Goal: Information Seeking & Learning: Learn about a topic

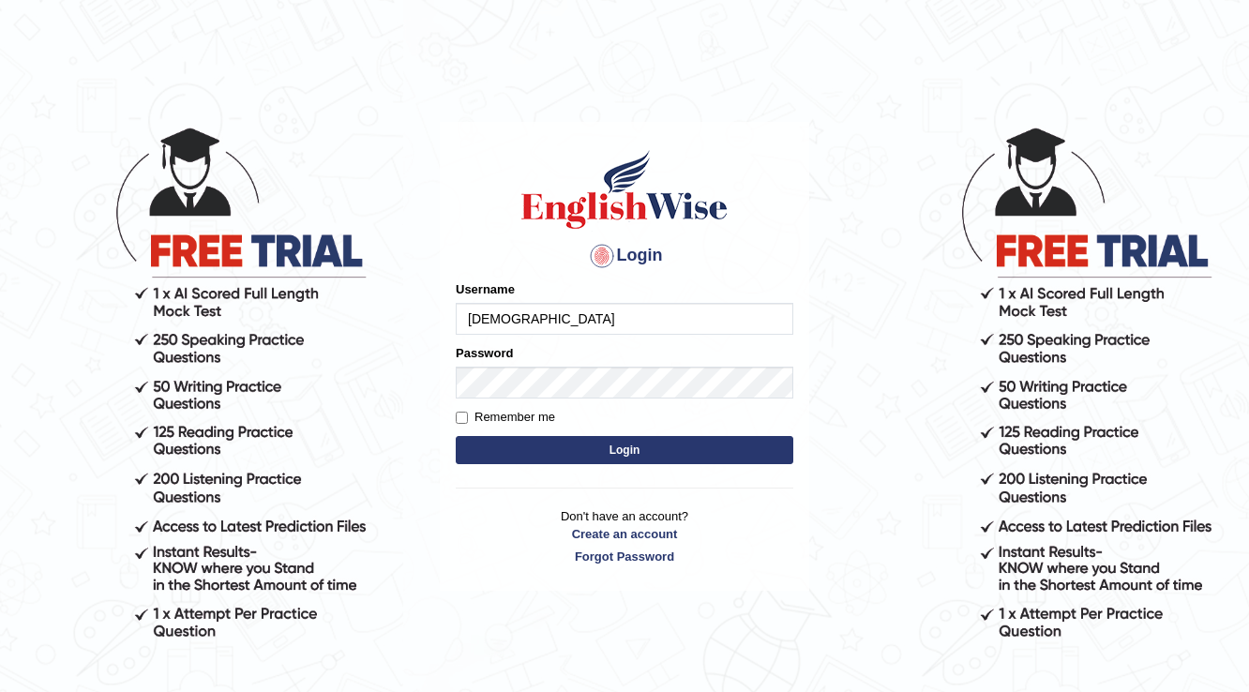
type input "[DEMOGRAPHIC_DATA]"
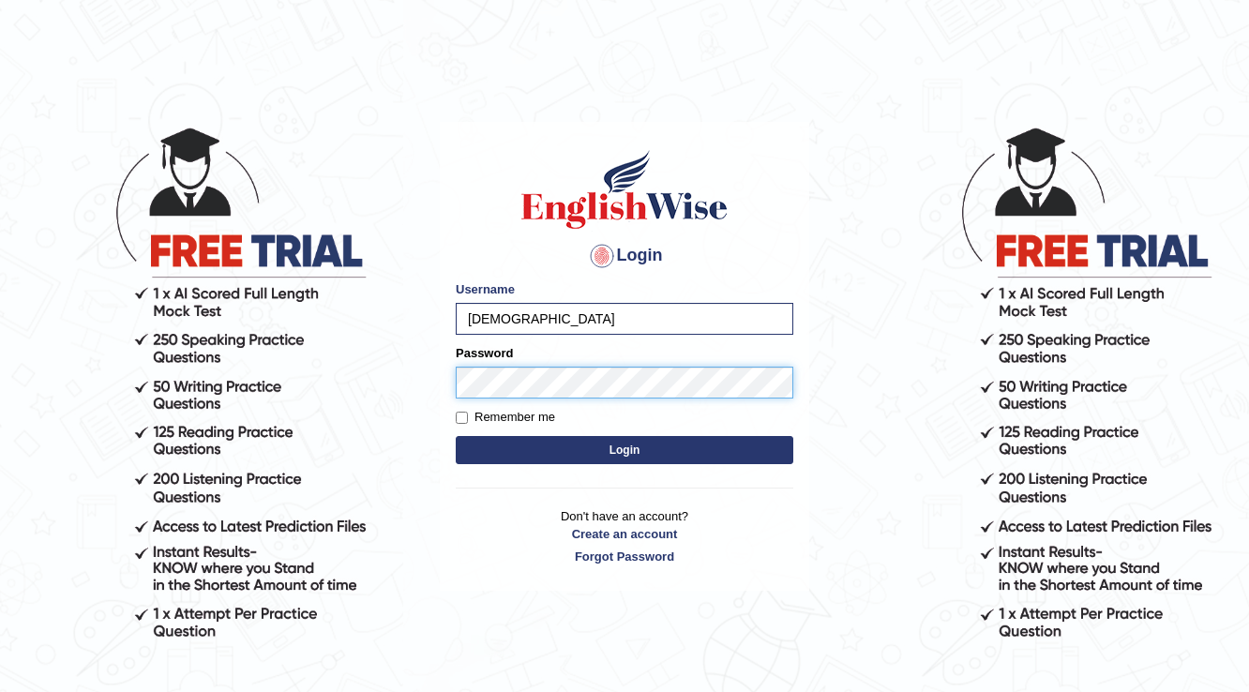
click at [456, 436] on button "Login" at bounding box center [625, 450] width 338 height 28
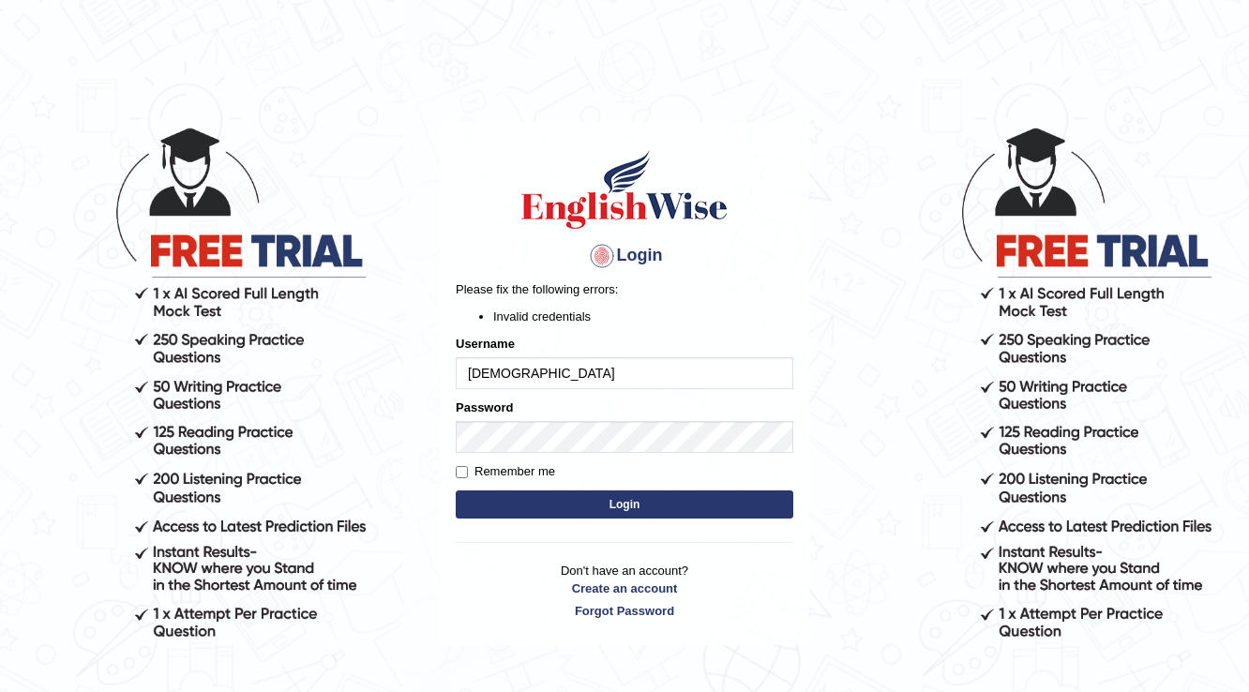
click at [623, 509] on button "Login" at bounding box center [625, 504] width 338 height 28
click at [345, 454] on body "Login Please fix the following errors: Invalid credentials Username farishta Pa…" at bounding box center [624, 409] width 1249 height 692
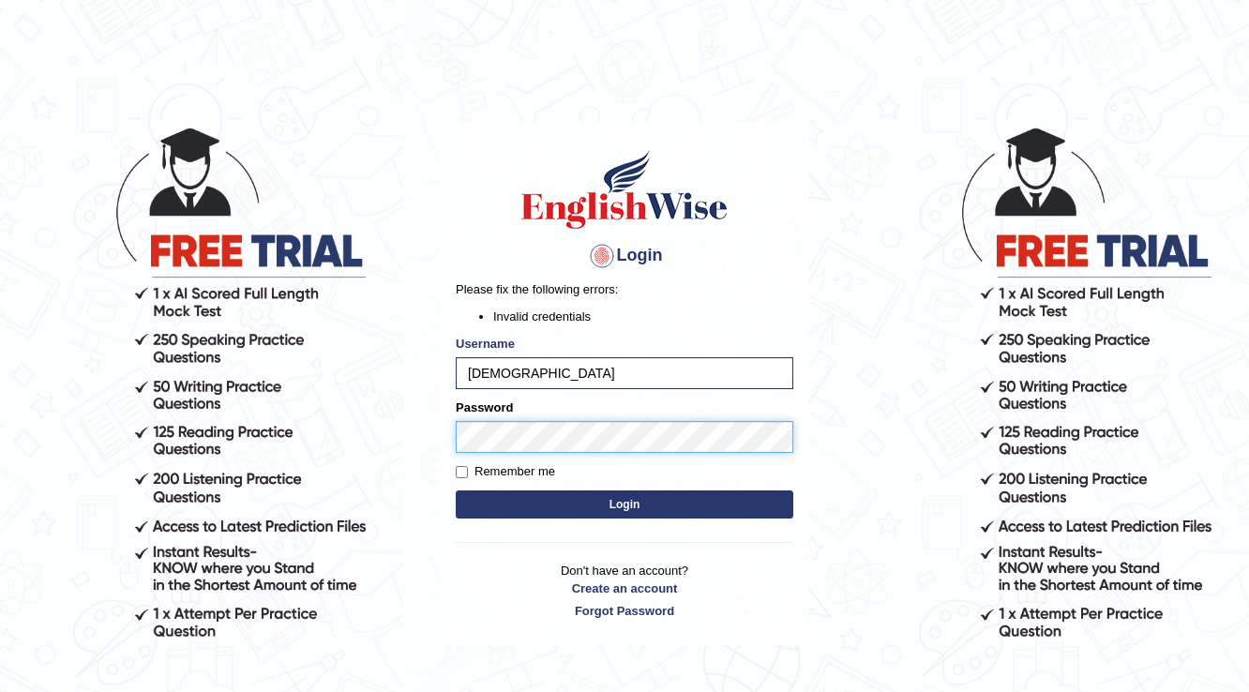
click at [456, 490] on button "Login" at bounding box center [625, 504] width 338 height 28
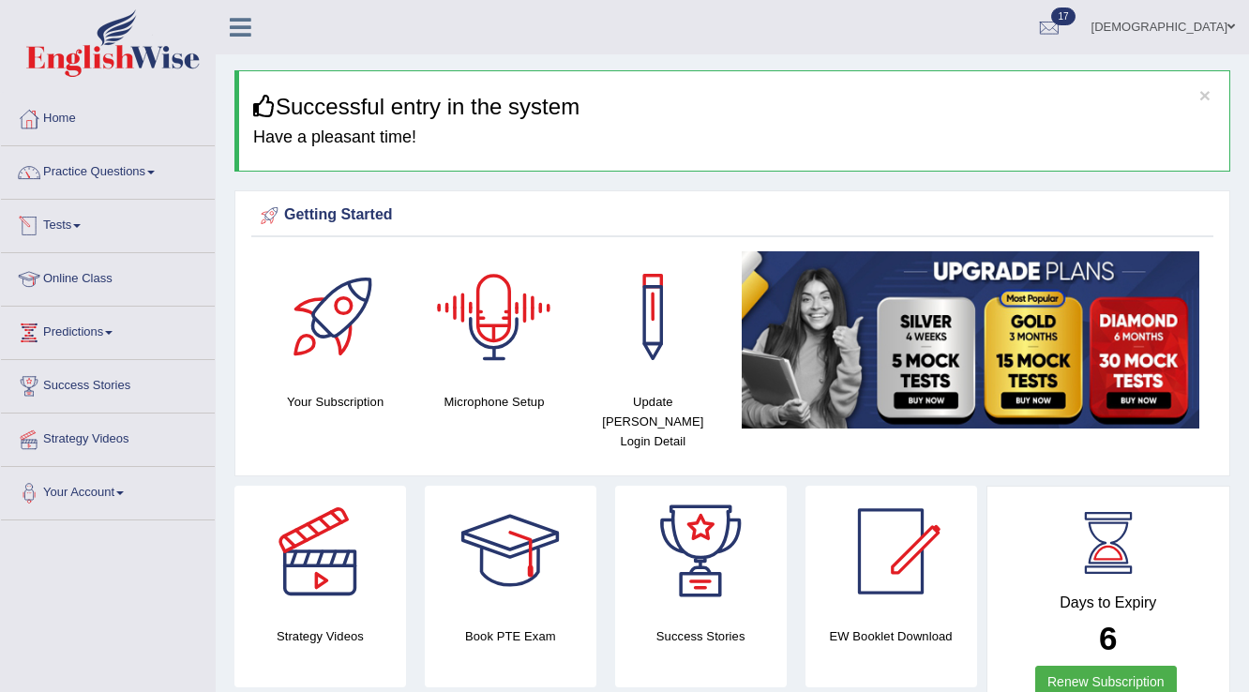
click at [60, 219] on link "Tests" at bounding box center [108, 223] width 214 height 47
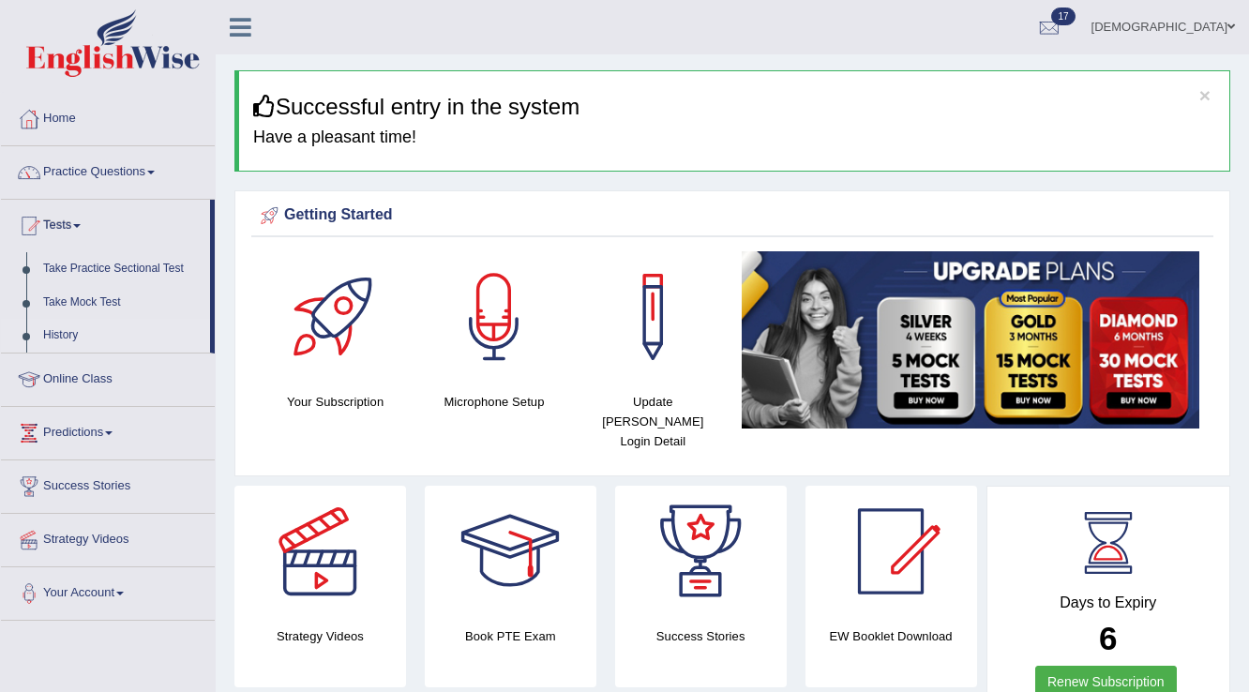
click at [59, 334] on link "History" at bounding box center [122, 336] width 175 height 34
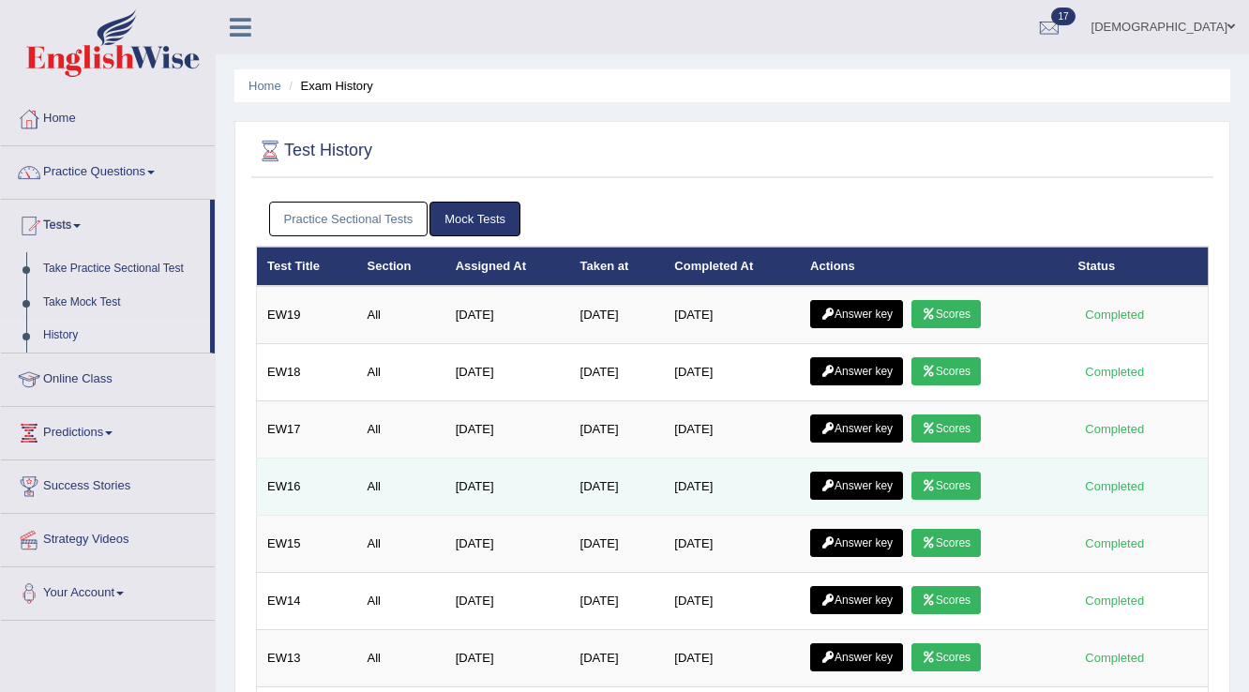
click at [885, 478] on link "Answer key" at bounding box center [856, 486] width 93 height 28
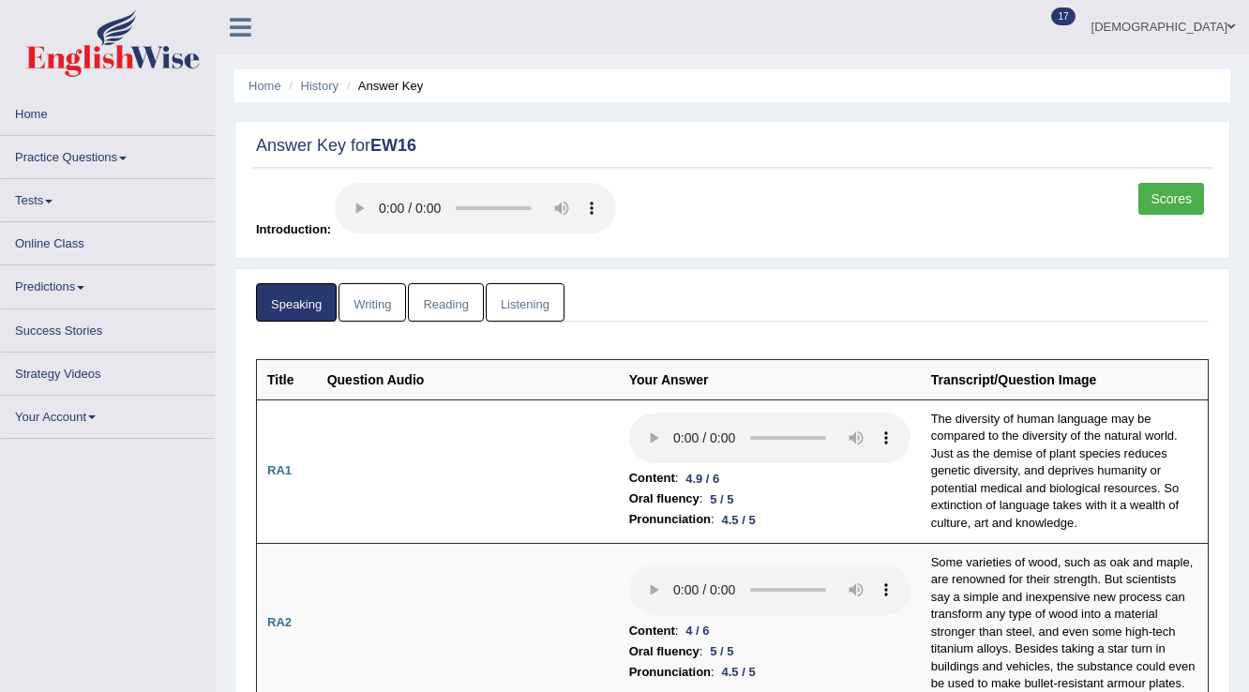
click at [446, 295] on link "Reading" at bounding box center [445, 302] width 75 height 38
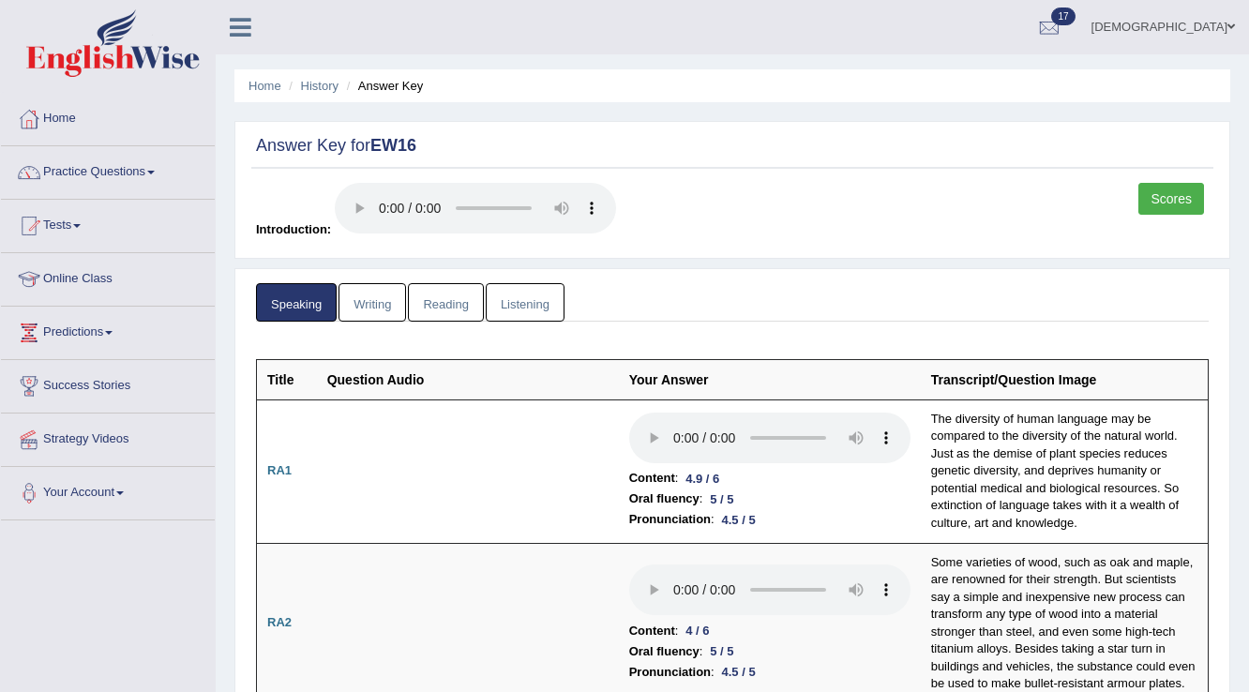
click at [446, 295] on link "Reading" at bounding box center [445, 302] width 75 height 38
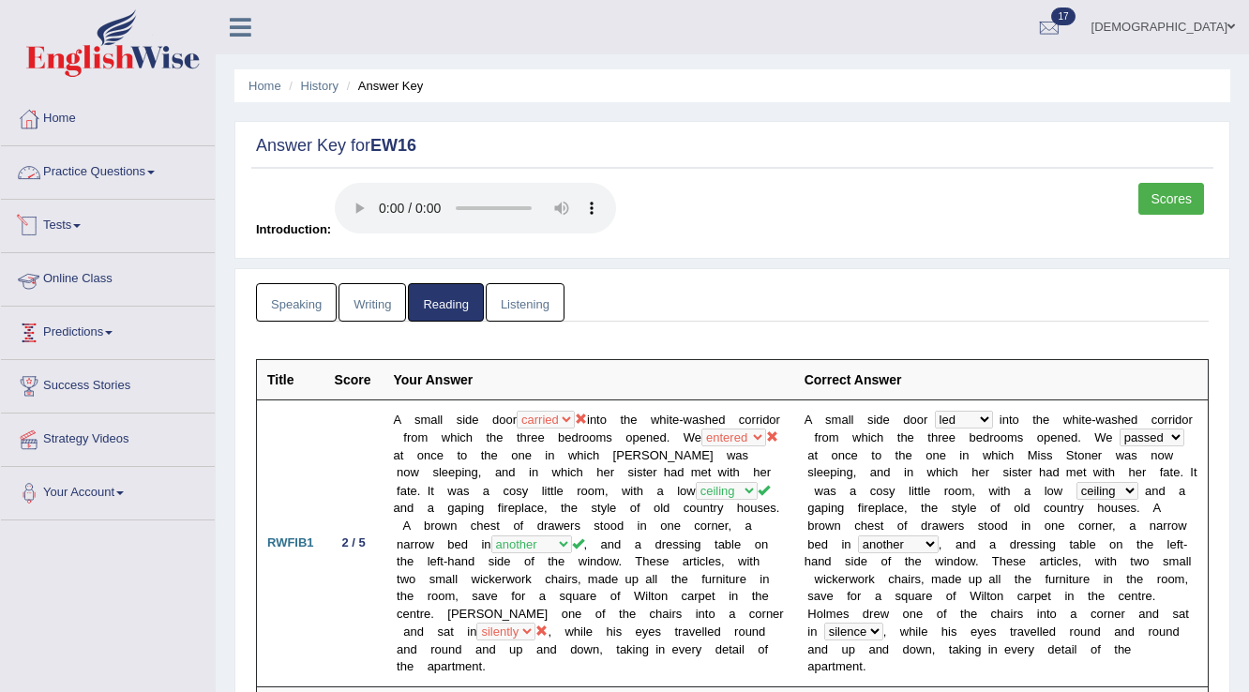
click at [125, 165] on link "Practice Questions" at bounding box center [108, 169] width 214 height 47
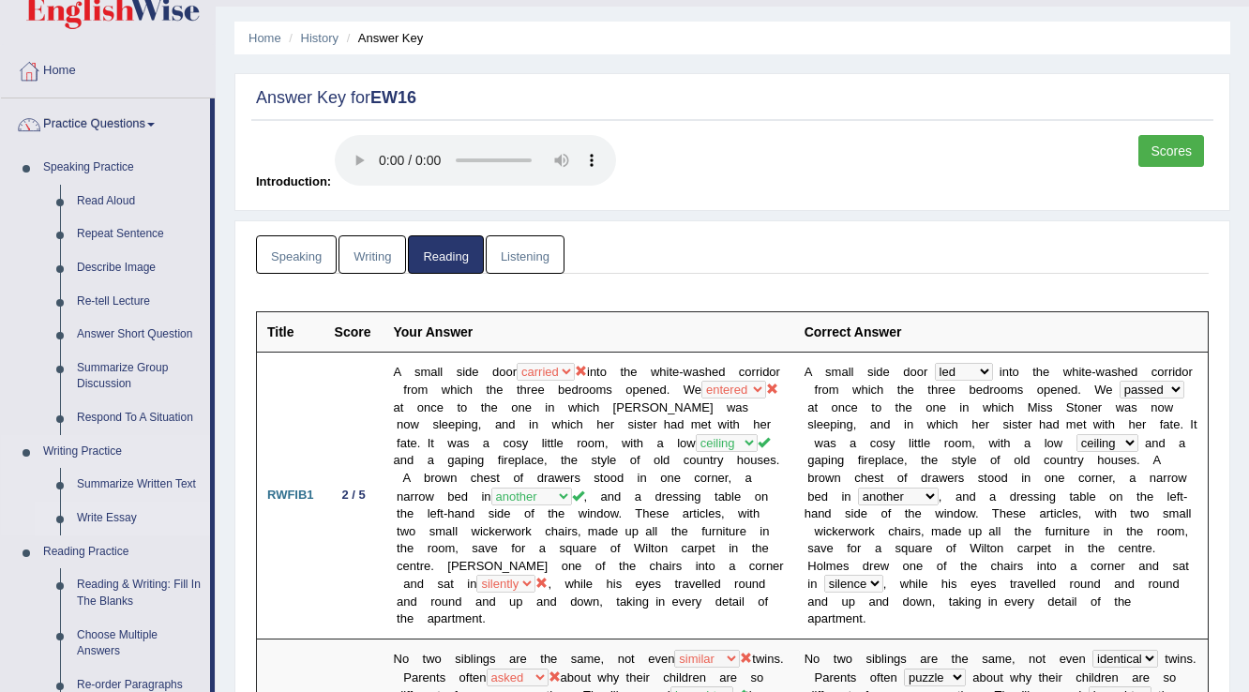
scroll to position [75, 0]
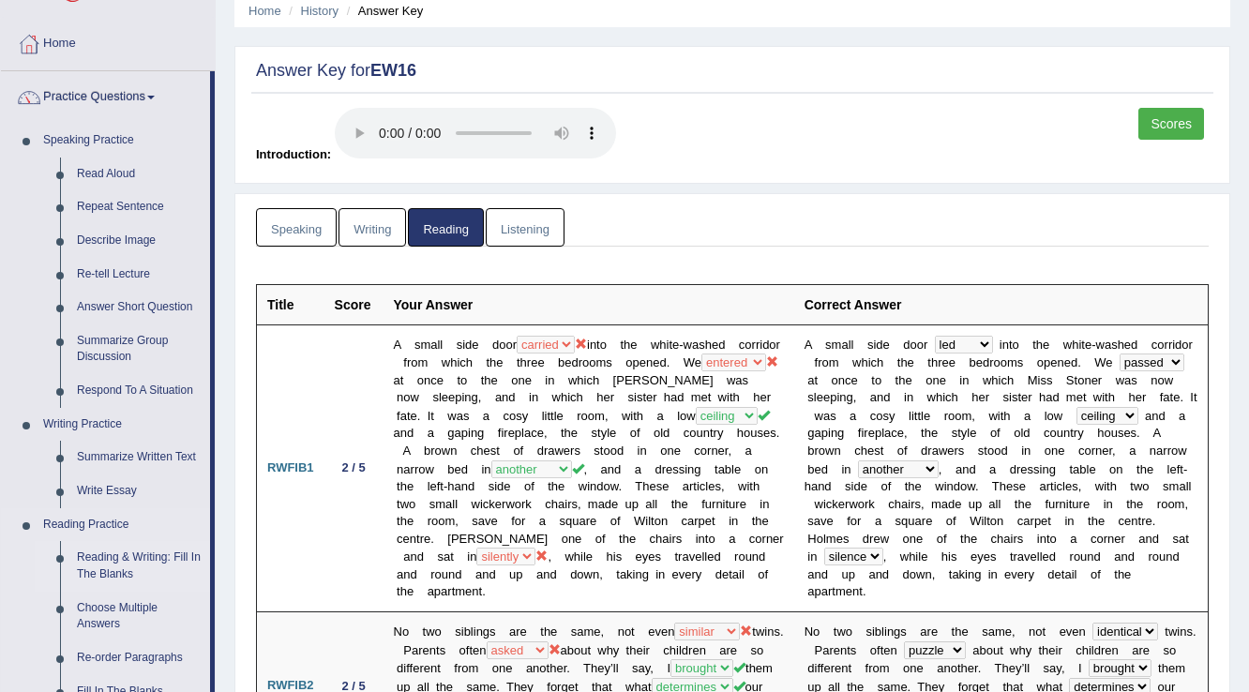
click at [135, 550] on link "Reading & Writing: Fill In The Blanks" at bounding box center [139, 566] width 142 height 50
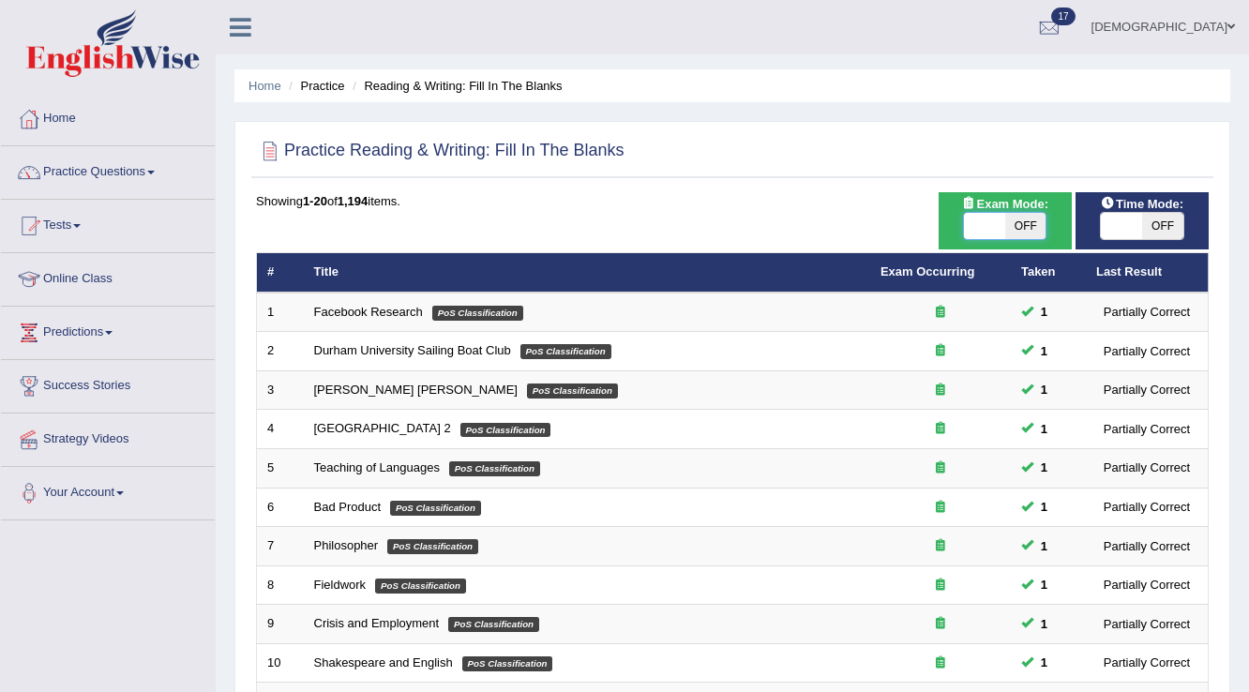
click at [994, 232] on span at bounding box center [984, 226] width 41 height 26
checkbox input "true"
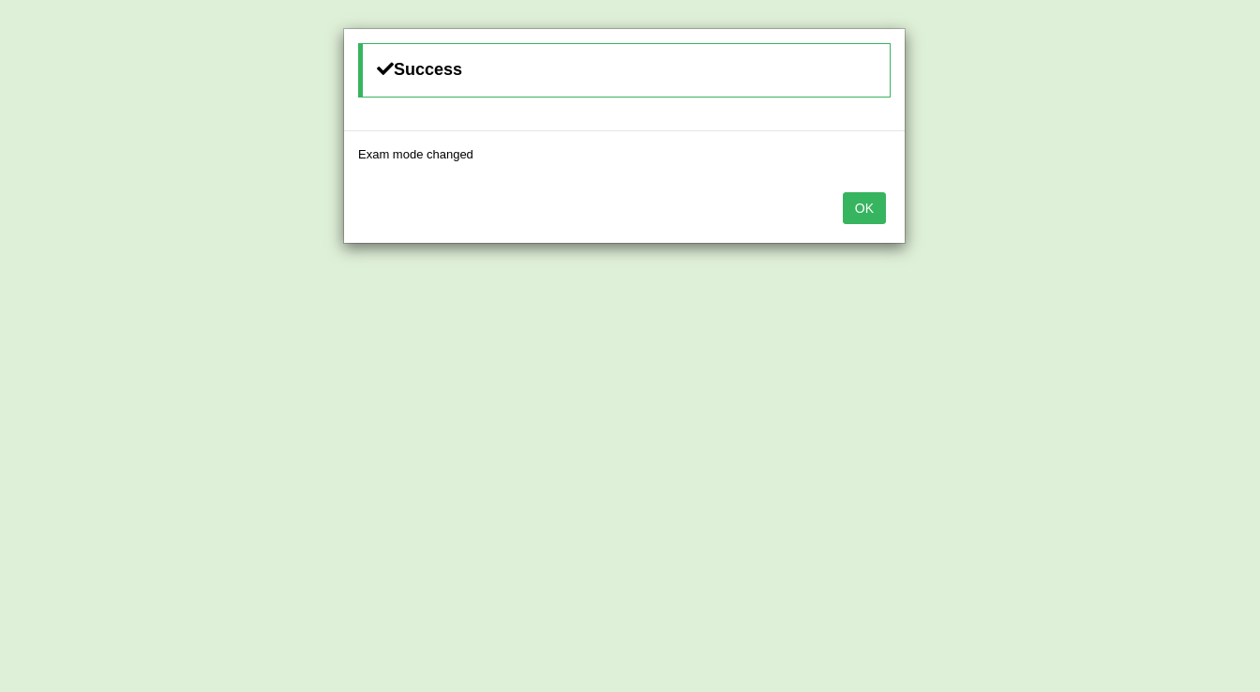
click at [860, 211] on button "OK" at bounding box center [864, 208] width 43 height 32
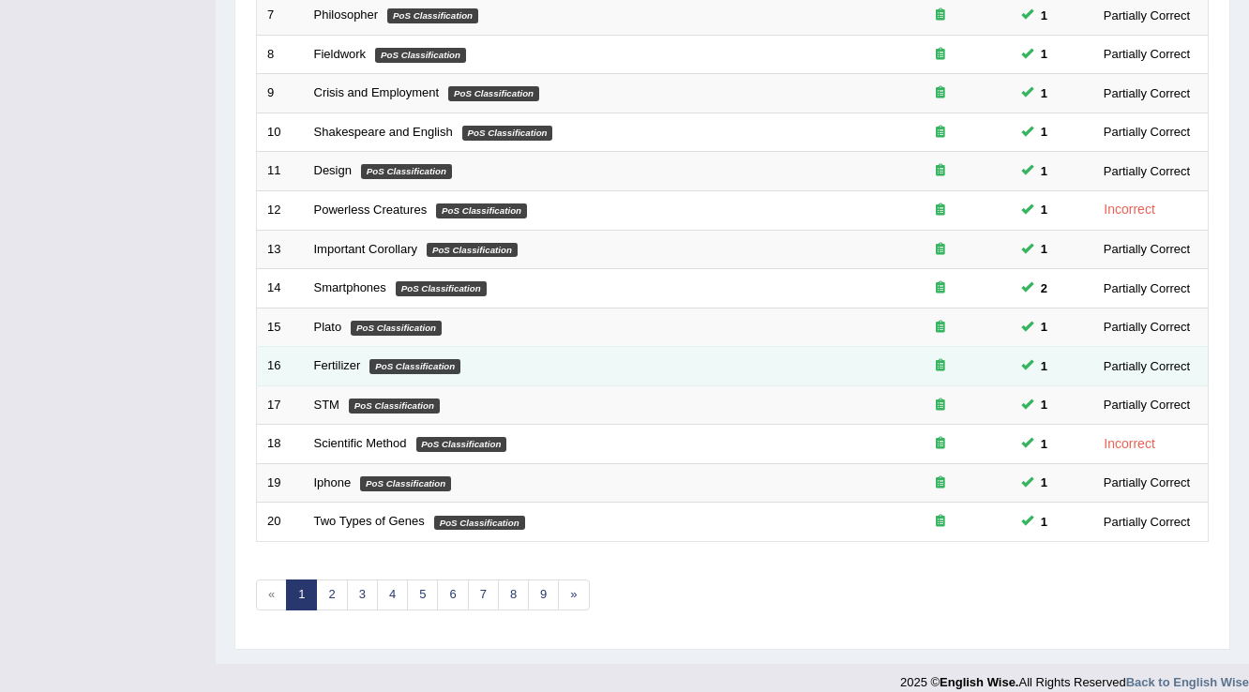
scroll to position [544, 0]
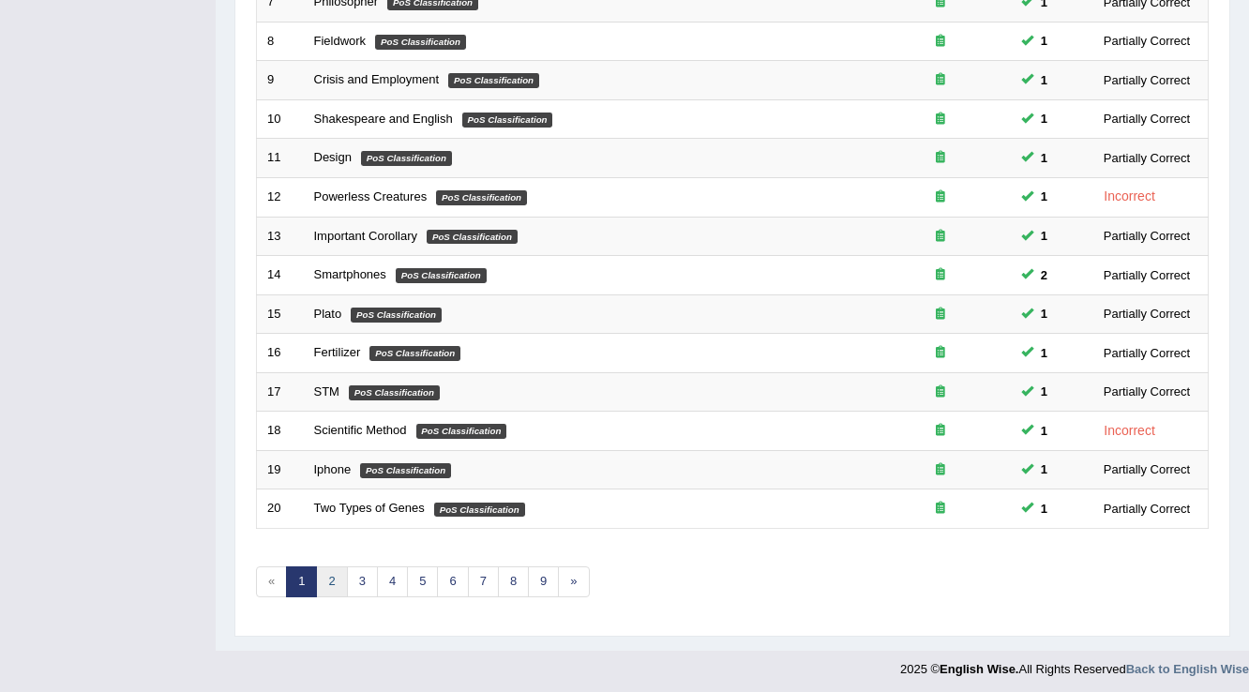
click at [335, 581] on link "2" at bounding box center [331, 581] width 31 height 31
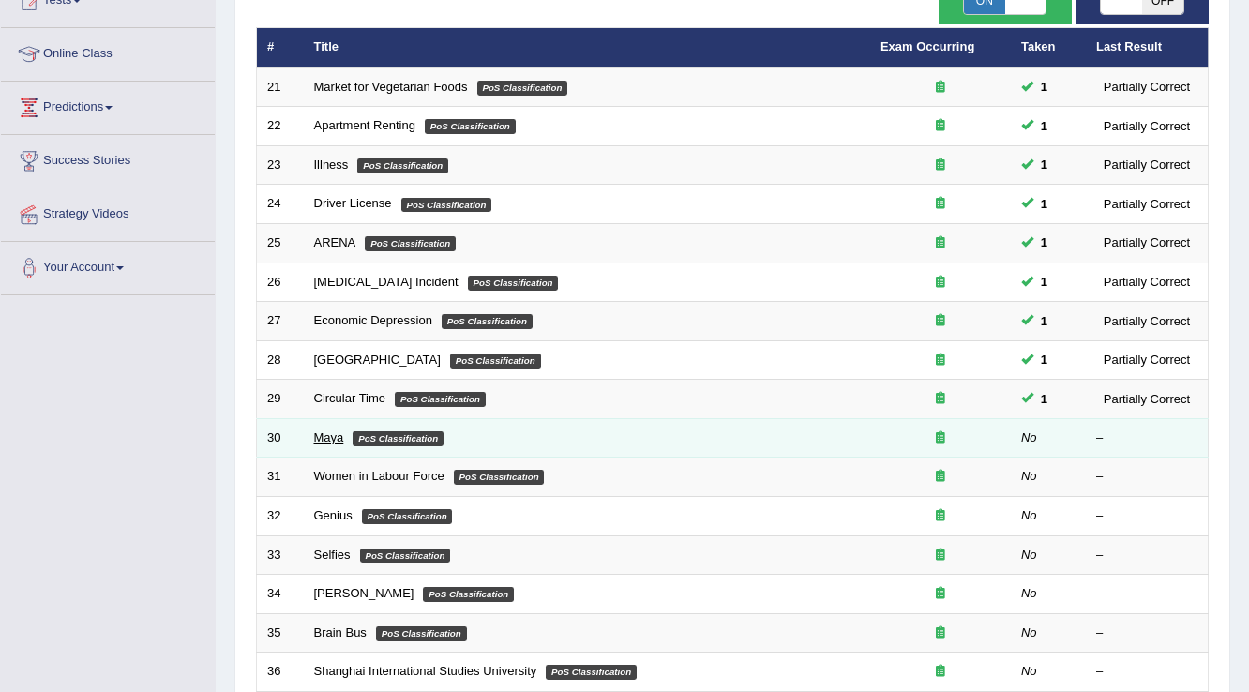
click at [330, 430] on link "Maya" at bounding box center [329, 437] width 30 height 14
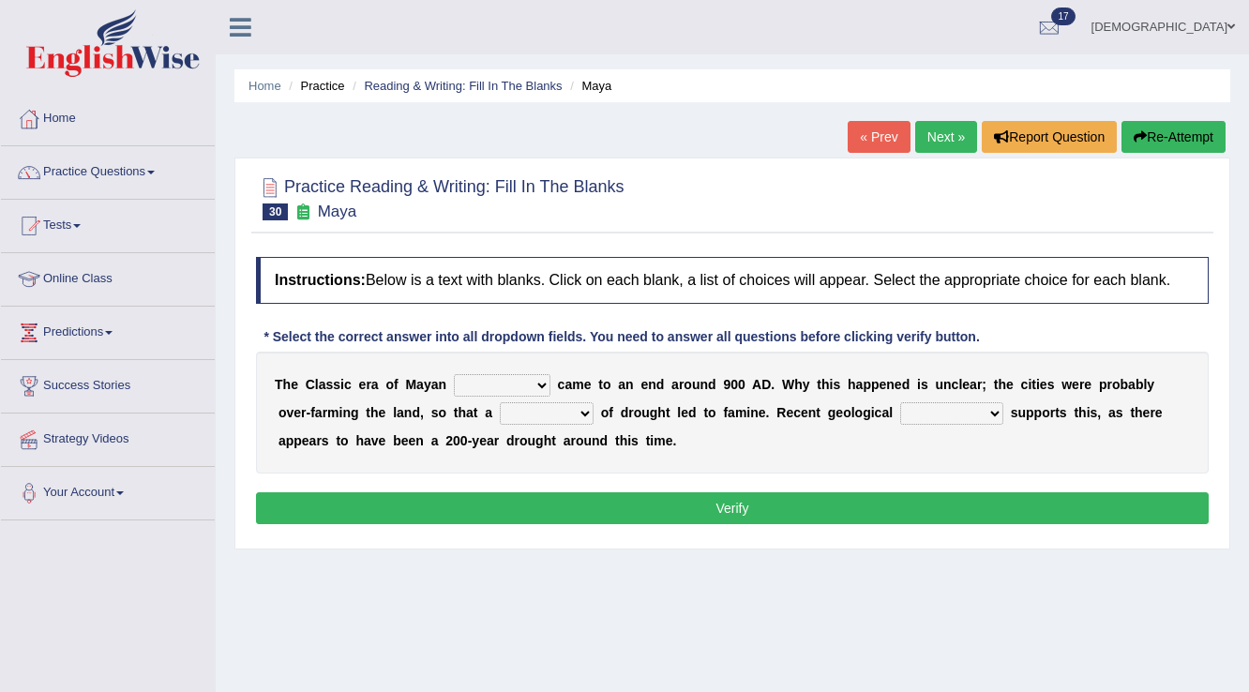
click at [483, 383] on select "community society civilization class" at bounding box center [502, 385] width 97 height 23
select select "society"
click at [454, 374] on select "community society civilization class" at bounding box center [502, 385] width 97 height 23
click at [518, 386] on select "community society civilization class" at bounding box center [502, 385] width 97 height 23
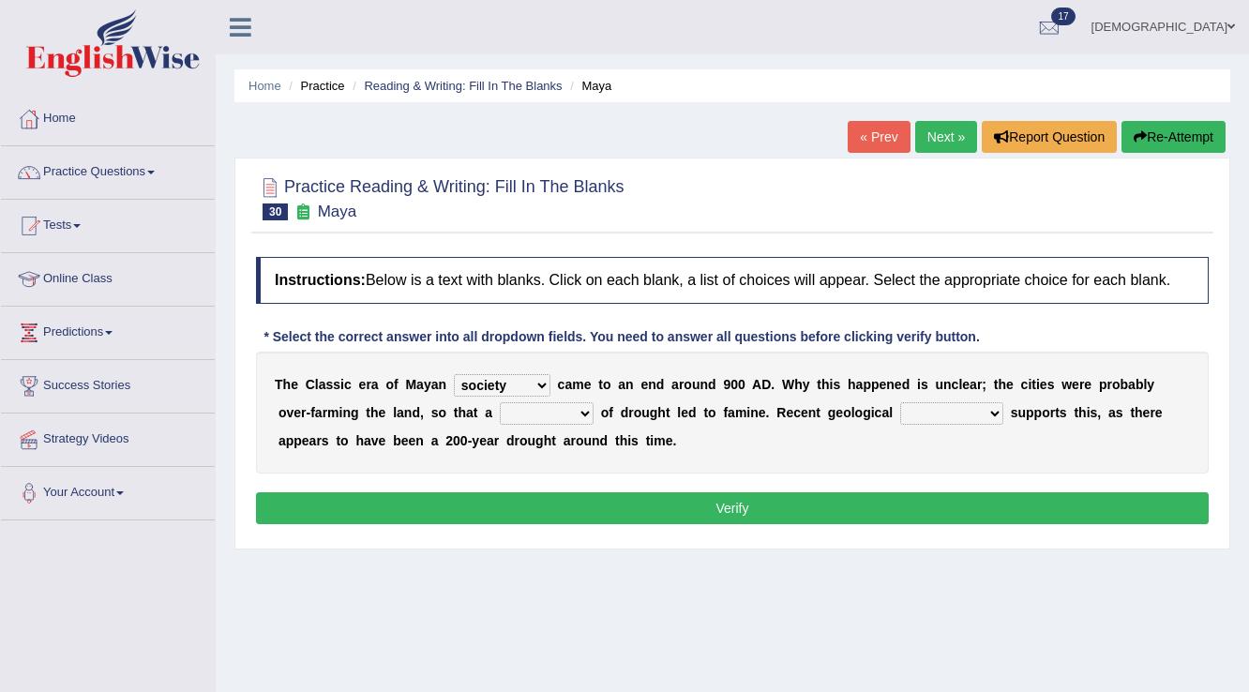
click at [521, 411] on select "time period range phase" at bounding box center [547, 413] width 94 height 23
select select "phase"
click at [500, 402] on select "time period range phase" at bounding box center [547, 413] width 94 height 23
click at [936, 407] on select "research test examination exploitation" at bounding box center [951, 413] width 103 height 23
click at [935, 409] on select "research test examination exploitation" at bounding box center [951, 413] width 103 height 23
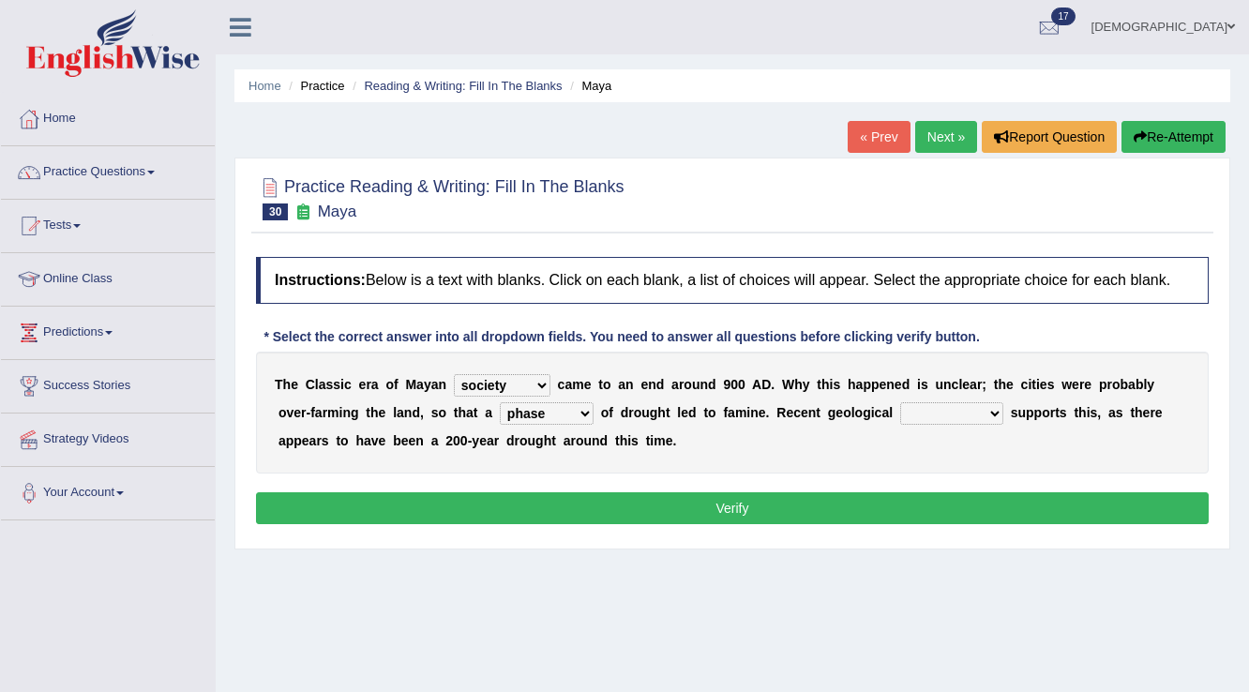
click at [564, 406] on select "time period range phase" at bounding box center [547, 413] width 94 height 23
click at [521, 389] on select "community society civilization class" at bounding box center [502, 385] width 97 height 23
click at [973, 413] on select "research test examination exploitation" at bounding box center [951, 413] width 103 height 23
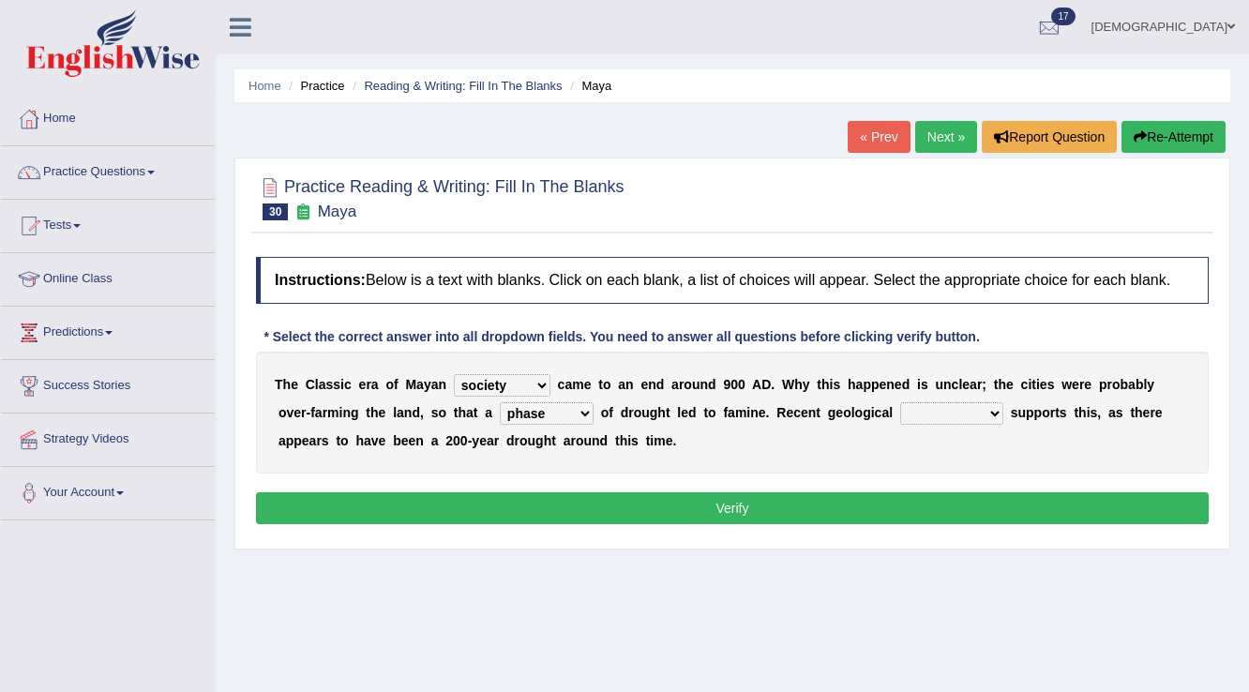
select select "research"
click at [900, 402] on select "research test examination exploitation" at bounding box center [951, 413] width 103 height 23
click at [875, 505] on button "Verify" at bounding box center [732, 508] width 953 height 32
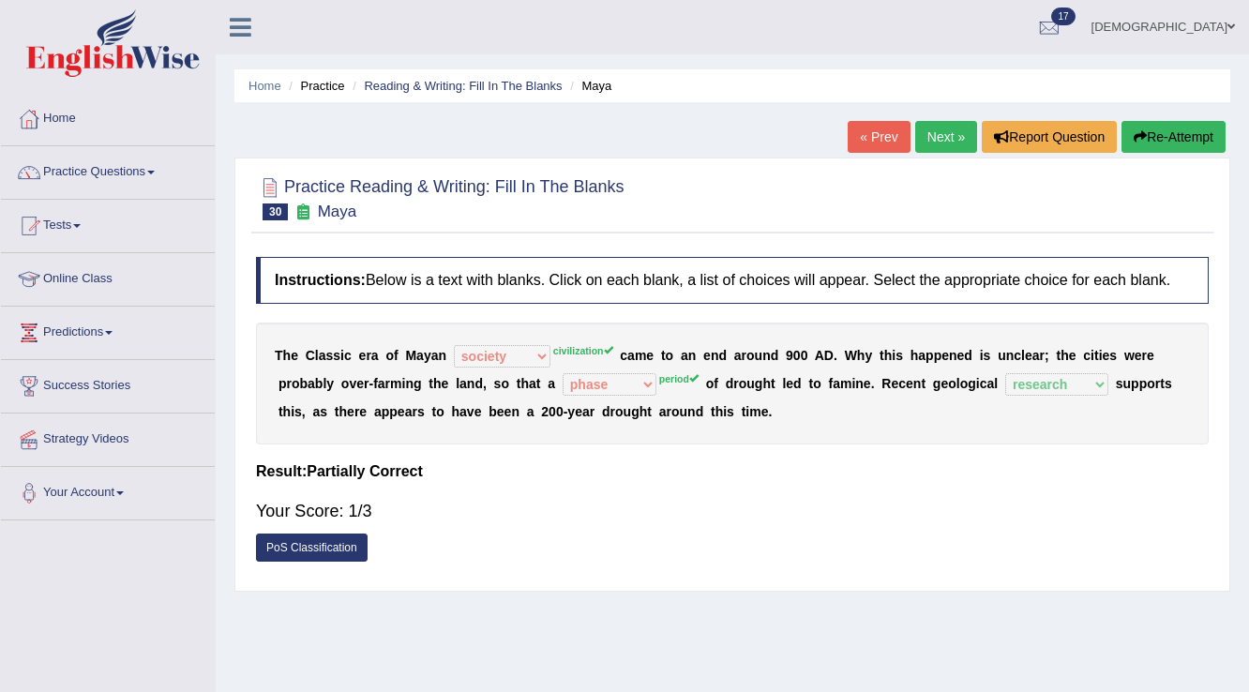
click at [922, 136] on link "Next »" at bounding box center [946, 137] width 62 height 32
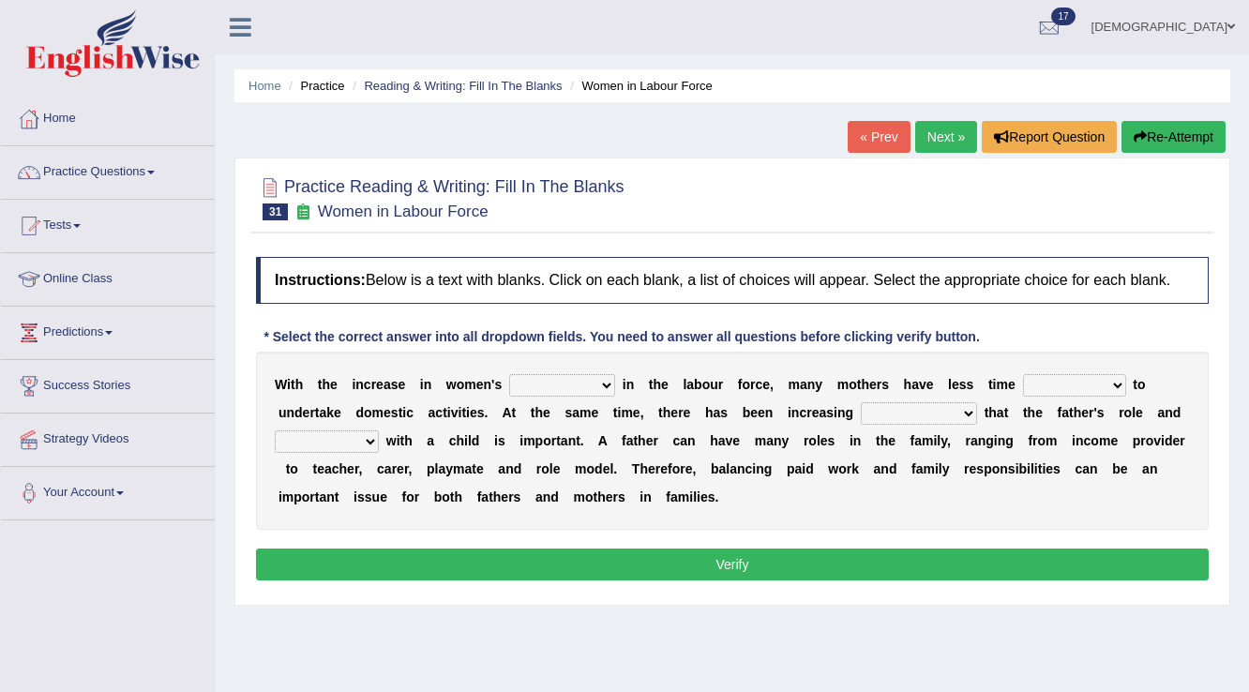
click at [535, 381] on select "attendance substitution participation definition" at bounding box center [562, 385] width 106 height 23
select select "participation"
click at [509, 374] on select "attendance substitution participation definition" at bounding box center [562, 385] width 106 height 23
click at [1035, 385] on select "available related consumable useful" at bounding box center [1074, 385] width 103 height 23
select select "related"
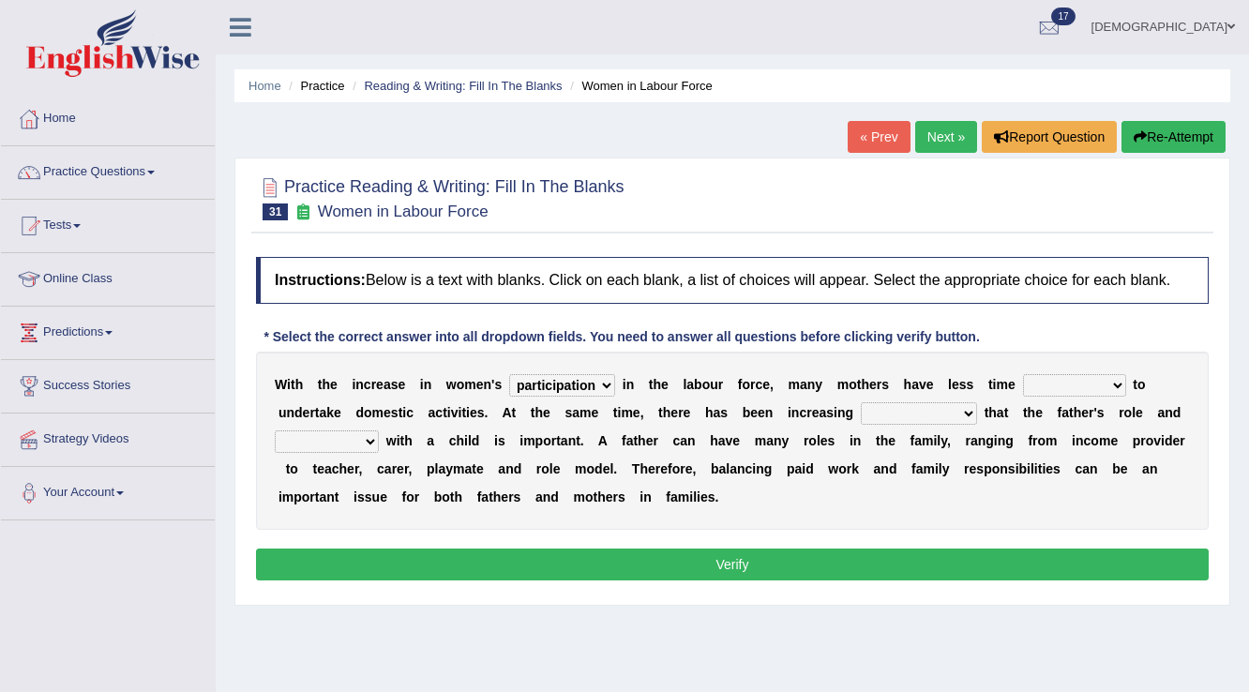
click at [1023, 374] on select "available related consumable useful" at bounding box center [1074, 385] width 103 height 23
click at [893, 413] on select "recognition discrimination resolution recreation" at bounding box center [919, 413] width 116 height 23
click at [861, 402] on select "recognition discrimination resolution recreation" at bounding box center [919, 413] width 116 height 23
click at [365, 435] on select "scholarship realtionship worship employment" at bounding box center [327, 441] width 104 height 23
click at [954, 407] on select "recognition discrimination resolution recreation" at bounding box center [919, 413] width 116 height 23
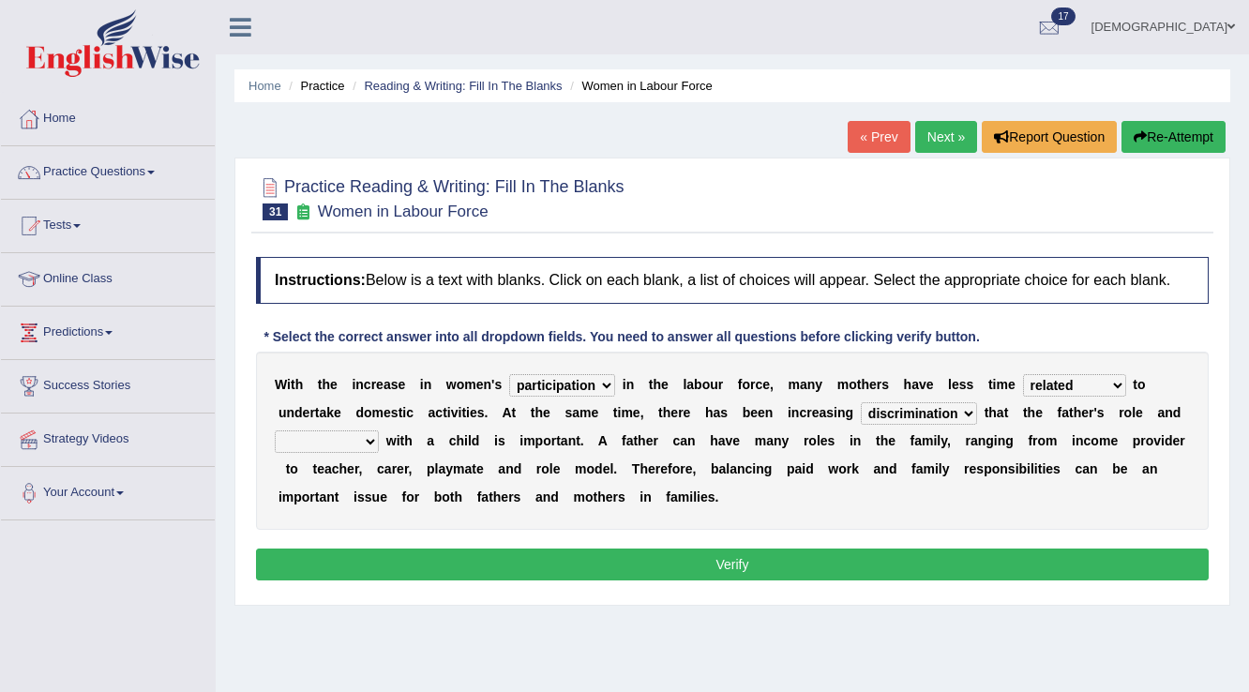
select select "resolution"
click at [861, 402] on select "recognition discrimination resolution recreation" at bounding box center [919, 413] width 116 height 23
click at [320, 444] on select "scholarship realtionship worship employment" at bounding box center [327, 441] width 104 height 23
select select "realtionship"
click at [275, 430] on select "scholarship realtionship worship employment" at bounding box center [327, 441] width 104 height 23
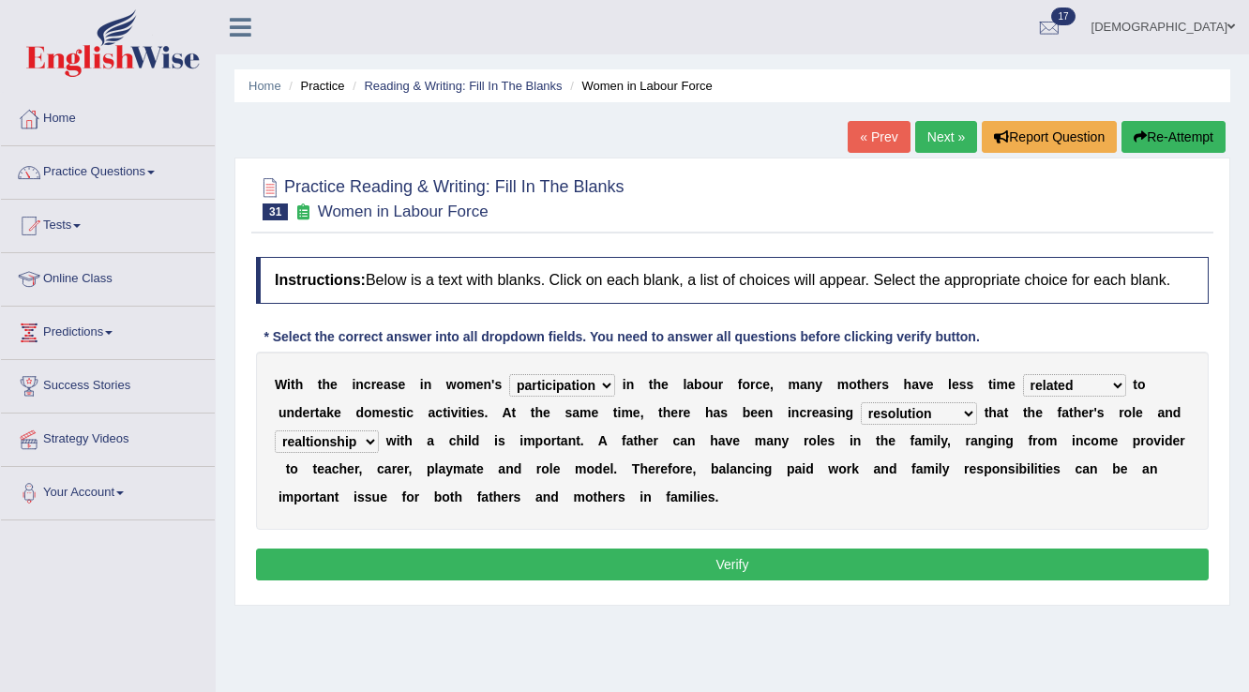
click at [758, 564] on button "Verify" at bounding box center [732, 565] width 953 height 32
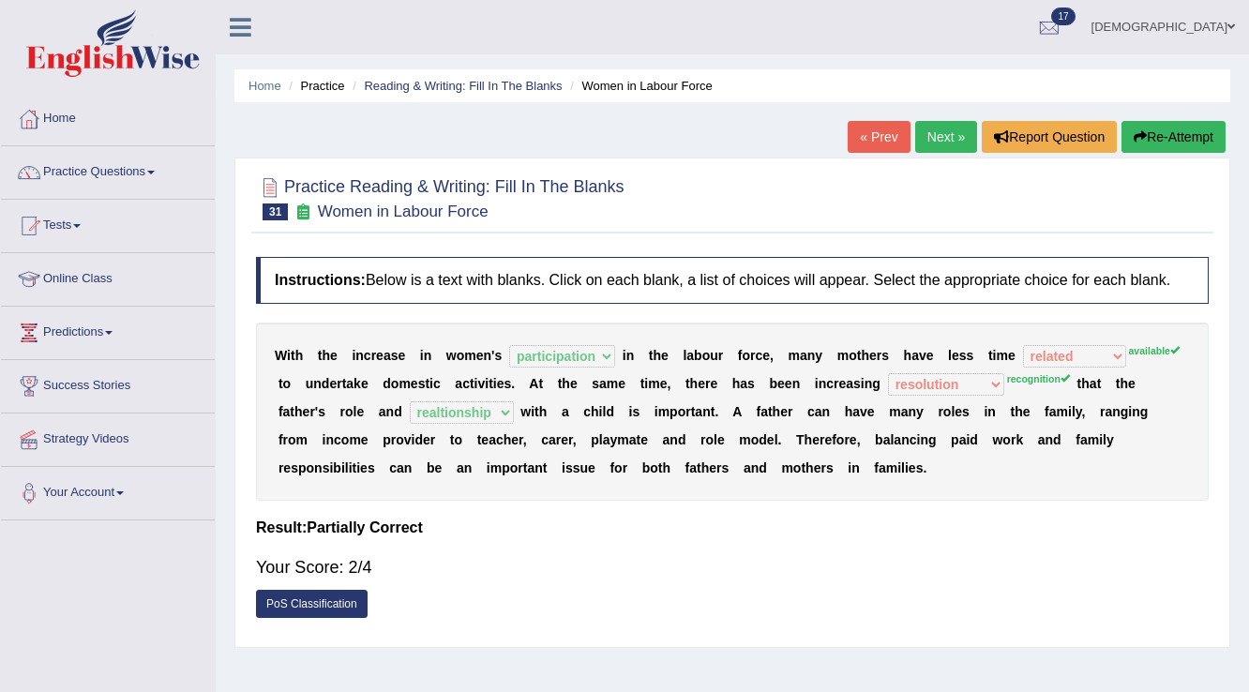
click at [933, 125] on link "Next »" at bounding box center [946, 137] width 62 height 32
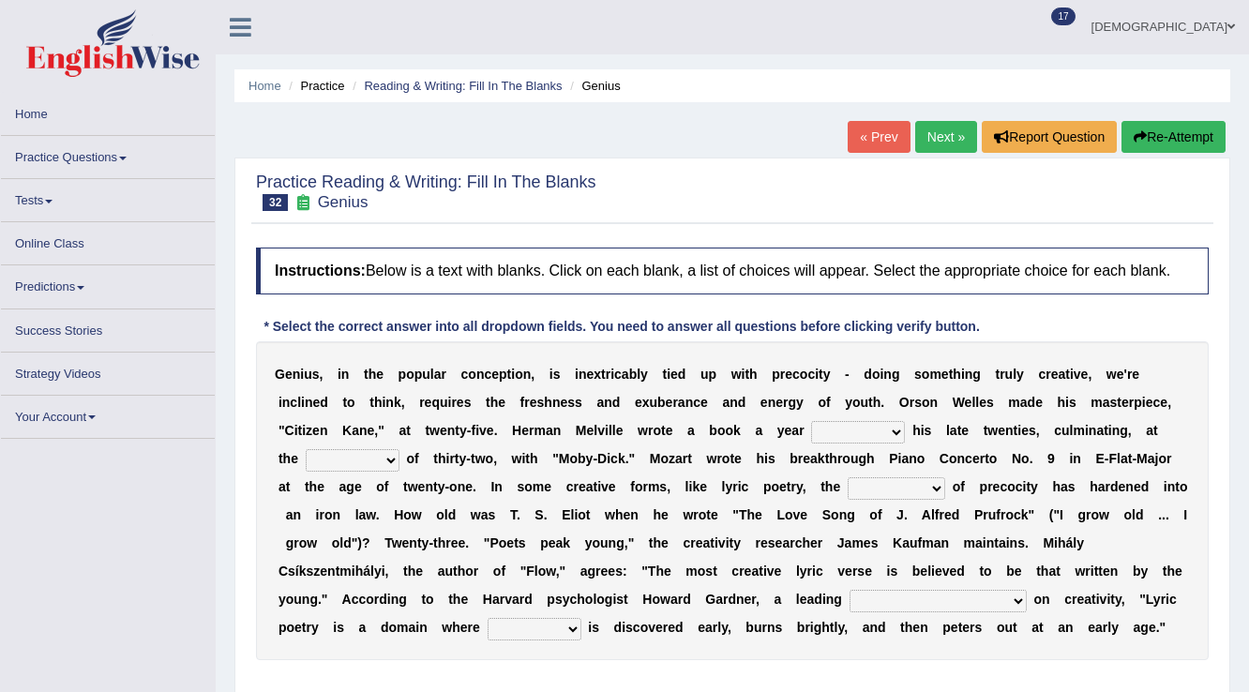
scroll to position [75, 0]
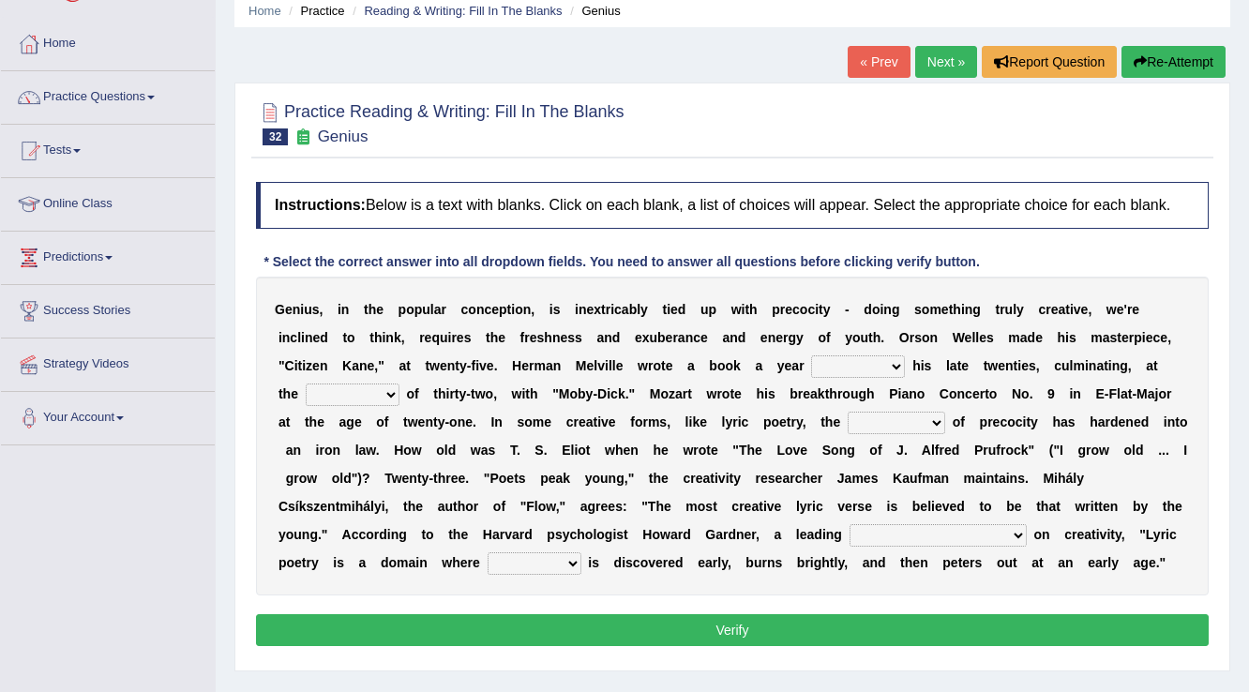
click at [851, 360] on select "on without through over" at bounding box center [858, 366] width 94 height 23
select select "over"
click at [811, 355] on select "on without through over" at bounding box center [858, 366] width 94 height 23
click at [341, 392] on select "proportion rate age cost" at bounding box center [353, 395] width 94 height 23
select select "age"
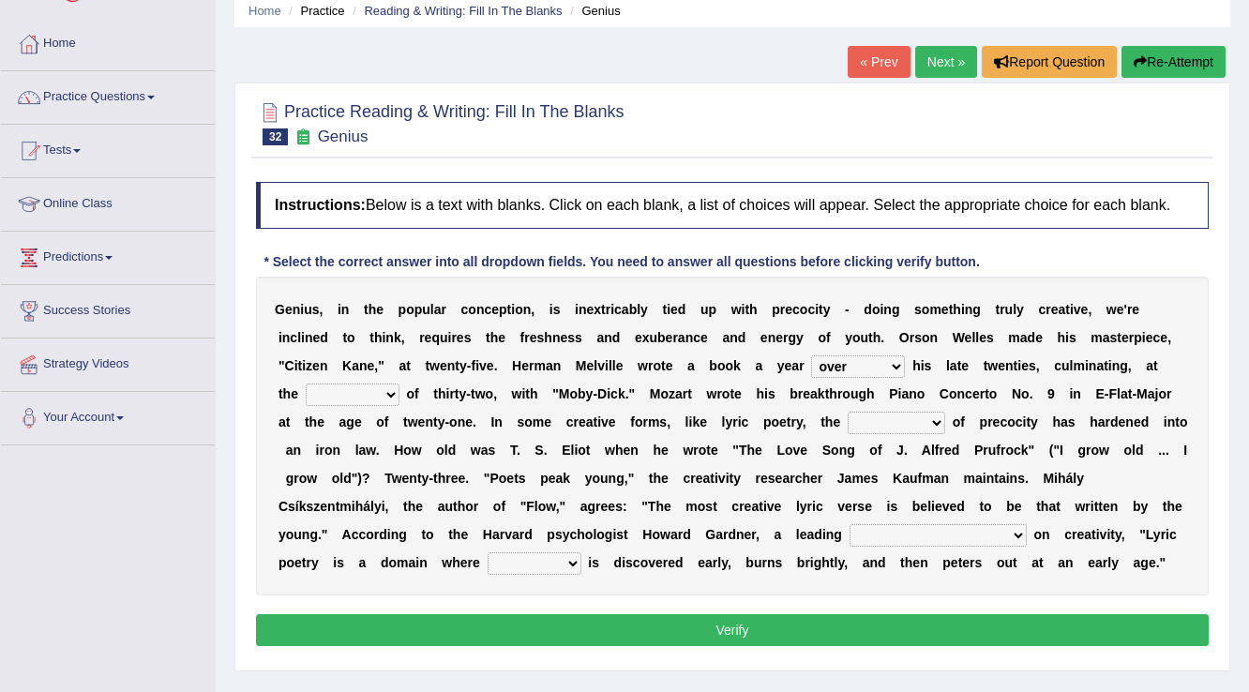
click at [306, 384] on select "proportion rate age cost" at bounding box center [353, 395] width 94 height 23
click at [870, 424] on select "junction importance structure inferiority" at bounding box center [897, 423] width 98 height 23
select select "structure"
click at [848, 412] on select "junction importance structure inferiority" at bounding box center [897, 423] width 98 height 23
click at [896, 532] on select "master supremacy authority atheist" at bounding box center [938, 535] width 177 height 23
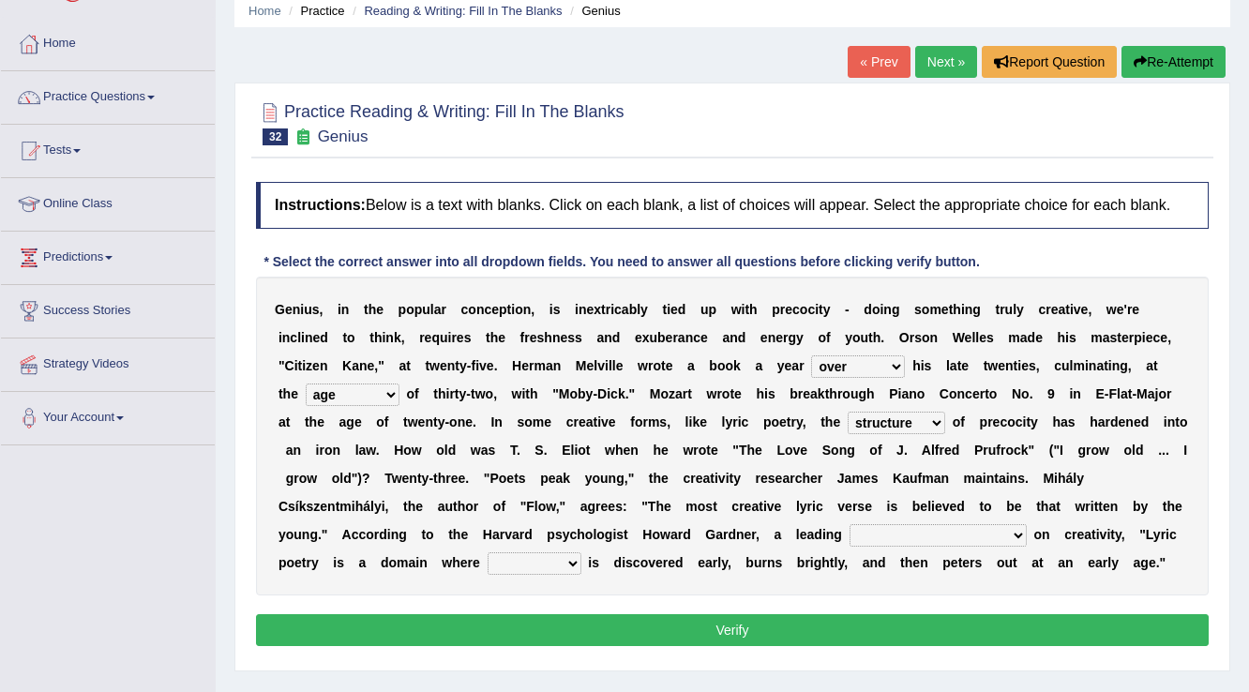
select select "authority"
click at [850, 524] on select "master supremacy authority atheist" at bounding box center [938, 535] width 177 height 23
click at [488, 555] on select "fire derk offender talent" at bounding box center [535, 563] width 94 height 23
select select "talent"
click at [488, 552] on select "fire derk offender talent" at bounding box center [535, 563] width 94 height 23
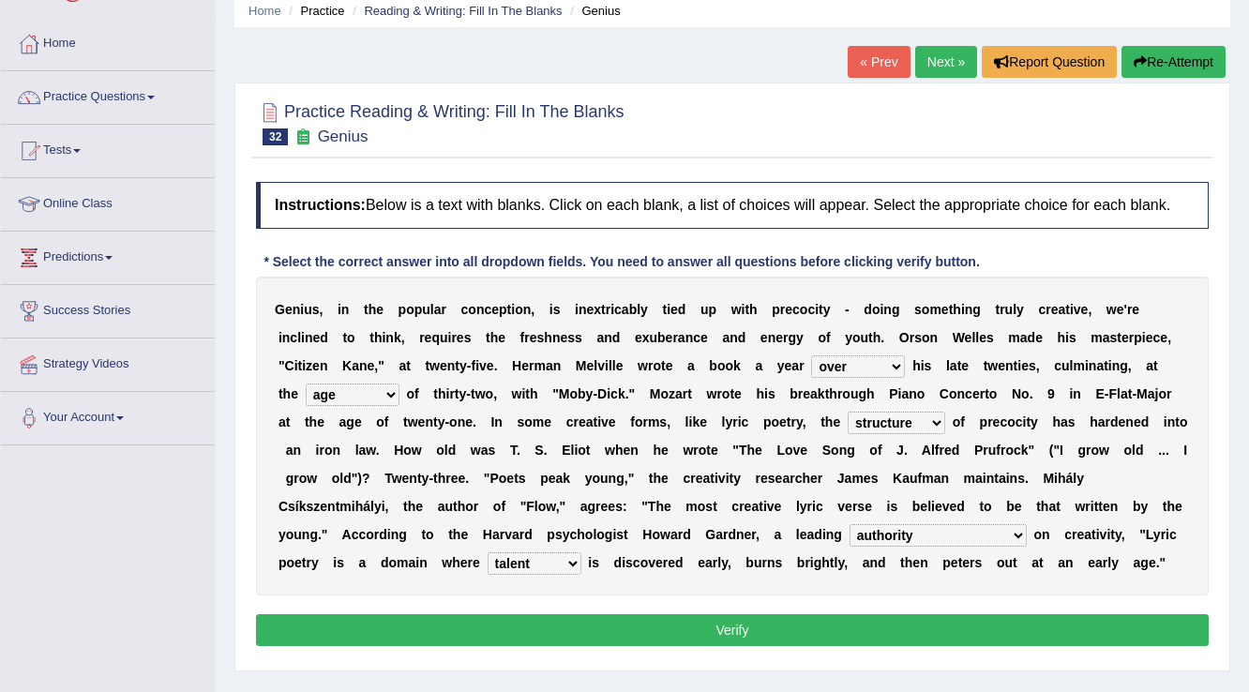
click at [499, 630] on button "Verify" at bounding box center [732, 630] width 953 height 32
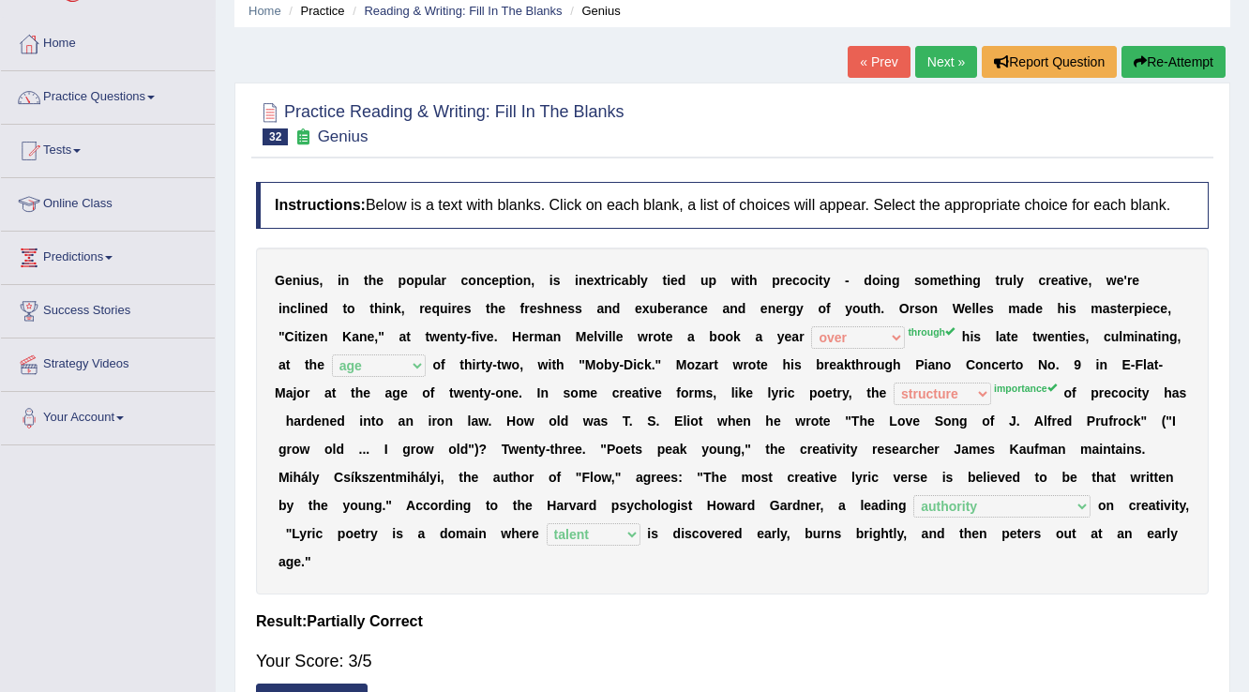
scroll to position [0, 0]
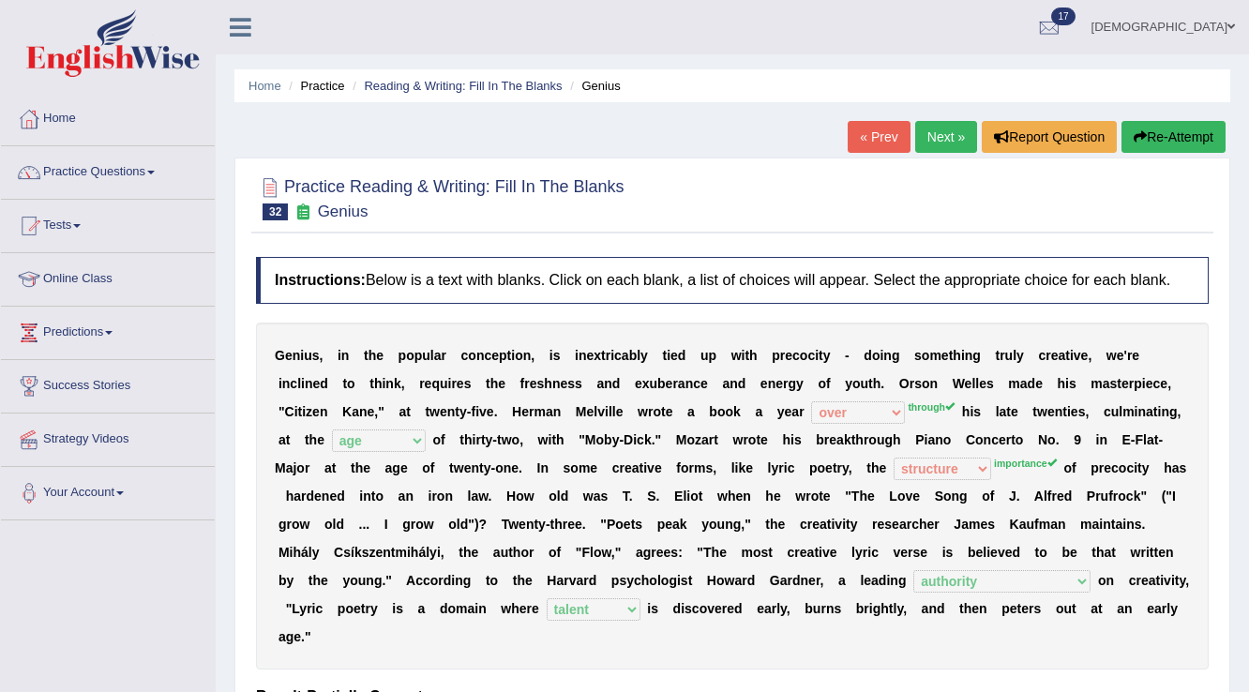
click at [942, 139] on link "Next »" at bounding box center [946, 137] width 62 height 32
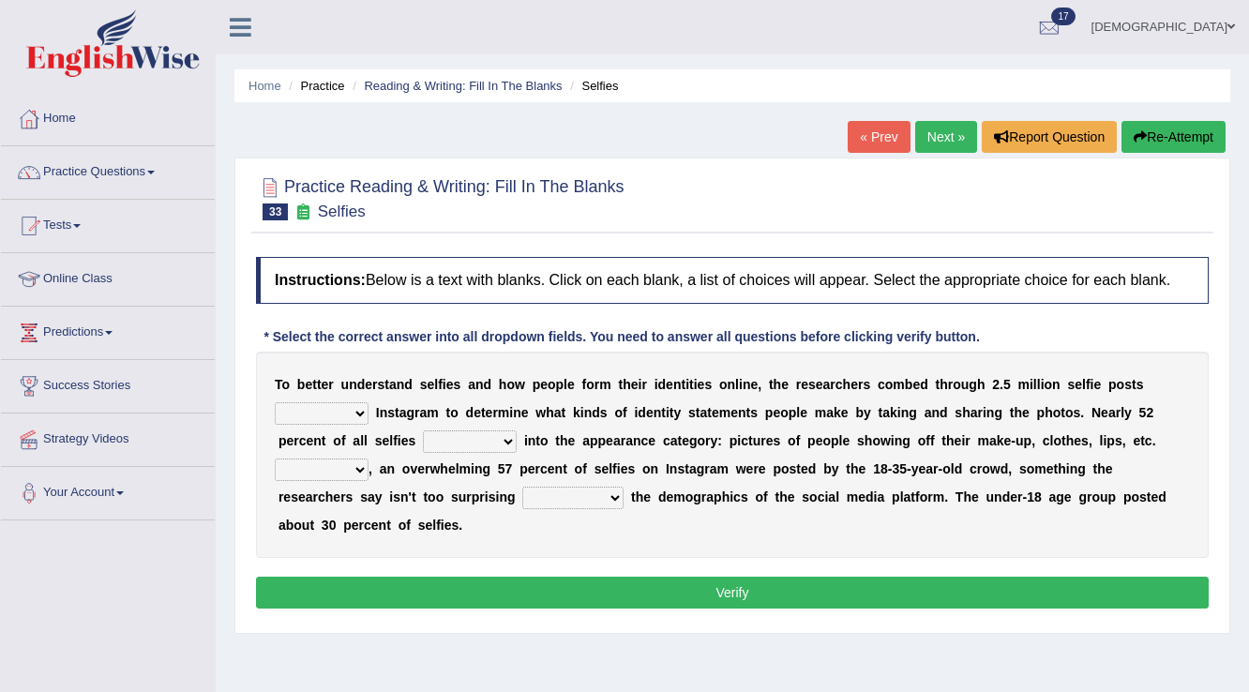
click at [326, 415] on select "of in above on" at bounding box center [322, 413] width 94 height 23
select select "of"
click at [275, 402] on select "of in above on" at bounding box center [322, 413] width 94 height 23
click at [483, 431] on select "fall fallen fell falls" at bounding box center [470, 441] width 94 height 23
select select "falls"
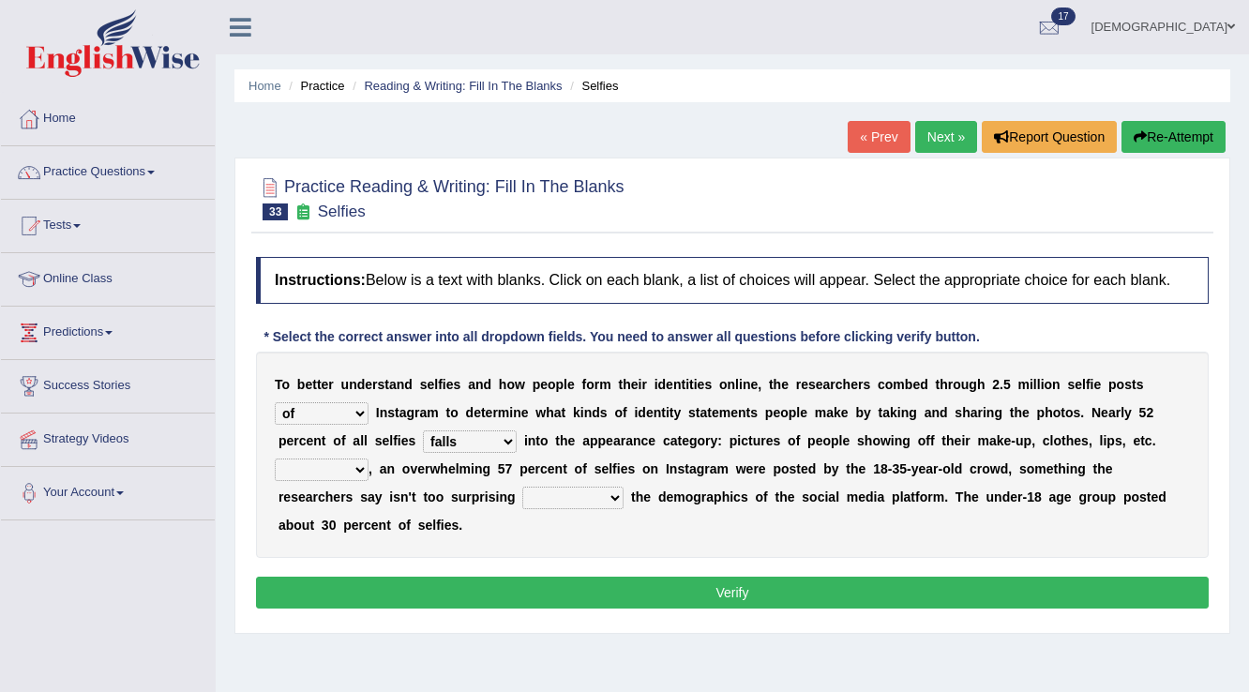
click at [423, 430] on select "fall fallen fell falls" at bounding box center [470, 441] width 94 height 23
click at [352, 467] on select "Along with Although Overall However" at bounding box center [322, 470] width 94 height 23
select select "However"
click at [275, 459] on select "Along with Although Overall However" at bounding box center [322, 470] width 94 height 23
click at [598, 489] on select "consider considered considering to consider" at bounding box center [572, 498] width 101 height 23
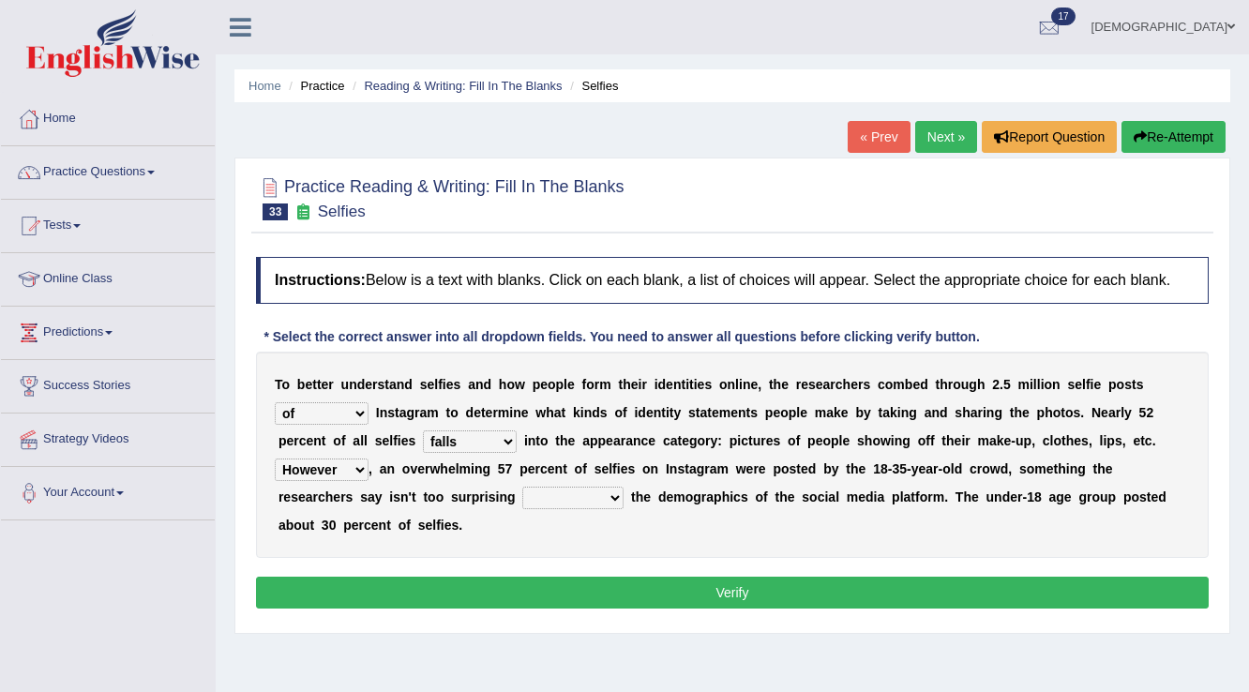
select select "to consider"
click at [522, 487] on select "consider considered considering to consider" at bounding box center [572, 498] width 101 height 23
click at [534, 587] on button "Verify" at bounding box center [732, 593] width 953 height 32
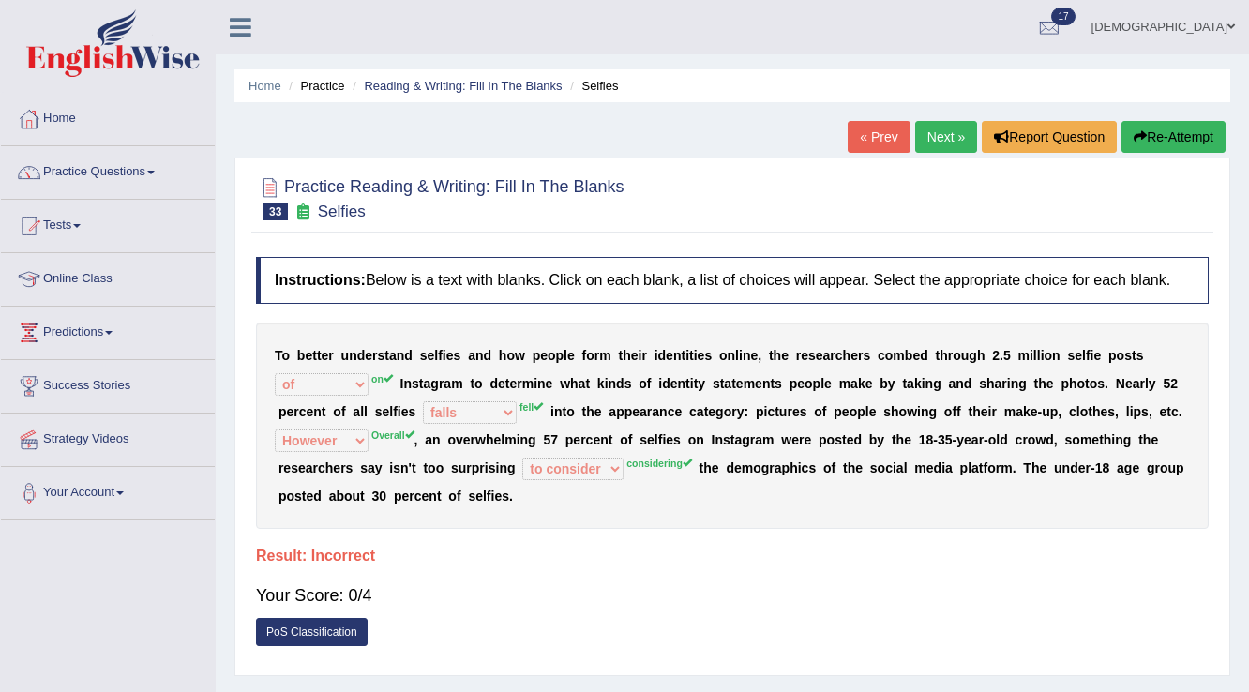
click at [952, 135] on link "Next »" at bounding box center [946, 137] width 62 height 32
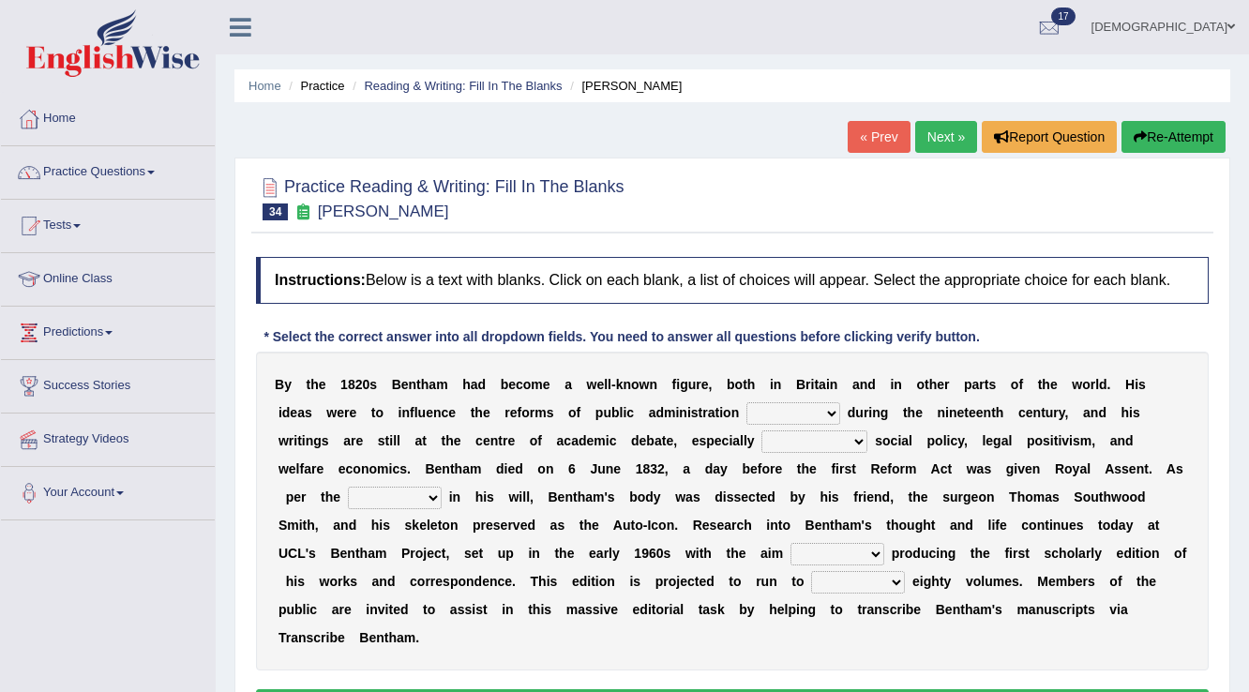
click at [776, 418] on select "made caused taken happened" at bounding box center [793, 413] width 94 height 23
select select "happened"
click at [746, 402] on select "made caused taken happened" at bounding box center [793, 413] width 94 height 23
click at [837, 443] on select "as regards compared to as long as in case of" at bounding box center [814, 441] width 106 height 23
select select "in case of"
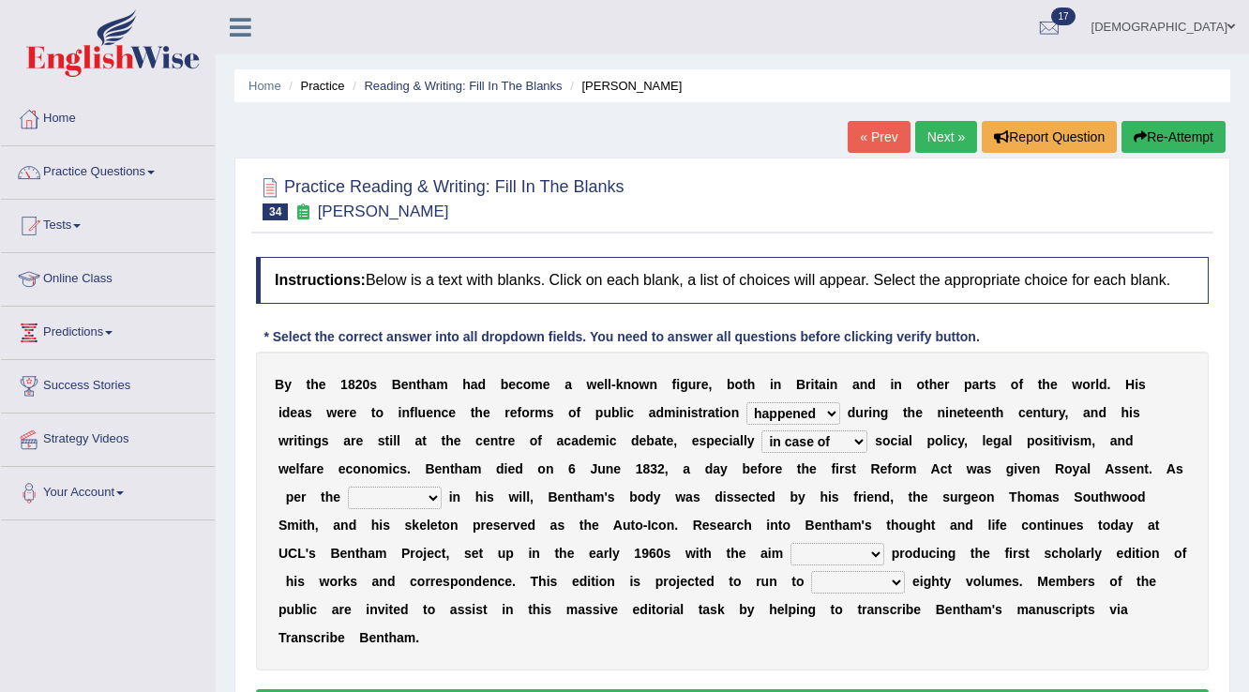
click at [761, 430] on select "as regards compared to as long as in case of" at bounding box center [814, 441] width 106 height 23
click at [361, 496] on select "directions parts categories levels" at bounding box center [395, 498] width 94 height 23
click at [348, 487] on select "directions parts categories levels" at bounding box center [395, 498] width 94 height 23
click at [402, 501] on select "directions parts categories levels" at bounding box center [395, 498] width 94 height 23
select select "parts"
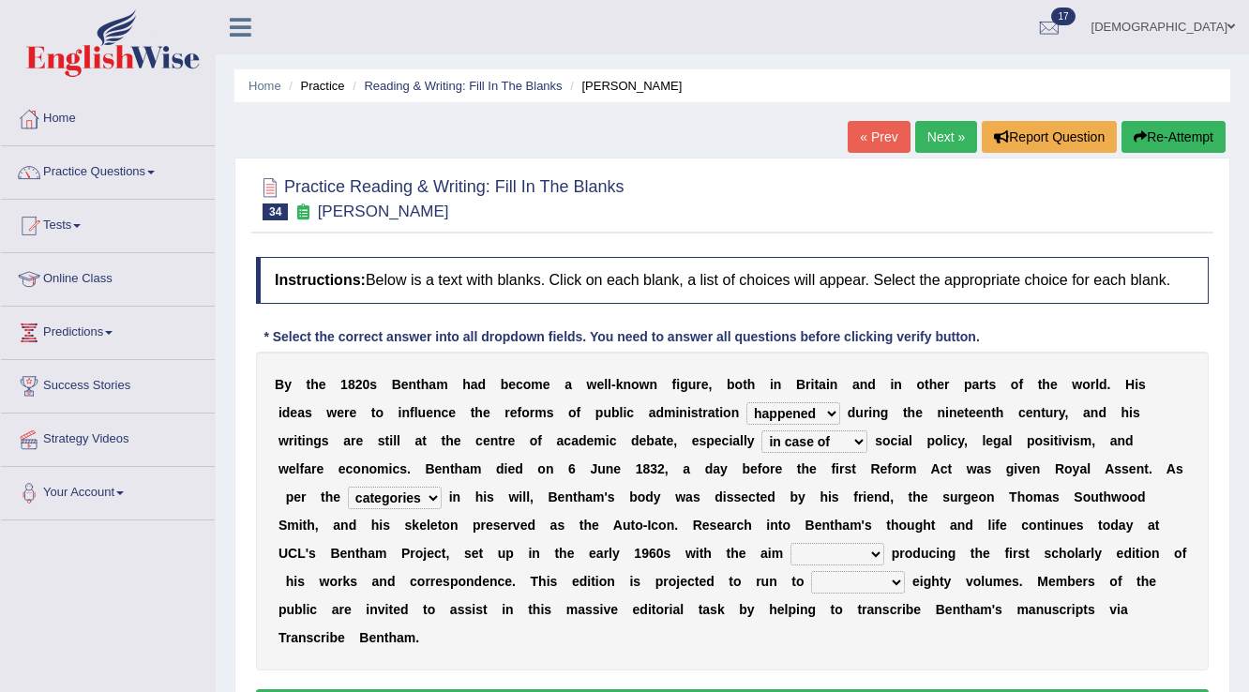
click at [348, 487] on select "directions parts categories levels" at bounding box center [395, 498] width 94 height 23
click at [829, 547] on select "for about as of" at bounding box center [837, 554] width 94 height 23
select select "of"
click at [790, 543] on select "for about as of" at bounding box center [837, 554] width 94 height 23
click at [873, 585] on select "mostly almost just some" at bounding box center [858, 582] width 94 height 23
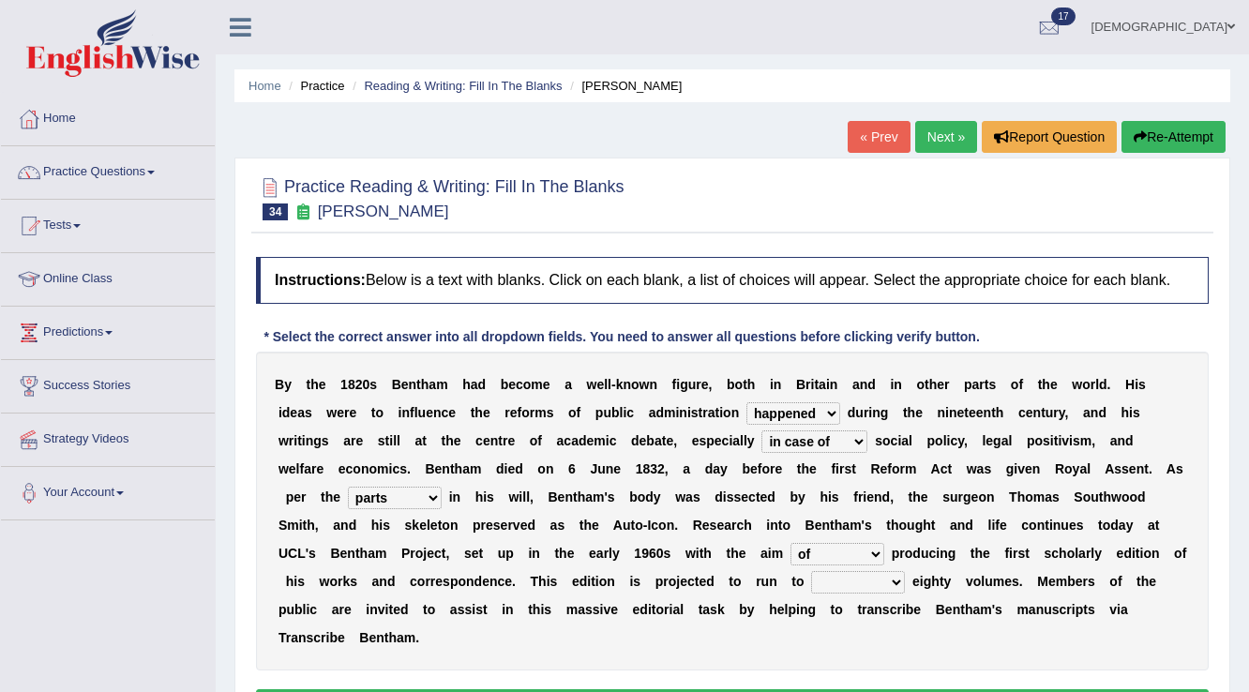
select select "almost"
click at [811, 571] on select "mostly almost just some" at bounding box center [858, 582] width 94 height 23
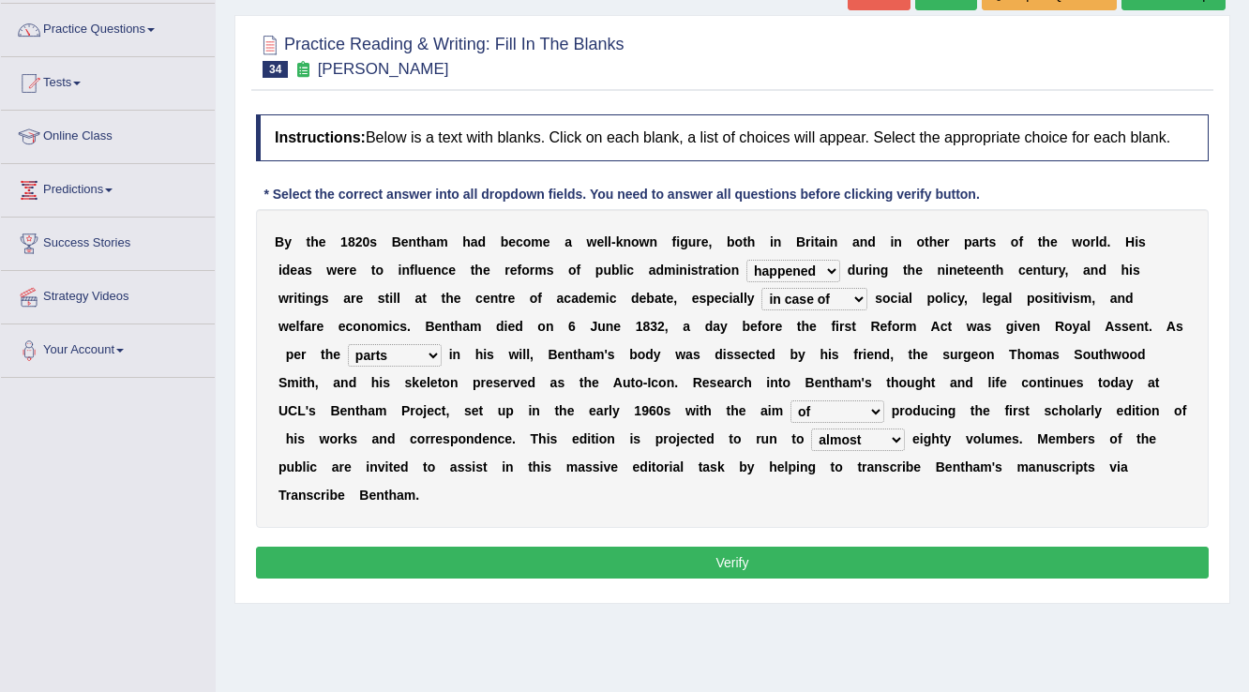
scroll to position [150, 0]
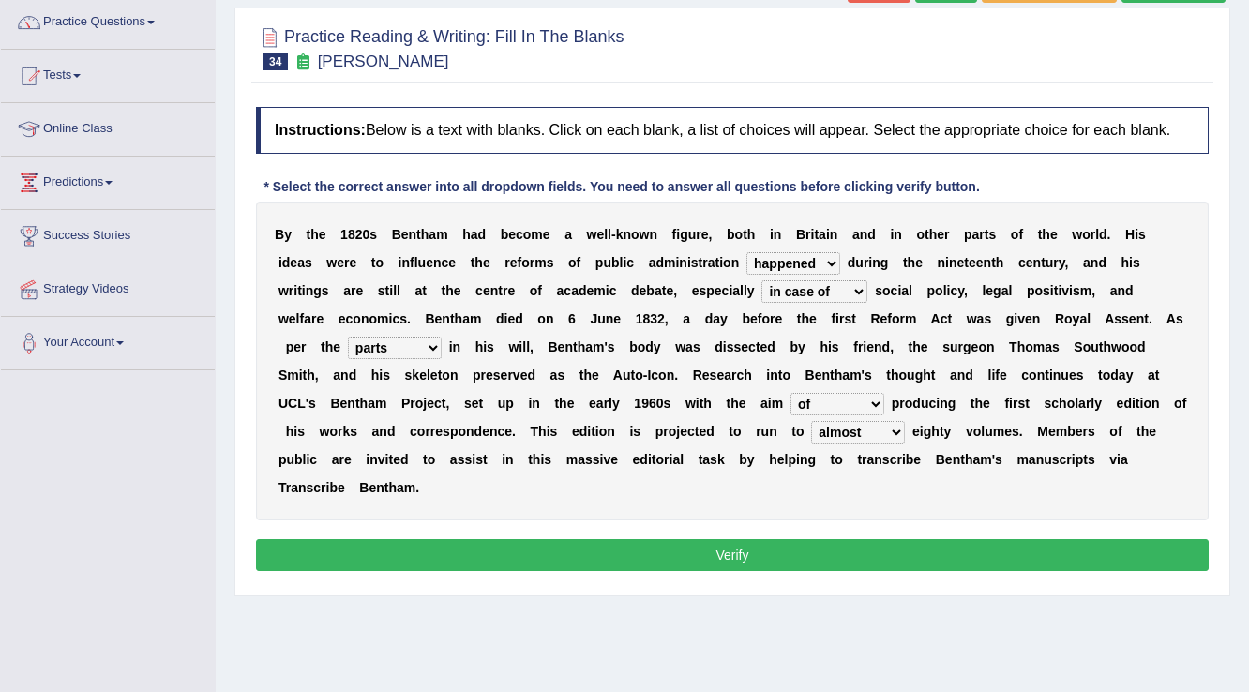
click at [877, 555] on button "Verify" at bounding box center [732, 555] width 953 height 32
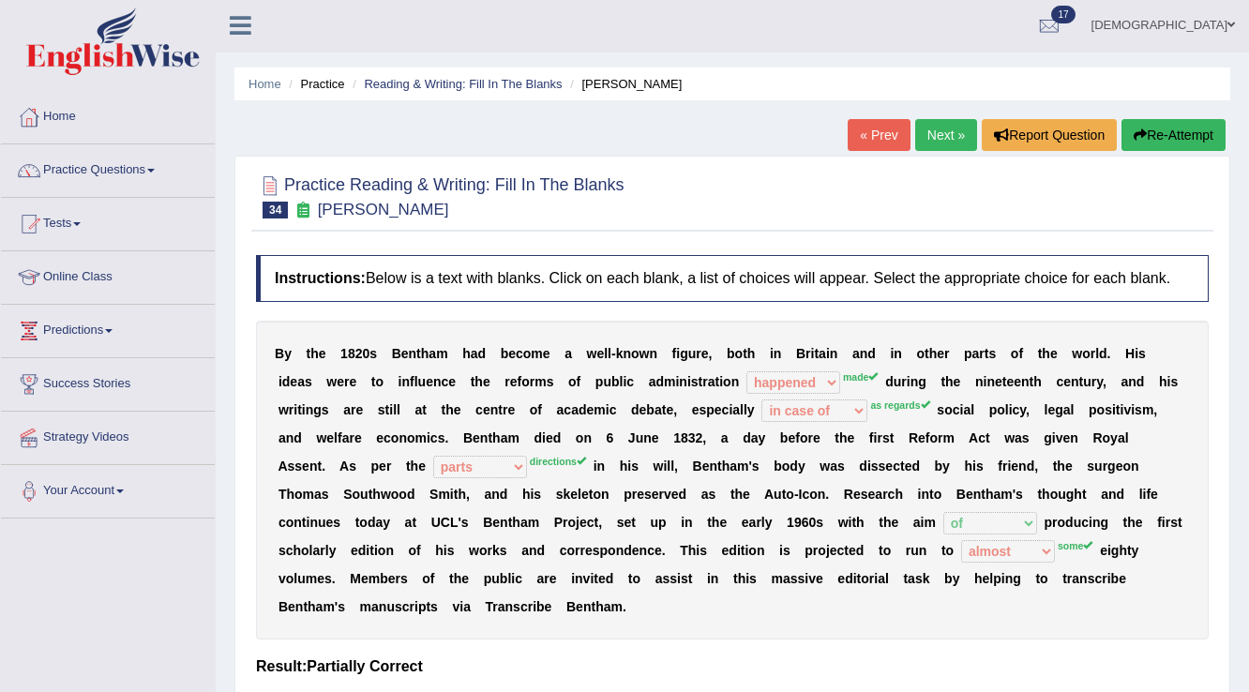
scroll to position [0, 0]
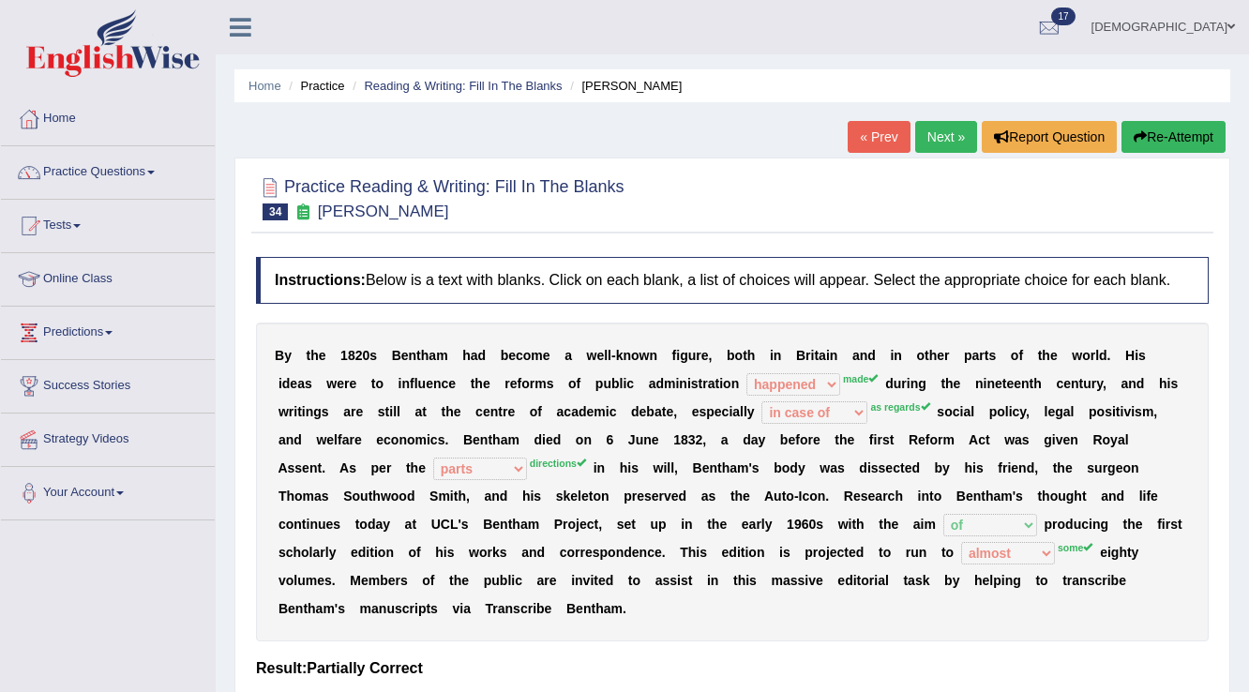
click at [925, 133] on link "Next »" at bounding box center [946, 137] width 62 height 32
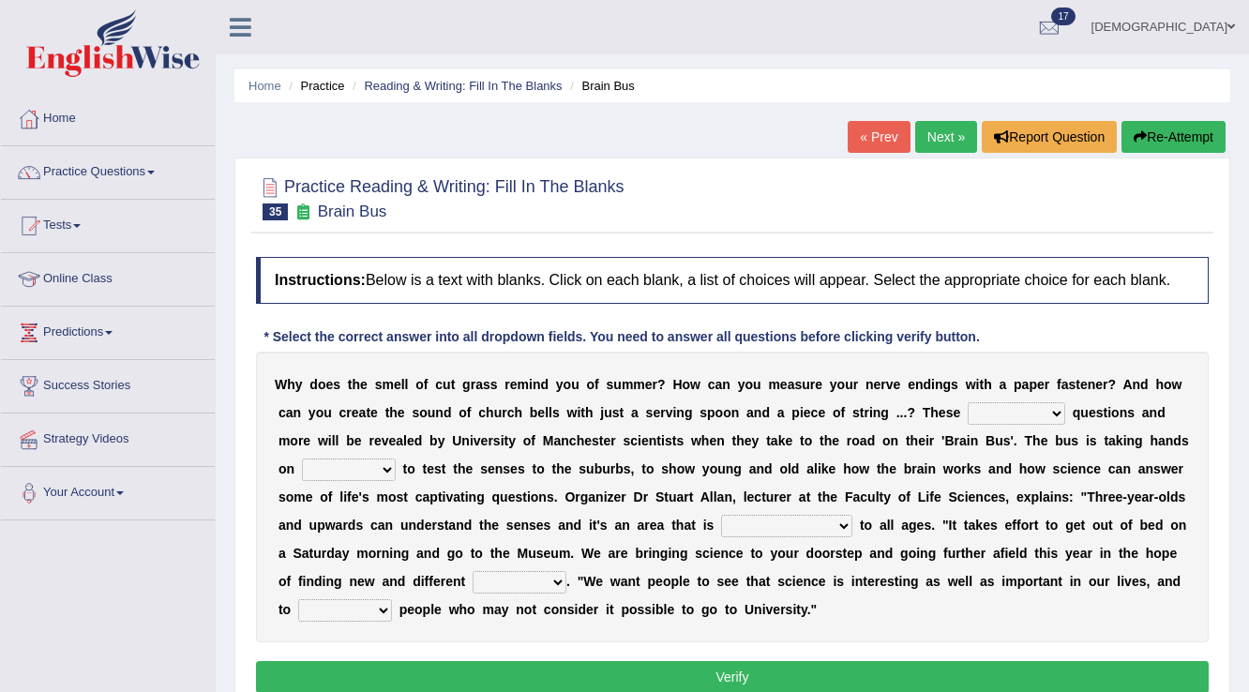
click at [1046, 410] on select "fascinating unattended gratuitous underlying" at bounding box center [1017, 413] width 98 height 23
click at [1046, 411] on select "fascinating unattended gratuitous underlying" at bounding box center [1017, 413] width 98 height 23
select select "underlying"
click at [968, 402] on select "fascinating unattended gratuitous underlying" at bounding box center [1017, 413] width 98 height 23
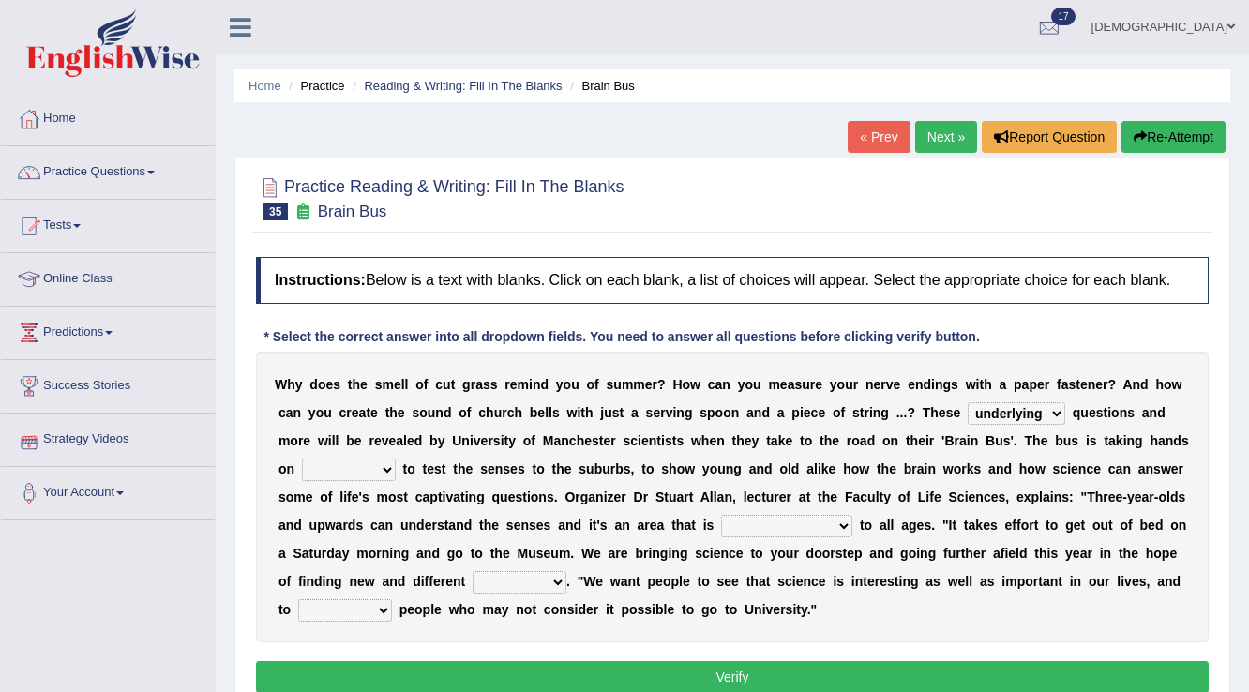
click at [368, 464] on select "activities mages facets revenues" at bounding box center [349, 470] width 94 height 23
select select "activities"
click at [302, 459] on select "activities mages facets revenues" at bounding box center [349, 470] width 94 height 23
click at [773, 520] on select "misleading disproportionate intriguing proximal" at bounding box center [786, 526] width 131 height 23
click at [721, 515] on select "misleading disproportionate intriguing proximal" at bounding box center [786, 526] width 131 height 23
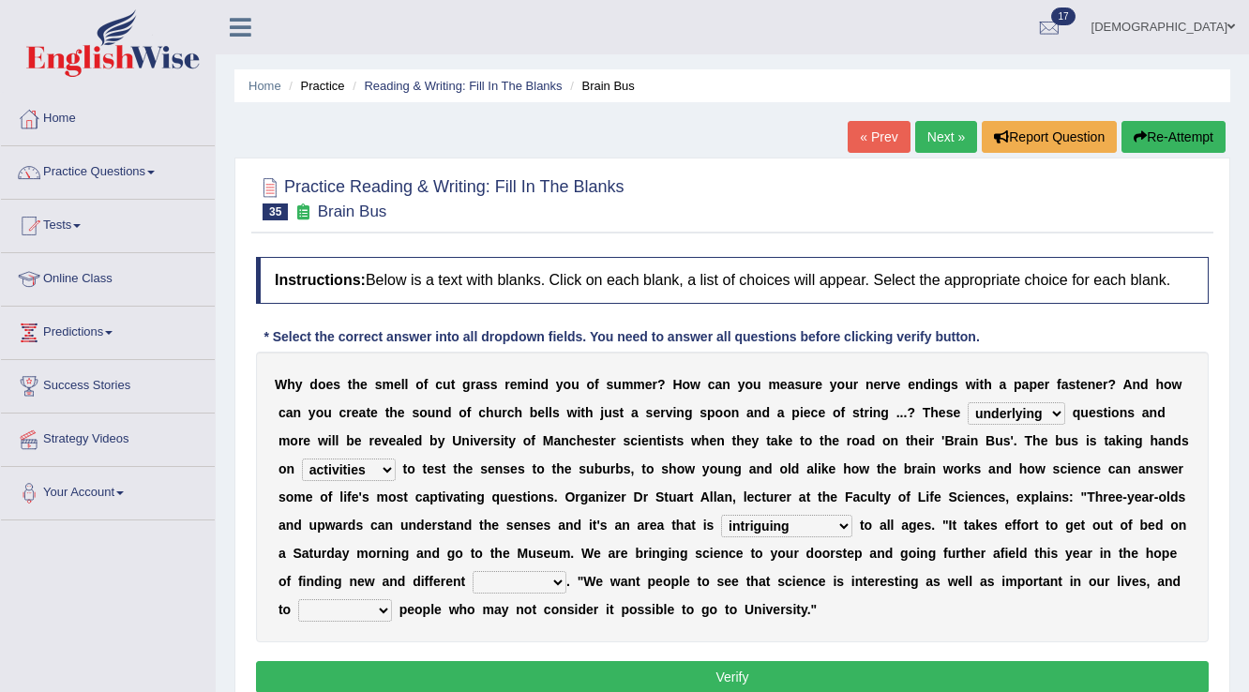
click at [785, 532] on select "misleading disproportionate intriguing proximal" at bounding box center [786, 526] width 131 height 23
select select "misleading"
click at [721, 515] on select "misleading disproportionate intriguing proximal" at bounding box center [786, 526] width 131 height 23
click at [548, 584] on select "groups mobs auditors audiences" at bounding box center [520, 582] width 94 height 23
select select "groups"
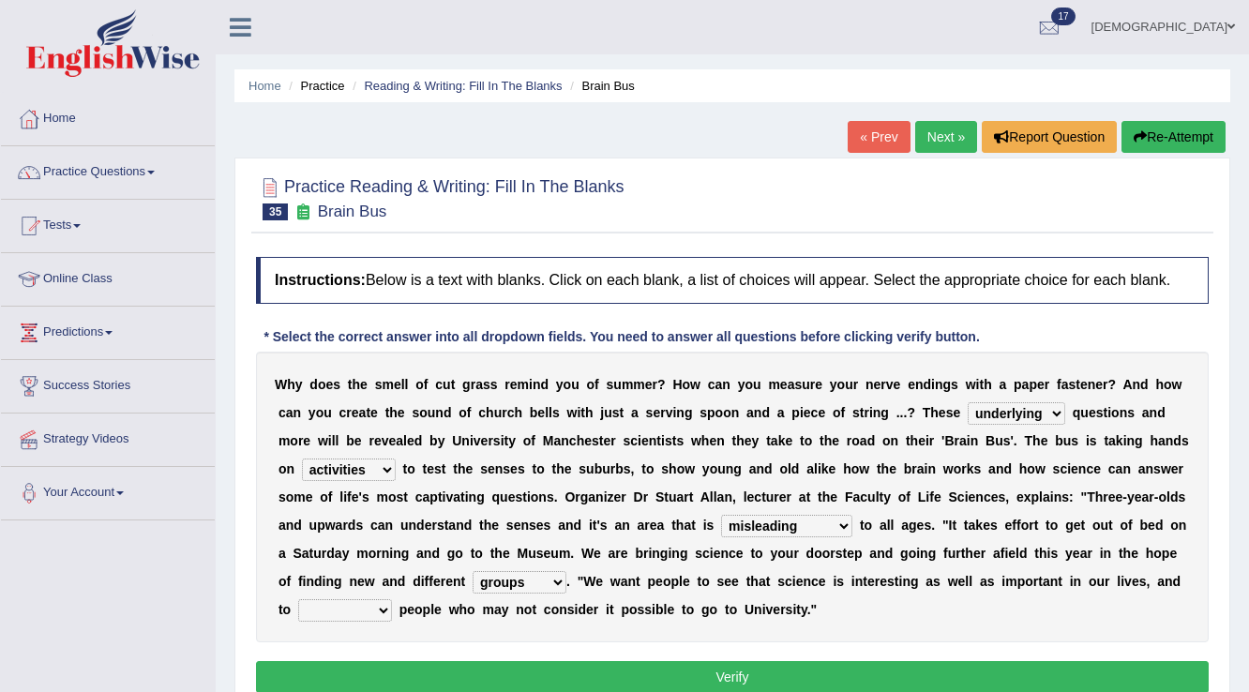
click at [473, 571] on select "groups mobs auditors audiences" at bounding box center [520, 582] width 94 height 23
click at [346, 607] on select "force plead credit encourage" at bounding box center [345, 610] width 94 height 23
select select "encourage"
click at [298, 599] on select "force plead credit encourage" at bounding box center [345, 610] width 94 height 23
click at [769, 519] on select "misleading disproportionate intriguing proximal" at bounding box center [786, 526] width 131 height 23
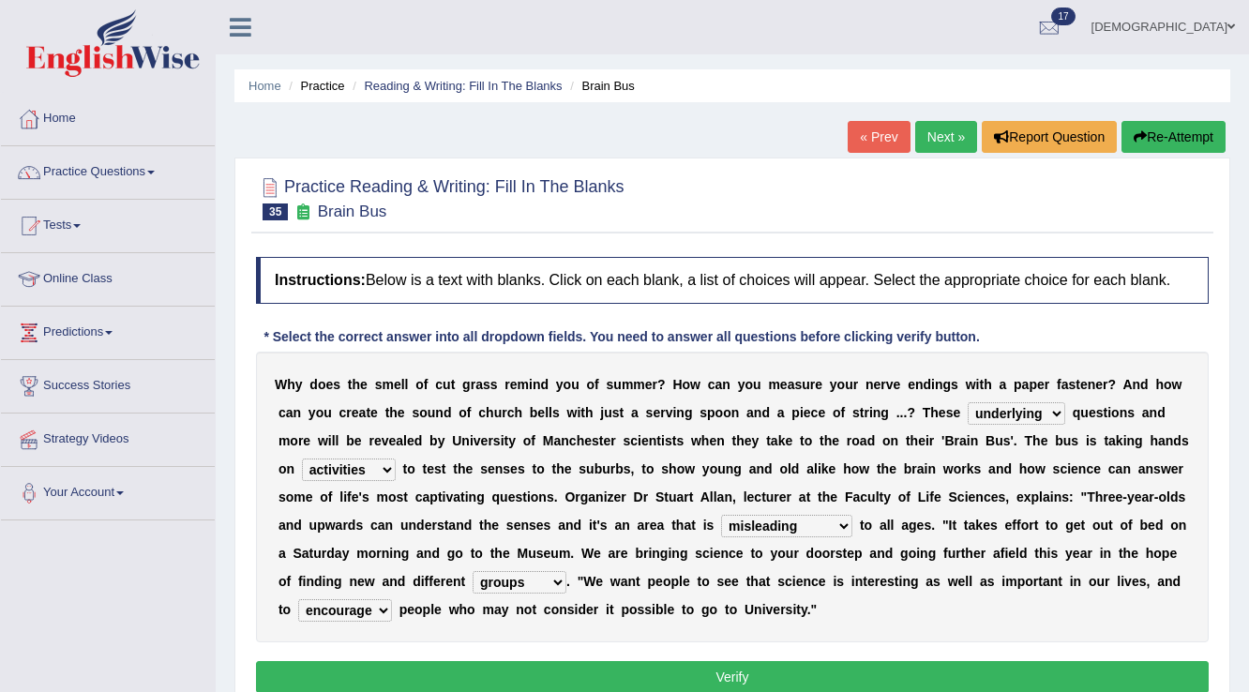
select select "proximal"
click at [721, 515] on select "misleading disproportionate intriguing proximal" at bounding box center [786, 526] width 131 height 23
click at [727, 666] on button "Verify" at bounding box center [732, 677] width 953 height 32
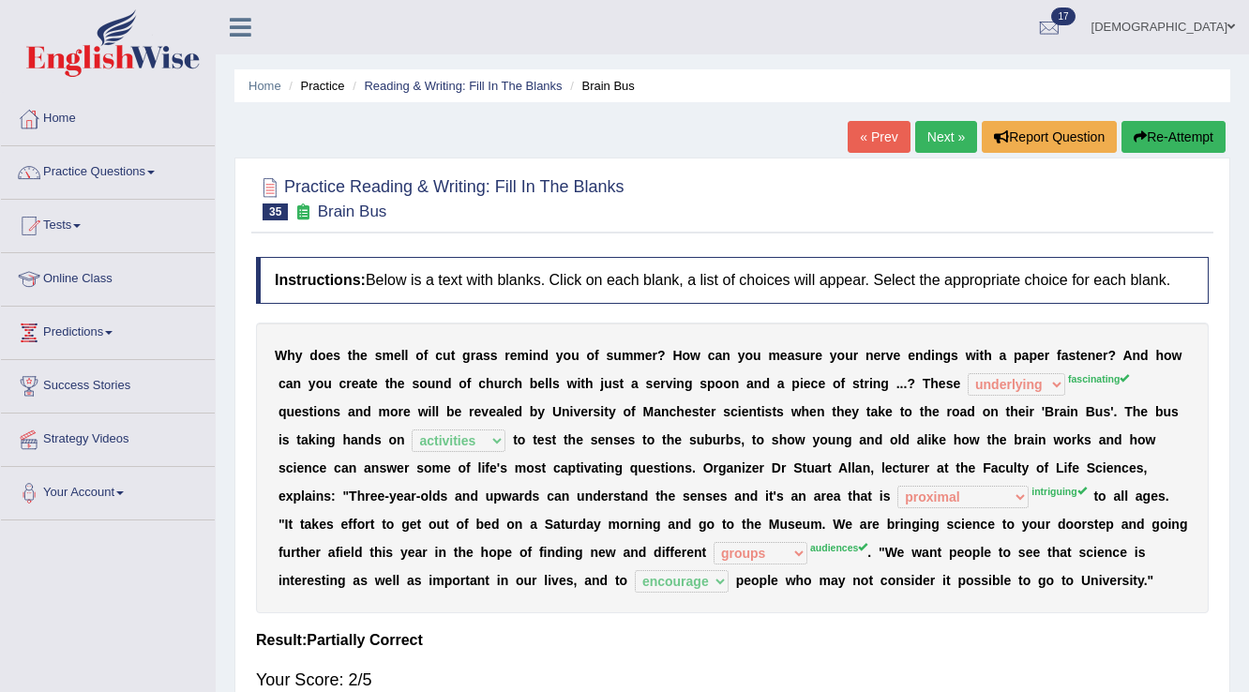
click at [941, 131] on link "Next »" at bounding box center [946, 137] width 62 height 32
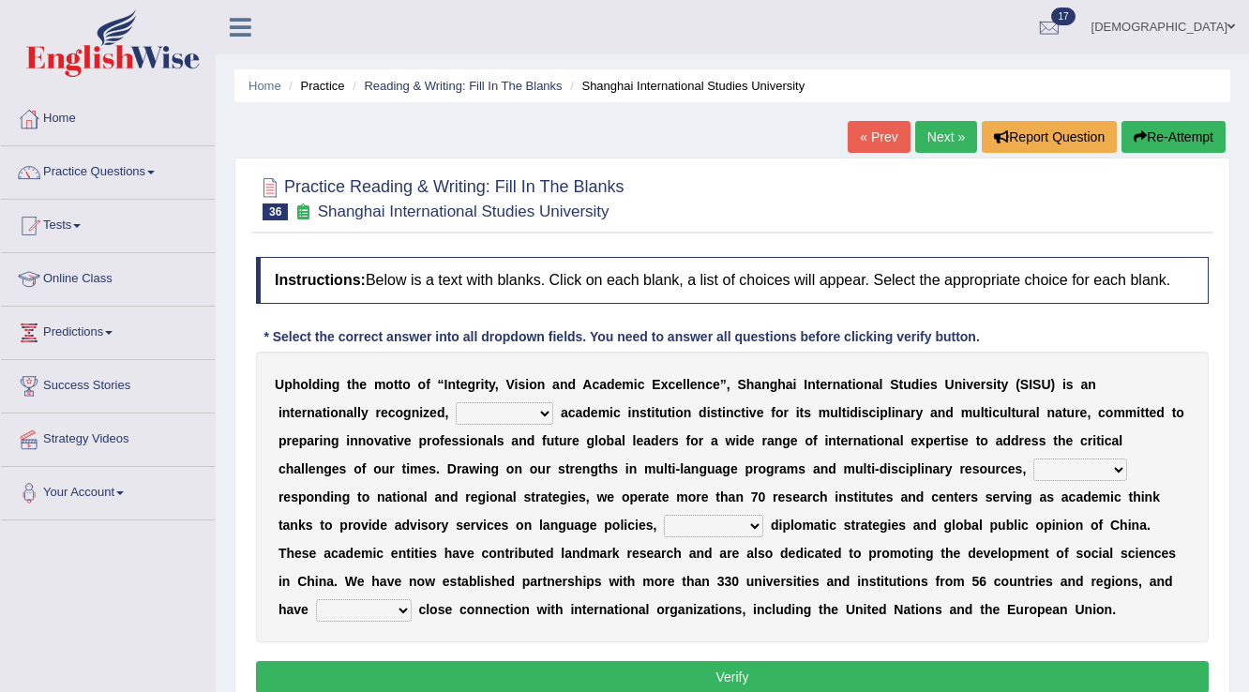
click at [536, 413] on select "universal amiable dishonest prestigious" at bounding box center [505, 413] width 98 height 23
select select "universal"
click at [456, 402] on select "universal amiable dishonest prestigious" at bounding box center [505, 413] width 98 height 23
click at [1082, 469] on select "of as with while" at bounding box center [1080, 470] width 94 height 23
click at [1033, 459] on select "of as with while" at bounding box center [1080, 470] width 94 height 23
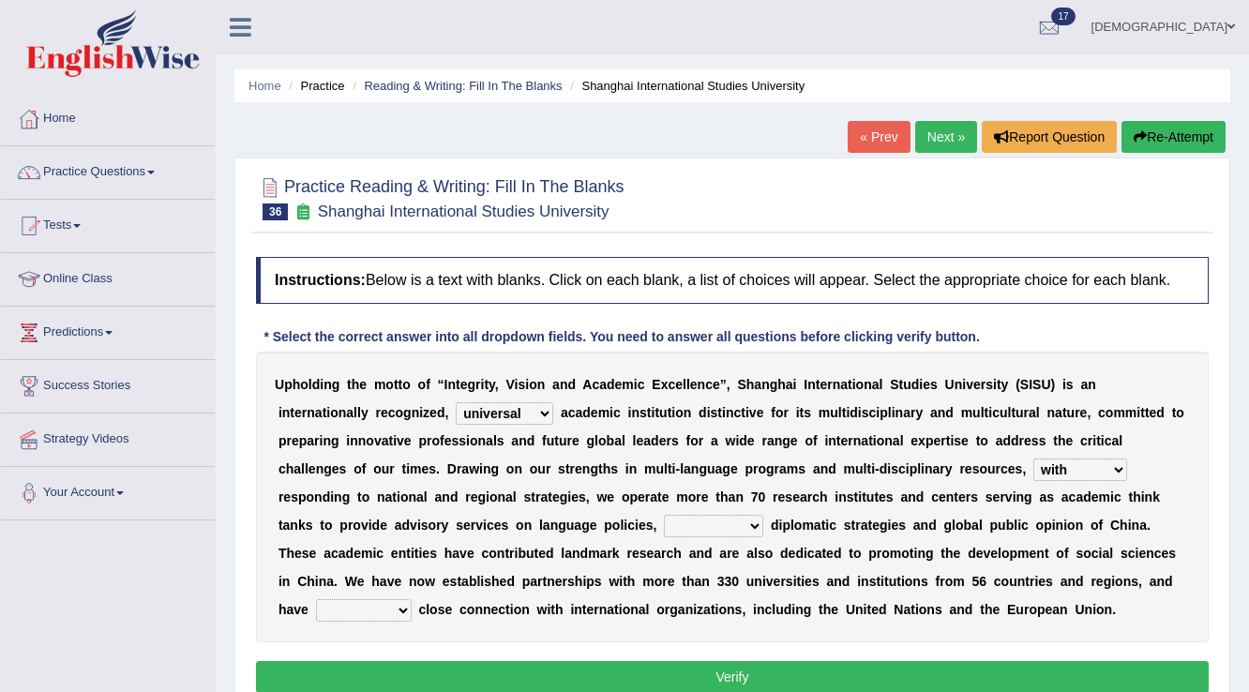
click at [1091, 461] on select "of as with while" at bounding box center [1080, 470] width 94 height 23
select select "while"
click at [1033, 459] on select "of as with while" at bounding box center [1080, 470] width 94 height 23
click at [717, 525] on select "city's country's university's province's" at bounding box center [713, 526] width 99 height 23
select select "university's"
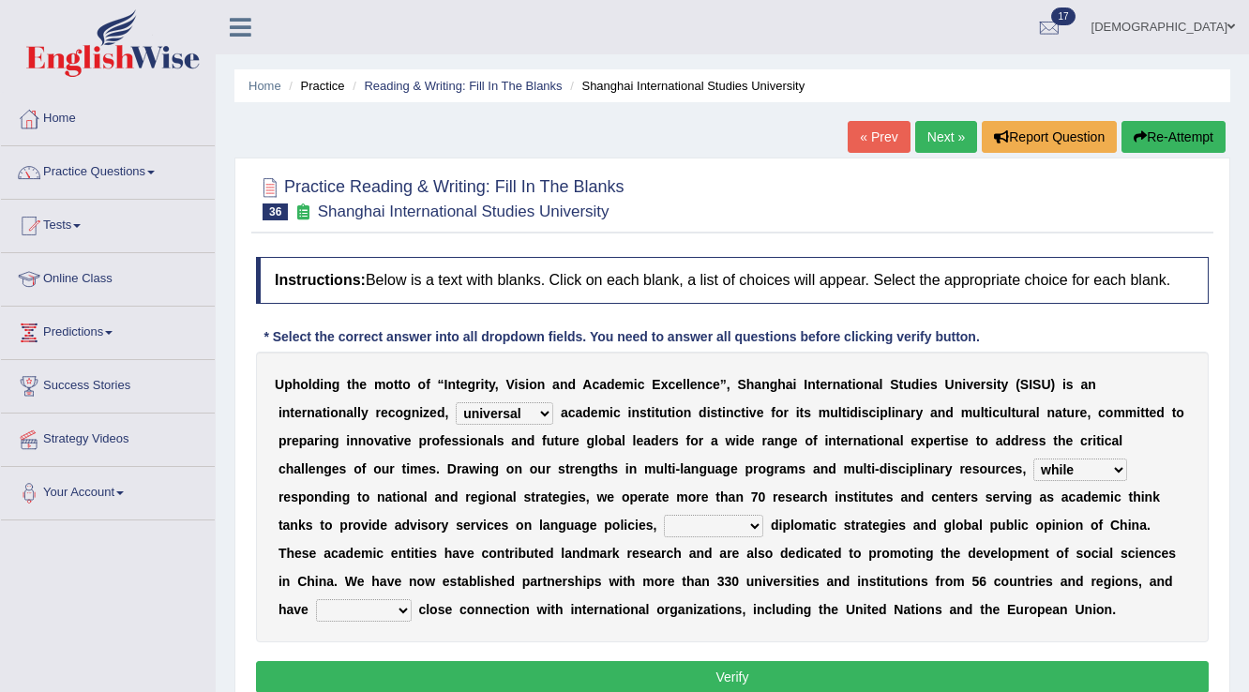
click at [664, 515] on select "city's country's university's province's" at bounding box center [713, 526] width 99 height 23
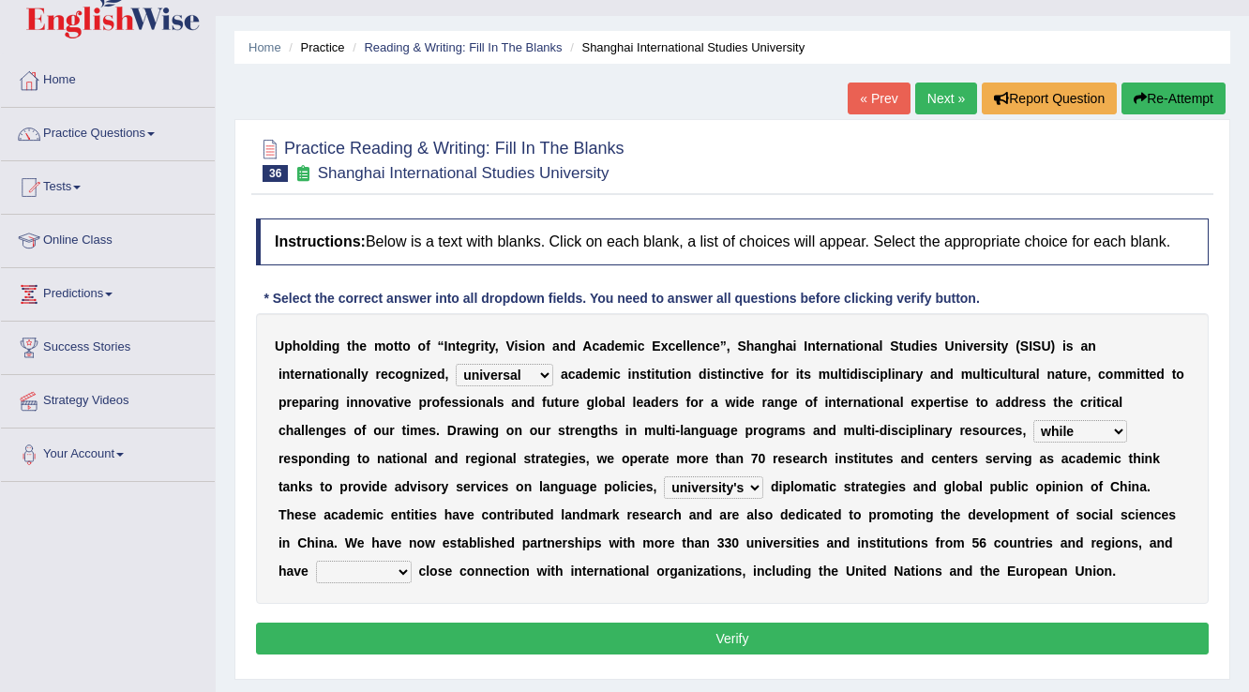
scroll to position [75, 0]
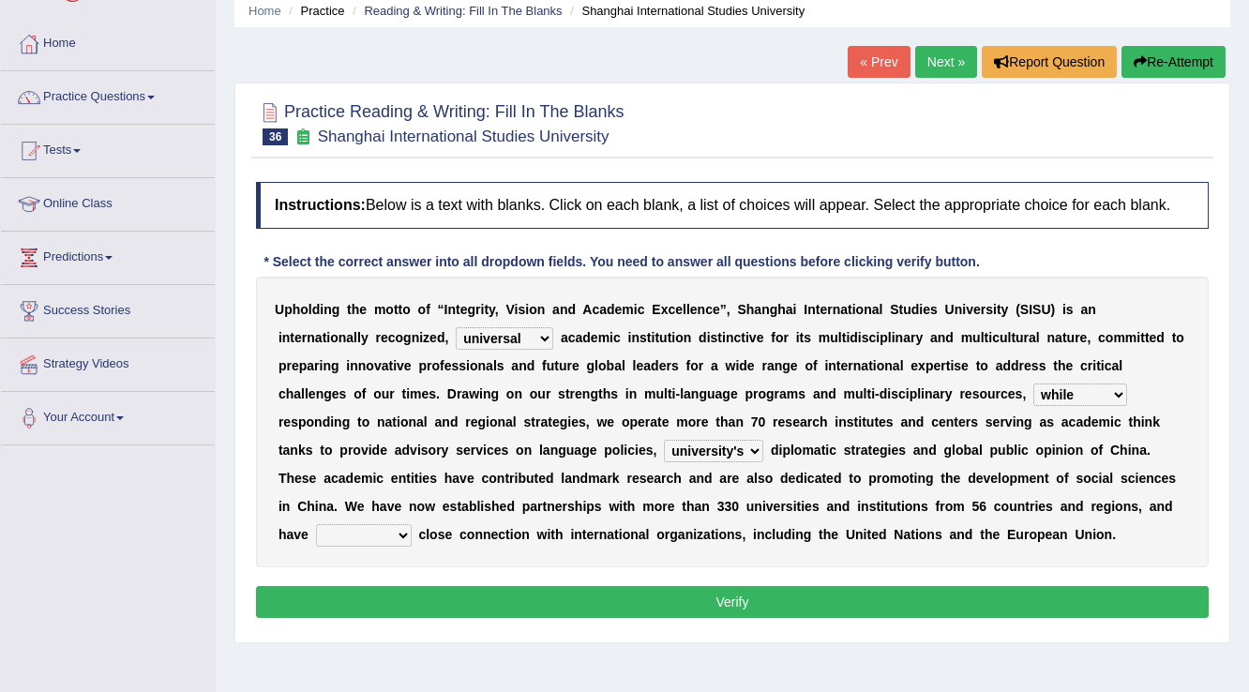
click at [378, 536] on select "maintained disarmed displaced revised" at bounding box center [364, 535] width 96 height 23
select select "maintained"
click at [316, 524] on select "maintained disarmed displaced revised" at bounding box center [364, 535] width 96 height 23
click at [394, 593] on button "Verify" at bounding box center [732, 602] width 953 height 32
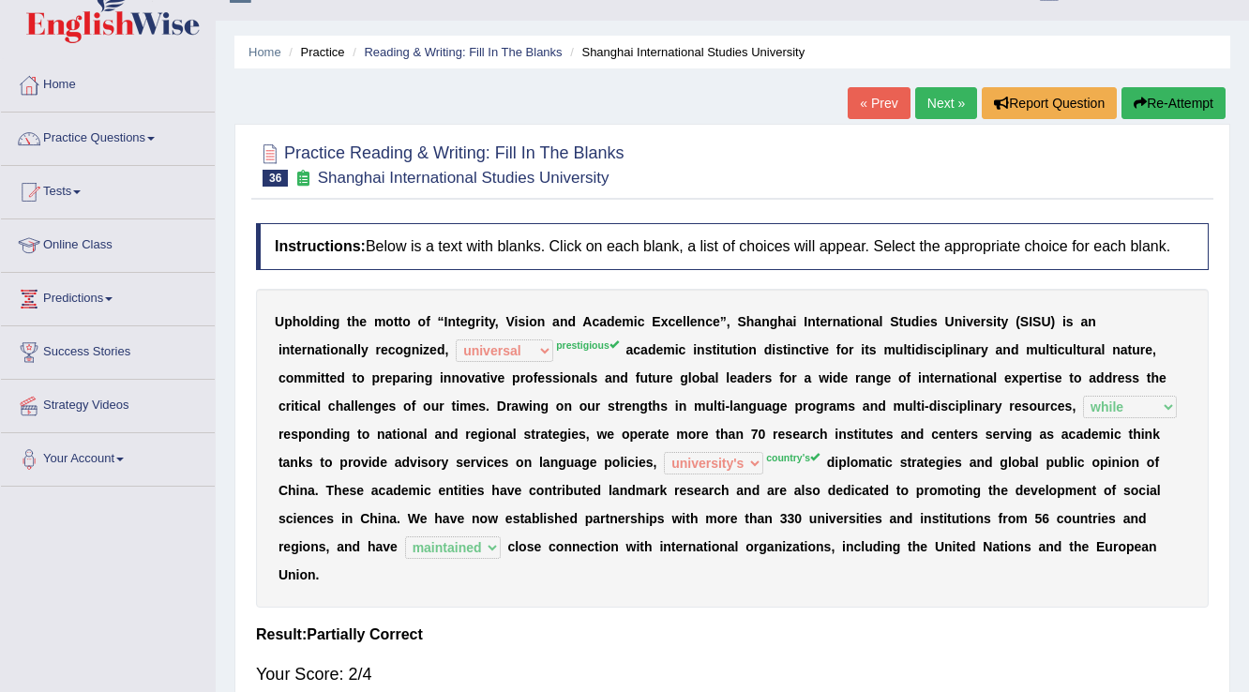
scroll to position [0, 0]
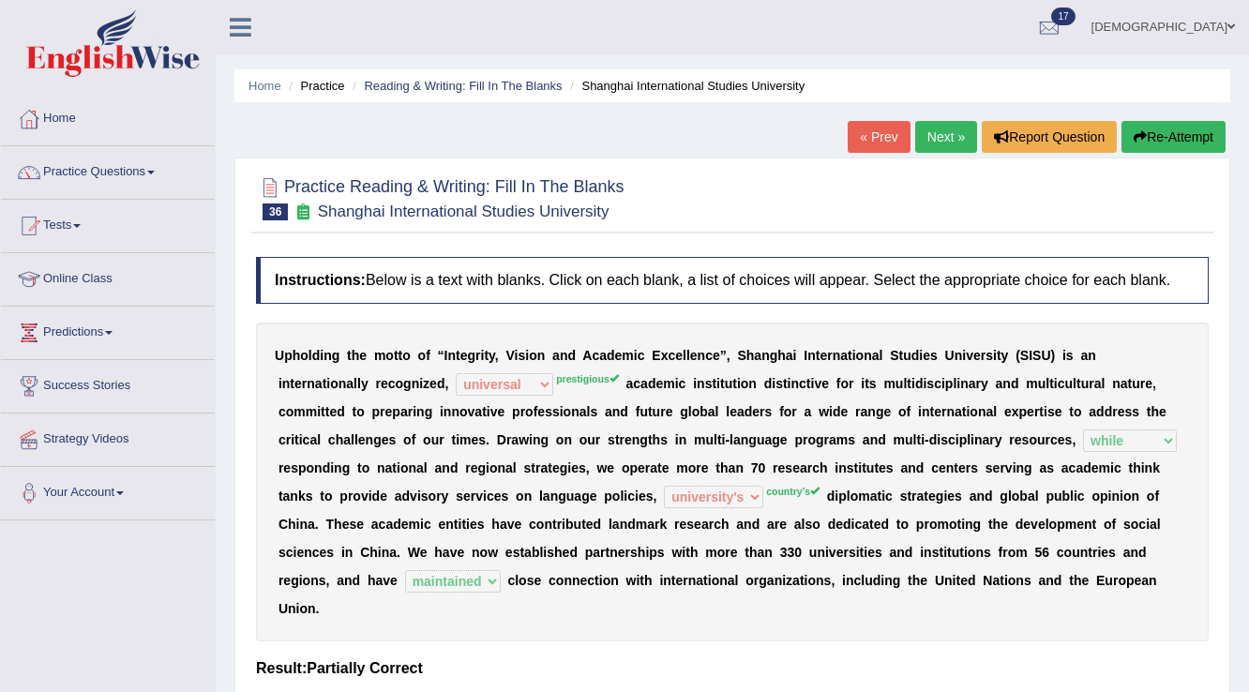
click at [938, 136] on link "Next »" at bounding box center [946, 137] width 62 height 32
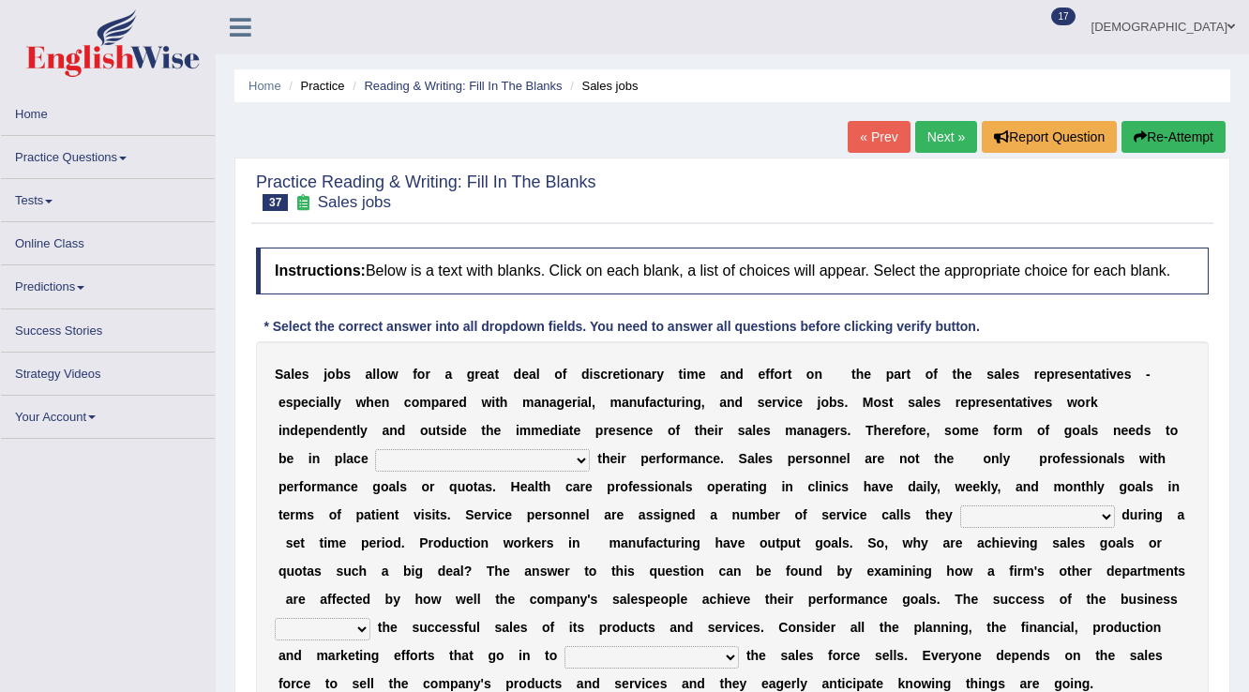
scroll to position [75, 0]
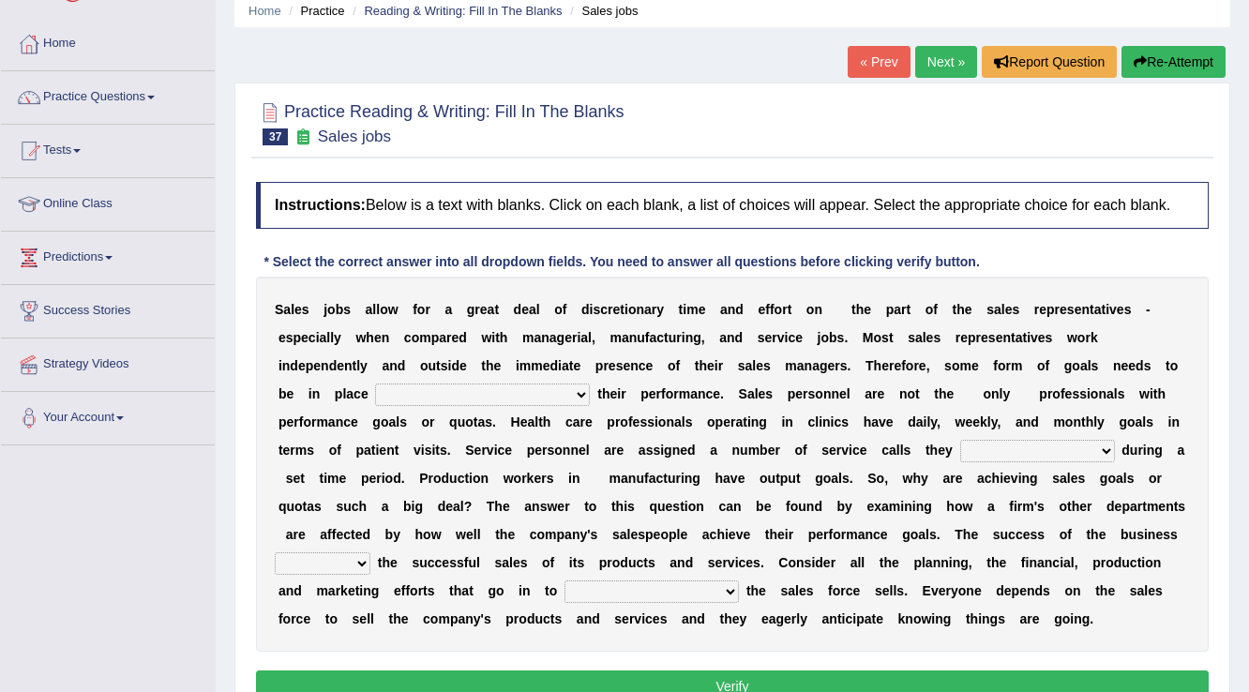
click at [522, 387] on select "as motive and guide should motivate and guide to help motivate and guide as hel…" at bounding box center [482, 395] width 215 height 23
select select "to help motivate and guide"
click at [375, 384] on select "as motive and guide should motivate and guide to help motivate and guide as hel…" at bounding box center [482, 395] width 215 height 23
click at [990, 446] on select "can perform must perform often are performed might be performing" at bounding box center [1037, 451] width 155 height 23
select select "might be performing"
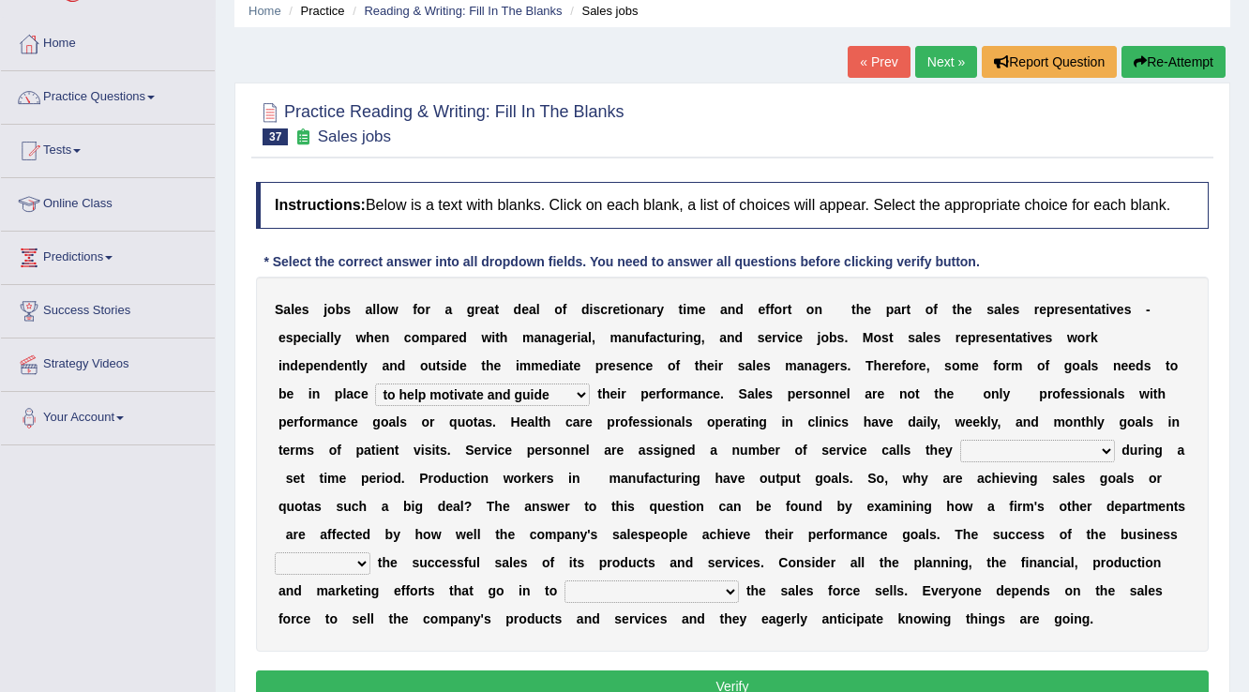
click at [960, 440] on select "can perform must perform often are performed might be performing" at bounding box center [1037, 451] width 155 height 23
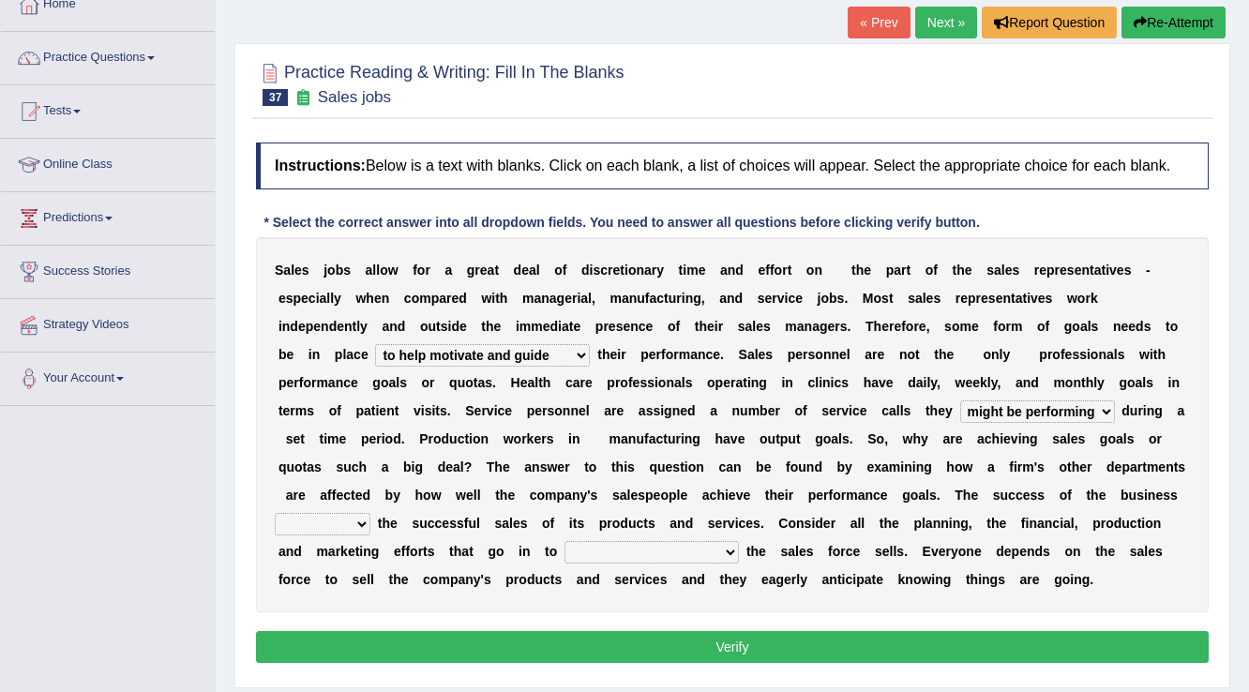
scroll to position [150, 0]
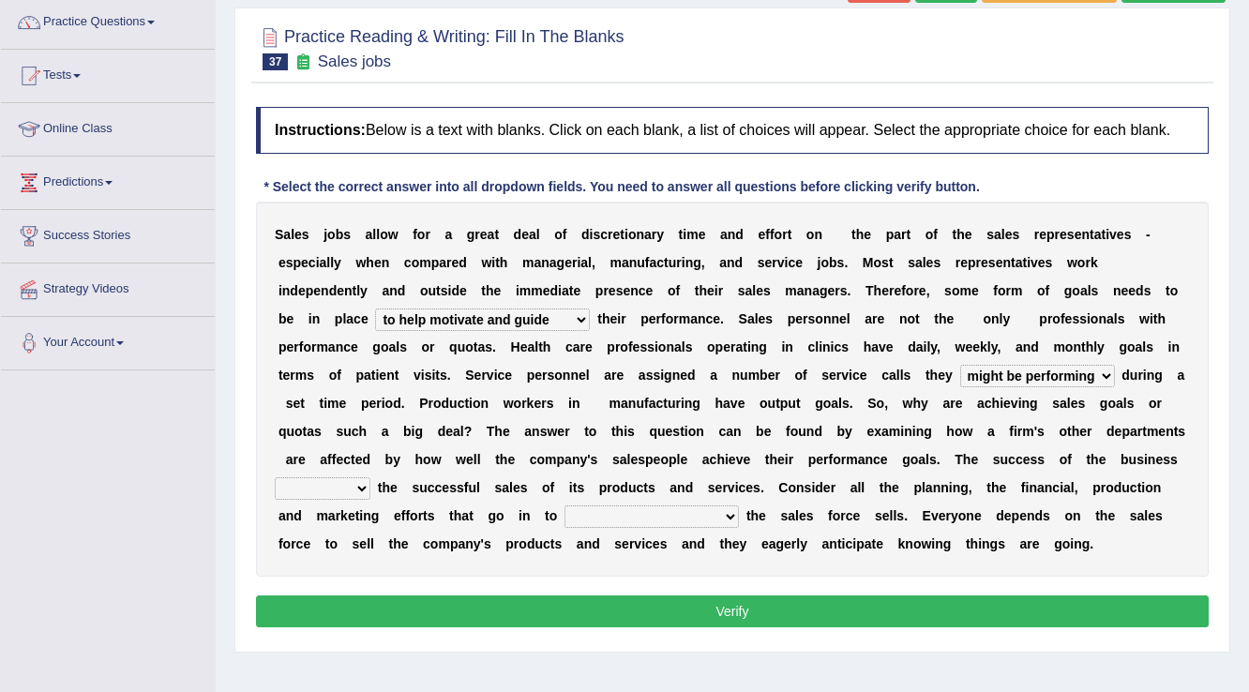
click at [330, 499] on div "S a l e s j o b s a l l o w f o r a g r e a t d e a l o f d i s c r e t i o n a…" at bounding box center [732, 389] width 953 height 375
click at [331, 493] on select "hinges on is set at lasts until look ahead" at bounding box center [323, 488] width 96 height 23
select select "hinges on"
click at [275, 477] on select "hinges on is set at lasts until look ahead" at bounding box center [323, 488] width 96 height 23
click at [618, 519] on select "describing how producing what constructing how much analyzing where" at bounding box center [651, 516] width 174 height 23
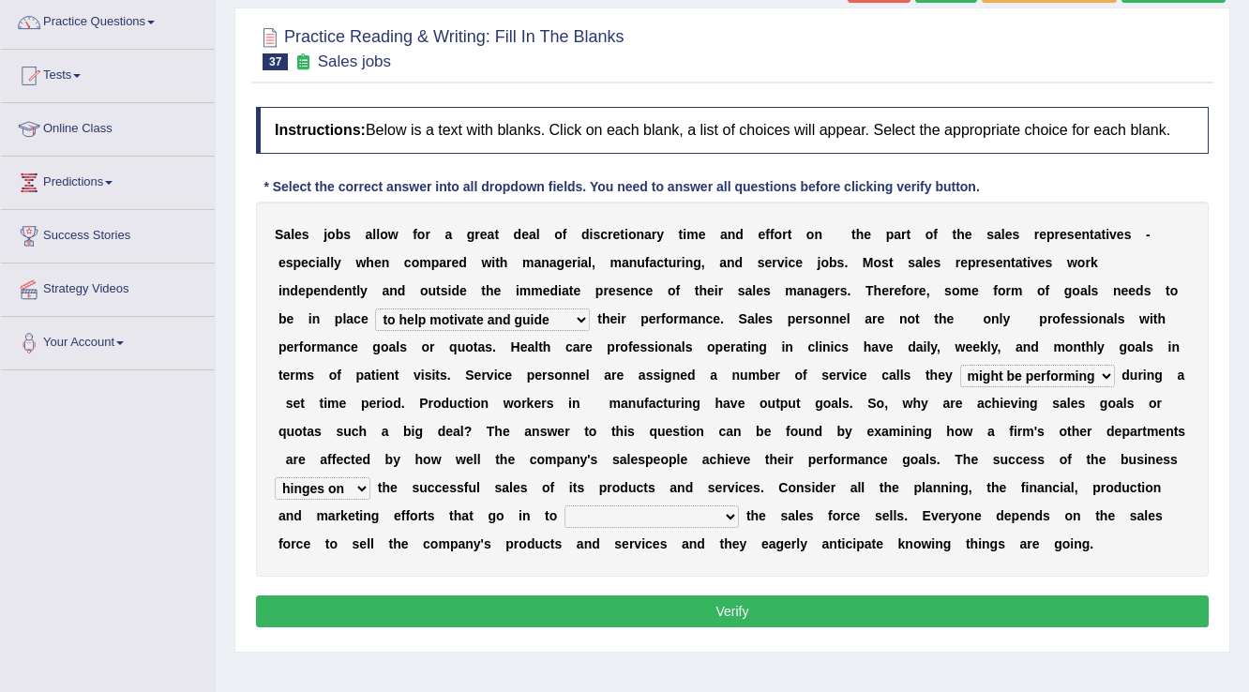
select select "producing what"
click at [564, 505] on select "describing how producing what constructing how much analyzing where" at bounding box center [651, 516] width 174 height 23
click at [614, 615] on button "Verify" at bounding box center [732, 611] width 953 height 32
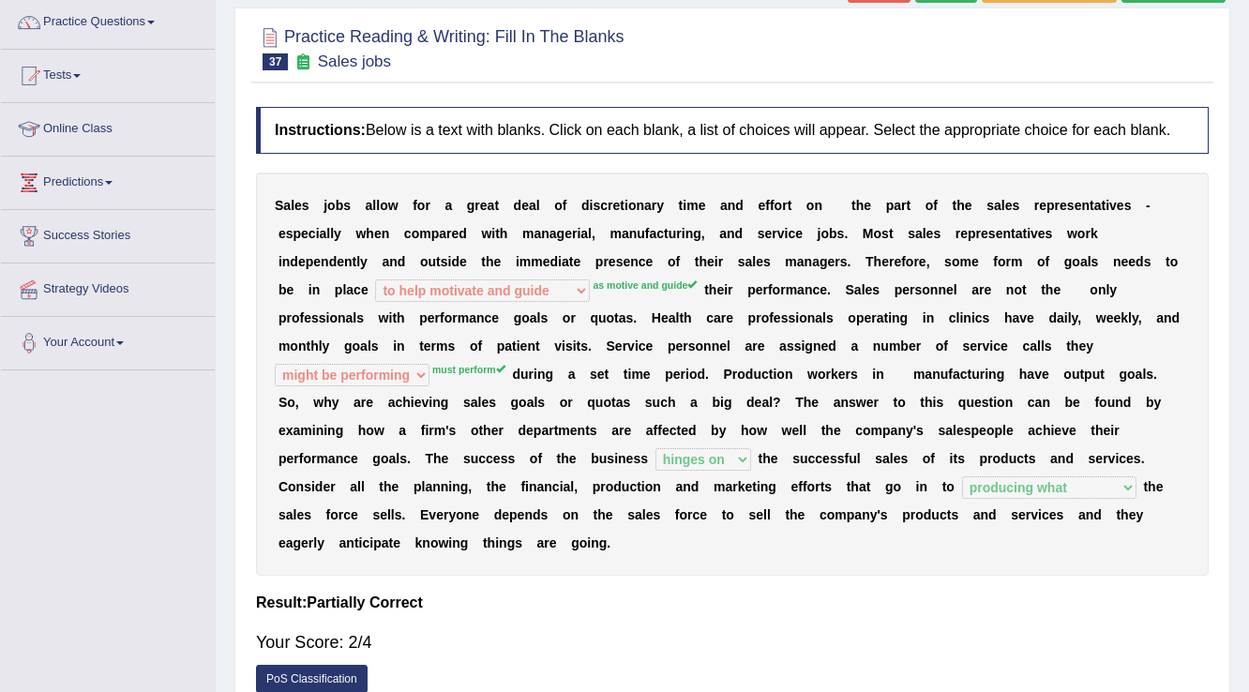
click at [336, 407] on div "S a l e s j o b s a l l o w f o r a g r e a t d e a l o f d i s c r e t i o n a…" at bounding box center [732, 374] width 953 height 403
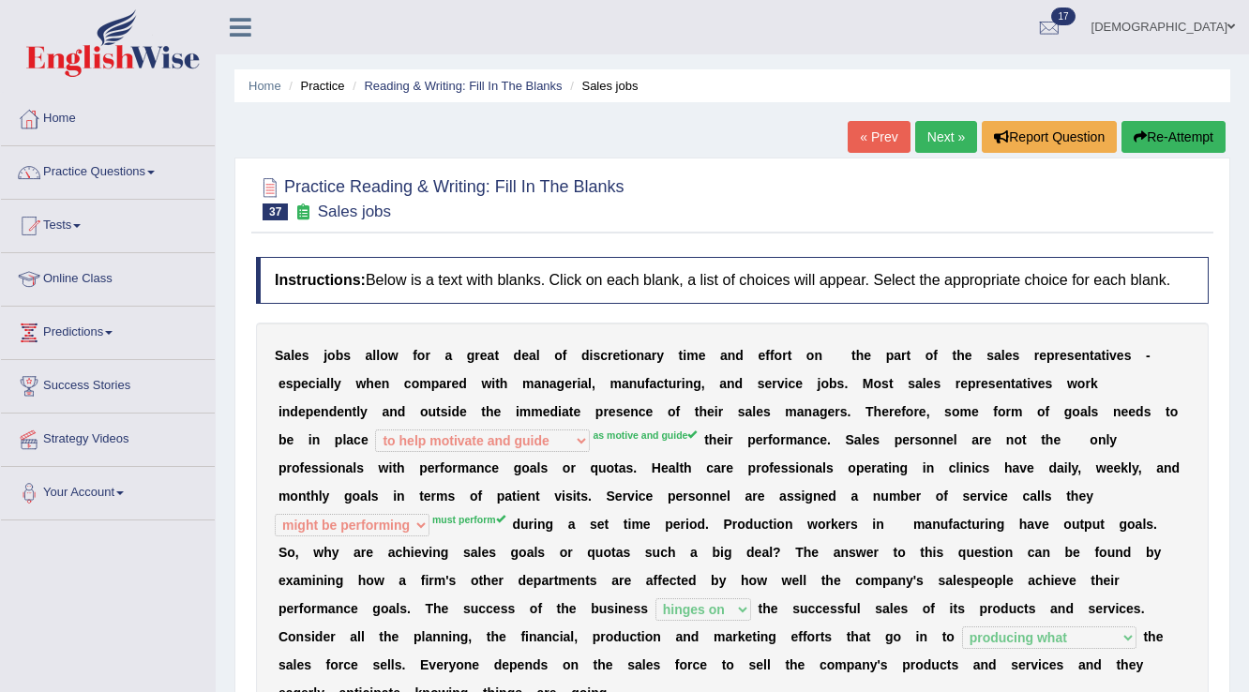
scroll to position [0, 0]
click at [934, 142] on link "Next »" at bounding box center [946, 137] width 62 height 32
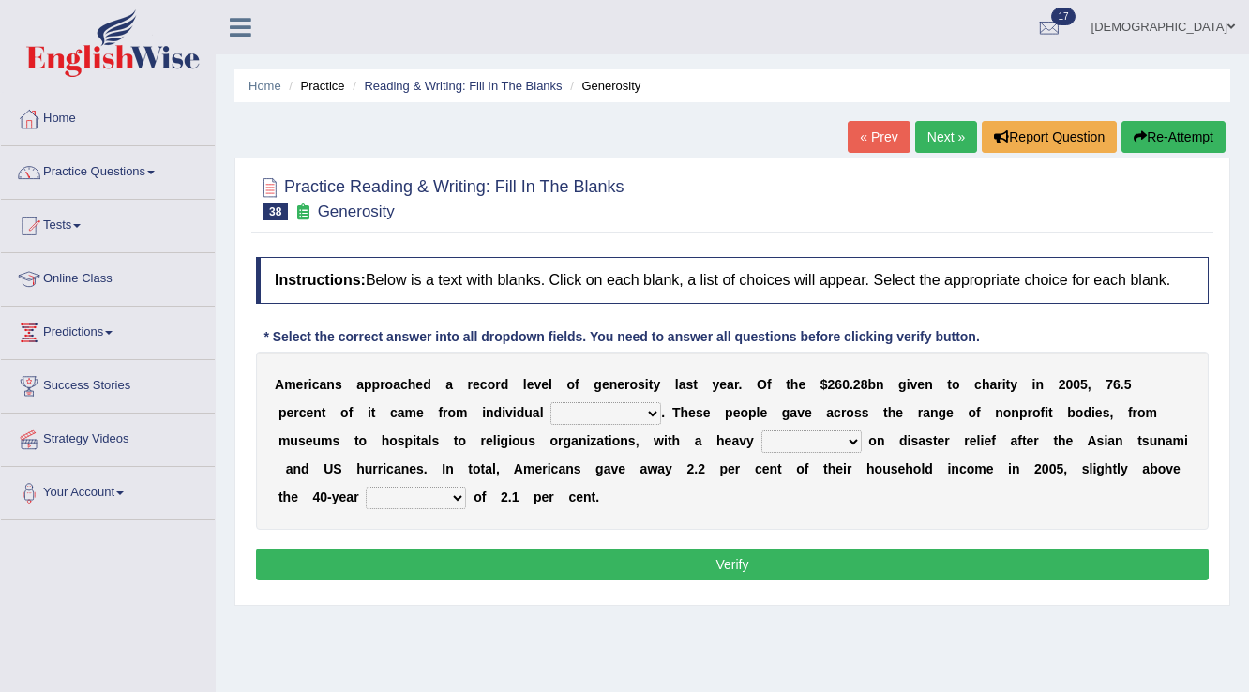
click at [619, 414] on select "donors accounts businessmen honors" at bounding box center [605, 413] width 111 height 23
select select "donors"
click at [550, 402] on select "donors accounts businessmen honors" at bounding box center [605, 413] width 111 height 23
click at [776, 446] on select "analysis imagination emphasis hypothesis" at bounding box center [811, 441] width 100 height 23
click at [761, 430] on select "analysis imagination emphasis hypothesis" at bounding box center [811, 441] width 100 height 23
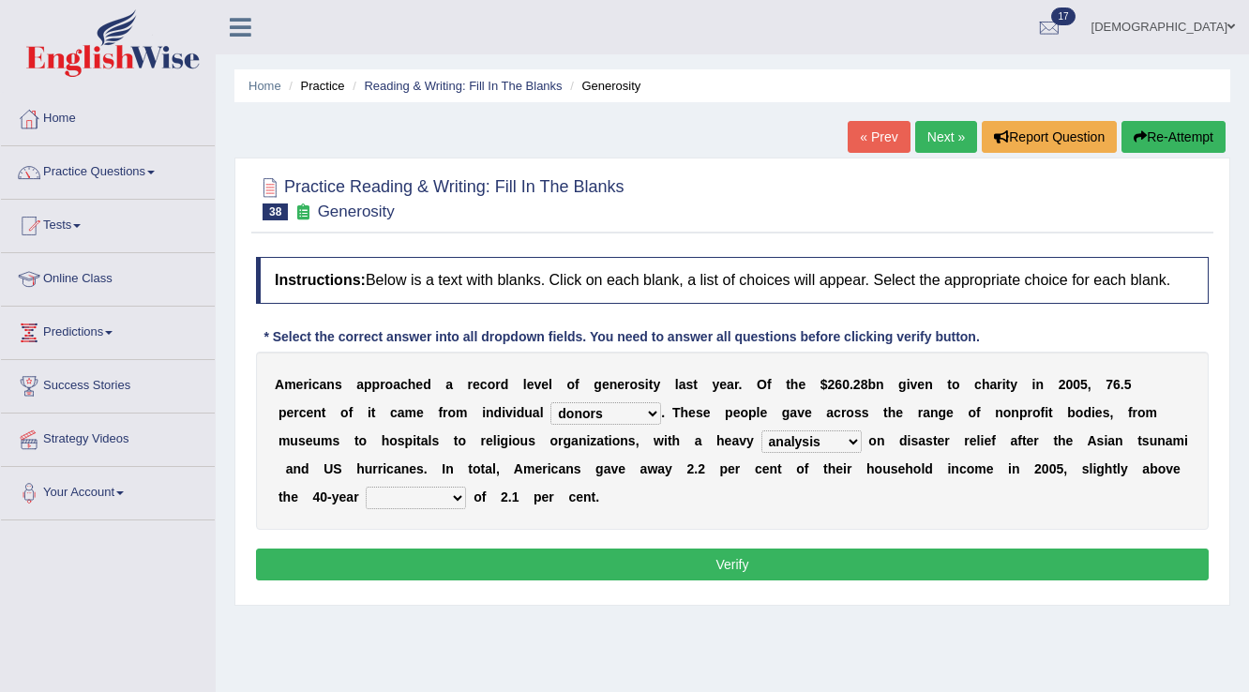
click at [820, 449] on select "analysis imagination emphasis hypothesis" at bounding box center [811, 441] width 100 height 23
select select "hypothesis"
click at [761, 430] on select "analysis imagination emphasis hypothesis" at bounding box center [811, 441] width 100 height 23
click at [411, 498] on select "coverage average indebtness sovereignty" at bounding box center [416, 498] width 100 height 23
select select "coverage"
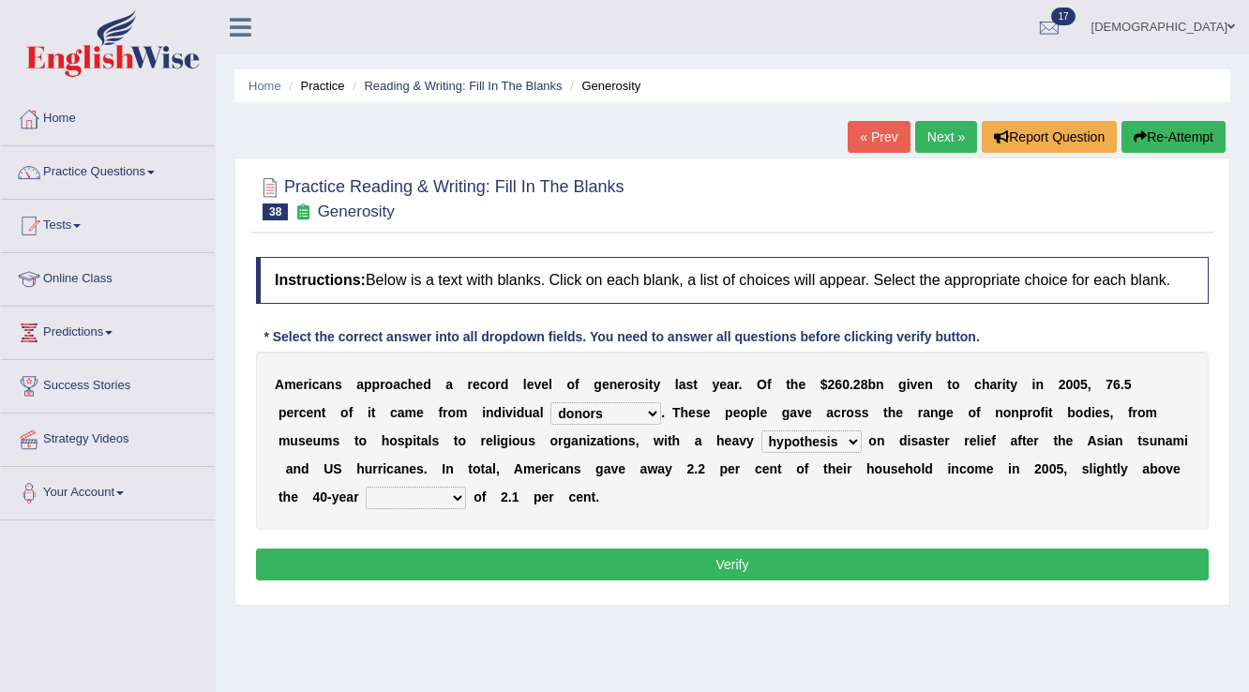
click at [366, 487] on select "coverage average indebtness sovereignty" at bounding box center [416, 498] width 100 height 23
click at [422, 555] on button "Verify" at bounding box center [732, 565] width 953 height 32
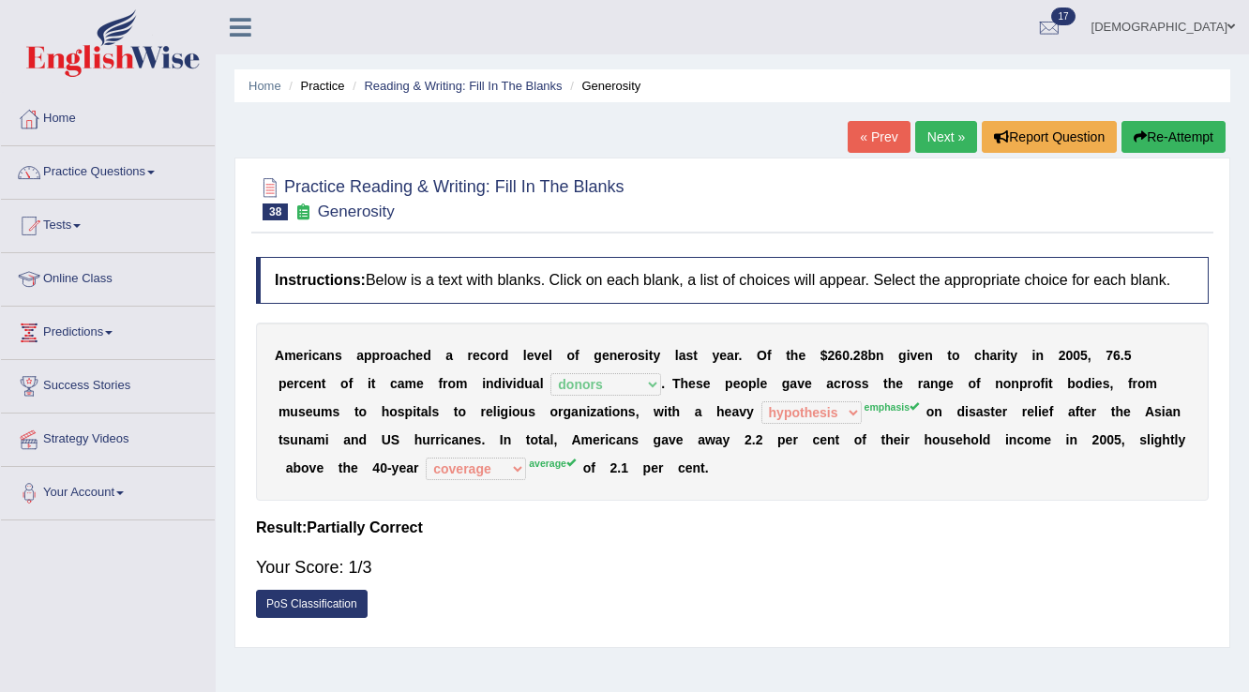
click at [950, 138] on link "Next »" at bounding box center [946, 137] width 62 height 32
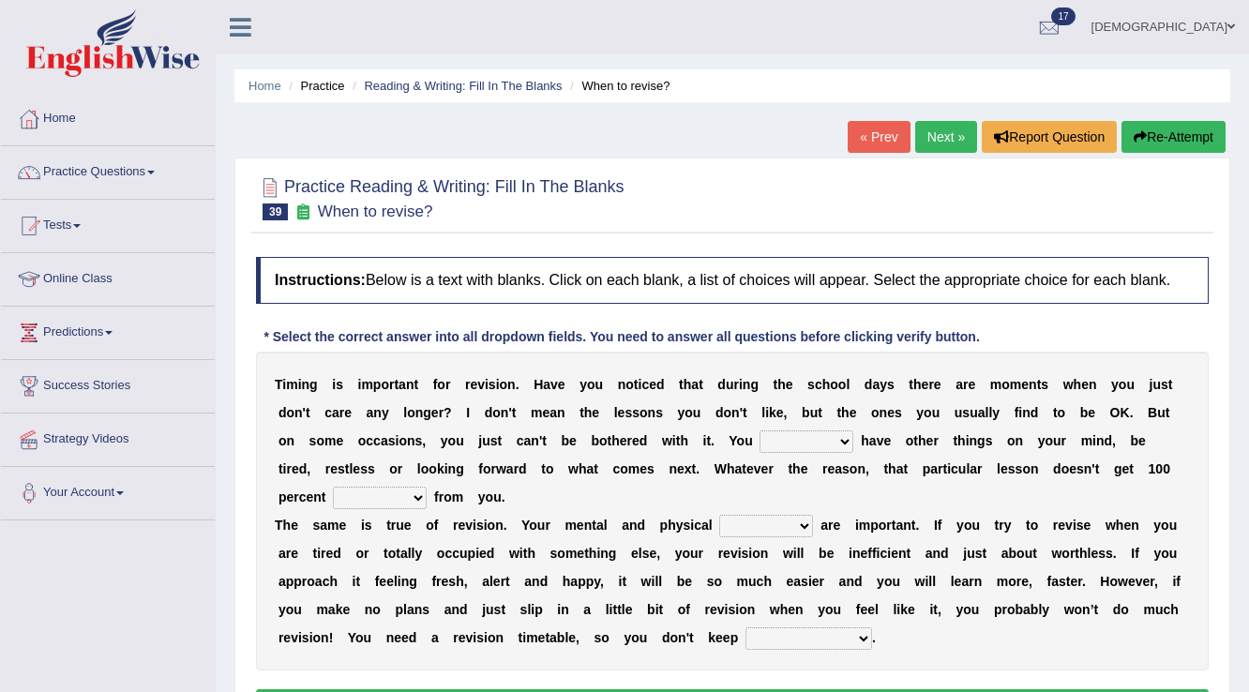
scroll to position [75, 0]
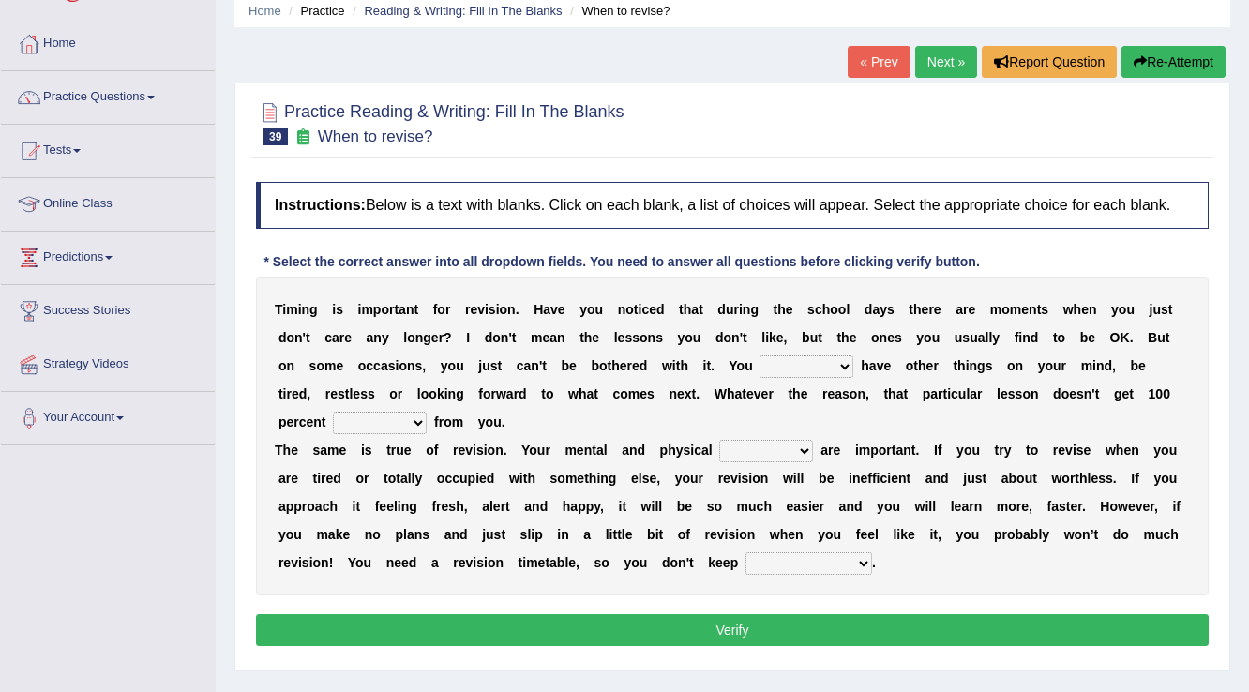
click at [807, 360] on select "may can will must" at bounding box center [807, 366] width 94 height 23
select select "may"
click at [760, 355] on select "may can will must" at bounding box center [807, 366] width 94 height 23
click at [365, 420] on select "effect afford effort affect" at bounding box center [380, 423] width 94 height 23
select select "effort"
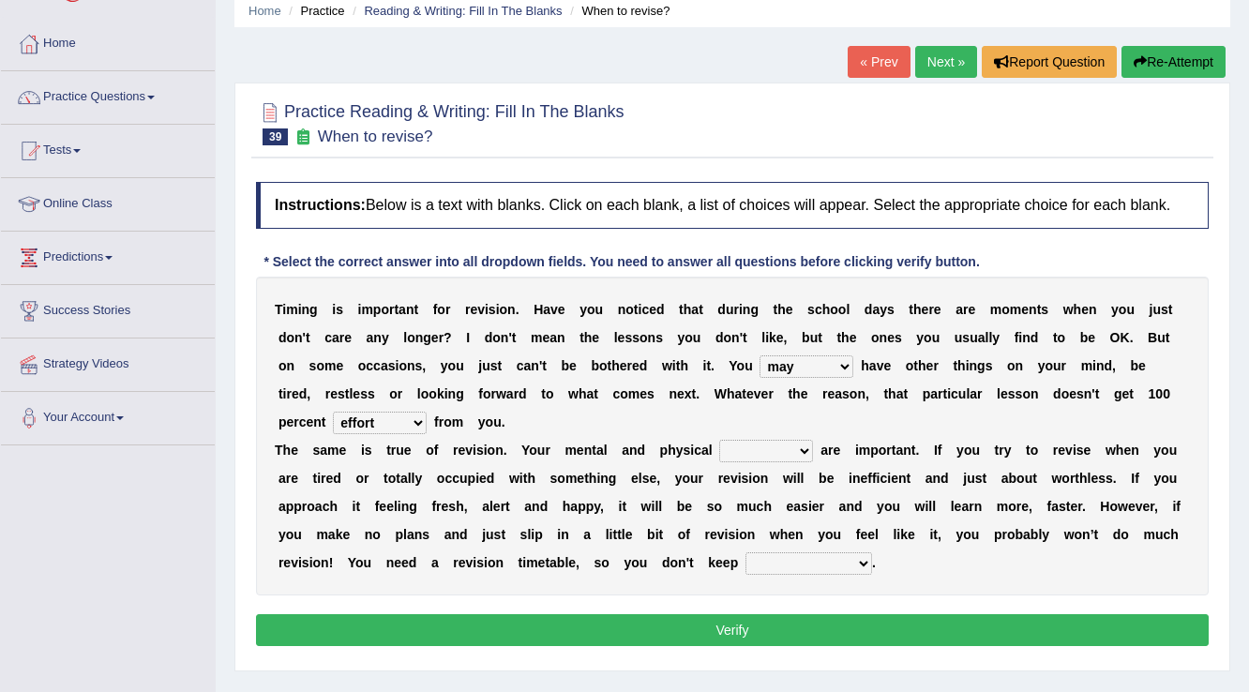
click at [333, 412] on select "effect afford effort affect" at bounding box center [380, 423] width 94 height 23
click at [776, 446] on select "altitude strength attitudes talent" at bounding box center [766, 451] width 94 height 23
select select "strength"
click at [719, 440] on select "altitude strength attitudes talent" at bounding box center [766, 451] width 94 height 23
click at [797, 564] on select "stopping it from putting it off giving it out getting it wrong" at bounding box center [808, 563] width 127 height 23
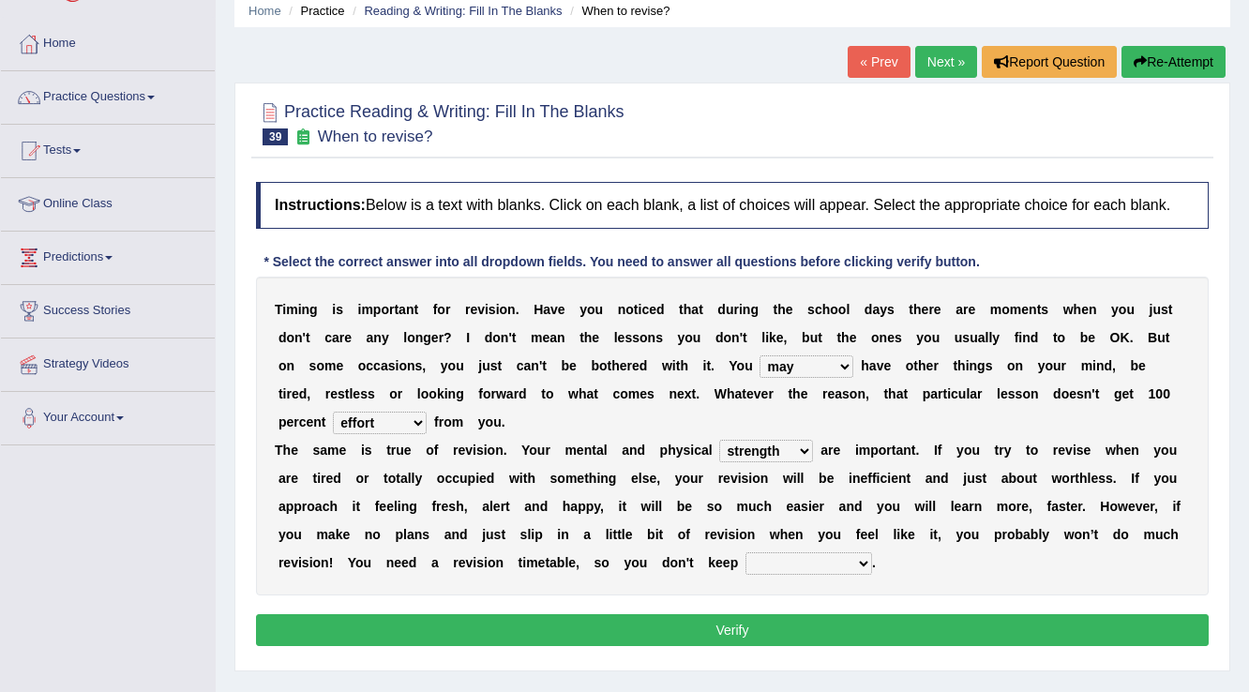
select select "putting it off"
click at [745, 552] on select "stopping it from putting it off giving it out getting it wrong" at bounding box center [808, 563] width 127 height 23
click at [776, 623] on button "Verify" at bounding box center [732, 630] width 953 height 32
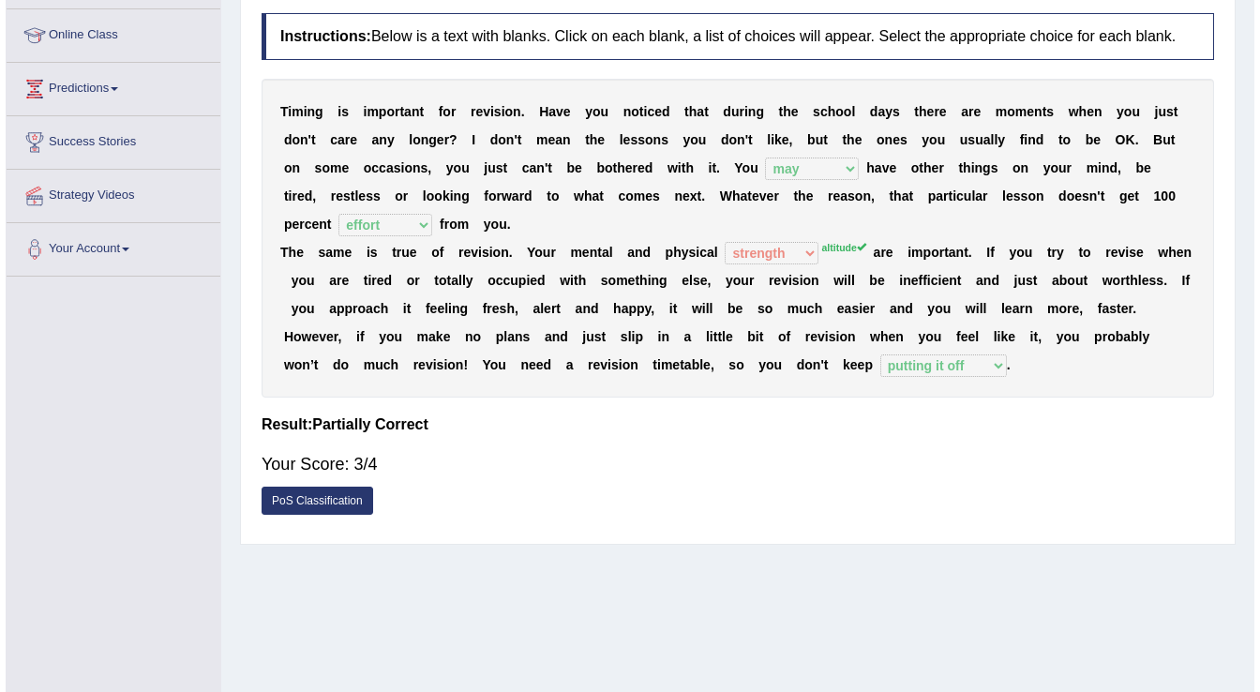
scroll to position [218, 0]
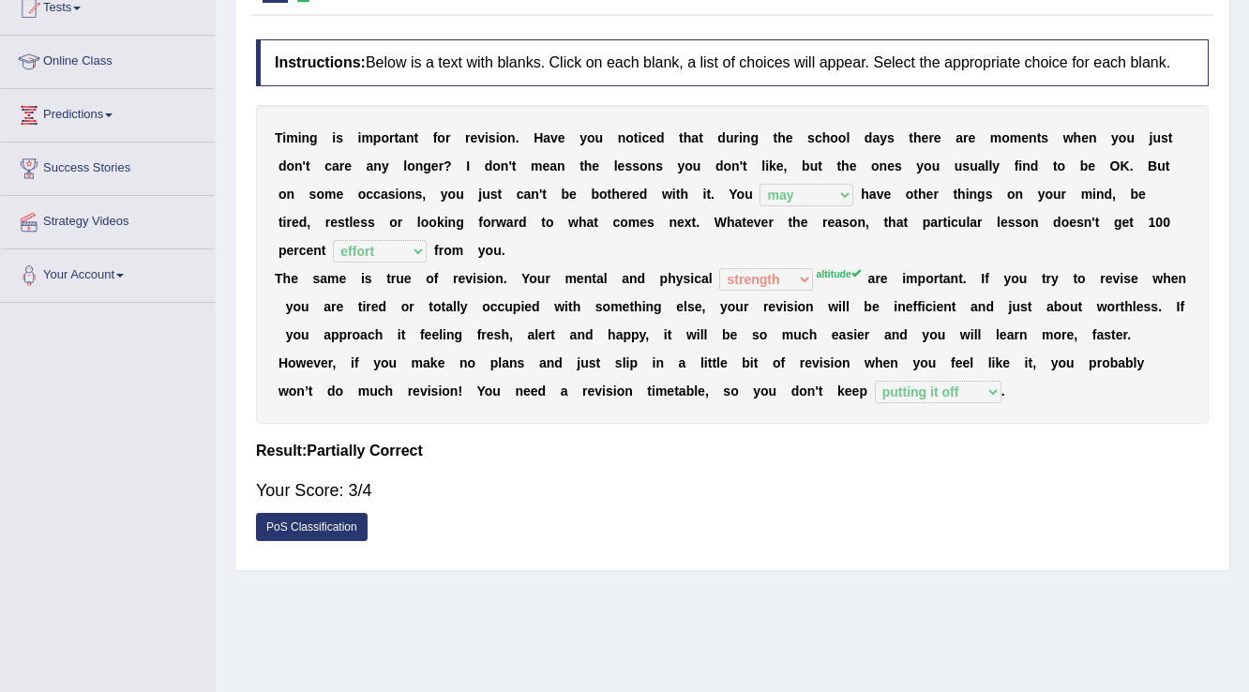
click at [323, 525] on link "PoS Classification" at bounding box center [312, 527] width 112 height 28
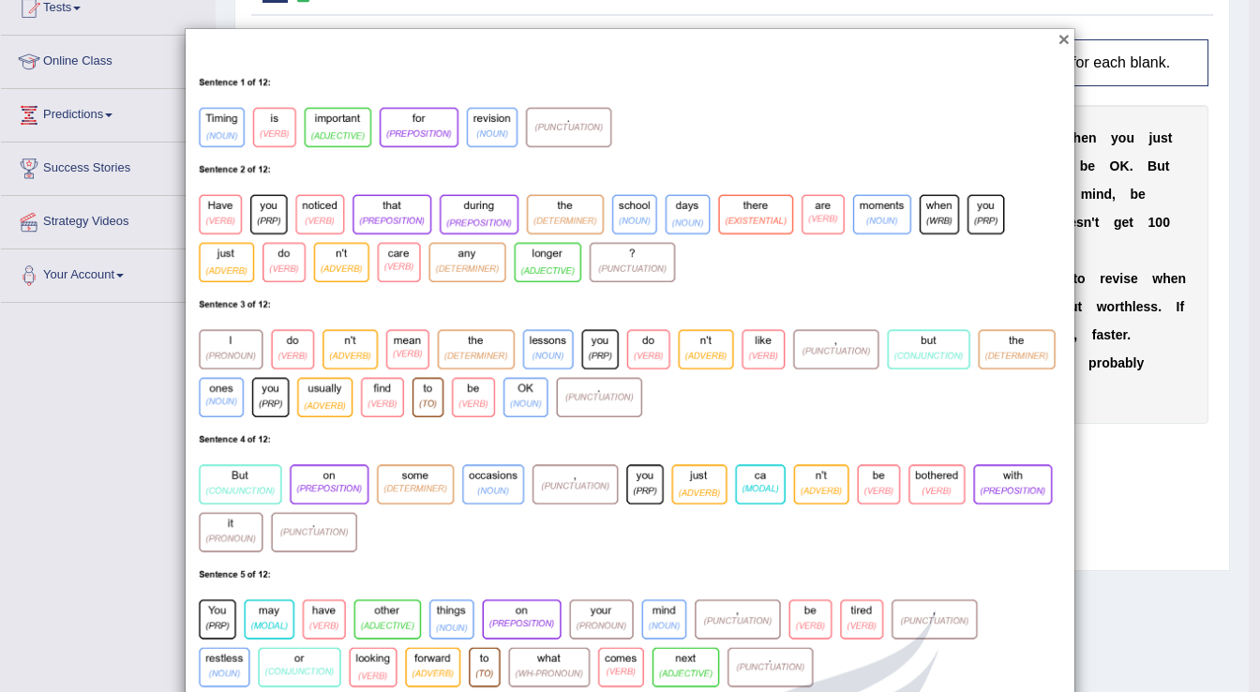
click at [1059, 38] on button "×" at bounding box center [1064, 39] width 11 height 20
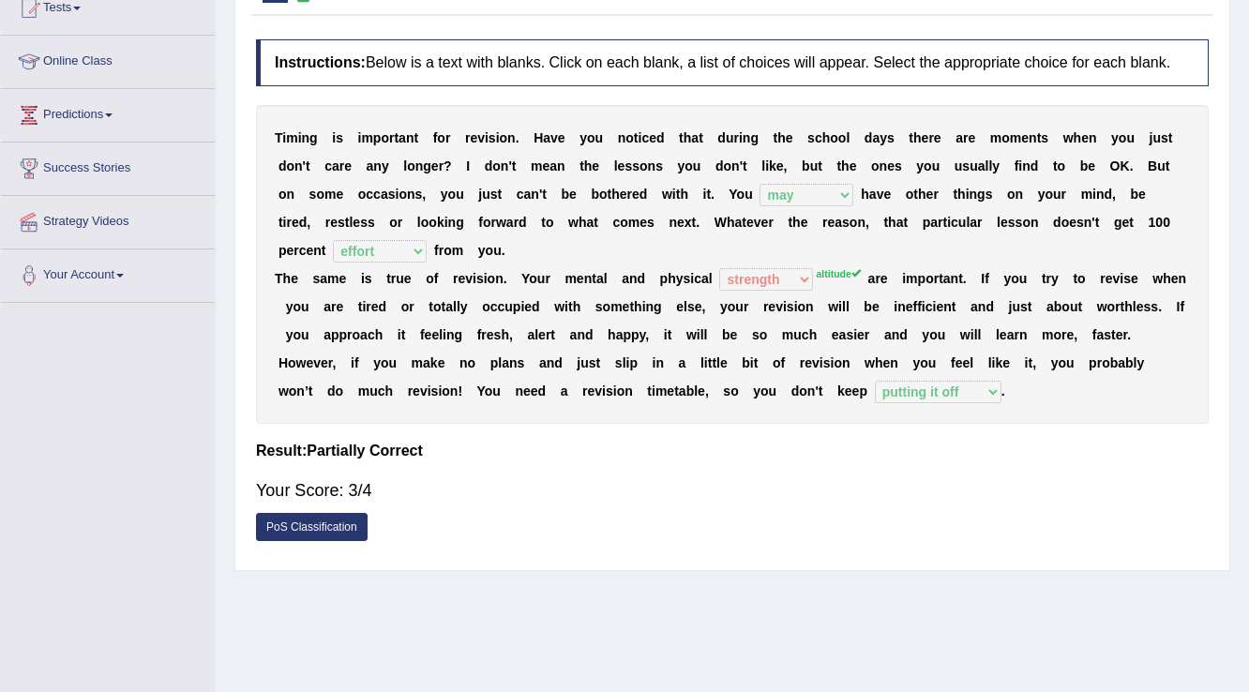
click at [296, 518] on link "PoS Classification" at bounding box center [312, 527] width 112 height 28
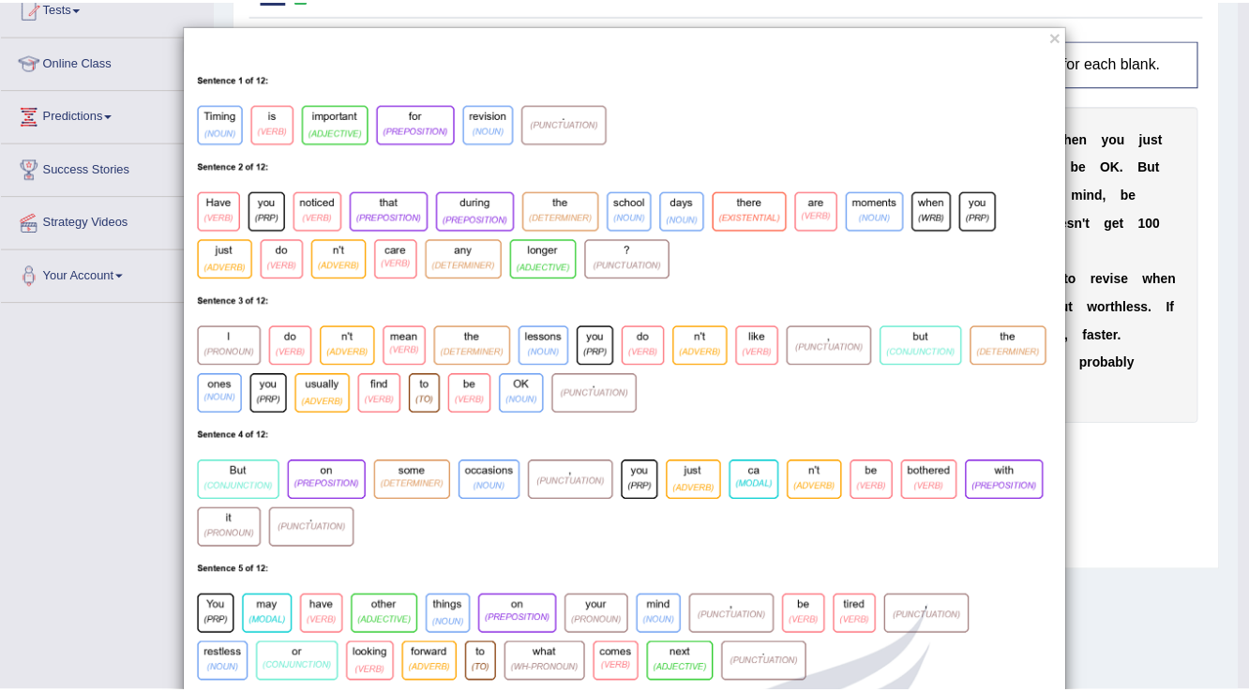
scroll to position [0, 0]
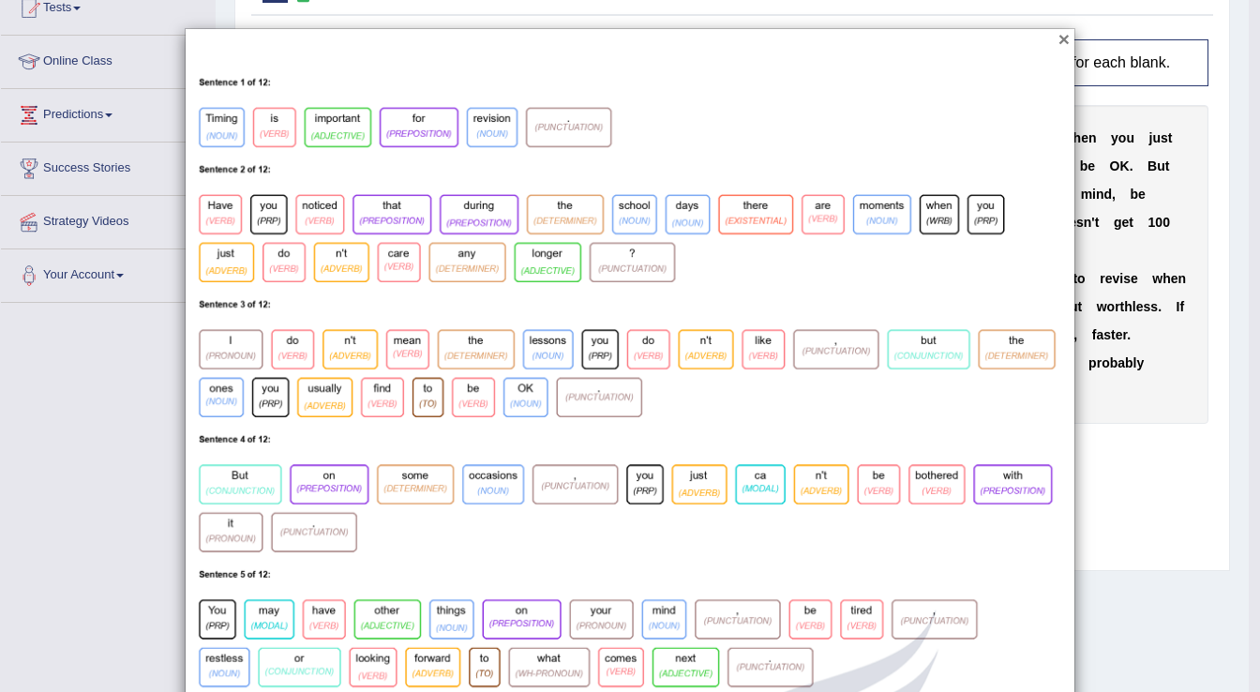
click at [1061, 35] on button "×" at bounding box center [1064, 39] width 11 height 20
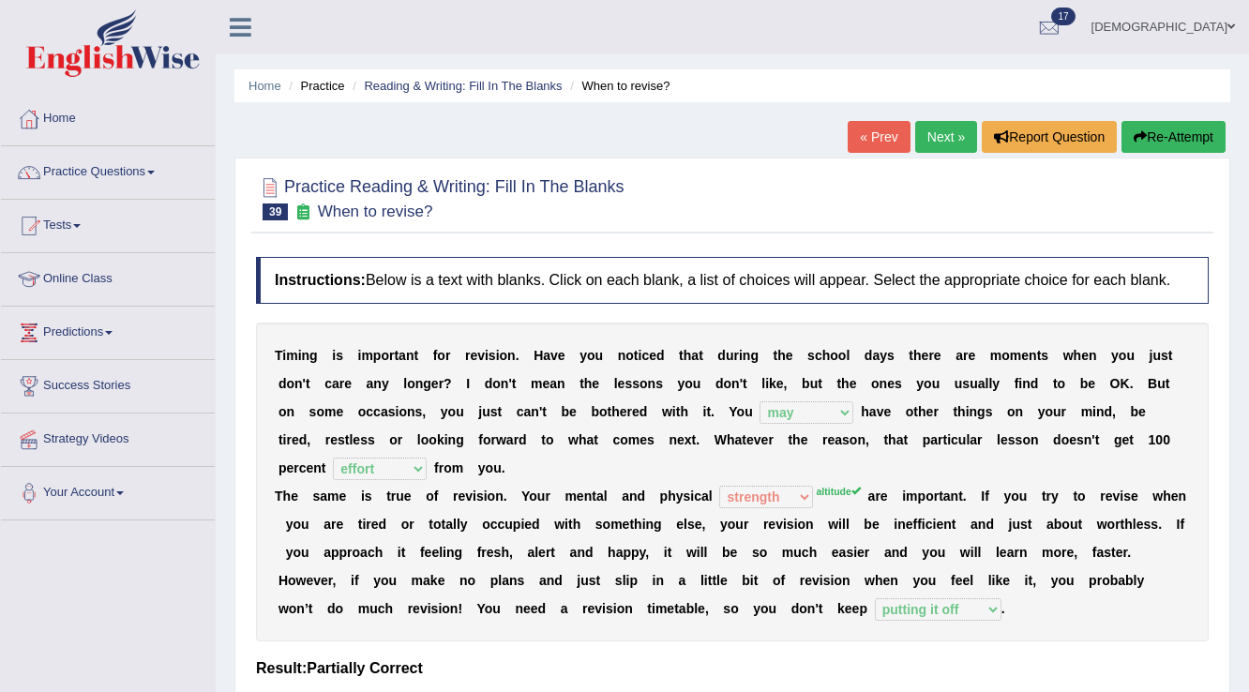
click at [941, 135] on link "Next »" at bounding box center [946, 137] width 62 height 32
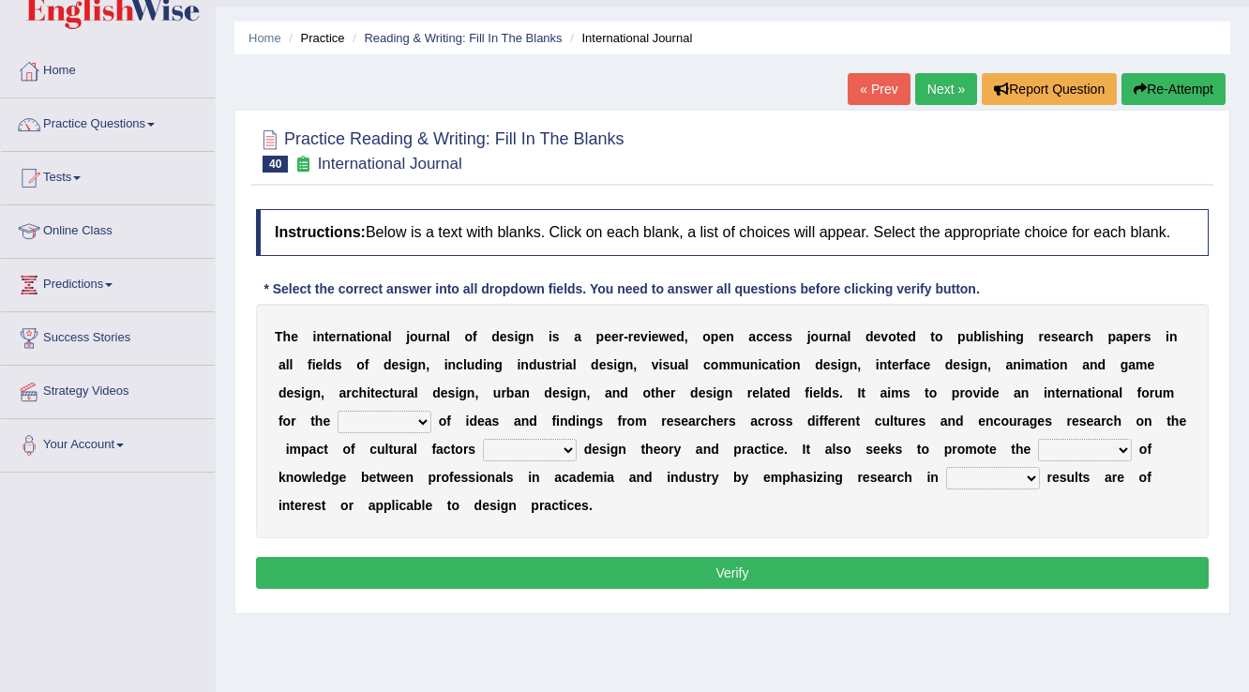
scroll to position [75, 0]
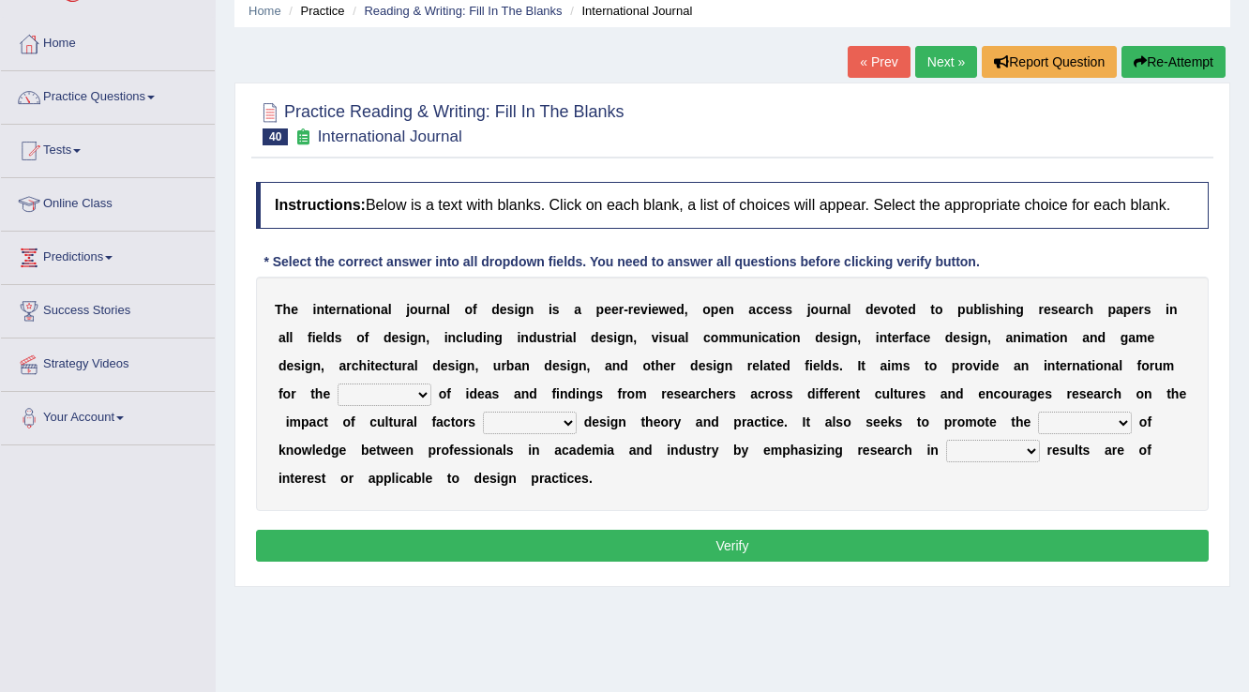
click at [376, 398] on select "infliction change exchange occurence" at bounding box center [385, 395] width 94 height 23
select select "exchange"
click at [338, 384] on select "infliction change exchange occurence" at bounding box center [385, 395] width 94 height 23
click at [1040, 414] on div "T h e i n t e r n a t i o n a l j o u r n a l o f d e s i g n i s a p e e r - r…" at bounding box center [732, 394] width 953 height 234
click at [489, 414] on select "on without inside at" at bounding box center [530, 423] width 94 height 23
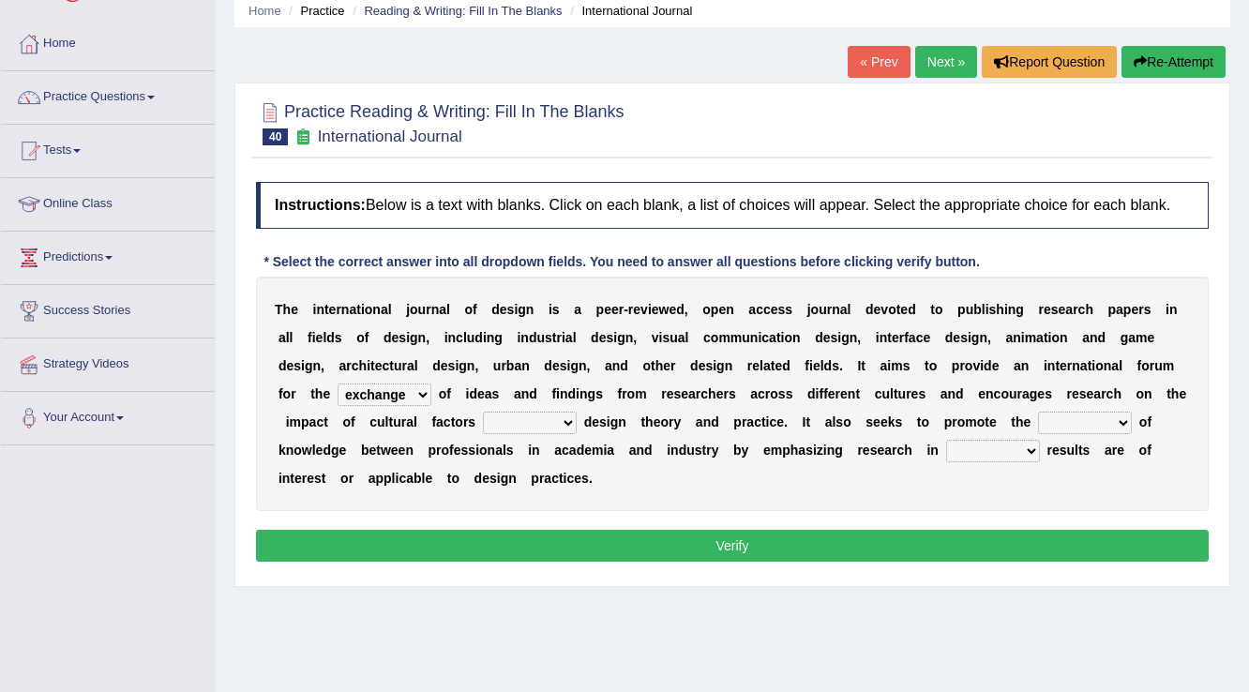
select select "inside"
click at [483, 412] on select "on without inside at" at bounding box center [530, 423] width 94 height 23
click at [1070, 425] on select "overlap transplant transfer estimation" at bounding box center [1085, 423] width 94 height 23
select select "transplant"
click at [1038, 412] on select "overlap transplant transfer estimation" at bounding box center [1085, 423] width 94 height 23
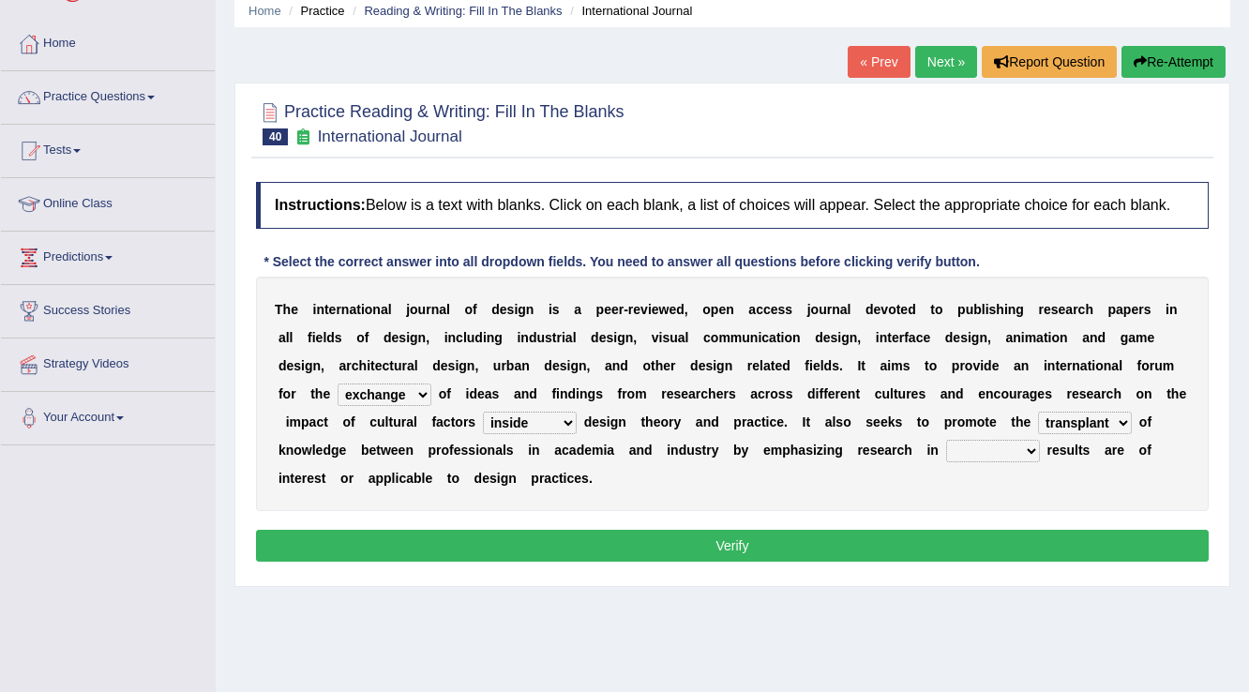
click at [998, 454] on select "the which that what" at bounding box center [993, 451] width 94 height 23
select select "which"
click at [946, 440] on select "the which that what" at bounding box center [993, 451] width 94 height 23
click at [859, 558] on button "Verify" at bounding box center [732, 546] width 953 height 32
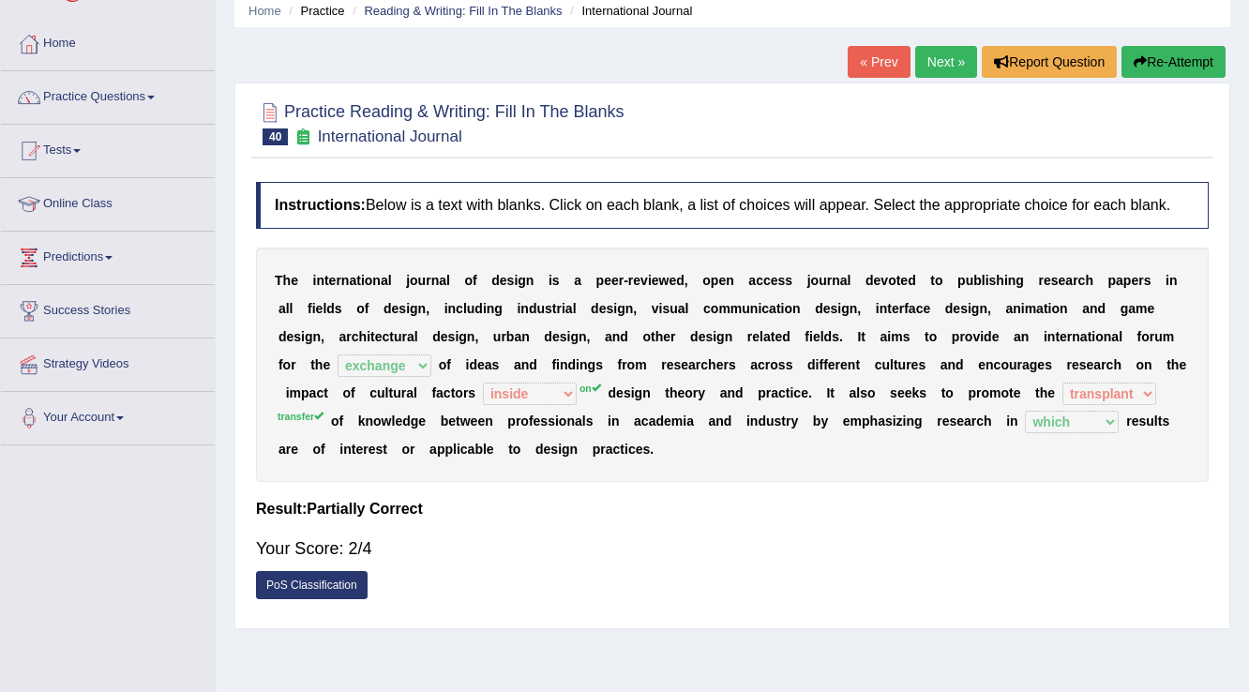
scroll to position [0, 0]
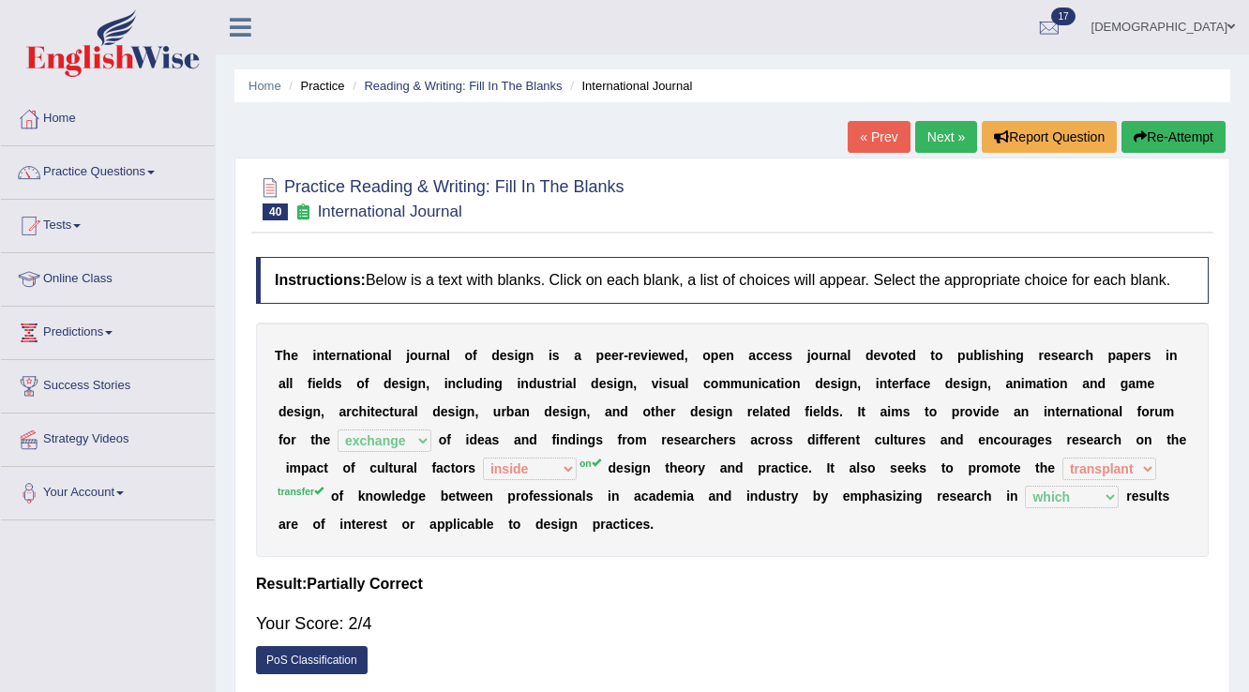
click at [928, 139] on link "Next »" at bounding box center [946, 137] width 62 height 32
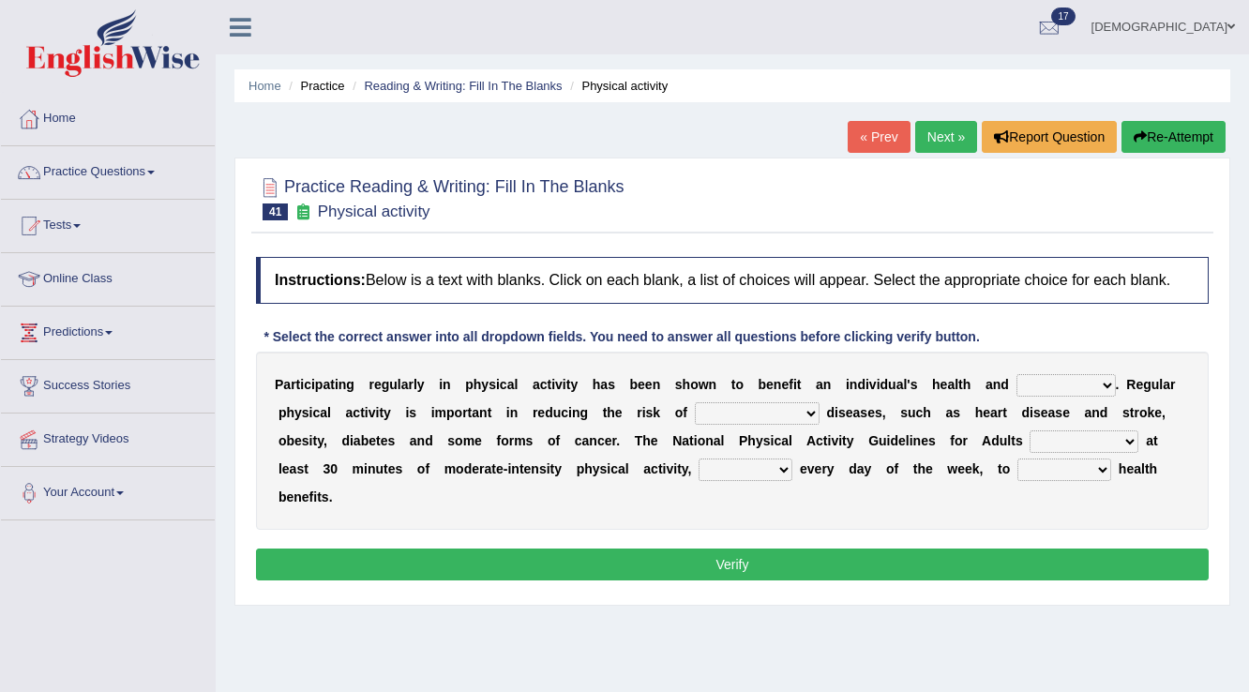
click at [1032, 379] on select "values immortality expectation wellbeing" at bounding box center [1065, 385] width 99 height 23
select select "wellbeing"
click at [1016, 374] on select "values immortality expectation wellbeing" at bounding box center [1065, 385] width 99 height 23
click at [740, 413] on select "chronic contraindicated untouched detectable" at bounding box center [757, 413] width 125 height 23
click at [695, 402] on select "chronic contraindicated untouched detectable" at bounding box center [757, 413] width 125 height 23
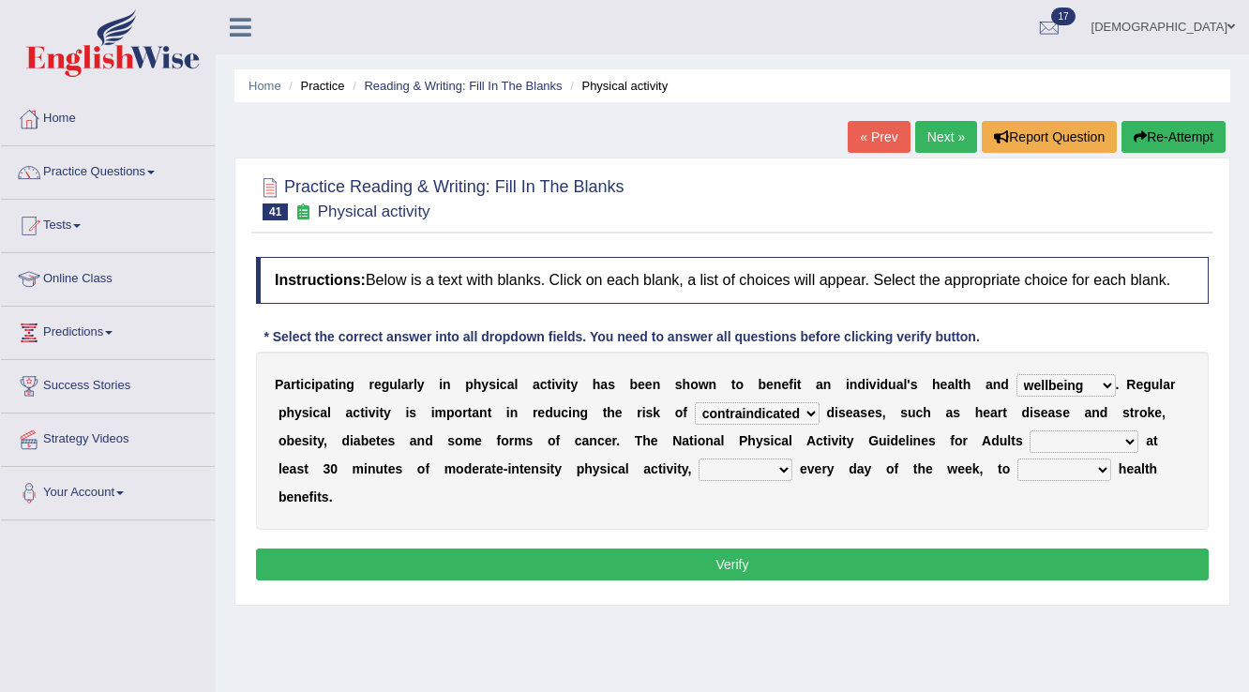
click at [748, 414] on select "chronic contraindicated untouched detectable" at bounding box center [757, 413] width 125 height 23
select select "chronic"
click at [695, 402] on select "chronic contraindicated untouched detectable" at bounding box center [757, 413] width 125 height 23
click at [1058, 447] on select "excludes recommends denotes defies" at bounding box center [1084, 441] width 109 height 23
select select "recommends"
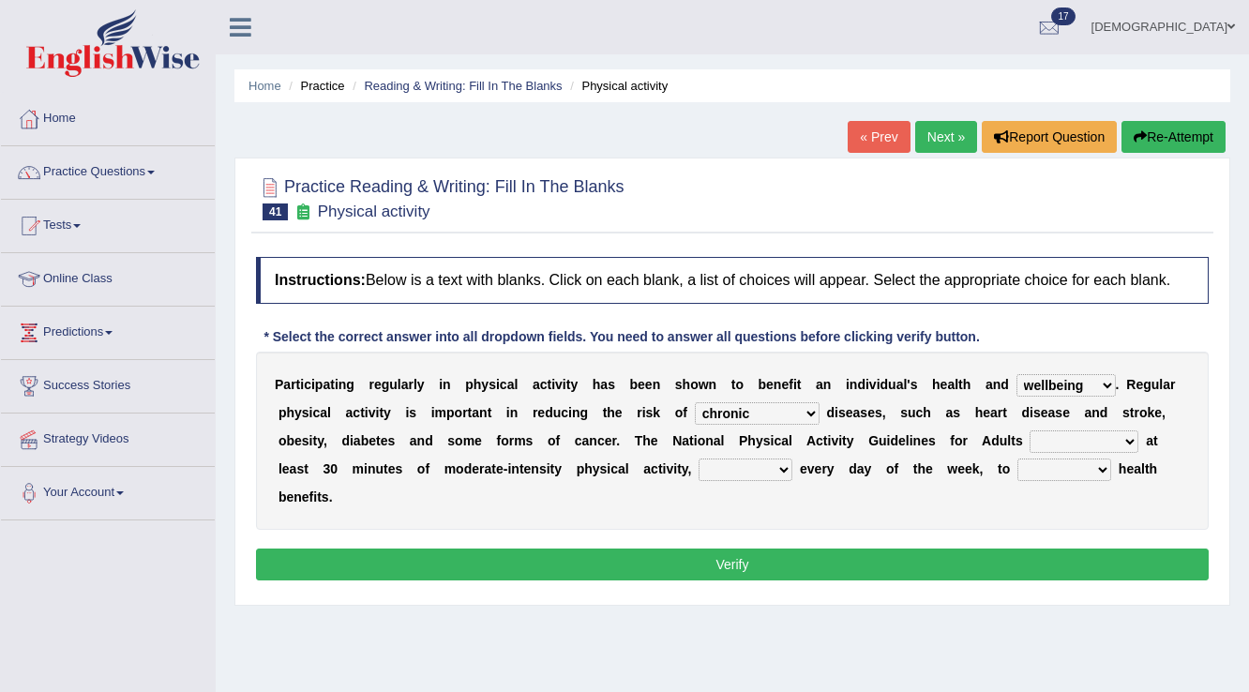
click at [1030, 430] on select "excludes recommends denotes defies" at bounding box center [1084, 441] width 109 height 23
click at [749, 468] on select "relatively absolutely preferably namely" at bounding box center [746, 470] width 94 height 23
select select "preferably"
click at [699, 459] on select "relatively absolutely preferably namely" at bounding box center [746, 470] width 94 height 23
click at [1047, 468] on select "charge obtain weigh estimate" at bounding box center [1064, 470] width 94 height 23
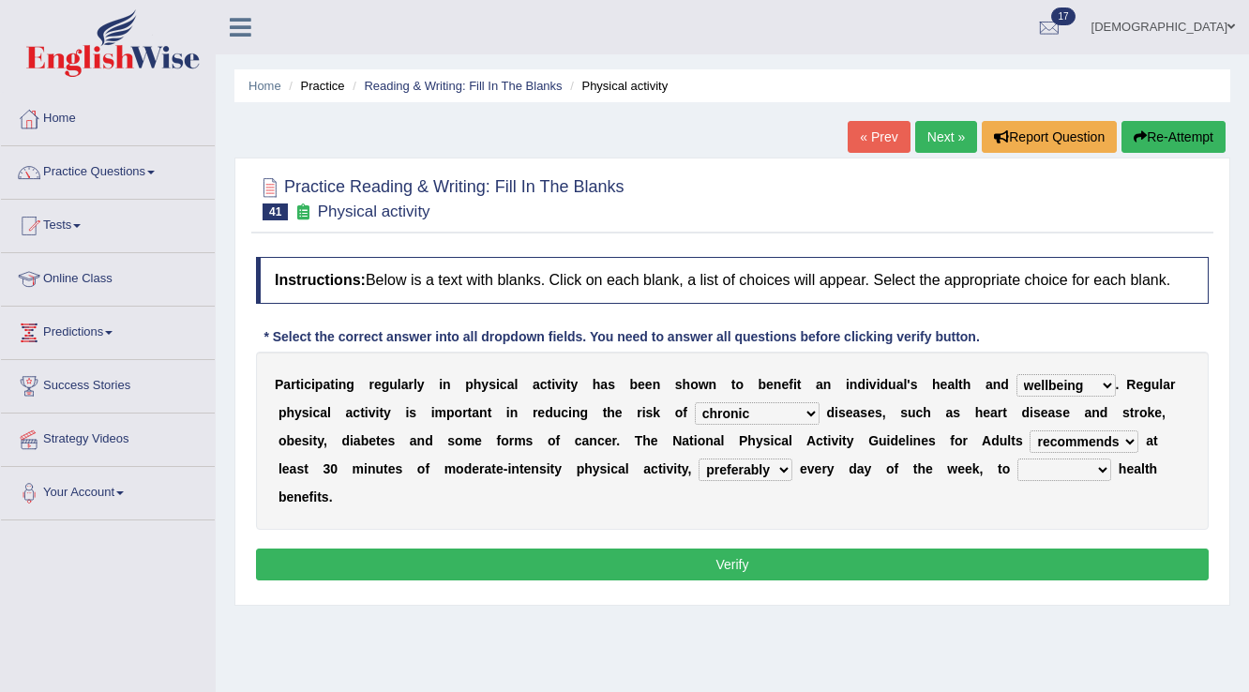
select select "obtain"
click at [1017, 459] on select "charge obtain weigh estimate" at bounding box center [1064, 470] width 94 height 23
click at [1007, 563] on button "Verify" at bounding box center [732, 565] width 953 height 32
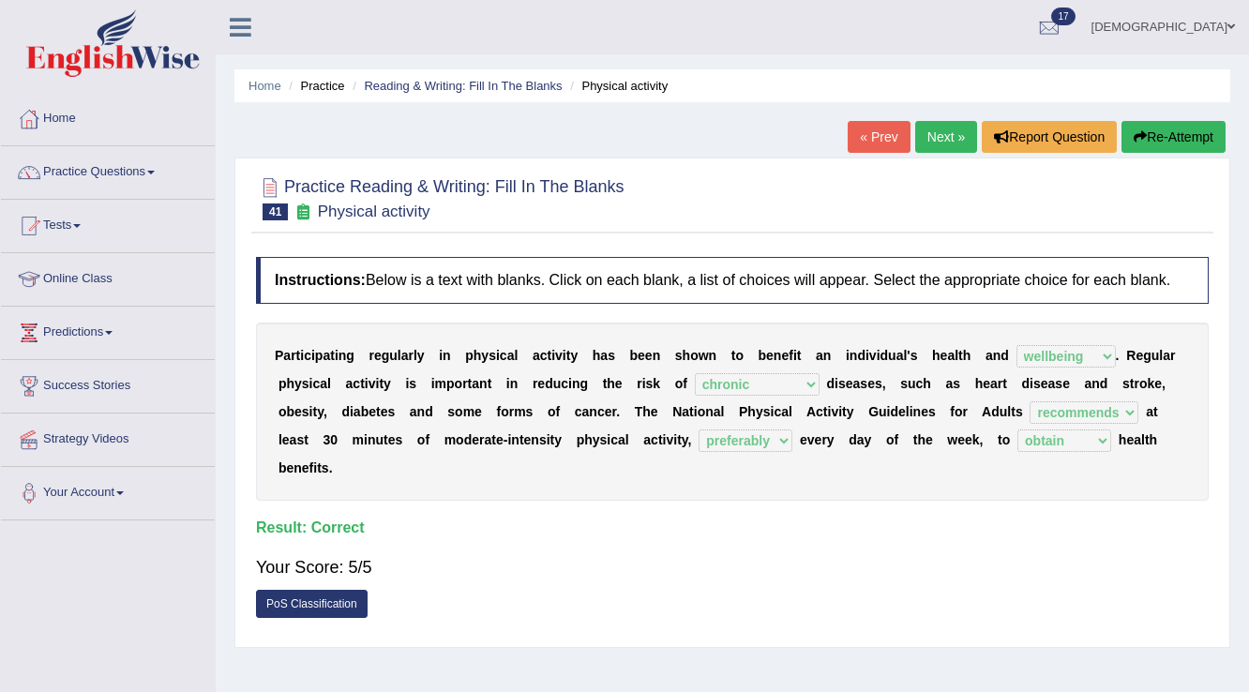
click at [946, 131] on link "Next »" at bounding box center [946, 137] width 62 height 32
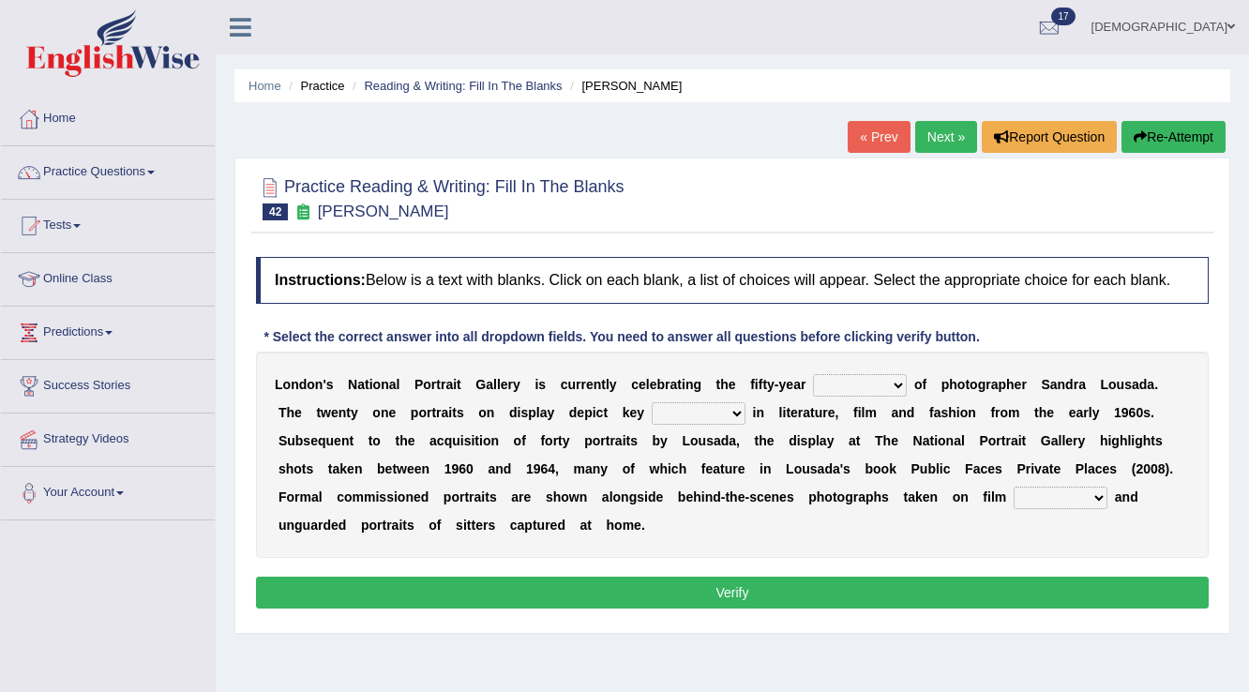
click at [857, 382] on select "invitation promotion training career" at bounding box center [860, 385] width 94 height 23
select select "career"
click at [813, 374] on select "invitation promotion training career" at bounding box center [860, 385] width 94 height 23
click at [702, 412] on select "figures gadgets fashions genres" at bounding box center [699, 413] width 94 height 23
select select "figures"
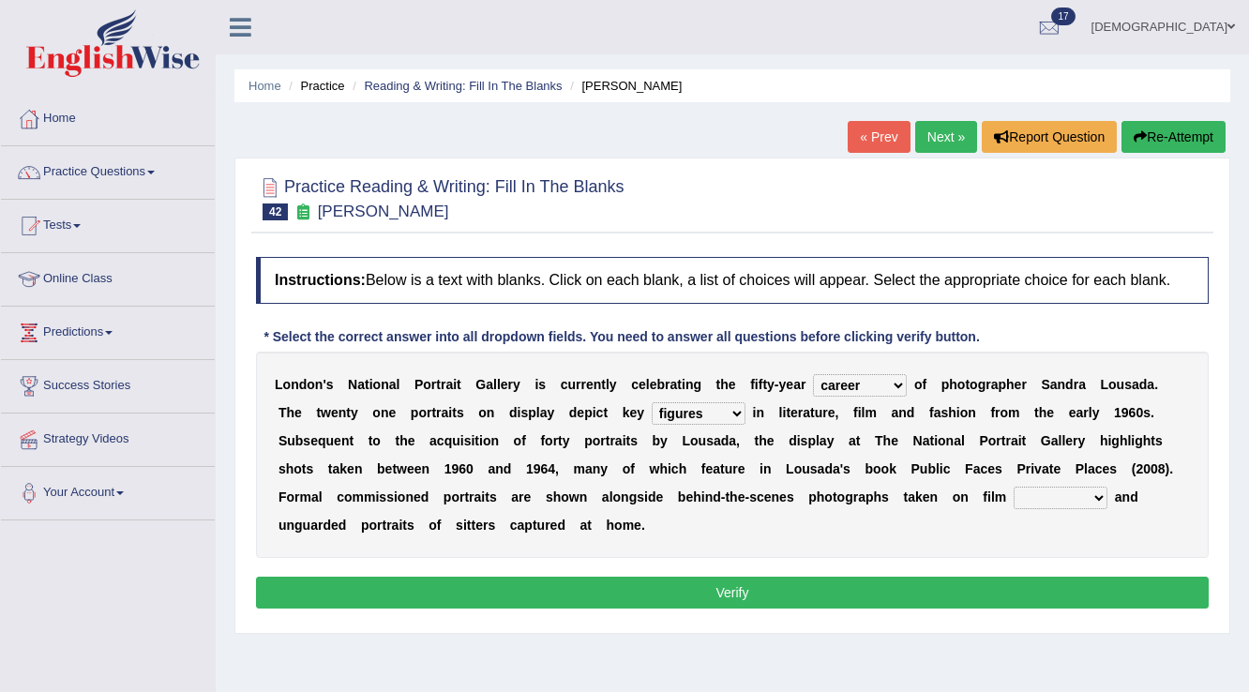
click at [652, 402] on select "figures gadgets fashions genres" at bounding box center [699, 413] width 94 height 23
click at [1036, 499] on select "gists sets tickets aisles" at bounding box center [1061, 498] width 94 height 23
select select "aisles"
click at [1014, 487] on select "gists sets tickets aisles" at bounding box center [1061, 498] width 94 height 23
click at [1035, 583] on button "Verify" at bounding box center [732, 593] width 953 height 32
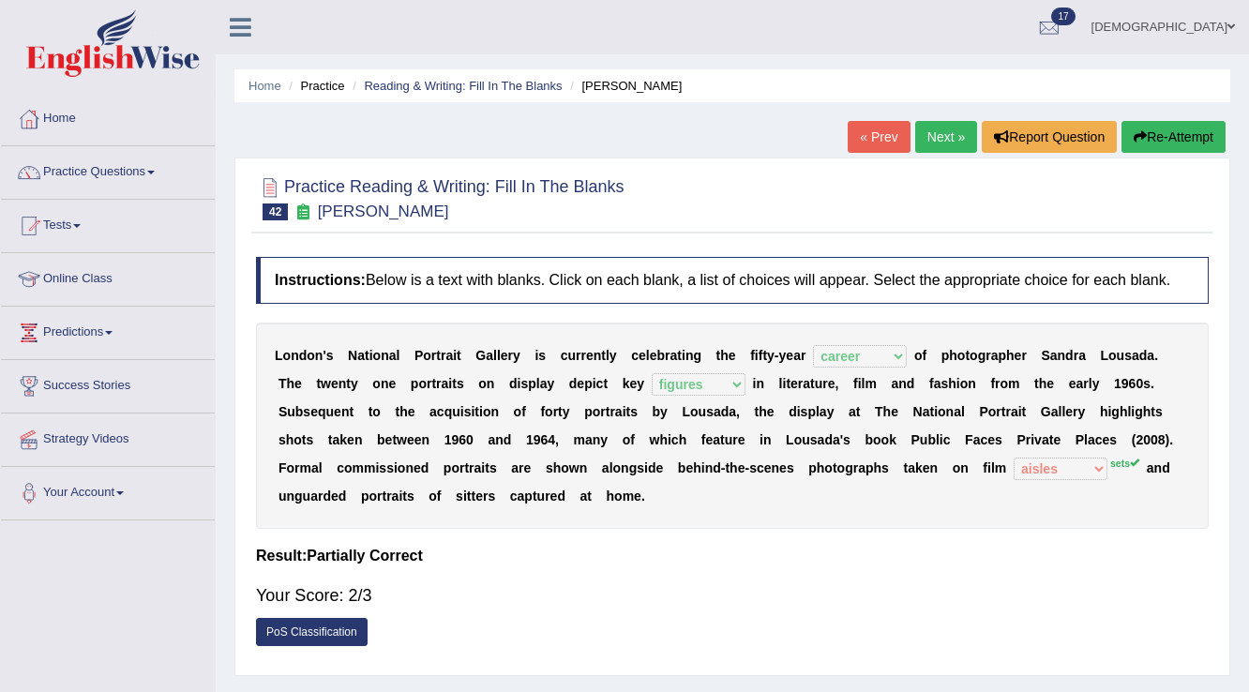
drag, startPoint x: 936, startPoint y: 530, endPoint x: 918, endPoint y: 466, distance: 66.2
click at [843, 278] on h4 "Instructions: Below is a text with blanks. Click on each blank, a list of choic…" at bounding box center [732, 280] width 953 height 47
click at [942, 142] on link "Next »" at bounding box center [946, 137] width 62 height 32
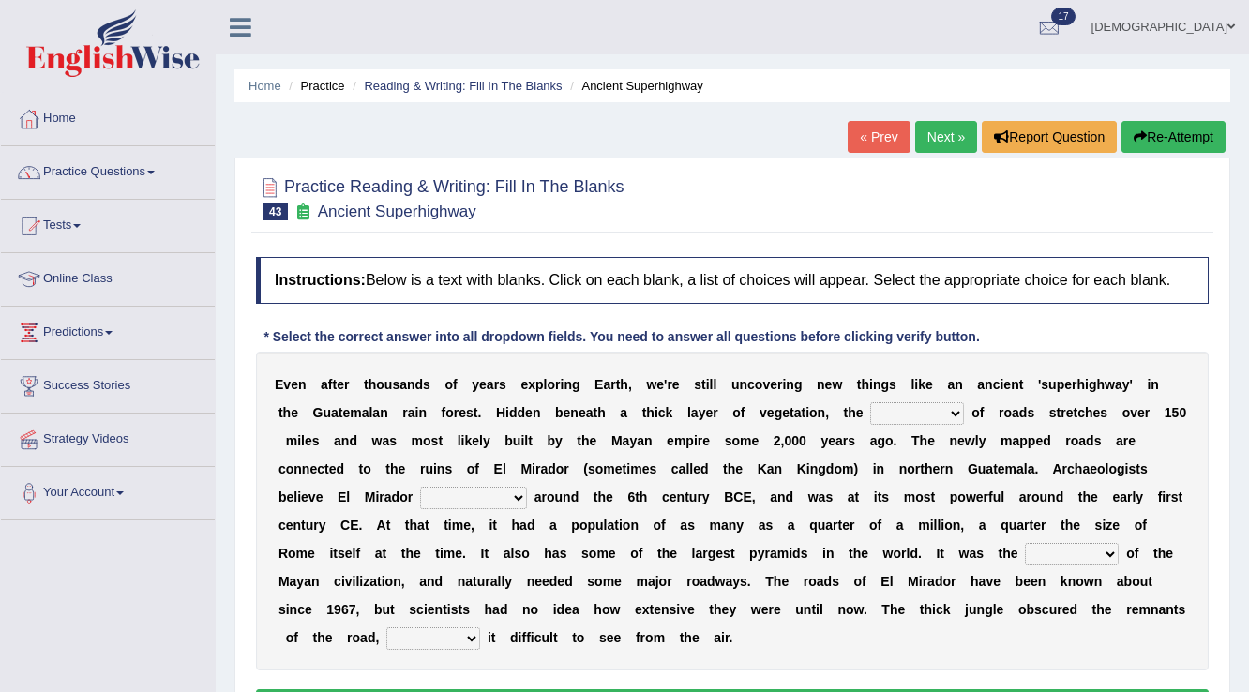
click at [928, 405] on select "network surface interface width" at bounding box center [917, 413] width 94 height 23
select select "width"
click at [870, 402] on select "network surface interface width" at bounding box center [917, 413] width 94 height 23
click at [465, 492] on select "has founded founded was founded was found" at bounding box center [473, 498] width 107 height 23
select select "was founded"
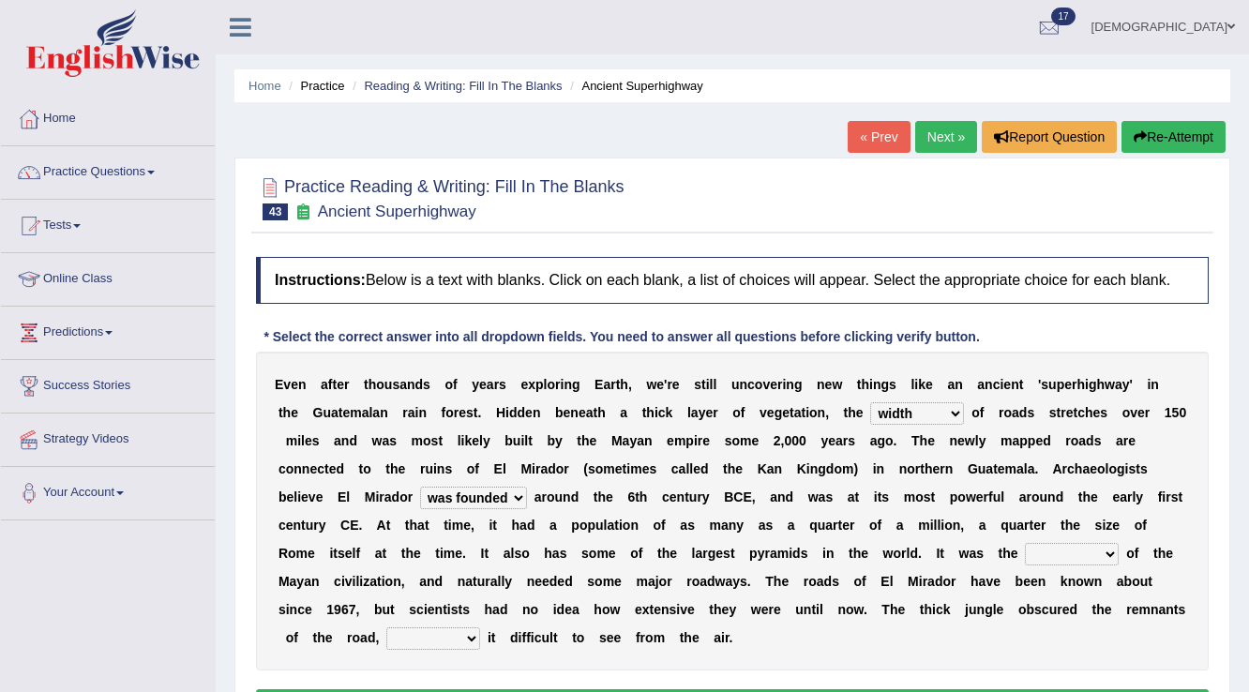
click at [420, 487] on select "has founded founded was founded was found" at bounding box center [473, 498] width 107 height 23
click at [1052, 548] on select "volume heart column facet" at bounding box center [1072, 554] width 94 height 23
select select "volume"
click at [1025, 543] on select "volume heart column facet" at bounding box center [1072, 554] width 94 height 23
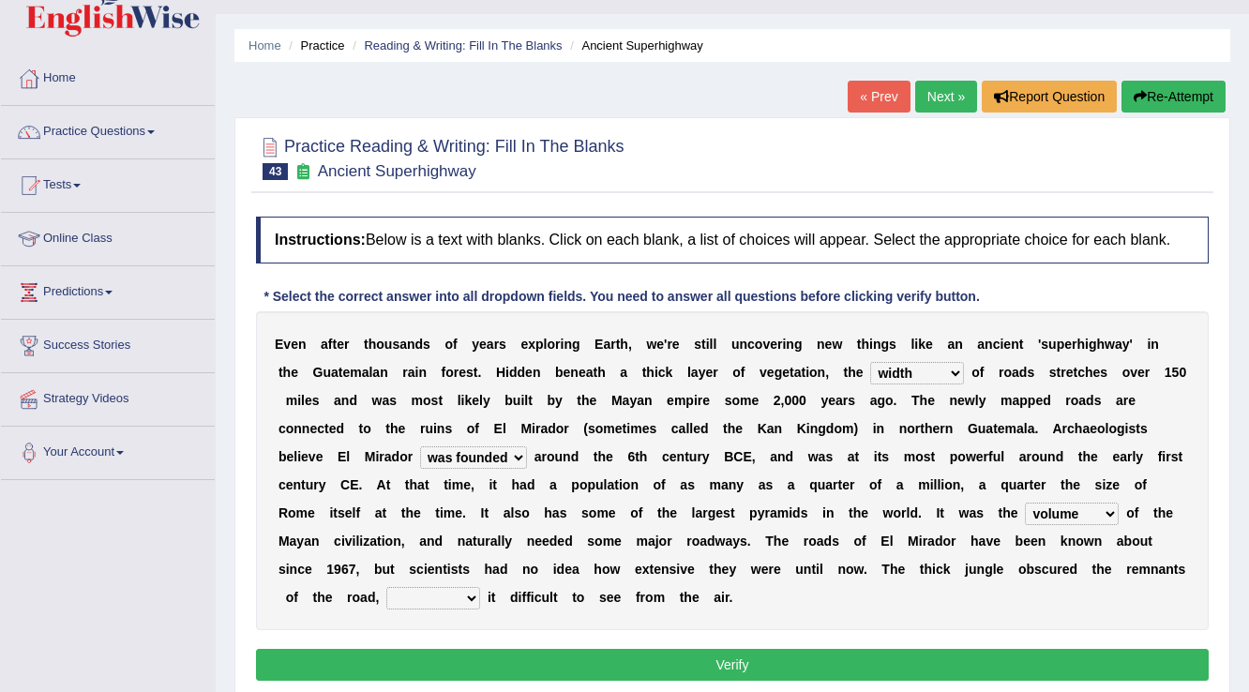
scroll to position [75, 0]
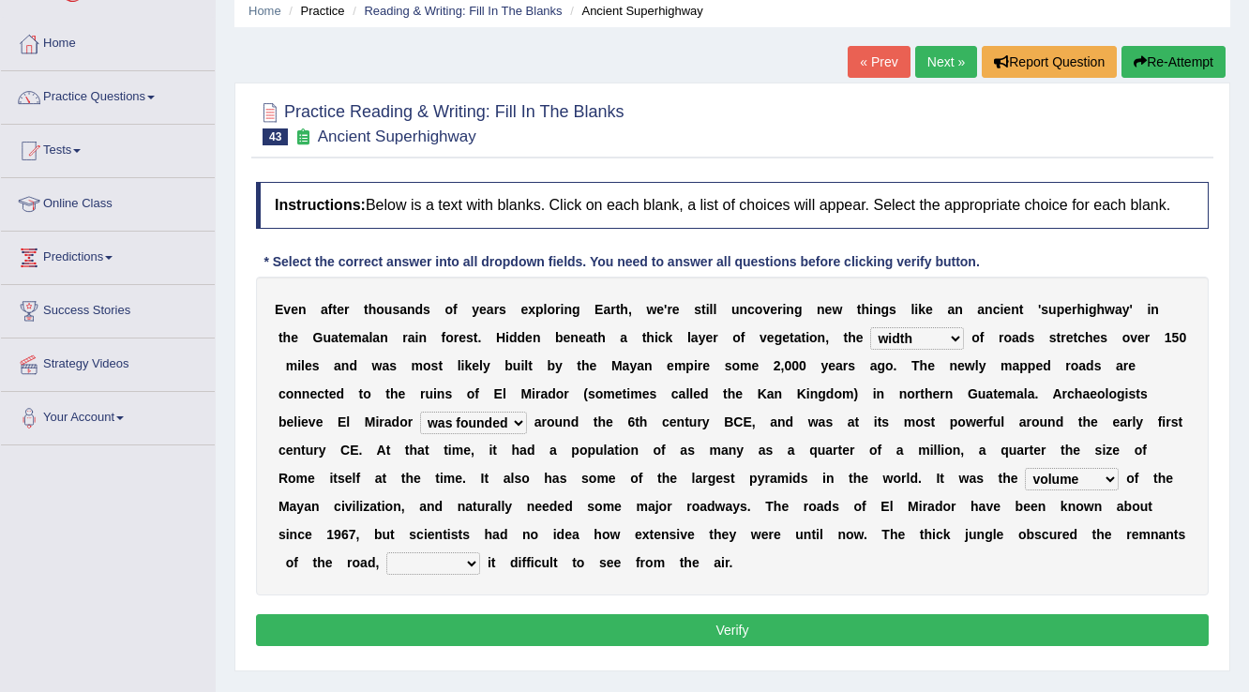
click at [416, 558] on select "makes making make made" at bounding box center [433, 563] width 94 height 23
select select "making"
click at [386, 552] on select "makes making make made" at bounding box center [433, 563] width 94 height 23
click at [409, 623] on button "Verify" at bounding box center [732, 630] width 953 height 32
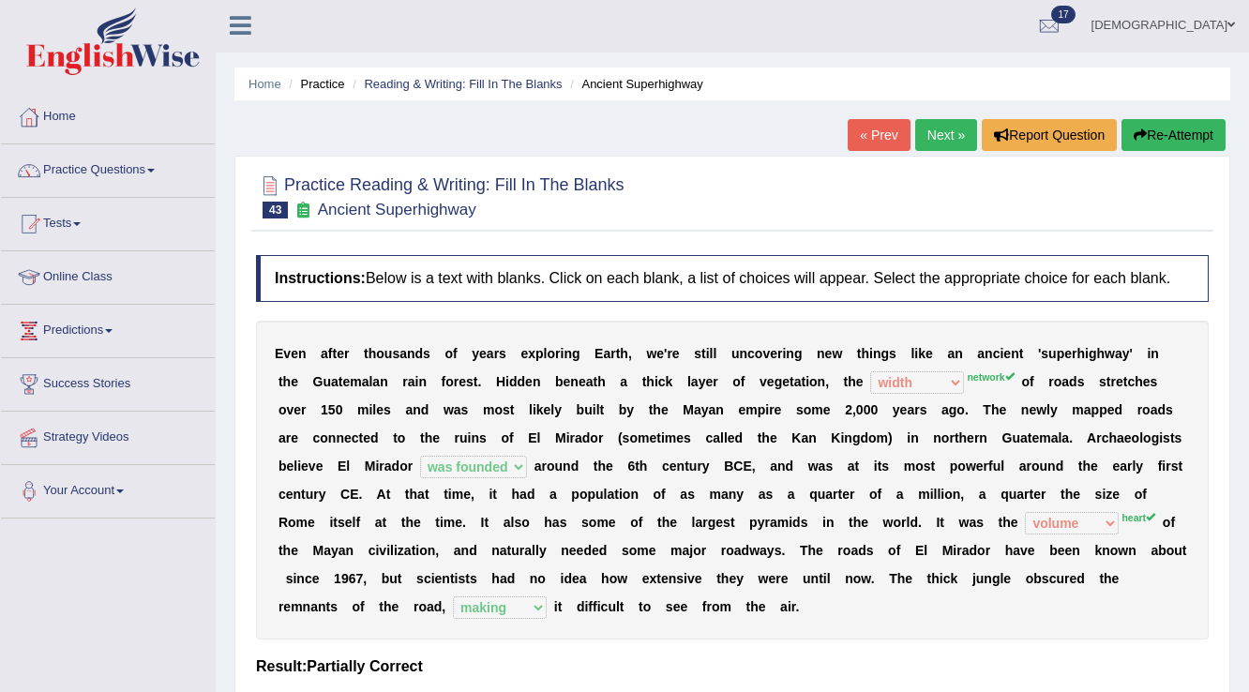
scroll to position [0, 0]
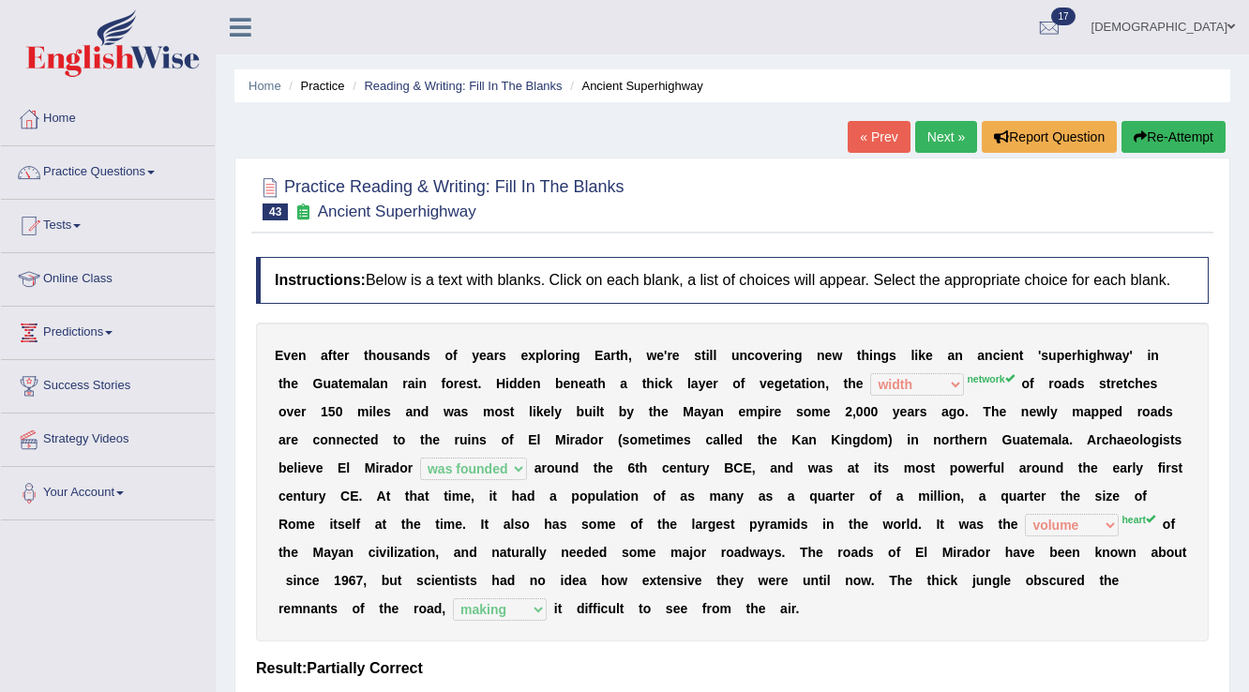
click at [933, 139] on link "Next »" at bounding box center [946, 137] width 62 height 32
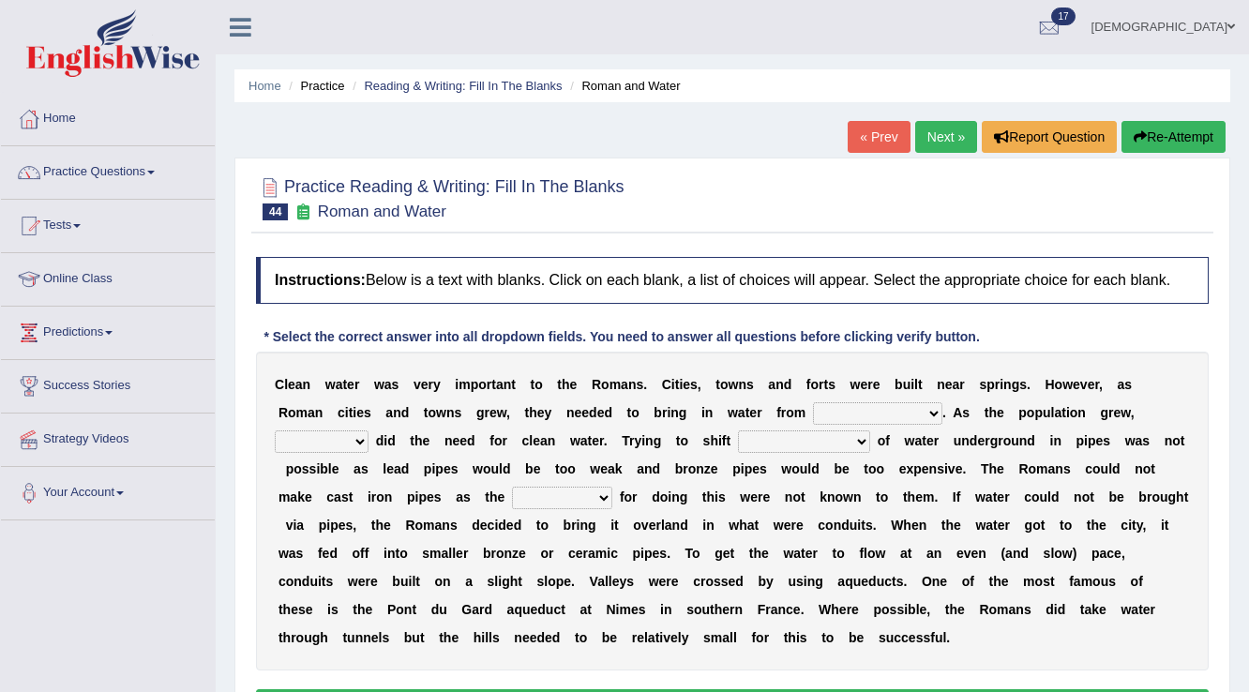
click at [840, 409] on select "further afield these origins different parts specific sources" at bounding box center [877, 413] width 129 height 23
click at [854, 529] on b "u" at bounding box center [854, 525] width 8 height 15
click at [866, 410] on select "further afield these origins different parts specific sources" at bounding box center [877, 413] width 129 height 23
select select "specific sources"
click at [813, 402] on select "further afield these origins different parts specific sources" at bounding box center [877, 413] width 129 height 23
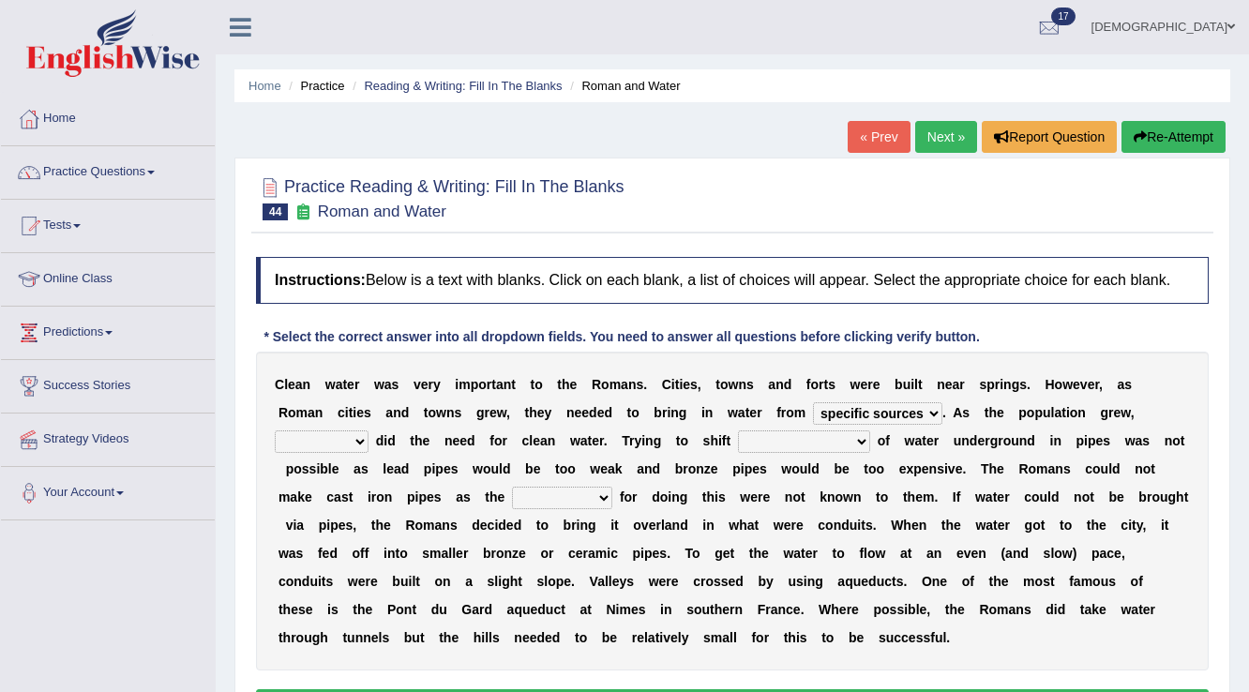
click at [333, 455] on div "C l e a n w a t e r w a s v e r y i m p o r t a n t t o t h e R o m a n s . C i…" at bounding box center [732, 511] width 953 height 319
click at [338, 438] on select "as well so how thus" at bounding box center [322, 441] width 94 height 23
select select "as well"
click at [275, 430] on select "as well so how thus" at bounding box center [322, 441] width 94 height 23
click at [769, 435] on select "few loads improper intakes relative levels large volumes" at bounding box center [804, 441] width 132 height 23
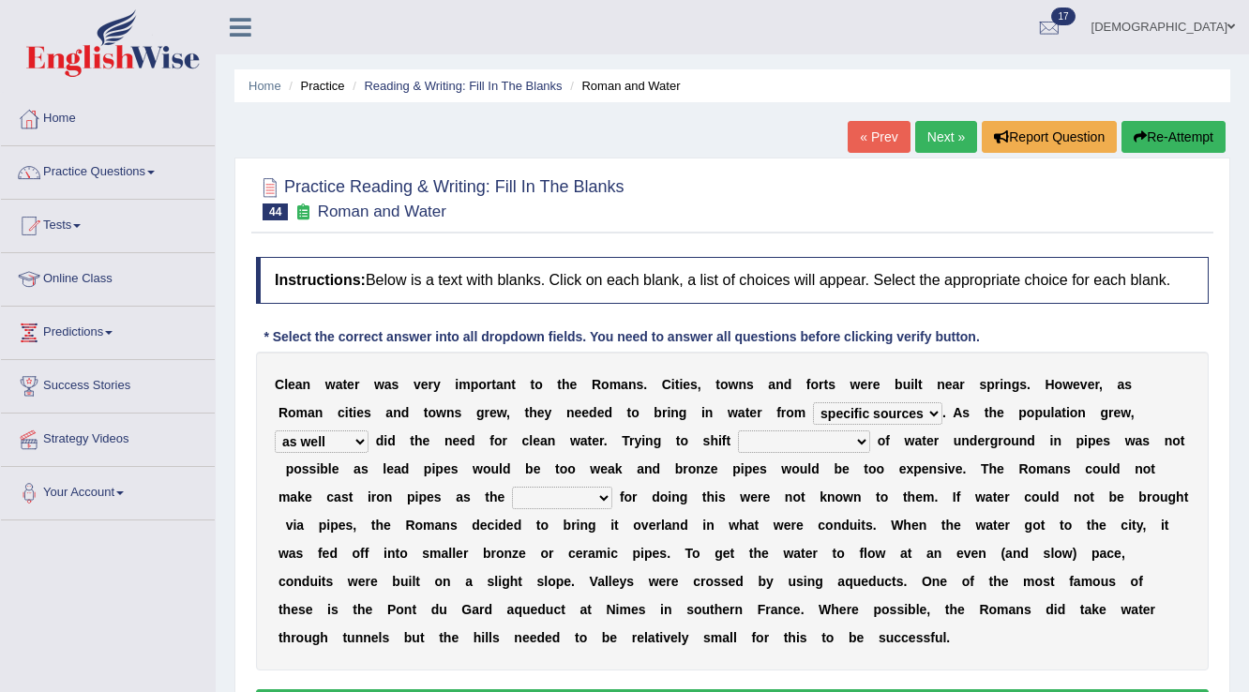
click at [769, 435] on select "few loads improper intakes relative levels large volumes" at bounding box center [804, 441] width 132 height 23
select select "large volumes"
click at [738, 430] on select "few loads improper intakes relative levels large volumes" at bounding box center [804, 441] width 132 height 23
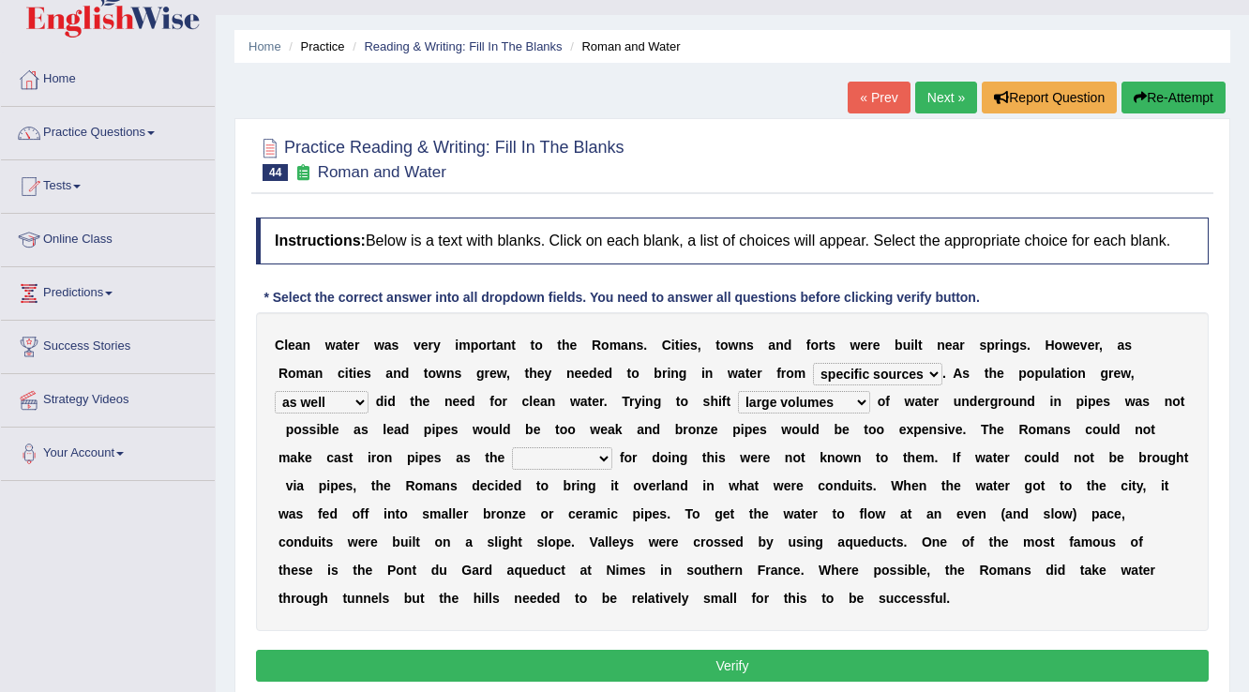
scroll to position [75, 0]
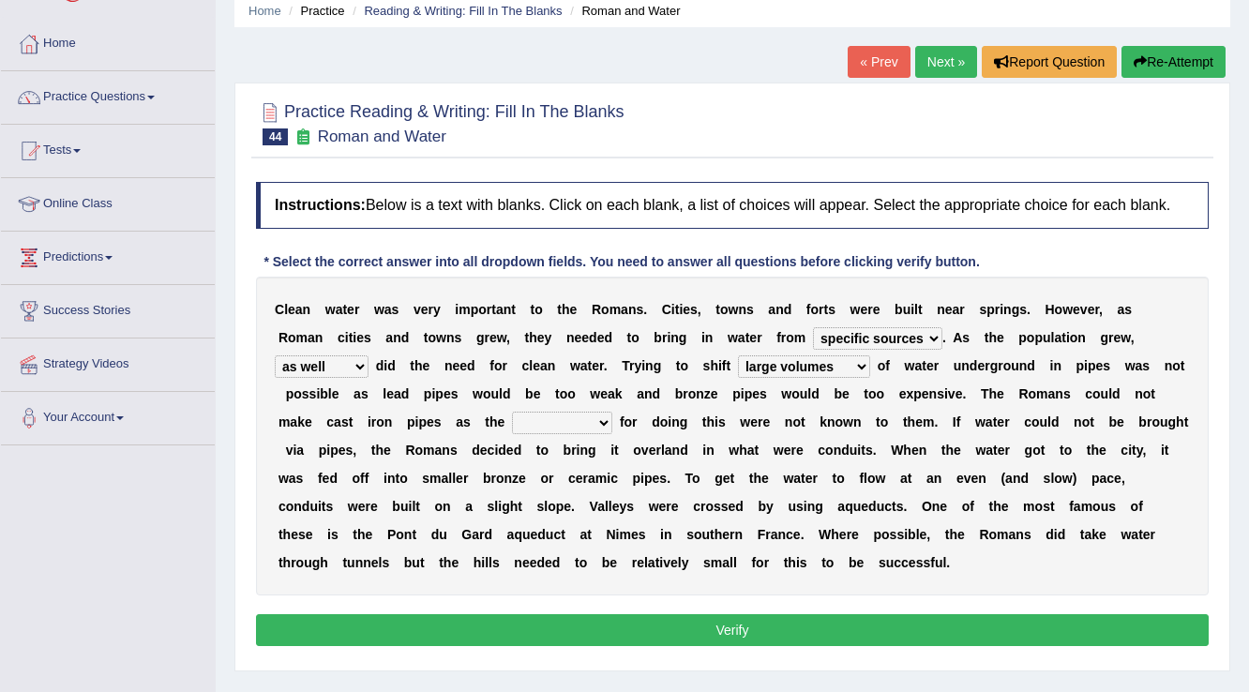
click at [811, 375] on select "few loads improper intakes relative levels large volumes" at bounding box center [804, 366] width 132 height 23
click at [558, 420] on select "spans scales proportions techniques" at bounding box center [562, 423] width 100 height 23
select select "techniques"
click at [512, 412] on select "spans scales proportions techniques" at bounding box center [562, 423] width 100 height 23
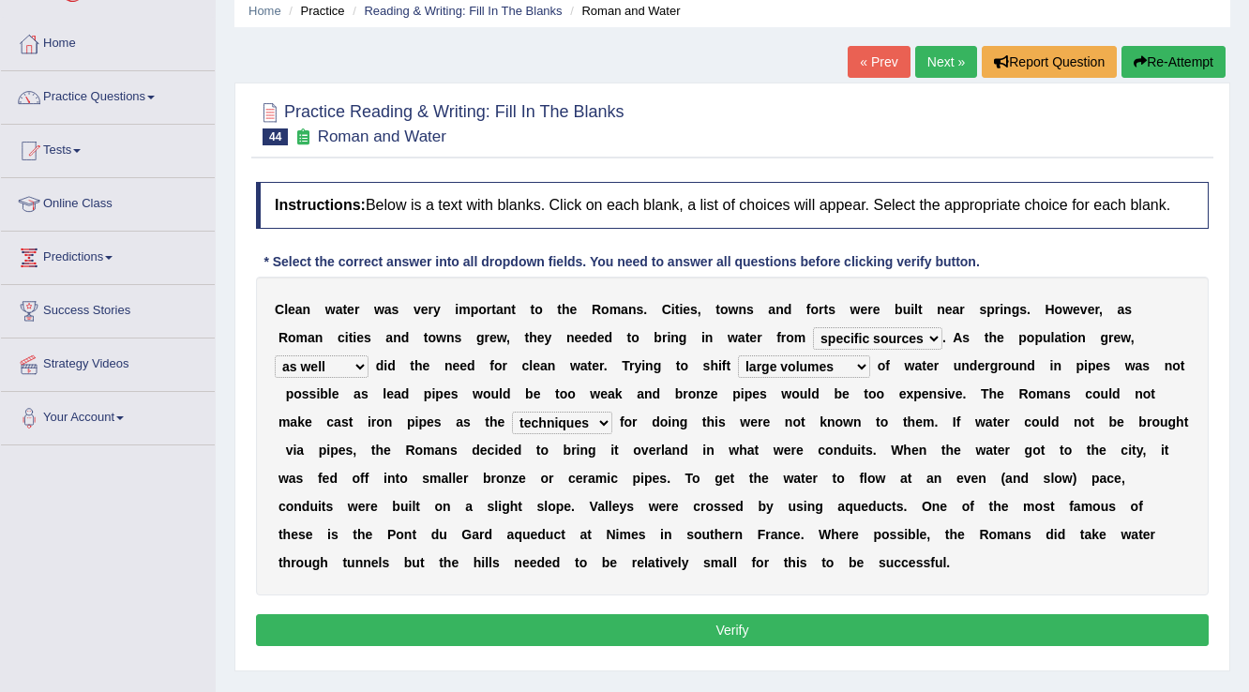
click at [578, 630] on button "Verify" at bounding box center [732, 630] width 953 height 32
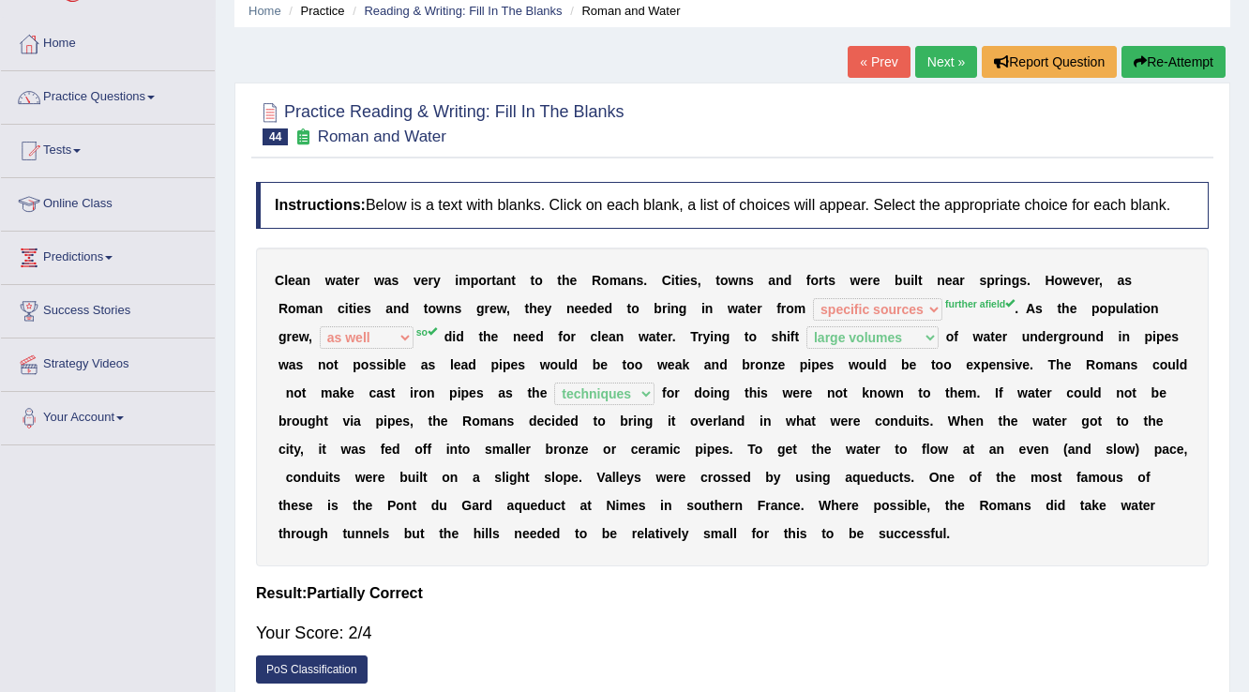
scroll to position [0, 0]
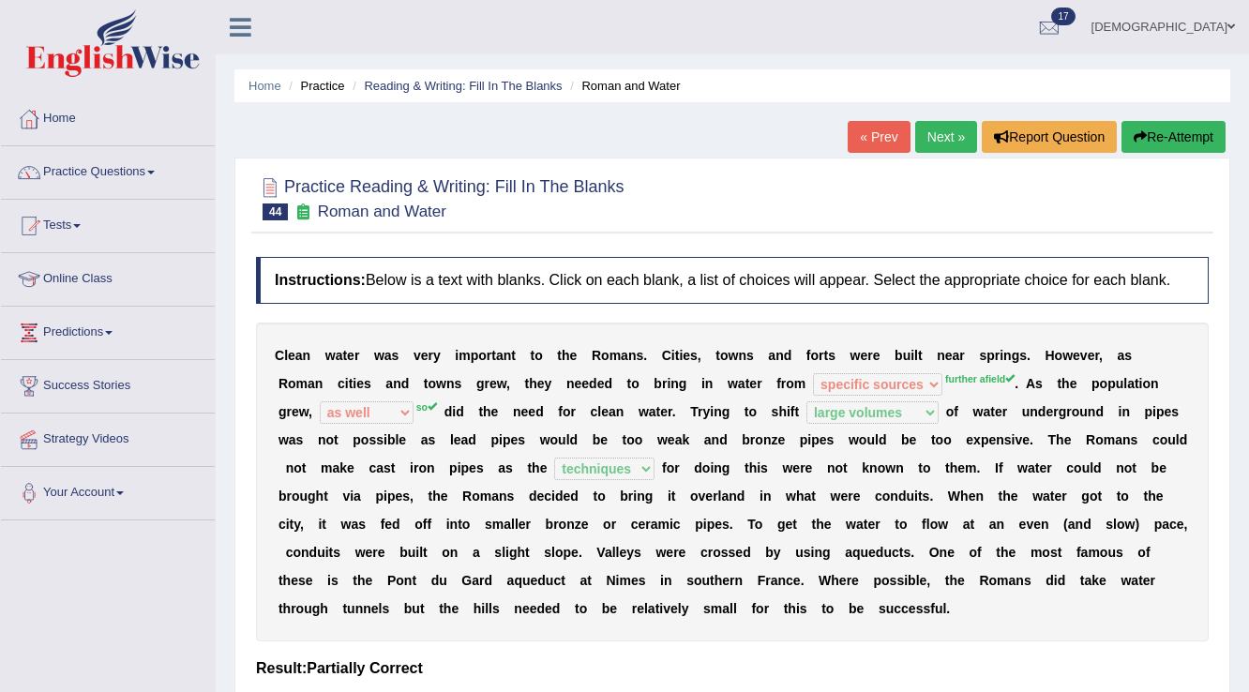
drag, startPoint x: 934, startPoint y: 135, endPoint x: 928, endPoint y: 173, distance: 37.9
click at [935, 136] on link "Next »" at bounding box center [946, 137] width 62 height 32
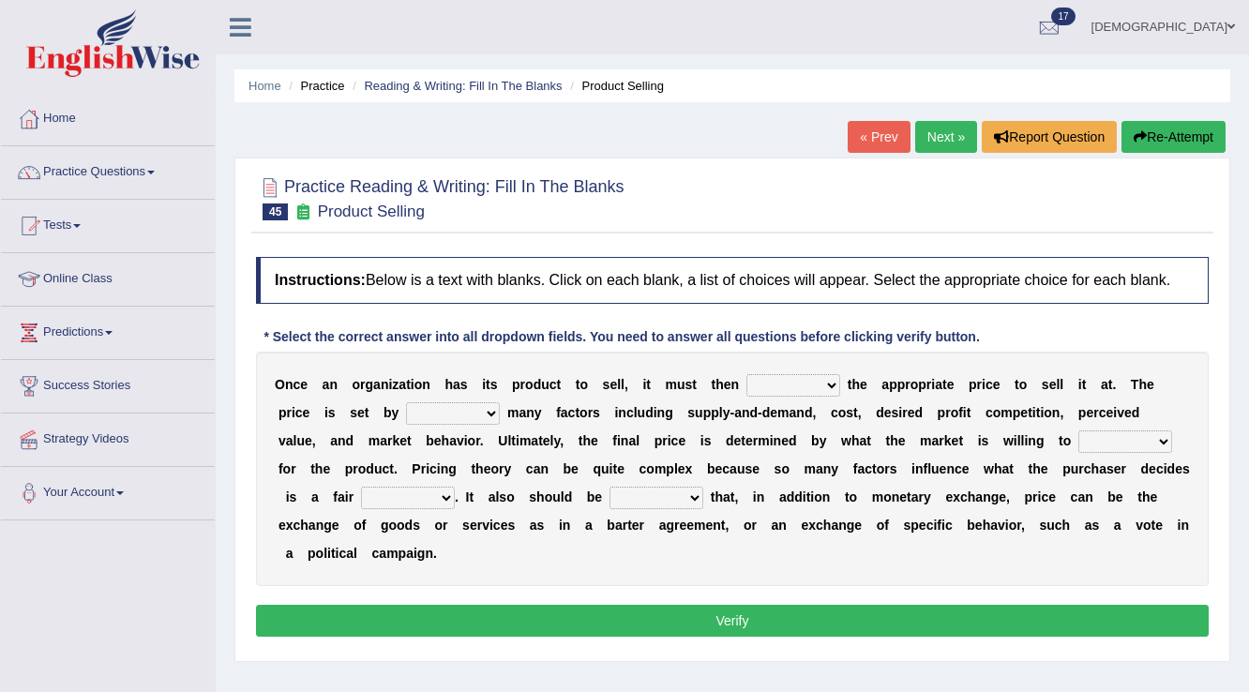
click at [814, 379] on select "tolerate determine fabricate fancy" at bounding box center [793, 385] width 94 height 23
select select "determine"
click at [746, 374] on select "tolerate determine fabricate fancy" at bounding box center [793, 385] width 94 height 23
click at [456, 413] on select "comparing begetting balancing offsetting" at bounding box center [453, 413] width 94 height 23
select select "balancing"
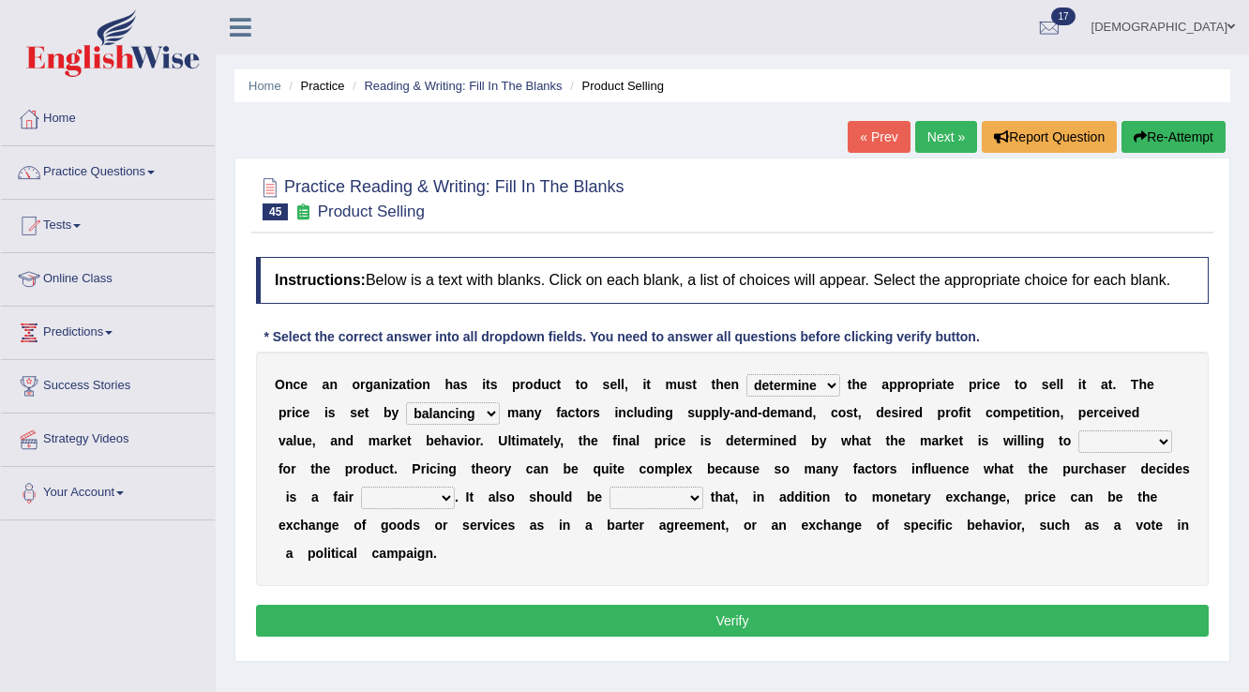
click at [406, 402] on select "comparing begetting balancing offsetting" at bounding box center [453, 413] width 94 height 23
click at [1100, 435] on select "consign design exchange prepare" at bounding box center [1125, 441] width 94 height 23
select select "design"
click at [1078, 430] on select "consign design exchange prepare" at bounding box center [1125, 441] width 94 height 23
click at [435, 501] on select "addition shape content value" at bounding box center [408, 498] width 94 height 23
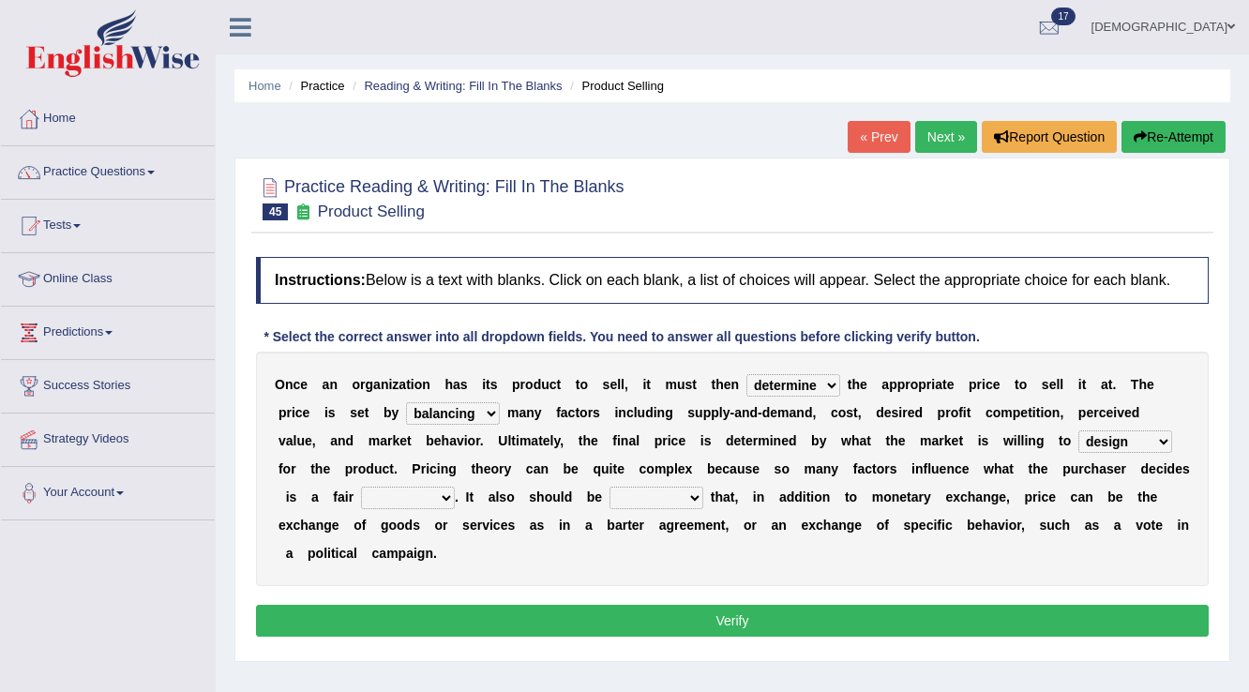
select select "content"
click at [361, 487] on select "addition shape content value" at bounding box center [408, 498] width 94 height 23
click at [629, 491] on select "explained enlarged overrated noted" at bounding box center [656, 498] width 94 height 23
select select "noted"
click at [609, 487] on select "explained enlarged overrated noted" at bounding box center [656, 498] width 94 height 23
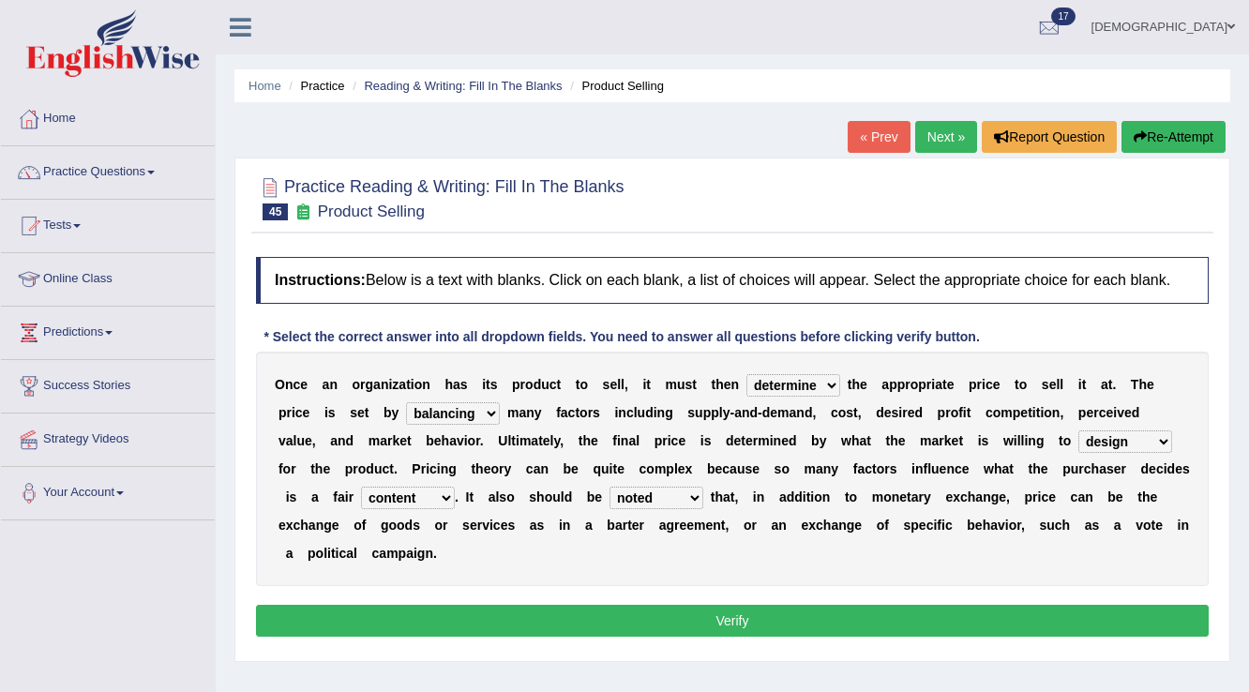
click at [627, 614] on button "Verify" at bounding box center [732, 621] width 953 height 32
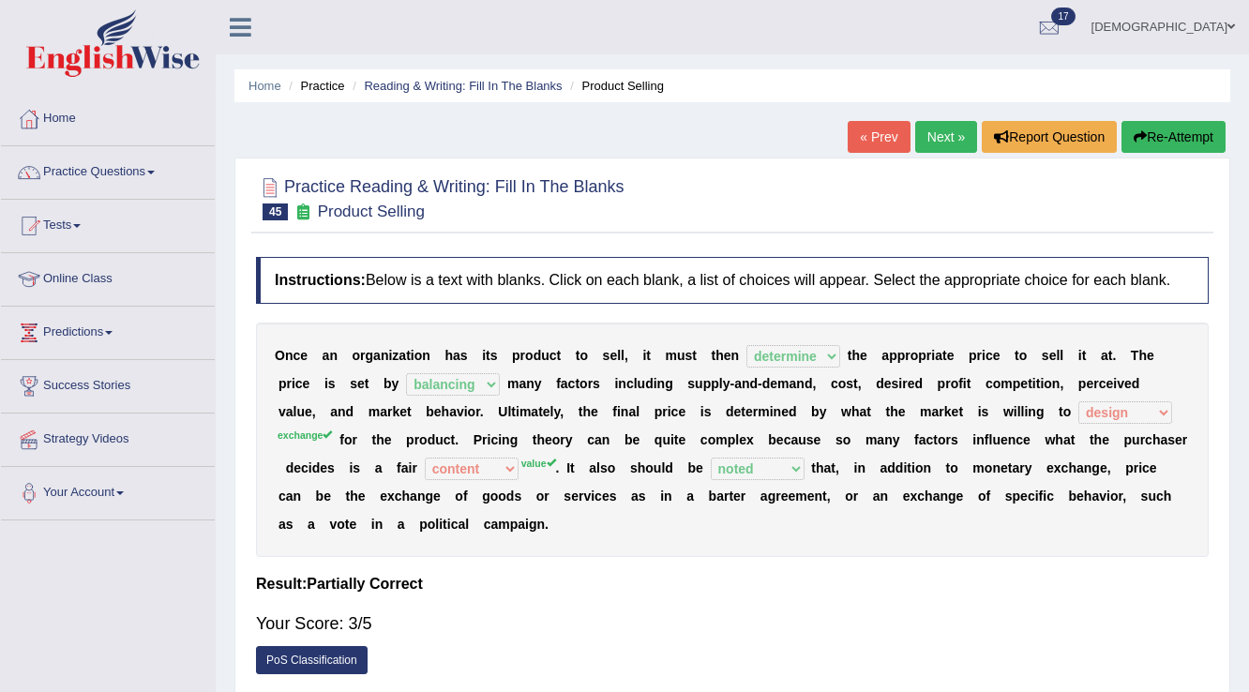
click at [486, 482] on div "O n c e a n o r g a n i z a t i o n h a s i t s p r o d u c t t o s e l l , i t…" at bounding box center [732, 440] width 953 height 234
click at [939, 142] on link "Next »" at bounding box center [946, 137] width 62 height 32
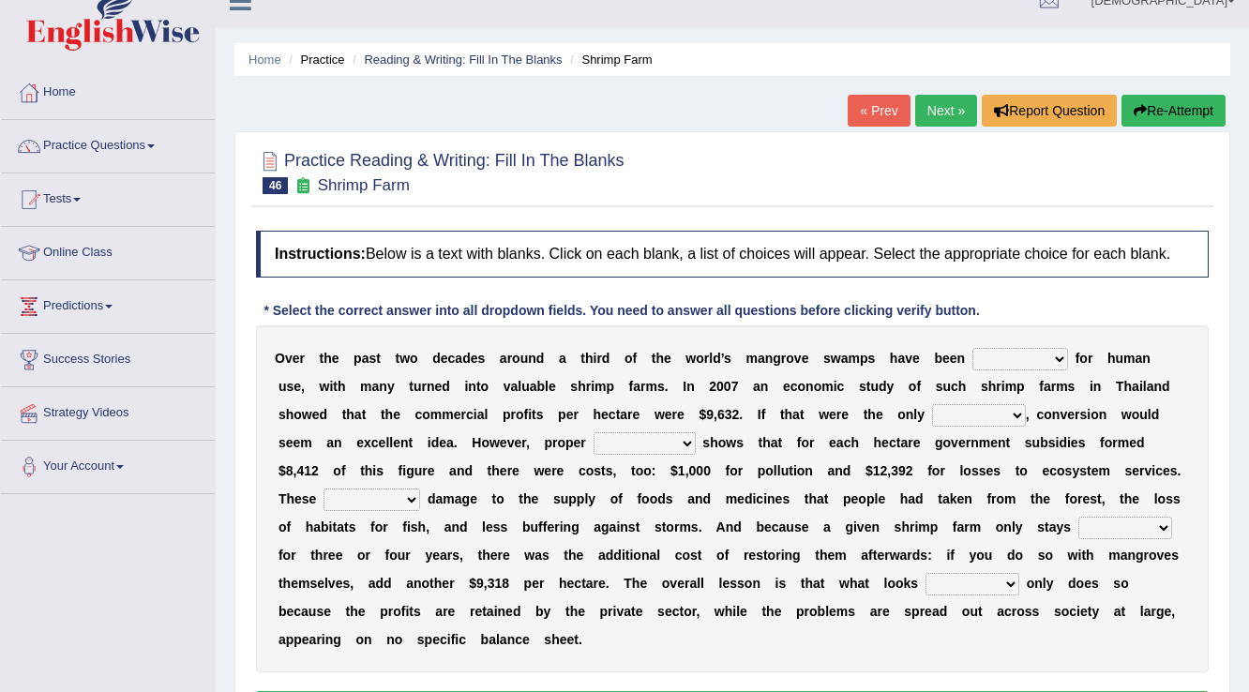
scroll to position [75, 0]
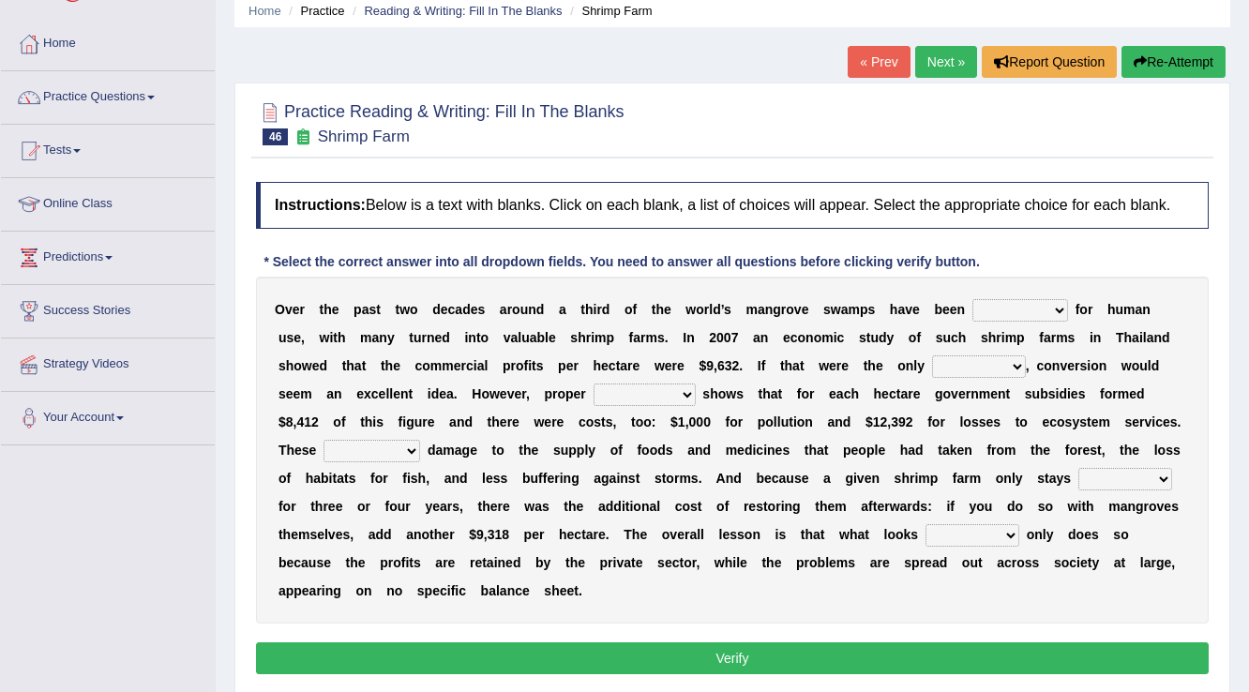
click at [987, 306] on select "rearranged exchanged conserved converted" at bounding box center [1020, 310] width 96 height 23
select select "converted"
click at [972, 299] on select "rearranged exchanged conserved converted" at bounding box center [1020, 310] width 96 height 23
click at [953, 368] on select "index eliment choice factor" at bounding box center [979, 366] width 94 height 23
select select "factor"
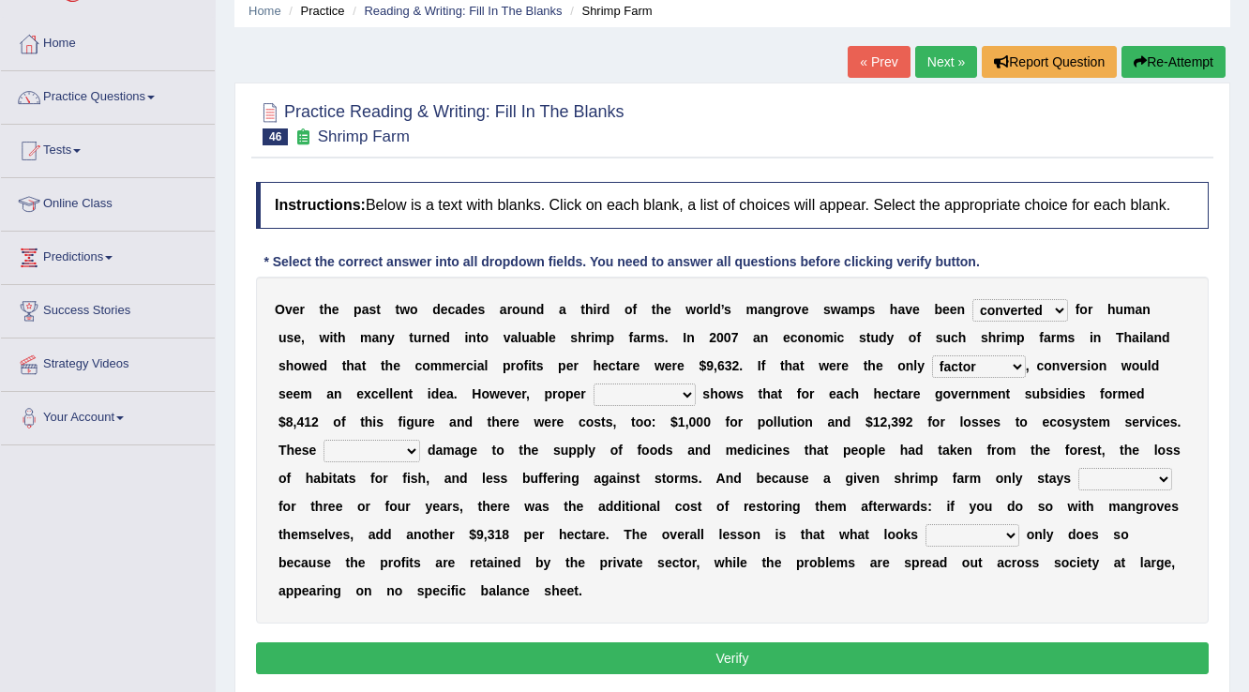
click at [932, 355] on select "index eliment choice factor" at bounding box center [979, 366] width 94 height 23
click at [608, 388] on select "accounting percentage aggregation division" at bounding box center [645, 395] width 102 height 23
click at [594, 384] on select "accounting percentage aggregation division" at bounding box center [645, 395] width 102 height 23
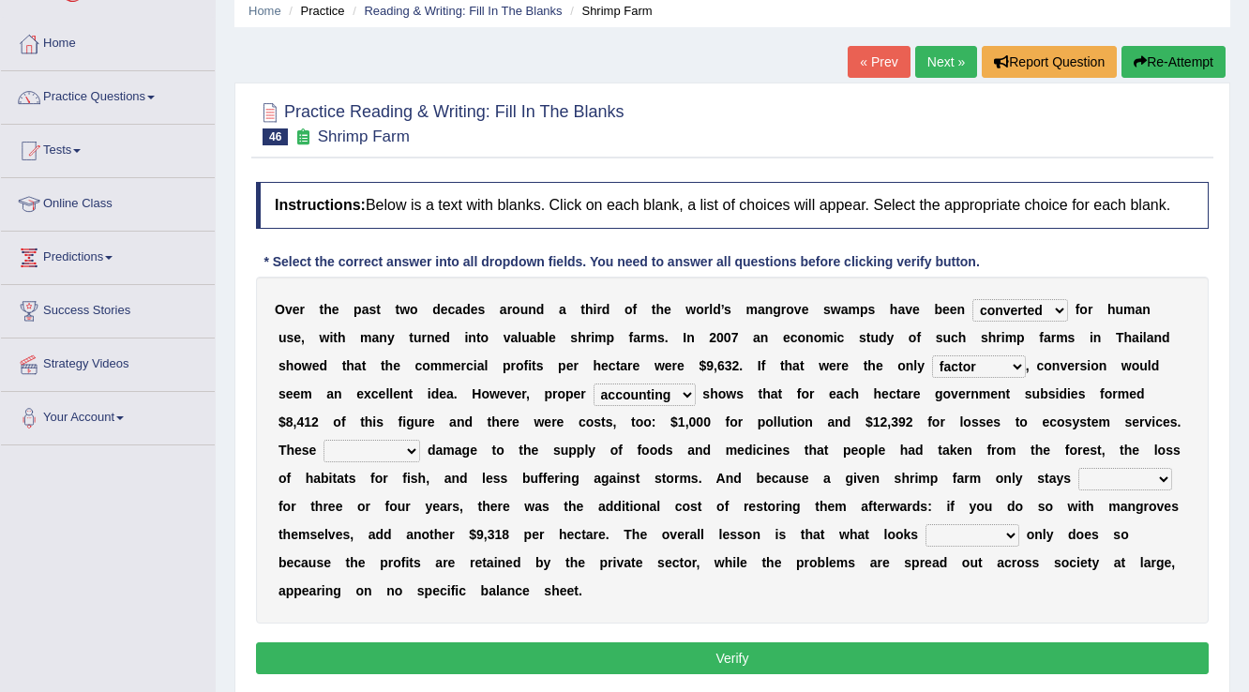
click at [682, 390] on select "accounting percentage aggregation division" at bounding box center [645, 395] width 102 height 23
click at [594, 384] on select "accounting percentage aggregation division" at bounding box center [645, 395] width 102 height 23
click at [660, 394] on select "accounting percentage aggregation division" at bounding box center [645, 395] width 102 height 23
click at [594, 384] on select "accounting percentage aggregation division" at bounding box center [645, 395] width 102 height 23
click at [644, 396] on select "accounting percentage aggregation division" at bounding box center [645, 395] width 102 height 23
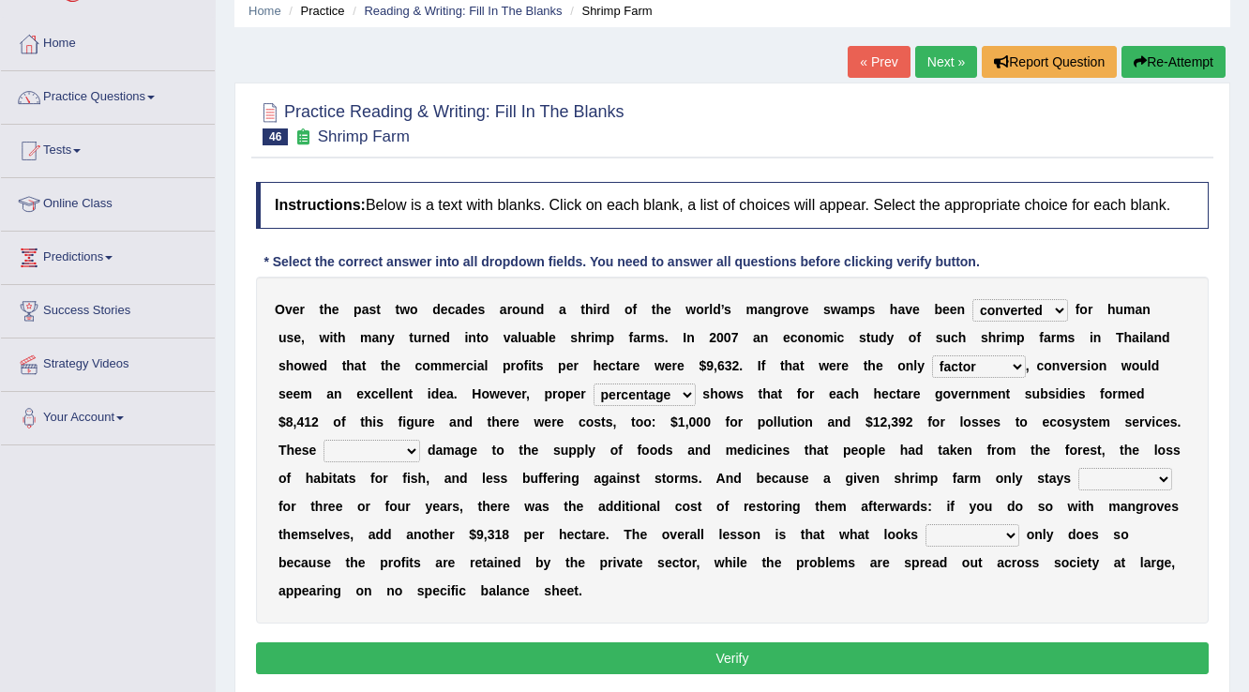
select select "accounting"
click at [594, 384] on select "accounting percentage aggregation division" at bounding box center [645, 395] width 102 height 23
click at [390, 444] on select "comprised uneven neglected augmented" at bounding box center [371, 451] width 97 height 23
select select "neglected"
click at [323, 440] on select "comprised uneven neglected augmented" at bounding box center [371, 451] width 97 height 23
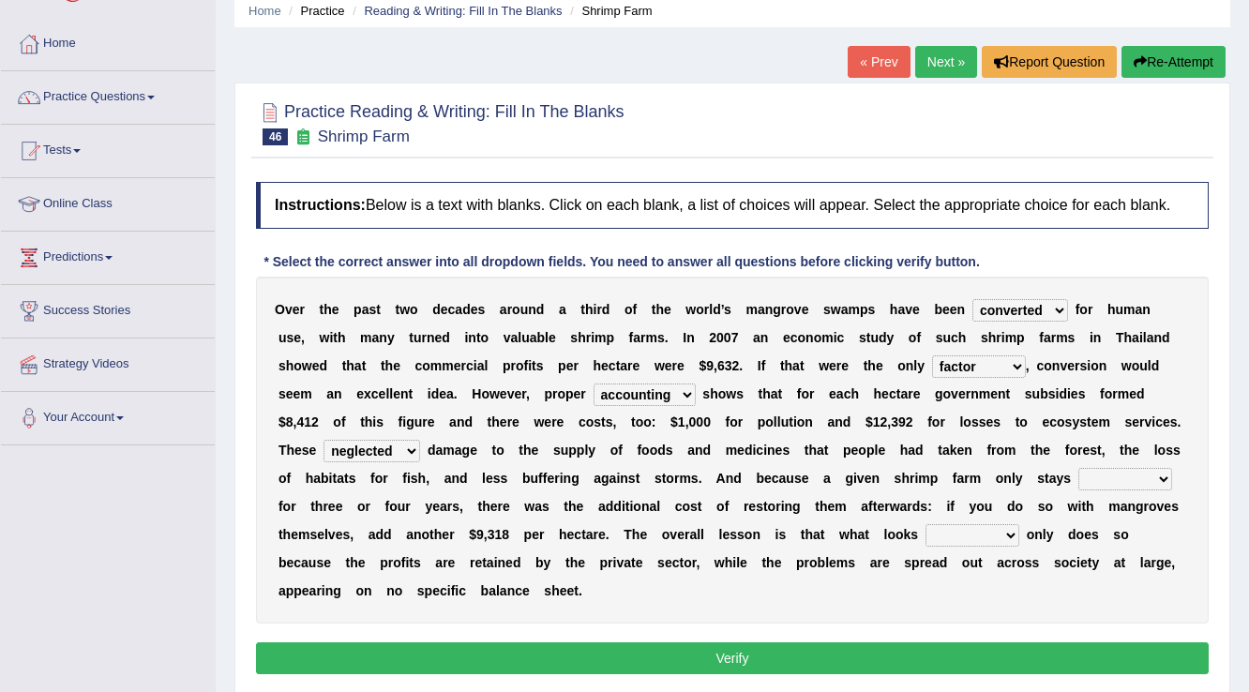
click at [1083, 485] on select "interactive distinctive productive collective" at bounding box center [1125, 479] width 94 height 23
select select "productive"
click at [1078, 468] on select "interactive distinctive productive collective" at bounding box center [1125, 479] width 94 height 23
click at [940, 532] on select "beneficial immediate modest moderate" at bounding box center [972, 535] width 94 height 23
select select "beneficial"
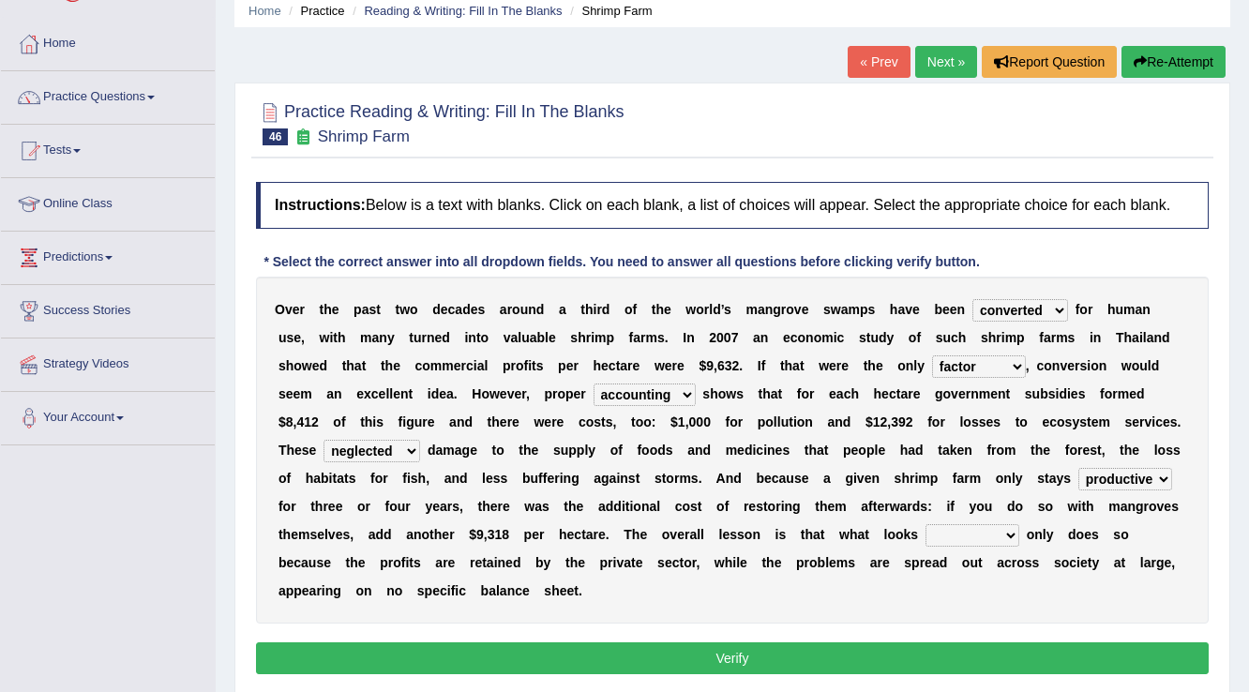
click at [925, 524] on select "beneficial immediate modest moderate" at bounding box center [972, 535] width 94 height 23
click at [870, 655] on button "Verify" at bounding box center [732, 658] width 953 height 32
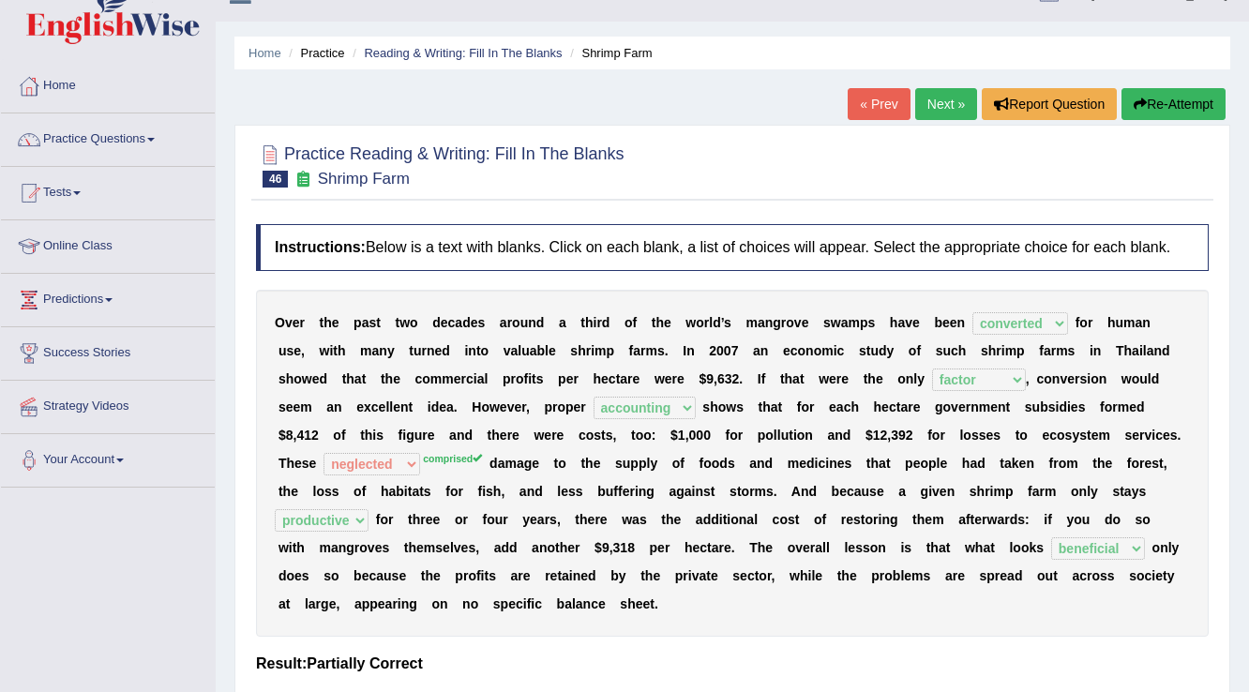
scroll to position [0, 0]
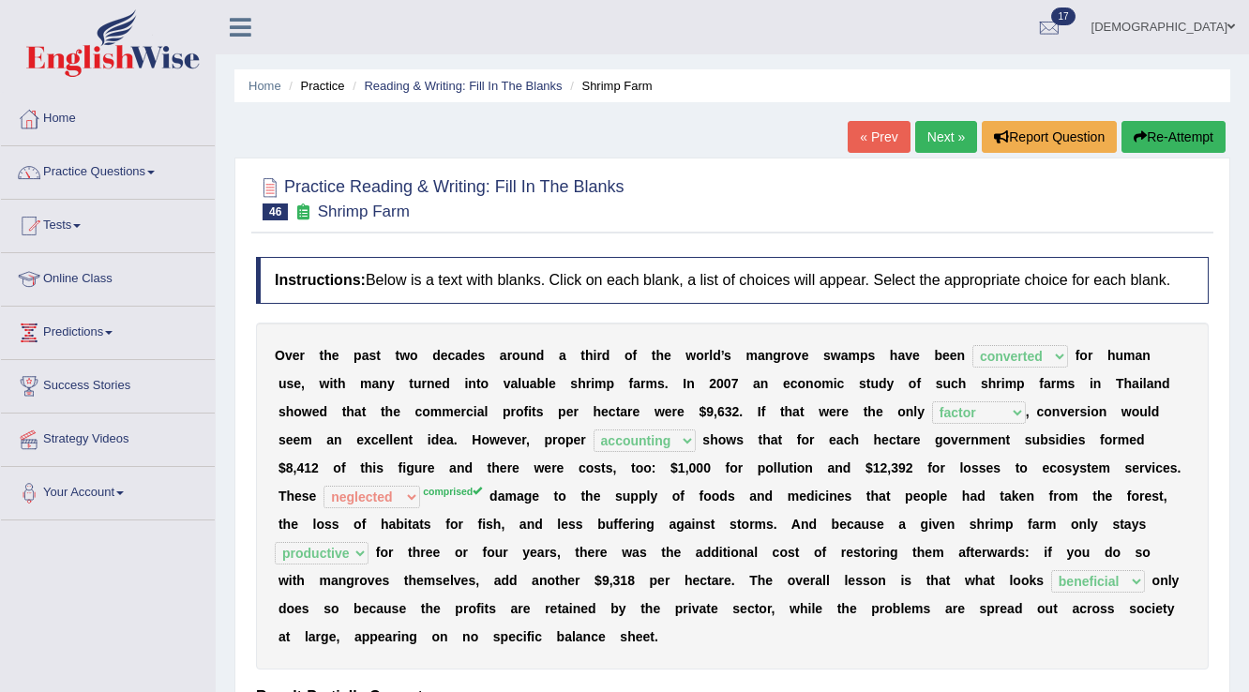
click at [931, 139] on link "Next »" at bounding box center [946, 137] width 62 height 32
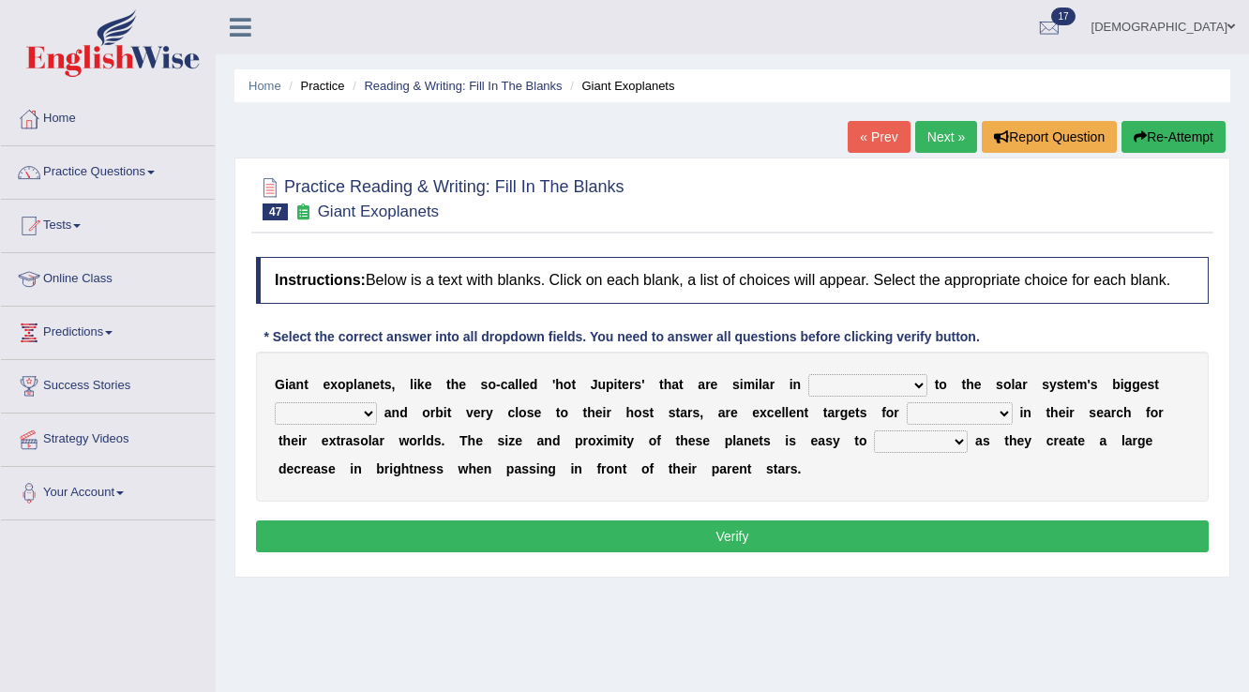
click at [834, 389] on select "borders expressions shapes characteristics" at bounding box center [867, 385] width 119 height 23
select select "shapes"
click at [808, 374] on select "borders expressions shapes characteristics" at bounding box center [867, 385] width 119 height 23
click at [312, 413] on select "frame subordinate planet comet" at bounding box center [326, 413] width 102 height 23
select select "subordinate"
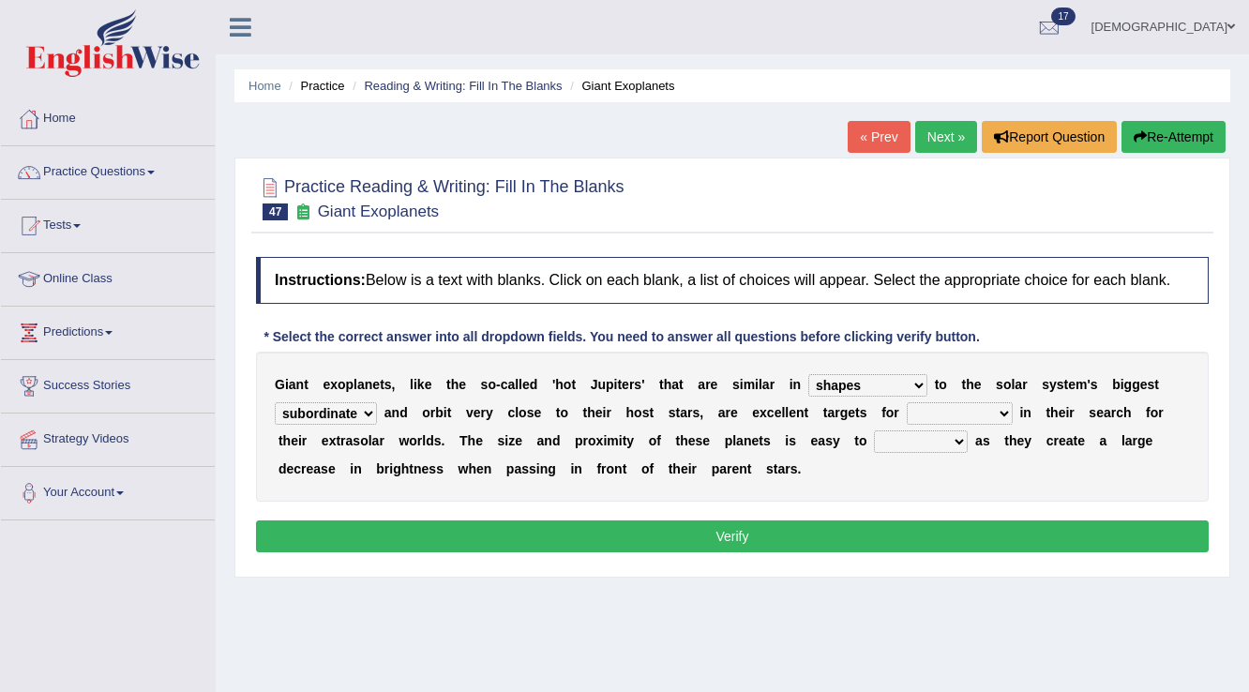
click at [275, 402] on select "frame subordinate planet comet" at bounding box center [326, 413] width 102 height 23
click at [925, 410] on select "members astronomers parties makers" at bounding box center [960, 413] width 106 height 23
select select "astronomers"
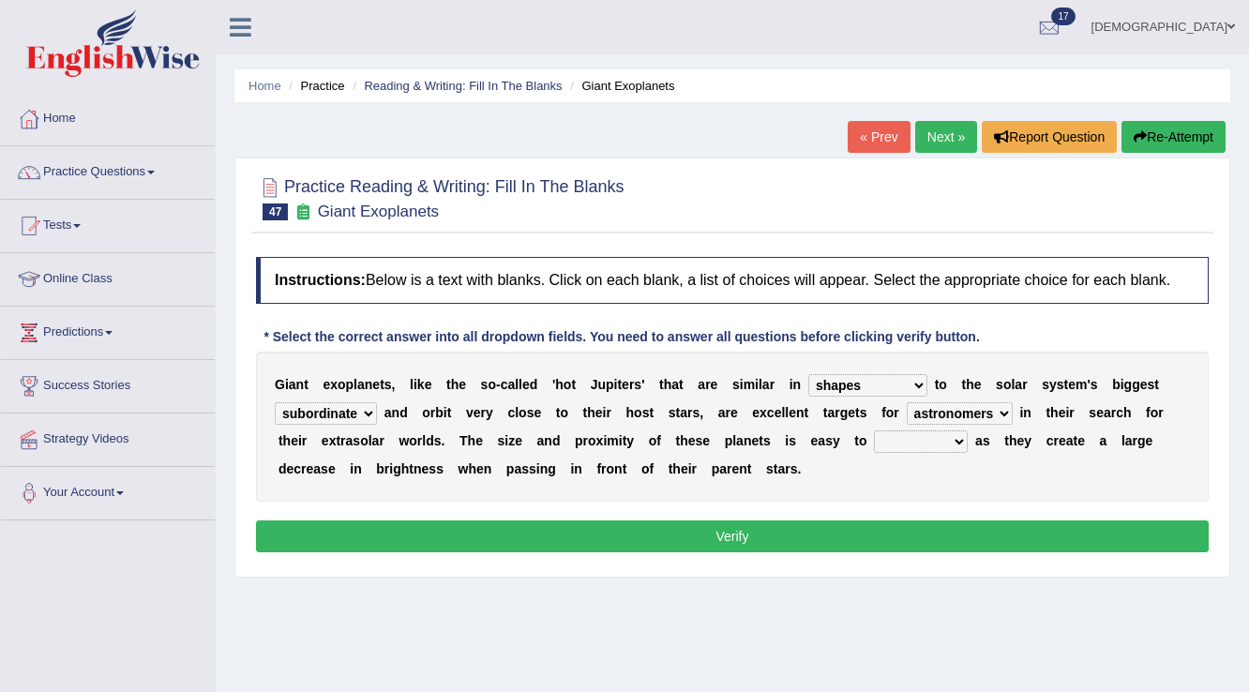
click at [907, 402] on select "members astronomers parties makers" at bounding box center [960, 413] width 106 height 23
click at [914, 441] on select "detect denounce deflect direct" at bounding box center [921, 441] width 94 height 23
select select "detect"
click at [874, 430] on select "detect denounce deflect direct" at bounding box center [921, 441] width 94 height 23
click at [882, 520] on button "Verify" at bounding box center [732, 536] width 953 height 32
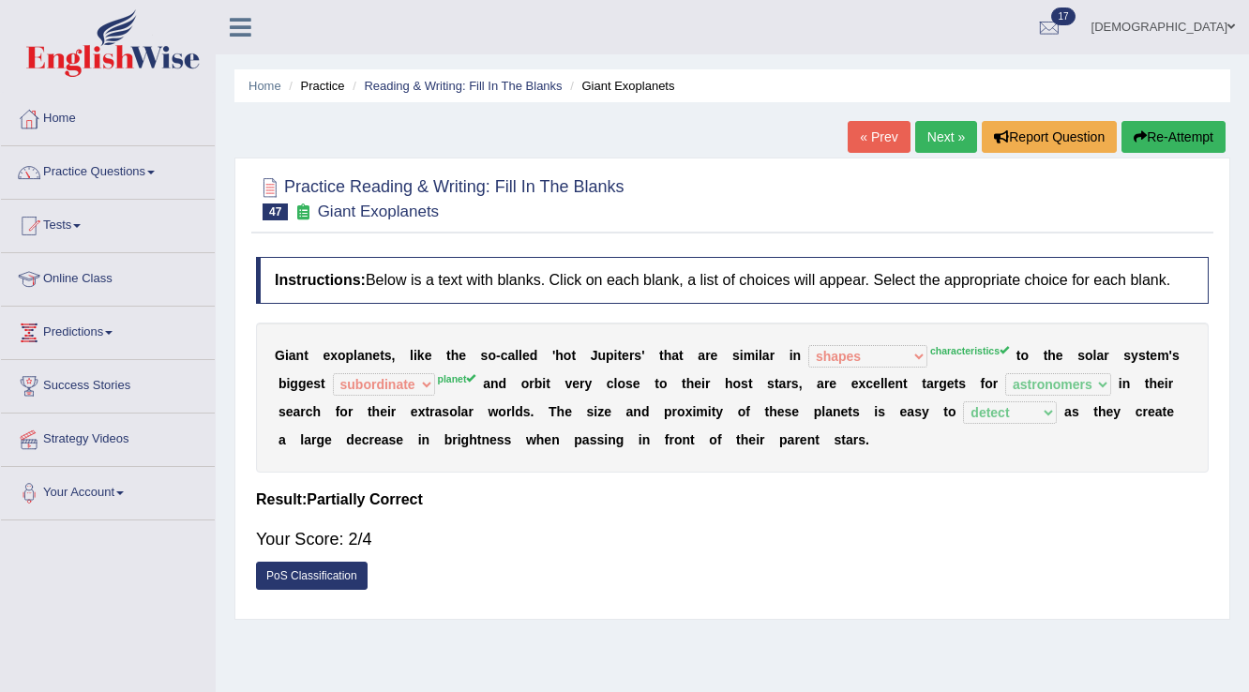
click at [948, 134] on link "Next »" at bounding box center [946, 137] width 62 height 32
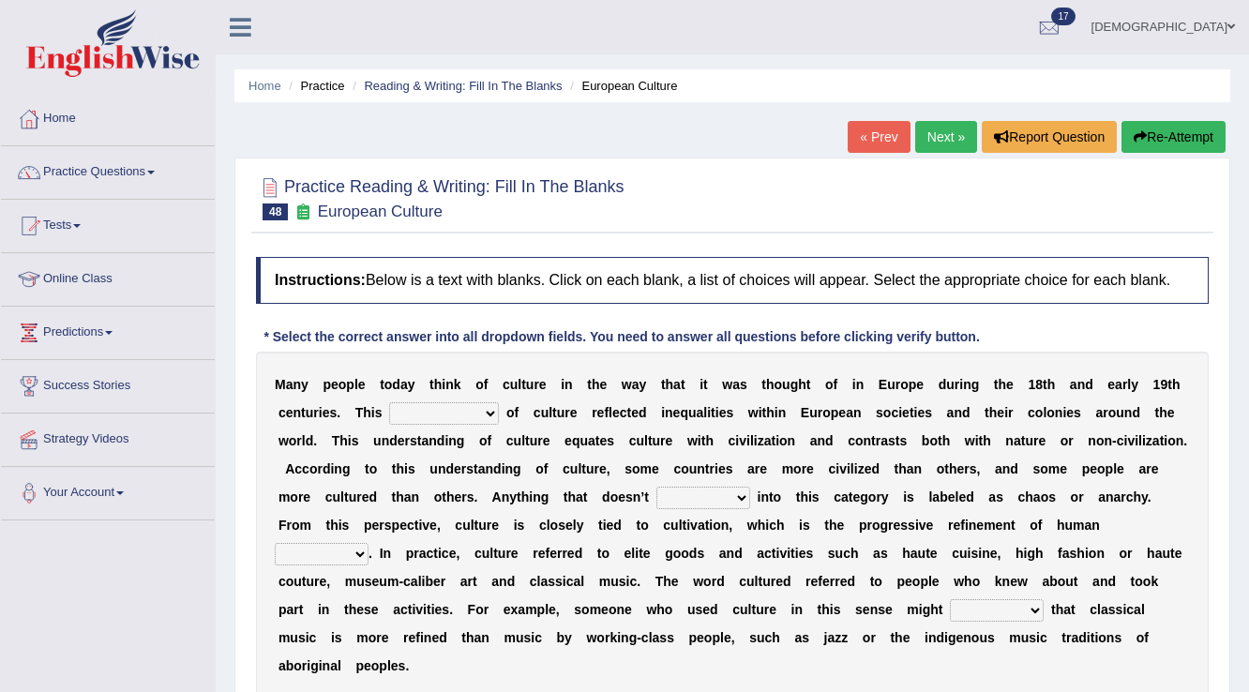
click at [449, 413] on select "classification concept renovation identity" at bounding box center [444, 413] width 110 height 23
select select "concept"
click at [389, 402] on select "classification concept renovation identity" at bounding box center [444, 413] width 110 height 23
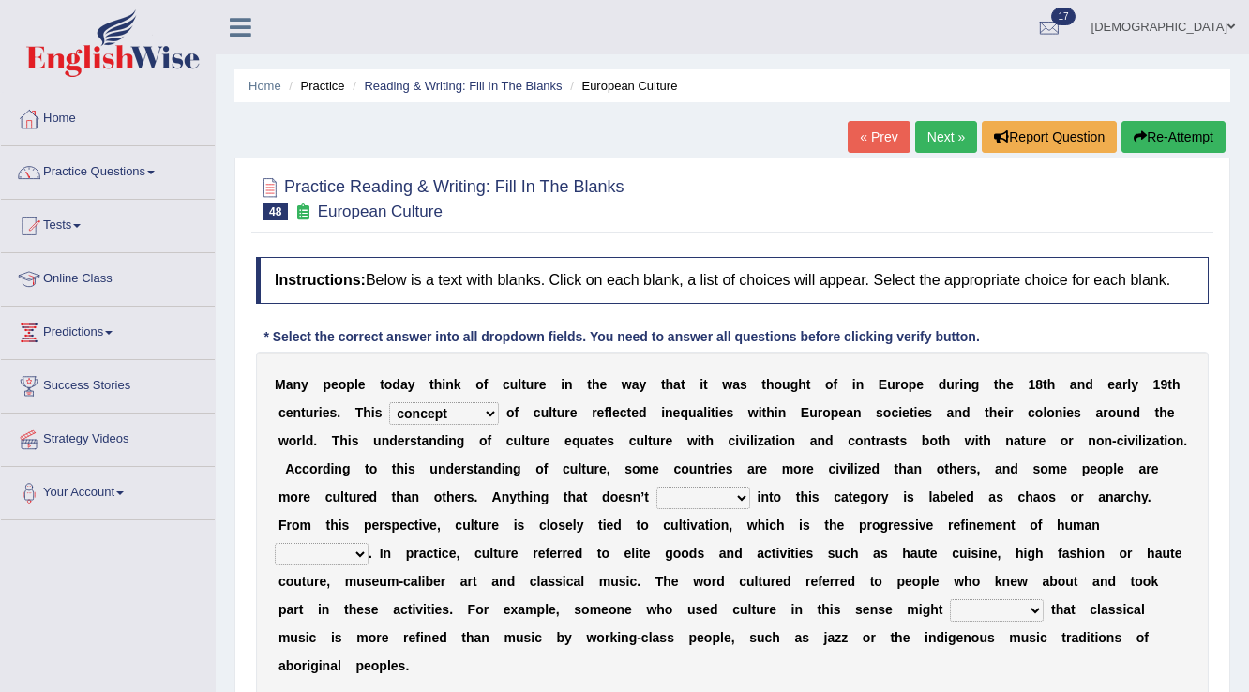
click at [683, 500] on select "cut dismiss fit solve" at bounding box center [703, 498] width 94 height 23
select select "fit"
click at [656, 487] on select "cut dismiss fit solve" at bounding box center [703, 498] width 94 height 23
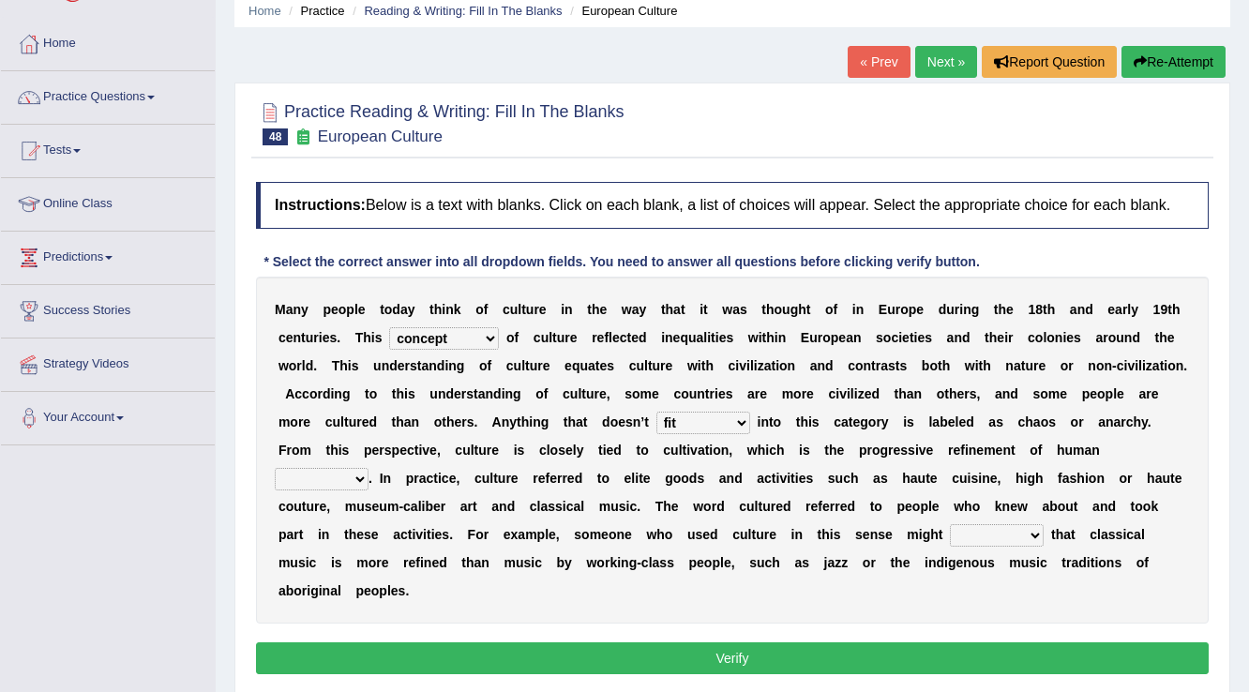
click at [348, 478] on select "blessing curse habit behaviour" at bounding box center [322, 479] width 94 height 23
select select "behaviour"
click at [275, 468] on select "blessing curse habit behaviour" at bounding box center [322, 479] width 94 height 23
click at [967, 559] on b "n" at bounding box center [967, 562] width 8 height 15
click at [972, 539] on select "argue pretend doubt reveal" at bounding box center [997, 535] width 94 height 23
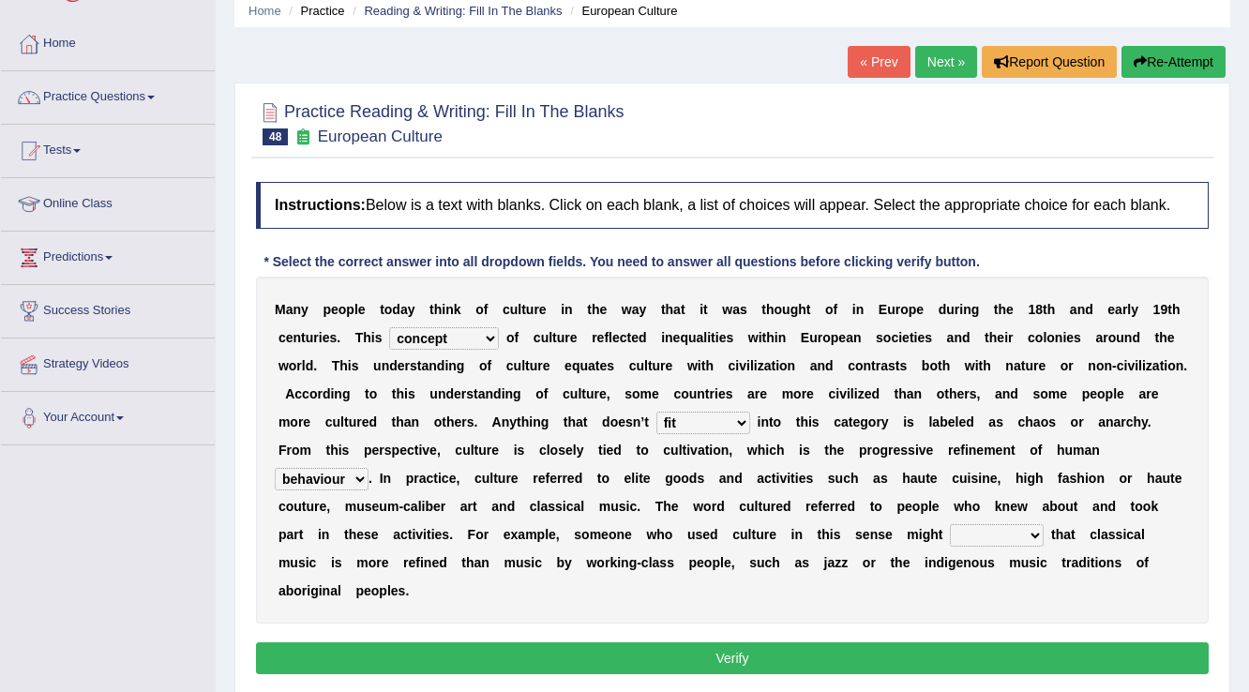
click at [950, 524] on select "argue pretend doubt reveal" at bounding box center [997, 535] width 94 height 23
click at [994, 529] on select "argue pretend doubt reveal" at bounding box center [997, 535] width 94 height 23
select select "pretend"
click at [950, 524] on select "argue pretend doubt reveal" at bounding box center [997, 535] width 94 height 23
click at [952, 647] on button "Verify" at bounding box center [732, 658] width 953 height 32
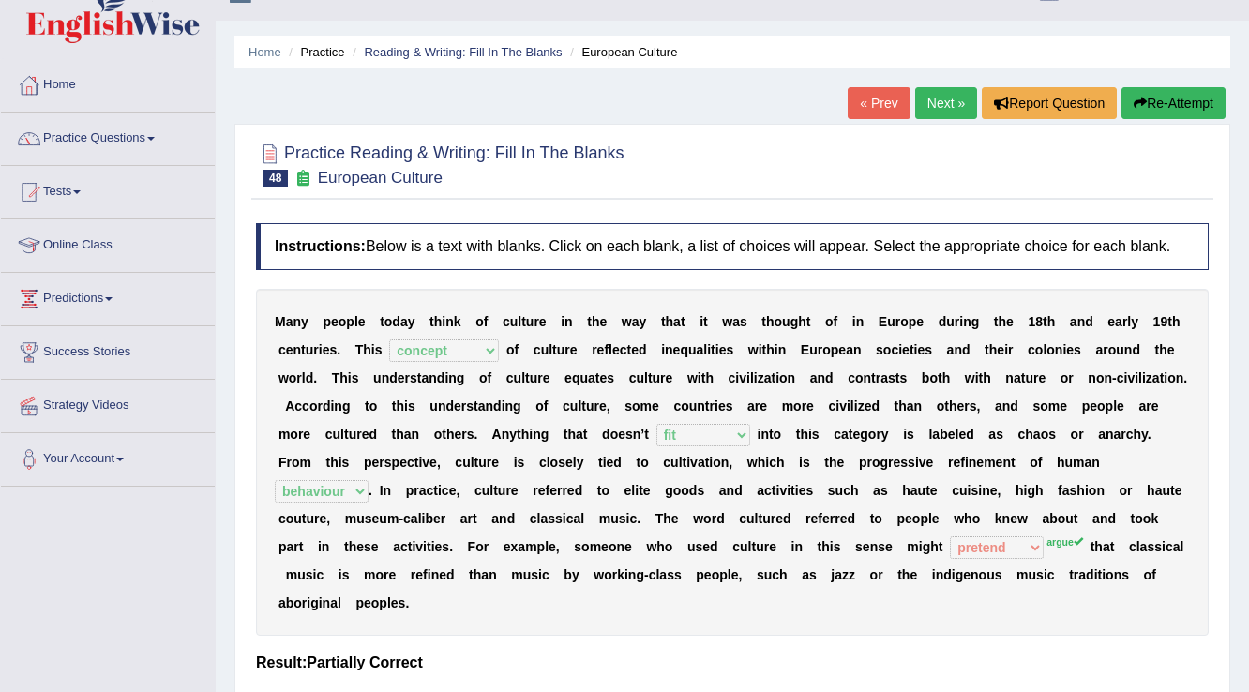
scroll to position [0, 0]
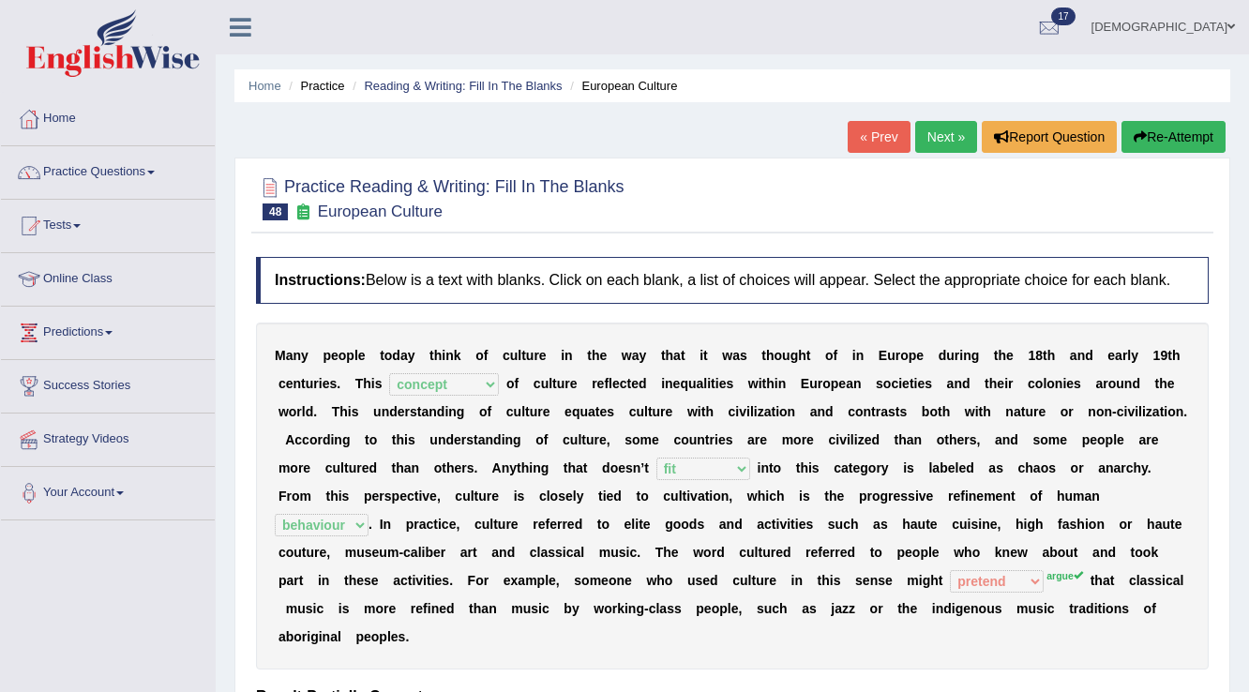
click at [922, 135] on link "Next »" at bounding box center [946, 137] width 62 height 32
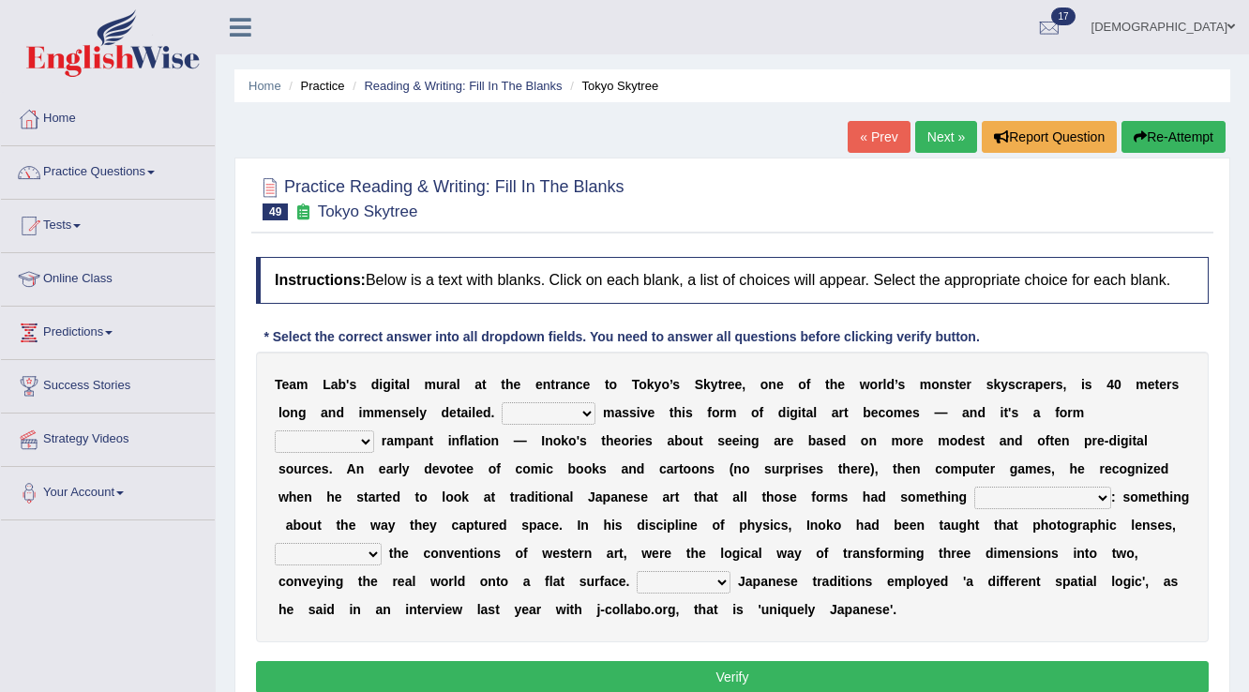
click at [558, 414] on select "However Whereas Whichever Wherever" at bounding box center [549, 413] width 94 height 23
click at [569, 539] on div "T e a m L a b ' s d i g i t a l m u r a l a t t h e e n t r a n c e t o T o k y…" at bounding box center [732, 497] width 953 height 291
click at [564, 392] on div "T e a m L a b ' s d i g i t a l m u r a l a t t h e e n t r a n c e t o T o k y…" at bounding box center [732, 497] width 953 height 291
click at [570, 411] on select "However Whereas Whichever Wherever" at bounding box center [549, 413] width 94 height 23
select select "Wherever"
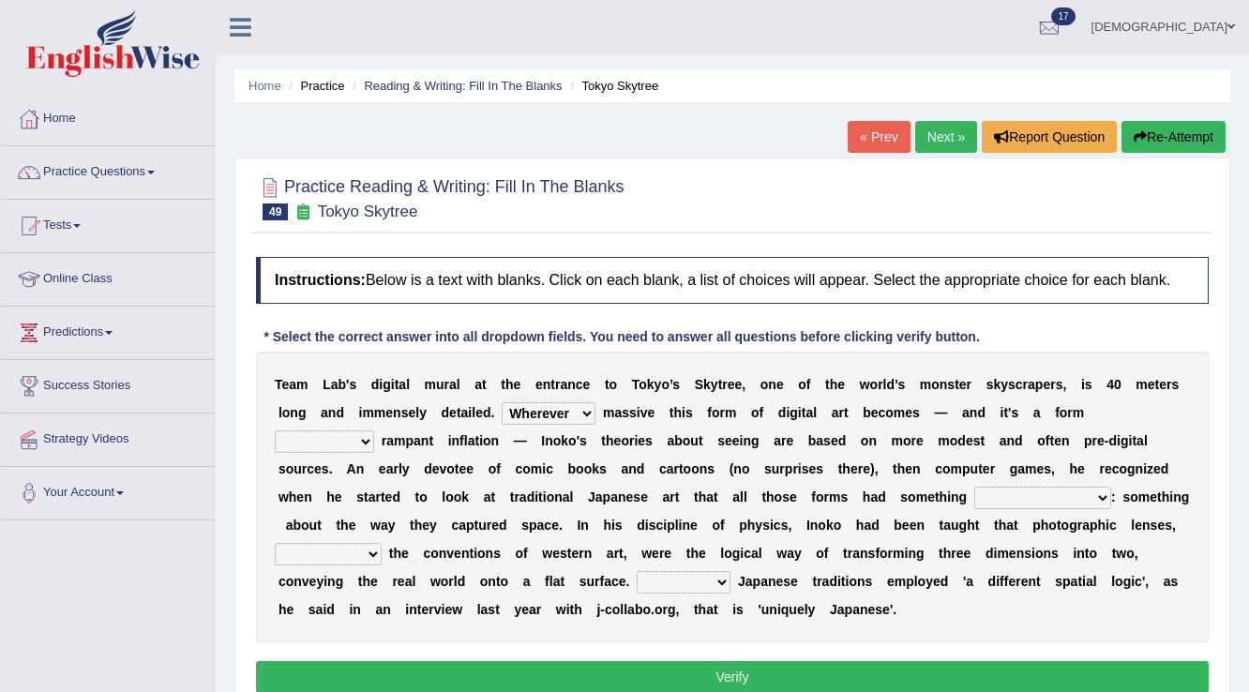
click at [502, 402] on select "However Whereas Whichever Wherever" at bounding box center [549, 413] width 94 height 23
drag, startPoint x: 353, startPoint y: 441, endPoint x: 356, endPoint y: 453, distance: 12.8
click at [356, 453] on div "T e a m L a b ' s d i g i t a l m u r a l a t t h e e n t r a n c e t o T o k y…" at bounding box center [732, 497] width 953 height 291
click at [521, 457] on div "T e a m L a b ' s d i g i t a l m u r a l a t t h e e n t r a n c e t o T o k y…" at bounding box center [732, 497] width 953 height 291
click at [359, 442] on select "subject to related with apart from based on" at bounding box center [324, 441] width 99 height 23
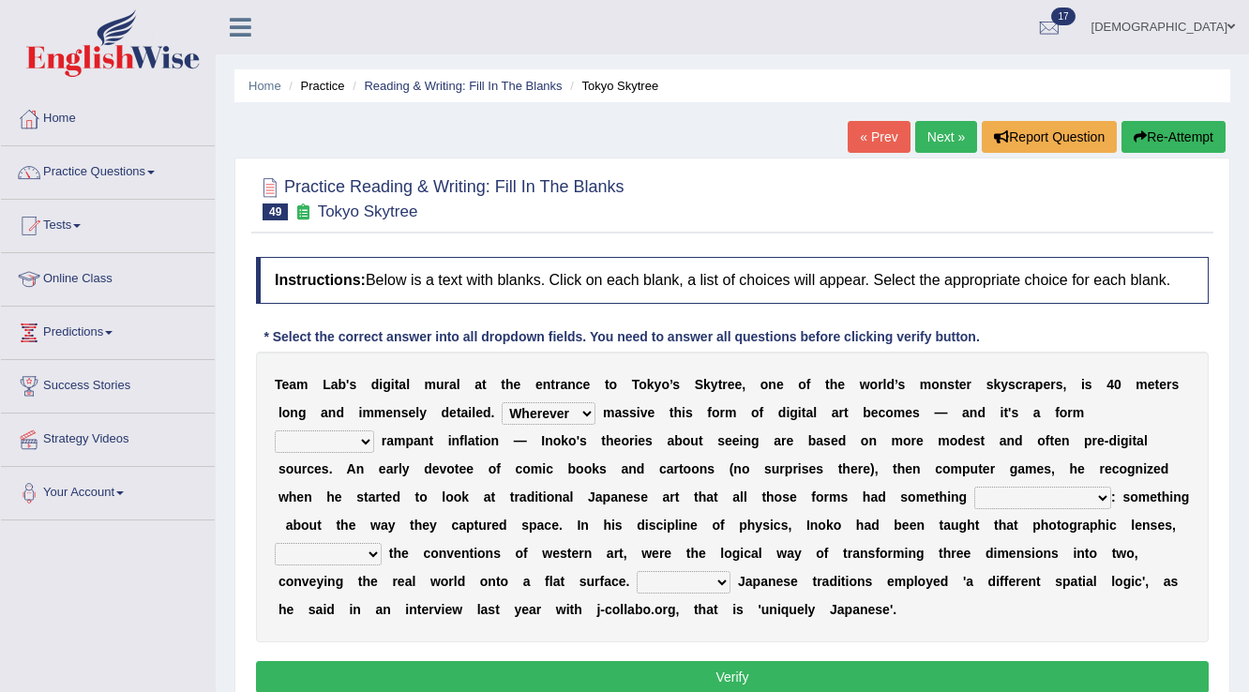
select select "based on"
click at [275, 430] on select "subject to related with apart from based on" at bounding box center [324, 441] width 99 height 23
click at [1002, 507] on div "T e a m L a b ' s d i g i t a l m u r a l a t t h e e n t r a n c e t o T o k y…" at bounding box center [732, 497] width 953 height 291
click at [1011, 500] on select "in fact as whole in common in the same times" at bounding box center [1042, 498] width 137 height 23
select select "in common"
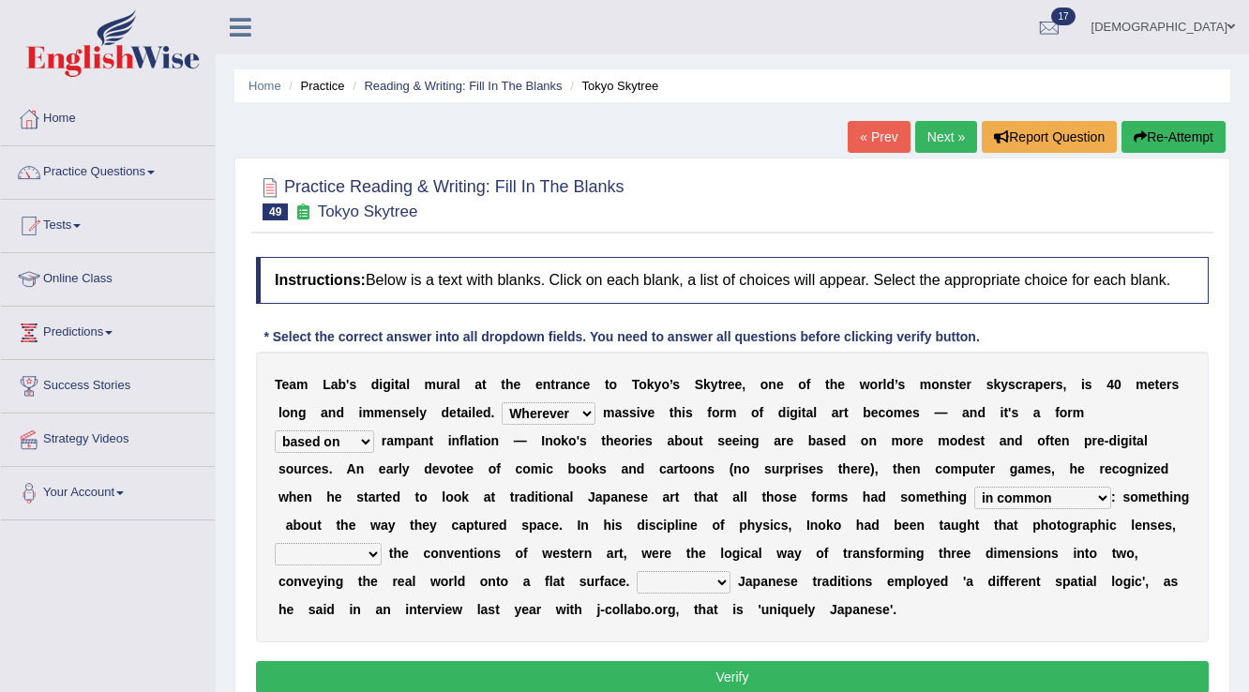
click at [974, 487] on select "in fact as whole in common in the same times" at bounding box center [1042, 498] width 137 height 23
click at [339, 556] on select "along with out of apart with furhter afield" at bounding box center [328, 554] width 107 height 23
select select "along with"
click at [275, 543] on select "along with out of apart with furhter afield" at bounding box center [328, 554] width 107 height 23
click at [697, 579] on select "Thus But So Therefore" at bounding box center [684, 582] width 94 height 23
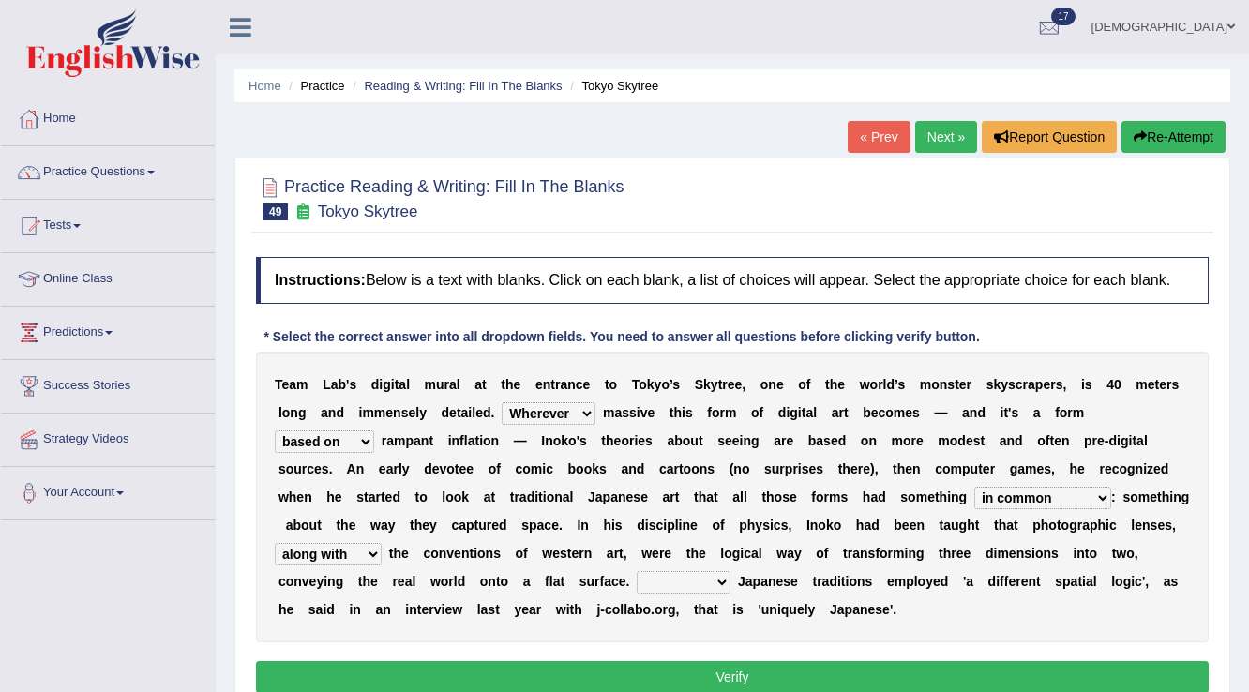
select select "Therefore"
click at [637, 571] on select "Thus But So Therefore" at bounding box center [684, 582] width 94 height 23
click at [713, 671] on button "Verify" at bounding box center [732, 677] width 953 height 32
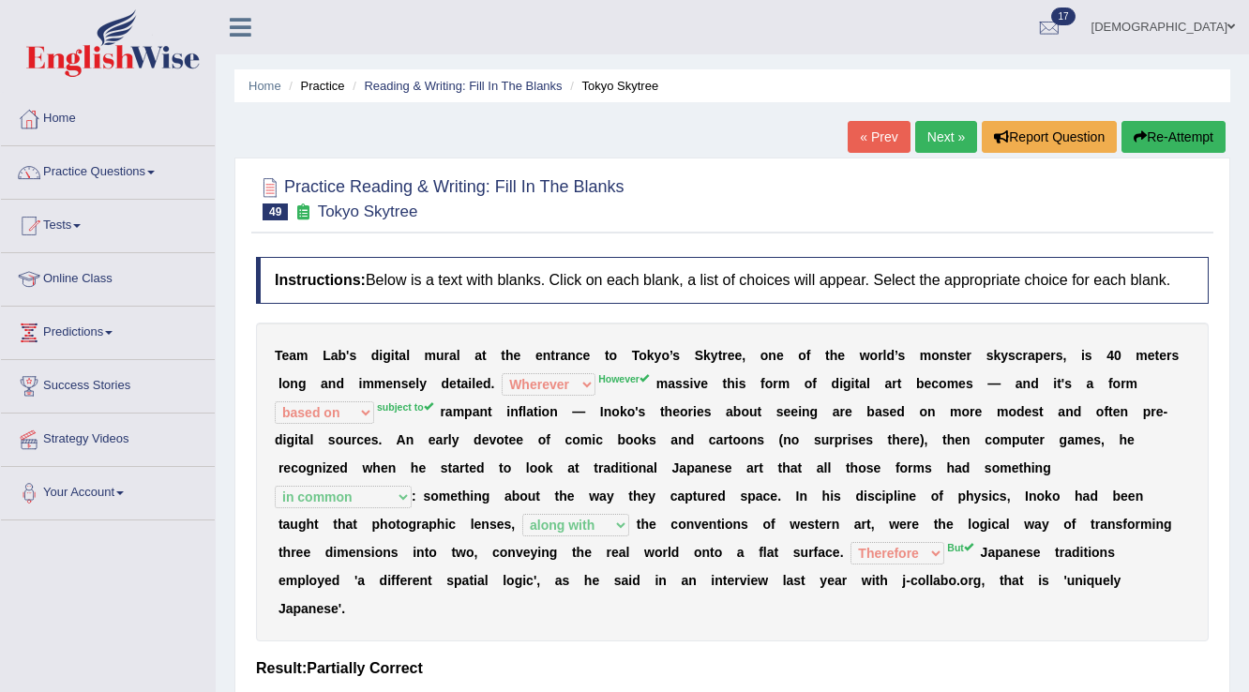
click at [940, 132] on link "Next »" at bounding box center [946, 137] width 62 height 32
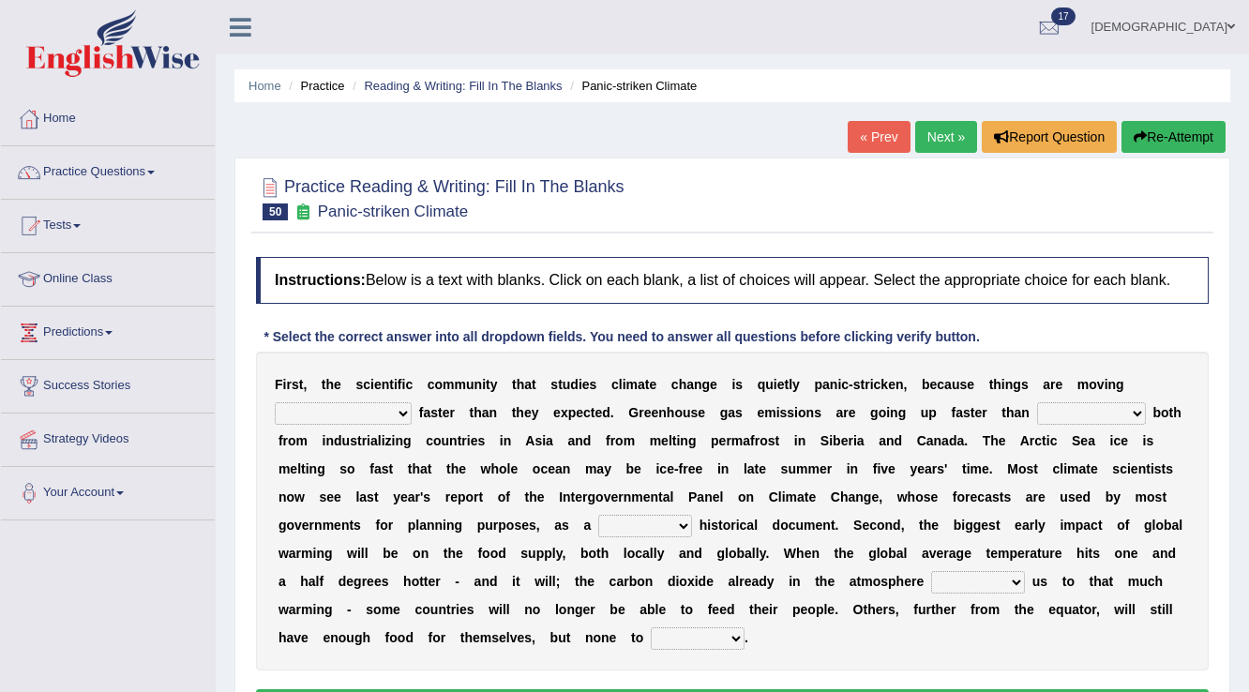
click at [304, 418] on select "few same [PERSON_NAME] most" at bounding box center [343, 413] width 137 height 23
select select "most"
click at [275, 402] on select "few same [PERSON_NAME] most" at bounding box center [343, 413] width 137 height 23
click at [1037, 409] on select "anticipation predictability ptredicts predicted" at bounding box center [1091, 413] width 109 height 23
select select "predicted"
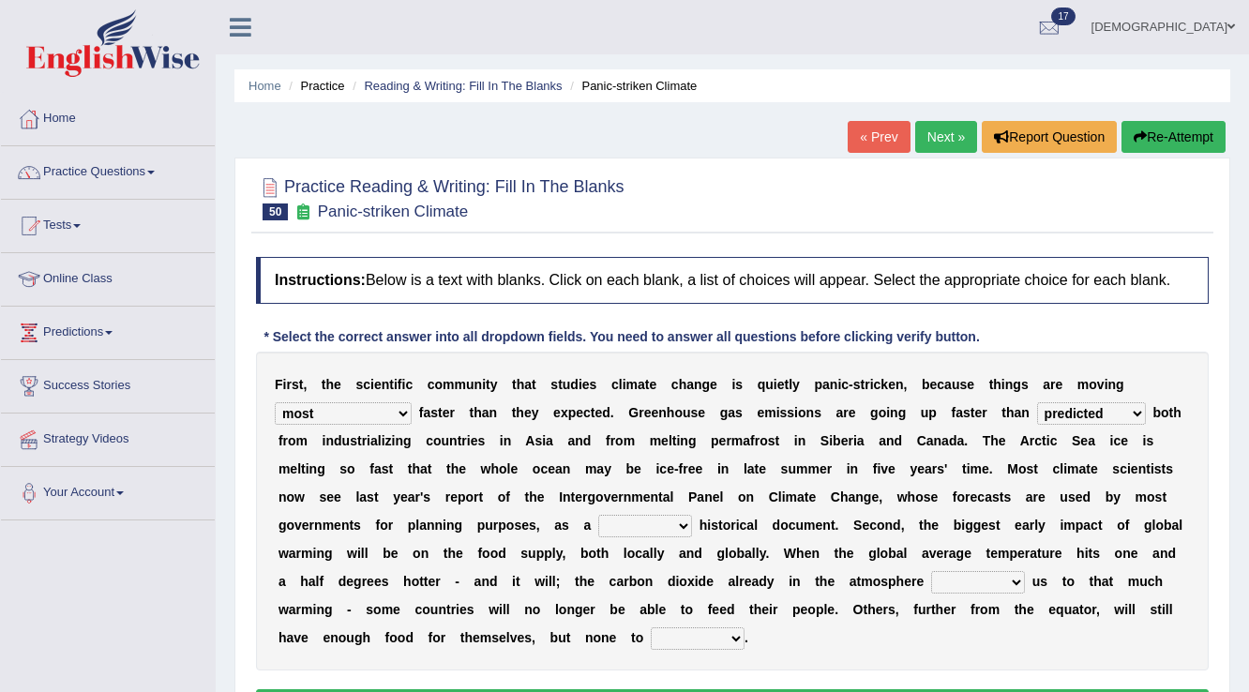
click at [1037, 402] on select "anticipation predictability ptredicts predicted" at bounding box center [1091, 413] width 109 height 23
click at [664, 525] on select "purely evenly firmly actively" at bounding box center [645, 526] width 94 height 23
select select "actively"
click at [598, 515] on select "purely evenly firmly actively" at bounding box center [645, 526] width 94 height 23
click at [964, 576] on select "commits directs allows addresses" at bounding box center [978, 582] width 94 height 23
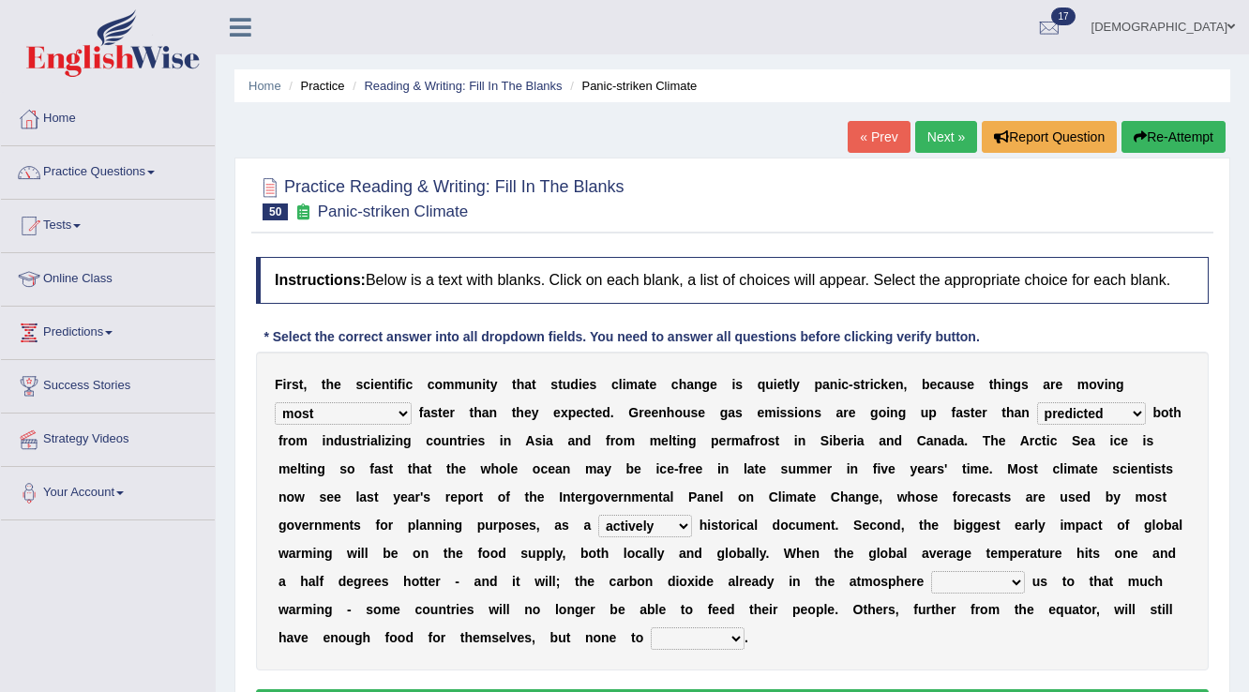
select select "addresses"
click at [931, 571] on select "commits directs allows addresses" at bounding box center [978, 582] width 94 height 23
click at [697, 634] on select "spare apply dispense consume" at bounding box center [698, 638] width 94 height 23
select select "consume"
click at [651, 627] on select "spare apply dispense consume" at bounding box center [698, 638] width 94 height 23
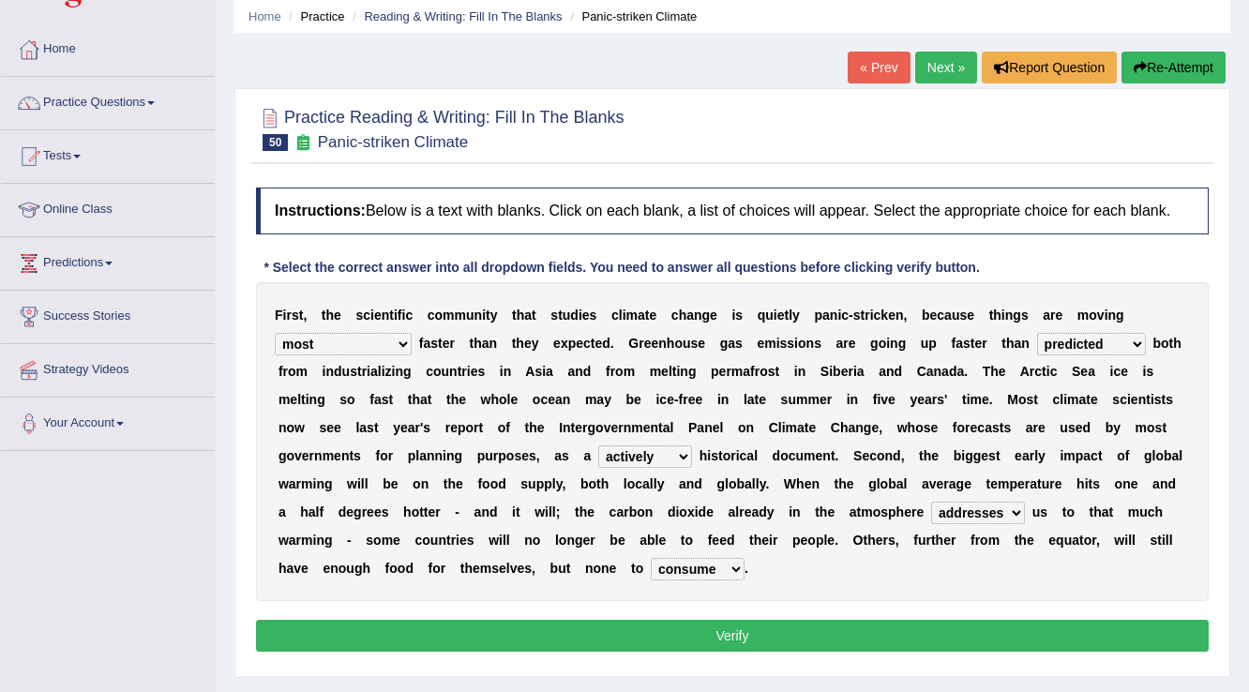
scroll to position [75, 0]
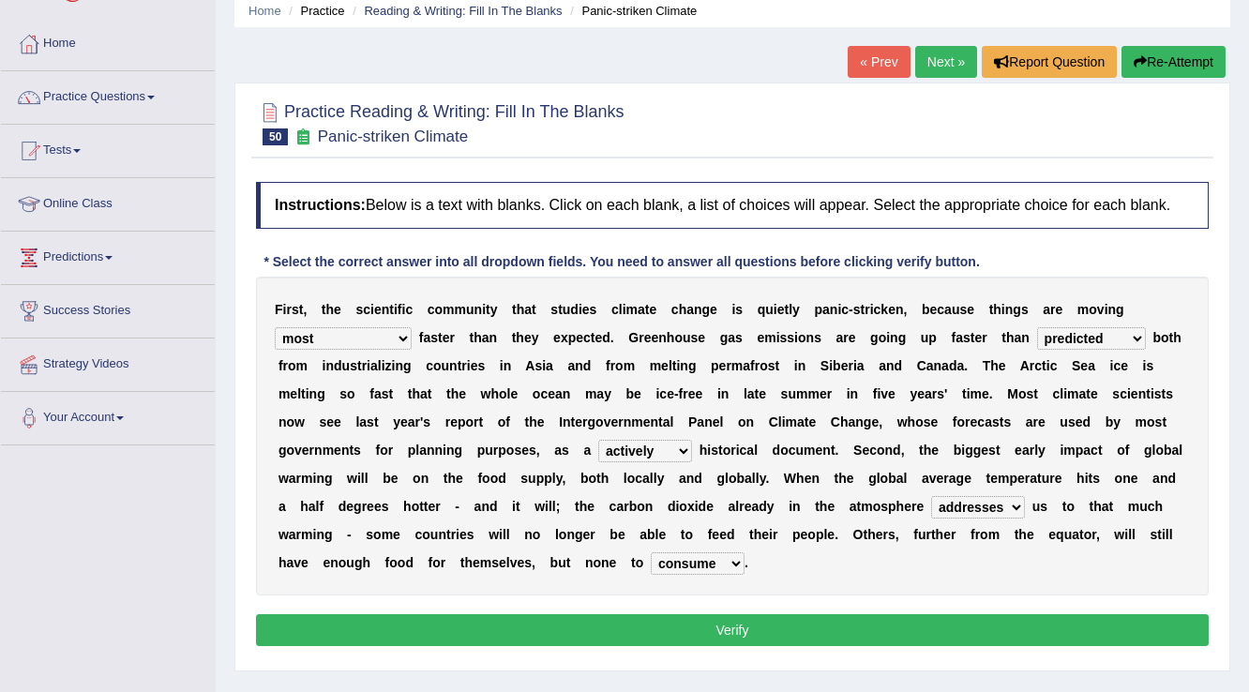
click at [716, 623] on button "Verify" at bounding box center [732, 630] width 953 height 32
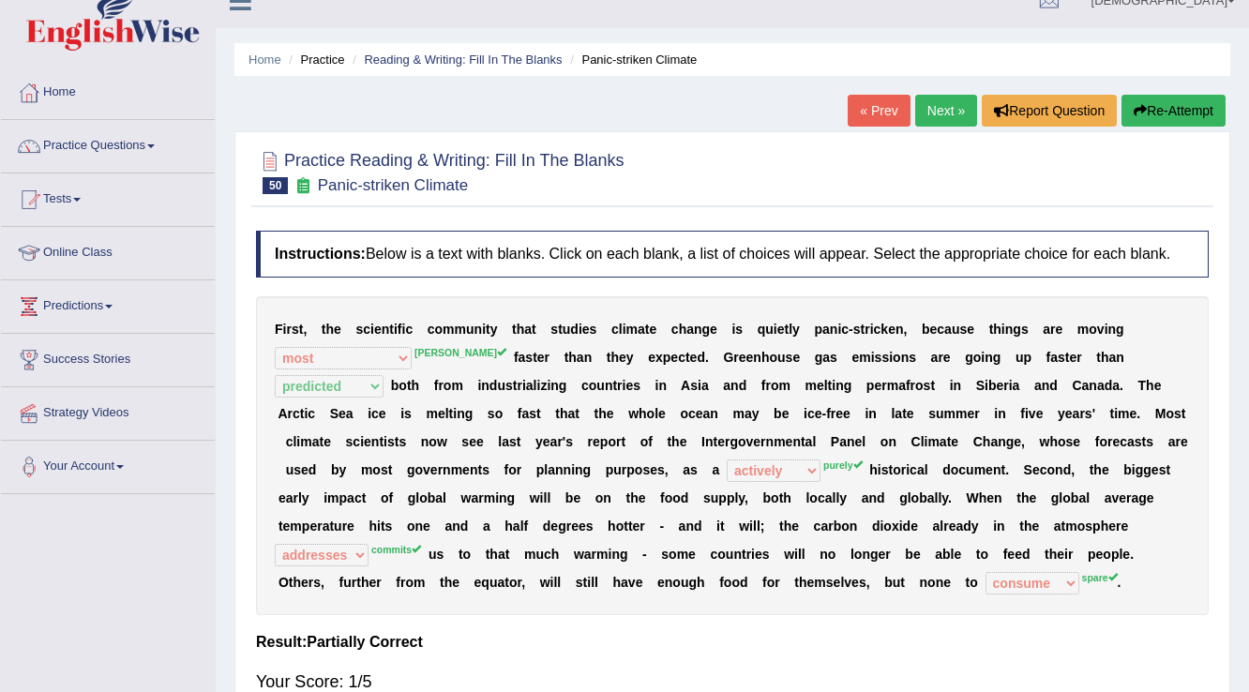
scroll to position [0, 0]
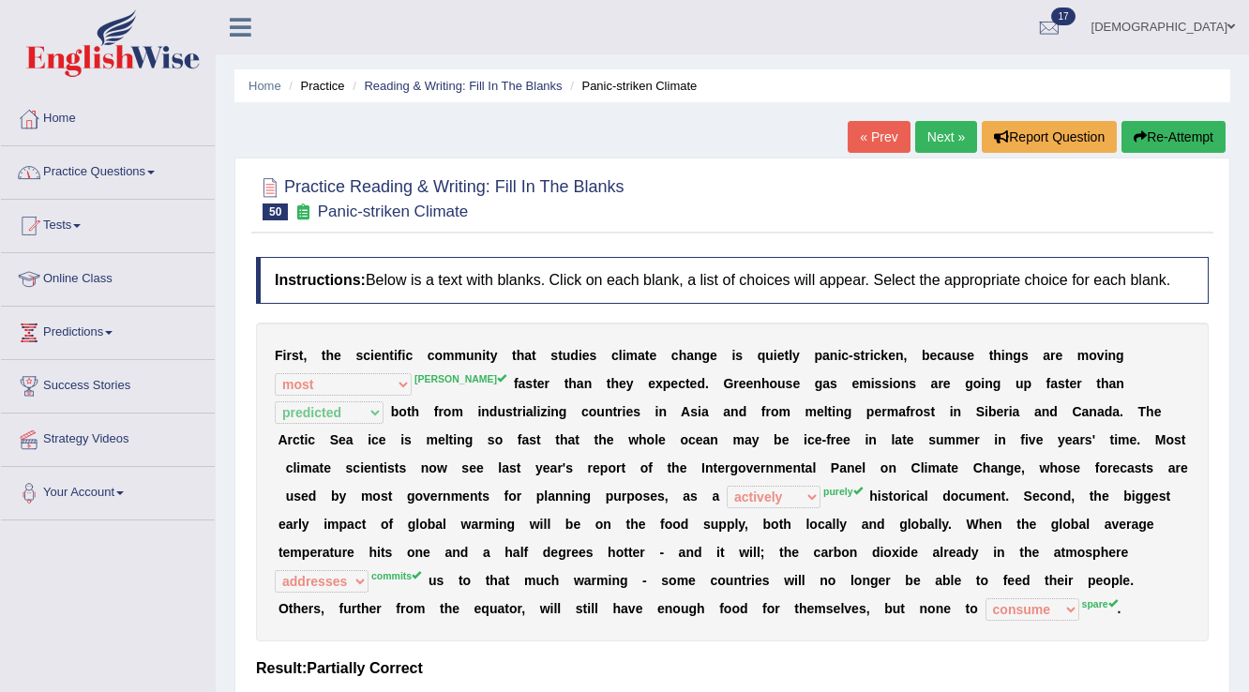
click at [102, 162] on link "Practice Questions" at bounding box center [108, 169] width 214 height 47
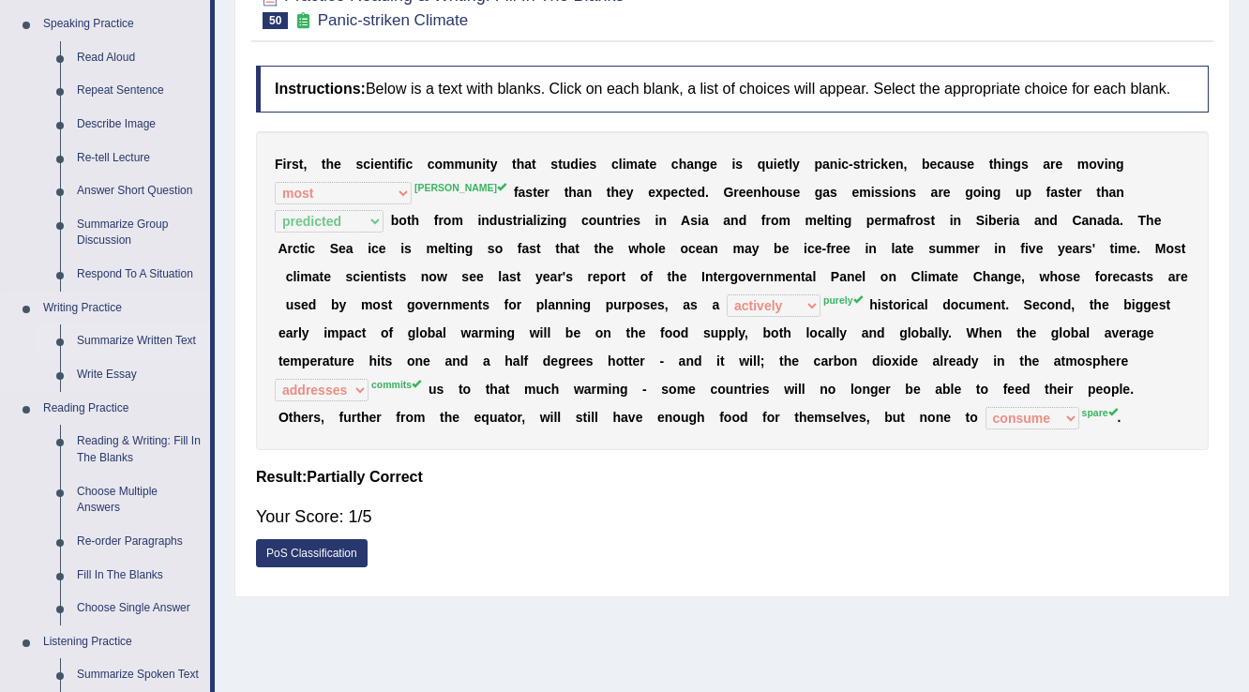
scroll to position [225, 0]
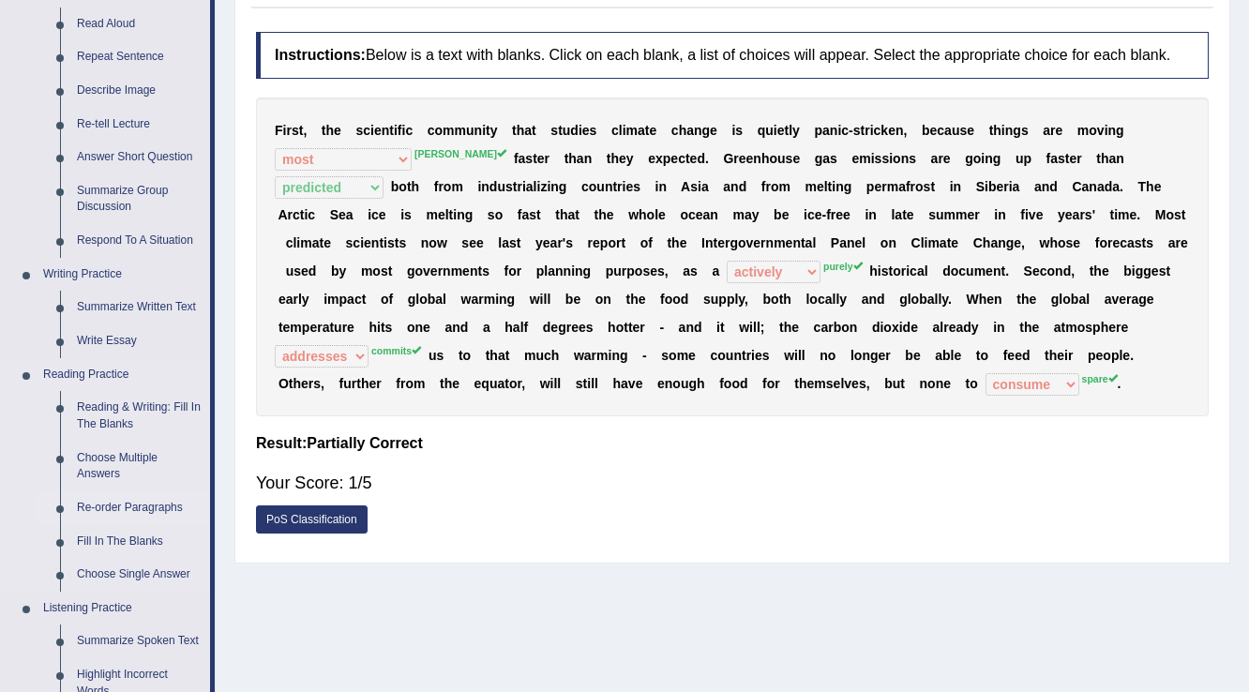
click at [138, 504] on link "Re-order Paragraphs" at bounding box center [139, 508] width 142 height 34
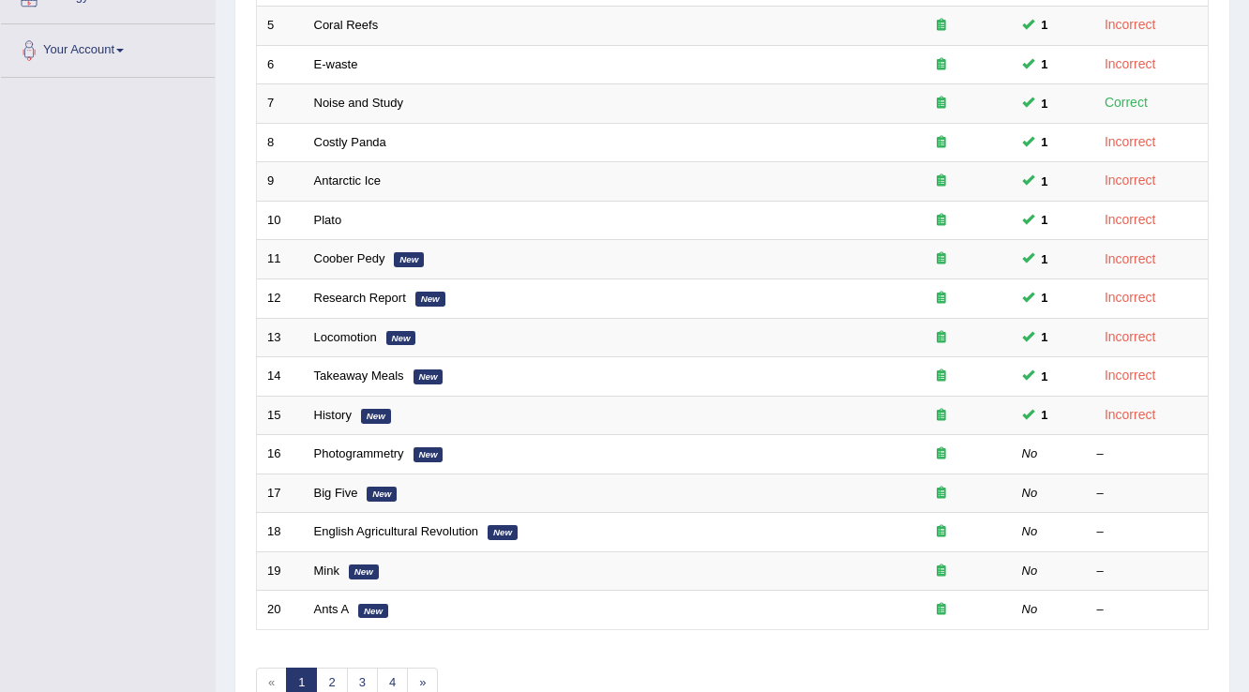
scroll to position [450, 0]
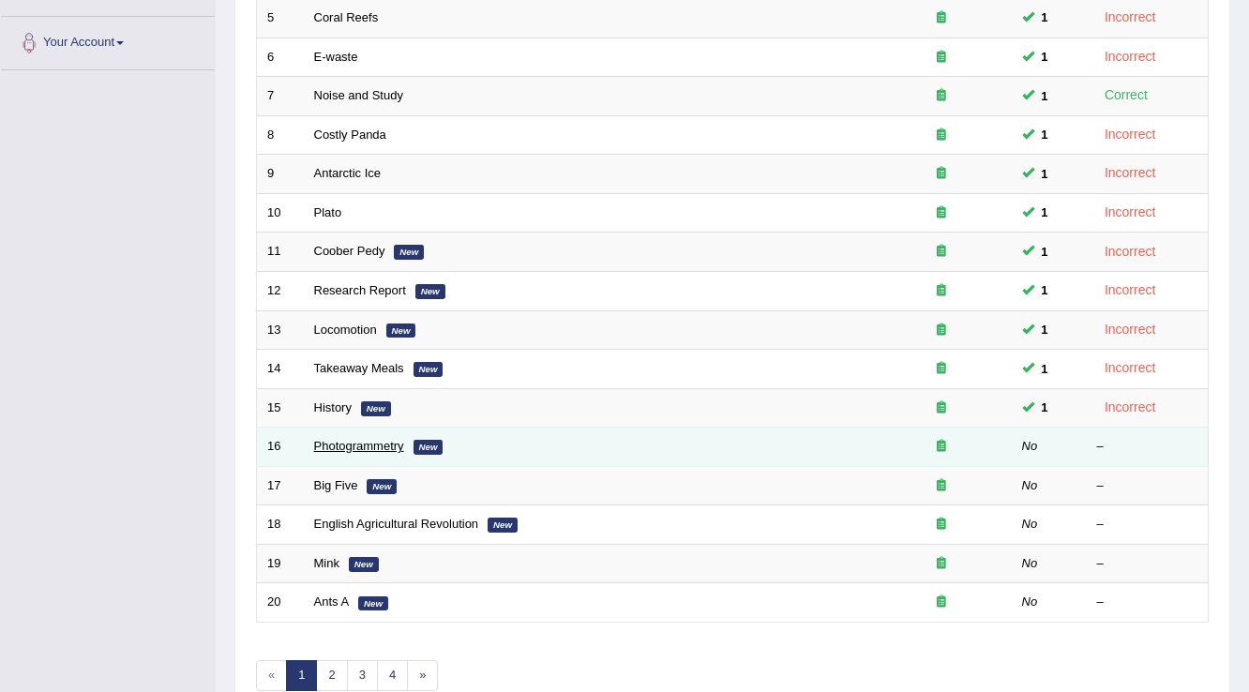
click at [361, 439] on link "Photogrammetry" at bounding box center [359, 446] width 90 height 14
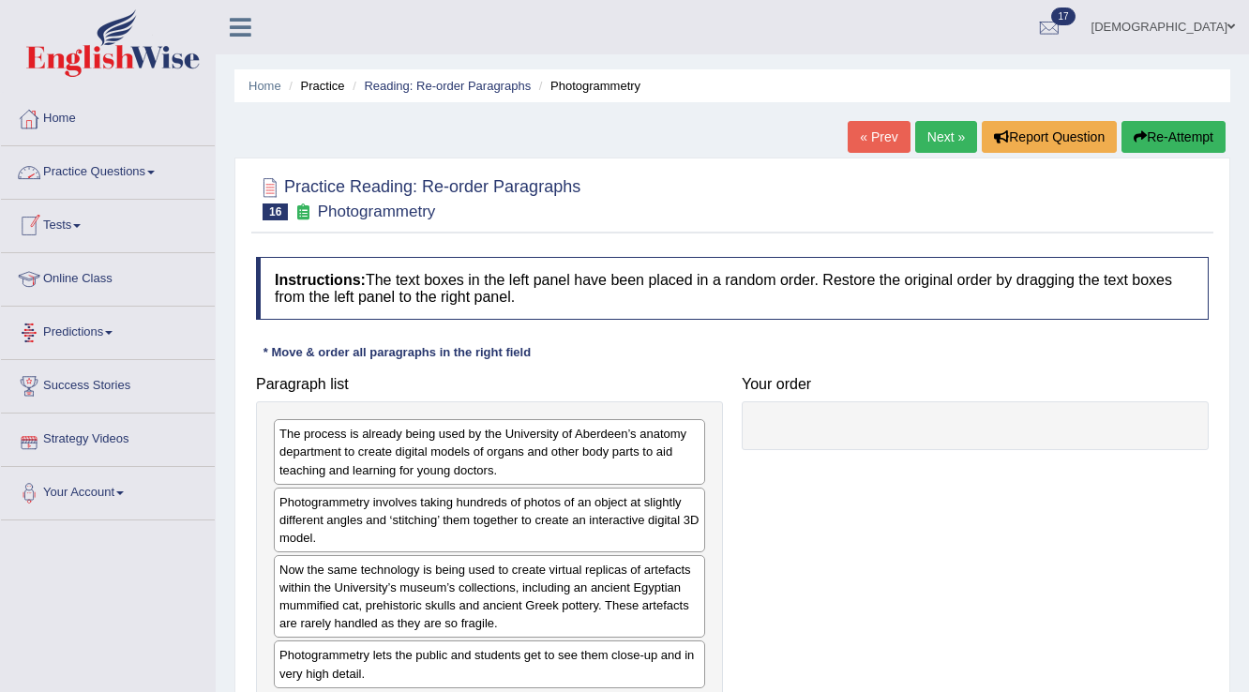
scroll to position [75, 0]
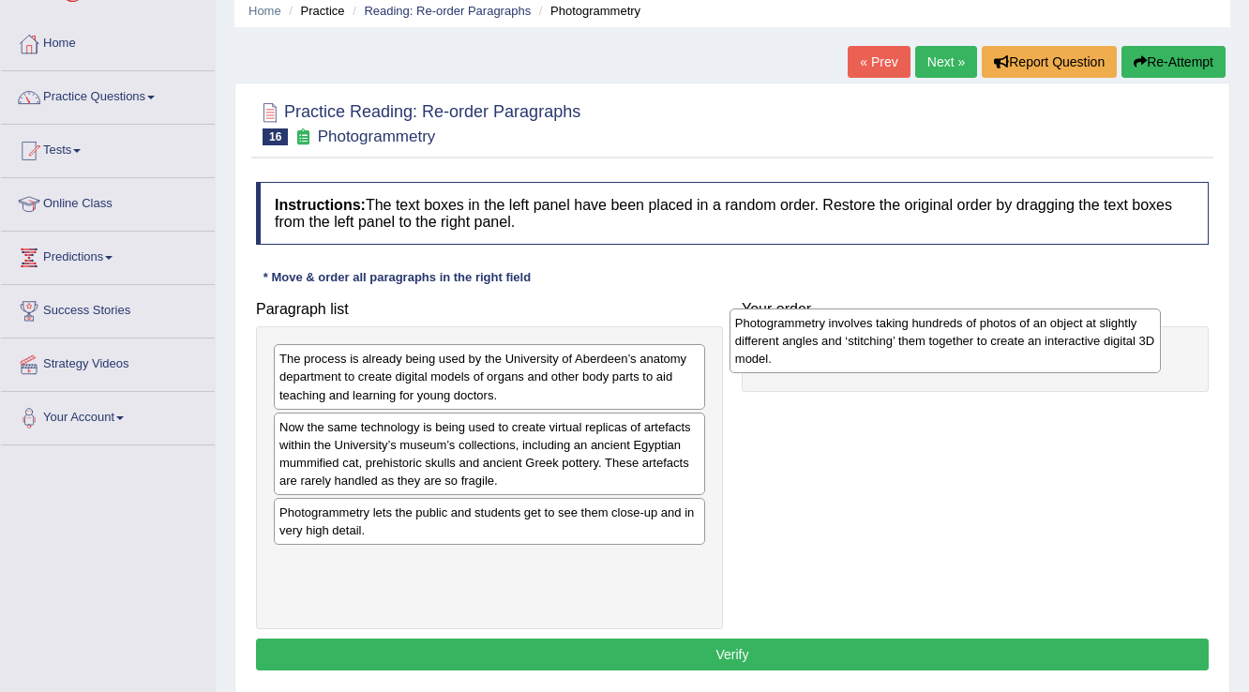
drag, startPoint x: 429, startPoint y: 449, endPoint x: 885, endPoint y: 346, distance: 467.2
click at [885, 346] on div "Photogrammetry involves taking hundreds of photos of an object at slightly diff…" at bounding box center [946, 340] width 432 height 65
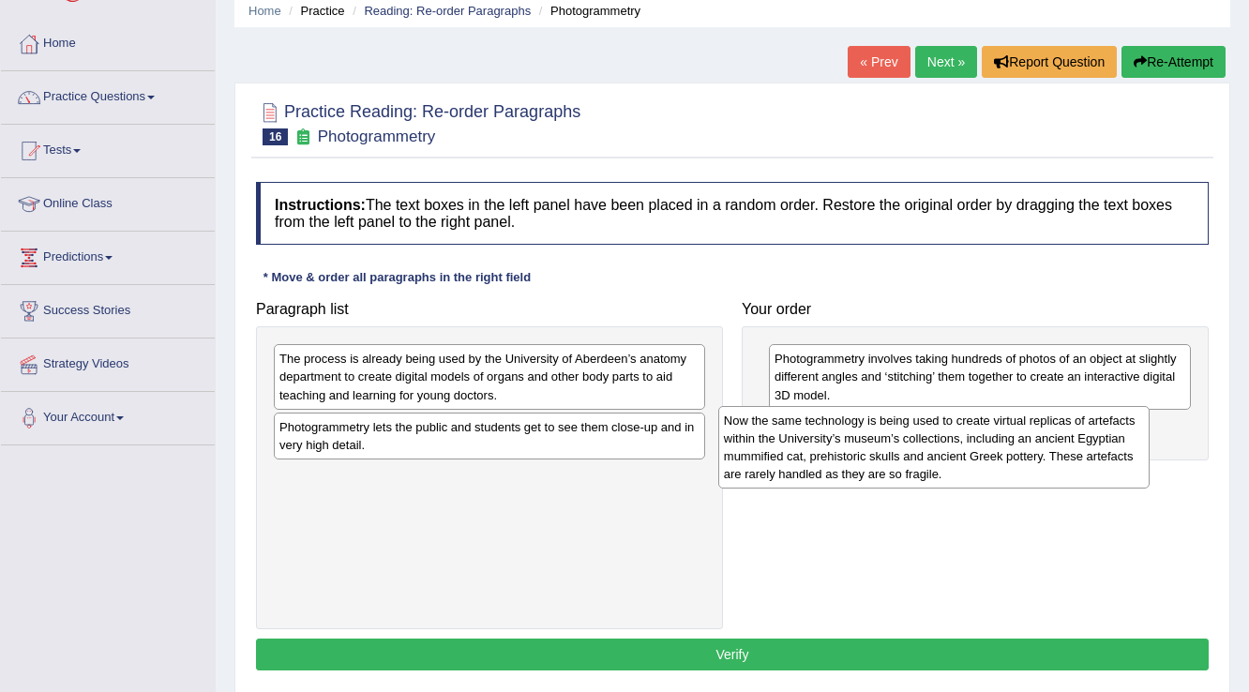
drag, startPoint x: 407, startPoint y: 463, endPoint x: 851, endPoint y: 458, distance: 444.5
click at [851, 458] on div "Now the same technology is being used to create virtual replicas of artefacts w…" at bounding box center [934, 447] width 432 height 83
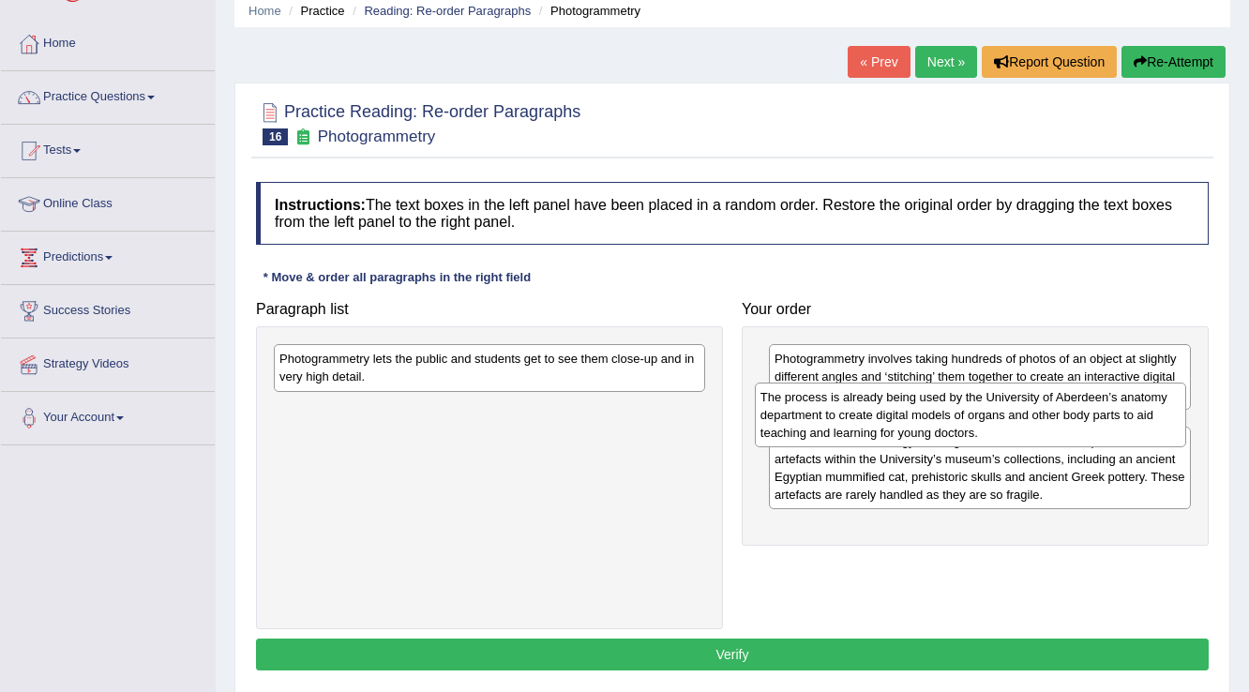
drag, startPoint x: 547, startPoint y: 386, endPoint x: 1029, endPoint y: 424, distance: 483.4
click at [1029, 424] on div "The process is already being used by the University of Aberdeen’s anatomy depar…" at bounding box center [971, 415] width 432 height 65
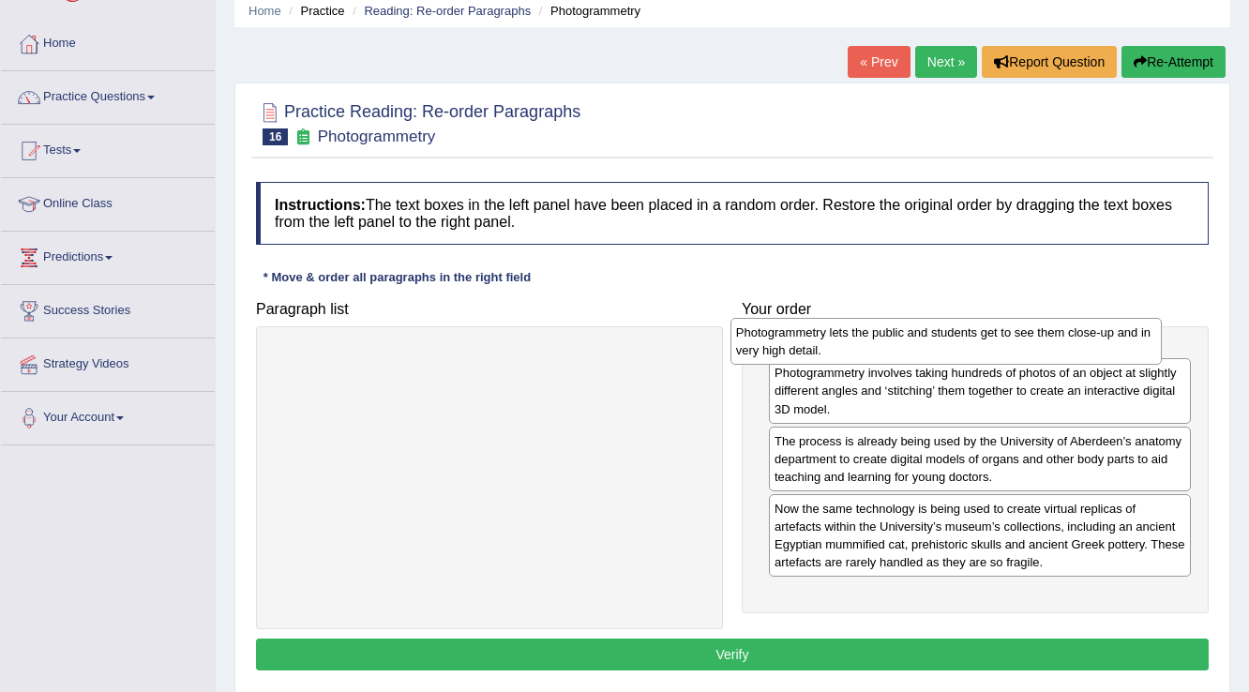
drag, startPoint x: 389, startPoint y: 384, endPoint x: 846, endPoint y: 357, distance: 457.4
click at [846, 357] on div "Photogrammetry lets the public and students get to see them close-up and in ver…" at bounding box center [946, 341] width 432 height 47
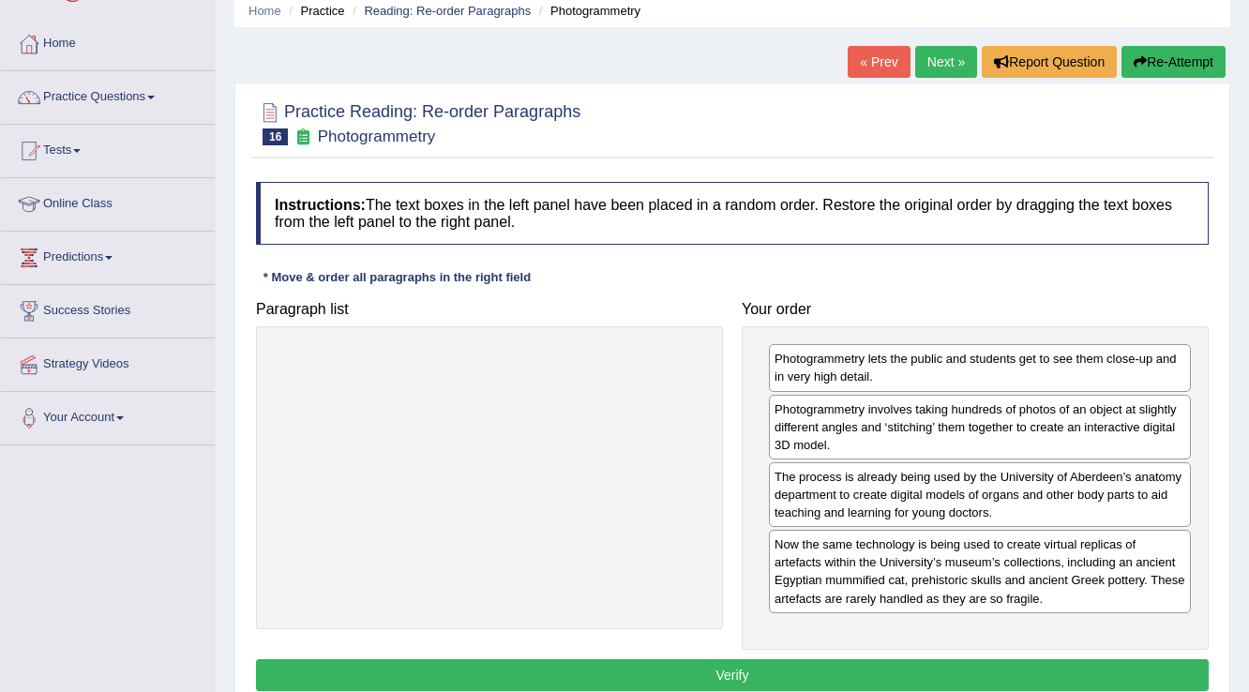
scroll to position [150, 0]
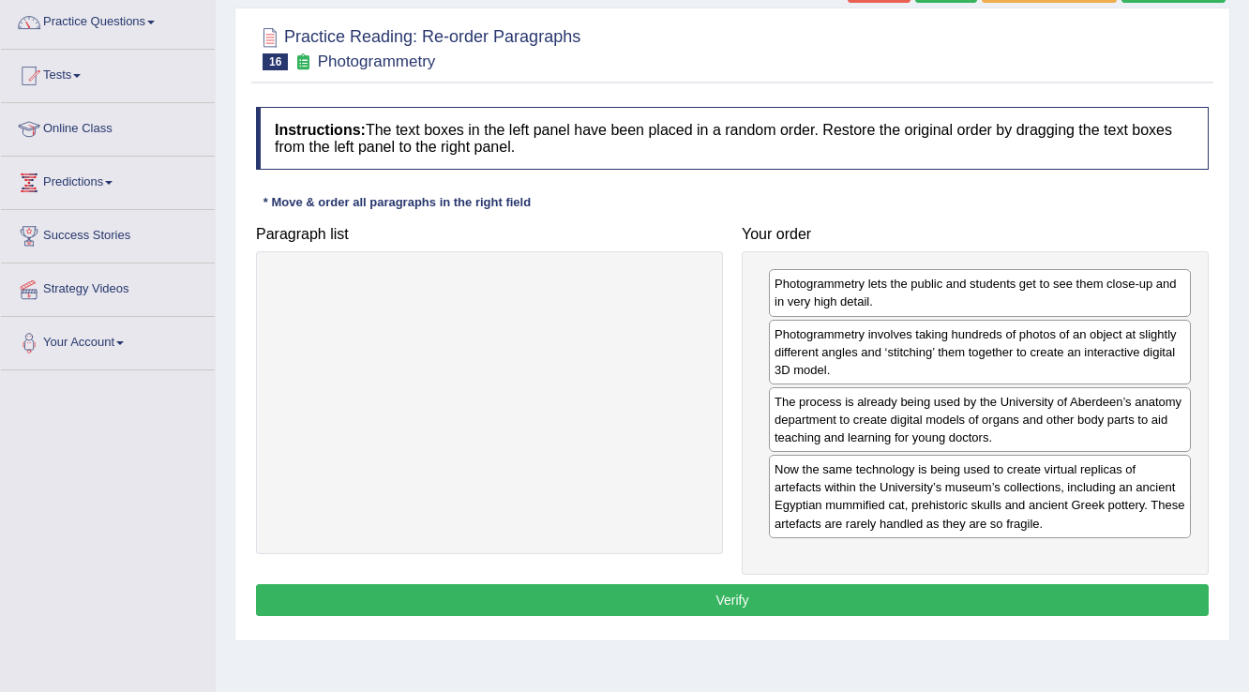
click at [626, 589] on button "Verify" at bounding box center [732, 600] width 953 height 32
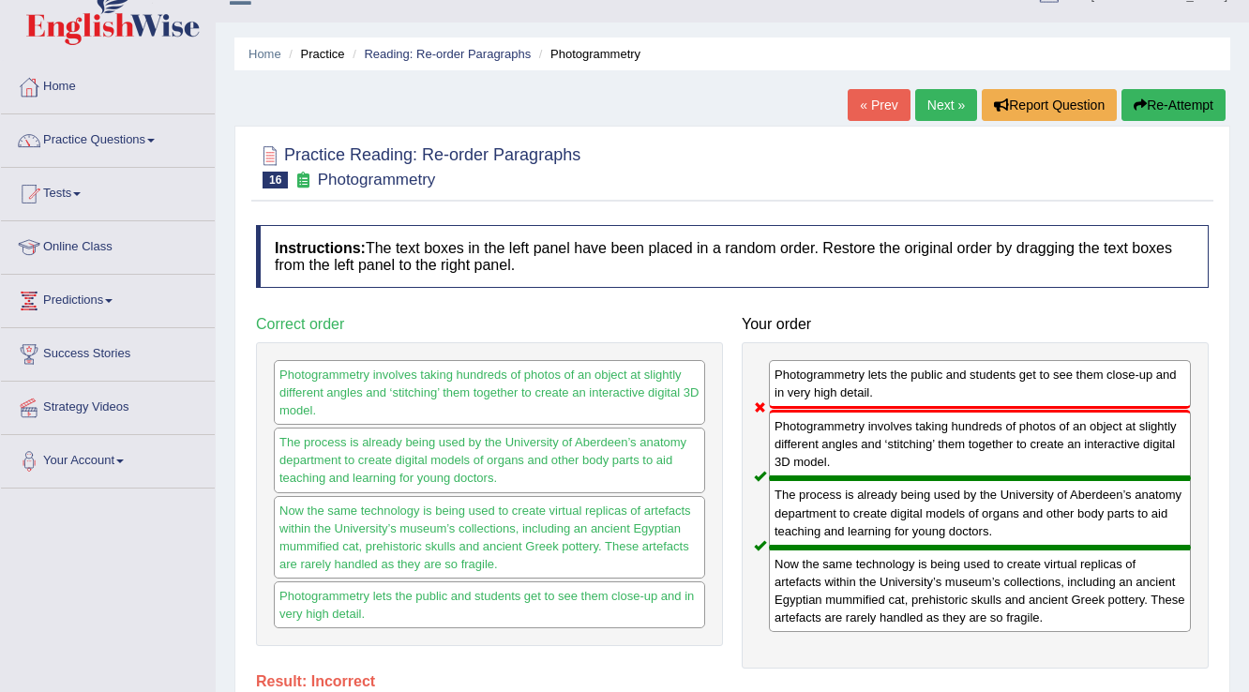
scroll to position [0, 0]
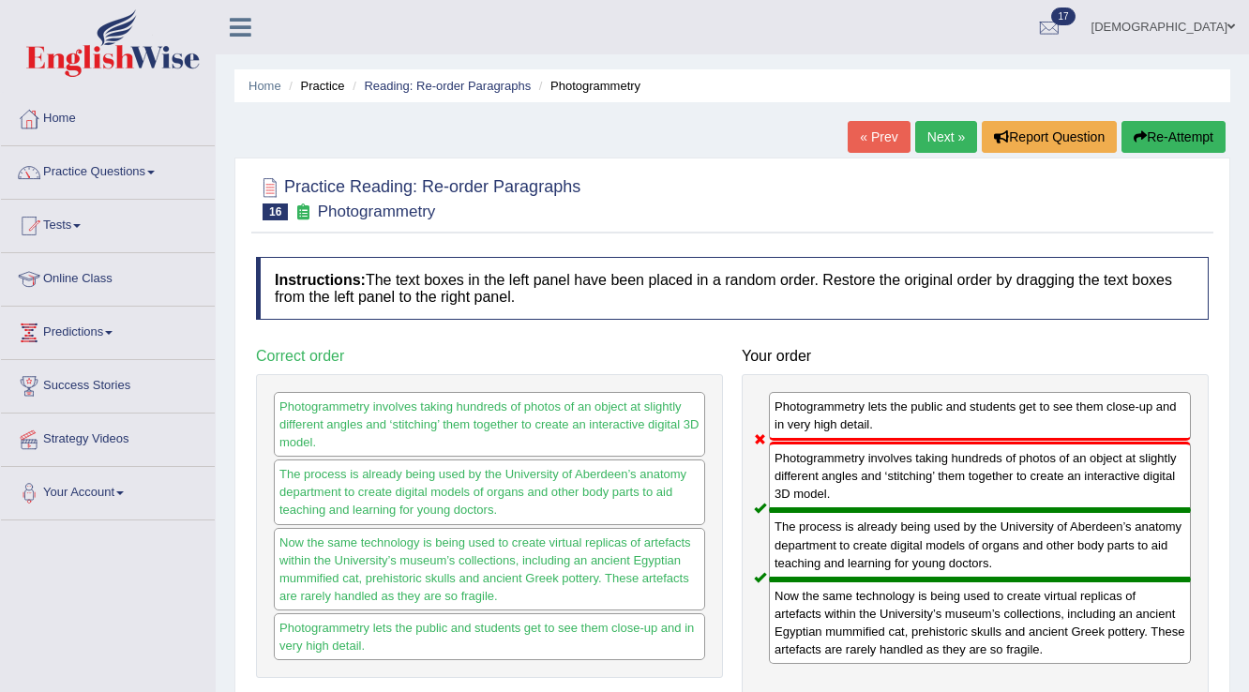
click at [933, 145] on link "Next »" at bounding box center [946, 137] width 62 height 32
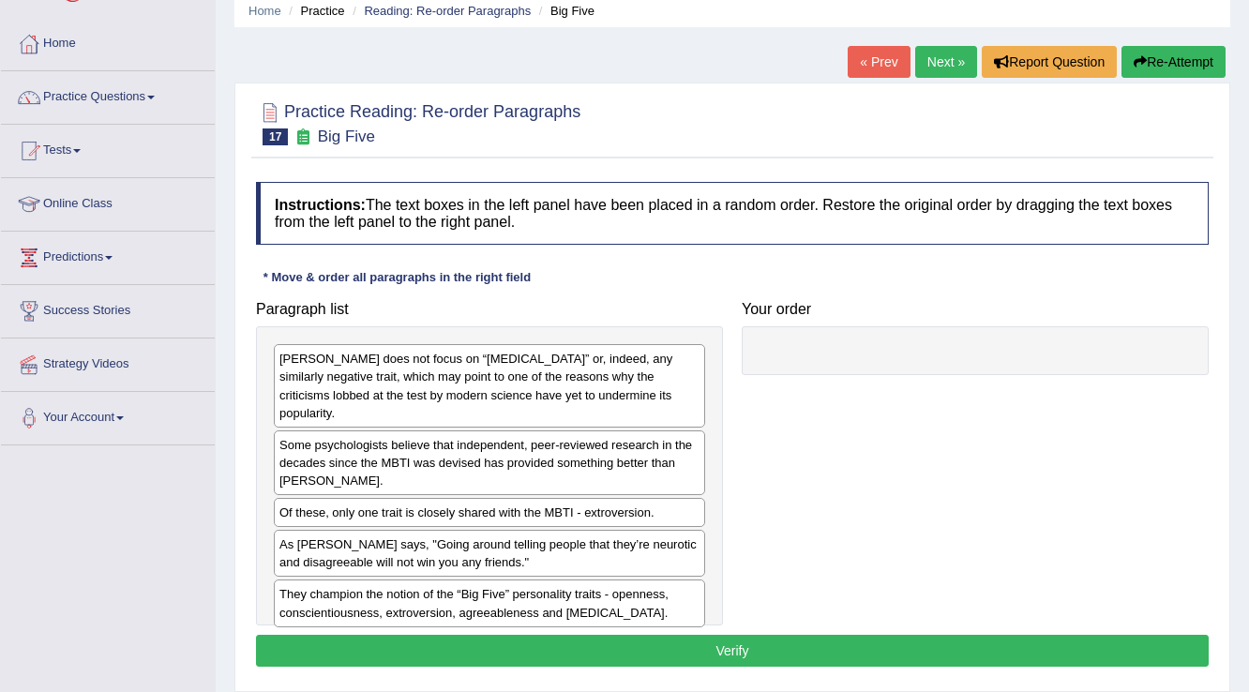
scroll to position [150, 0]
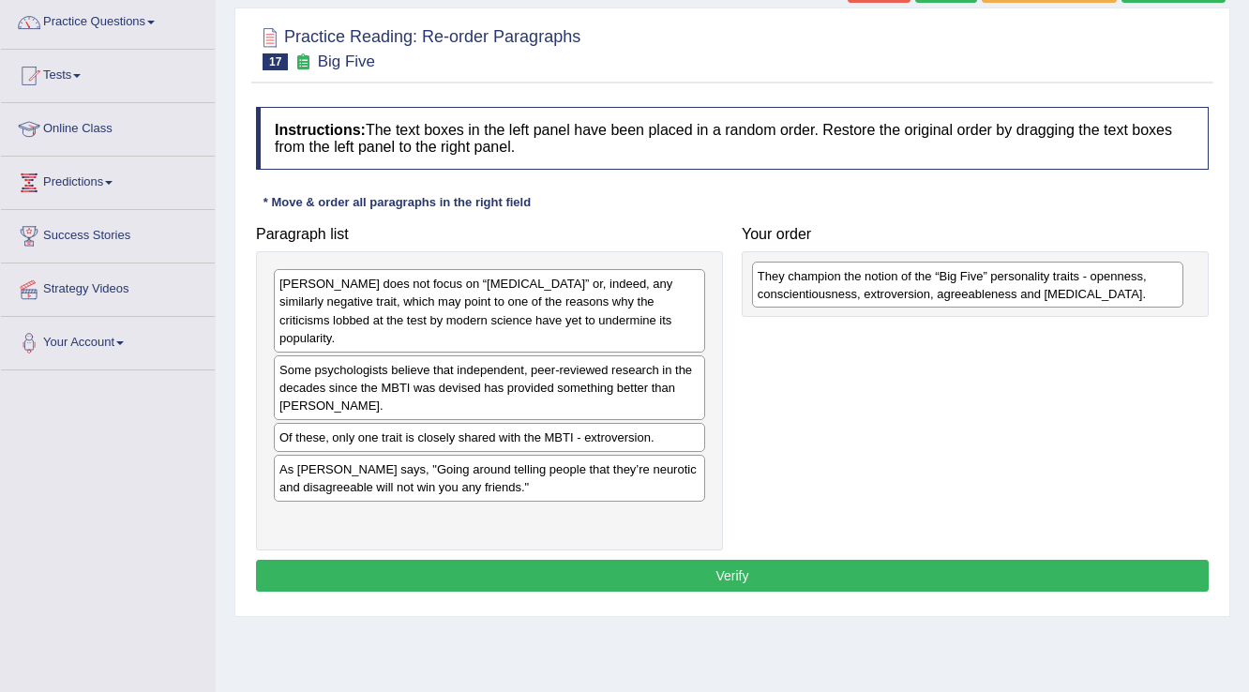
drag, startPoint x: 493, startPoint y: 514, endPoint x: 971, endPoint y: 290, distance: 528.1
click at [971, 290] on div "They champion the notion of the “Big Five” personality traits - openness, consc…" at bounding box center [968, 285] width 432 height 47
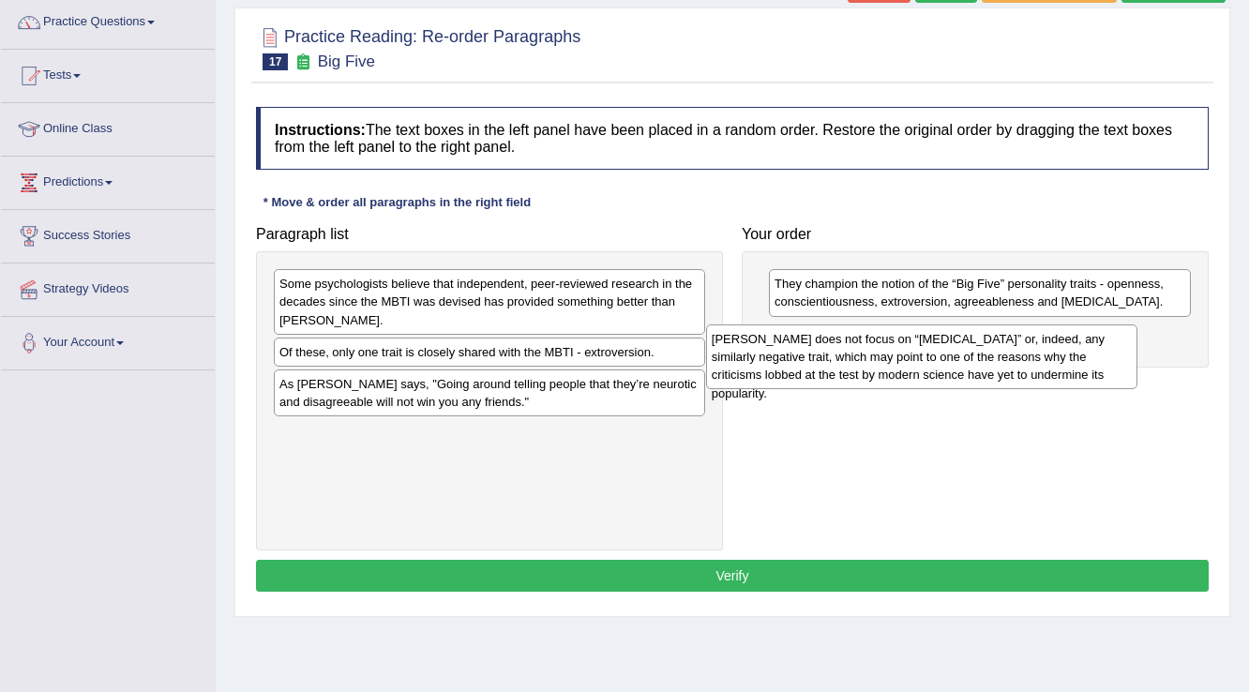
drag, startPoint x: 607, startPoint y: 282, endPoint x: 1039, endPoint y: 338, distance: 435.8
click at [1039, 338] on div "[PERSON_NAME] does not focus on “[MEDICAL_DATA]” or, indeed, any similarly nega…" at bounding box center [922, 356] width 432 height 65
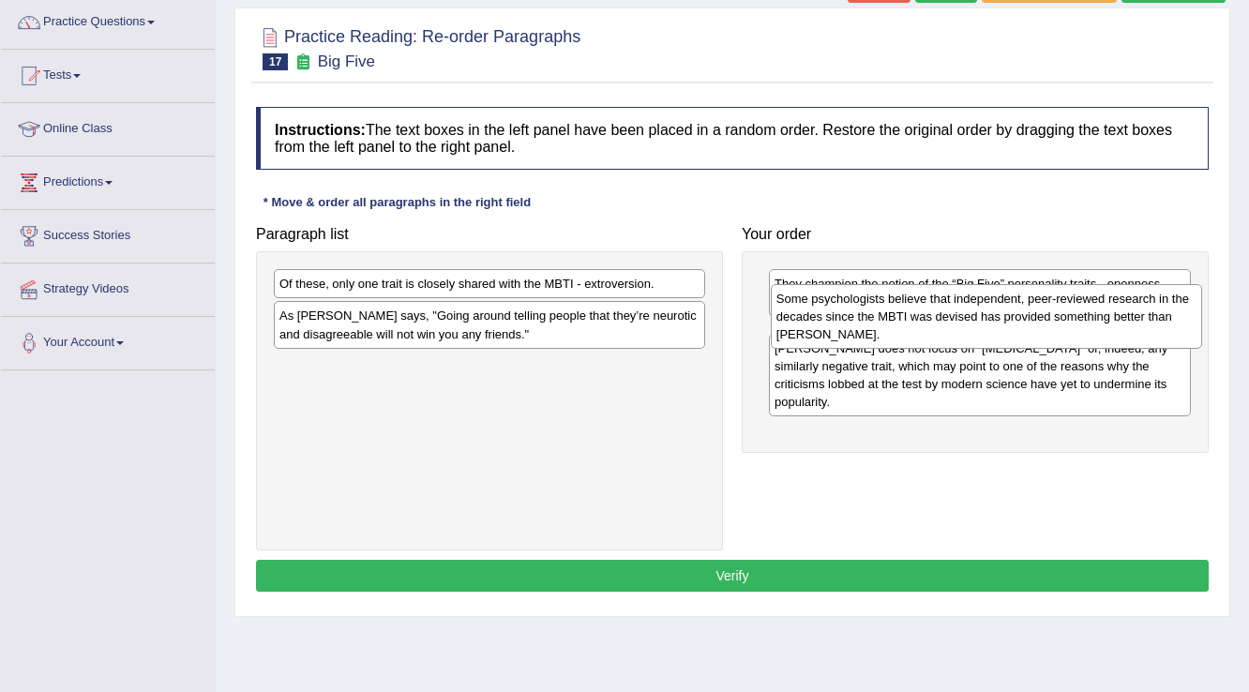
drag, startPoint x: 535, startPoint y: 308, endPoint x: 1032, endPoint y: 323, distance: 497.2
click at [1032, 323] on div "Some psychologists believe that independent, peer-reviewed research in the deca…" at bounding box center [987, 316] width 432 height 65
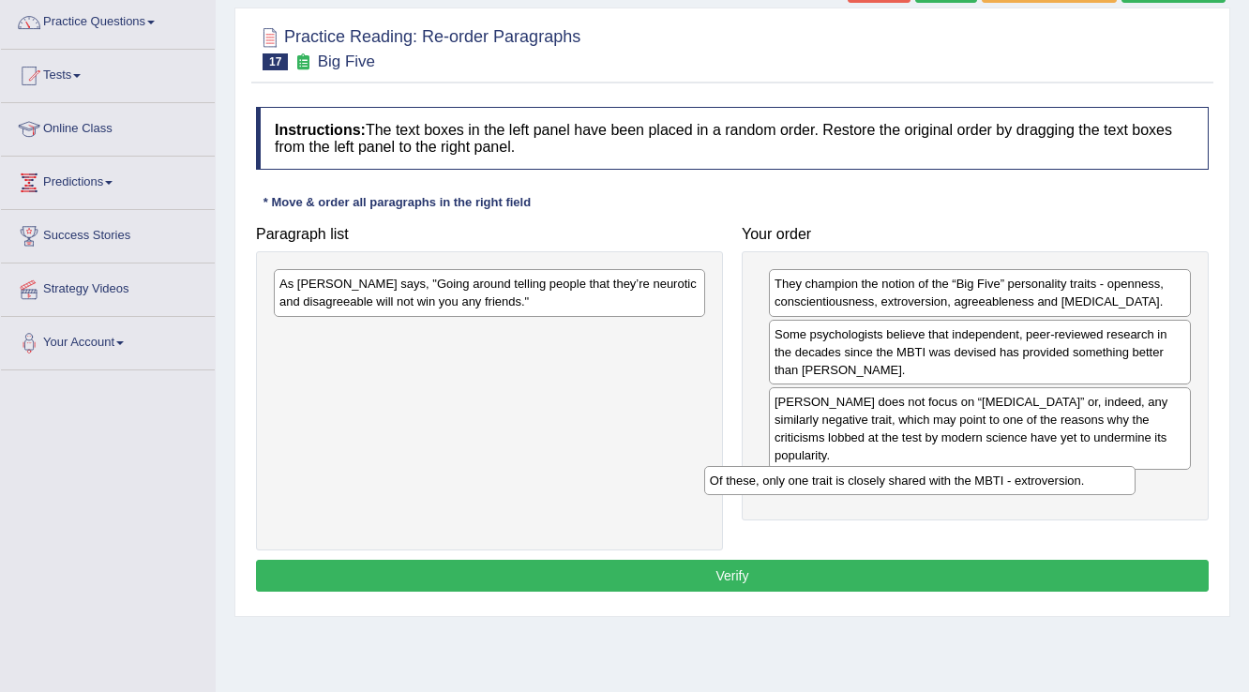
drag, startPoint x: 414, startPoint y: 281, endPoint x: 844, endPoint y: 478, distance: 473.3
click at [844, 478] on div "Of these, only one trait is closely shared with the MBTI - extroversion." at bounding box center [920, 480] width 432 height 29
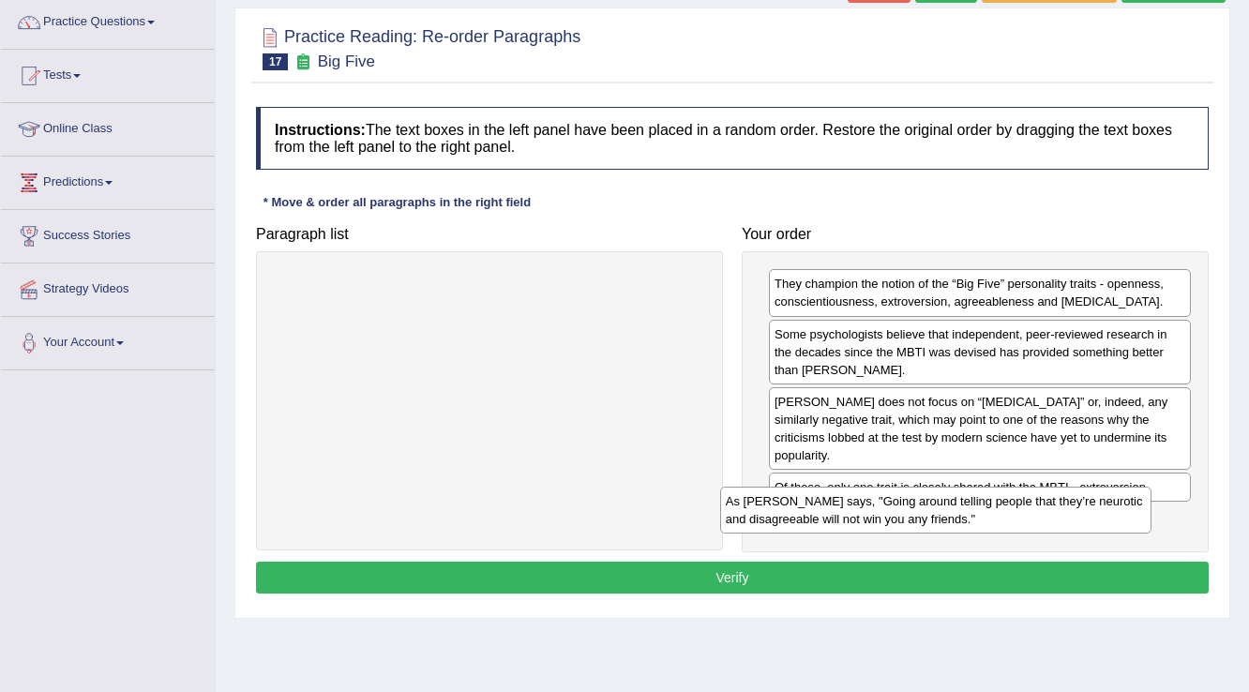
drag, startPoint x: 391, startPoint y: 300, endPoint x: 851, endPoint y: 514, distance: 507.6
click at [851, 514] on div "As [PERSON_NAME] says, "Going around telling people that they’re neurotic and d…" at bounding box center [936, 510] width 432 height 47
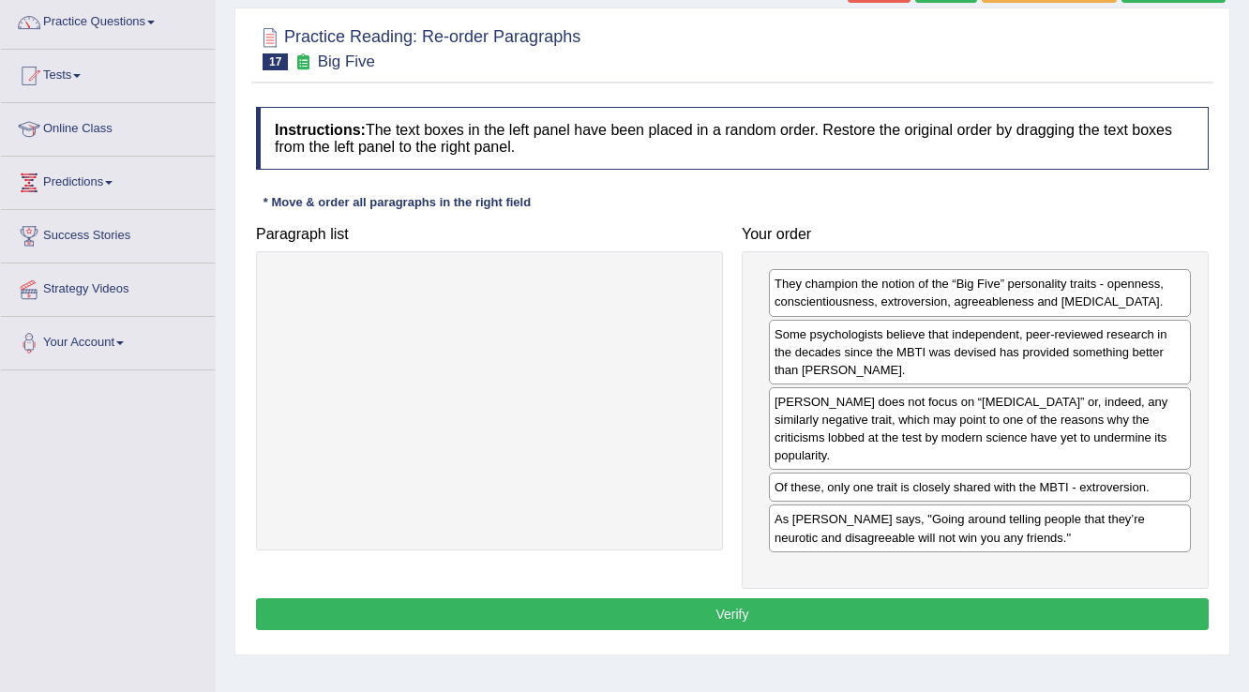
click at [752, 574] on div "Instructions: The text boxes in the left panel have been placed in a random ord…" at bounding box center [732, 372] width 962 height 548
click at [748, 598] on button "Verify" at bounding box center [732, 614] width 953 height 32
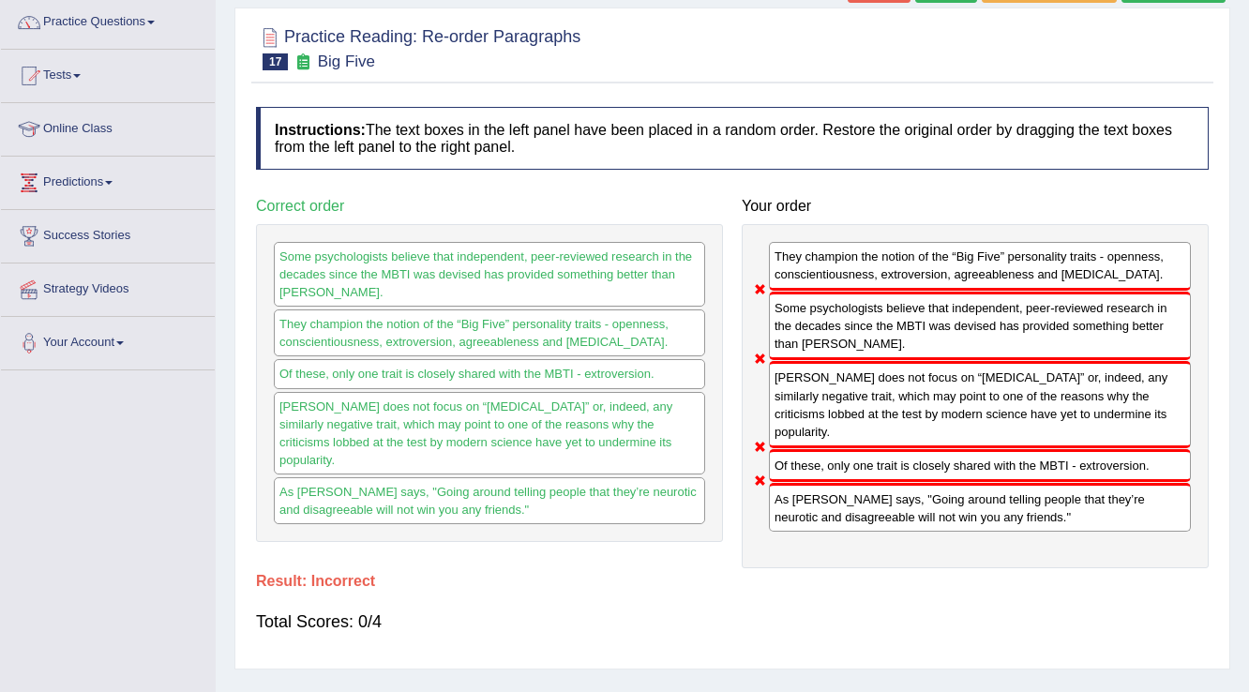
click at [520, 477] on div "As [PERSON_NAME] says, "Going around telling people that they’re neurotic and d…" at bounding box center [489, 500] width 431 height 47
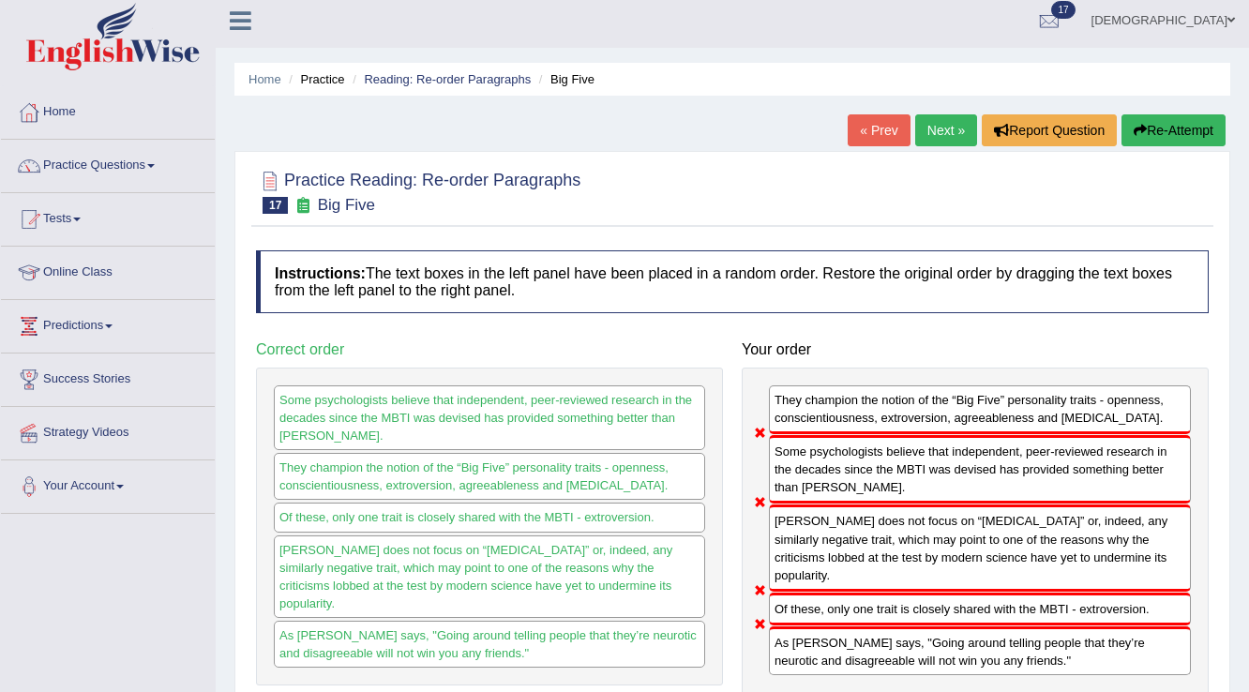
scroll to position [0, 0]
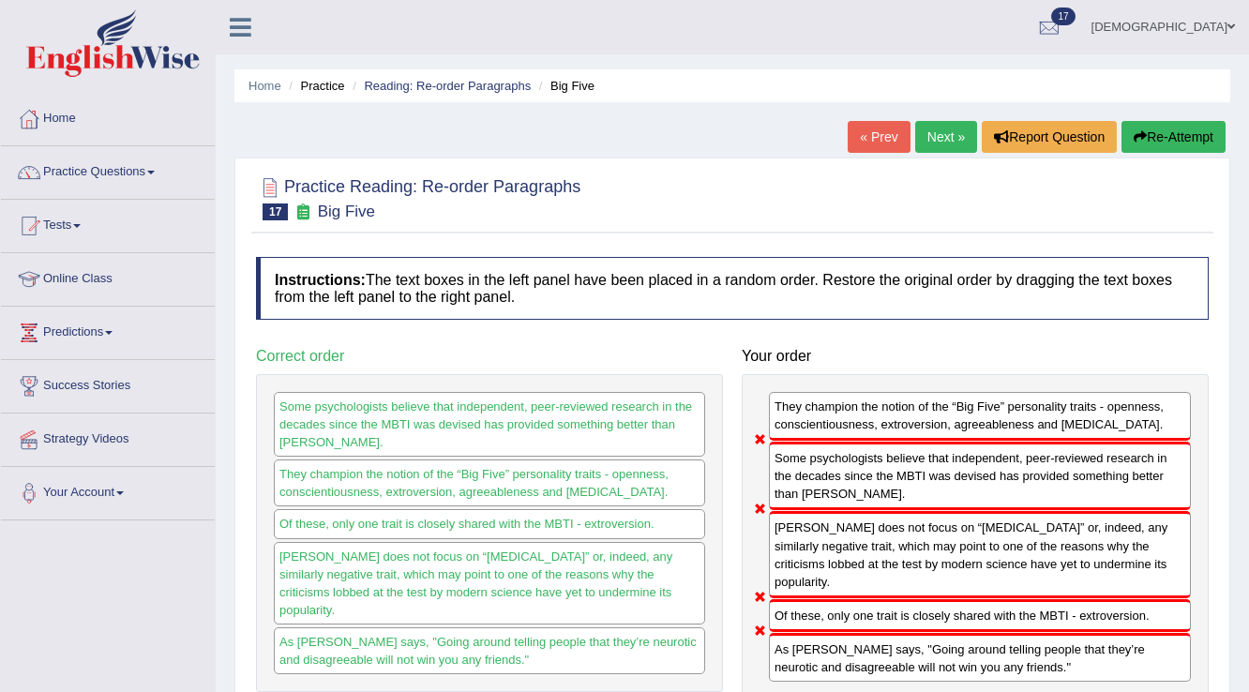
click at [938, 137] on link "Next »" at bounding box center [946, 137] width 62 height 32
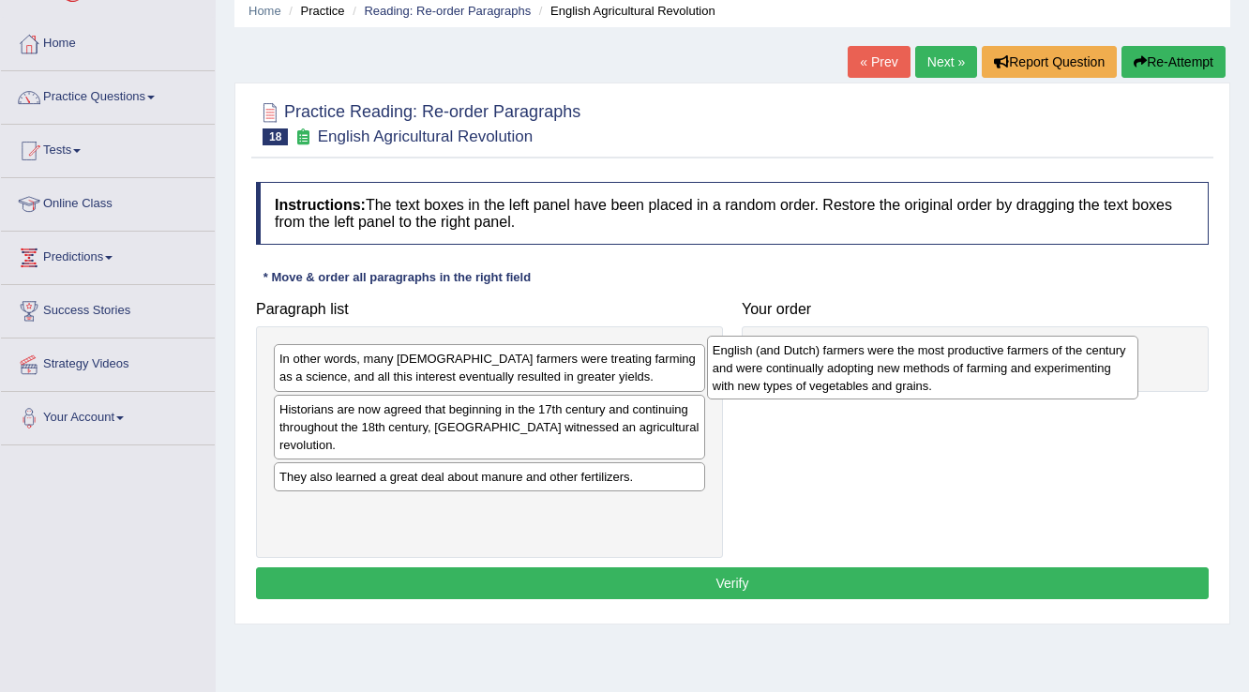
drag, startPoint x: 327, startPoint y: 504, endPoint x: 776, endPoint y: 360, distance: 471.5
click at [776, 360] on div "English (and Dutch) farmers were the most productive farmers of the century and…" at bounding box center [923, 368] width 432 height 65
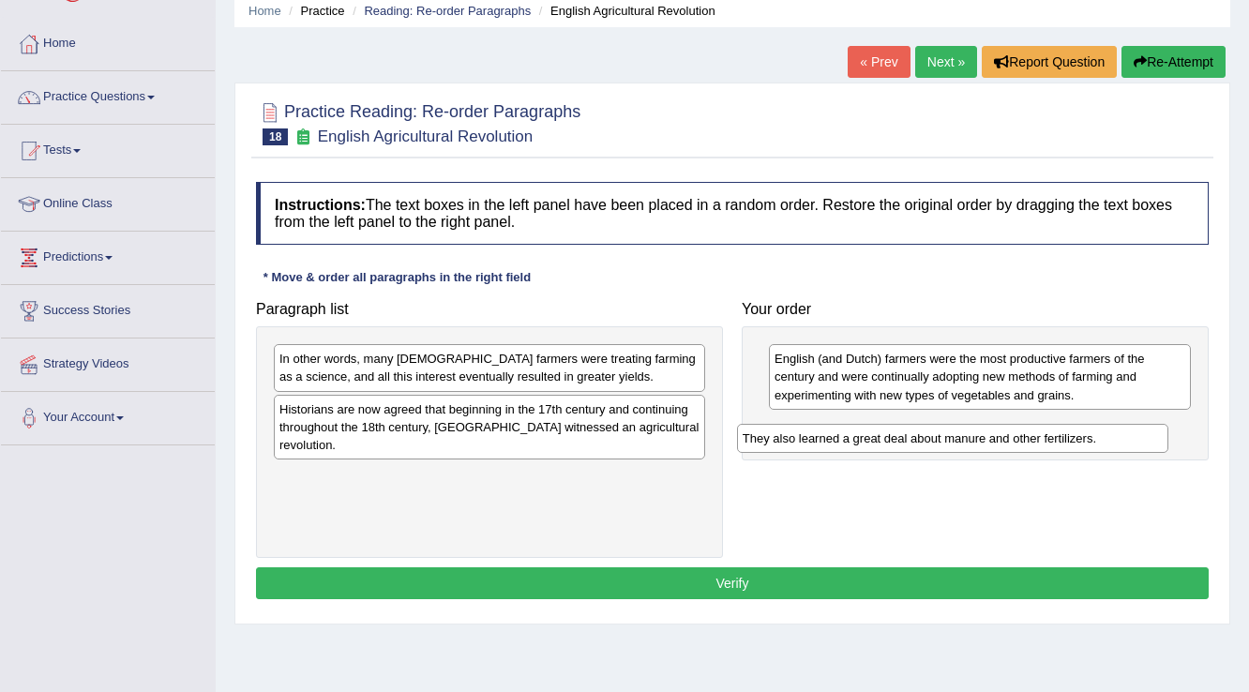
drag, startPoint x: 349, startPoint y: 459, endPoint x: 812, endPoint y: 439, distance: 463.6
click at [812, 439] on div "They also learned a great deal about manure and other fertilizers." at bounding box center [953, 438] width 432 height 29
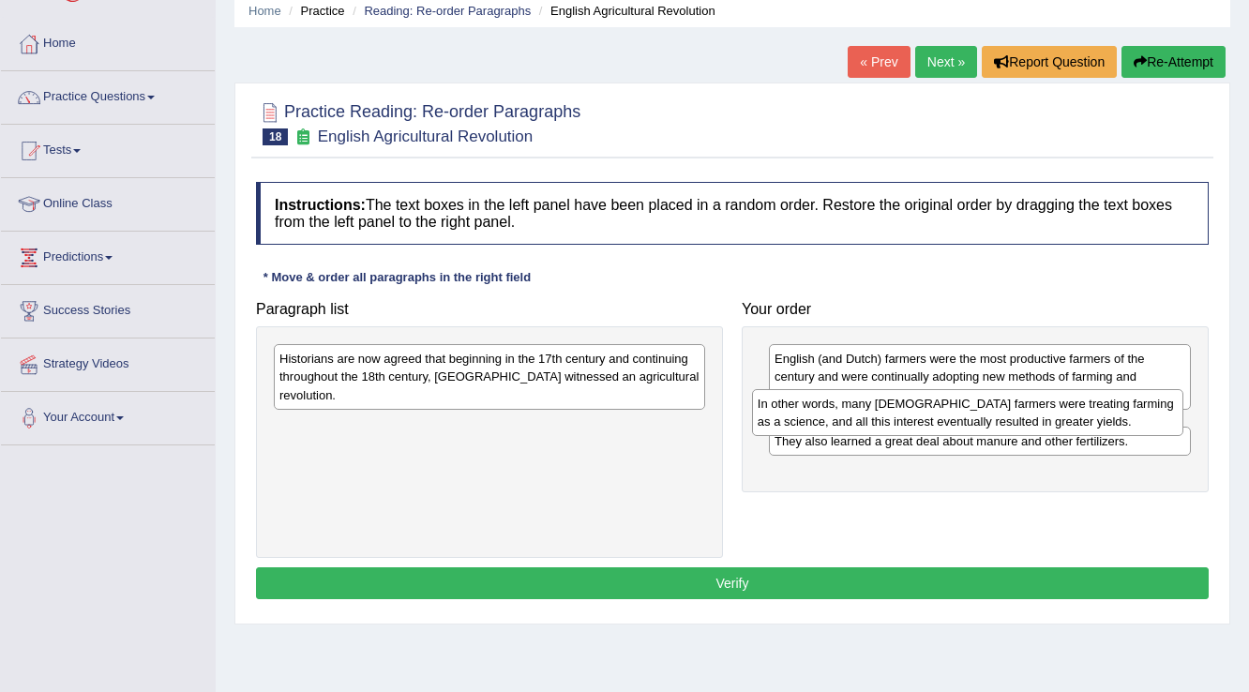
drag, startPoint x: 437, startPoint y: 364, endPoint x: 926, endPoint y: 409, distance: 491.5
click at [926, 409] on div "In other words, many English farmers were treating farming as a science, and al…" at bounding box center [968, 412] width 432 height 47
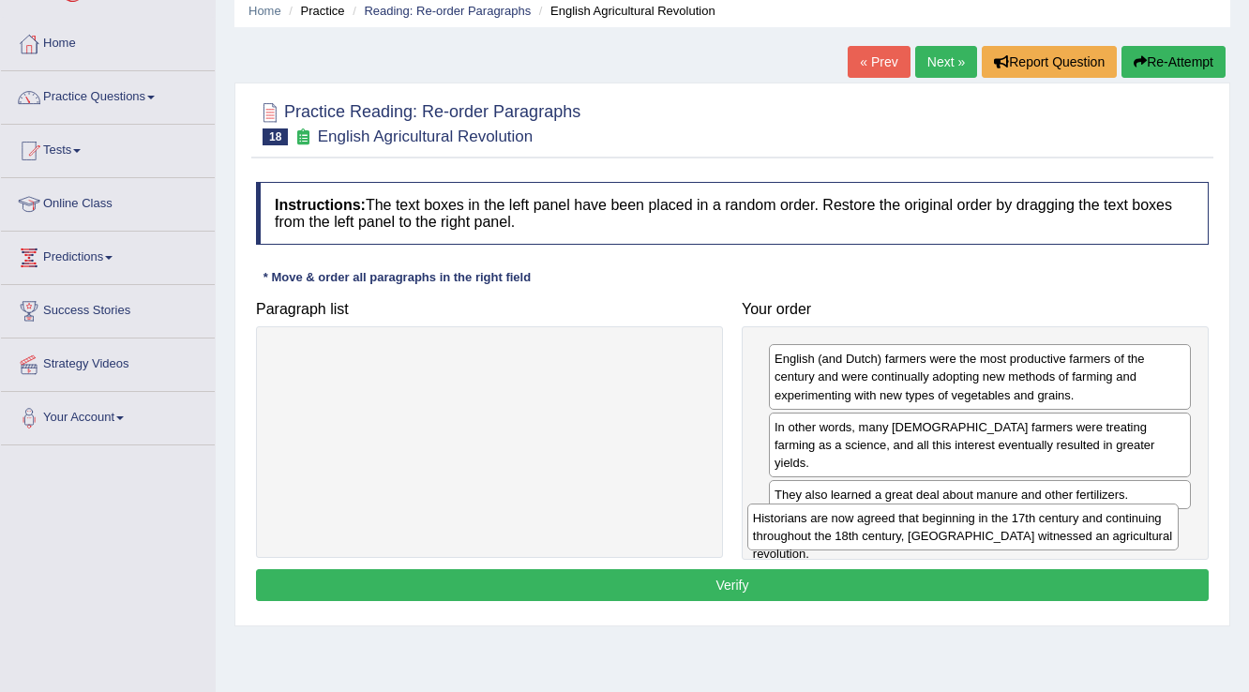
drag, startPoint x: 321, startPoint y: 359, endPoint x: 794, endPoint y: 519, distance: 499.6
click at [794, 519] on div "Historians are now agreed that beginning in the 17th century and continuing thr…" at bounding box center [963, 527] width 432 height 47
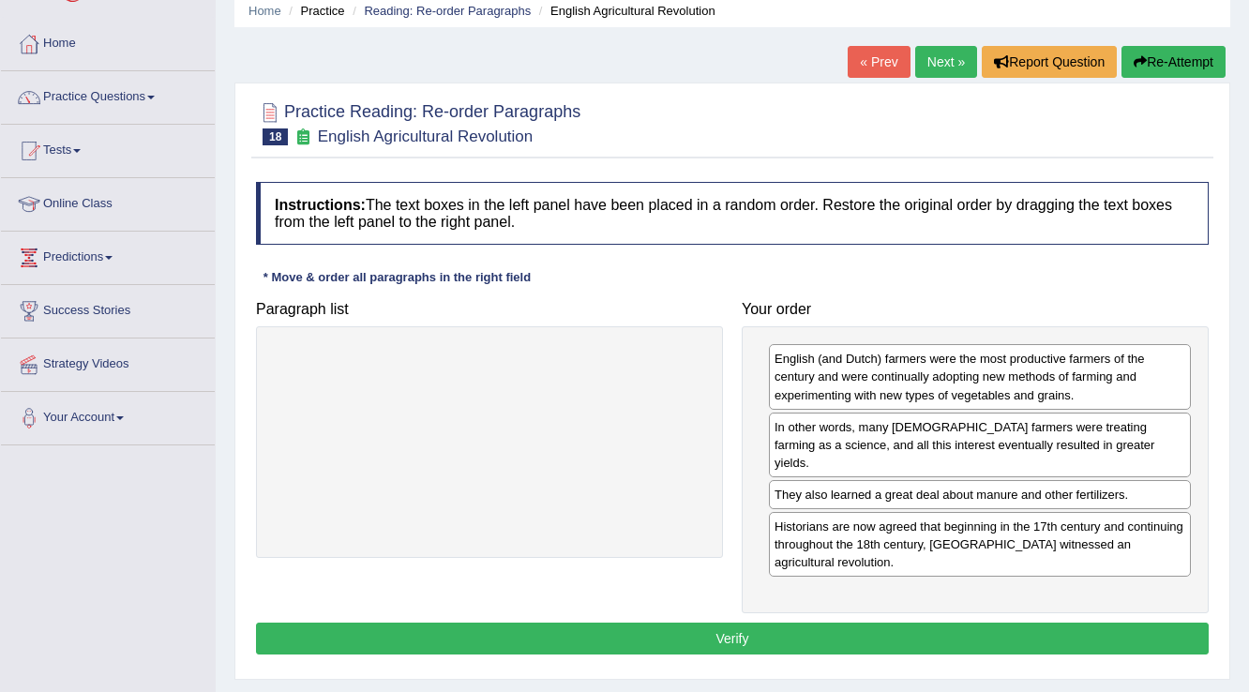
click at [683, 623] on button "Verify" at bounding box center [732, 639] width 953 height 32
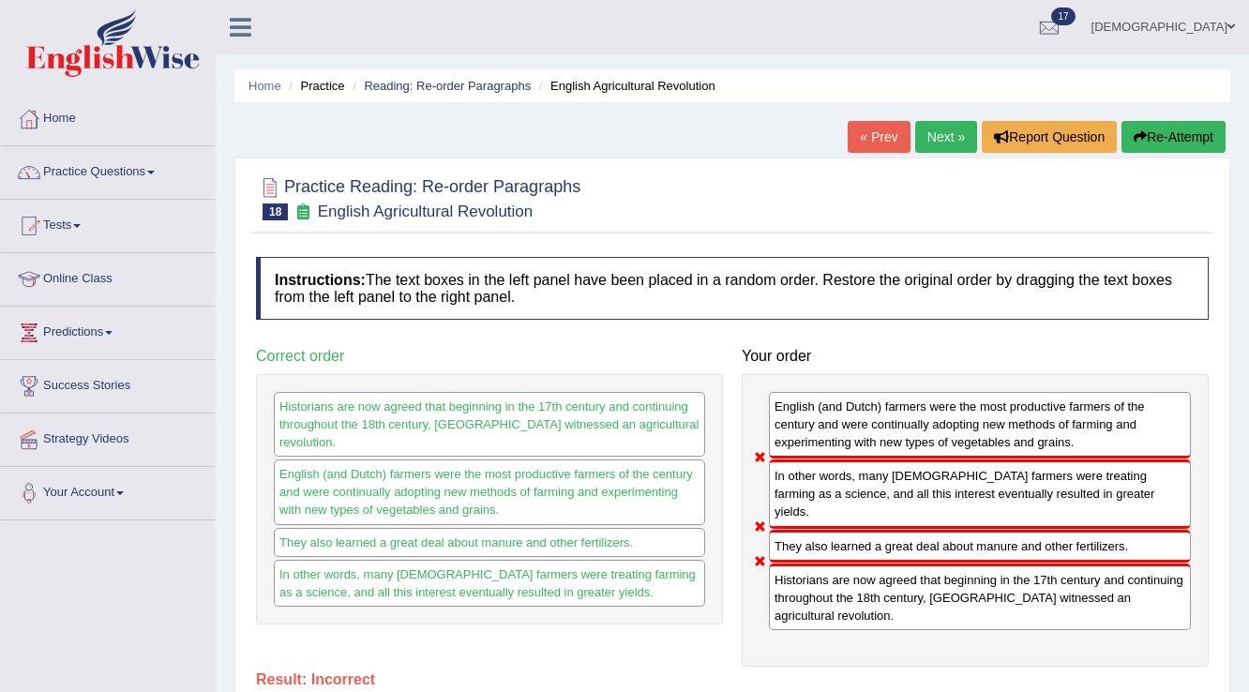
click at [956, 139] on link "Next »" at bounding box center [946, 137] width 62 height 32
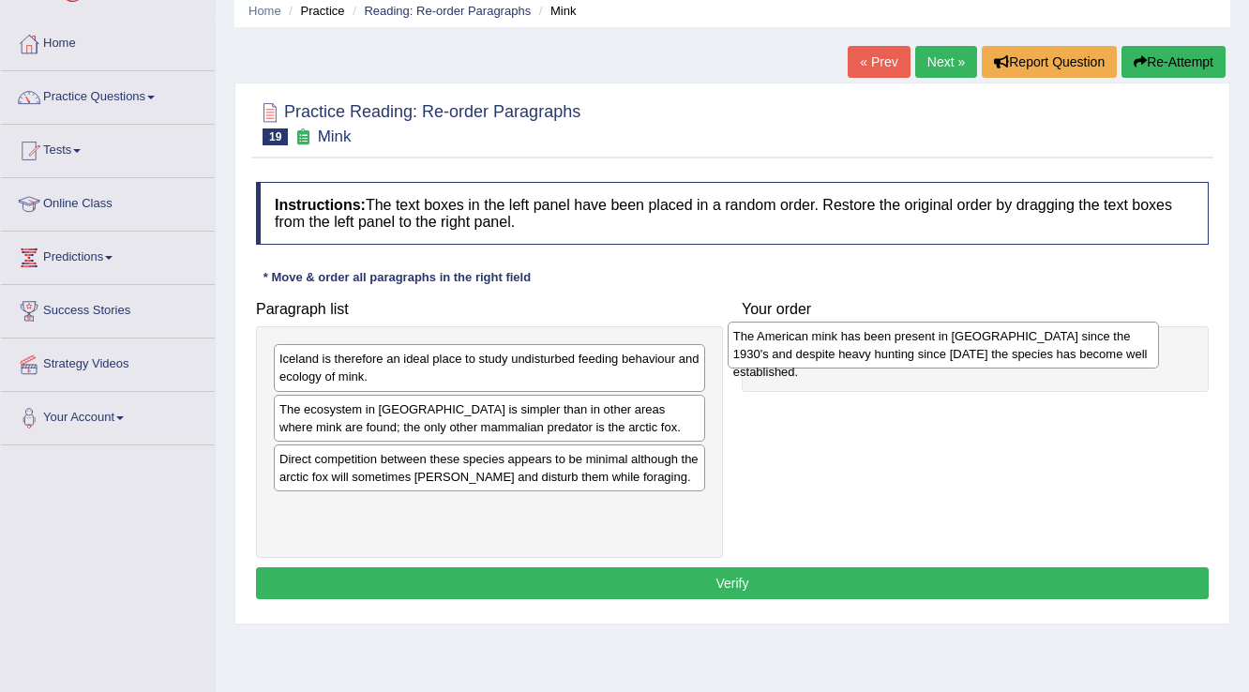
drag, startPoint x: 514, startPoint y: 368, endPoint x: 968, endPoint y: 345, distance: 454.4
click at [968, 345] on div "The American mink has been present in [GEOGRAPHIC_DATA] since the 1930's and de…" at bounding box center [944, 345] width 432 height 47
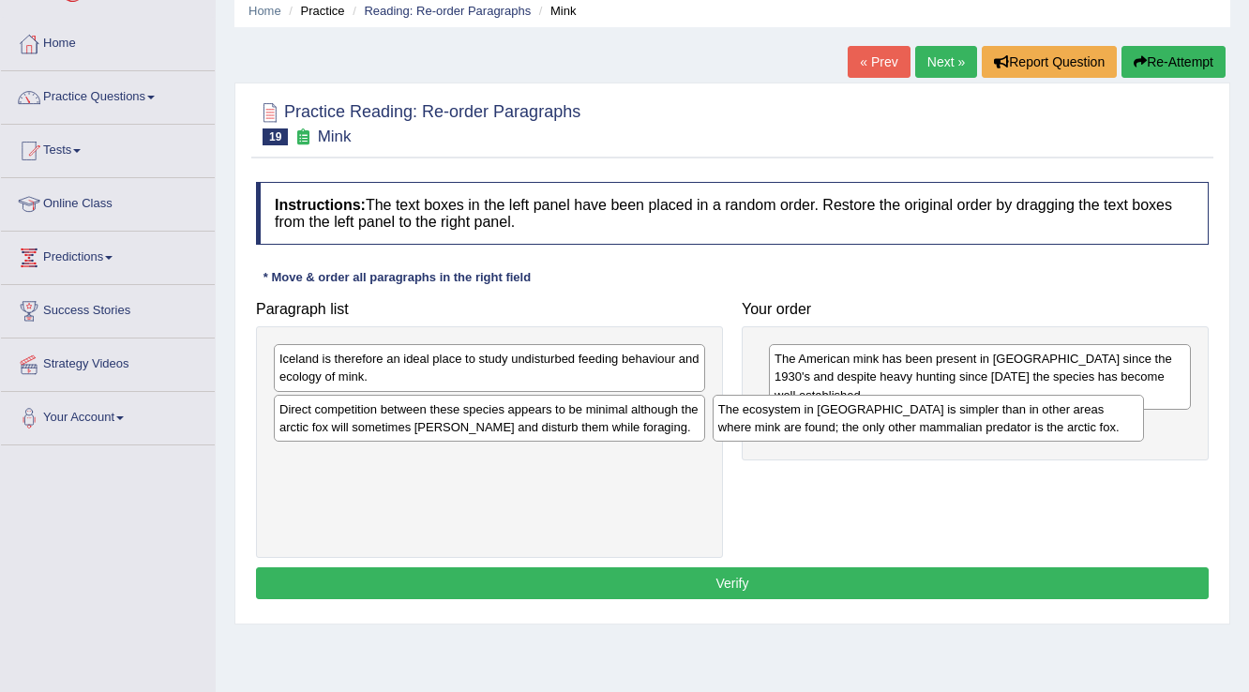
drag, startPoint x: 390, startPoint y: 428, endPoint x: 829, endPoint y: 429, distance: 438.8
click at [829, 429] on div "The ecosystem in [GEOGRAPHIC_DATA] is simpler than in other areas where mink ar…" at bounding box center [929, 418] width 432 height 47
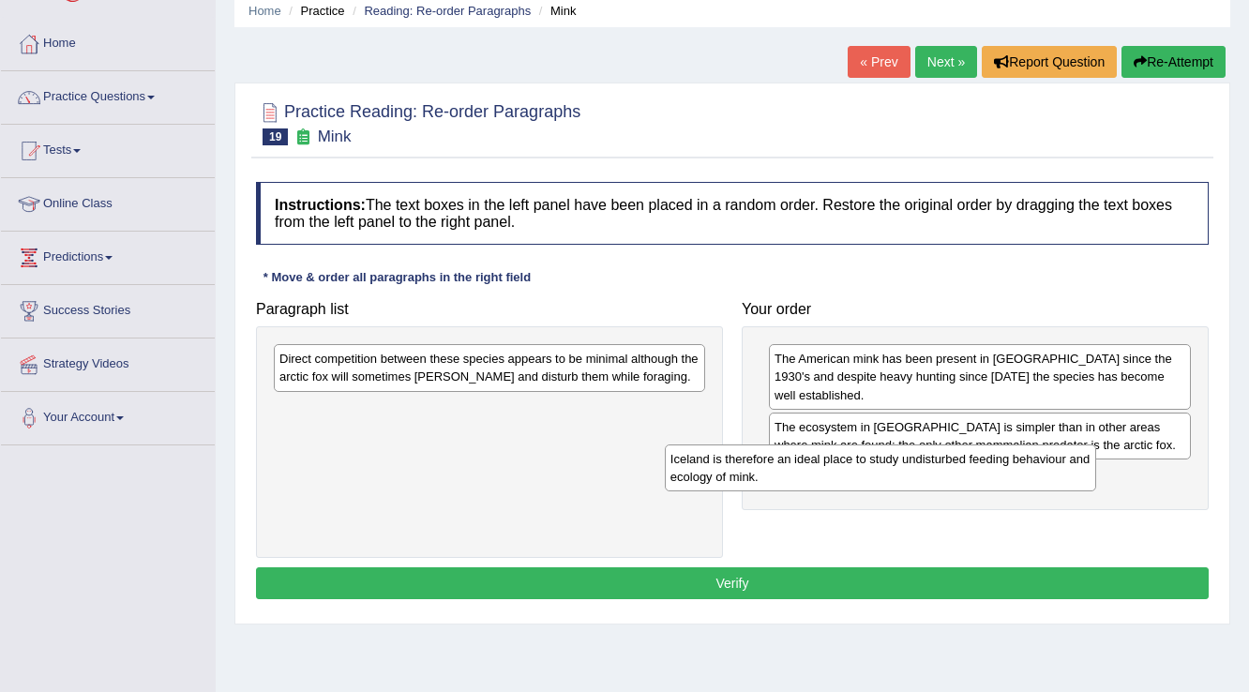
drag, startPoint x: 537, startPoint y: 373, endPoint x: 931, endPoint y: 474, distance: 406.4
click at [931, 474] on div "Iceland is therefore an ideal place to study undisturbed feeding behaviour and …" at bounding box center [881, 467] width 432 height 47
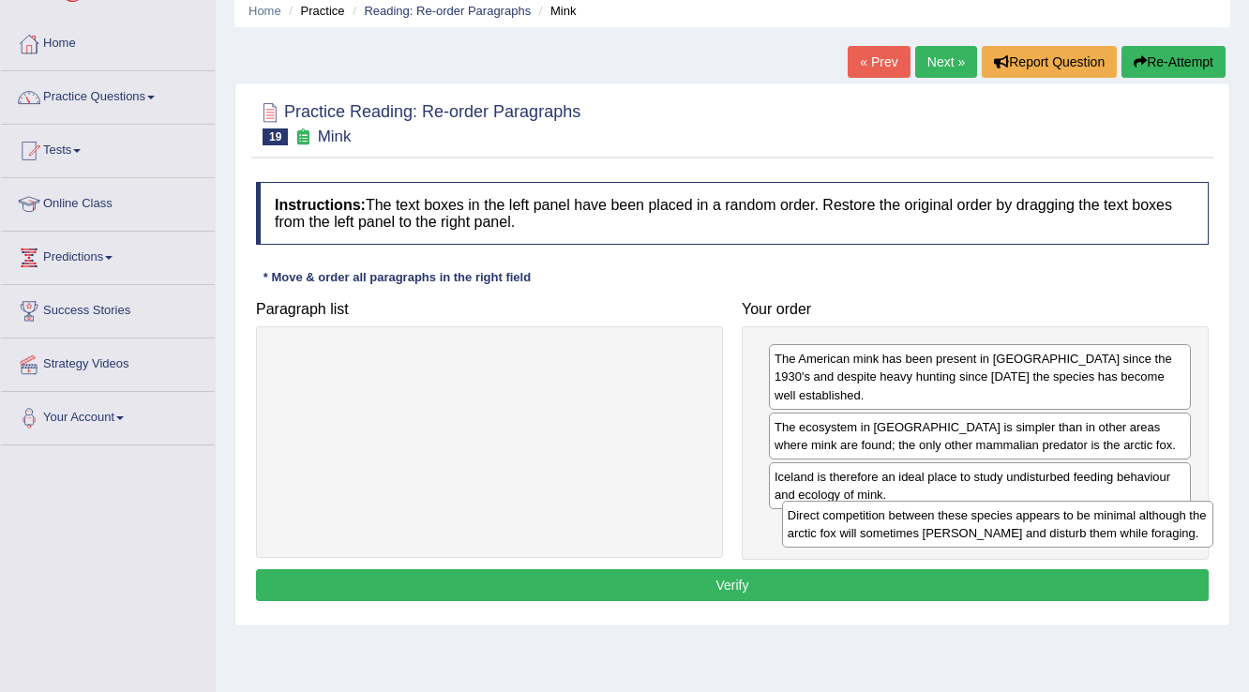
drag, startPoint x: 375, startPoint y: 368, endPoint x: 883, endPoint y: 524, distance: 531.8
click at [883, 524] on div "Direct competition between these species appears to be minimal although the arc…" at bounding box center [998, 524] width 432 height 47
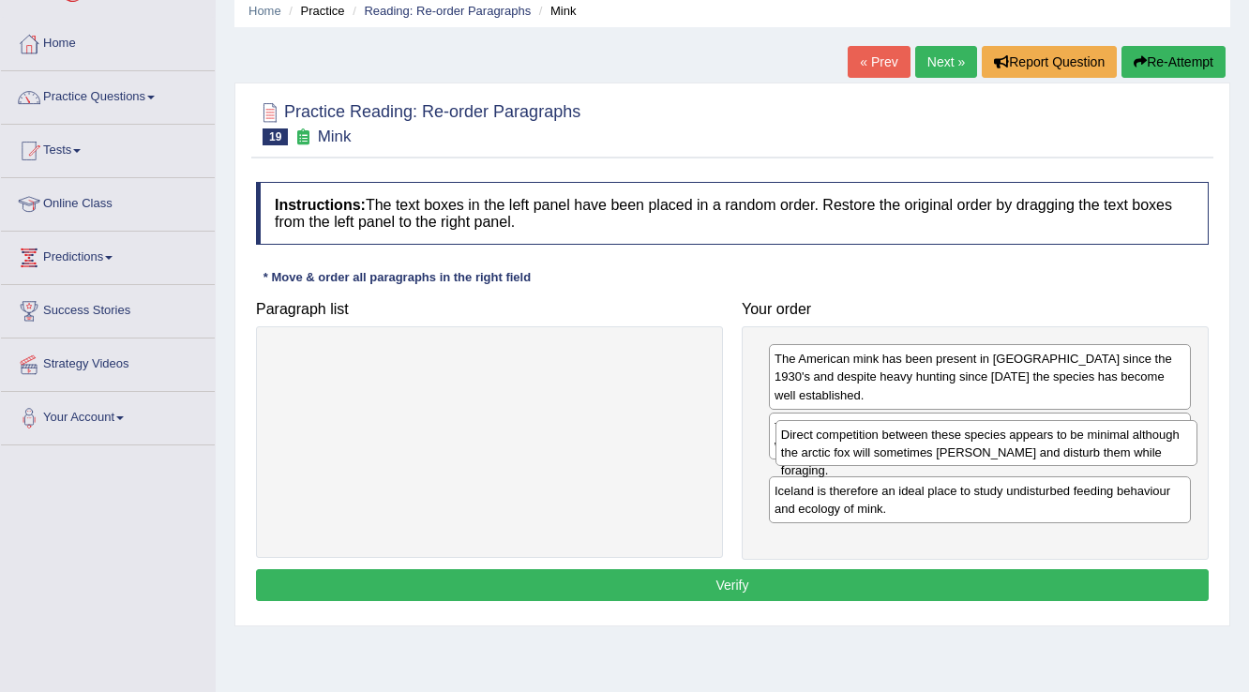
drag, startPoint x: 800, startPoint y: 527, endPoint x: 806, endPoint y: 454, distance: 73.4
click at [806, 454] on div "Direct competition between these species appears to be minimal although the arc…" at bounding box center [986, 443] width 423 height 47
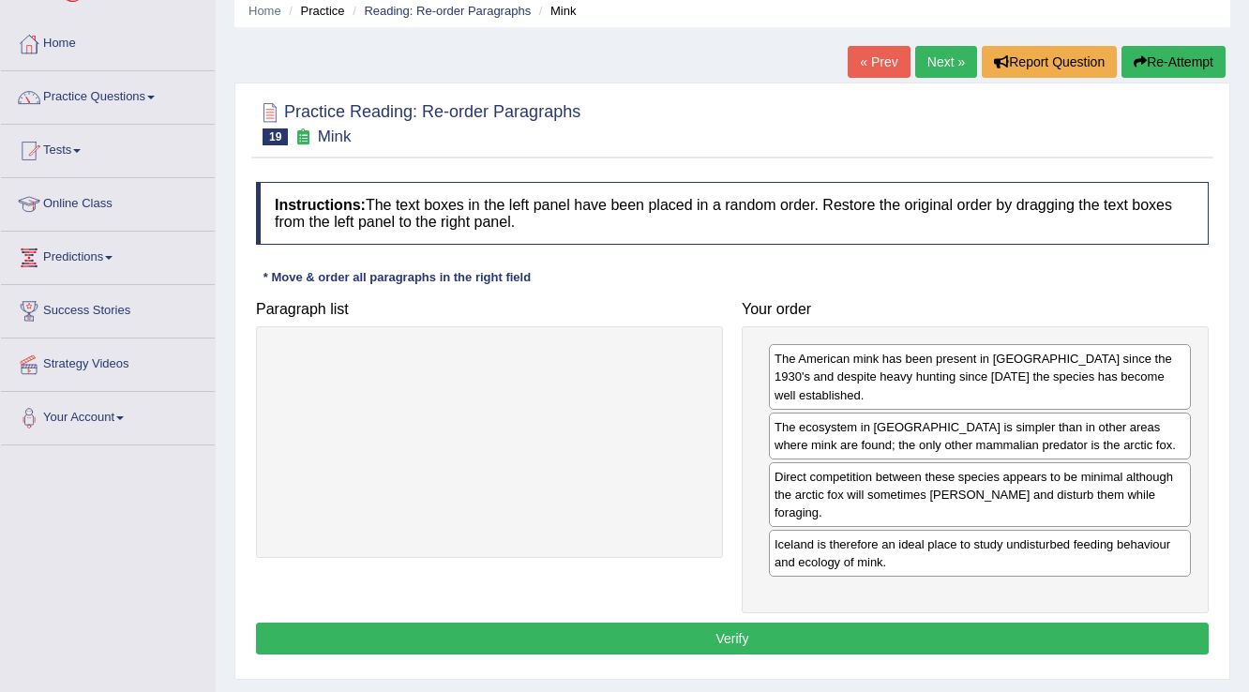
click at [794, 623] on button "Verify" at bounding box center [732, 639] width 953 height 32
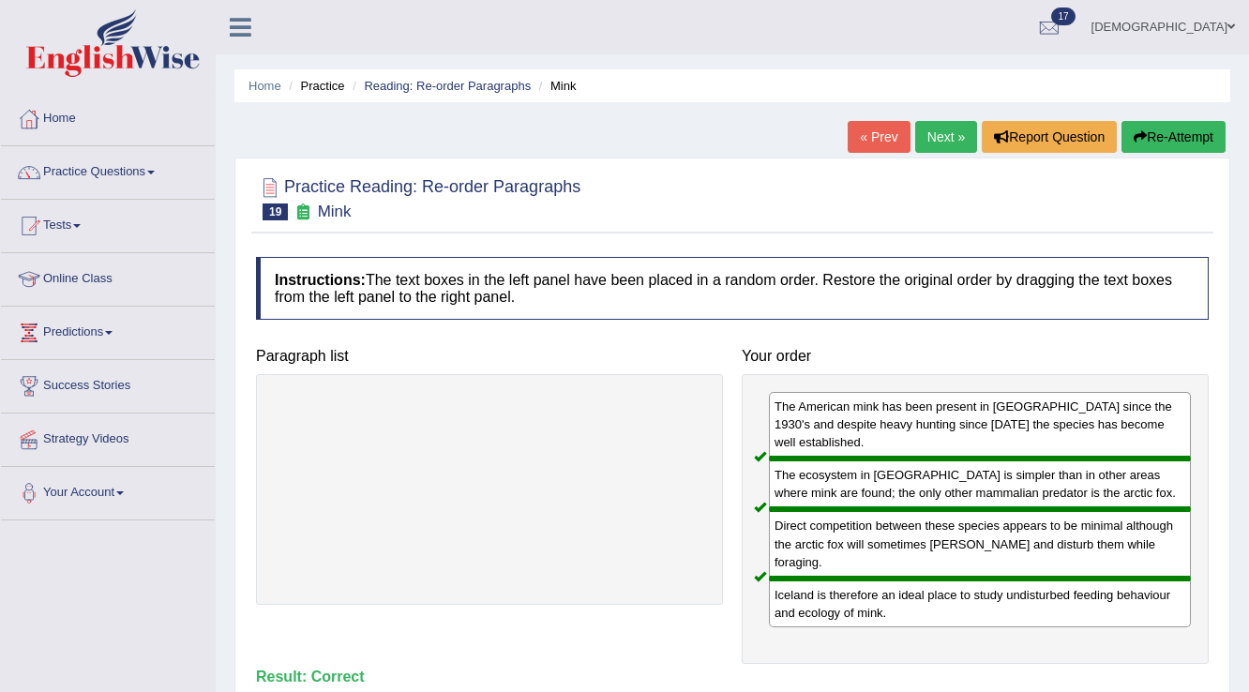
click at [933, 138] on link "Next »" at bounding box center [946, 137] width 62 height 32
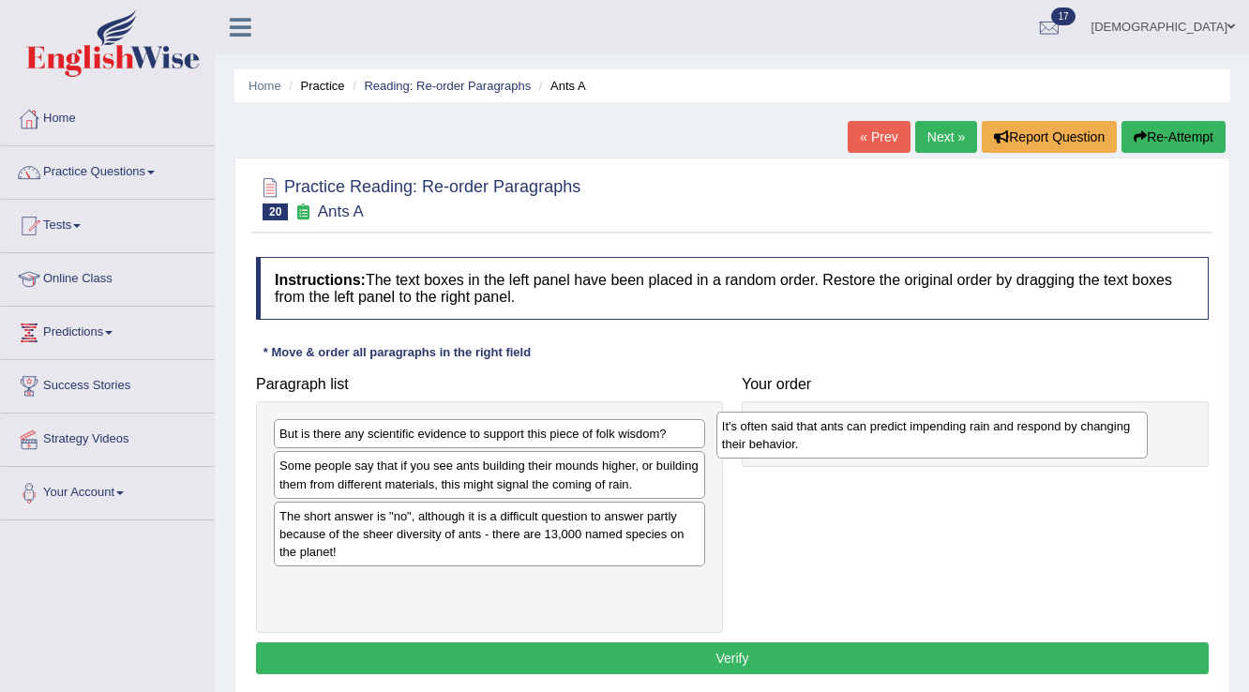
drag, startPoint x: 530, startPoint y: 436, endPoint x: 986, endPoint y: 428, distance: 456.7
click at [986, 428] on div "It's often said that ants can predict impending rain and respond by changing th…" at bounding box center [932, 435] width 432 height 47
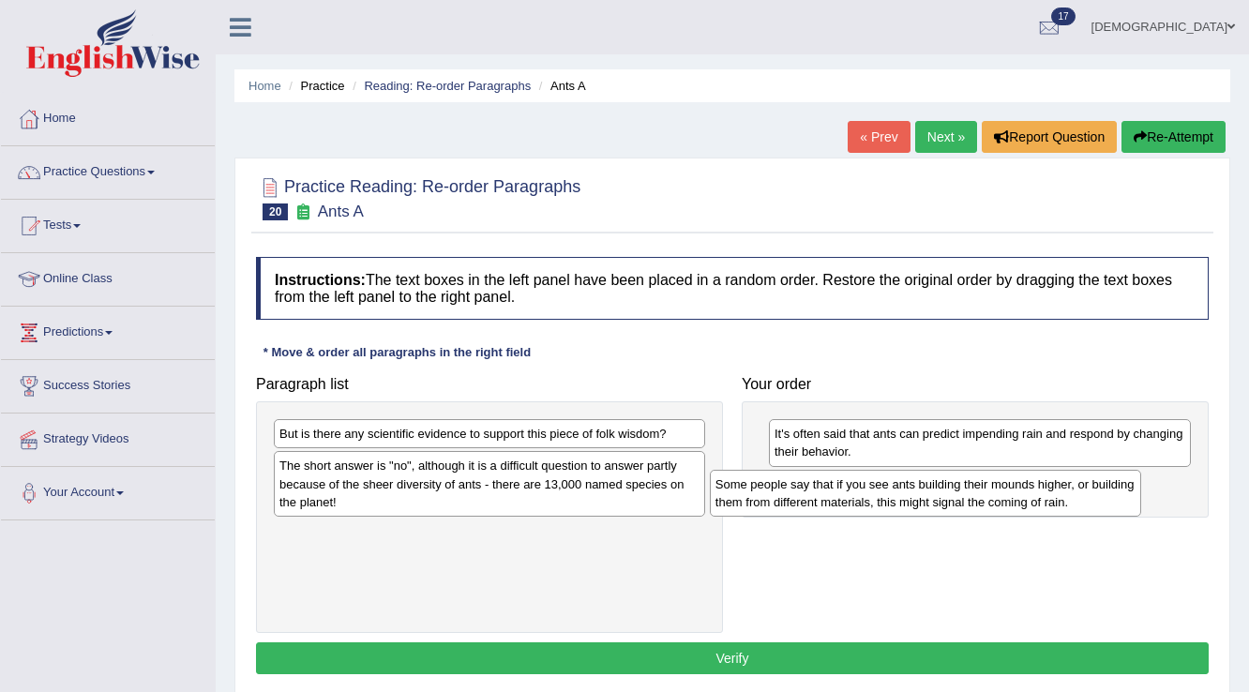
drag, startPoint x: 543, startPoint y: 480, endPoint x: 980, endPoint y: 499, distance: 437.4
click at [980, 499] on div "Some people say that if you see ants building their mounds higher, or building …" at bounding box center [926, 493] width 432 height 47
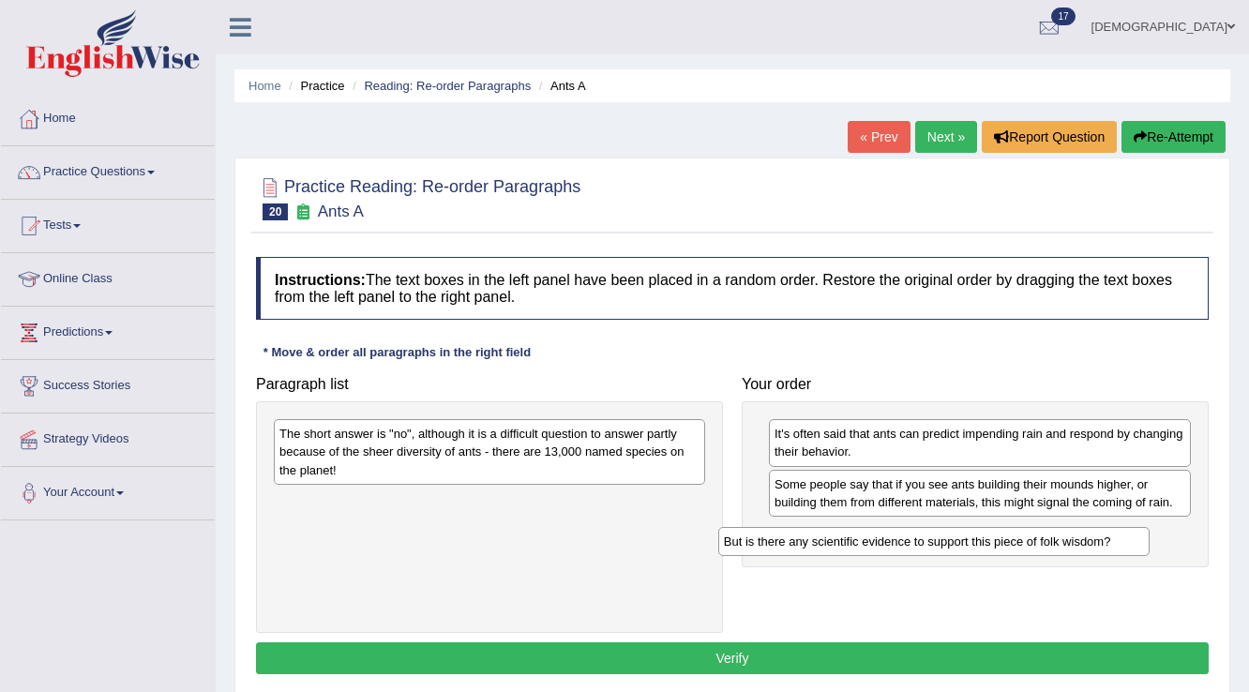
drag, startPoint x: 639, startPoint y: 425, endPoint x: 1086, endPoint y: 533, distance: 459.2
click at [1086, 533] on div "But is there any scientific evidence to support this piece of folk wisdom?" at bounding box center [934, 541] width 432 height 29
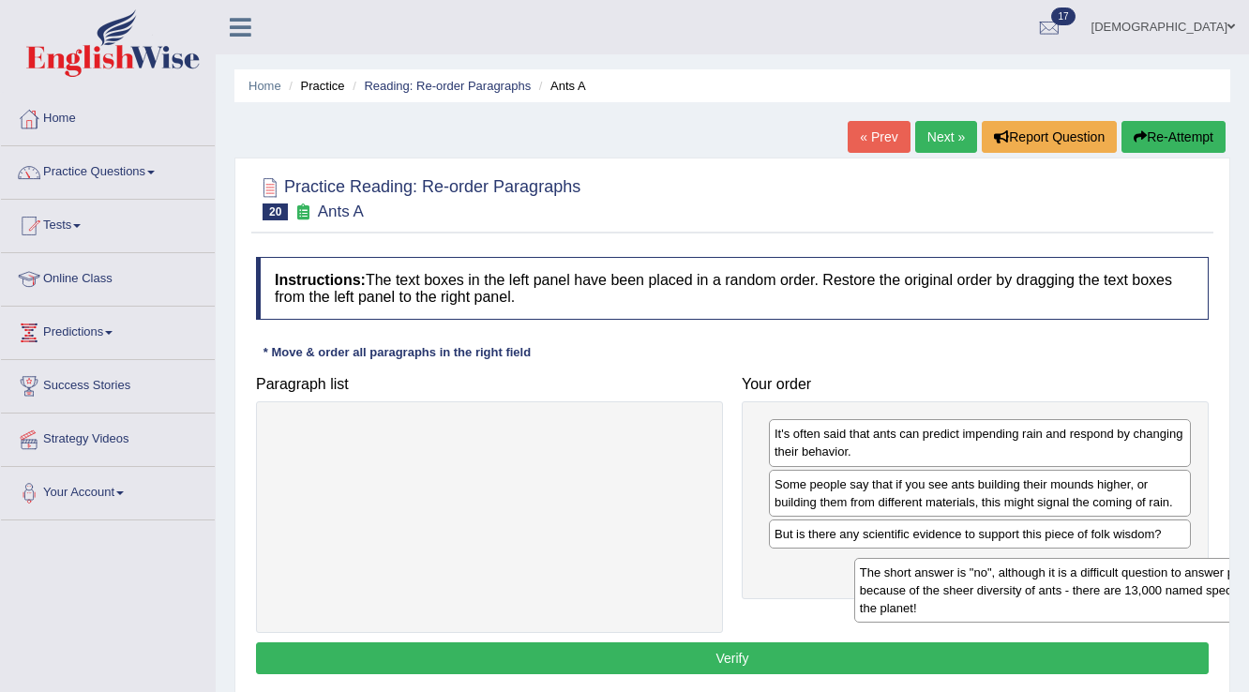
drag, startPoint x: 620, startPoint y: 468, endPoint x: 1100, endPoint y: 572, distance: 491.2
click at [1126, 566] on div "The short answer is "no", although it is a difficult question to answer partly …" at bounding box center [1070, 590] width 432 height 65
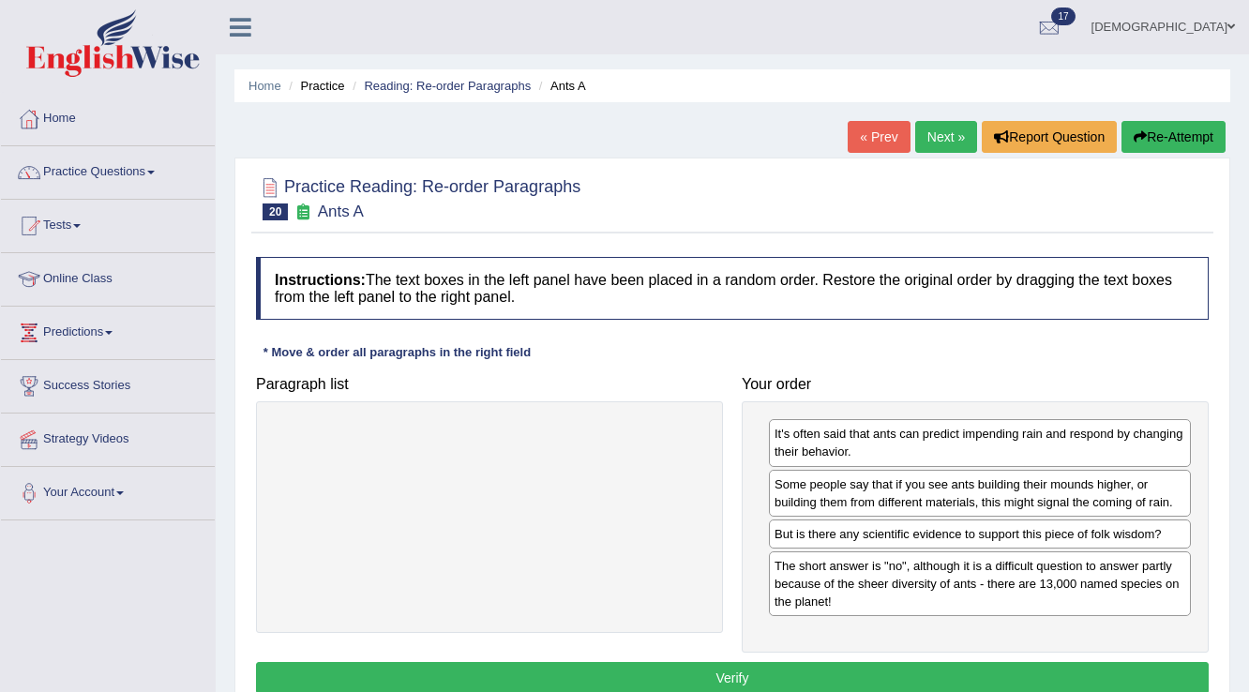
click at [953, 666] on button "Verify" at bounding box center [732, 678] width 953 height 32
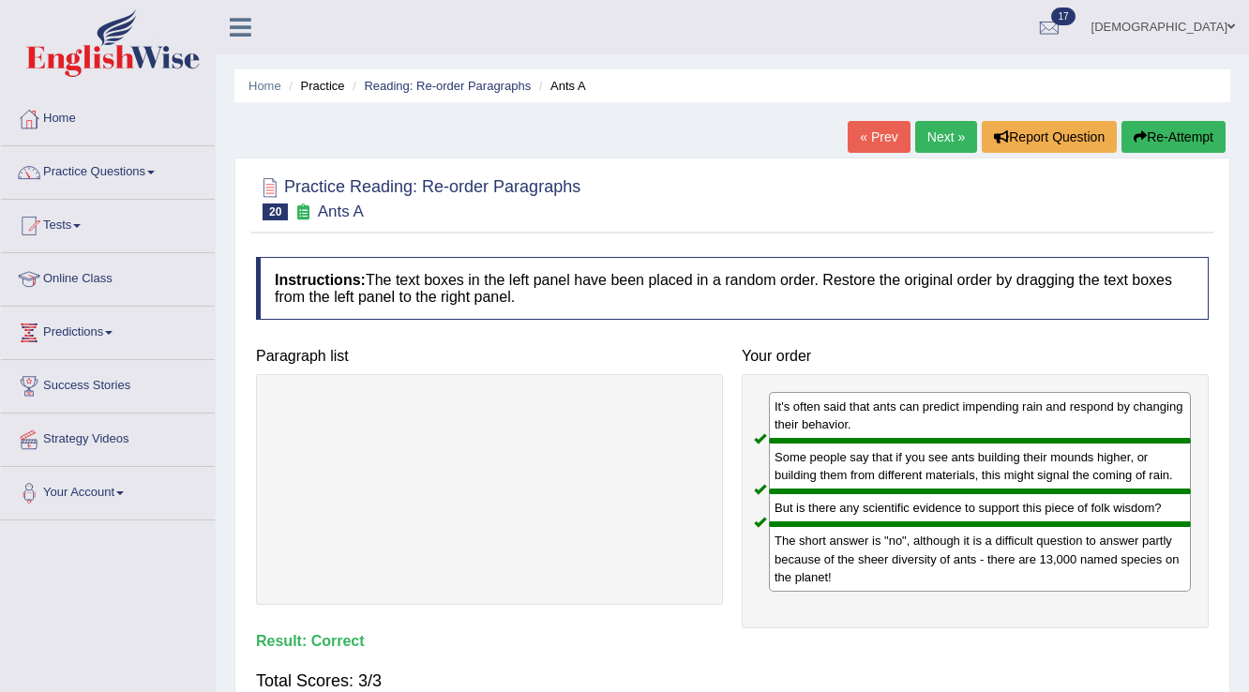
click at [926, 128] on link "Next »" at bounding box center [946, 137] width 62 height 32
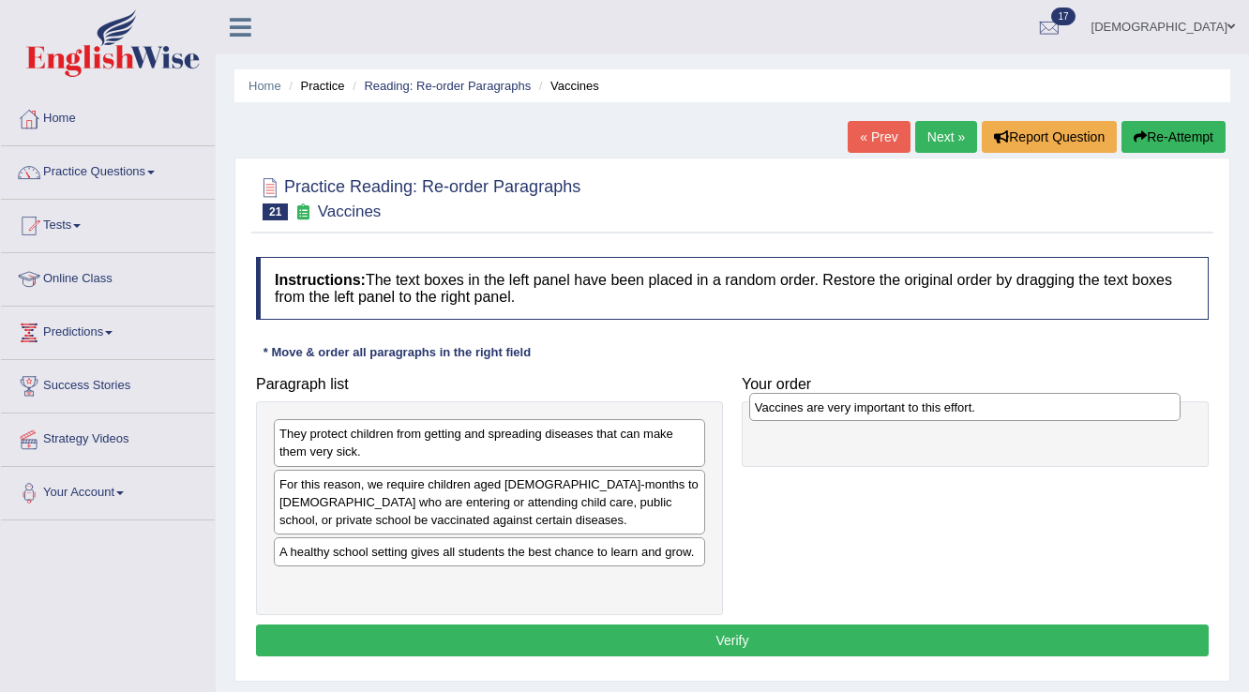
drag, startPoint x: 623, startPoint y: 588, endPoint x: 1098, endPoint y: 413, distance: 506.7
click at [1098, 413] on div "Vaccines are very important to this effort." at bounding box center [965, 407] width 432 height 29
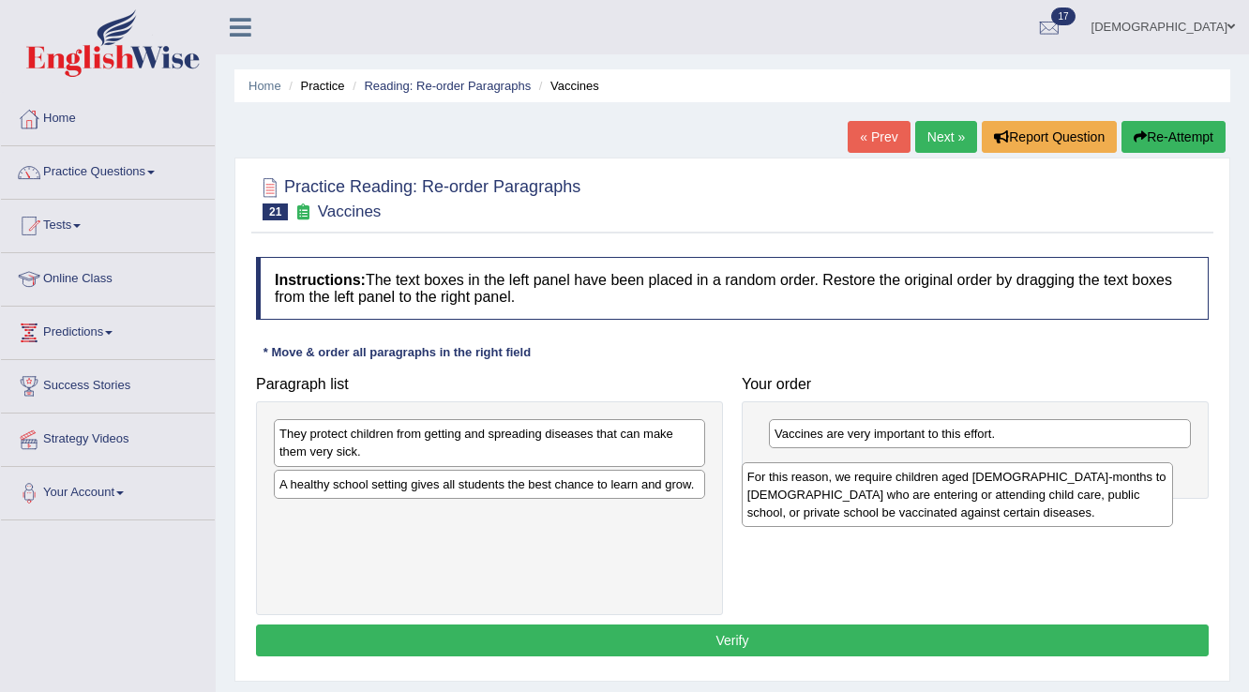
drag, startPoint x: 553, startPoint y: 509, endPoint x: 1021, endPoint y: 501, distance: 468.0
click at [1021, 501] on div "For this reason, we require children aged [DEMOGRAPHIC_DATA]-months to [DEMOGRA…" at bounding box center [958, 494] width 432 height 65
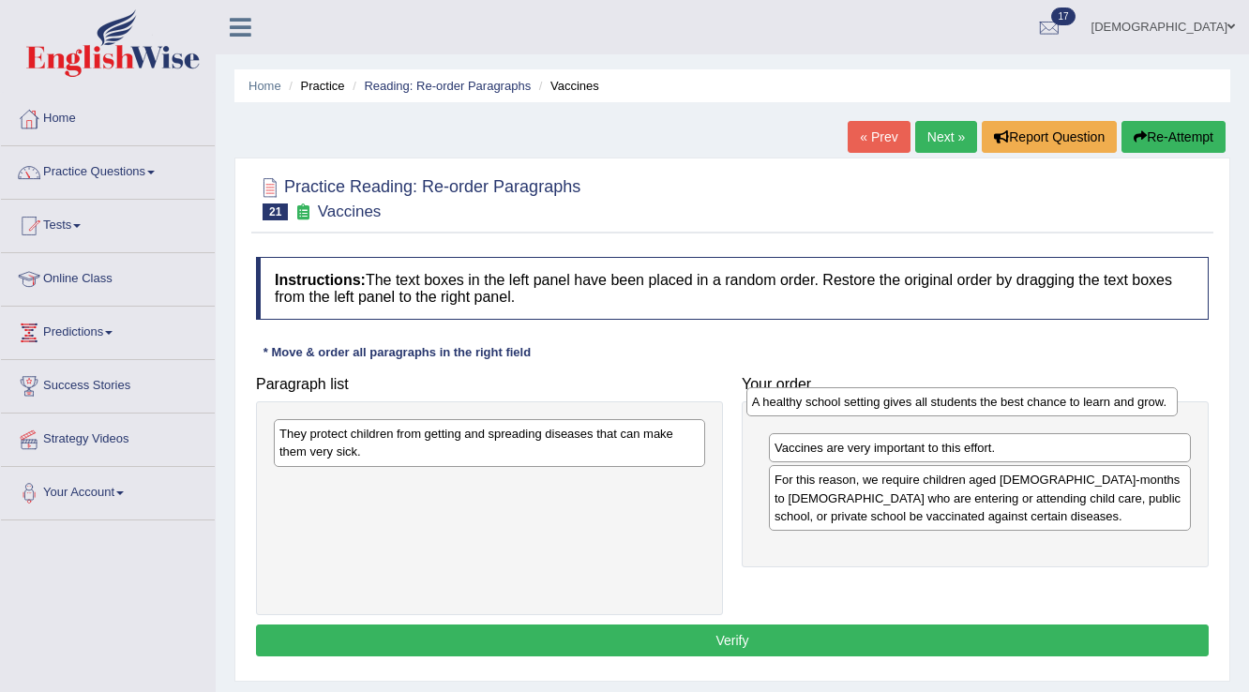
drag, startPoint x: 601, startPoint y: 490, endPoint x: 1074, endPoint y: 409, distance: 479.6
click at [1074, 409] on div "A healthy school setting gives all students the best chance to learn and grow." at bounding box center [962, 401] width 432 height 29
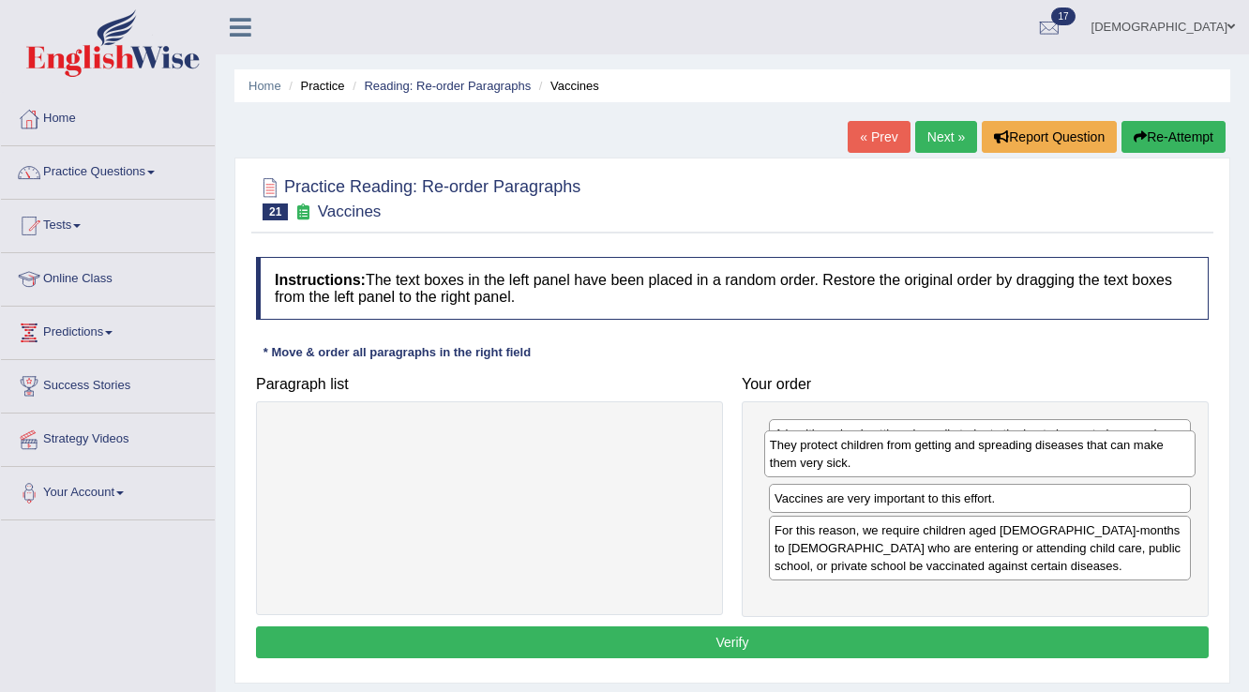
drag, startPoint x: 634, startPoint y: 444, endPoint x: 1124, endPoint y: 456, distance: 490.5
click at [1124, 456] on div "They protect children from getting and spreading diseases that can make them ve…" at bounding box center [980, 453] width 432 height 47
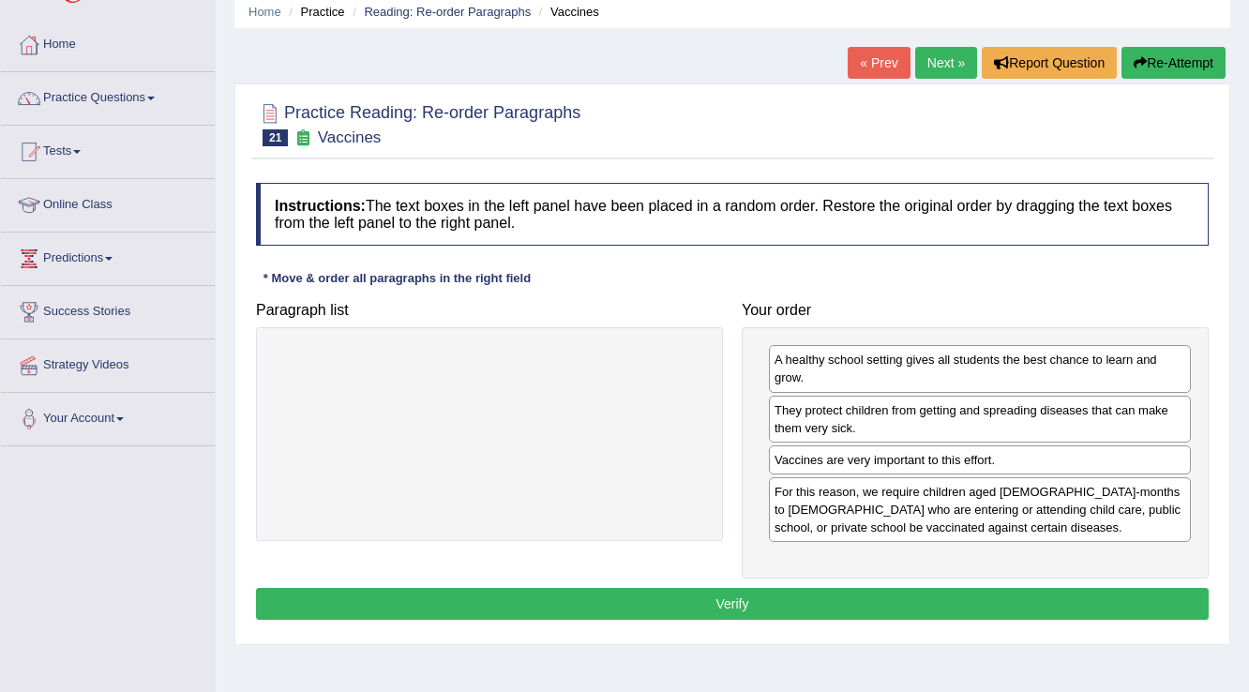
scroll to position [75, 0]
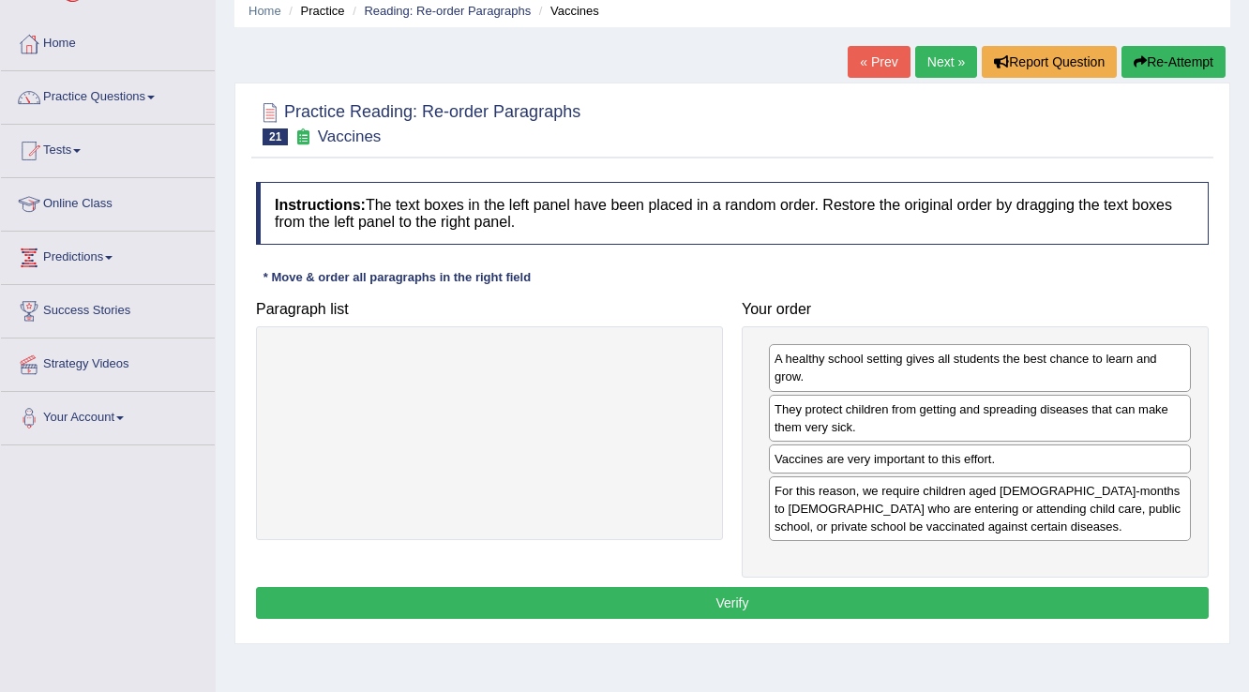
click at [876, 606] on button "Verify" at bounding box center [732, 603] width 953 height 32
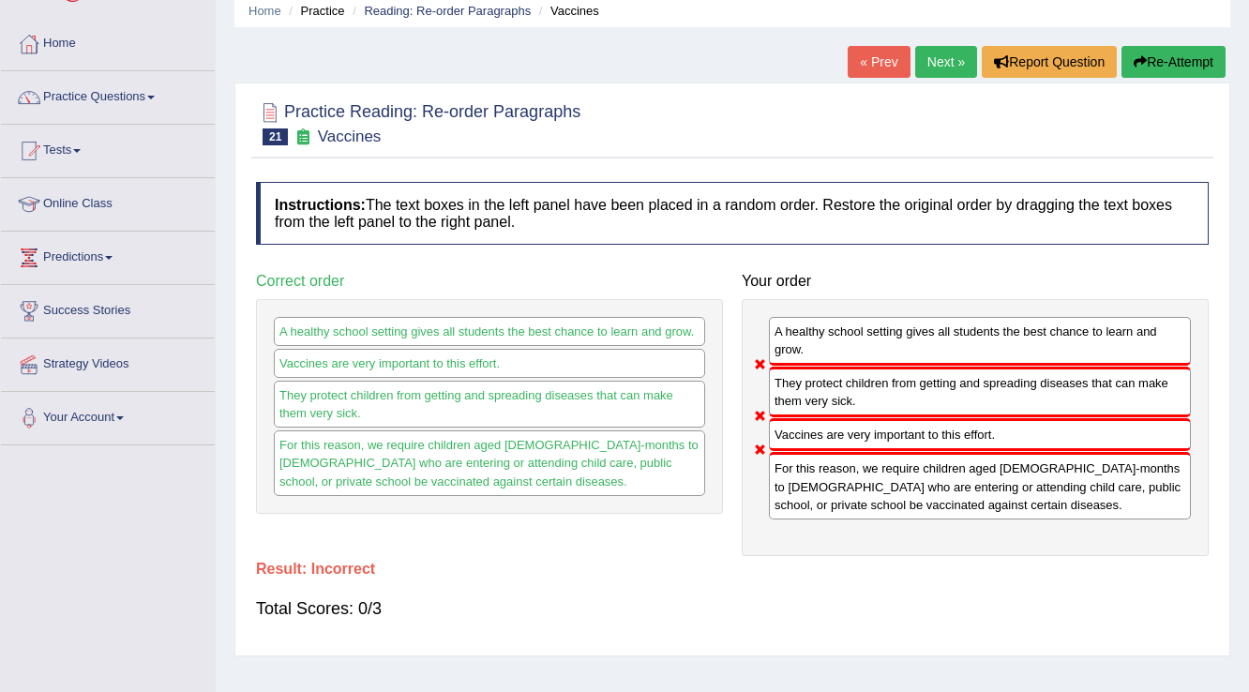
scroll to position [0, 0]
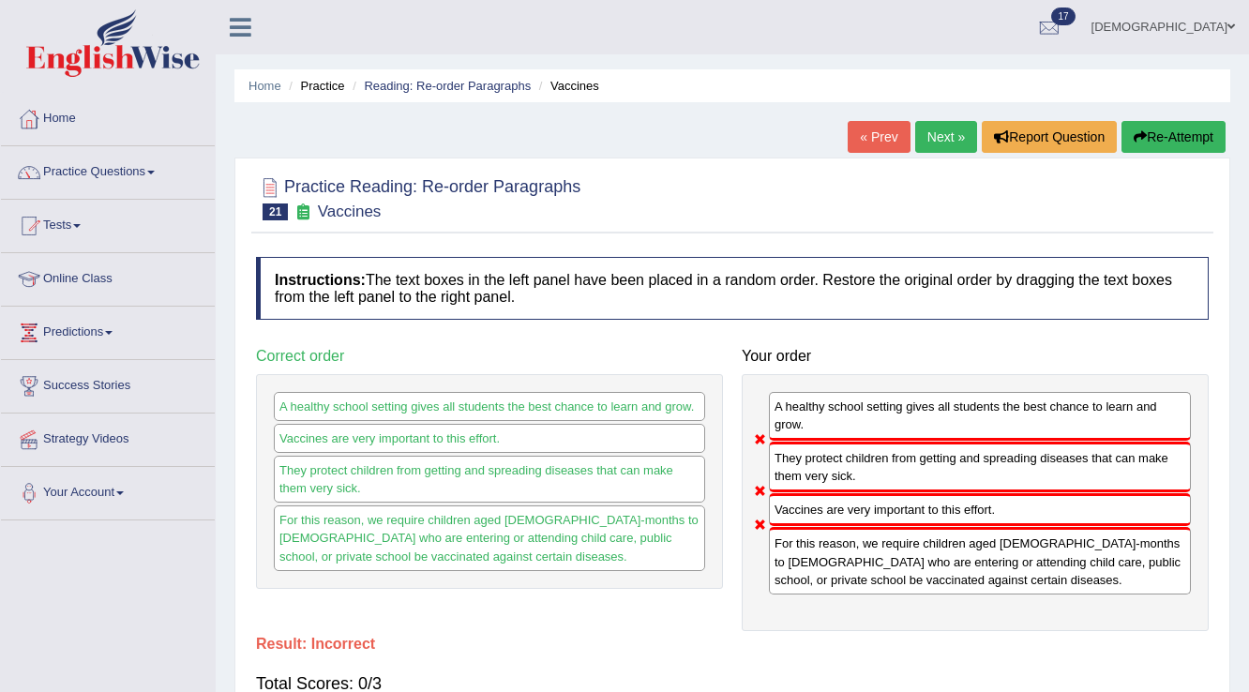
click at [951, 131] on link "Next »" at bounding box center [946, 137] width 62 height 32
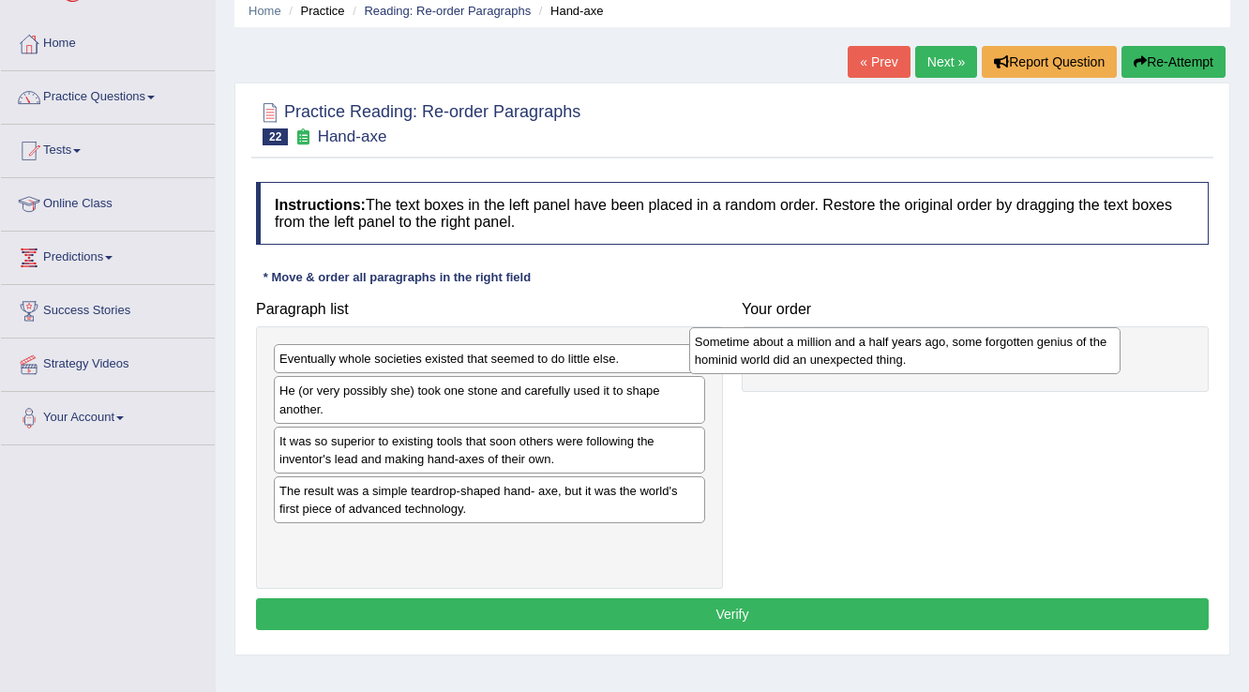
drag, startPoint x: 579, startPoint y: 557, endPoint x: 994, endPoint y: 360, distance: 459.7
click at [994, 360] on div "Sometime about a million and a half years ago, some forgotten genius of the hom…" at bounding box center [905, 350] width 432 height 47
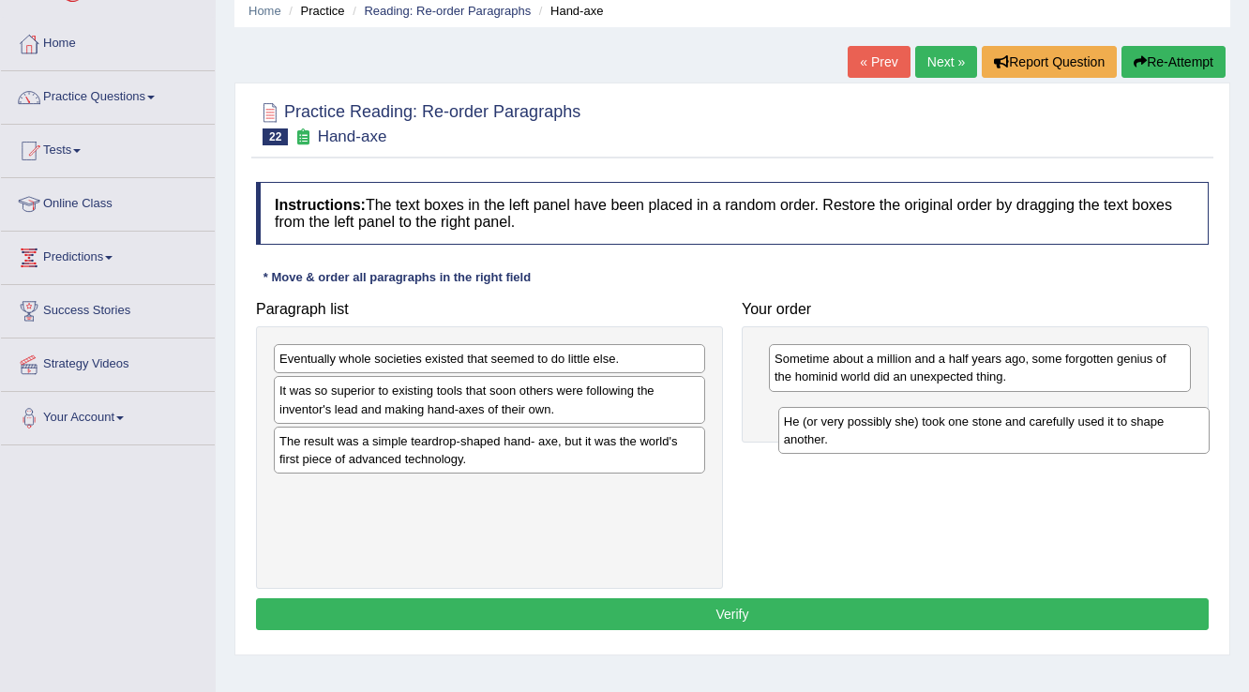
drag, startPoint x: 662, startPoint y: 402, endPoint x: 1166, endPoint y: 433, distance: 505.4
click at [1166, 433] on div "He (or very possibly she) took one stone and carefully used it to shape another." at bounding box center [994, 430] width 432 height 47
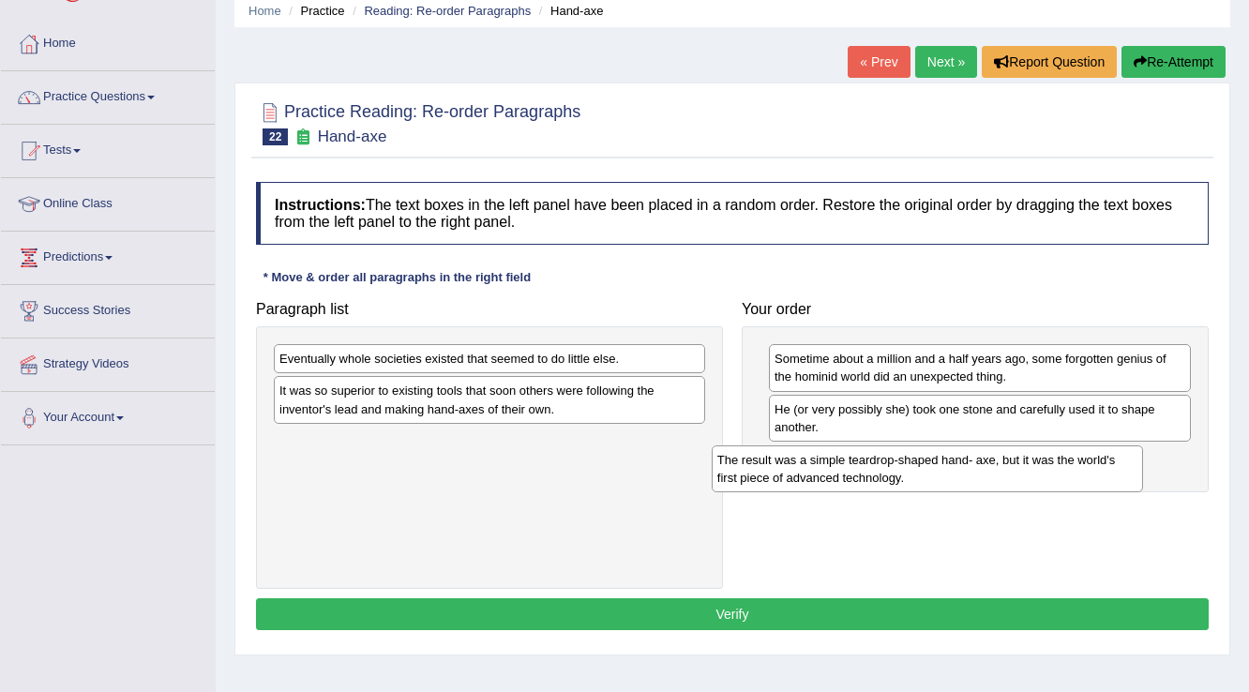
drag, startPoint x: 616, startPoint y: 456, endPoint x: 1054, endPoint y: 475, distance: 438.3
click at [1054, 475] on div "The result was a simple teardrop-shaped hand- axe, but it was the world's first…" at bounding box center [928, 468] width 432 height 47
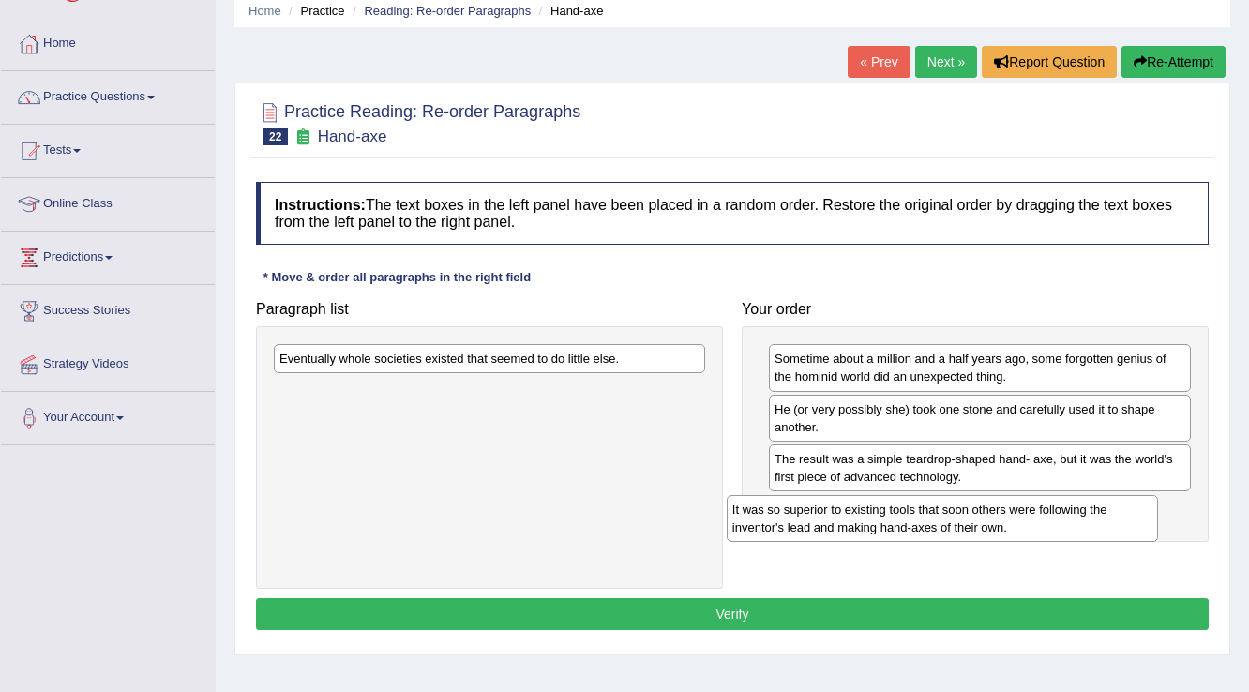
drag, startPoint x: 590, startPoint y: 408, endPoint x: 1043, endPoint y: 527, distance: 468.3
click at [1043, 527] on div "It was so superior to existing tools that soon others were following the invent…" at bounding box center [943, 518] width 432 height 47
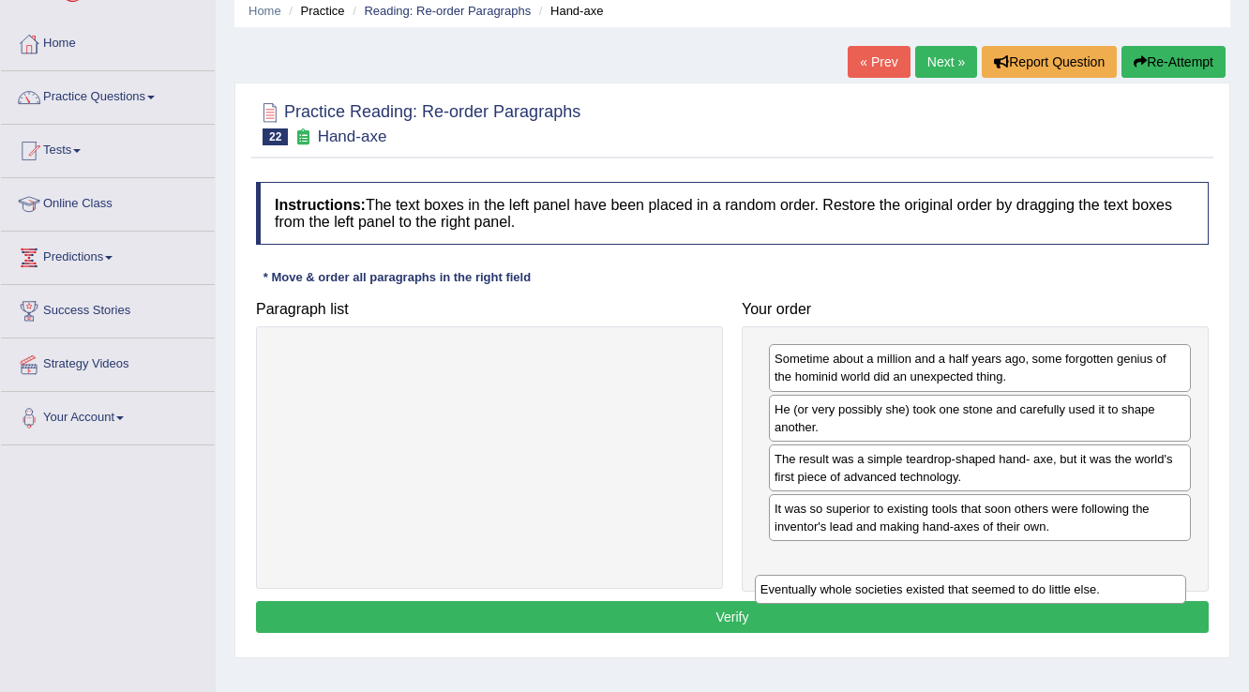
drag, startPoint x: 585, startPoint y: 349, endPoint x: 1066, endPoint y: 579, distance: 533.5
click at [1066, 579] on div "Eventually whole societies existed that seemed to do little else." at bounding box center [971, 589] width 432 height 29
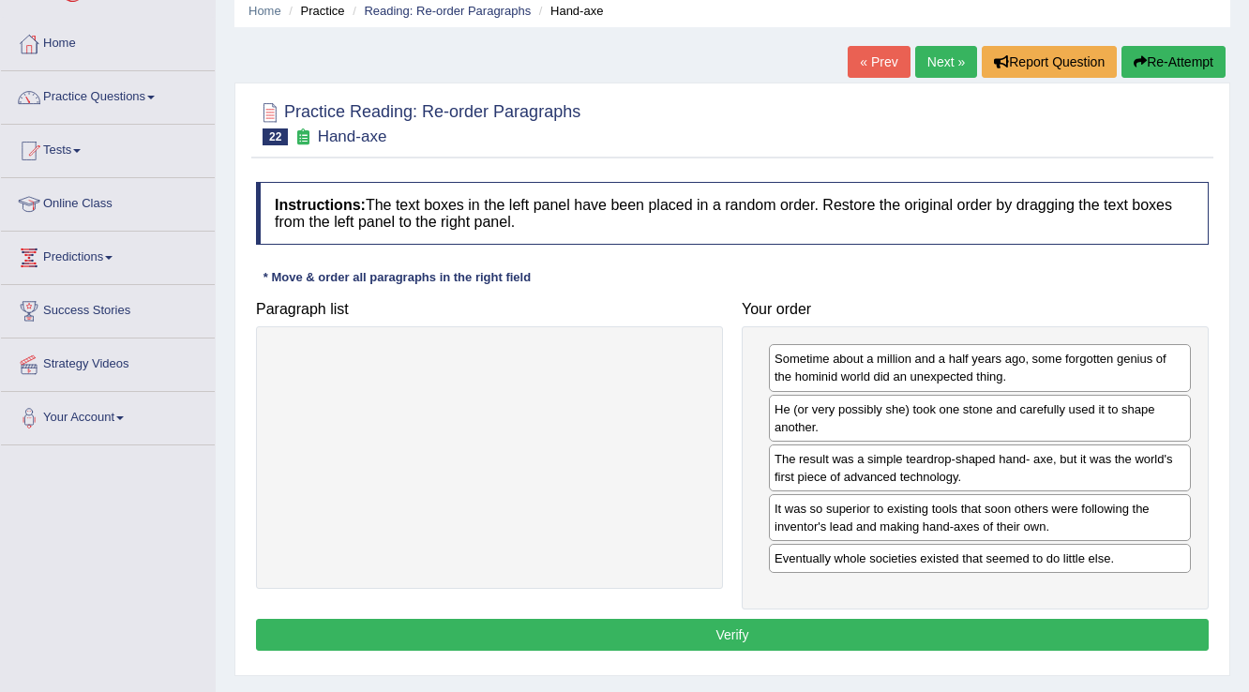
click at [700, 623] on button "Verify" at bounding box center [732, 635] width 953 height 32
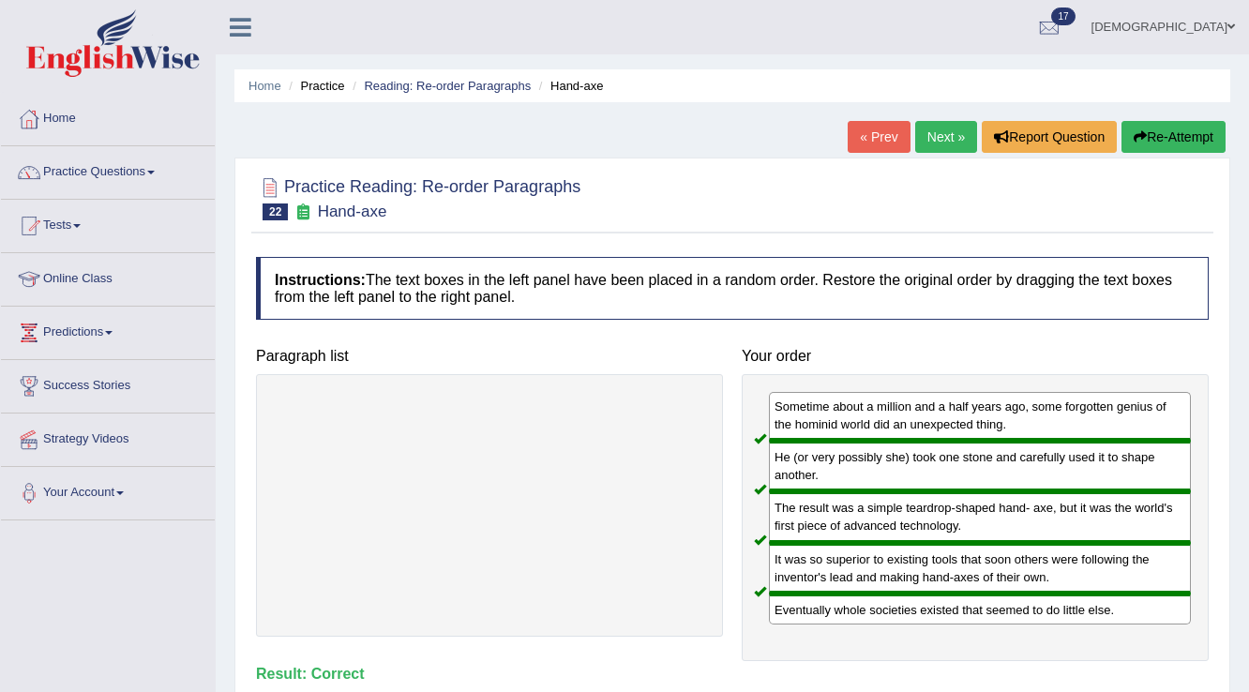
click at [934, 124] on link "Next »" at bounding box center [946, 137] width 62 height 32
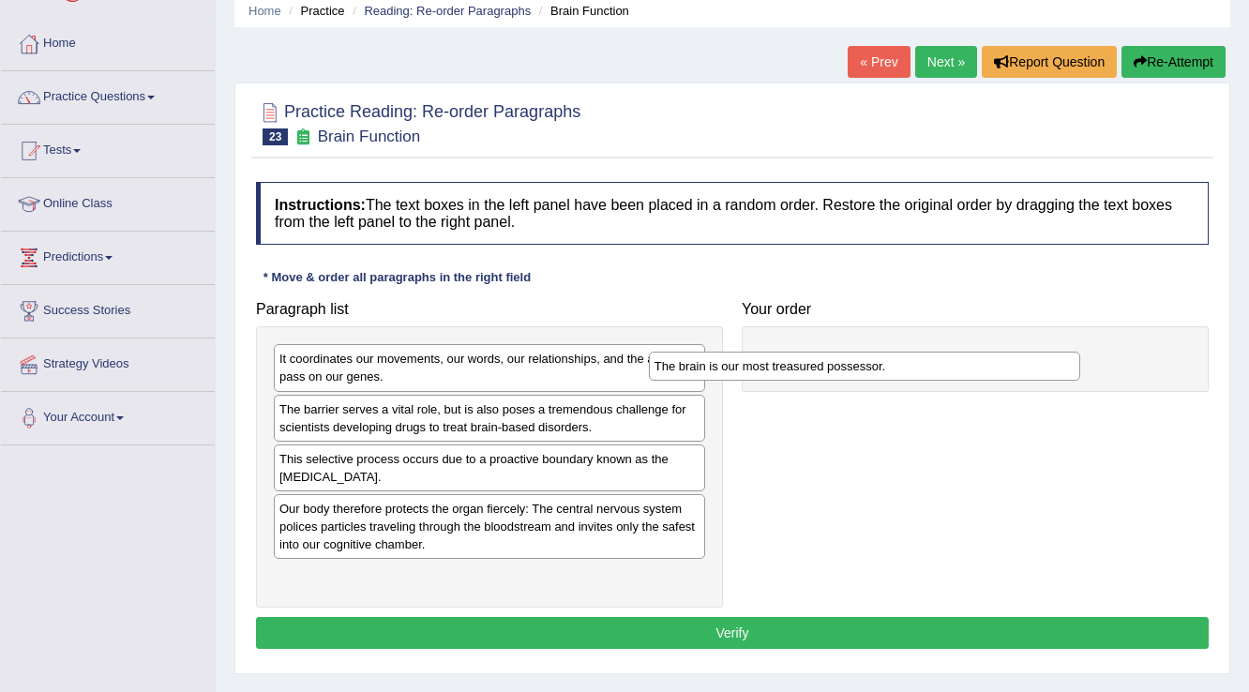
drag, startPoint x: 473, startPoint y: 364, endPoint x: 806, endPoint y: 370, distance: 333.9
click at [849, 371] on div "The brain is our most treasured possessor." at bounding box center [865, 366] width 432 height 29
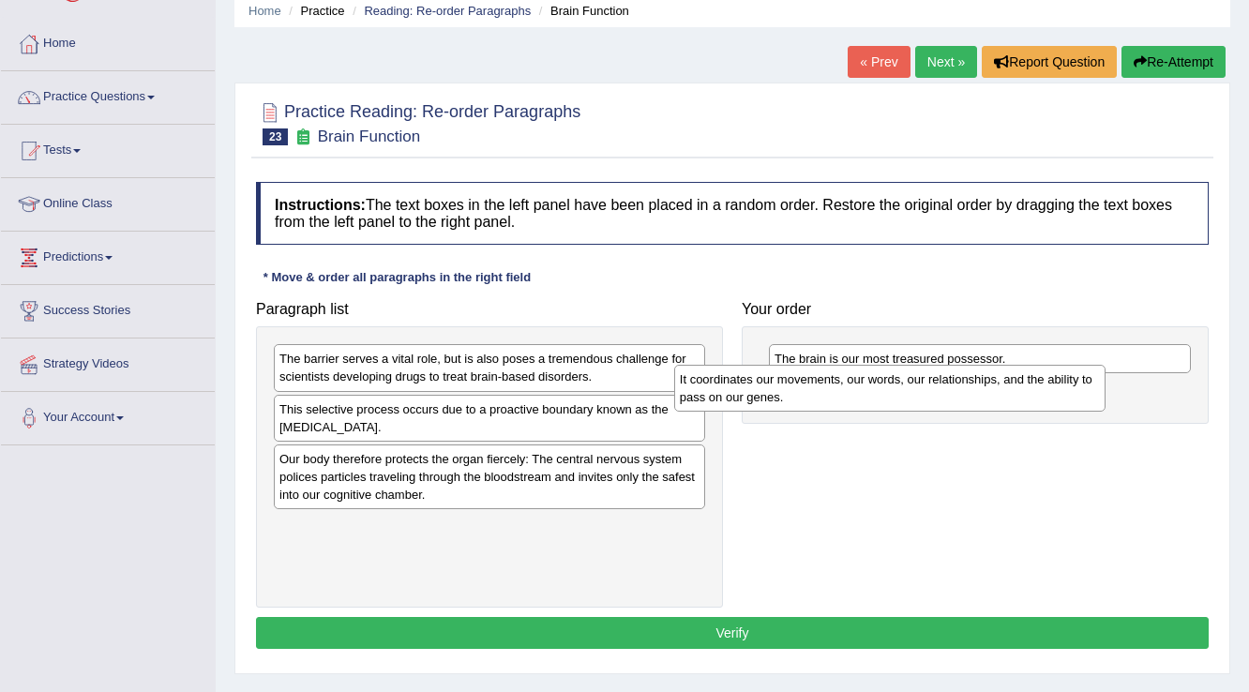
drag, startPoint x: 508, startPoint y: 364, endPoint x: 891, endPoint y: 378, distance: 382.8
click at [891, 378] on div "It coordinates our movements, our words, our relationships, and the ability to …" at bounding box center [890, 388] width 432 height 47
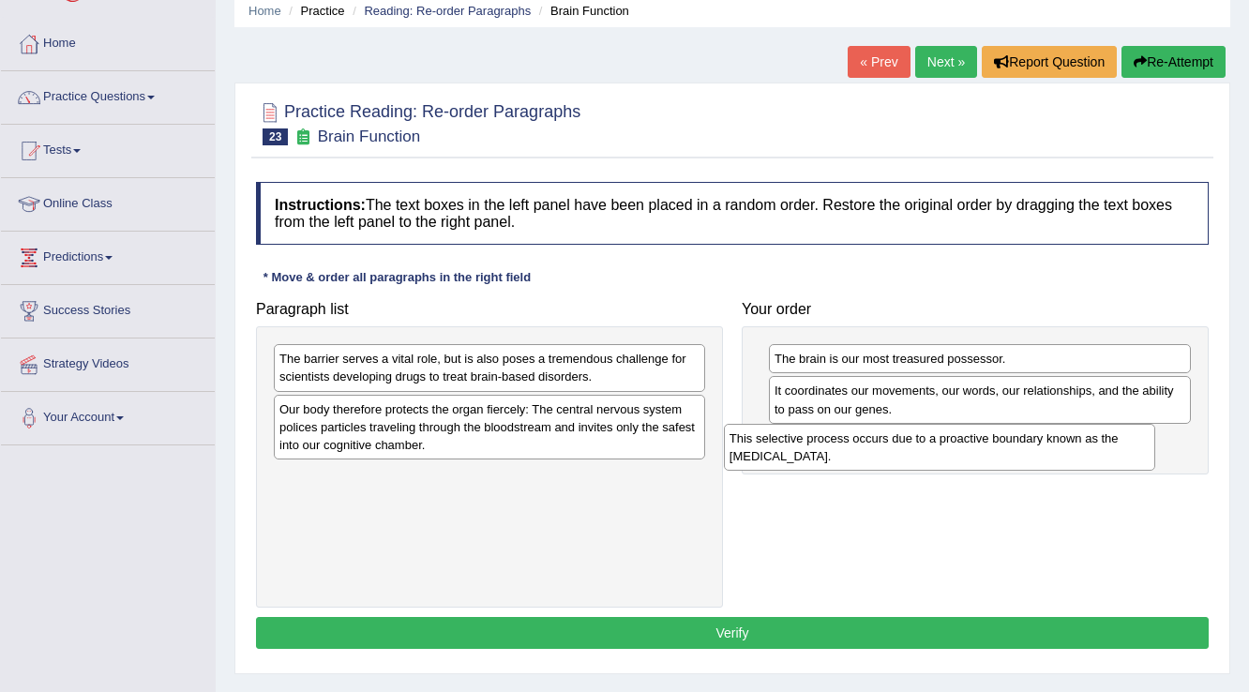
drag, startPoint x: 581, startPoint y: 420, endPoint x: 1031, endPoint y: 450, distance: 451.1
click at [1031, 450] on div "This selective process occurs due to a proactive boundary known as the blood-br…" at bounding box center [940, 447] width 432 height 47
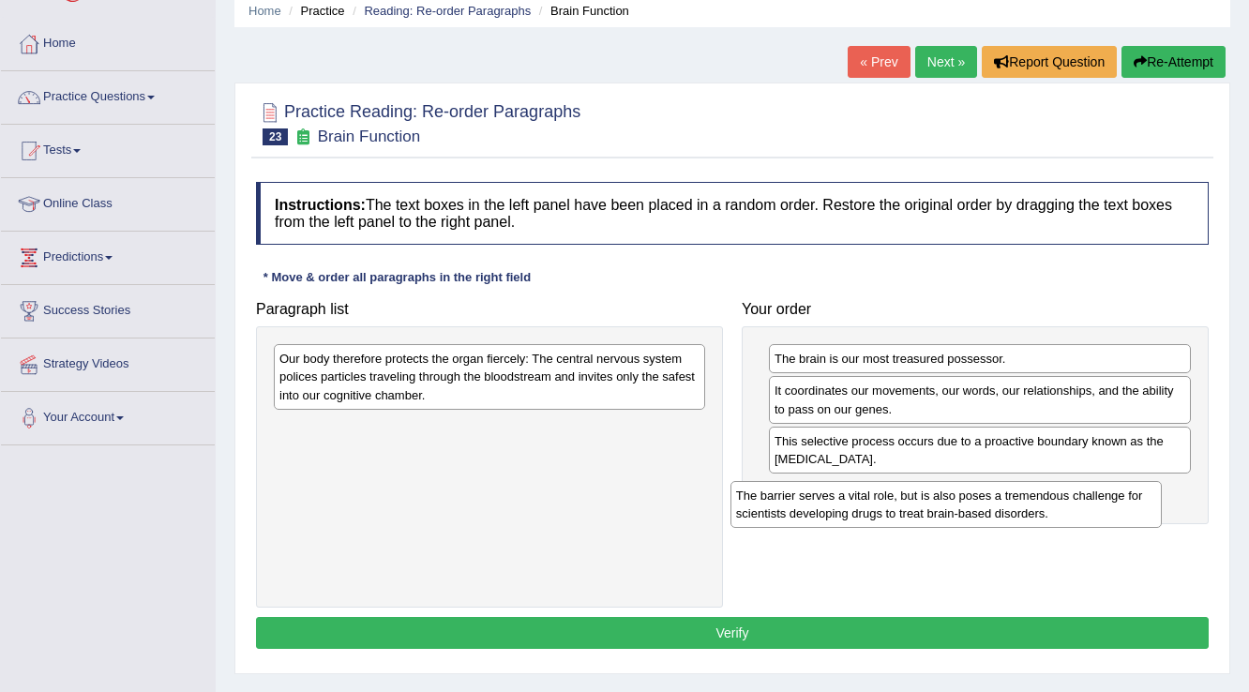
drag, startPoint x: 418, startPoint y: 369, endPoint x: 874, endPoint y: 502, distance: 474.8
click at [875, 504] on div "The barrier serves a vital role, but is also poses a tremendous challenge for s…" at bounding box center [946, 504] width 432 height 47
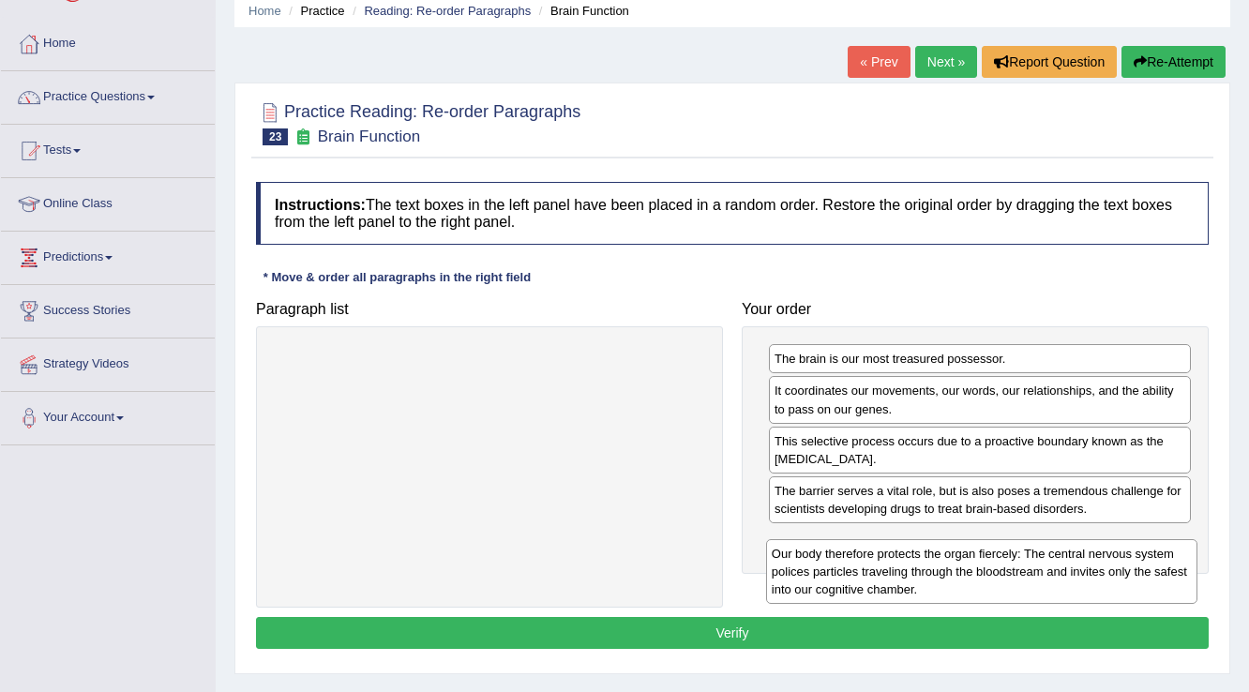
drag, startPoint x: 398, startPoint y: 375, endPoint x: 880, endPoint y: 559, distance: 516.7
click at [880, 559] on div "Our body therefore protects the organ fiercely: The central nervous system poli…" at bounding box center [982, 571] width 432 height 65
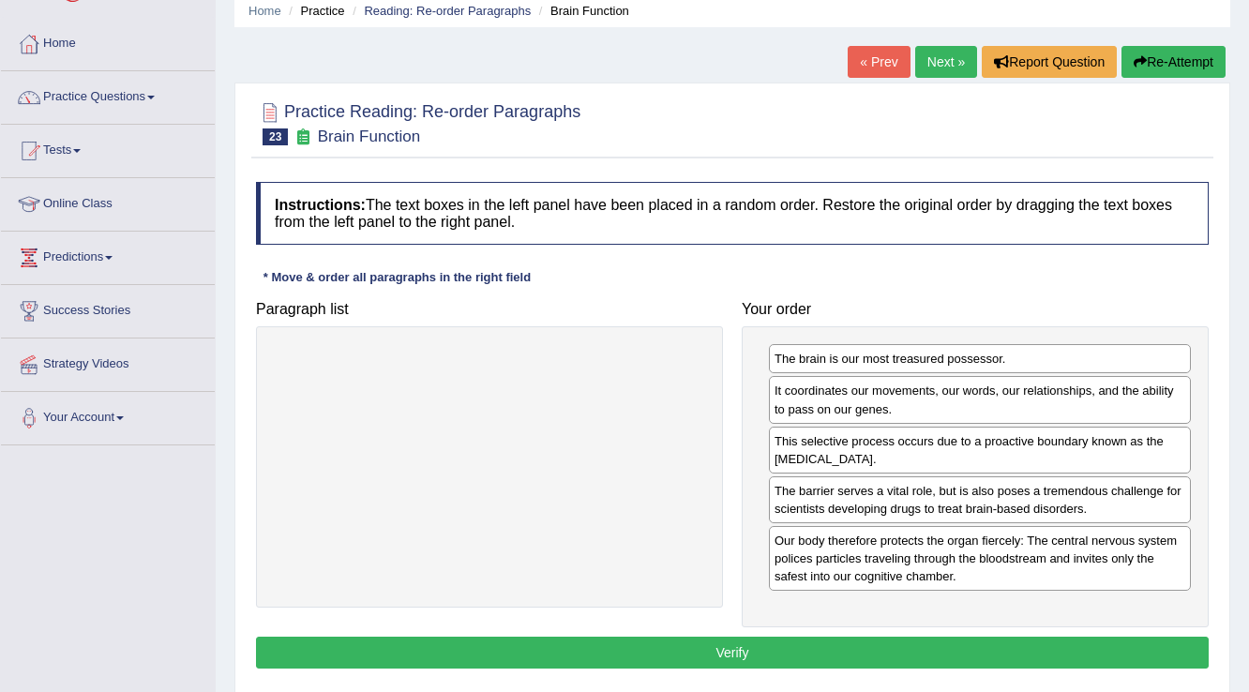
click at [796, 647] on button "Verify" at bounding box center [732, 653] width 953 height 32
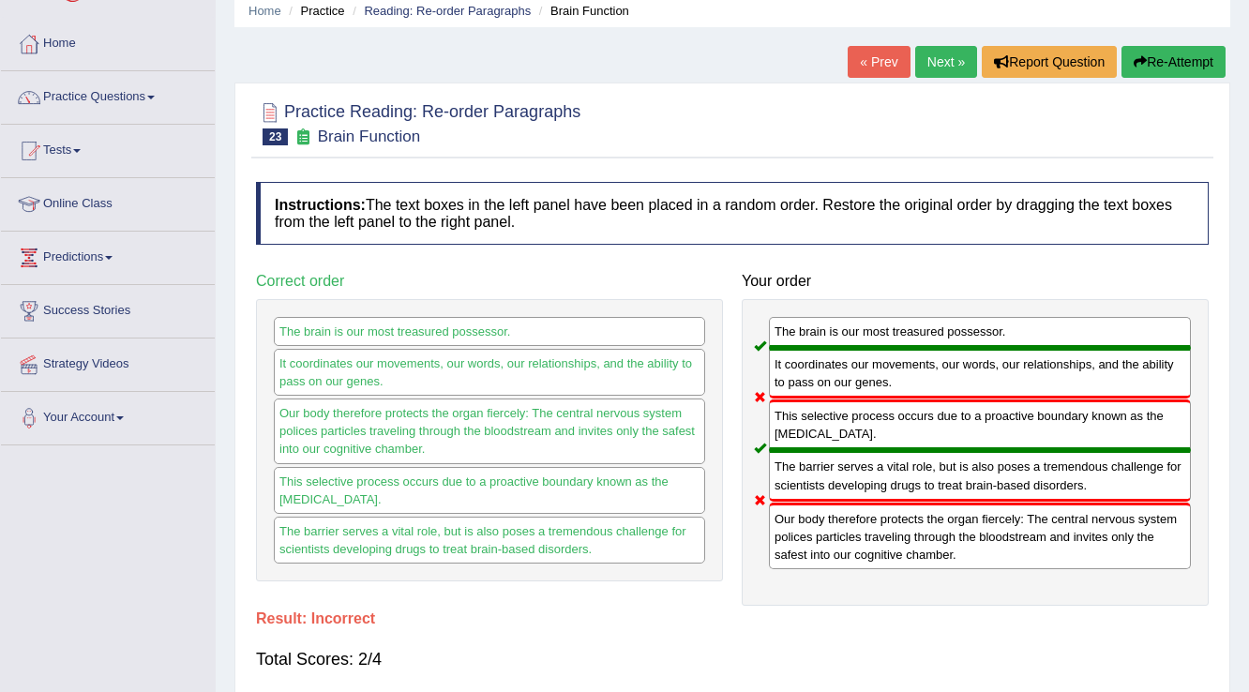
drag, startPoint x: 808, startPoint y: 549, endPoint x: 861, endPoint y: 448, distance: 113.2
click at [861, 448] on div "The brain is our most treasured possessor. It coordinates our movements, our wo…" at bounding box center [975, 452] width 467 height 307
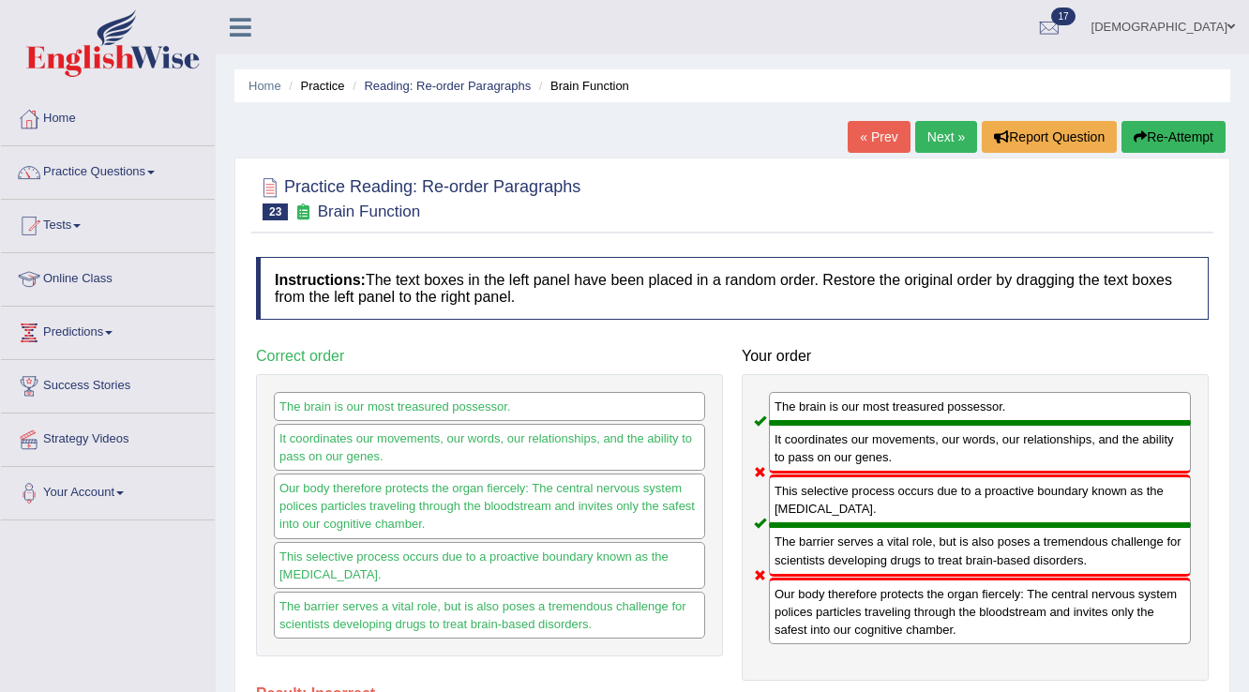
click at [925, 133] on link "Next »" at bounding box center [946, 137] width 62 height 32
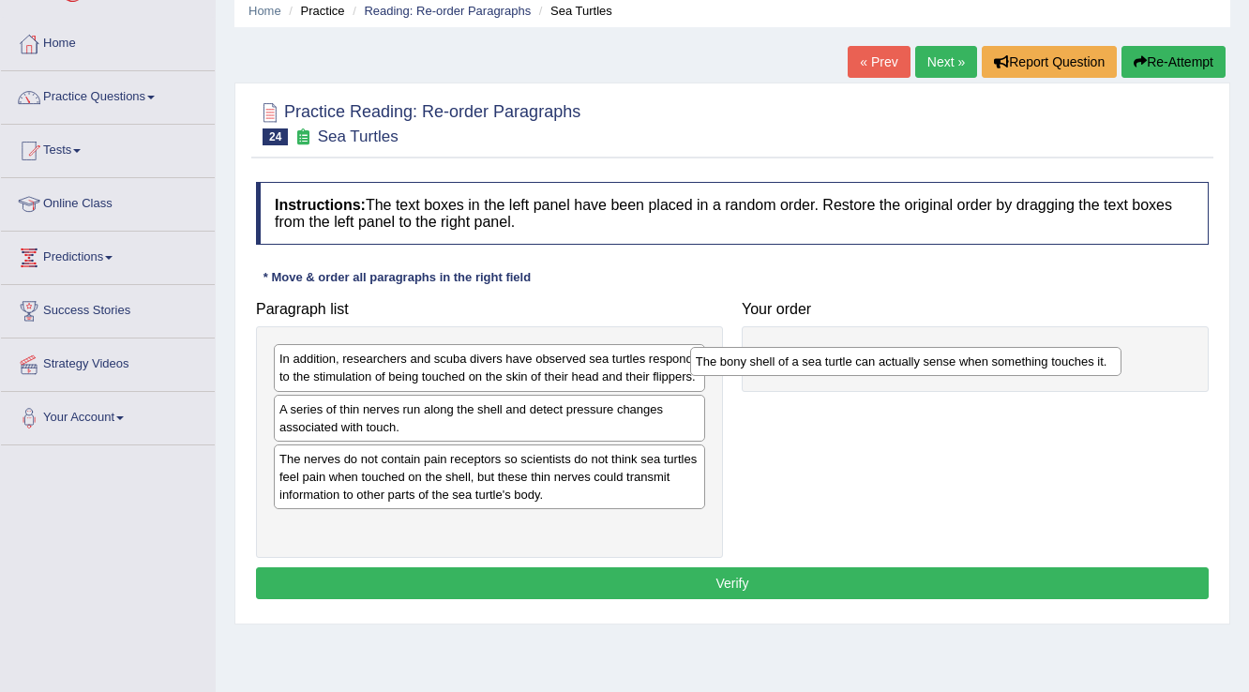
drag, startPoint x: 665, startPoint y: 464, endPoint x: 1081, endPoint y: 368, distance: 427.4
click at [1081, 368] on div "The bony shell of a sea turtle can actually sense when something touches it." at bounding box center [906, 361] width 432 height 29
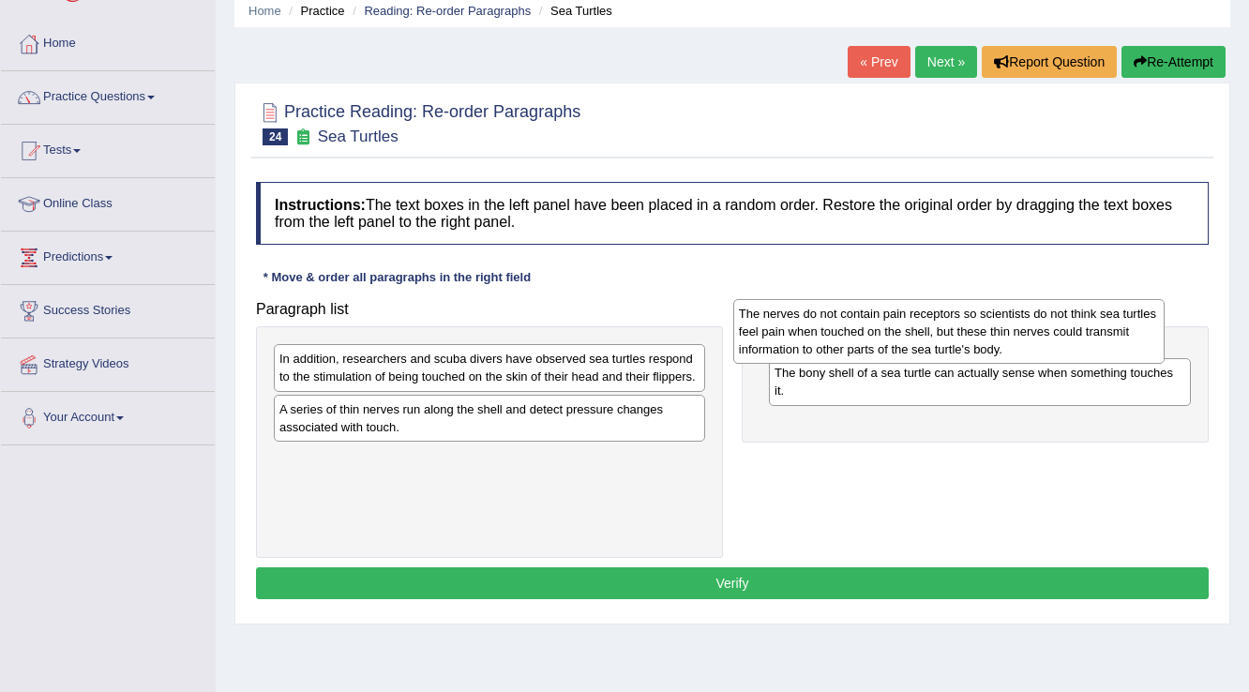
drag, startPoint x: 624, startPoint y: 480, endPoint x: 1086, endPoint y: 334, distance: 484.0
click at [1086, 334] on div "The nerves do not contain pain receptors so scientists do not think sea turtles…" at bounding box center [949, 331] width 432 height 65
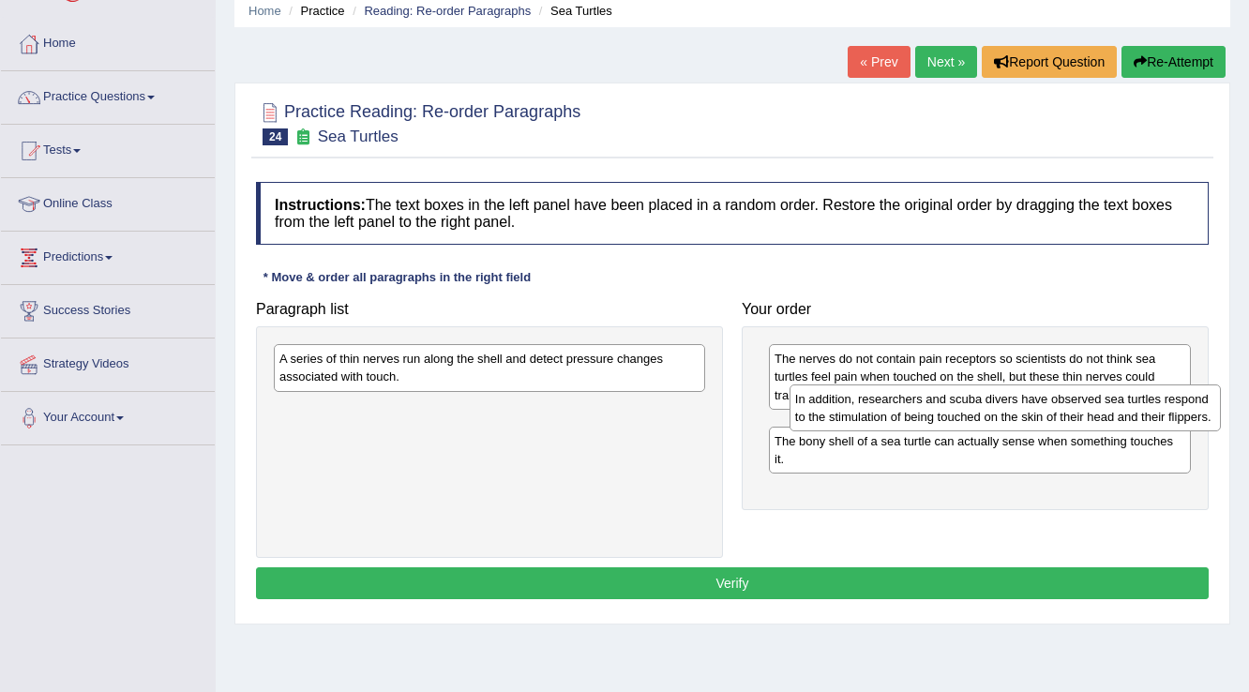
drag, startPoint x: 647, startPoint y: 375, endPoint x: 1163, endPoint y: 415, distance: 517.3
click at [1163, 415] on div "In addition, researchers and scuba divers have observed sea turtles respond to …" at bounding box center [1006, 407] width 432 height 47
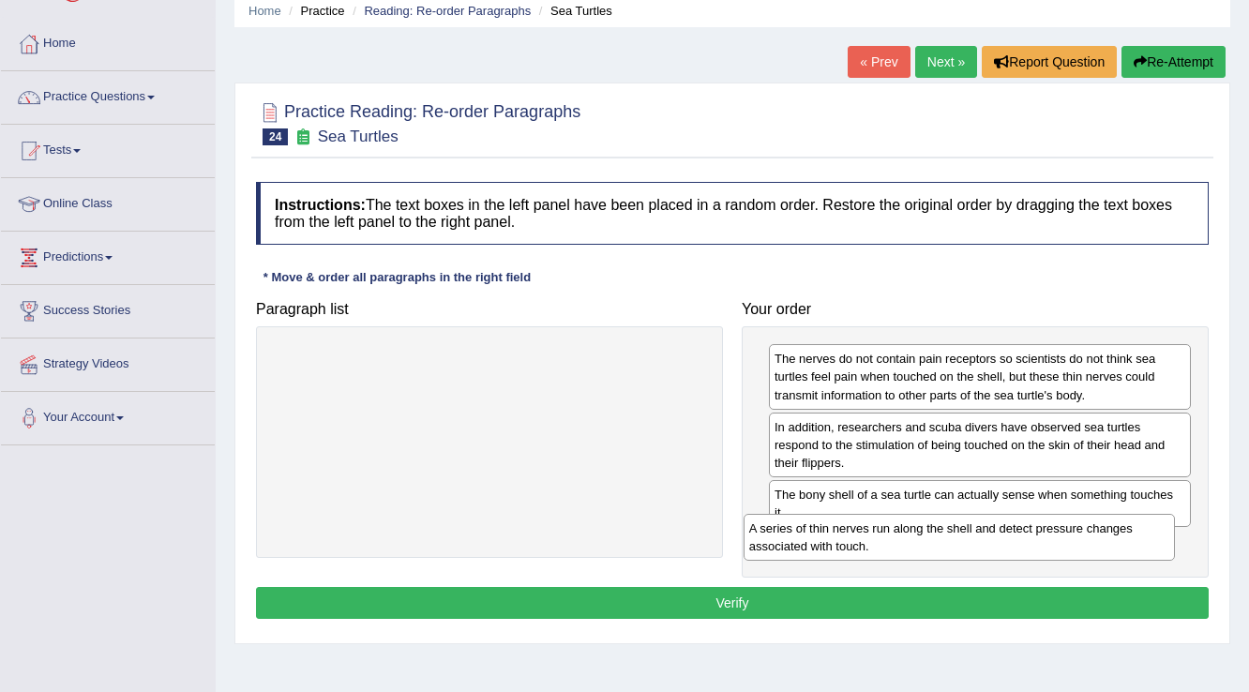
drag, startPoint x: 345, startPoint y: 370, endPoint x: 815, endPoint y: 540, distance: 499.5
click at [815, 540] on div "A series of thin nerves run along the shell and detect pressure changes associa…" at bounding box center [960, 537] width 432 height 47
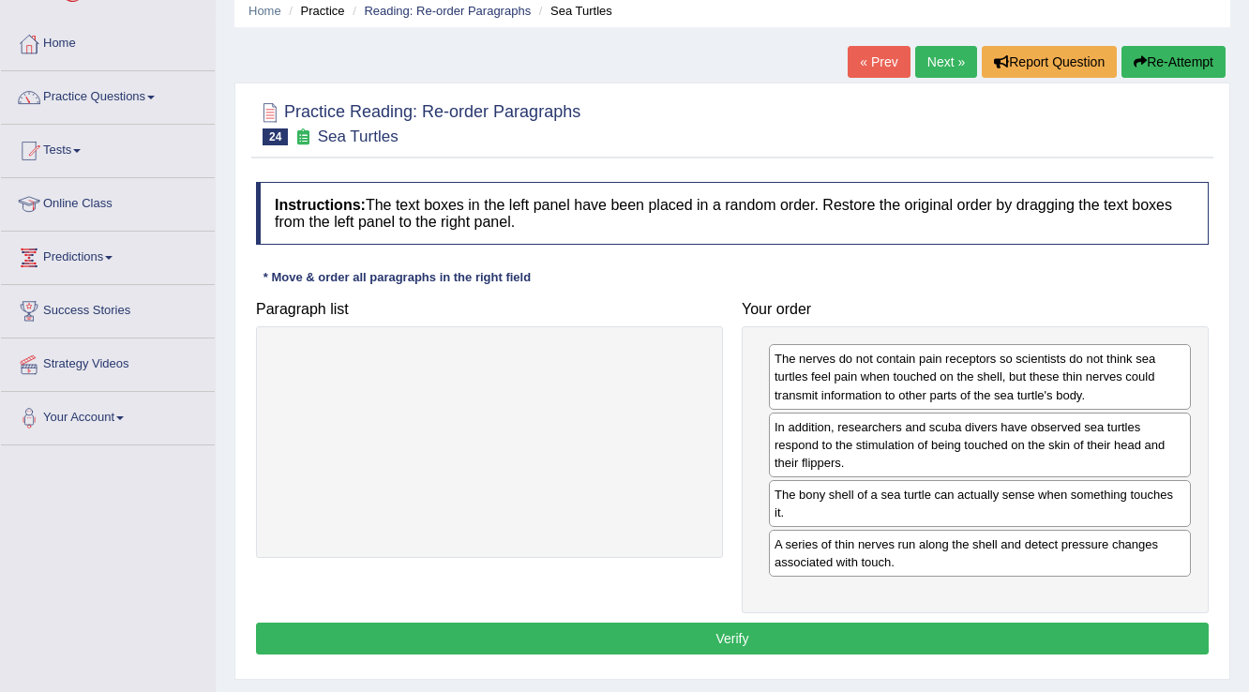
click at [746, 623] on button "Verify" at bounding box center [732, 639] width 953 height 32
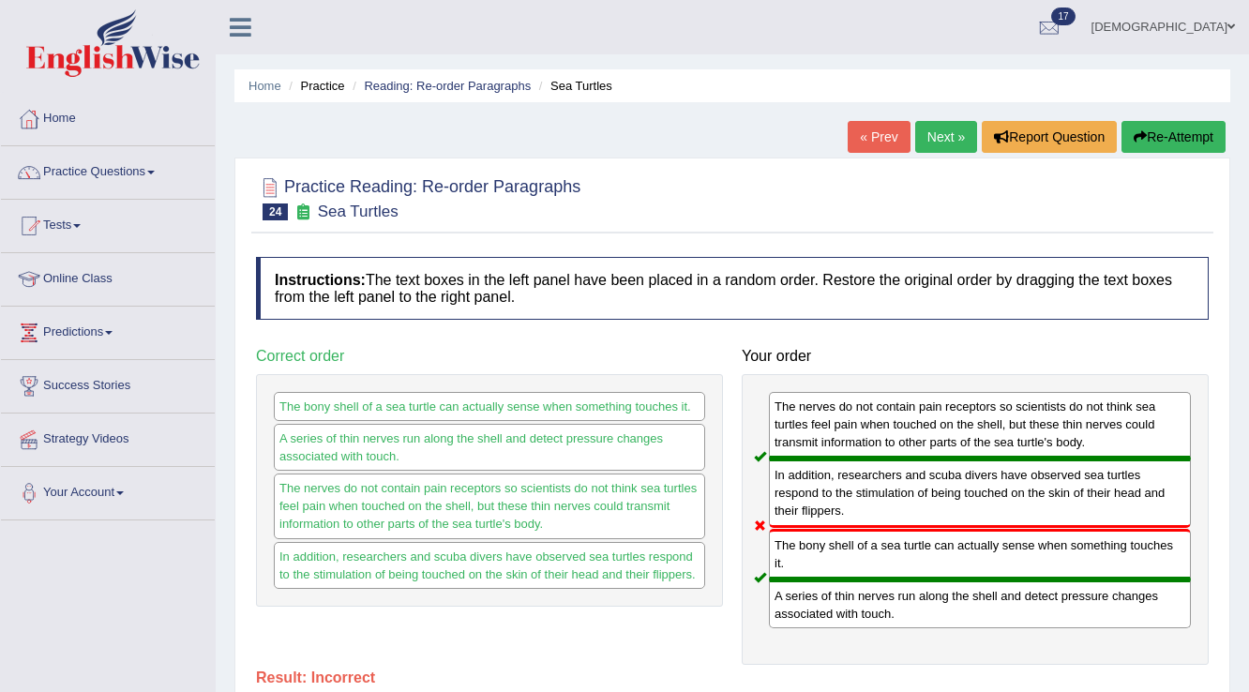
click at [932, 134] on link "Next »" at bounding box center [946, 137] width 62 height 32
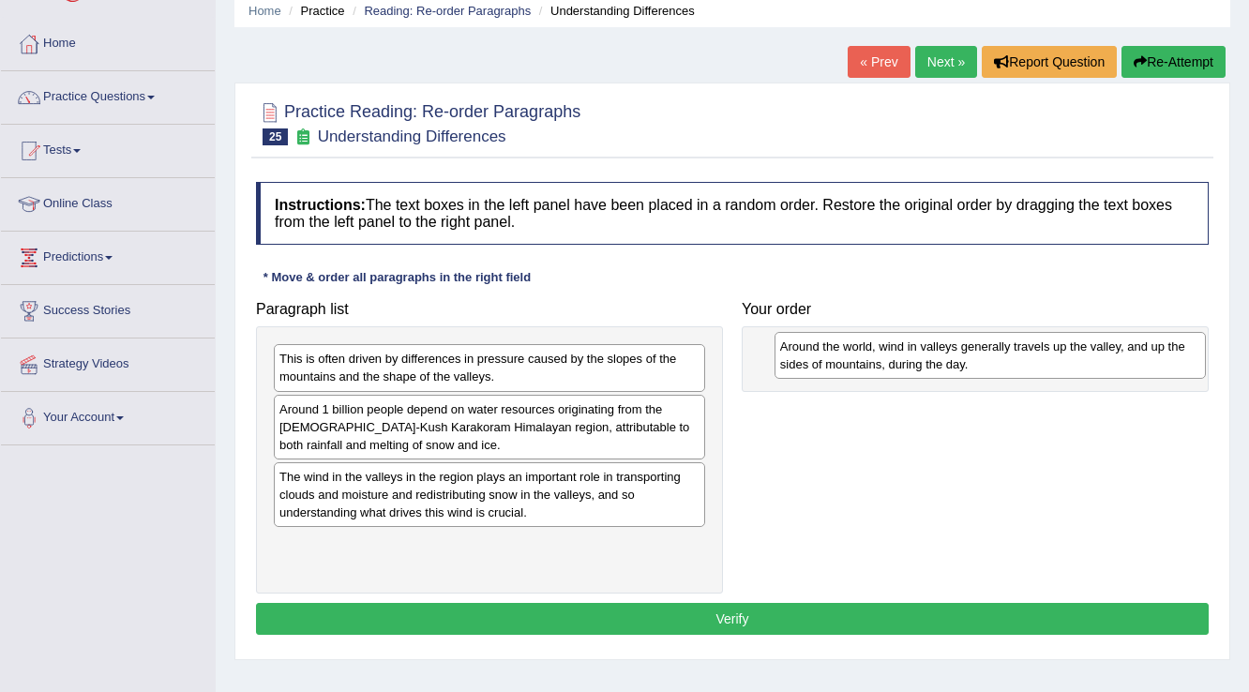
drag, startPoint x: 478, startPoint y: 361, endPoint x: 979, endPoint y: 349, distance: 500.9
click at [979, 349] on div "Around the world, wind in valleys generally travels up the valley, and up the s…" at bounding box center [991, 355] width 432 height 47
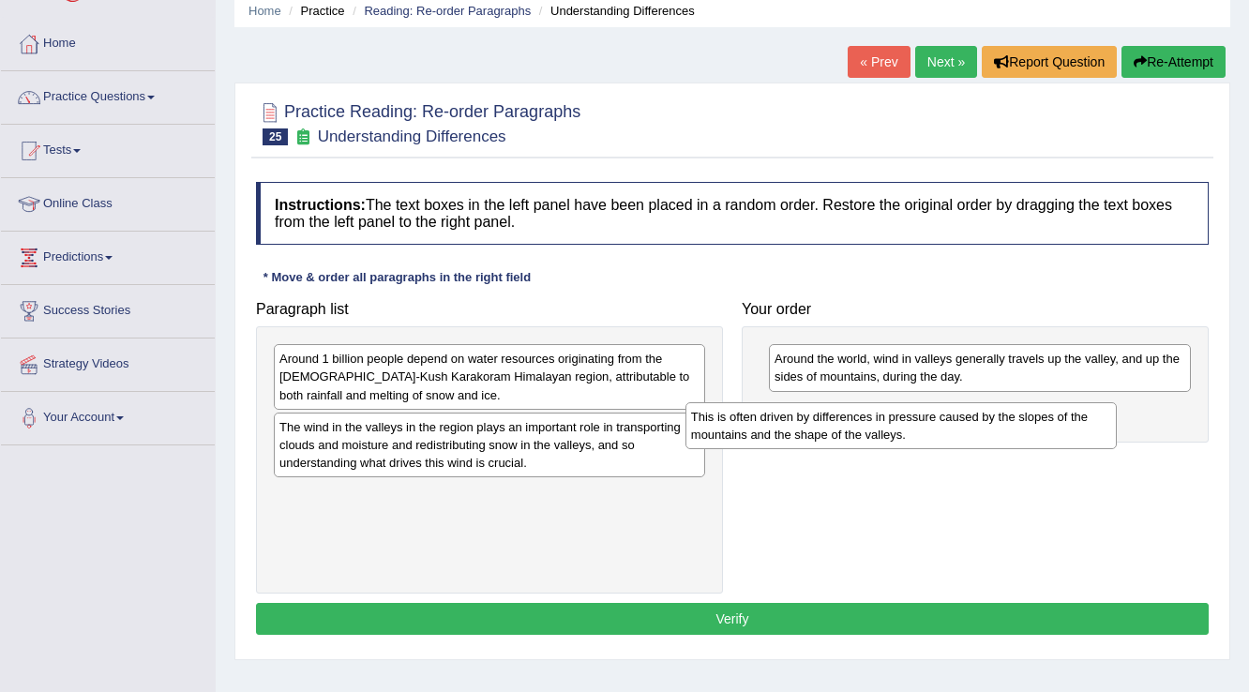
drag, startPoint x: 489, startPoint y: 368, endPoint x: 900, endPoint y: 426, distance: 415.7
click at [900, 426] on div "This is often driven by differences in pressure caused by the slopes of the mou…" at bounding box center [901, 425] width 432 height 47
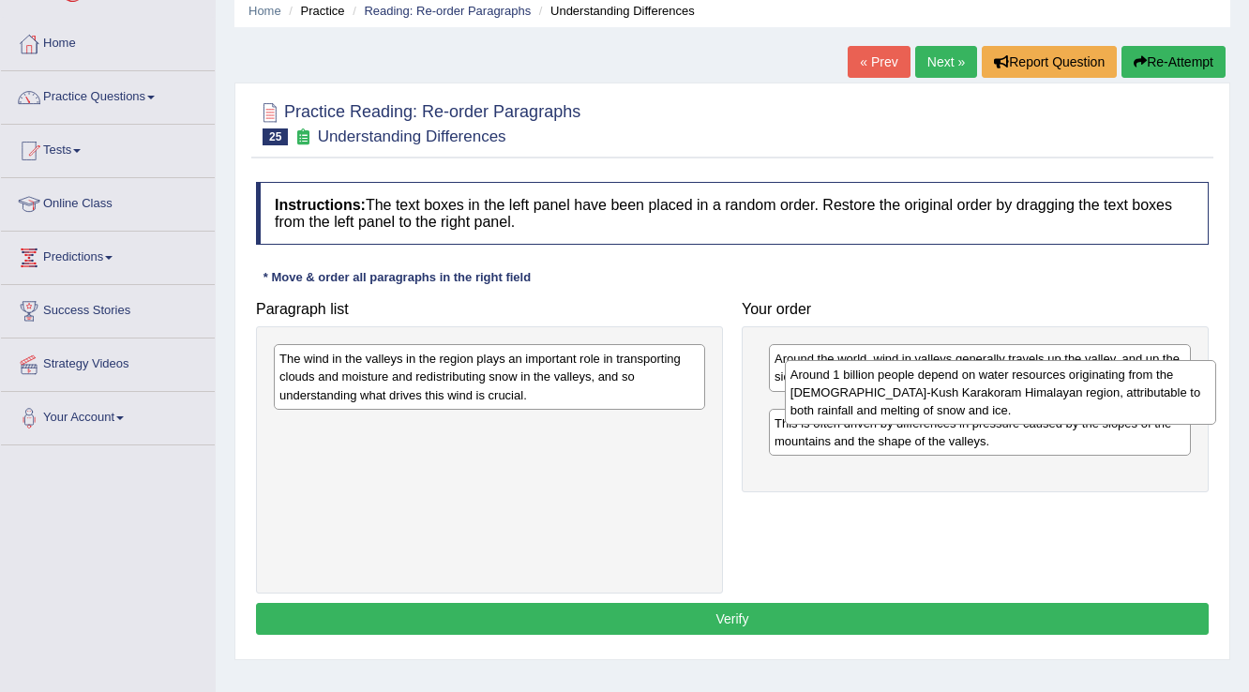
drag, startPoint x: 524, startPoint y: 393, endPoint x: 1035, endPoint y: 409, distance: 511.3
click at [1035, 409] on div "Around 1 billion people depend on water resources originating from the Hindu-Ku…" at bounding box center [1001, 392] width 432 height 65
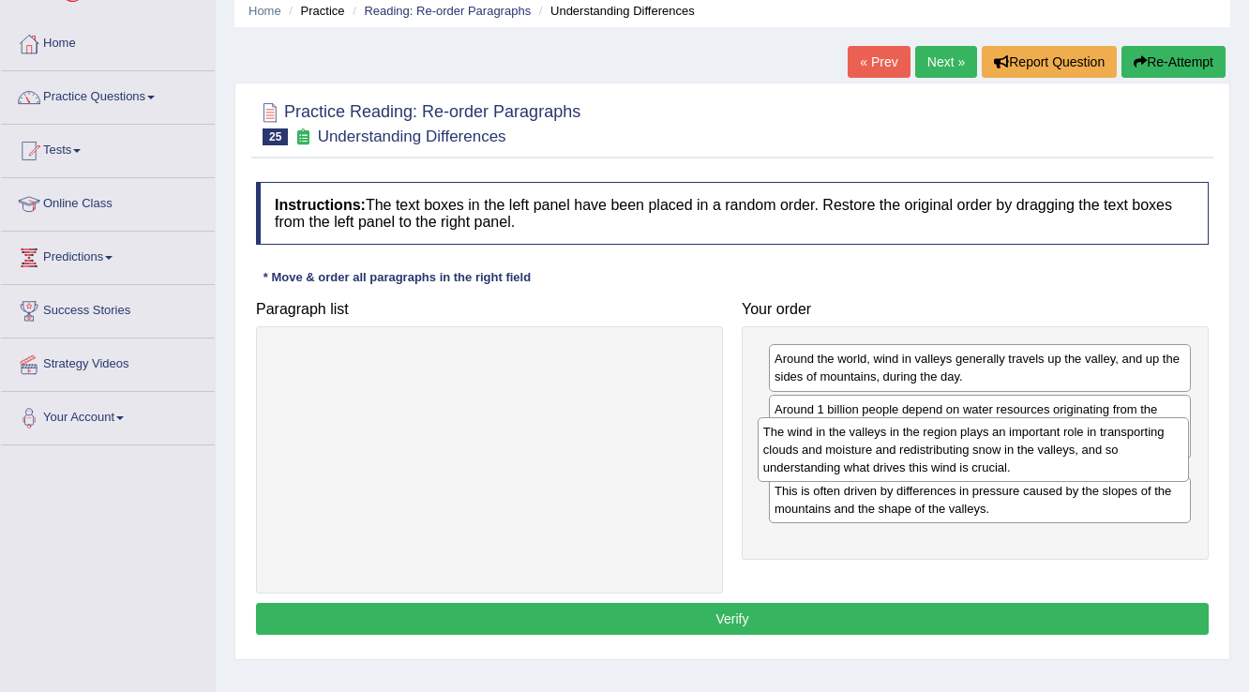
drag, startPoint x: 526, startPoint y: 373, endPoint x: 1010, endPoint y: 446, distance: 489.3
click at [1010, 446] on div "The wind in the valleys in the region plays an important role in transporting c…" at bounding box center [974, 449] width 432 height 65
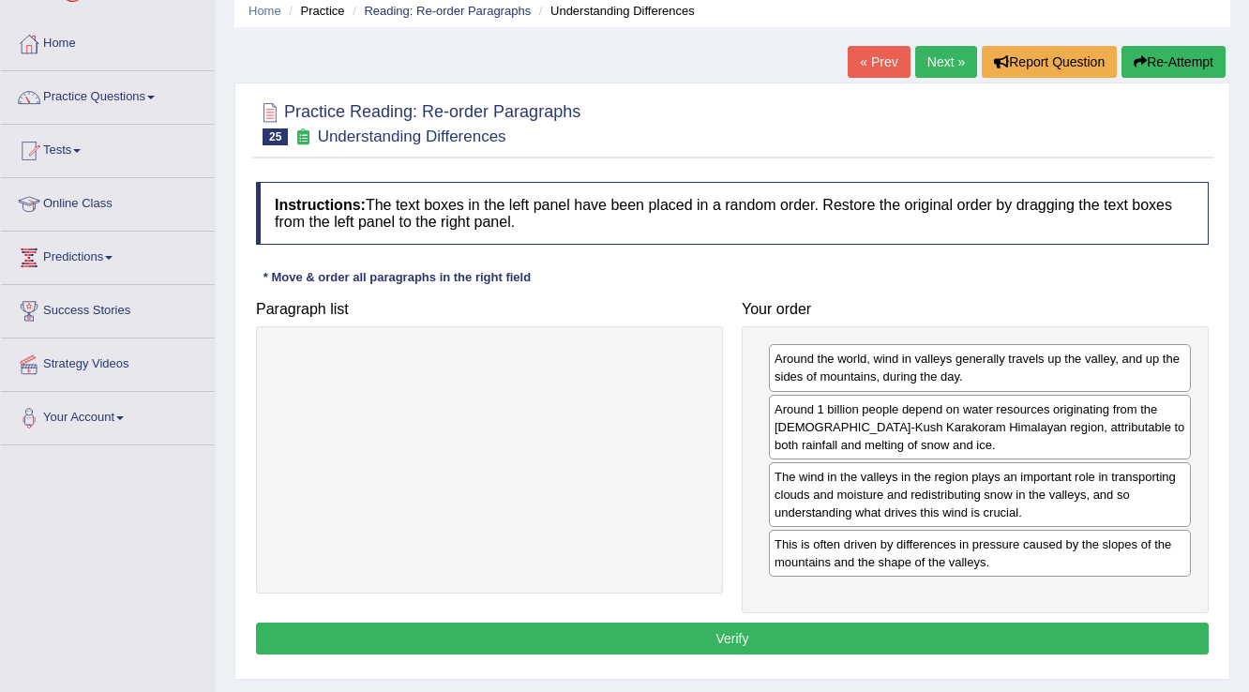
click at [824, 636] on button "Verify" at bounding box center [732, 639] width 953 height 32
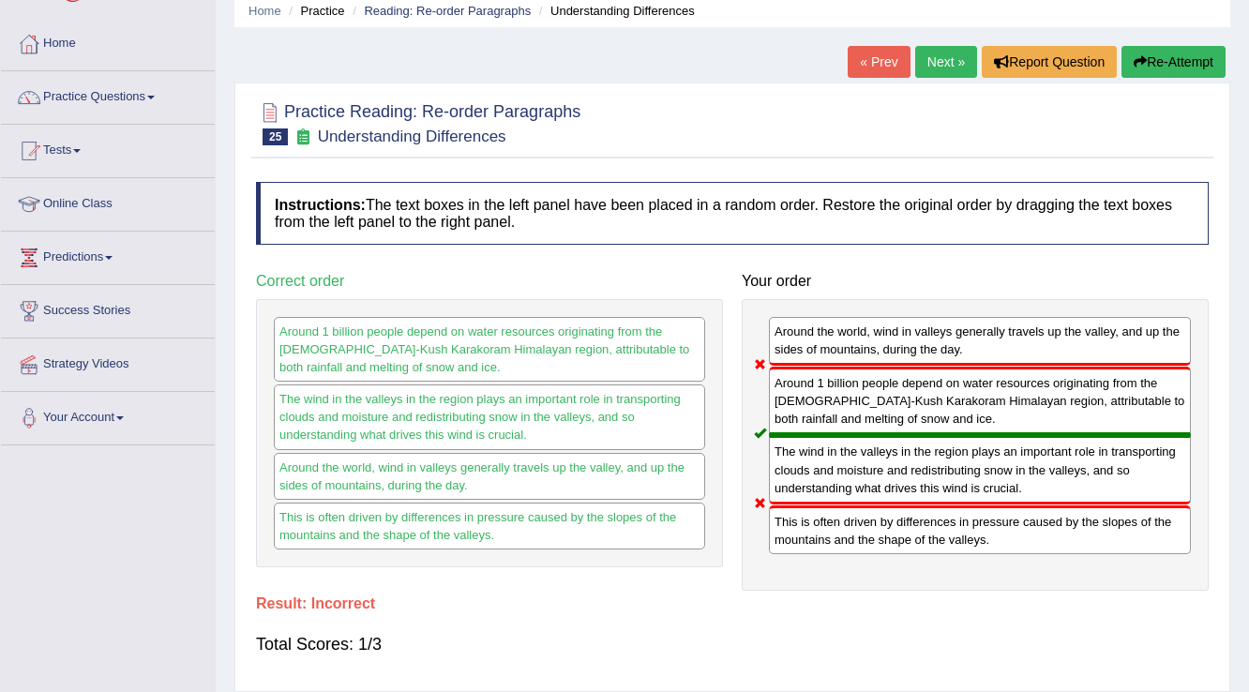
click at [922, 555] on div "Around the world, wind in valleys generally travels up the valley, and up the s…" at bounding box center [975, 445] width 467 height 292
drag, startPoint x: 824, startPoint y: 409, endPoint x: 860, endPoint y: 338, distance: 79.7
click at [860, 338] on div "Around the world, wind in valleys generally travels up the valley, and up the s…" at bounding box center [975, 445] width 467 height 292
drag, startPoint x: 838, startPoint y: 469, endPoint x: 835, endPoint y: 420, distance: 48.8
click at [835, 420] on div "Around the world, wind in valleys generally travels up the valley, and up the s…" at bounding box center [975, 445] width 467 height 292
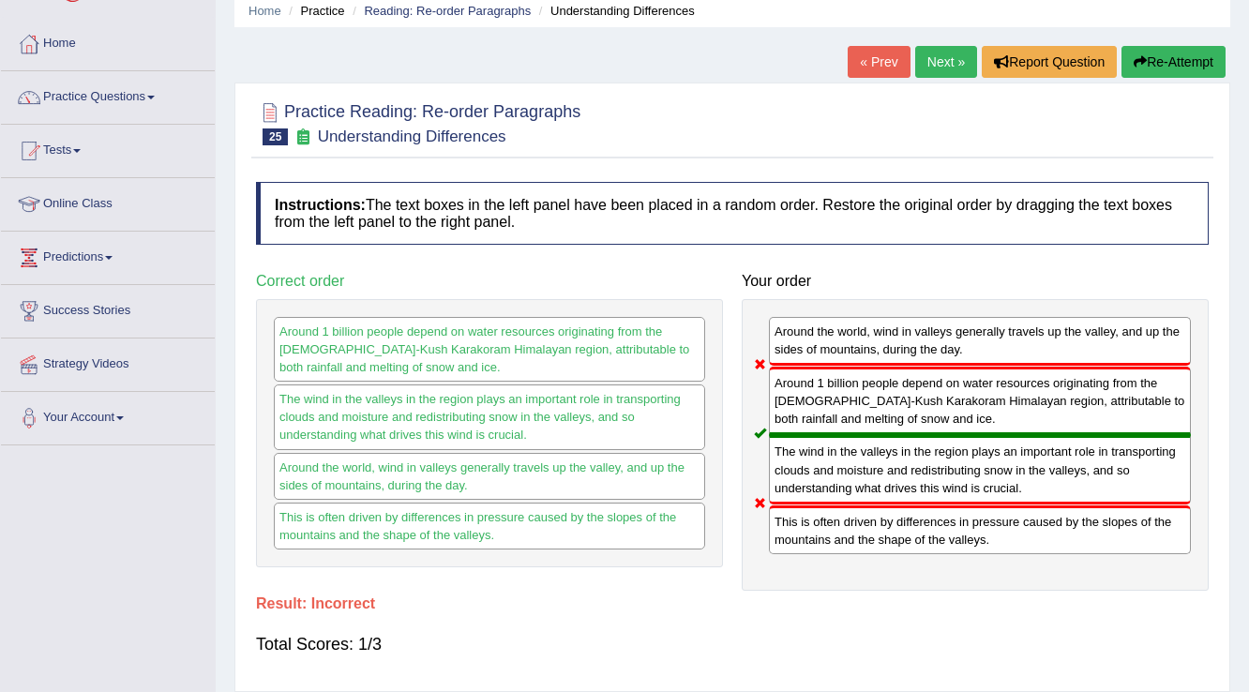
drag, startPoint x: 835, startPoint y: 341, endPoint x: 970, endPoint y: 506, distance: 213.8
click at [970, 506] on div "Around the world, wind in valleys generally travels up the valley, and up the s…" at bounding box center [975, 445] width 467 height 292
click at [124, 89] on link "Practice Questions" at bounding box center [108, 94] width 214 height 47
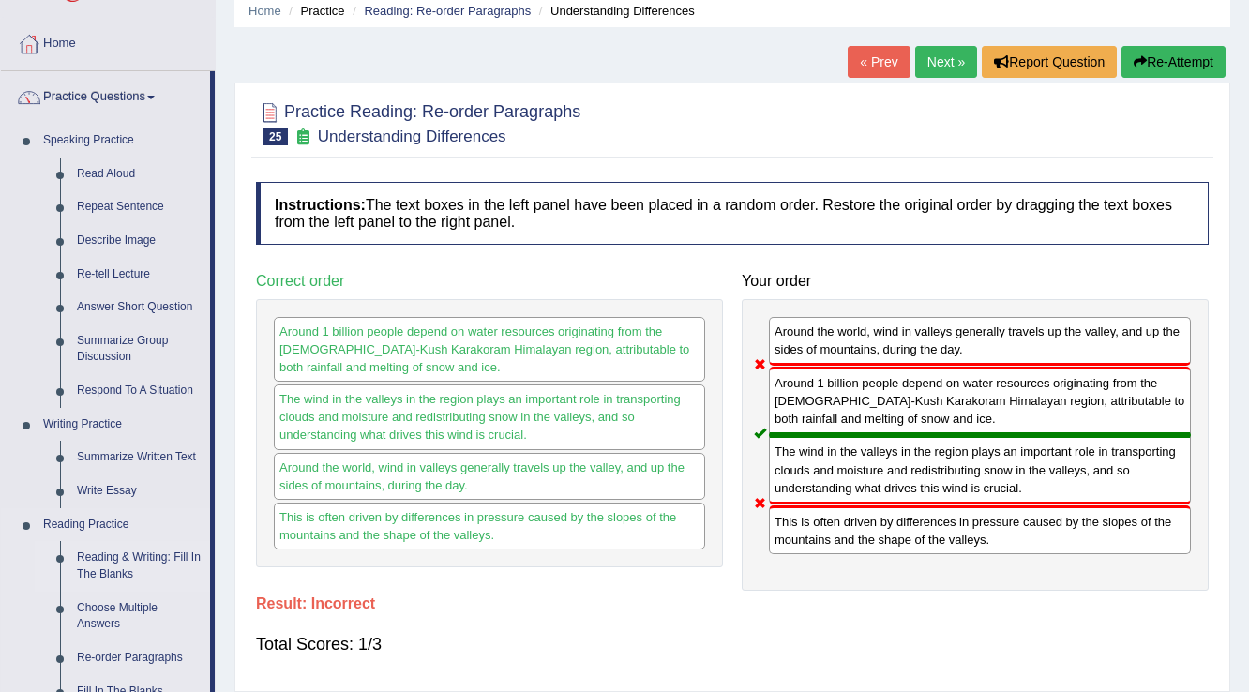
click at [157, 551] on link "Reading & Writing: Fill In The Blanks" at bounding box center [139, 566] width 142 height 50
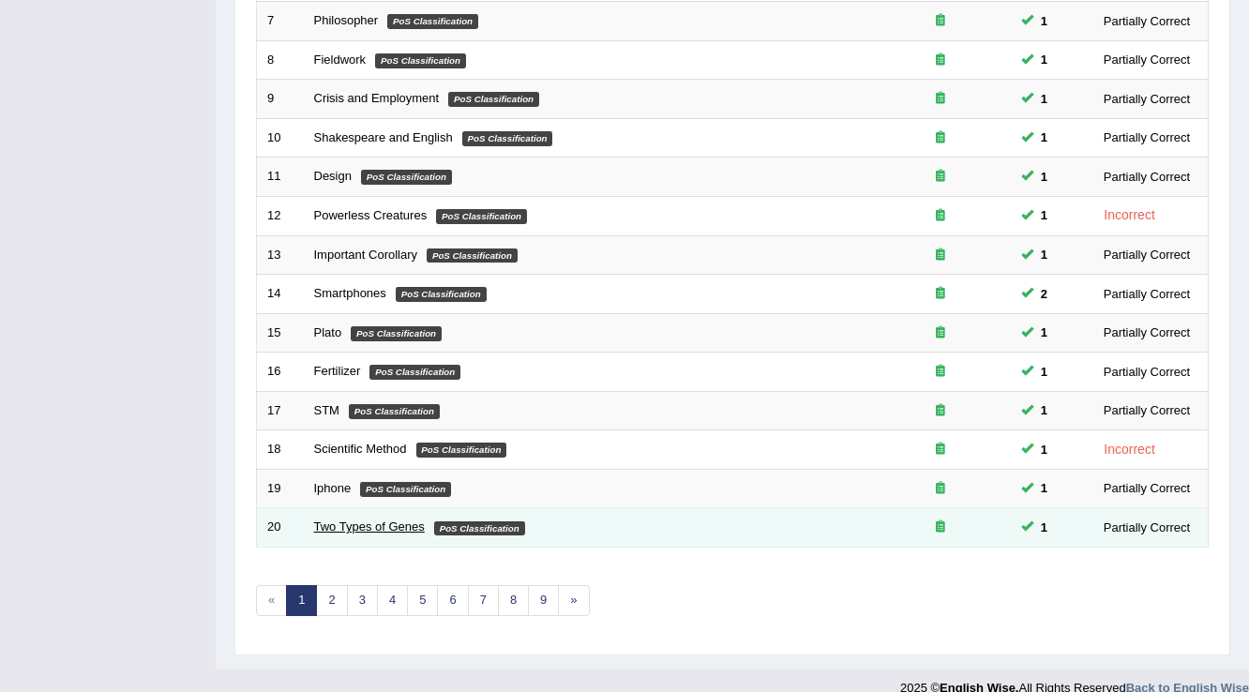
click at [356, 525] on link "Two Types of Genes" at bounding box center [369, 526] width 111 height 14
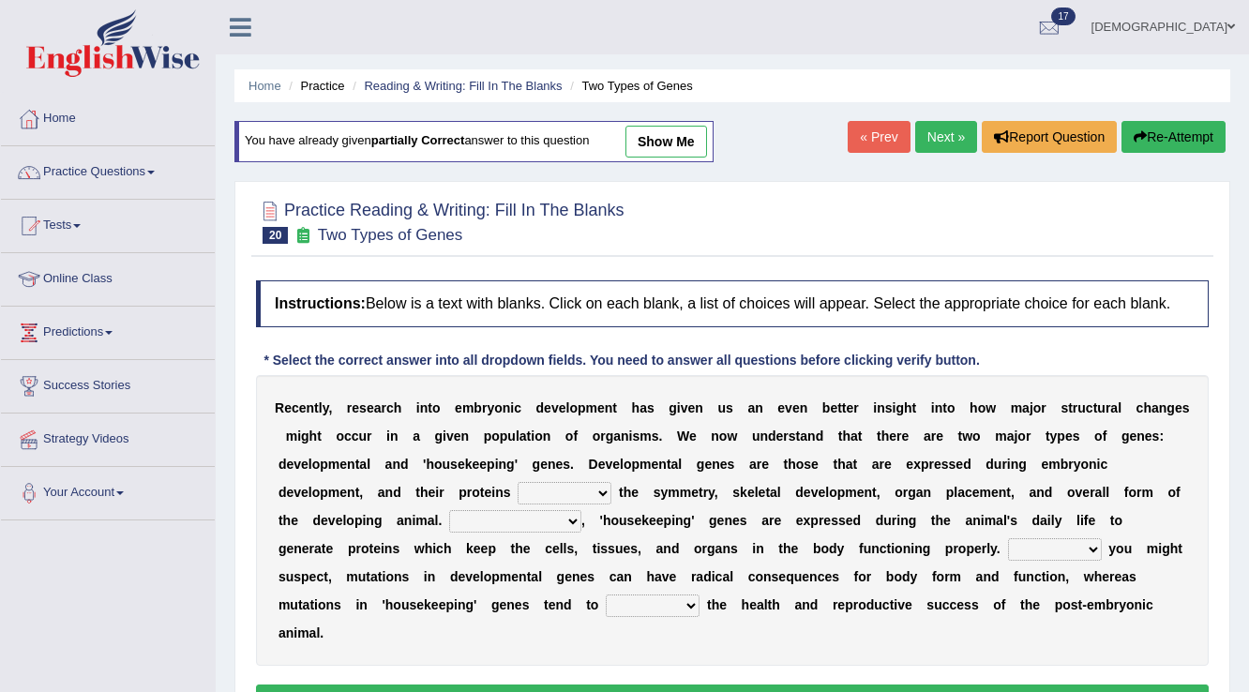
click at [682, 142] on link "show me" at bounding box center [666, 142] width 82 height 32
select select "control"
select select "Conversely"
select select "As"
select select "affect"
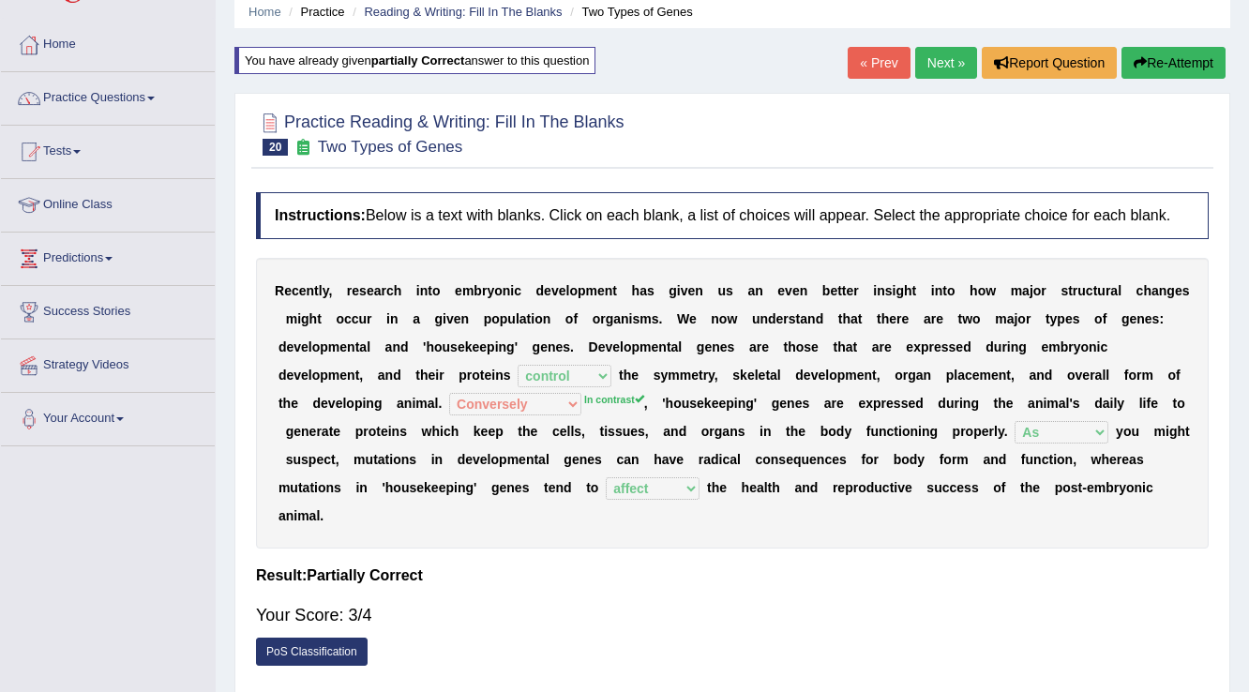
scroll to position [75, 0]
click at [952, 68] on link "Next »" at bounding box center [946, 62] width 62 height 32
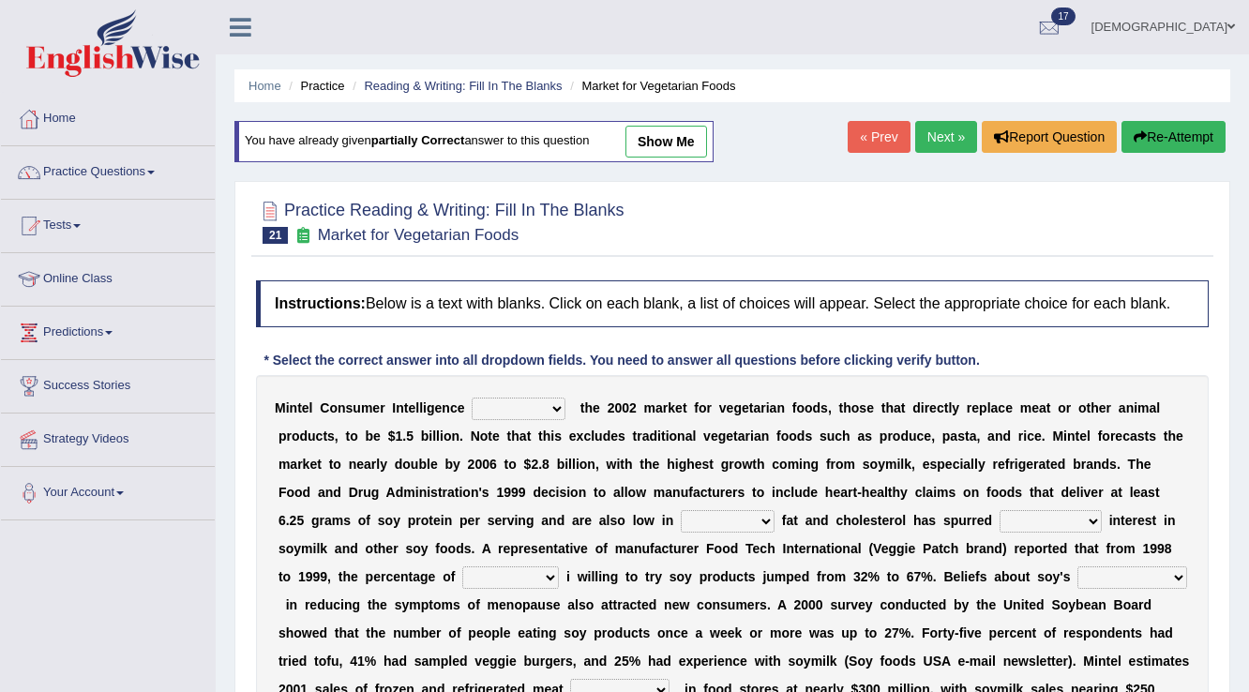
click at [653, 147] on link "show me" at bounding box center [666, 142] width 82 height 32
select select "estimates"
select select "saturated"
select select "big"
select select "customers"
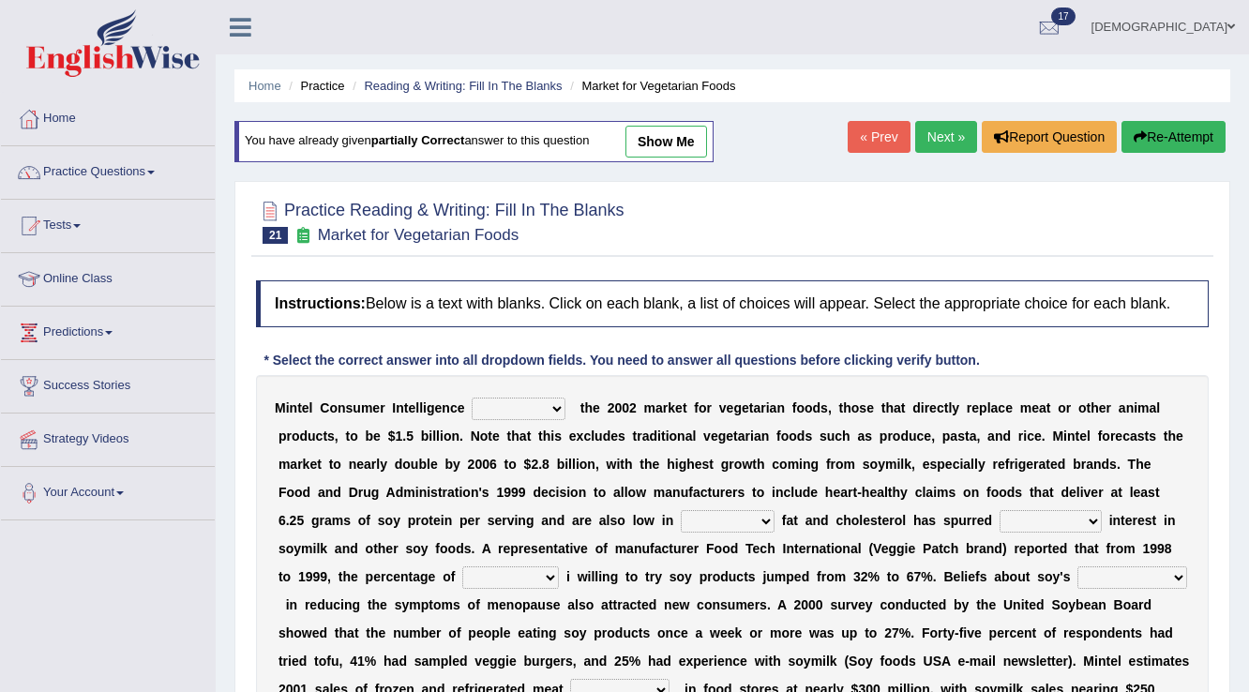
select select "timeliness"
select select "alternatives"
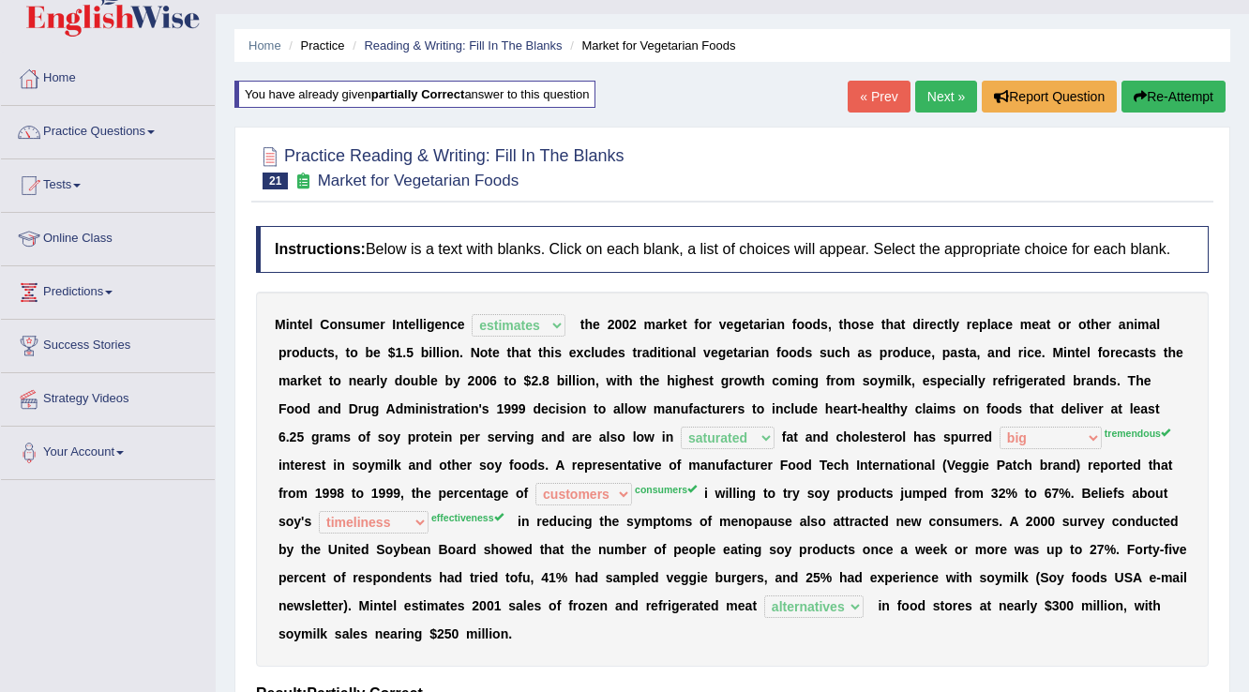
scroll to position [75, 0]
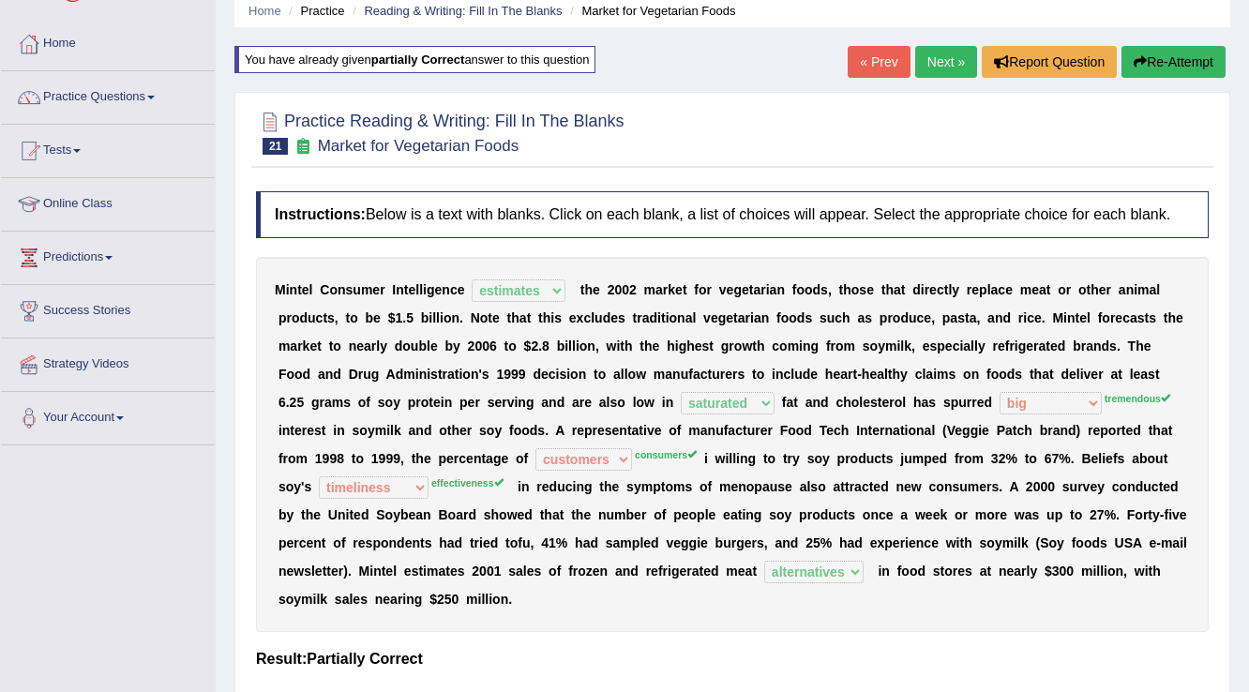
drag, startPoint x: 379, startPoint y: 286, endPoint x: 330, endPoint y: 267, distance: 52.2
click at [330, 267] on div "M i n t e l C o n s u m e r I n t e l l i g e n c e deals fulfills creates esti…" at bounding box center [732, 444] width 953 height 375
click at [926, 56] on link "Next »" at bounding box center [946, 62] width 62 height 32
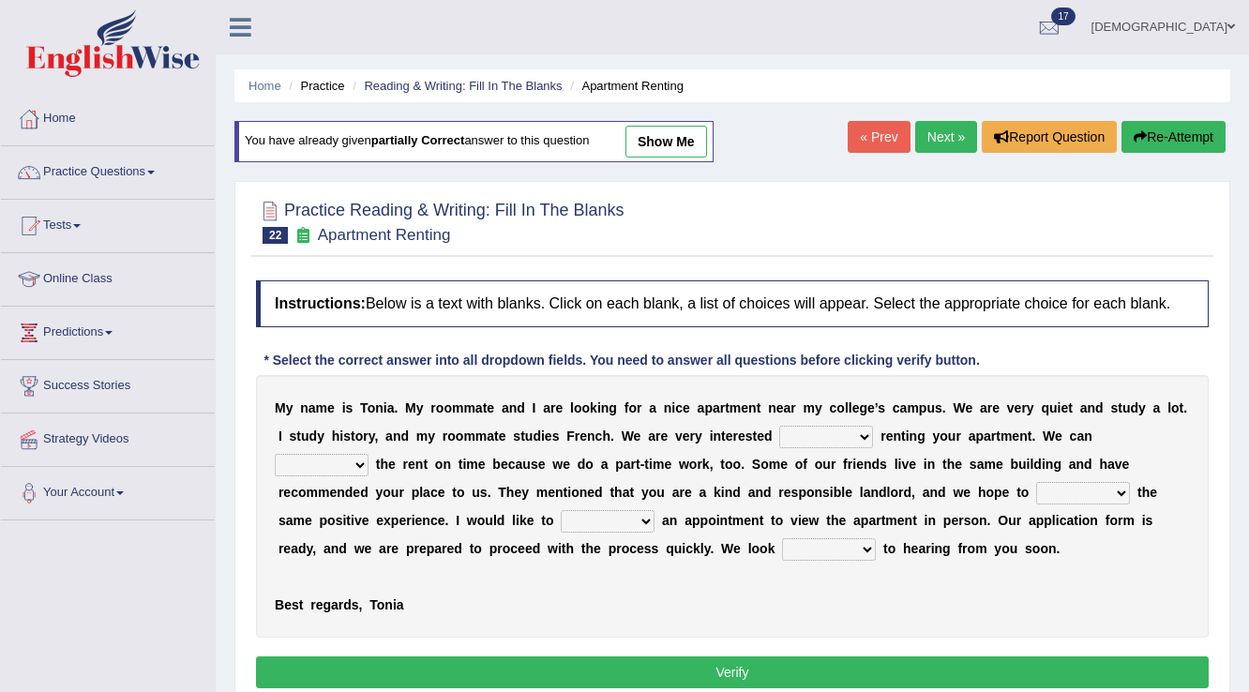
click at [668, 135] on link "show me" at bounding box center [666, 142] width 82 height 32
select select "in"
select select "pay"
select select "meet"
select select "make"
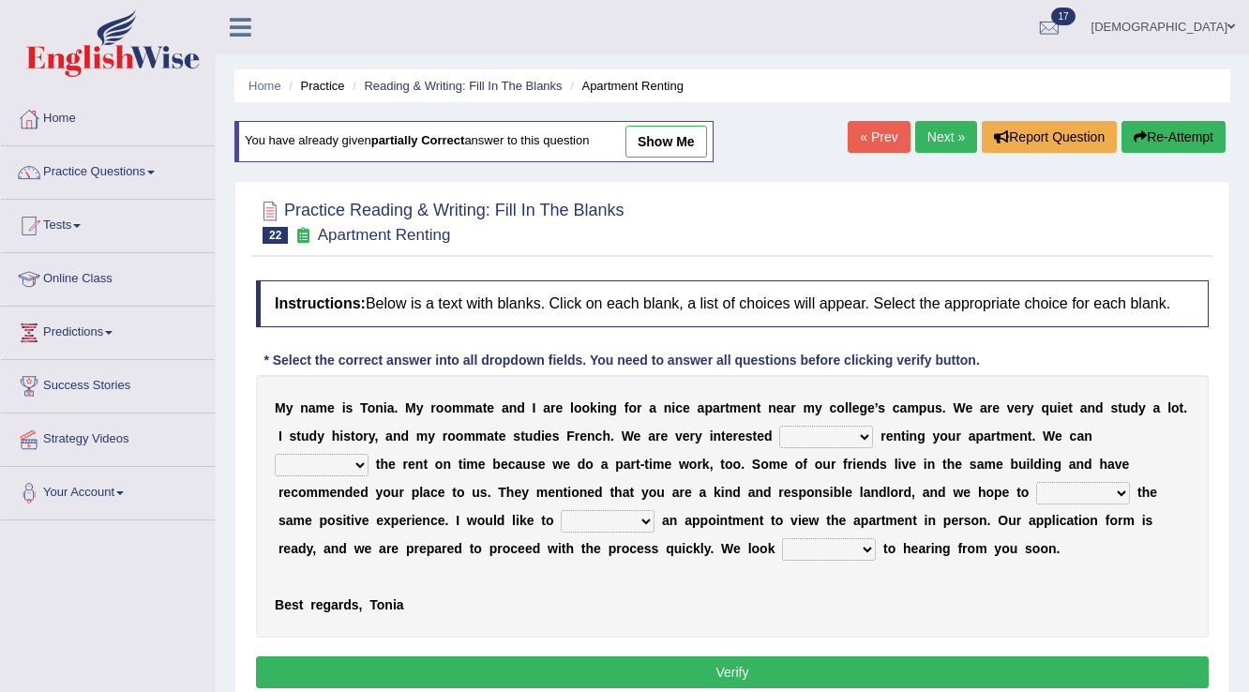
select select "forward"
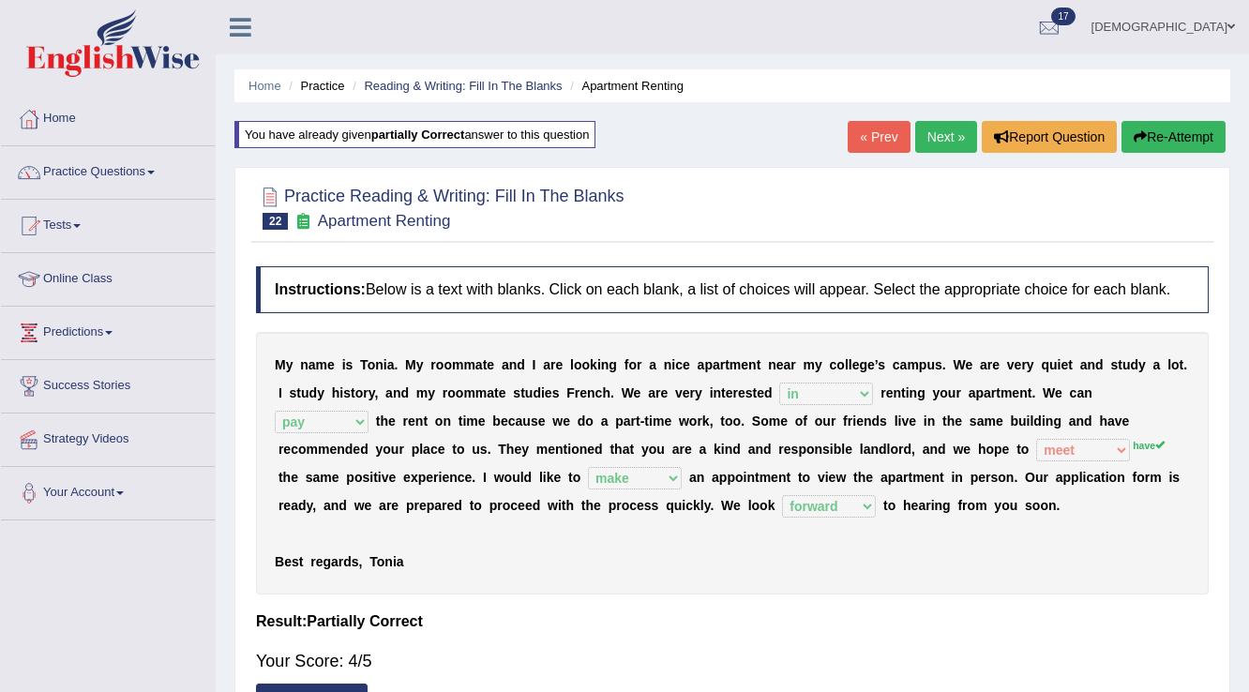
click at [931, 143] on link "Next »" at bounding box center [946, 137] width 62 height 32
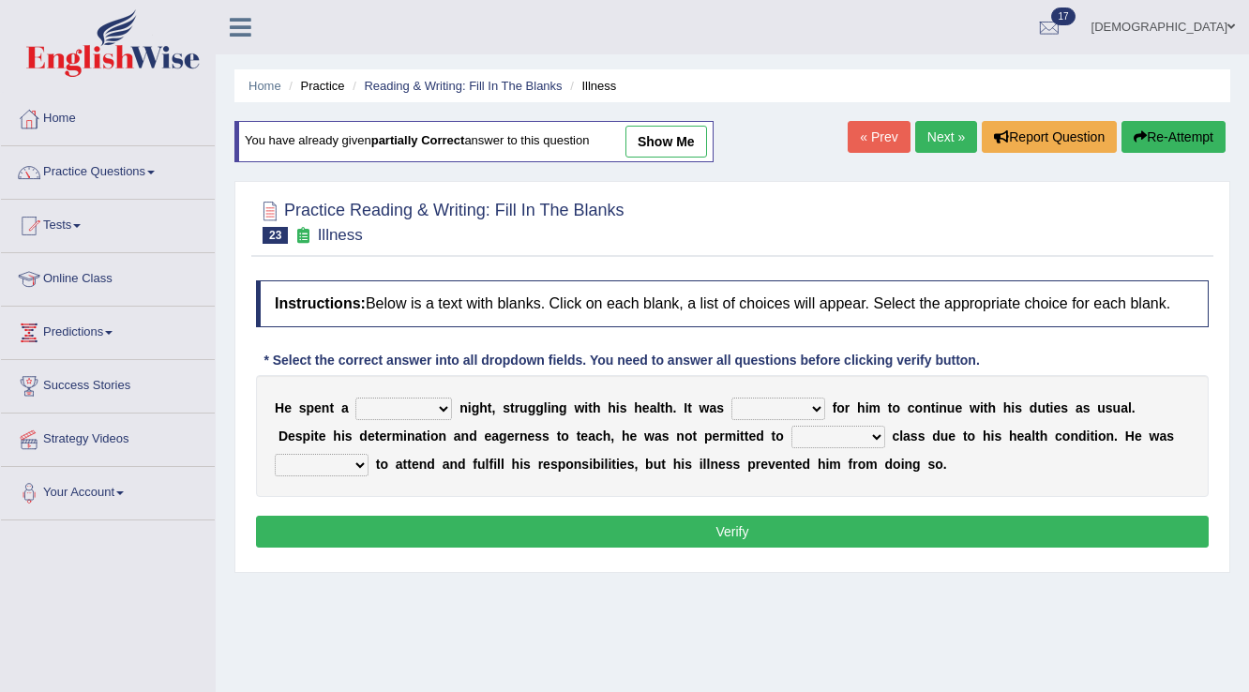
click at [661, 135] on link "show me" at bounding box center [666, 142] width 82 height 32
select select "painful"
select select "difficult"
select select "attend"
select select "forced"
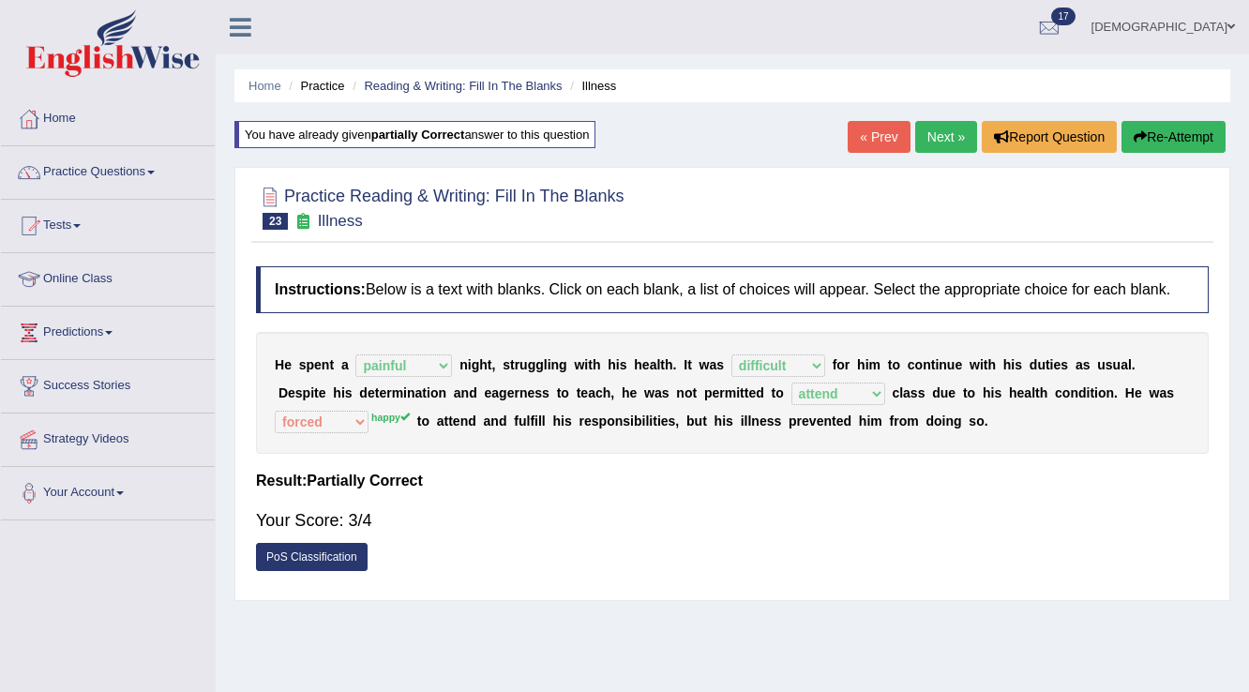
click at [931, 130] on link "Next »" at bounding box center [946, 137] width 62 height 32
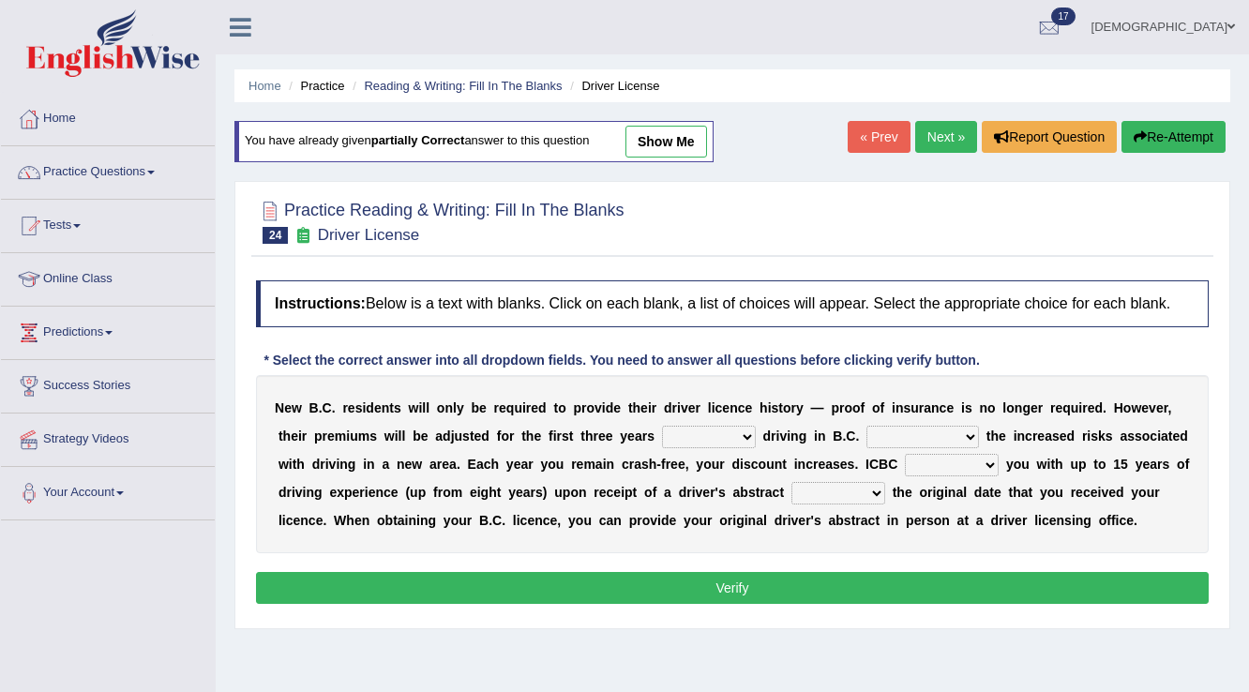
click at [674, 132] on link "show me" at bounding box center [666, 142] width 82 height 32
select select "of"
select select "due to"
select select "crediting"
select select "showing"
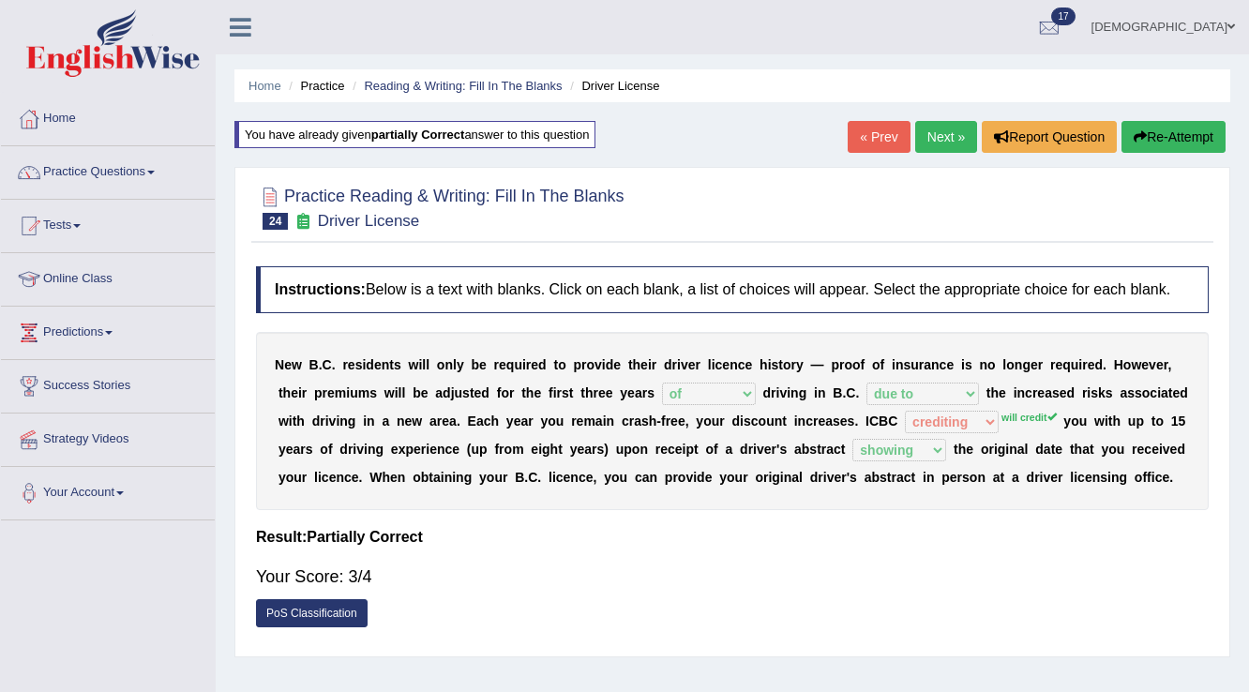
click at [939, 143] on link "Next »" at bounding box center [946, 137] width 62 height 32
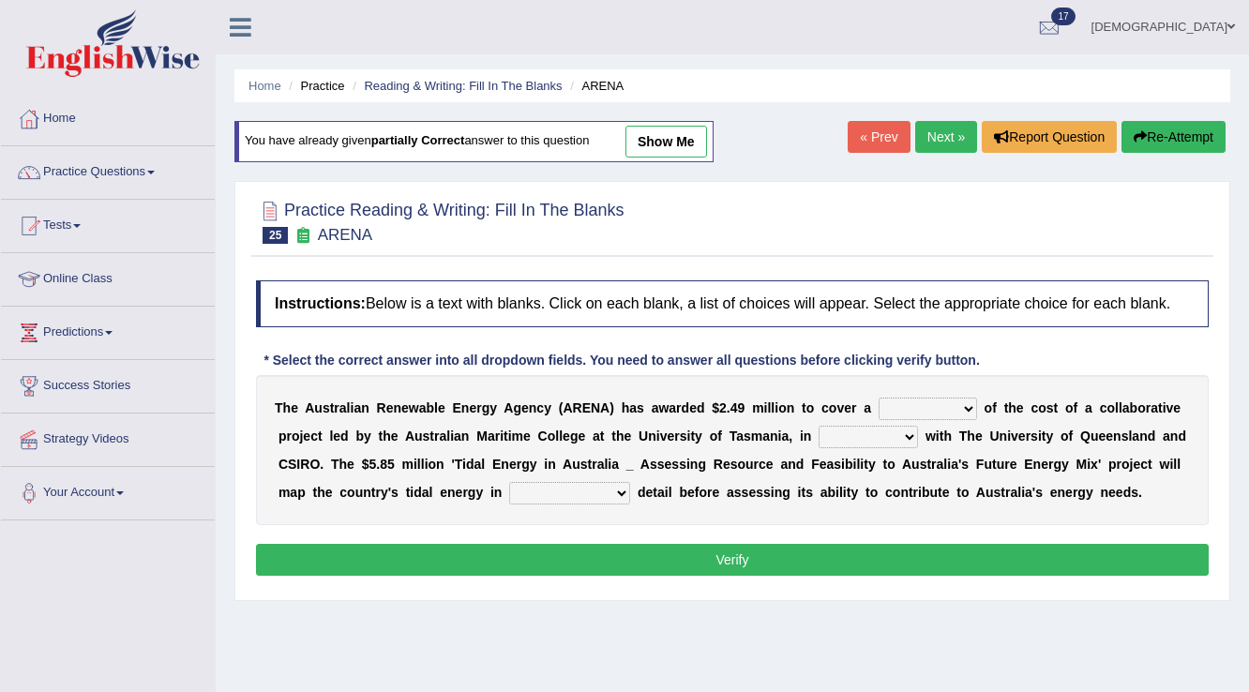
click at [666, 145] on link "show me" at bounding box center [666, 142] width 82 height 32
select select "wholesome"
select select "partnership"
select select "unexpected"
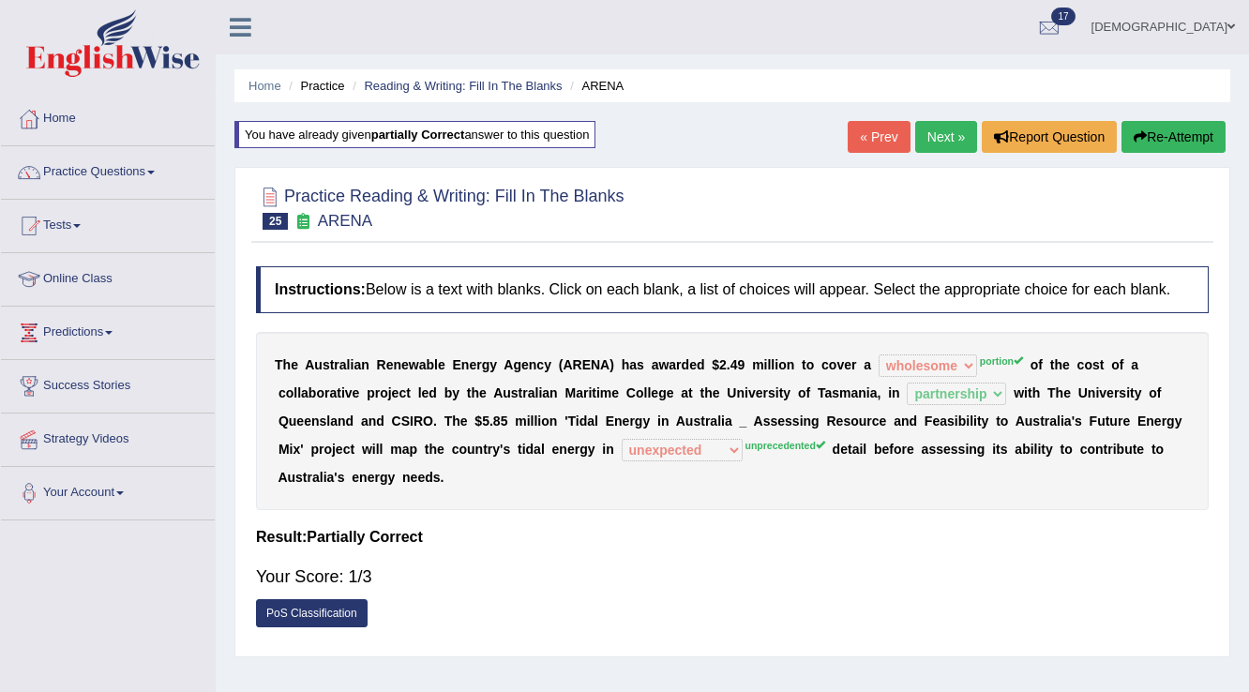
click at [934, 144] on link "Next »" at bounding box center [946, 137] width 62 height 32
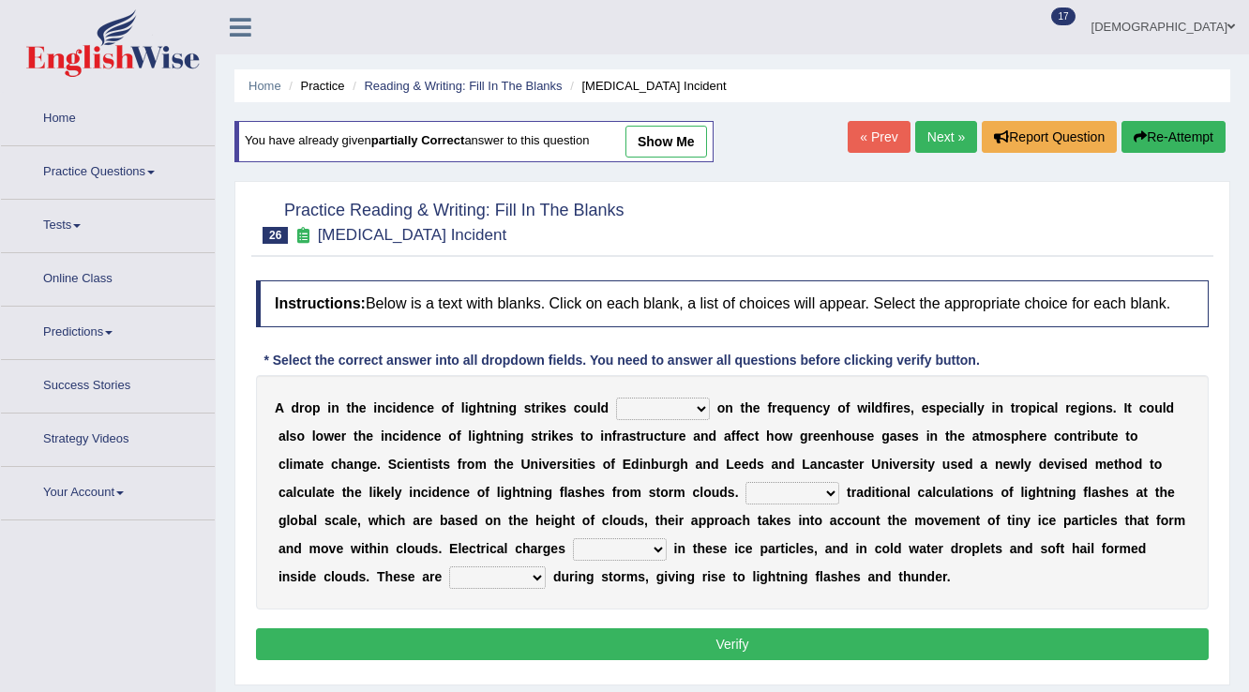
click at [658, 148] on link "show me" at bounding box center [666, 142] width 82 height 32
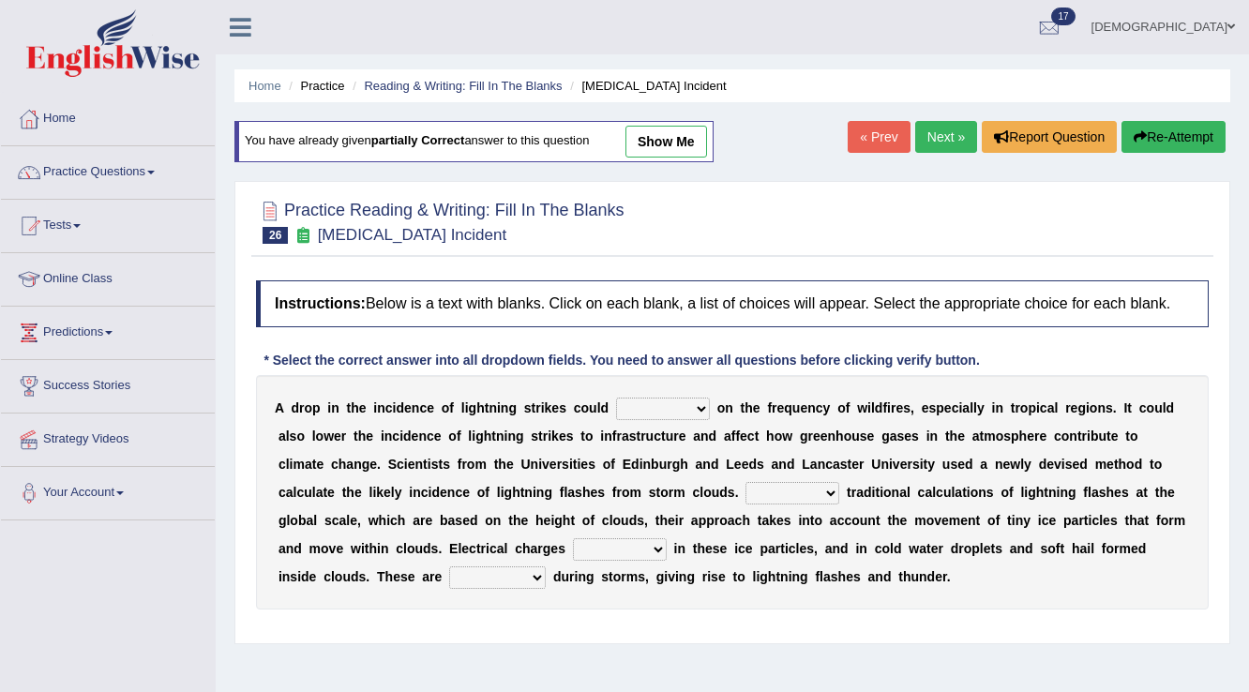
click at [663, 151] on link "show me" at bounding box center [666, 142] width 82 height 32
select select "impact"
select select "Except"
select select "build up"
select select "rounded"
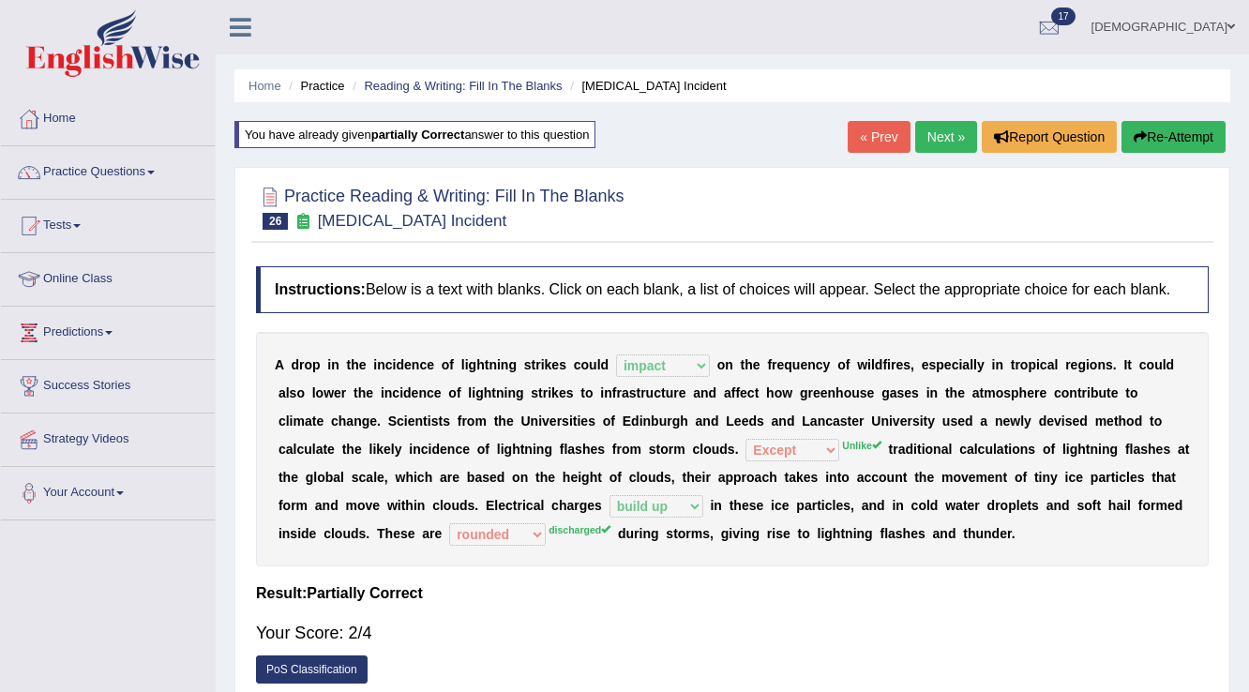
drag, startPoint x: 941, startPoint y: 417, endPoint x: 925, endPoint y: 414, distance: 17.1
click at [953, 414] on div "A d r o p i n t h e i n c i d e n c e o f l i g h t n i n g s t r i k e s c o u…" at bounding box center [732, 449] width 953 height 234
drag, startPoint x: 914, startPoint y: 152, endPoint x: 960, endPoint y: 514, distance: 364.8
click at [900, 135] on link "« Prev" at bounding box center [879, 137] width 62 height 32
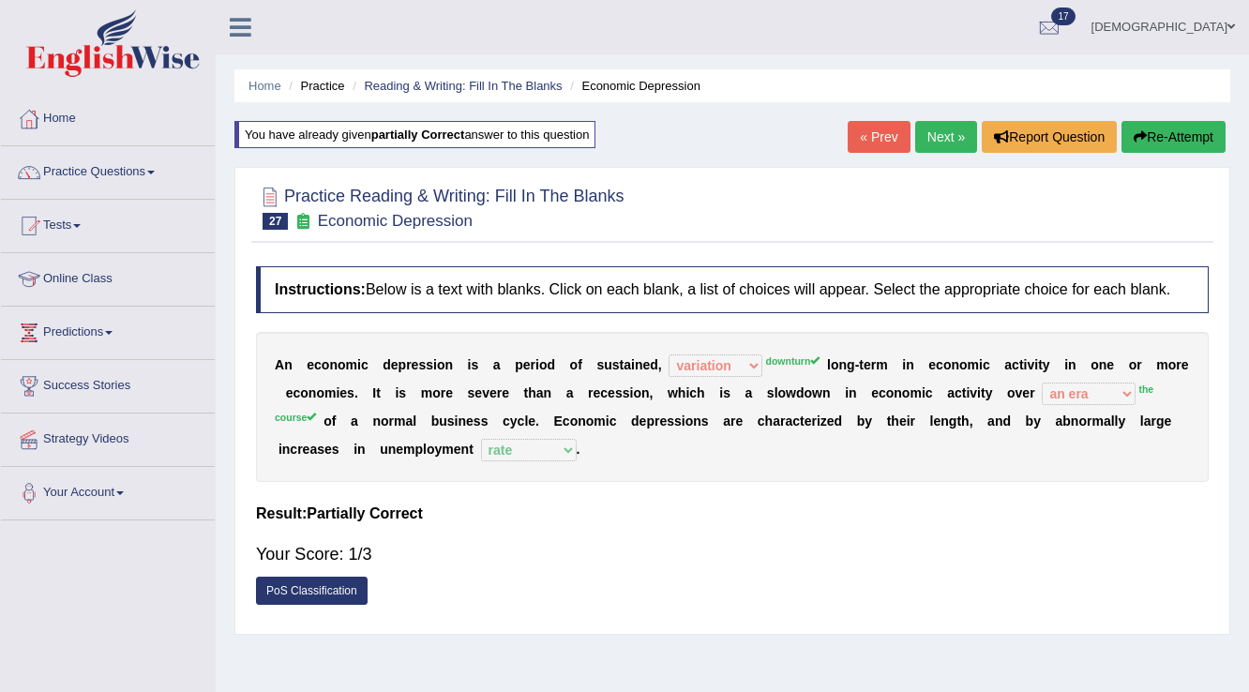
select select "variation"
select select "an era"
select select "rate"
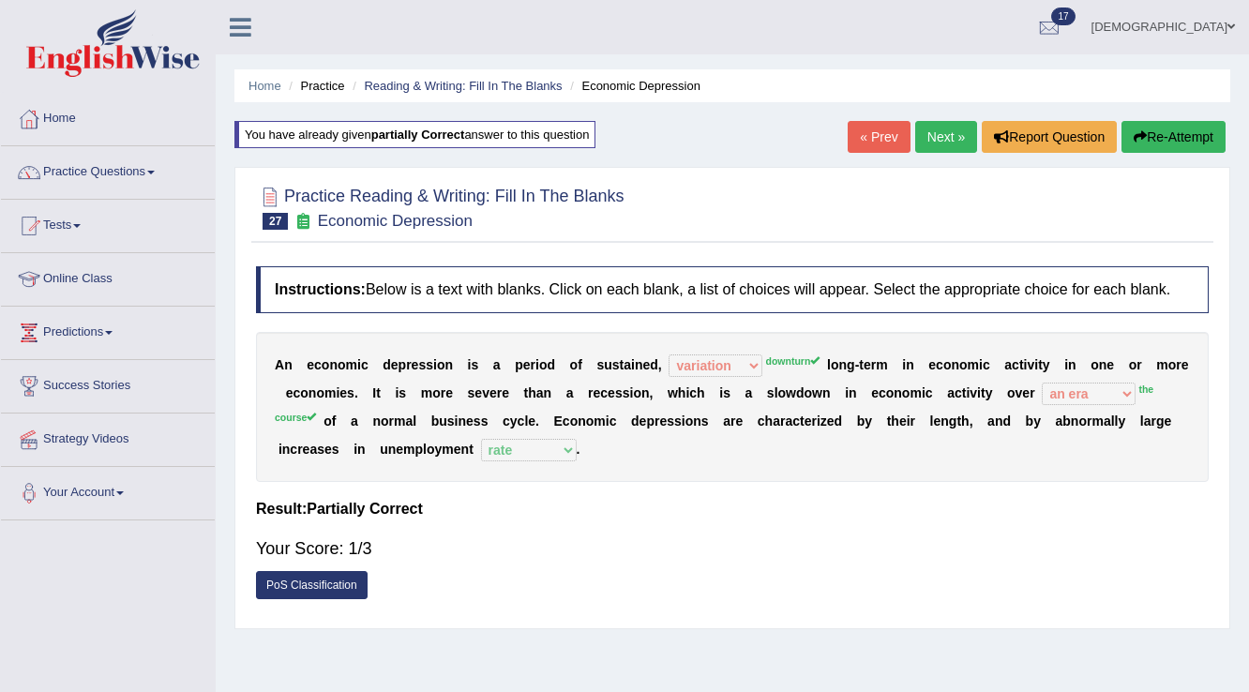
drag, startPoint x: 405, startPoint y: 423, endPoint x: 551, endPoint y: 429, distance: 146.4
click at [551, 429] on div "A n e c o n o m i c d e p r e s s i o n i s a p e r i o d o f s u s t a i n e d…" at bounding box center [732, 407] width 953 height 150
click at [915, 150] on link "Next »" at bounding box center [946, 137] width 62 height 32
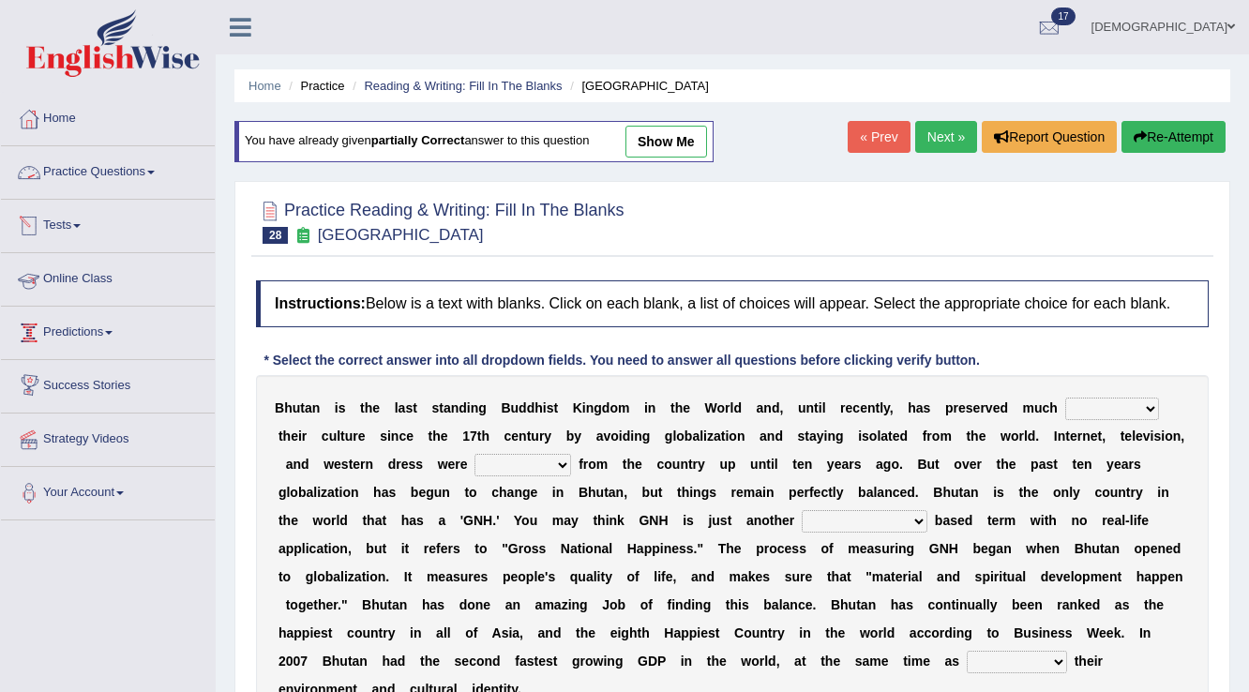
click at [692, 140] on link "show me" at bounding box center [666, 142] width 82 height 32
select select "about"
select select "banned"
select select "barely"
select select "maintaining"
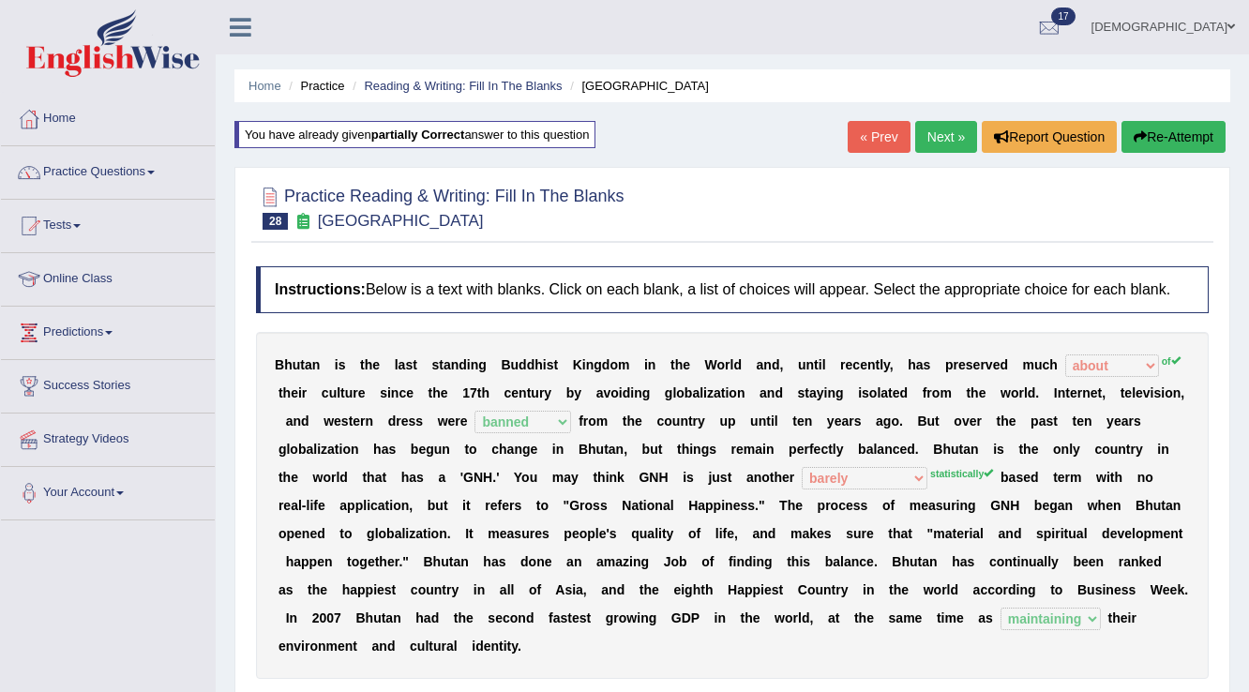
drag, startPoint x: 268, startPoint y: 352, endPoint x: 315, endPoint y: 346, distance: 47.2
click at [356, 357] on div "B h u t a n i s t h e l a s t s t a n d i n g B u d d h i s t K i n g d o m i n…" at bounding box center [732, 505] width 953 height 347
drag, startPoint x: 274, startPoint y: 360, endPoint x: 920, endPoint y: 390, distance: 646.8
click at [739, 375] on div "B h u t a n i s t h e l a s t s t a n d i n g B u d d h i s t K i n g d o m i n…" at bounding box center [732, 505] width 953 height 347
drag, startPoint x: 1019, startPoint y: 368, endPoint x: 430, endPoint y: 336, distance: 589.7
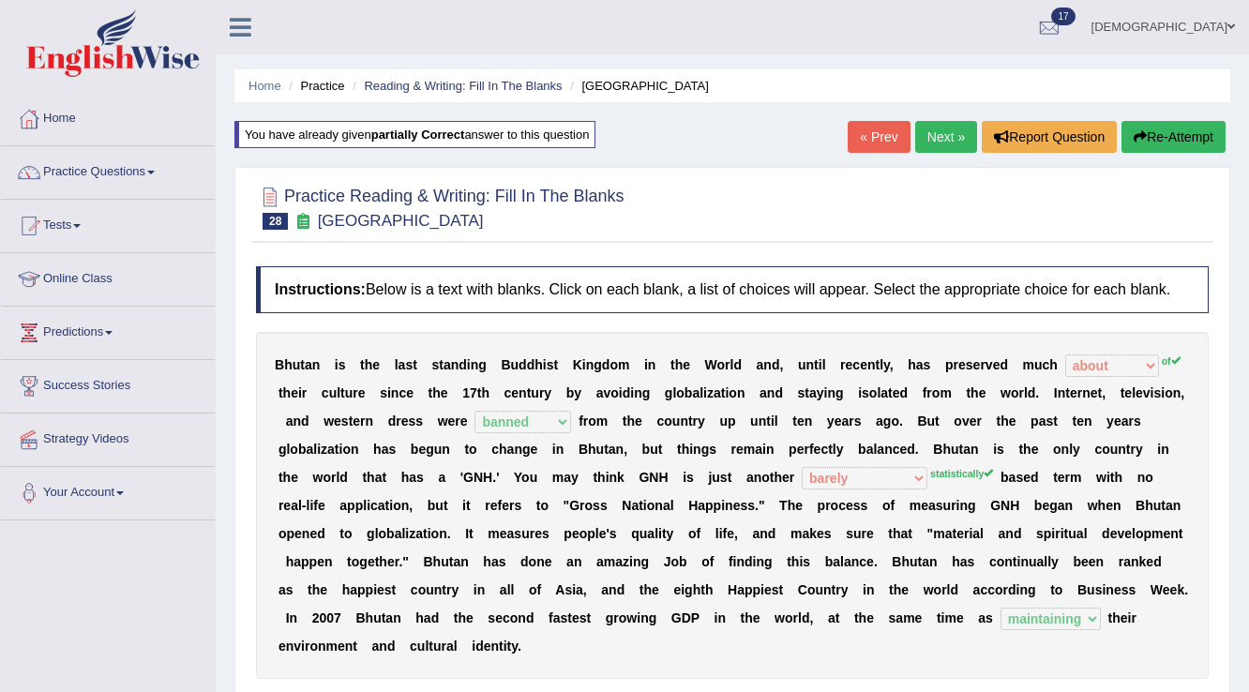
click at [449, 345] on div "B h u t a n i s t h e l a s t s t a n d i n g B u d d h i s t K i n g d o m i n…" at bounding box center [732, 505] width 953 height 347
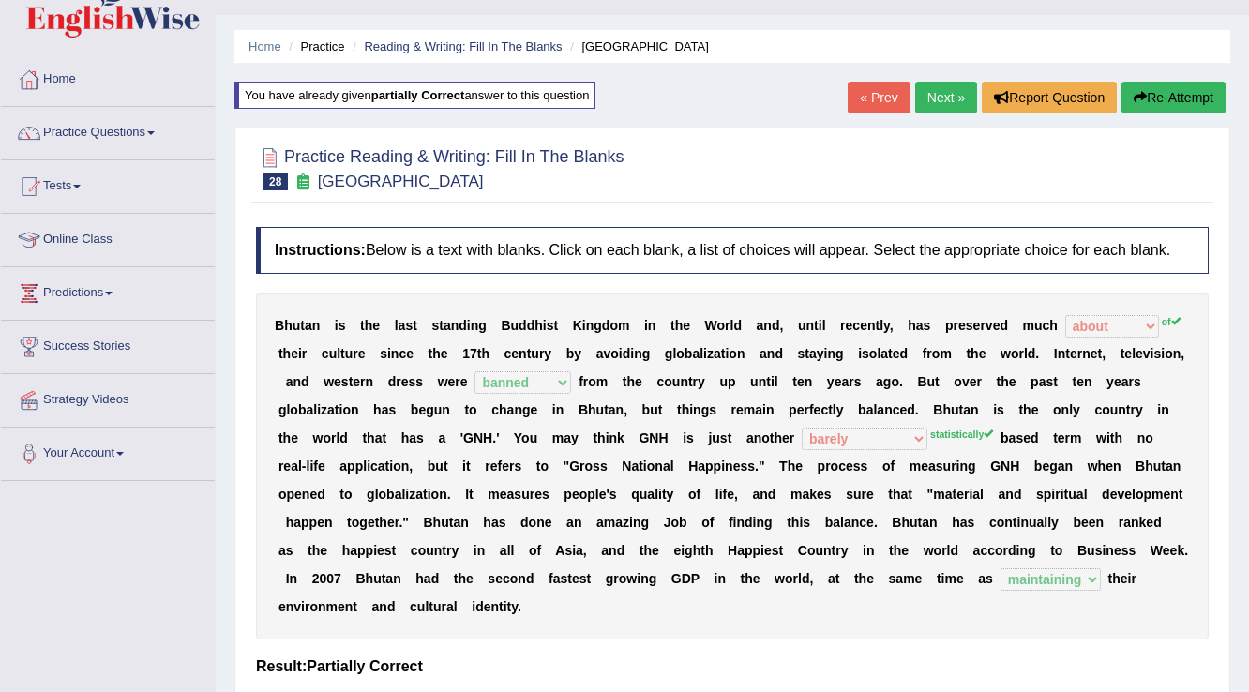
scroll to position [75, 0]
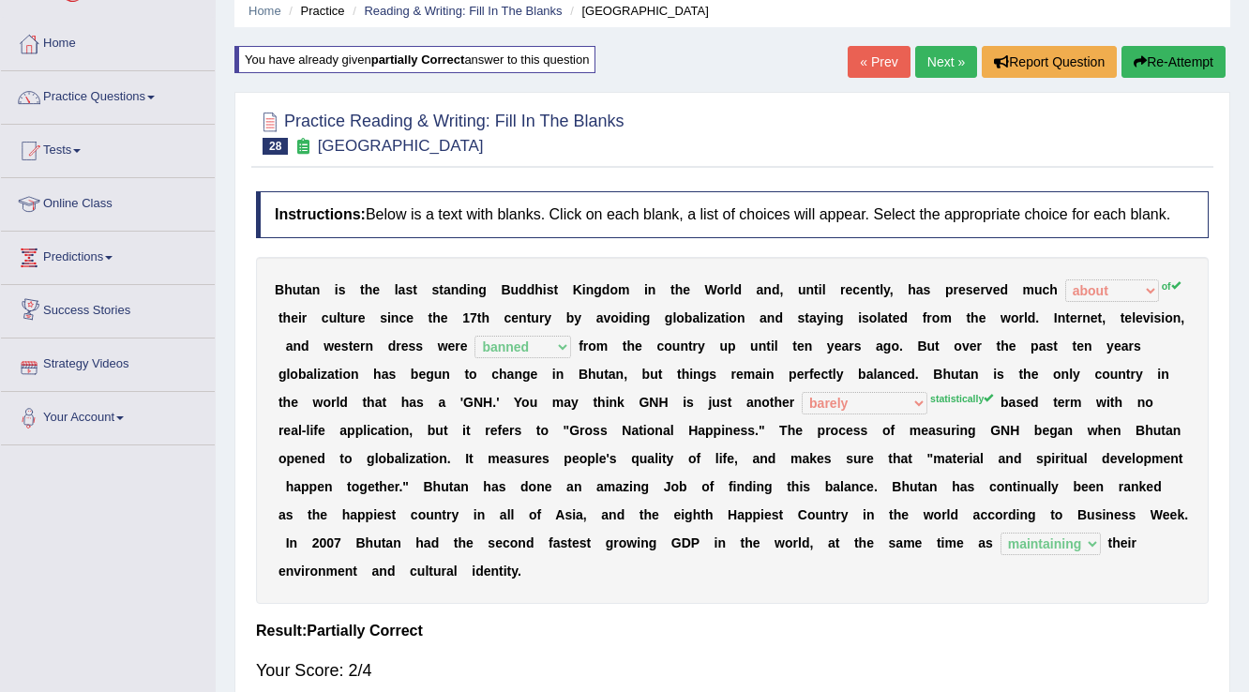
drag, startPoint x: 500, startPoint y: 399, endPoint x: 486, endPoint y: 401, distance: 14.3
click at [486, 401] on div "B h u t a n i s t h e l a s t s t a n d i n g B u d d h i s t K i n g d o m i n…" at bounding box center [732, 430] width 953 height 347
drag, startPoint x: 506, startPoint y: 536, endPoint x: 571, endPoint y: 540, distance: 64.8
click at [571, 540] on div "B h u t a n i s t h e l a s t s t a n d i n g B u d d h i s t K i n g d o m i n…" at bounding box center [732, 430] width 953 height 347
drag, startPoint x: 578, startPoint y: 539, endPoint x: 439, endPoint y: 471, distance: 154.7
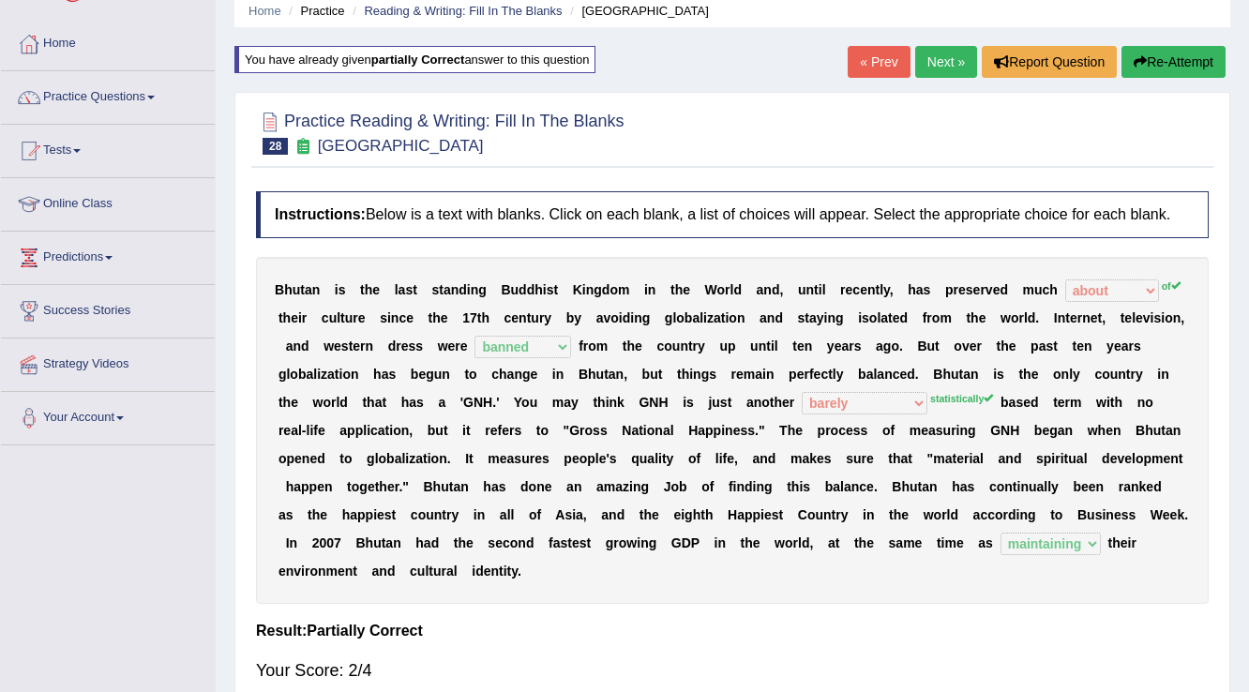
click at [536, 540] on div "B h u t a n i s t h e l a s t s t a n d i n g B u d d h i s t K i n g d o m i n…" at bounding box center [732, 430] width 953 height 347
drag, startPoint x: 1137, startPoint y: 519, endPoint x: 1146, endPoint y: 483, distance: 37.5
click at [926, 60] on link "Next »" at bounding box center [946, 62] width 62 height 32
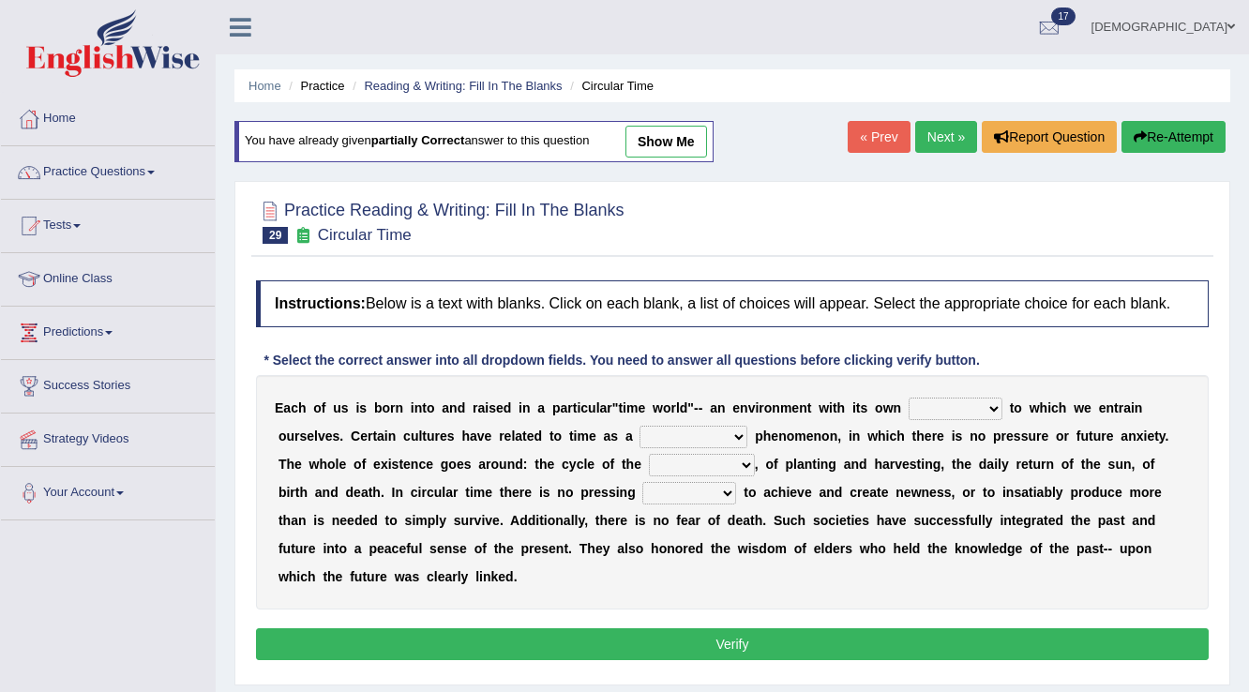
click at [691, 143] on link "show me" at bounding box center [666, 142] width 82 height 32
select select "rhythm"
select select "conventional"
select select "seasons"
select select "point"
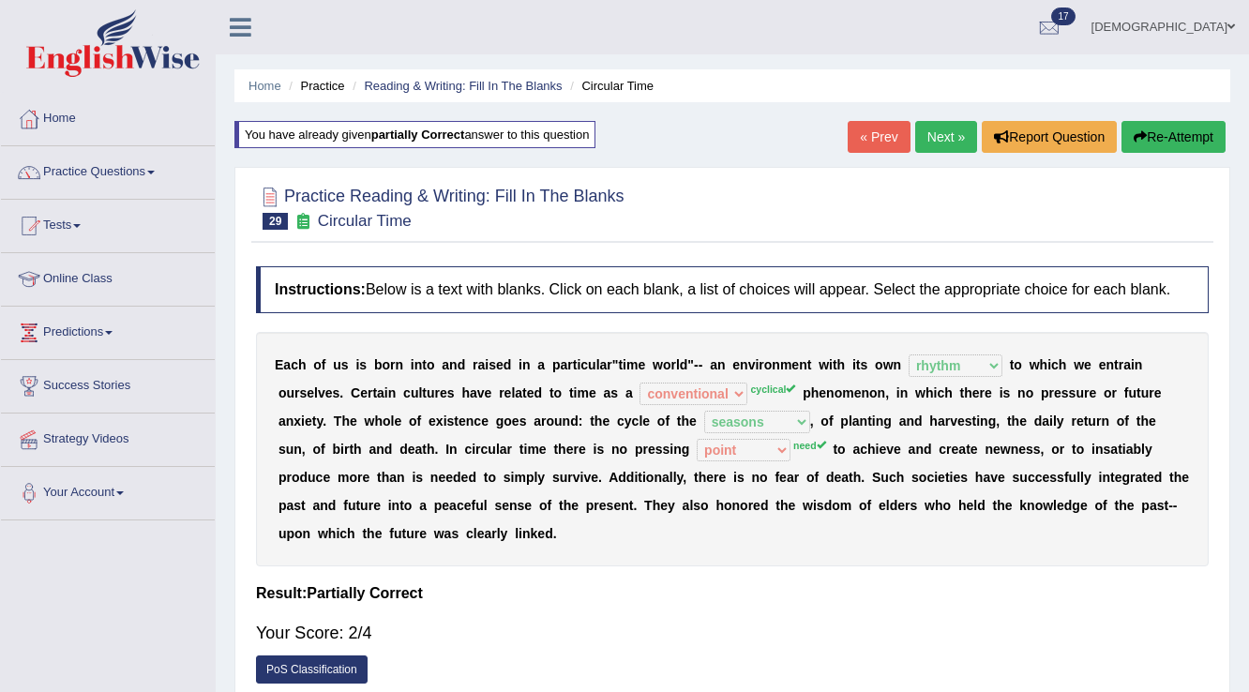
click at [668, 428] on div "E a c h o f u s i s b o r n i n t o a n d r a i s e d i n a p a r t i c u l a r…" at bounding box center [732, 449] width 953 height 234
click at [458, 446] on div "E a c h o f u s i s b o r n i n t o a n d r a i s e d i n a p a r t i c u l a r…" at bounding box center [732, 449] width 953 height 234
click at [942, 140] on link "Next »" at bounding box center [946, 137] width 62 height 32
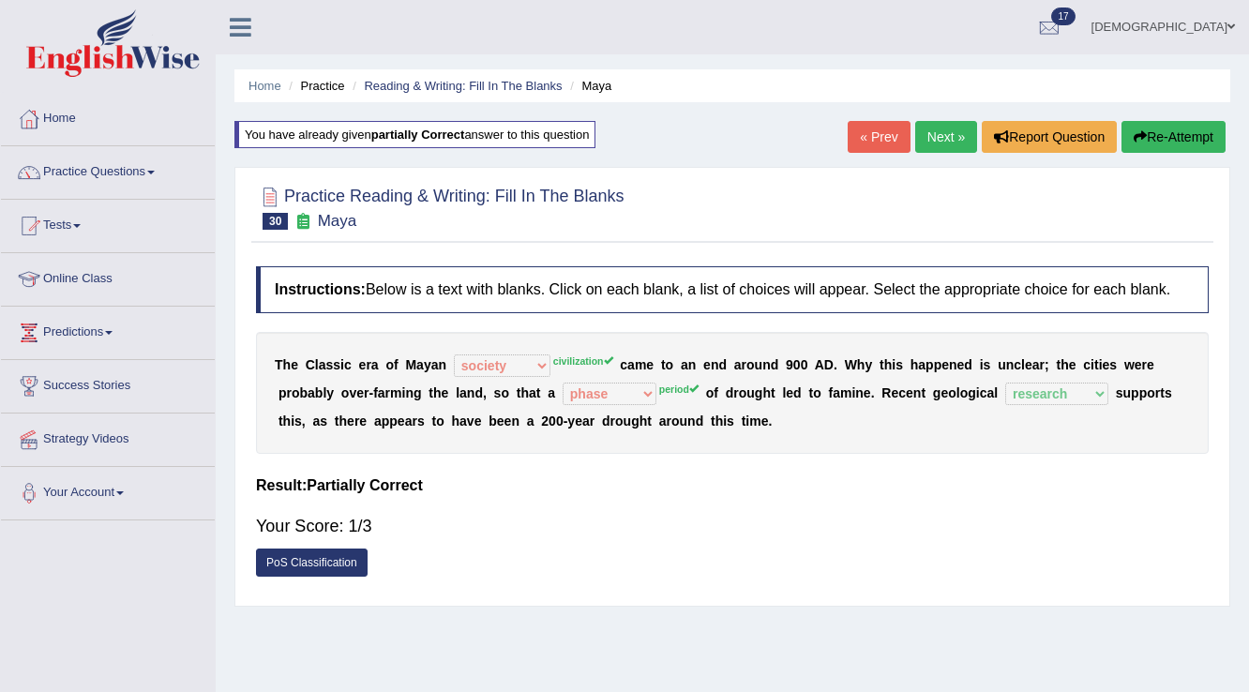
select select "society"
select select "phase"
select select "research"
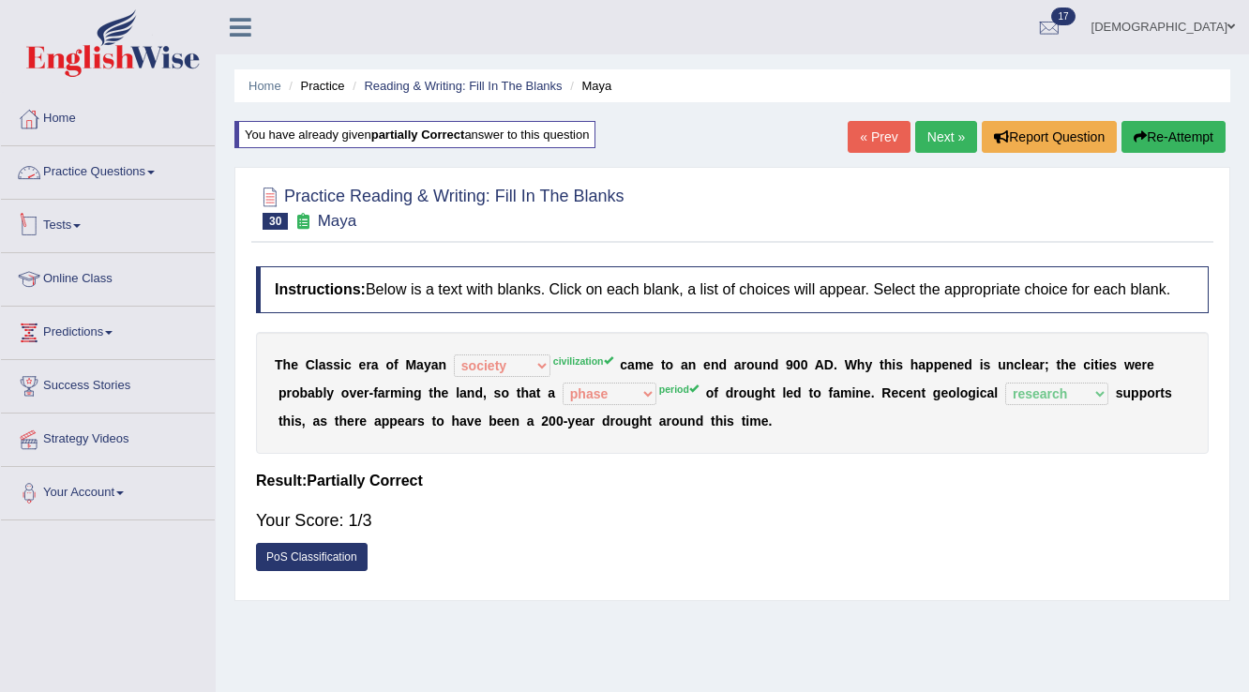
click at [67, 220] on link "Tests" at bounding box center [108, 223] width 214 height 47
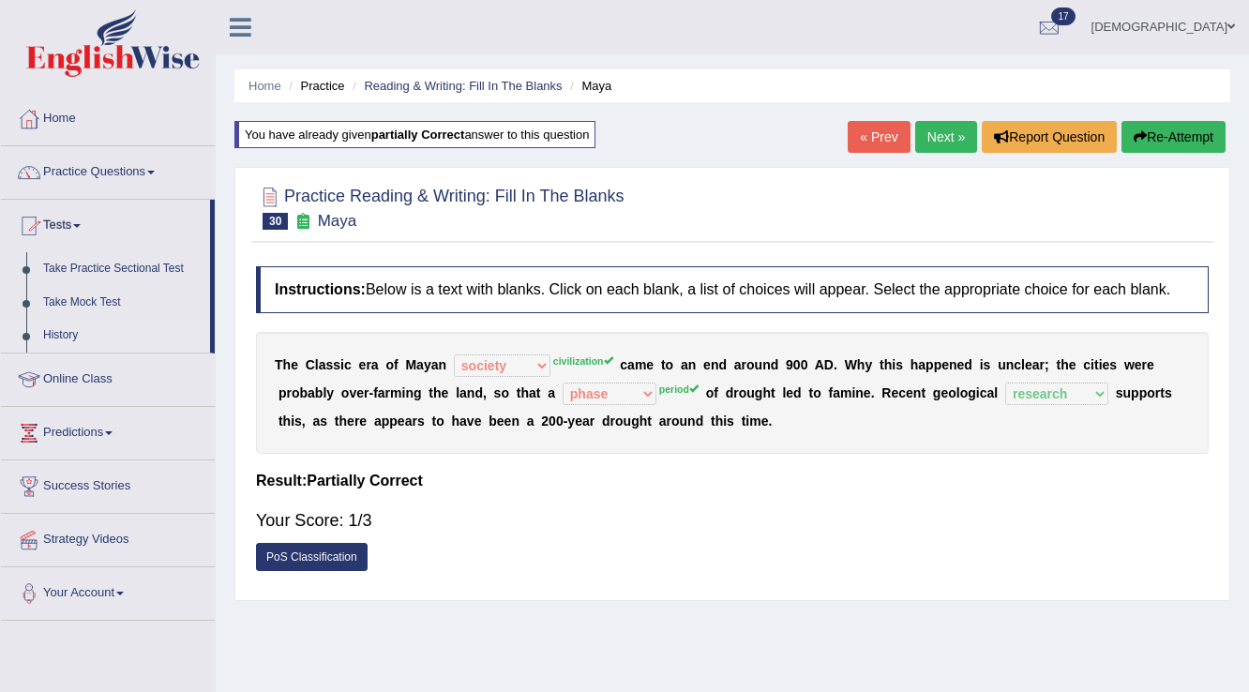
click at [67, 332] on link "History" at bounding box center [122, 336] width 175 height 34
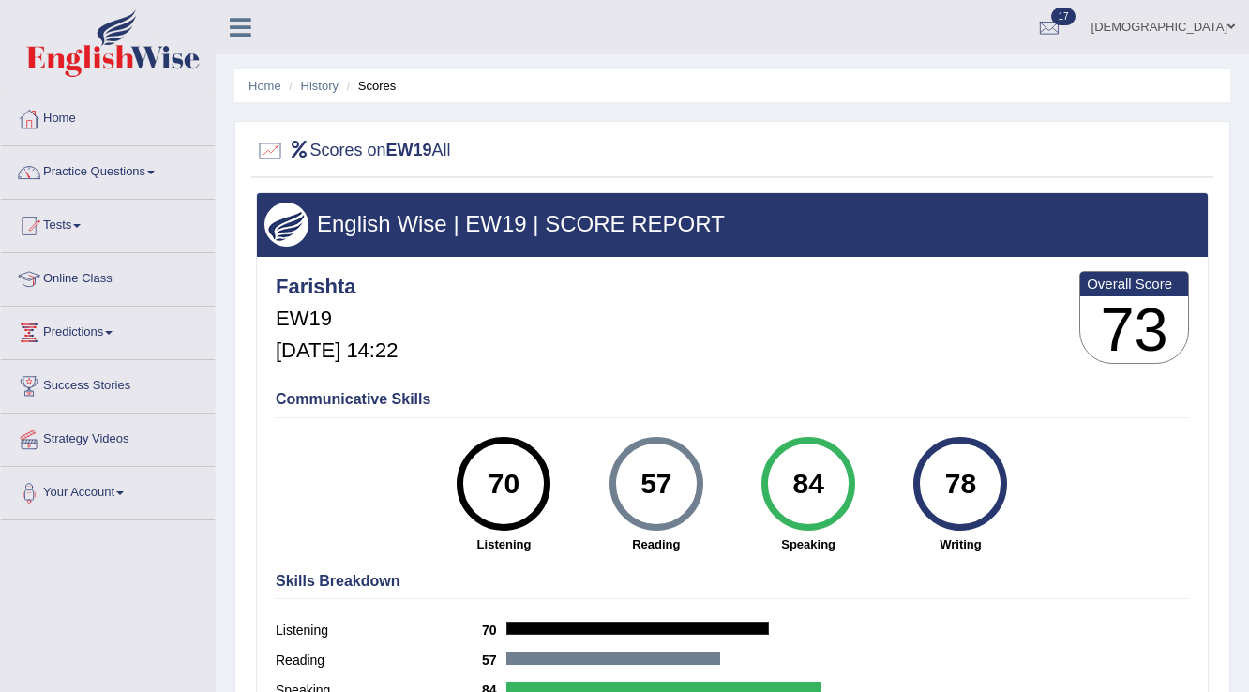
scroll to position [75, 0]
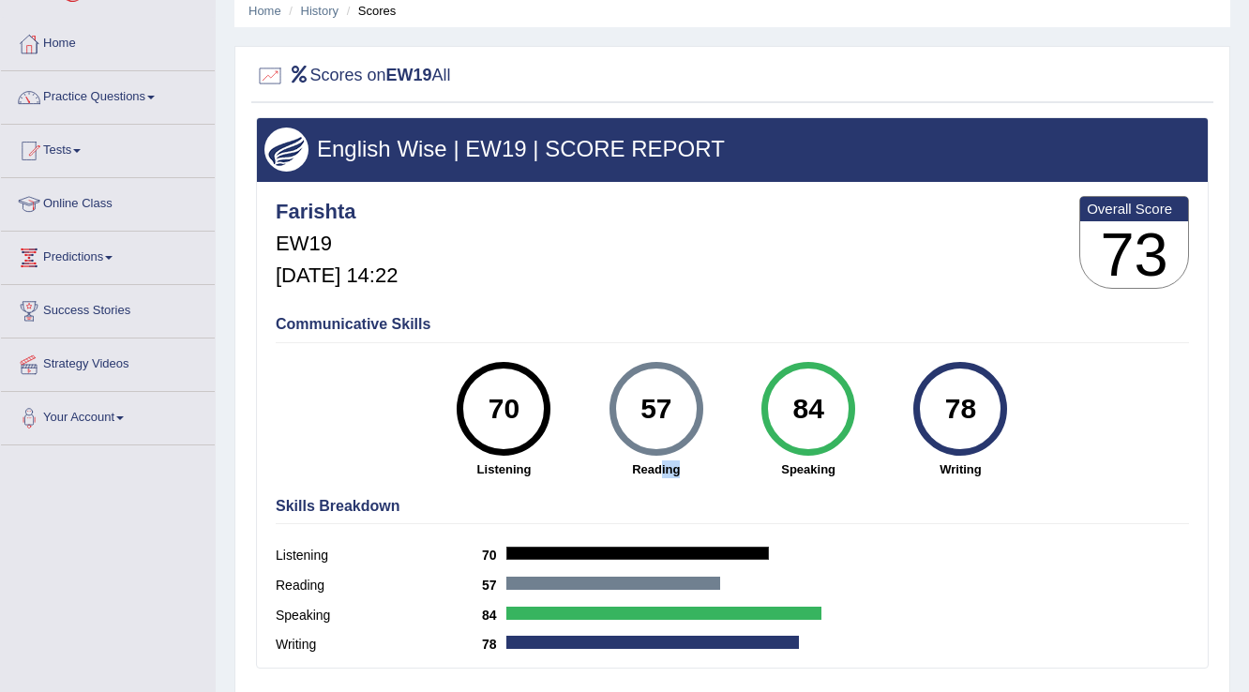
drag, startPoint x: 658, startPoint y: 471, endPoint x: 709, endPoint y: 471, distance: 50.6
click at [709, 471] on strong "Reading" at bounding box center [656, 469] width 133 height 18
click at [709, 470] on strong "Reading" at bounding box center [656, 469] width 133 height 18
drag, startPoint x: 697, startPoint y: 470, endPoint x: 619, endPoint y: 478, distance: 78.3
click at [619, 478] on div "Communicative Skills 70 Listening 57 [GEOGRAPHIC_DATA] 84 Speaking 78 Writing" at bounding box center [732, 395] width 923 height 177
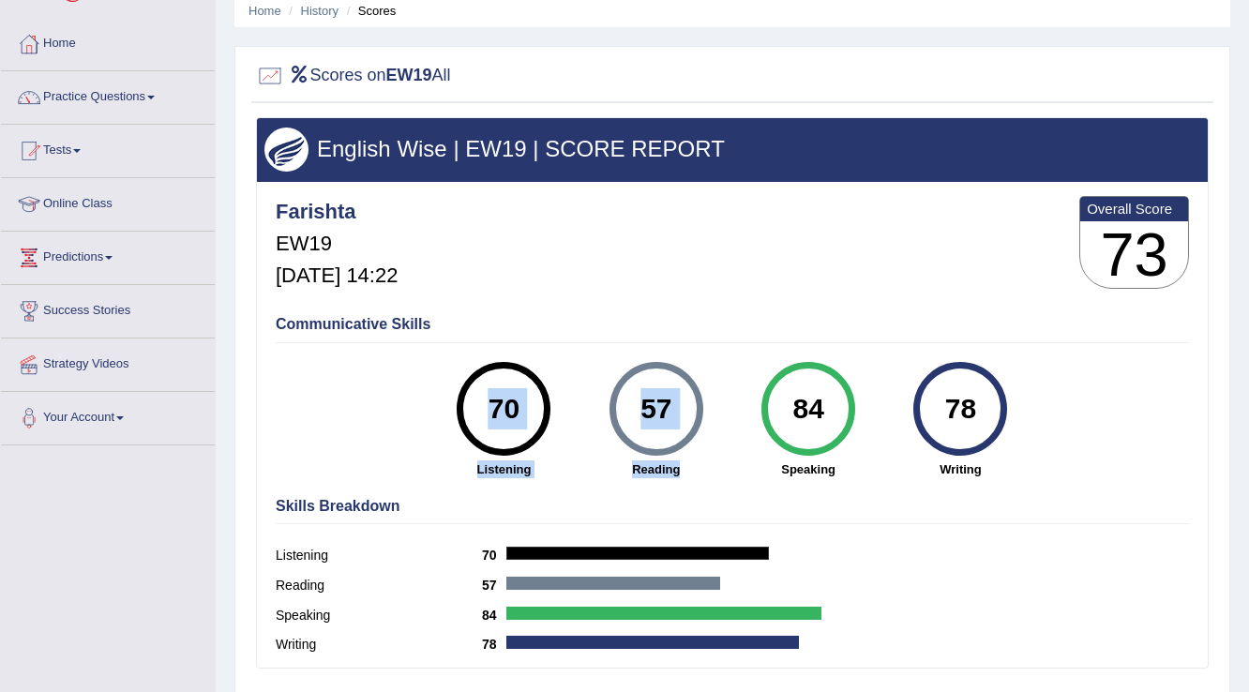
click at [593, 471] on strong "Reading" at bounding box center [656, 469] width 133 height 18
click at [594, 412] on div "57 [GEOGRAPHIC_DATA]" at bounding box center [656, 420] width 152 height 116
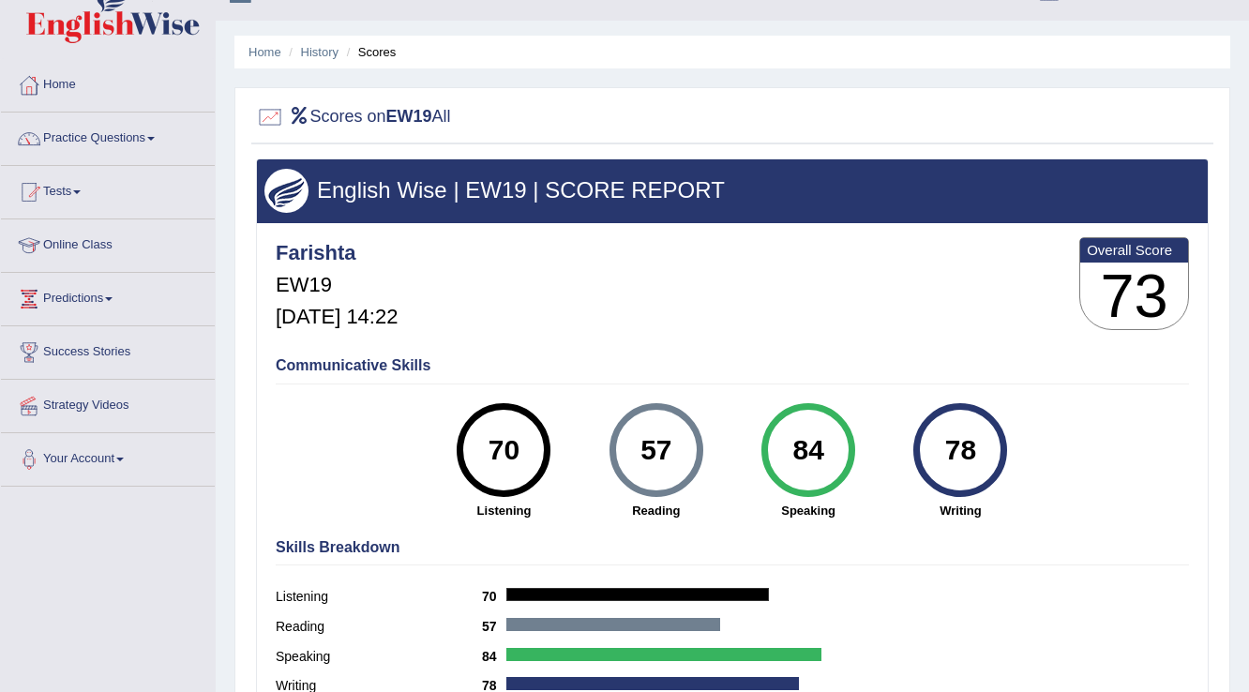
scroll to position [0, 0]
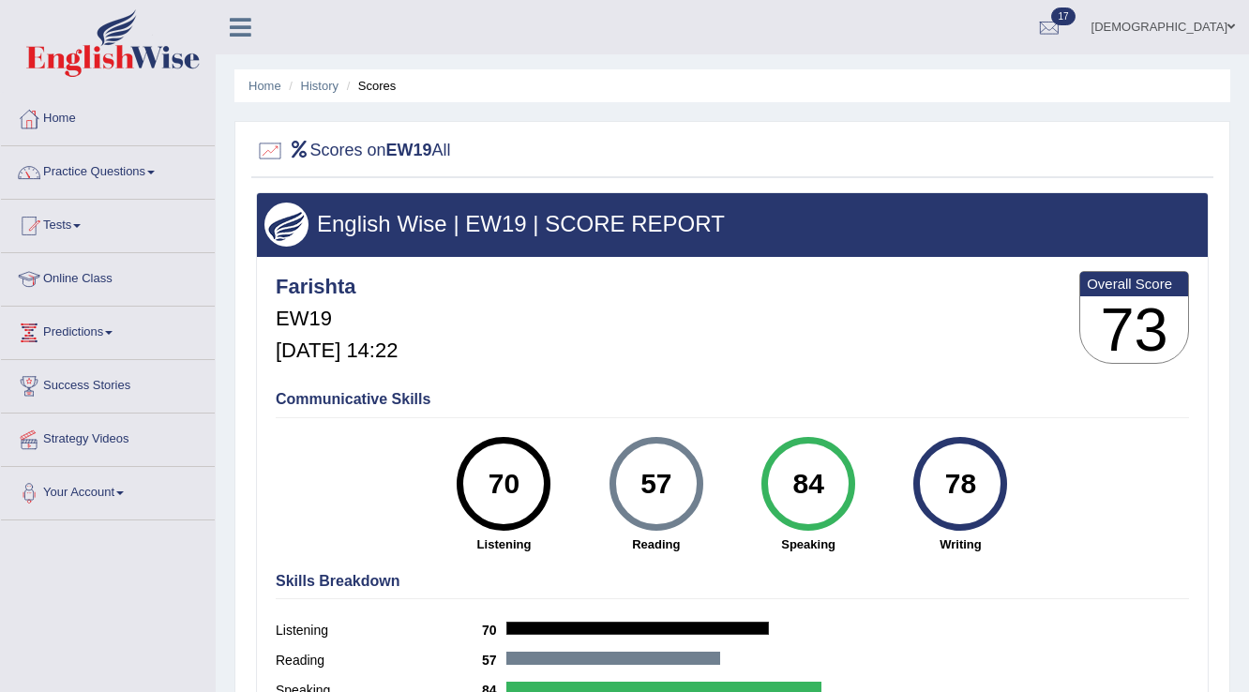
click at [654, 544] on strong "Reading" at bounding box center [656, 544] width 133 height 18
click at [51, 114] on link "Home" at bounding box center [108, 116] width 214 height 47
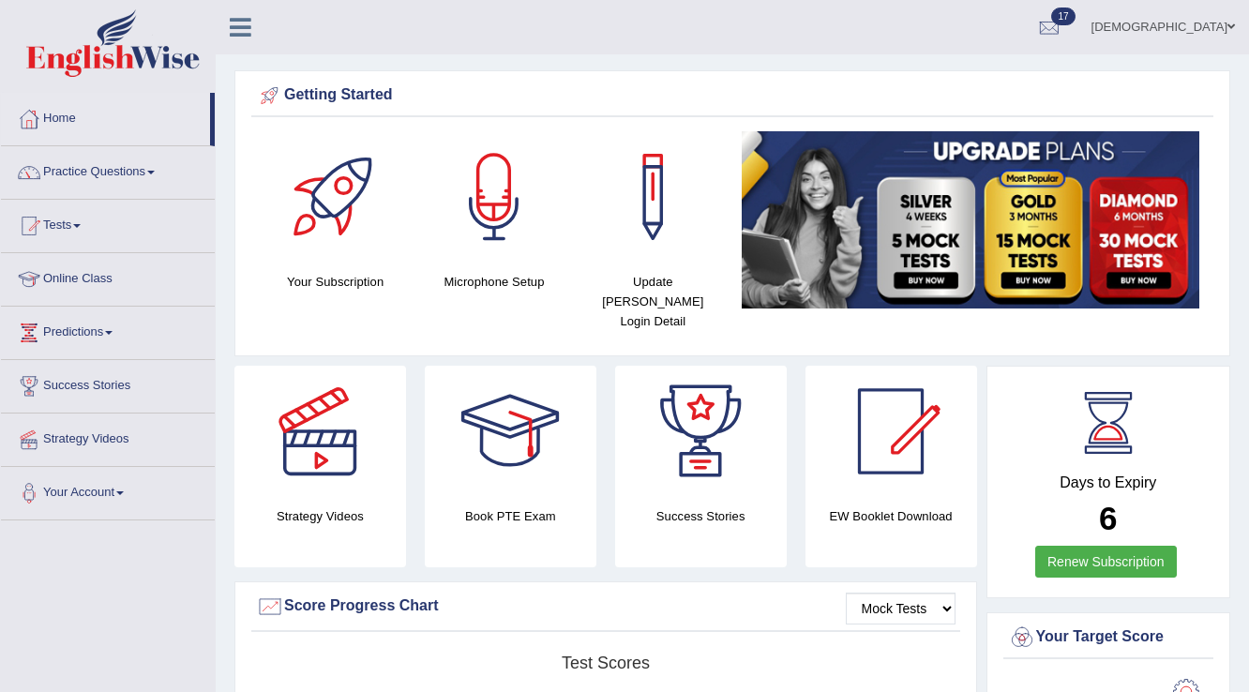
click at [1195, 19] on link "[DEMOGRAPHIC_DATA]" at bounding box center [1163, 24] width 172 height 49
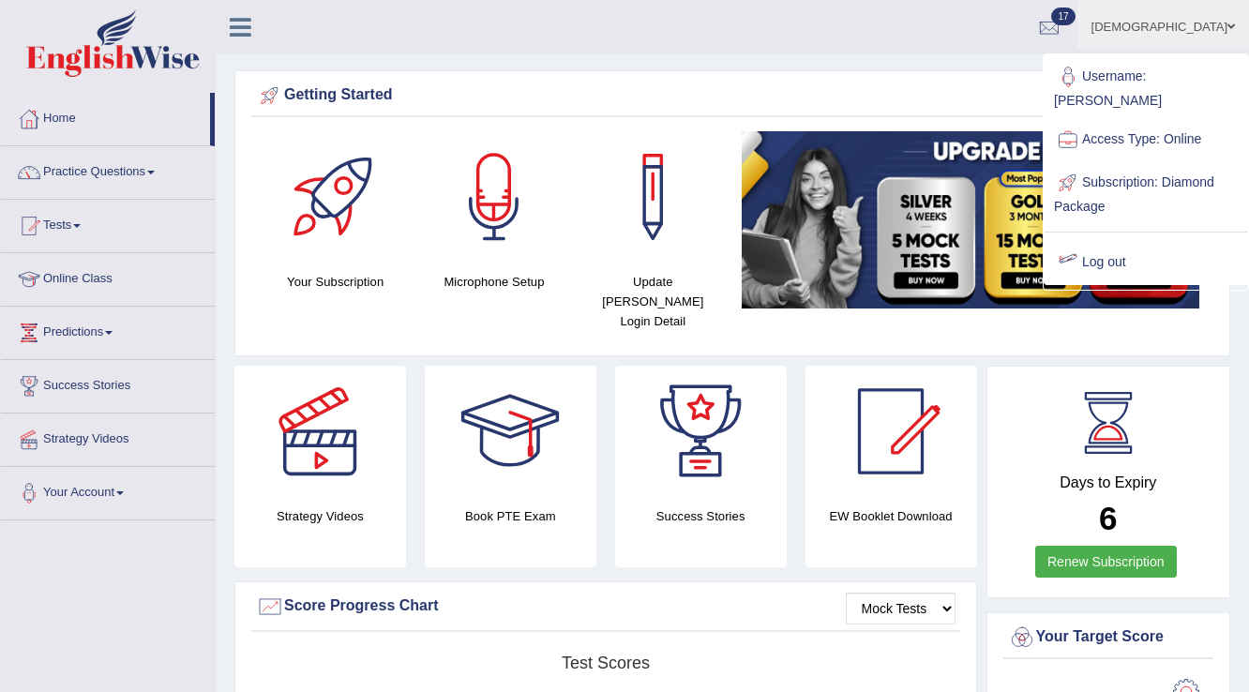
click at [1110, 241] on link "Log out" at bounding box center [1146, 262] width 203 height 43
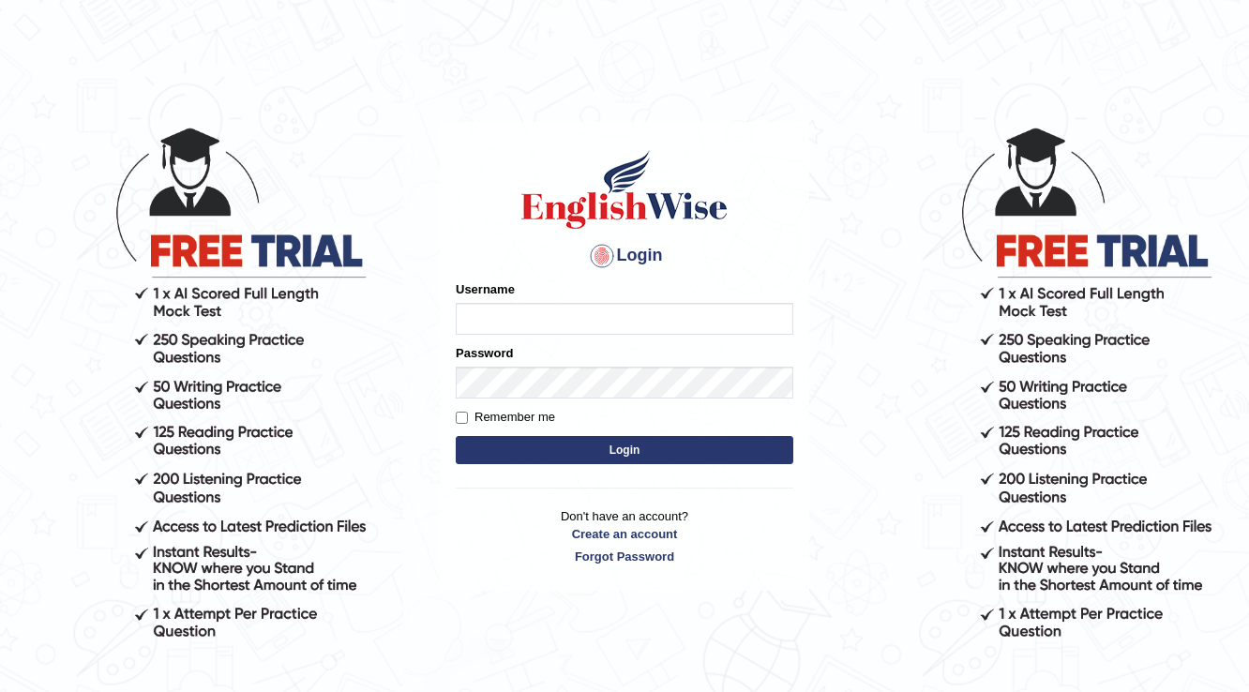
click at [1110, 239] on body "Login Please fix the following errors: Username Password Remember me Login Don'…" at bounding box center [624, 409] width 1249 height 692
click at [549, 317] on input "Username" at bounding box center [625, 319] width 338 height 32
type input "Surbhi1315"
click at [457, 420] on input "Remember me" at bounding box center [462, 418] width 12 height 12
checkbox input "true"
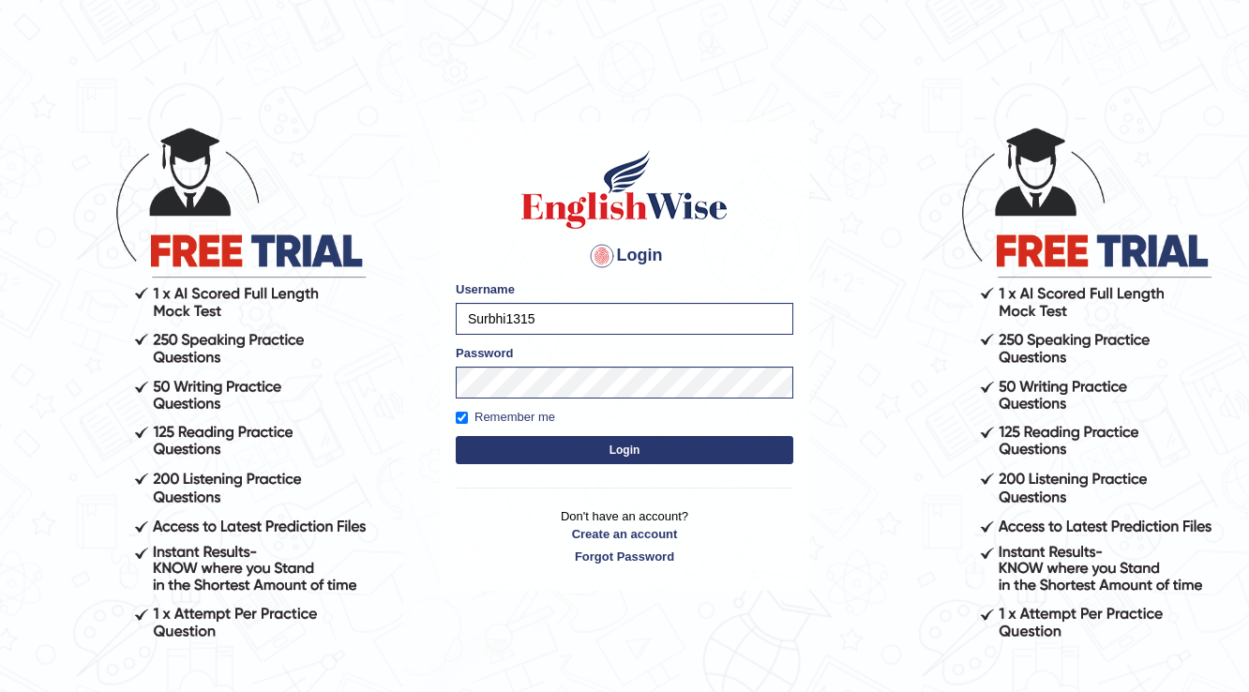
click at [611, 453] on button "Login" at bounding box center [625, 450] width 338 height 28
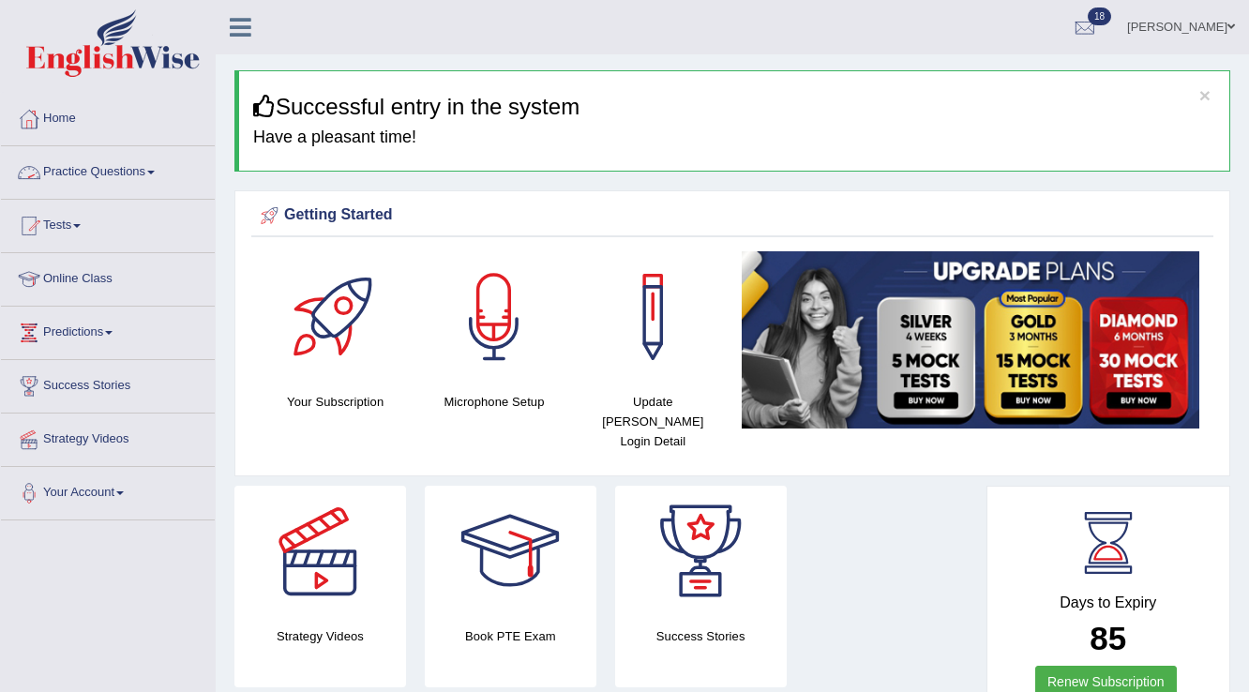
click at [130, 173] on link "Practice Questions" at bounding box center [108, 169] width 214 height 47
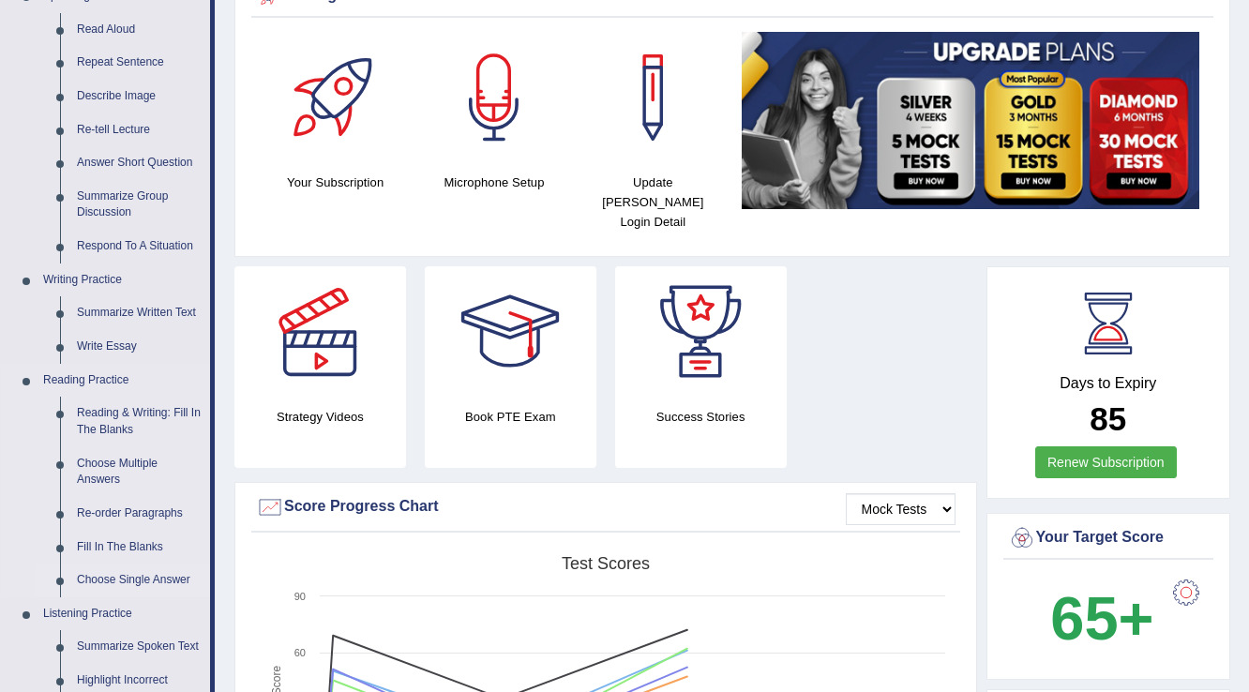
scroll to position [225, 0]
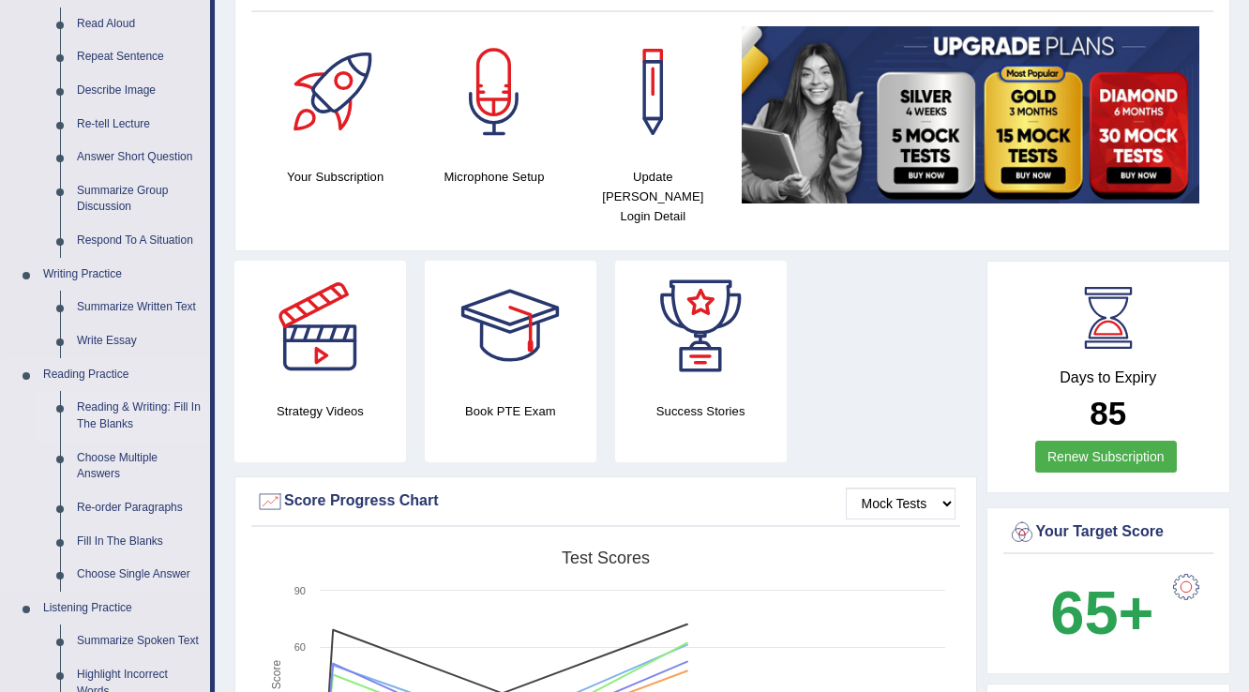
click at [147, 410] on link "Reading & Writing: Fill In The Blanks" at bounding box center [139, 416] width 142 height 50
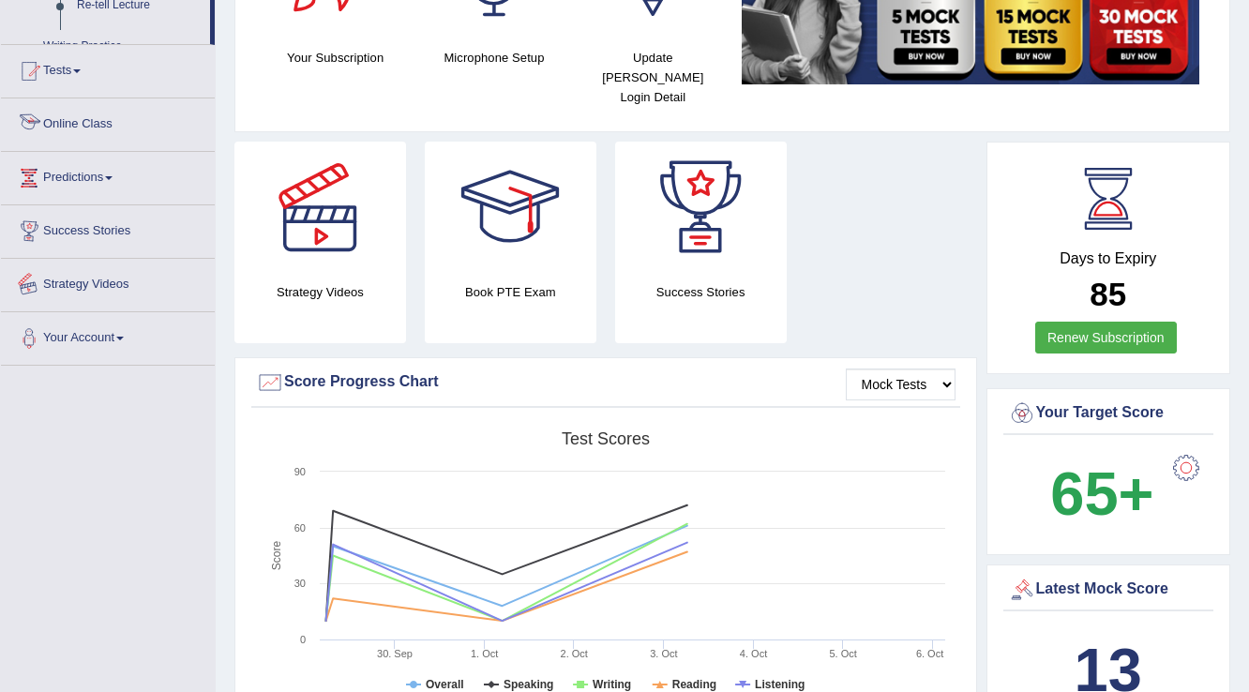
scroll to position [494, 0]
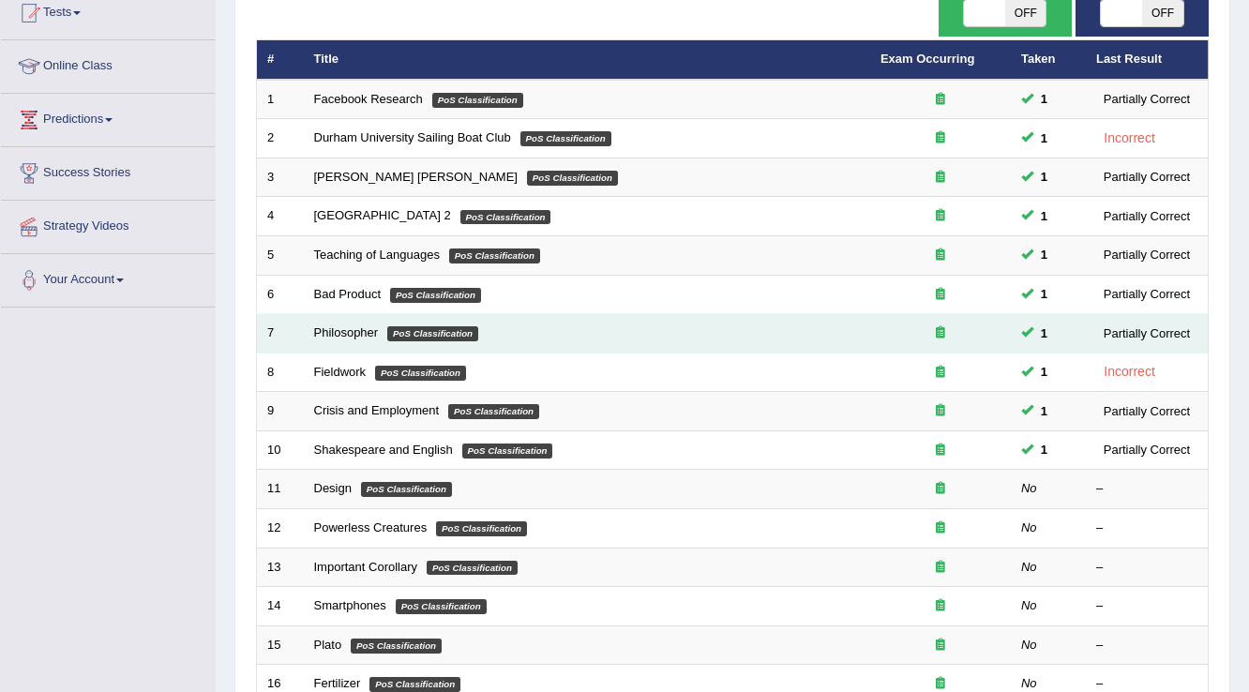
scroll to position [225, 0]
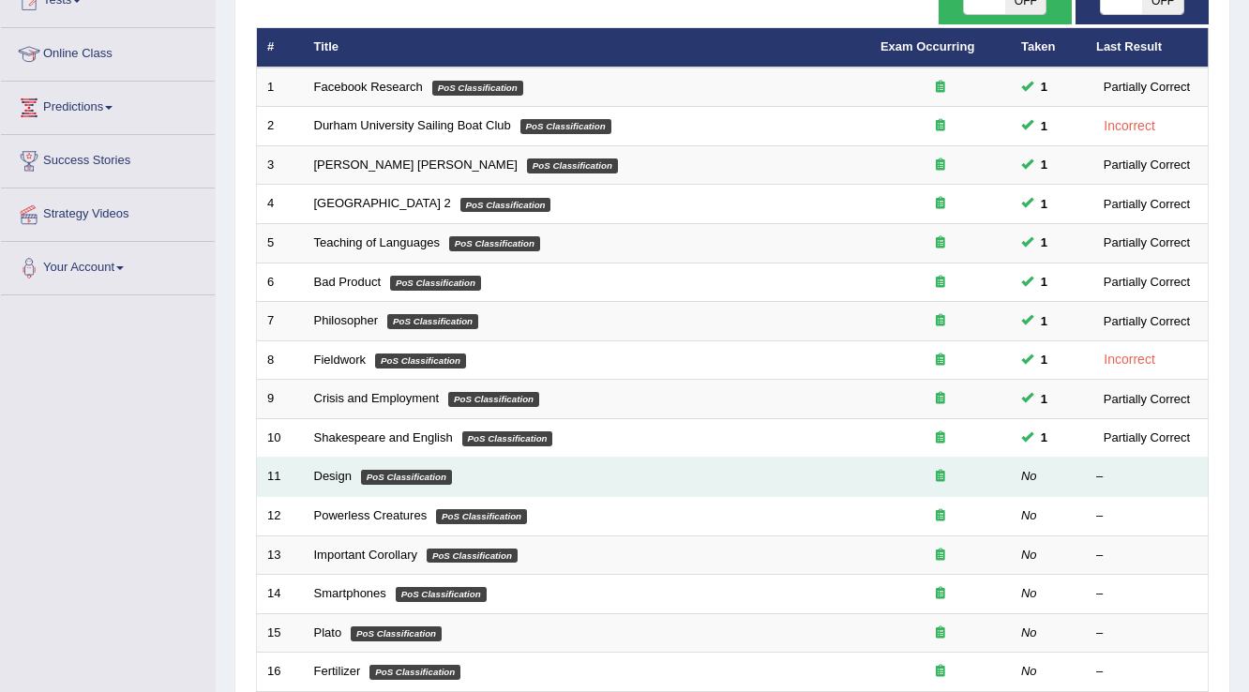
click at [338, 481] on td "Design PoS Classification" at bounding box center [587, 477] width 566 height 39
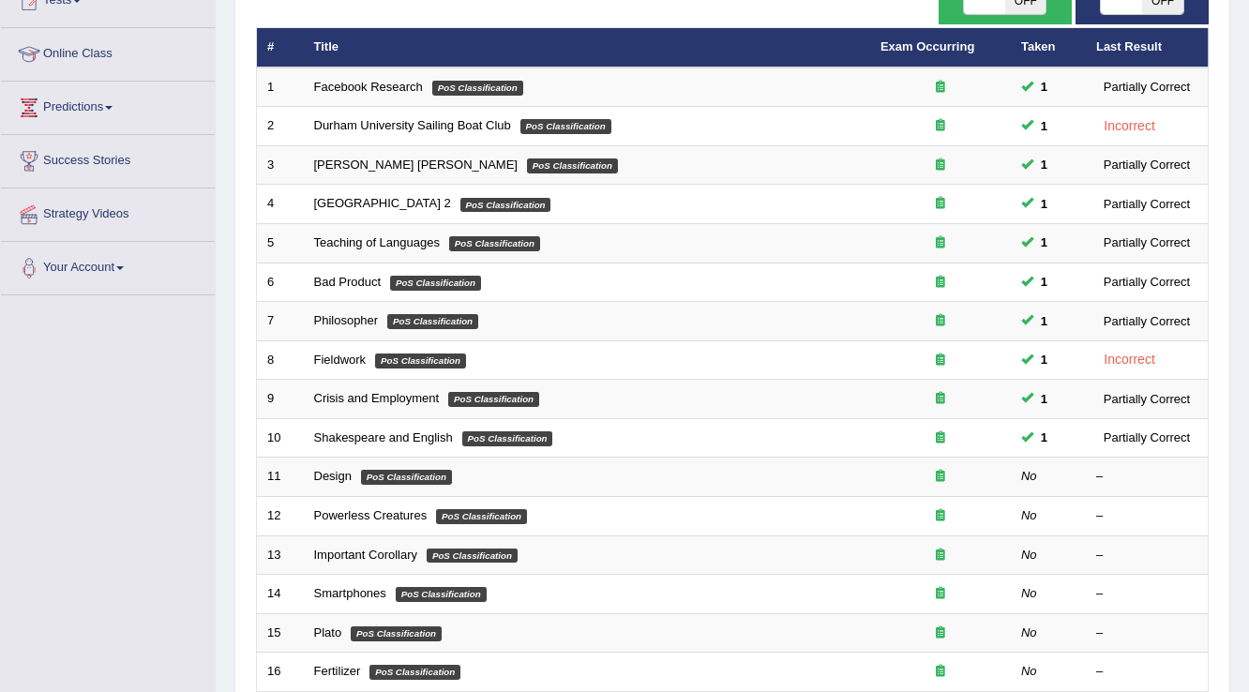
checkbox input "true"
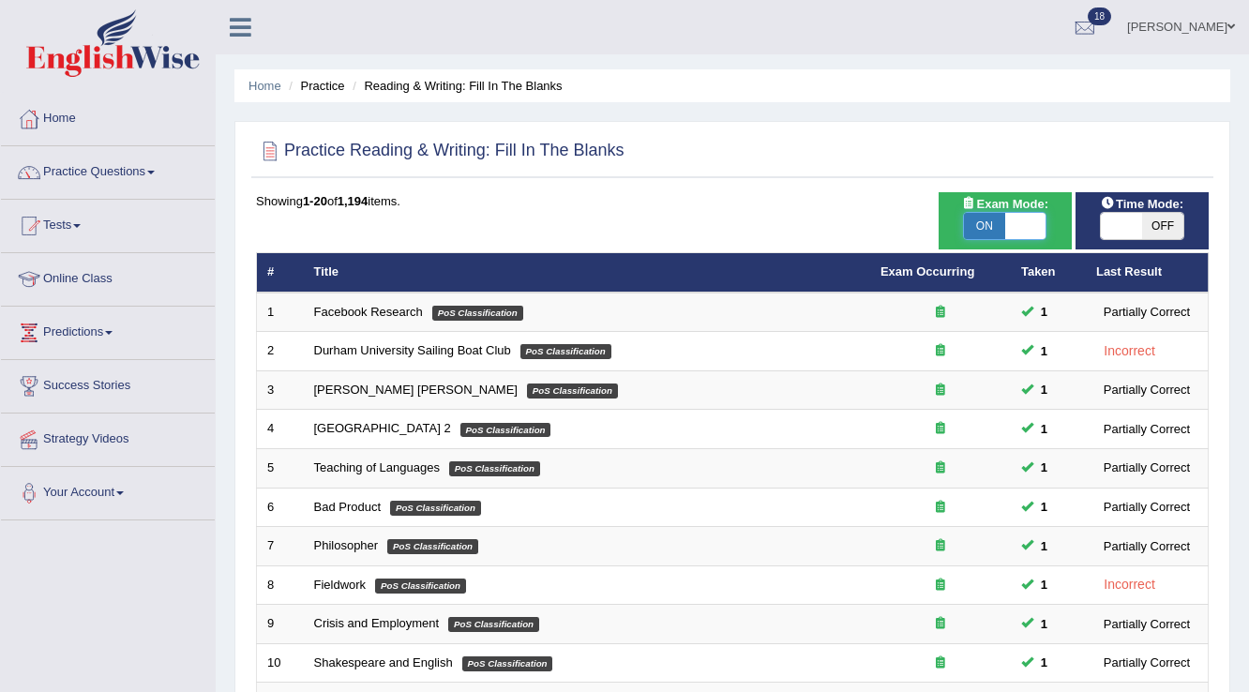
click at [980, 13] on div "Toggle navigation Home Practice Questions Speaking Practice Read Aloud Repeat S…" at bounding box center [624, 616] width 1249 height 1232
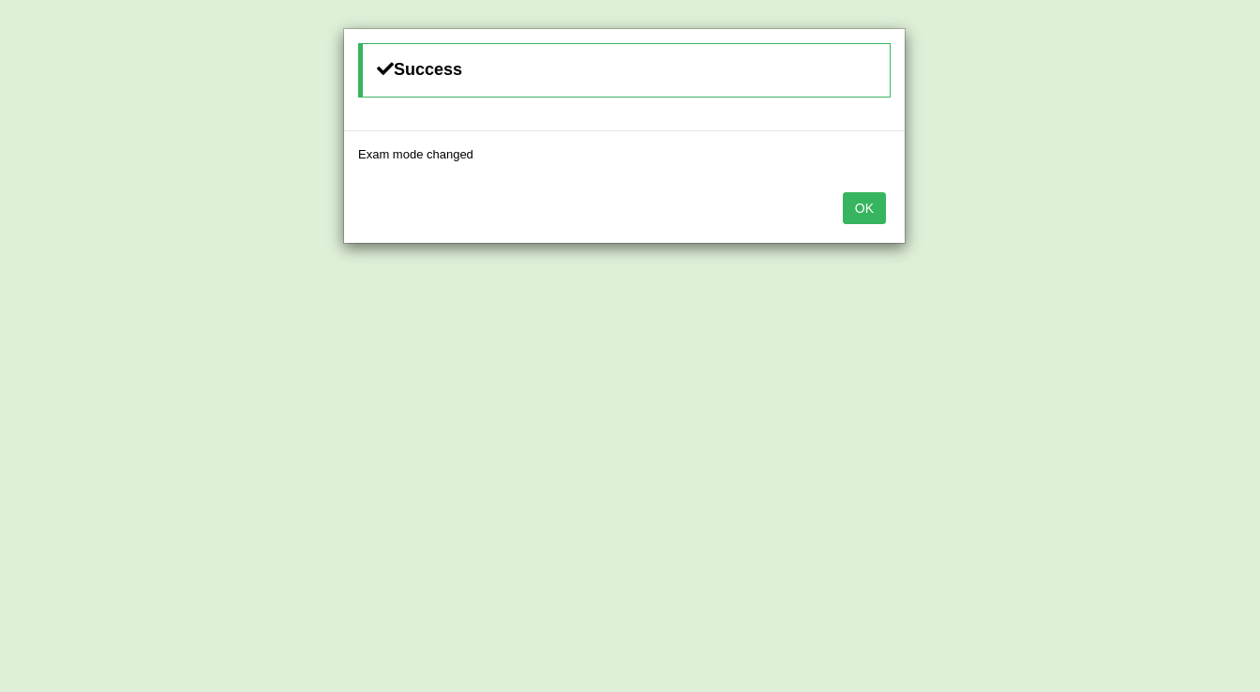
click at [863, 206] on button "OK" at bounding box center [864, 208] width 43 height 32
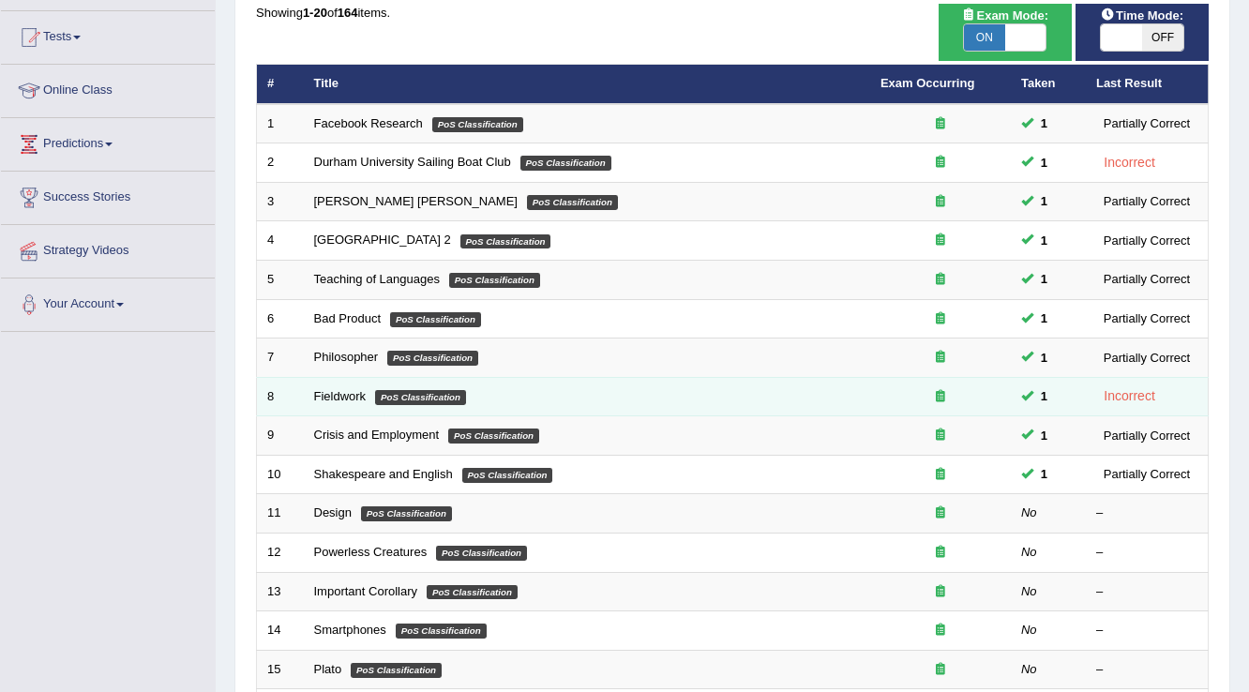
scroll to position [390, 0]
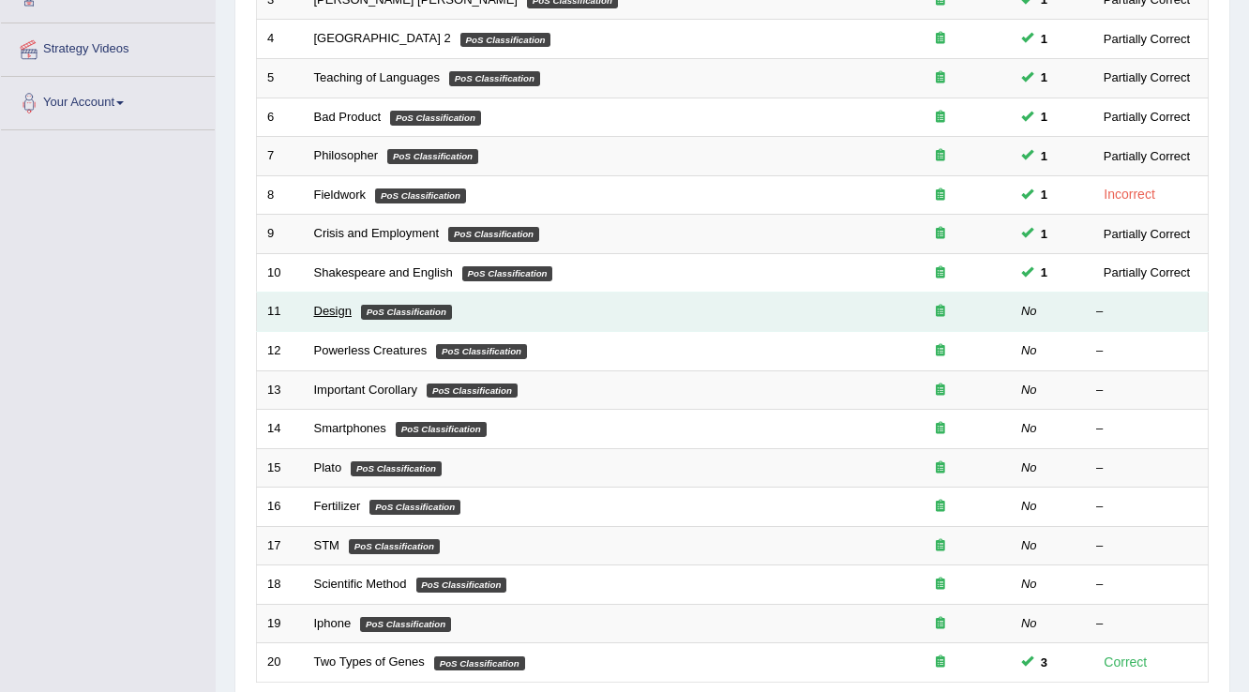
click at [334, 308] on link "Design" at bounding box center [333, 311] width 38 height 14
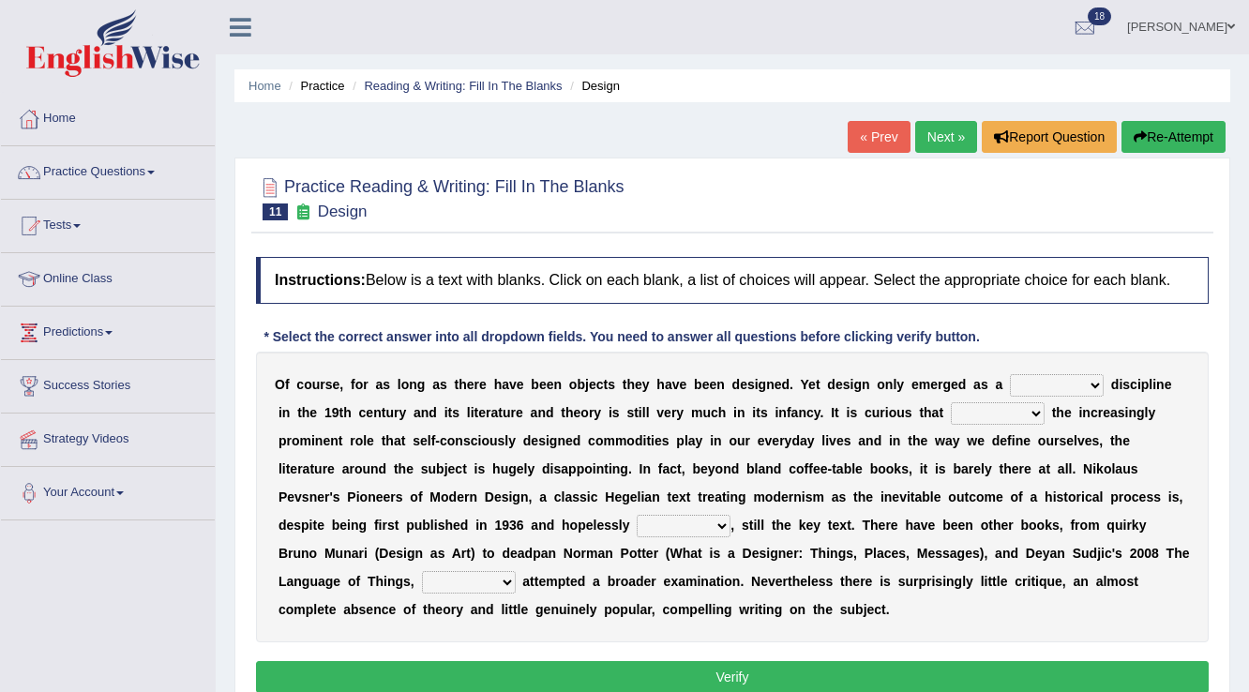
scroll to position [75, 0]
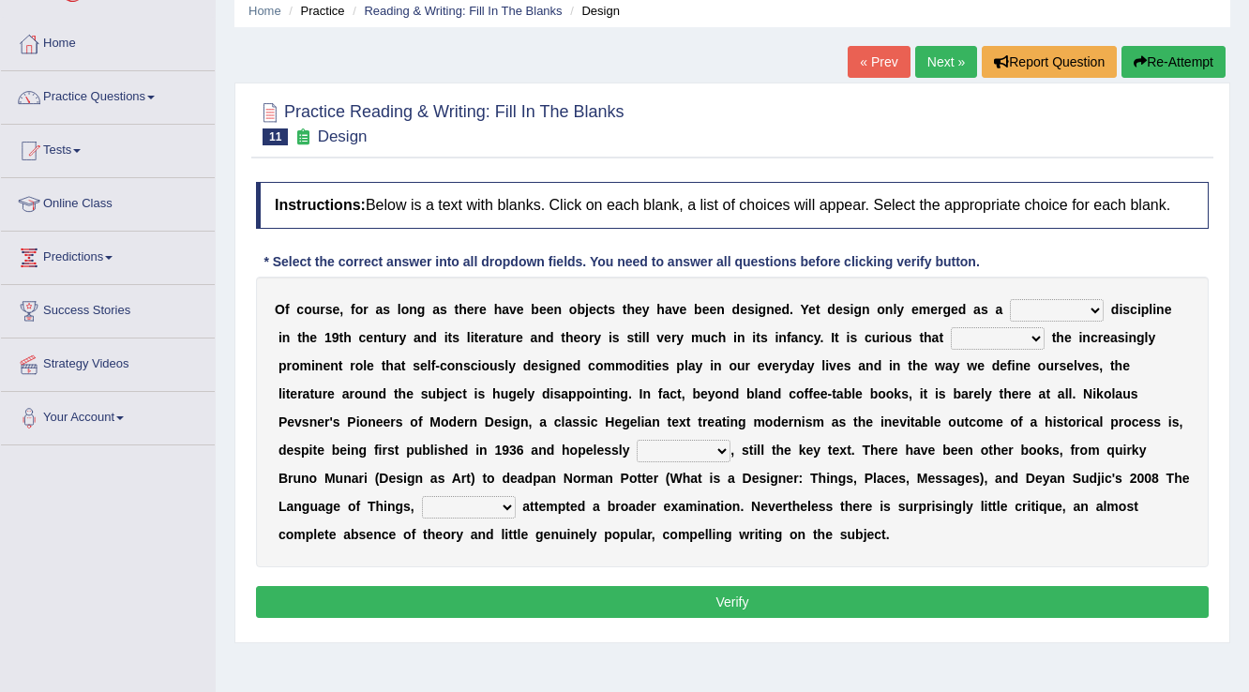
click at [1067, 303] on select "bilateral ubiquitous foremost dedicated" at bounding box center [1057, 310] width 94 height 23
select select "dedicated"
click at [1010, 299] on select "bilateral ubiquitous foremost dedicated" at bounding box center [1057, 310] width 94 height 23
click at [1022, 338] on select "since despite within through" at bounding box center [998, 338] width 94 height 23
select select "within"
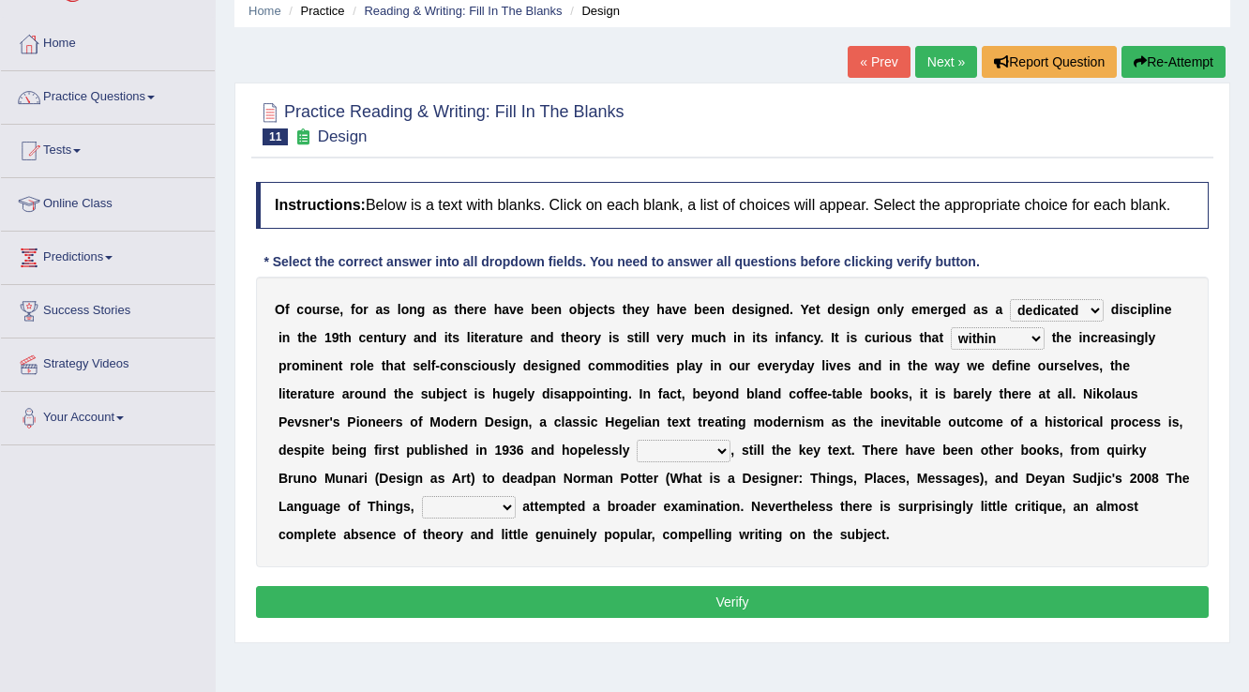
click at [951, 327] on select "since despite within through" at bounding box center [998, 338] width 94 height 23
click at [715, 449] on select "dates dating date dated" at bounding box center [684, 451] width 94 height 23
select select "dated"
click at [637, 440] on select "dates dating date dated" at bounding box center [684, 451] width 94 height 23
click at [495, 504] on select "which then however as" at bounding box center [469, 507] width 94 height 23
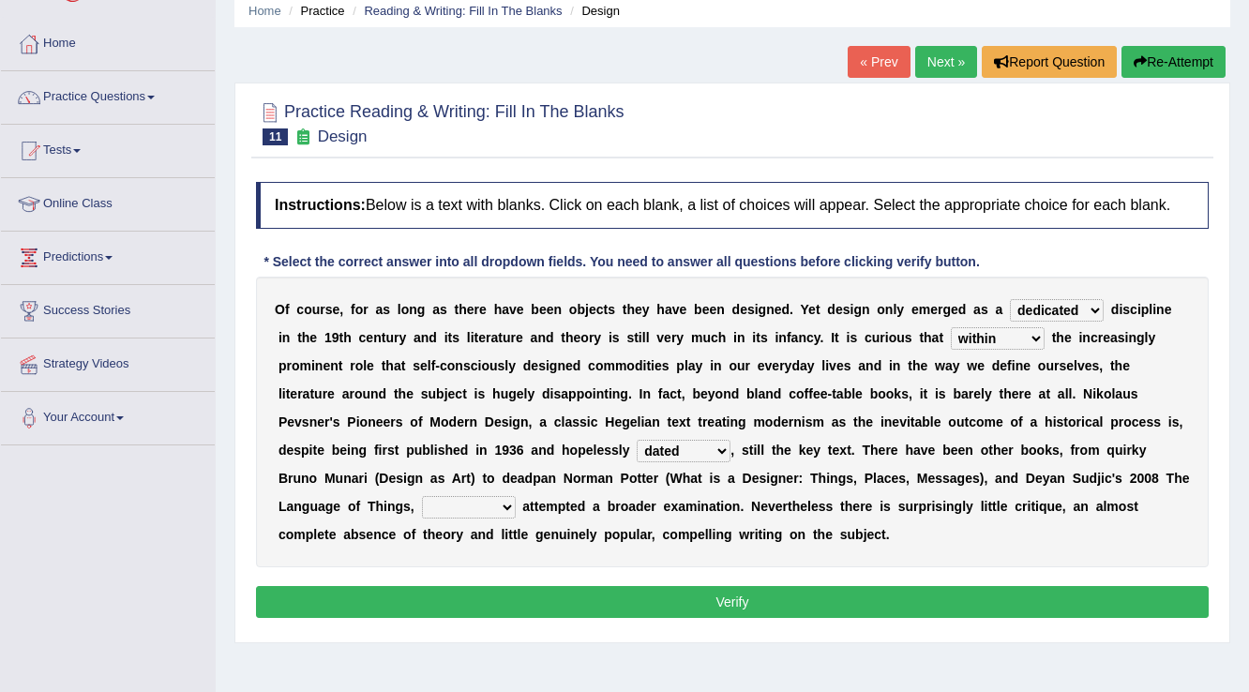
select select "which"
click at [422, 496] on select "which then however as" at bounding box center [469, 507] width 94 height 23
click at [744, 604] on button "Verify" at bounding box center [732, 602] width 953 height 32
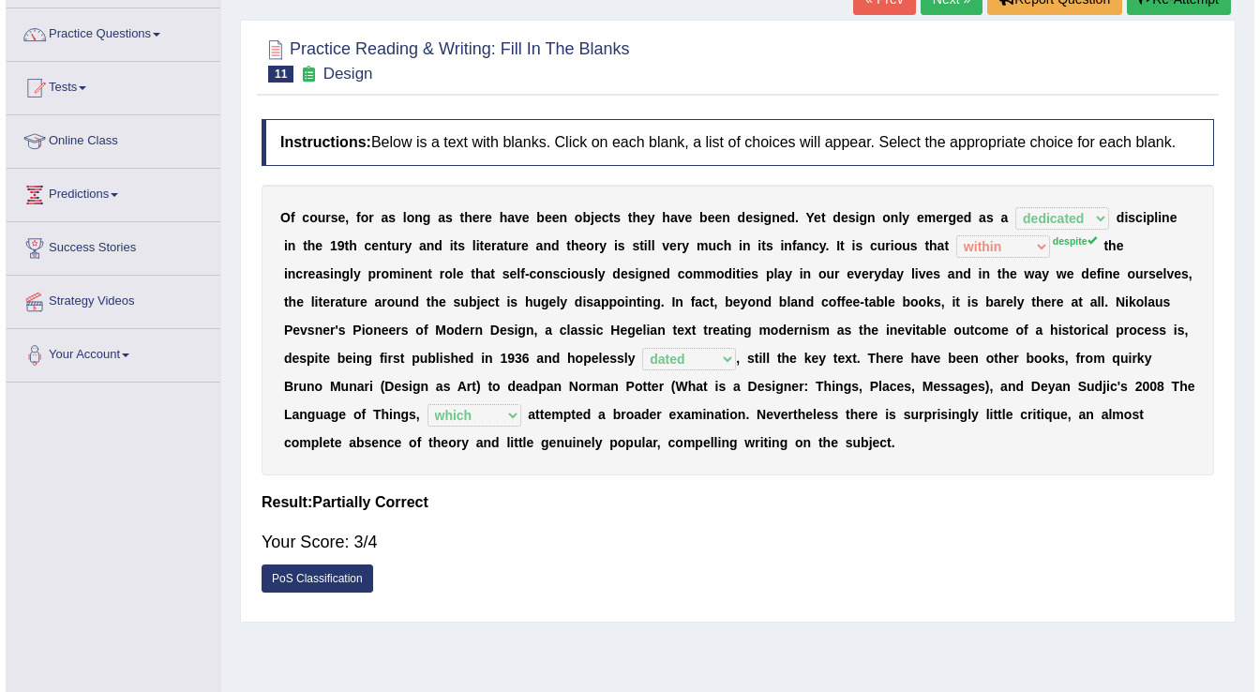
scroll to position [225, 0]
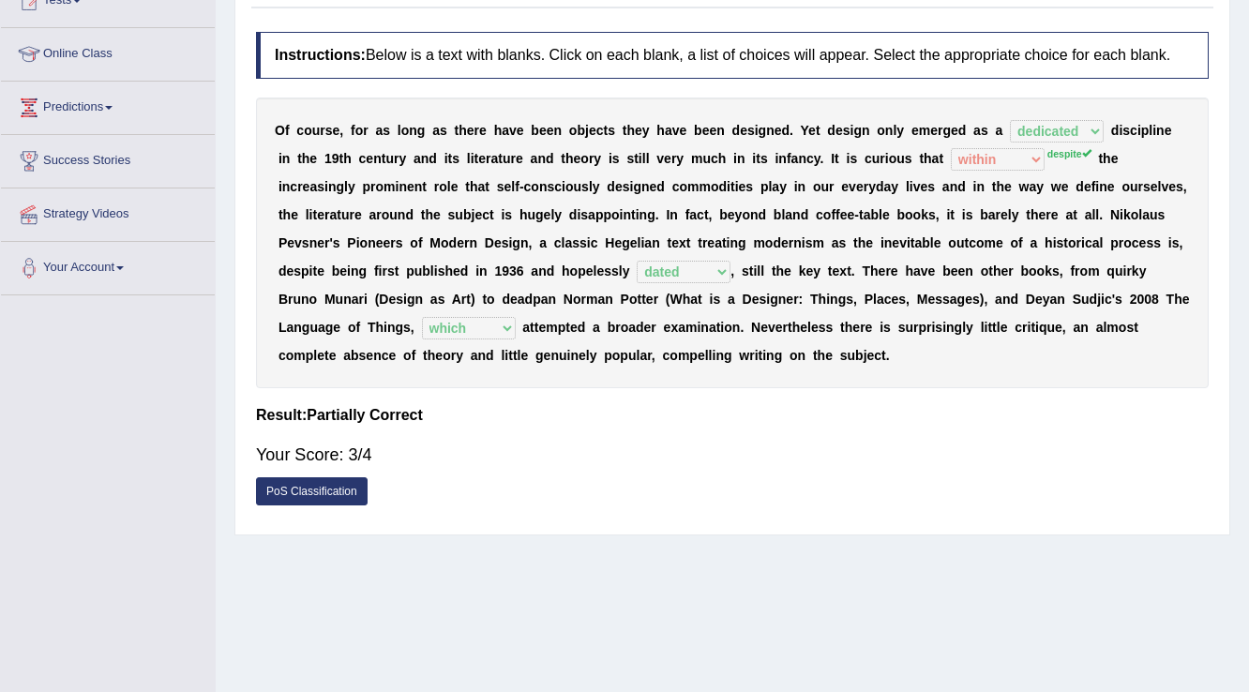
click at [293, 484] on link "PoS Classification" at bounding box center [312, 491] width 112 height 28
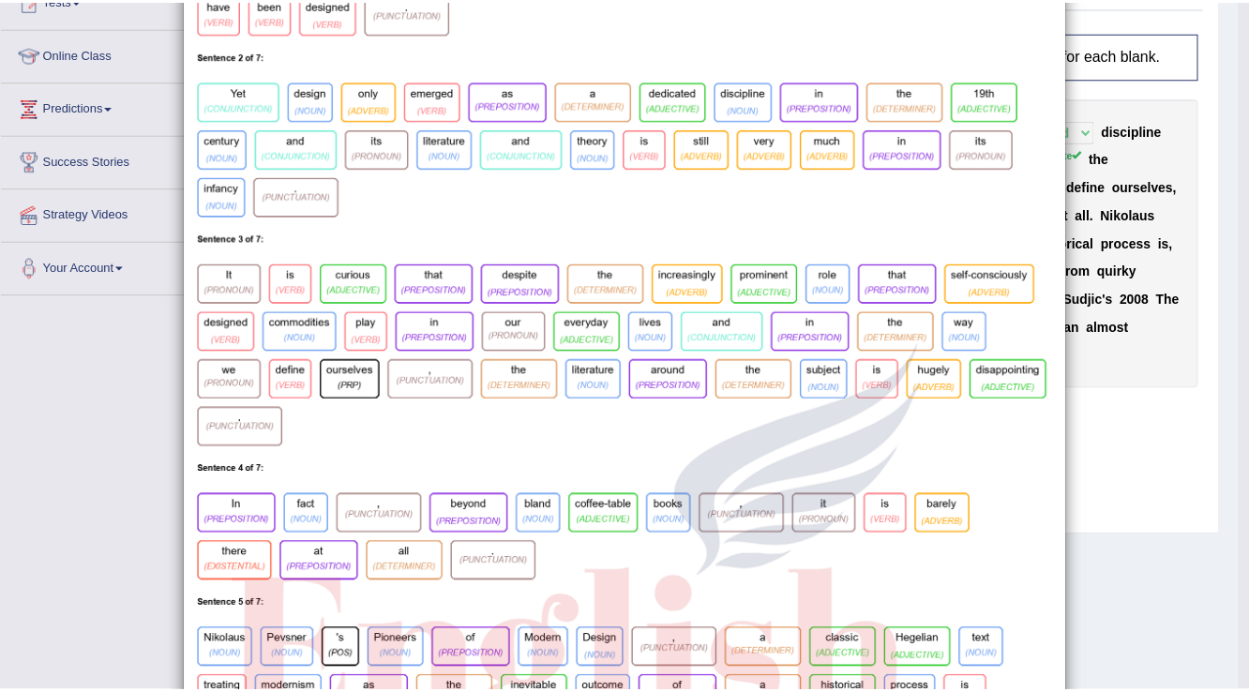
scroll to position [0, 0]
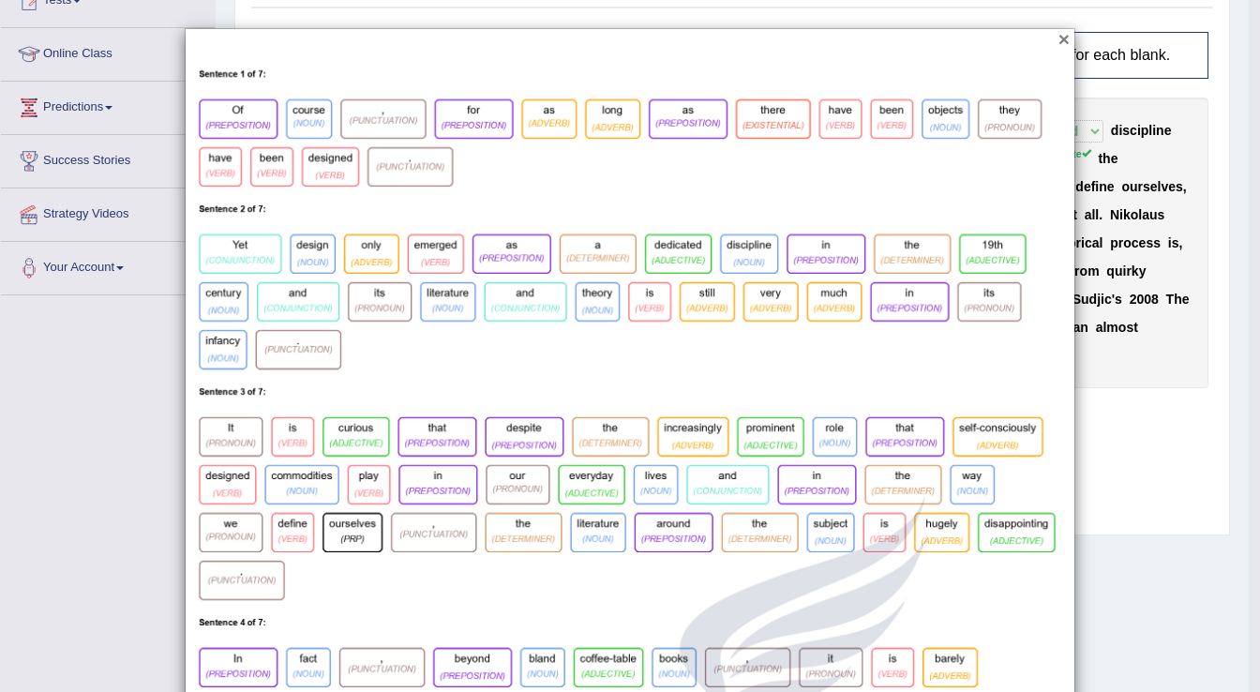
click at [1059, 41] on button "×" at bounding box center [1064, 39] width 11 height 20
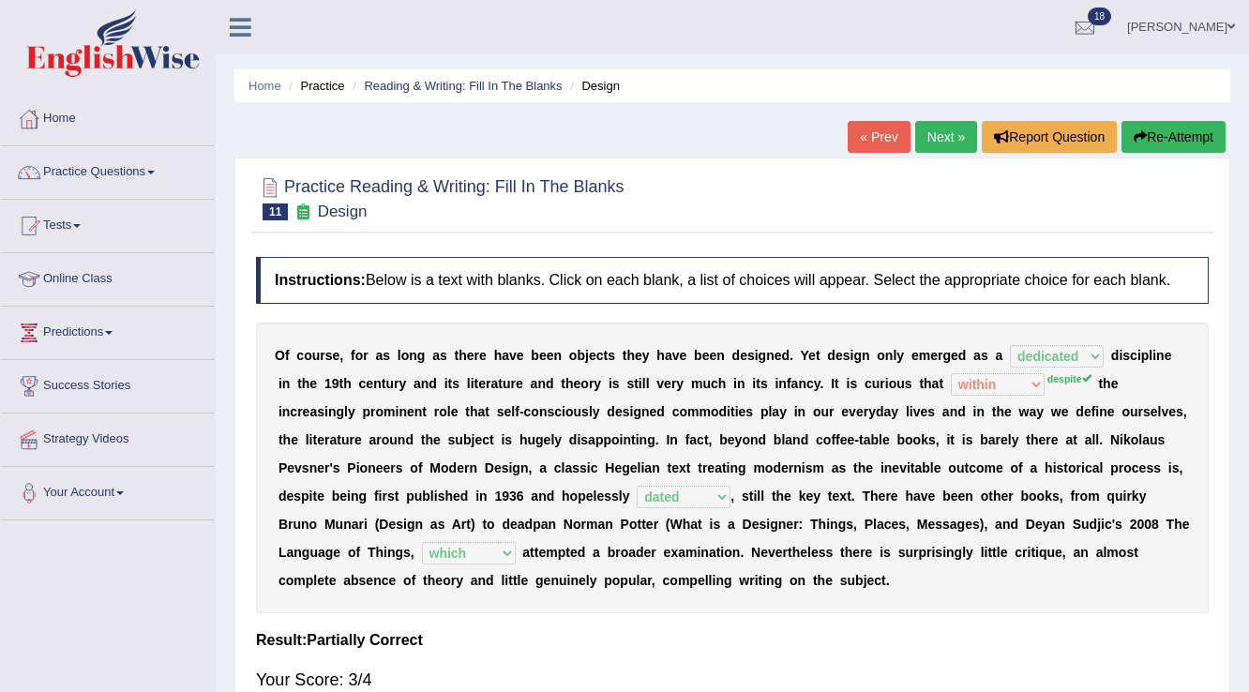
click at [941, 136] on link "Next »" at bounding box center [946, 137] width 62 height 32
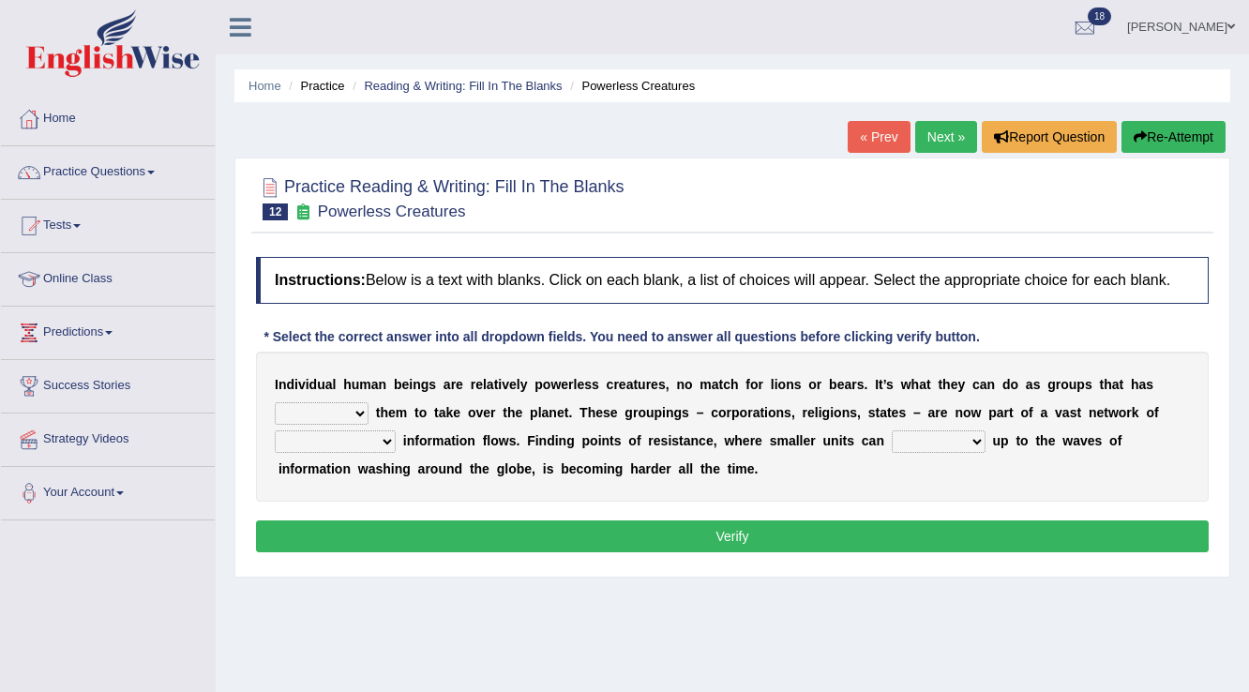
click at [359, 412] on select "enabled contended embodied conjured" at bounding box center [322, 413] width 94 height 23
select select "enabled"
click at [275, 402] on select "enabled contended embodied conjured" at bounding box center [322, 413] width 94 height 23
click at [369, 440] on select "interconnected overlapping fastened exploited" at bounding box center [335, 441] width 121 height 23
select select "fastened"
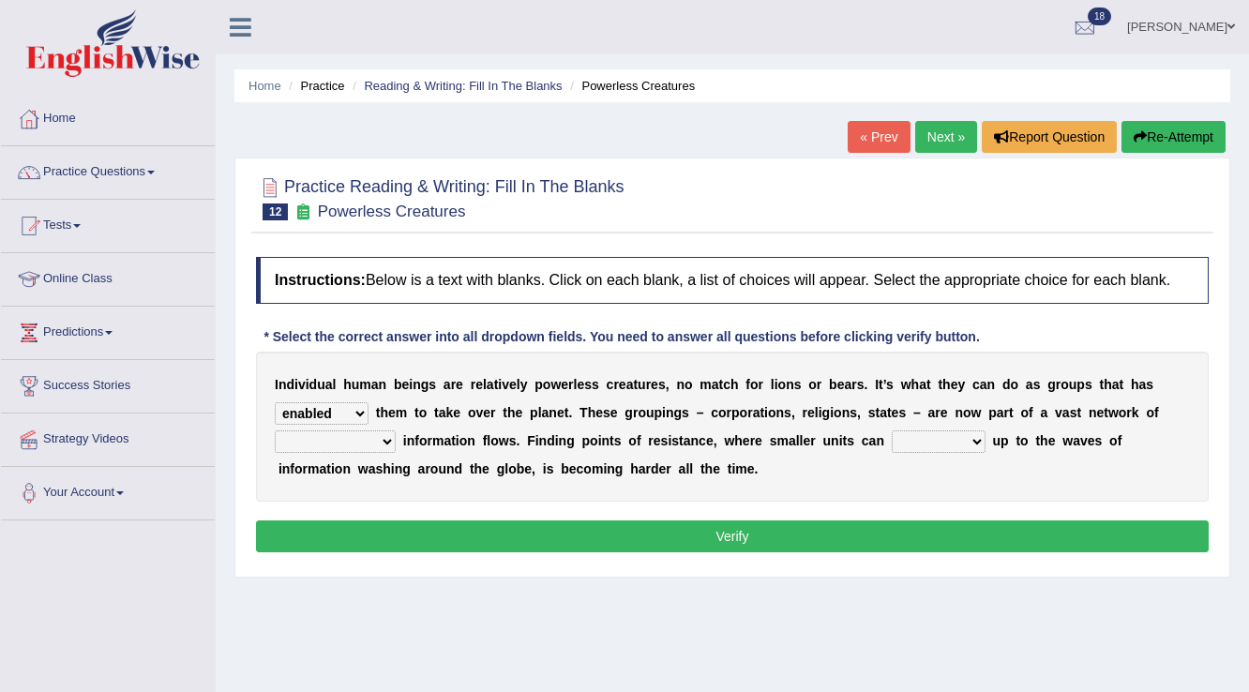
click at [275, 430] on select "interconnected overlapping fastened exploited" at bounding box center [335, 441] width 121 height 23
click at [941, 439] on select "stand raise hail pump" at bounding box center [939, 441] width 94 height 23
select select "raise"
click at [892, 430] on select "stand raise hail pump" at bounding box center [939, 441] width 94 height 23
click at [744, 539] on button "Verify" at bounding box center [732, 536] width 953 height 32
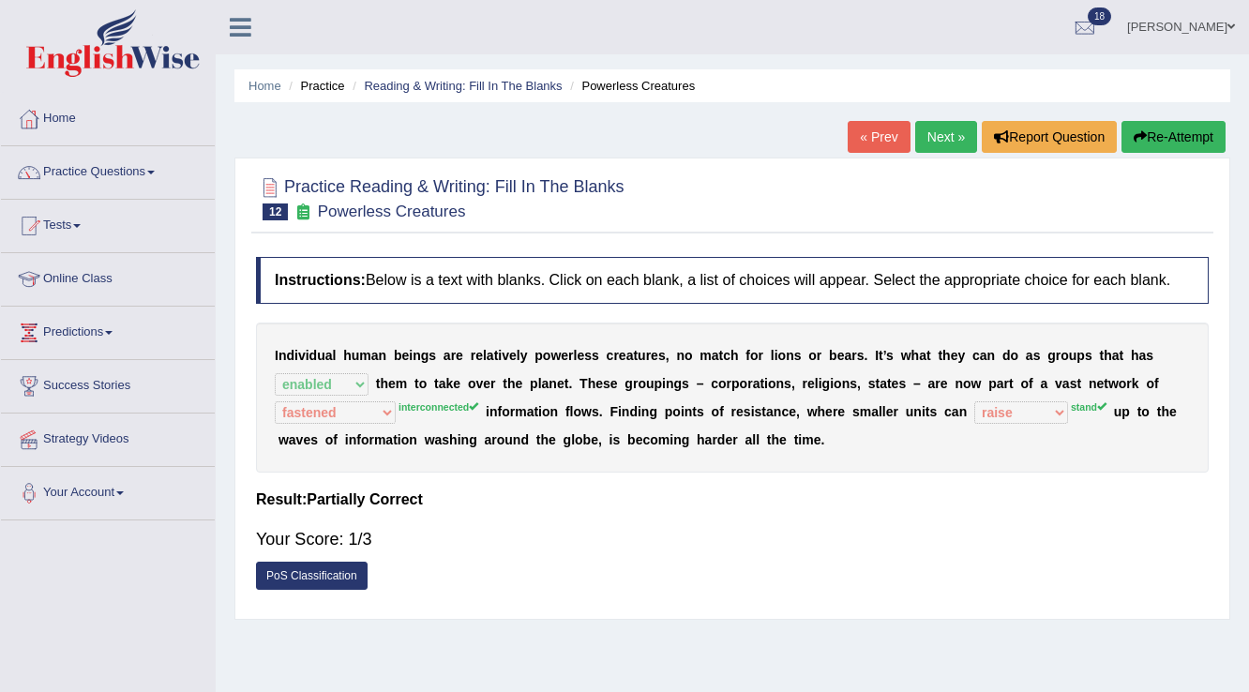
click at [929, 139] on link "Next »" at bounding box center [946, 137] width 62 height 32
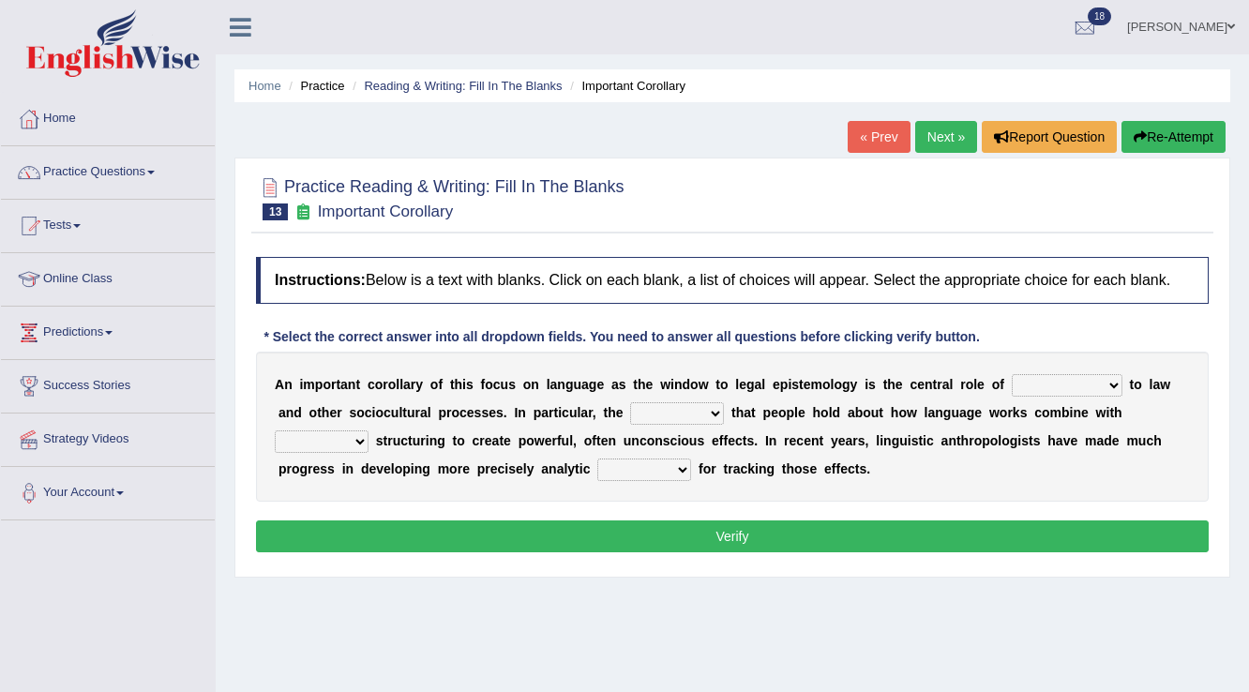
click at [1091, 383] on select "discourse epoch dialect acquaintance" at bounding box center [1067, 385] width 111 height 23
click at [1012, 374] on select "discourse epoch dialect acquaintance" at bounding box center [1067, 385] width 111 height 23
click at [1095, 389] on select "discourse epoch dialect acquaintance" at bounding box center [1067, 385] width 111 height 23
select select "dialect"
click at [1012, 374] on select "discourse epoch dialect acquaintance" at bounding box center [1067, 385] width 111 height 23
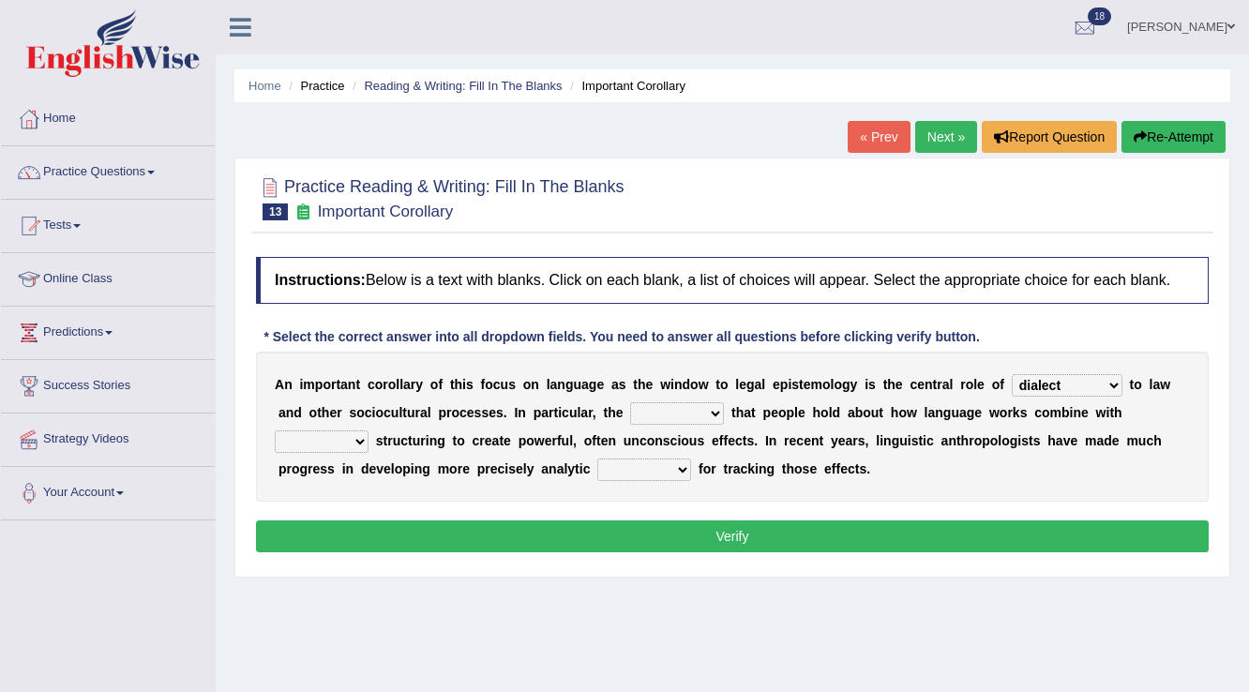
click at [712, 413] on select "deviation besmirch consent ideas" at bounding box center [677, 413] width 94 height 23
select select "deviation"
click at [630, 402] on select "deviation besmirch consent ideas" at bounding box center [677, 413] width 94 height 23
click at [353, 439] on select "mandatory linguistic legitimate customary" at bounding box center [322, 441] width 94 height 23
select select "linguistic"
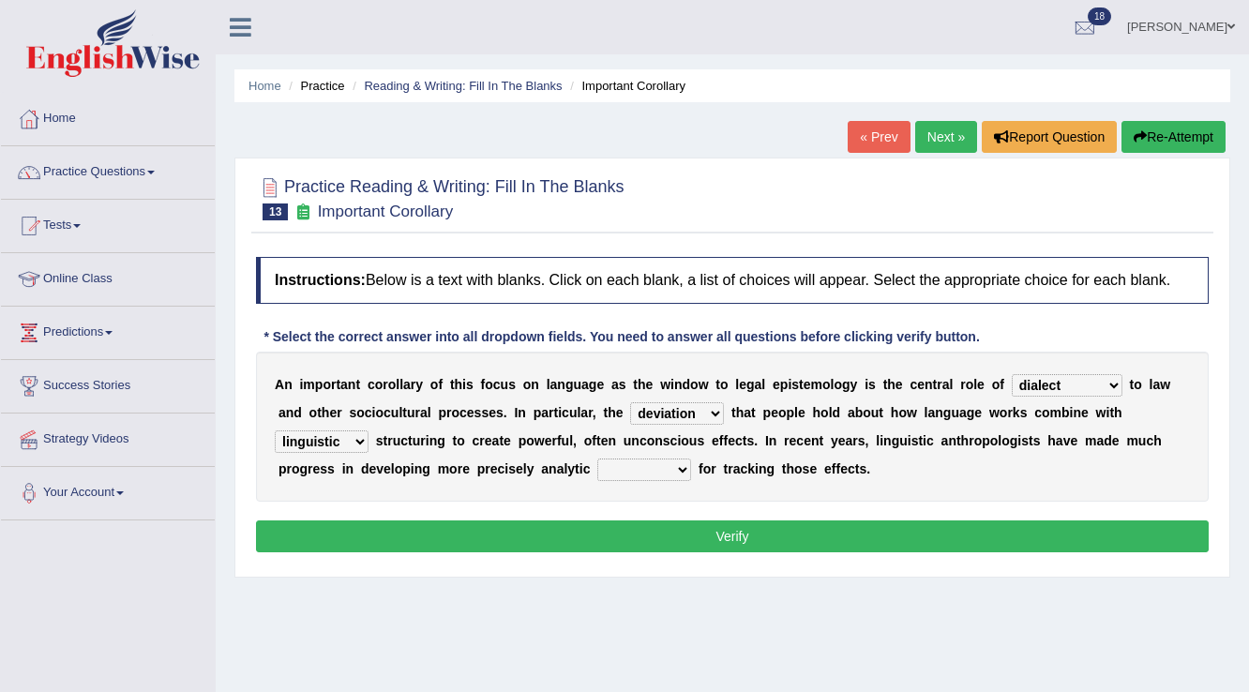
click at [275, 430] on select "mandatory linguistic legitimate customary" at bounding box center [322, 441] width 94 height 23
click at [673, 471] on select "tools appetite albums stroke" at bounding box center [644, 470] width 94 height 23
select select "tools"
click at [597, 459] on select "tools appetite albums stroke" at bounding box center [644, 470] width 94 height 23
click at [677, 536] on button "Verify" at bounding box center [732, 536] width 953 height 32
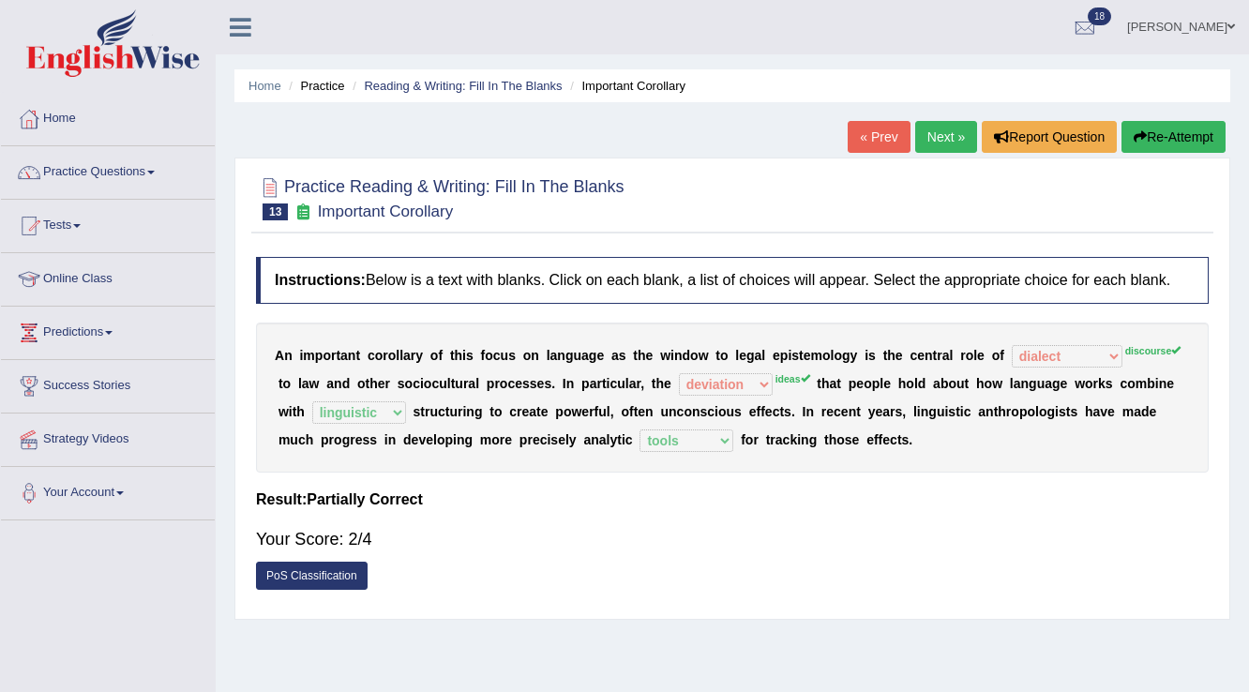
click at [943, 131] on link "Next »" at bounding box center [946, 137] width 62 height 32
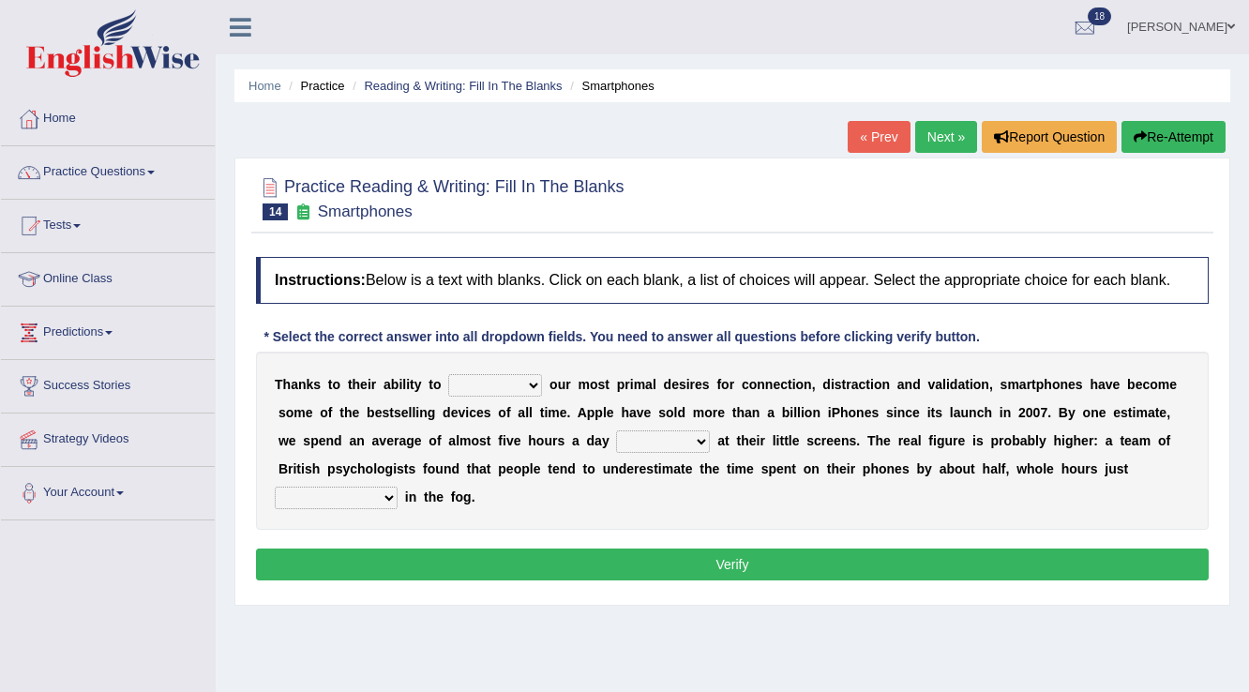
click at [523, 384] on select "hijack describe sharpen conserve" at bounding box center [495, 385] width 94 height 23
select select "describe"
click at [448, 374] on select "hijack describe sharpen conserve" at bounding box center [495, 385] width 94 height 23
click at [678, 441] on select "watching waggling snoring staring" at bounding box center [663, 441] width 94 height 23
select select "watching"
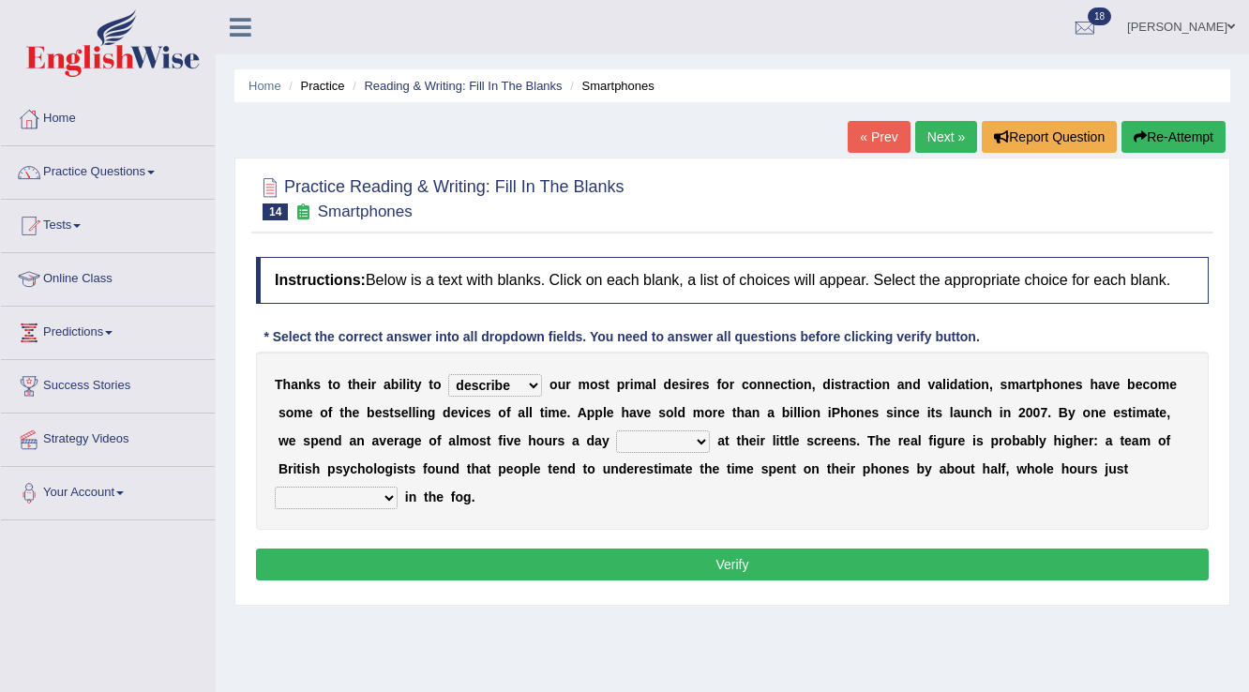
click at [616, 430] on select "watching waggling snoring staring" at bounding box center [663, 441] width 94 height 23
click at [364, 497] on select "has evaporated evaporating evaporate evaporates" at bounding box center [336, 498] width 123 height 23
select select "evaporate"
click at [275, 487] on select "has evaporated evaporating evaporate evaporates" at bounding box center [336, 498] width 123 height 23
click at [525, 555] on button "Verify" at bounding box center [732, 565] width 953 height 32
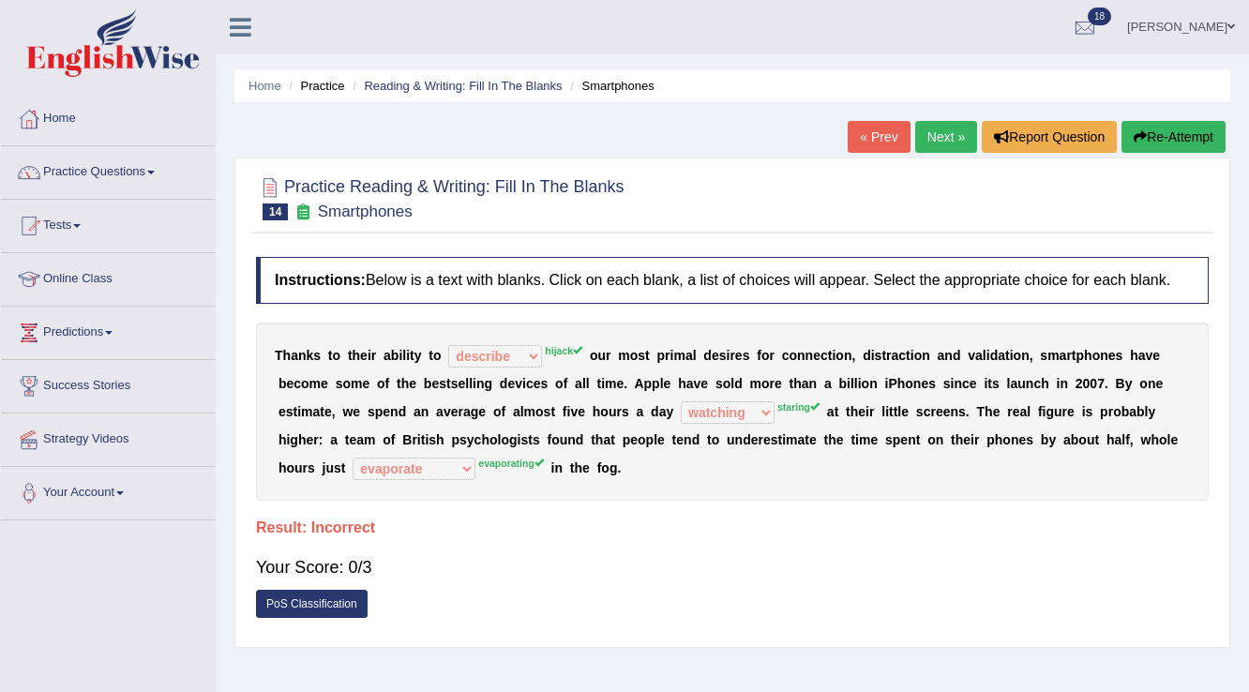
click at [1186, 142] on button "Re-Attempt" at bounding box center [1173, 137] width 104 height 32
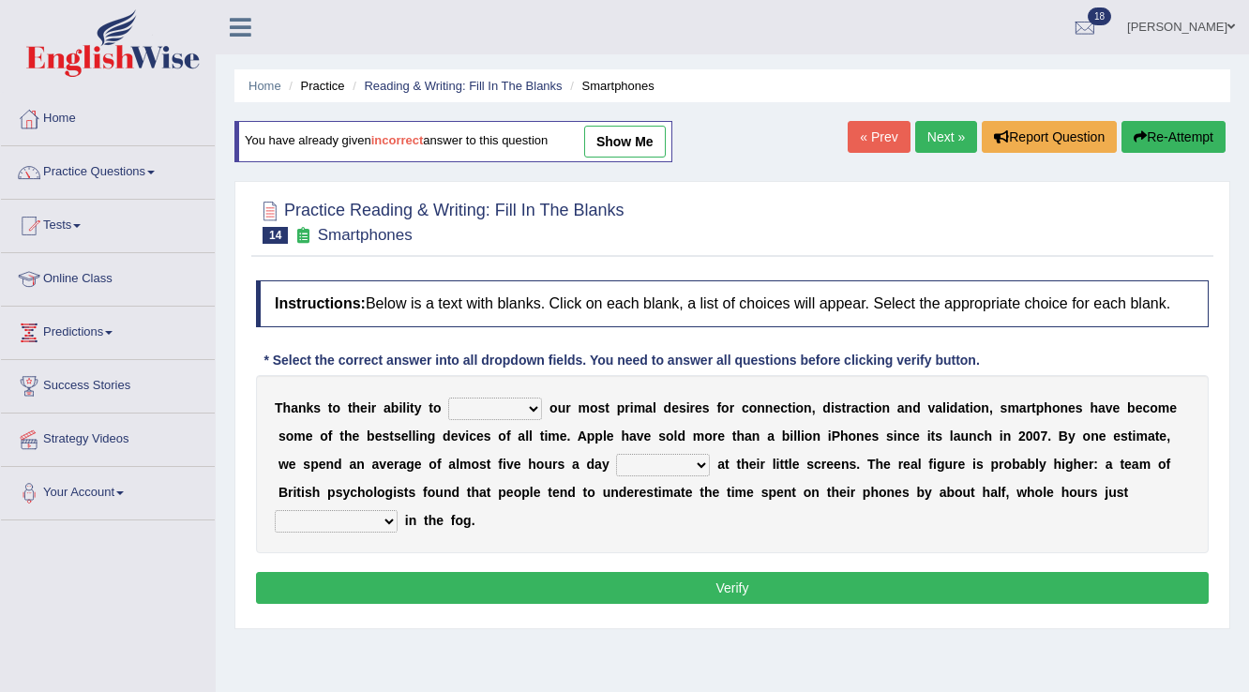
click at [489, 400] on select "hijack describe sharpen conserve" at bounding box center [495, 409] width 94 height 23
select select "hijack"
click at [448, 398] on select "hijack describe sharpen conserve" at bounding box center [495, 409] width 94 height 23
click at [686, 459] on select "watching waggling snoring staring" at bounding box center [663, 465] width 94 height 23
select select "staring"
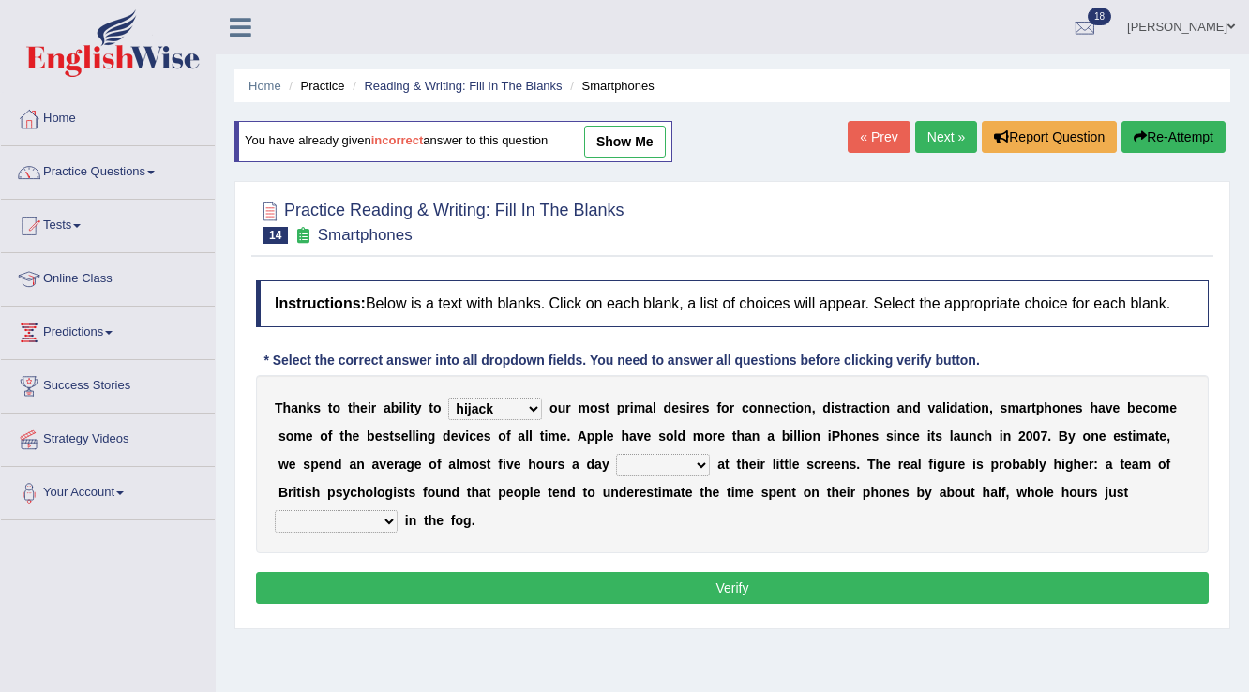
click at [616, 454] on select "watching waggling snoring staring" at bounding box center [663, 465] width 94 height 23
click at [390, 512] on select "has evaporated evaporating evaporate evaporates" at bounding box center [336, 521] width 123 height 23
select select "evaporating"
click at [275, 510] on select "has evaporated evaporating evaporate evaporates" at bounding box center [336, 521] width 123 height 23
click at [476, 584] on button "Verify" at bounding box center [732, 588] width 953 height 32
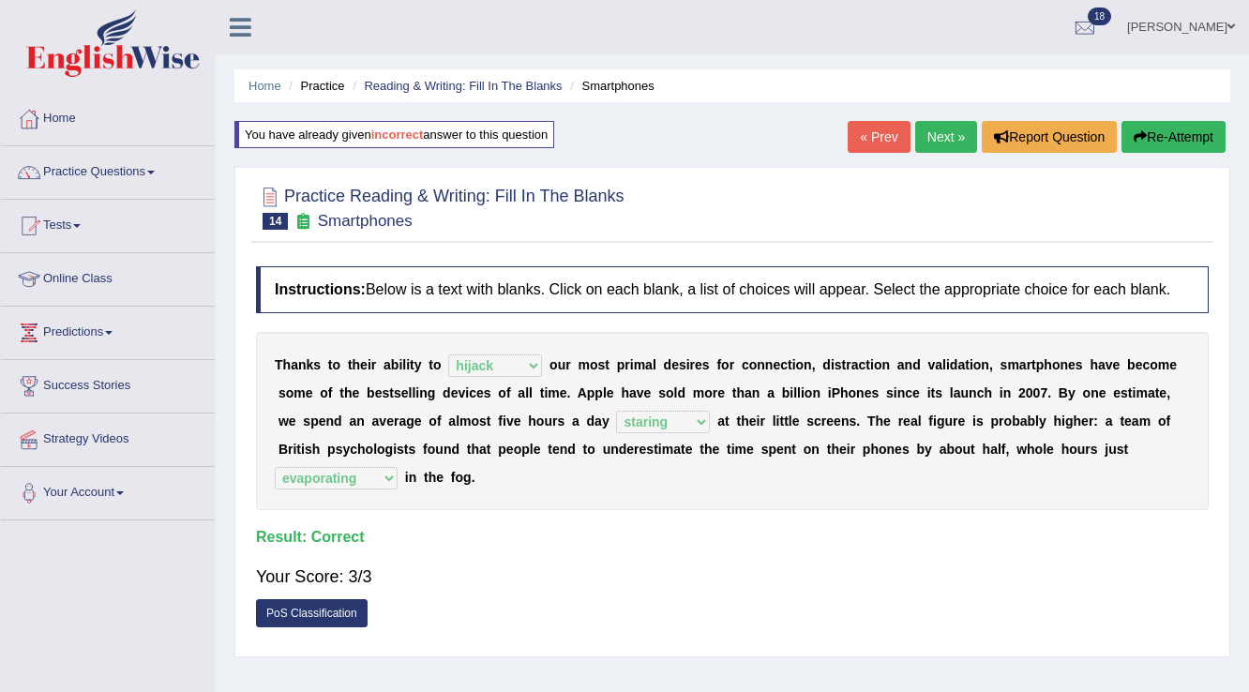
click at [940, 142] on link "Next »" at bounding box center [946, 137] width 62 height 32
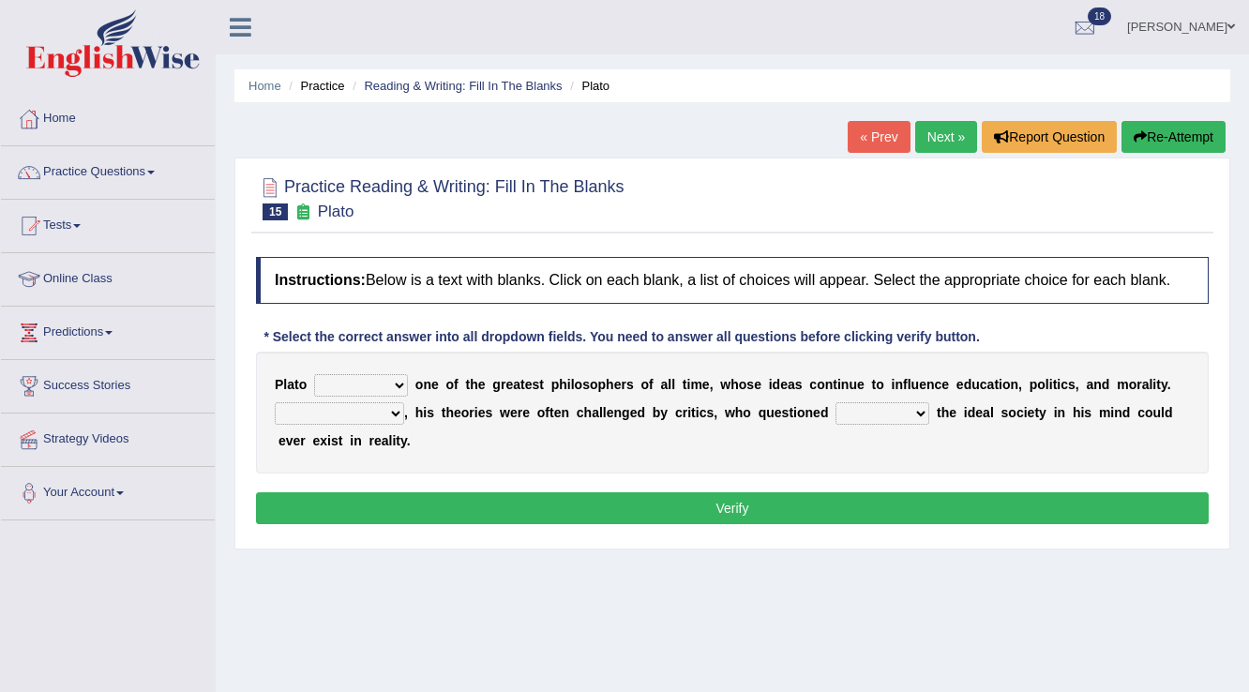
click at [391, 384] on select "keeps comes claims remains" at bounding box center [361, 385] width 94 height 23
select select "remains"
click at [314, 374] on select "keeps comes claims remains" at bounding box center [361, 385] width 94 height 23
click at [386, 386] on select "keeps comes claims remains" at bounding box center [361, 385] width 94 height 23
click at [314, 374] on select "keeps comes claims remains" at bounding box center [361, 385] width 94 height 23
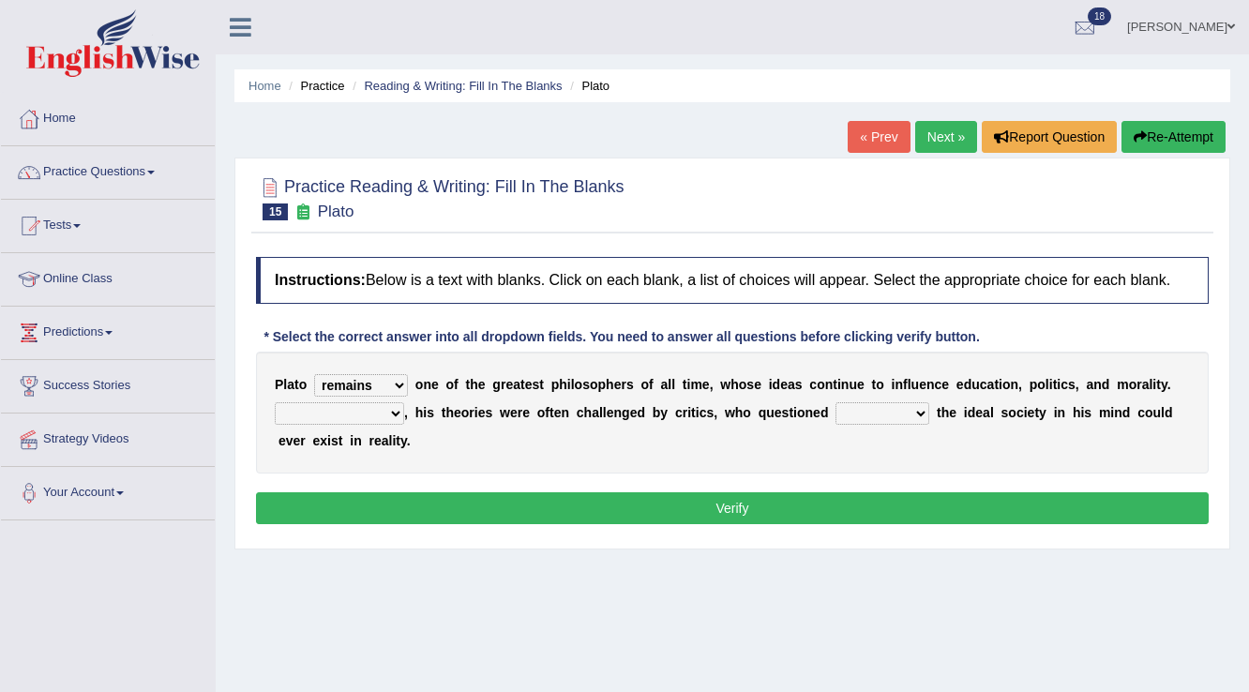
click at [383, 412] on select "Notwithstanding So However Whatever" at bounding box center [339, 413] width 129 height 23
select select "Whatever"
click at [275, 402] on select "Notwithstanding So However Whatever" at bounding box center [339, 413] width 129 height 23
click at [908, 416] on select "which what that whether" at bounding box center [882, 413] width 94 height 23
select select "whether"
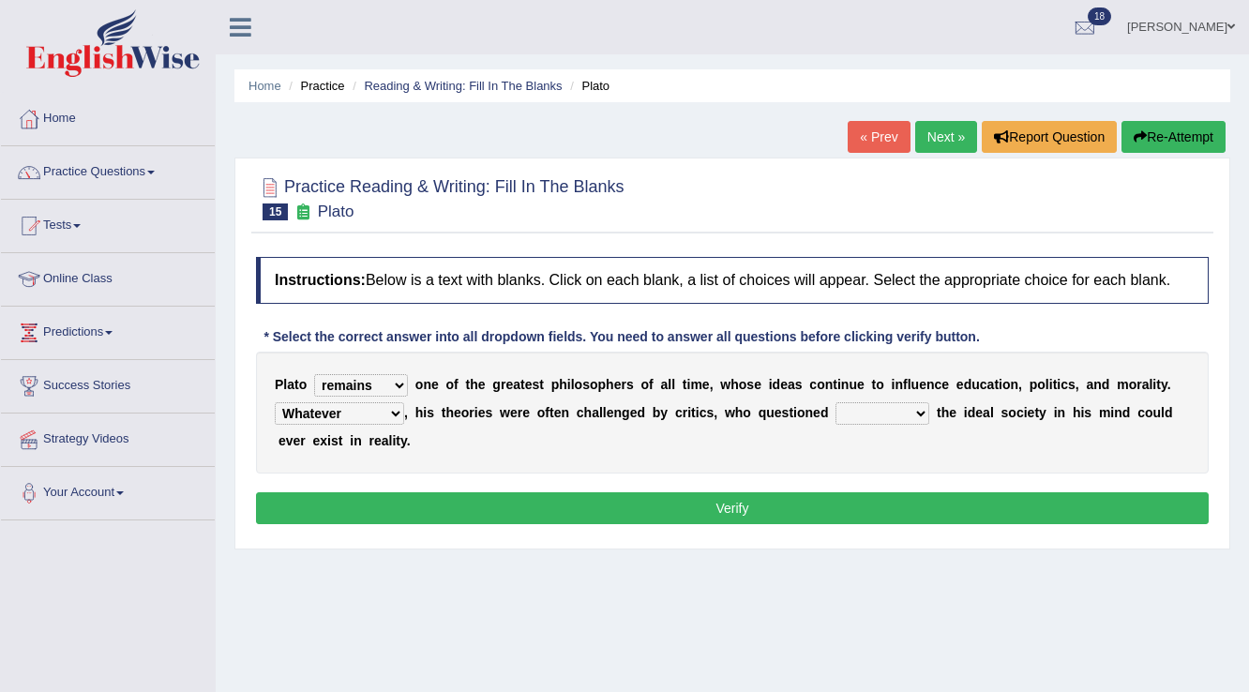
click at [835, 402] on select "which what that whether" at bounding box center [882, 413] width 94 height 23
click at [863, 504] on button "Verify" at bounding box center [732, 508] width 953 height 32
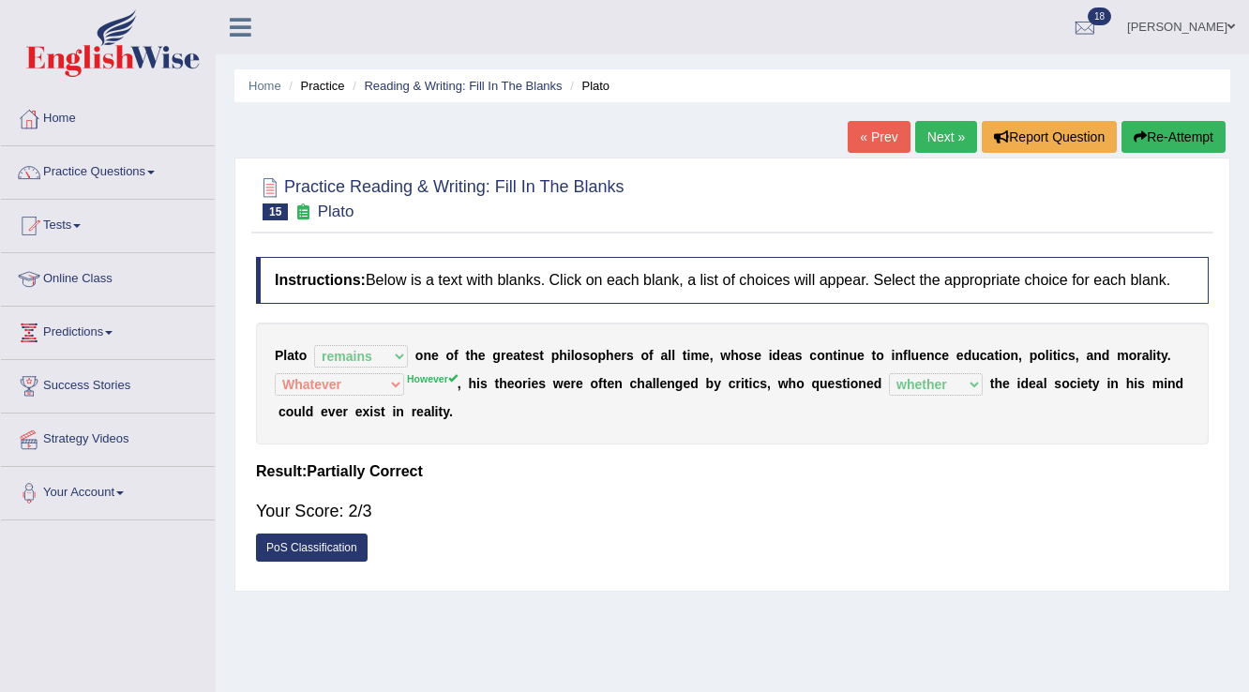
click at [932, 133] on link "Next »" at bounding box center [946, 137] width 62 height 32
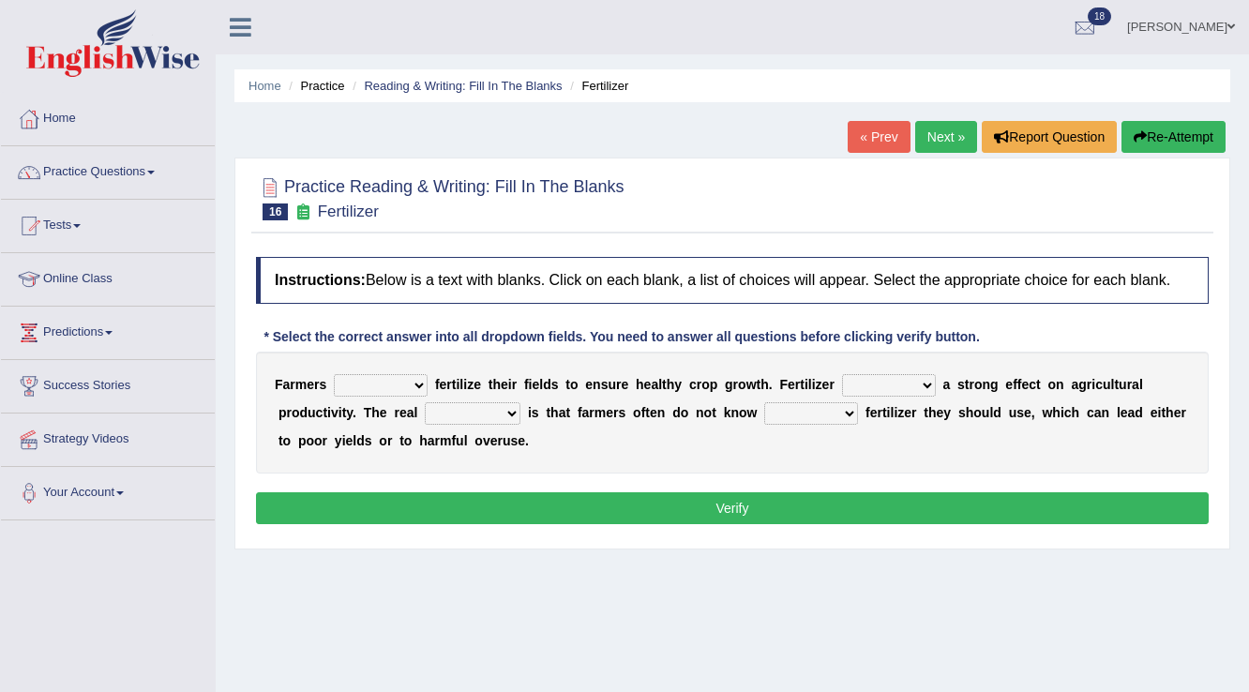
click at [411, 386] on select "must should need can" at bounding box center [381, 385] width 94 height 23
select select "can"
click at [334, 374] on select "must should need can" at bounding box center [381, 385] width 94 height 23
click at [903, 379] on select "has had have having" at bounding box center [889, 385] width 94 height 23
select select "have"
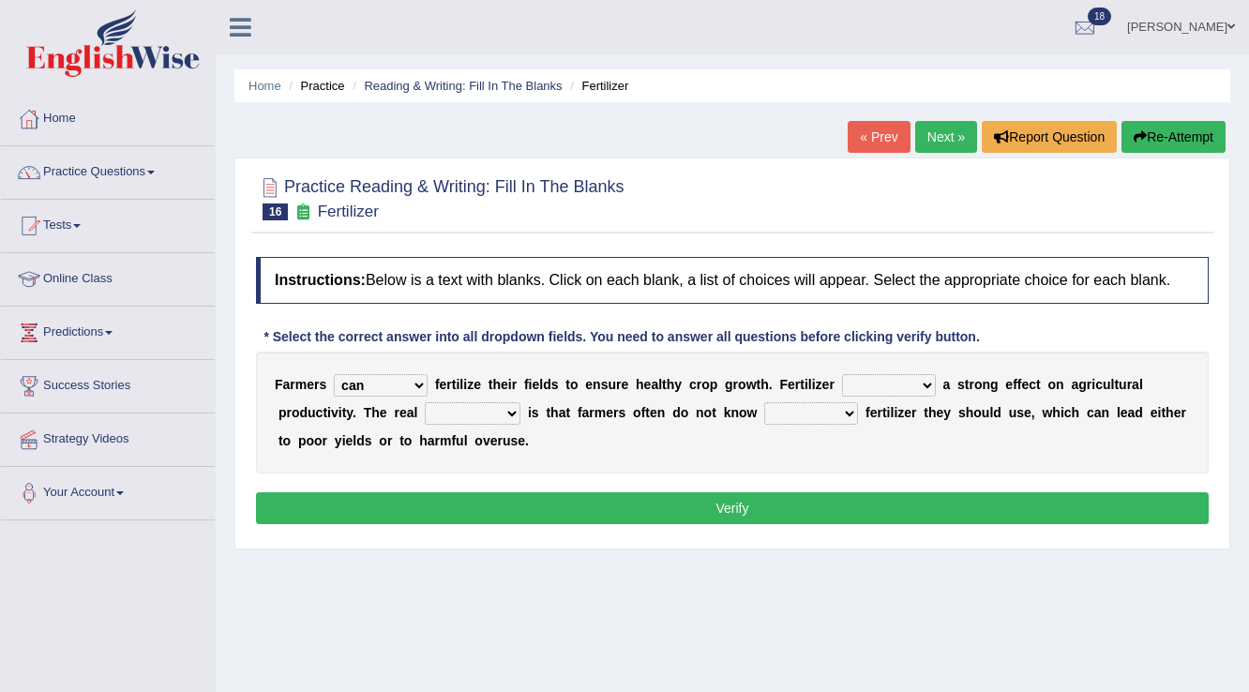
click at [842, 374] on select "has had have having" at bounding box center [889, 385] width 94 height 23
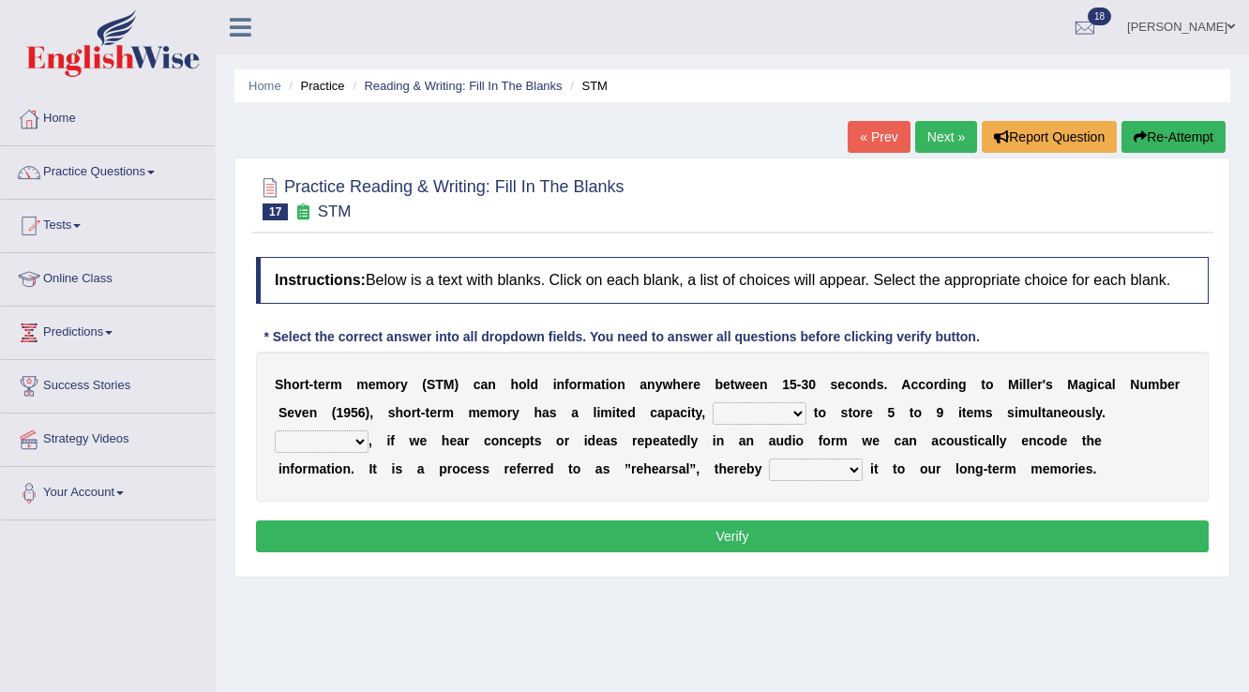
click at [788, 411] on select "being able is able be able unable" at bounding box center [760, 413] width 94 height 23
select select "unable"
click at [713, 402] on select "being able is able be able unable" at bounding box center [760, 413] width 94 height 23
click at [339, 442] on select "However So Moreover Therefore" at bounding box center [322, 441] width 94 height 23
select select "However"
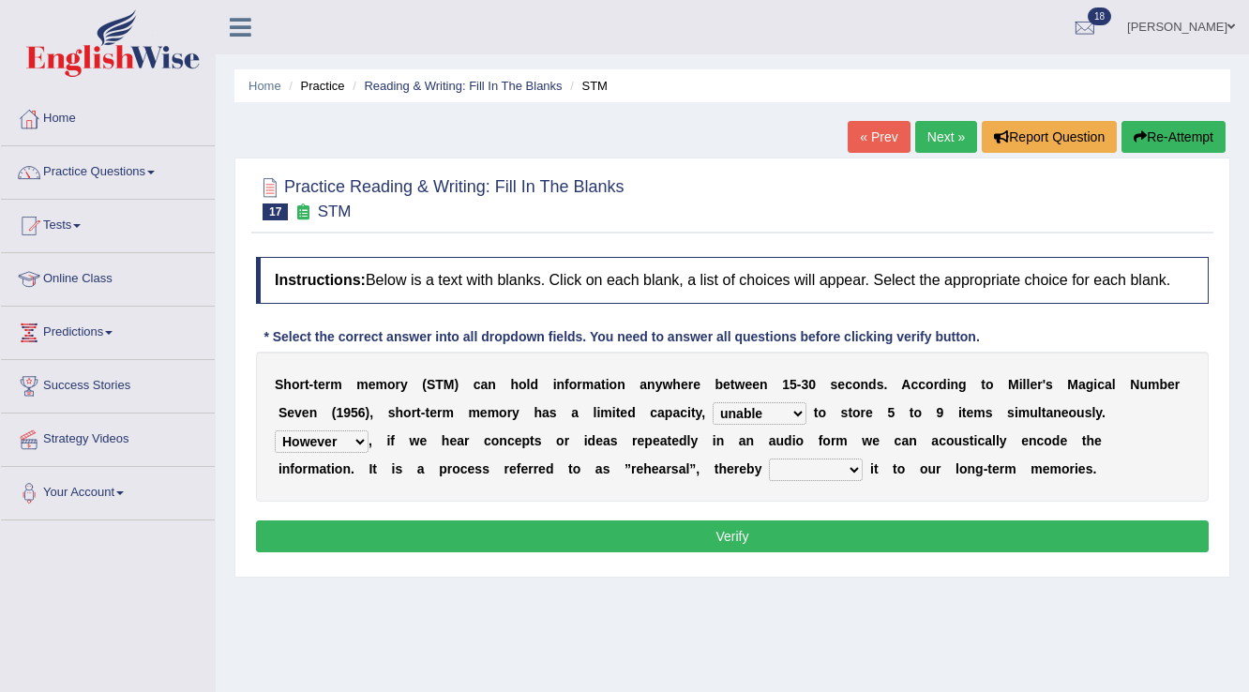
click at [275, 430] on select "However So Moreover Therefore" at bounding box center [322, 441] width 94 height 23
click at [344, 435] on select "However So Moreover Therefore" at bounding box center [322, 441] width 94 height 23
click at [275, 430] on select "However So Moreover Therefore" at bounding box center [322, 441] width 94 height 23
click at [341, 439] on select "However So Moreover Therefore" at bounding box center [322, 441] width 94 height 23
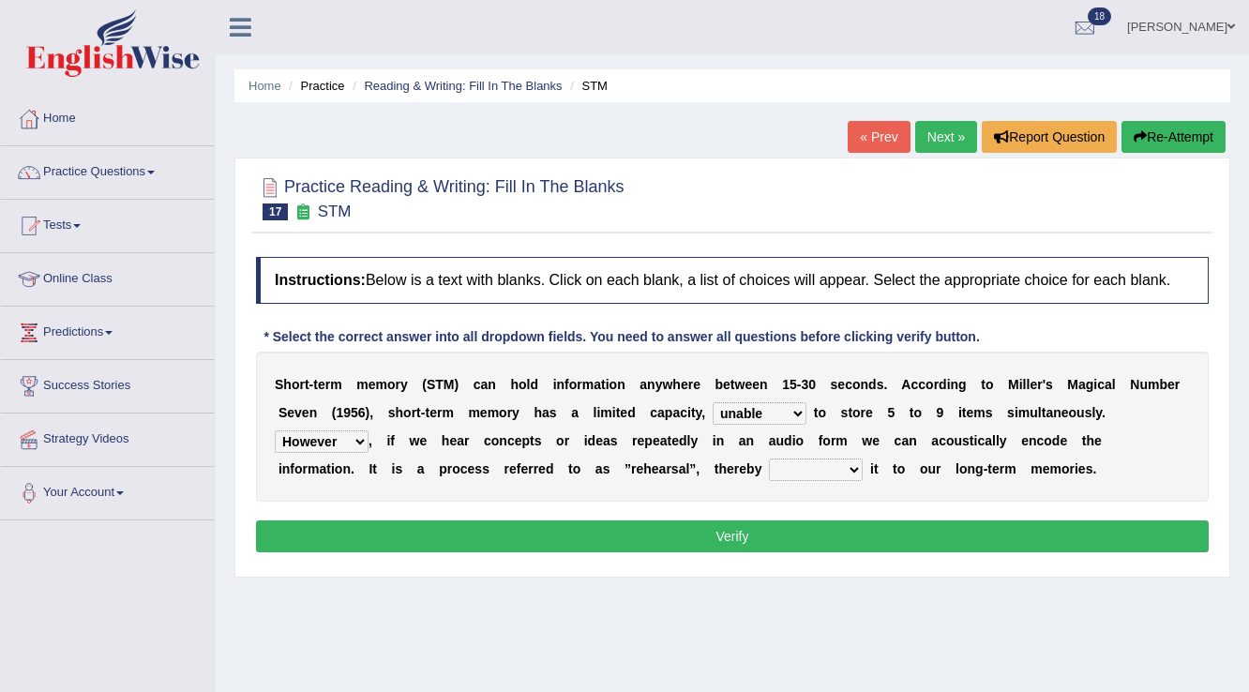
click at [846, 463] on select "commit commits commiting commited" at bounding box center [816, 470] width 94 height 23
select select "commited"
click at [769, 459] on select "commit commits commiting commited" at bounding box center [816, 470] width 94 height 23
click at [771, 525] on button "Verify" at bounding box center [732, 536] width 953 height 32
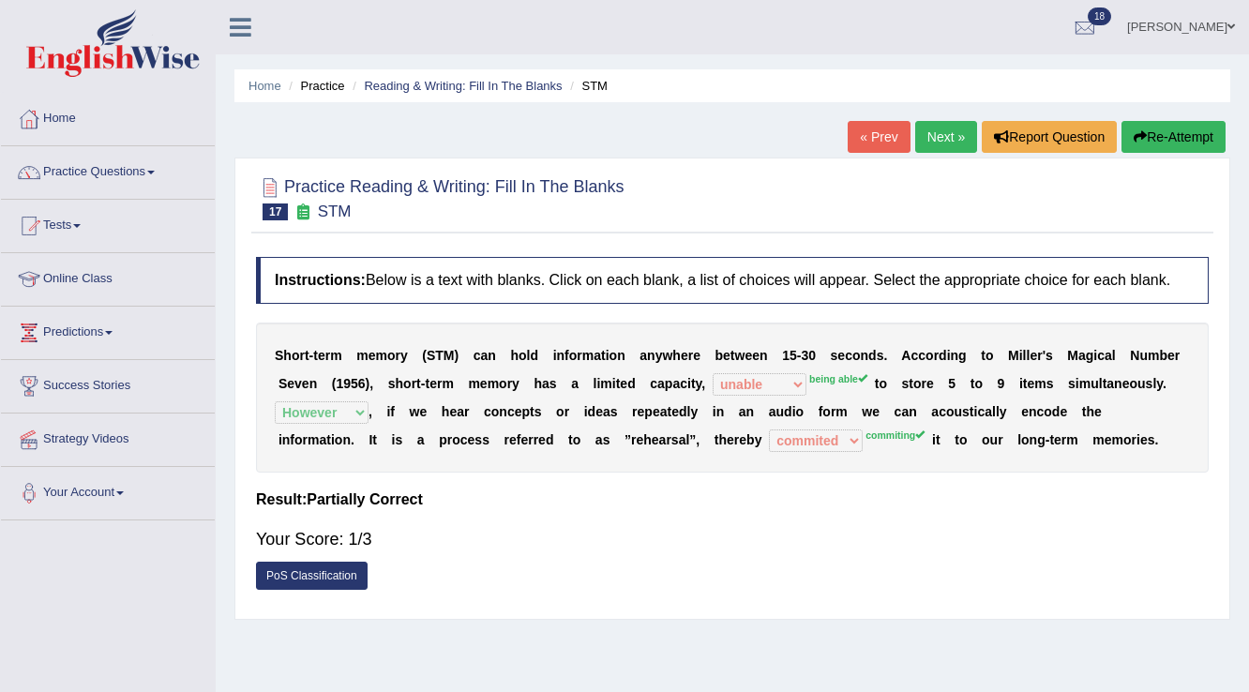
click at [1151, 135] on button "Re-Attempt" at bounding box center [1173, 137] width 104 height 32
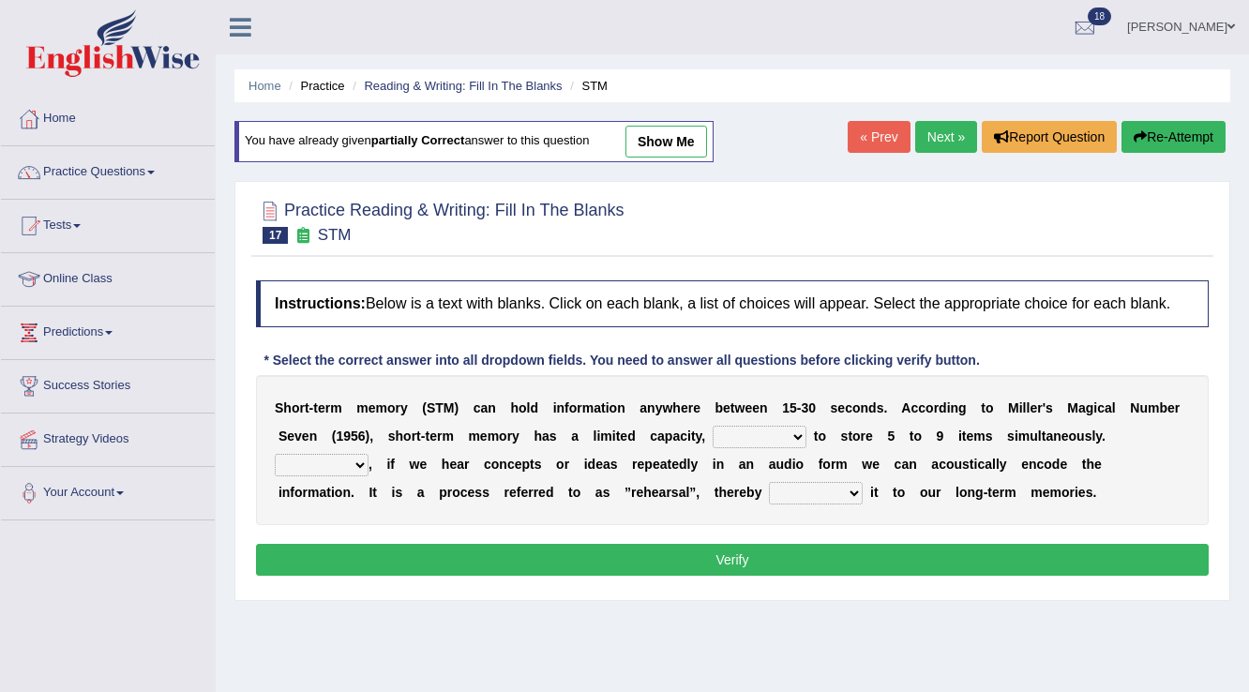
click at [720, 432] on select "being able is able be able unable" at bounding box center [760, 437] width 94 height 23
select select "being able"
click at [713, 426] on select "being able is able be able unable" at bounding box center [760, 437] width 94 height 23
click at [324, 464] on select "However So Moreover Therefore" at bounding box center [322, 465] width 94 height 23
select select "However"
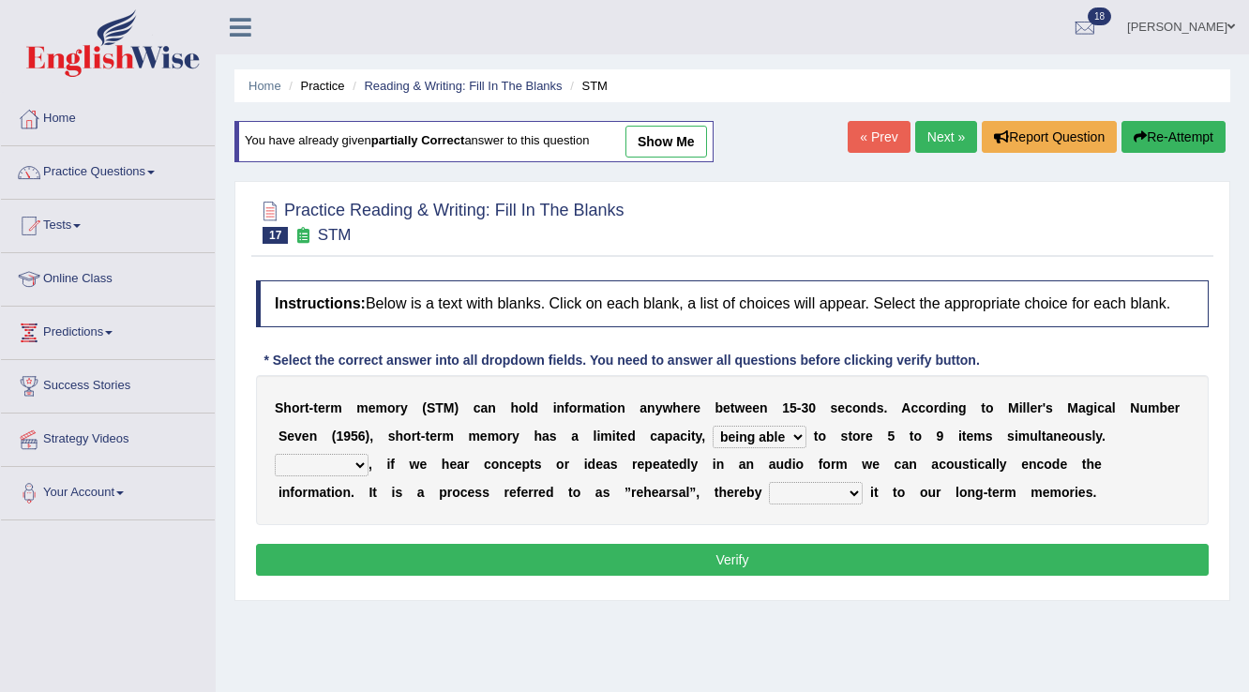
click at [275, 454] on select "However So Moreover Therefore" at bounding box center [322, 465] width 94 height 23
click at [844, 495] on select "commit commits commiting commited" at bounding box center [816, 493] width 94 height 23
select select "commiting"
click at [769, 482] on select "commit commits commiting commited" at bounding box center [816, 493] width 94 height 23
click at [833, 561] on button "Verify" at bounding box center [732, 560] width 953 height 32
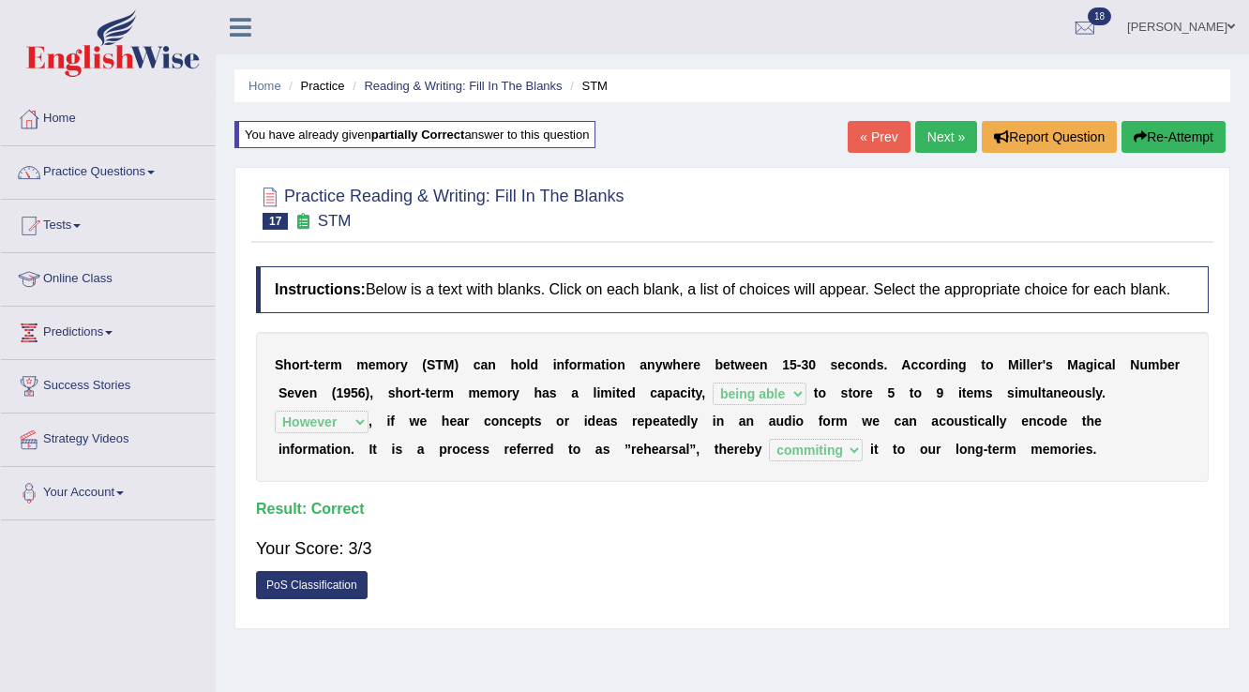
click at [944, 131] on link "Next »" at bounding box center [946, 137] width 62 height 32
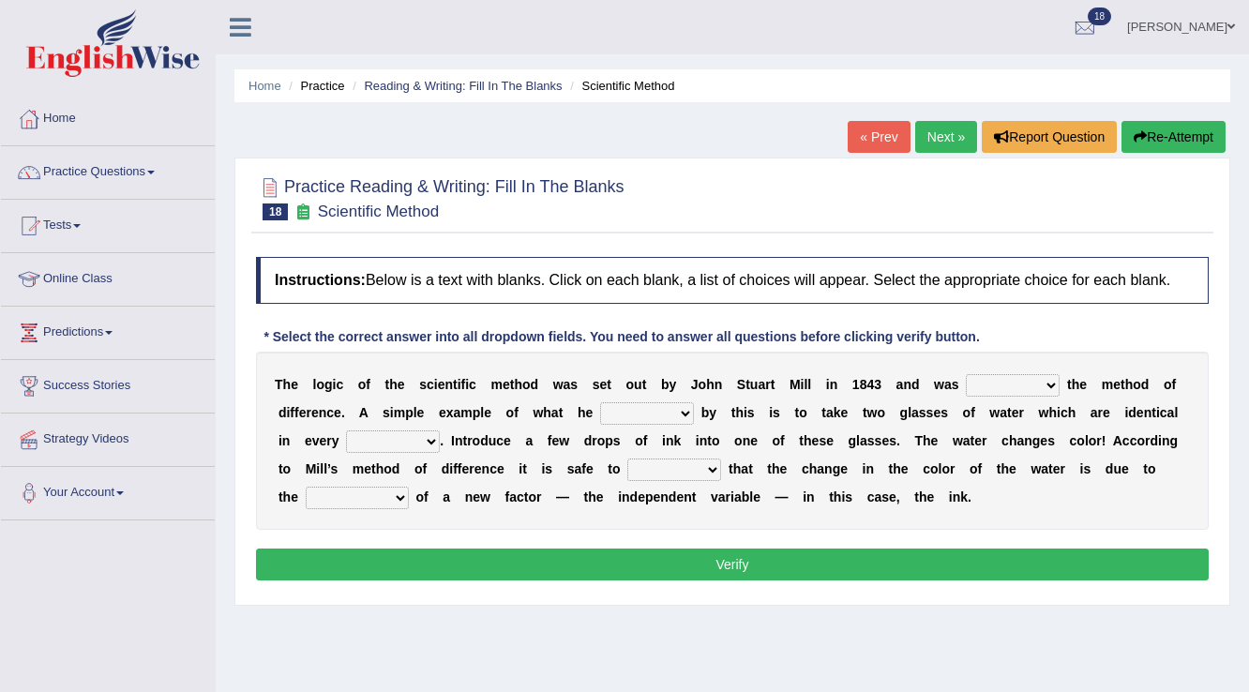
click at [1041, 383] on select "pointed claimed demanded named" at bounding box center [1013, 385] width 94 height 23
select select "named"
click at [966, 374] on select "pointed claimed demanded named" at bounding box center [1013, 385] width 94 height 23
click at [683, 410] on select "capped charged found meant" at bounding box center [647, 413] width 94 height 23
select select "found"
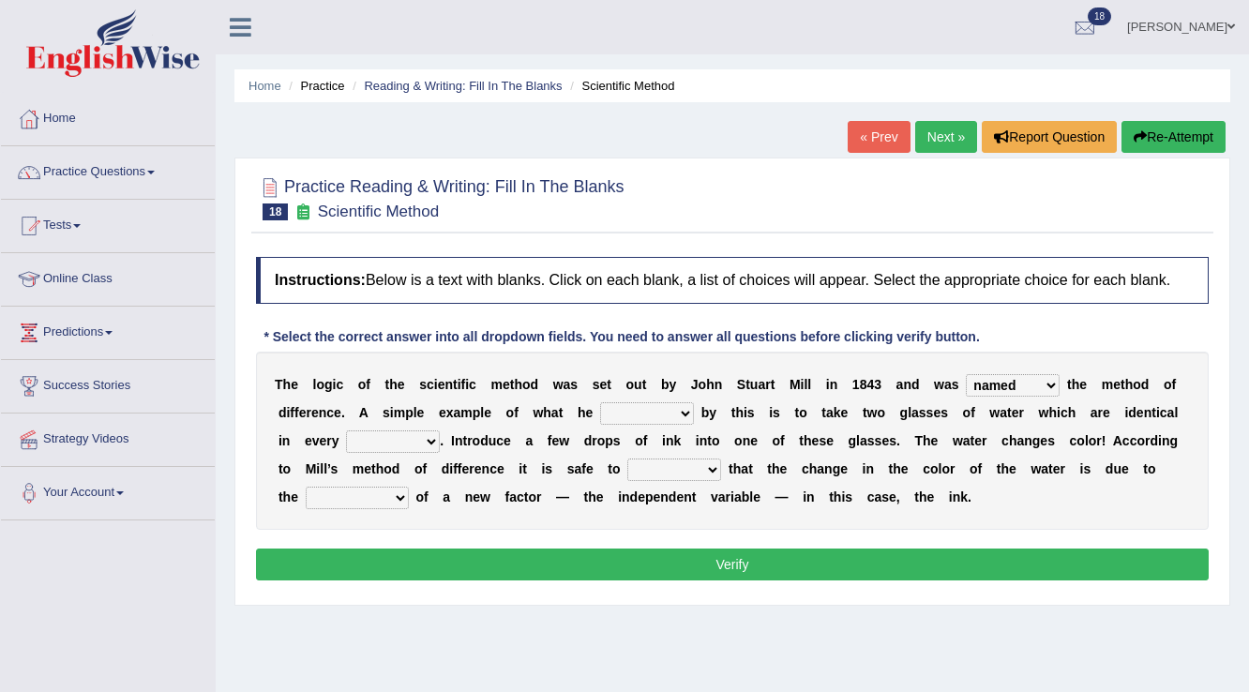
click at [600, 402] on select "capped charged found meant" at bounding box center [647, 413] width 94 height 23
click at [387, 439] on select "thought identity measure respect" at bounding box center [393, 441] width 94 height 23
select select "measure"
click at [346, 430] on select "thought identity measure respect" at bounding box center [393, 441] width 94 height 23
click at [682, 409] on select "capped charged found meant" at bounding box center [647, 413] width 94 height 23
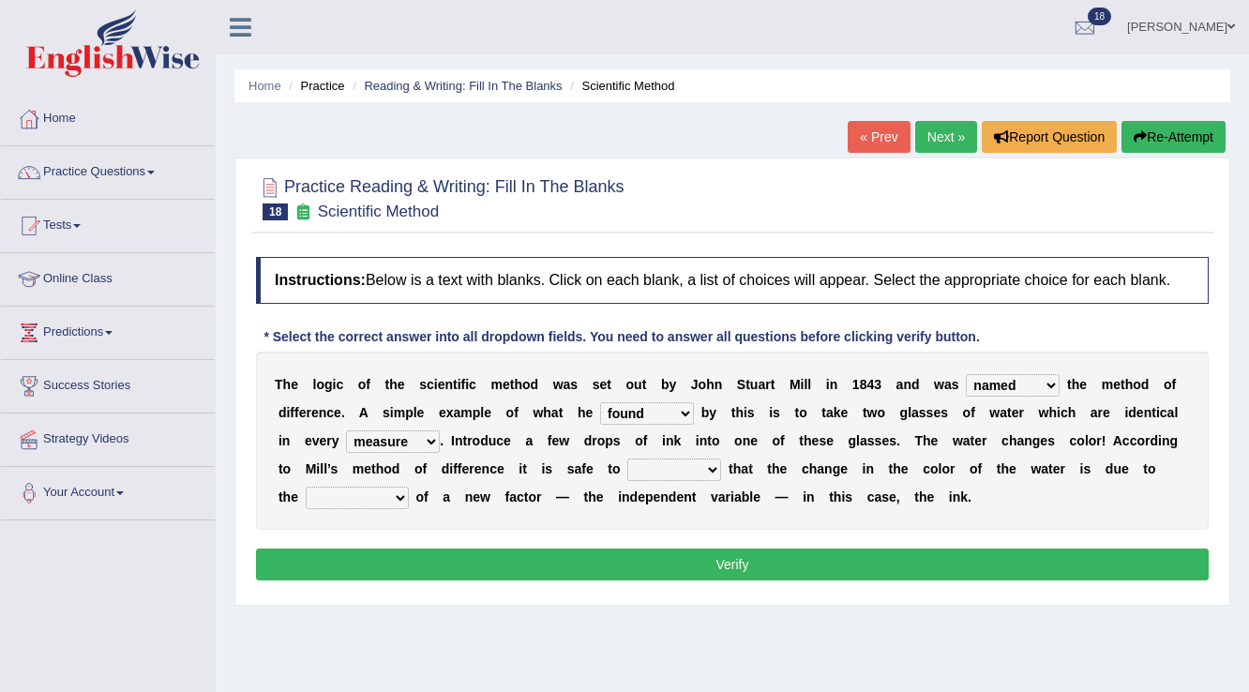
click at [682, 409] on select "capped charged found meant" at bounding box center [647, 413] width 94 height 23
select select "meant"
click at [600, 402] on select "capped charged found meant" at bounding box center [647, 413] width 94 height 23
click at [644, 467] on select "assume discuss prefer acclaim" at bounding box center [674, 470] width 94 height 23
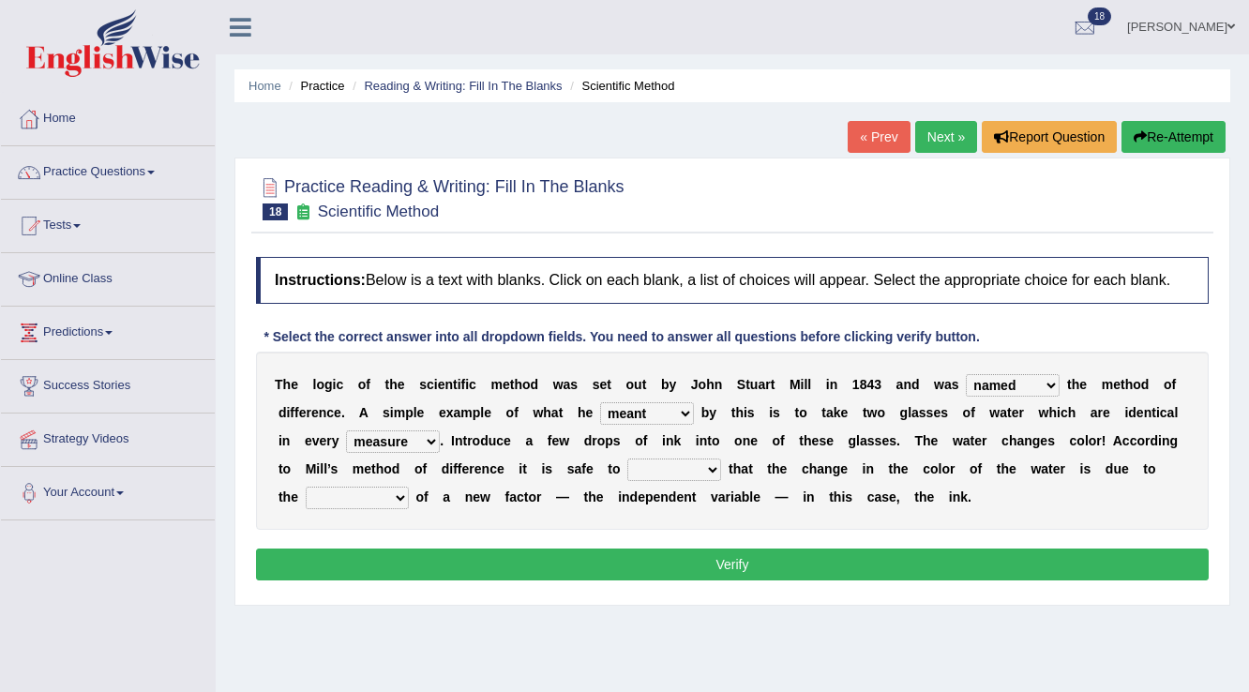
select select "assume"
click at [627, 459] on select "assume discuss prefer acclaim" at bounding box center [674, 470] width 94 height 23
click at [338, 491] on select "introduction magnitude preparation purification" at bounding box center [357, 498] width 103 height 23
select select "magnitude"
click at [306, 487] on select "introduction magnitude preparation purification" at bounding box center [357, 498] width 103 height 23
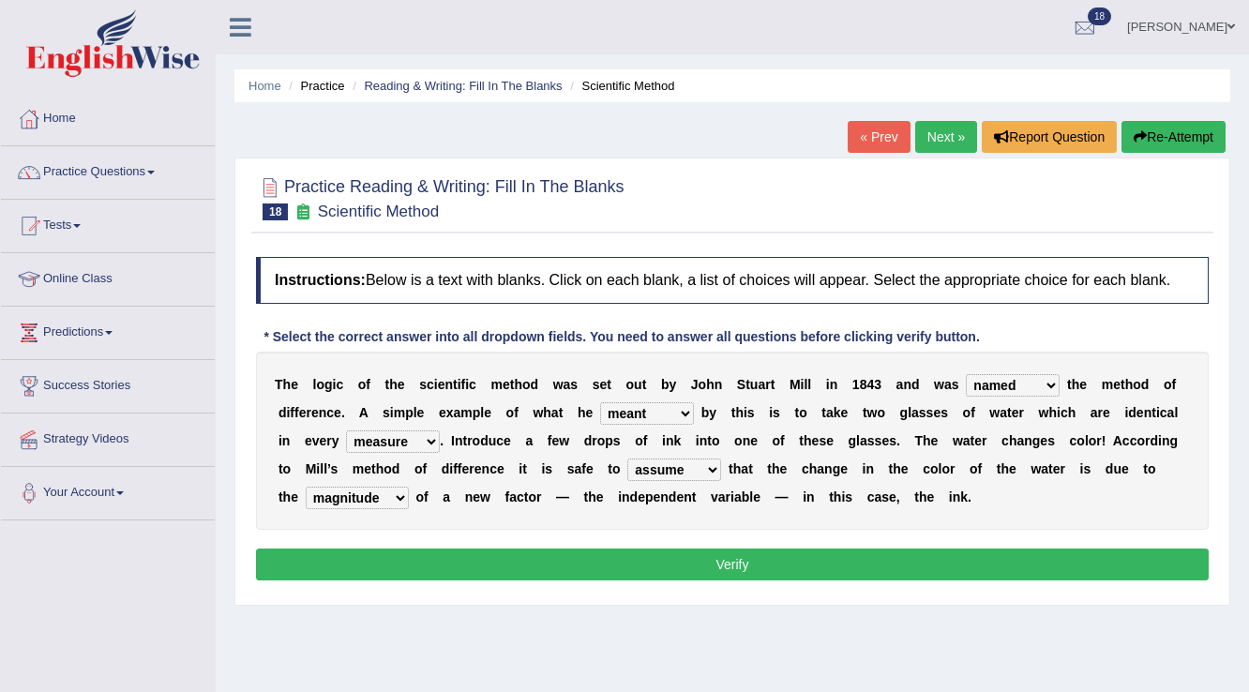
click at [754, 570] on button "Verify" at bounding box center [732, 565] width 953 height 32
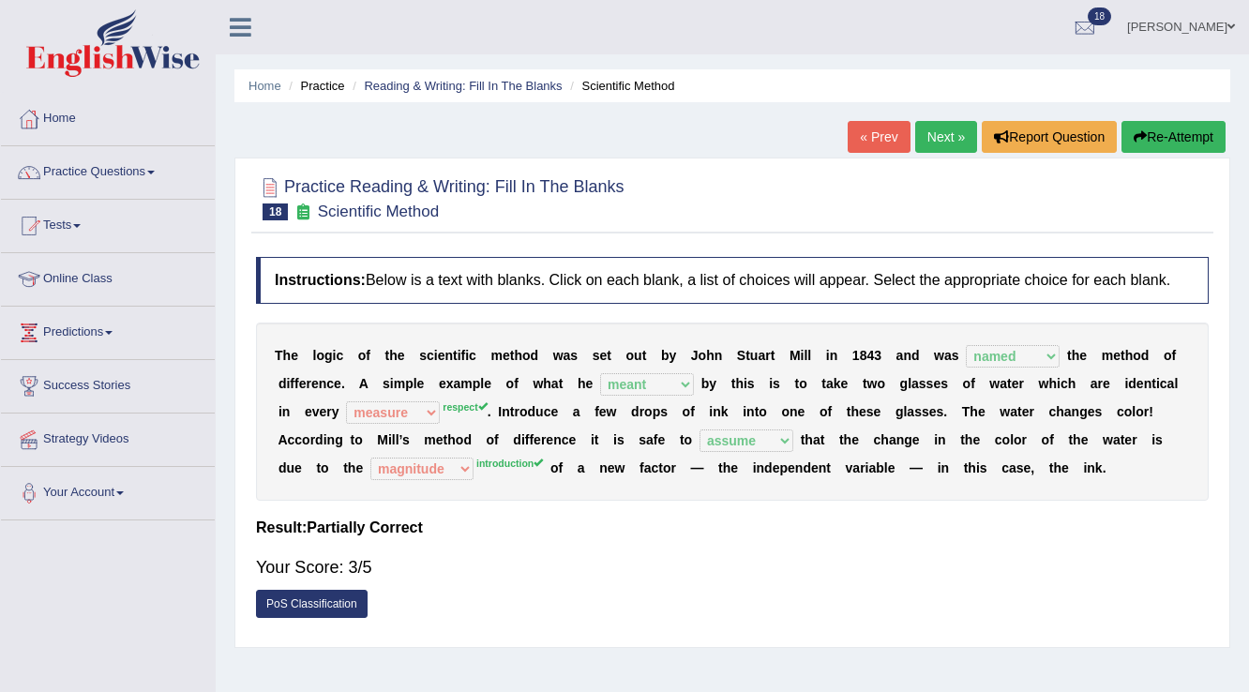
click at [954, 131] on link "Next »" at bounding box center [946, 137] width 62 height 32
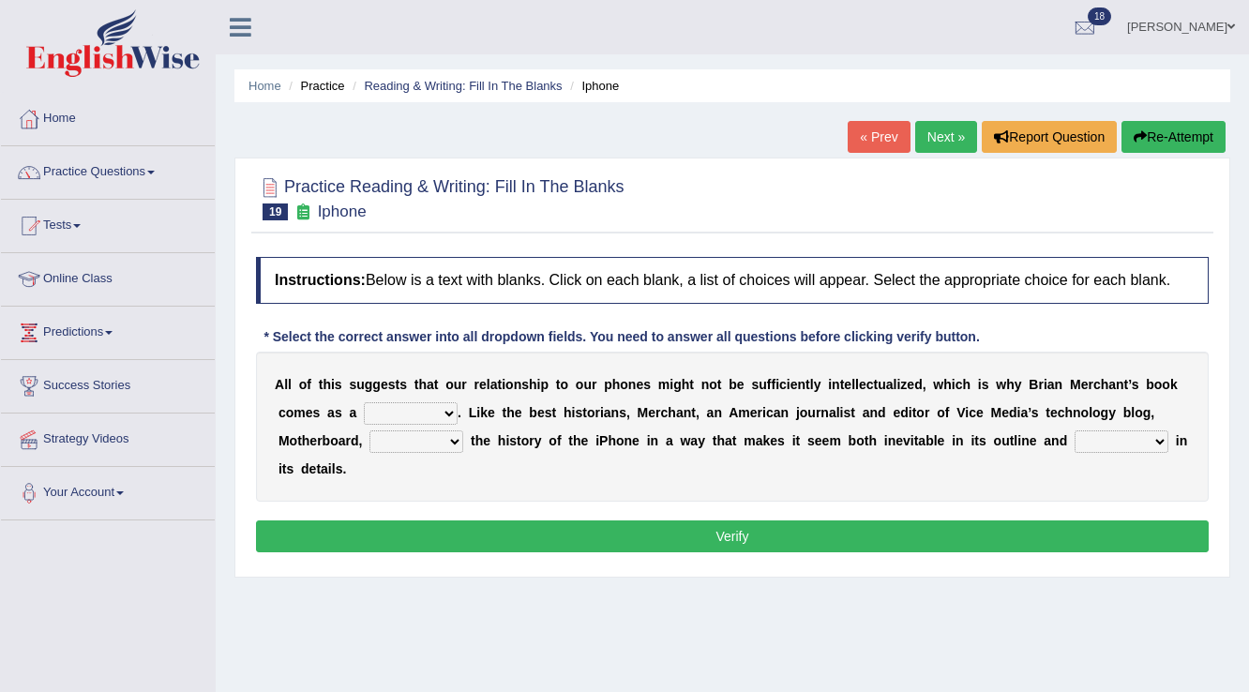
click at [434, 410] on select "privilege relief demotion flash" at bounding box center [411, 413] width 94 height 23
select select "privilege"
click at [364, 402] on select "privilege relief demotion flash" at bounding box center [411, 413] width 94 height 23
click at [433, 411] on select "privilege relief demotion flash" at bounding box center [411, 413] width 94 height 23
click at [433, 409] on select "privilege relief demotion flash" at bounding box center [411, 413] width 94 height 23
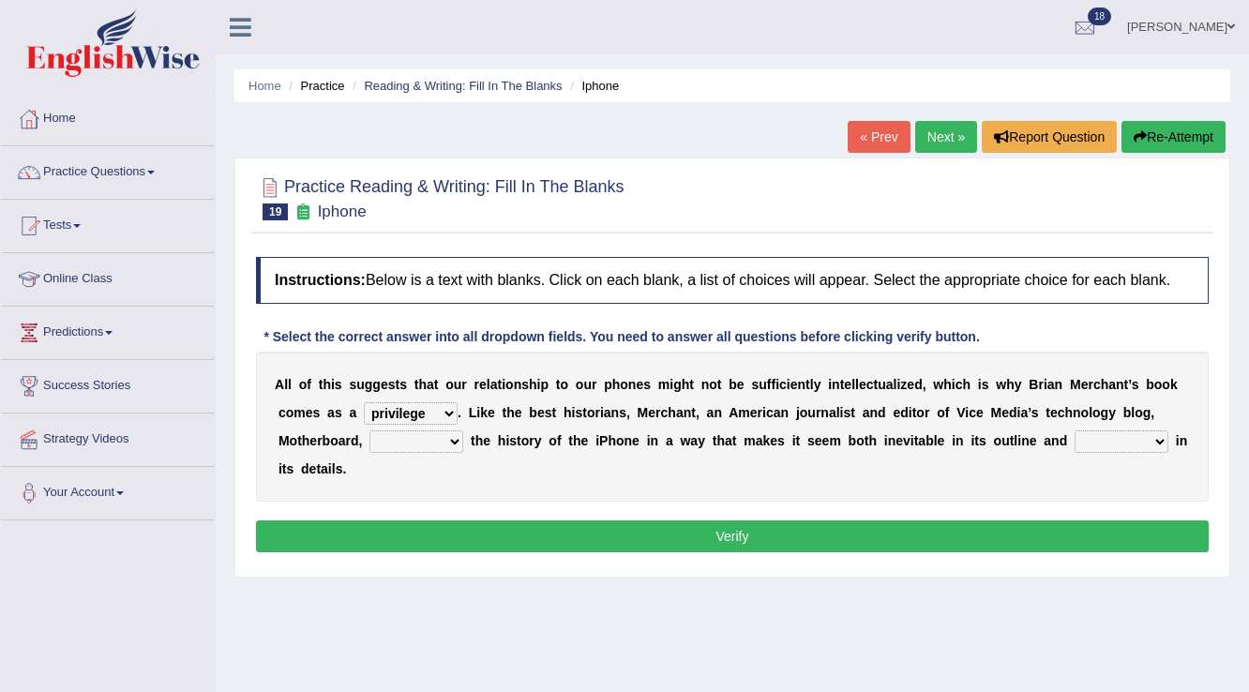
click at [440, 439] on select "enriches unpacks detours contorts" at bounding box center [416, 441] width 94 height 23
select select "enriches"
click at [369, 430] on select "enriches unpacks detours contorts" at bounding box center [416, 441] width 94 height 23
click at [1133, 436] on select "surprises surprised surprising surprise" at bounding box center [1122, 441] width 94 height 23
select select "surprising"
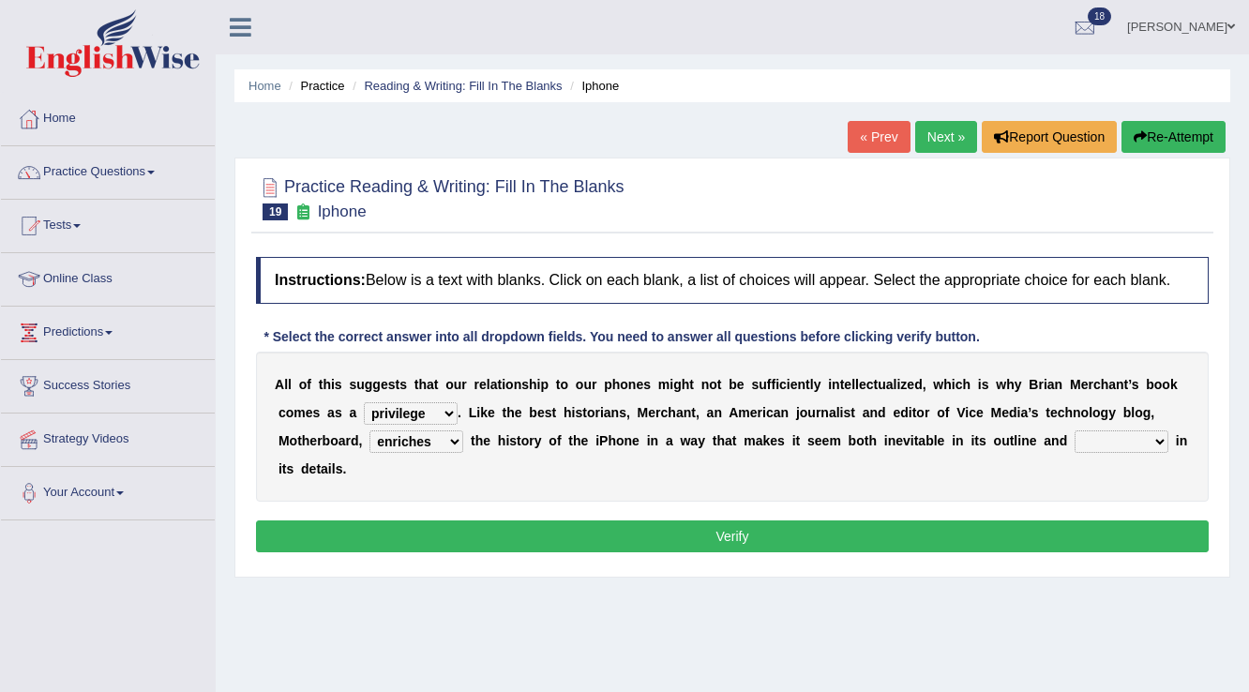
click at [1075, 430] on select "surprises surprised surprising surprise" at bounding box center [1122, 441] width 94 height 23
click at [1042, 538] on button "Verify" at bounding box center [732, 536] width 953 height 32
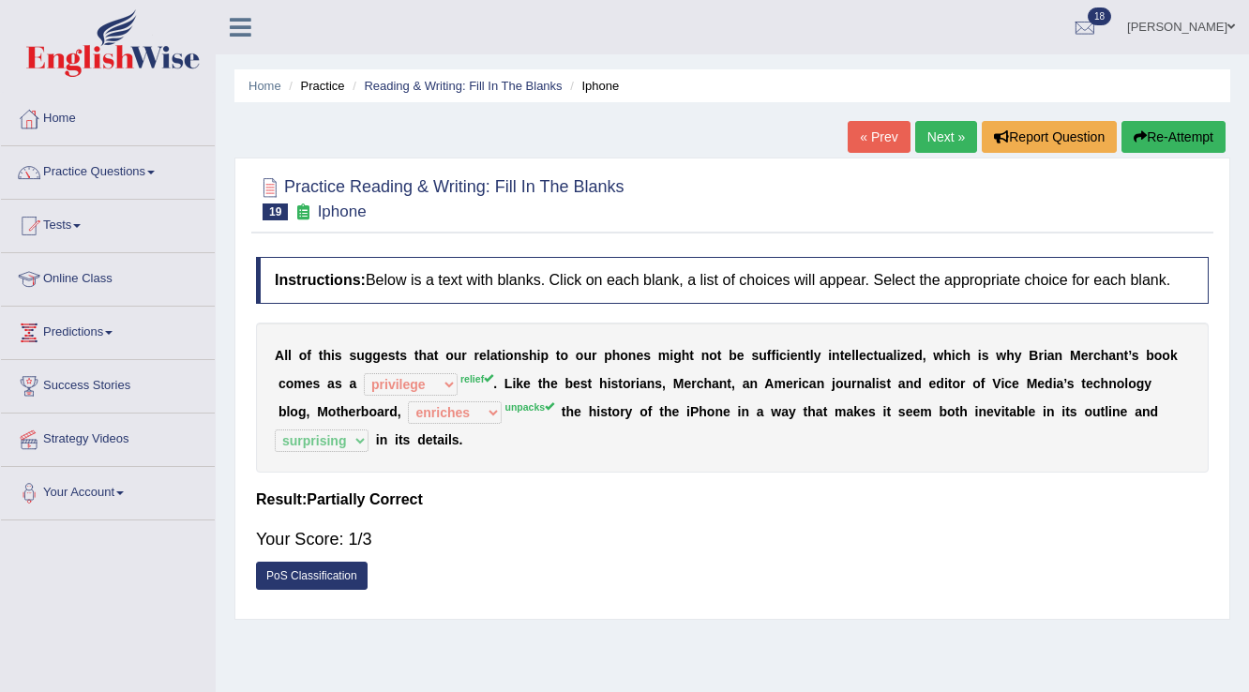
click at [945, 128] on link "Next »" at bounding box center [946, 137] width 62 height 32
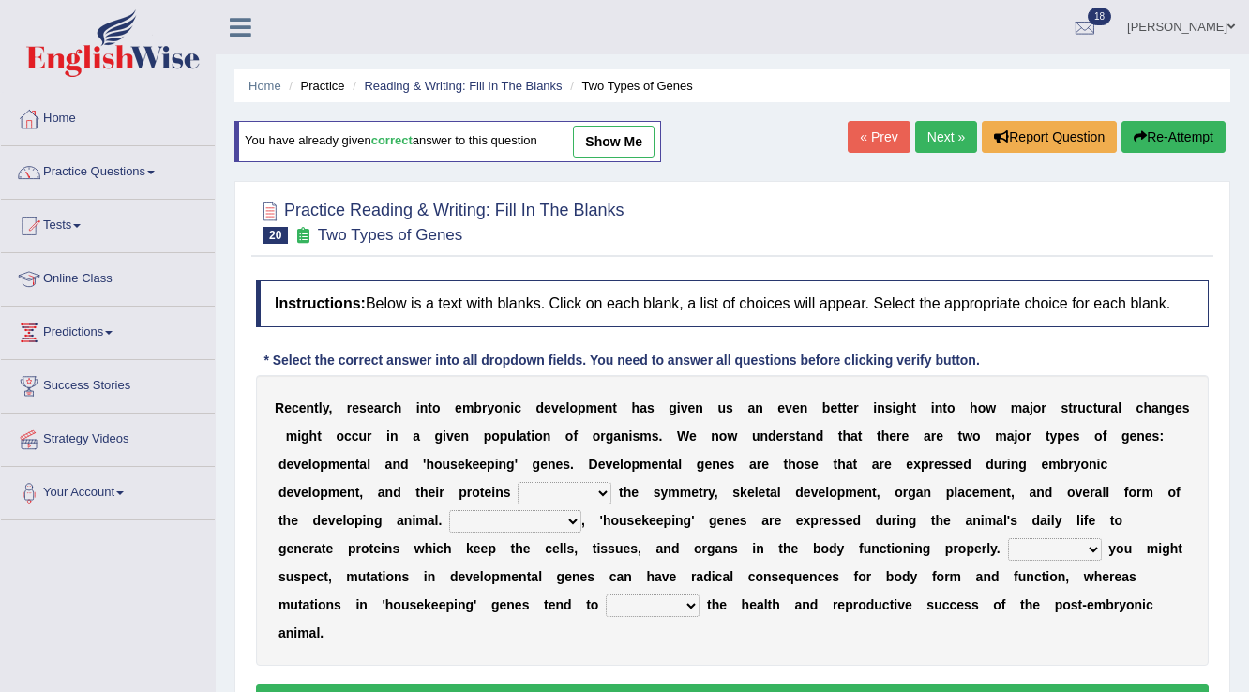
click at [578, 493] on select "push control hold elevate" at bounding box center [565, 493] width 94 height 23
select select "control"
click at [518, 482] on select "push control hold elevate" at bounding box center [565, 493] width 94 height 23
click at [543, 523] on select "Correspondingly Inclusively Conversely In contrast" at bounding box center [515, 521] width 132 height 23
select select "In contrast"
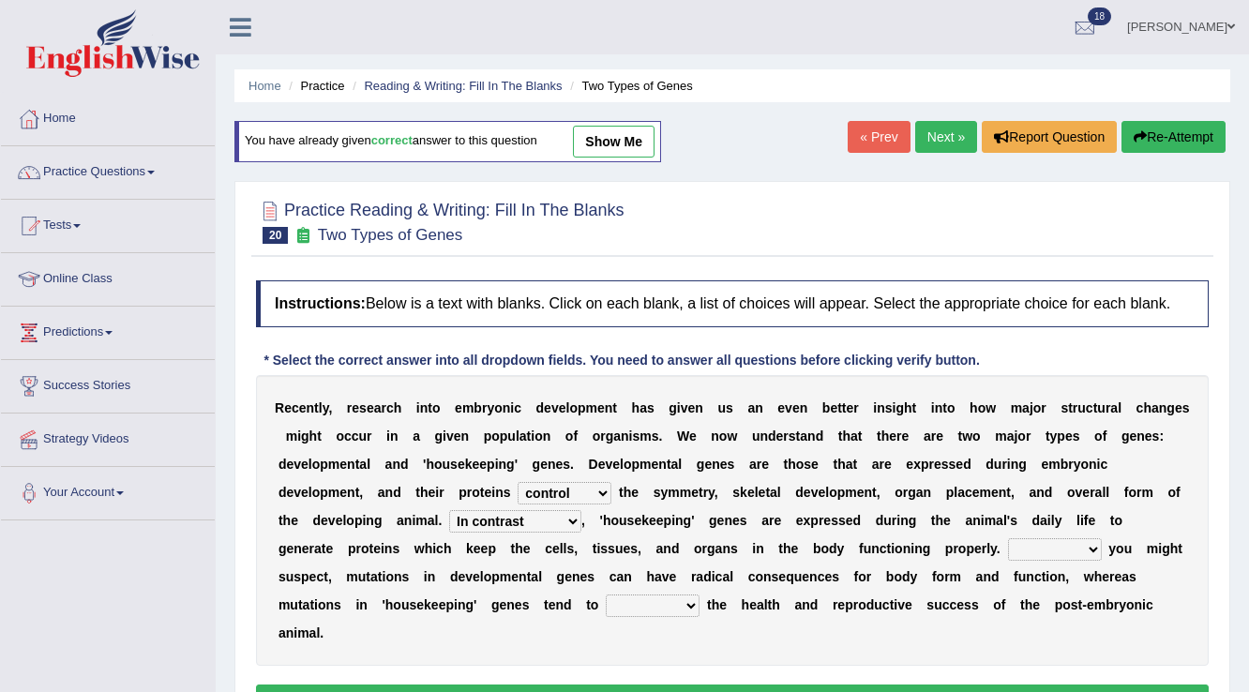
click at [449, 510] on select "Correspondingly Inclusively Conversely In contrast" at bounding box center [515, 521] width 132 height 23
click at [1085, 545] on select "For As With Within" at bounding box center [1055, 549] width 94 height 23
select select "As"
click at [1008, 538] on select "For As With Within" at bounding box center [1055, 549] width 94 height 23
click at [665, 607] on select "affect effect interrupt defect" at bounding box center [653, 605] width 94 height 23
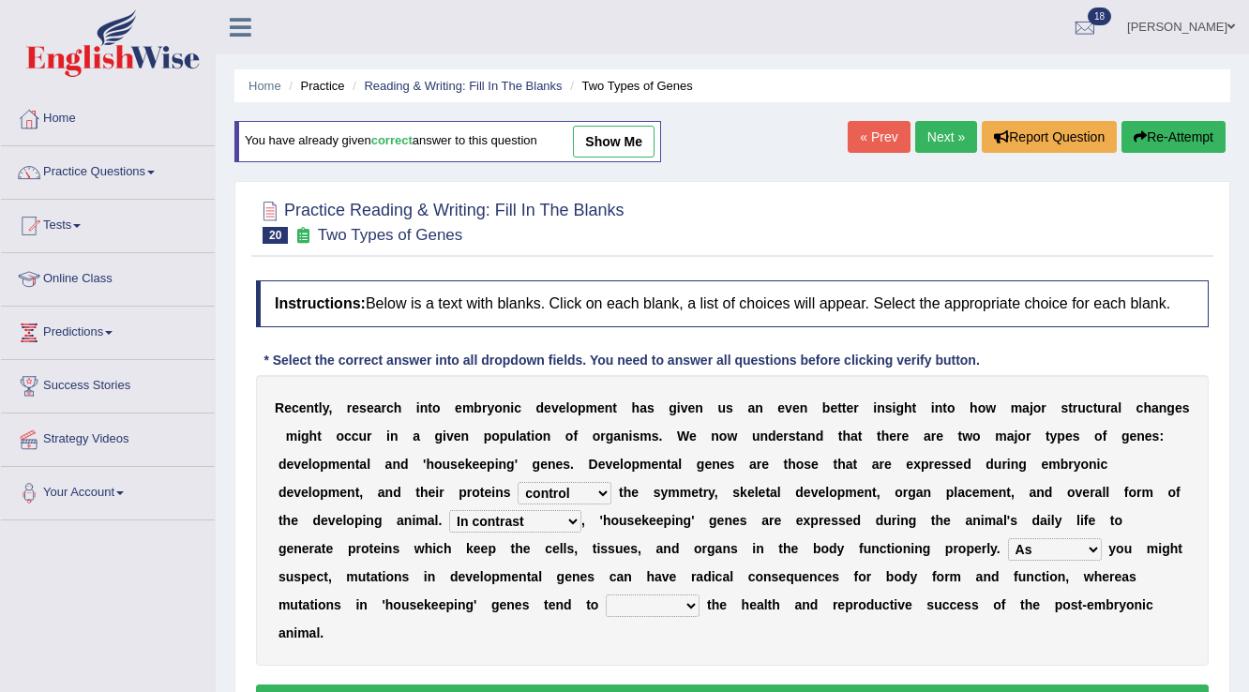
select select "affect"
click at [606, 594] on select "affect effect interrupt defect" at bounding box center [653, 605] width 94 height 23
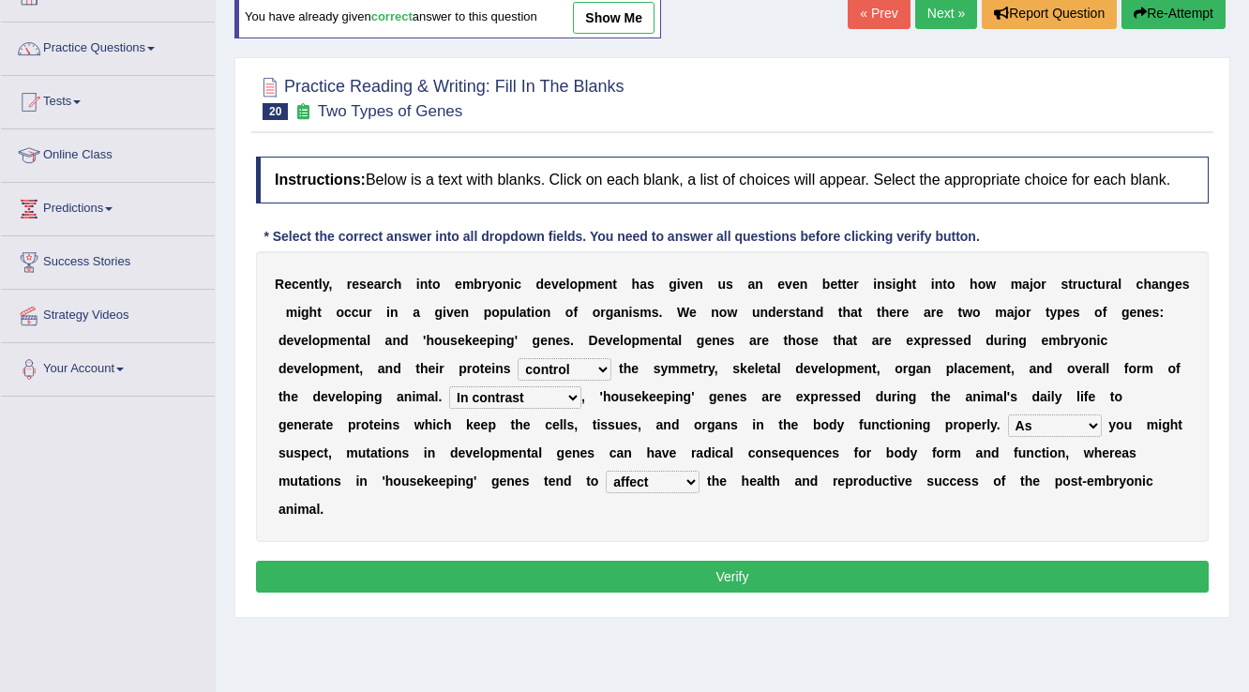
scroll to position [150, 0]
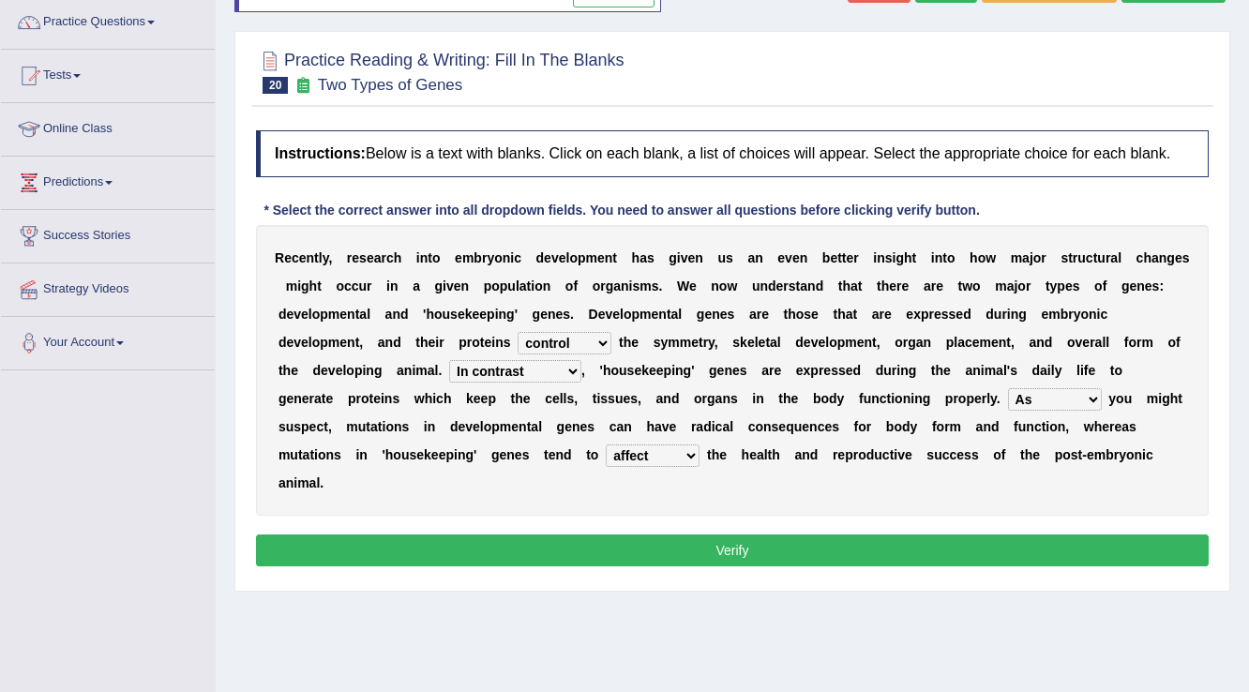
click at [696, 542] on button "Verify" at bounding box center [732, 550] width 953 height 32
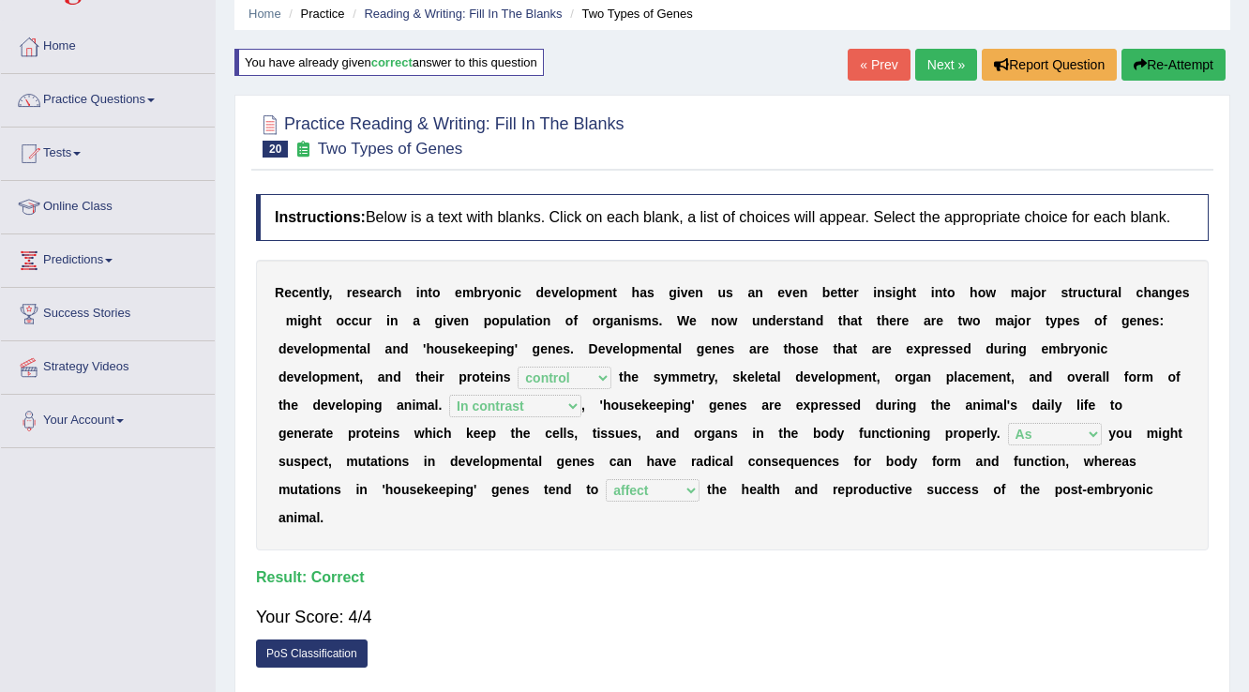
scroll to position [0, 0]
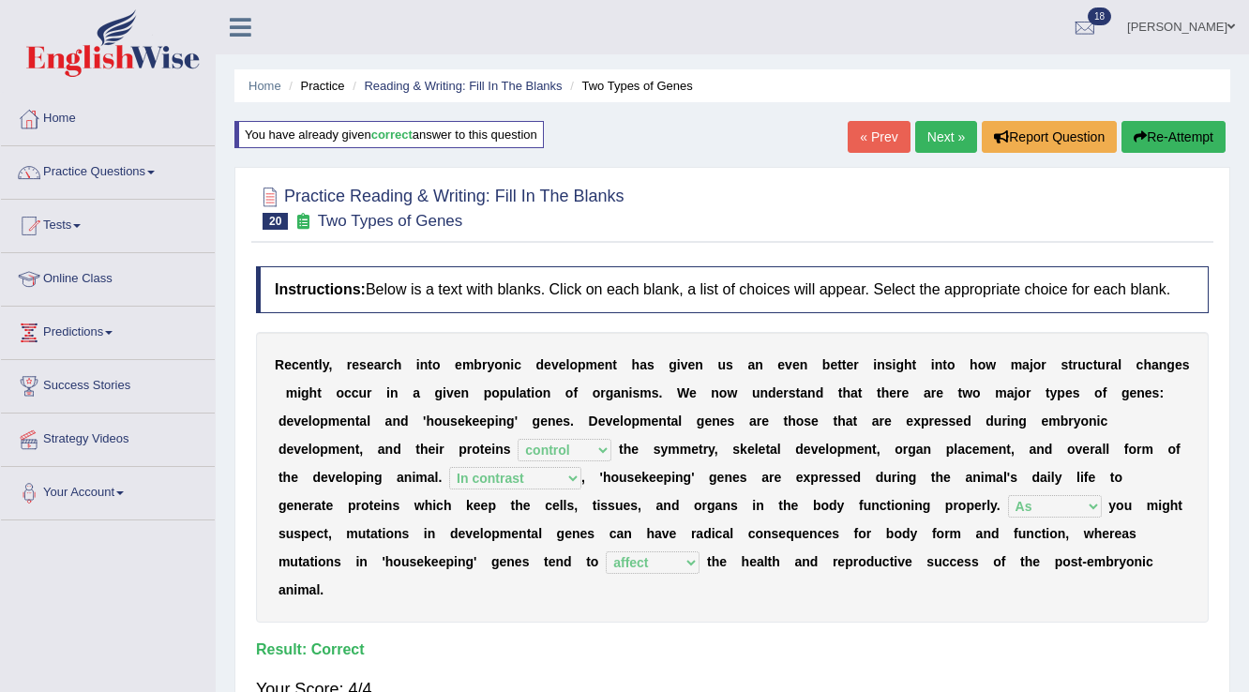
click at [948, 142] on link "Next »" at bounding box center [946, 137] width 62 height 32
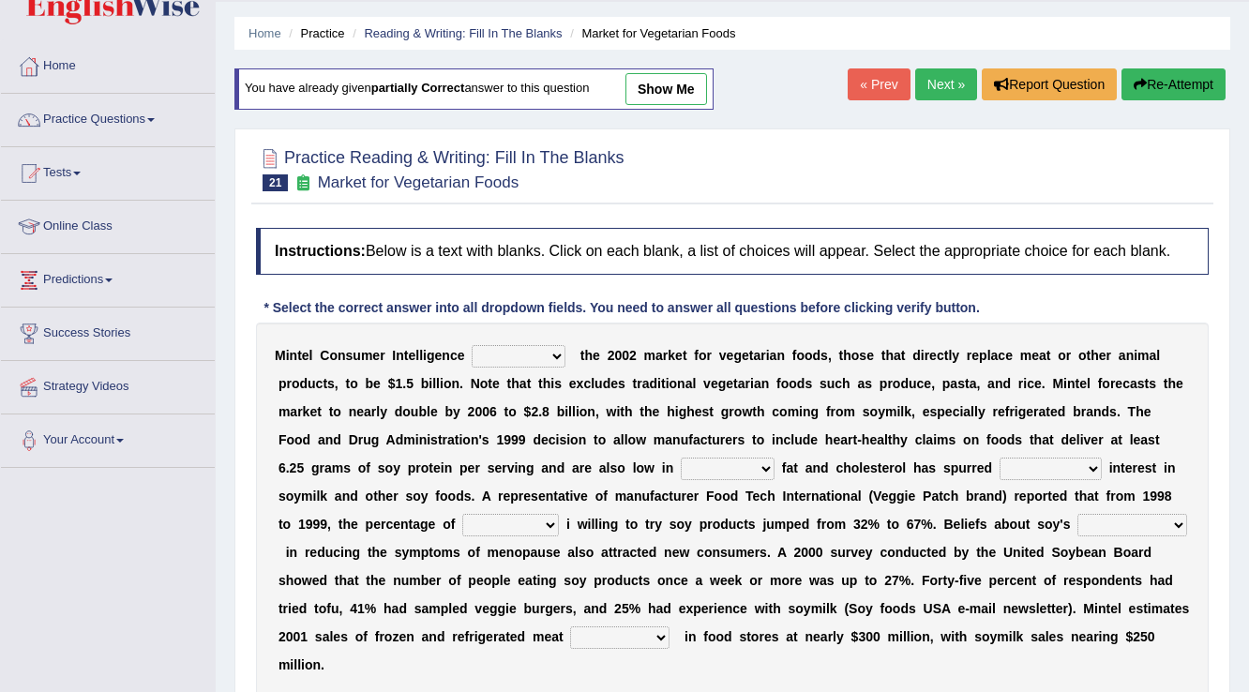
scroll to position [75, 0]
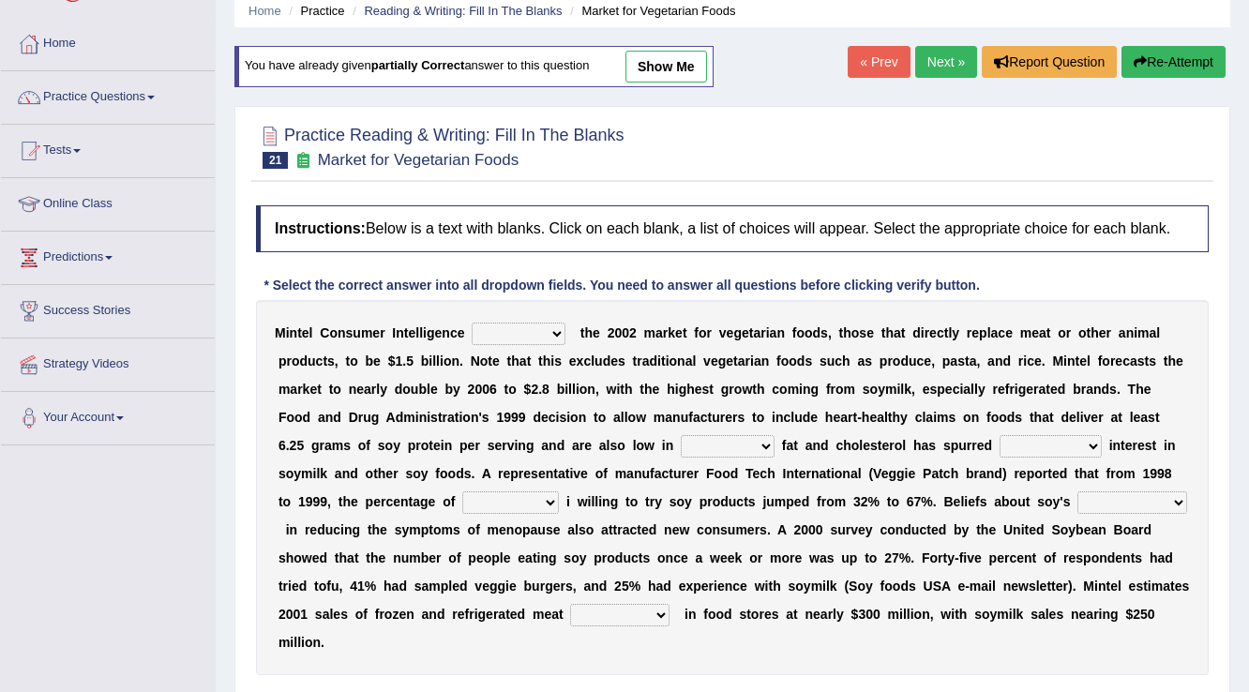
click at [551, 330] on select "deals fulfills creates estimates" at bounding box center [519, 334] width 94 height 23
select select "fulfills"
click at [472, 323] on select "deals fulfills creates estimates" at bounding box center [519, 334] width 94 height 23
click at [696, 439] on select "saturated solid acid liquid" at bounding box center [728, 446] width 94 height 23
select select "saturated"
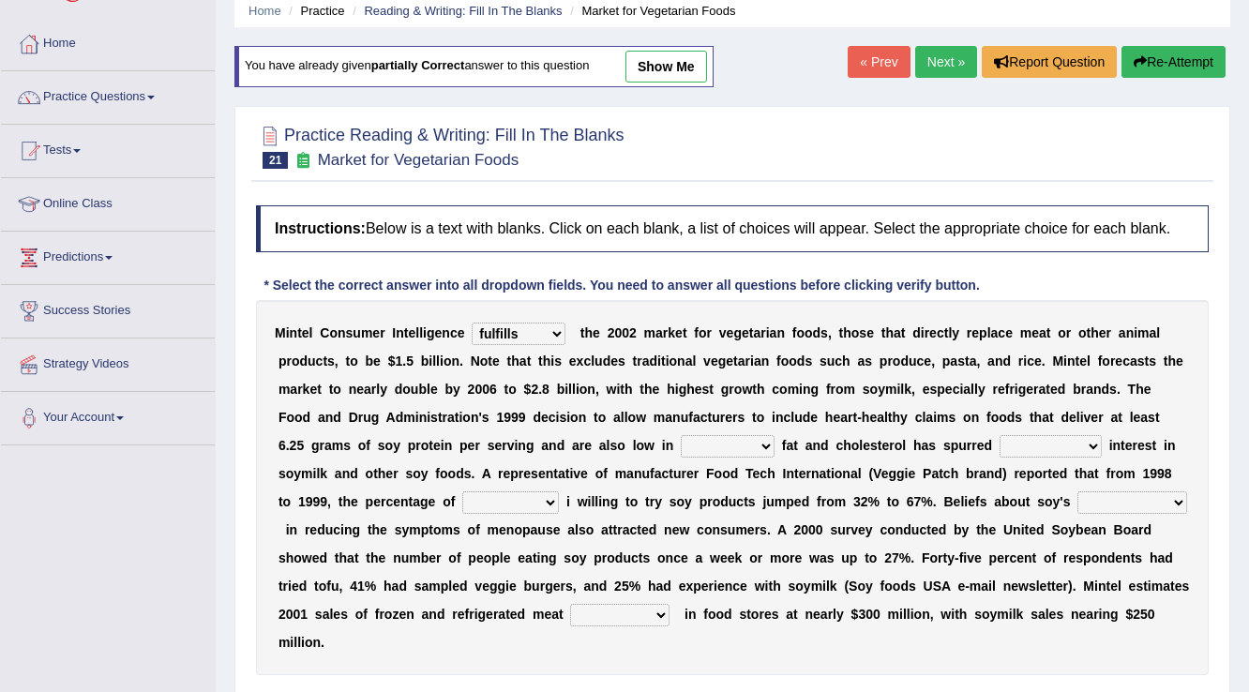
click at [681, 435] on select "saturated solid acid liquid" at bounding box center [728, 446] width 94 height 23
click at [1000, 440] on select "good big tremendous extreme" at bounding box center [1051, 446] width 102 height 23
select select "good"
click at [1000, 435] on select "good big tremendous extreme" at bounding box center [1051, 446] width 102 height 23
click at [528, 493] on select "guests consumers customers clients" at bounding box center [510, 502] width 97 height 23
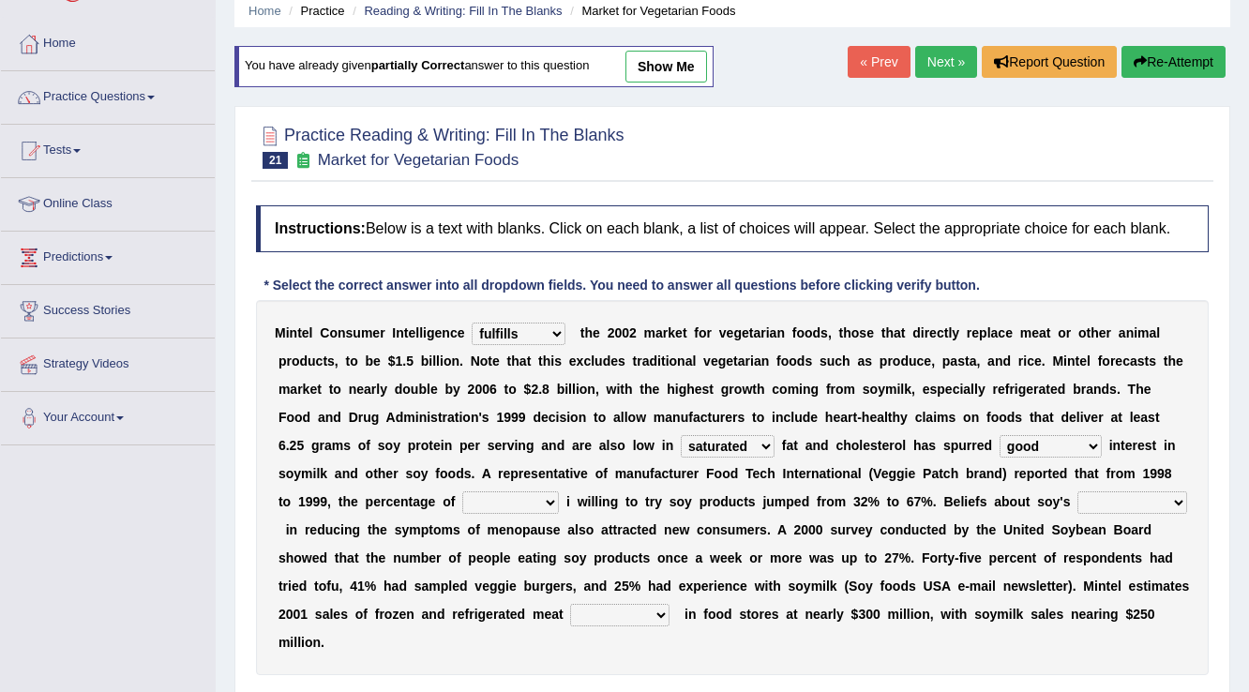
click at [744, 501] on b "t" at bounding box center [746, 501] width 5 height 15
click at [505, 499] on select "guests consumers customers clients" at bounding box center [510, 502] width 97 height 23
click at [462, 491] on select "guests consumers customers clients" at bounding box center [510, 502] width 97 height 23
click at [550, 499] on select "guests consumers customers clients" at bounding box center [510, 502] width 97 height 23
select select "consumers"
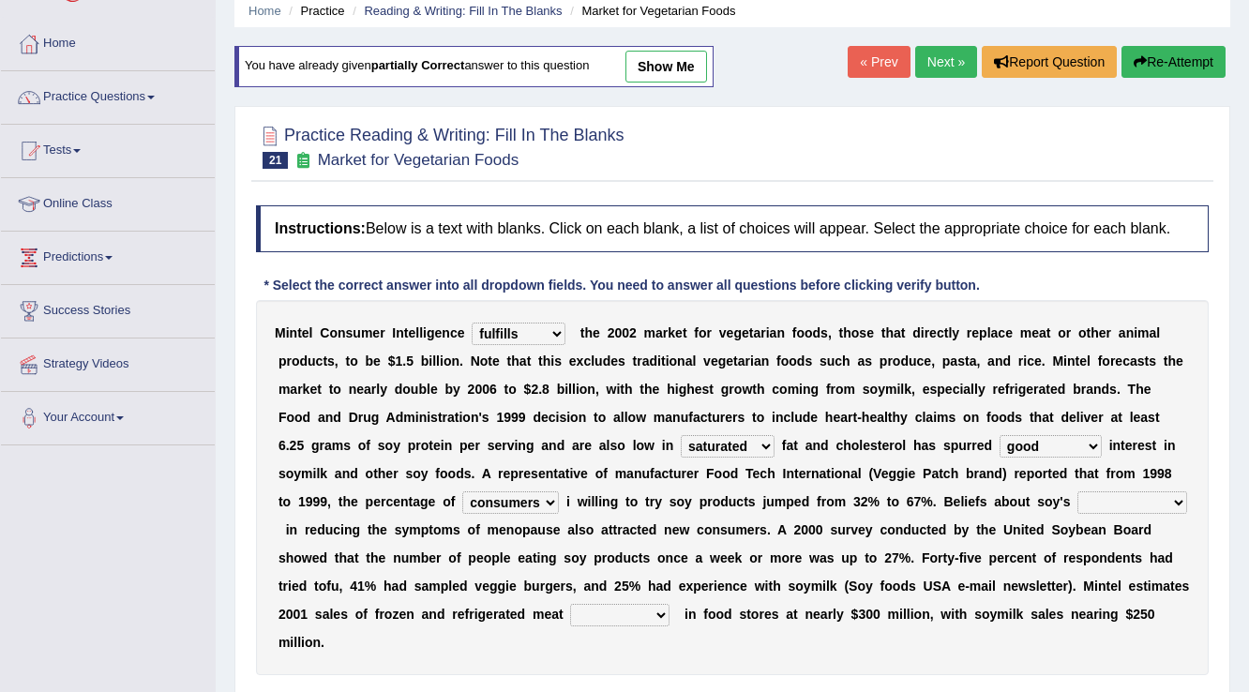
click at [462, 491] on select "guests consumers customers clients" at bounding box center [510, 502] width 97 height 23
click at [1121, 499] on select "effectiveness timeliness efficiency goodness" at bounding box center [1132, 502] width 110 height 23
select select "goodness"
click at [1077, 491] on select "effectiveness timeliness efficiency goodness" at bounding box center [1132, 502] width 110 height 23
click at [654, 609] on select "foods choices staffs alternatives" at bounding box center [619, 615] width 99 height 23
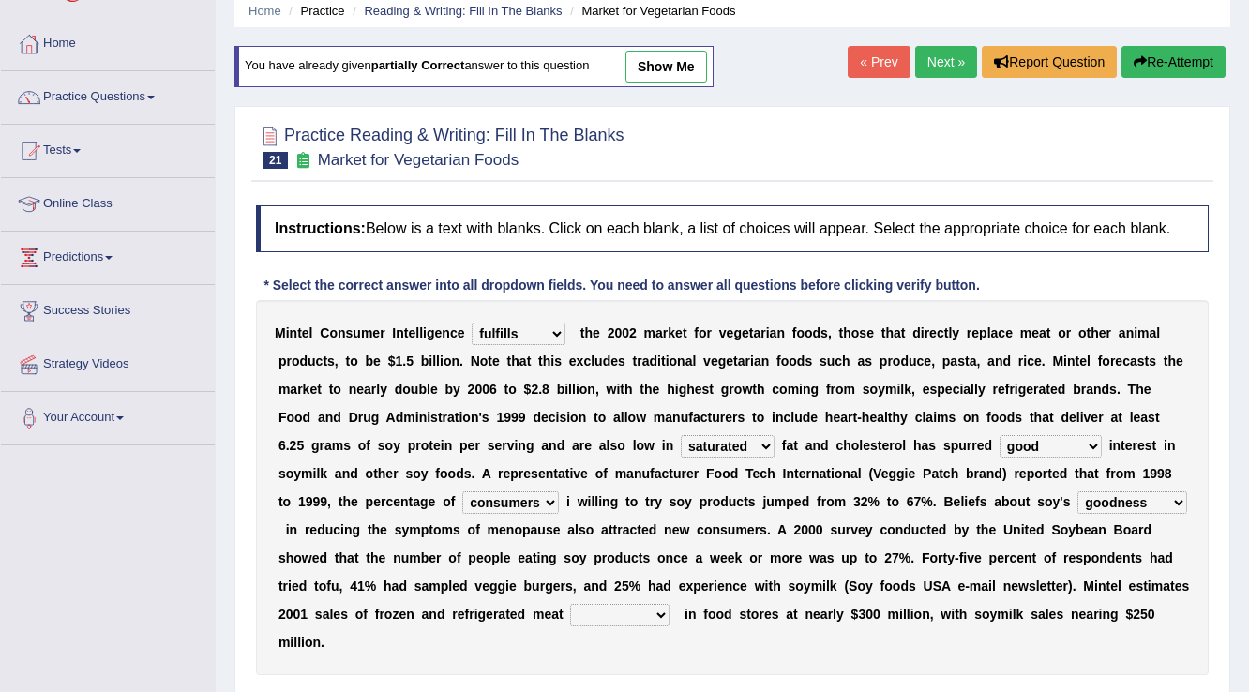
select select "foods"
click at [570, 604] on select "foods choices staffs alternatives" at bounding box center [619, 615] width 99 height 23
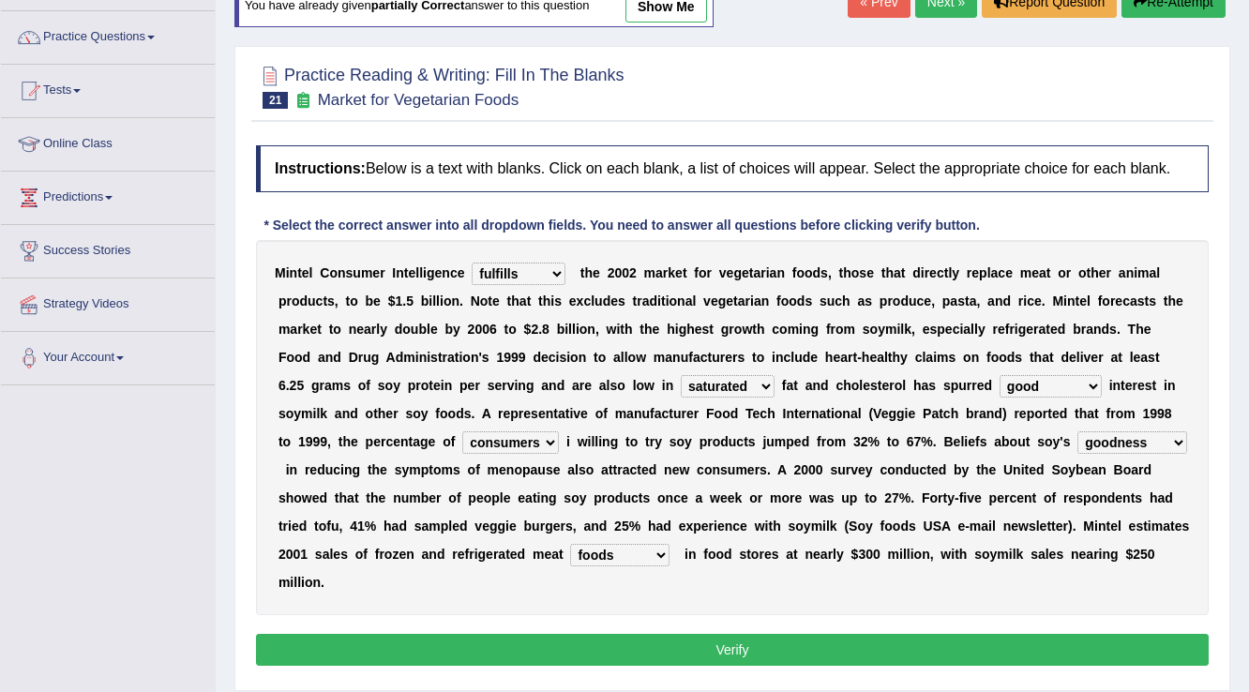
scroll to position [225, 0]
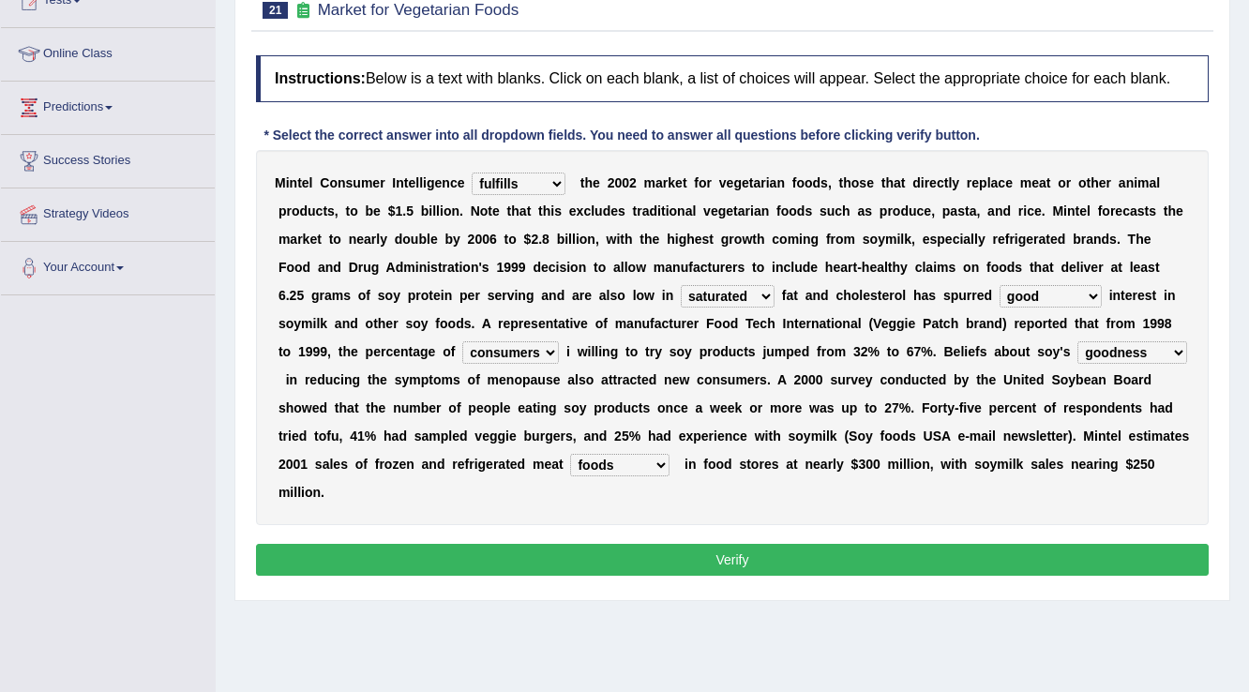
click at [732, 565] on button "Verify" at bounding box center [732, 560] width 953 height 32
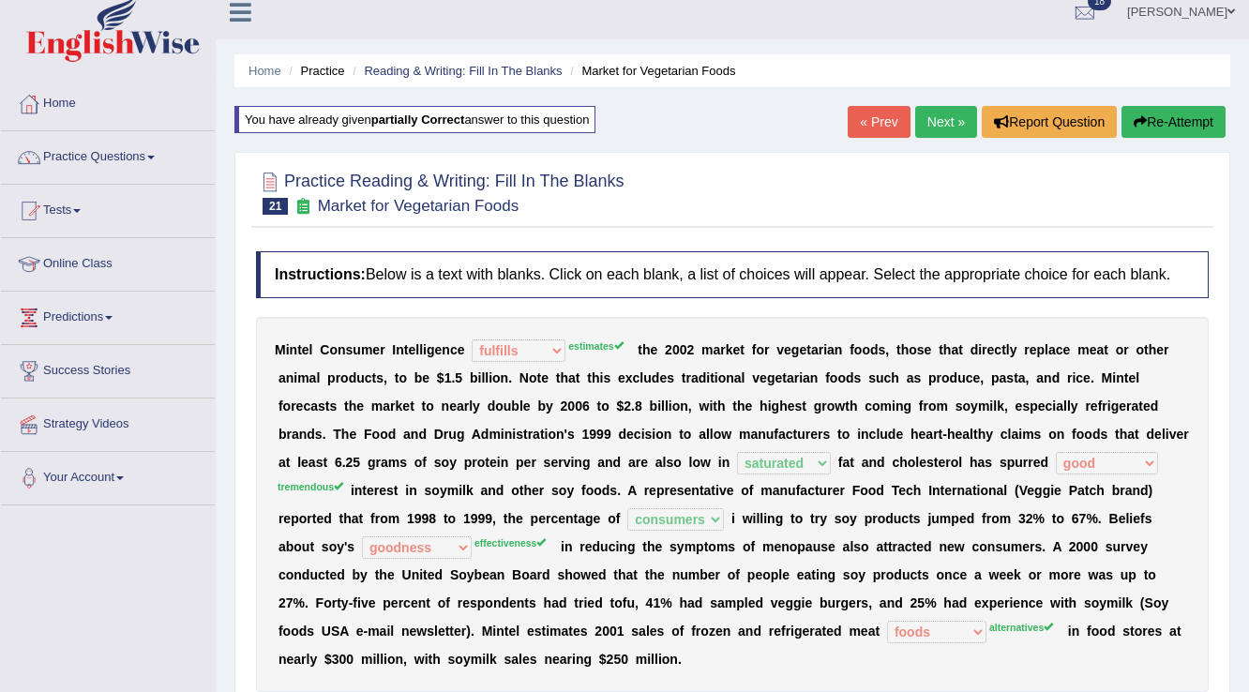
scroll to position [0, 0]
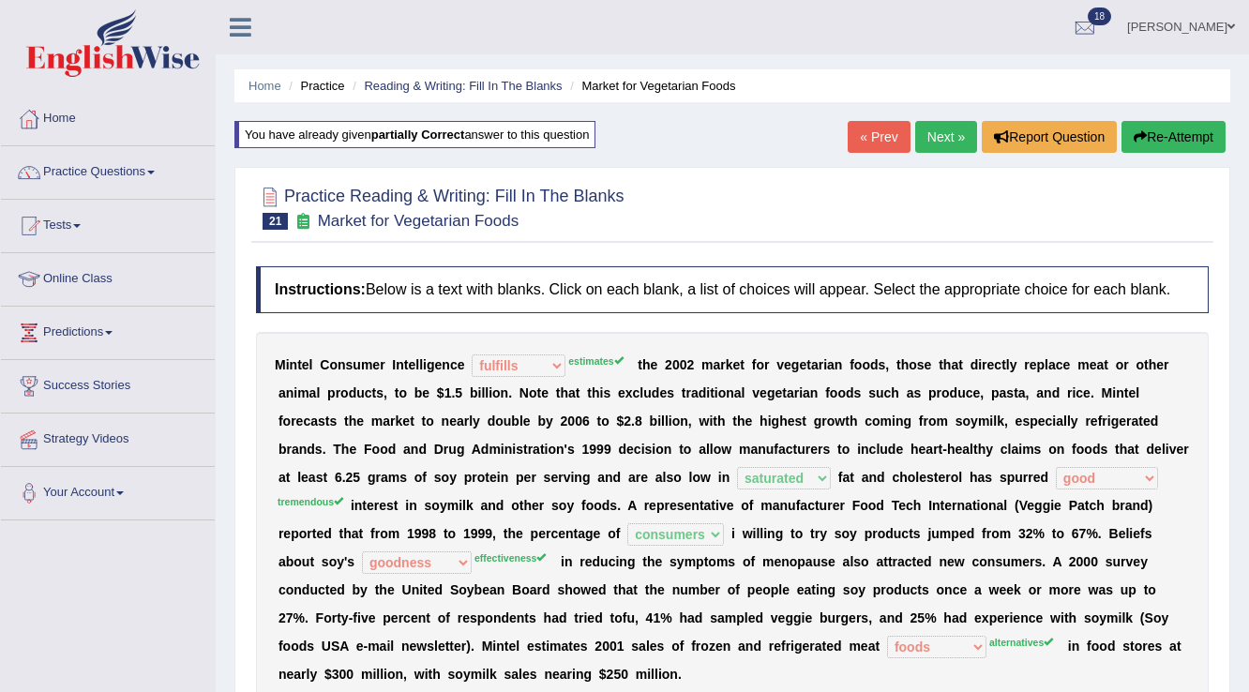
click at [1153, 131] on button "Re-Attempt" at bounding box center [1173, 137] width 104 height 32
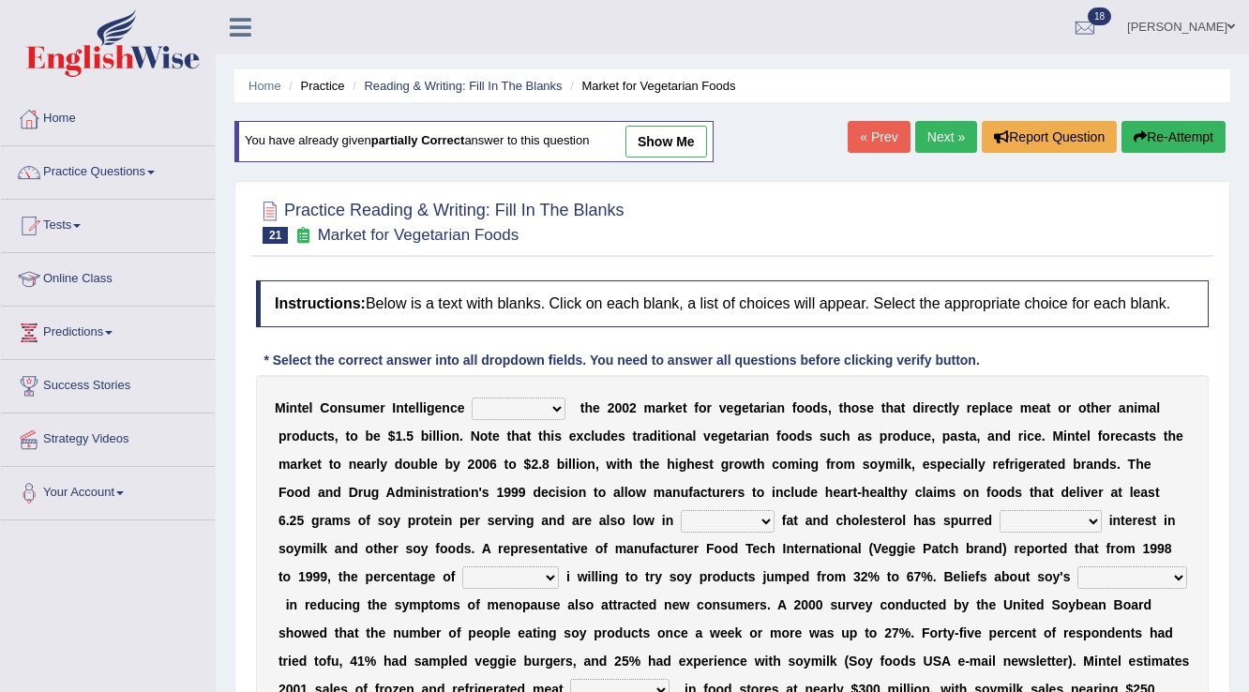
click at [496, 401] on select "deals fulfills creates estimates" at bounding box center [519, 409] width 94 height 23
select select "estimates"
click at [472, 398] on select "deals fulfills creates estimates" at bounding box center [519, 409] width 94 height 23
click at [681, 520] on select "saturated solid acid liquid" at bounding box center [728, 521] width 94 height 23
select select "saturated"
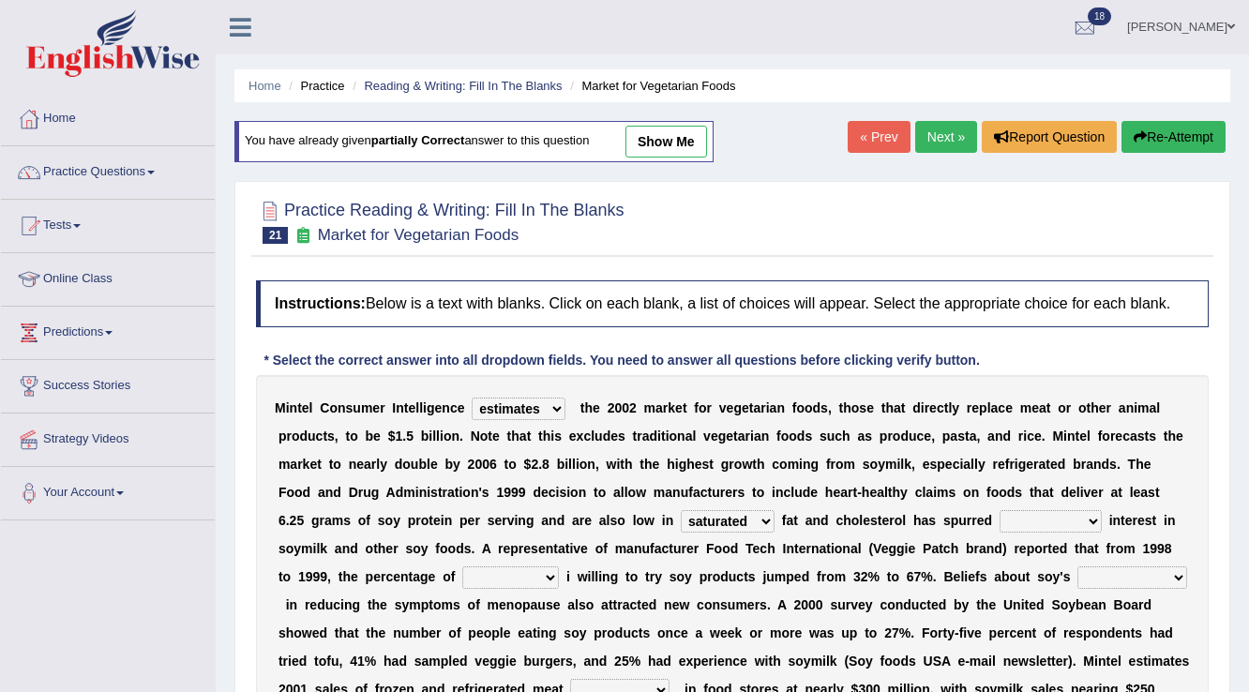
click at [681, 510] on select "saturated solid acid liquid" at bounding box center [728, 521] width 94 height 23
click at [1002, 516] on select "good big tremendous extreme" at bounding box center [1051, 521] width 102 height 23
select select "tremendous"
click at [1000, 510] on select "good big tremendous extreme" at bounding box center [1051, 521] width 102 height 23
click at [491, 574] on select "guests consumers customers clients" at bounding box center [510, 577] width 97 height 23
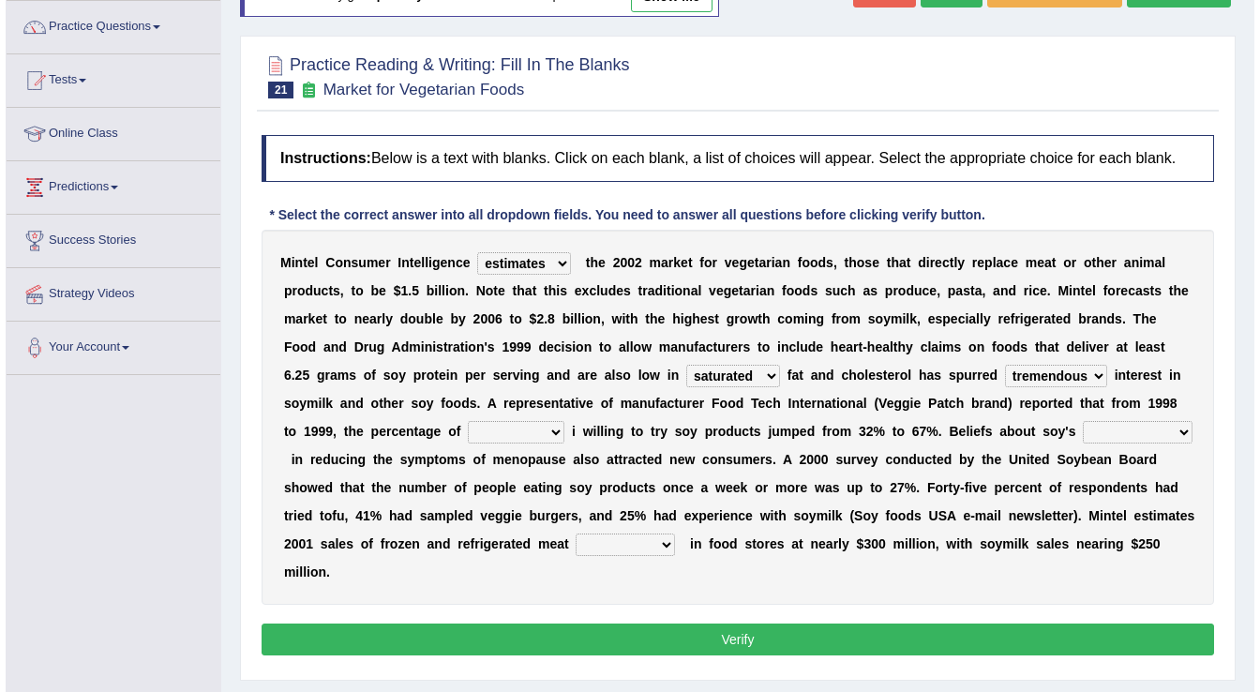
scroll to position [150, 0]
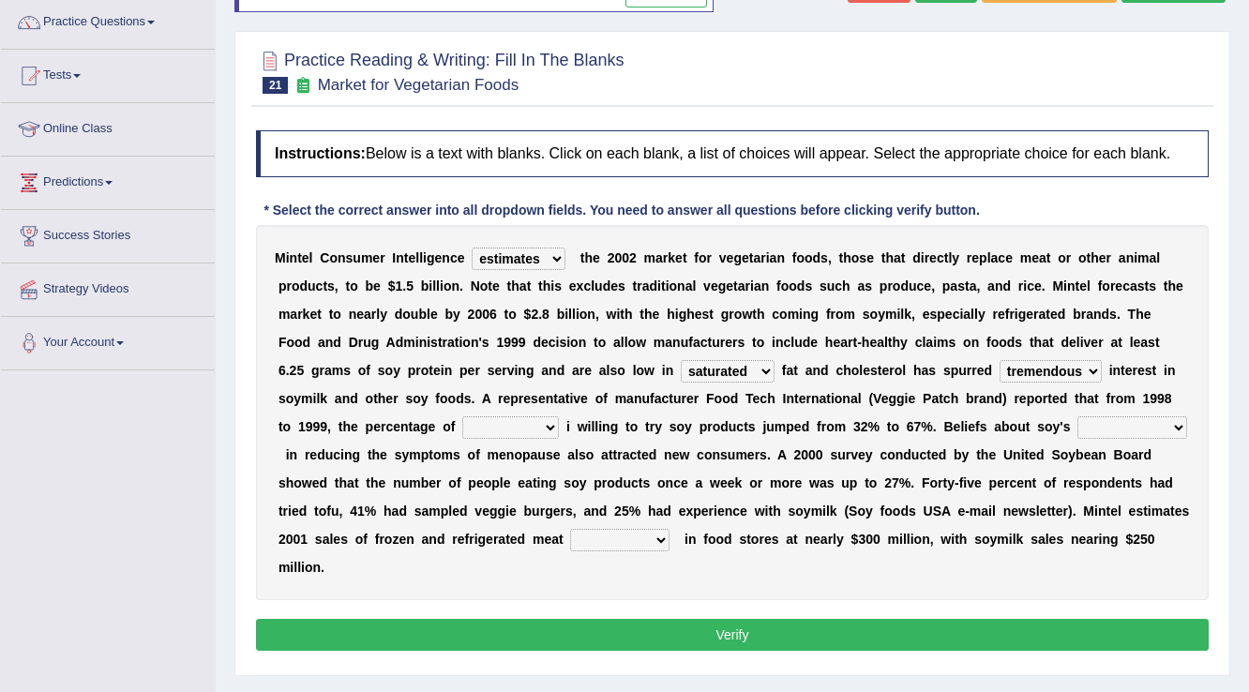
click at [547, 424] on select "guests consumers customers clients" at bounding box center [510, 427] width 97 height 23
select select "consumers"
click at [462, 416] on select "guests consumers customers clients" at bounding box center [510, 427] width 97 height 23
click at [1126, 428] on select "effectiveness timeliness efficiency goodness" at bounding box center [1132, 427] width 110 height 23
select select "effectiveness"
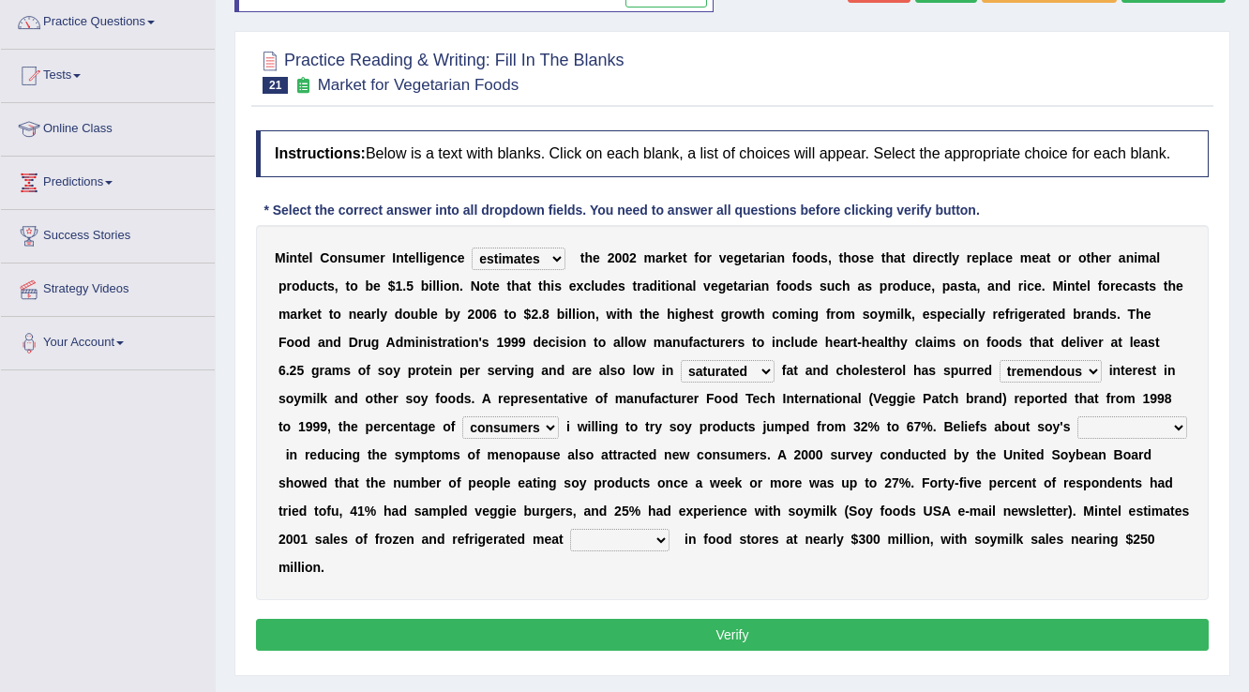
click at [1077, 416] on select "effectiveness timeliness efficiency goodness" at bounding box center [1132, 427] width 110 height 23
click at [624, 536] on select "foods choices staffs alternatives" at bounding box center [619, 540] width 99 height 23
select select "alternatives"
click at [570, 529] on select "foods choices staffs alternatives" at bounding box center [619, 540] width 99 height 23
click at [662, 633] on button "Verify" at bounding box center [732, 635] width 953 height 32
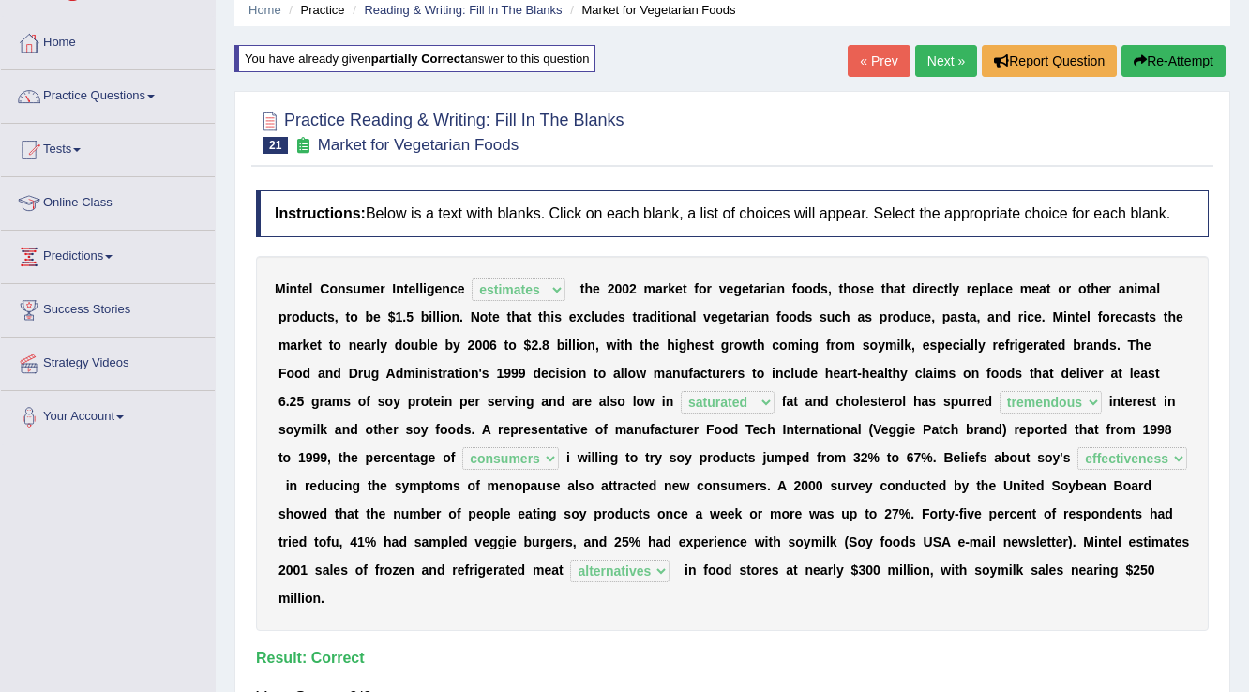
scroll to position [68, 0]
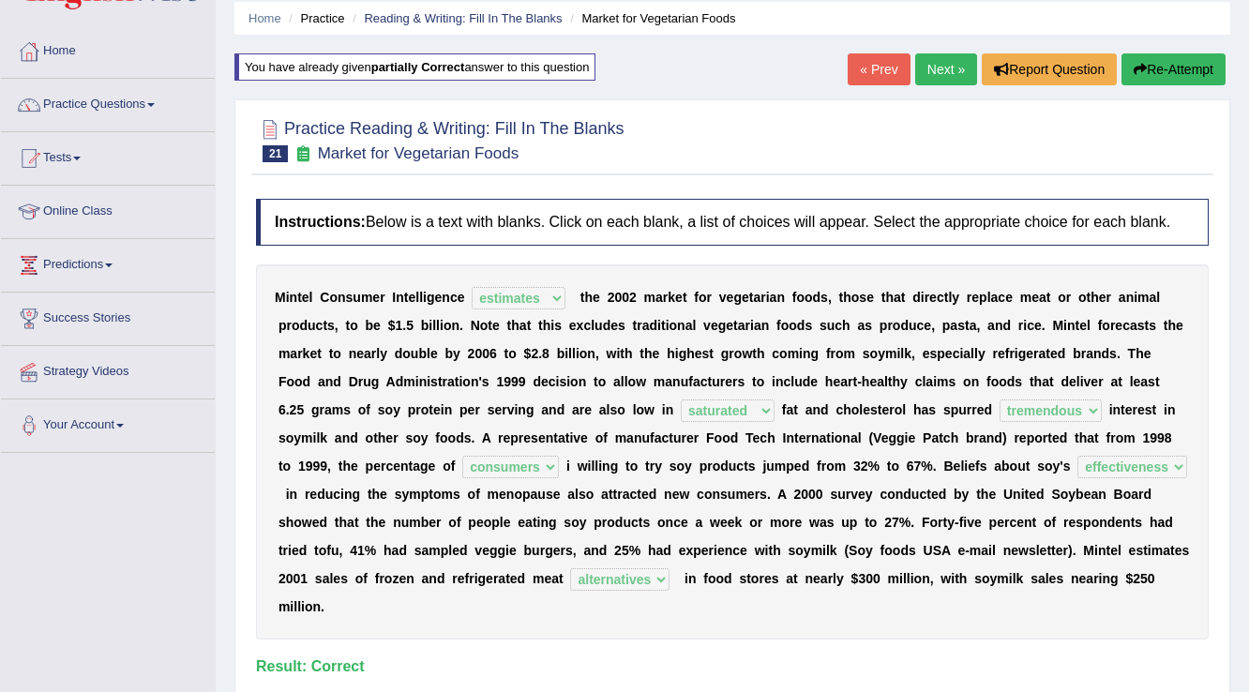
click at [944, 63] on link "Next »" at bounding box center [946, 69] width 62 height 32
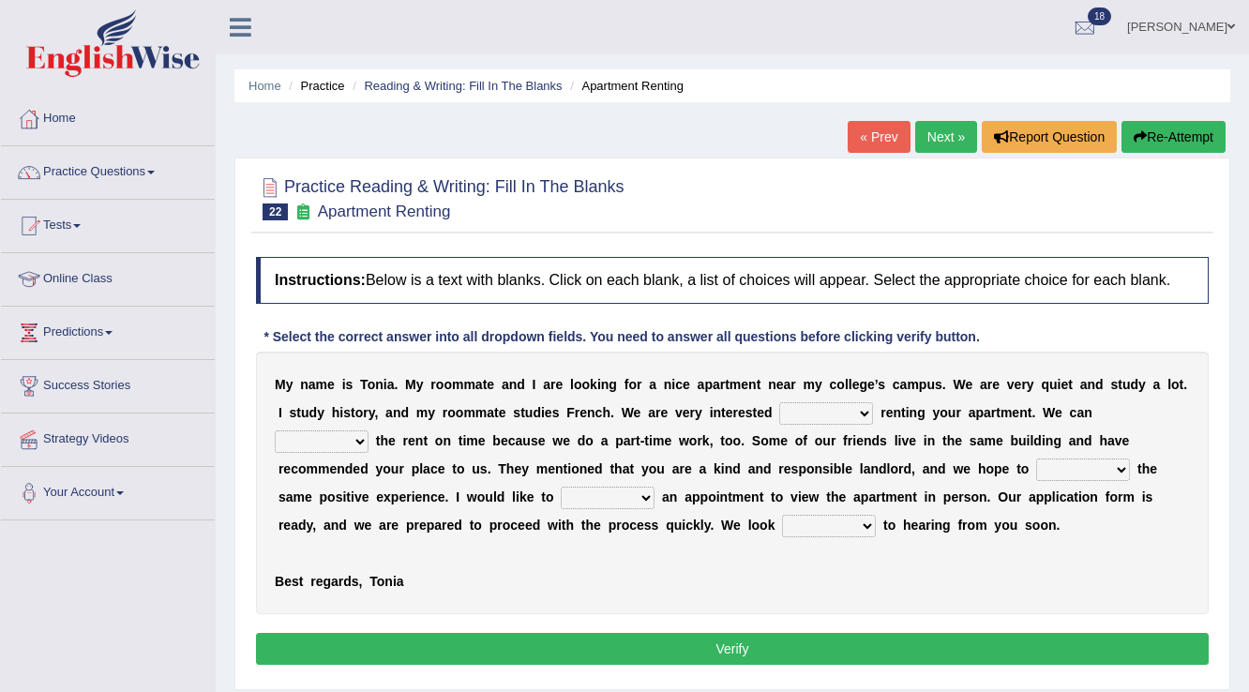
click at [851, 409] on select "for about at in" at bounding box center [826, 413] width 94 height 23
select select "in"
click at [779, 402] on select "for about at in" at bounding box center [826, 413] width 94 height 23
click at [319, 439] on select "afford get pay bring" at bounding box center [322, 441] width 94 height 23
select select "pay"
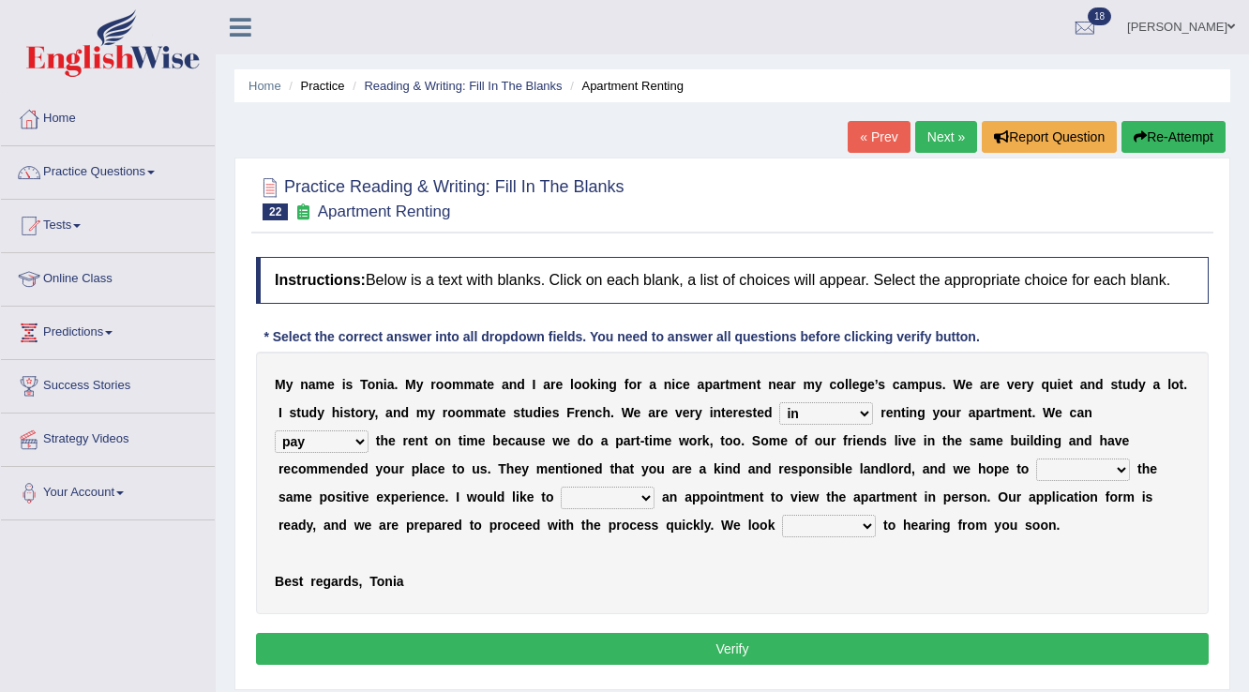
click at [275, 430] on select "afford get pay bring" at bounding box center [322, 441] width 94 height 23
click at [1072, 463] on select "form meet have decide" at bounding box center [1083, 470] width 94 height 23
select select "meet"
click at [1036, 459] on select "form meet have decide" at bounding box center [1083, 470] width 94 height 23
click at [646, 494] on select "own recall revise make" at bounding box center [608, 498] width 94 height 23
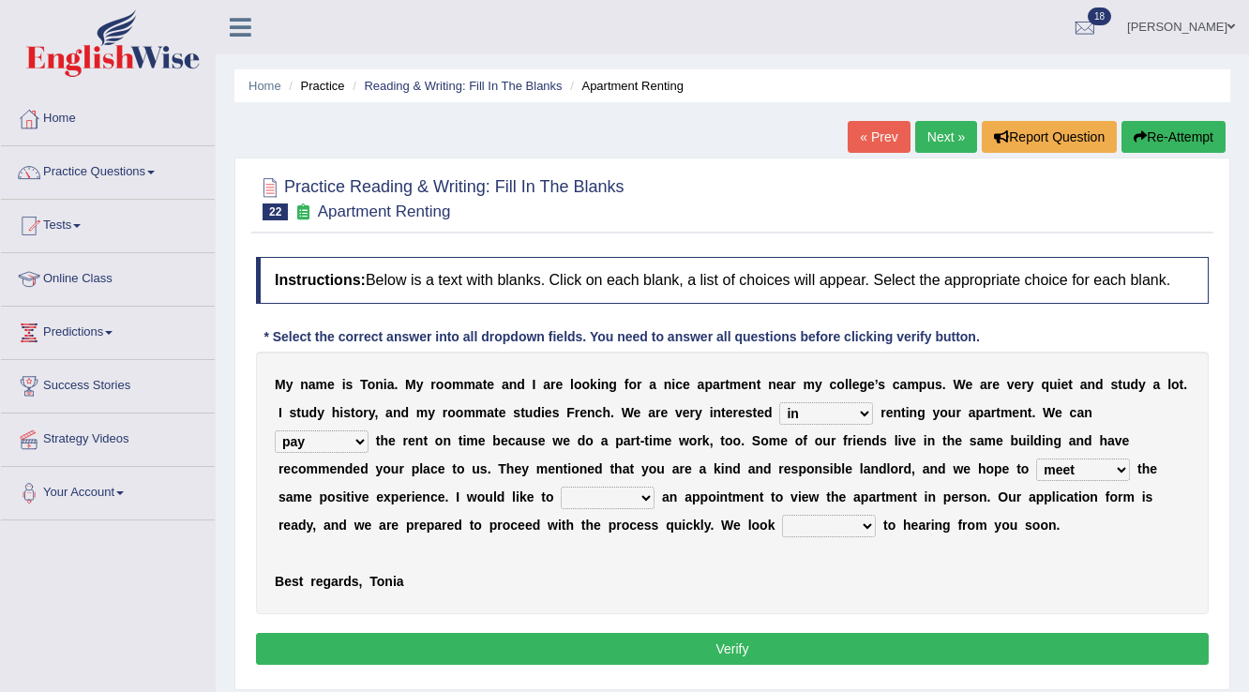
select select "make"
click at [561, 487] on select "own recall revise make" at bounding box center [608, 498] width 94 height 23
click at [854, 528] on select "around out in forward" at bounding box center [829, 526] width 94 height 23
select select "forward"
click at [782, 515] on select "around out in forward" at bounding box center [829, 526] width 94 height 23
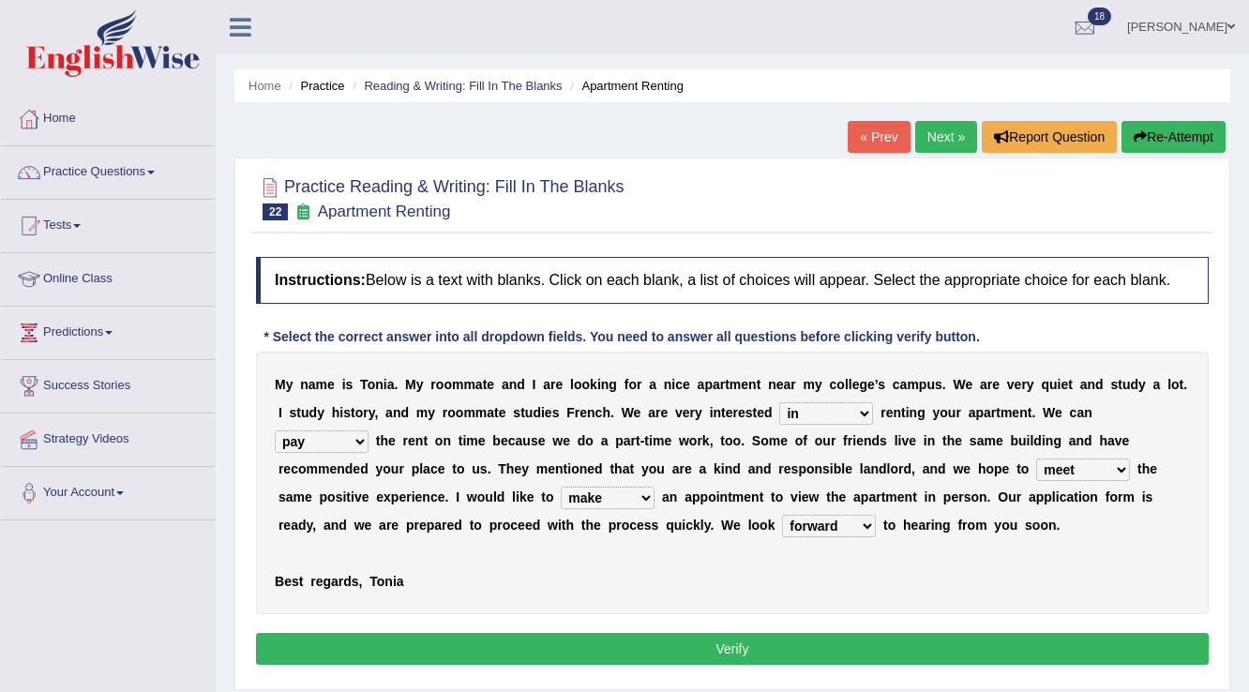
click at [768, 638] on button "Verify" at bounding box center [732, 649] width 953 height 32
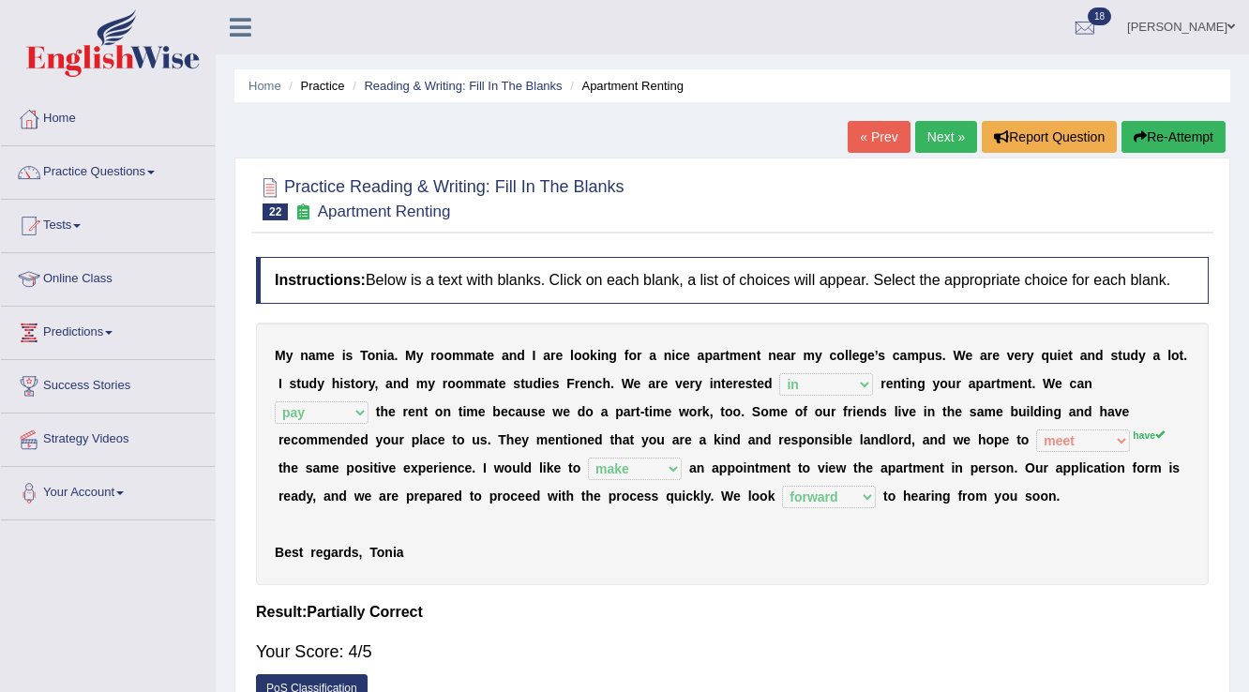
click at [927, 136] on link "Next »" at bounding box center [946, 137] width 62 height 32
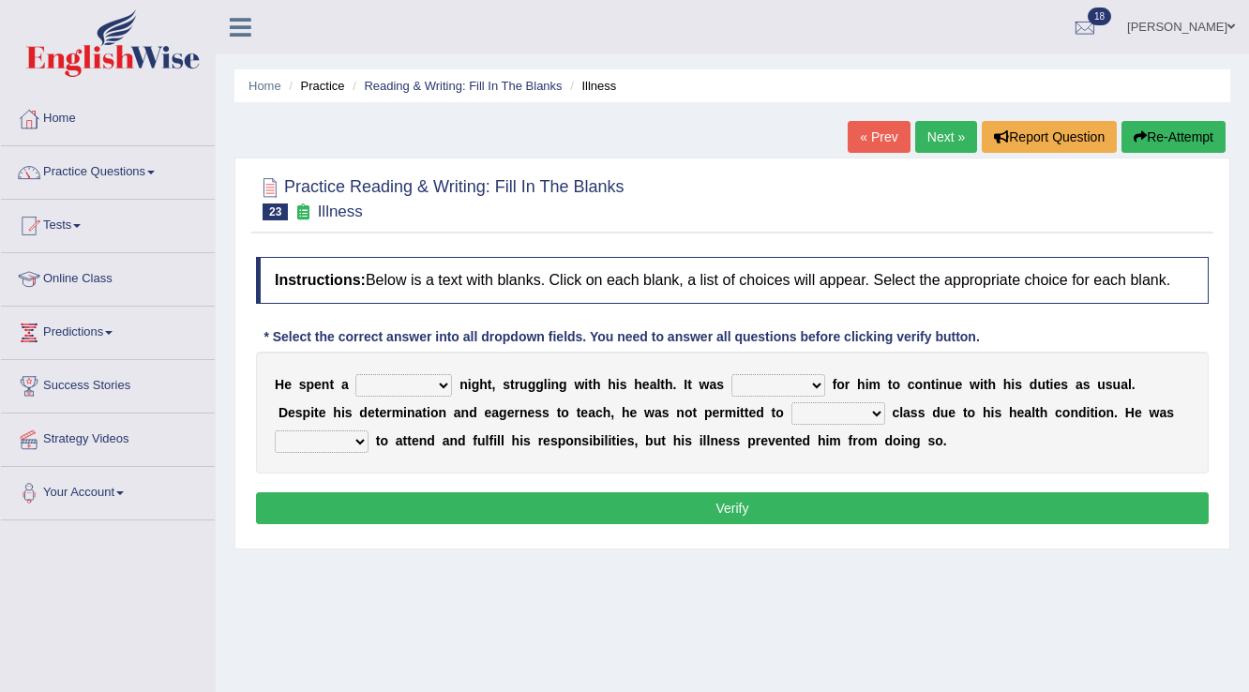
click at [443, 383] on select "cheerful restful meaningful painful" at bounding box center [403, 385] width 97 height 23
select select "painful"
click at [355, 374] on select "cheerful restful meaningful painful" at bounding box center [403, 385] width 97 height 23
click at [788, 384] on select "enjoyable simple difficult natural" at bounding box center [778, 385] width 94 height 23
select select "difficult"
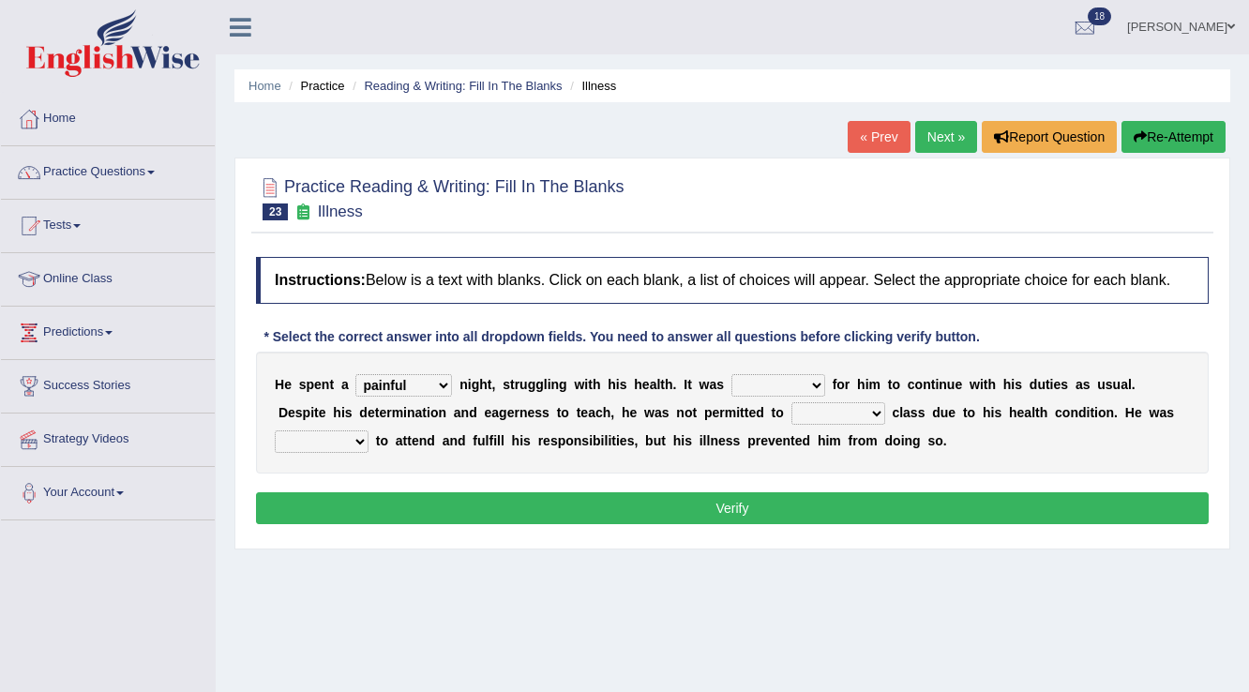
click at [731, 374] on select "enjoyable simple difficult natural" at bounding box center [778, 385] width 94 height 23
click at [791, 410] on select "teach leave cancel attend" at bounding box center [838, 413] width 94 height 23
select select "attend"
click at [791, 402] on select "teach leave cancel attend" at bounding box center [838, 413] width 94 height 23
click at [330, 443] on select "anxious forced lazy happy" at bounding box center [322, 441] width 94 height 23
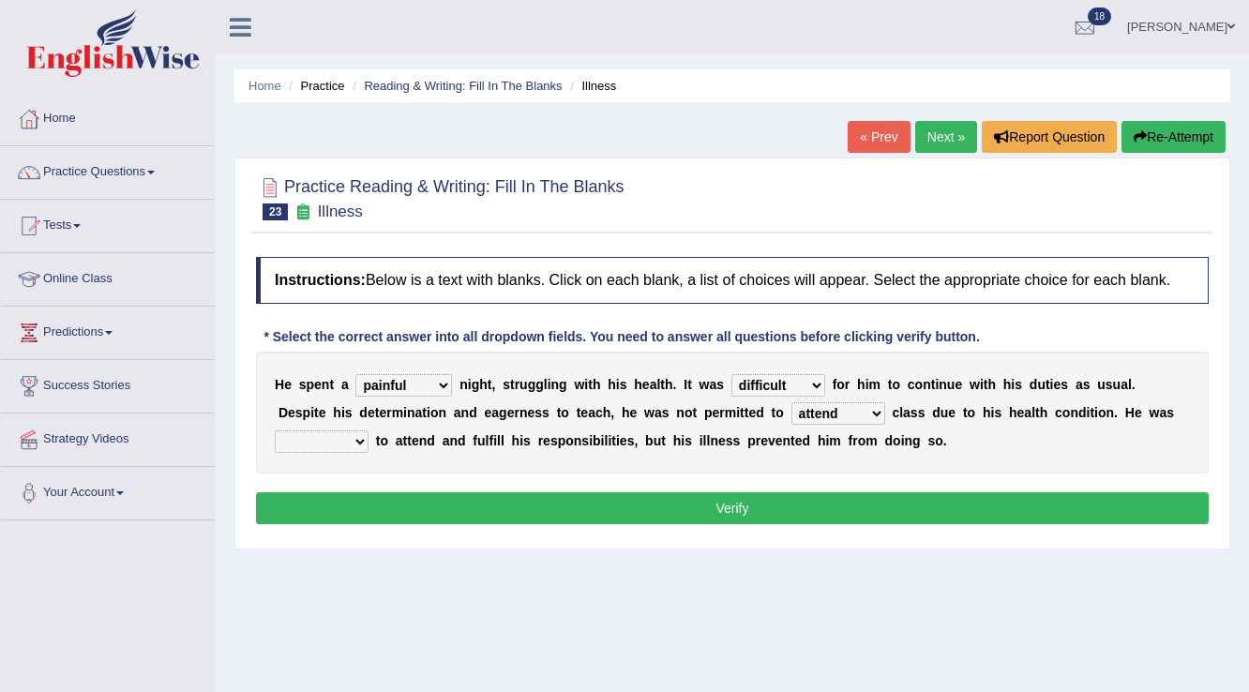
select select "happy"
click at [275, 430] on select "anxious forced lazy happy" at bounding box center [322, 441] width 94 height 23
click at [504, 511] on button "Verify" at bounding box center [732, 508] width 953 height 32
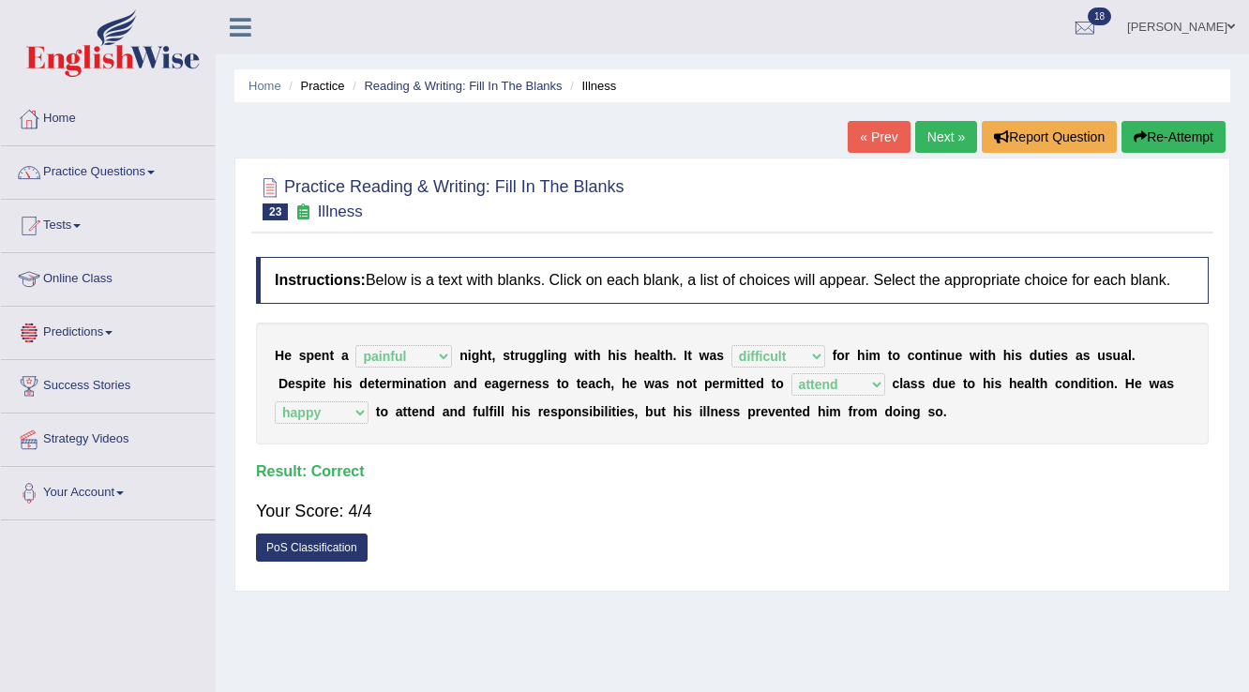
click at [940, 133] on link "Next »" at bounding box center [946, 137] width 62 height 32
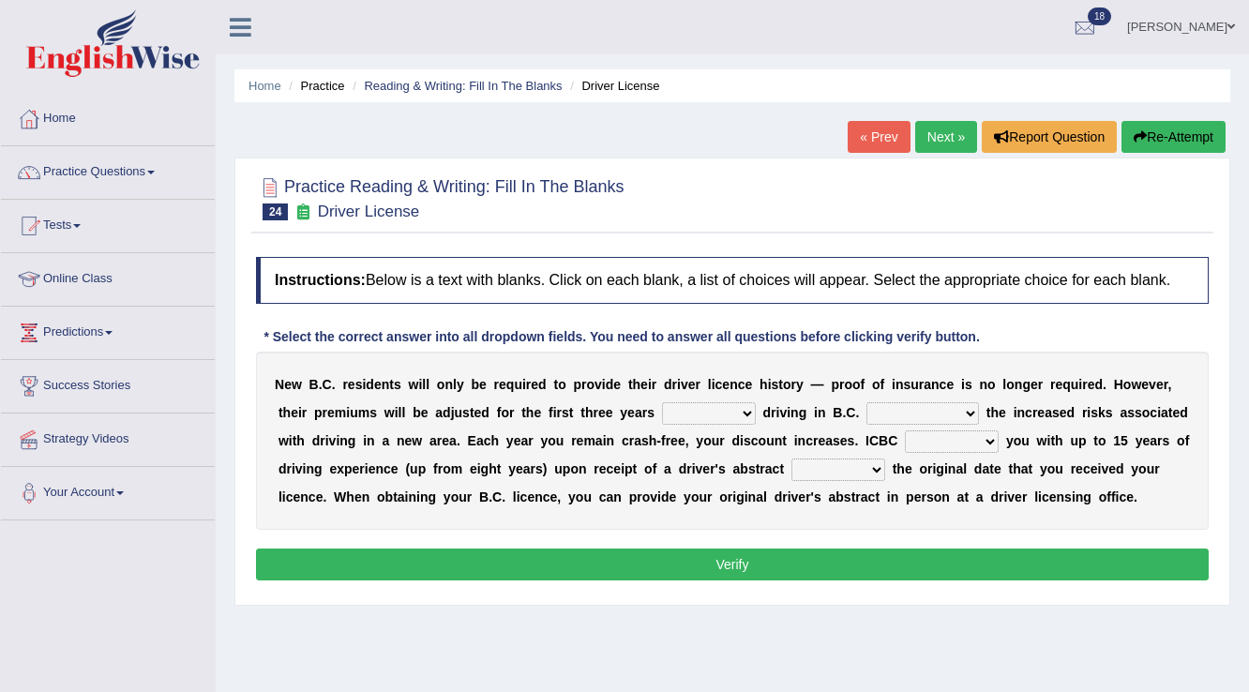
click at [745, 415] on select "within among against of" at bounding box center [709, 413] width 94 height 23
select select "of"
click at [662, 402] on select "within among against of" at bounding box center [709, 413] width 94 height 23
click at [896, 405] on select "depending on as for due to thanks to" at bounding box center [922, 413] width 113 height 23
select select "depending on"
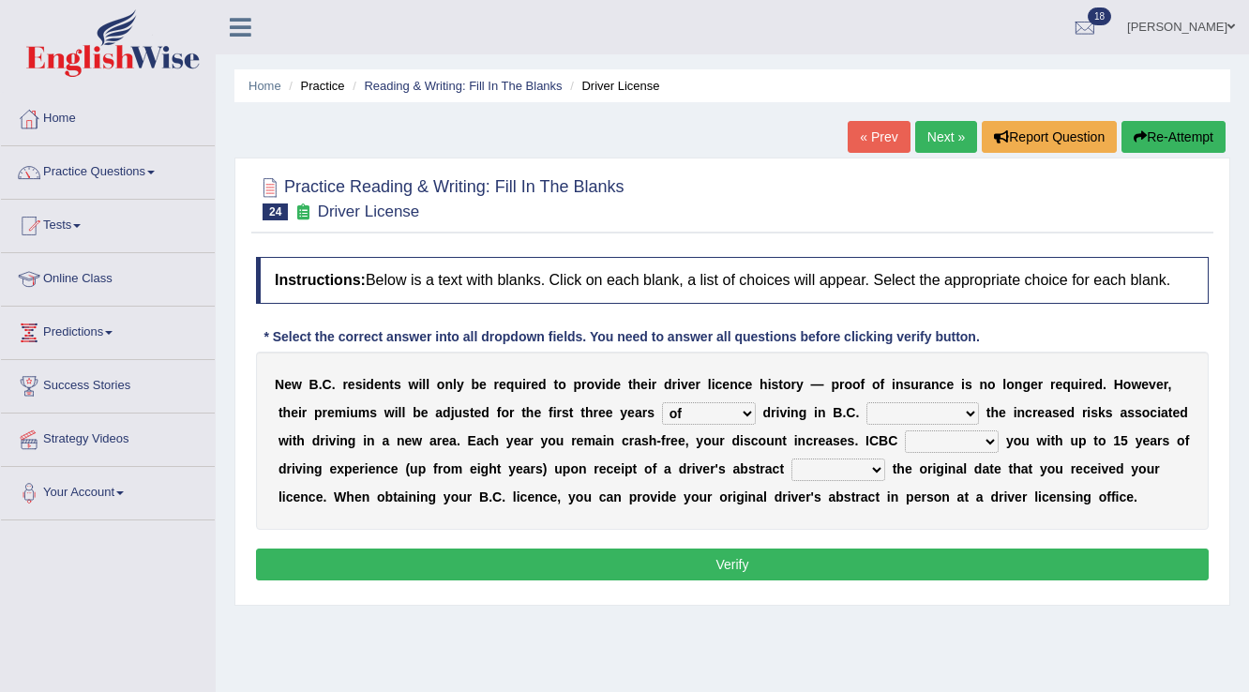
click at [866, 402] on select "depending on as for due to thanks to" at bounding box center [922, 413] width 113 height 23
click at [980, 439] on select "credited crediting credit will credit" at bounding box center [952, 441] width 94 height 23
select select "will credit"
click at [905, 430] on select "credited crediting credit will credit" at bounding box center [952, 441] width 94 height 23
click at [874, 465] on select "showing show shows shown" at bounding box center [838, 470] width 94 height 23
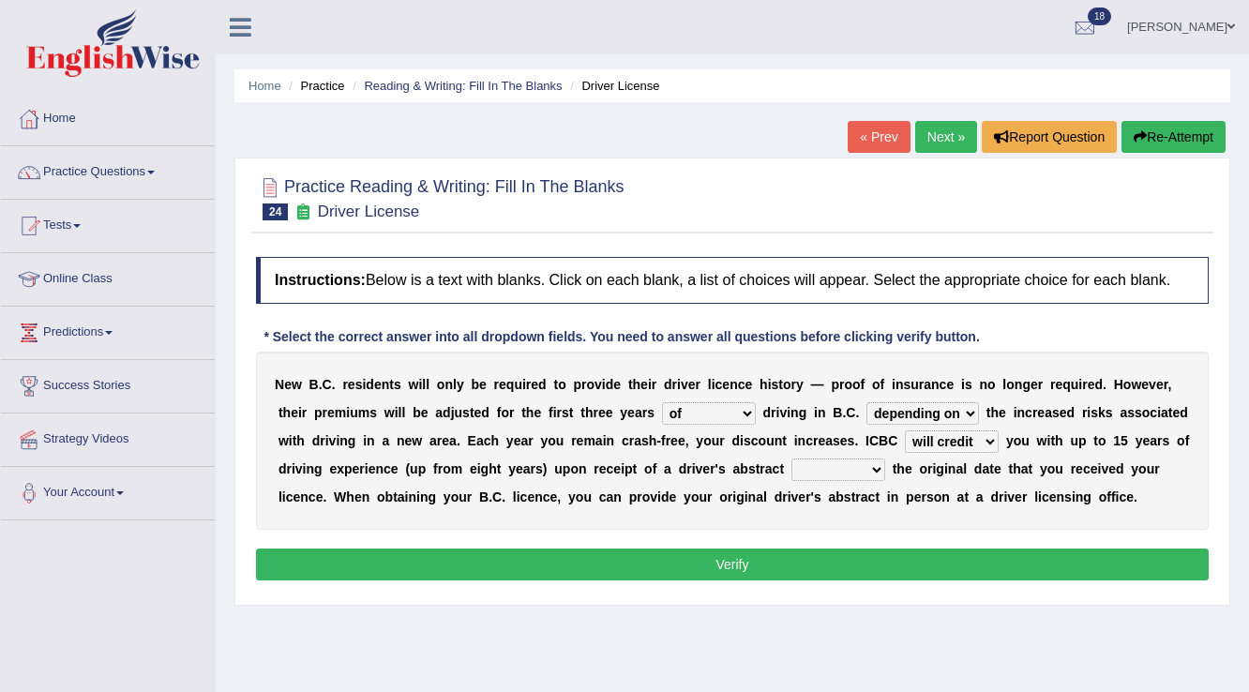
select select "showing"
click at [791, 459] on select "showing show shows shown" at bounding box center [838, 470] width 94 height 23
click at [804, 559] on button "Verify" at bounding box center [732, 565] width 953 height 32
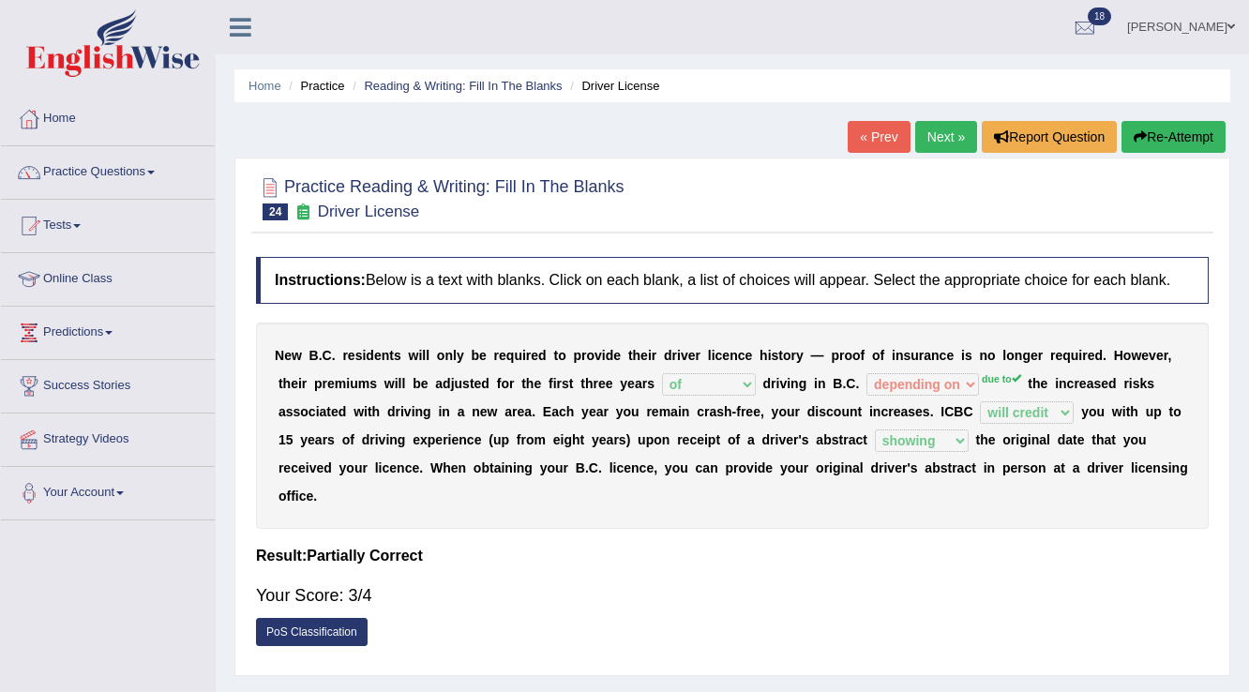
click at [958, 134] on link "Next »" at bounding box center [946, 137] width 62 height 32
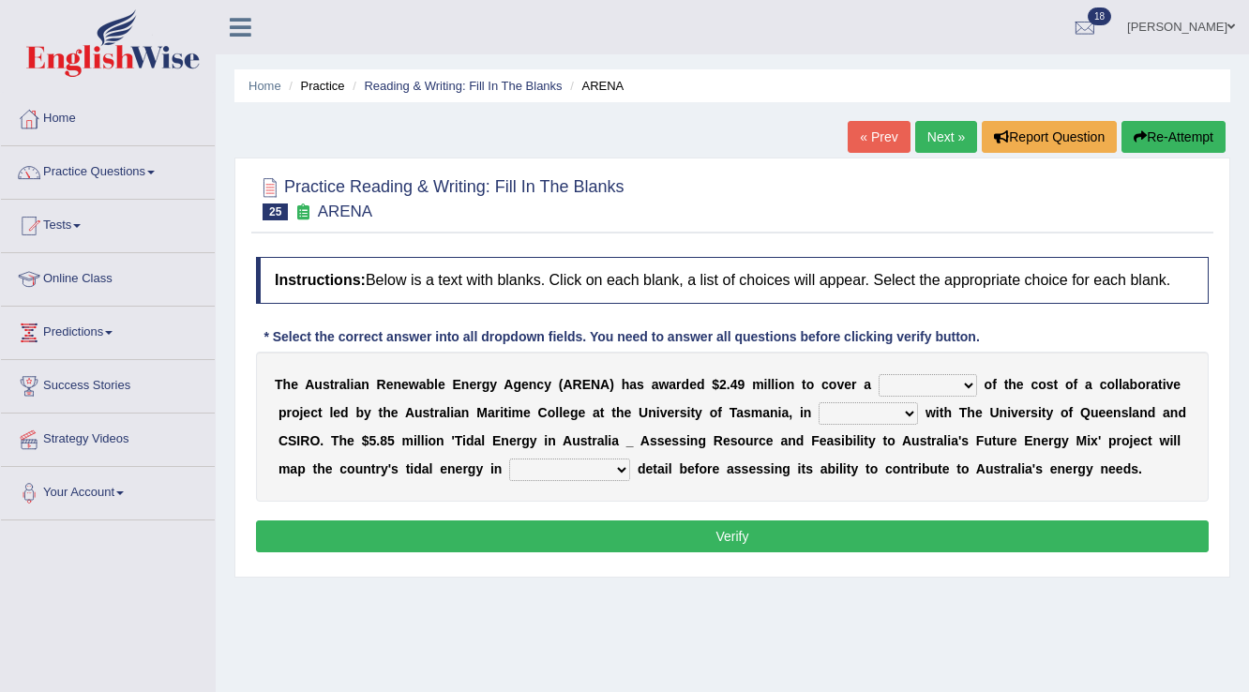
click at [929, 379] on select "wholesome total portion worth" at bounding box center [928, 385] width 98 height 23
select select "total"
click at [879, 374] on select "wholesome total portion worth" at bounding box center [928, 385] width 98 height 23
click at [848, 410] on select "disguise contrast partnership revenge" at bounding box center [868, 413] width 99 height 23
select select "partnership"
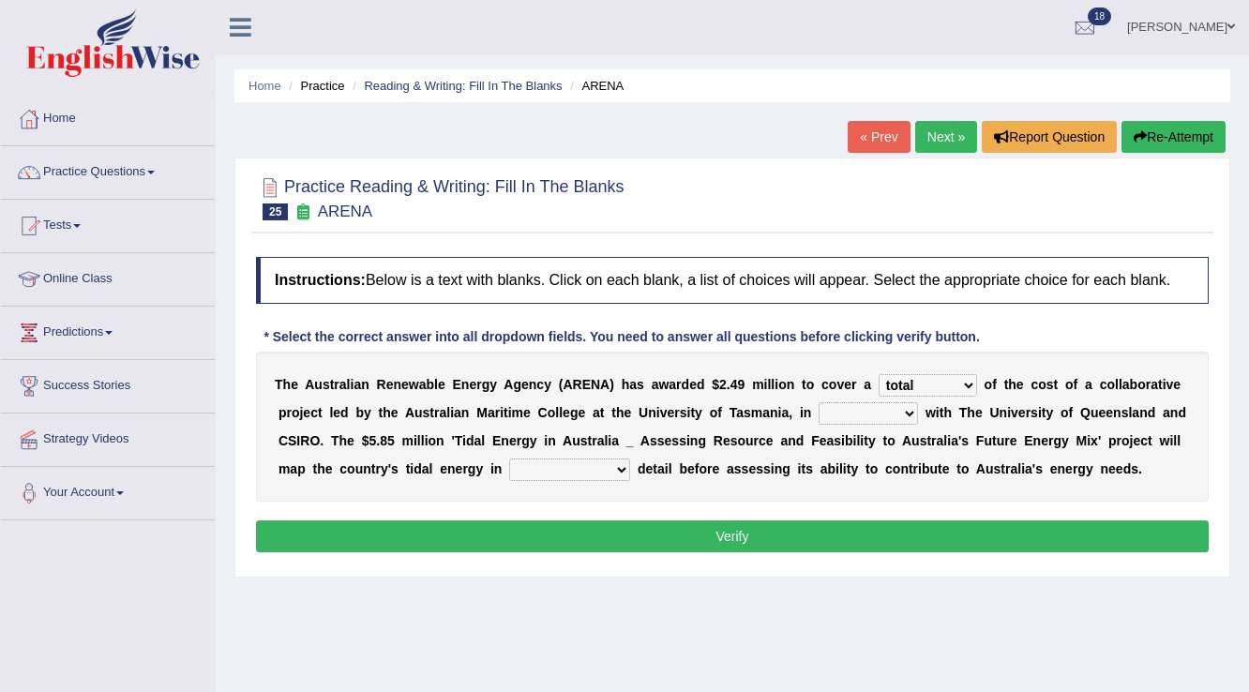
click at [819, 402] on select "disguise contrast partnership revenge" at bounding box center [868, 413] width 99 height 23
click at [559, 469] on select "unexpected unforgiven universal unprecedented" at bounding box center [569, 470] width 121 height 23
select select "universal"
click at [509, 459] on select "unexpected unforgiven universal unprecedented" at bounding box center [569, 470] width 121 height 23
click at [623, 520] on button "Verify" at bounding box center [732, 536] width 953 height 32
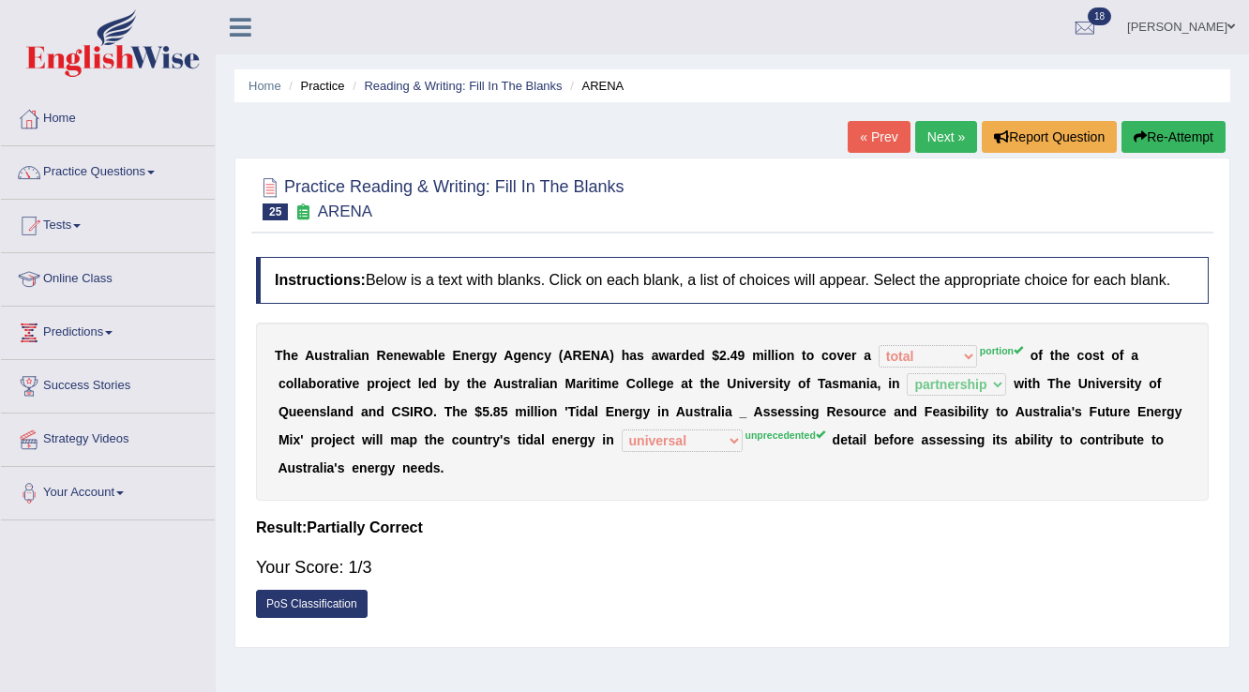
click at [1204, 139] on button "Re-Attempt" at bounding box center [1173, 137] width 104 height 32
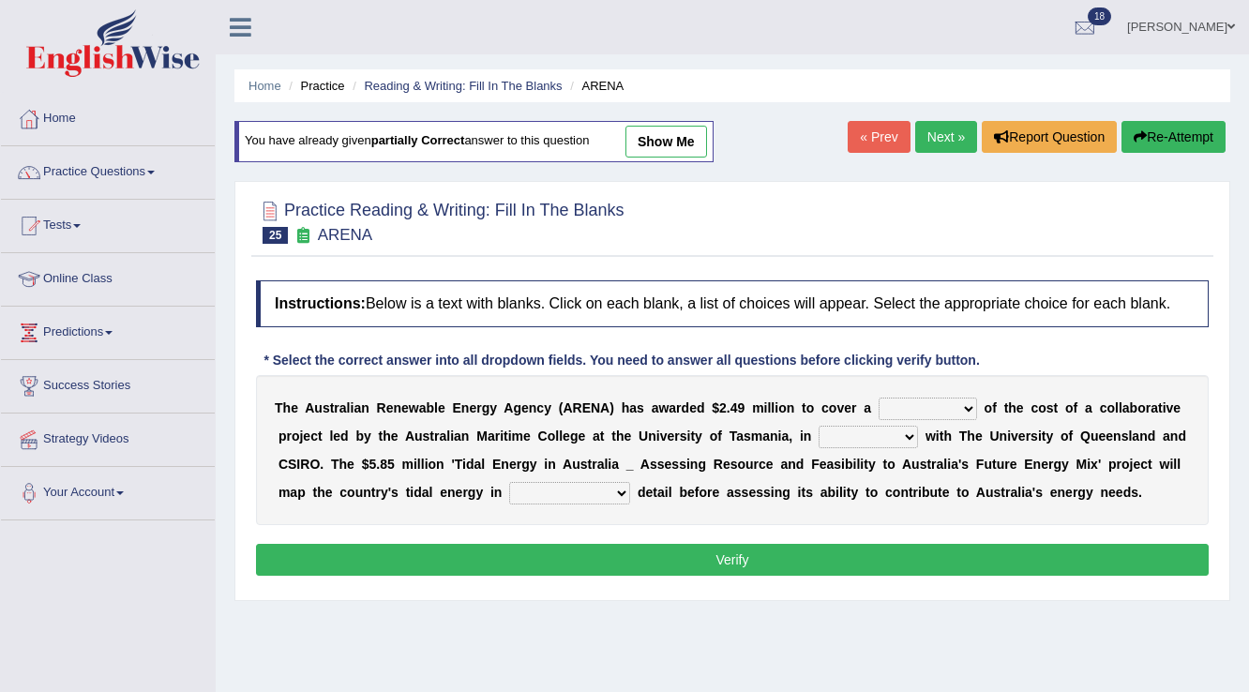
click at [940, 403] on select "wholesome total portion worth" at bounding box center [928, 409] width 98 height 23
select select "portion"
click at [879, 398] on select "wholesome total portion worth" at bounding box center [928, 409] width 98 height 23
click at [846, 436] on select "disguise contrast partnership revenge" at bounding box center [868, 437] width 99 height 23
select select "partnership"
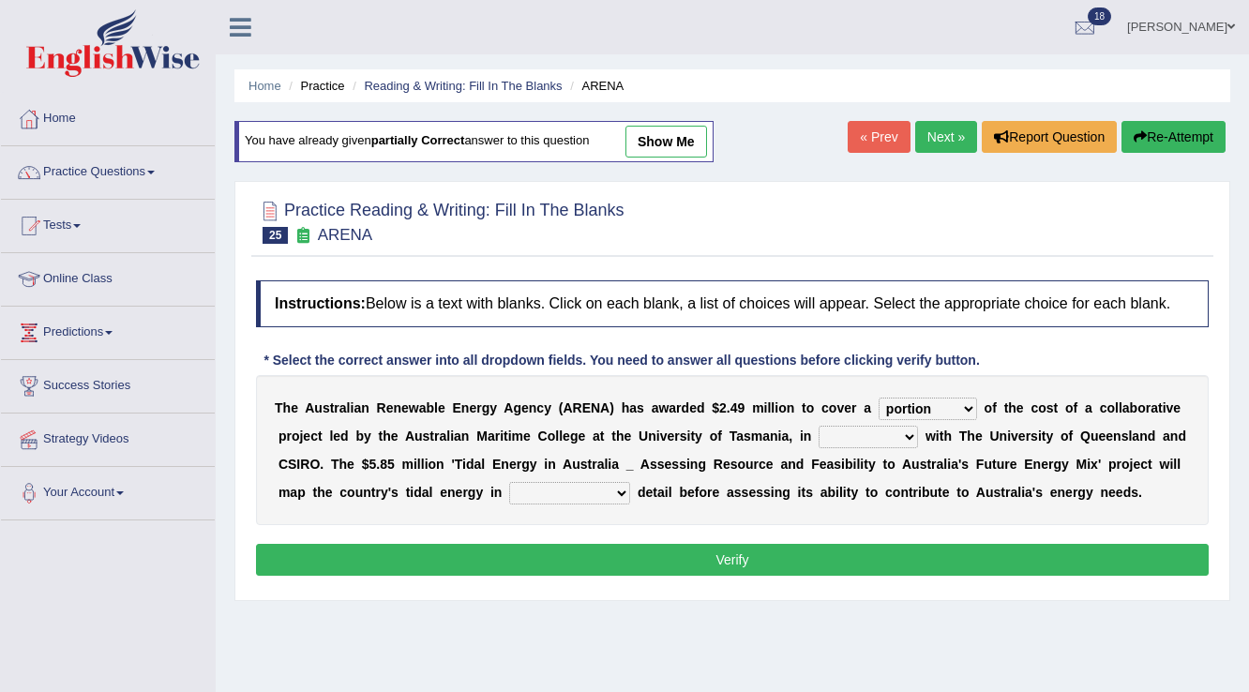
click at [819, 426] on select "disguise contrast partnership revenge" at bounding box center [868, 437] width 99 height 23
click at [548, 488] on select "unexpected unforgiven universal unprecedented" at bounding box center [569, 493] width 121 height 23
click at [873, 645] on div "Home Practice Reading & Writing: Fill In The Blanks ARENA You have already give…" at bounding box center [732, 469] width 1033 height 938
click at [563, 491] on select "unexpected unforgiven universal unprecedented" at bounding box center [569, 493] width 121 height 23
select select "unexpected"
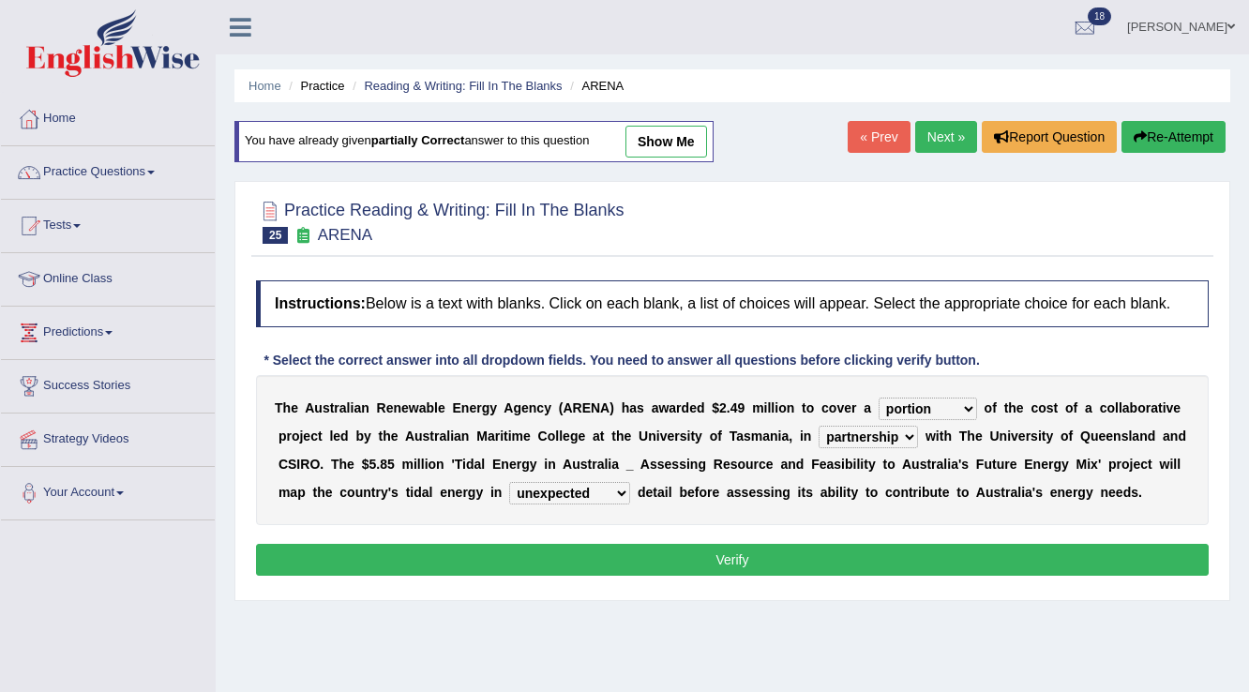
click at [509, 482] on select "unexpected unforgiven universal unprecedented" at bounding box center [569, 493] width 121 height 23
click at [555, 567] on button "Verify" at bounding box center [732, 560] width 953 height 32
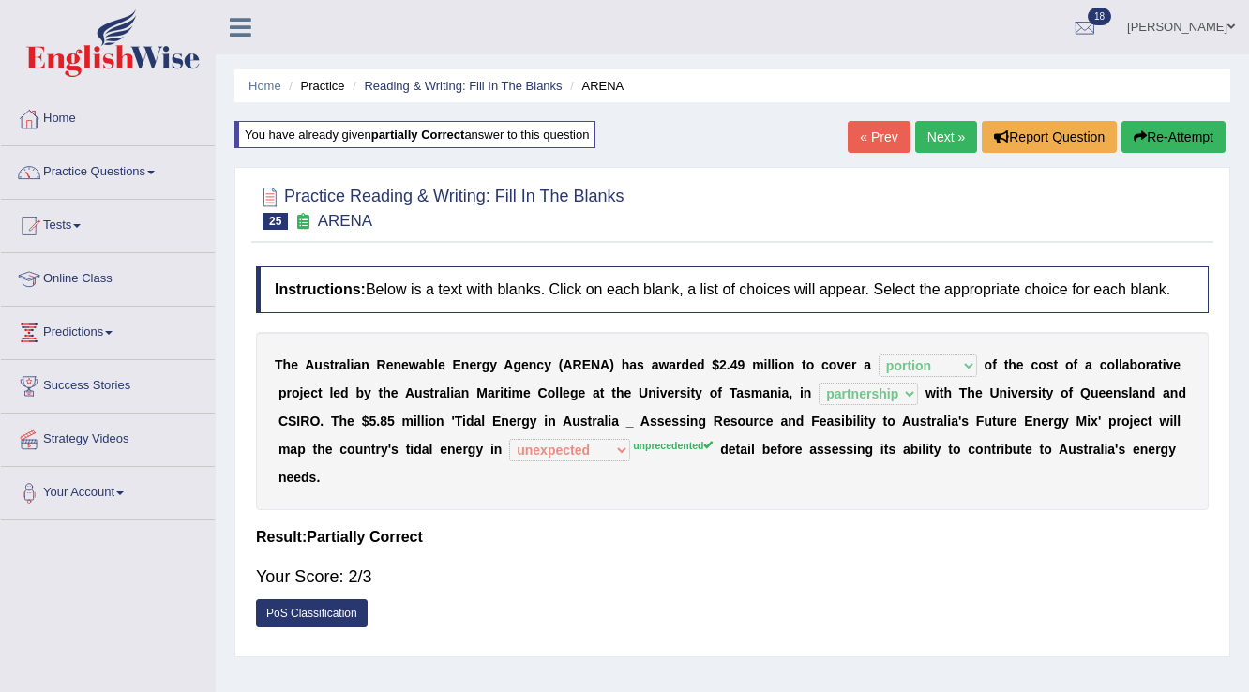
click at [945, 138] on link "Next »" at bounding box center [946, 137] width 62 height 32
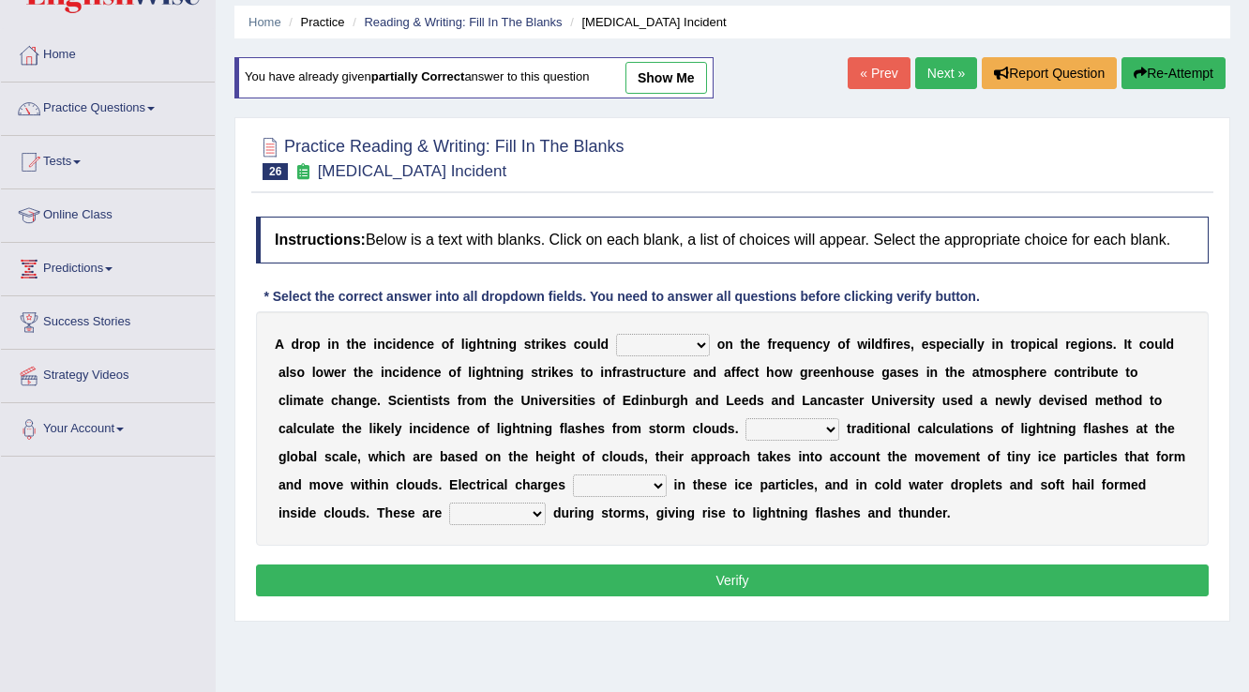
scroll to position [150, 0]
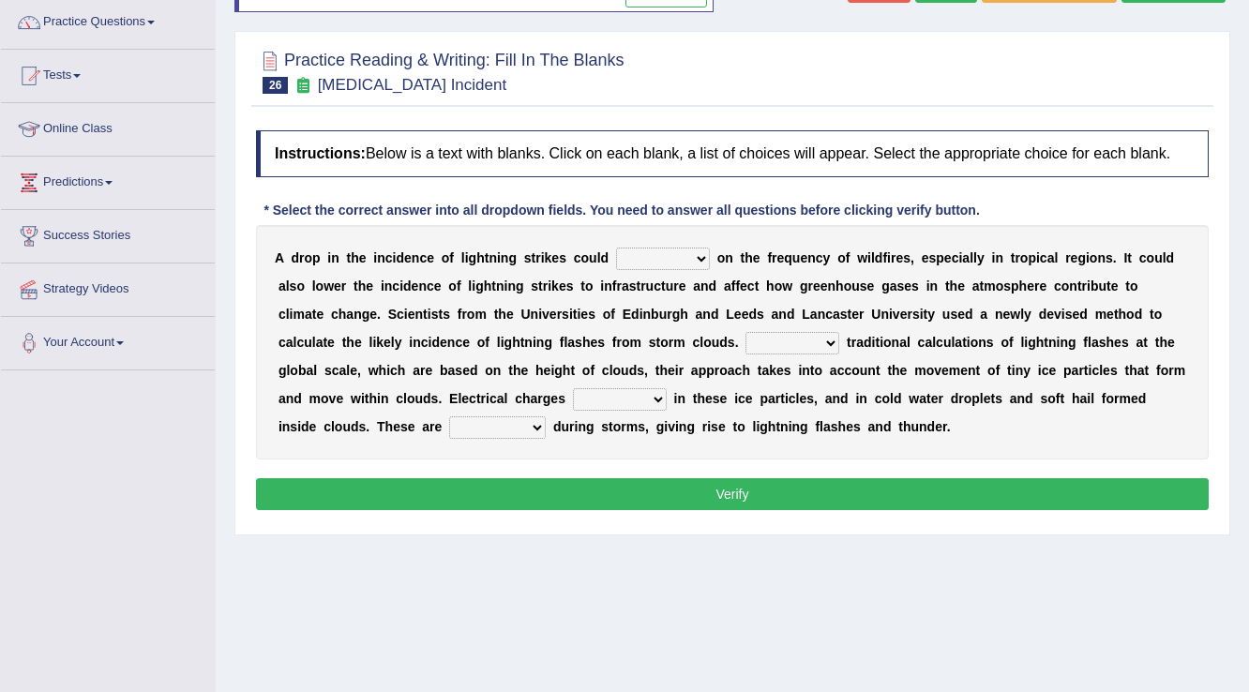
click at [682, 255] on select "dwell focus impact depend" at bounding box center [663, 259] width 94 height 23
select select "impact"
click at [616, 248] on select "dwell focus impact depend" at bounding box center [663, 259] width 94 height 23
click at [752, 338] on select "Unlike Unless Except Besides" at bounding box center [792, 343] width 94 height 23
select select "Except"
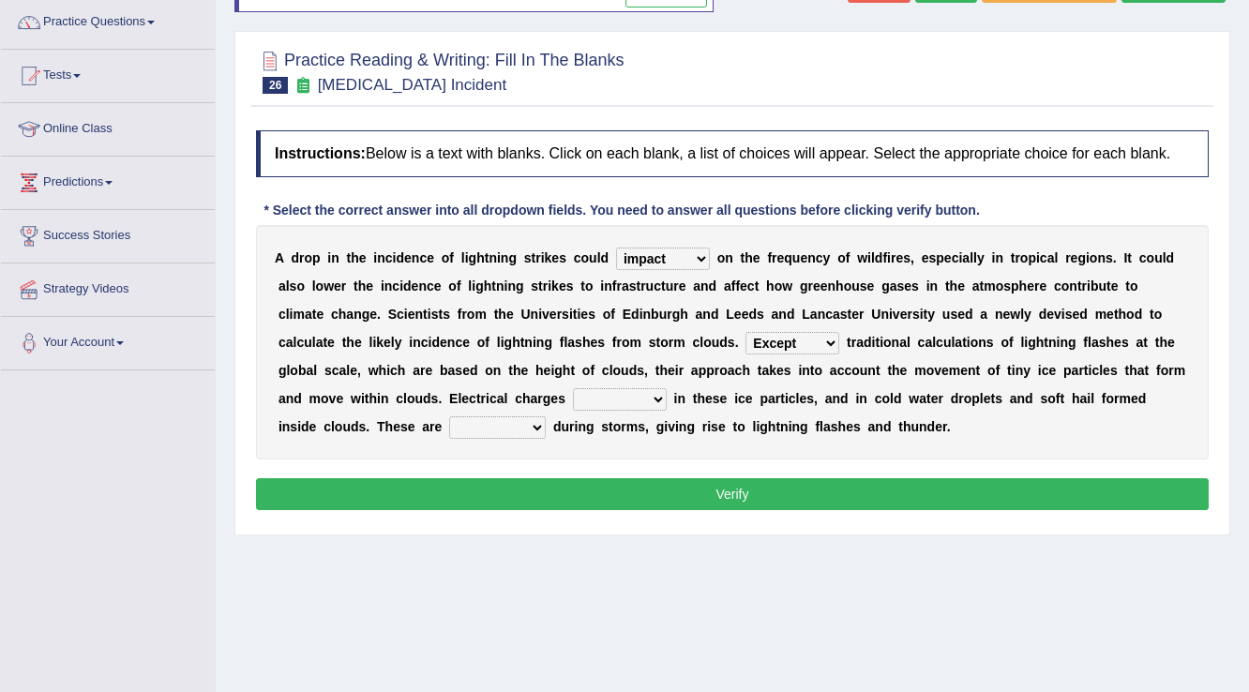
click at [745, 332] on select "Unlike Unless Except Besides" at bounding box center [792, 343] width 94 height 23
click at [579, 396] on select "run off build up mess up zoom in" at bounding box center [620, 399] width 94 height 23
select select "build up"
click at [573, 388] on select "run off build up mess up zoom in" at bounding box center [620, 399] width 94 height 23
click at [471, 424] on select "collected diverted rounded discharged" at bounding box center [497, 427] width 97 height 23
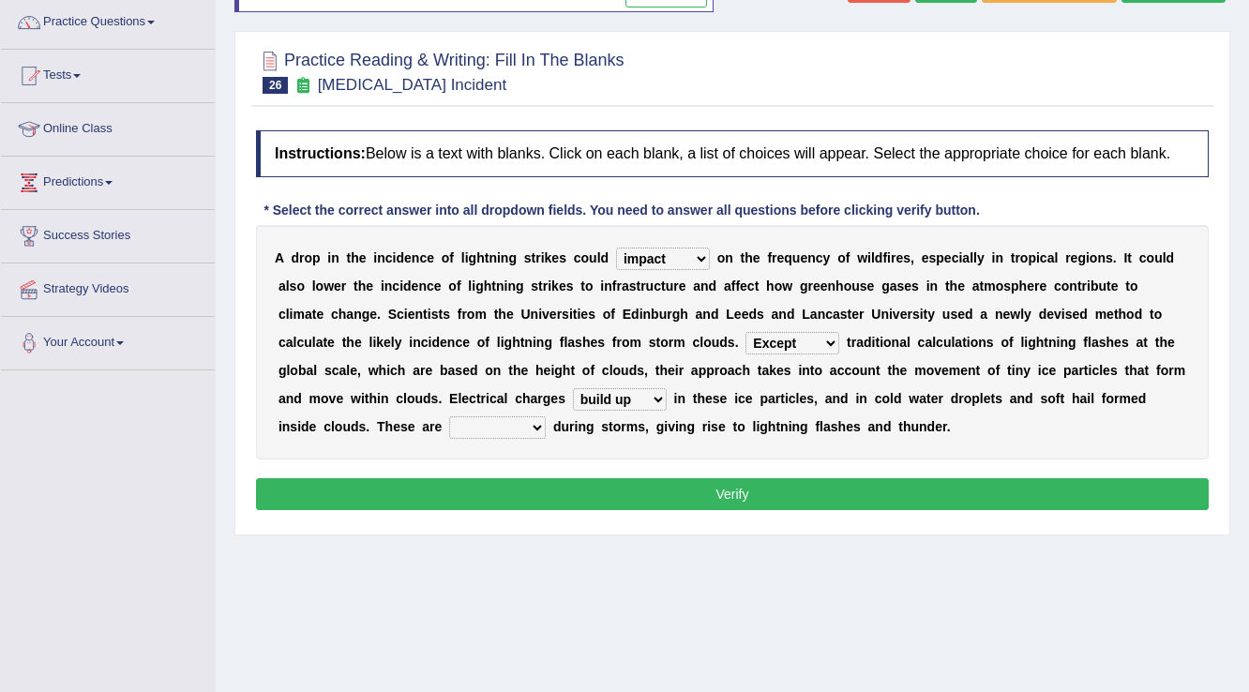
select select "discharged"
click at [449, 416] on select "collected diverted rounded discharged" at bounding box center [497, 427] width 97 height 23
click at [728, 495] on button "Verify" at bounding box center [732, 494] width 953 height 32
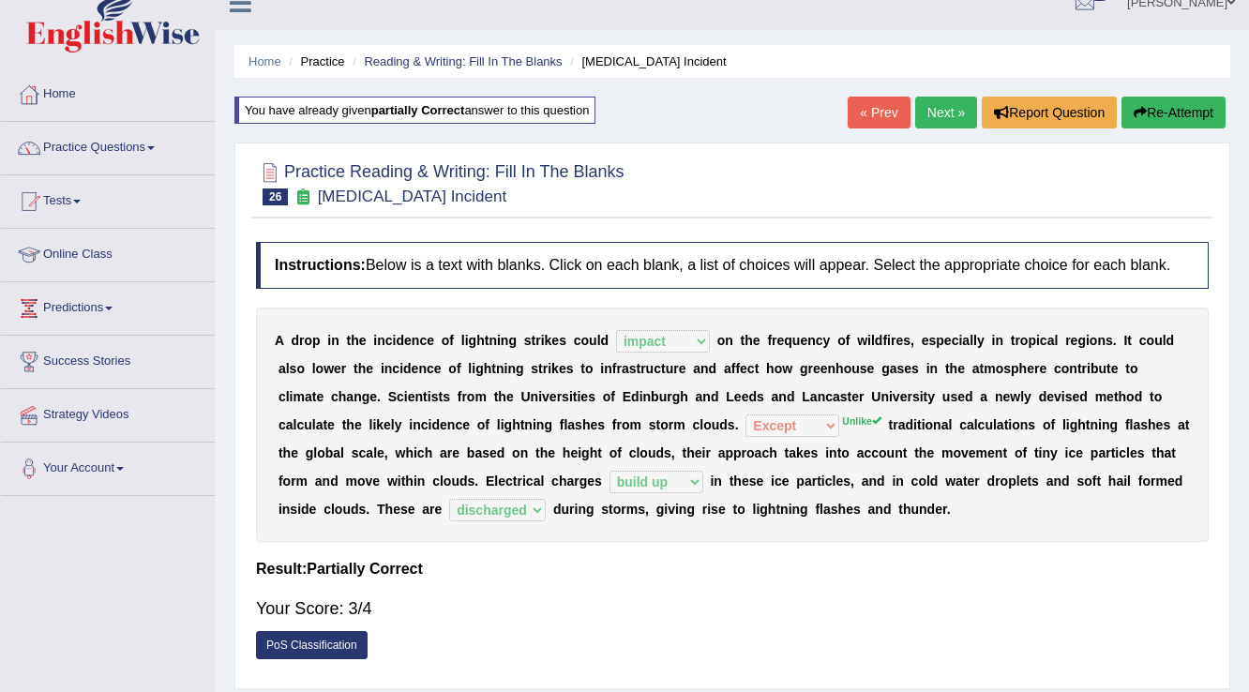
scroll to position [0, 0]
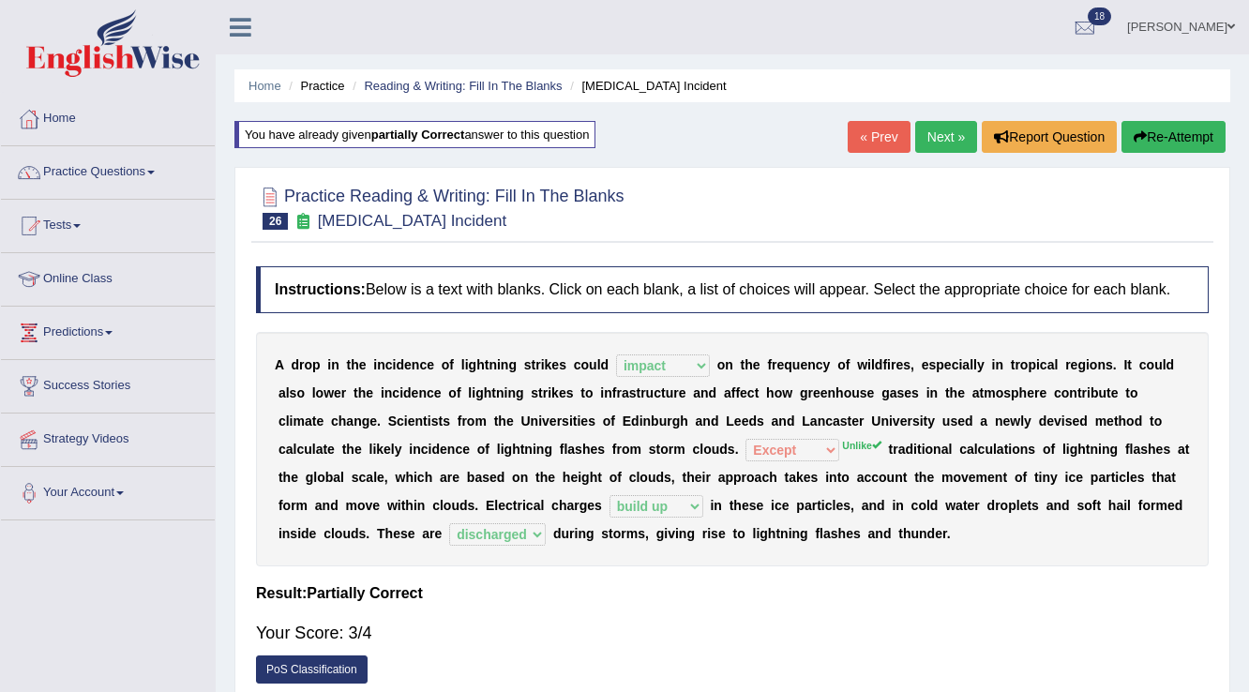
click at [956, 139] on link "Next »" at bounding box center [946, 137] width 62 height 32
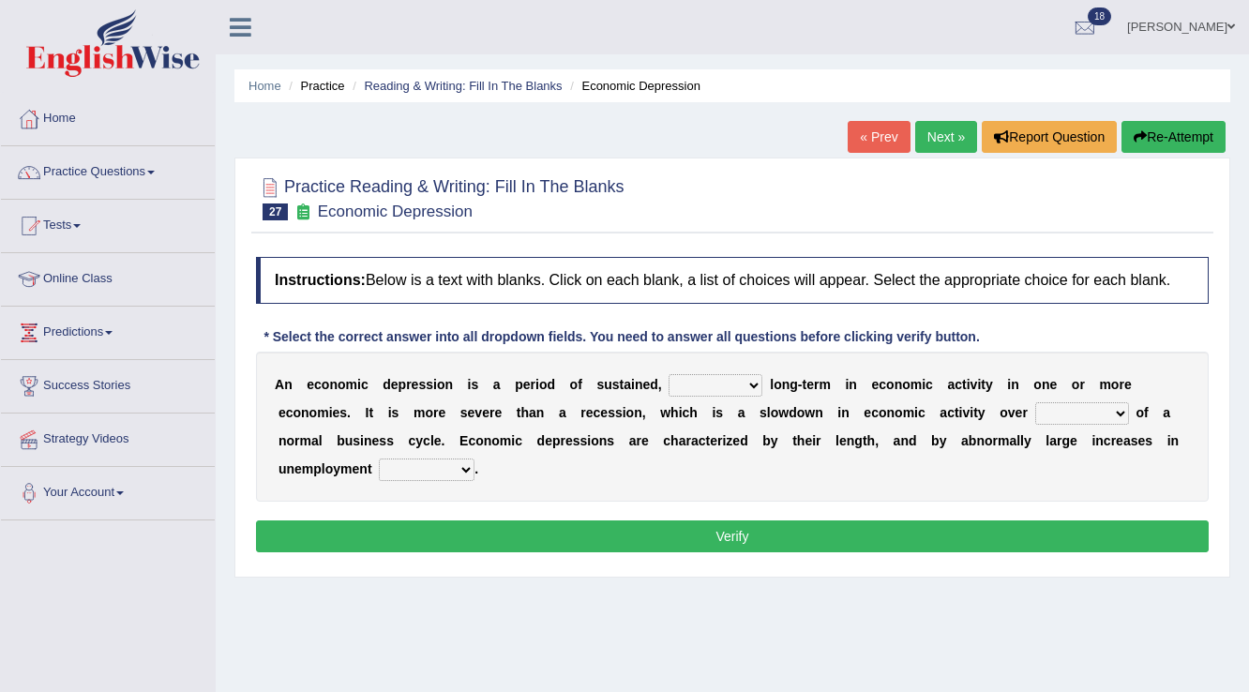
click at [735, 386] on select "variation promotion downturn reduction" at bounding box center [716, 385] width 94 height 23
select select "promotion"
click at [669, 374] on select "variation promotion downturn reduction" at bounding box center [716, 385] width 94 height 23
click at [1101, 411] on select "an era the course a tally the year" at bounding box center [1082, 413] width 94 height 23
select select "the year"
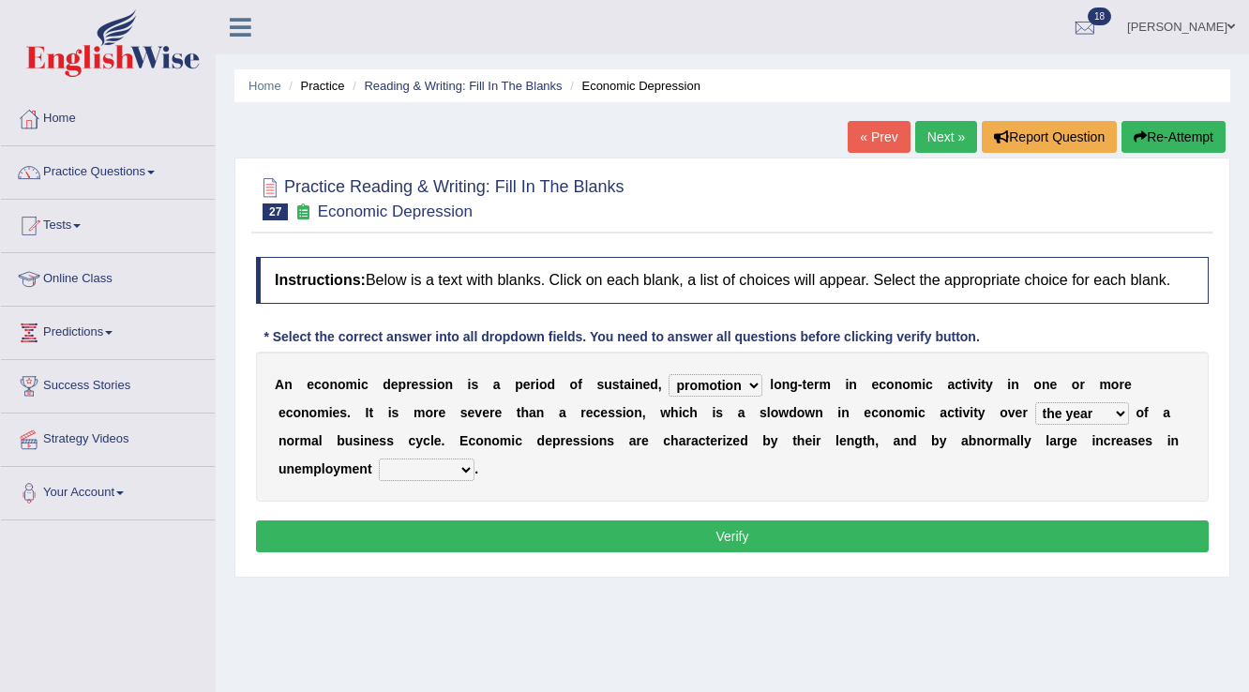
click at [1035, 402] on select "an era the course a tally the year" at bounding box center [1082, 413] width 94 height 23
click at [443, 461] on select "calculation bias ratio rate" at bounding box center [427, 470] width 96 height 23
select select "rate"
click at [379, 459] on select "calculation bias ratio rate" at bounding box center [427, 470] width 96 height 23
click at [620, 537] on button "Verify" at bounding box center [732, 536] width 953 height 32
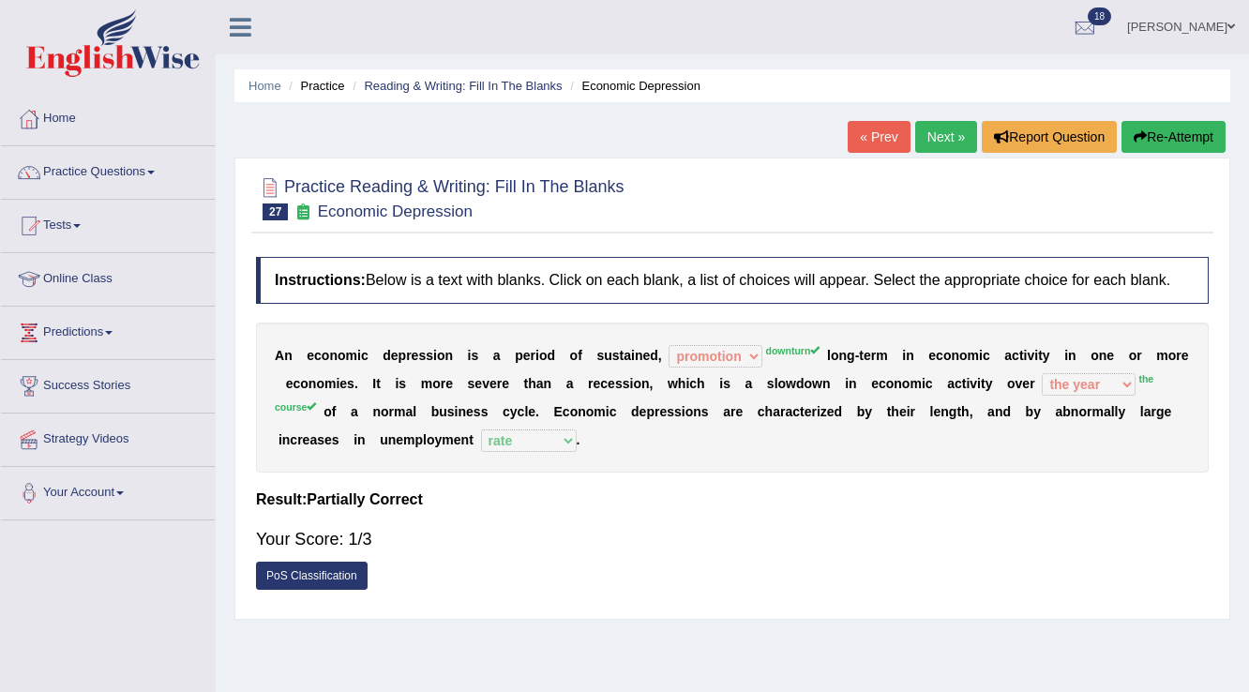
click at [1190, 127] on button "Re-Attempt" at bounding box center [1173, 137] width 104 height 32
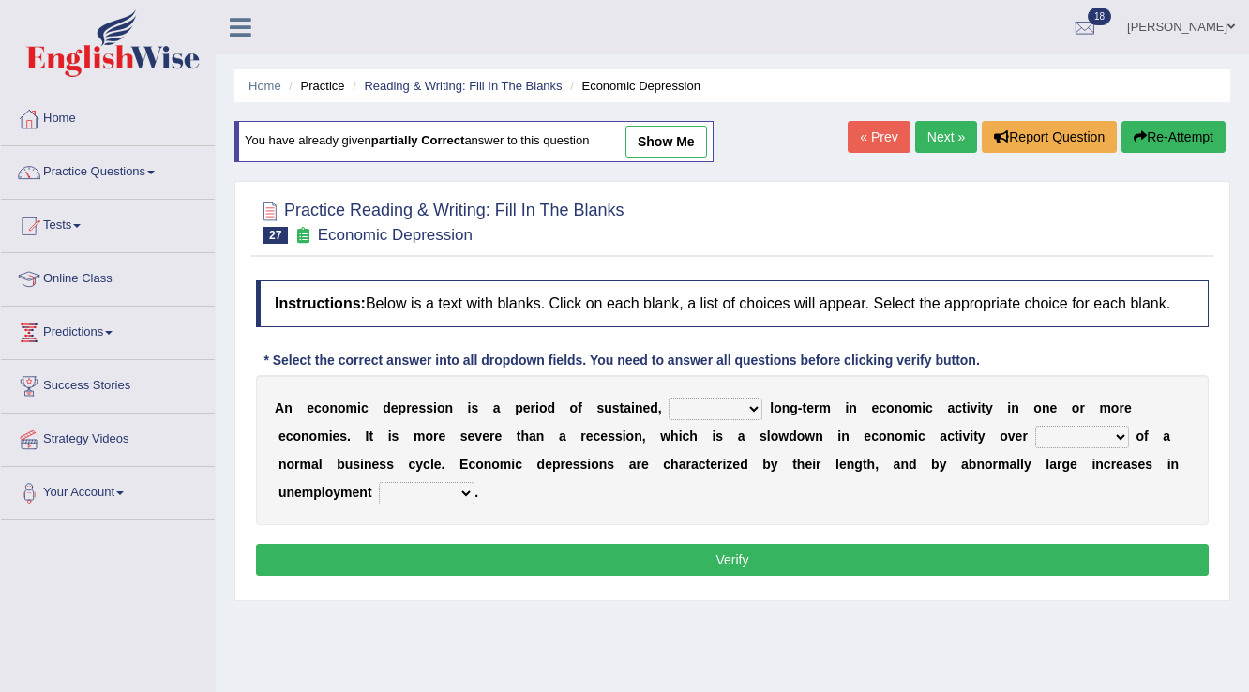
click at [747, 404] on select "variation promotion downturn reduction" at bounding box center [716, 409] width 94 height 23
select select "downturn"
click at [669, 398] on select "variation promotion downturn reduction" at bounding box center [716, 409] width 94 height 23
click at [1054, 436] on select "an era the course a tally the year" at bounding box center [1082, 437] width 94 height 23
select select "the course"
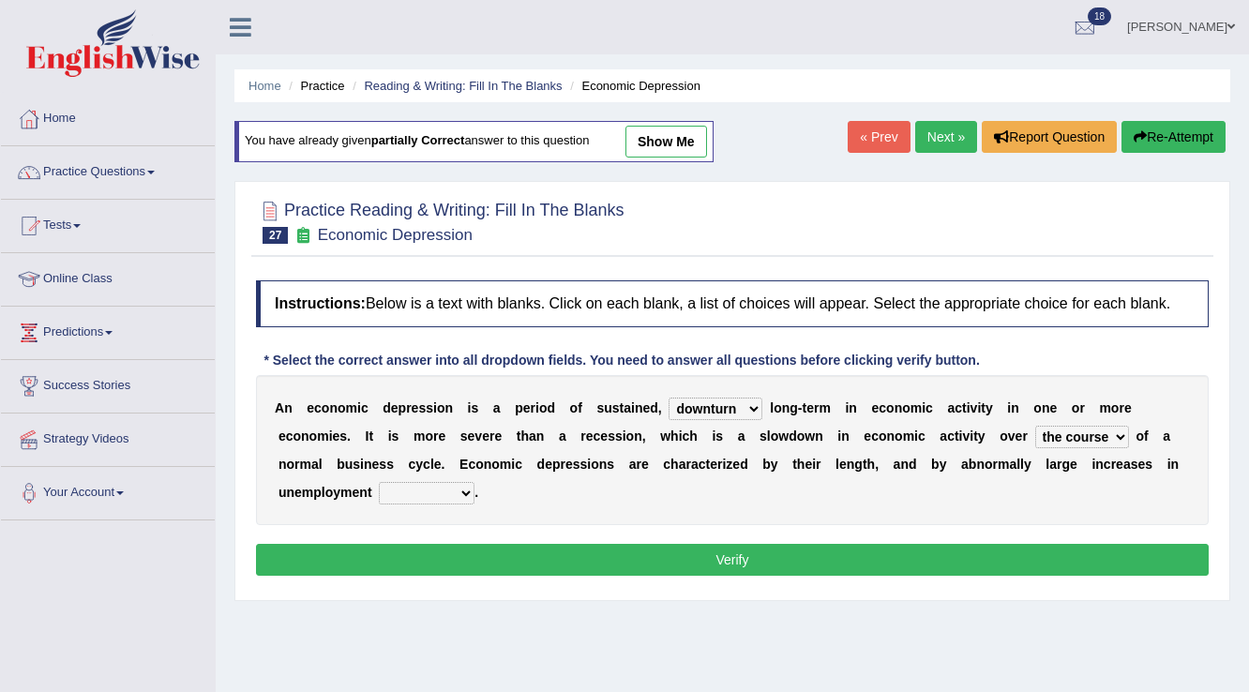
click at [1035, 426] on select "an era the course a tally the year" at bounding box center [1082, 437] width 94 height 23
click at [443, 482] on select "calculation bias ratio rate" at bounding box center [427, 493] width 96 height 23
select select "rate"
click at [379, 482] on select "calculation bias ratio rate" at bounding box center [427, 493] width 96 height 23
click at [490, 560] on button "Verify" at bounding box center [732, 560] width 953 height 32
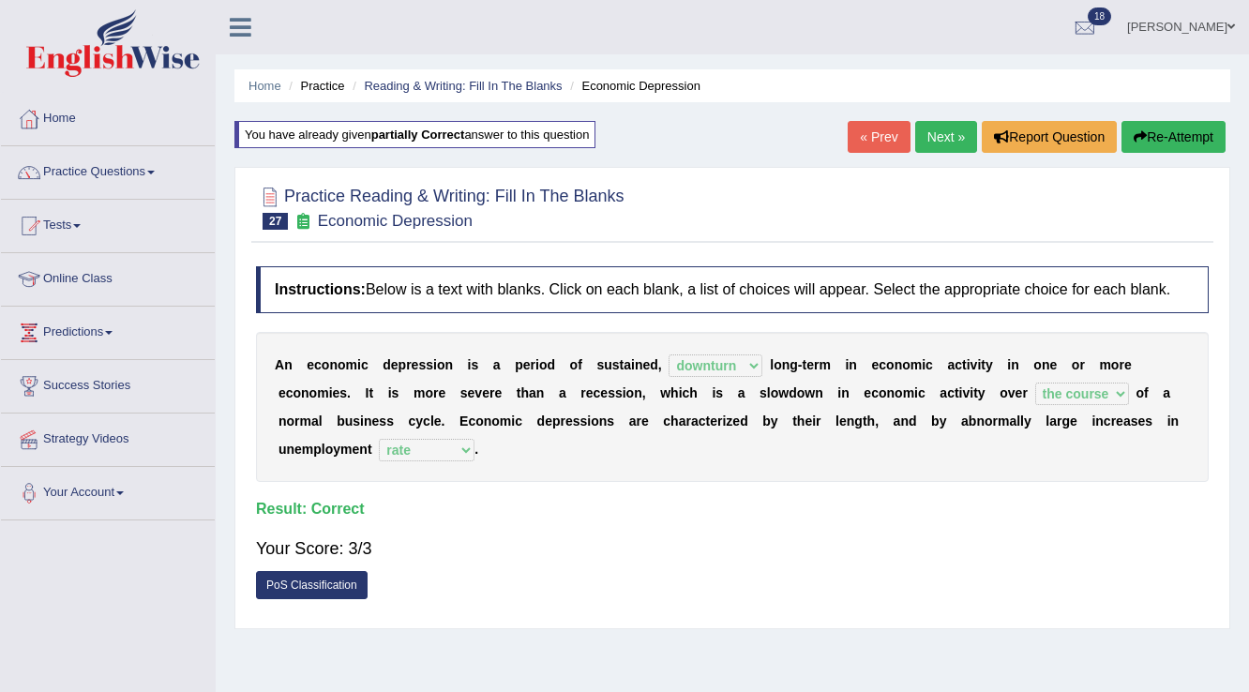
click at [930, 128] on link "Next »" at bounding box center [946, 137] width 62 height 32
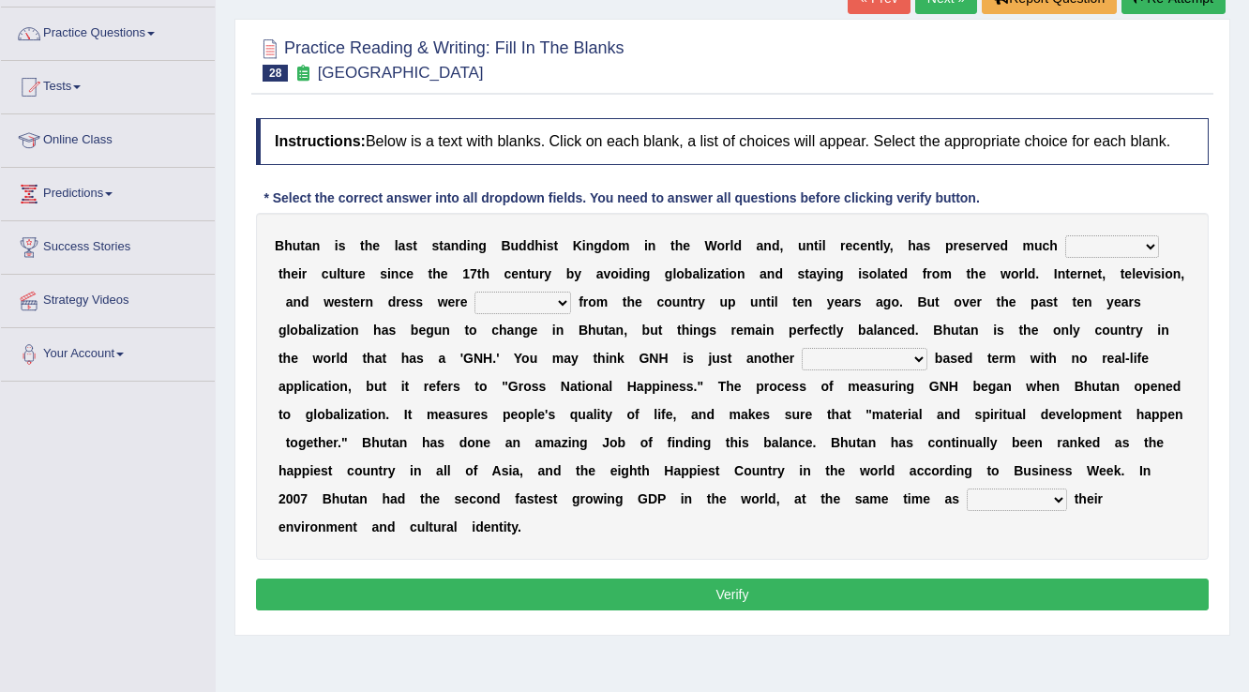
scroll to position [150, 0]
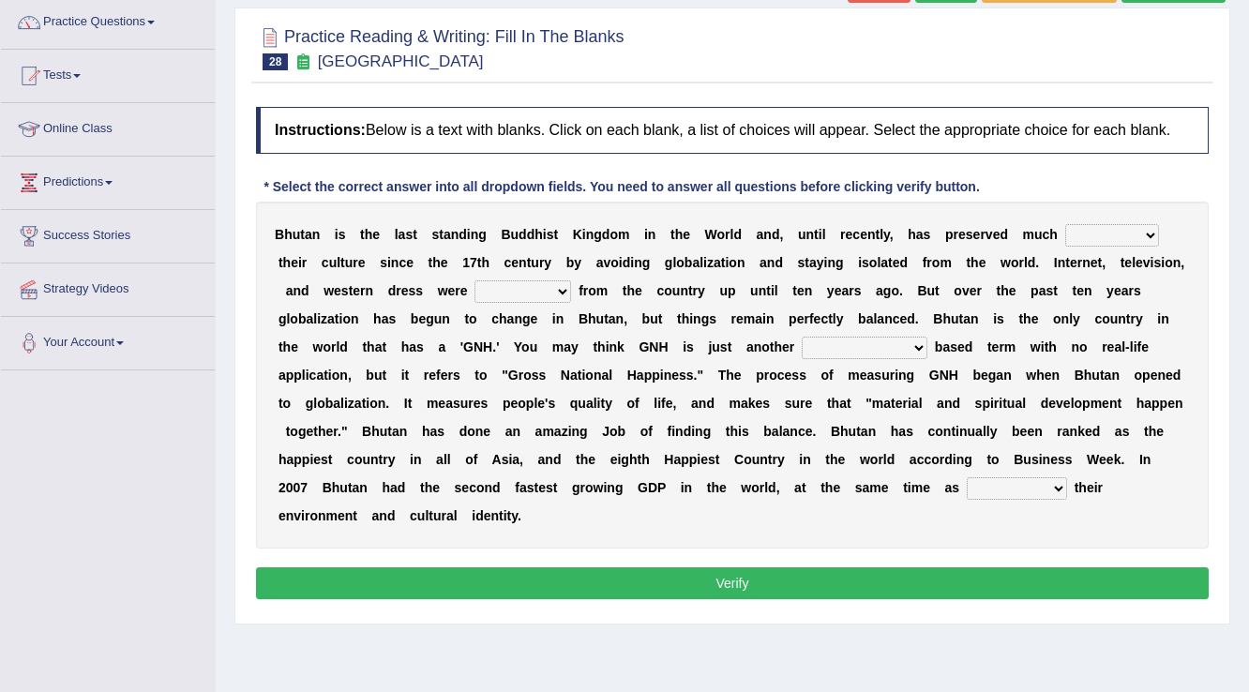
click at [1109, 234] on select "of about to for" at bounding box center [1112, 235] width 94 height 23
select select "about"
click at [1065, 224] on select "of about to for" at bounding box center [1112, 235] width 94 height 23
click at [542, 290] on select "summoned observed displayed banned" at bounding box center [522, 291] width 97 height 23
select select "banned"
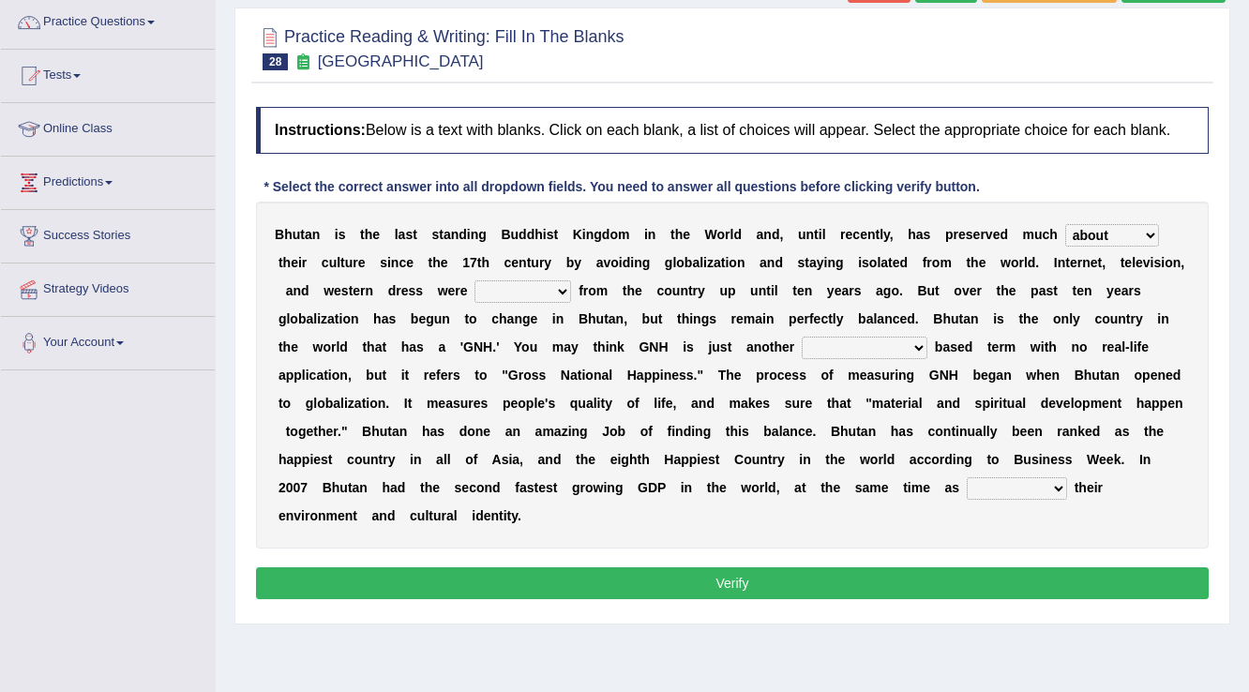
click at [474, 280] on select "summoned observed displayed banned" at bounding box center [522, 291] width 97 height 23
click at [854, 341] on select "statistically barely overwhelmingly roughly" at bounding box center [865, 348] width 126 height 23
select select "roughly"
click at [802, 337] on select "statistically barely overwhelmingly roughly" at bounding box center [865, 348] width 126 height 23
click at [891, 345] on select "statistically barely overwhelmingly roughly" at bounding box center [865, 348] width 126 height 23
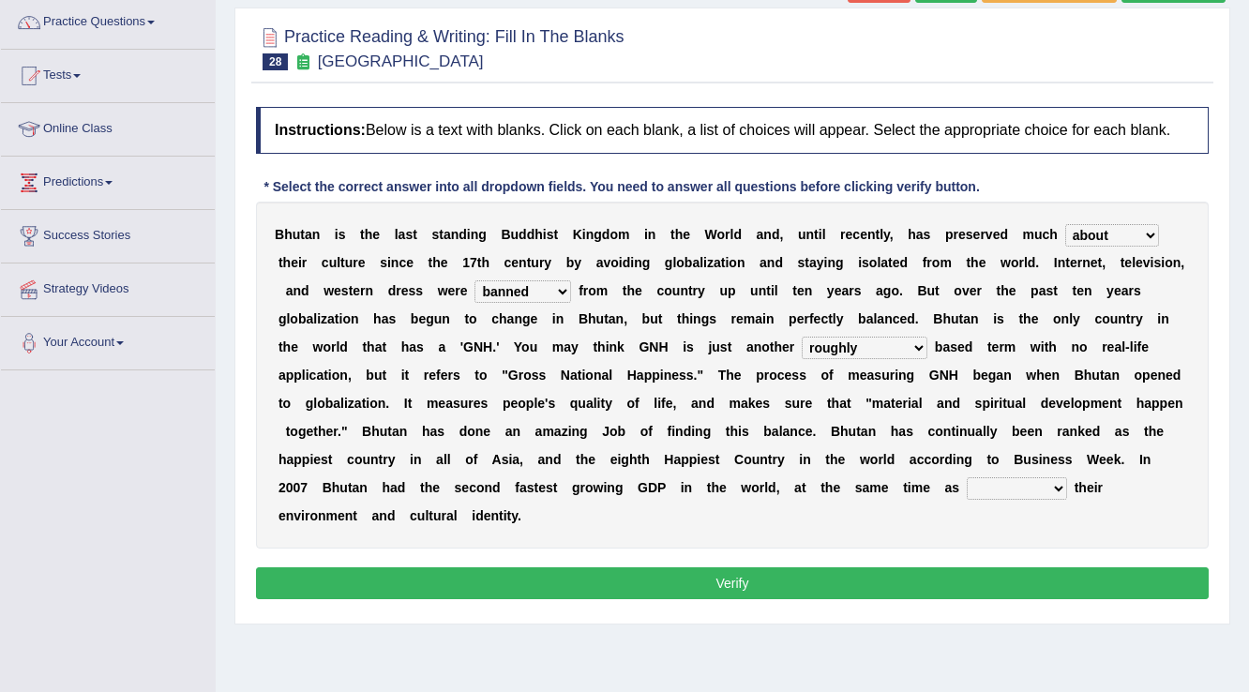
click at [893, 344] on select "statistically barely overwhelmingly roughly" at bounding box center [865, 348] width 126 height 23
click at [1009, 482] on select "demeaning intruding maintaining mourning" at bounding box center [1017, 488] width 100 height 23
select select "maintaining"
click at [967, 477] on select "demeaning intruding maintaining mourning" at bounding box center [1017, 488] width 100 height 23
click at [987, 574] on button "Verify" at bounding box center [732, 583] width 953 height 32
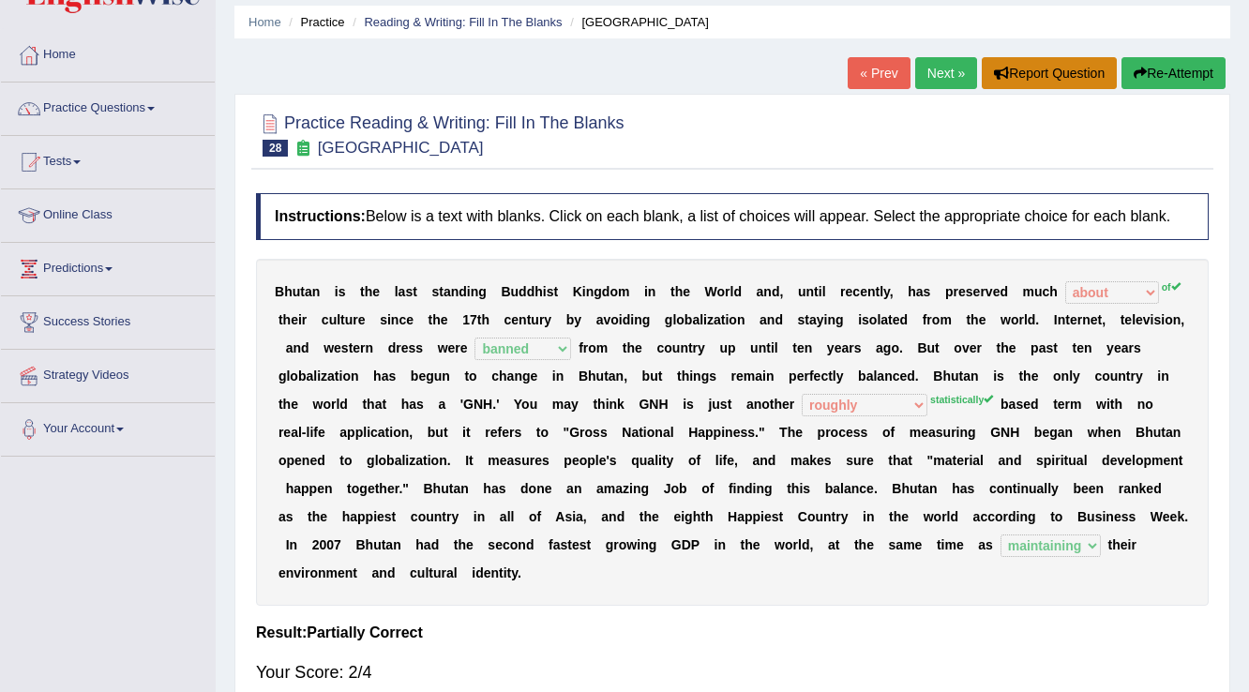
scroll to position [0, 0]
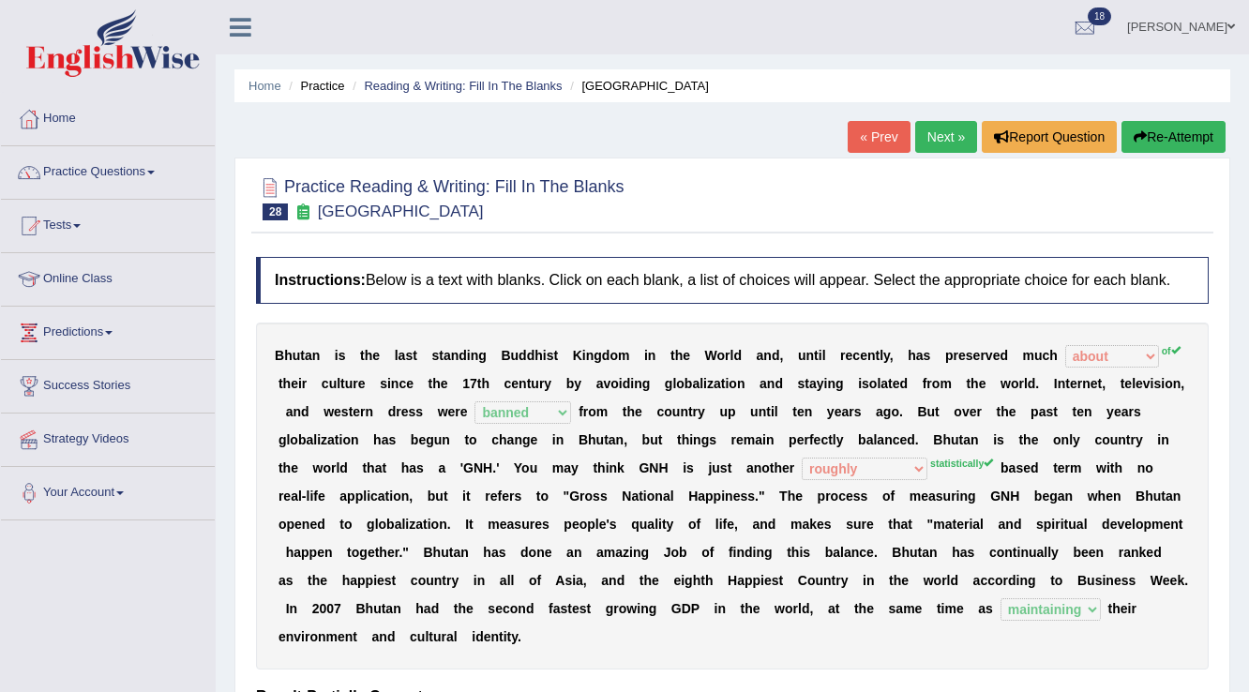
click at [1155, 125] on button "Re-Attempt" at bounding box center [1173, 137] width 104 height 32
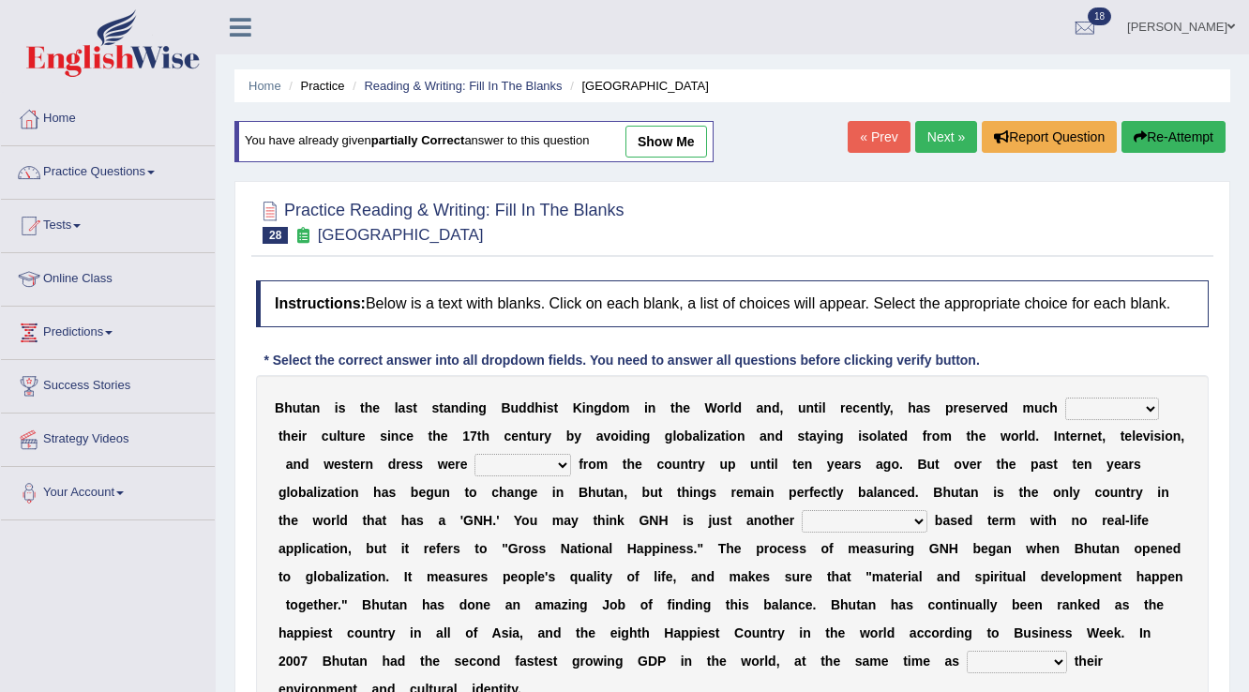
click at [1099, 405] on select "of about to for" at bounding box center [1112, 409] width 94 height 23
select select "of"
click at [1065, 398] on select "of about to for" at bounding box center [1112, 409] width 94 height 23
click at [516, 462] on select "summoned observed displayed banned" at bounding box center [522, 465] width 97 height 23
select select "banned"
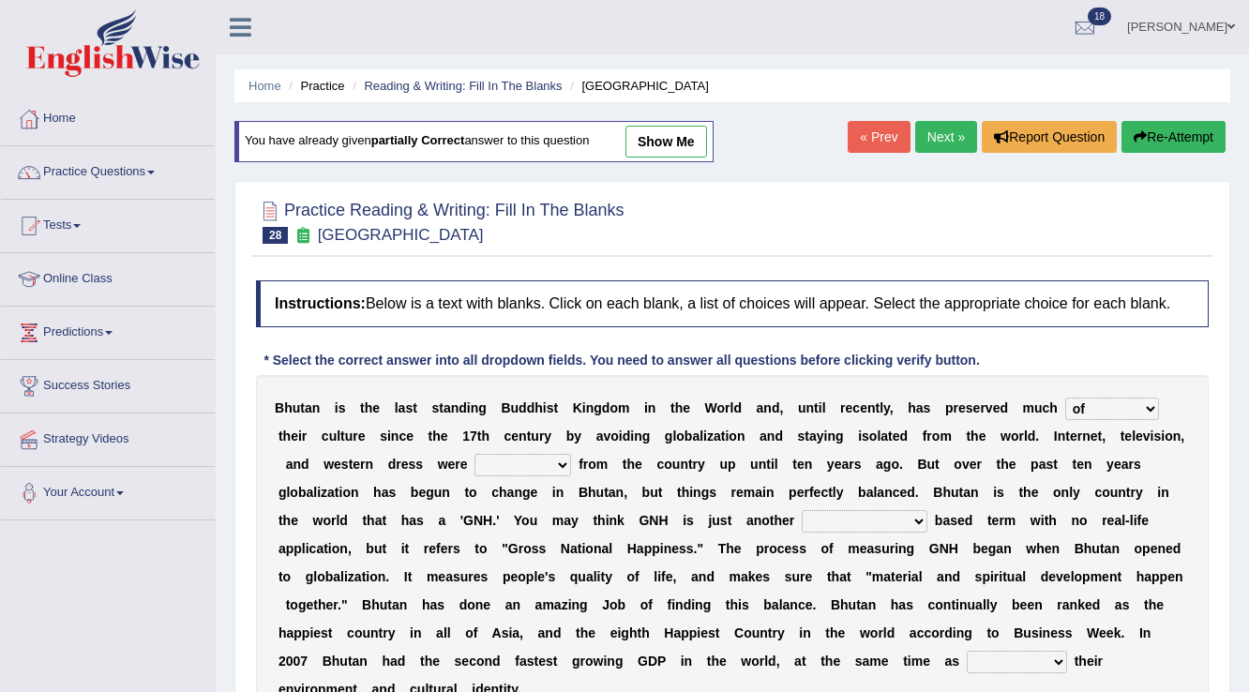
click at [474, 454] on select "summoned observed displayed banned" at bounding box center [522, 465] width 97 height 23
click at [880, 524] on select "statistically barely overwhelmingly roughly" at bounding box center [865, 521] width 126 height 23
select select "statistically"
click at [802, 510] on select "statistically barely overwhelmingly roughly" at bounding box center [865, 521] width 126 height 23
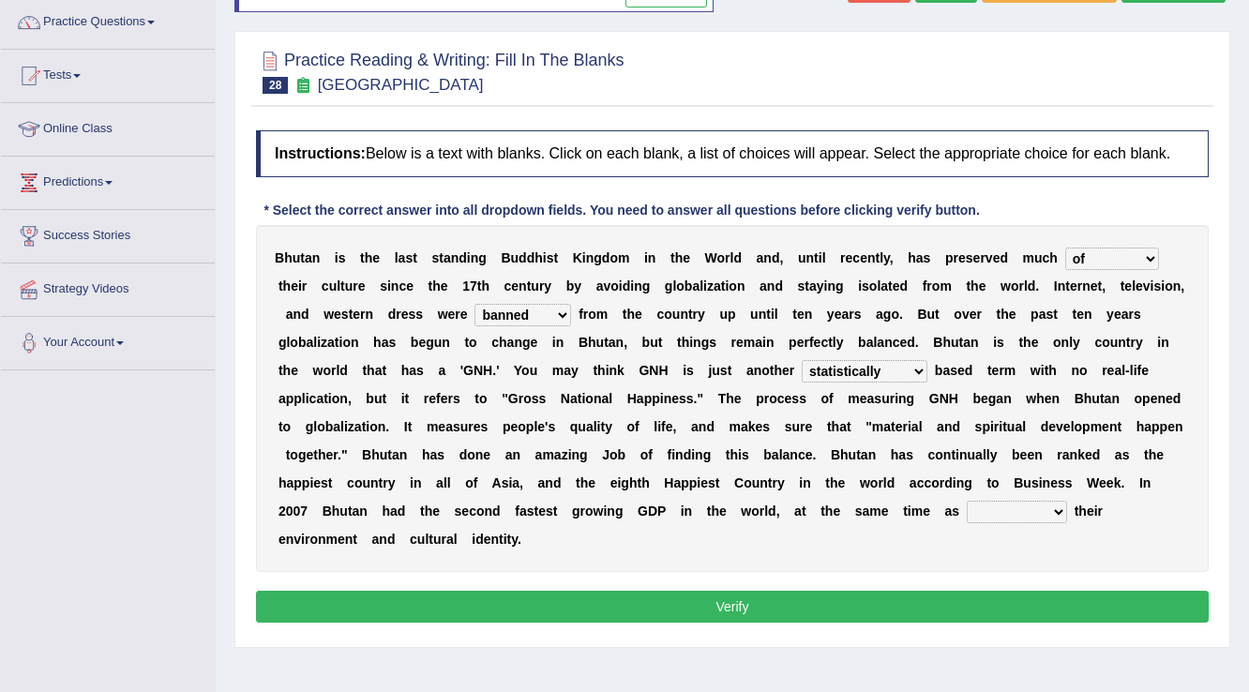
click at [1029, 506] on select "demeaning intruding maintaining mourning" at bounding box center [1017, 512] width 100 height 23
select select "maintaining"
click at [967, 501] on select "demeaning intruding maintaining mourning" at bounding box center [1017, 512] width 100 height 23
click at [913, 605] on button "Verify" at bounding box center [732, 607] width 953 height 32
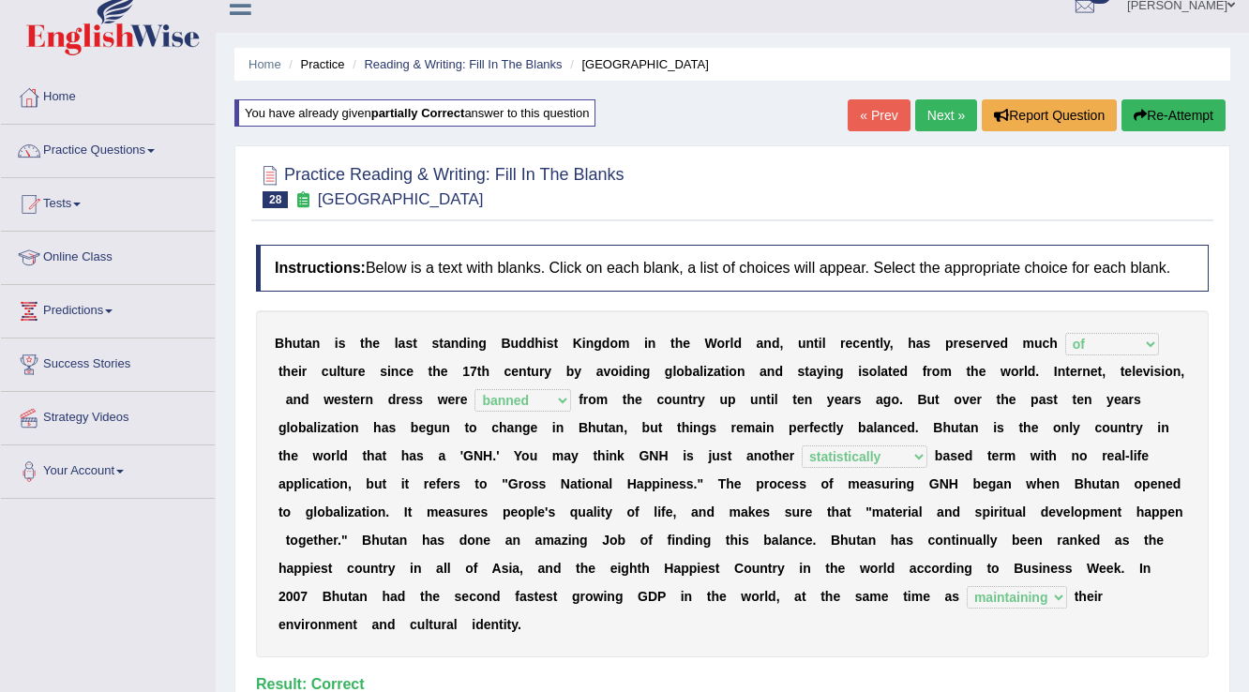
scroll to position [0, 0]
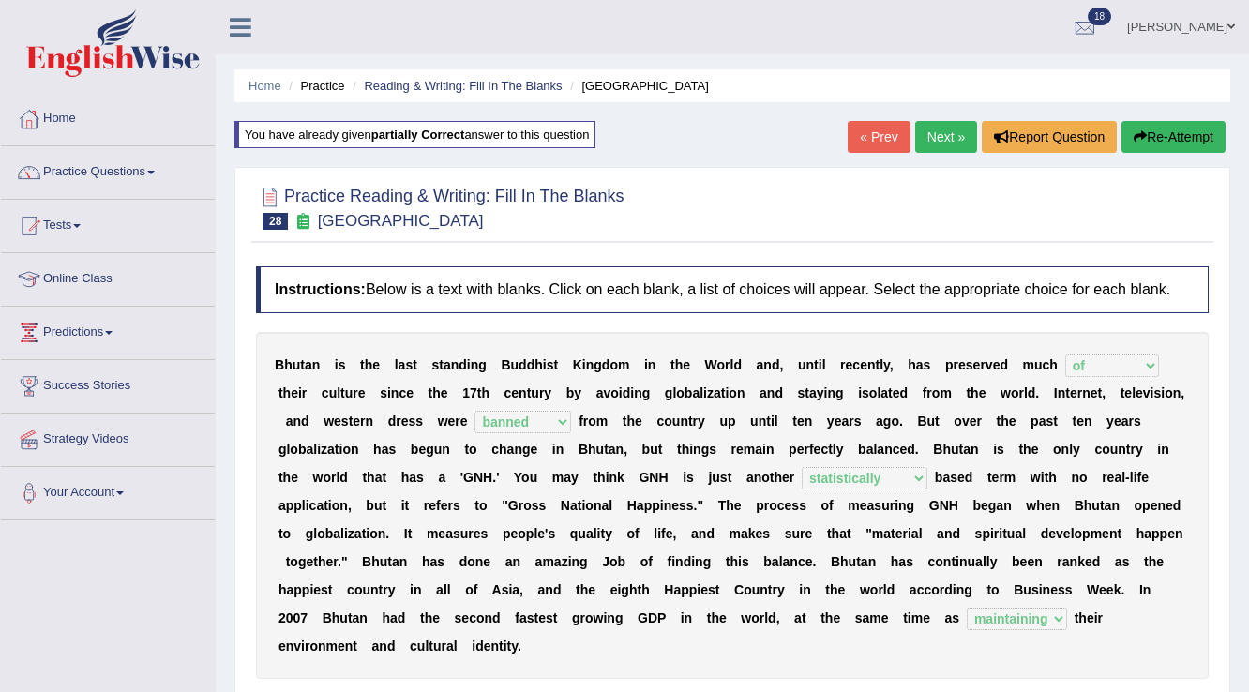
click at [943, 128] on link "Next »" at bounding box center [946, 137] width 62 height 32
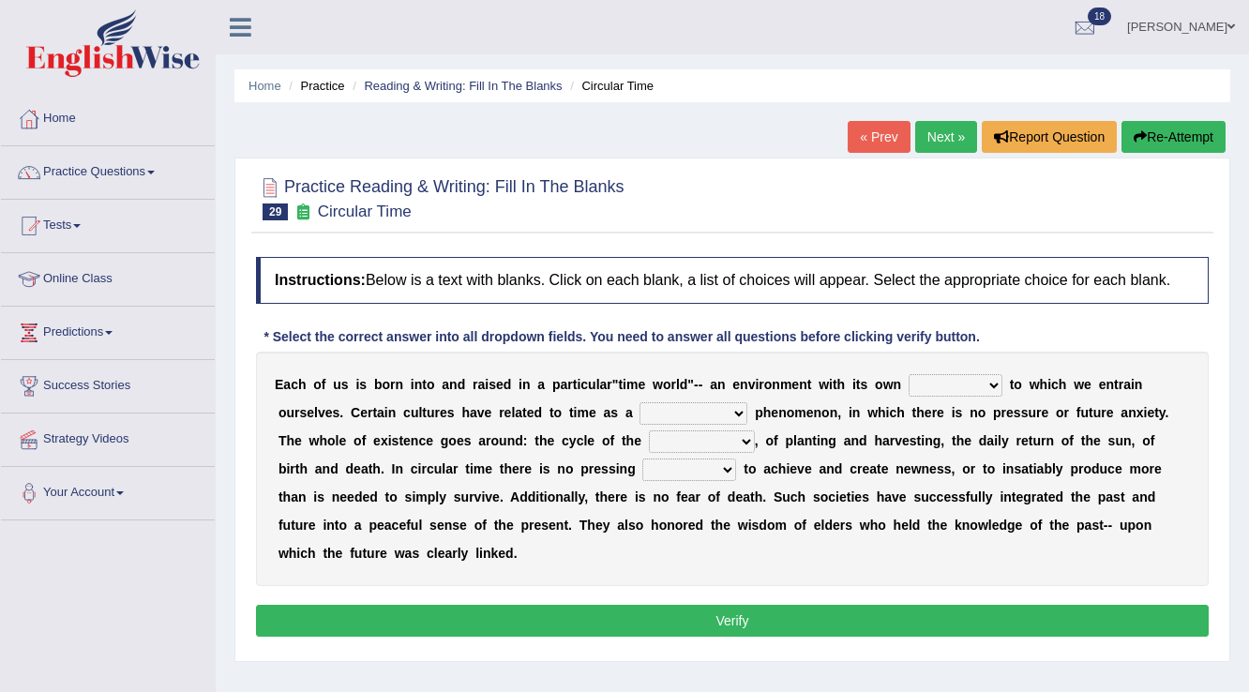
click at [950, 379] on select "area shape rhythm inclination" at bounding box center [956, 385] width 94 height 23
click at [909, 374] on select "area shape rhythm inclination" at bounding box center [956, 385] width 94 height 23
click at [968, 386] on select "area shape rhythm inclination" at bounding box center [956, 385] width 94 height 23
select select "inclination"
click at [909, 374] on select "area shape rhythm inclination" at bounding box center [956, 385] width 94 height 23
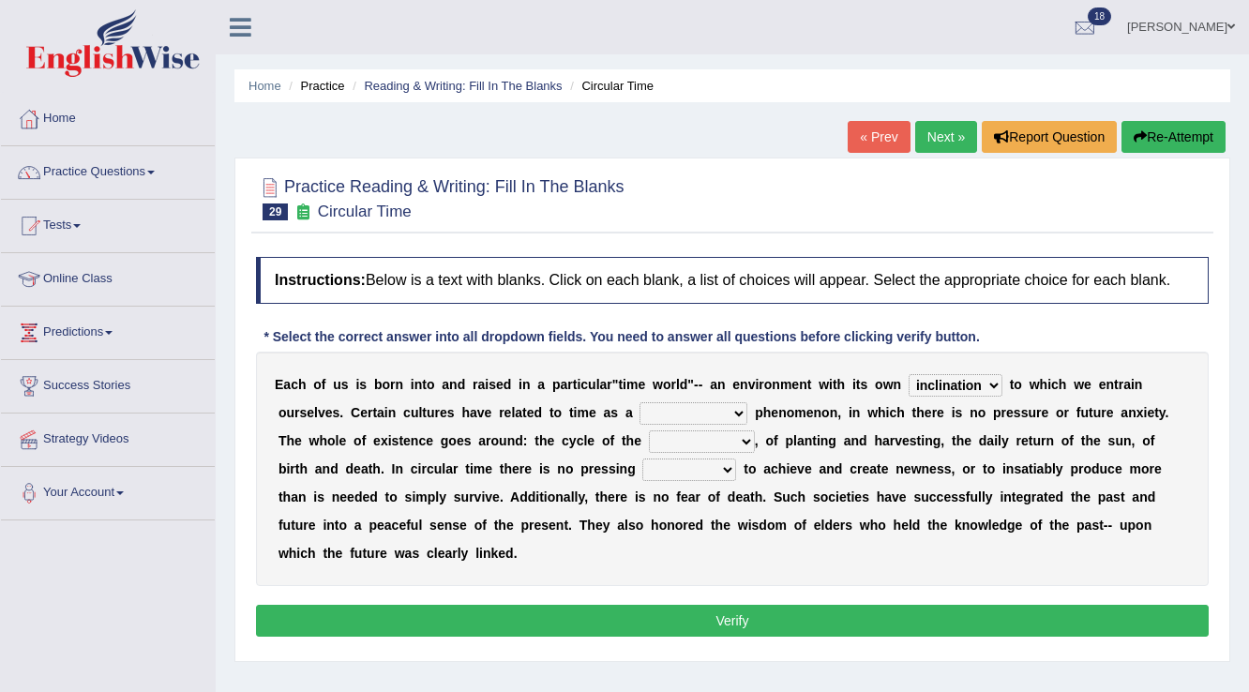
click at [682, 413] on select "cyclical conventional recycling cylindrical" at bounding box center [693, 413] width 108 height 23
select select "conventional"
click at [639, 402] on select "cyclical conventional recycling cylindrical" at bounding box center [693, 413] width 108 height 23
click at [715, 411] on select "cyclical conventional recycling cylindrical" at bounding box center [693, 413] width 108 height 23
click at [730, 405] on select "cyclical conventional recycling cylindrical" at bounding box center [693, 413] width 108 height 23
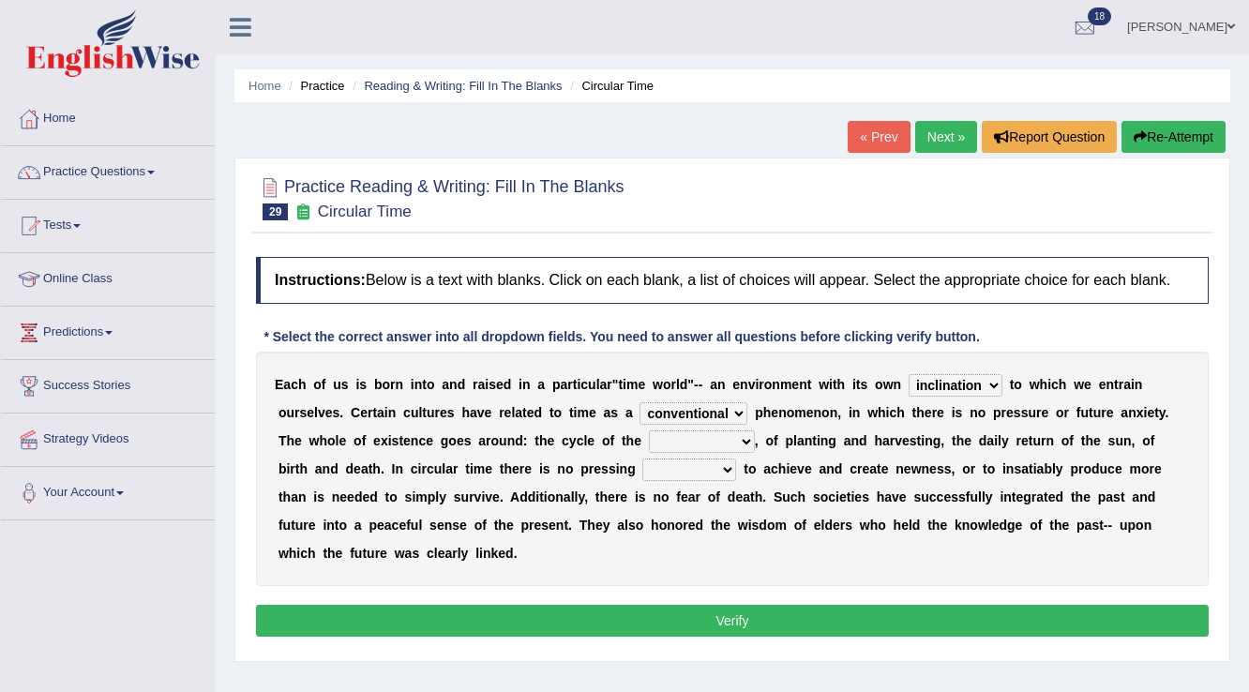
click at [744, 437] on select "days seasons arrangement periods" at bounding box center [702, 441] width 106 height 23
select select "periods"
click at [649, 430] on select "days seasons arrangement periods" at bounding box center [702, 441] width 106 height 23
click at [696, 466] on select "issue point cause need" at bounding box center [689, 470] width 94 height 23
select select "point"
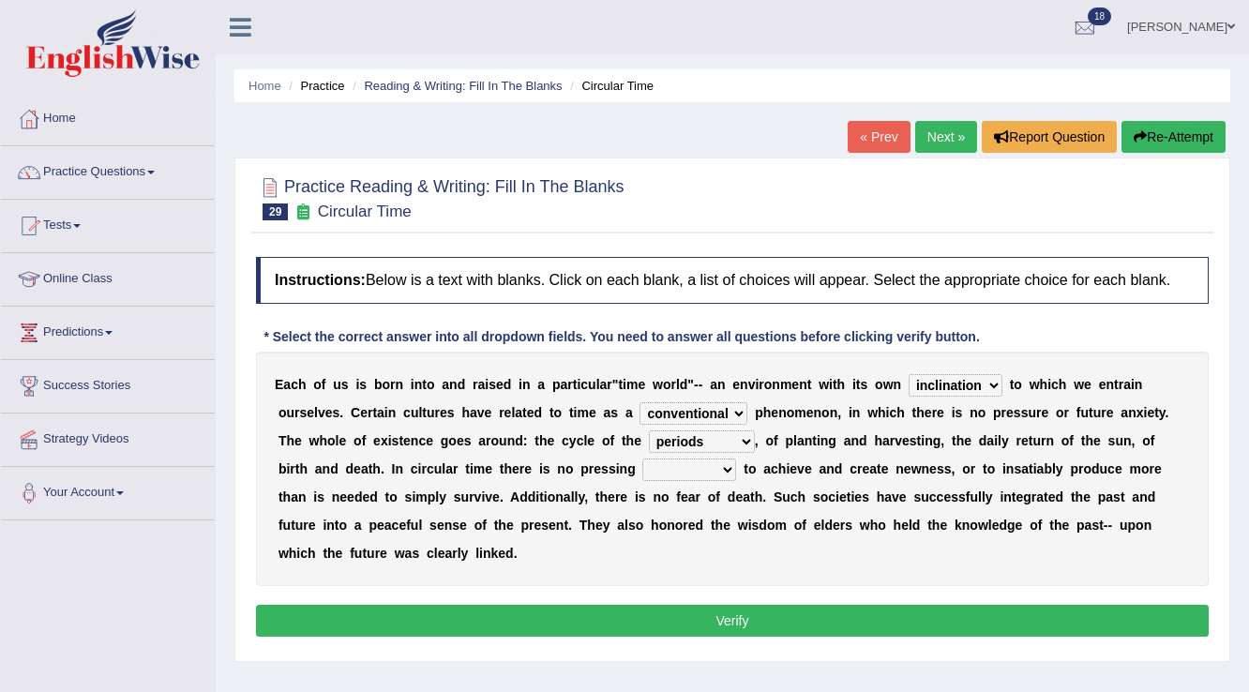
click at [642, 459] on select "issue point cause need" at bounding box center [689, 470] width 94 height 23
click at [714, 616] on button "Verify" at bounding box center [732, 621] width 953 height 32
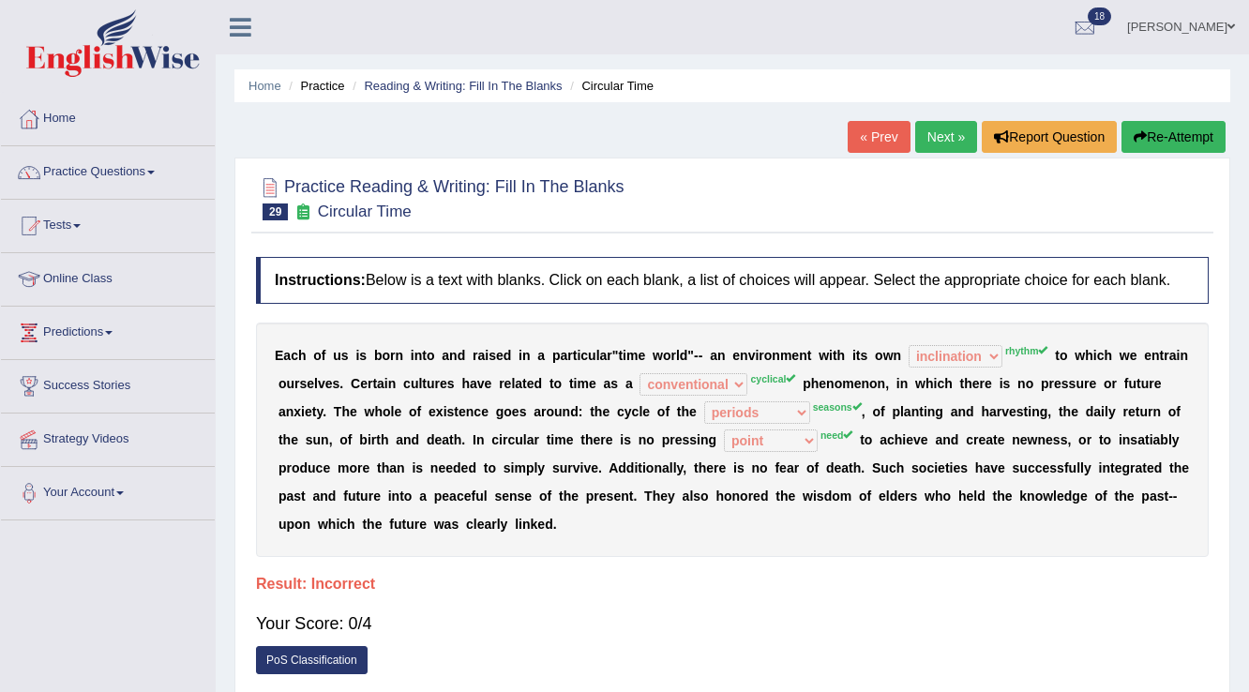
click at [1176, 143] on button "Re-Attempt" at bounding box center [1173, 137] width 104 height 32
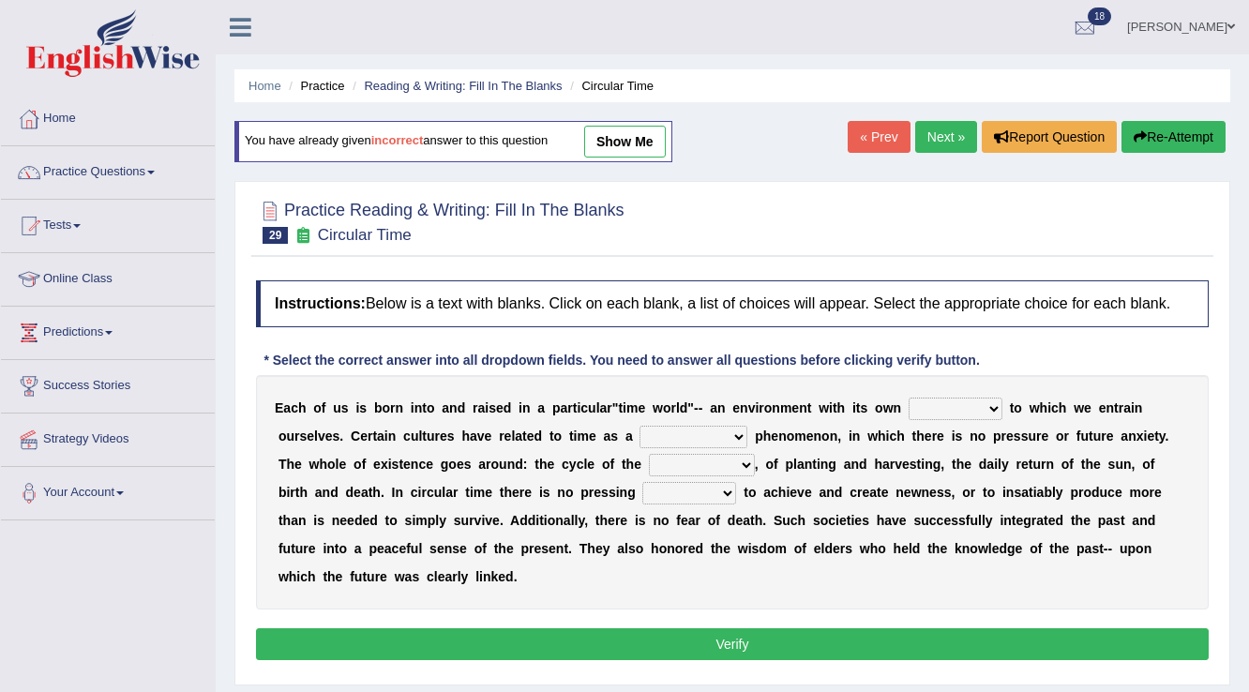
click at [973, 401] on select "area shape rhythm inclination" at bounding box center [956, 409] width 94 height 23
select select "rhythm"
click at [909, 398] on select "area shape rhythm inclination" at bounding box center [956, 409] width 94 height 23
click at [720, 429] on select "cyclical conventional recycling cylindrical" at bounding box center [693, 437] width 108 height 23
select select "cyclical"
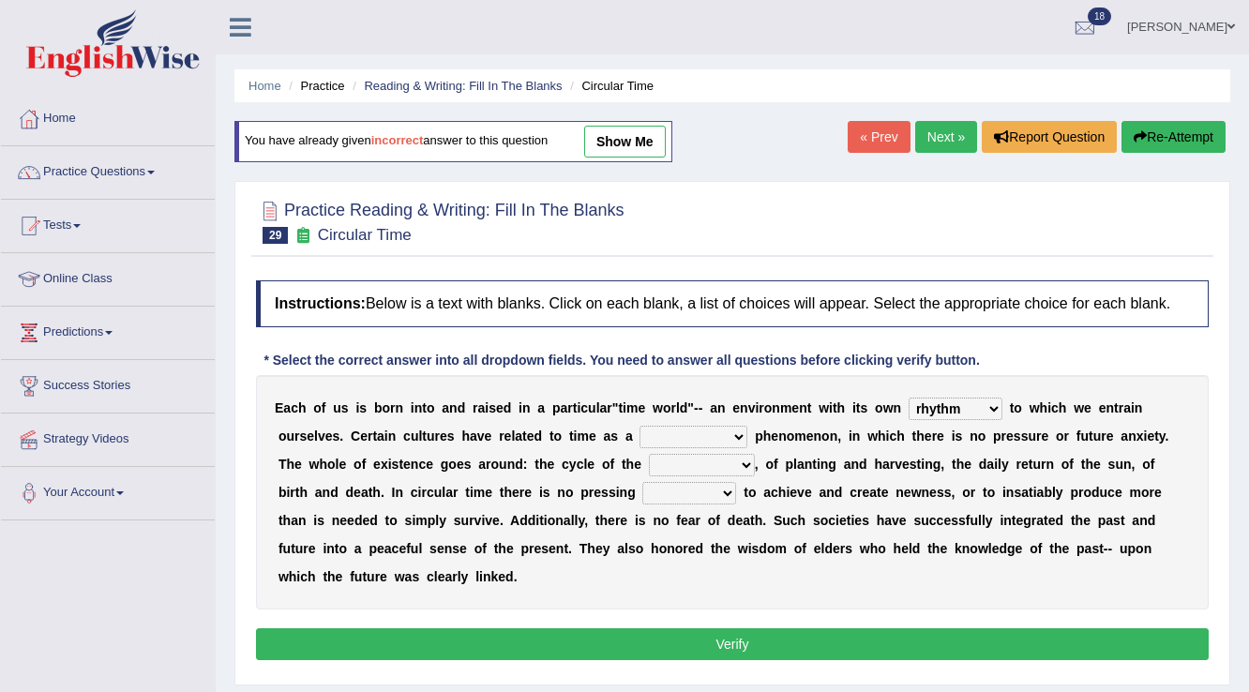
click at [639, 426] on select "cyclical conventional recycling cylindrical" at bounding box center [693, 437] width 108 height 23
click at [729, 459] on select "days seasons arrangement periods" at bounding box center [702, 465] width 106 height 23
select select "periods"
click at [649, 454] on select "days seasons arrangement periods" at bounding box center [702, 465] width 106 height 23
click at [727, 492] on select "issue point cause need" at bounding box center [689, 493] width 94 height 23
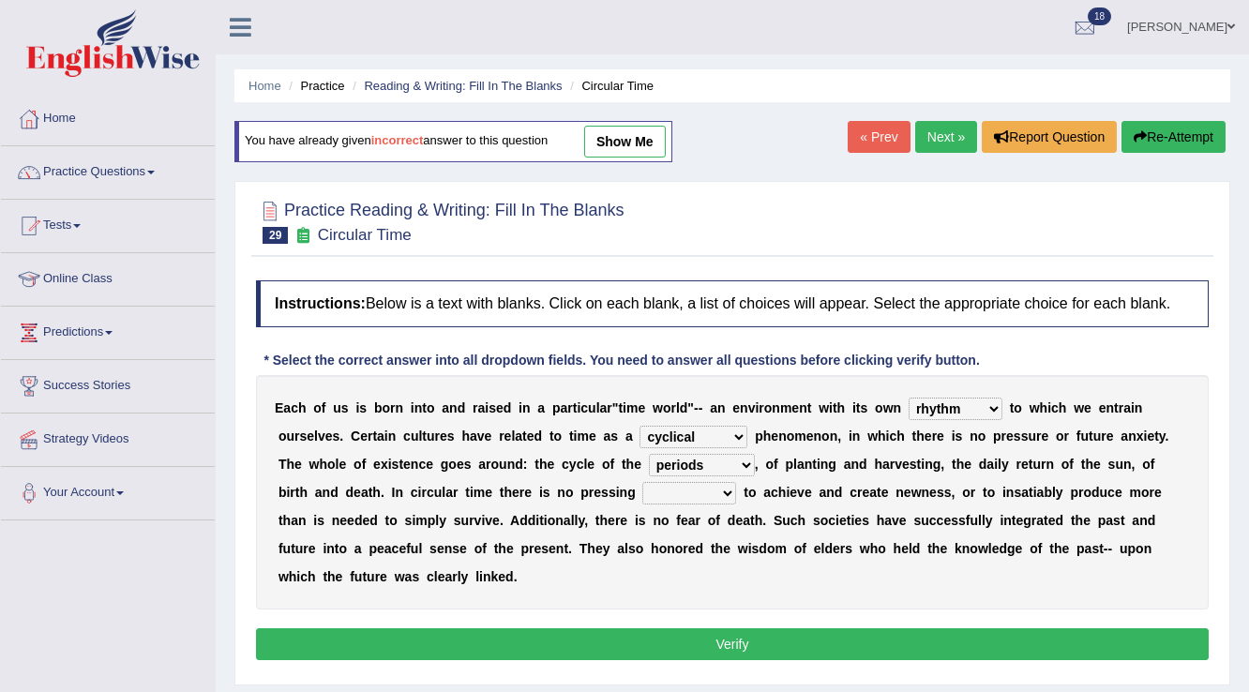
select select "need"
click at [642, 482] on select "issue point cause need" at bounding box center [689, 493] width 94 height 23
click at [753, 630] on button "Verify" at bounding box center [732, 644] width 953 height 32
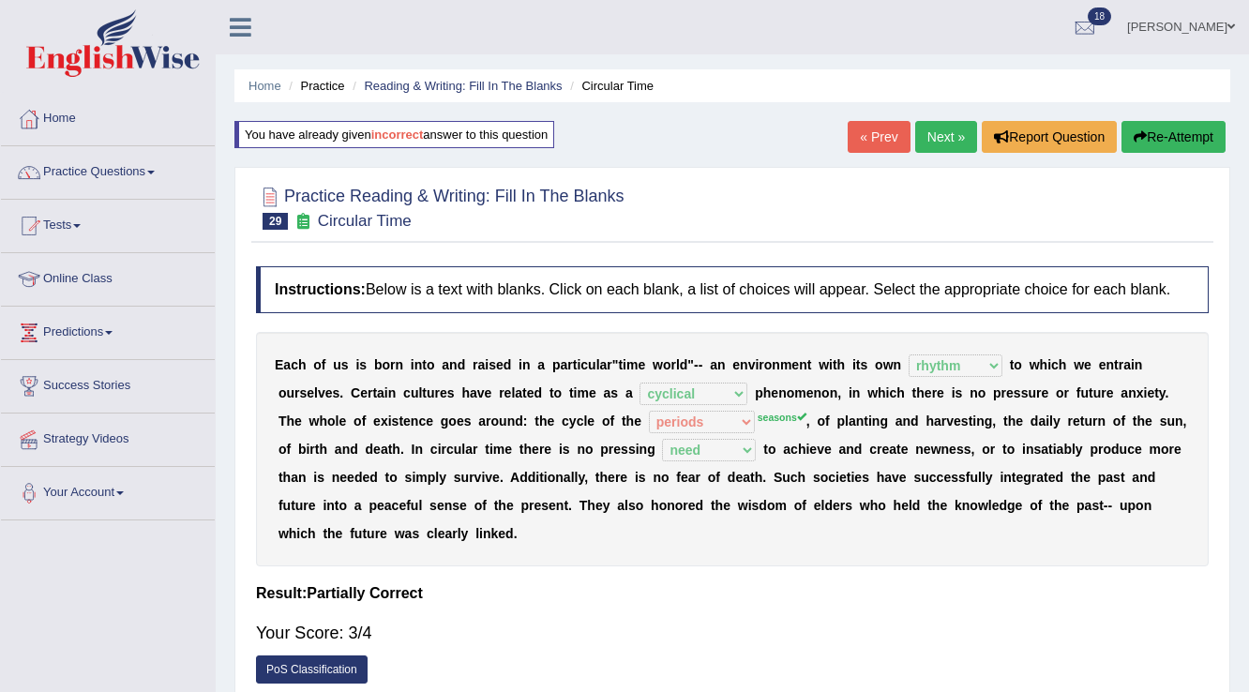
click at [957, 128] on link "Next »" at bounding box center [946, 137] width 62 height 32
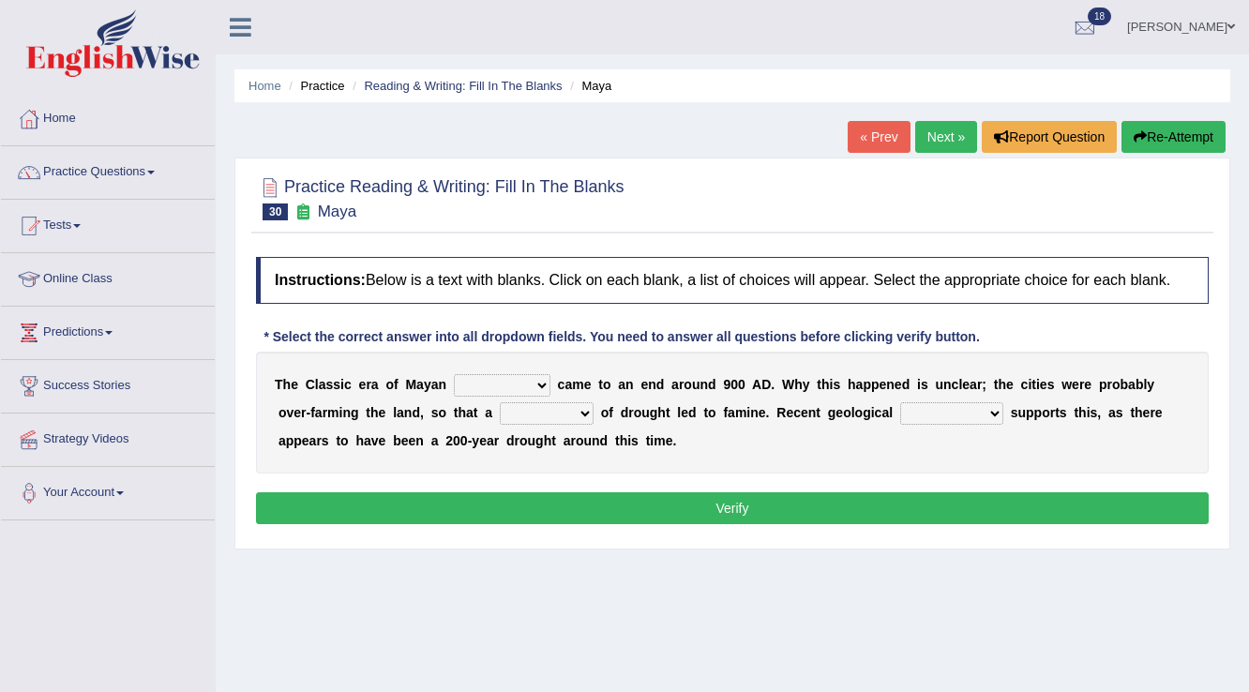
click at [530, 382] on select "community society civilization class" at bounding box center [502, 385] width 97 height 23
select select "society"
click at [454, 374] on select "community society civilization class" at bounding box center [502, 385] width 97 height 23
click at [547, 409] on select "time period range phase" at bounding box center [547, 413] width 94 height 23
select select "phase"
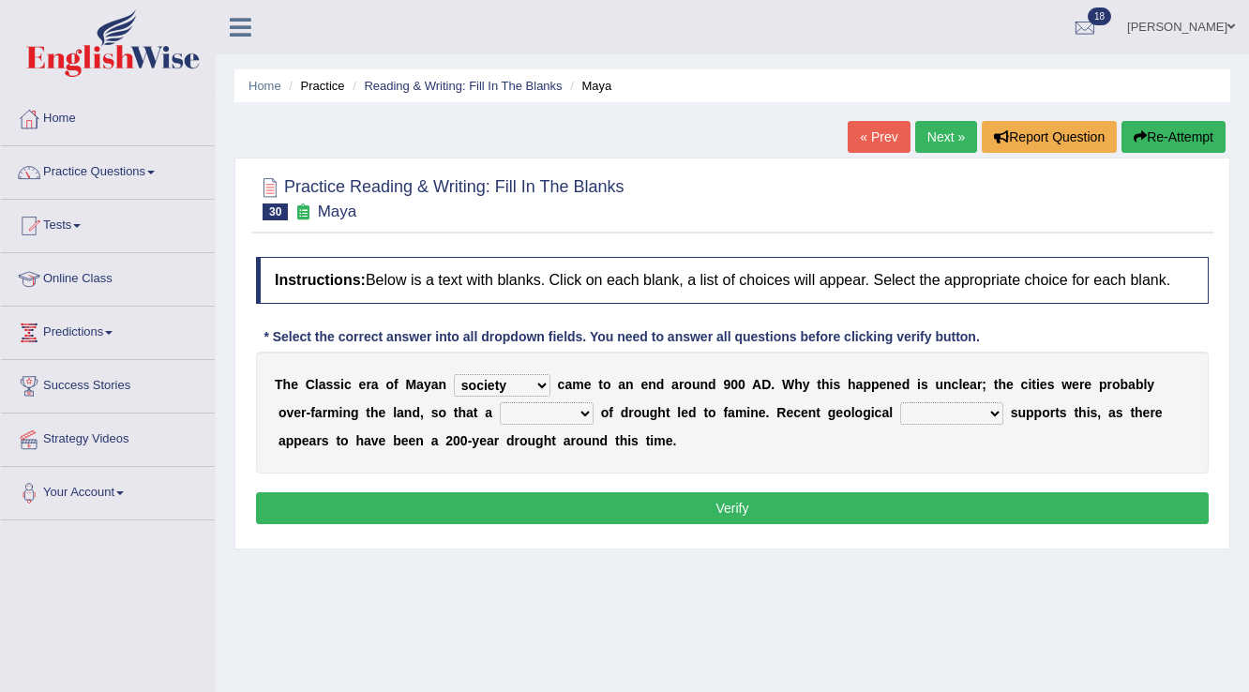
click at [500, 402] on select "time period range phase" at bounding box center [547, 413] width 94 height 23
click at [984, 407] on select "research test examination exploitation" at bounding box center [951, 413] width 103 height 23
select select "research"
click at [900, 402] on select "research test examination exploitation" at bounding box center [951, 413] width 103 height 23
click at [654, 500] on button "Verify" at bounding box center [732, 508] width 953 height 32
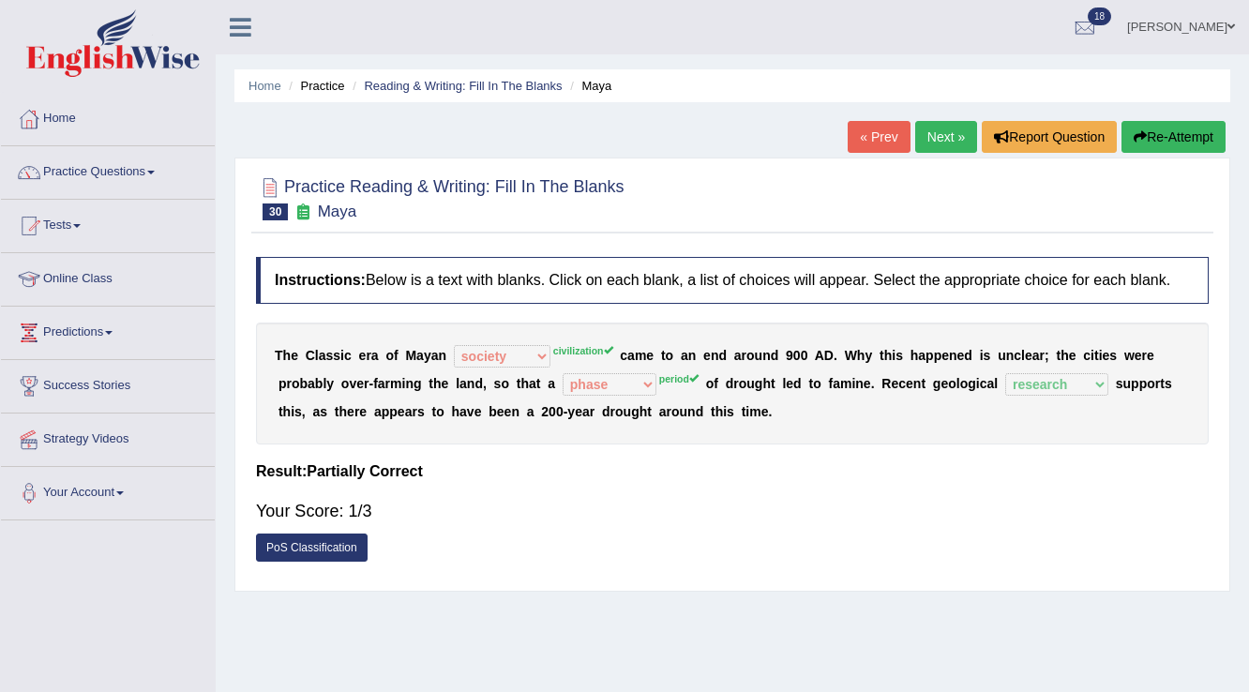
click at [1173, 133] on button "Re-Attempt" at bounding box center [1173, 137] width 104 height 32
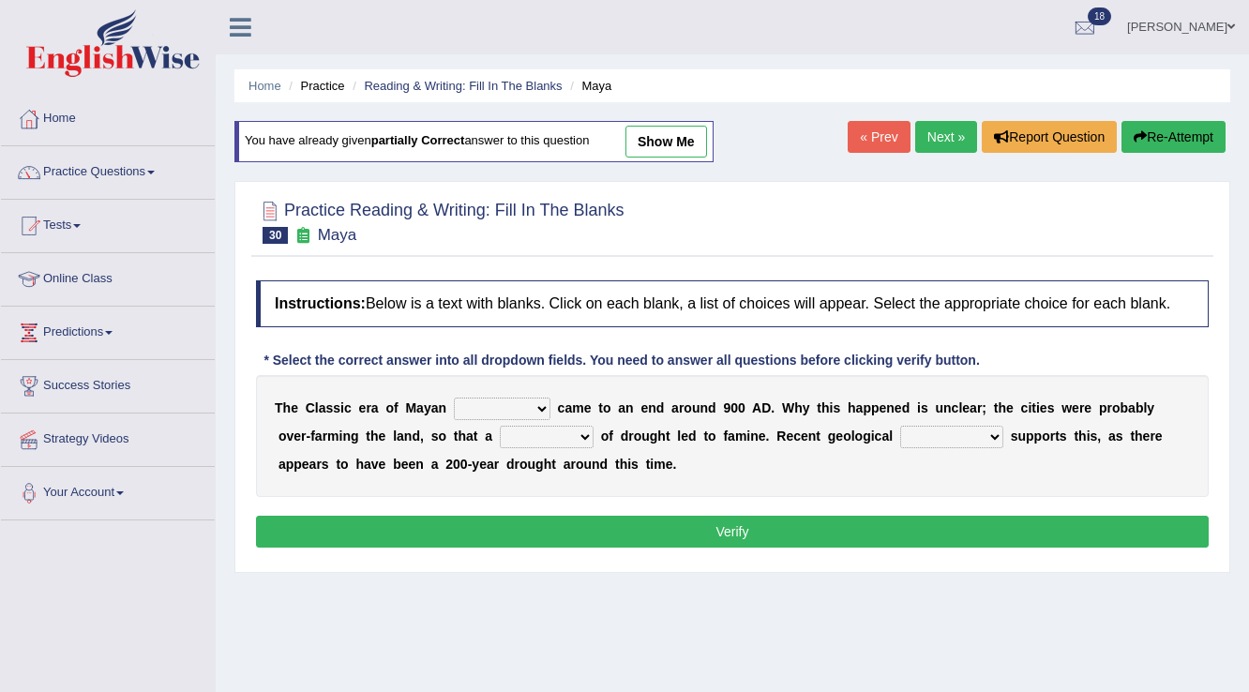
click at [519, 405] on select "community society civilization class" at bounding box center [502, 409] width 97 height 23
select select "civilization"
click at [454, 398] on select "community society civilization class" at bounding box center [502, 409] width 97 height 23
click at [537, 435] on select "time period range phase" at bounding box center [547, 437] width 94 height 23
select select "period"
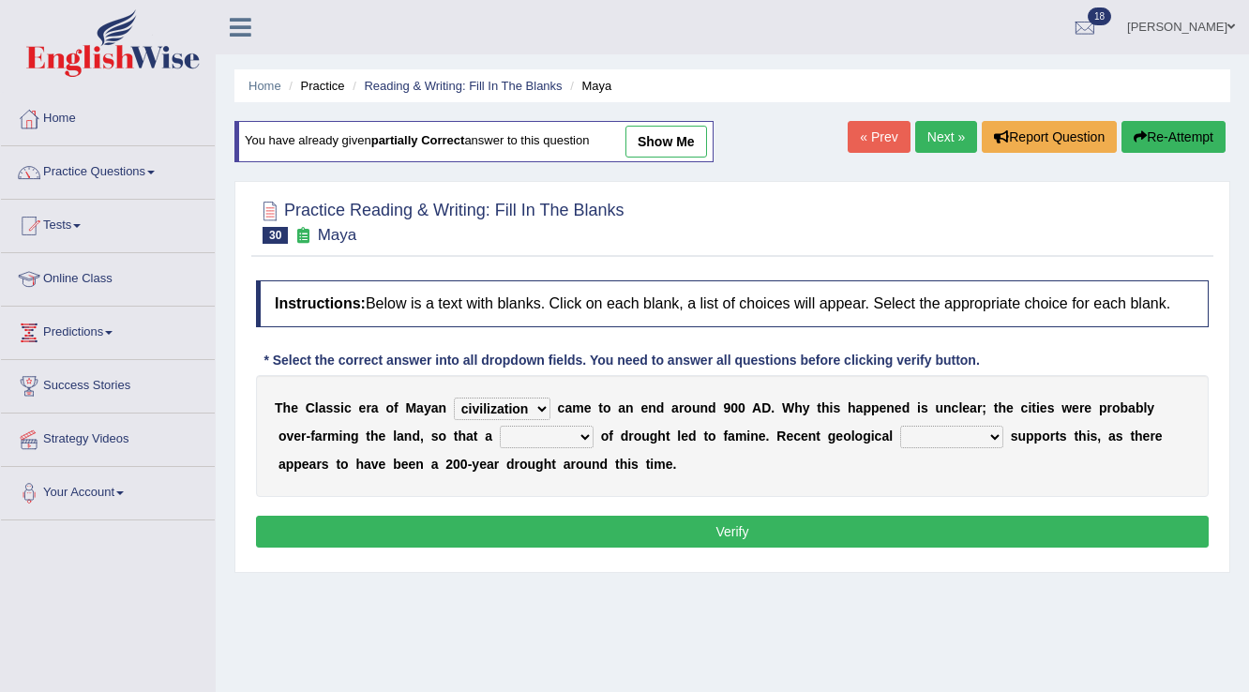
click at [500, 426] on select "time period range phase" at bounding box center [547, 437] width 94 height 23
click at [976, 435] on select "research test examination exploitation" at bounding box center [951, 437] width 103 height 23
select select "research"
click at [900, 426] on select "research test examination exploitation" at bounding box center [951, 437] width 103 height 23
click at [885, 529] on button "Verify" at bounding box center [732, 532] width 953 height 32
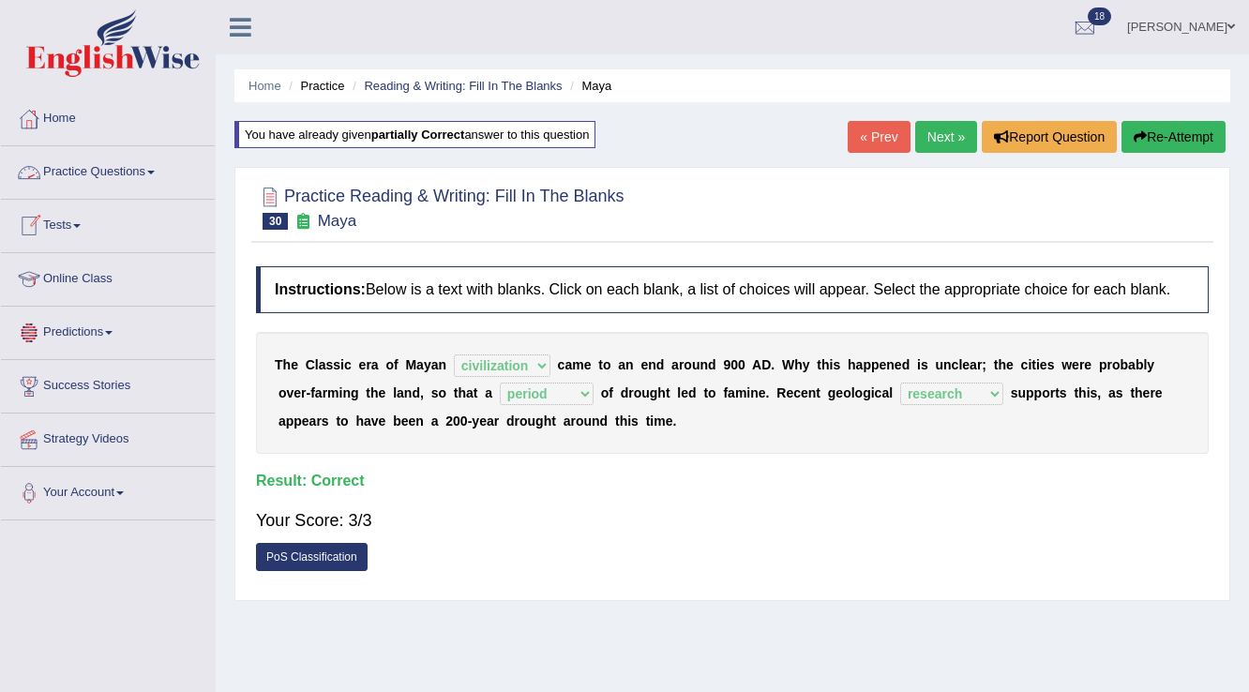
click at [98, 172] on link "Practice Questions" at bounding box center [108, 169] width 214 height 47
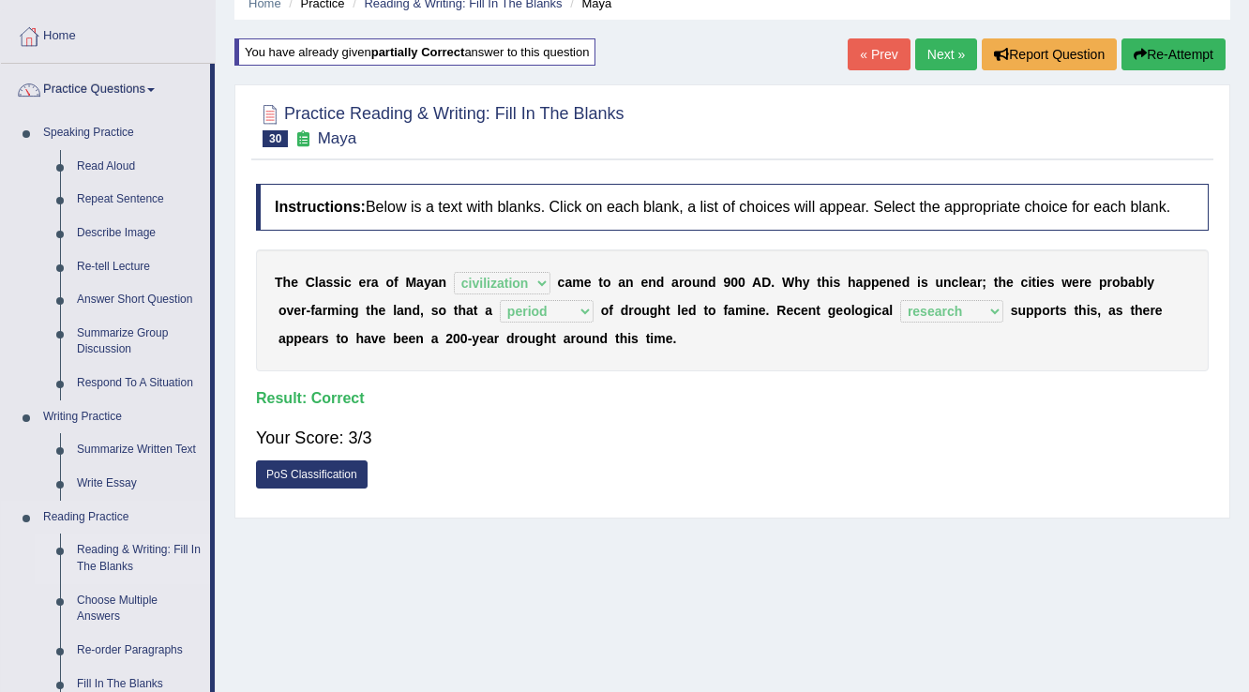
scroll to position [225, 0]
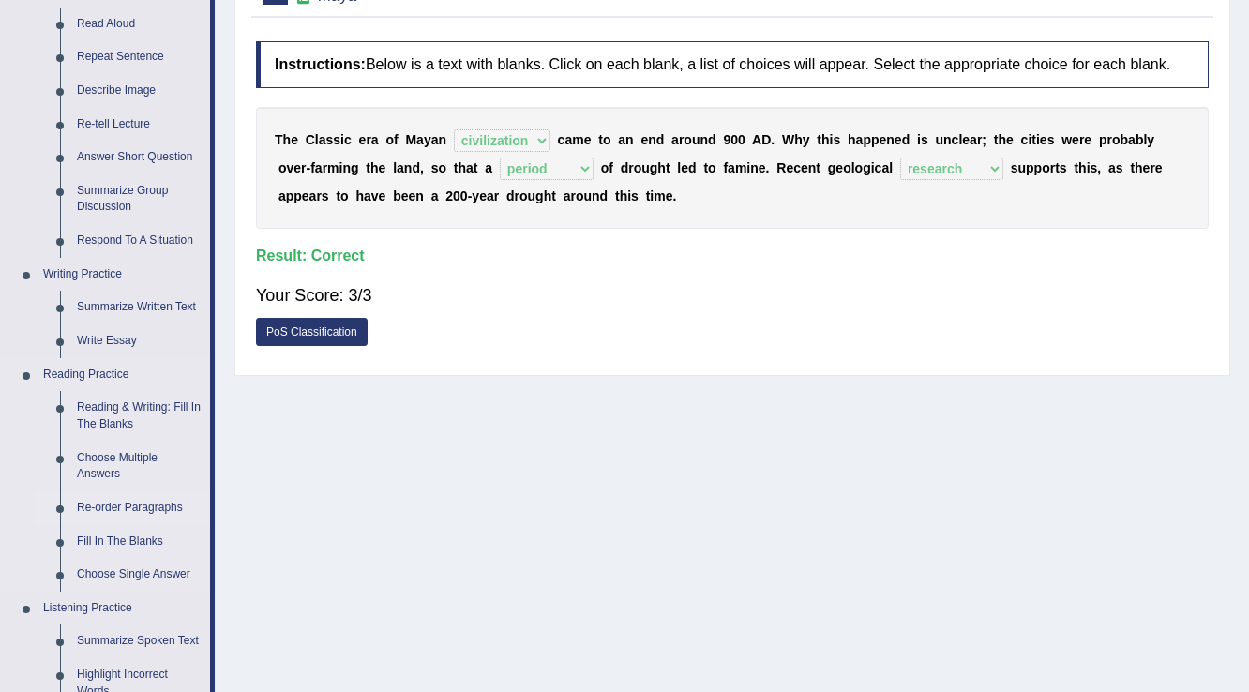
click at [105, 509] on link "Re-order Paragraphs" at bounding box center [139, 508] width 142 height 34
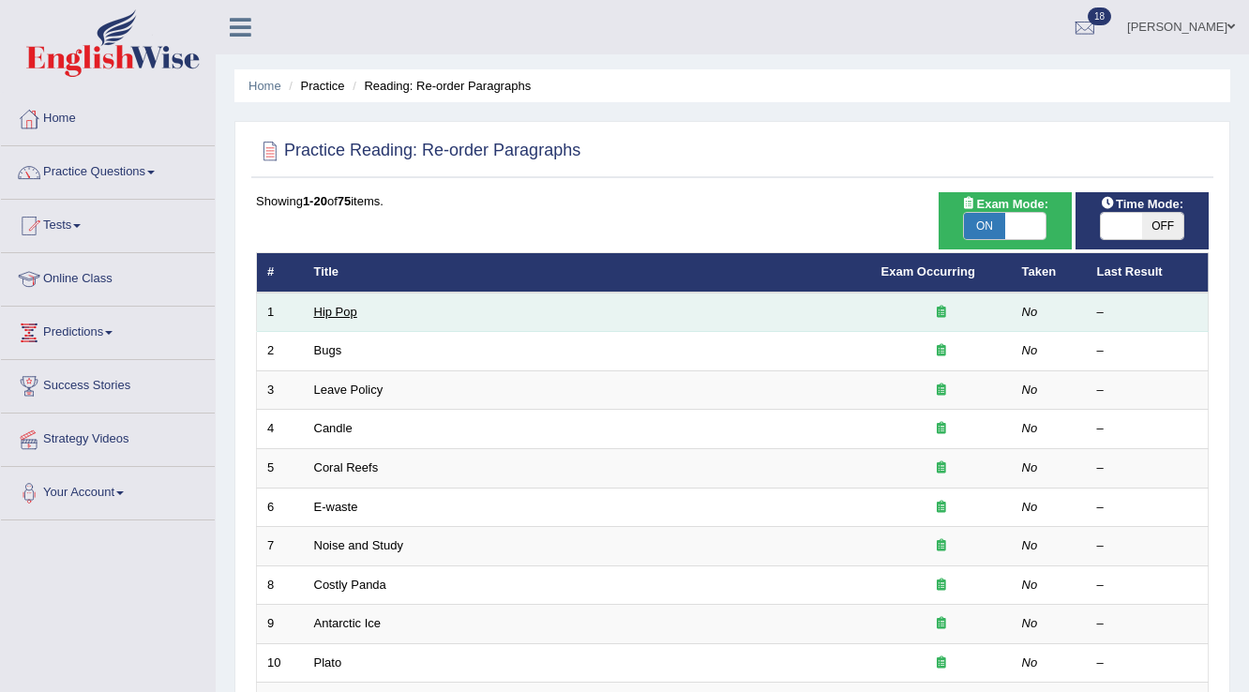
click at [330, 309] on link "Hip Pop" at bounding box center [335, 312] width 43 height 14
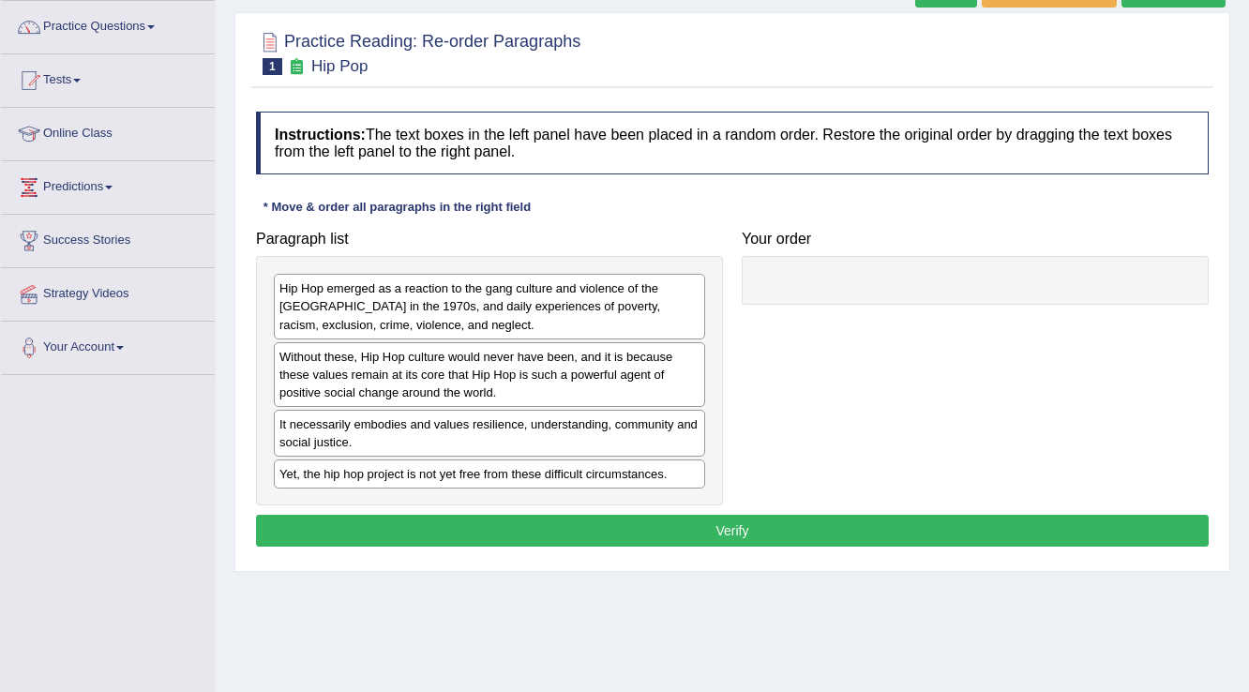
scroll to position [150, 0]
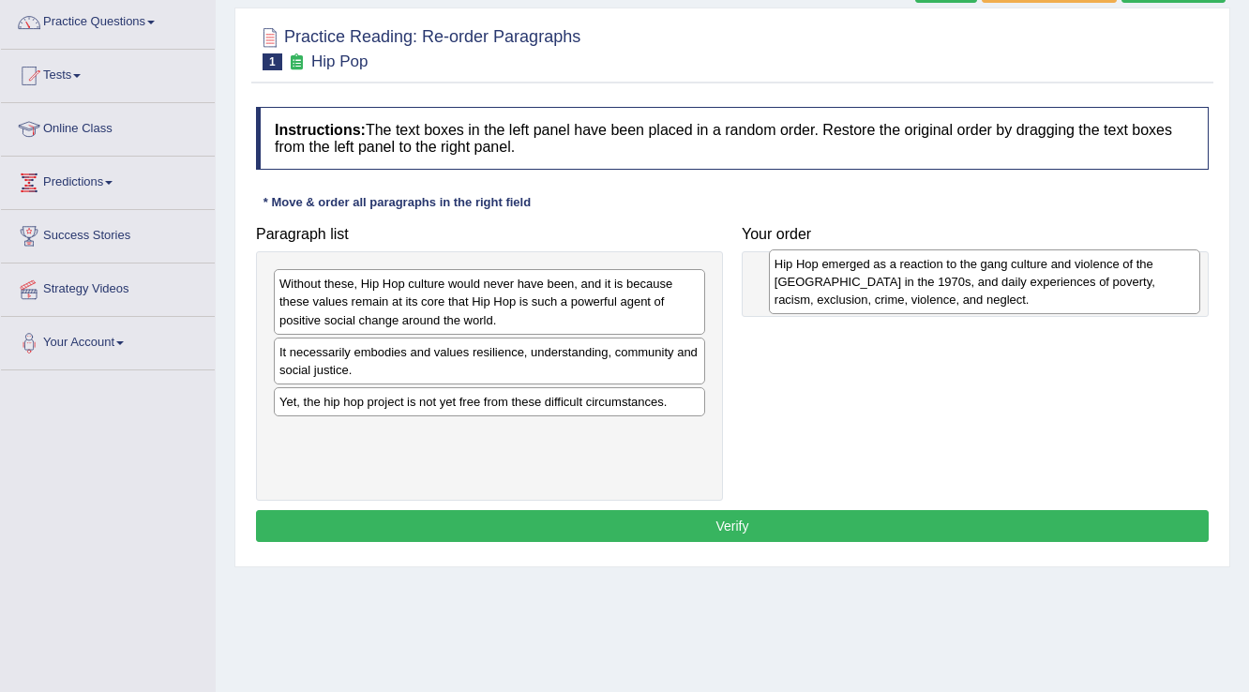
drag, startPoint x: 557, startPoint y: 291, endPoint x: 1052, endPoint y: 271, distance: 495.5
click at [1052, 271] on div "Hip Hop emerged as a reaction to the gang culture and violence of the [GEOGRAPH…" at bounding box center [985, 281] width 432 height 65
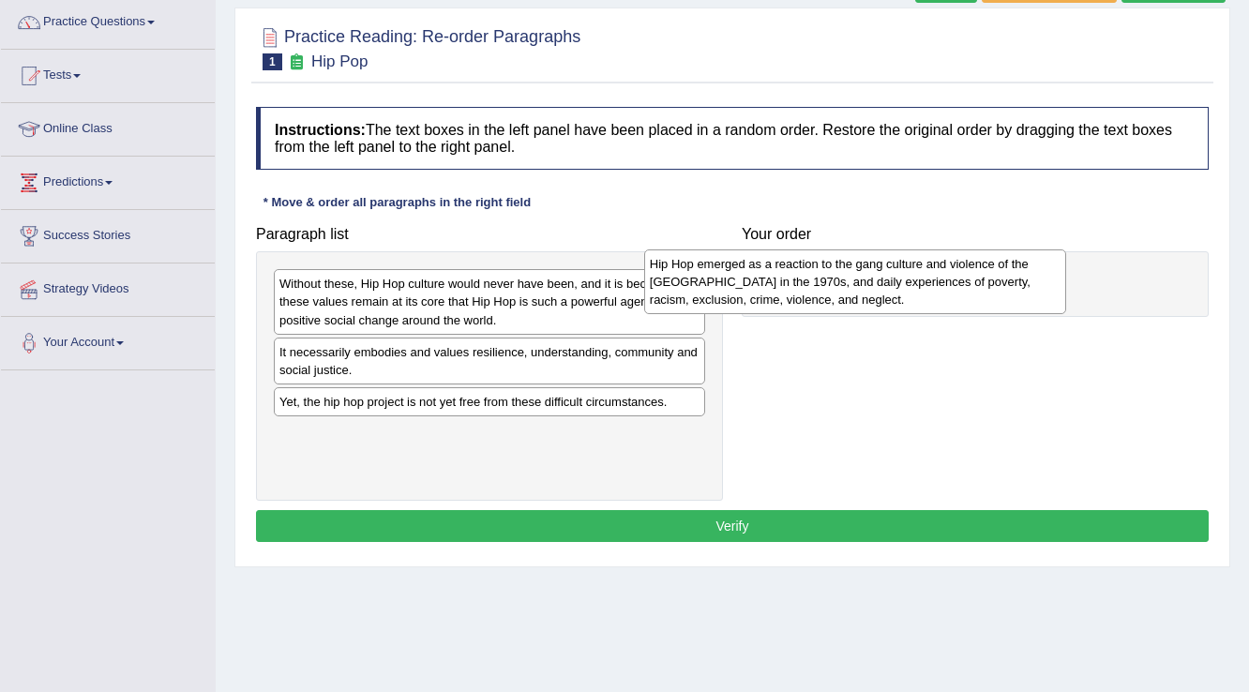
drag, startPoint x: 876, startPoint y: 293, endPoint x: 765, endPoint y: 270, distance: 112.9
click at [765, 270] on div "Hip Hop emerged as a reaction to the gang culture and violence of the [GEOGRAPH…" at bounding box center [855, 281] width 423 height 65
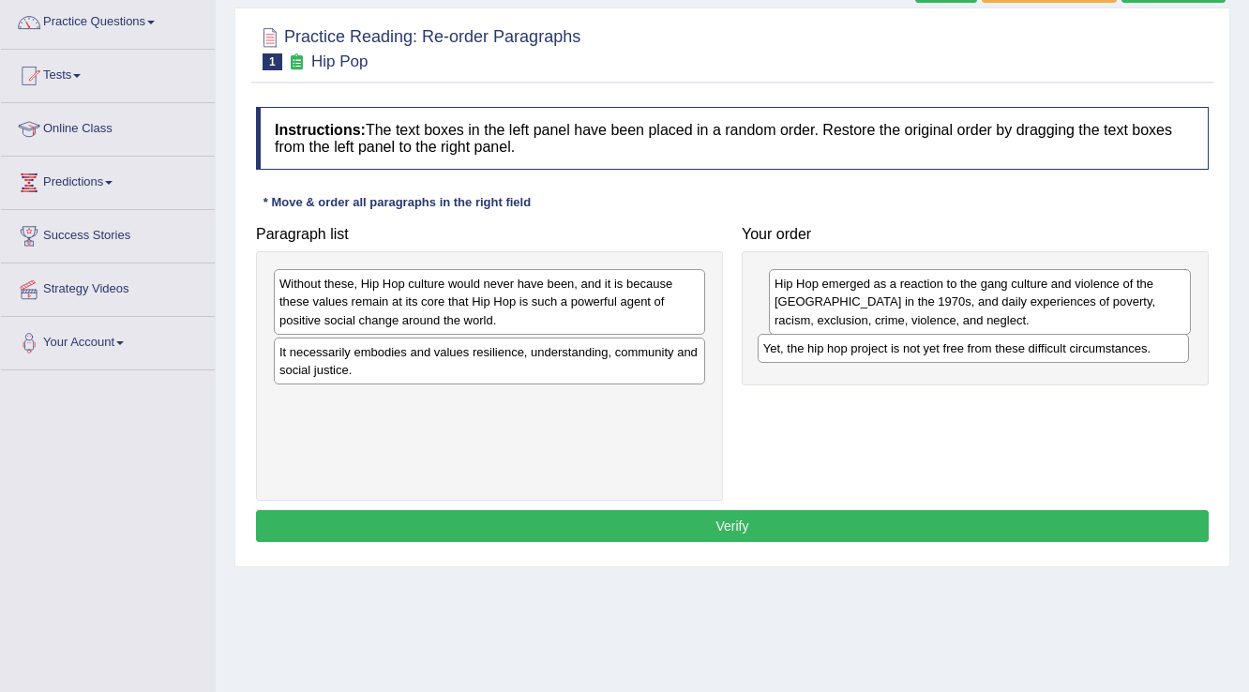
drag, startPoint x: 333, startPoint y: 404, endPoint x: 817, endPoint y: 352, distance: 486.7
click at [817, 352] on div "Yet, the hip hop project is not yet free from these difficult circumstances." at bounding box center [974, 348] width 432 height 29
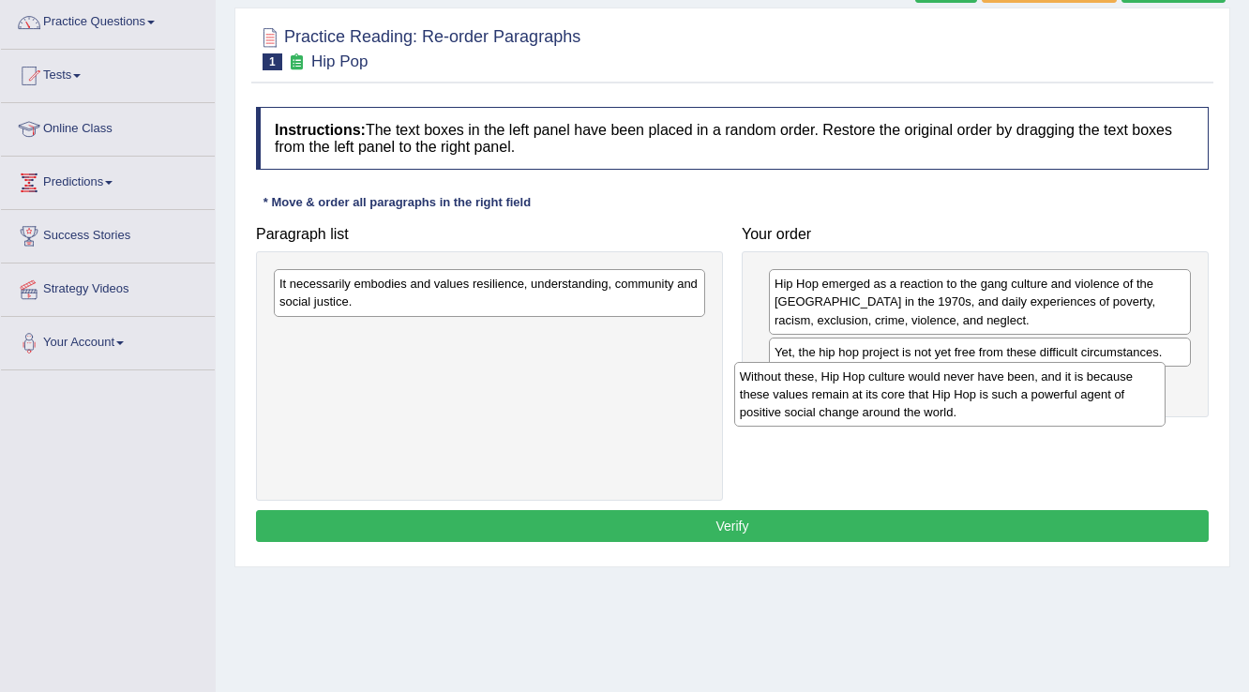
drag, startPoint x: 410, startPoint y: 297, endPoint x: 870, endPoint y: 390, distance: 469.7
click at [870, 390] on div "Without these, Hip Hop culture would never have been, and it is because these v…" at bounding box center [950, 394] width 432 height 65
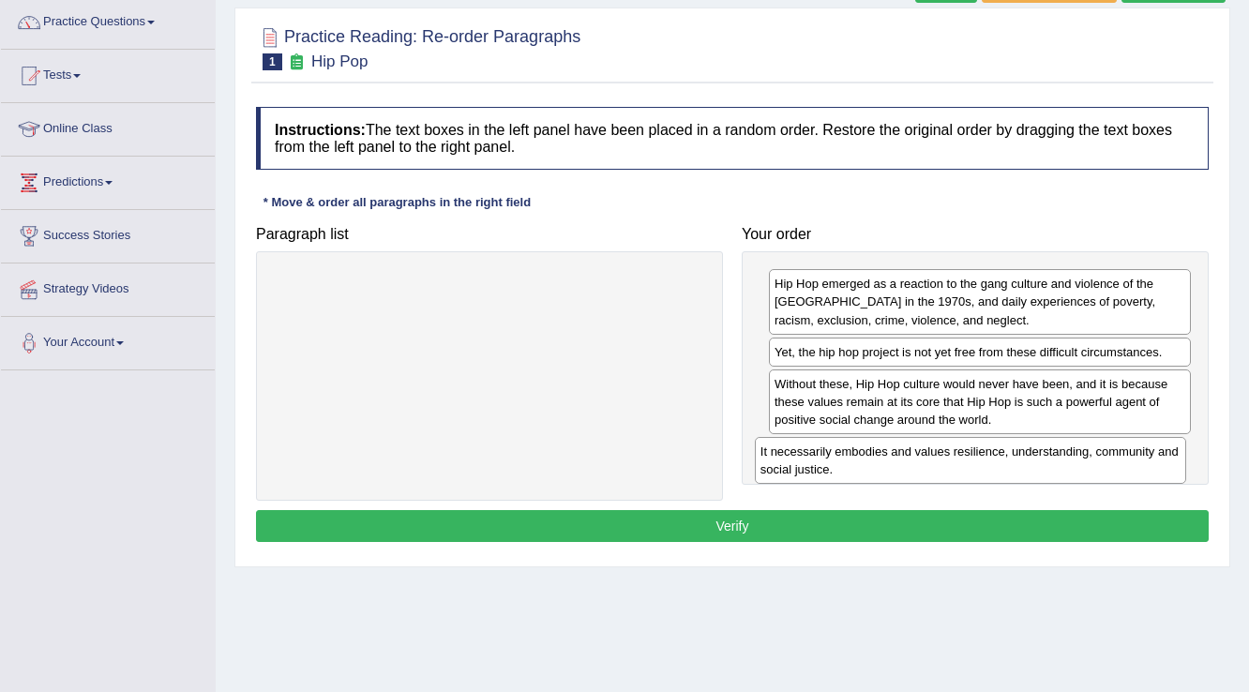
drag, startPoint x: 658, startPoint y: 300, endPoint x: 1139, endPoint y: 468, distance: 509.5
click at [1139, 468] on div "It necessarily embodies and values resilience, understanding, community and soc…" at bounding box center [971, 460] width 432 height 47
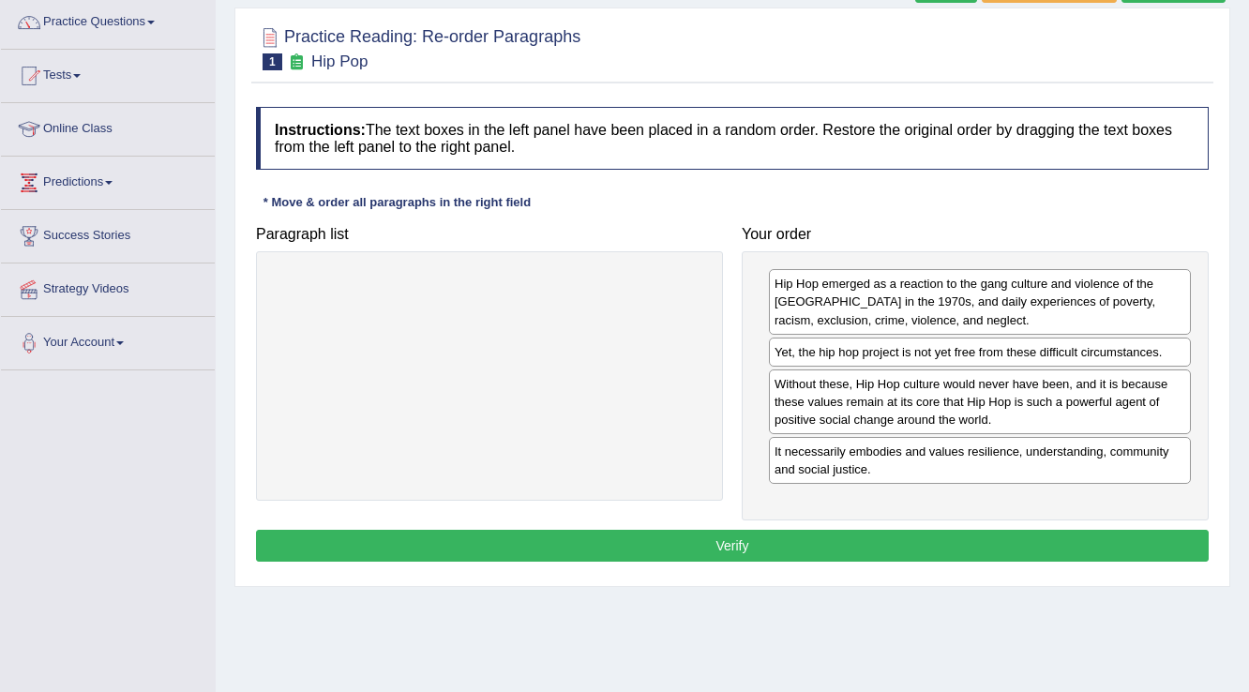
click at [866, 548] on button "Verify" at bounding box center [732, 546] width 953 height 32
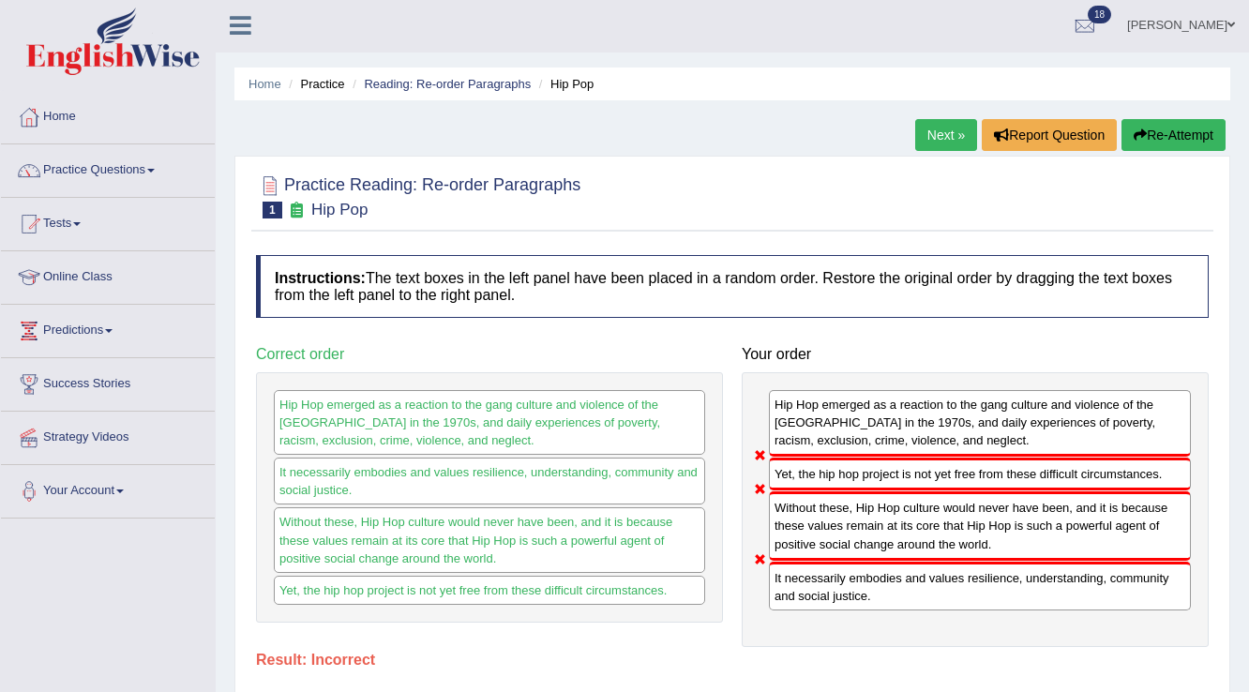
scroll to position [0, 0]
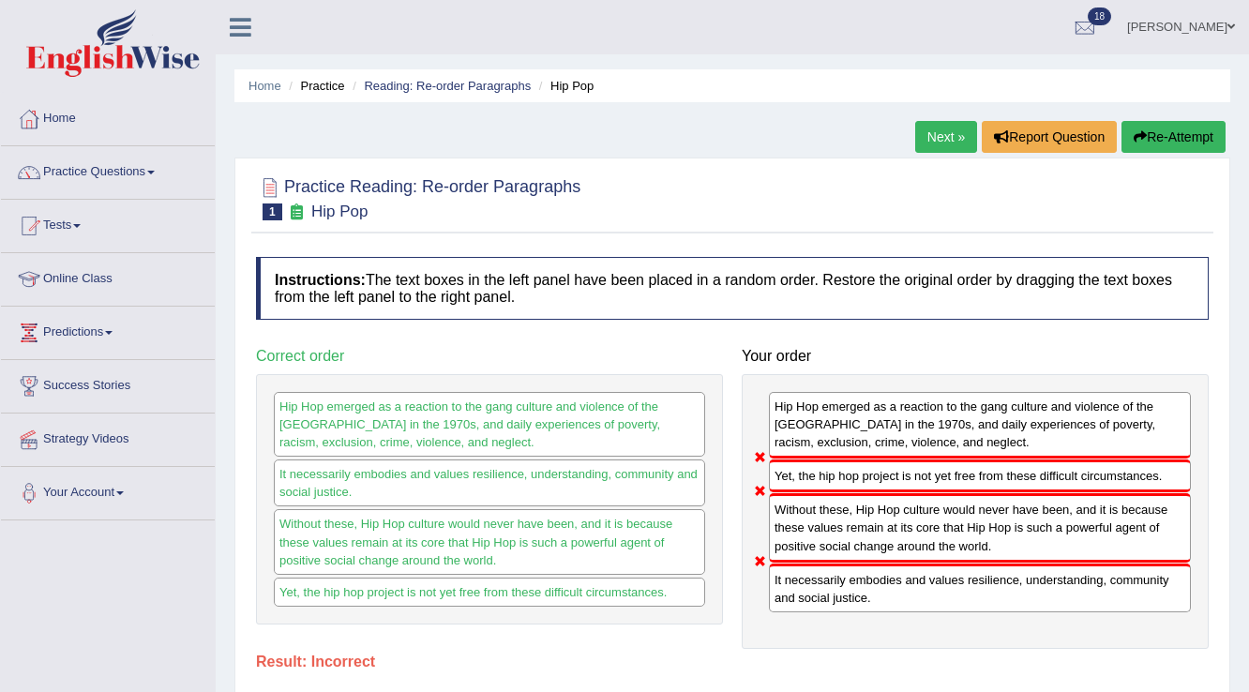
click at [1165, 135] on button "Re-Attempt" at bounding box center [1173, 137] width 104 height 32
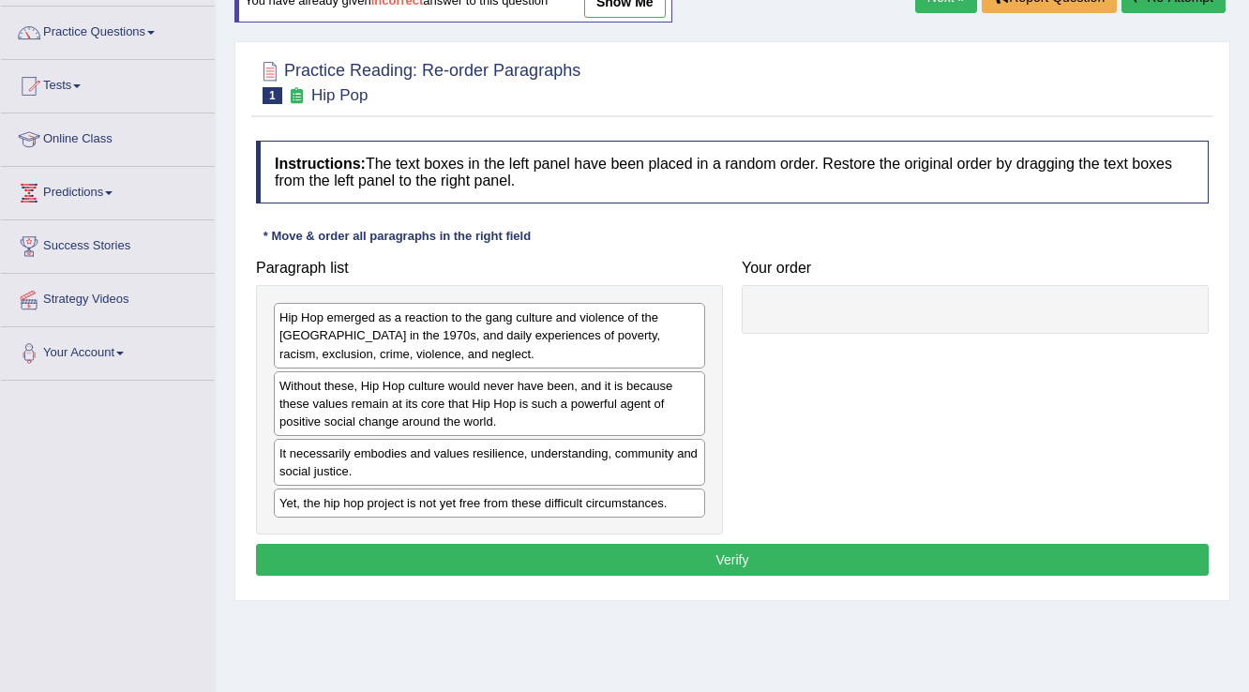
scroll to position [150, 0]
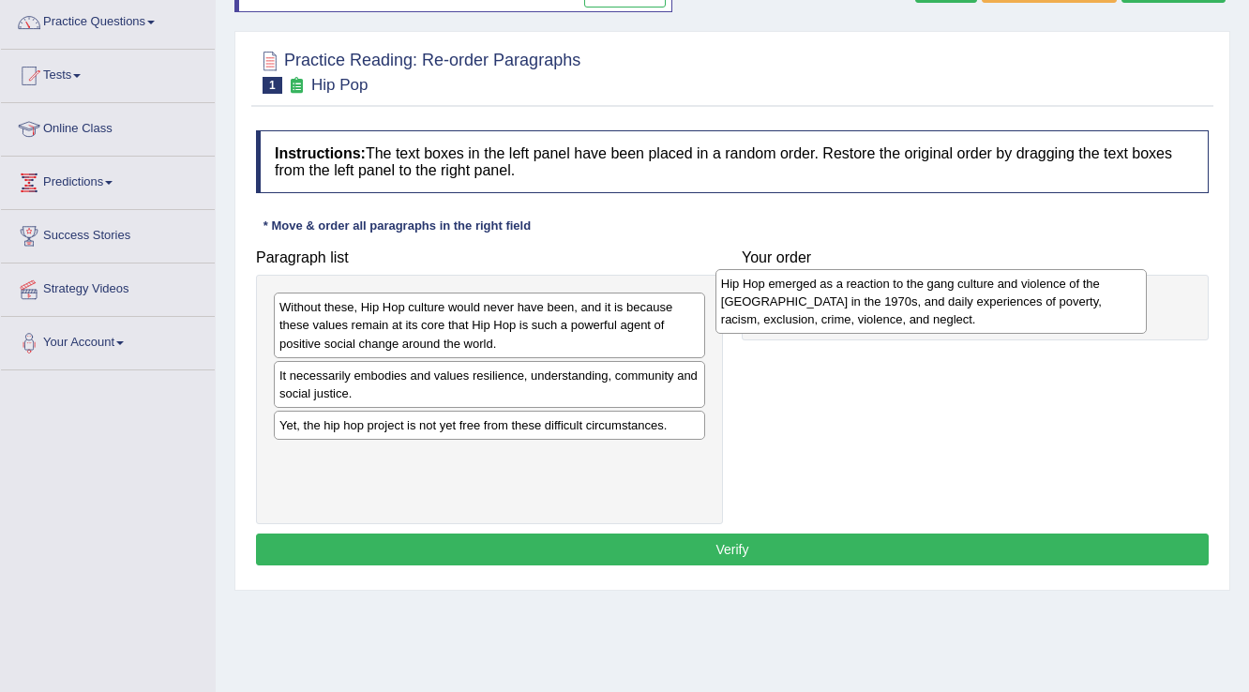
drag, startPoint x: 319, startPoint y: 323, endPoint x: 761, endPoint y: 300, distance: 443.2
click at [761, 300] on div "Hip Hop emerged as a reaction to the gang culture and violence of the South Bro…" at bounding box center [931, 301] width 432 height 65
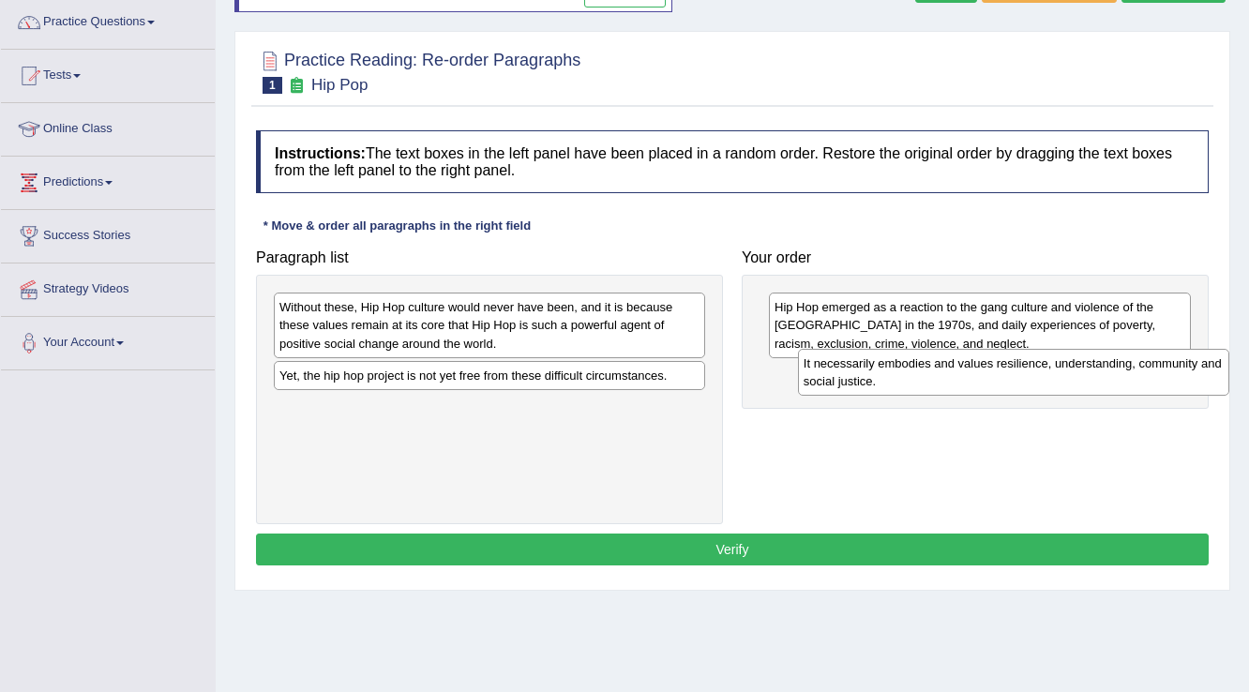
drag, startPoint x: 369, startPoint y: 384, endPoint x: 892, endPoint y: 372, distance: 523.4
click at [892, 372] on div "It necessarily embodies and values resilience, understanding, community and soc…" at bounding box center [1014, 372] width 432 height 47
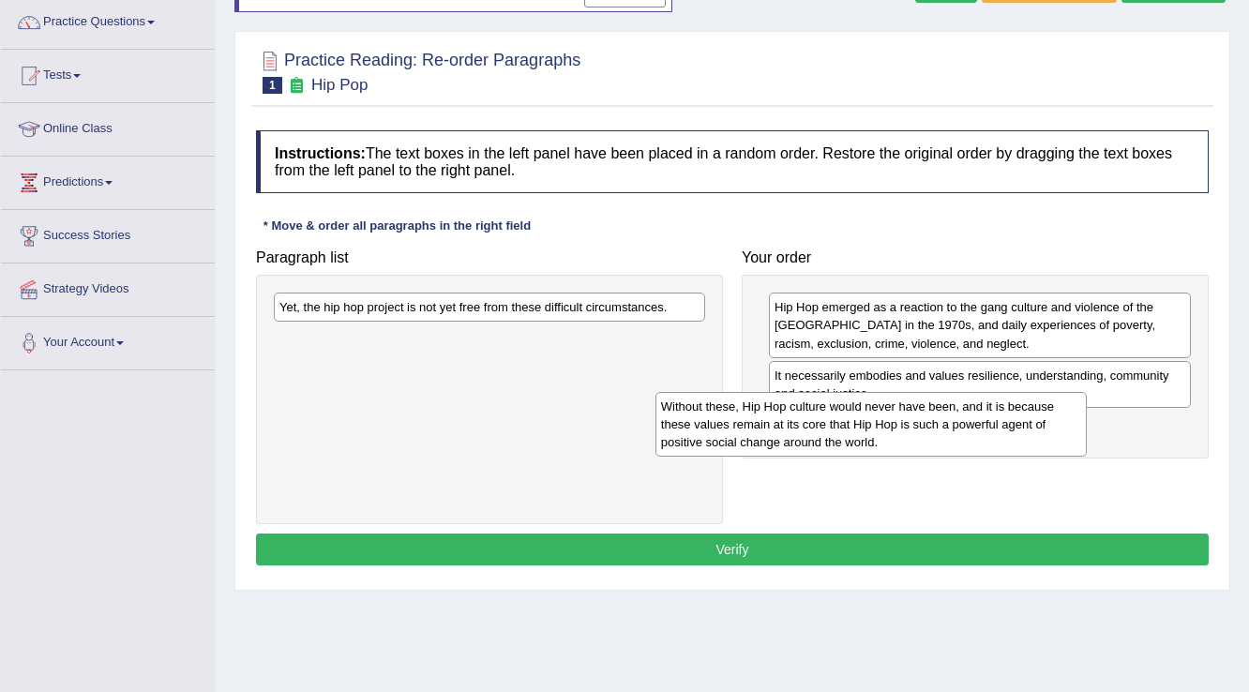
drag, startPoint x: 667, startPoint y: 314, endPoint x: 1048, endPoint y: 414, distance: 394.4
click at [1048, 414] on div "Without these, Hip Hop culture would never have been, and it is because these v…" at bounding box center [871, 424] width 432 height 65
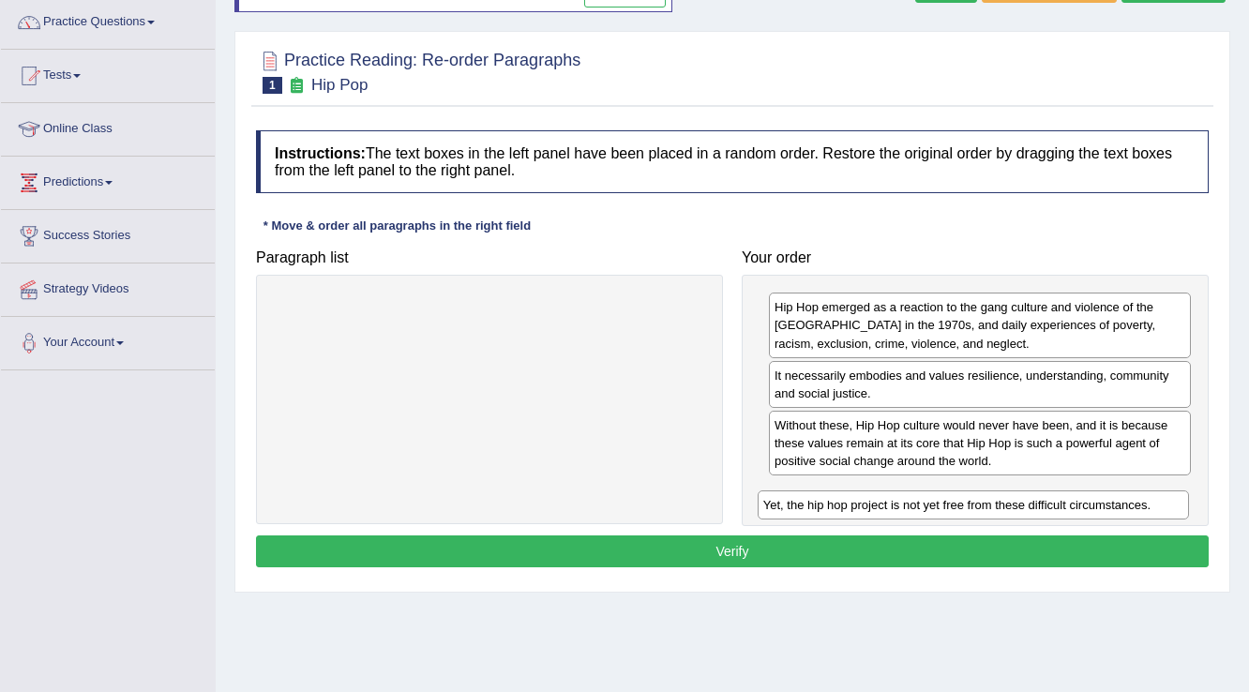
drag, startPoint x: 604, startPoint y: 303, endPoint x: 1088, endPoint y: 501, distance: 522.7
click at [1088, 501] on div "Yet, the hip hop project is not yet free from these difficult circumstances." at bounding box center [974, 504] width 432 height 29
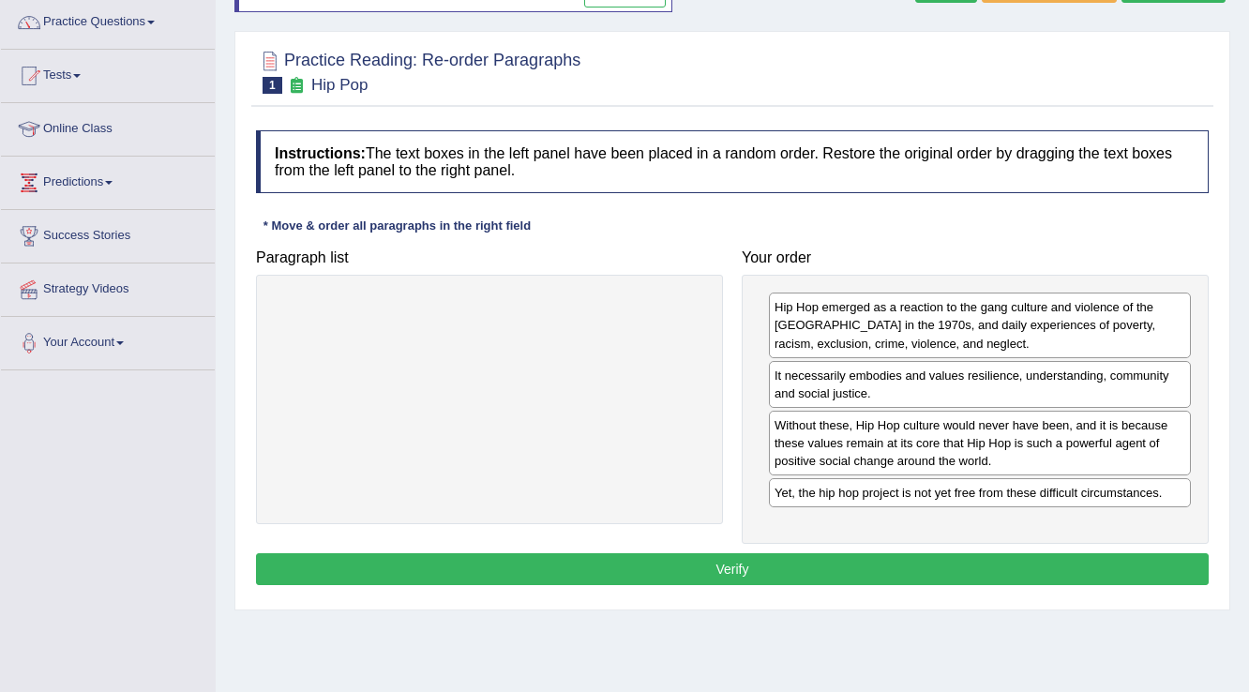
click at [897, 567] on button "Verify" at bounding box center [732, 569] width 953 height 32
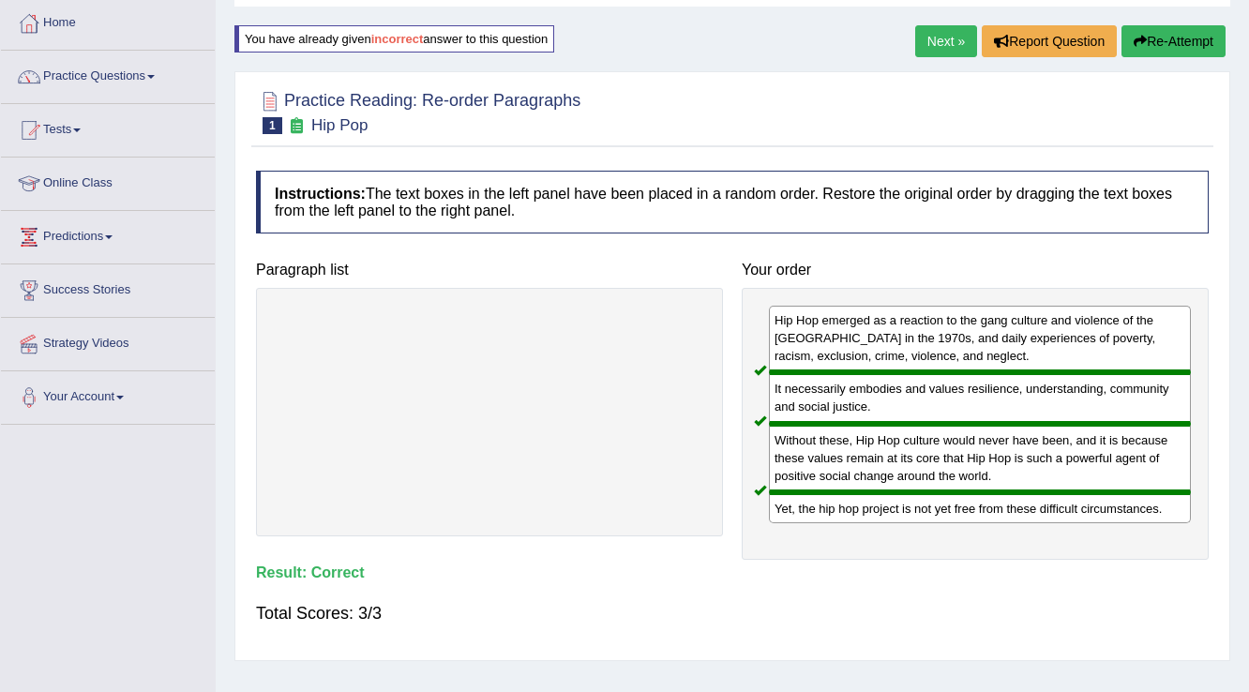
scroll to position [0, 0]
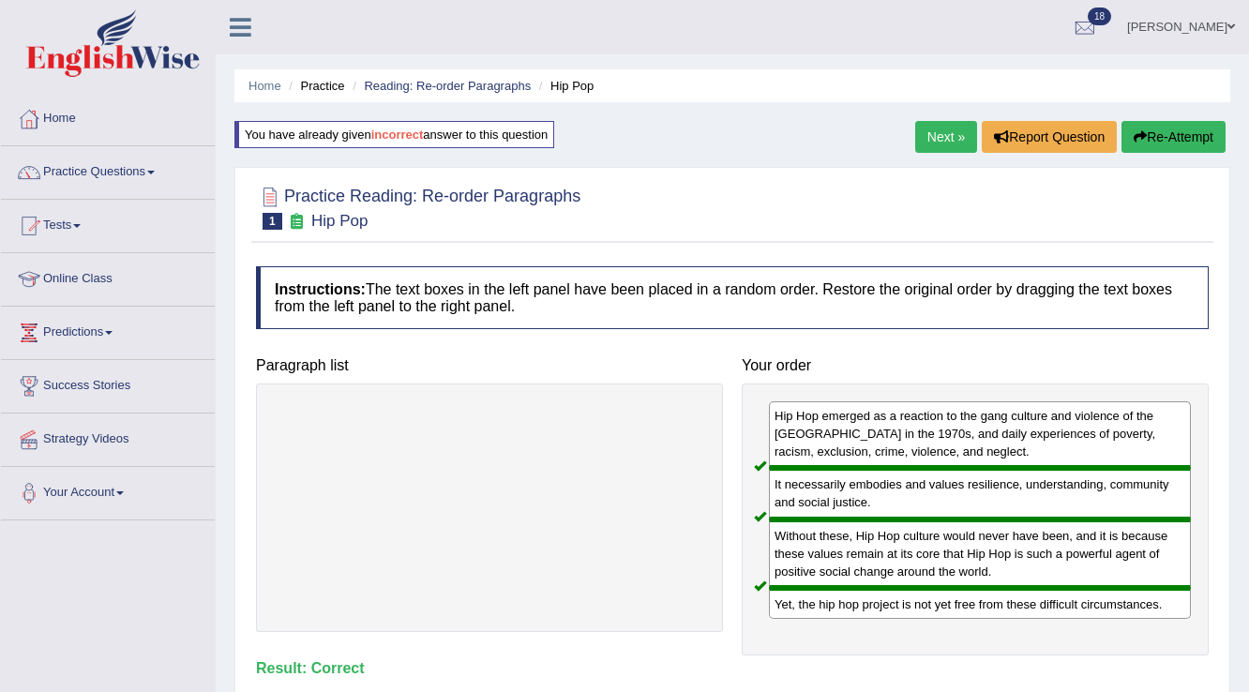
click at [1185, 137] on button "Re-Attempt" at bounding box center [1173, 137] width 104 height 32
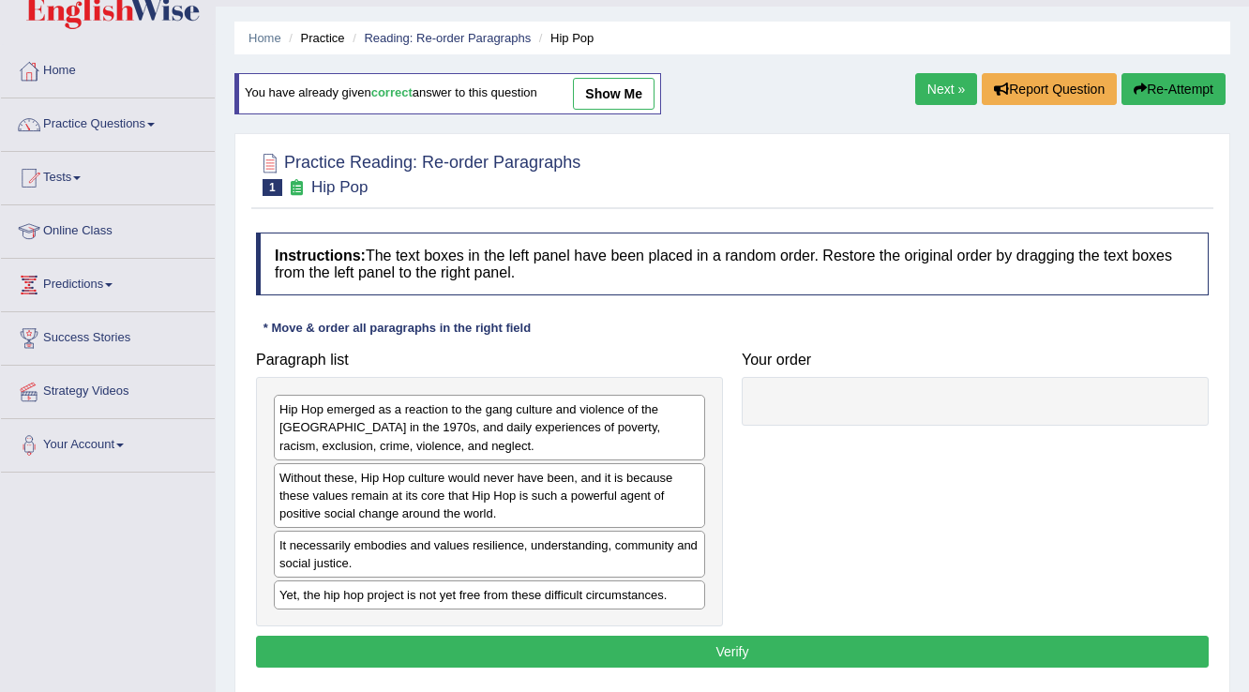
scroll to position [75, 0]
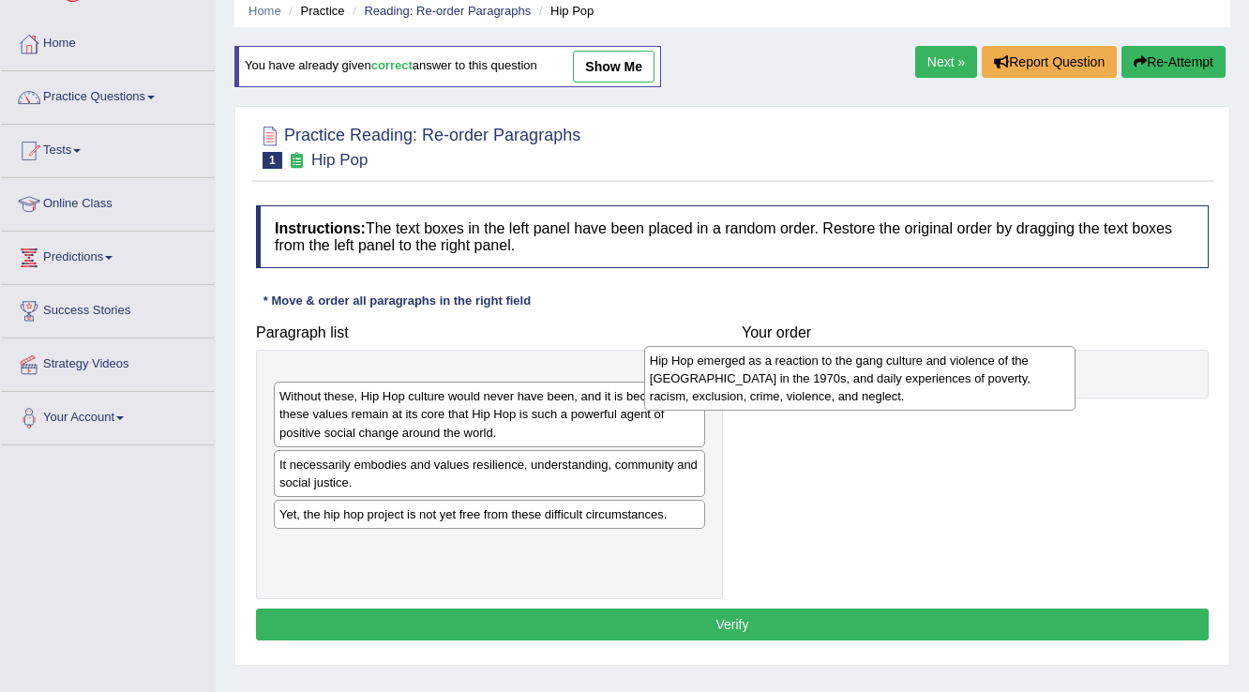
drag, startPoint x: 334, startPoint y: 400, endPoint x: 704, endPoint y: 379, distance: 371.0
click at [704, 379] on div "Hip Hop emerged as a reaction to the gang culture and violence of the [GEOGRAPH…" at bounding box center [860, 378] width 432 height 65
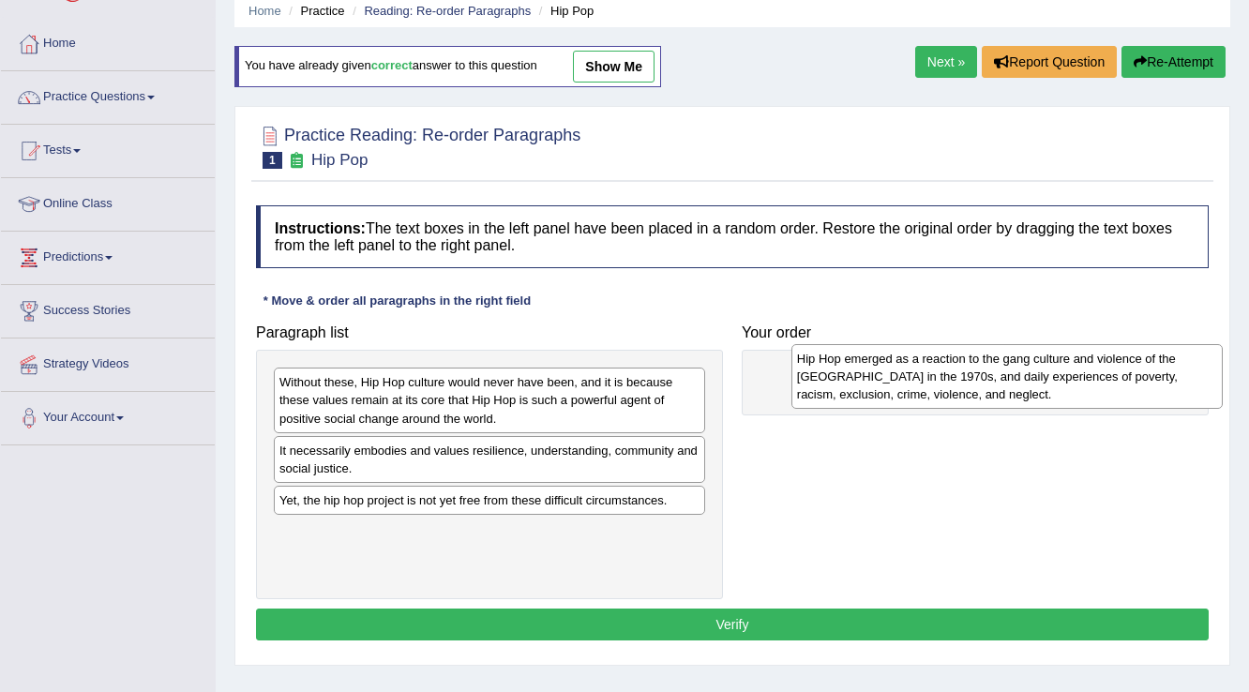
drag, startPoint x: 375, startPoint y: 407, endPoint x: 892, endPoint y: 383, distance: 517.2
click at [892, 383] on div "Hip Hop emerged as a reaction to the gang culture and violence of the [GEOGRAPH…" at bounding box center [1007, 376] width 432 height 65
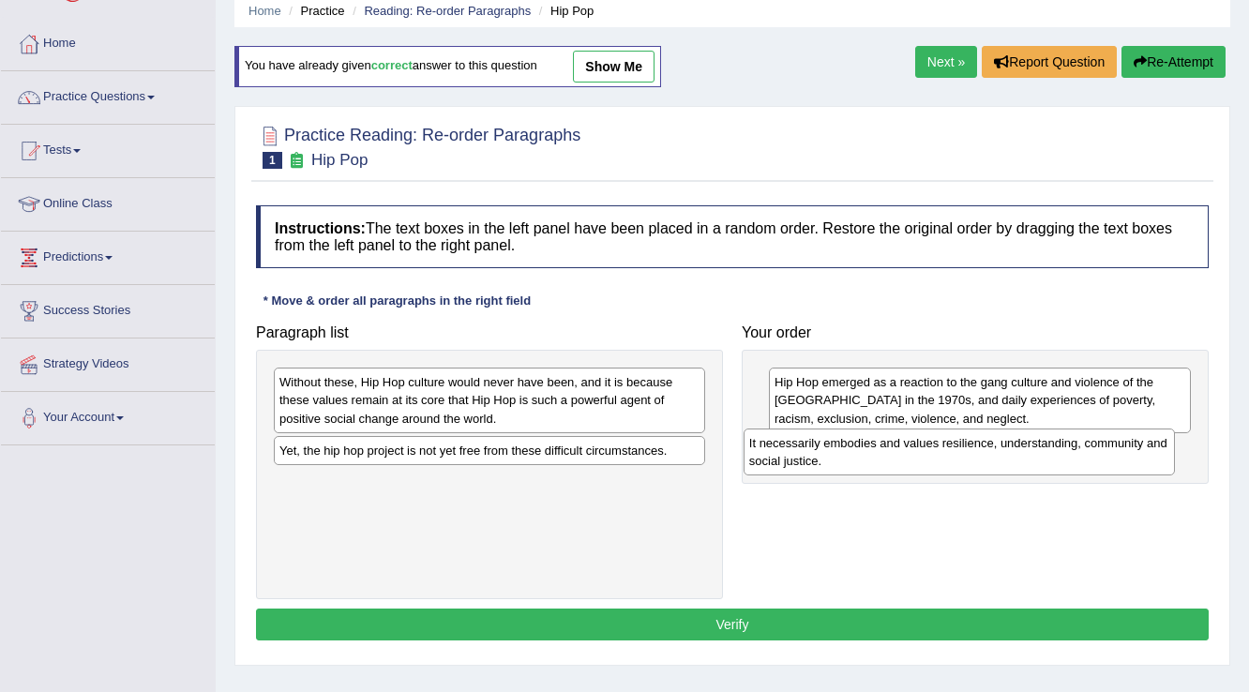
drag, startPoint x: 333, startPoint y: 445, endPoint x: 803, endPoint y: 439, distance: 469.8
click at [803, 439] on div "It necessarily embodies and values resilience, understanding, community and soc…" at bounding box center [960, 452] width 432 height 47
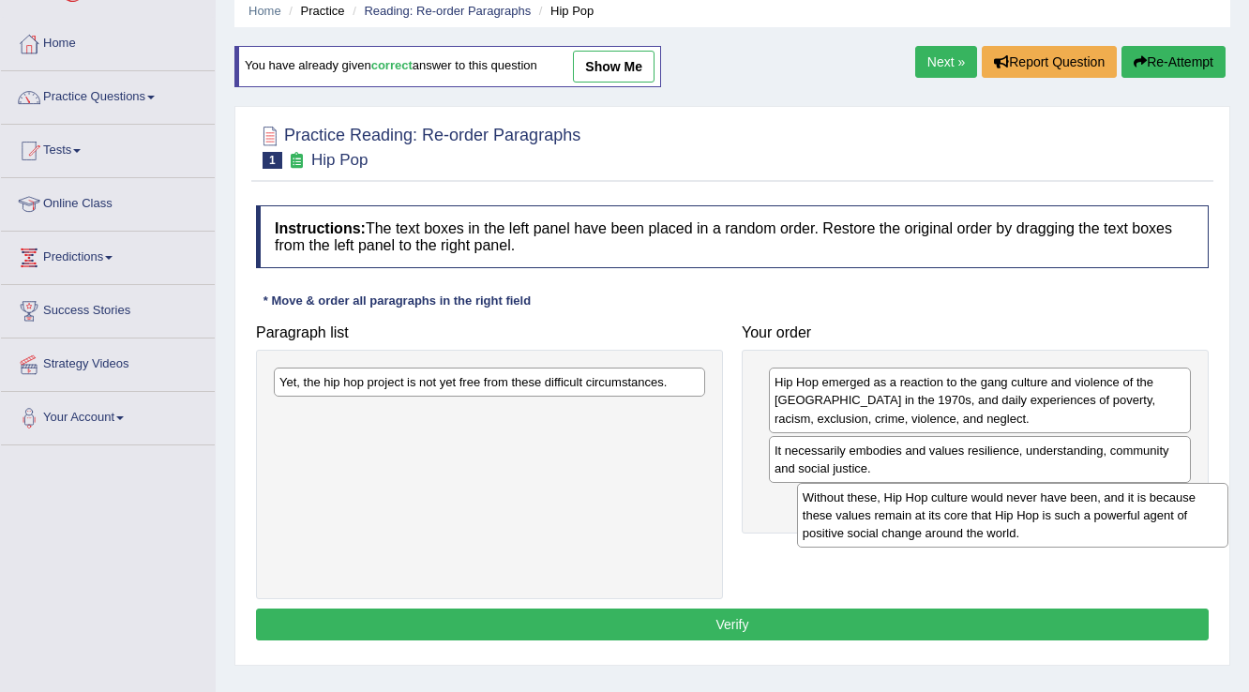
drag, startPoint x: 677, startPoint y: 403, endPoint x: 1200, endPoint y: 519, distance: 535.8
click at [1200, 519] on div "Without these, Hip Hop culture would never have been, and it is because these v…" at bounding box center [1013, 515] width 432 height 65
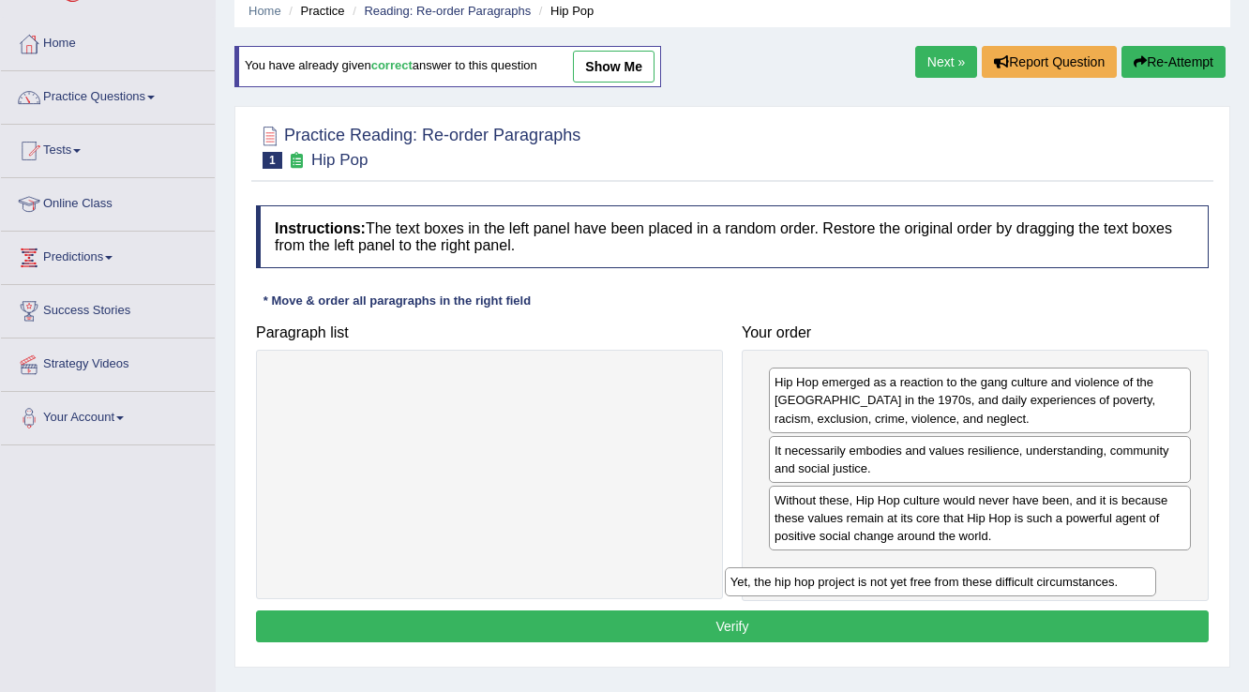
drag, startPoint x: 674, startPoint y: 383, endPoint x: 1125, endPoint y: 582, distance: 493.3
click at [1125, 582] on div "Yet, the hip hop project is not yet free from these difficult circumstances." at bounding box center [941, 581] width 432 height 29
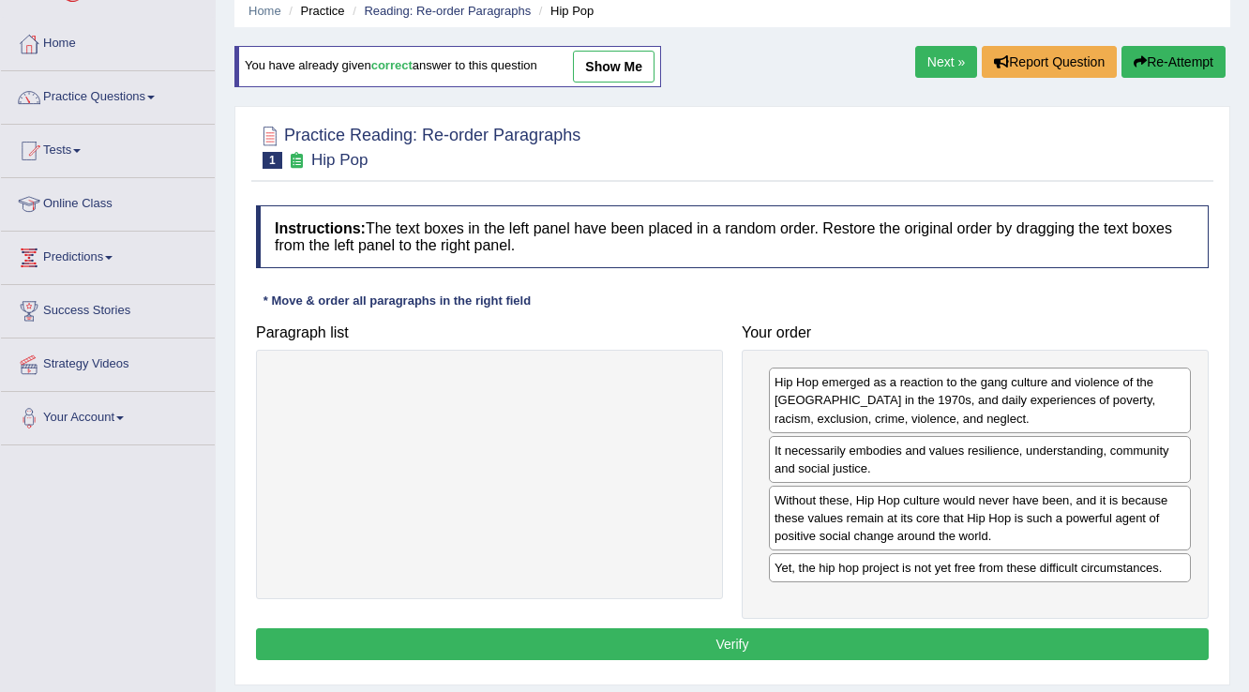
click at [963, 638] on button "Verify" at bounding box center [732, 644] width 953 height 32
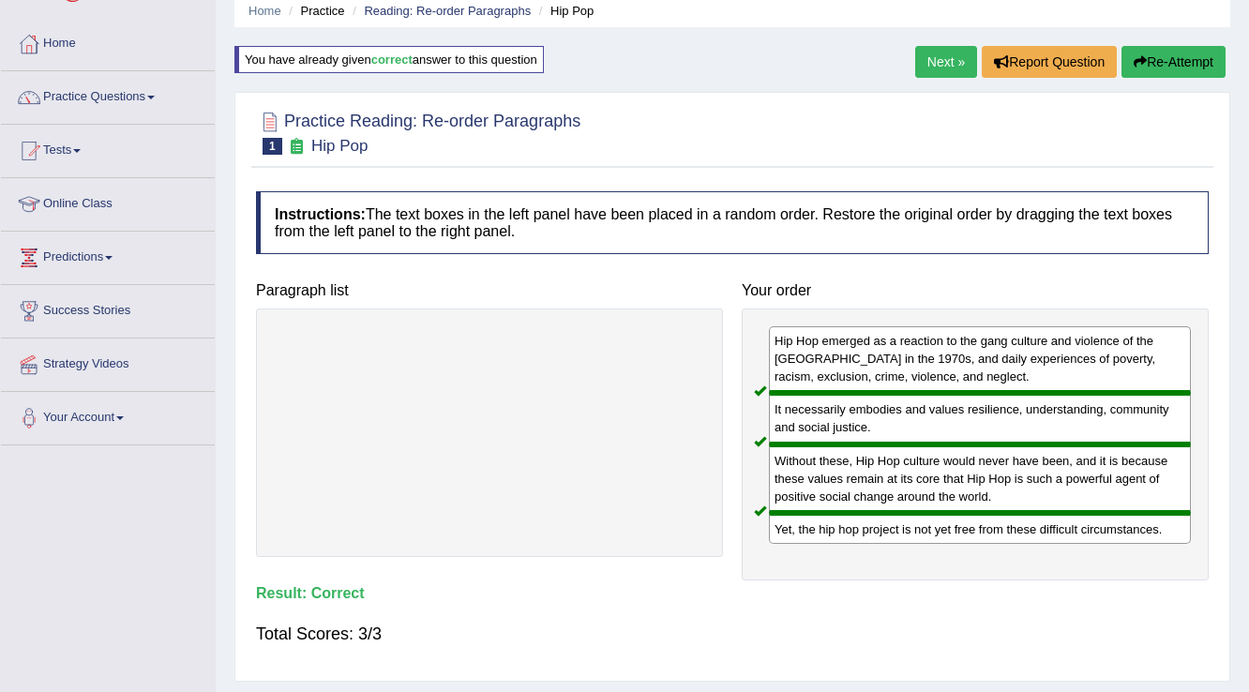
click at [938, 60] on link "Next »" at bounding box center [946, 62] width 62 height 32
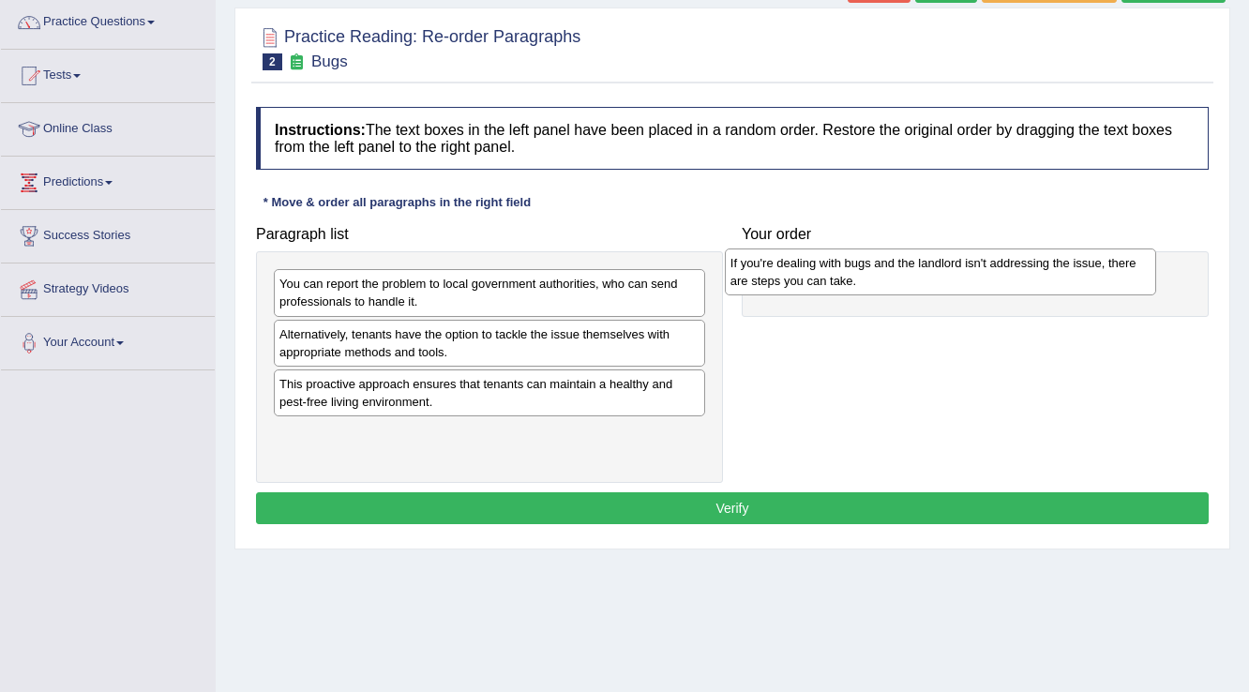
drag, startPoint x: 485, startPoint y: 340, endPoint x: 936, endPoint y: 270, distance: 456.5
click at [936, 270] on div "If you're dealing with bugs and the landlord isn't addressing the issue, there …" at bounding box center [941, 271] width 432 height 47
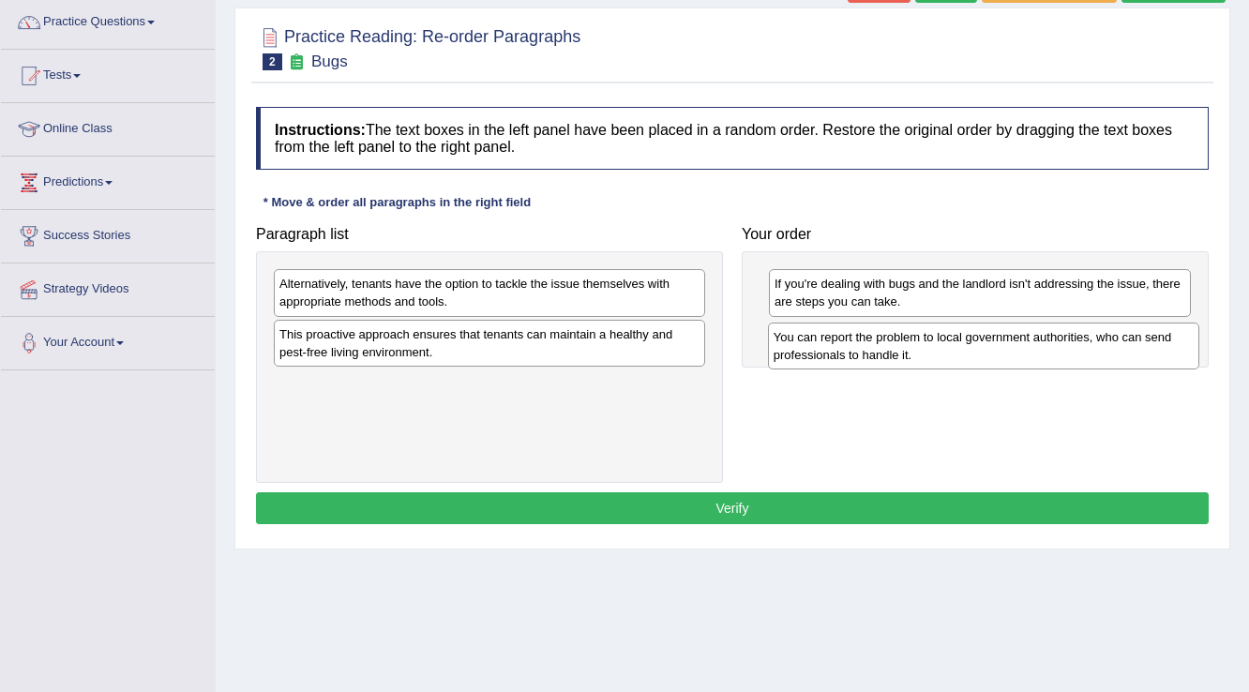
drag, startPoint x: 480, startPoint y: 289, endPoint x: 974, endPoint y: 342, distance: 497.0
click at [974, 342] on div "You can report the problem to local government authorities, who can send profes…" at bounding box center [984, 346] width 432 height 47
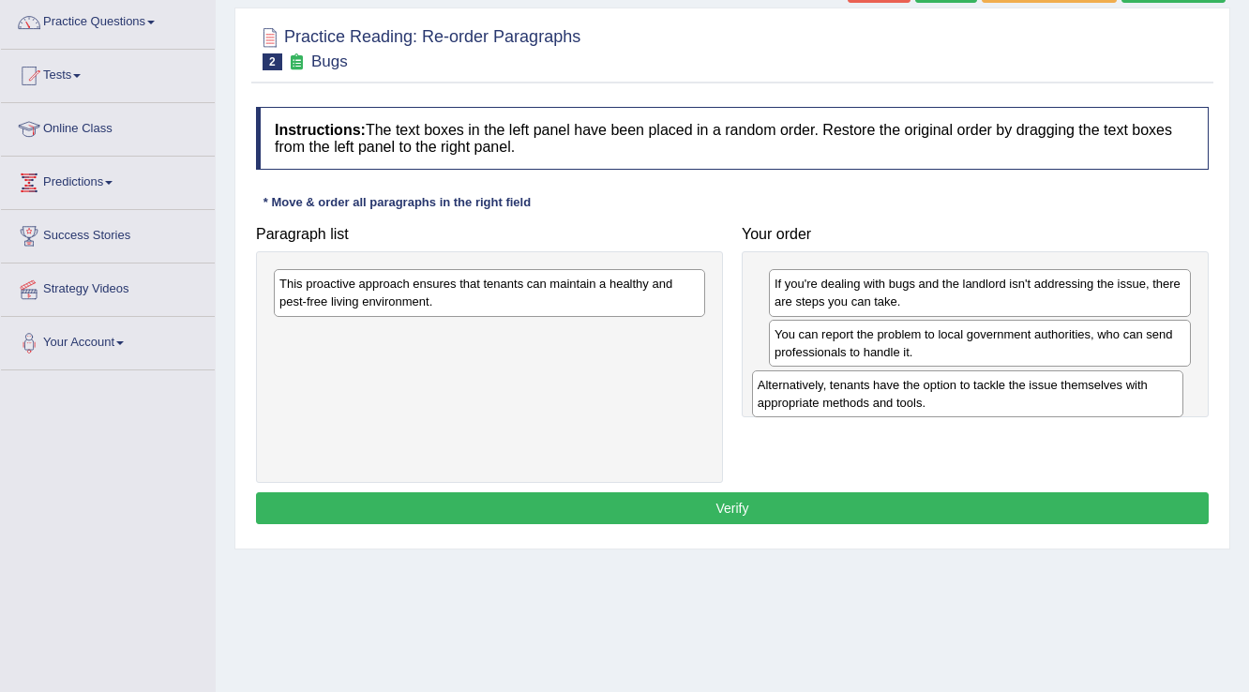
drag, startPoint x: 630, startPoint y: 280, endPoint x: 1108, endPoint y: 382, distance: 488.8
click at [1108, 382] on div "Alternatively, tenants have the option to tackle the issue themselves with appr…" at bounding box center [968, 393] width 432 height 47
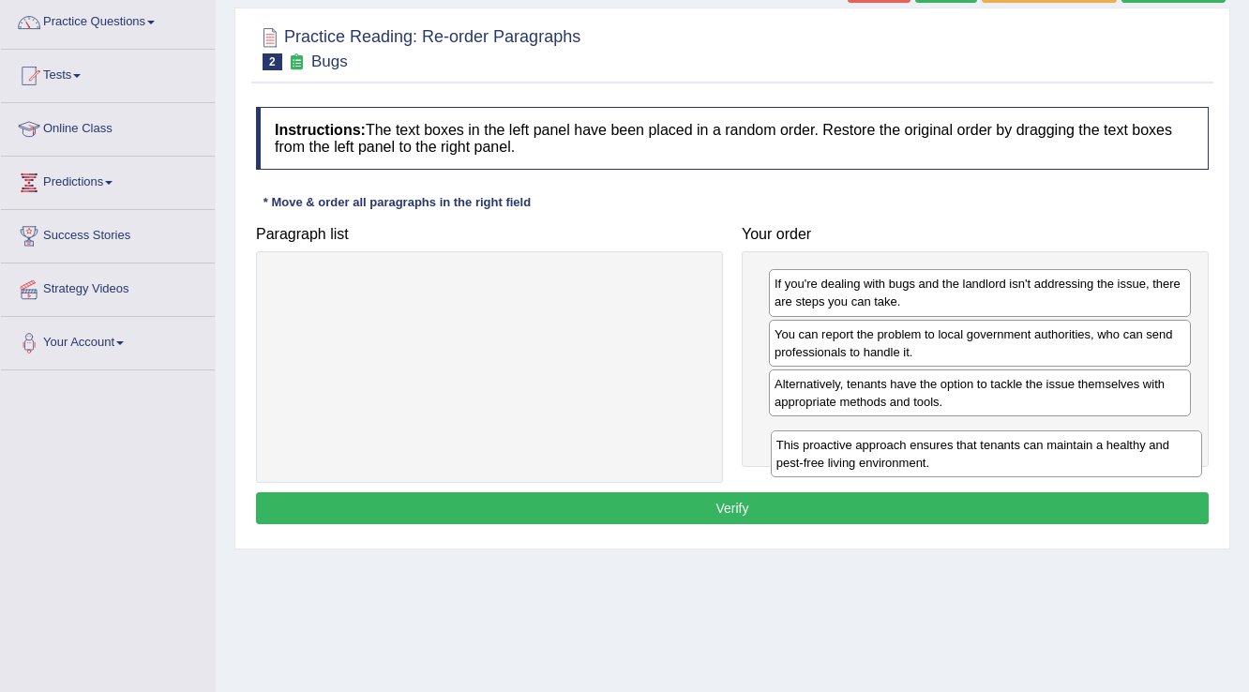
drag, startPoint x: 553, startPoint y: 281, endPoint x: 1050, endPoint y: 443, distance: 522.5
click at [1050, 443] on div "This proactive approach ensures that tenants can maintain a healthy and pest-fr…" at bounding box center [987, 453] width 432 height 47
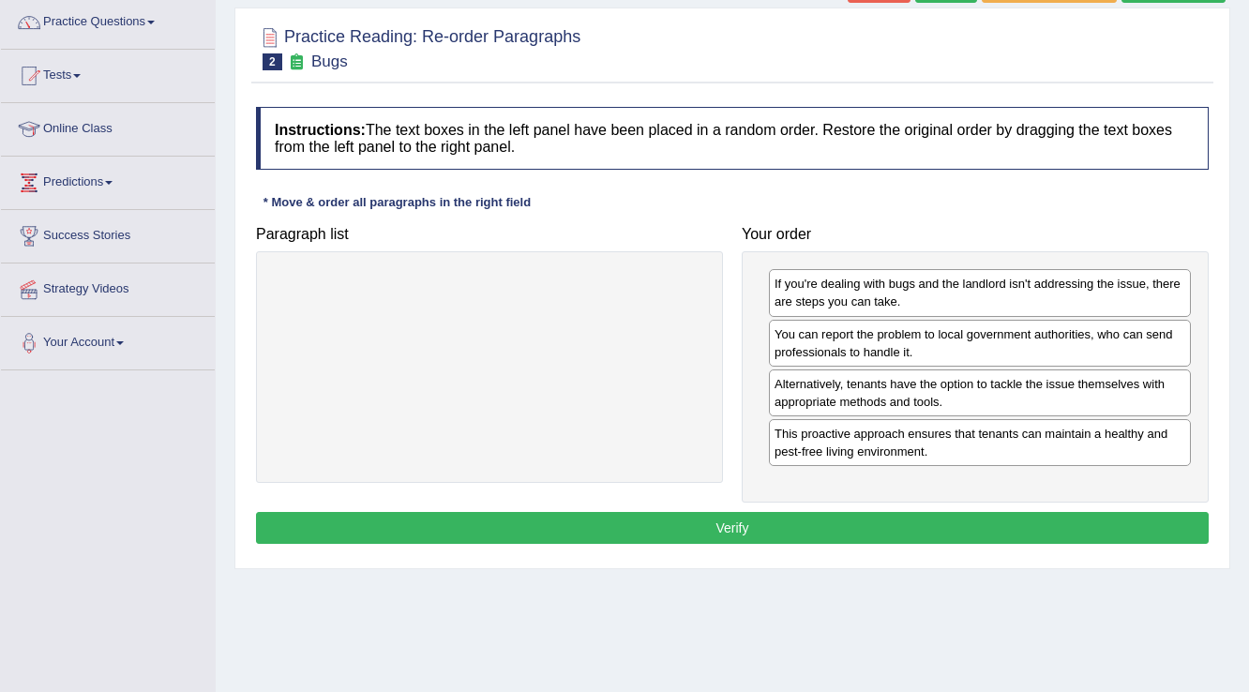
click at [849, 517] on button "Verify" at bounding box center [732, 528] width 953 height 32
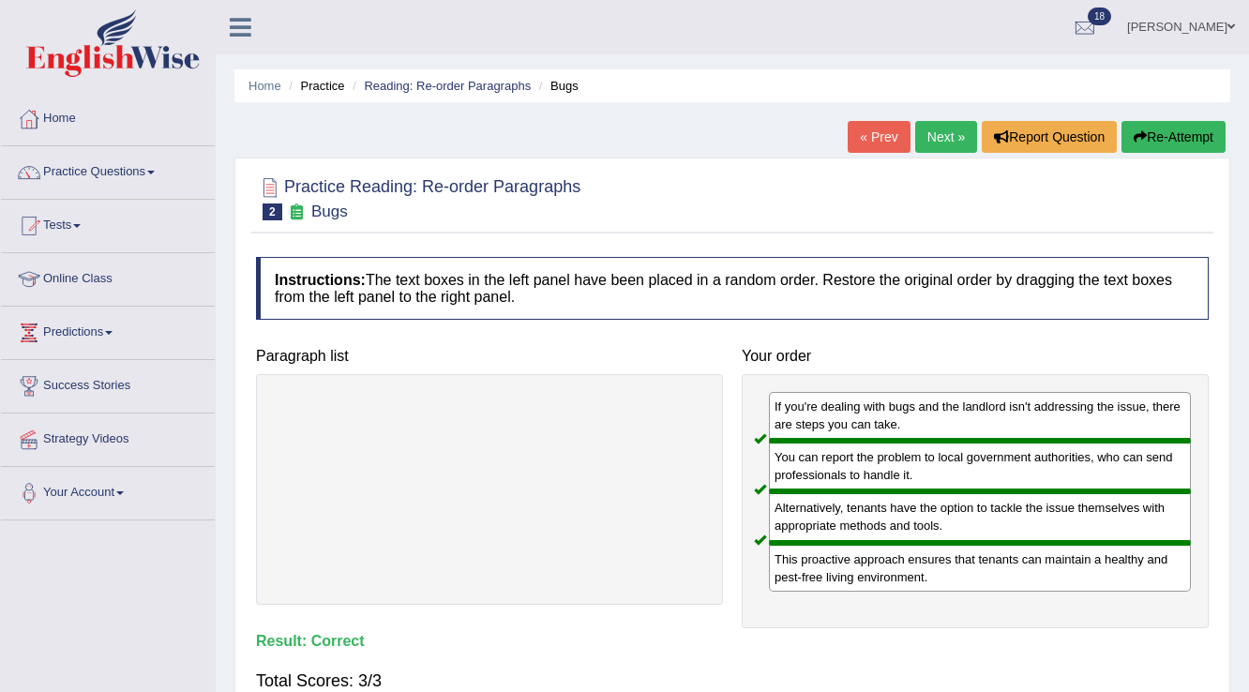
click at [952, 145] on link "Next »" at bounding box center [946, 137] width 62 height 32
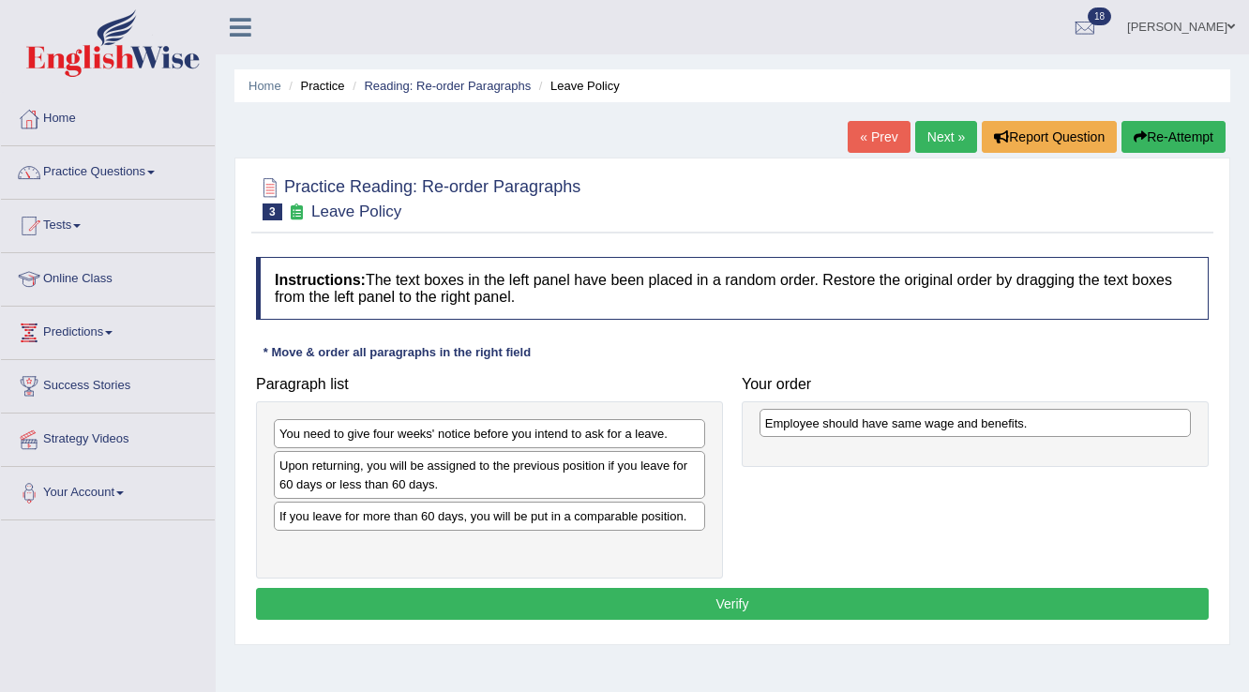
drag, startPoint x: 499, startPoint y: 516, endPoint x: 985, endPoint y: 424, distance: 494.3
click at [985, 424] on div "Employee should have same wage and benefits." at bounding box center [976, 423] width 432 height 29
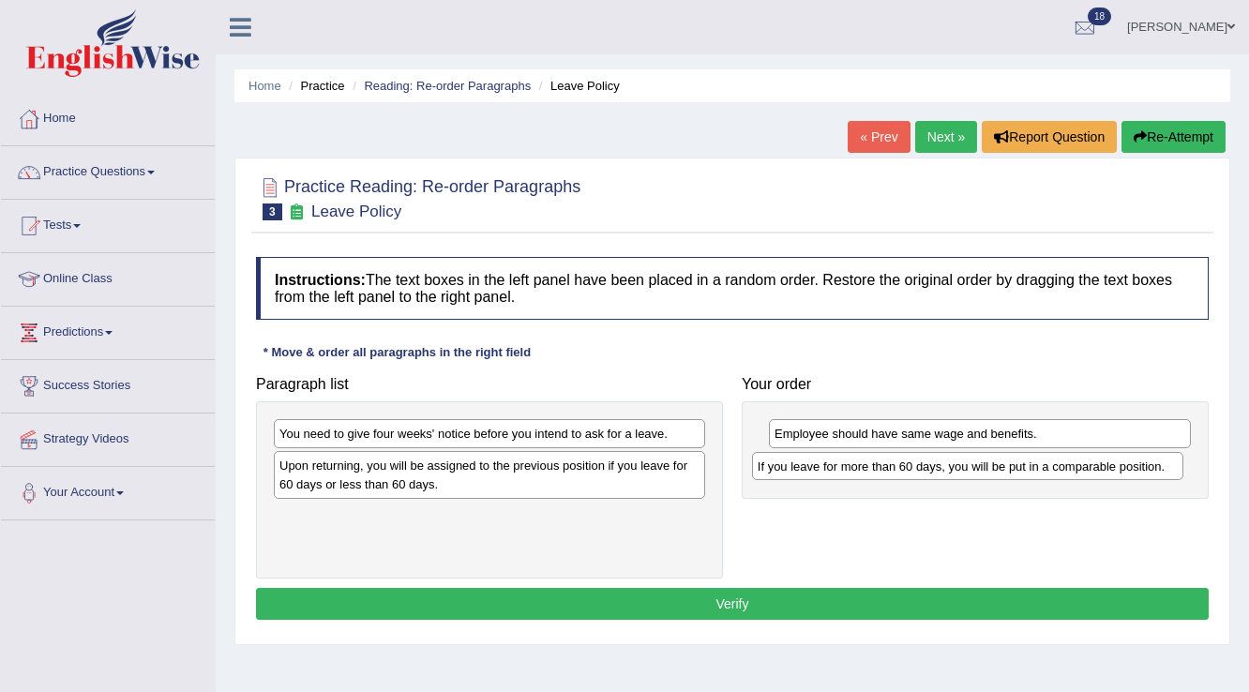
drag, startPoint x: 550, startPoint y: 514, endPoint x: 1029, endPoint y: 465, distance: 480.7
click at [1029, 465] on div "If you leave for more than 60 days, you will be put in a comparable position." at bounding box center [968, 466] width 432 height 29
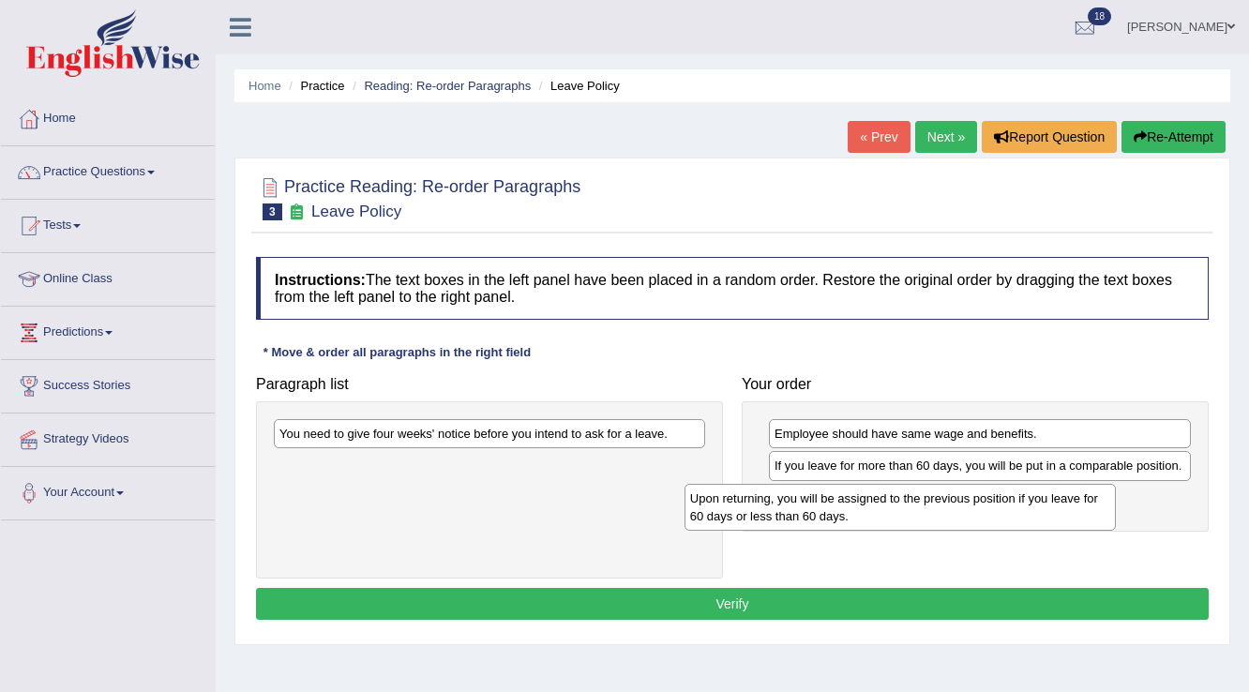
drag, startPoint x: 504, startPoint y: 474, endPoint x: 915, endPoint y: 507, distance: 412.0
click at [915, 507] on div "Upon returning, you will be assigned to the previous position if you leave for …" at bounding box center [900, 507] width 432 height 47
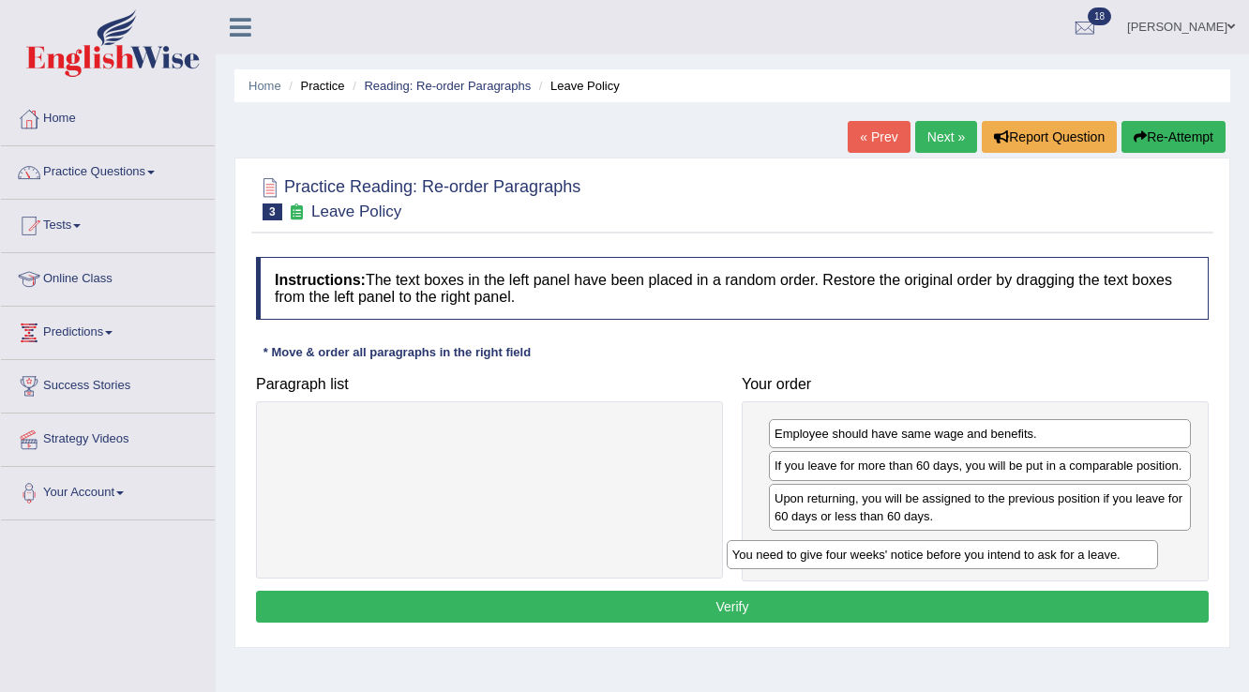
drag, startPoint x: 651, startPoint y: 430, endPoint x: 1104, endPoint y: 551, distance: 468.8
click at [1104, 551] on div "You need to give four weeks' notice before you intend to ask for a leave." at bounding box center [943, 554] width 432 height 29
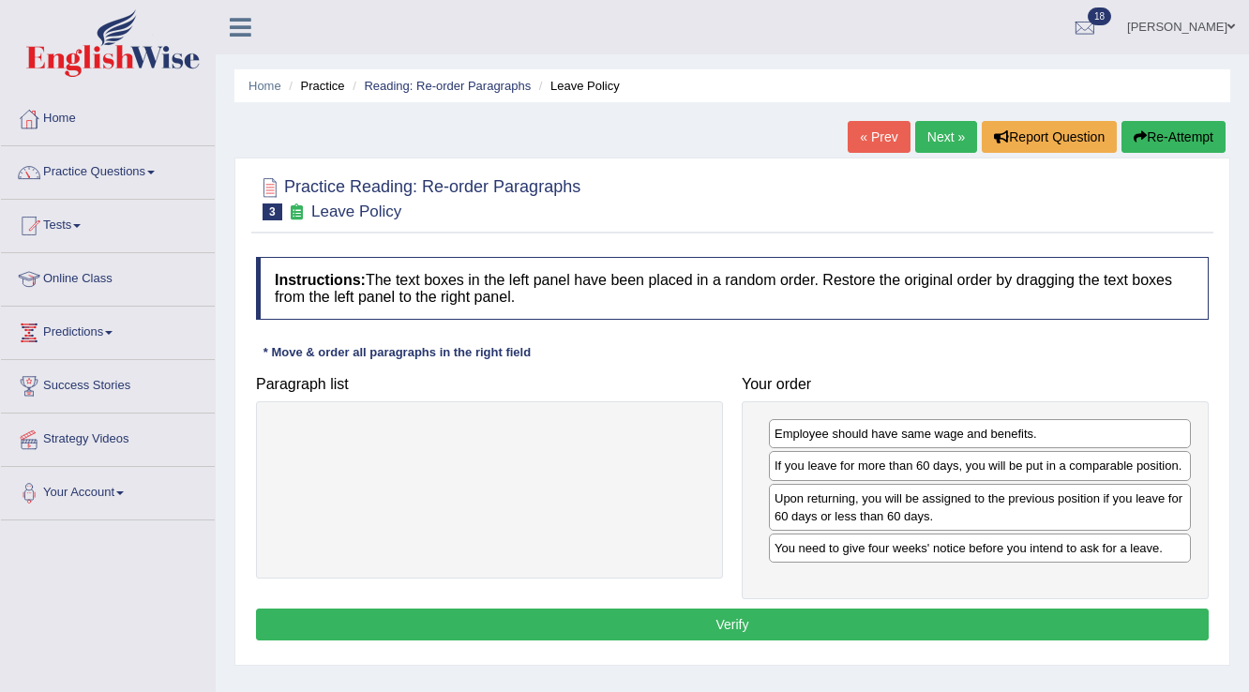
click at [872, 613] on button "Verify" at bounding box center [732, 625] width 953 height 32
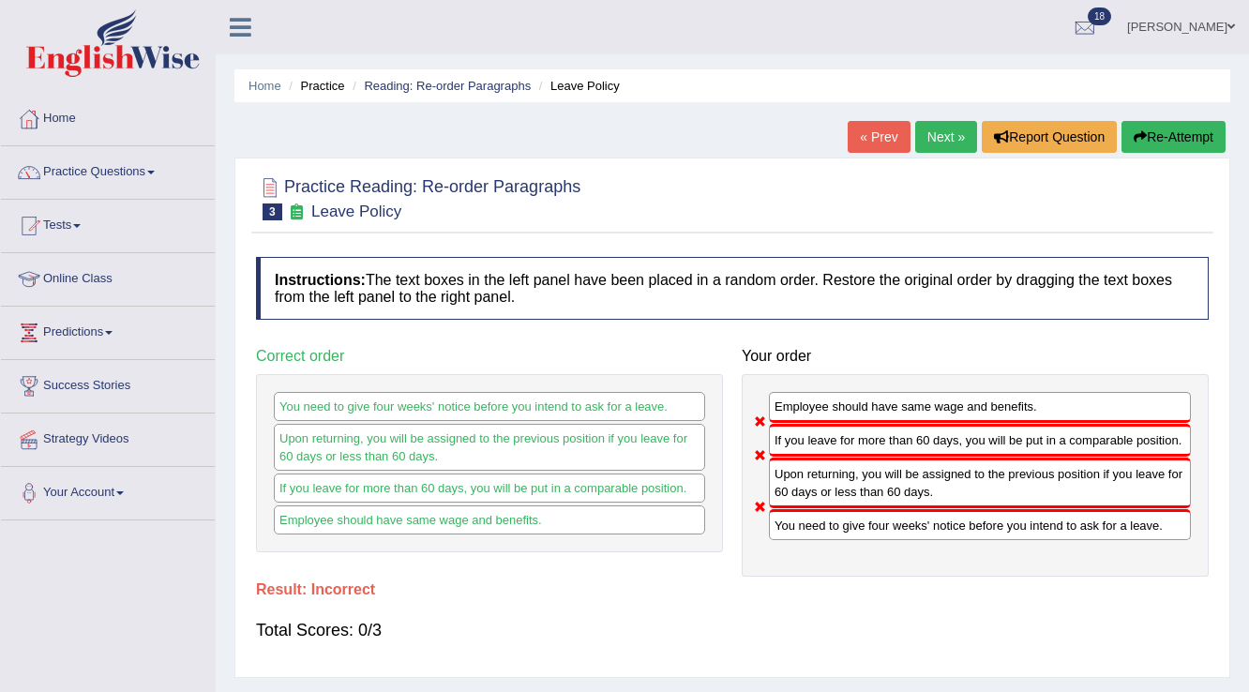
click at [949, 135] on link "Next »" at bounding box center [946, 137] width 62 height 32
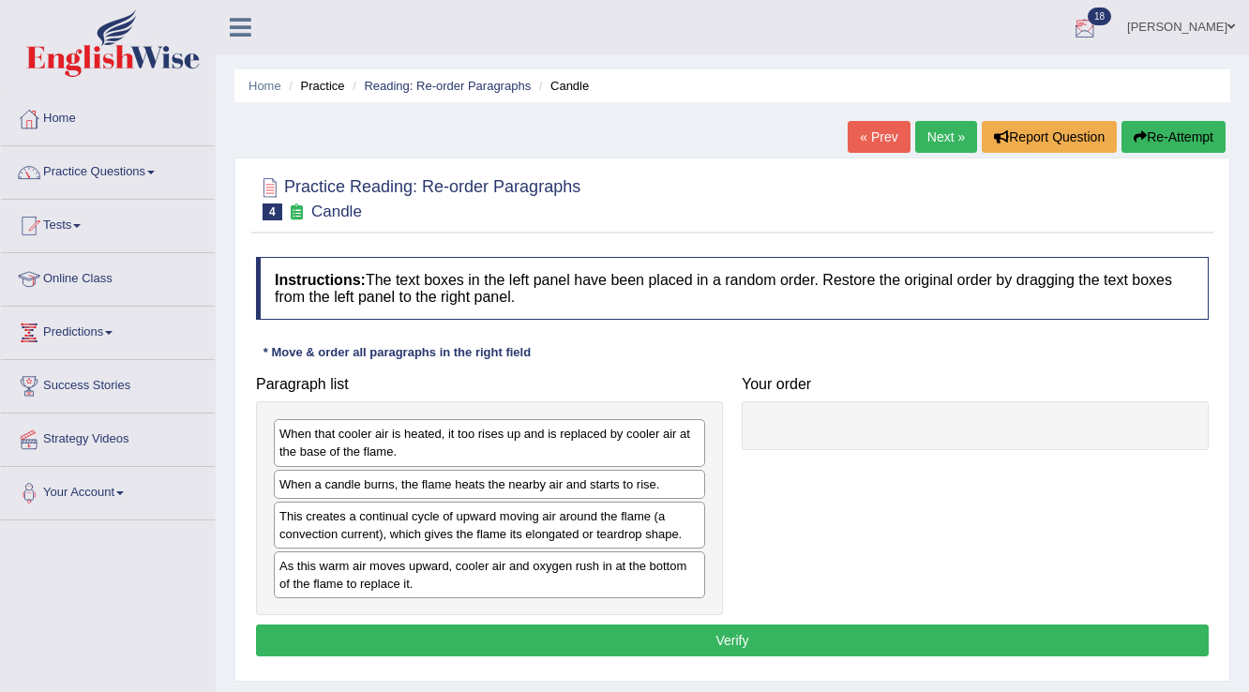
click at [870, 143] on link "« Prev" at bounding box center [879, 137] width 62 height 32
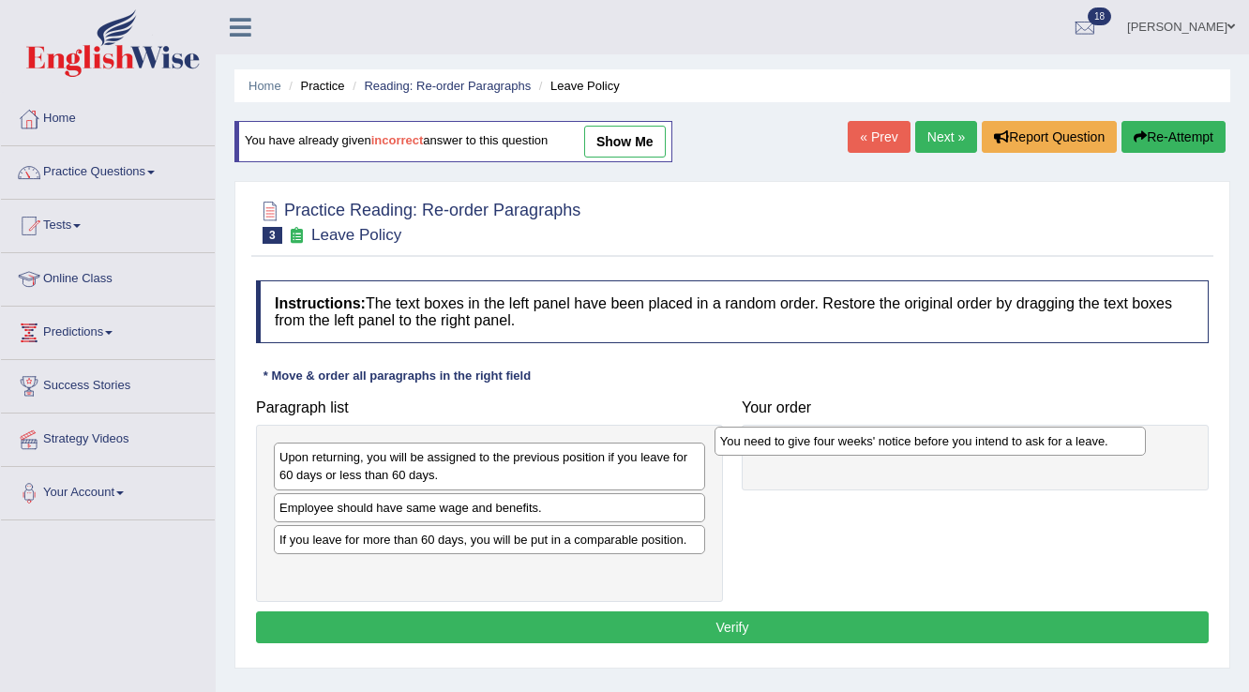
drag, startPoint x: 459, startPoint y: 453, endPoint x: 900, endPoint y: 437, distance: 441.0
click at [900, 437] on div "You need to give four weeks' notice before you intend to ask for a leave." at bounding box center [931, 441] width 432 height 29
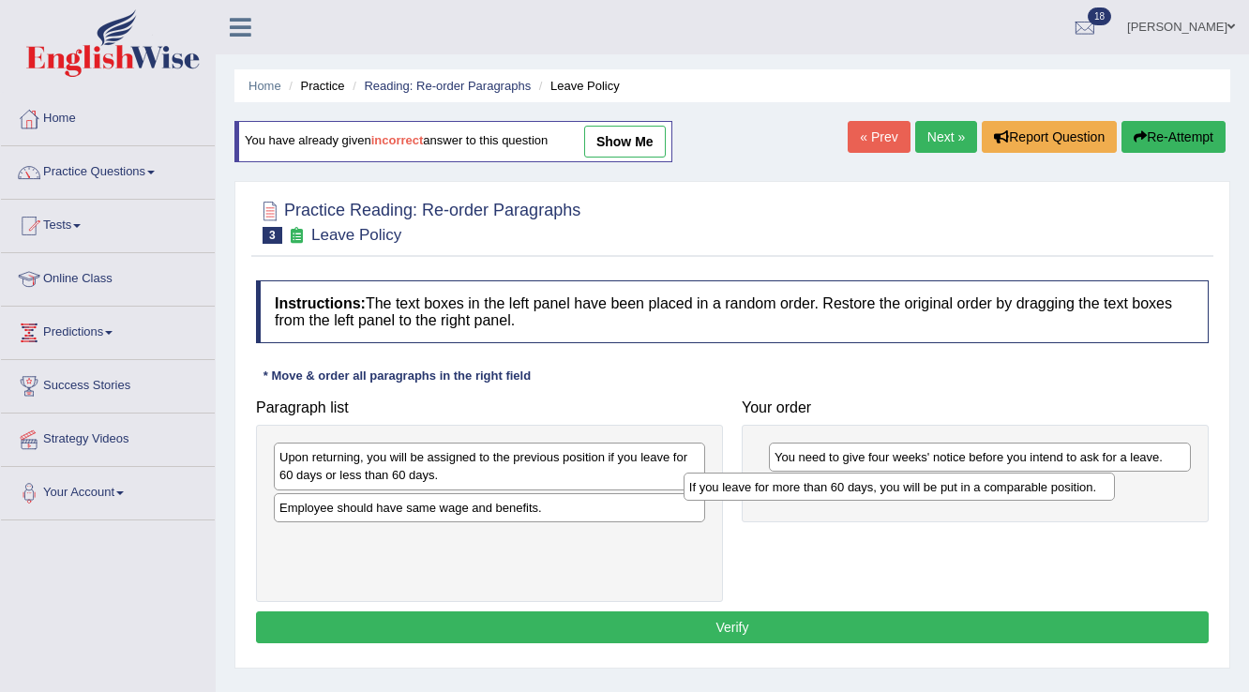
drag, startPoint x: 356, startPoint y: 537, endPoint x: 766, endPoint y: 486, distance: 413.0
click at [766, 486] on div "If you leave for more than 60 days, you will be put in a comparable position." at bounding box center [900, 487] width 432 height 29
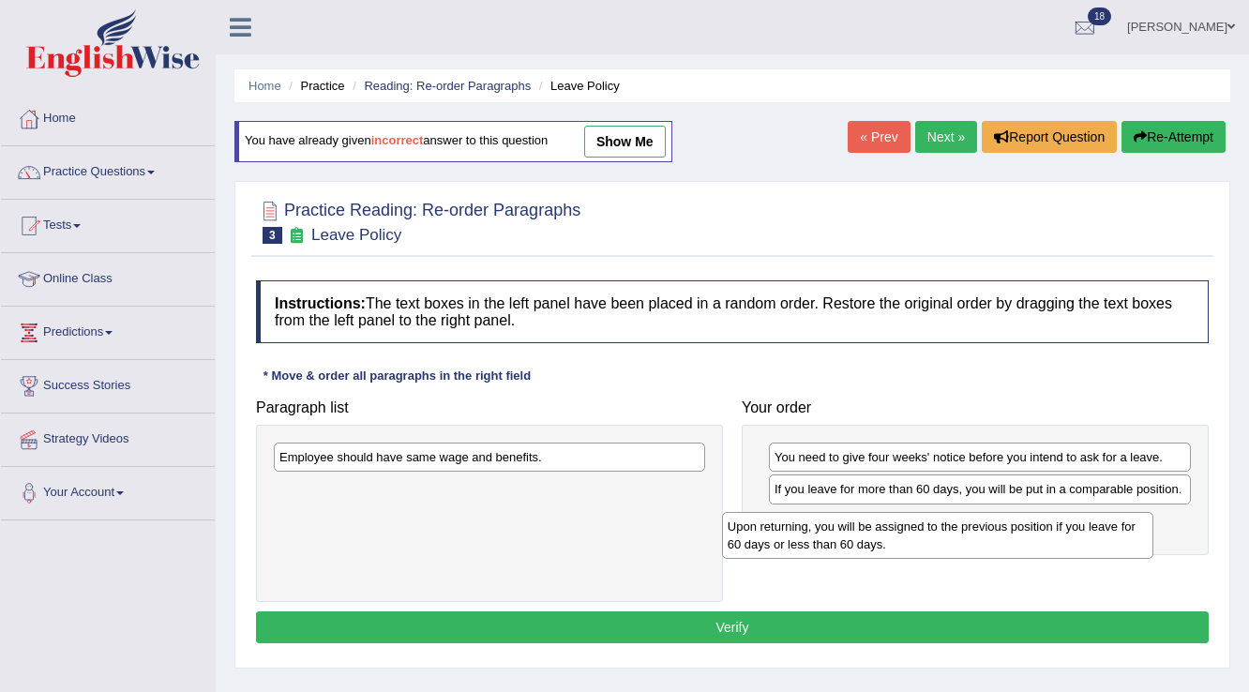
drag, startPoint x: 638, startPoint y: 459, endPoint x: 1086, endPoint y: 529, distance: 453.5
click at [1086, 529] on div "Upon returning, you will be assigned to the previous position if you leave for …" at bounding box center [938, 535] width 432 height 47
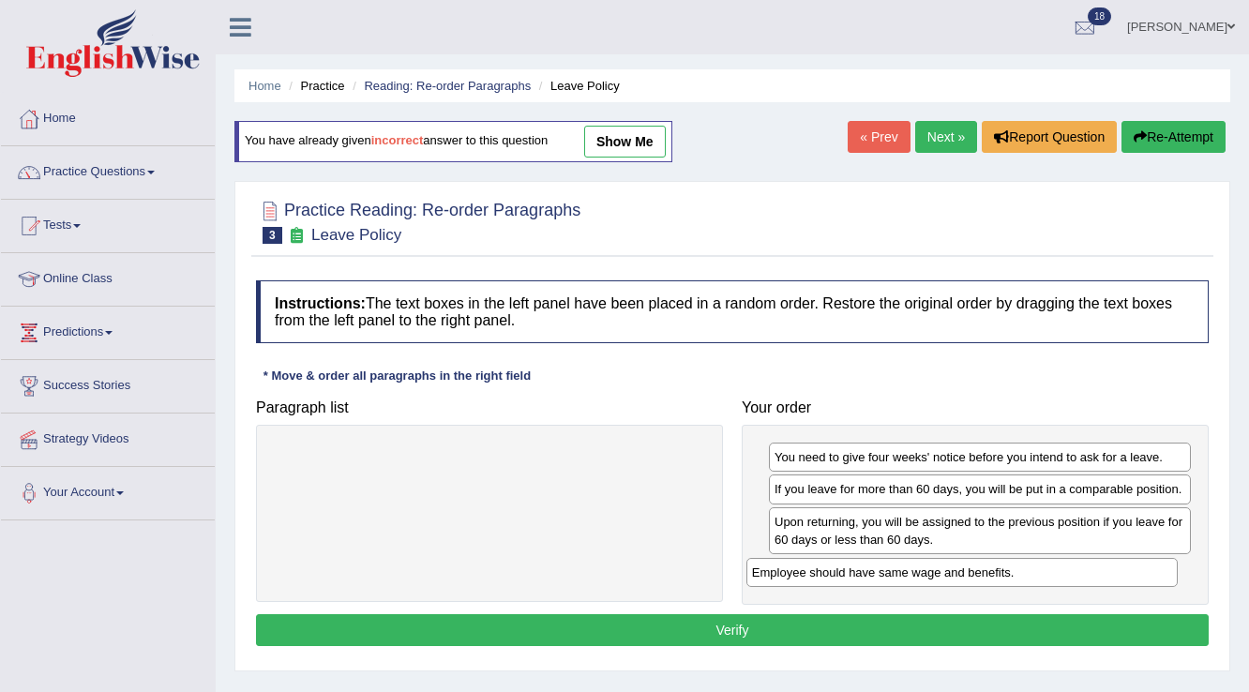
drag, startPoint x: 625, startPoint y: 459, endPoint x: 1098, endPoint y: 575, distance: 486.5
click at [1098, 575] on div "Employee should have same wage and benefits." at bounding box center [962, 572] width 432 height 29
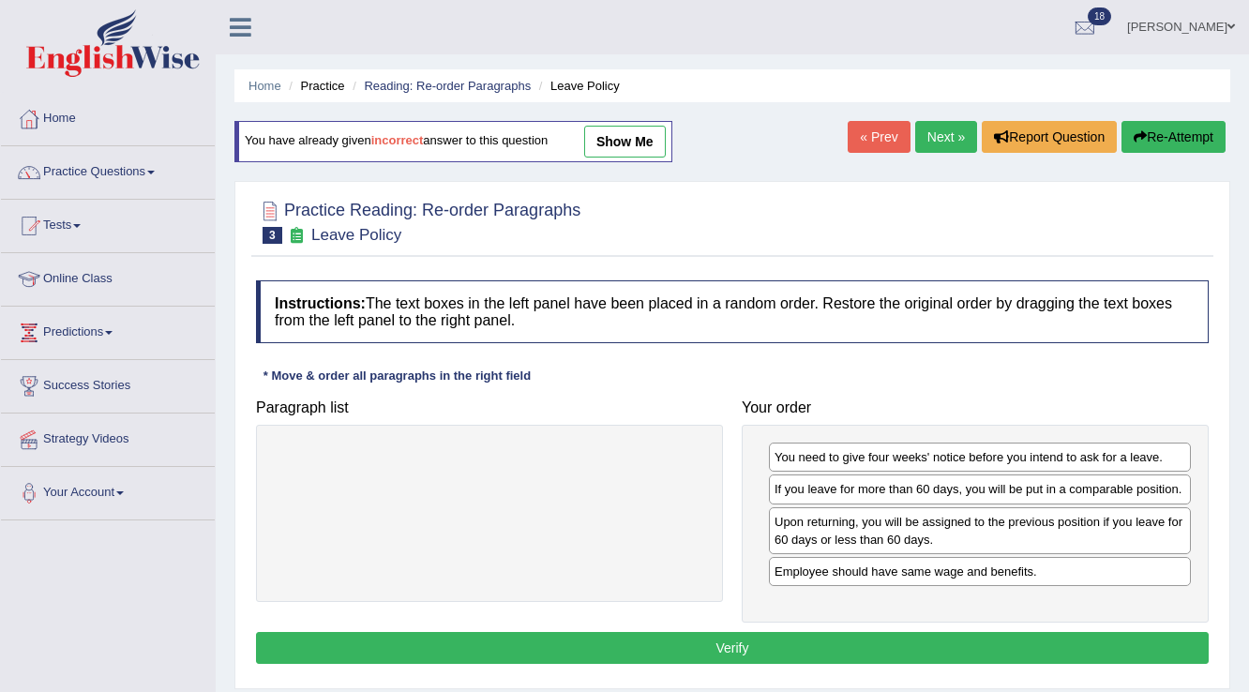
click at [810, 635] on button "Verify" at bounding box center [732, 648] width 953 height 32
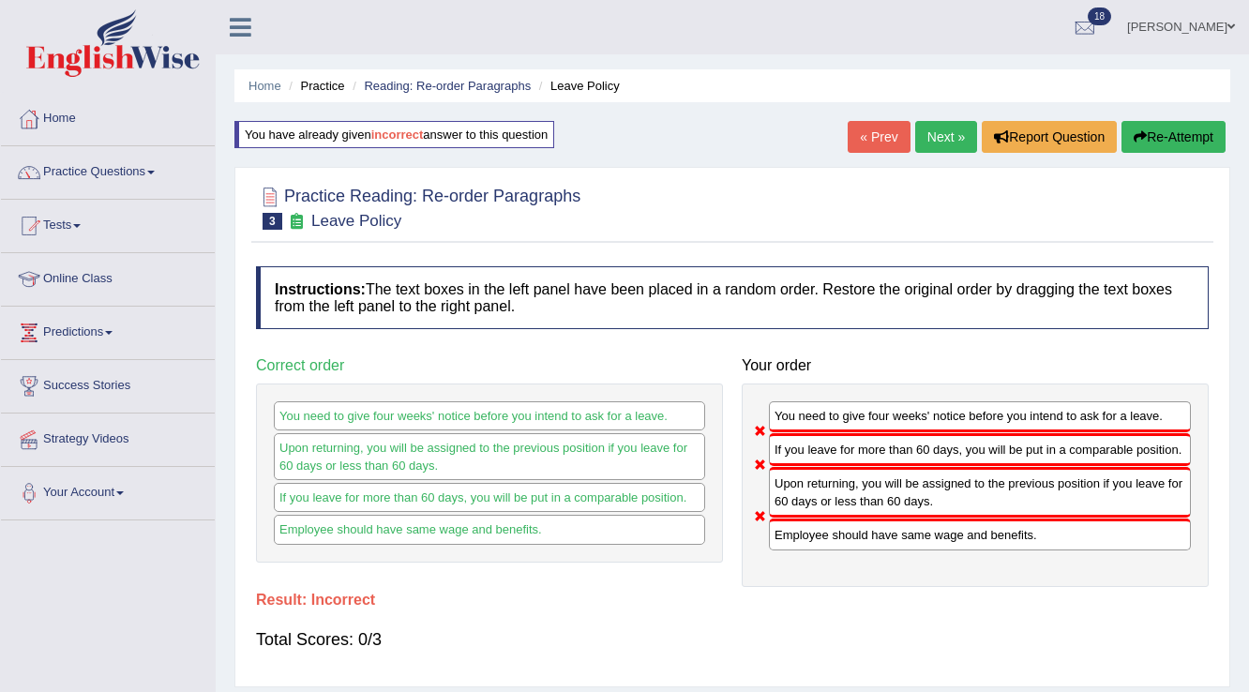
click at [1176, 131] on button "Re-Attempt" at bounding box center [1173, 137] width 104 height 32
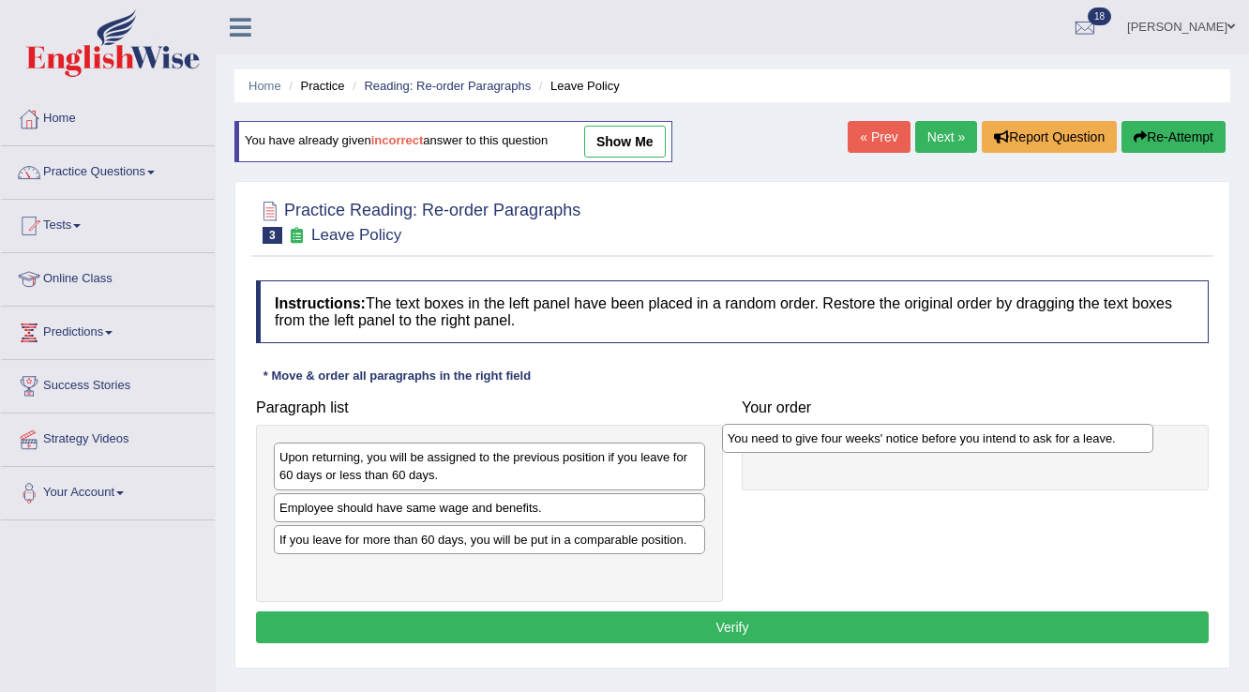
drag, startPoint x: 478, startPoint y: 450, endPoint x: 926, endPoint y: 431, distance: 448.6
click at [926, 431] on div "You need to give four weeks' notice before you intend to ask for a leave." at bounding box center [938, 438] width 432 height 29
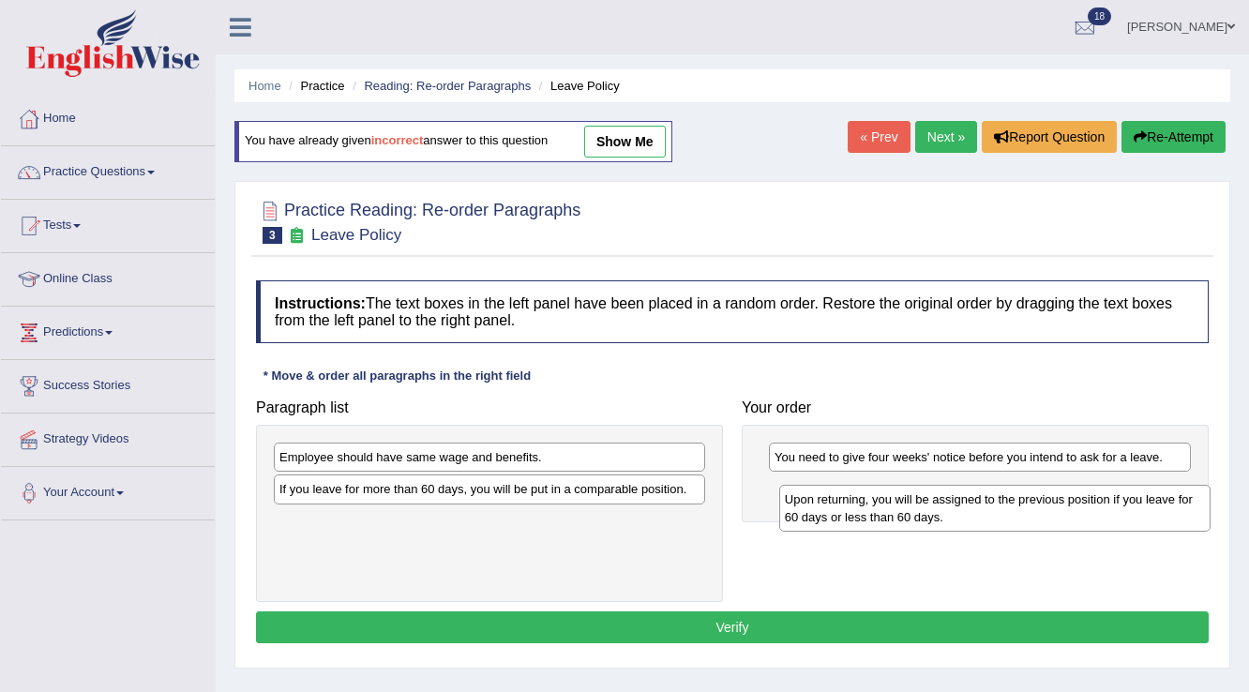
drag, startPoint x: 418, startPoint y: 465, endPoint x: 924, endPoint y: 507, distance: 507.2
click at [924, 507] on div "Upon returning, you will be assigned to the previous position if you leave for …" at bounding box center [995, 508] width 432 height 47
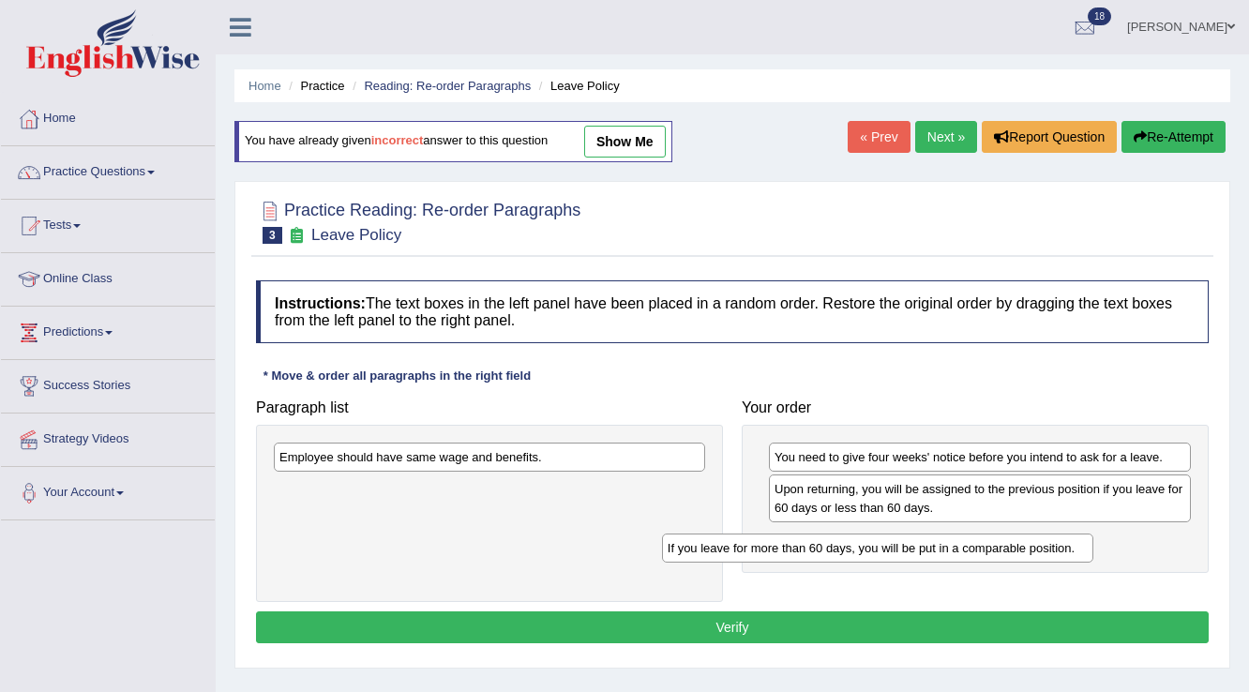
drag, startPoint x: 586, startPoint y: 489, endPoint x: 977, endPoint y: 546, distance: 395.2
click at [978, 547] on div "If you leave for more than 60 days, you will be put in a comparable position." at bounding box center [878, 548] width 432 height 29
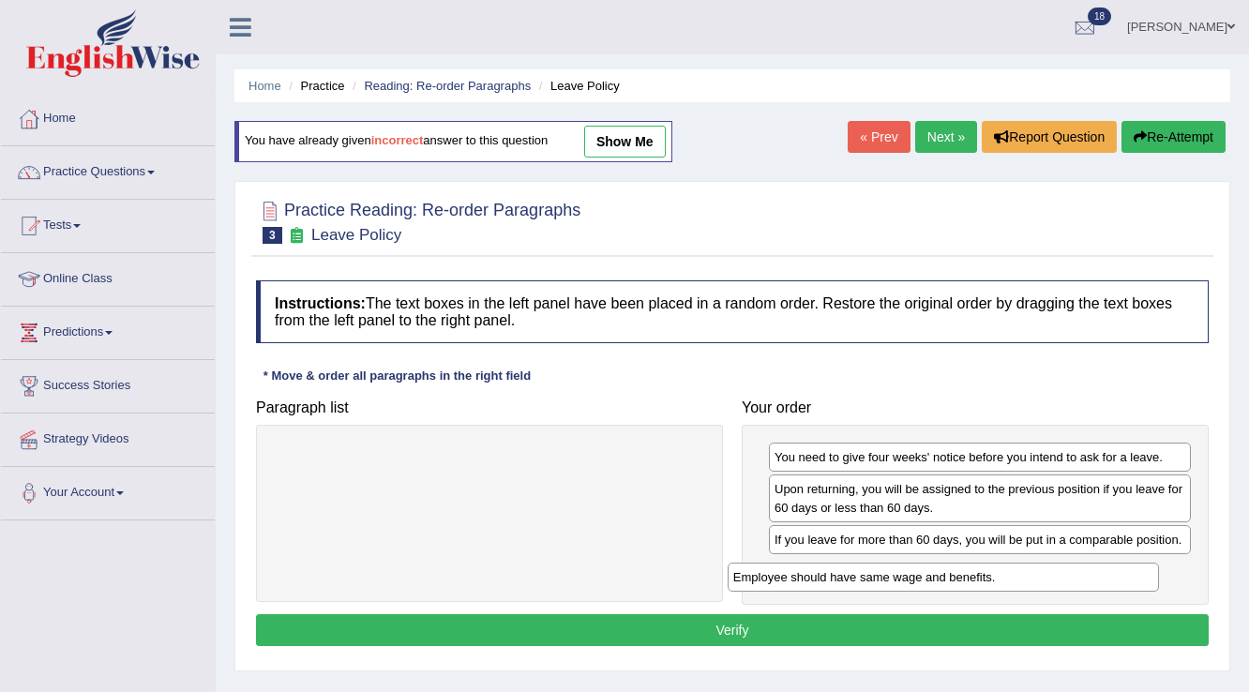
drag, startPoint x: 701, startPoint y: 465, endPoint x: 1156, endPoint y: 581, distance: 469.4
click at [1156, 582] on div "Employee should have same wage and benefits." at bounding box center [944, 577] width 432 height 29
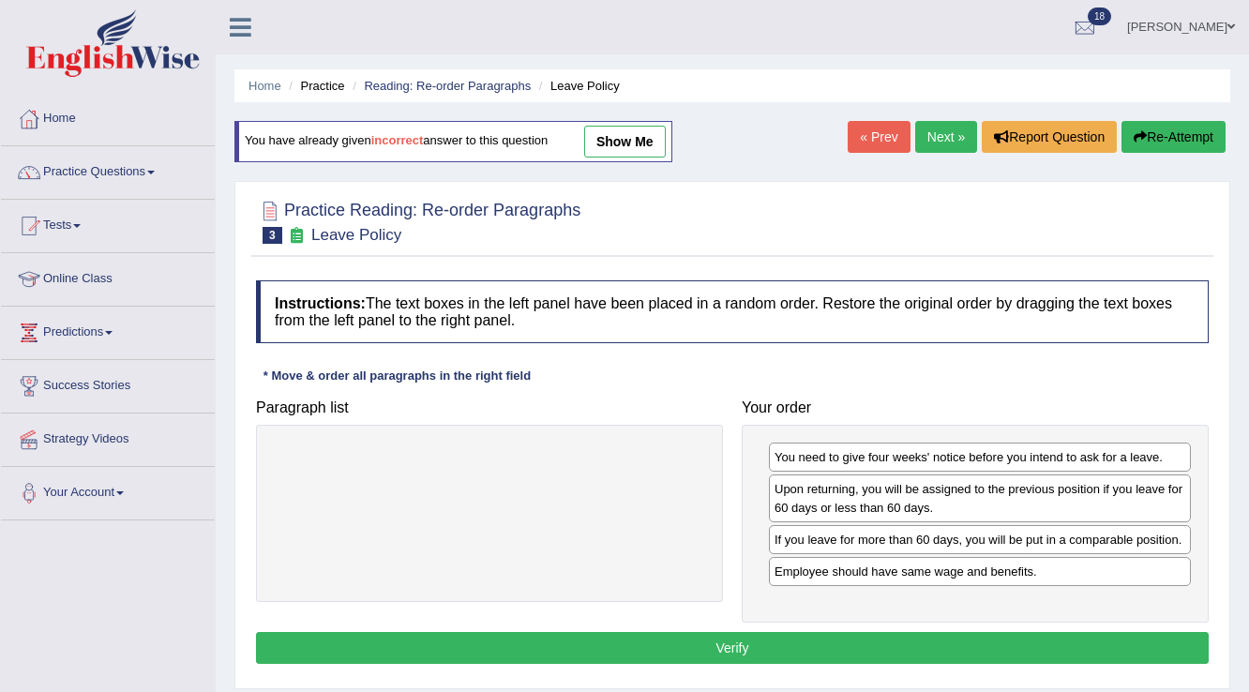
click at [863, 639] on button "Verify" at bounding box center [732, 648] width 953 height 32
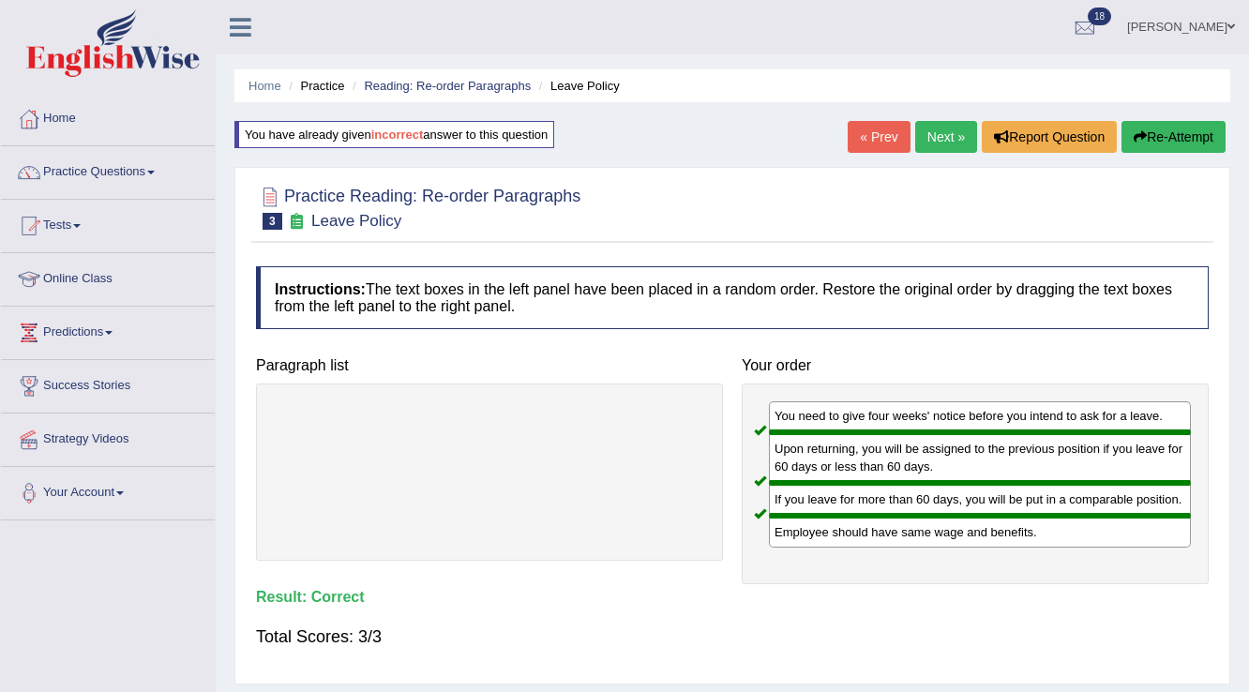
click at [940, 137] on link "Next »" at bounding box center [946, 137] width 62 height 32
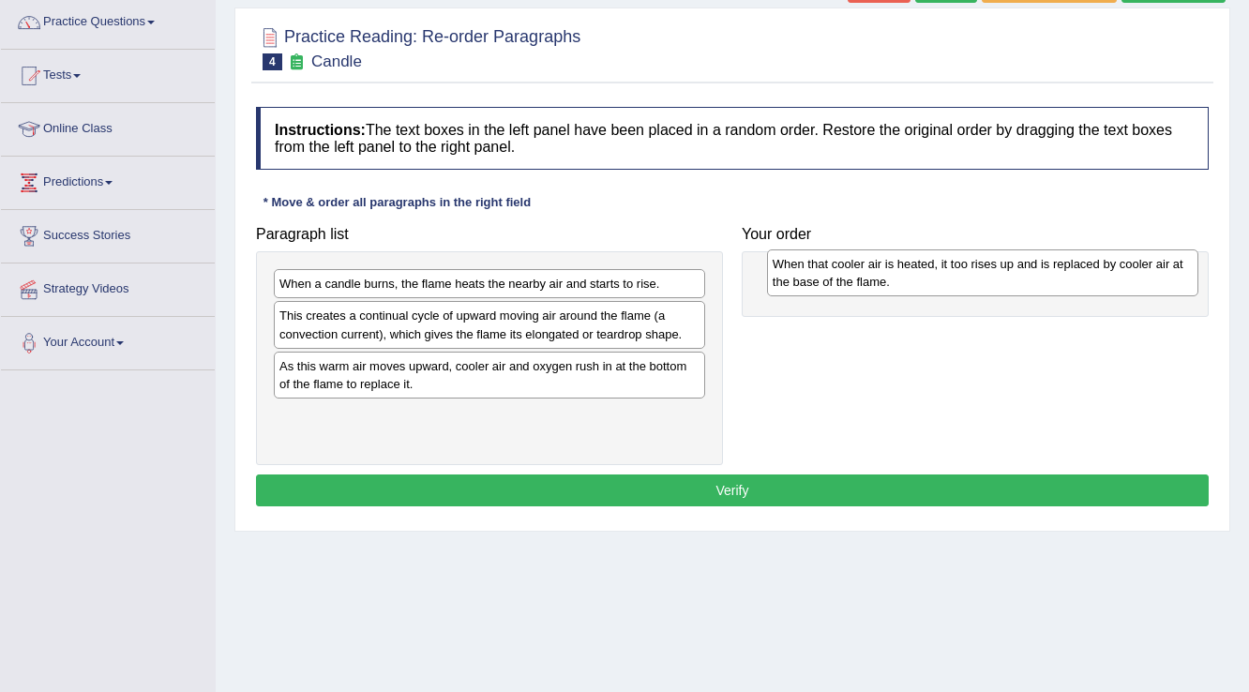
drag, startPoint x: 512, startPoint y: 283, endPoint x: 1005, endPoint y: 263, distance: 493.6
click at [1005, 263] on div "When that cooler air is heated, it too rises up and is replaced by cooler air a…" at bounding box center [983, 272] width 432 height 47
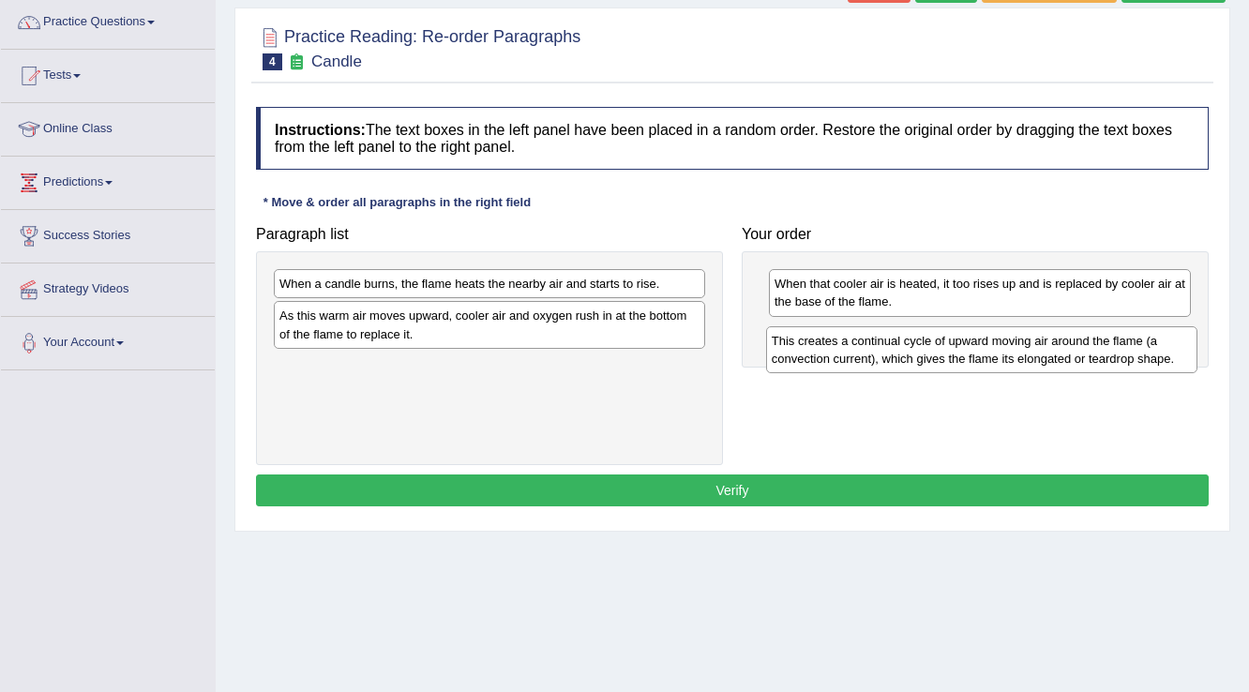
drag, startPoint x: 341, startPoint y: 316, endPoint x: 835, endPoint y: 341, distance: 493.9
click at [835, 341] on div "This creates a continual cycle of upward moving air around the flame (a convect…" at bounding box center [982, 349] width 432 height 47
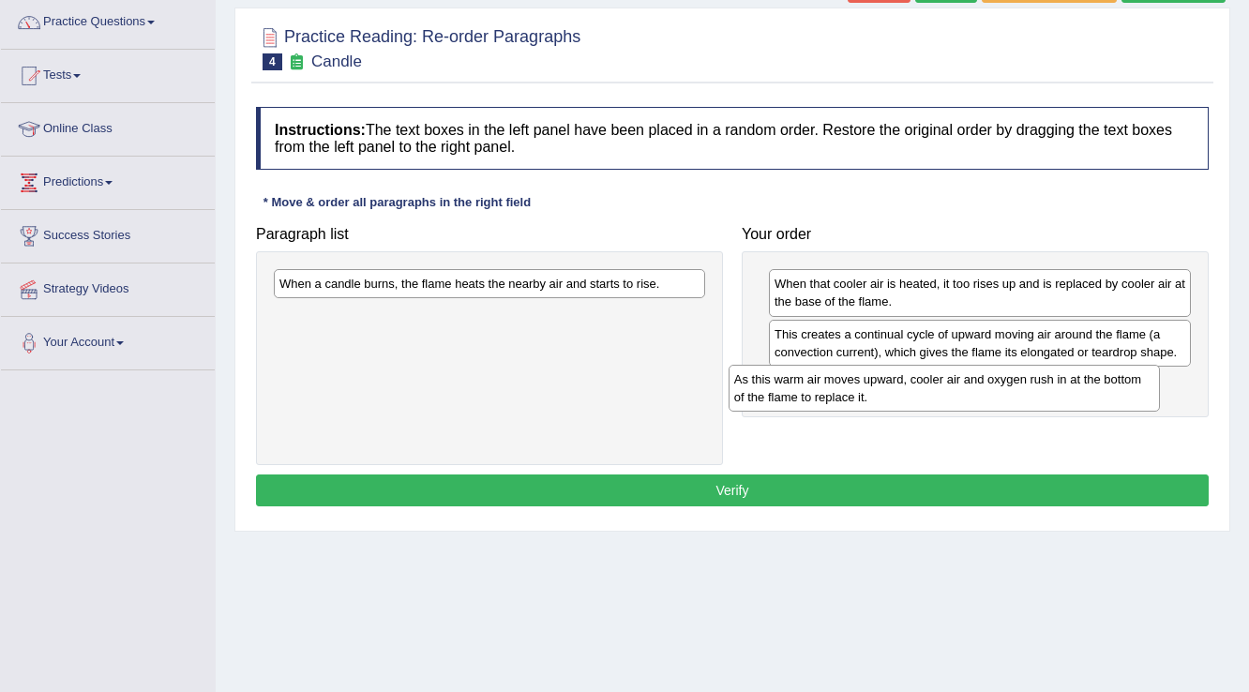
drag, startPoint x: 504, startPoint y: 319, endPoint x: 958, endPoint y: 383, distance: 459.2
click at [958, 383] on div "As this warm air moves upward, cooler air and oxygen rush in at the bottom of t…" at bounding box center [945, 388] width 432 height 47
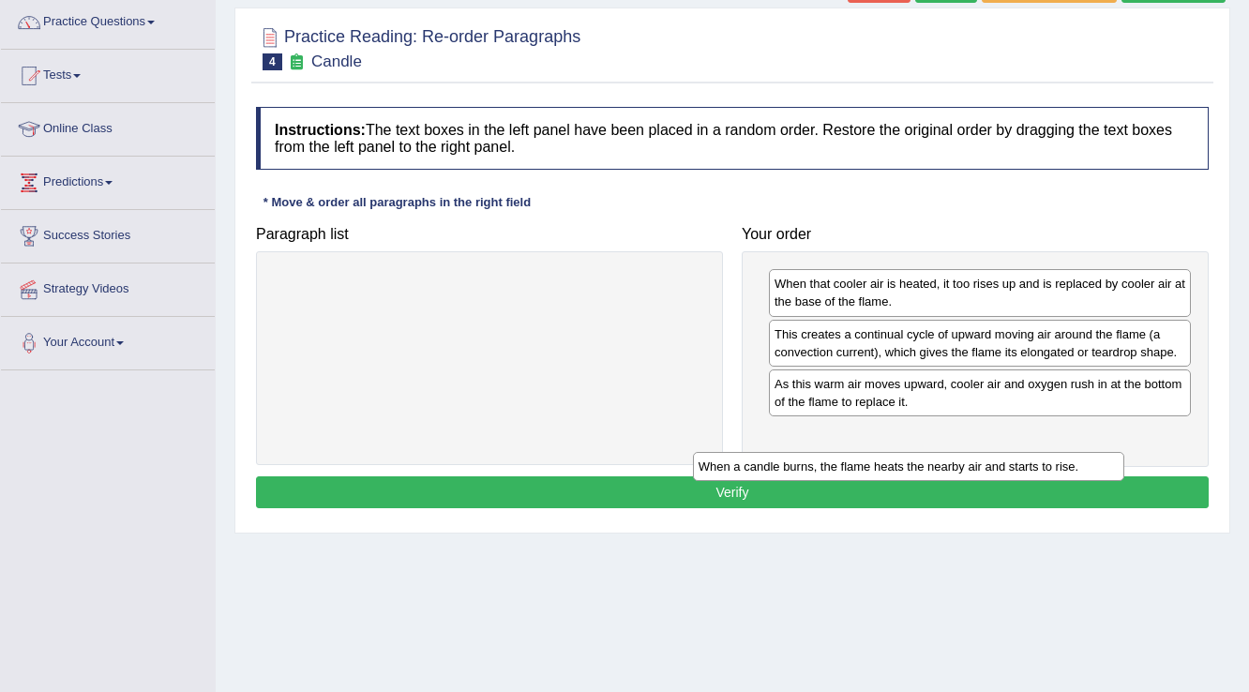
drag, startPoint x: 630, startPoint y: 283, endPoint x: 1058, endPoint y: 458, distance: 461.8
click at [1058, 458] on div "When a candle burns, the flame heats the nearby air and starts to rise." at bounding box center [909, 466] width 432 height 29
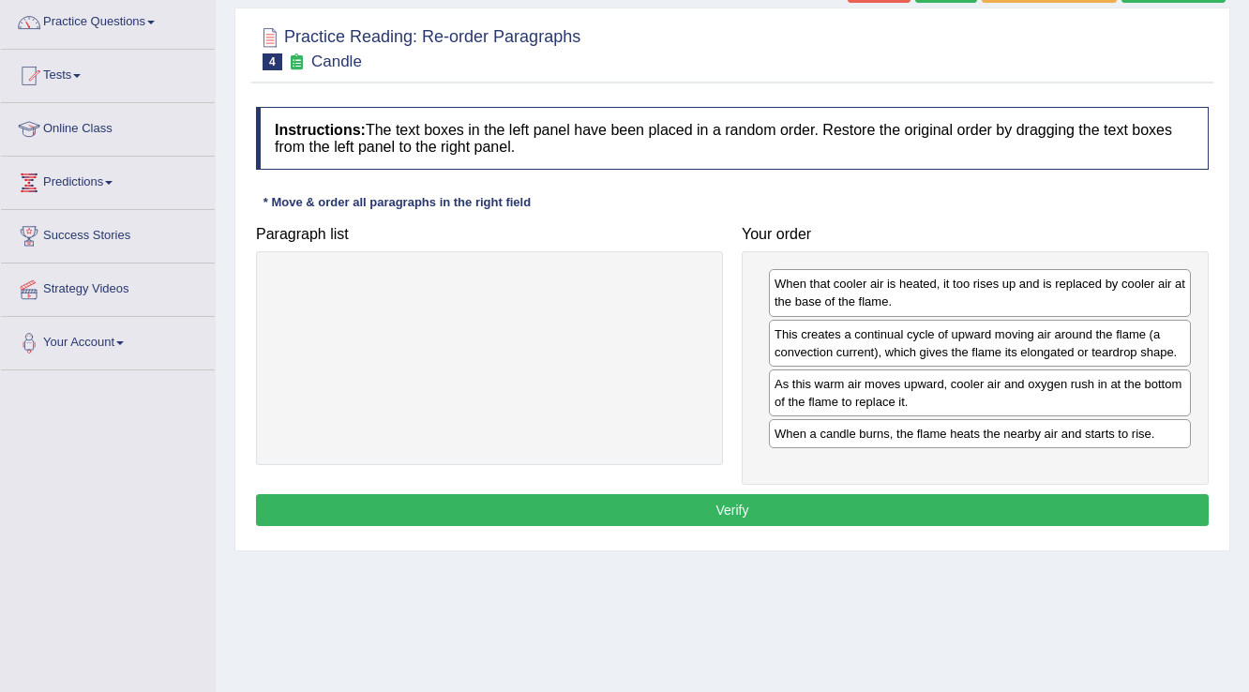
click at [774, 512] on button "Verify" at bounding box center [732, 510] width 953 height 32
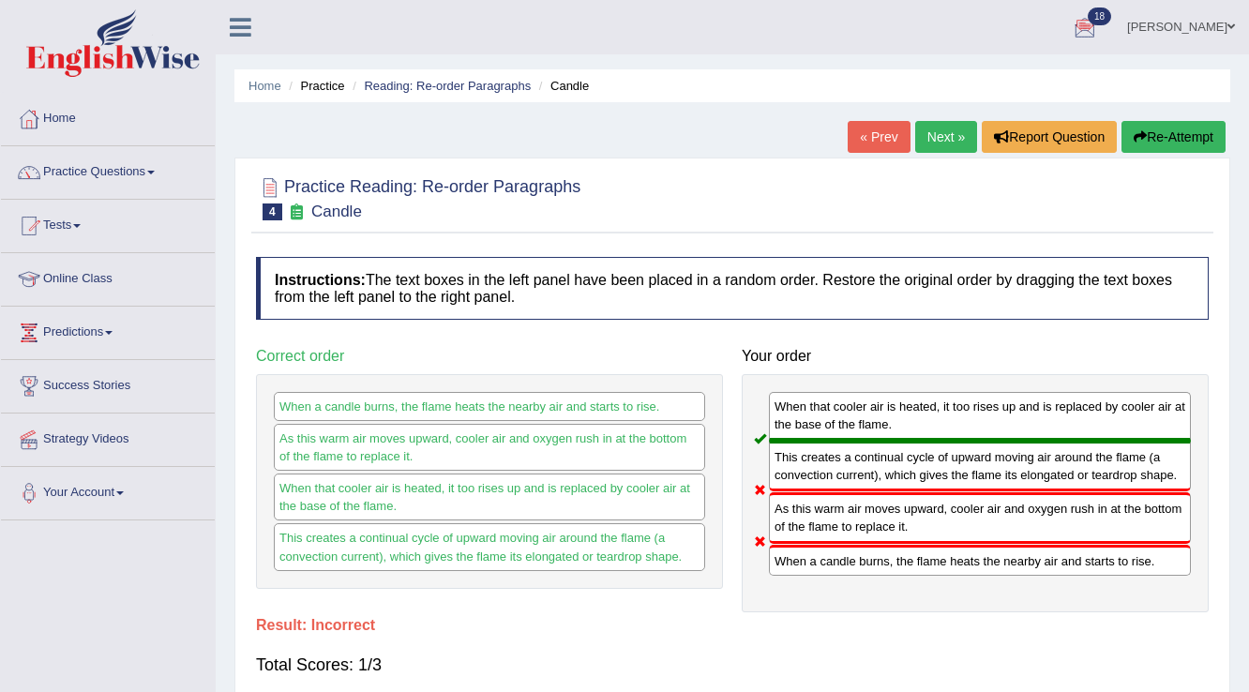
click at [949, 139] on link "Next »" at bounding box center [946, 137] width 62 height 32
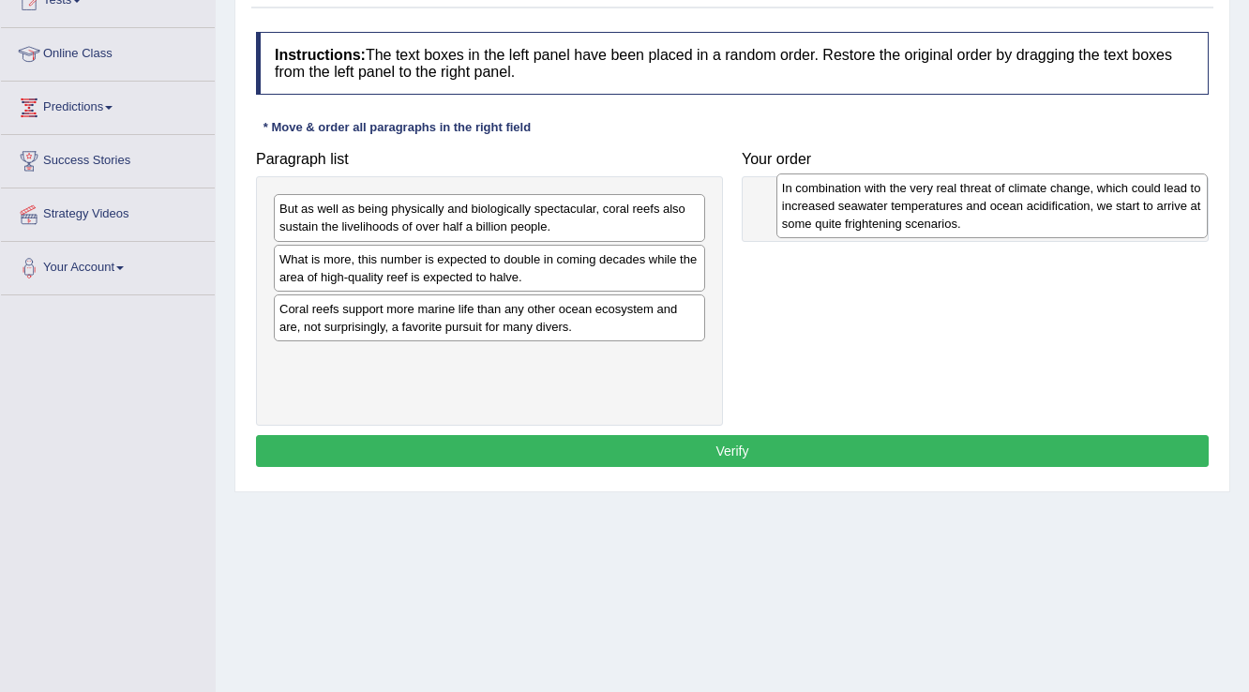
drag, startPoint x: 544, startPoint y: 379, endPoint x: 1046, endPoint y: 209, distance: 530.5
click at [1046, 209] on div "In combination with the very real threat of climate change, which could lead to…" at bounding box center [992, 205] width 432 height 65
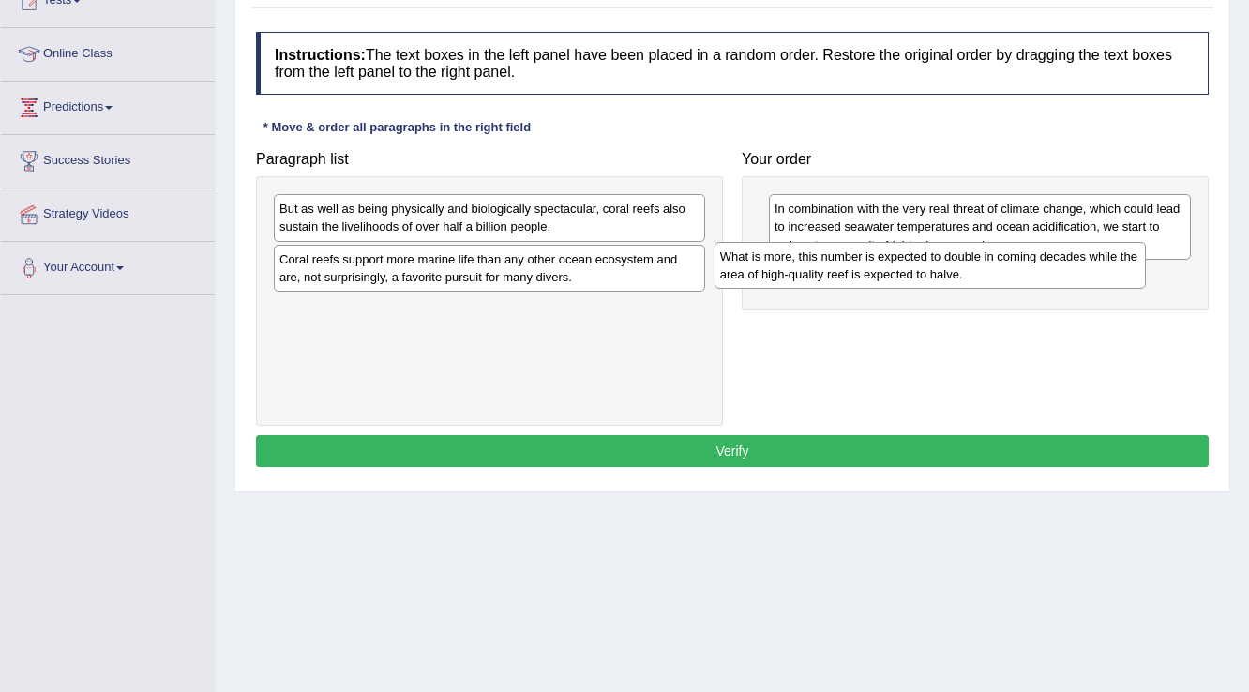
drag, startPoint x: 398, startPoint y: 256, endPoint x: 838, endPoint y: 254, distance: 440.7
click at [838, 254] on div "What is more, this number is expected to double in coming decades while the are…" at bounding box center [931, 265] width 432 height 47
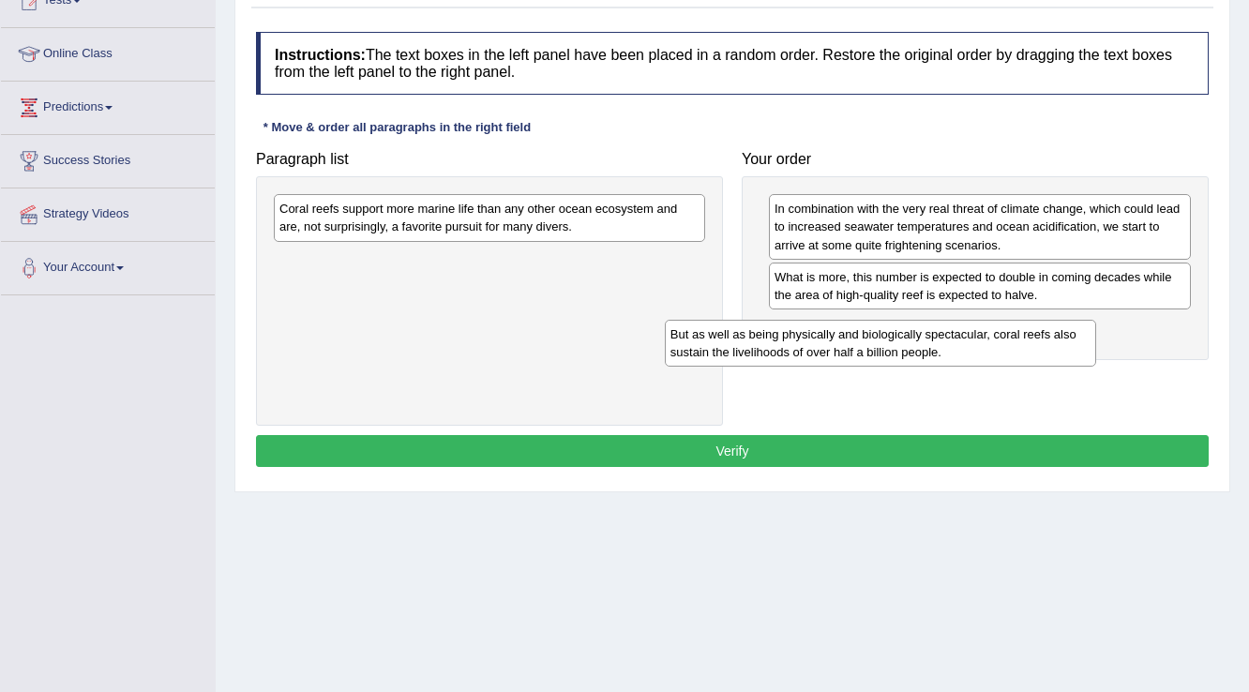
drag, startPoint x: 513, startPoint y: 201, endPoint x: 944, endPoint y: 315, distance: 446.2
click at [944, 320] on div "But as well as being physically and biologically spectacular, coral reefs also …" at bounding box center [881, 343] width 432 height 47
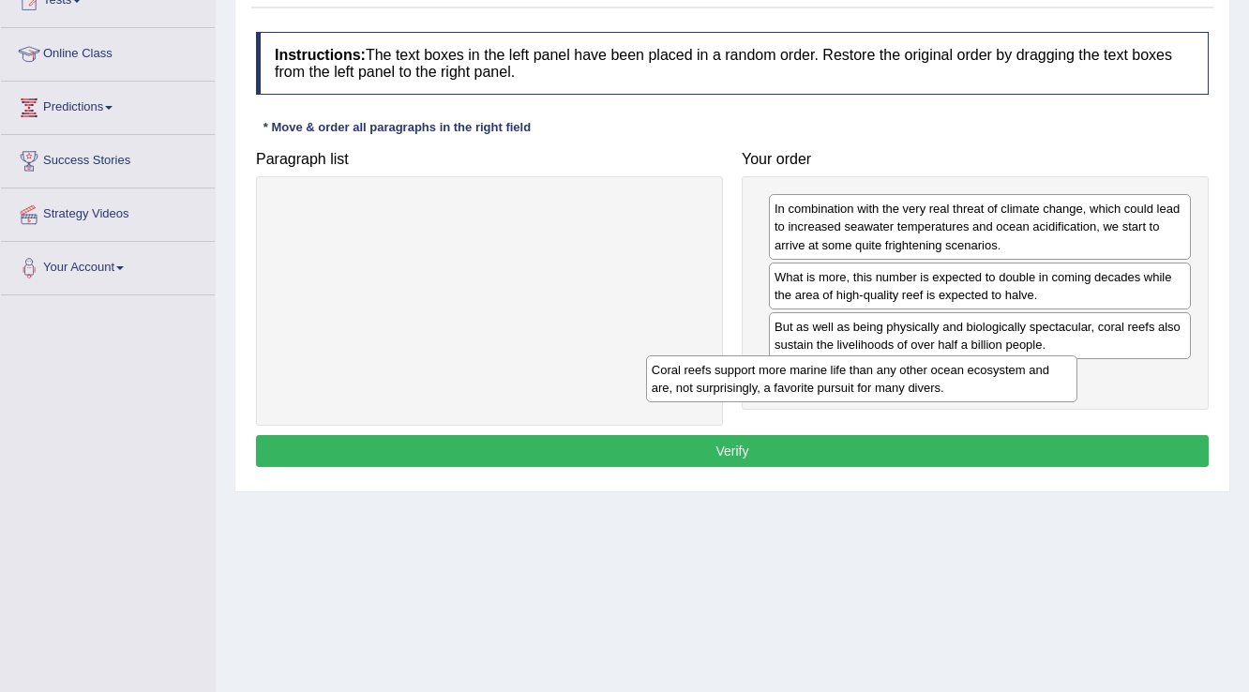
drag, startPoint x: 574, startPoint y: 215, endPoint x: 961, endPoint y: 374, distance: 418.8
click at [961, 374] on div "Coral reefs support more marine life than any other ocean ecosystem and are, no…" at bounding box center [862, 378] width 432 height 47
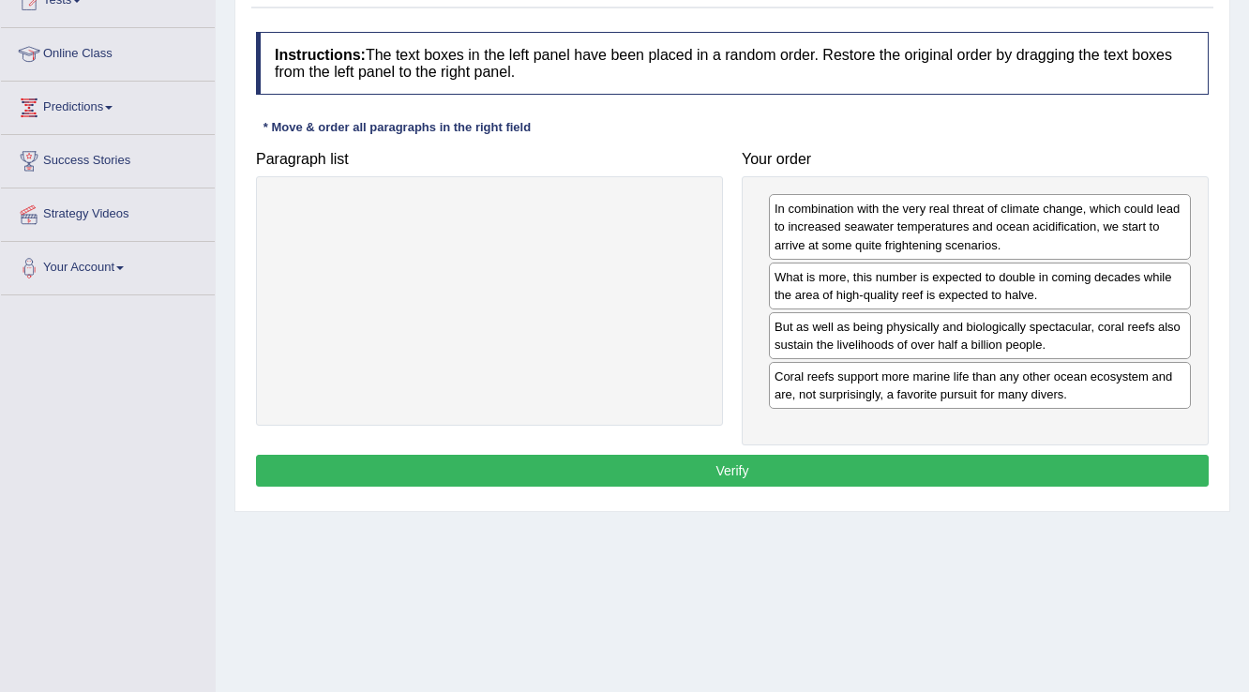
click at [803, 461] on button "Verify" at bounding box center [732, 471] width 953 height 32
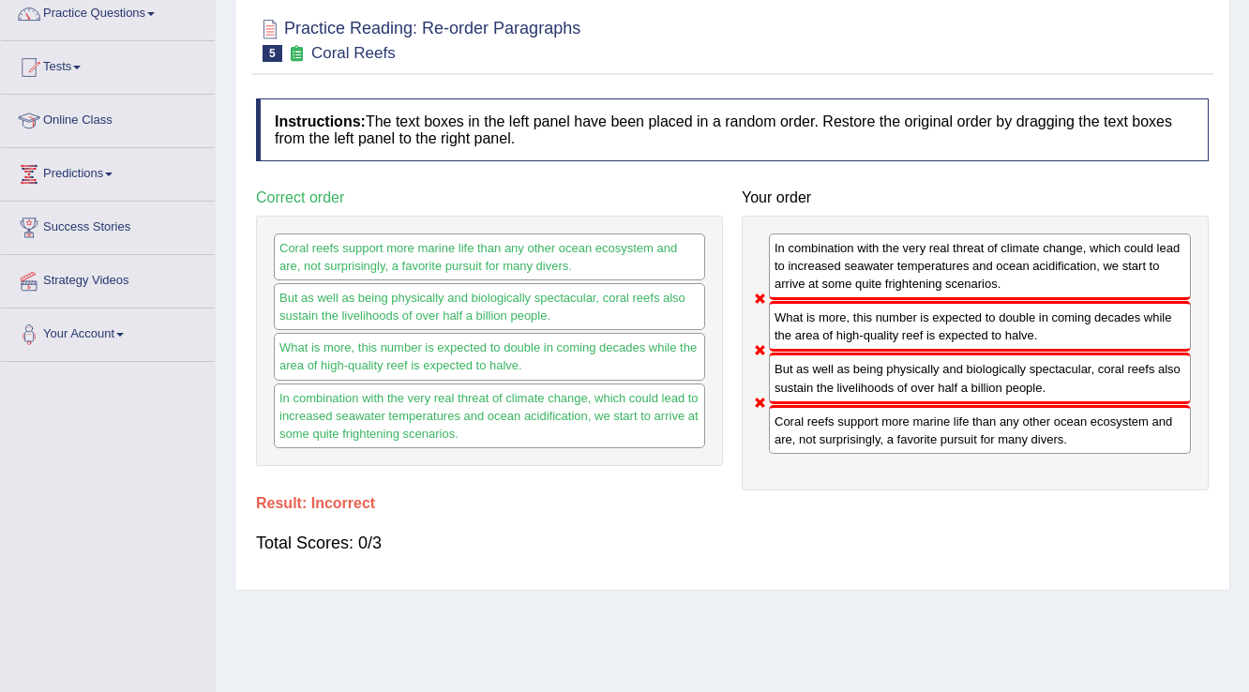
scroll to position [75, 0]
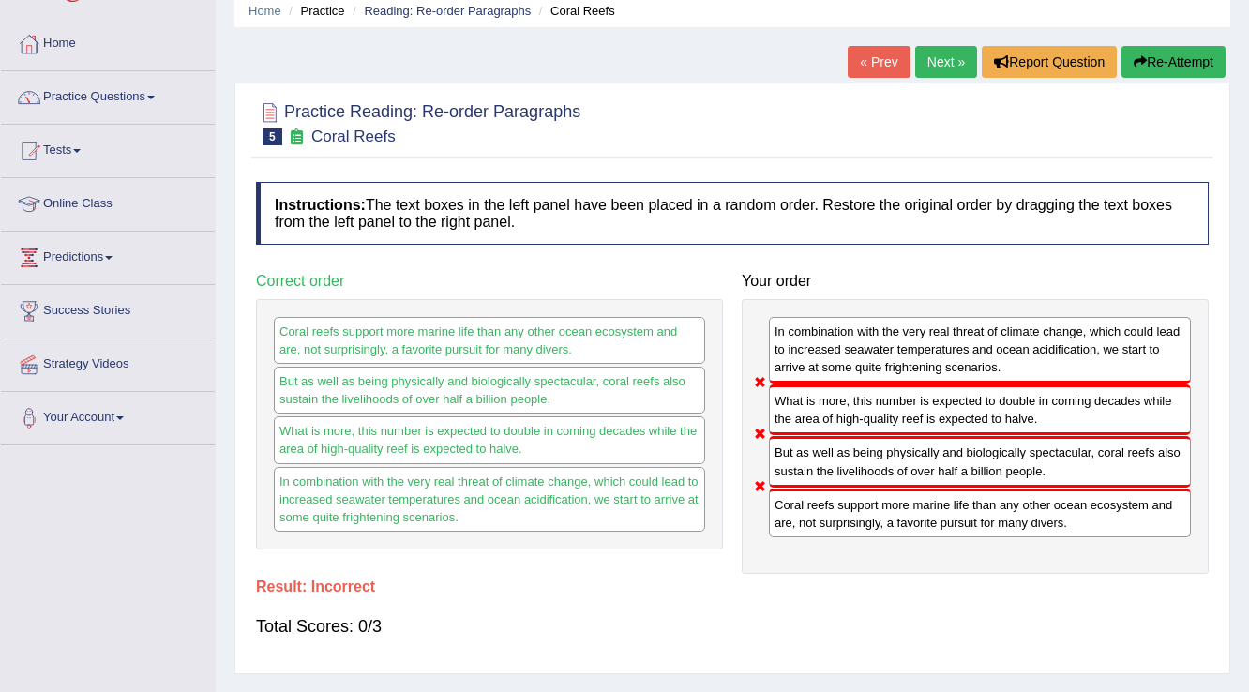
click at [1160, 57] on button "Re-Attempt" at bounding box center [1173, 62] width 104 height 32
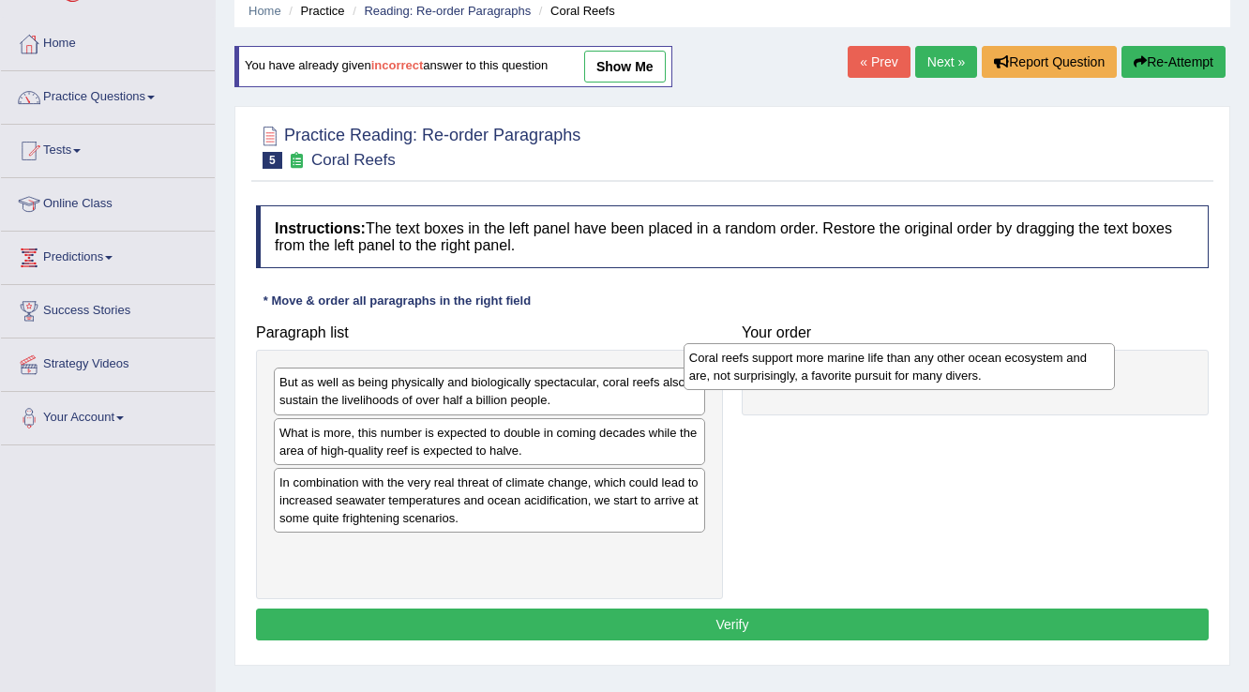
drag, startPoint x: 480, startPoint y: 499, endPoint x: 890, endPoint y: 375, distance: 428.0
click at [890, 375] on div "Coral reefs support more marine life than any other ocean ecosystem and are, no…" at bounding box center [900, 366] width 432 height 47
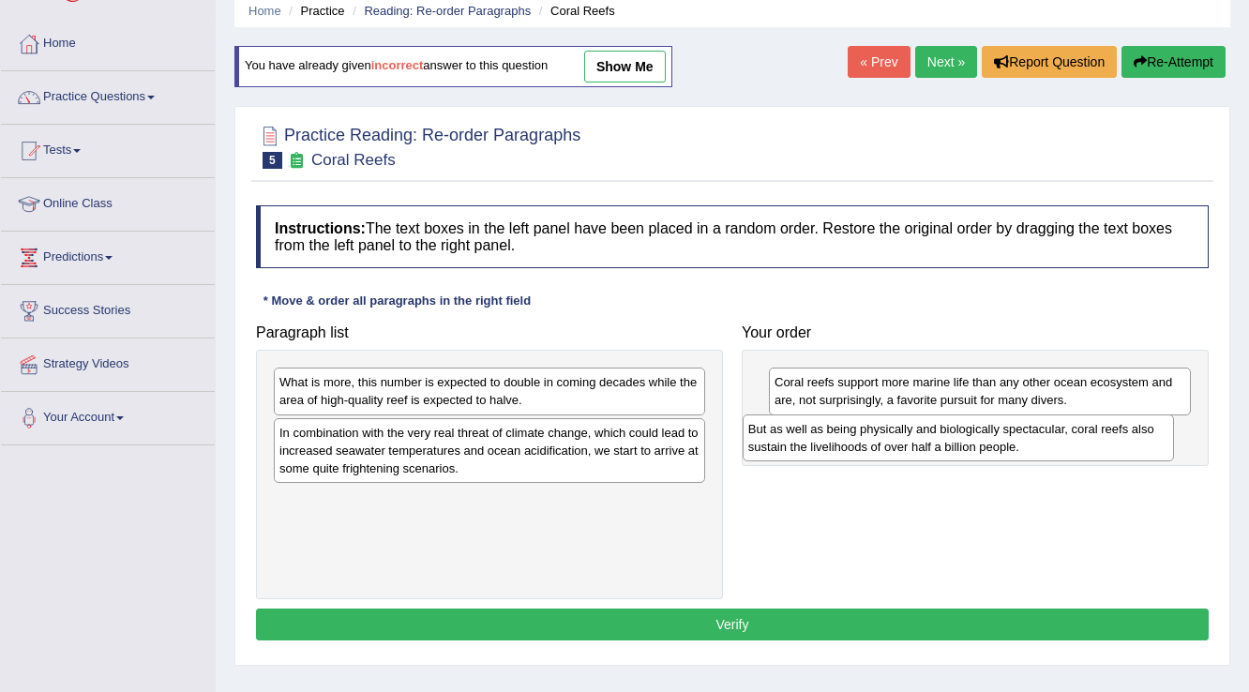
drag, startPoint x: 541, startPoint y: 383, endPoint x: 1010, endPoint y: 429, distance: 471.2
click at [1010, 429] on div "But as well as being physically and biologically spectacular, coral reefs also …" at bounding box center [959, 437] width 432 height 47
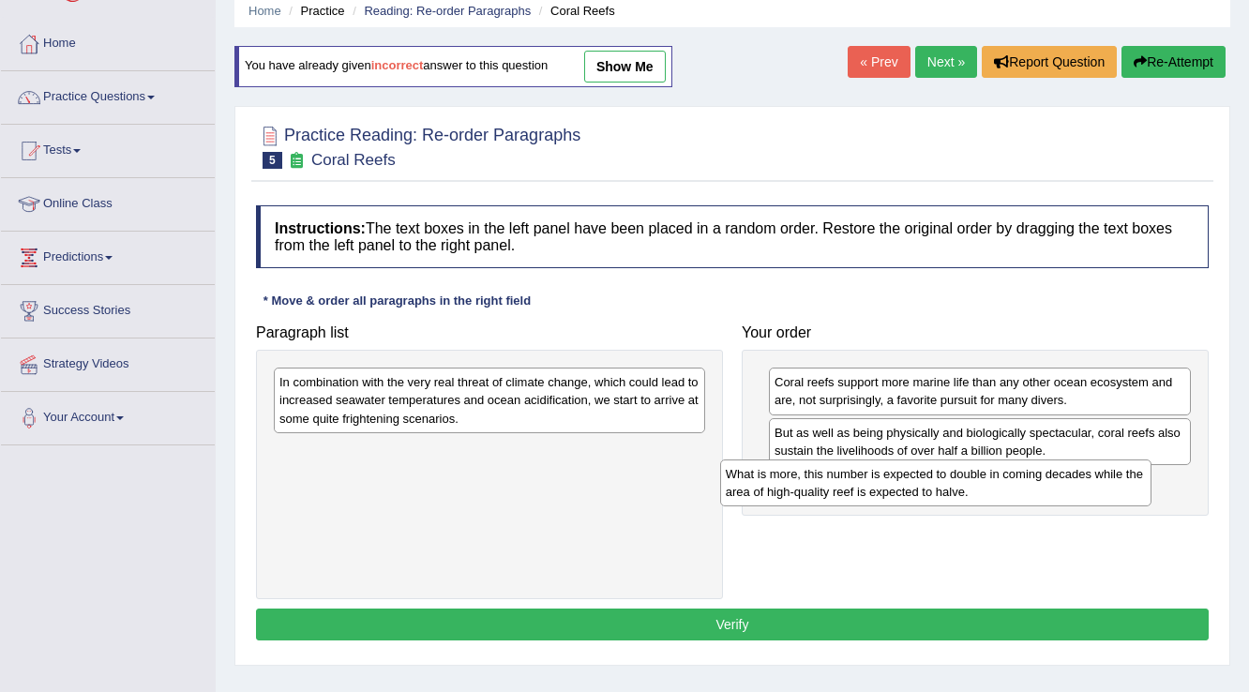
drag, startPoint x: 634, startPoint y: 386, endPoint x: 1080, endPoint y: 478, distance: 455.7
click at [1080, 478] on div "What is more, this number is expected to double in coming decades while the are…" at bounding box center [936, 482] width 432 height 47
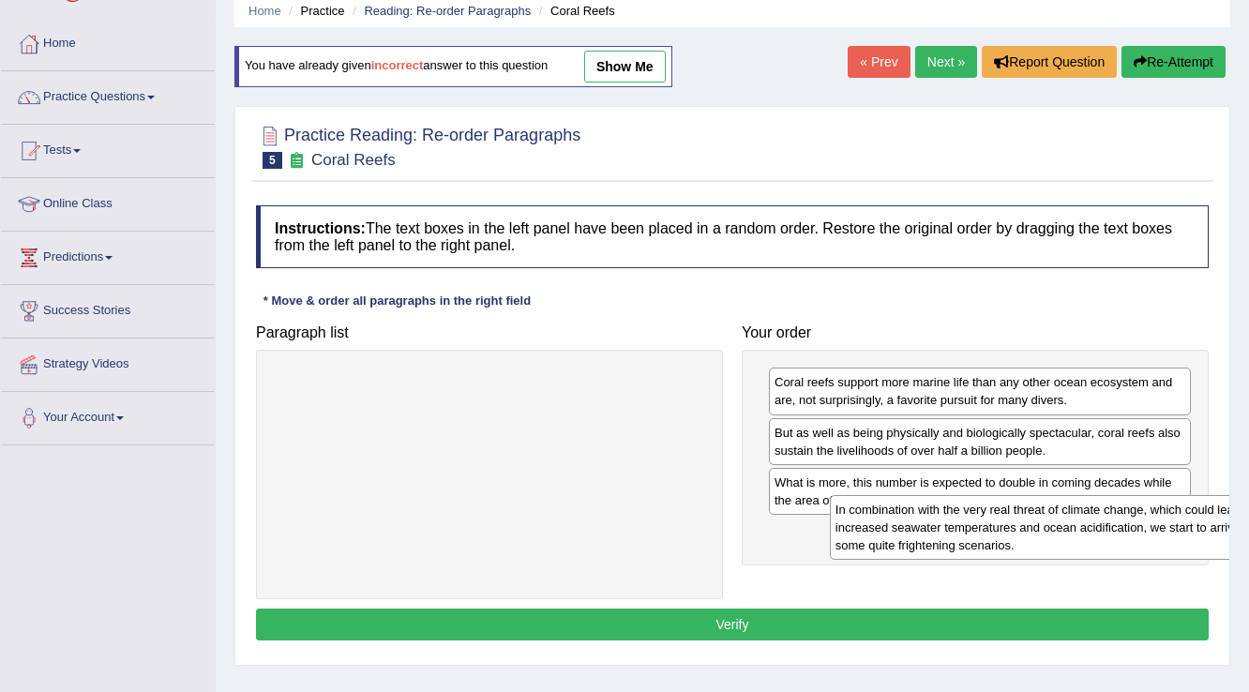
drag, startPoint x: 558, startPoint y: 392, endPoint x: 1114, endPoint y: 519, distance: 570.5
click at [1114, 519] on div "In combination with the very real threat of climate change, which could lead to…" at bounding box center [1046, 527] width 432 height 65
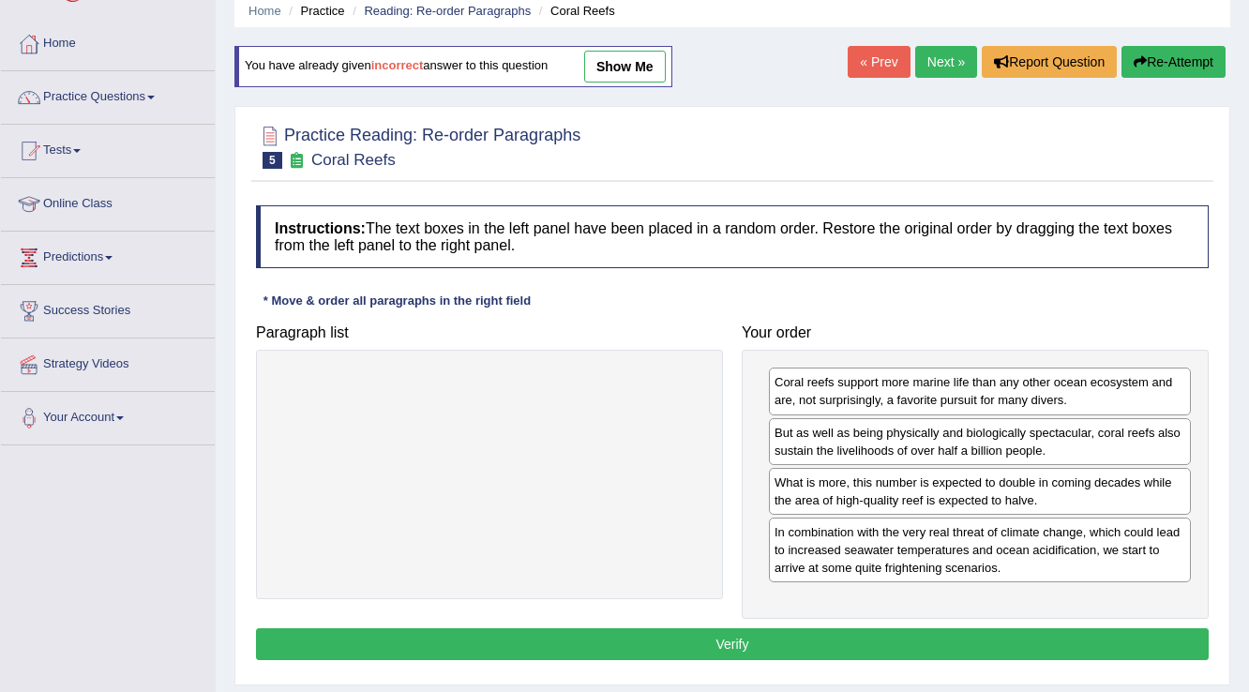
click at [715, 639] on button "Verify" at bounding box center [732, 644] width 953 height 32
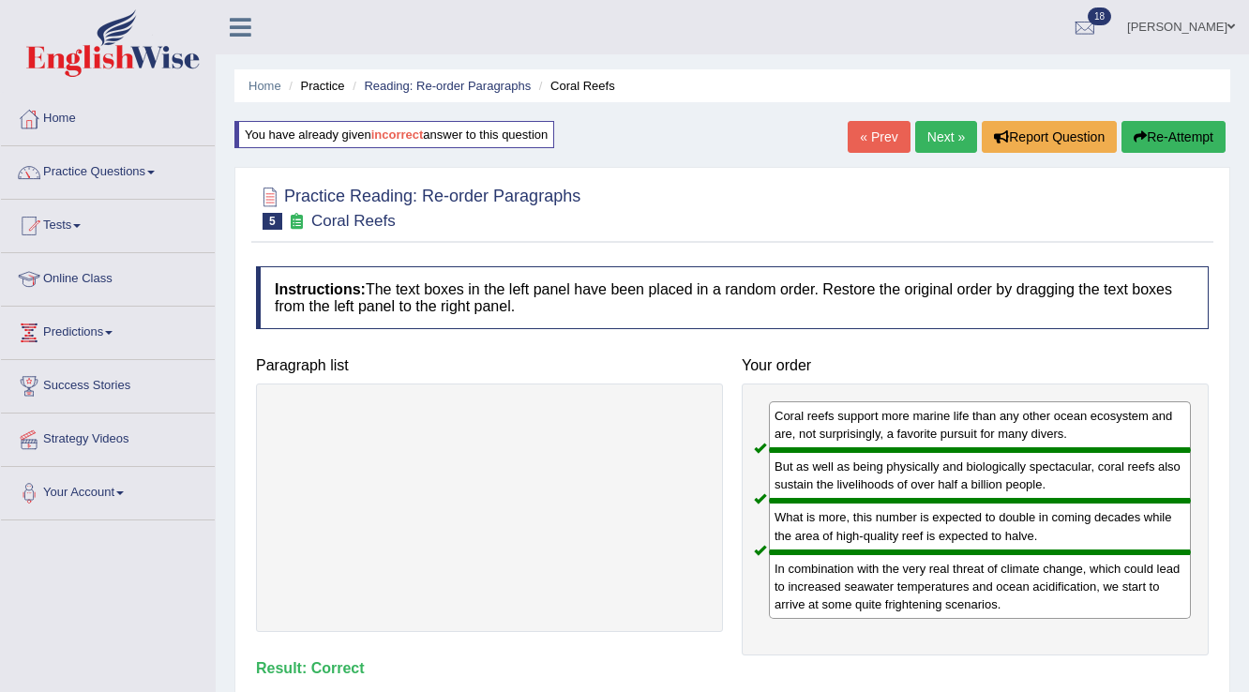
click at [959, 132] on link "Next »" at bounding box center [946, 137] width 62 height 32
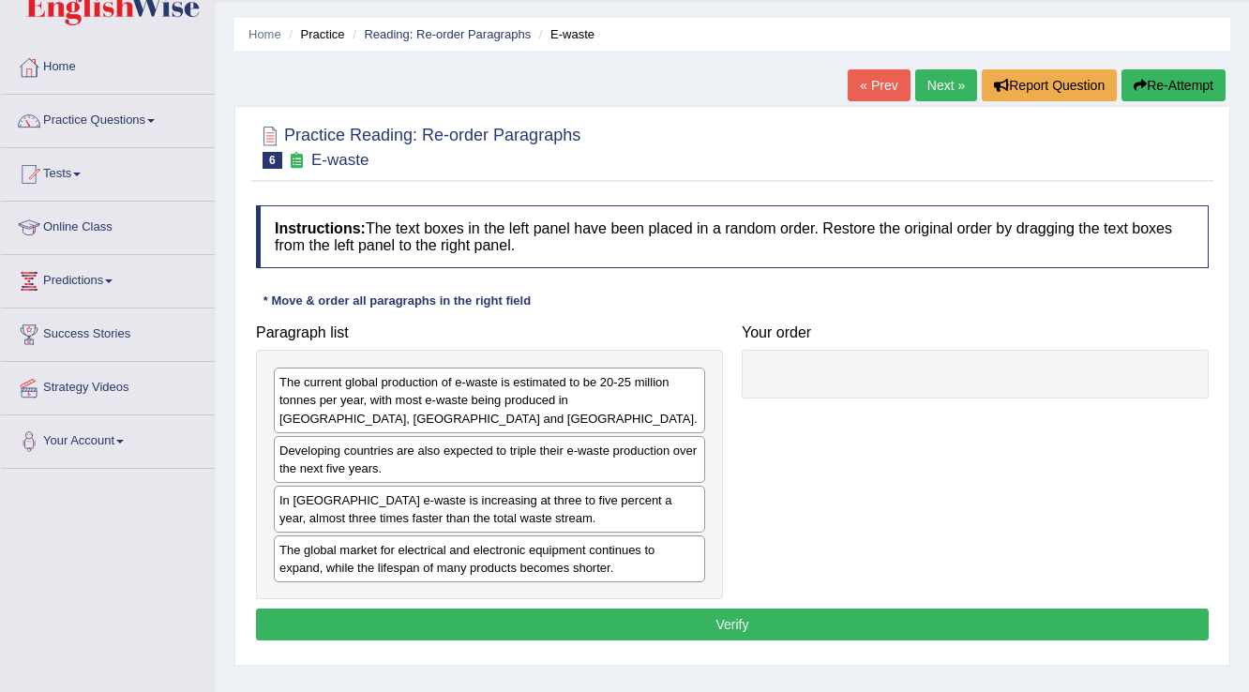
scroll to position [75, 0]
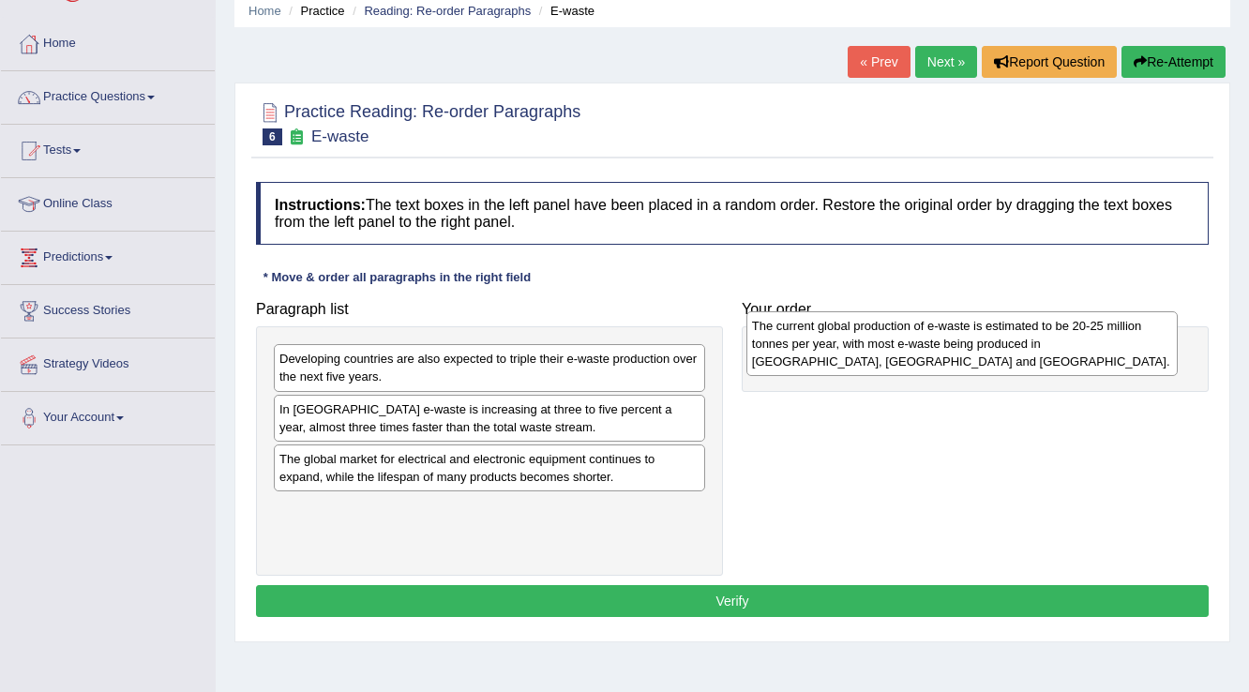
drag, startPoint x: 465, startPoint y: 369, endPoint x: 938, endPoint y: 336, distance: 473.7
click at [938, 336] on div "The current global production of e-waste is estimated to be 20-25 million tonne…" at bounding box center [962, 343] width 432 height 65
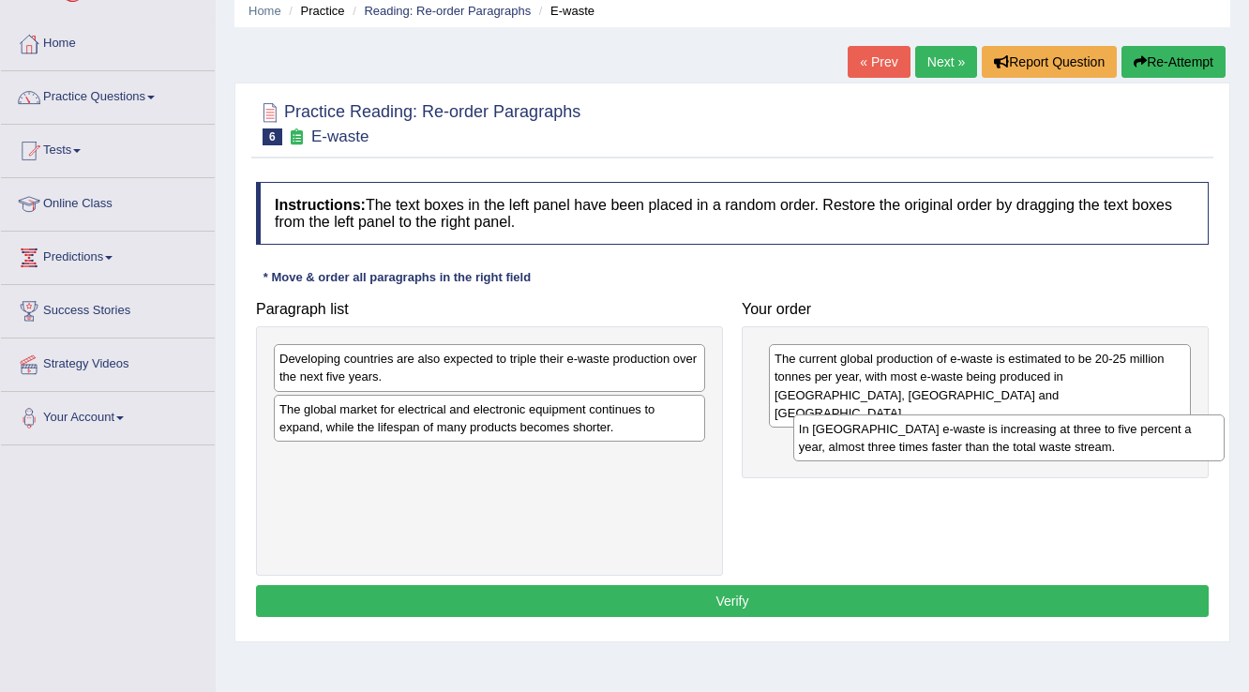
drag, startPoint x: 332, startPoint y: 409, endPoint x: 851, endPoint y: 429, distance: 519.9
click at [851, 429] on div "In [GEOGRAPHIC_DATA] e-waste is increasing at three to five percent a year, alm…" at bounding box center [1009, 437] width 432 height 47
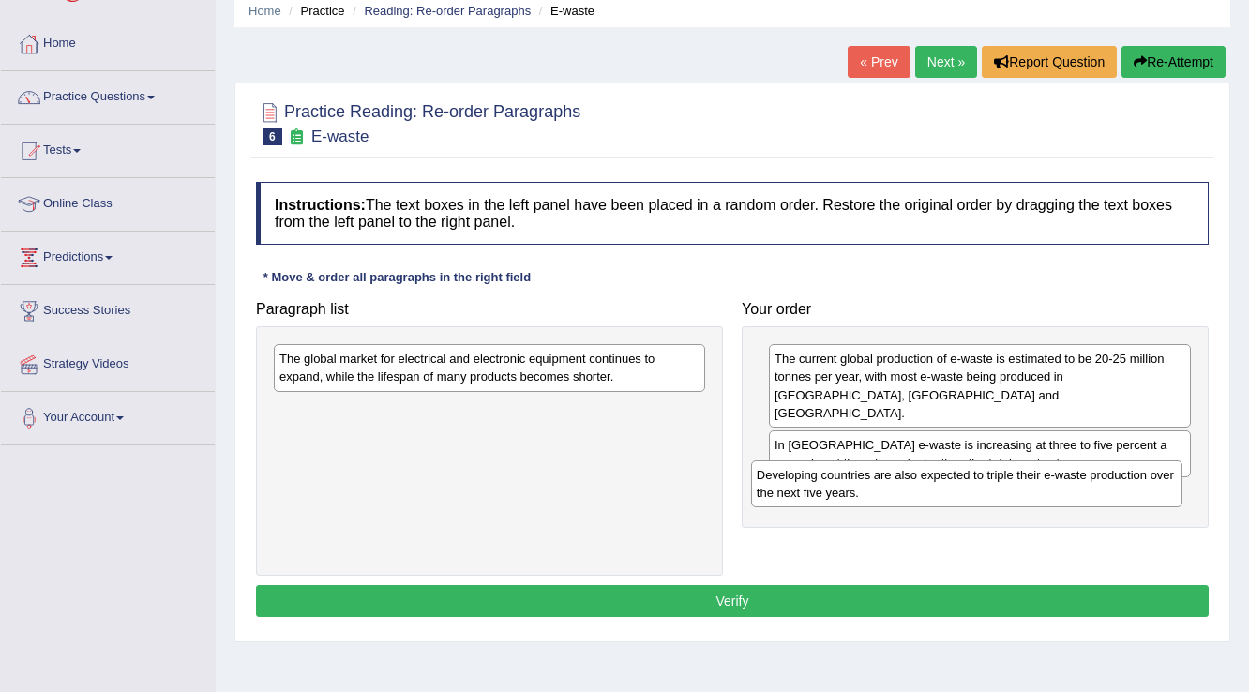
drag, startPoint x: 495, startPoint y: 361, endPoint x: 972, endPoint y: 477, distance: 491.2
click at [972, 477] on div "Developing countries are also expected to triple their e-waste production over …" at bounding box center [967, 483] width 432 height 47
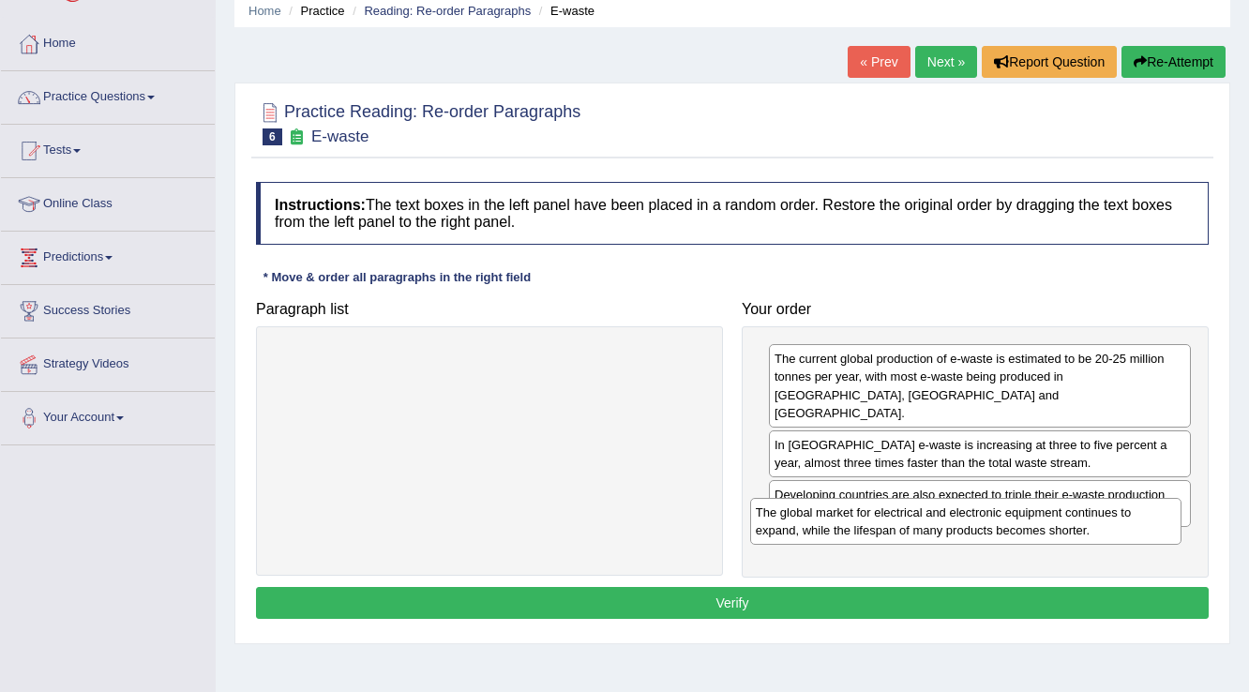
drag, startPoint x: 536, startPoint y: 368, endPoint x: 1013, endPoint y: 521, distance: 500.5
click at [1013, 521] on div "The global market for electrical and electronic equipment continues to expand, …" at bounding box center [966, 521] width 432 height 47
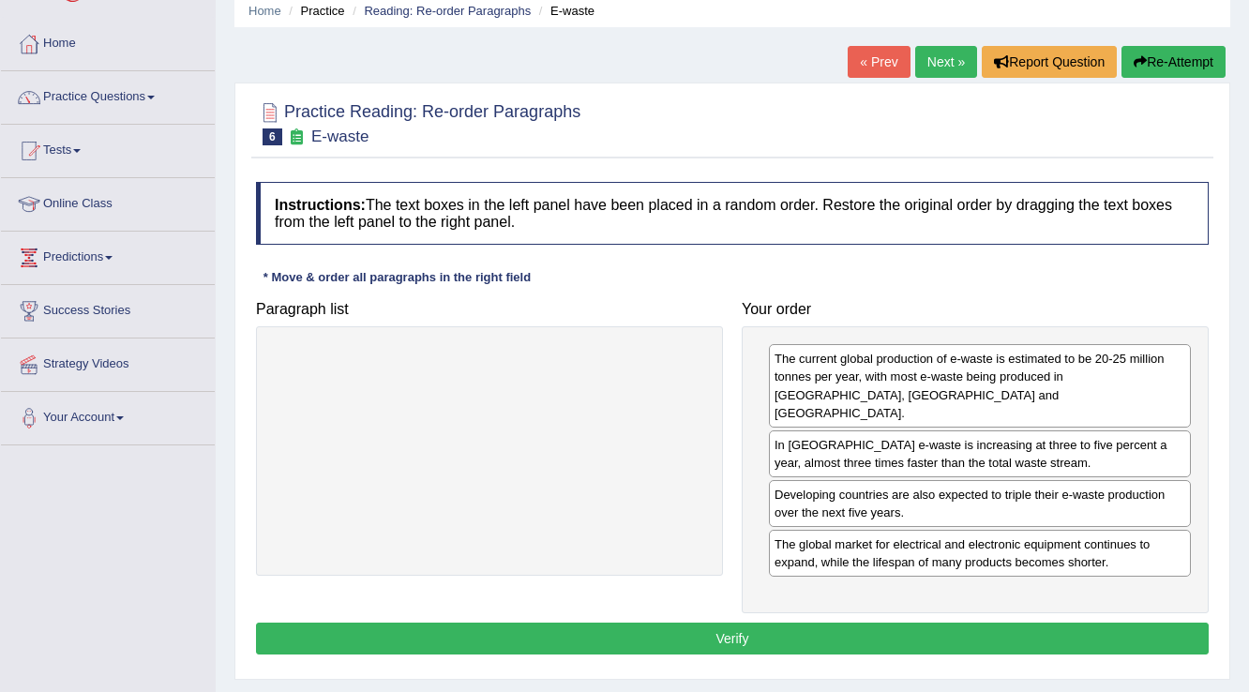
click at [820, 623] on button "Verify" at bounding box center [732, 639] width 953 height 32
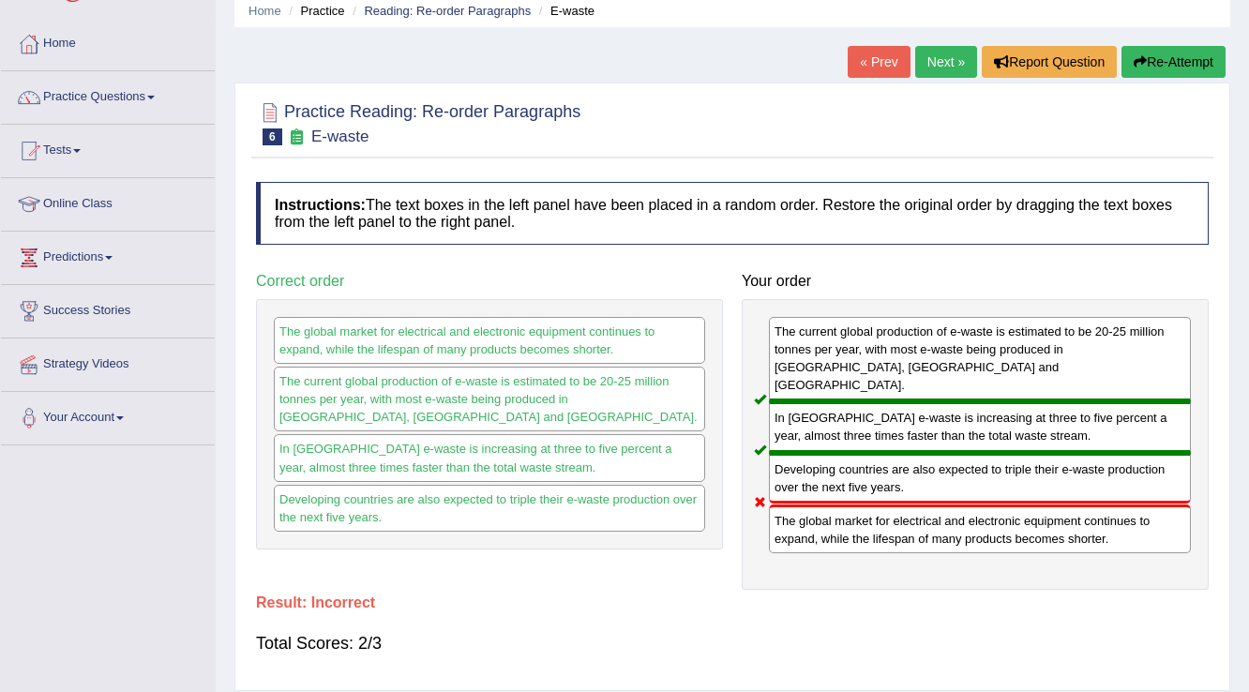
scroll to position [0, 0]
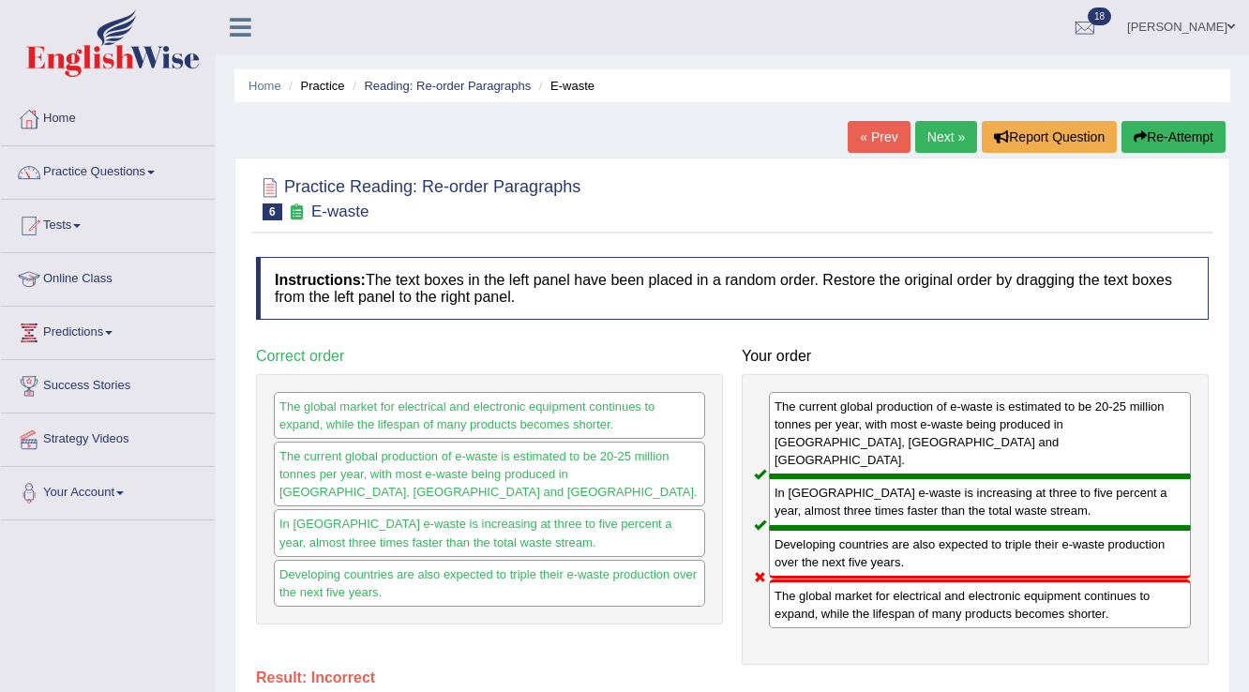
click at [949, 135] on link "Next »" at bounding box center [946, 137] width 62 height 32
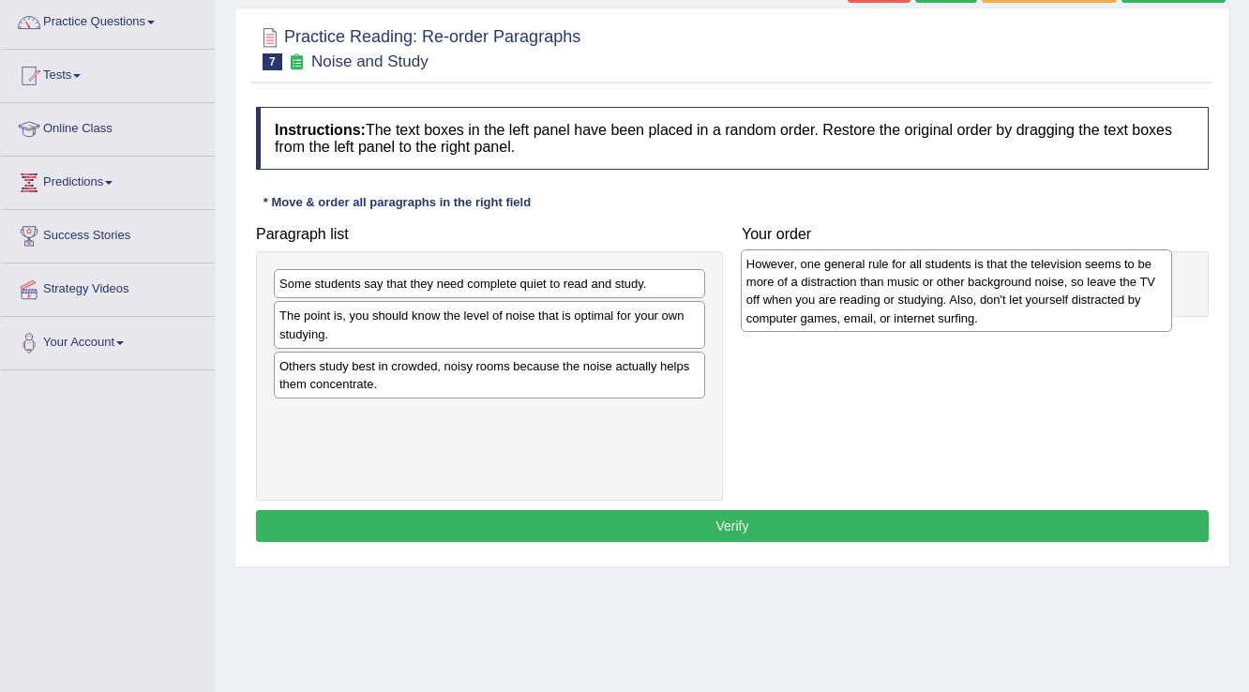
drag, startPoint x: 518, startPoint y: 292, endPoint x: 985, endPoint y: 272, distance: 467.4
click at [985, 272] on div "However, one general rule for all students is that the television seems to be m…" at bounding box center [957, 290] width 432 height 83
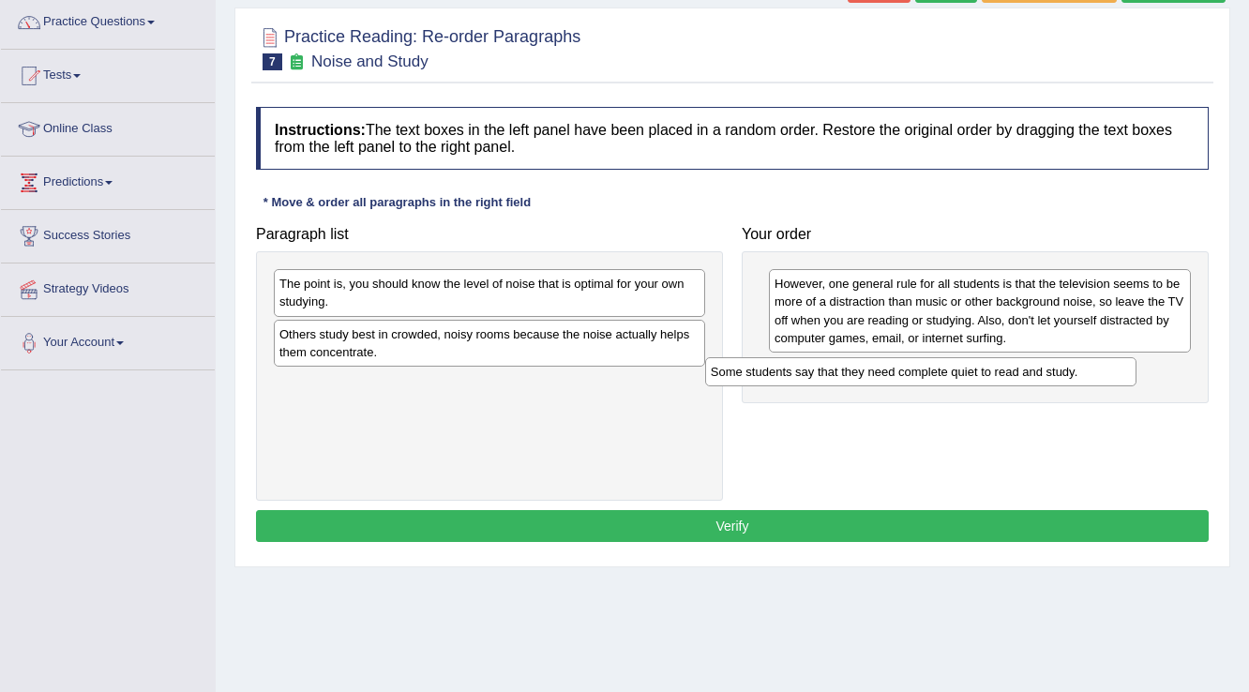
drag, startPoint x: 405, startPoint y: 287, endPoint x: 836, endPoint y: 375, distance: 440.2
click at [836, 375] on div "Some students say that they need complete quiet to read and study." at bounding box center [921, 371] width 432 height 29
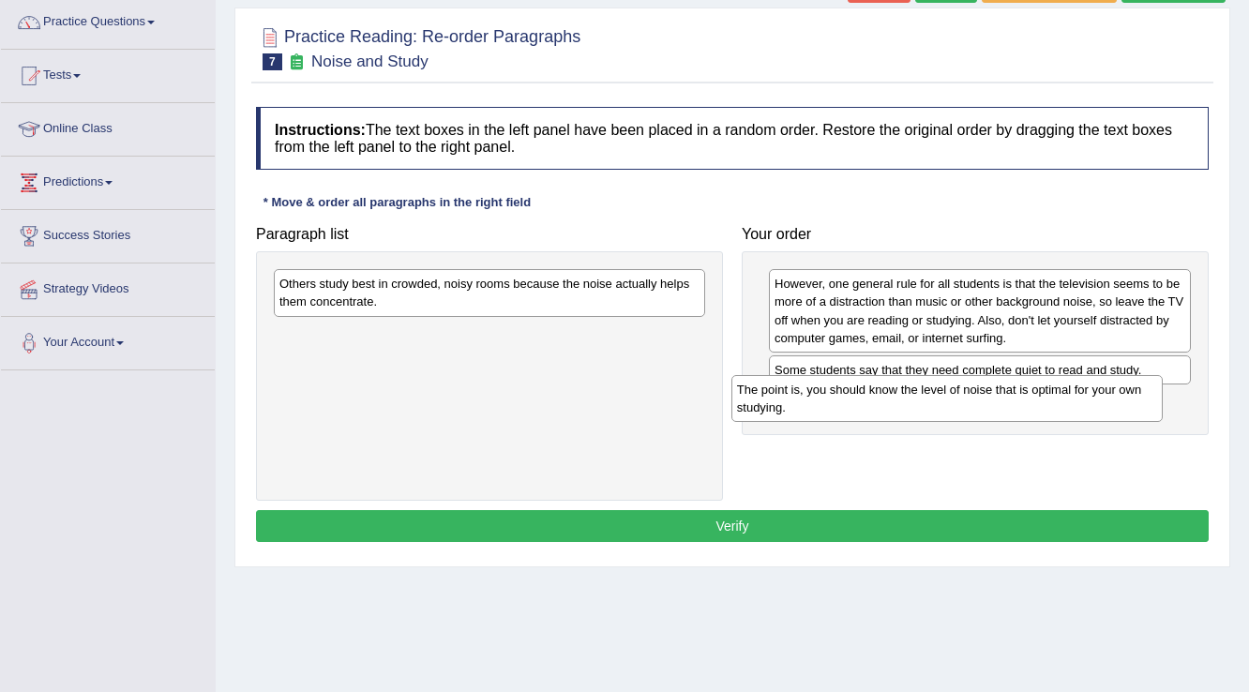
drag, startPoint x: 448, startPoint y: 277, endPoint x: 906, endPoint y: 383, distance: 469.7
click at [906, 383] on div "The point is, you should know the level of noise that is optimal for your own s…" at bounding box center [947, 398] width 432 height 47
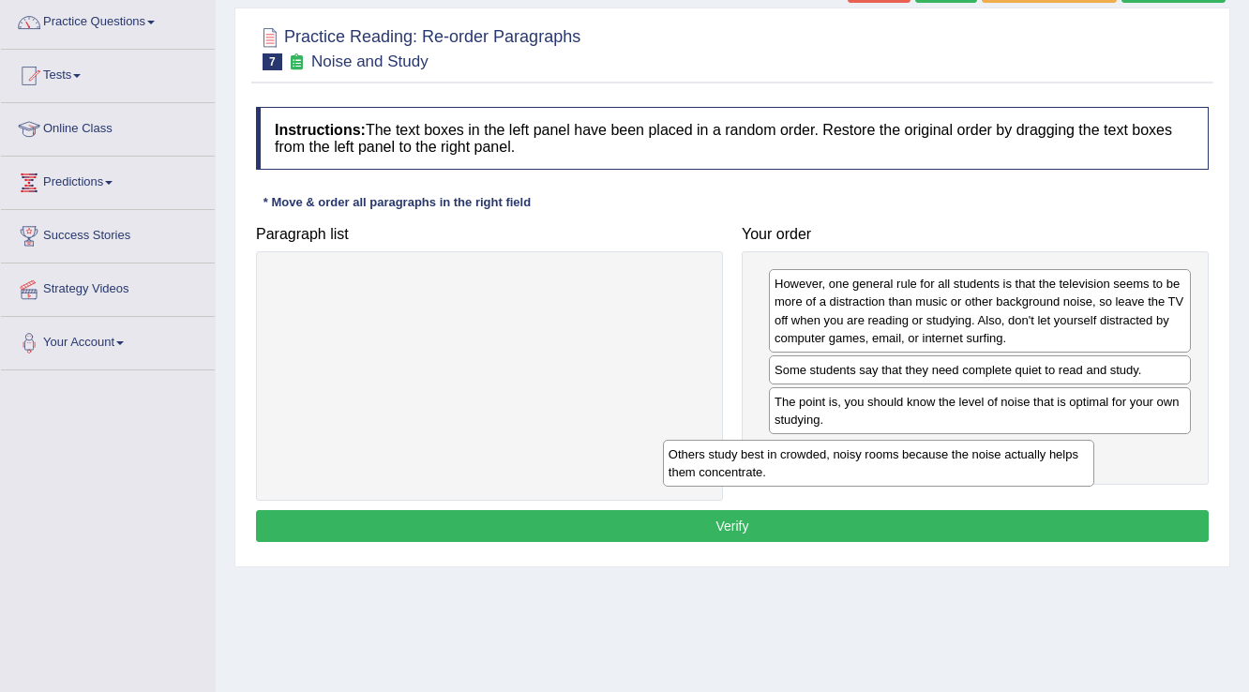
drag, startPoint x: 653, startPoint y: 285, endPoint x: 1032, endPoint y: 454, distance: 415.6
click at [1044, 455] on div "Others study best in crowded, noisy rooms because the noise actually helps them…" at bounding box center [879, 463] width 432 height 47
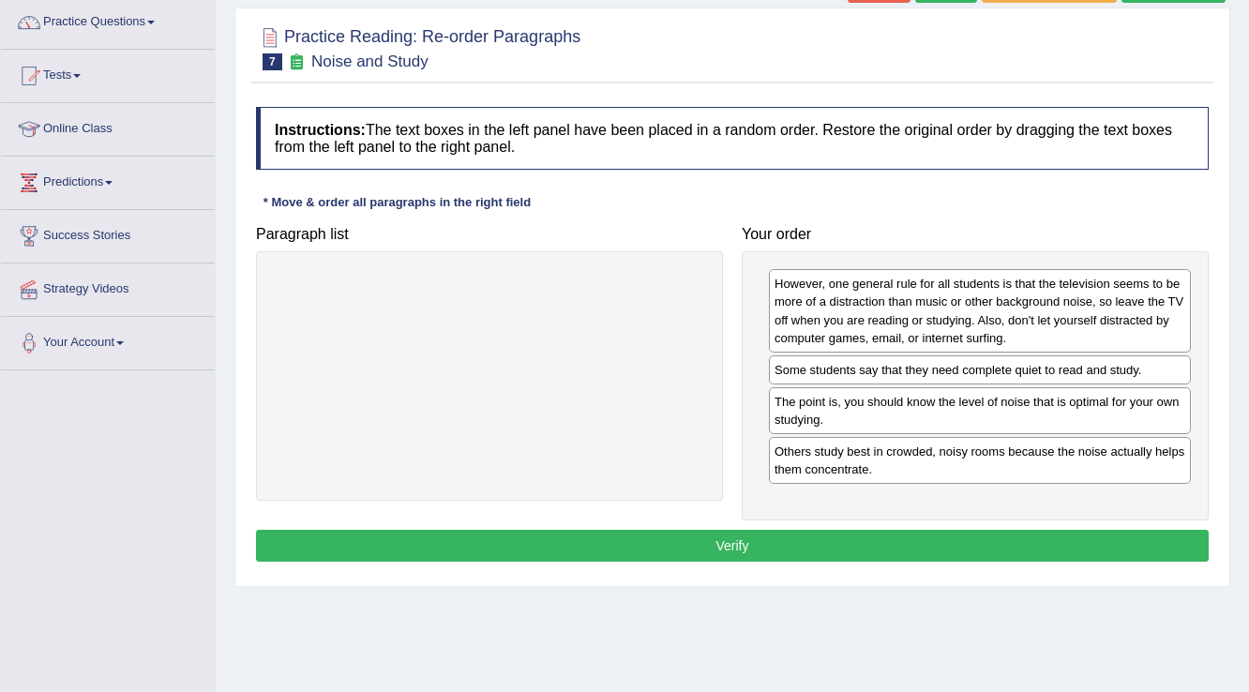
click at [776, 533] on button "Verify" at bounding box center [732, 546] width 953 height 32
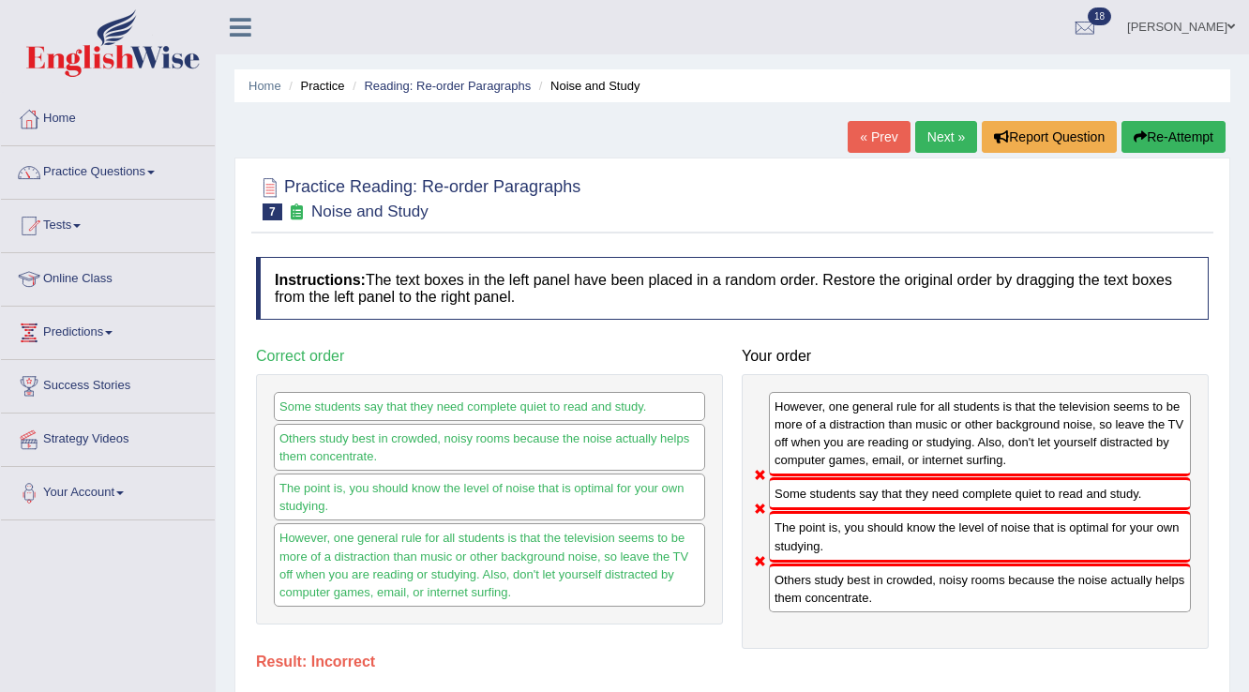
click at [1144, 125] on button "Re-Attempt" at bounding box center [1173, 137] width 104 height 32
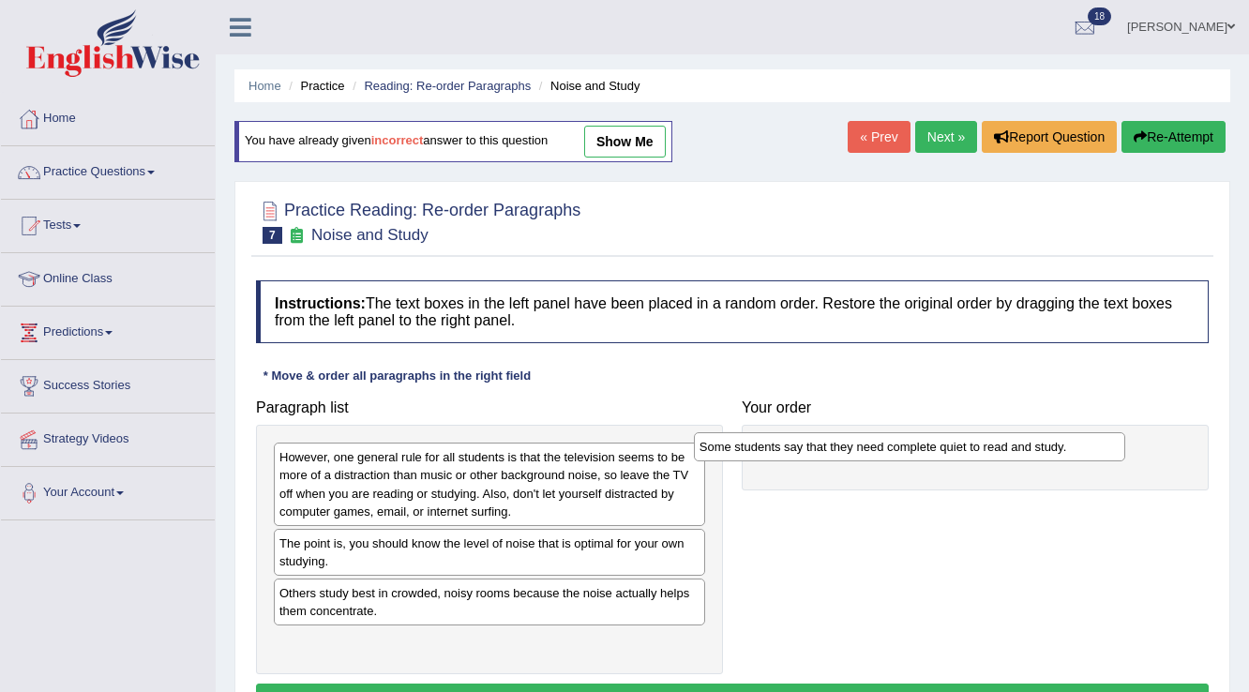
drag, startPoint x: 396, startPoint y: 549, endPoint x: 815, endPoint y: 454, distance: 429.9
click at [815, 454] on div "Some students say that they need complete quiet to read and study." at bounding box center [910, 446] width 432 height 29
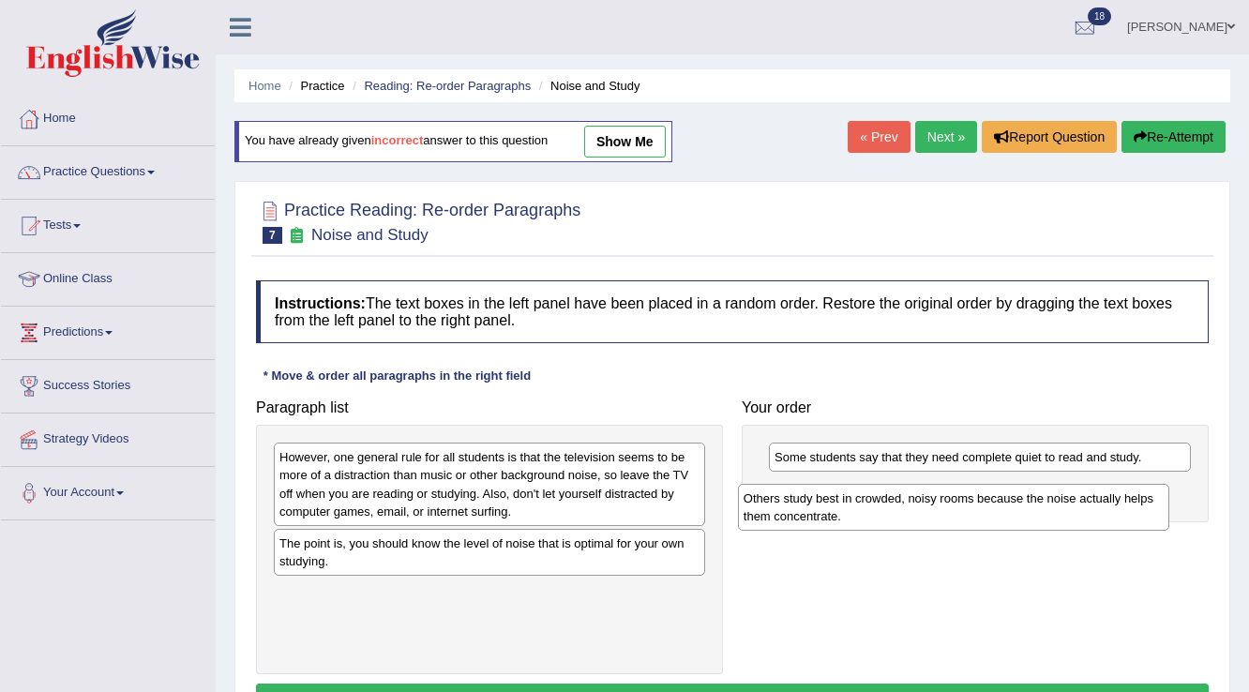
drag, startPoint x: 310, startPoint y: 604, endPoint x: 775, endPoint y: 510, distance: 473.5
click at [775, 510] on div "Others study best in crowded, noisy rooms because the noise actually helps them…" at bounding box center [954, 507] width 432 height 47
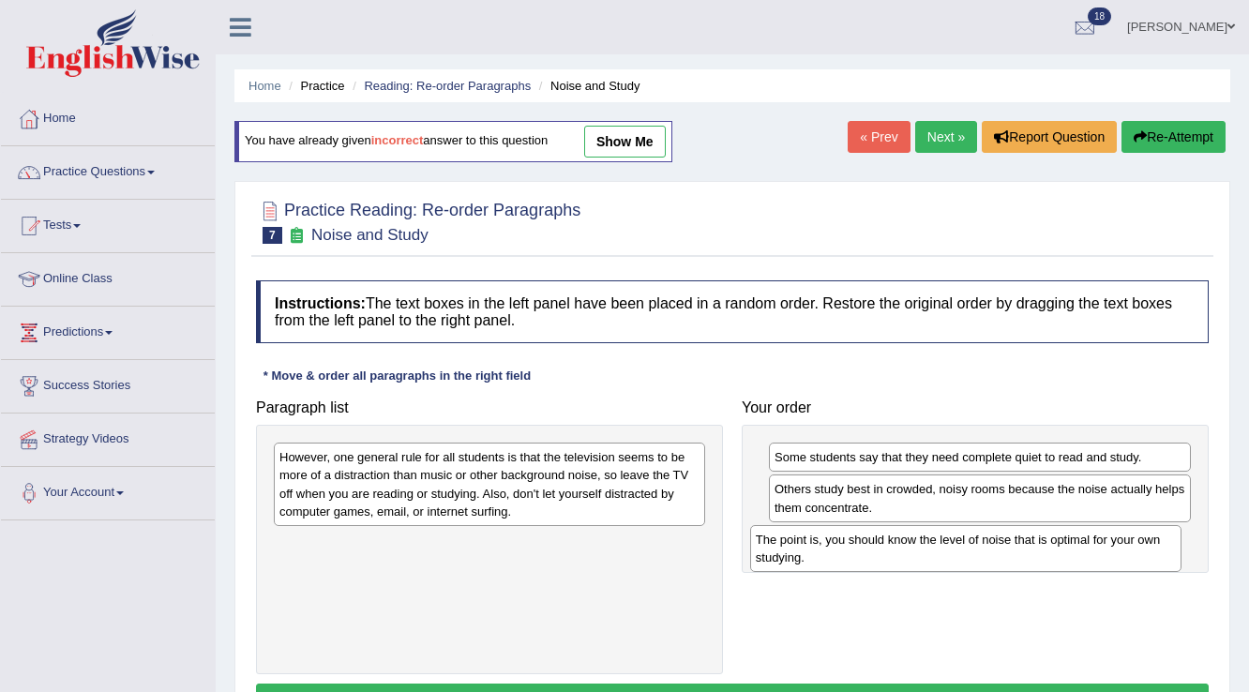
drag, startPoint x: 450, startPoint y: 548, endPoint x: 928, endPoint y: 544, distance: 478.2
click at [928, 544] on div "The point is, you should know the level of noise that is optimal for your own s…" at bounding box center [966, 548] width 432 height 47
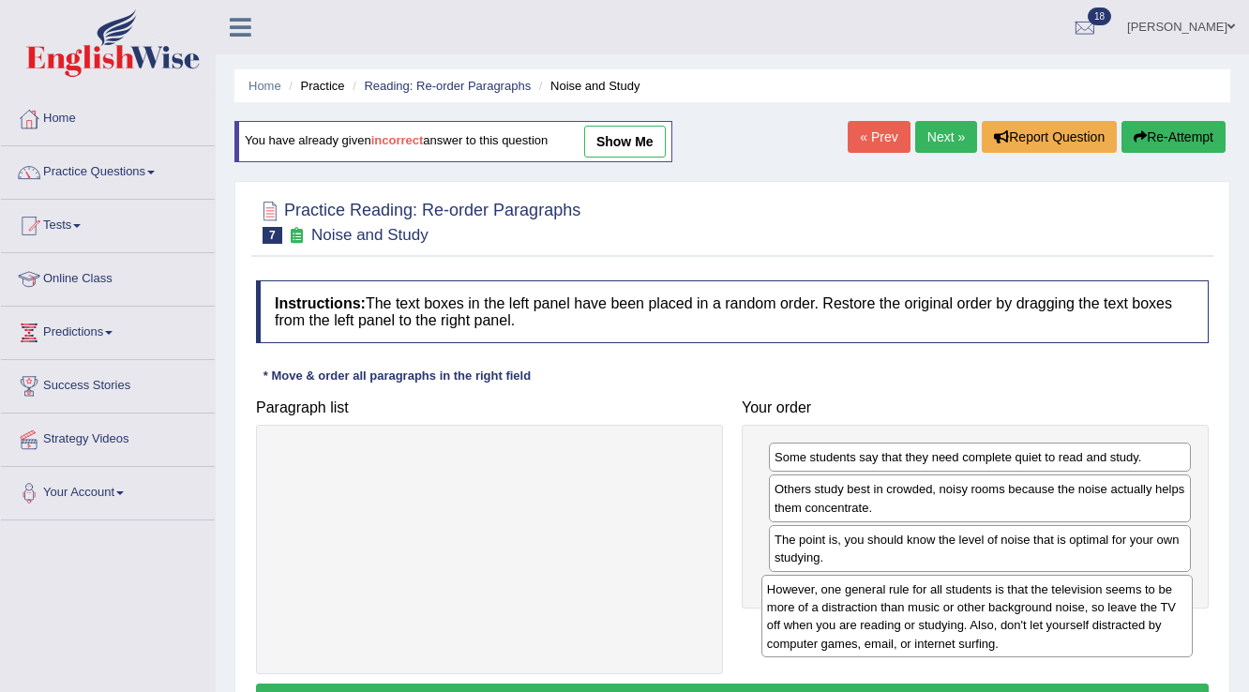
drag, startPoint x: 422, startPoint y: 475, endPoint x: 910, endPoint y: 608, distance: 505.2
click at [910, 608] on div "However, one general rule for all students is that the television seems to be m…" at bounding box center [977, 616] width 432 height 83
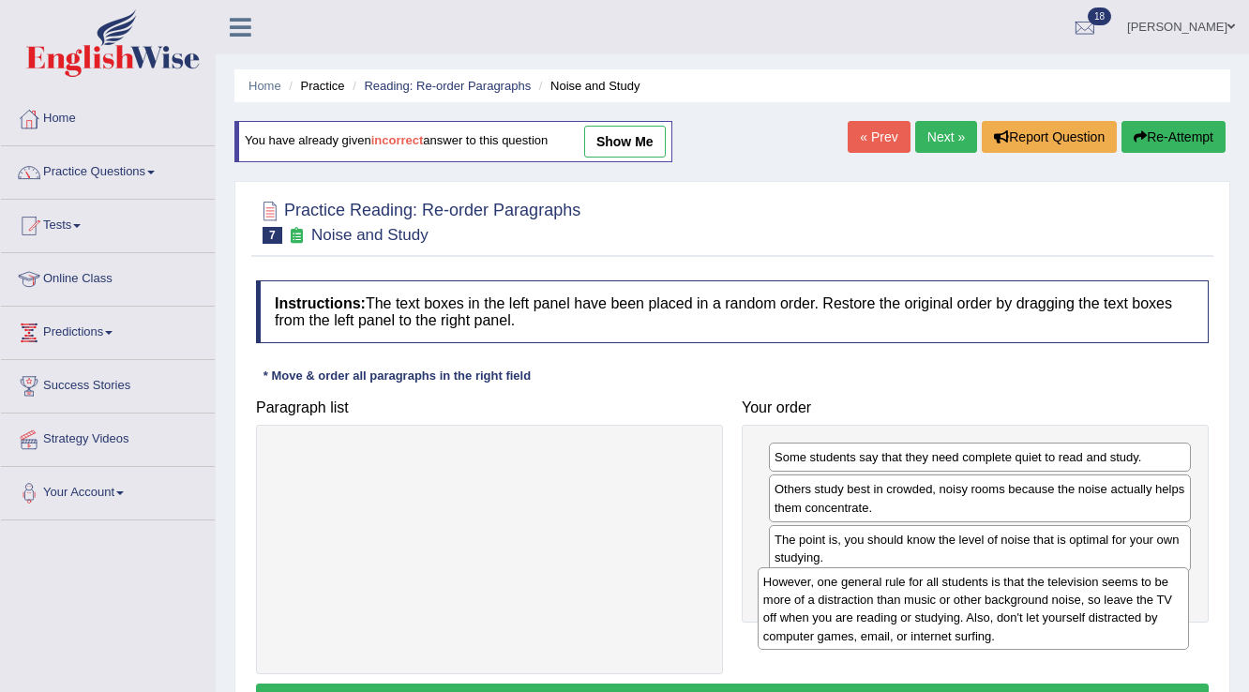
drag, startPoint x: 581, startPoint y: 445, endPoint x: 1067, endPoint y: 560, distance: 499.0
click at [1067, 567] on div "However, one general rule for all students is that the television seems to be m…" at bounding box center [974, 608] width 432 height 83
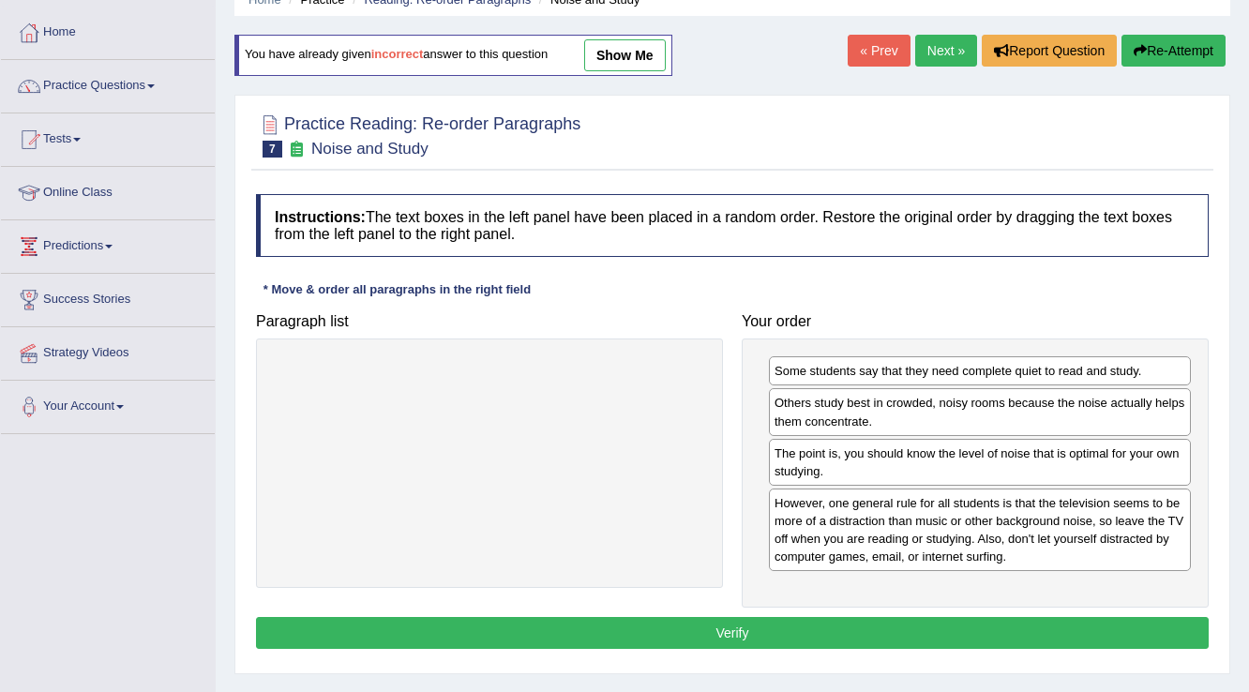
scroll to position [225, 0]
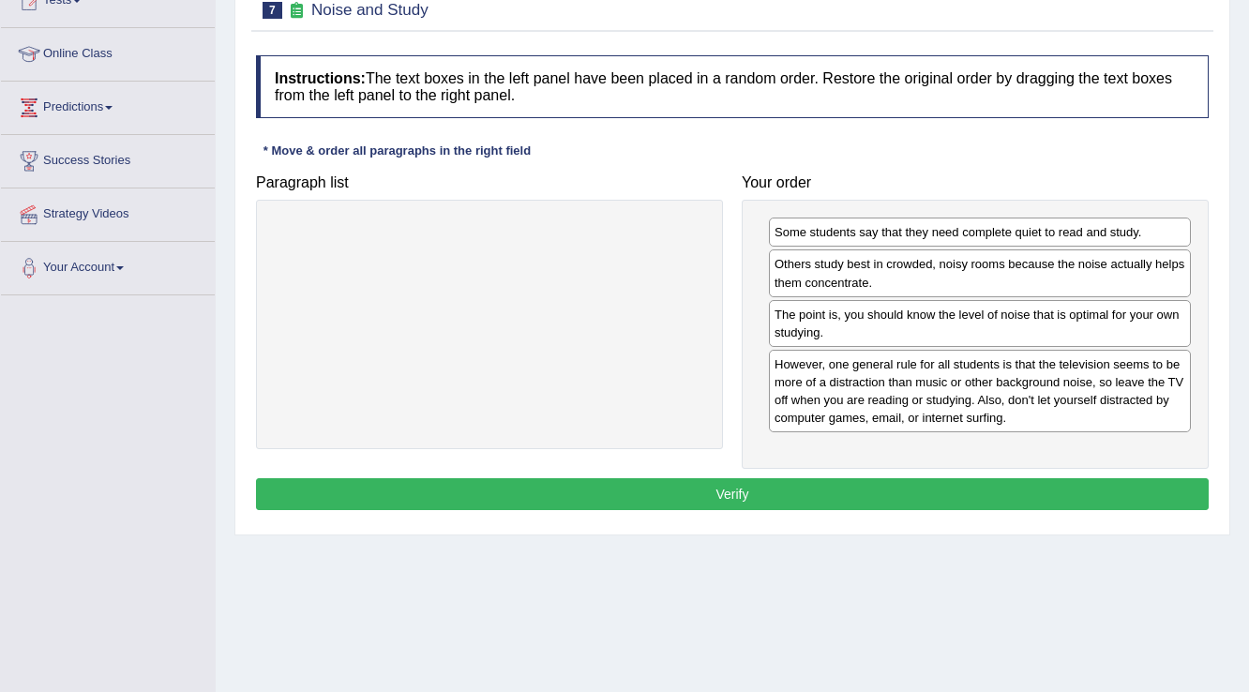
click at [818, 483] on button "Verify" at bounding box center [732, 494] width 953 height 32
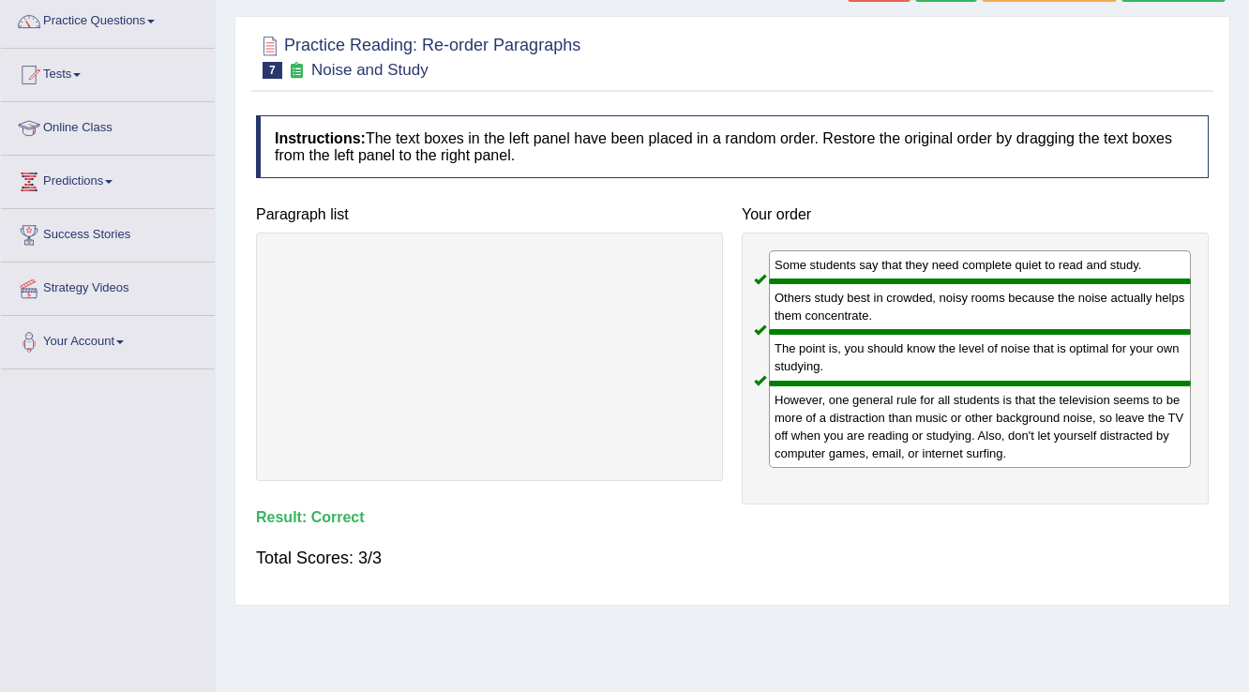
scroll to position [0, 0]
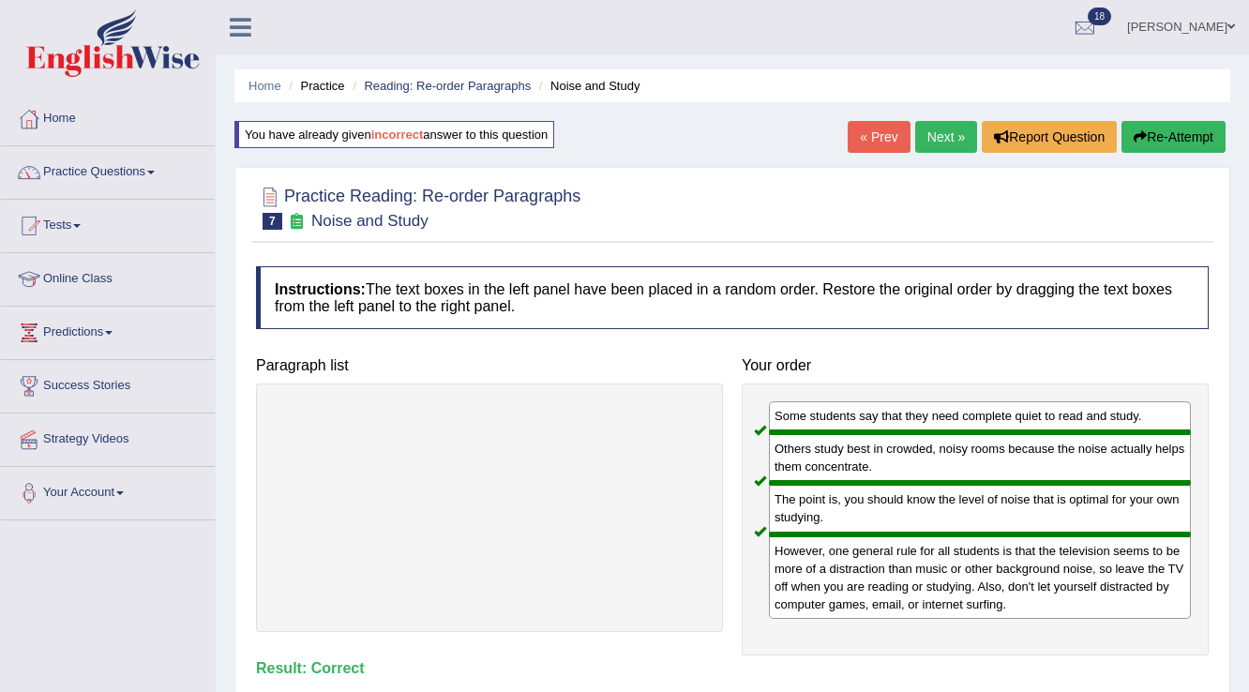
click at [932, 129] on link "Next »" at bounding box center [946, 137] width 62 height 32
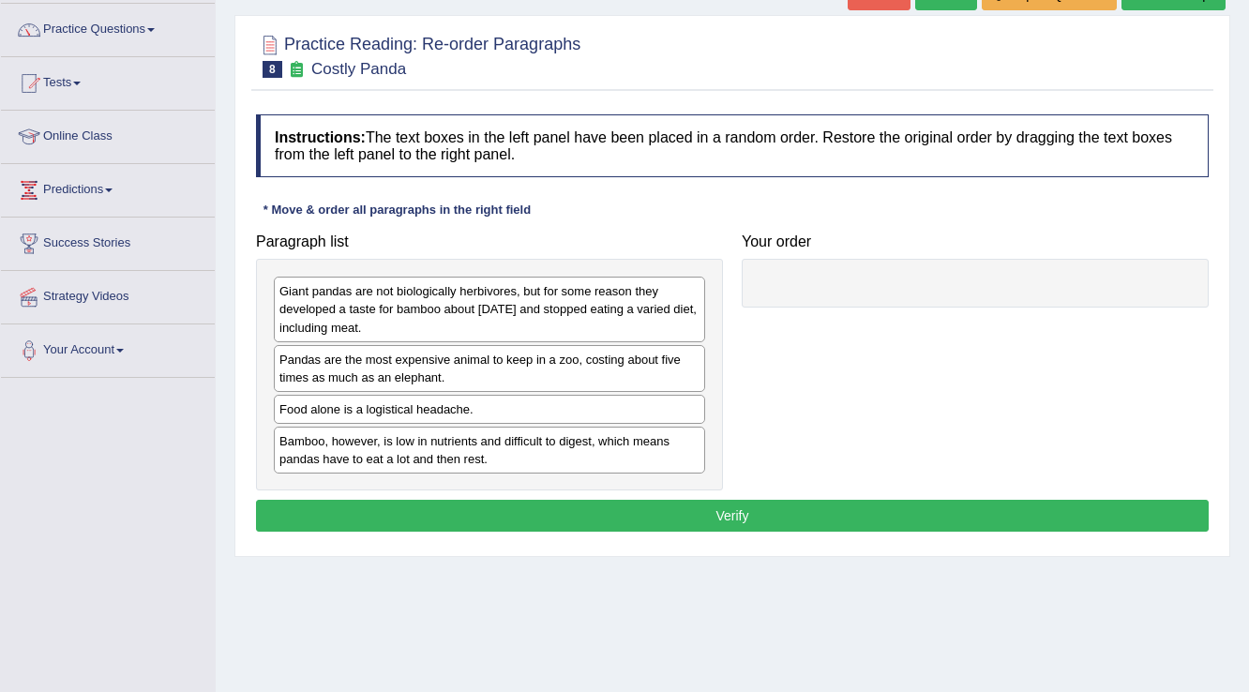
scroll to position [150, 0]
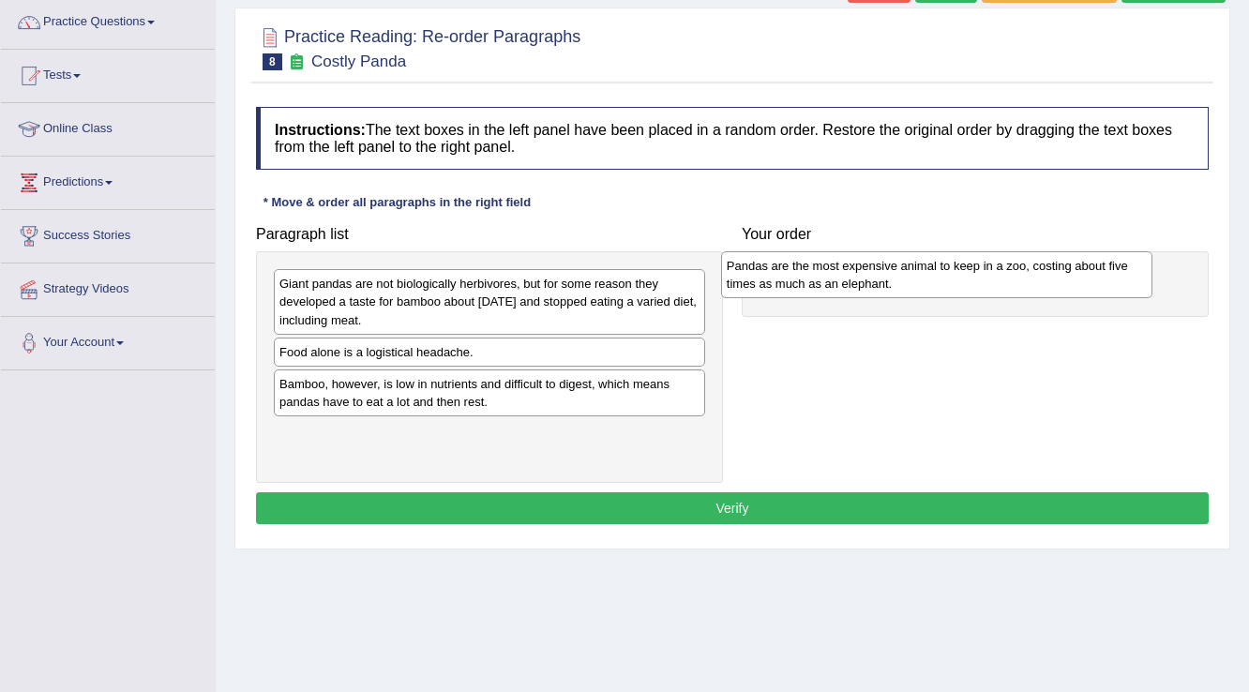
drag, startPoint x: 451, startPoint y: 367, endPoint x: 898, endPoint y: 281, distance: 455.3
click at [898, 281] on div "Pandas are the most expensive animal to keep in a zoo, costing about five times…" at bounding box center [937, 274] width 432 height 47
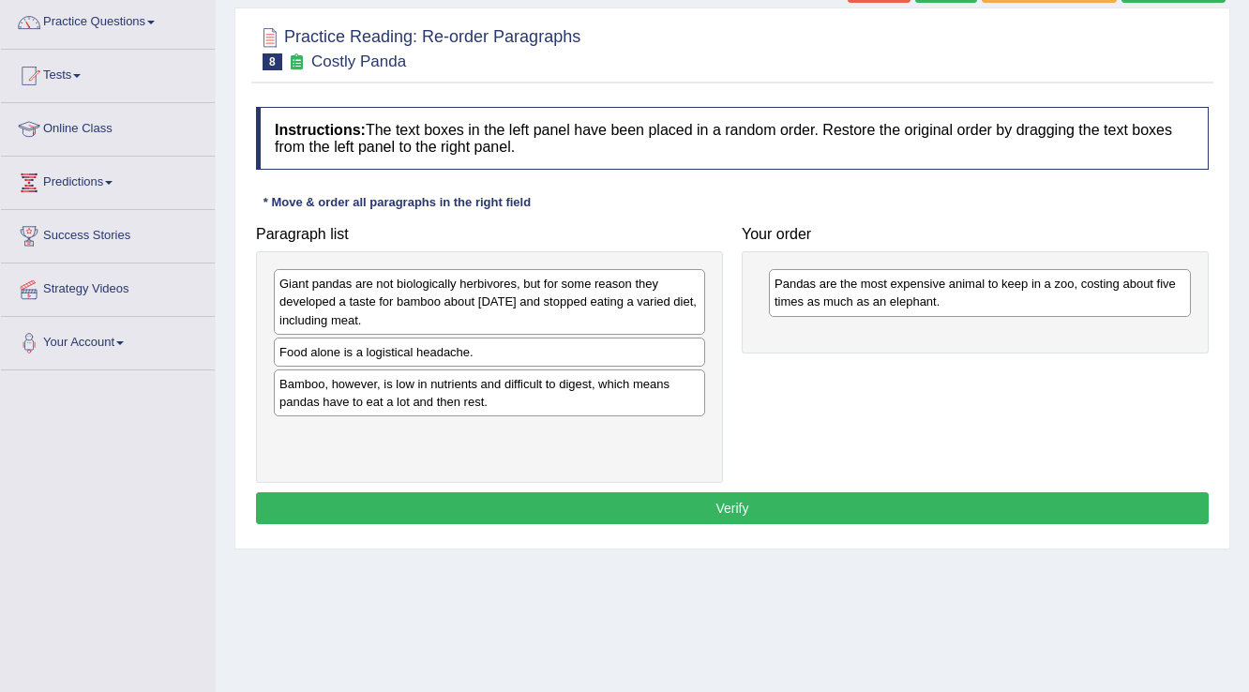
click at [371, 294] on div "Giant pandas are not biologically herbivores, but for some reason they develope…" at bounding box center [489, 301] width 431 height 65
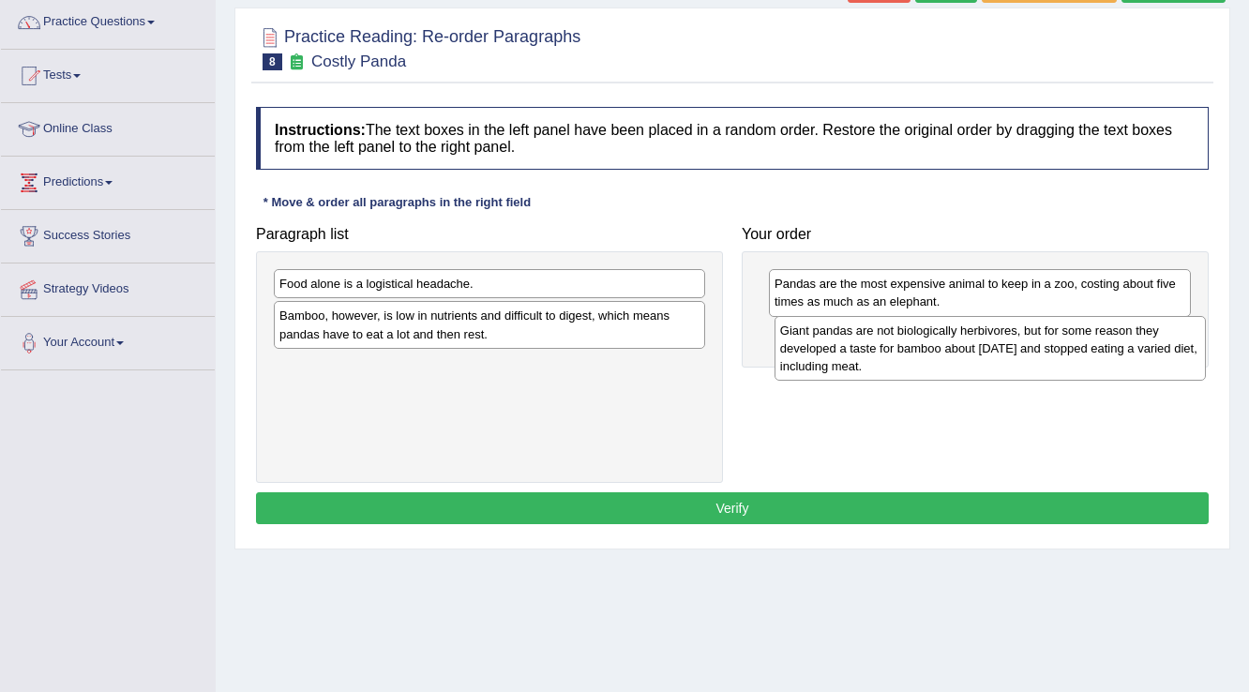
drag, startPoint x: 379, startPoint y: 295, endPoint x: 872, endPoint y: 341, distance: 495.3
click at [872, 341] on div "Giant pandas are not biologically herbivores, but for some reason they develope…" at bounding box center [991, 348] width 432 height 65
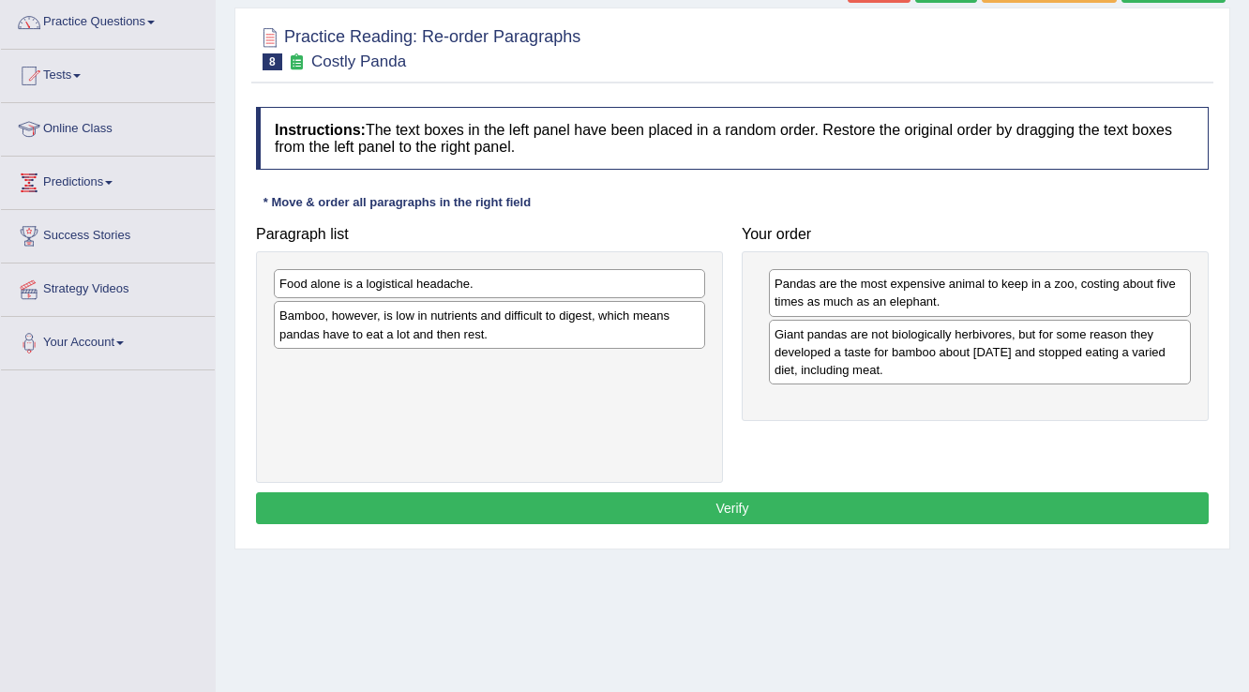
click at [609, 282] on div "Food alone is a logistical headache." at bounding box center [489, 283] width 431 height 29
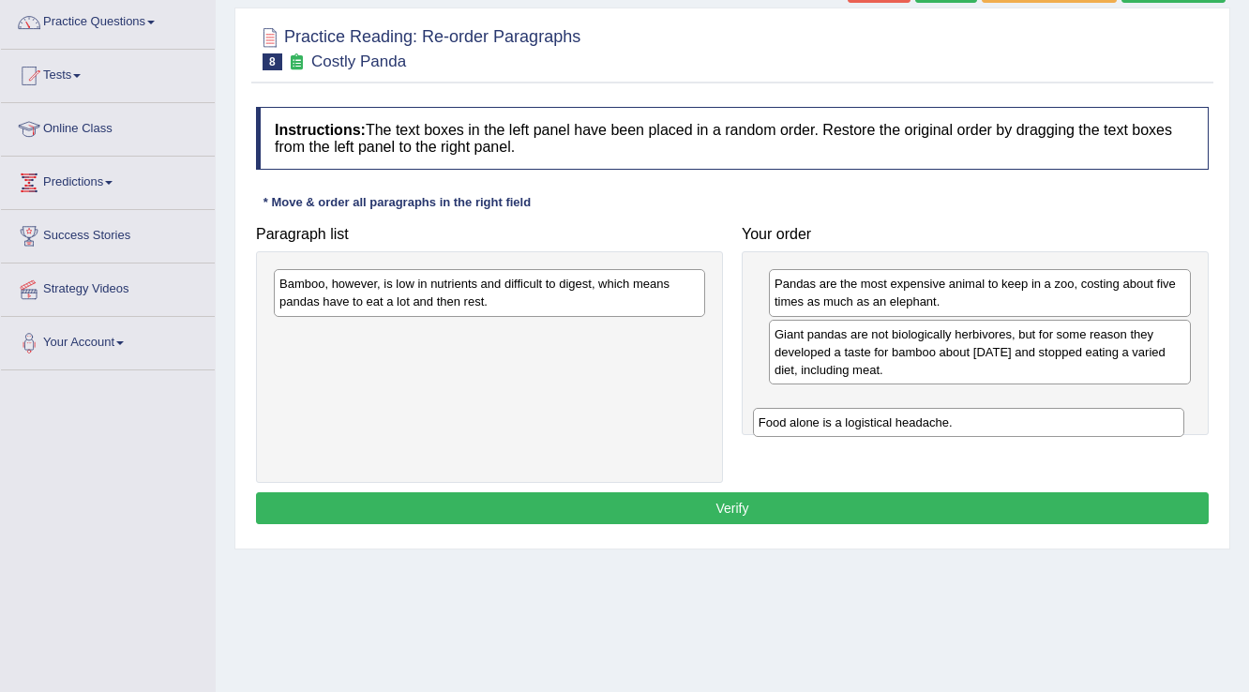
drag, startPoint x: 611, startPoint y: 281, endPoint x: 1011, endPoint y: 383, distance: 412.1
click at [1091, 419] on div "Food alone is a logistical headache." at bounding box center [969, 422] width 432 height 29
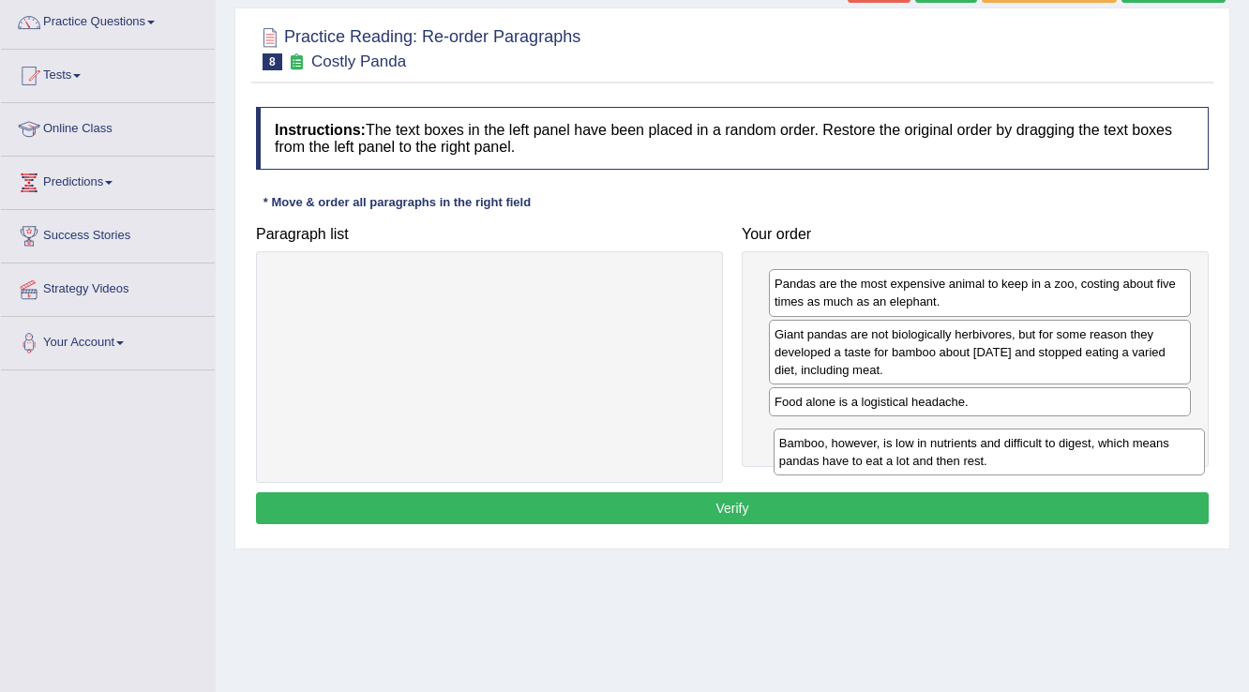
drag, startPoint x: 641, startPoint y: 281, endPoint x: 1141, endPoint y: 441, distance: 524.6
click at [1141, 441] on div "Bamboo, however, is low in nutrients and difficult to digest, which means panda…" at bounding box center [990, 452] width 432 height 47
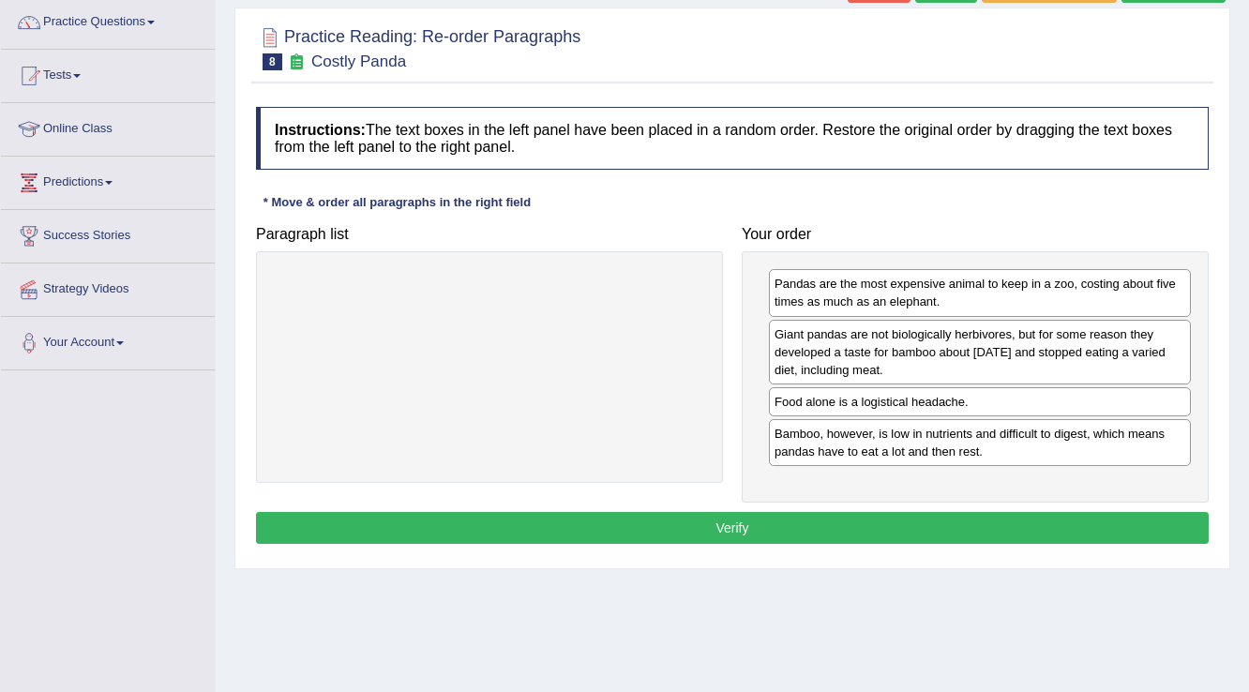
click at [908, 529] on button "Verify" at bounding box center [732, 528] width 953 height 32
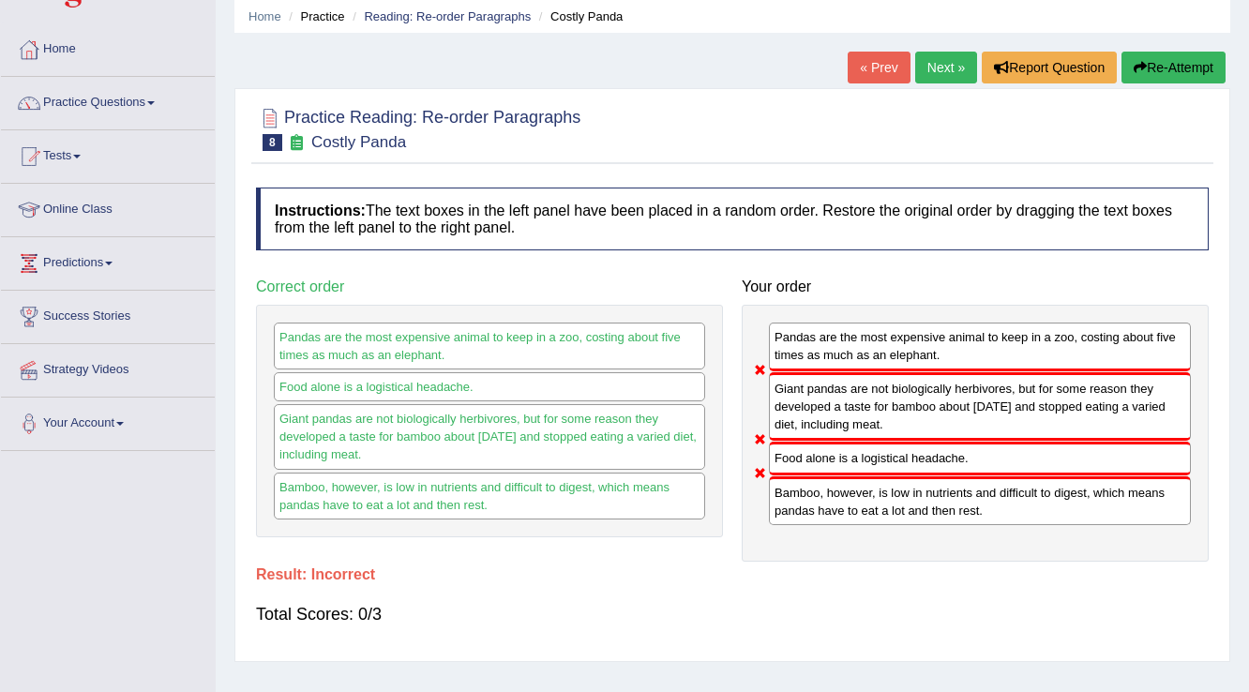
scroll to position [0, 0]
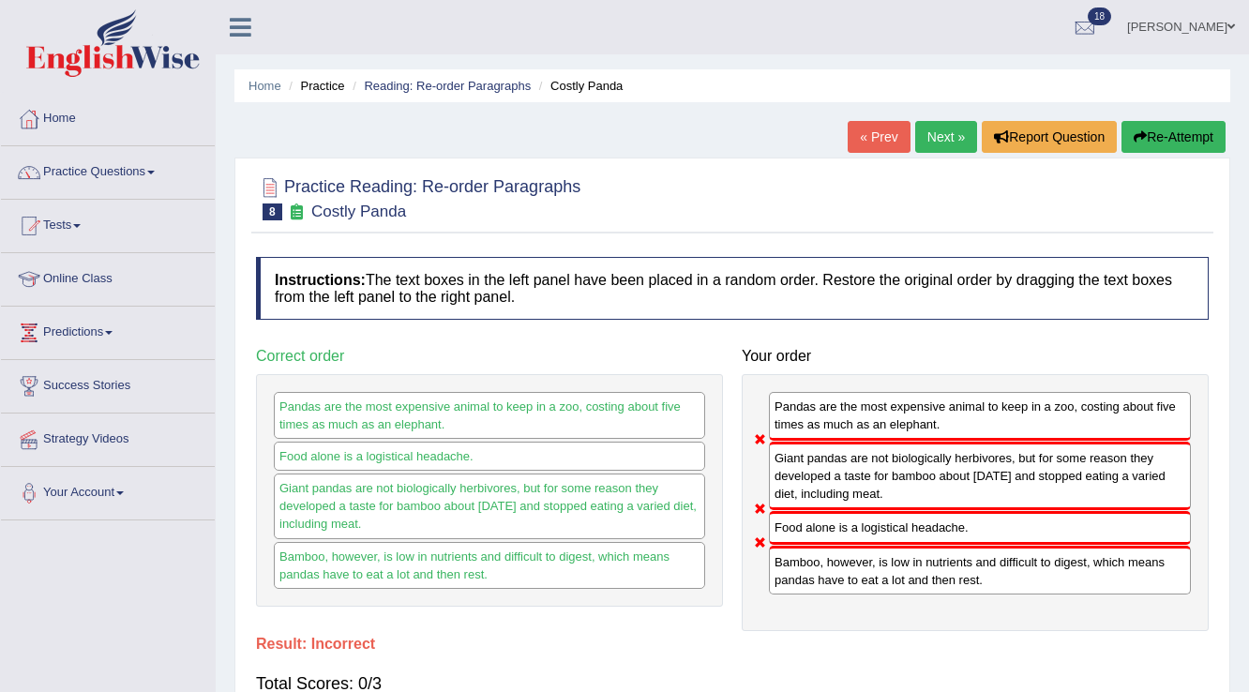
click at [1188, 132] on button "Re-Attempt" at bounding box center [1173, 137] width 104 height 32
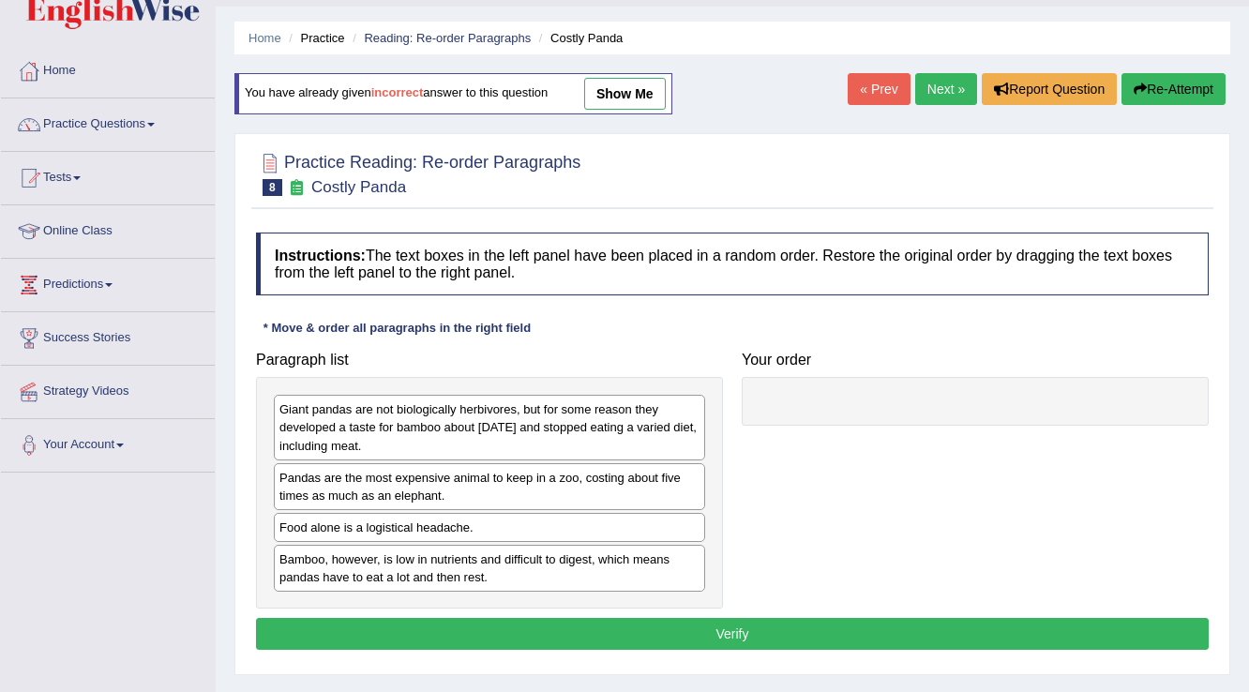
scroll to position [75, 0]
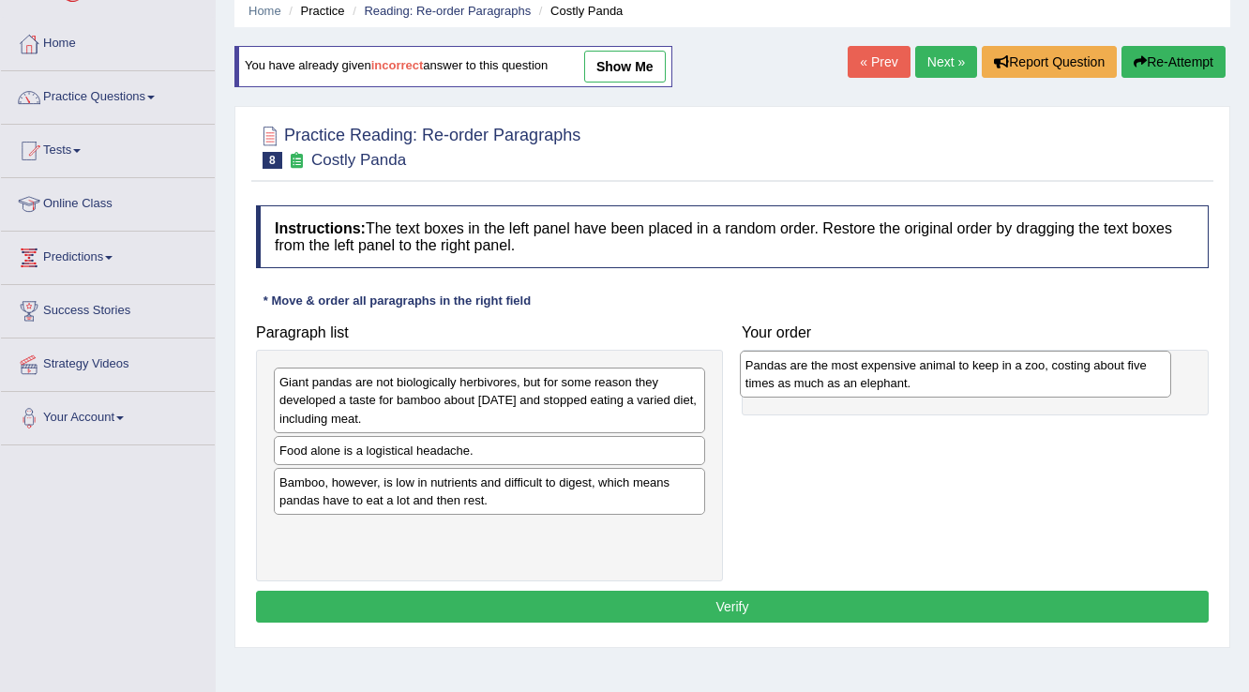
drag, startPoint x: 338, startPoint y: 459, endPoint x: 804, endPoint y: 375, distance: 473.6
click at [804, 375] on div "Pandas are the most expensive animal to keep in a zoo, costing about five times…" at bounding box center [956, 374] width 432 height 47
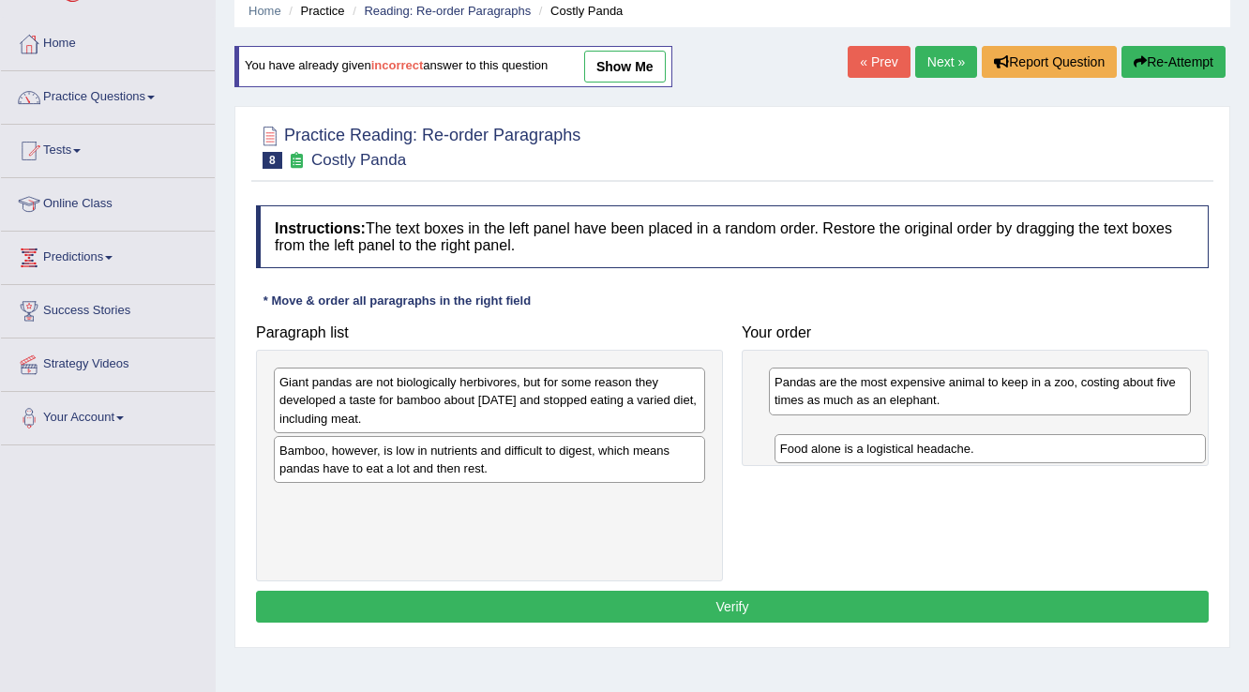
drag, startPoint x: 353, startPoint y: 447, endPoint x: 853, endPoint y: 446, distance: 500.7
click at [853, 446] on div "Food alone is a logistical headache." at bounding box center [991, 448] width 432 height 29
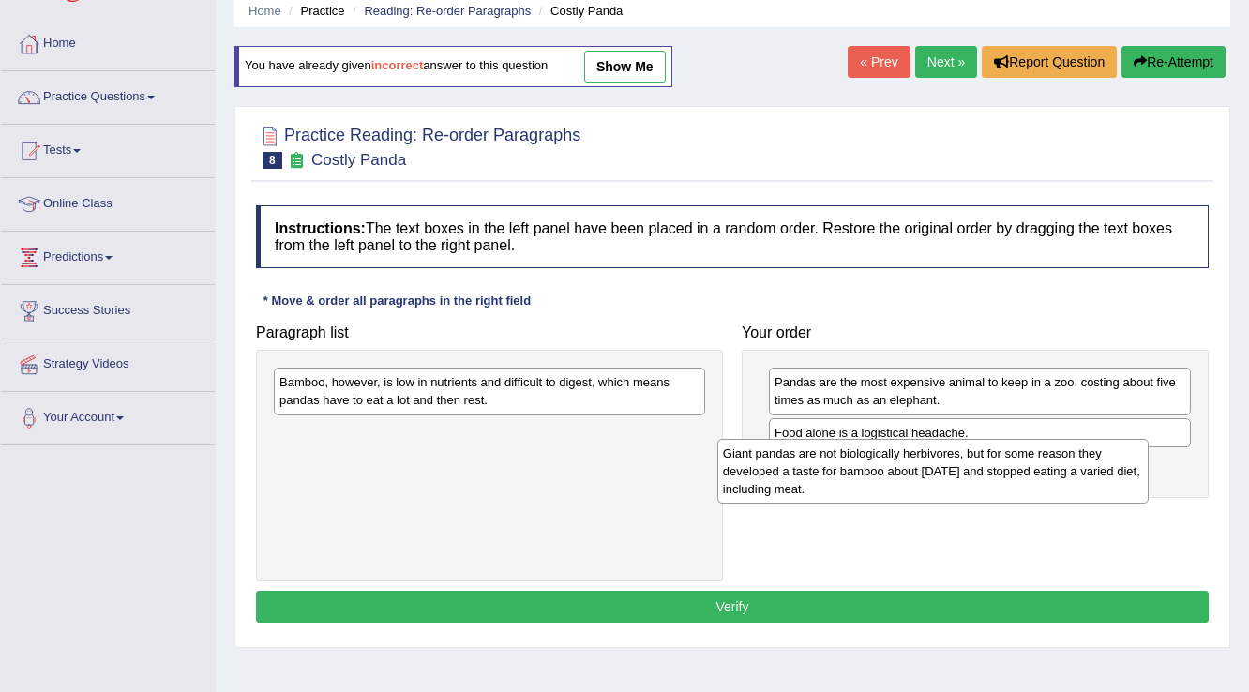
drag, startPoint x: 529, startPoint y: 386, endPoint x: 972, endPoint y: 458, distance: 449.2
click at [972, 458] on div "Giant pandas are not biologically herbivores, but for some reason they develope…" at bounding box center [933, 471] width 432 height 65
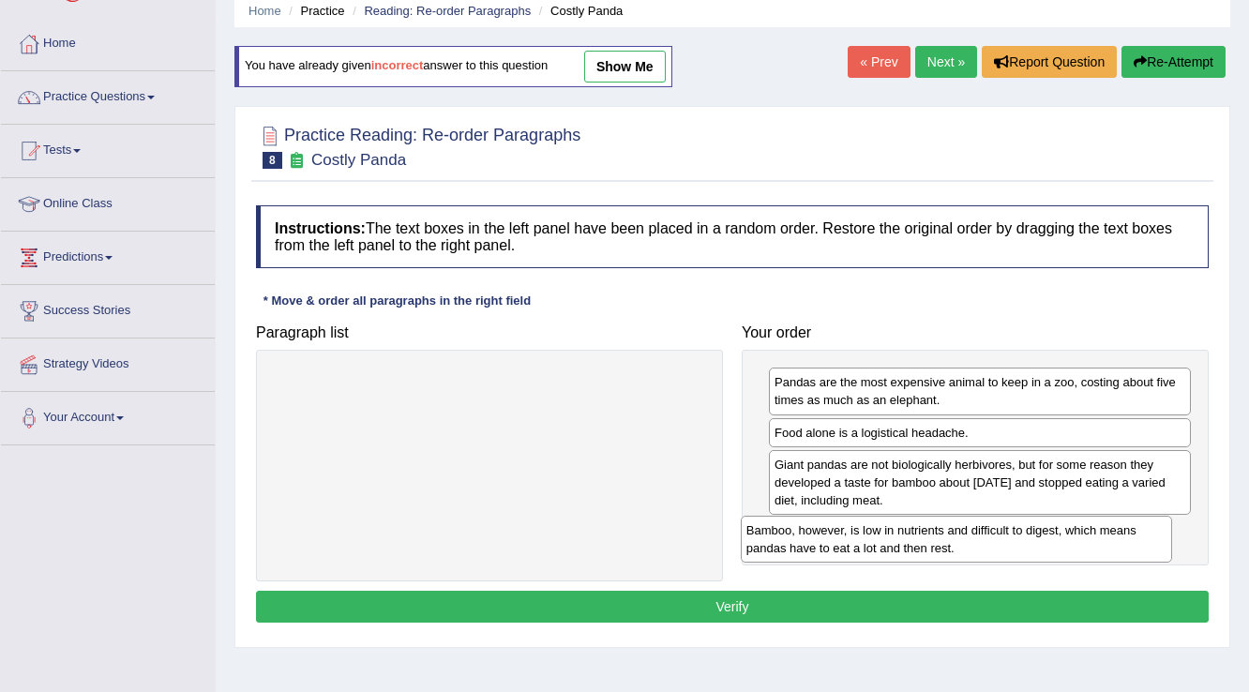
drag, startPoint x: 484, startPoint y: 400, endPoint x: 951, endPoint y: 549, distance: 489.9
click at [951, 549] on div "Bamboo, however, is low in nutrients and difficult to digest, which means panda…" at bounding box center [957, 539] width 432 height 47
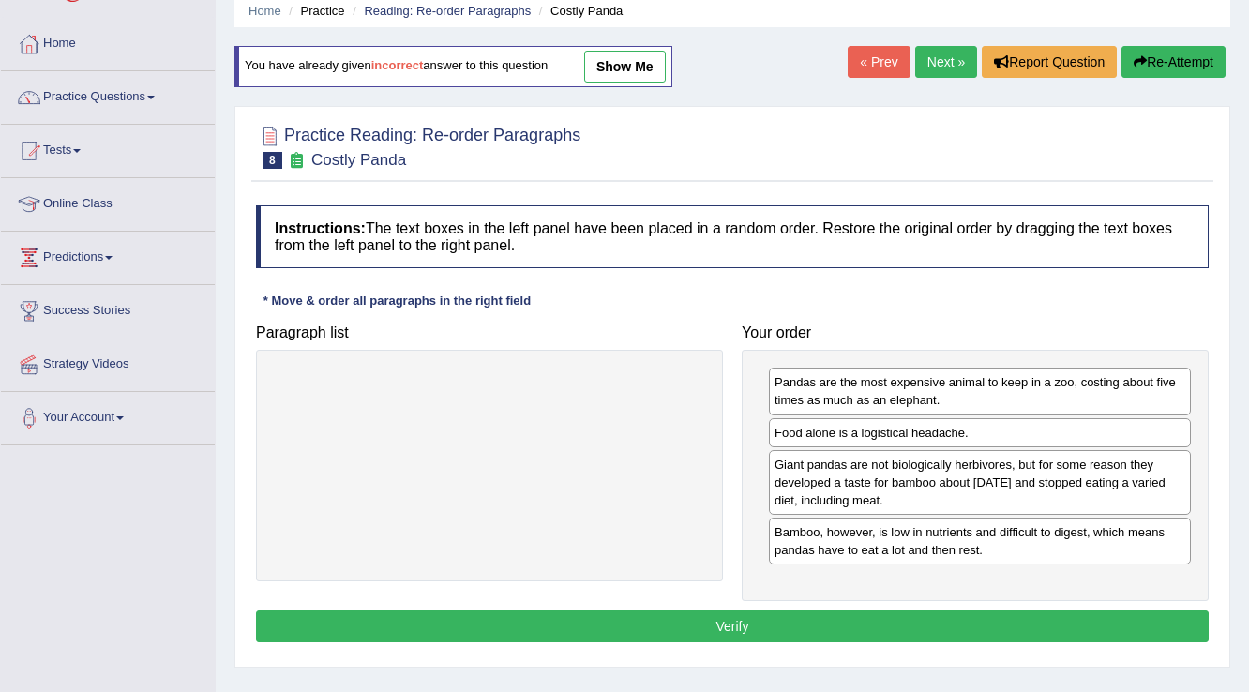
click at [690, 624] on button "Verify" at bounding box center [732, 626] width 953 height 32
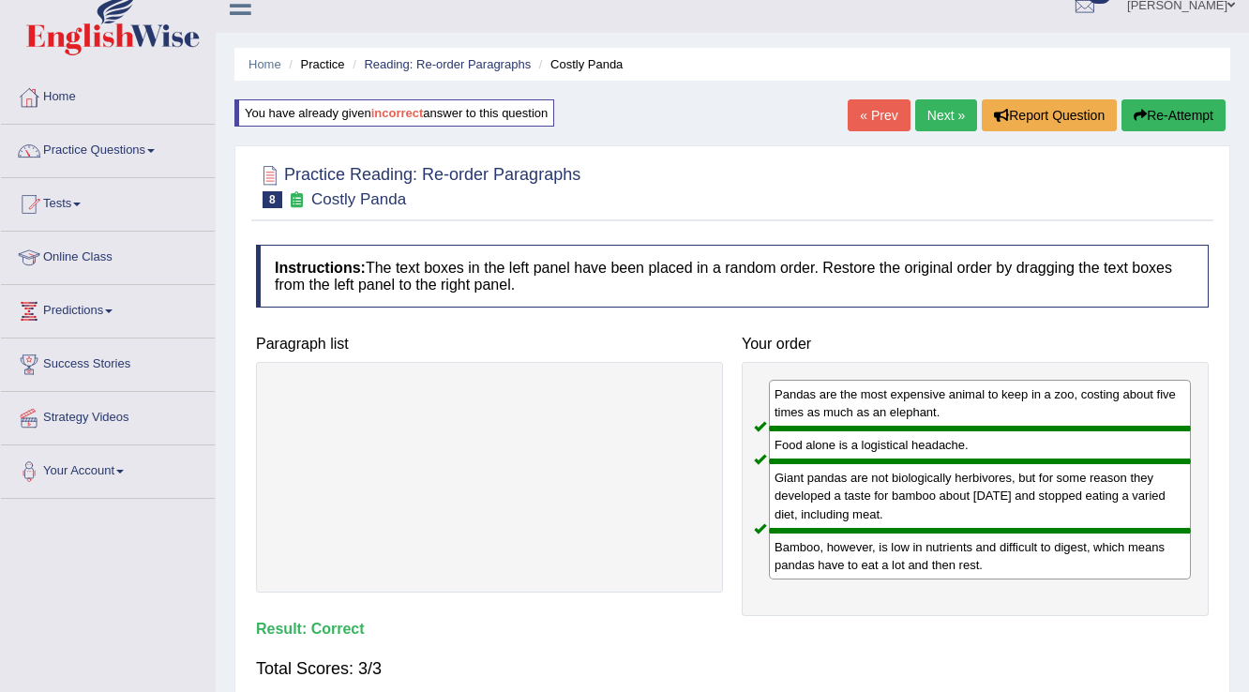
scroll to position [0, 0]
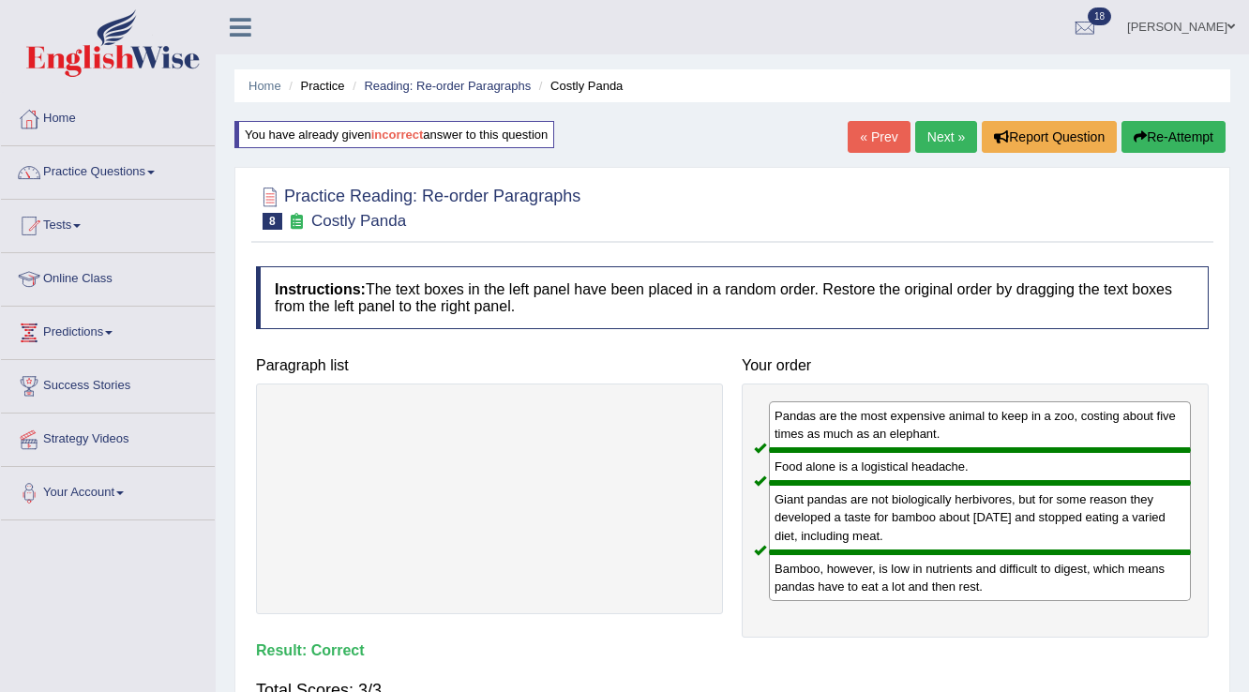
click at [889, 143] on link "« Prev" at bounding box center [879, 137] width 62 height 32
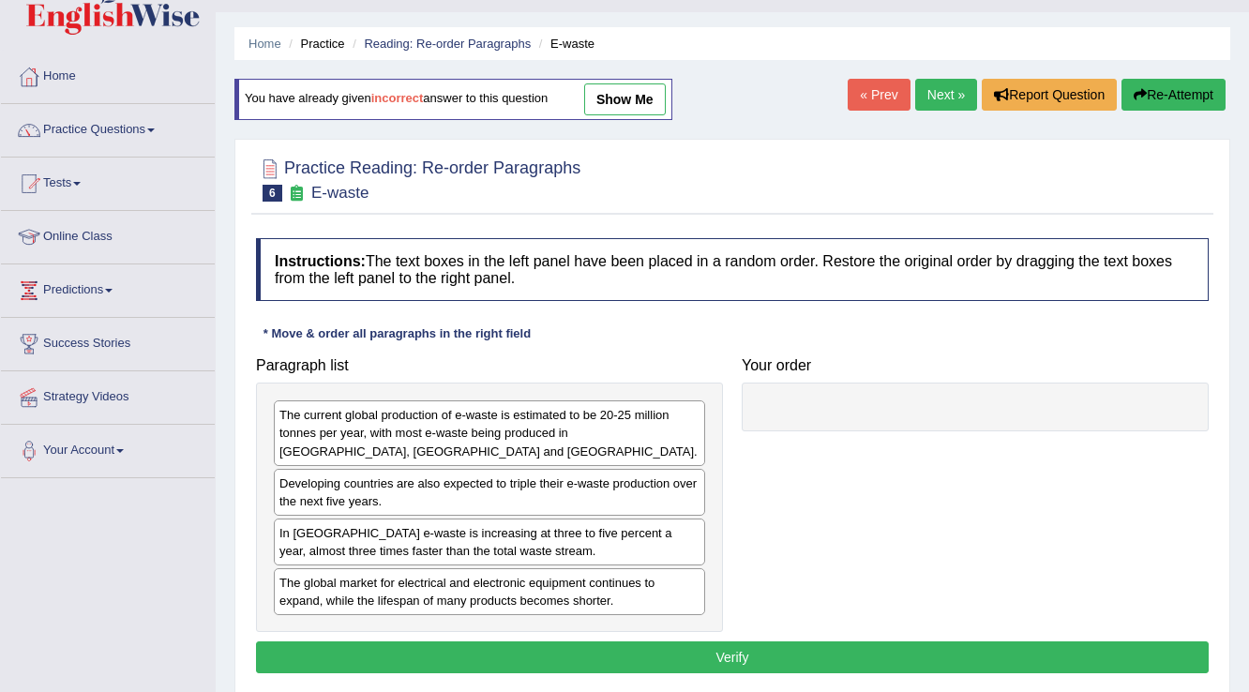
scroll to position [75, 0]
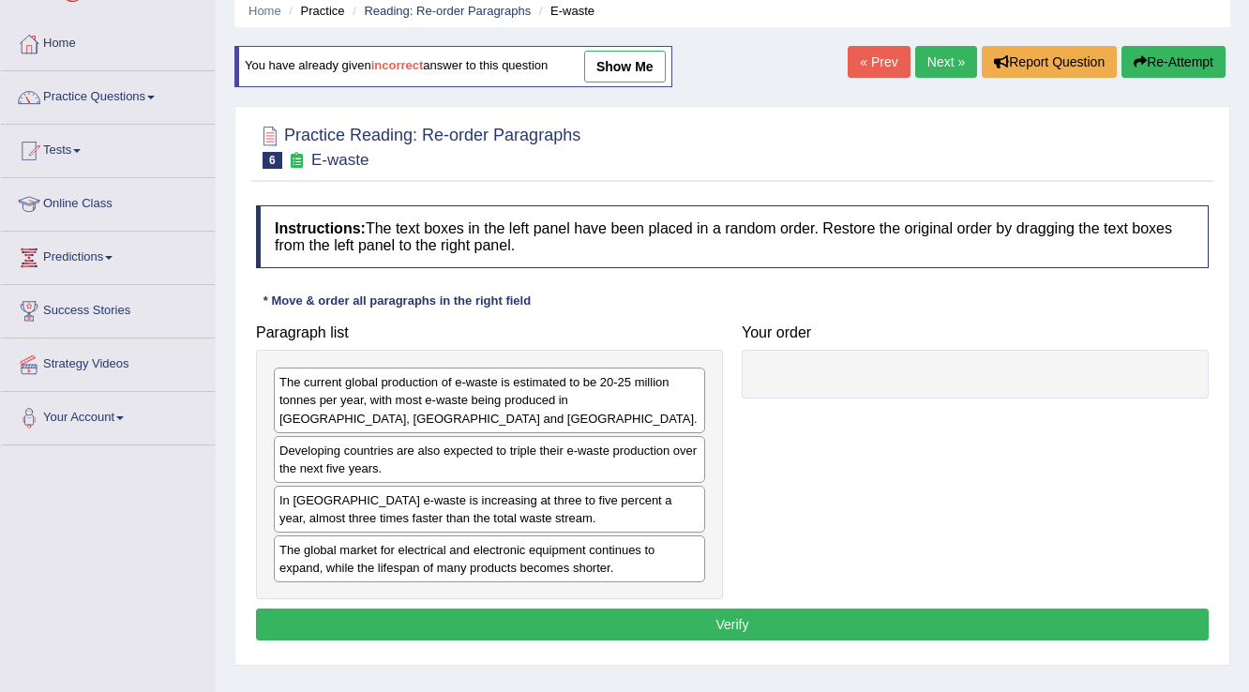
click at [627, 68] on link "show me" at bounding box center [625, 67] width 82 height 32
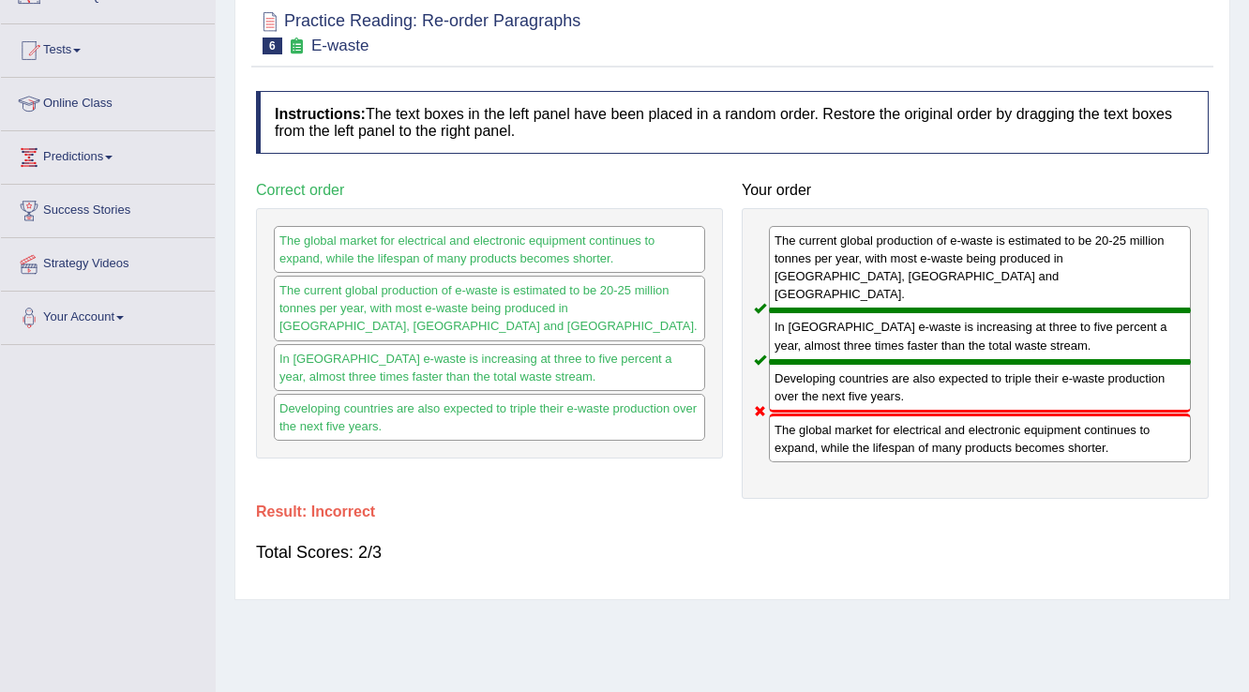
scroll to position [0, 0]
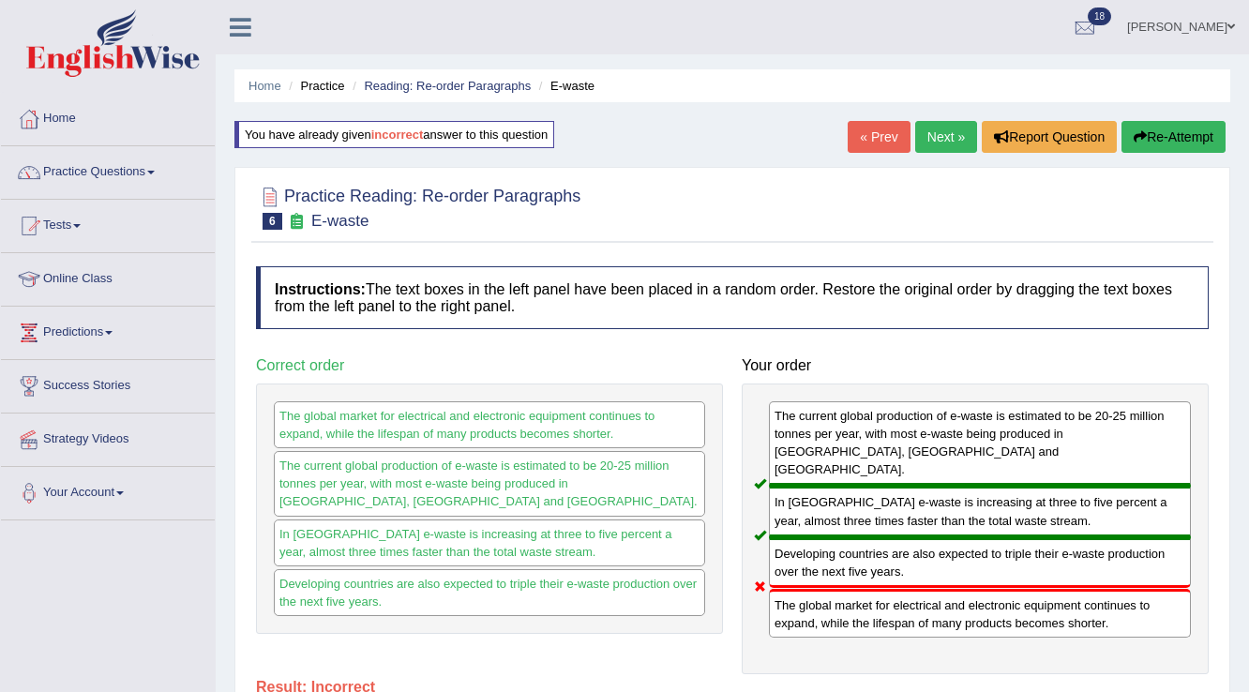
click at [885, 139] on link "« Prev" at bounding box center [879, 137] width 62 height 32
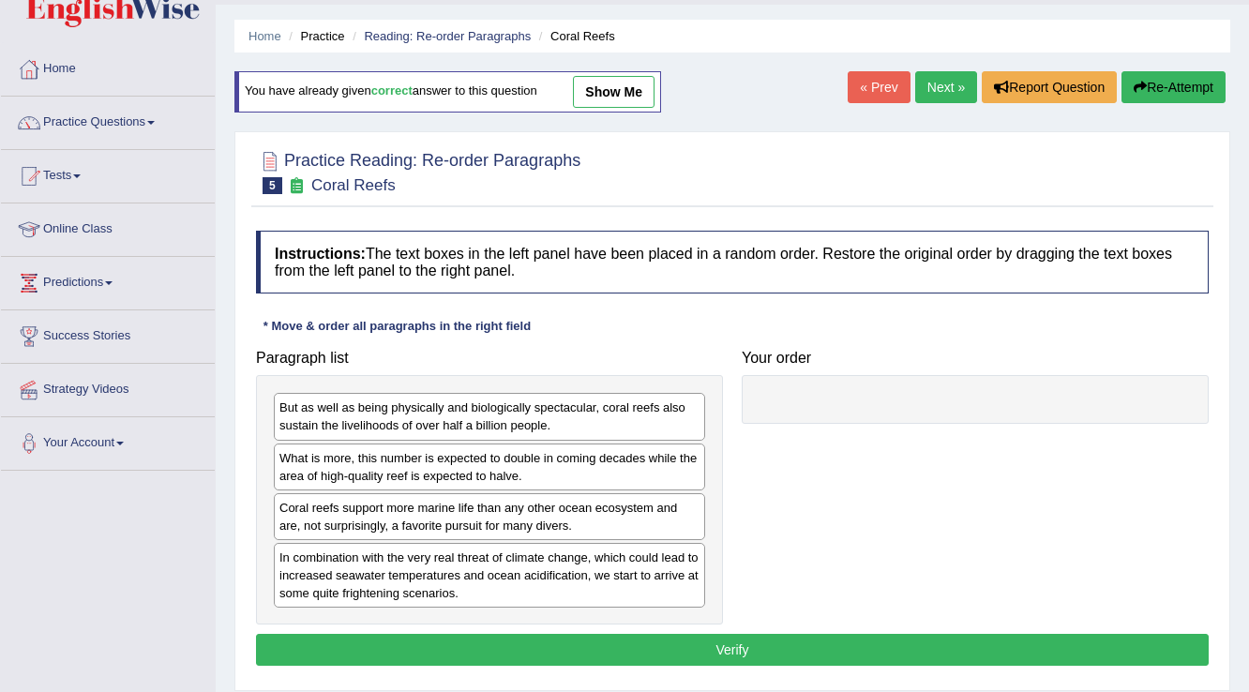
scroll to position [75, 0]
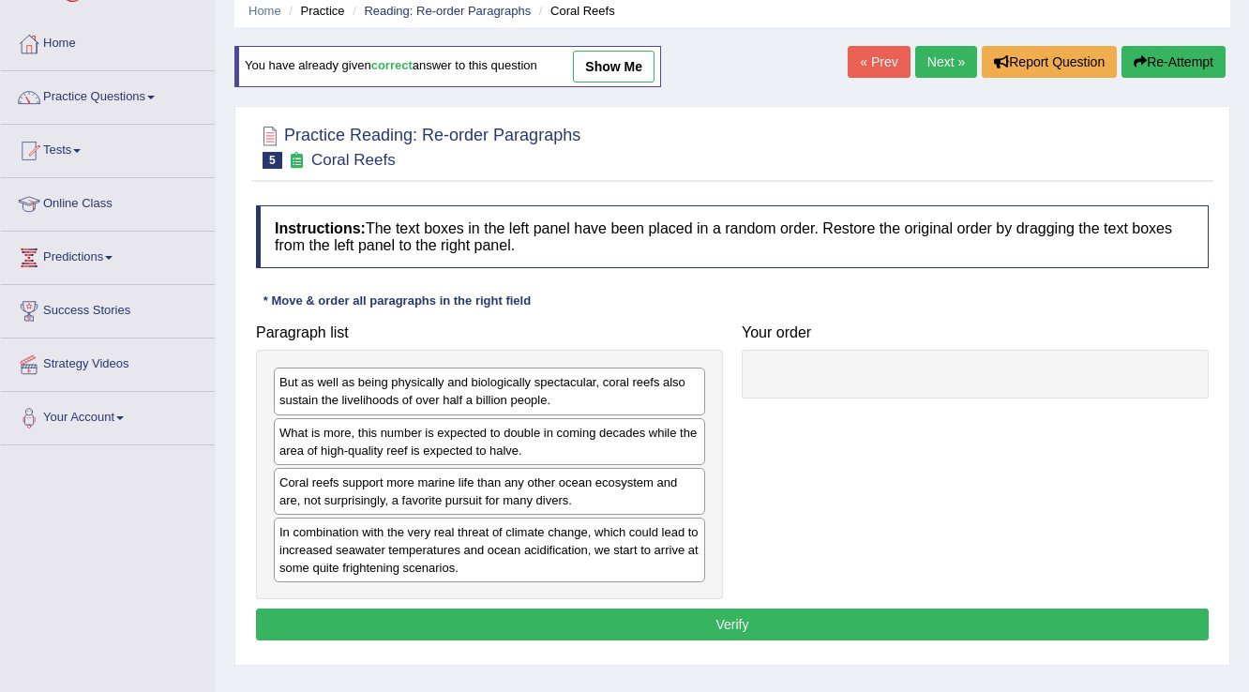
click at [638, 65] on link "show me" at bounding box center [614, 67] width 82 height 32
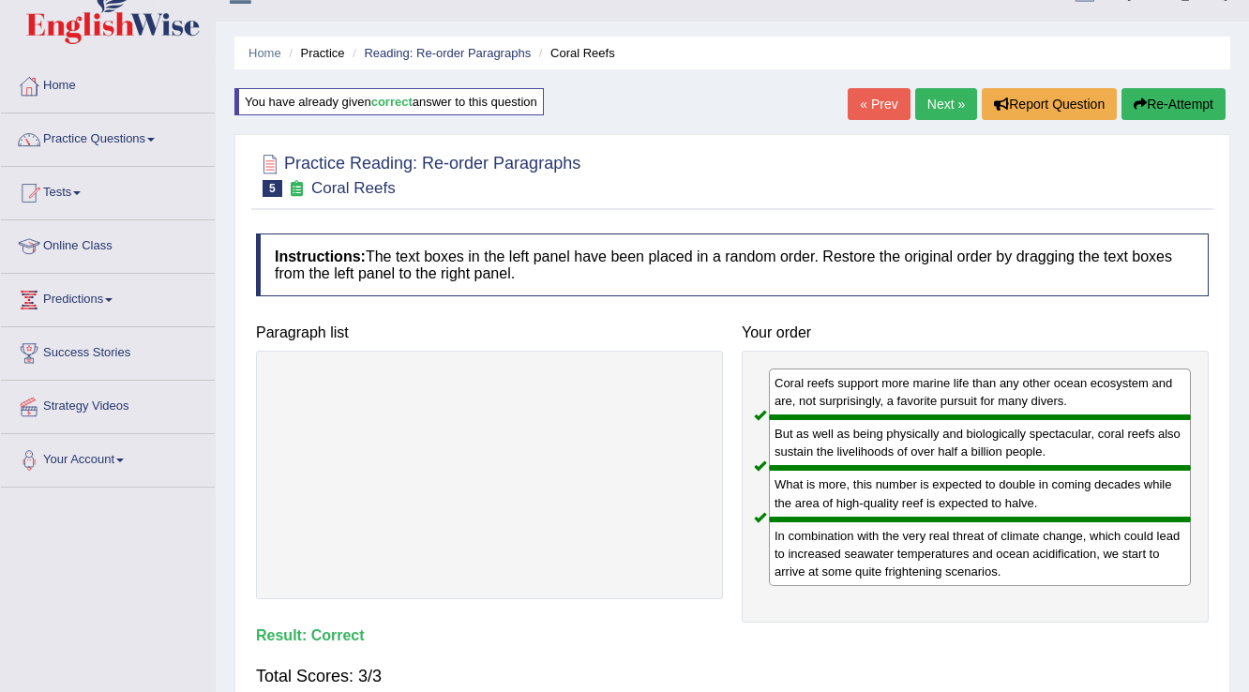
scroll to position [0, 0]
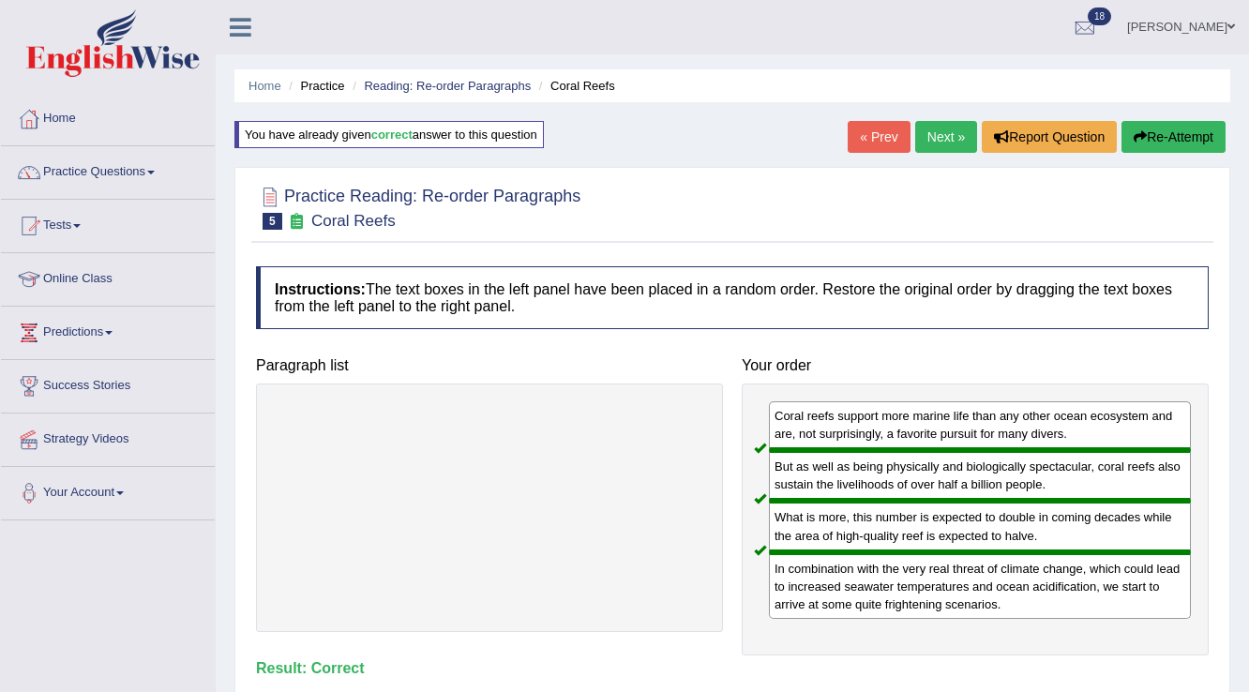
click at [879, 138] on link "« Prev" at bounding box center [879, 137] width 62 height 32
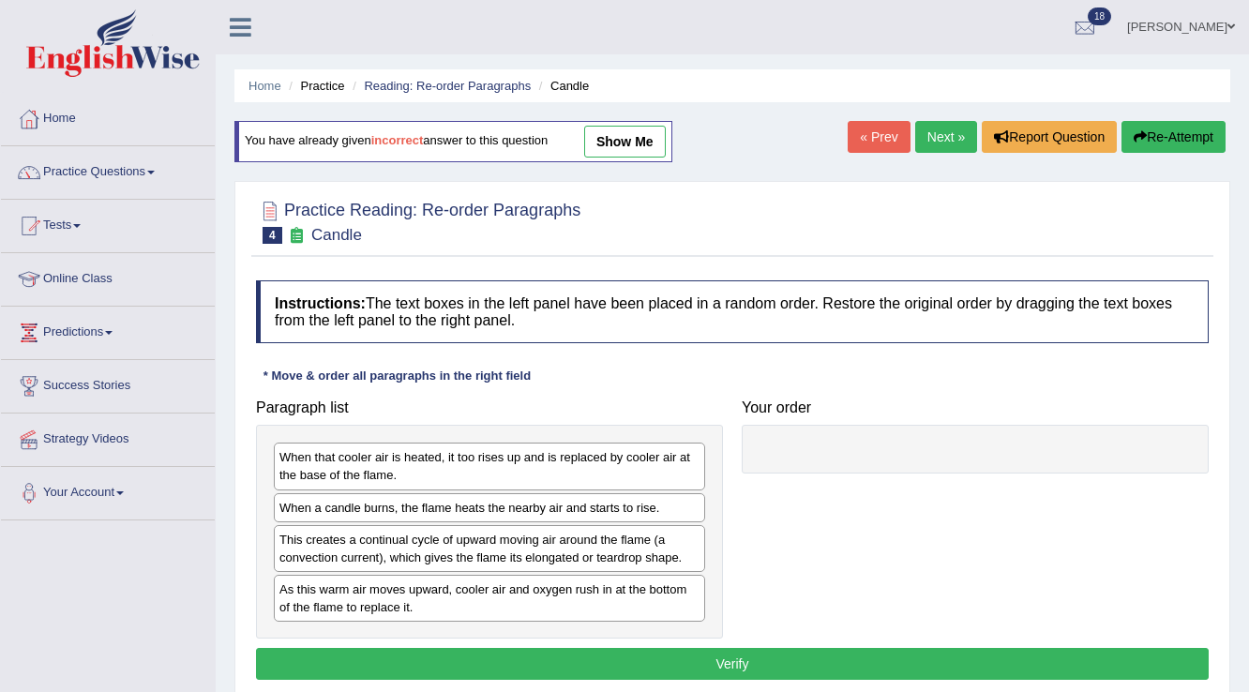
click at [633, 141] on link "show me" at bounding box center [625, 142] width 82 height 32
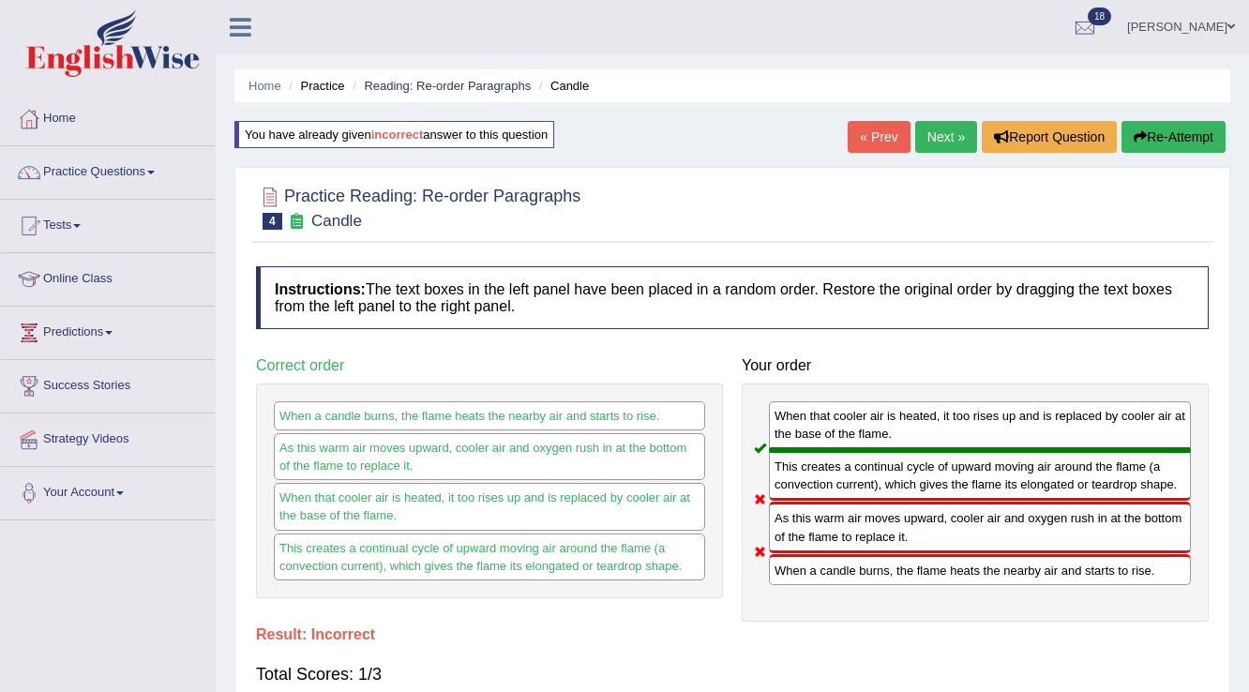
click at [926, 130] on link "Next »" at bounding box center [946, 137] width 62 height 32
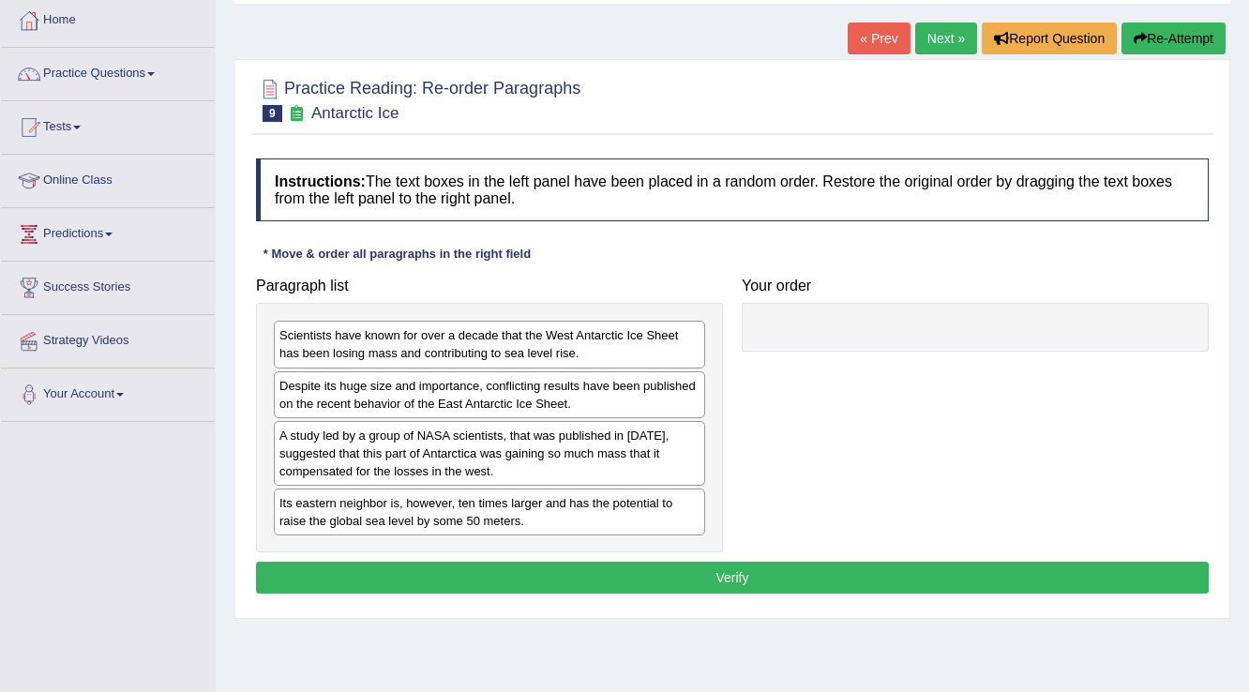
scroll to position [225, 0]
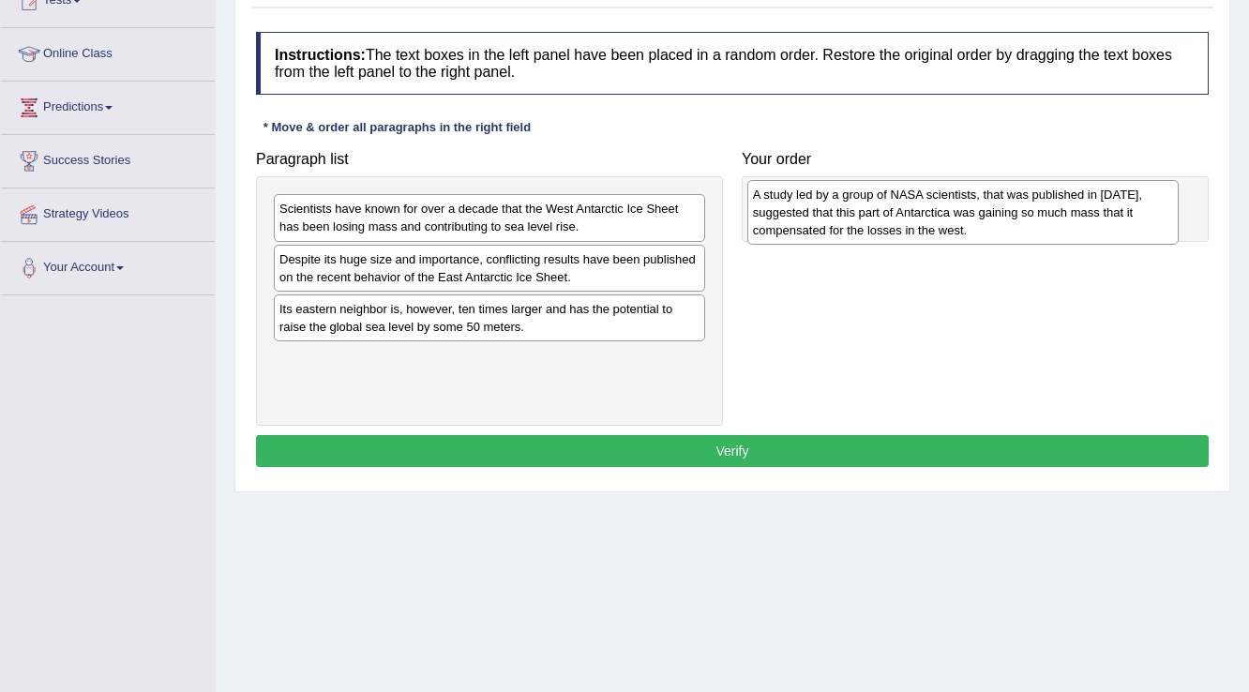
drag, startPoint x: 405, startPoint y: 329, endPoint x: 879, endPoint y: 216, distance: 486.9
click at [879, 216] on div "A study led by a group of NASA scientists, that was published in [DATE], sugges…" at bounding box center [963, 212] width 432 height 65
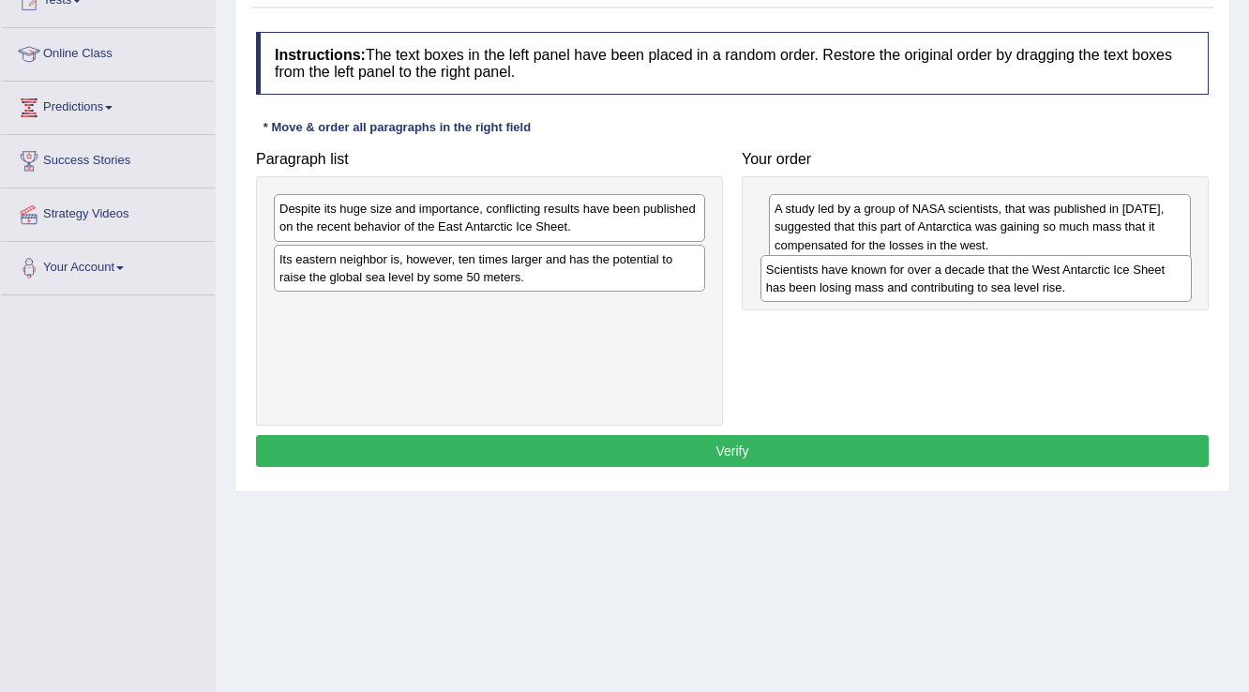
drag, startPoint x: 429, startPoint y: 210, endPoint x: 915, endPoint y: 271, distance: 490.5
click at [915, 271] on div "Scientists have known for over a decade that the West Antarctic Ice Sheet has b…" at bounding box center [976, 278] width 432 height 47
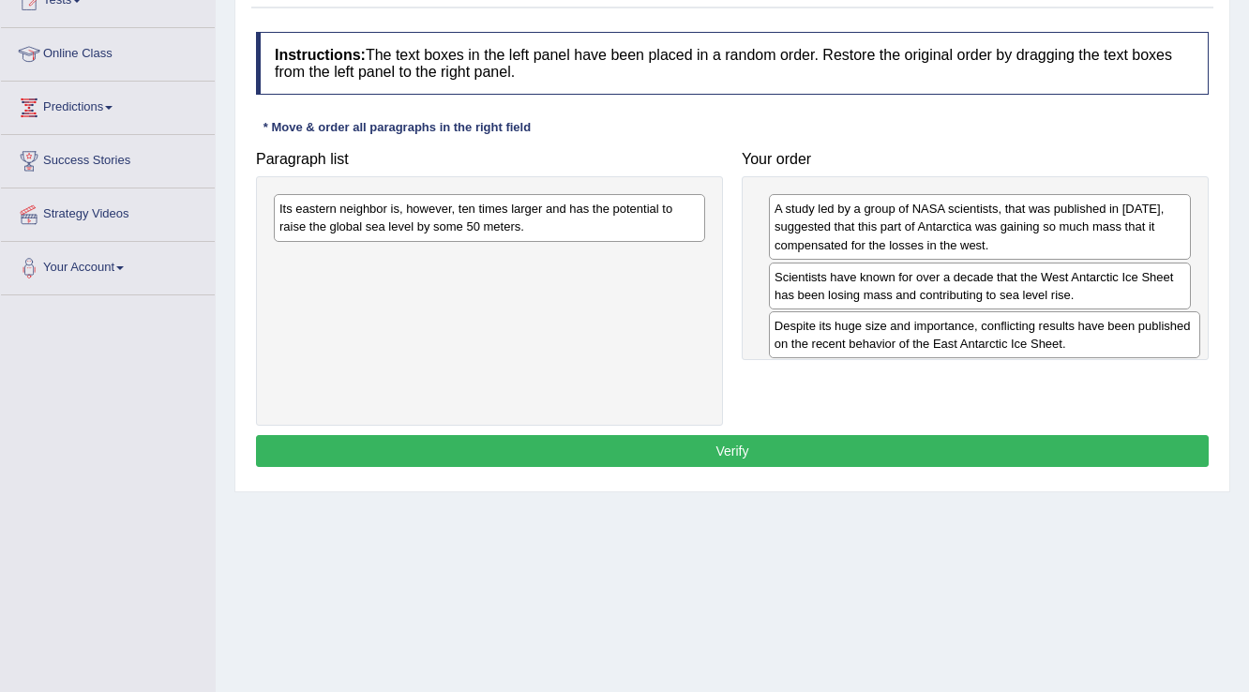
drag, startPoint x: 562, startPoint y: 216, endPoint x: 1057, endPoint y: 333, distance: 508.8
click at [1057, 333] on div "Despite its huge size and importance, conflicting results have been published o…" at bounding box center [985, 334] width 432 height 47
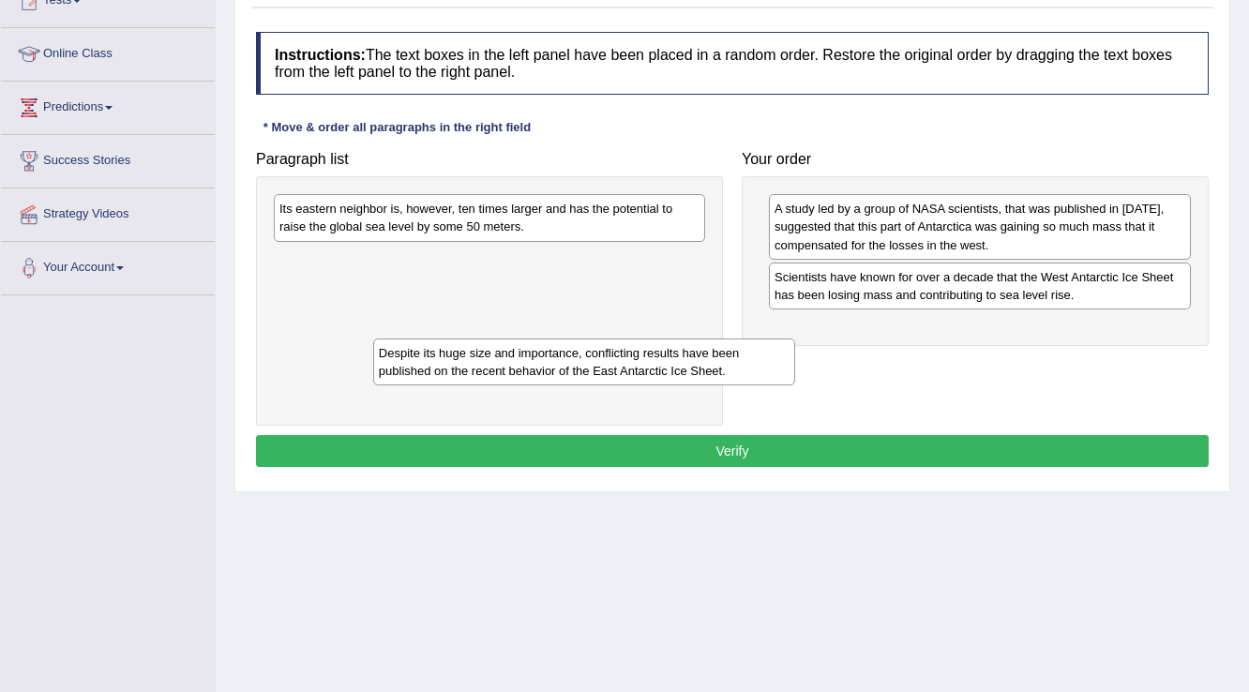
drag, startPoint x: 820, startPoint y: 330, endPoint x: 416, endPoint y: 293, distance: 405.9
click at [420, 351] on div "Despite its huge size and importance, conflicting results have been published o…" at bounding box center [584, 361] width 423 height 47
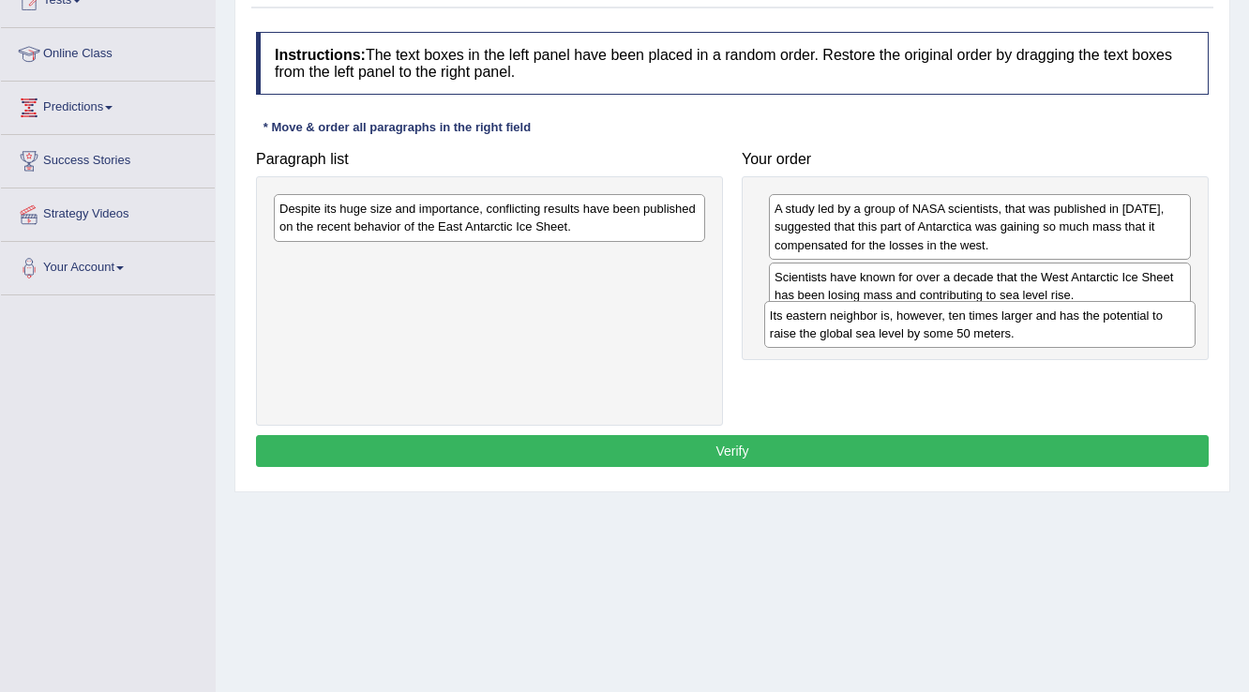
drag, startPoint x: 525, startPoint y: 220, endPoint x: 1015, endPoint y: 327, distance: 501.9
click at [1015, 327] on div "Its eastern neighbor is, however, ten times larger and has the potential to rai…" at bounding box center [980, 324] width 432 height 47
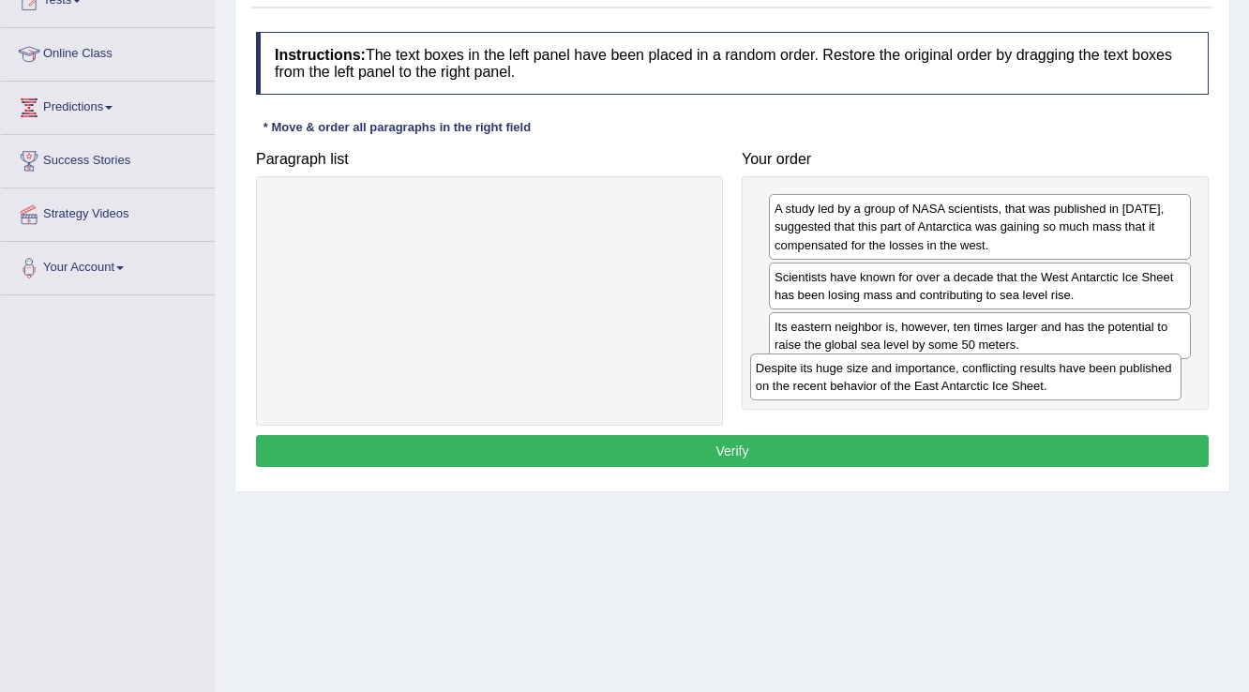
drag, startPoint x: 619, startPoint y: 216, endPoint x: 1095, endPoint y: 375, distance: 502.3
click at [1095, 375] on div "Despite its huge size and importance, conflicting results have been published o…" at bounding box center [966, 377] width 432 height 47
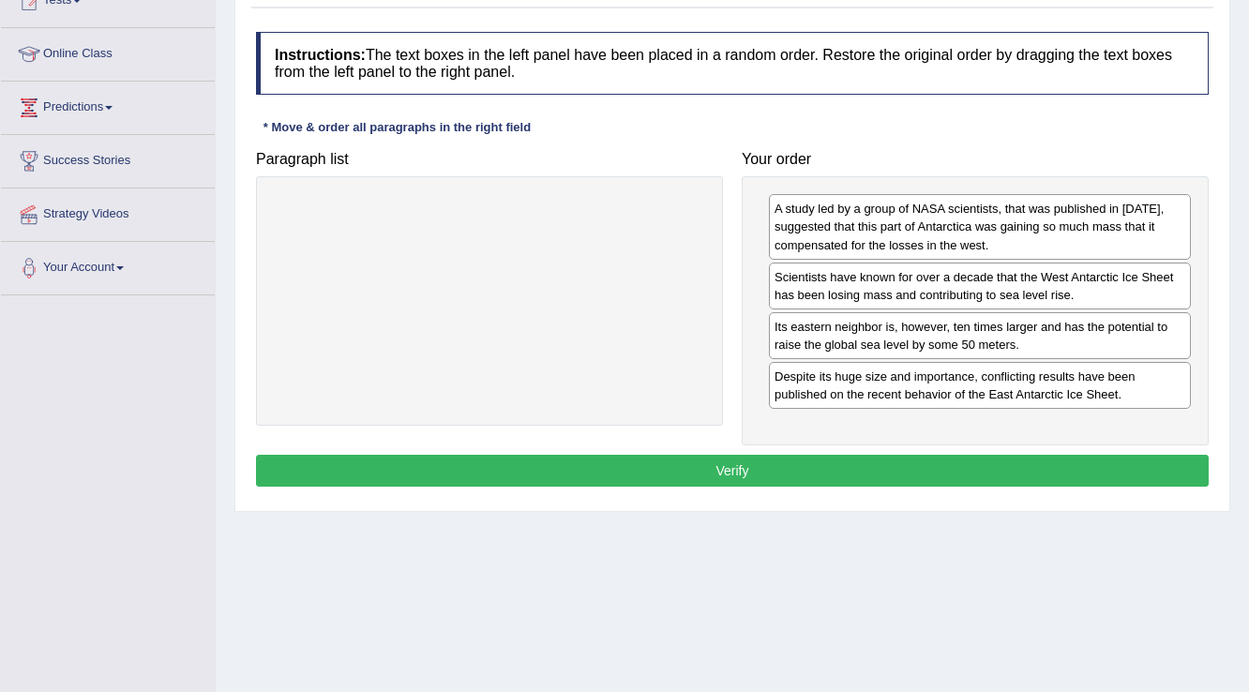
click at [926, 463] on button "Verify" at bounding box center [732, 471] width 953 height 32
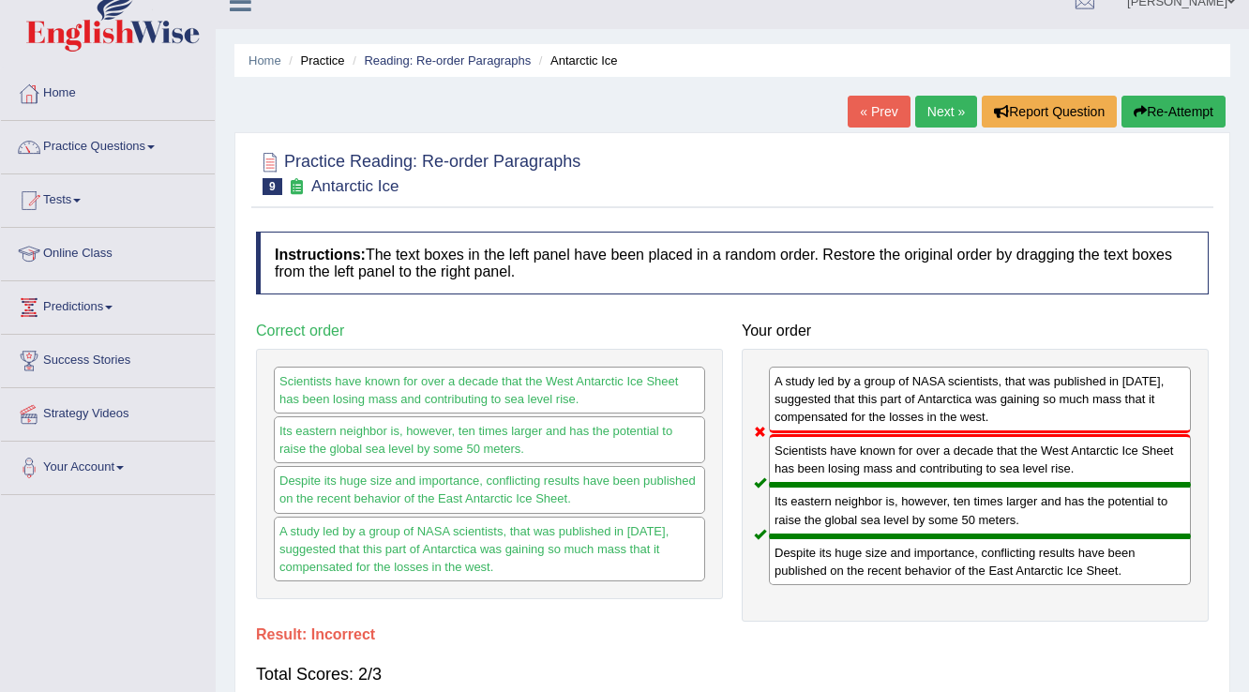
scroll to position [0, 0]
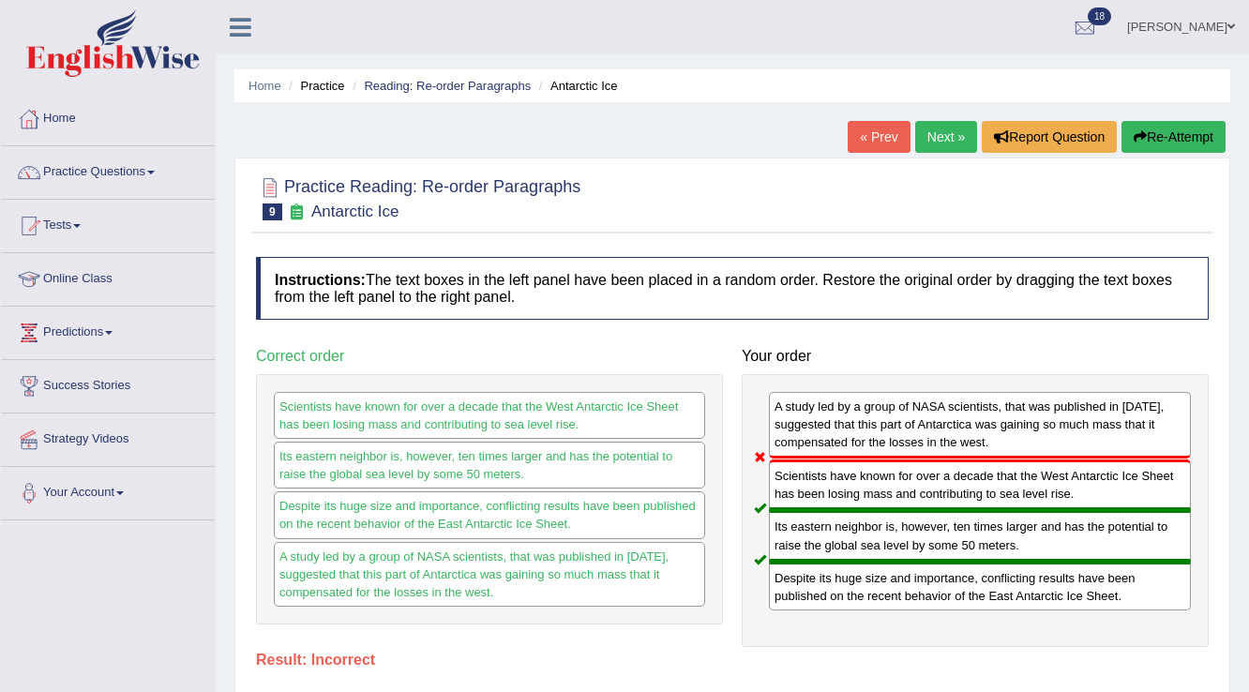
click at [930, 128] on link "Next »" at bounding box center [946, 137] width 62 height 32
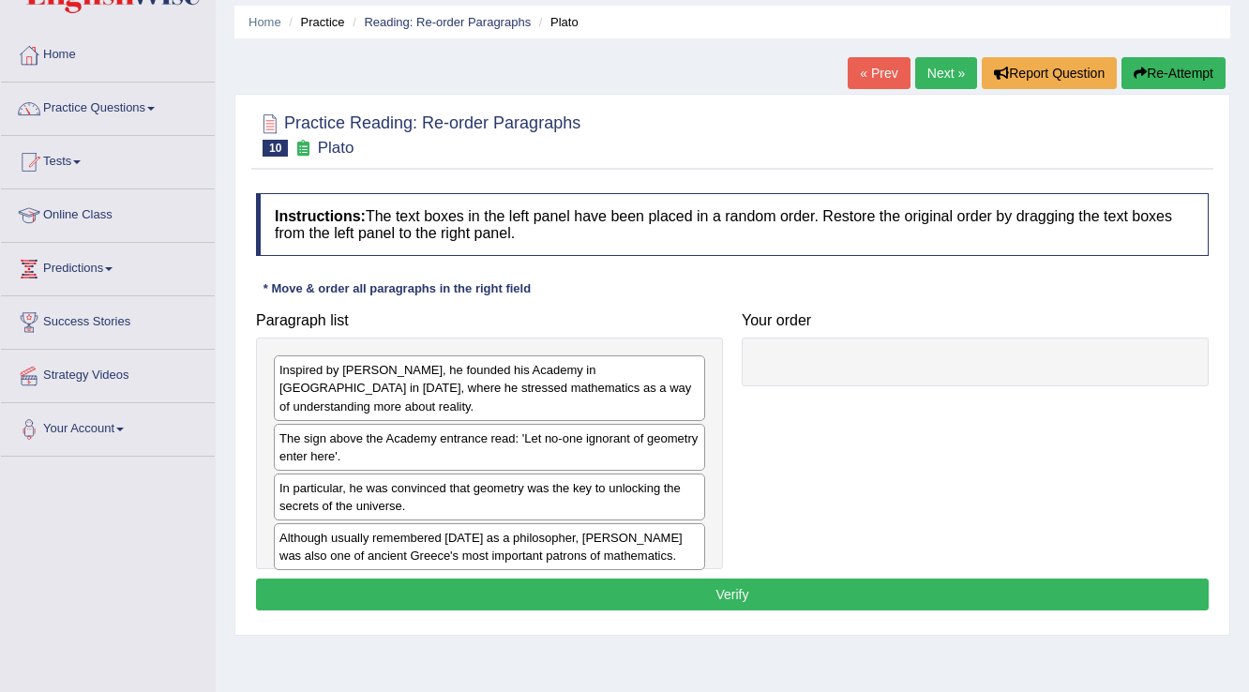
scroll to position [150, 0]
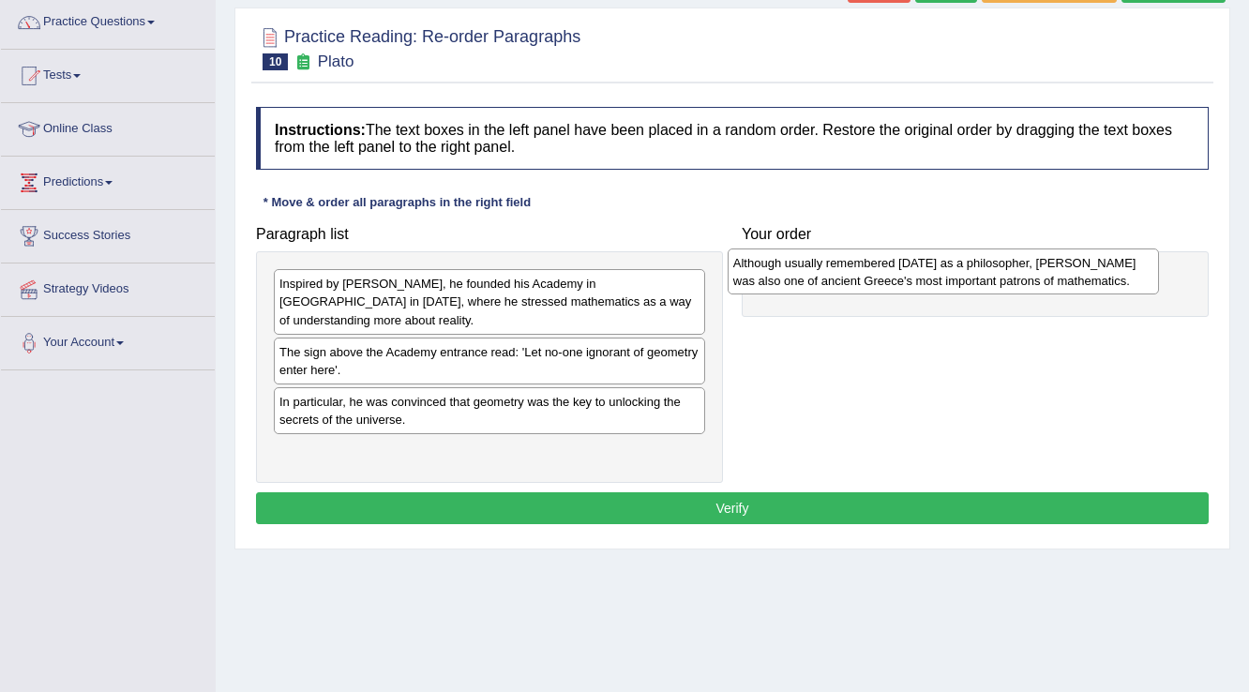
drag, startPoint x: 620, startPoint y: 439, endPoint x: 1074, endPoint y: 269, distance: 484.5
click at [1074, 269] on div "Although usually remembered [DATE] as a philosopher, [PERSON_NAME] was also one…" at bounding box center [944, 271] width 432 height 47
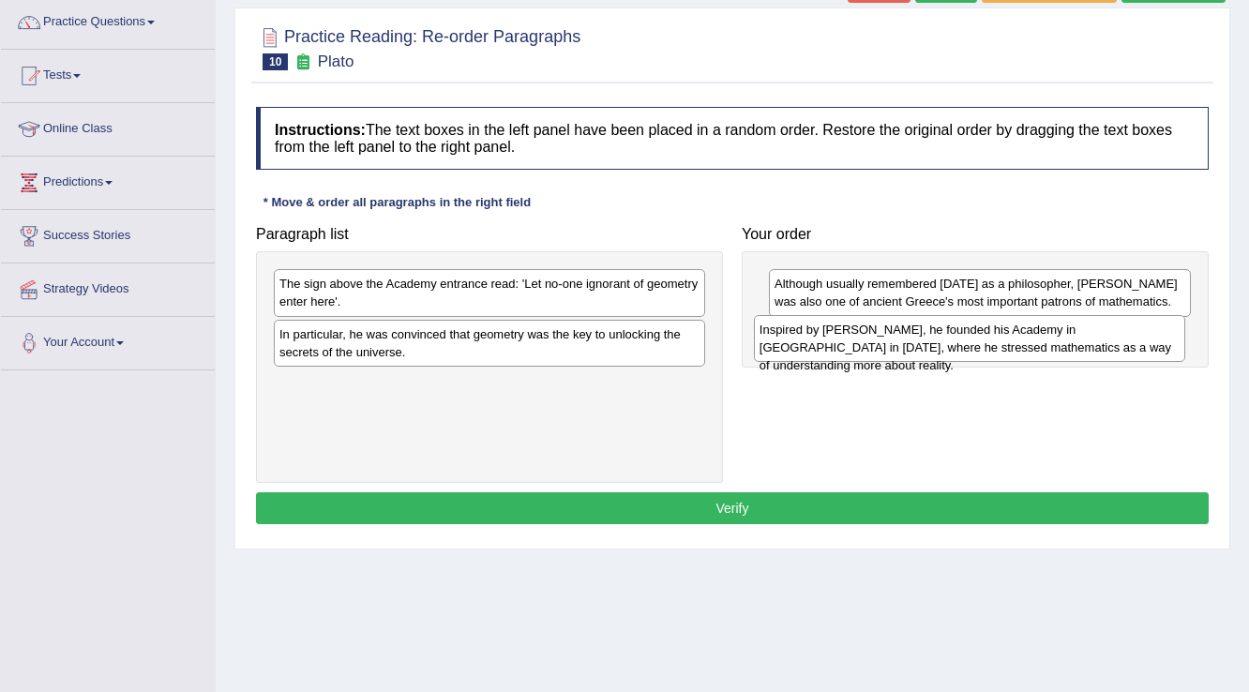
drag, startPoint x: 473, startPoint y: 289, endPoint x: 953, endPoint y: 335, distance: 482.3
click at [953, 335] on div "Inspired by [PERSON_NAME], he founded his Academy in [GEOGRAPHIC_DATA] in [DATE…" at bounding box center [970, 338] width 432 height 47
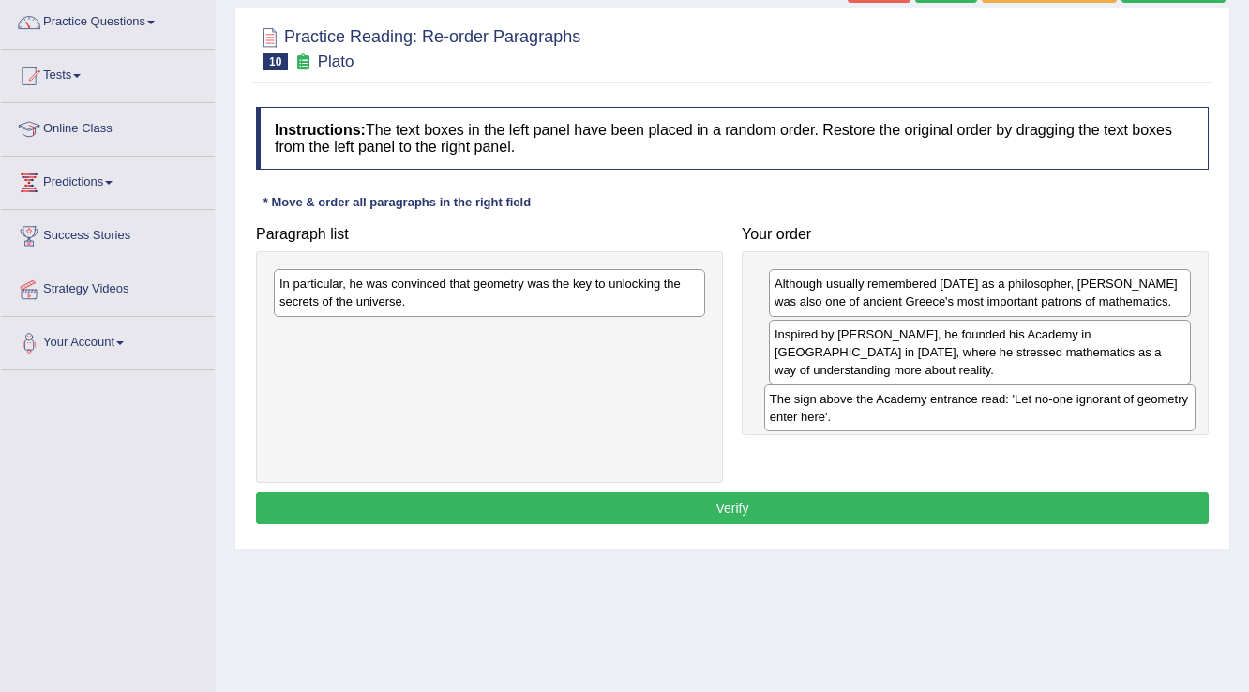
drag, startPoint x: 547, startPoint y: 293, endPoint x: 1037, endPoint y: 409, distance: 503.8
click at [1037, 409] on div "The sign above the Academy entrance read: 'Let no-one ignorant of geometry ente…" at bounding box center [980, 407] width 432 height 47
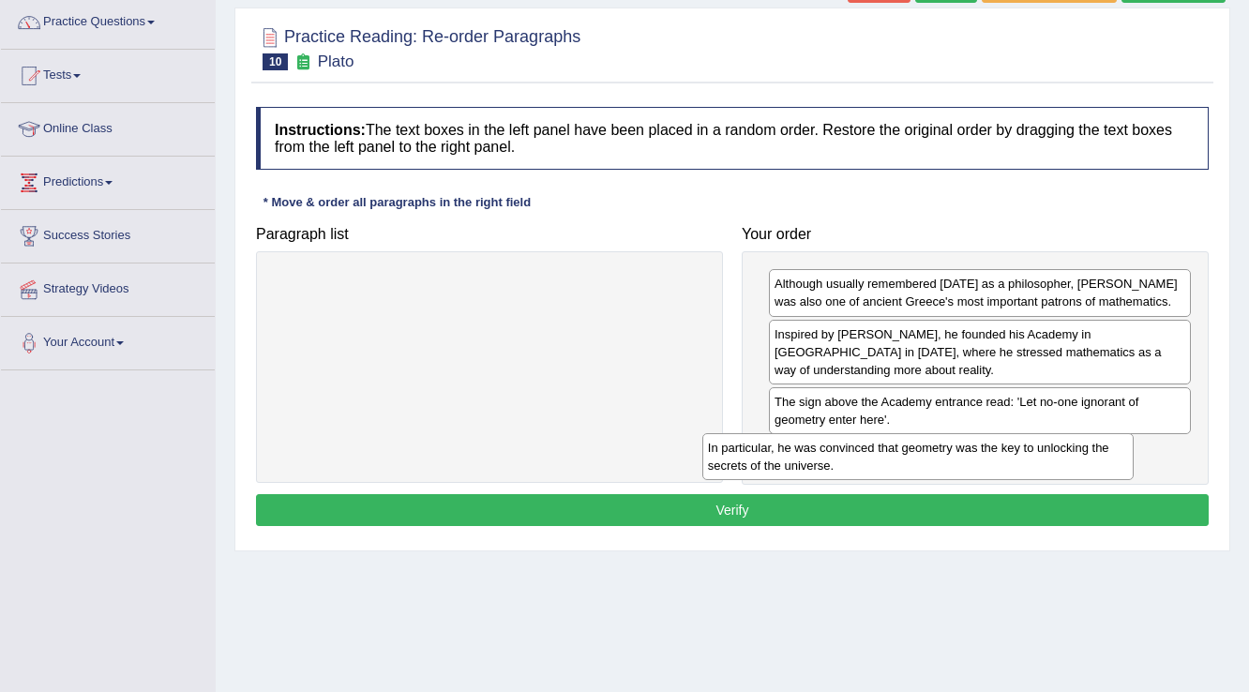
drag, startPoint x: 635, startPoint y: 289, endPoint x: 1063, endPoint y: 453, distance: 458.9
click at [1063, 453] on div "In particular, he was convinced that geometry was the key to unlocking the secr…" at bounding box center [918, 456] width 432 height 47
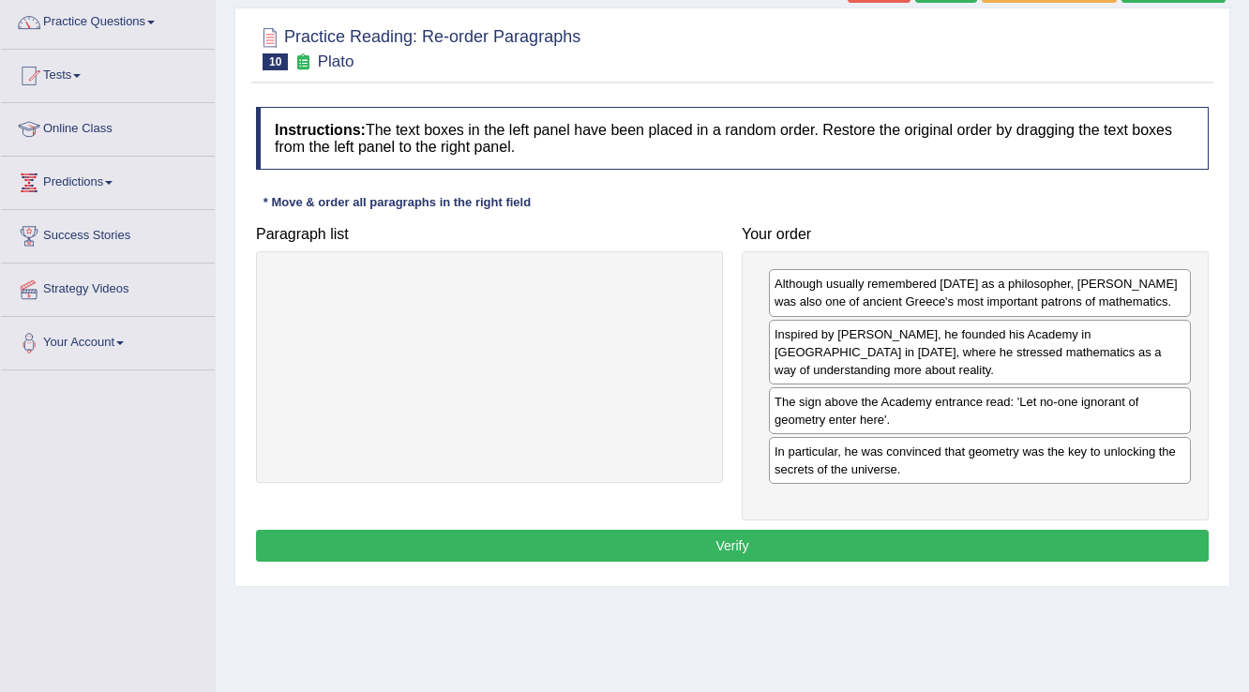
click at [663, 534] on button "Verify" at bounding box center [732, 546] width 953 height 32
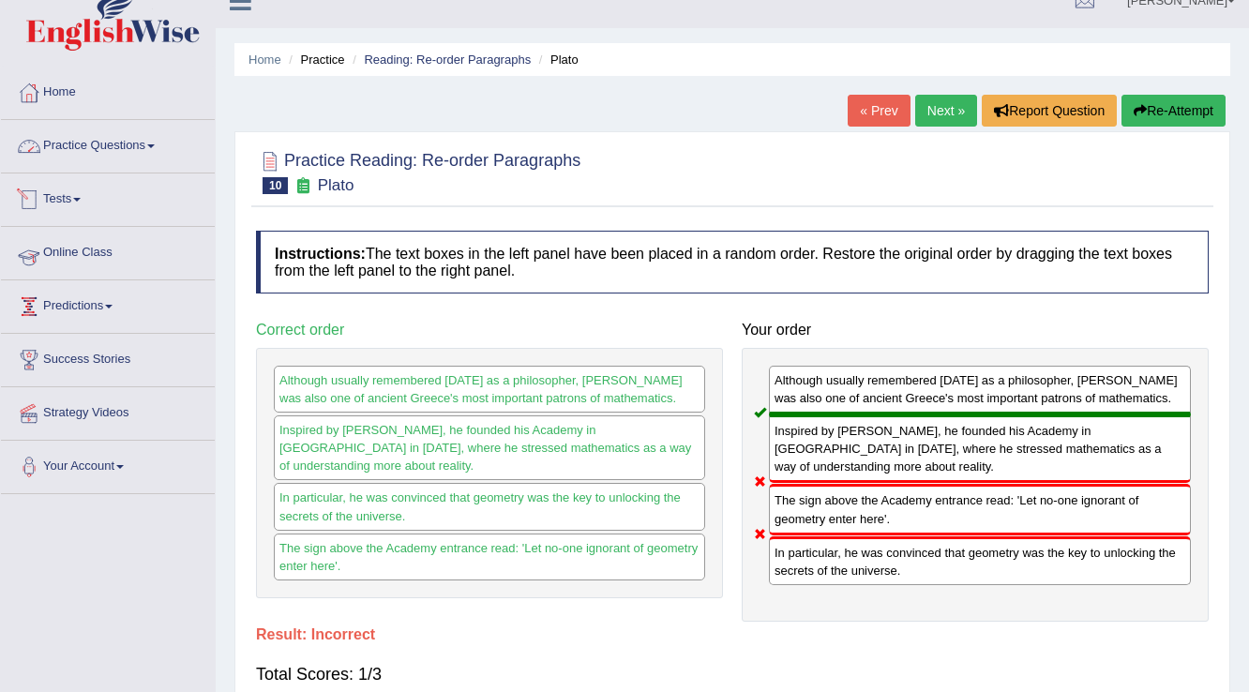
scroll to position [0, 0]
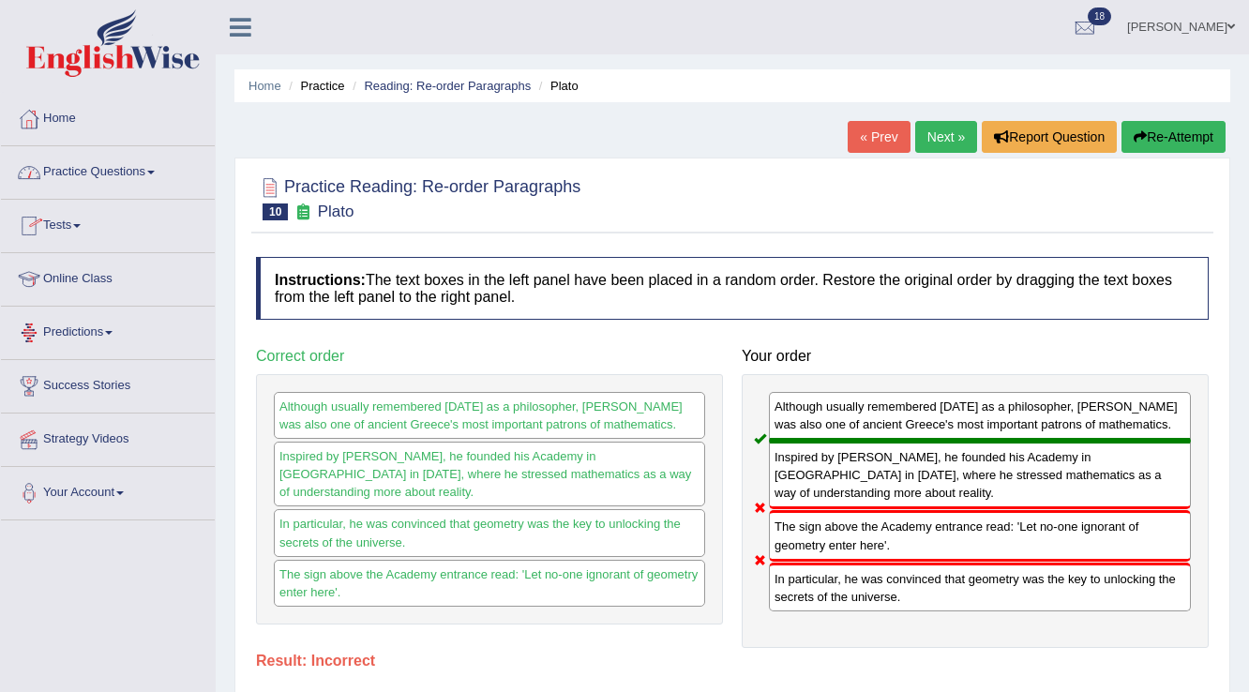
click at [923, 143] on link "Next »" at bounding box center [946, 137] width 62 height 32
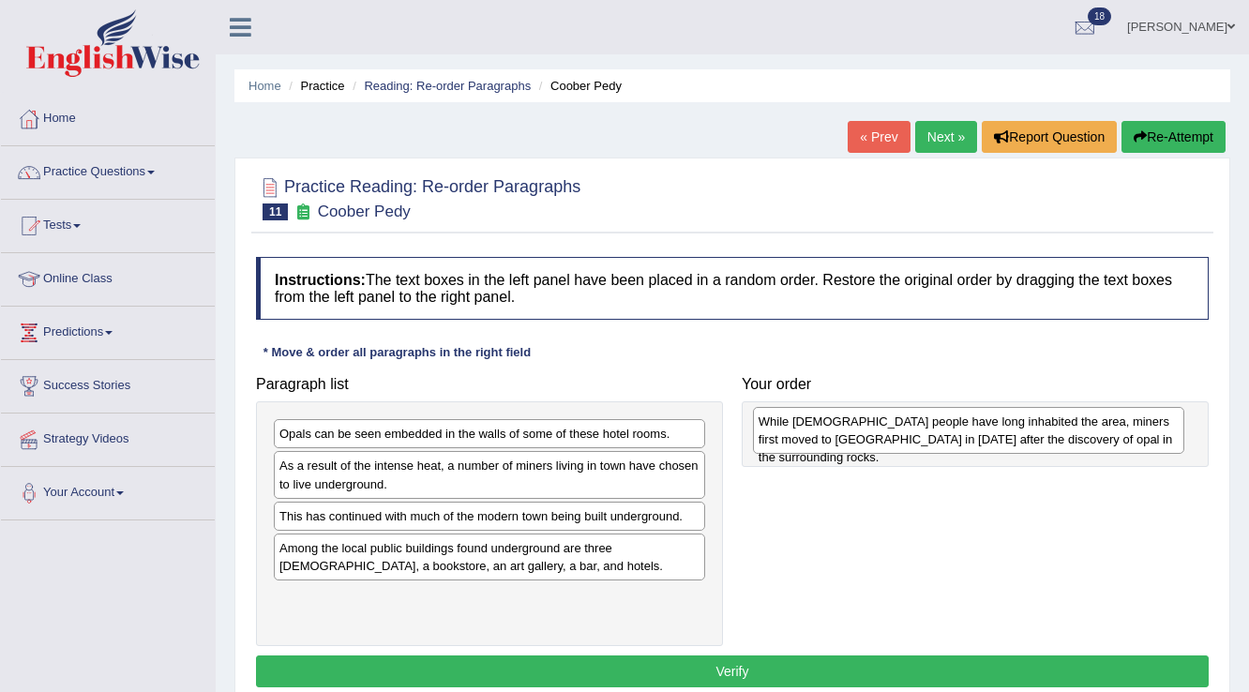
drag, startPoint x: 584, startPoint y: 473, endPoint x: 1065, endPoint y: 425, distance: 483.4
click at [1065, 428] on div "While Aboriginal people have long inhabited the area, miners first moved to Coo…" at bounding box center [969, 430] width 432 height 47
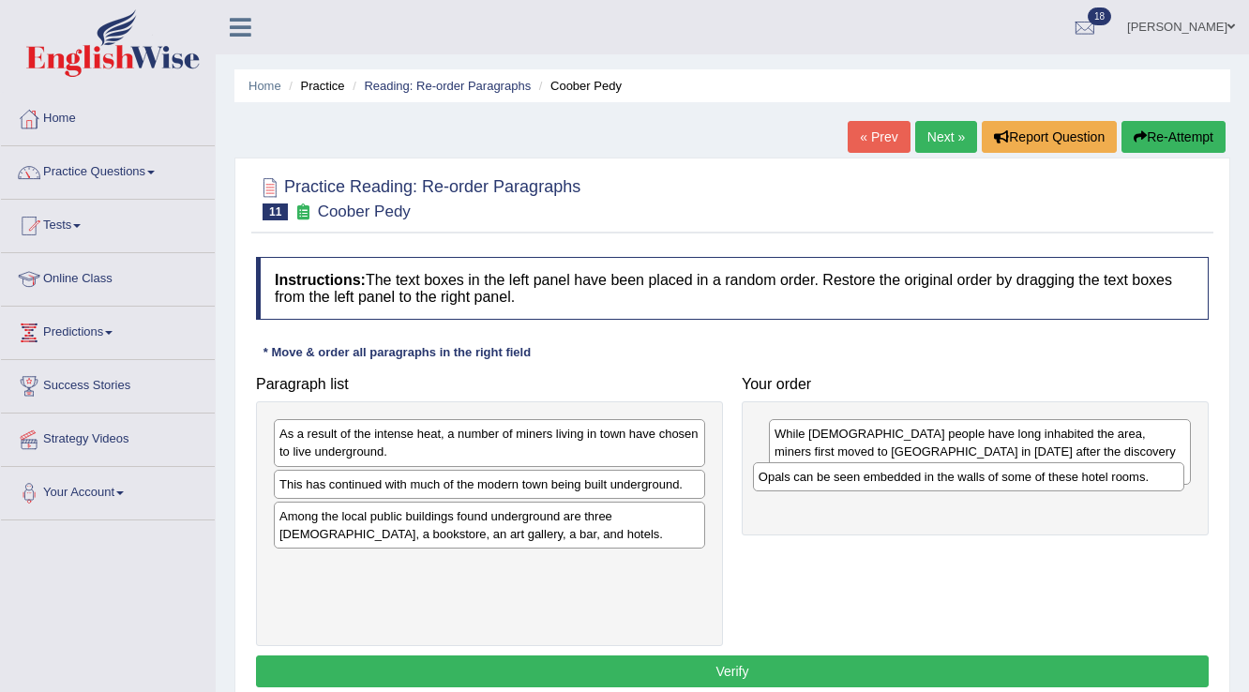
drag, startPoint x: 508, startPoint y: 431, endPoint x: 987, endPoint y: 474, distance: 481.1
click at [987, 474] on div "Opals can be seen embedded in the walls of some of these hotel rooms." at bounding box center [969, 476] width 432 height 29
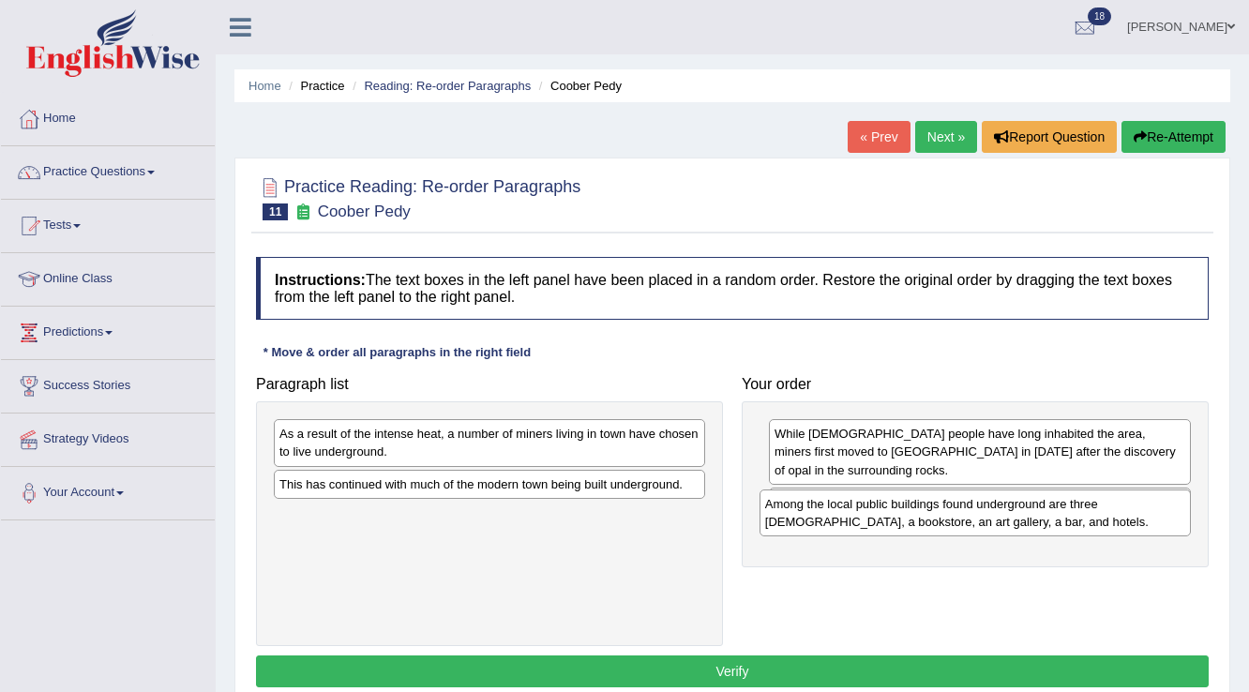
drag, startPoint x: 548, startPoint y: 522, endPoint x: 1033, endPoint y: 511, distance: 485.8
click at [1033, 511] on div "Among the local public buildings found underground are three churches, a bookst…" at bounding box center [976, 512] width 432 height 47
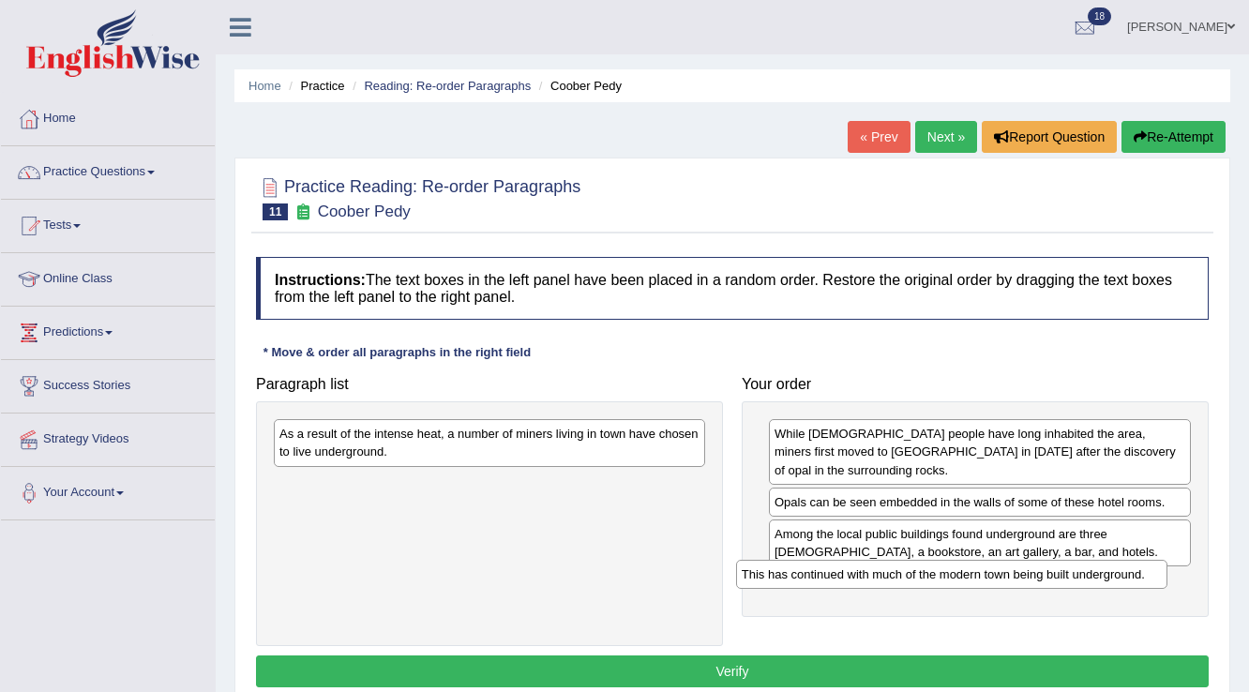
drag, startPoint x: 441, startPoint y: 484, endPoint x: 901, endPoint y: 569, distance: 468.2
click at [902, 569] on div "This has continued with much of the modern town being built underground." at bounding box center [952, 574] width 432 height 29
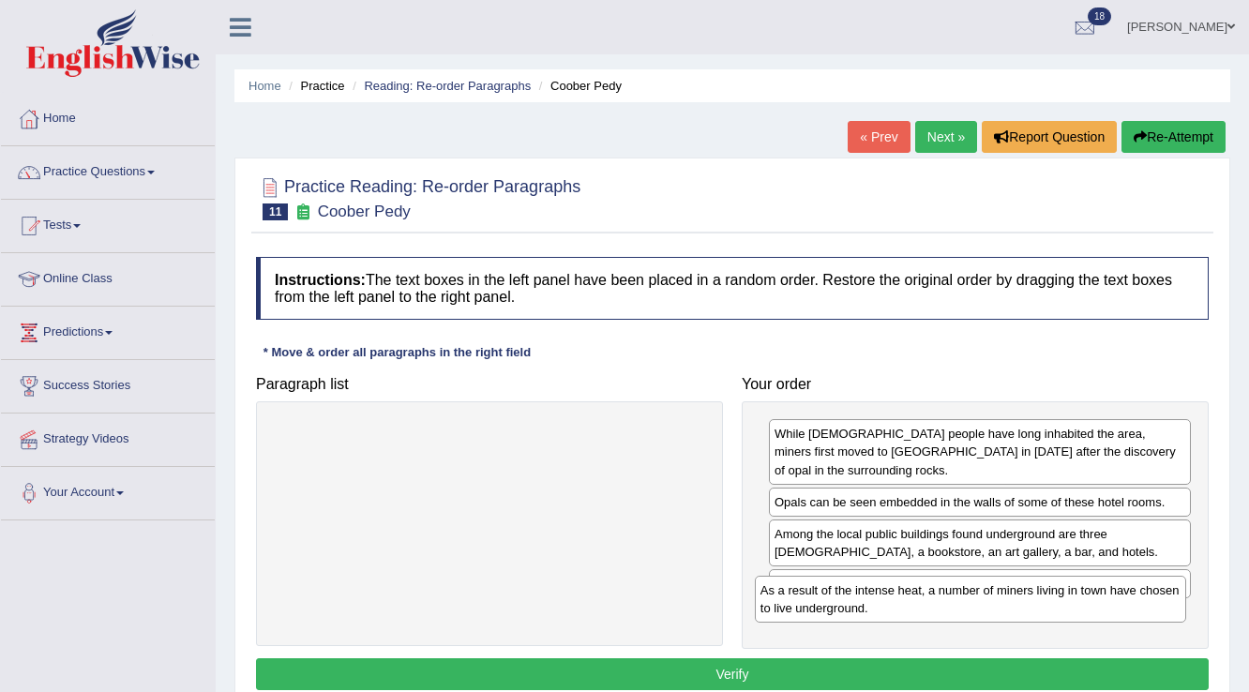
drag, startPoint x: 484, startPoint y: 440, endPoint x: 965, endPoint y: 596, distance: 505.9
click at [965, 596] on div "As a result of the intense heat, a number of miners living in town have chosen …" at bounding box center [971, 599] width 432 height 47
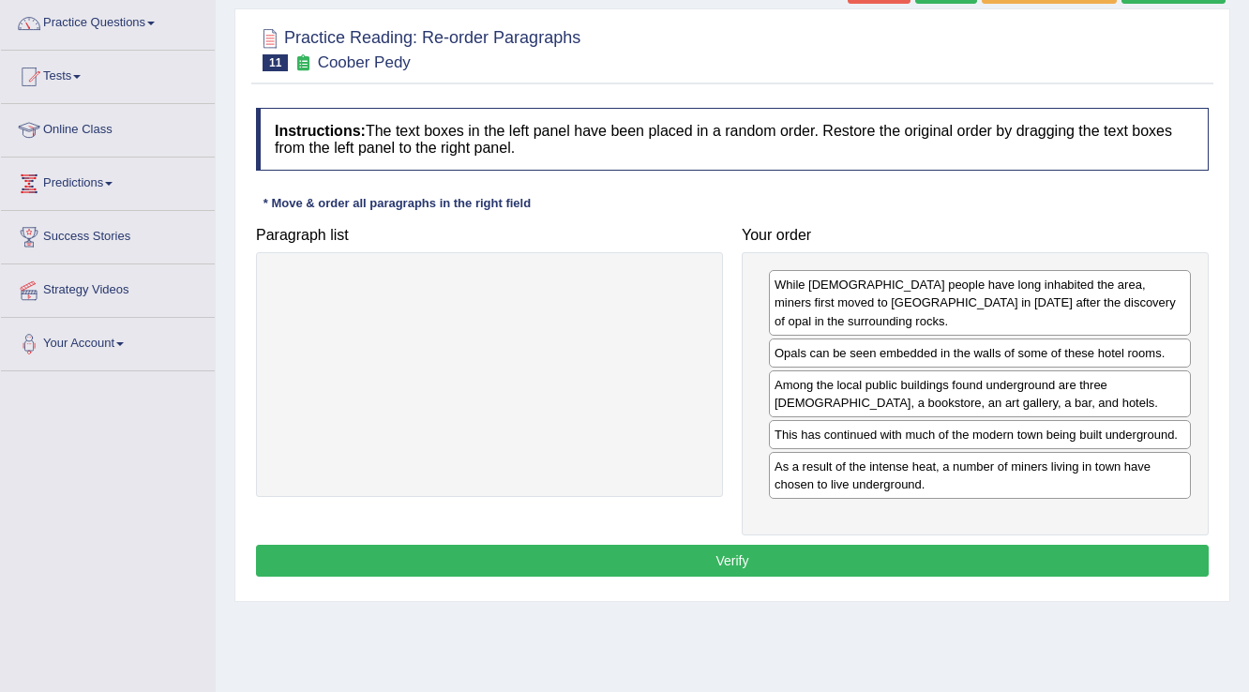
scroll to position [150, 0]
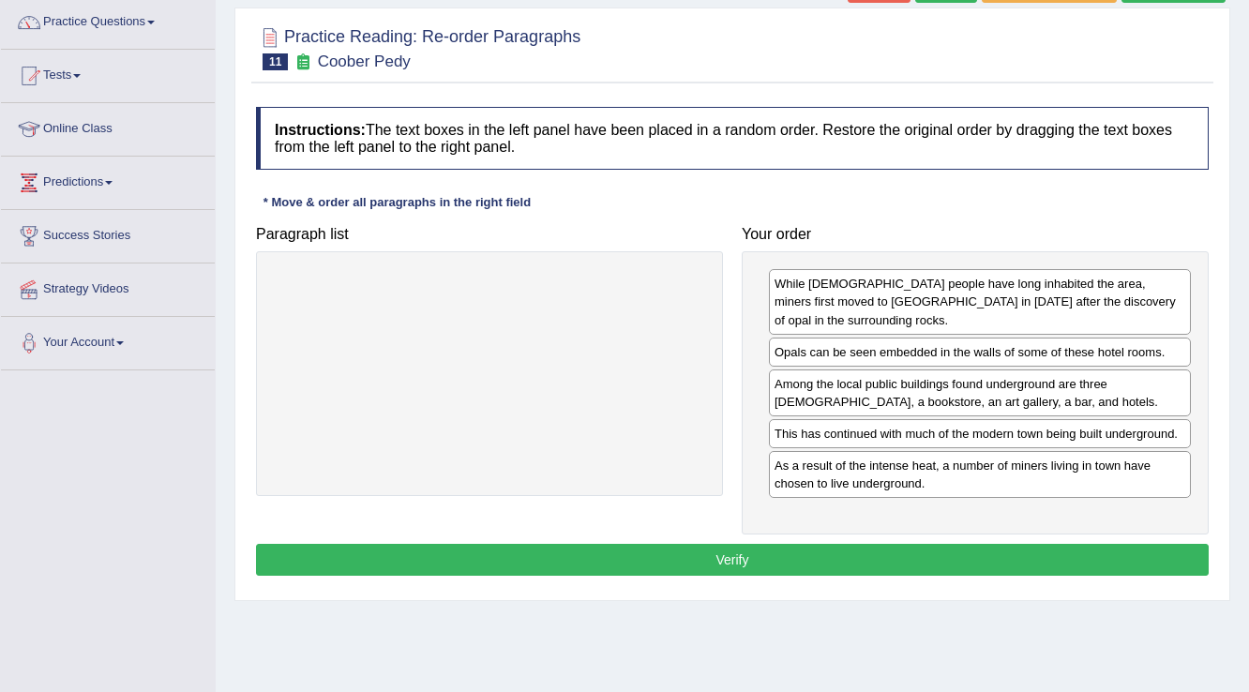
click at [730, 544] on button "Verify" at bounding box center [732, 560] width 953 height 32
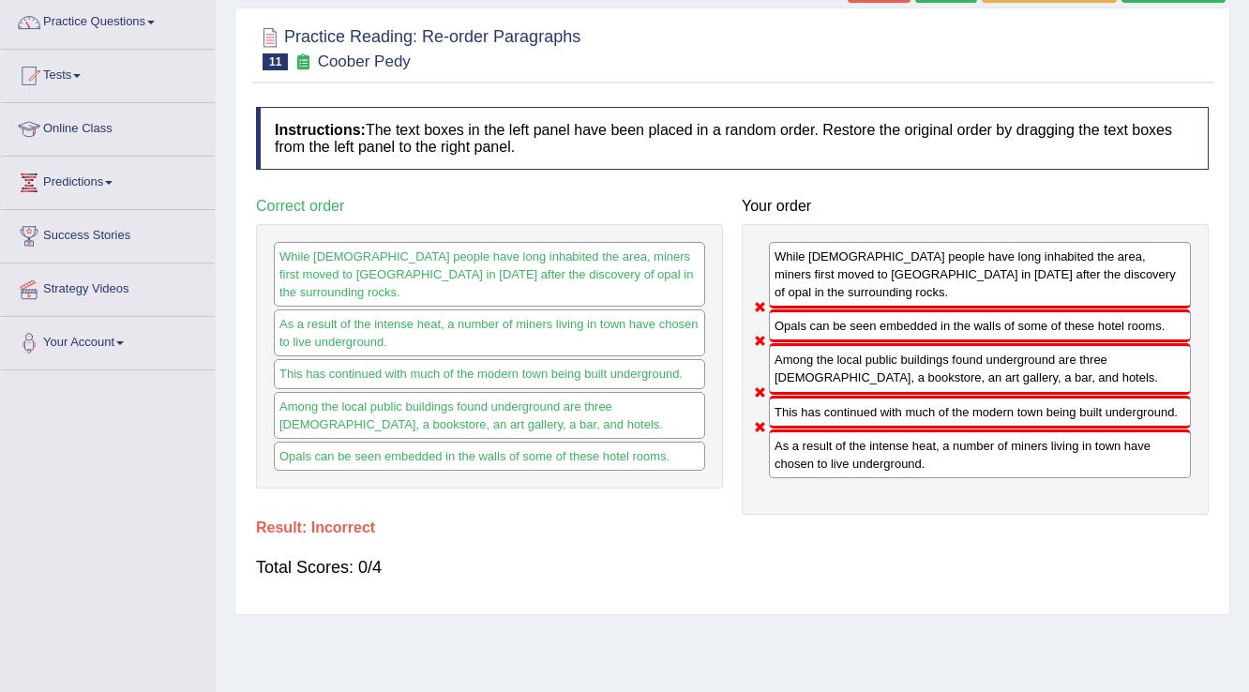
scroll to position [75, 0]
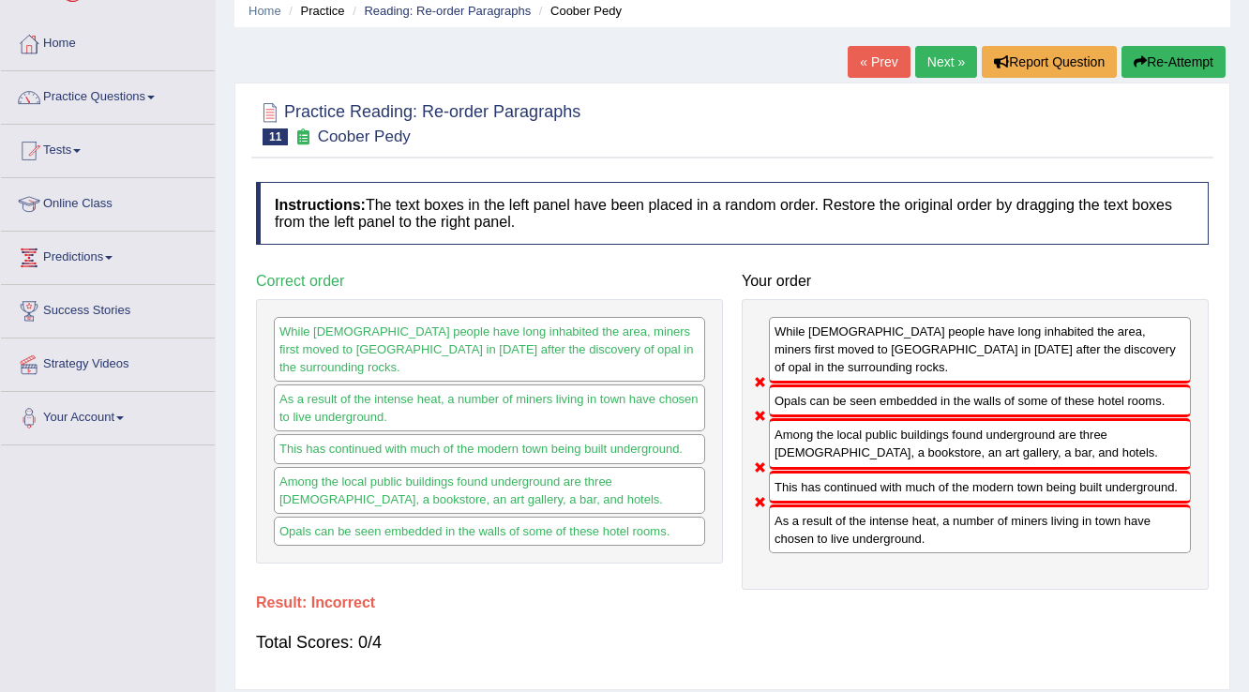
click at [1184, 68] on button "Re-Attempt" at bounding box center [1173, 62] width 104 height 32
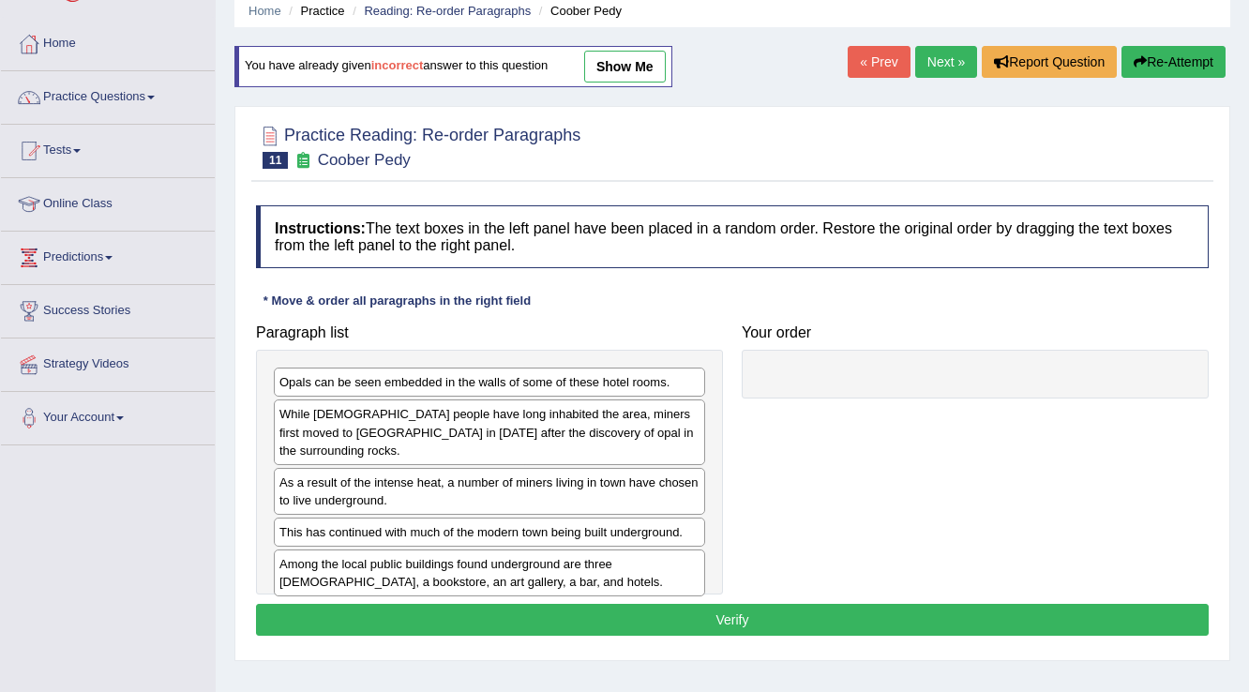
scroll to position [75, 0]
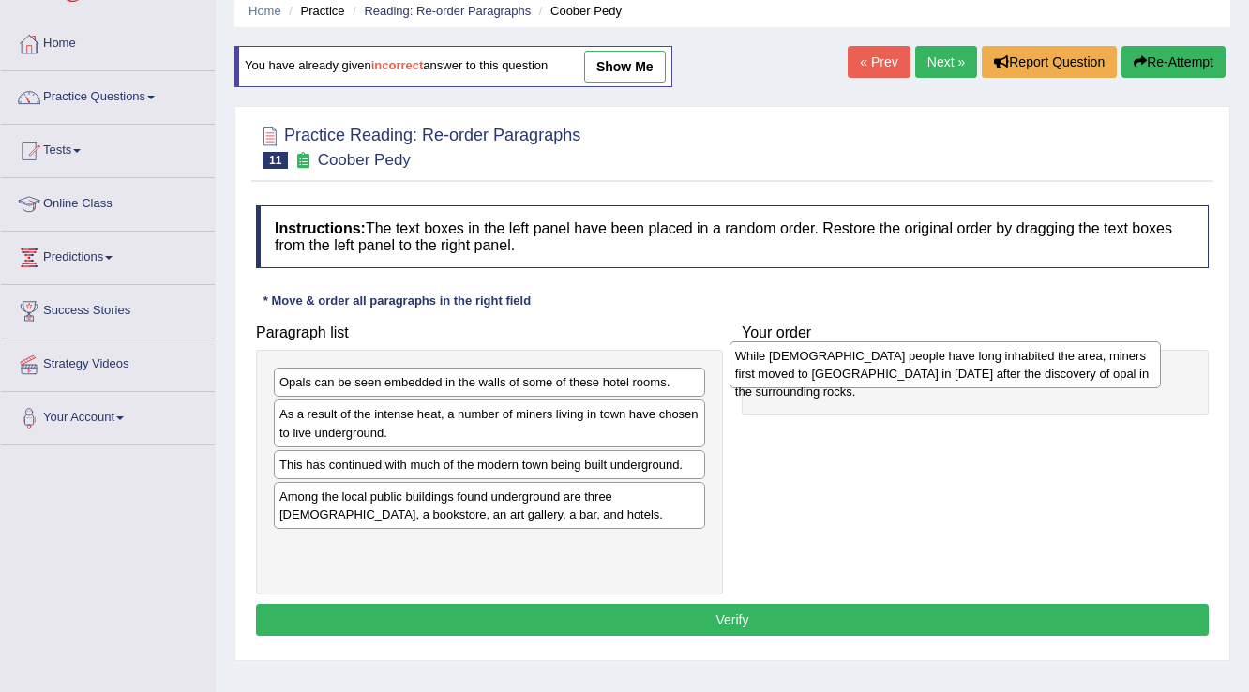
drag, startPoint x: 388, startPoint y: 422, endPoint x: 844, endPoint y: 364, distance: 459.4
click at [844, 364] on div "While [DEMOGRAPHIC_DATA] people have long inhabited the area, miners first move…" at bounding box center [946, 364] width 432 height 47
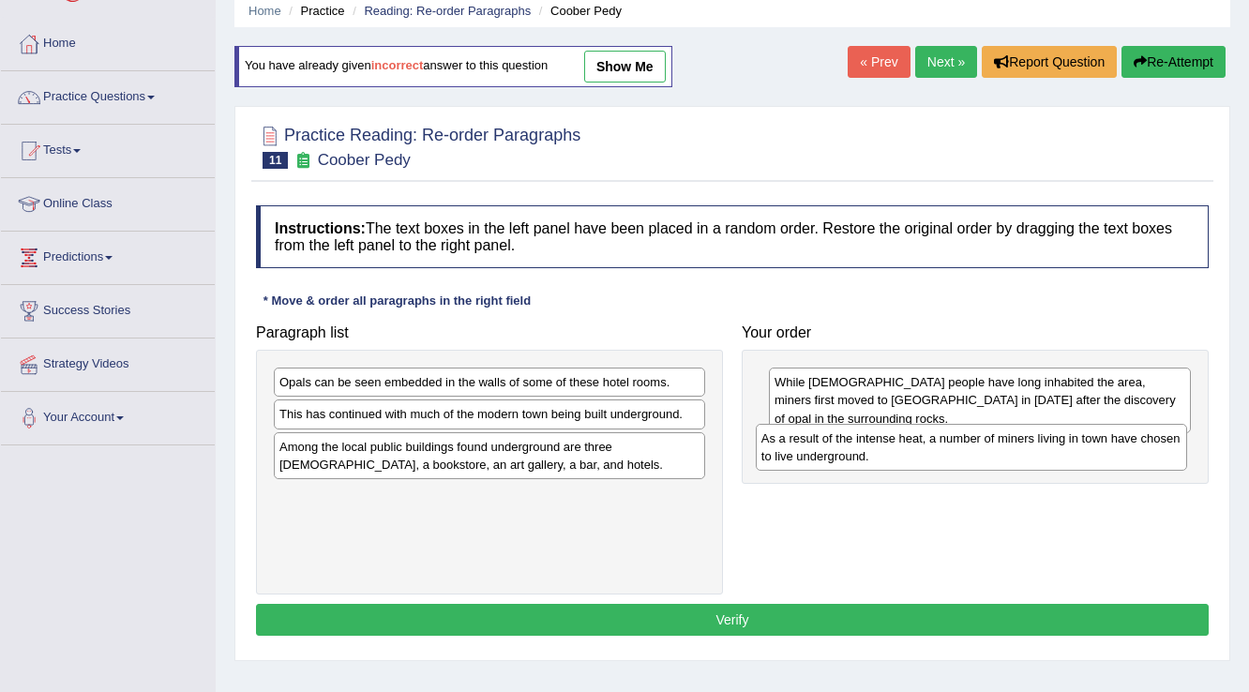
drag, startPoint x: 345, startPoint y: 424, endPoint x: 827, endPoint y: 448, distance: 482.6
click at [827, 448] on div "As a result of the intense heat, a number of miners living in town have chosen …" at bounding box center [972, 447] width 432 height 47
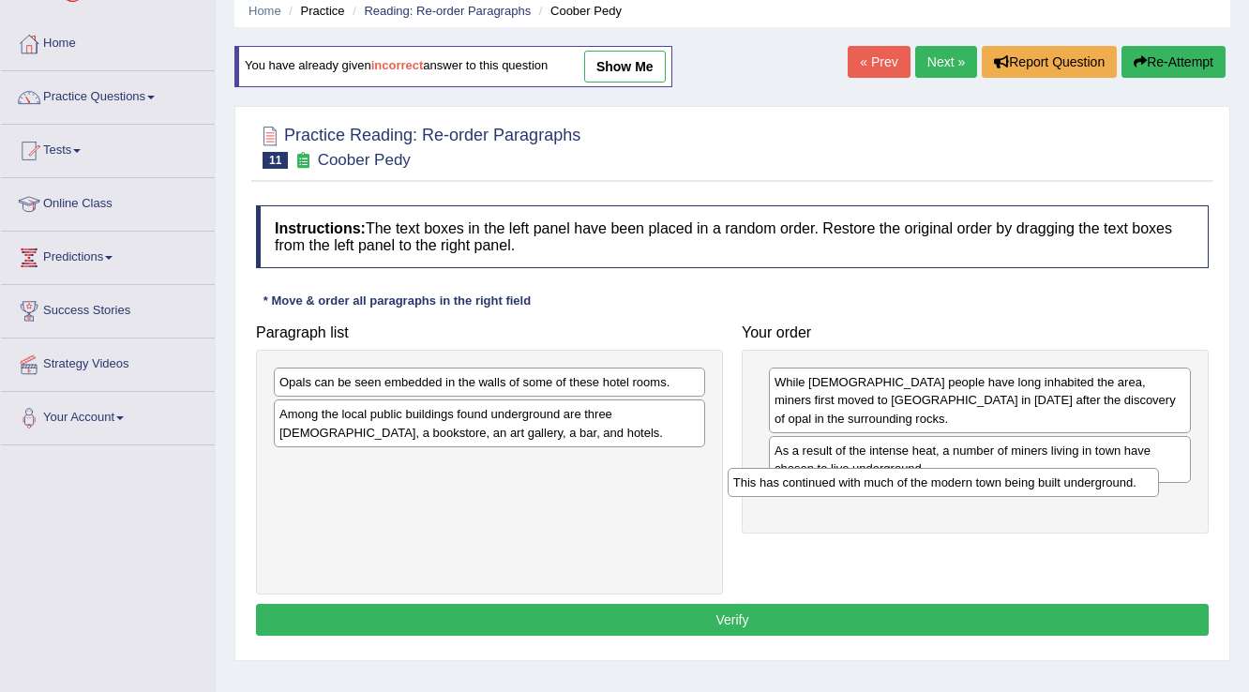
drag, startPoint x: 475, startPoint y: 405, endPoint x: 929, endPoint y: 474, distance: 459.0
click at [929, 474] on div "This has continued with much of the modern town being built underground." at bounding box center [944, 482] width 432 height 29
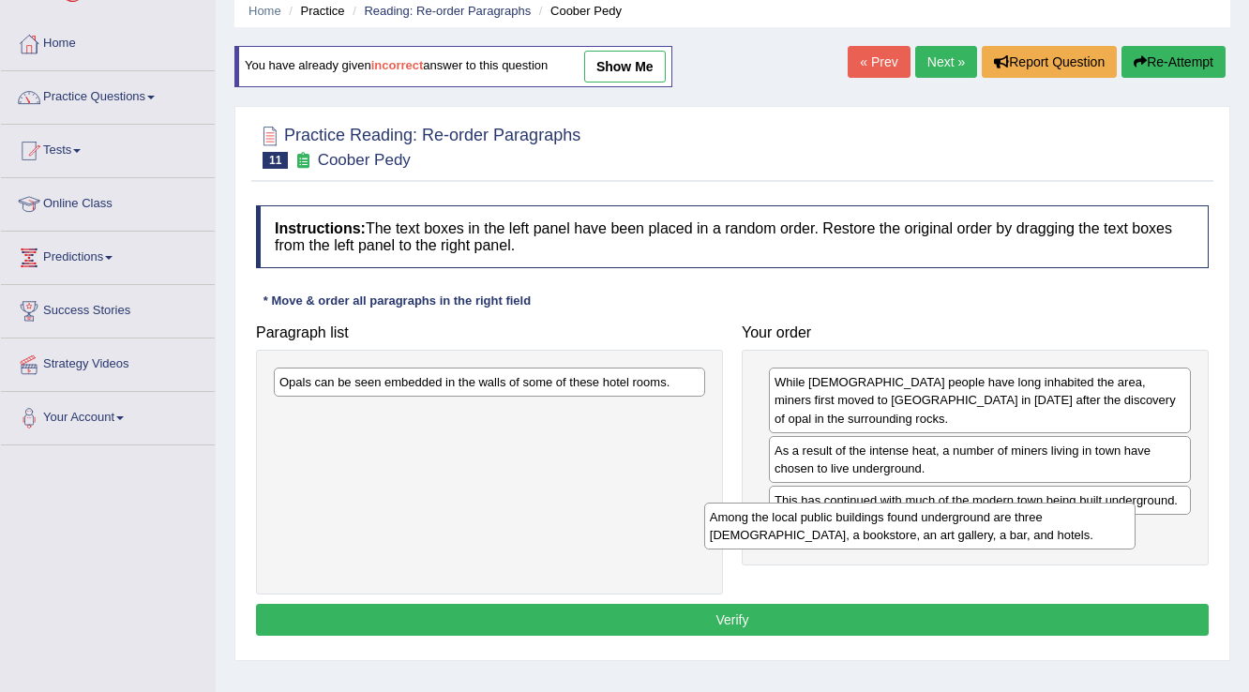
drag, startPoint x: 598, startPoint y: 422, endPoint x: 1029, endPoint y: 525, distance: 442.6
click at [1029, 525] on div "Among the local public buildings found underground are three [DEMOGRAPHIC_DATA]…" at bounding box center [920, 526] width 432 height 47
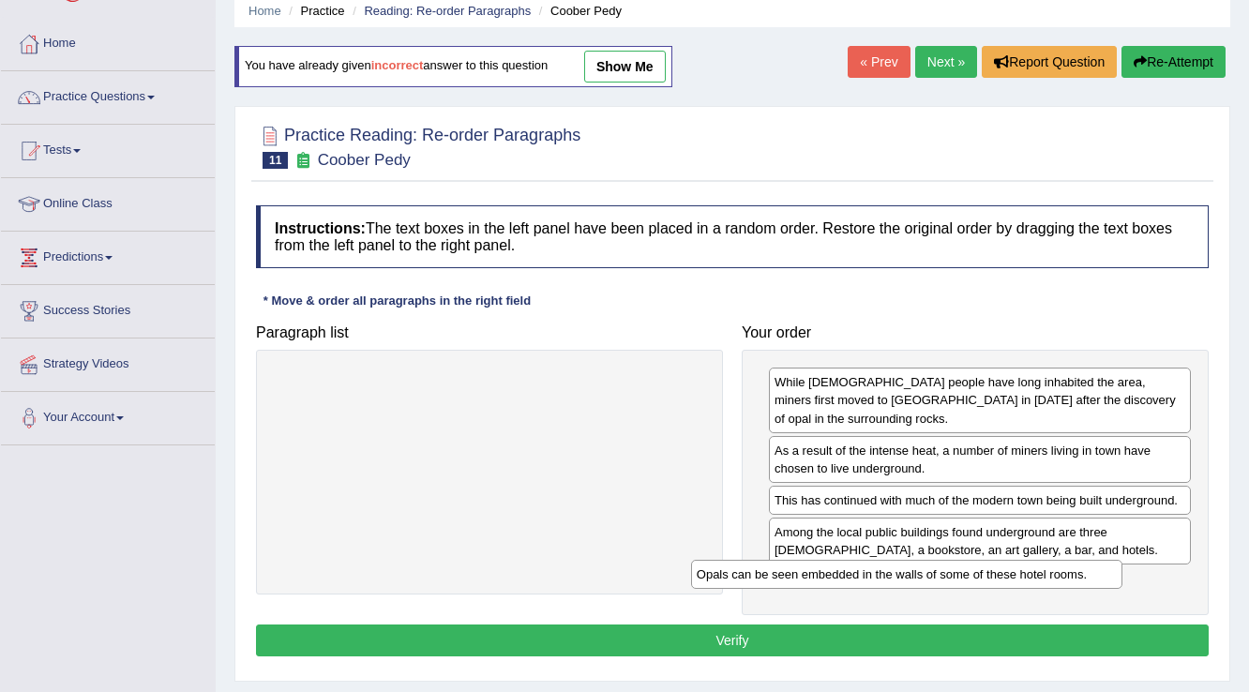
drag, startPoint x: 552, startPoint y: 378, endPoint x: 974, endPoint y: 570, distance: 463.7
click at [974, 570] on div "Opals can be seen embedded in the walls of some of these hotel rooms." at bounding box center [907, 574] width 432 height 29
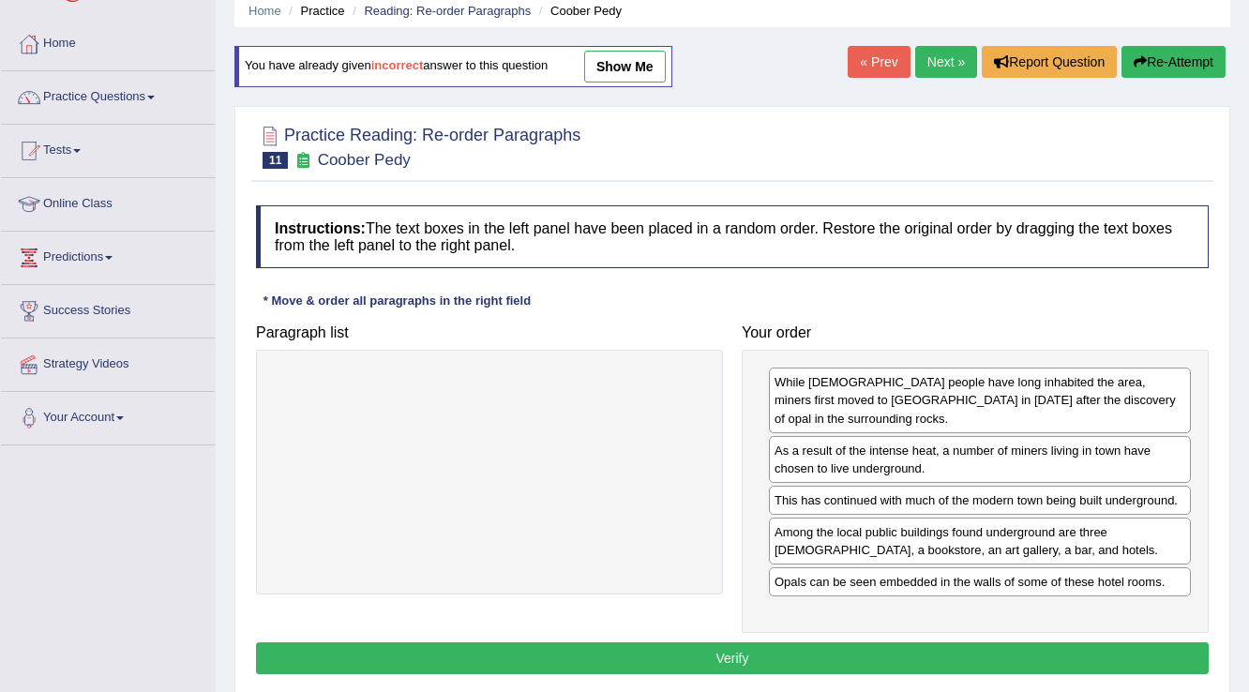
click at [786, 642] on button "Verify" at bounding box center [732, 658] width 953 height 32
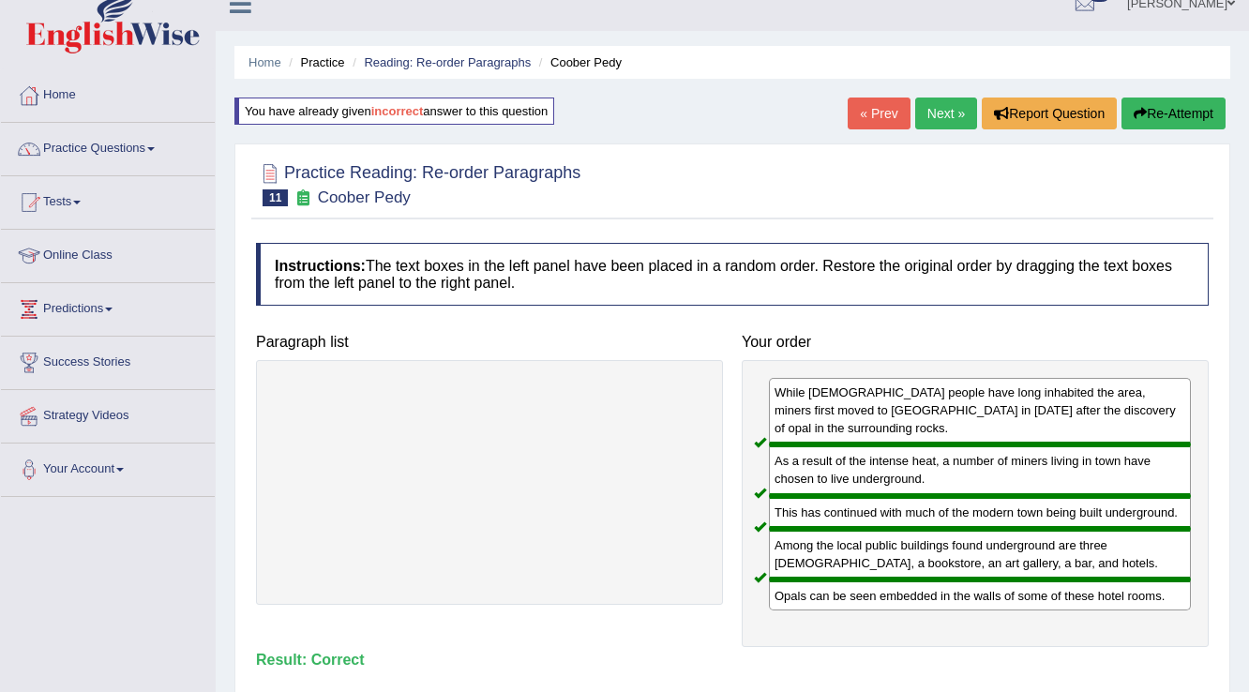
scroll to position [0, 0]
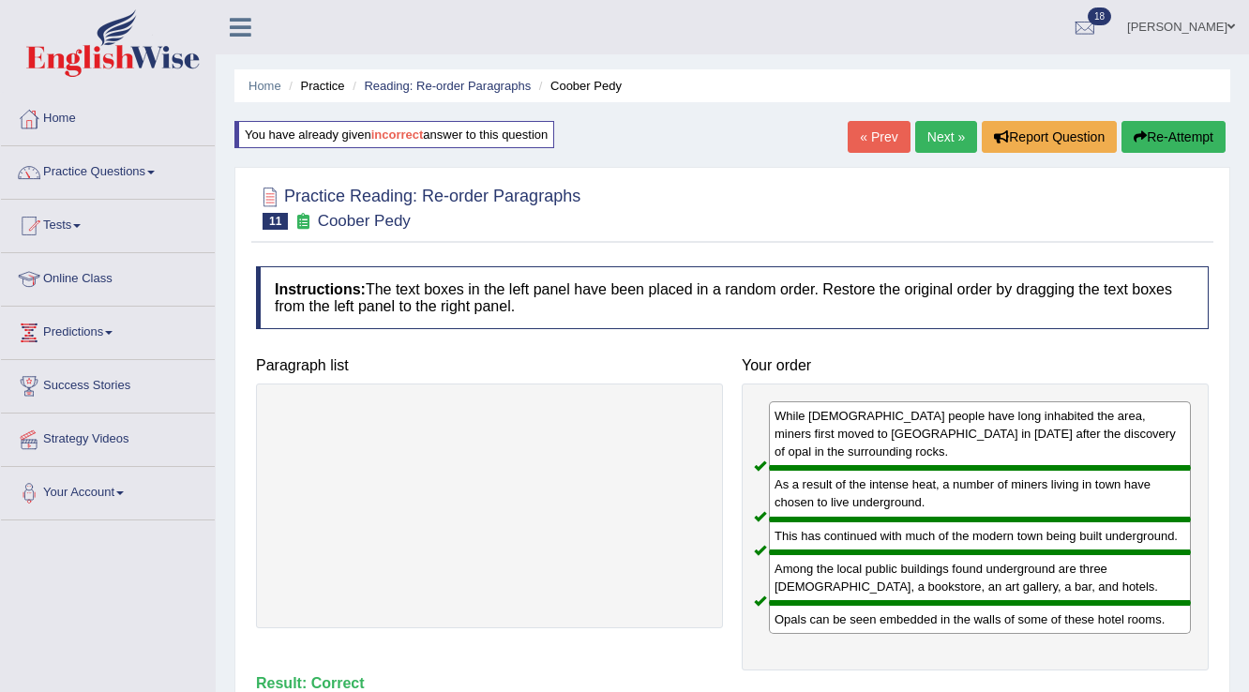
click at [956, 128] on link "Next »" at bounding box center [946, 137] width 62 height 32
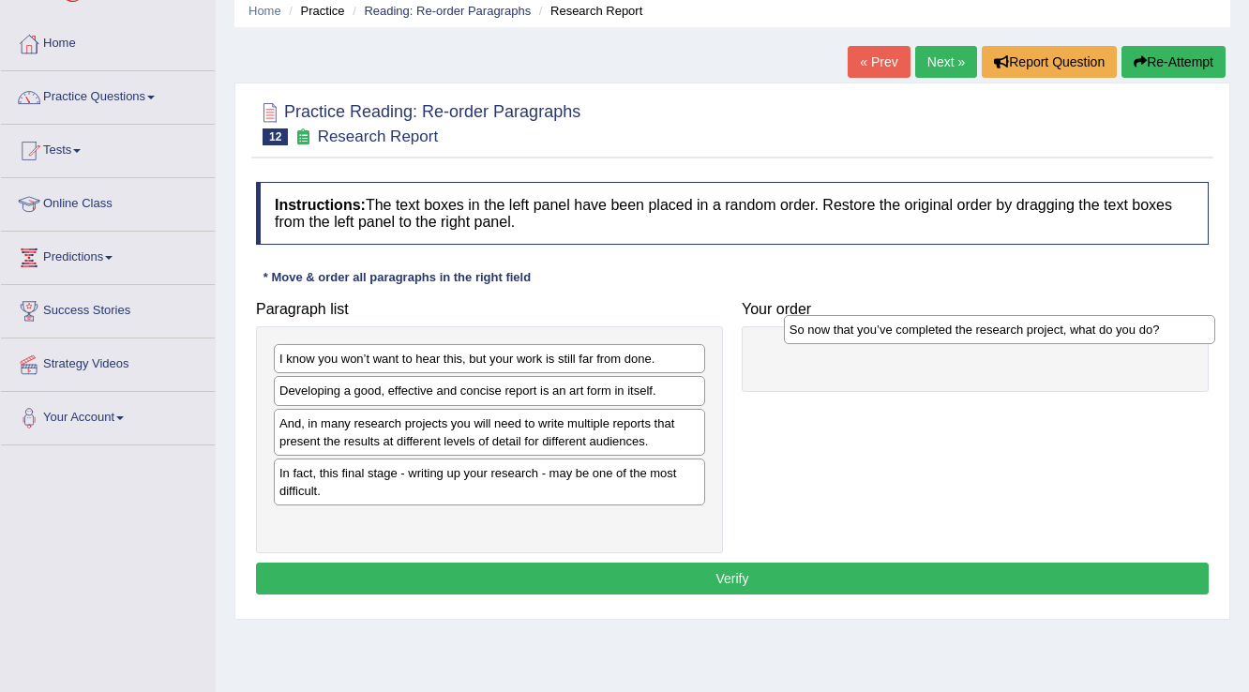
drag, startPoint x: 608, startPoint y: 390, endPoint x: 1118, endPoint y: 329, distance: 513.7
click at [1118, 329] on div "So now that you’ve completed the research project, what do you do?" at bounding box center [1000, 329] width 432 height 29
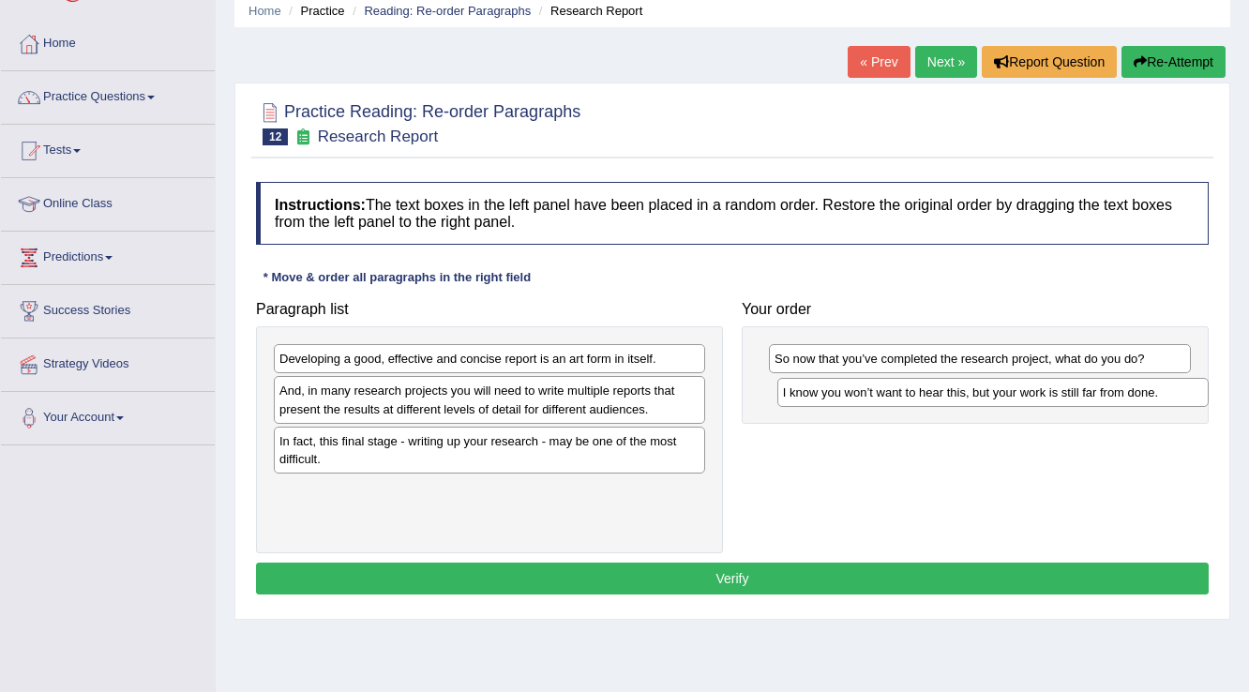
drag, startPoint x: 358, startPoint y: 355, endPoint x: 861, endPoint y: 390, distance: 503.8
click at [861, 390] on div "I know you won’t want to hear this, but your work is still far from done." at bounding box center [993, 392] width 432 height 29
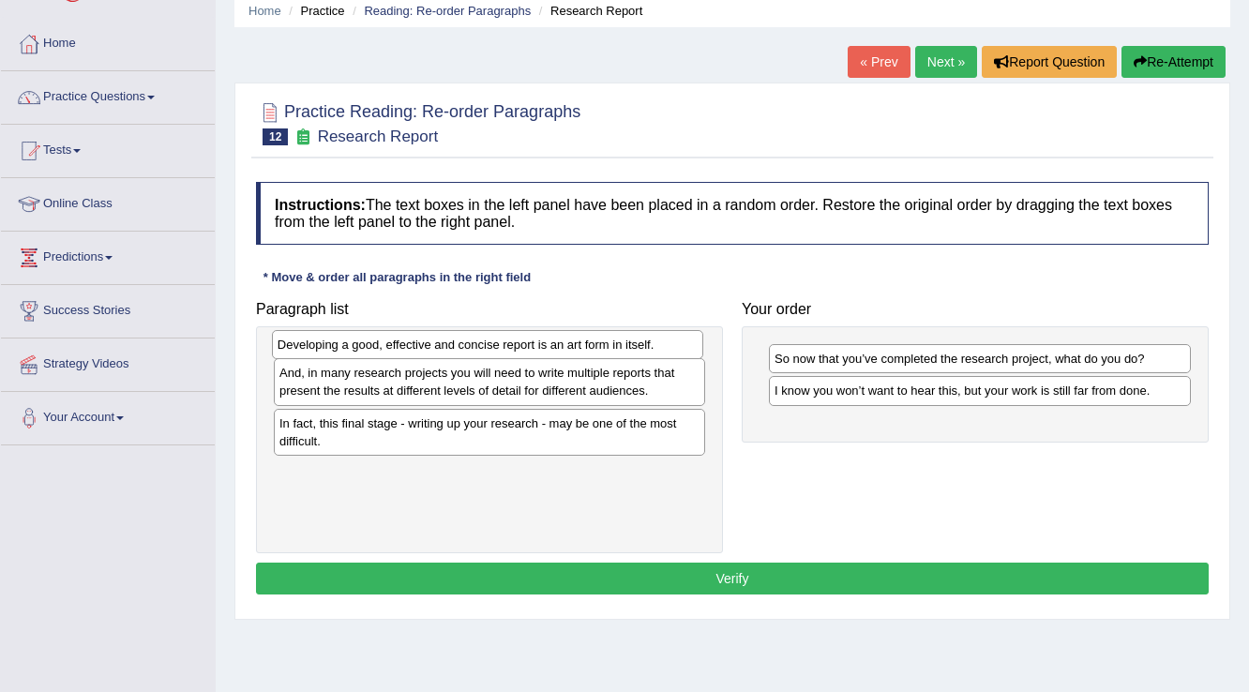
drag, startPoint x: 387, startPoint y: 359, endPoint x: 385, endPoint y: 344, distance: 15.1
click at [385, 344] on div "Developing a good, effective and concise report is an art form in itself." at bounding box center [488, 344] width 432 height 29
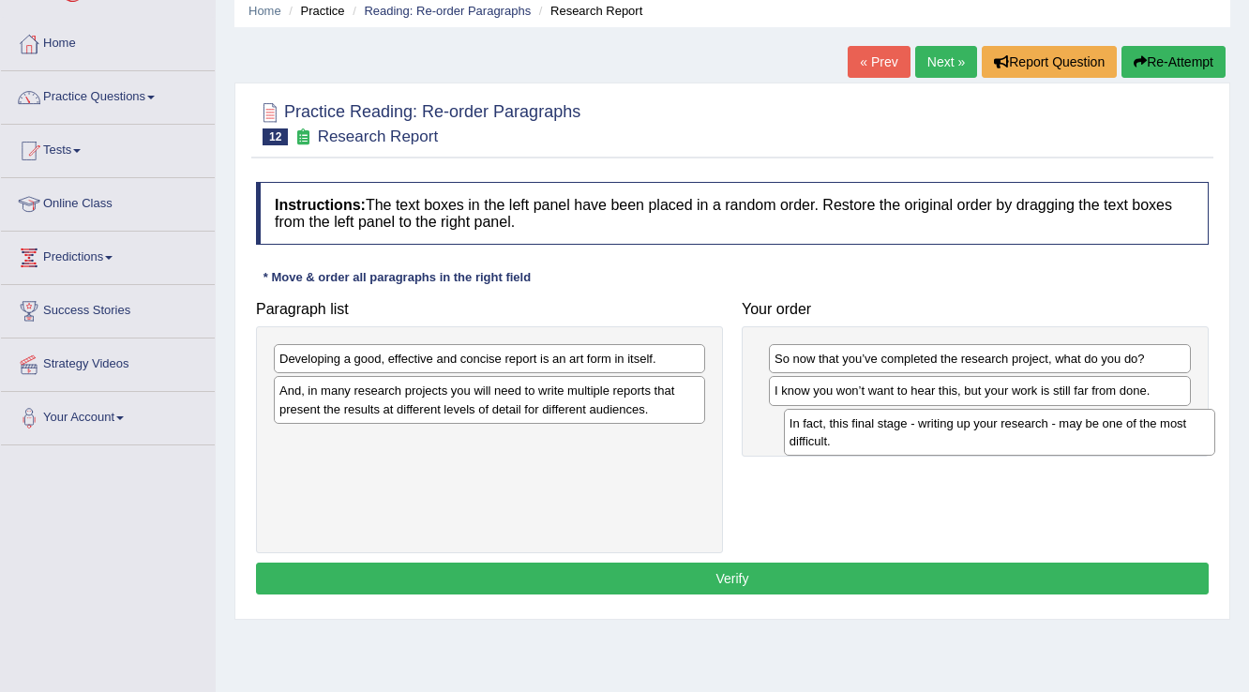
drag, startPoint x: 495, startPoint y: 459, endPoint x: 972, endPoint y: 435, distance: 477.8
click at [972, 435] on div "In fact, this final stage - writing up your research - may be one of the most d…" at bounding box center [1000, 432] width 432 height 47
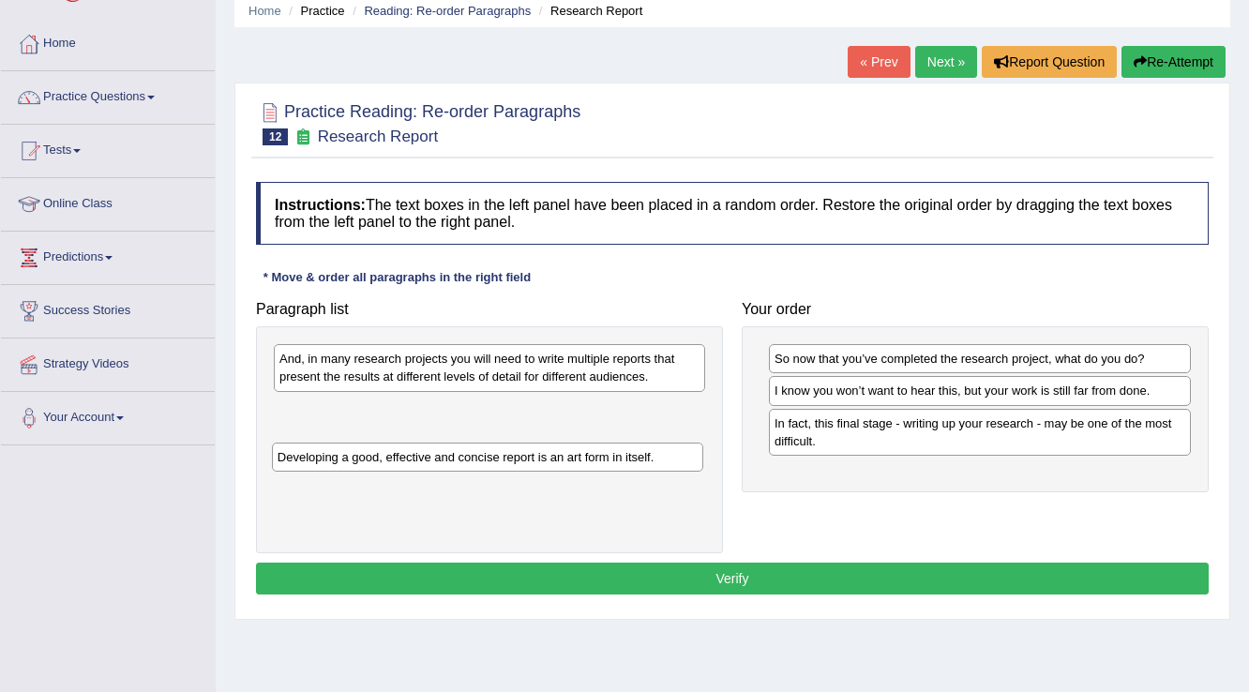
drag, startPoint x: 531, startPoint y: 357, endPoint x: 529, endPoint y: 456, distance: 98.5
click at [529, 456] on div "Developing a good, effective and concise report is an art form in itself." at bounding box center [488, 457] width 432 height 29
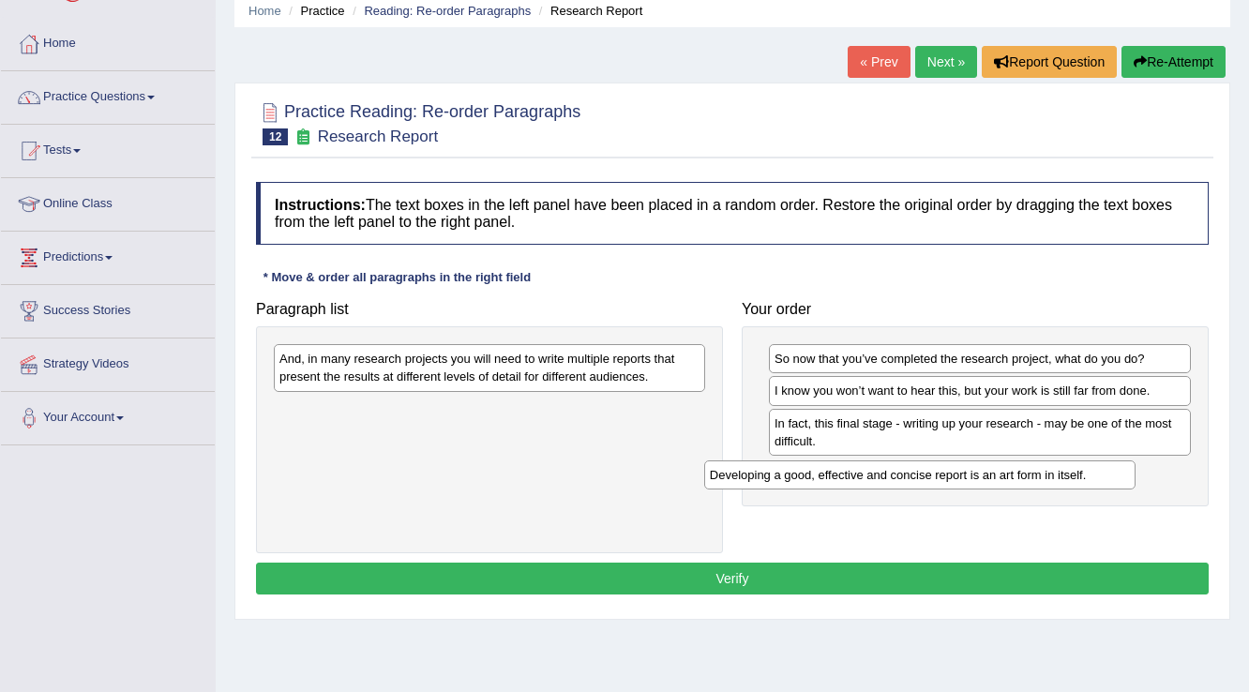
drag, startPoint x: 519, startPoint y: 407, endPoint x: 989, endPoint y: 475, distance: 475.7
click at [989, 475] on div "Developing a good, effective and concise report is an art form in itself." at bounding box center [920, 474] width 432 height 29
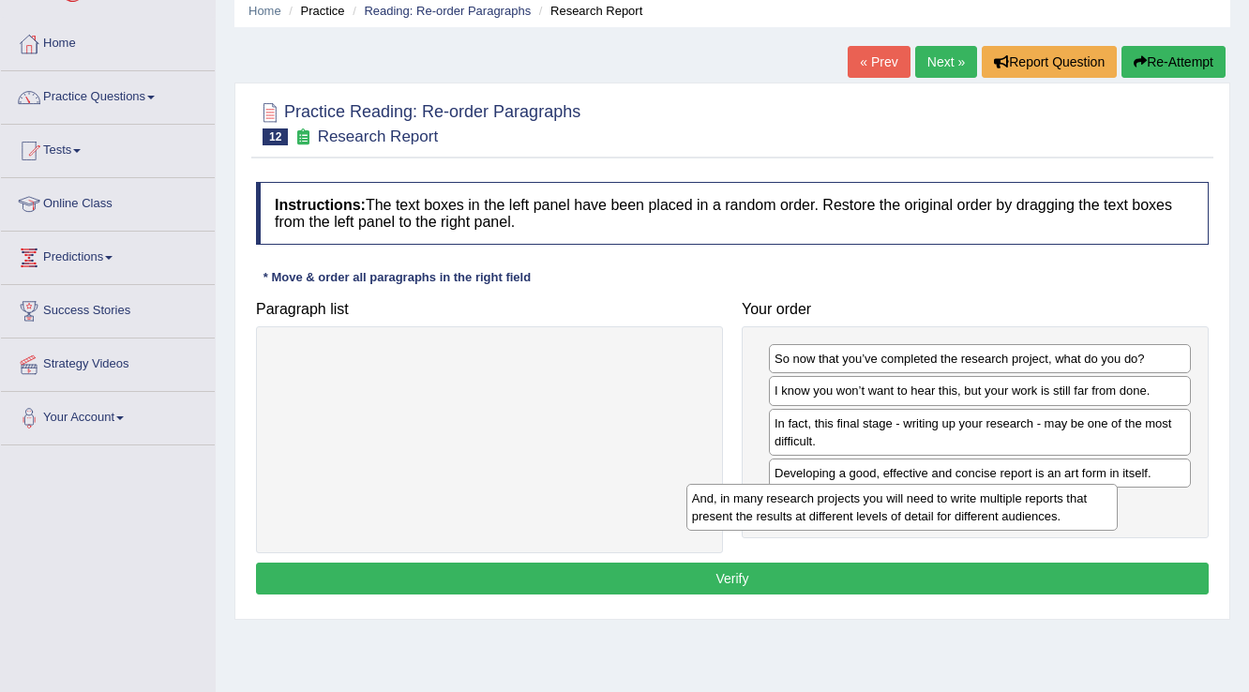
drag, startPoint x: 675, startPoint y: 369, endPoint x: 1091, endPoint y: 508, distance: 438.3
click at [1091, 508] on div "And, in many research projects you will need to write multiple reports that pre…" at bounding box center [902, 507] width 432 height 47
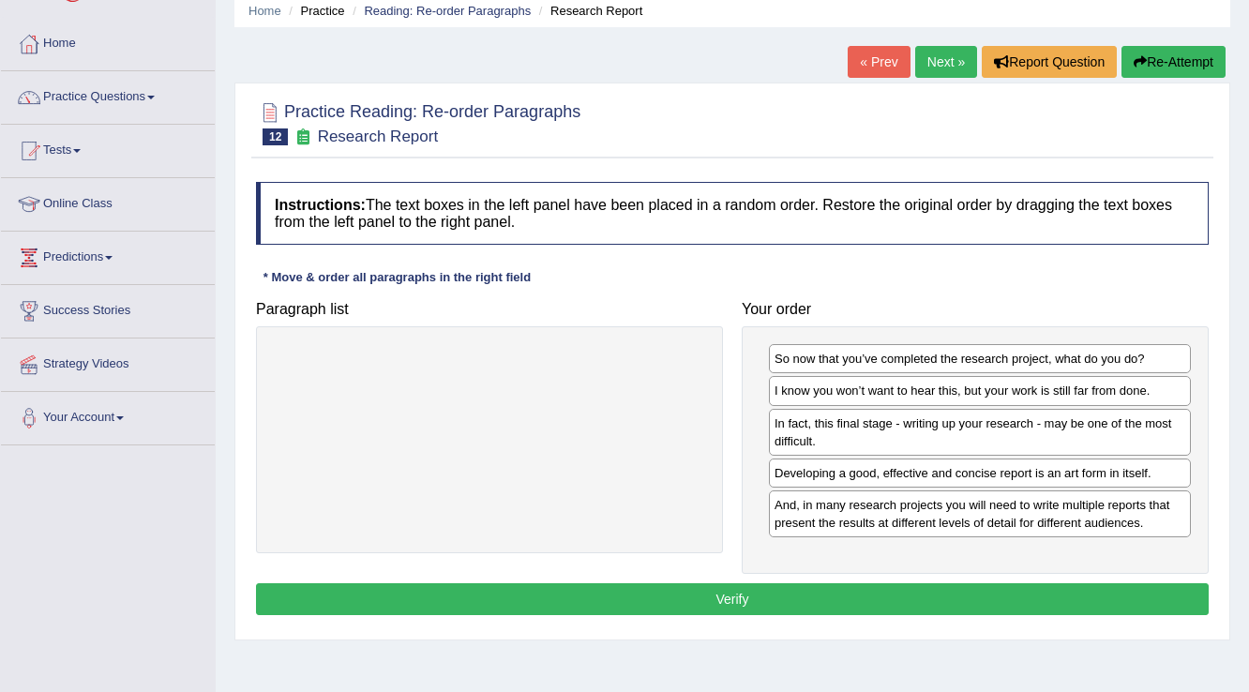
click at [767, 593] on button "Verify" at bounding box center [732, 599] width 953 height 32
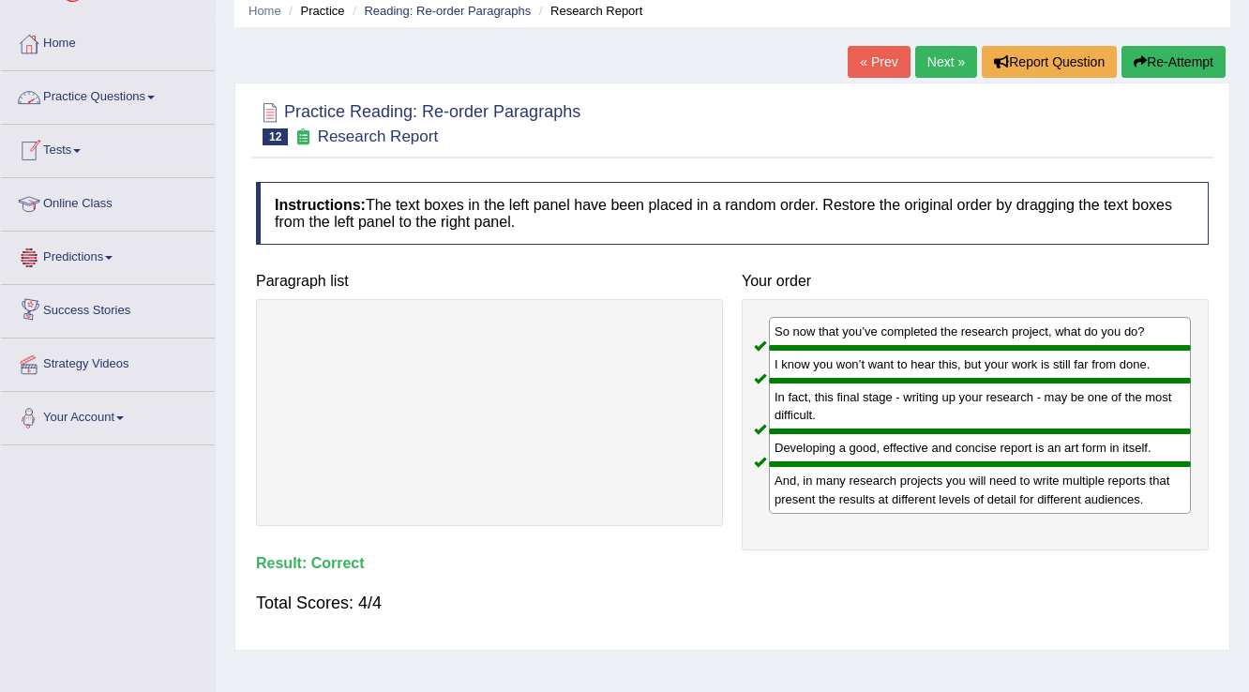
click at [921, 51] on link "Next »" at bounding box center [946, 62] width 62 height 32
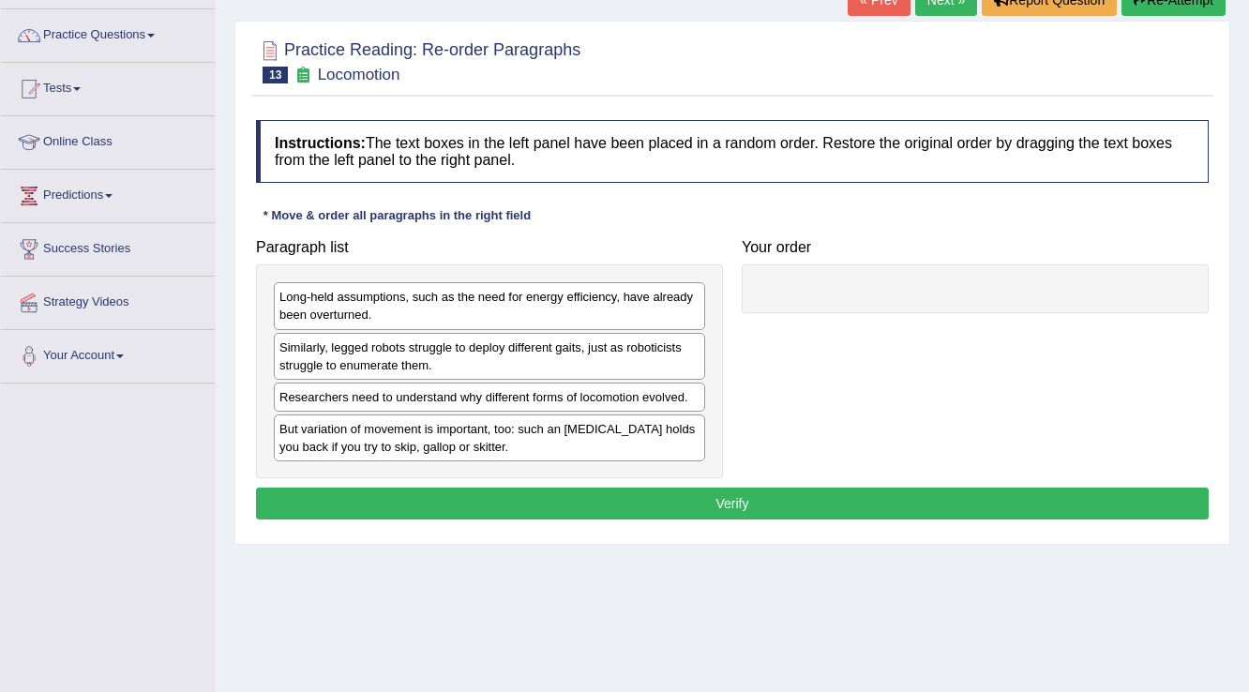
scroll to position [150, 0]
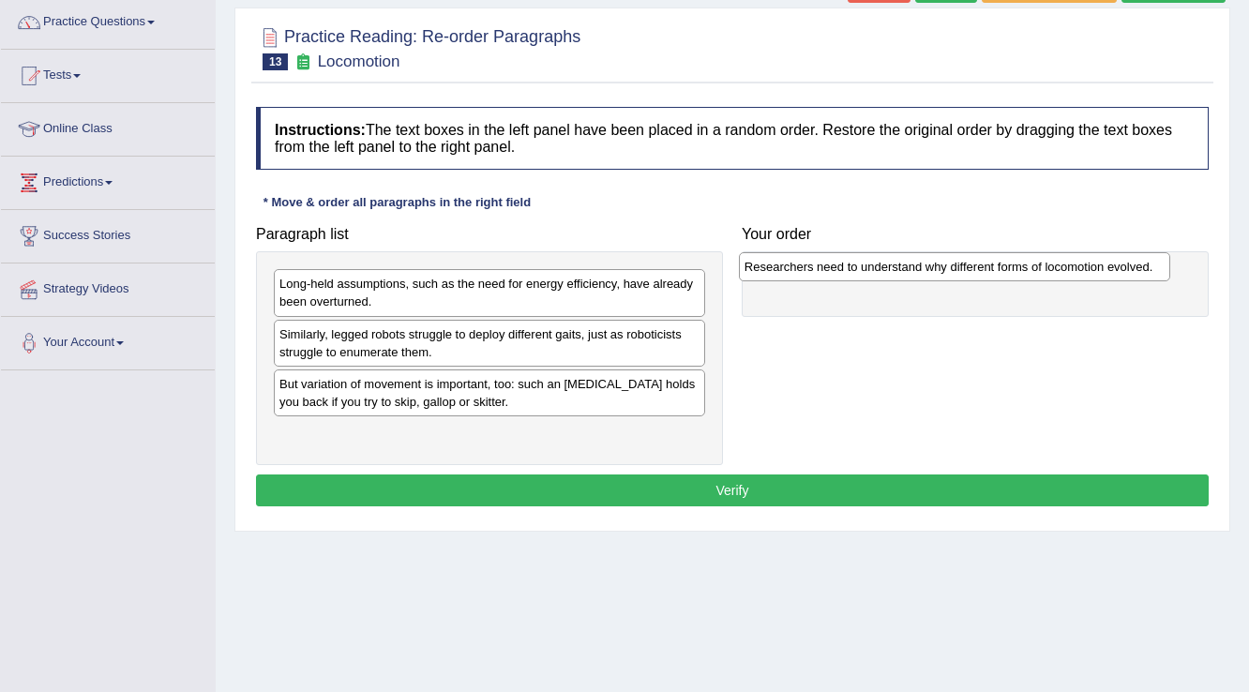
drag, startPoint x: 428, startPoint y: 382, endPoint x: 893, endPoint y: 265, distance: 479.4
click at [893, 265] on div "Researchers need to understand why different forms of locomotion evolved." at bounding box center [955, 266] width 432 height 29
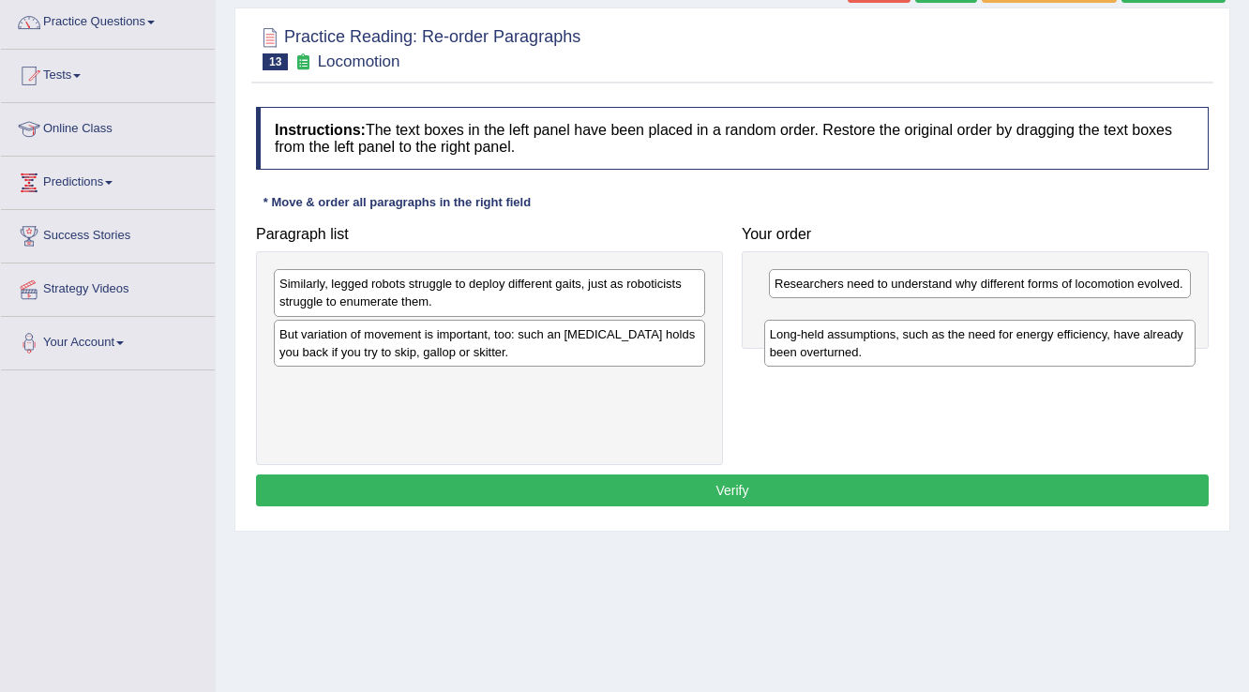
drag, startPoint x: 426, startPoint y: 290, endPoint x: 919, endPoint y: 339, distance: 495.7
click at [919, 339] on div "Long-held assumptions, such as the need for energy efficiency, have already bee…" at bounding box center [980, 343] width 432 height 47
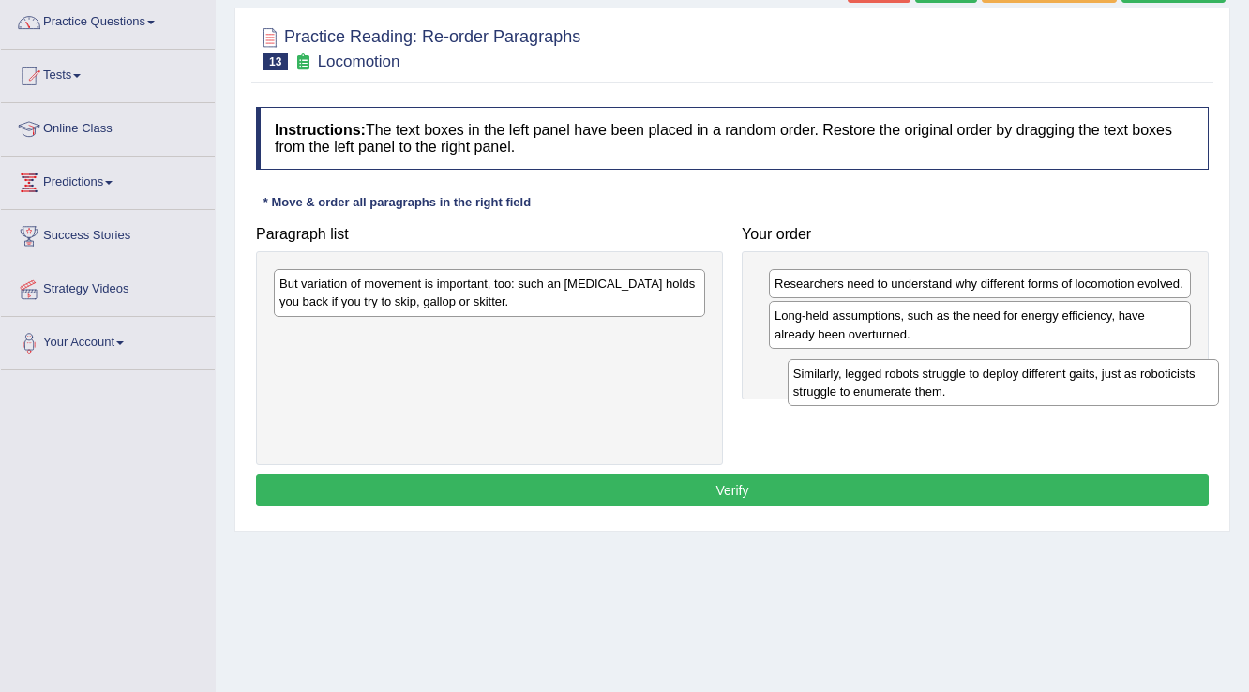
drag, startPoint x: 460, startPoint y: 301, endPoint x: 983, endPoint y: 356, distance: 525.2
click at [983, 359] on div "Similarly, legged robots struggle to deploy different gaits, just as roboticist…" at bounding box center [1004, 382] width 432 height 47
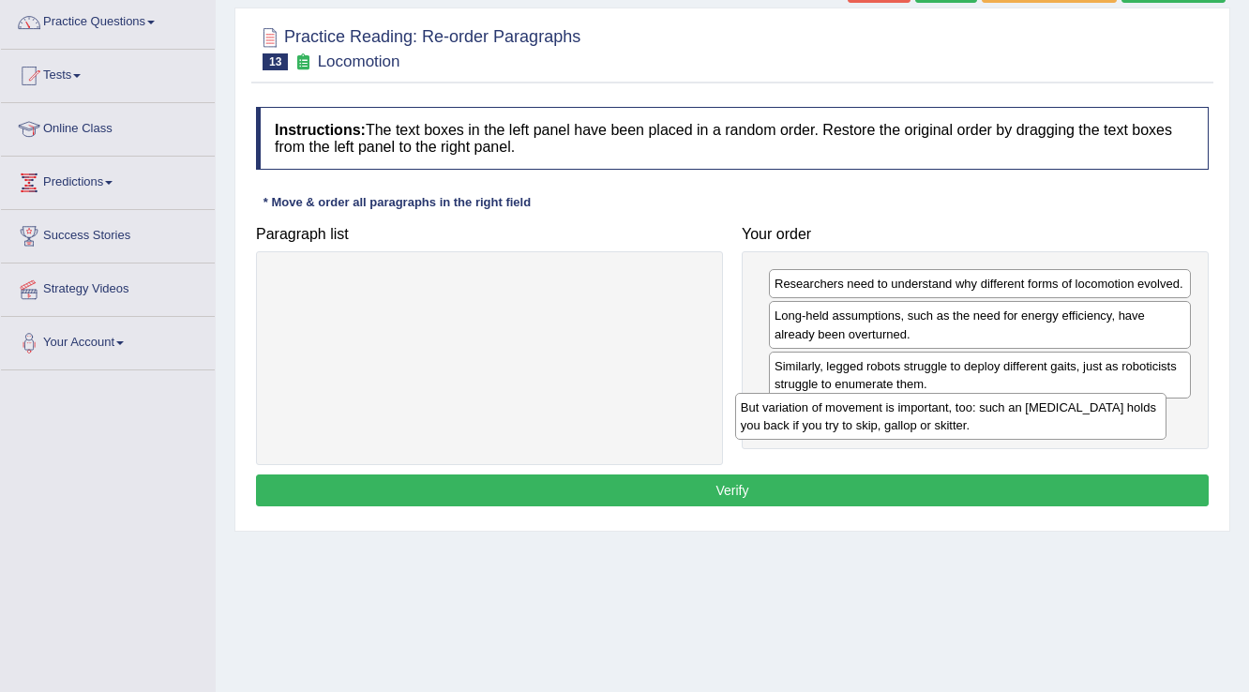
drag, startPoint x: 519, startPoint y: 286, endPoint x: 986, endPoint y: 407, distance: 483.3
click at [986, 407] on div "But variation of movement is important, too: such an [MEDICAL_DATA] holds you b…" at bounding box center [951, 416] width 432 height 47
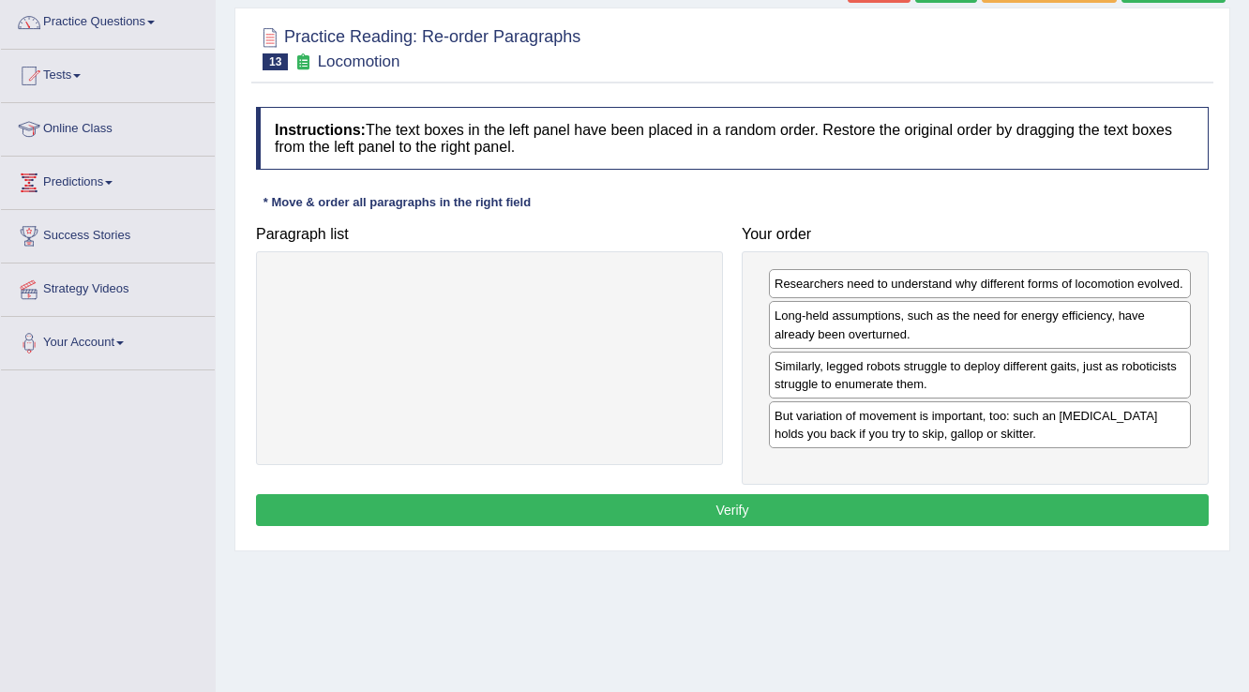
click at [768, 506] on button "Verify" at bounding box center [732, 510] width 953 height 32
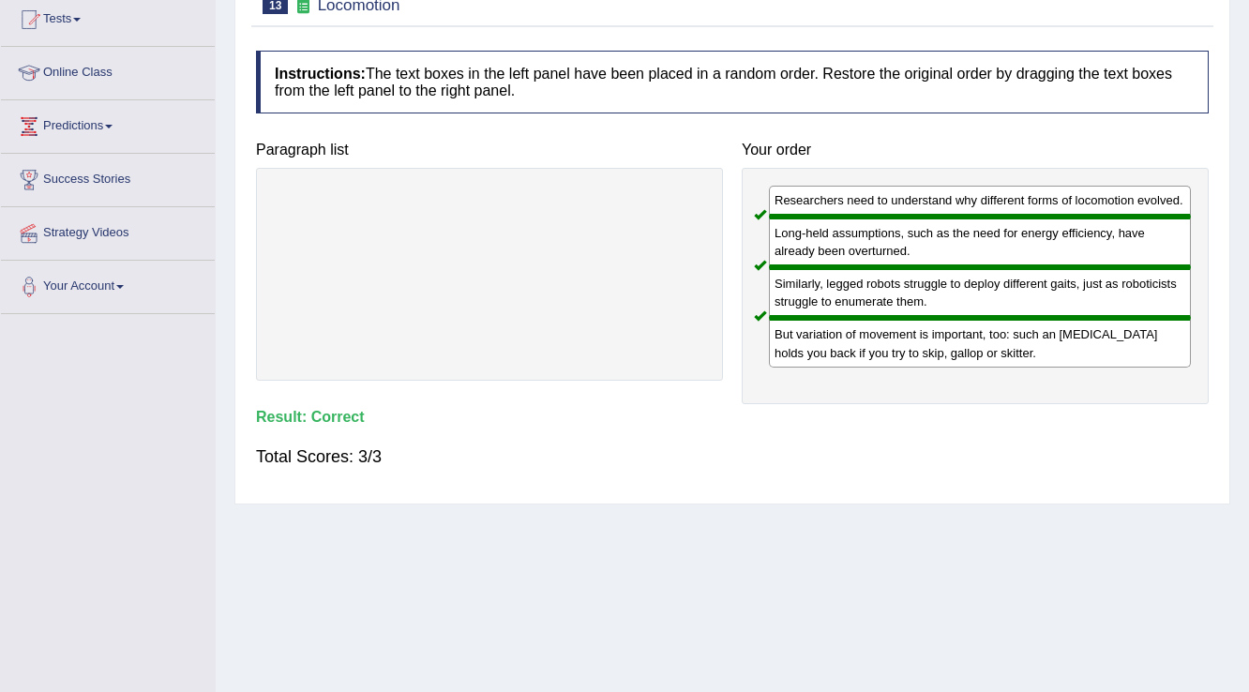
scroll to position [68, 0]
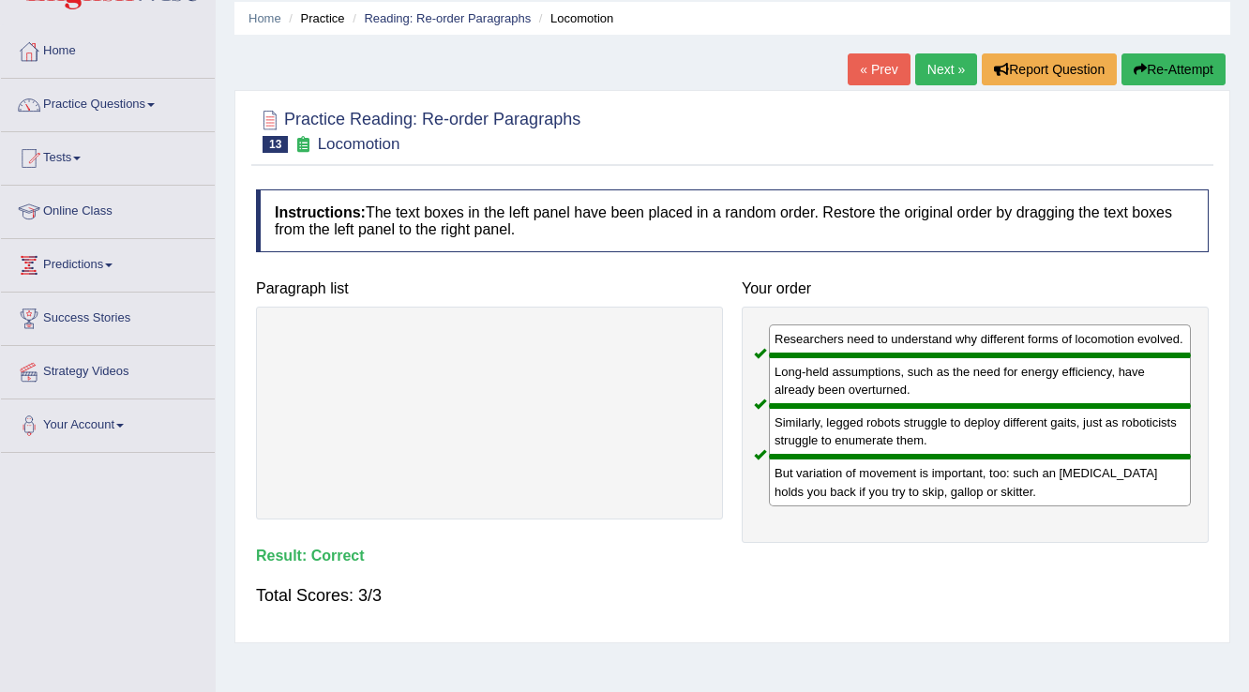
click at [955, 64] on link "Next »" at bounding box center [946, 69] width 62 height 32
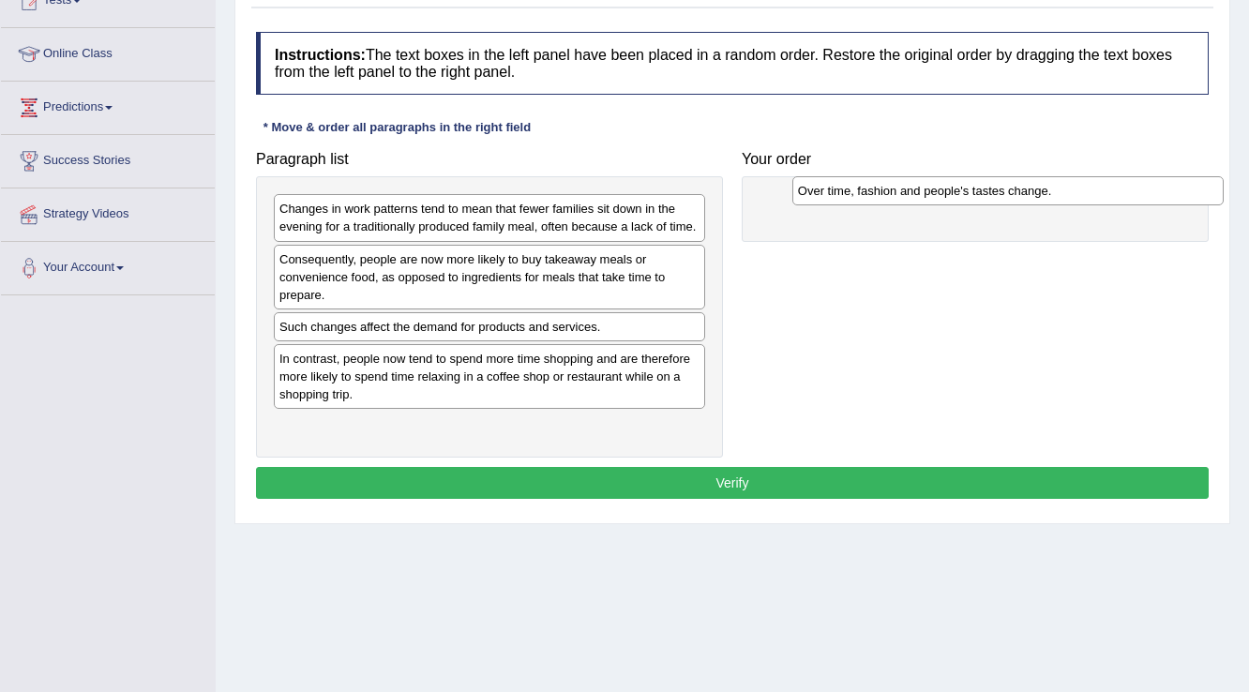
drag, startPoint x: 483, startPoint y: 326, endPoint x: 1001, endPoint y: 191, distance: 535.8
click at [1001, 191] on div "Over time, fashion and people's tastes change." at bounding box center [1008, 190] width 432 height 29
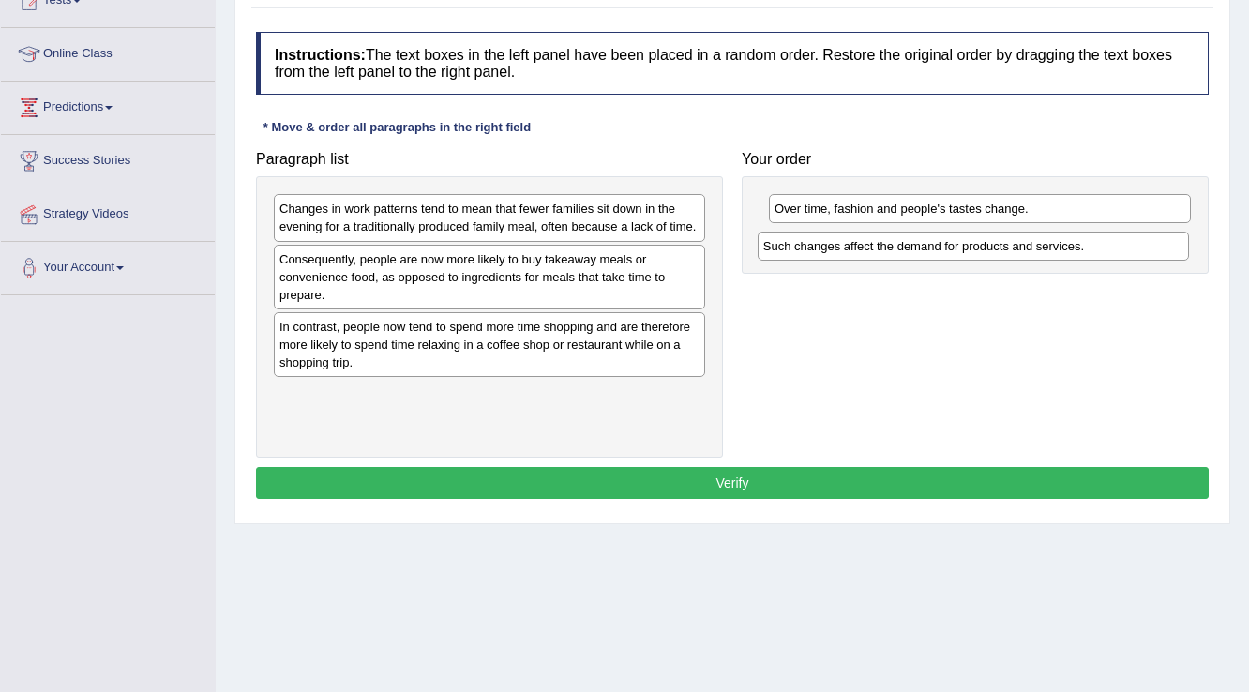
drag, startPoint x: 479, startPoint y: 323, endPoint x: 963, endPoint y: 243, distance: 490.4
click at [963, 243] on div "Such changes affect the demand for products and services." at bounding box center [974, 246] width 432 height 29
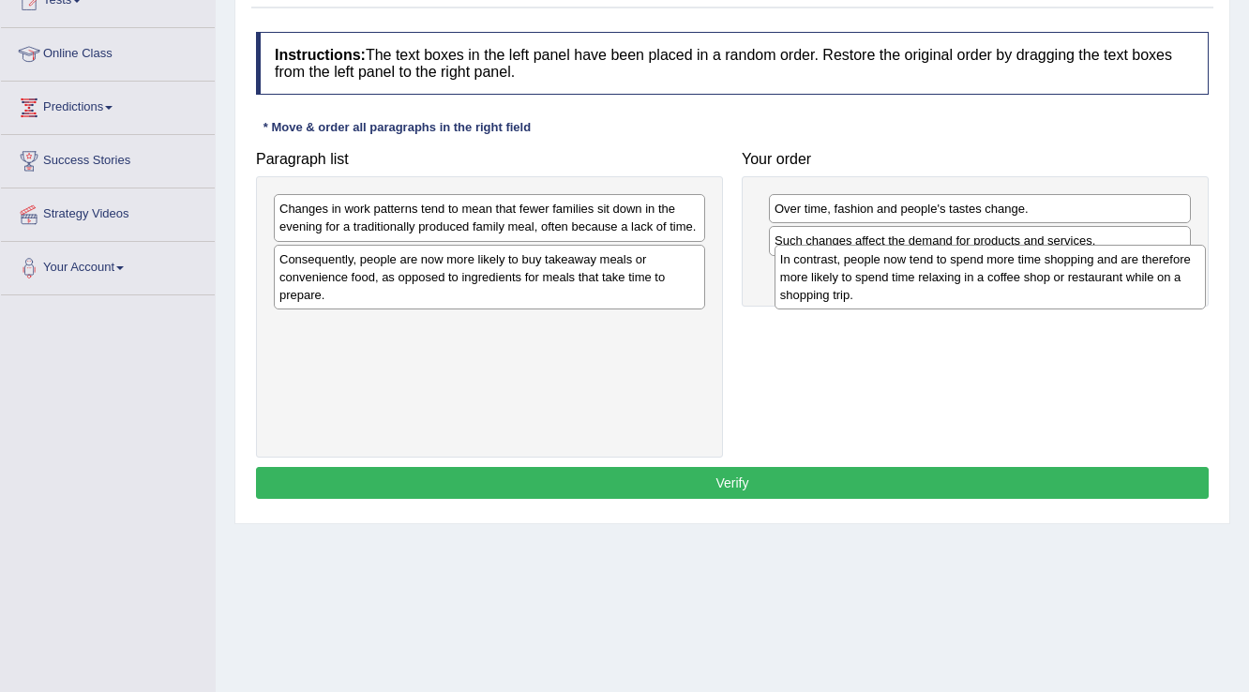
drag, startPoint x: 585, startPoint y: 346, endPoint x: 1086, endPoint y: 279, distance: 505.1
click at [1086, 279] on div "In contrast, people now tend to spend more time shopping and are therefore more…" at bounding box center [991, 277] width 432 height 65
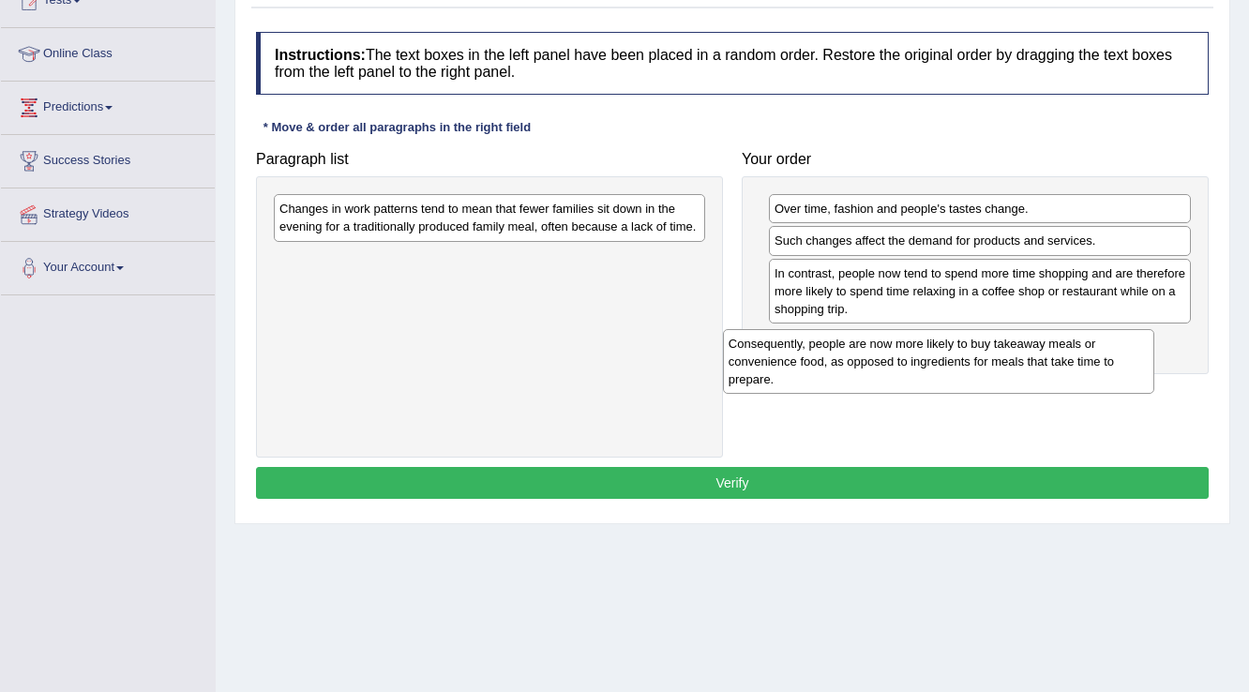
drag, startPoint x: 450, startPoint y: 276, endPoint x: 899, endPoint y: 361, distance: 457.2
click at [899, 361] on div "Consequently, people are now more likely to buy takeaway meals or convenience f…" at bounding box center [939, 361] width 432 height 65
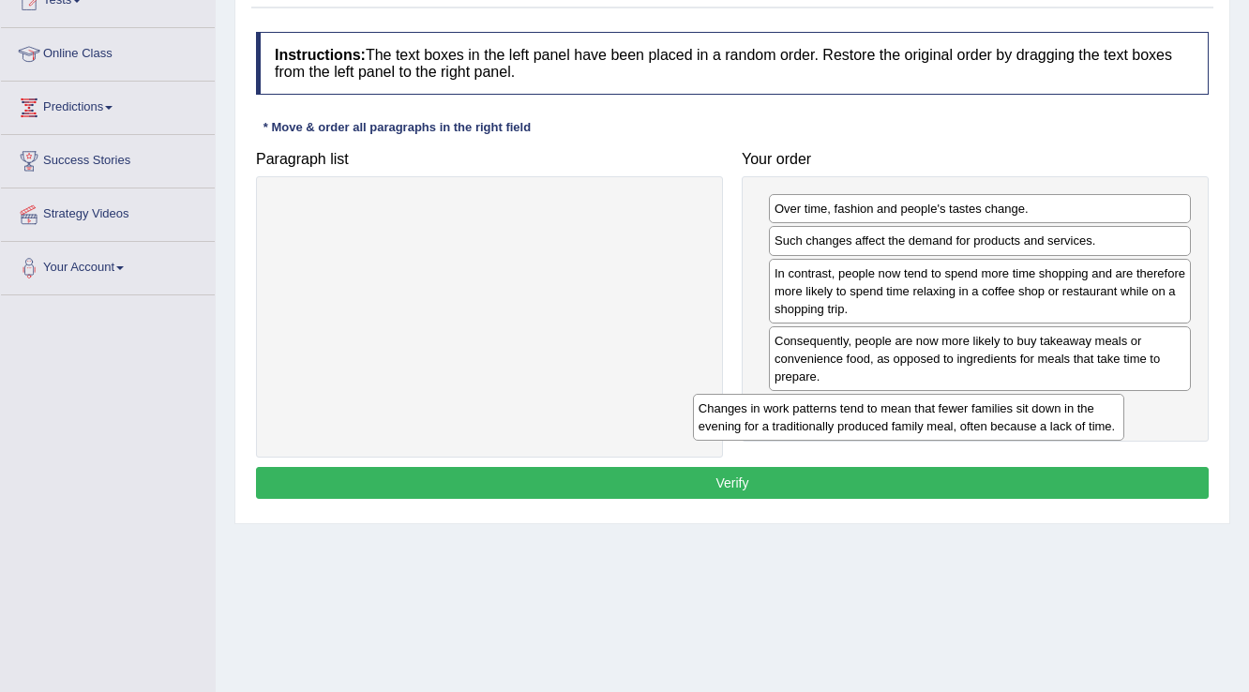
drag, startPoint x: 620, startPoint y: 210, endPoint x: 1043, endPoint y: 410, distance: 467.7
click at [1043, 410] on div "Changes in work patterns tend to mean that fewer families sit down in the eveni…" at bounding box center [909, 417] width 432 height 47
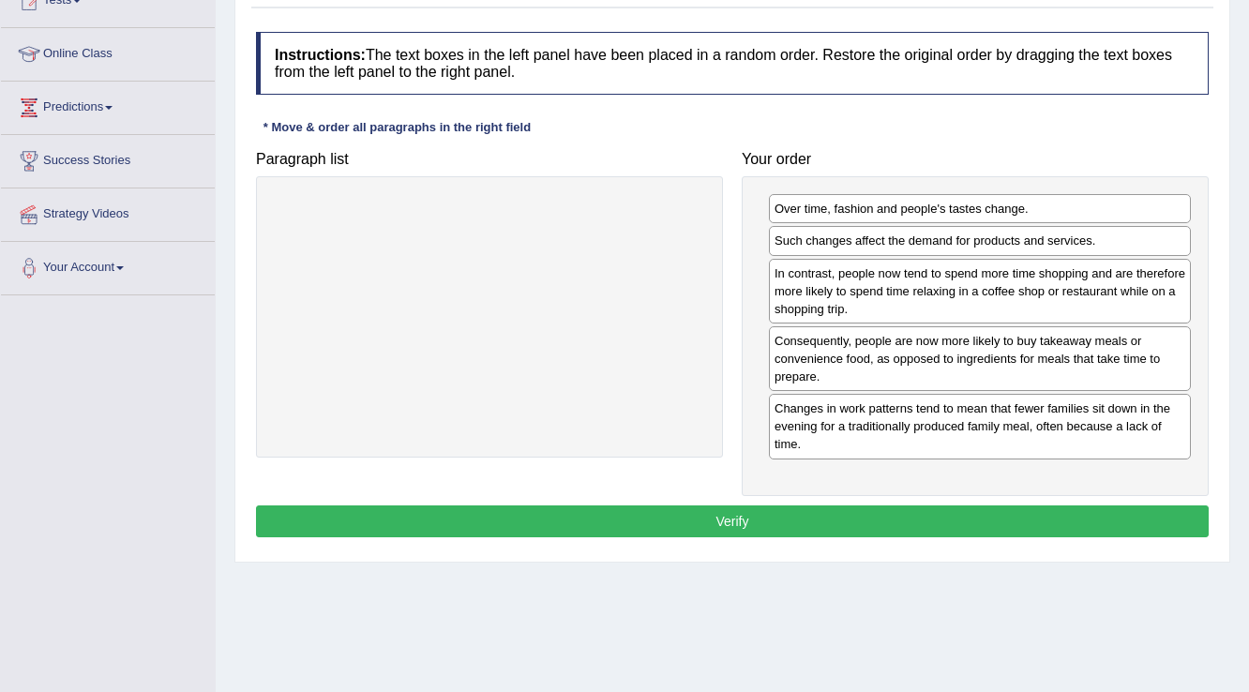
click at [879, 520] on button "Verify" at bounding box center [732, 521] width 953 height 32
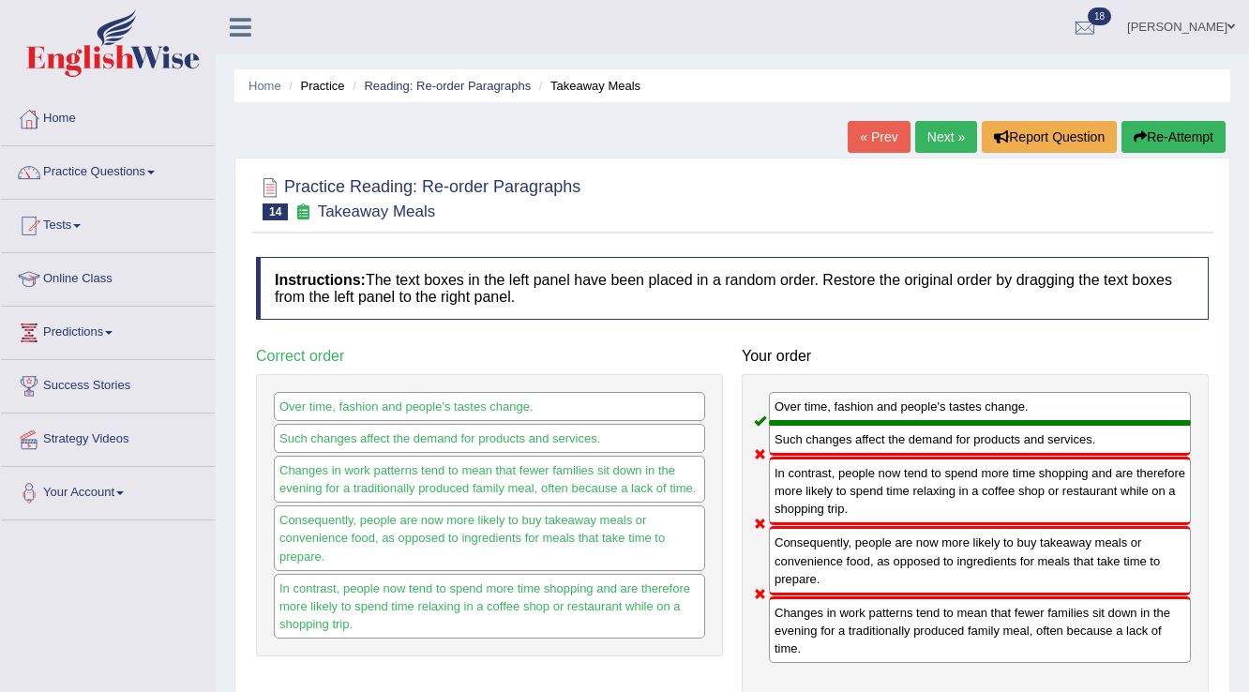
click at [953, 133] on link "Next »" at bounding box center [946, 137] width 62 height 32
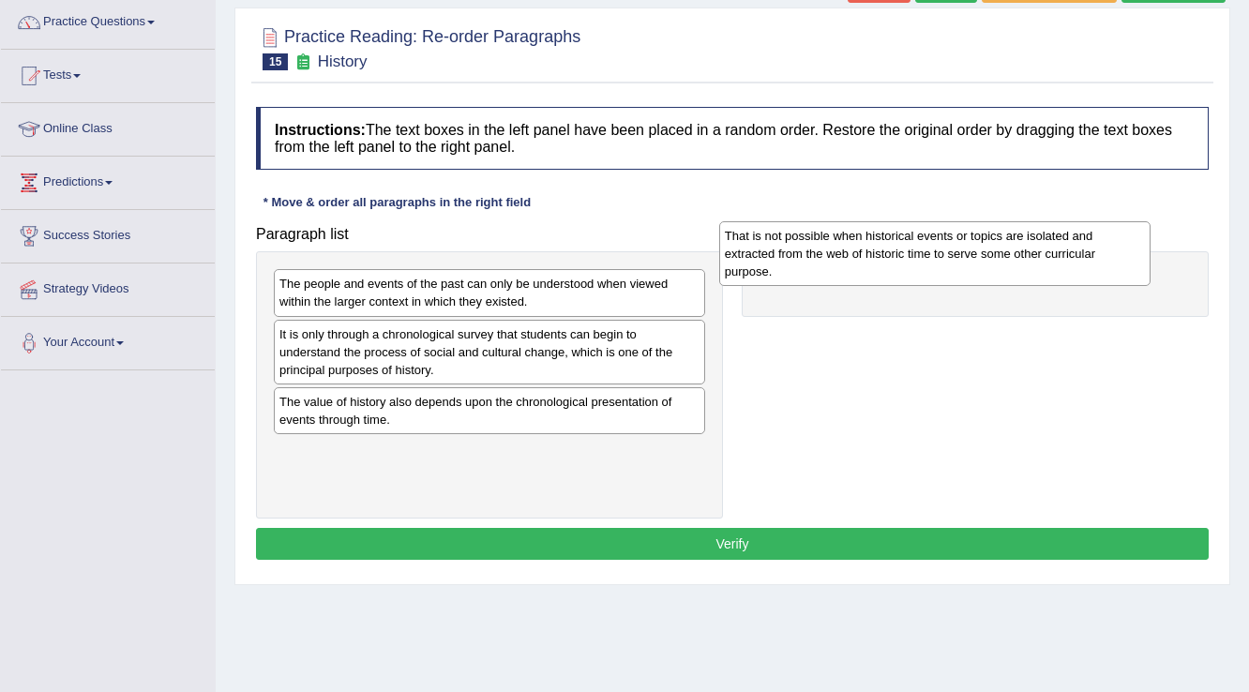
drag, startPoint x: 556, startPoint y: 293, endPoint x: 1001, endPoint y: 245, distance: 448.0
click at [1001, 245] on div "That is not possible when historical events or topics are isolated and extracte…" at bounding box center [935, 253] width 432 height 65
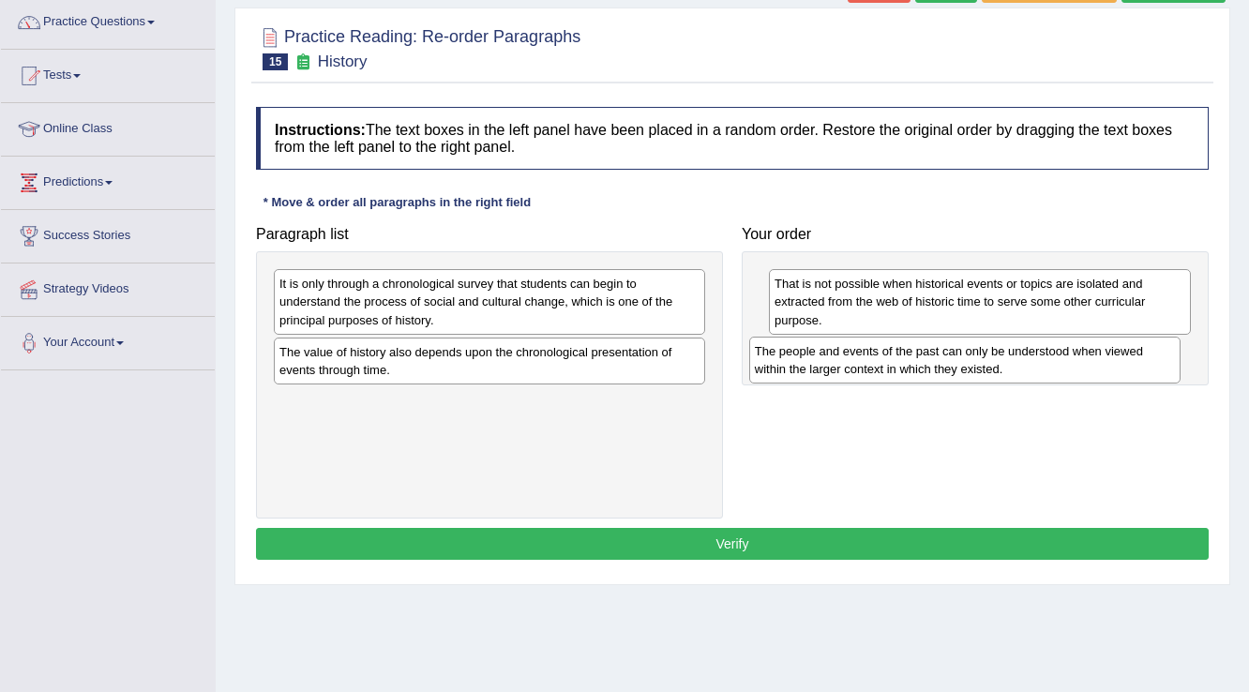
drag, startPoint x: 471, startPoint y: 285, endPoint x: 946, endPoint y: 353, distance: 480.2
click at [946, 353] on div "The people and events of the past can only be understood when viewed within the…" at bounding box center [965, 360] width 432 height 47
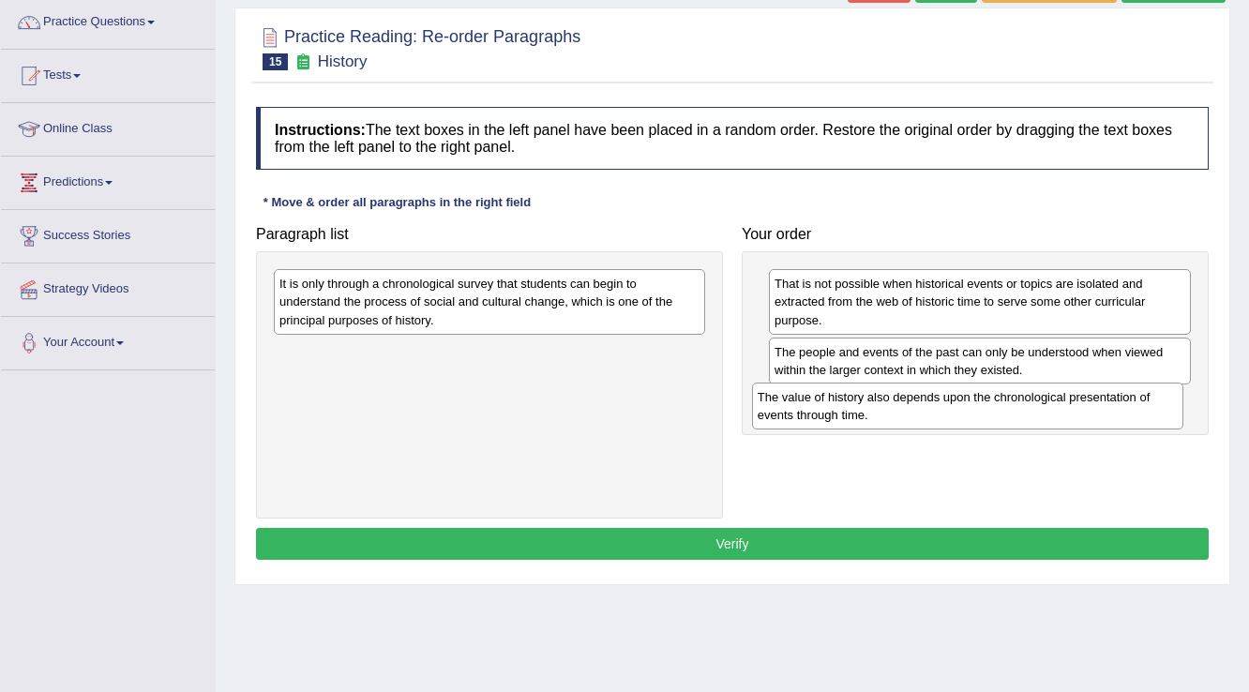
drag, startPoint x: 592, startPoint y: 354, endPoint x: 1070, endPoint y: 399, distance: 480.4
click at [1070, 399] on div "The value of history also depends upon the chronological presentation of events…" at bounding box center [968, 406] width 432 height 47
drag, startPoint x: 978, startPoint y: 356, endPoint x: 975, endPoint y: 404, distance: 47.9
click at [975, 404] on div "The people and events of the past can only be understood when viewed within the…" at bounding box center [977, 407] width 423 height 47
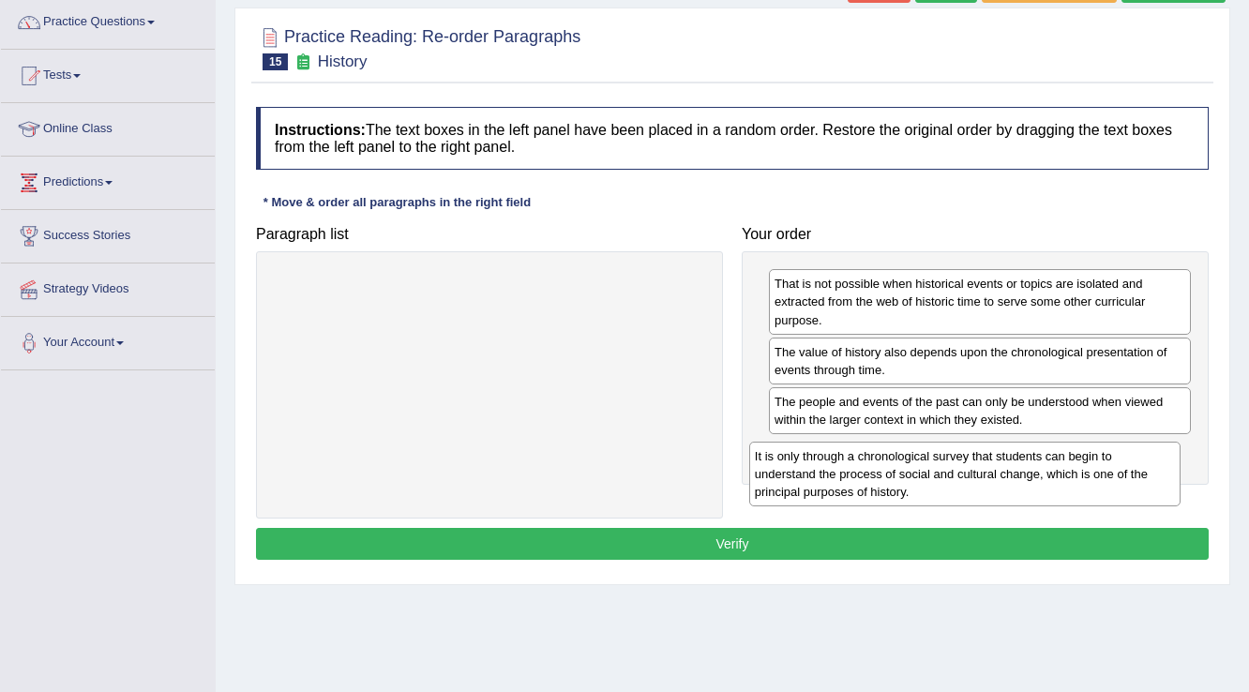
drag, startPoint x: 608, startPoint y: 286, endPoint x: 1084, endPoint y: 458, distance: 506.3
click at [1084, 458] on div "It is only through a chronological survey that students can begin to understand…" at bounding box center [965, 474] width 432 height 65
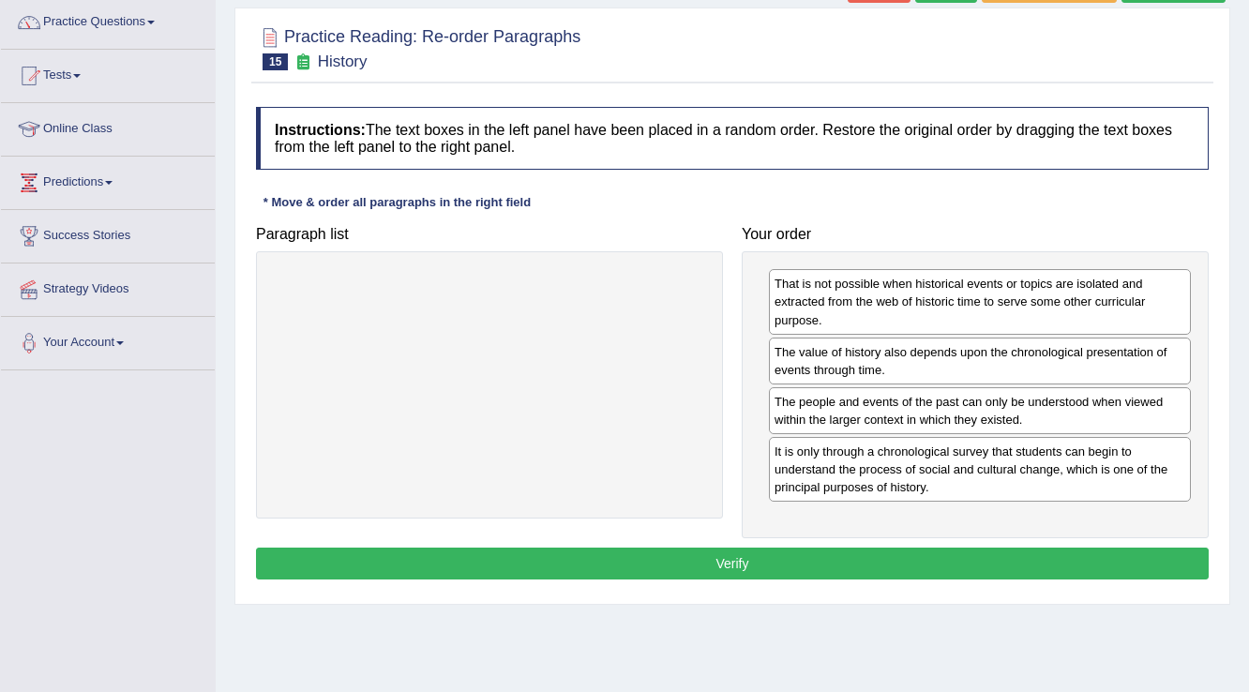
click at [754, 558] on button "Verify" at bounding box center [732, 564] width 953 height 32
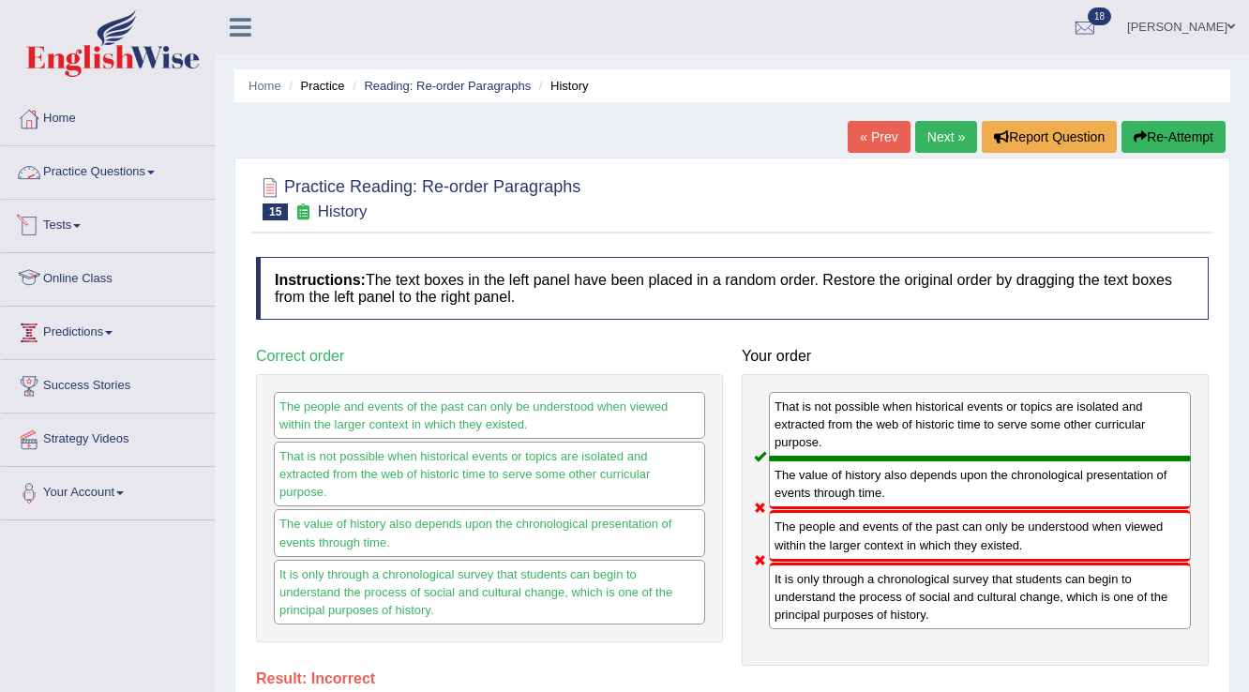
click at [83, 165] on link "Practice Questions" at bounding box center [108, 169] width 214 height 47
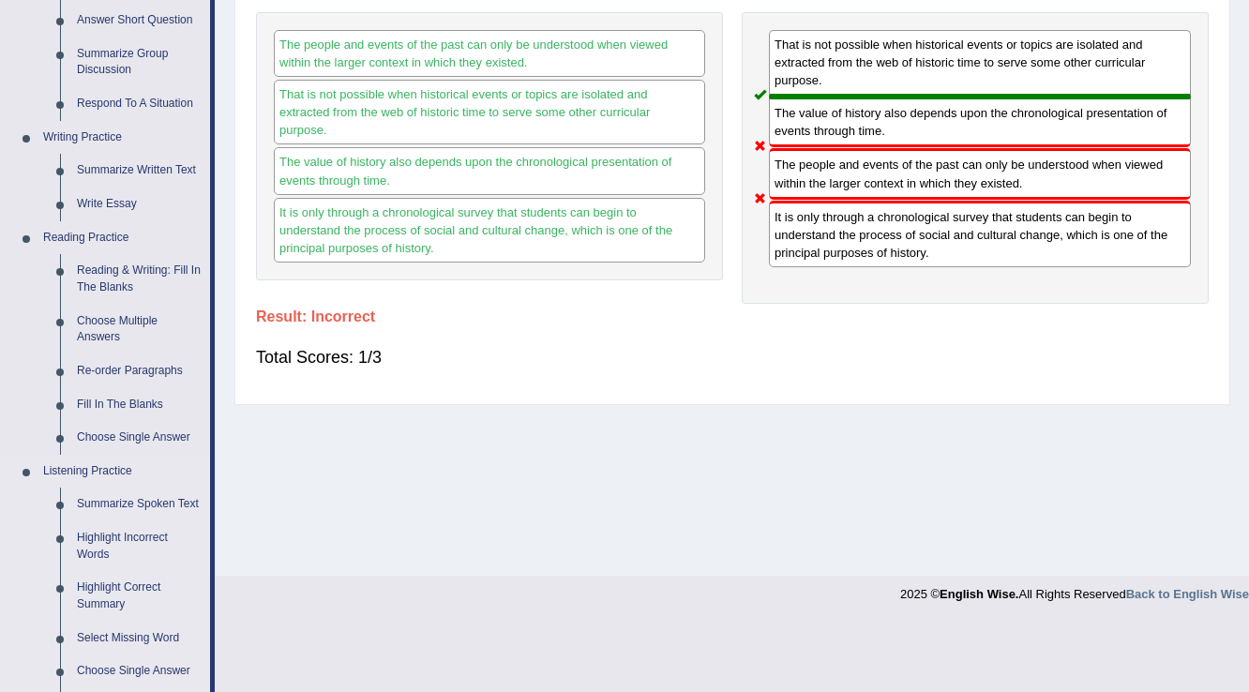
scroll to position [450, 0]
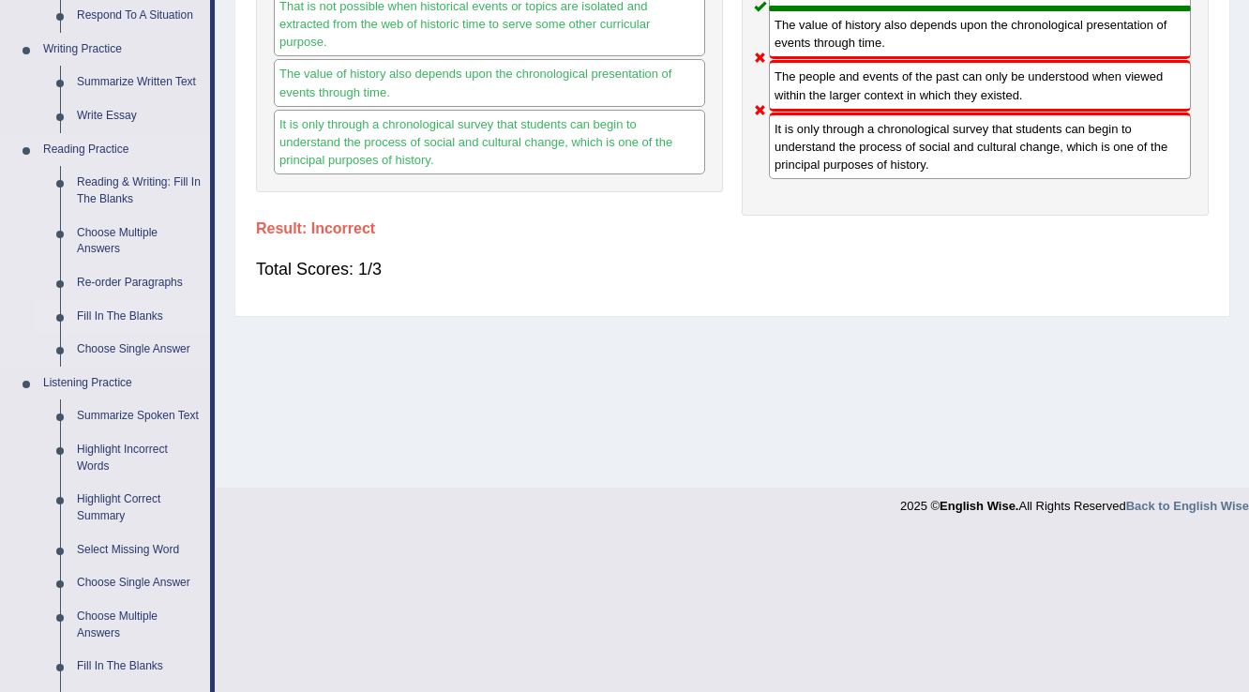
click at [127, 314] on link "Fill In The Blanks" at bounding box center [139, 317] width 142 height 34
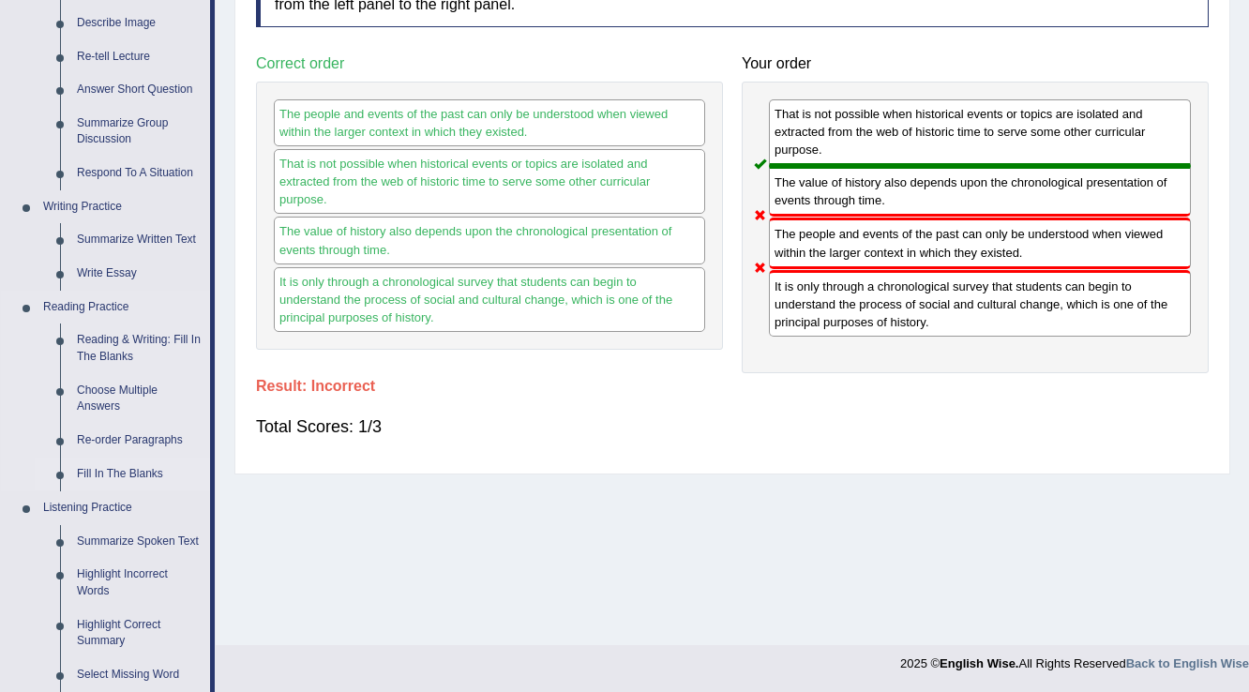
scroll to position [669, 0]
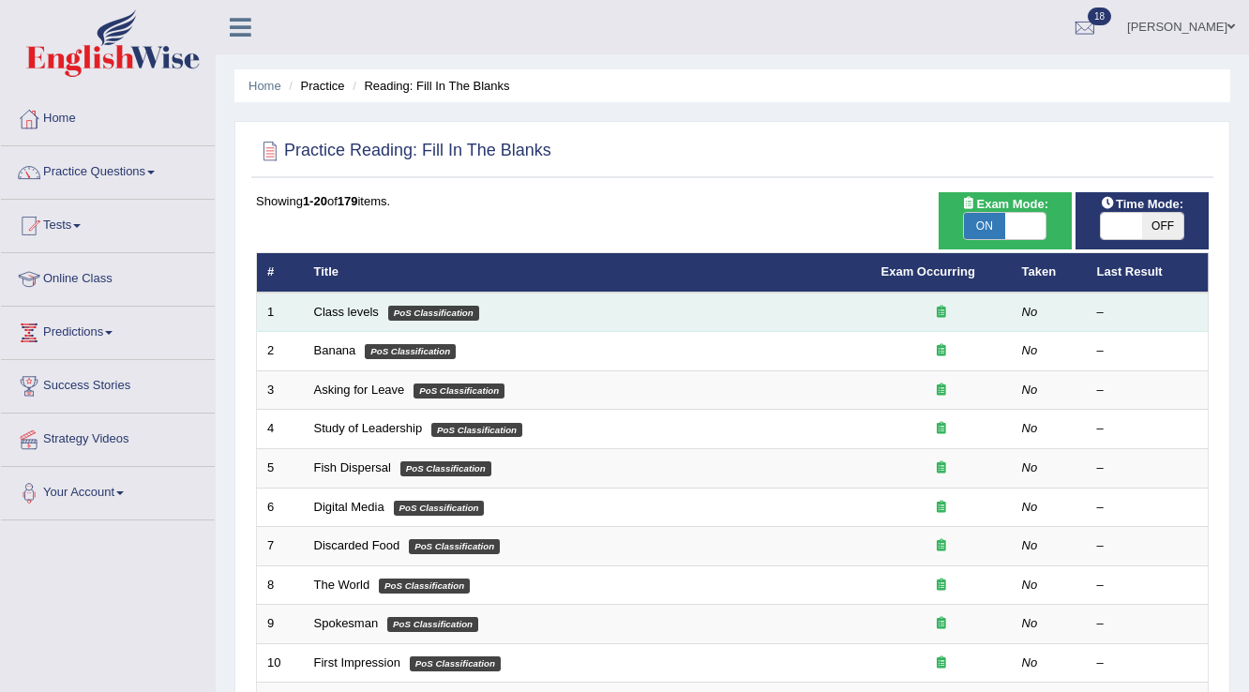
click at [340, 320] on td "Class levels PoS Classification" at bounding box center [587, 312] width 567 height 39
click at [351, 313] on link "Class levels" at bounding box center [346, 312] width 65 height 14
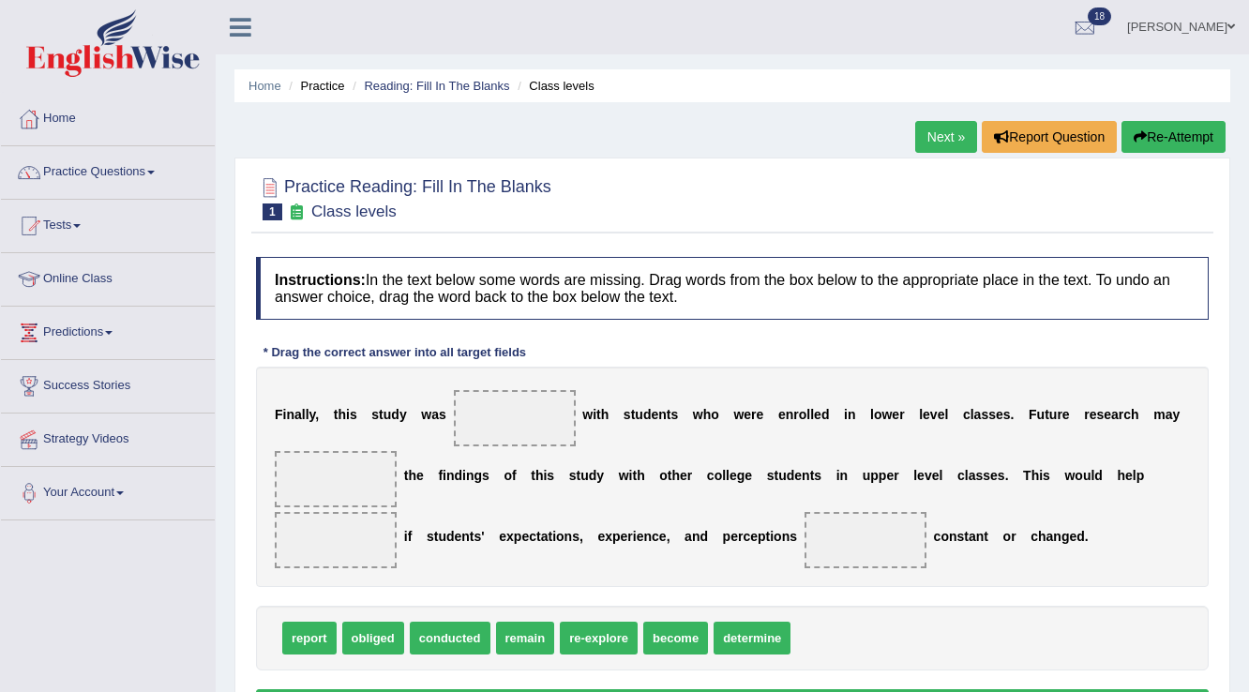
scroll to position [75, 0]
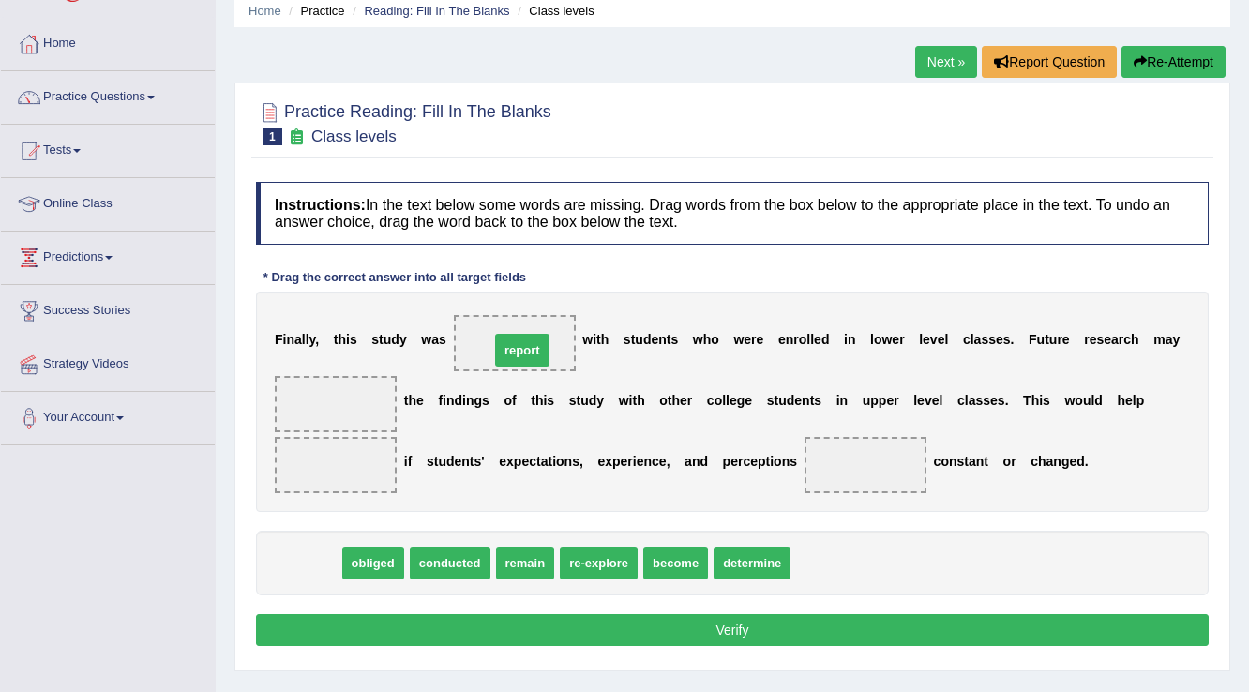
drag, startPoint x: 310, startPoint y: 562, endPoint x: 523, endPoint y: 349, distance: 301.0
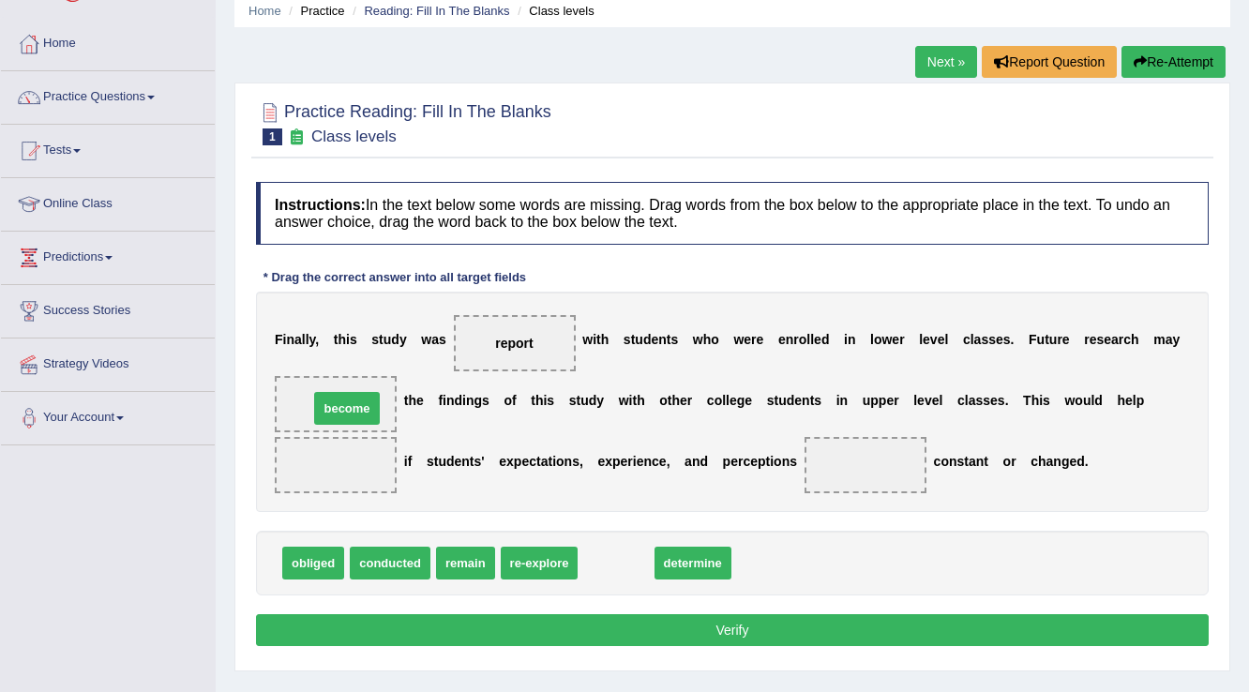
drag, startPoint x: 616, startPoint y: 551, endPoint x: 347, endPoint y: 397, distance: 310.4
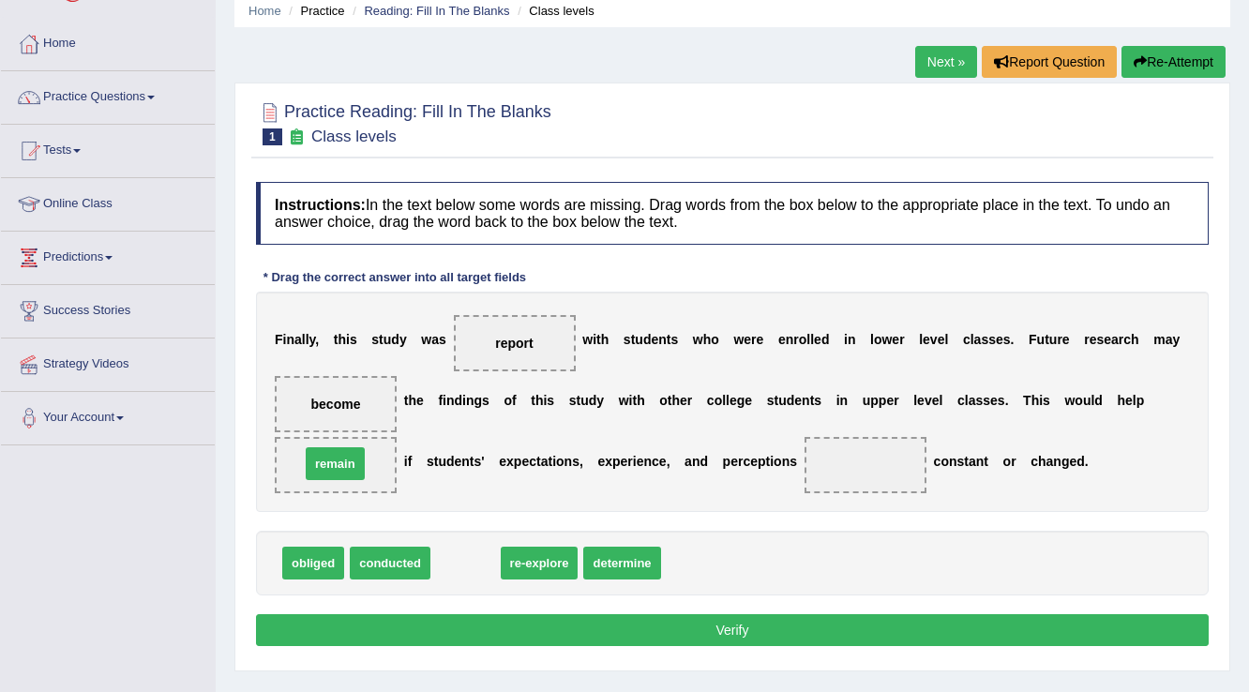
drag, startPoint x: 475, startPoint y: 564, endPoint x: 345, endPoint y: 465, distance: 163.9
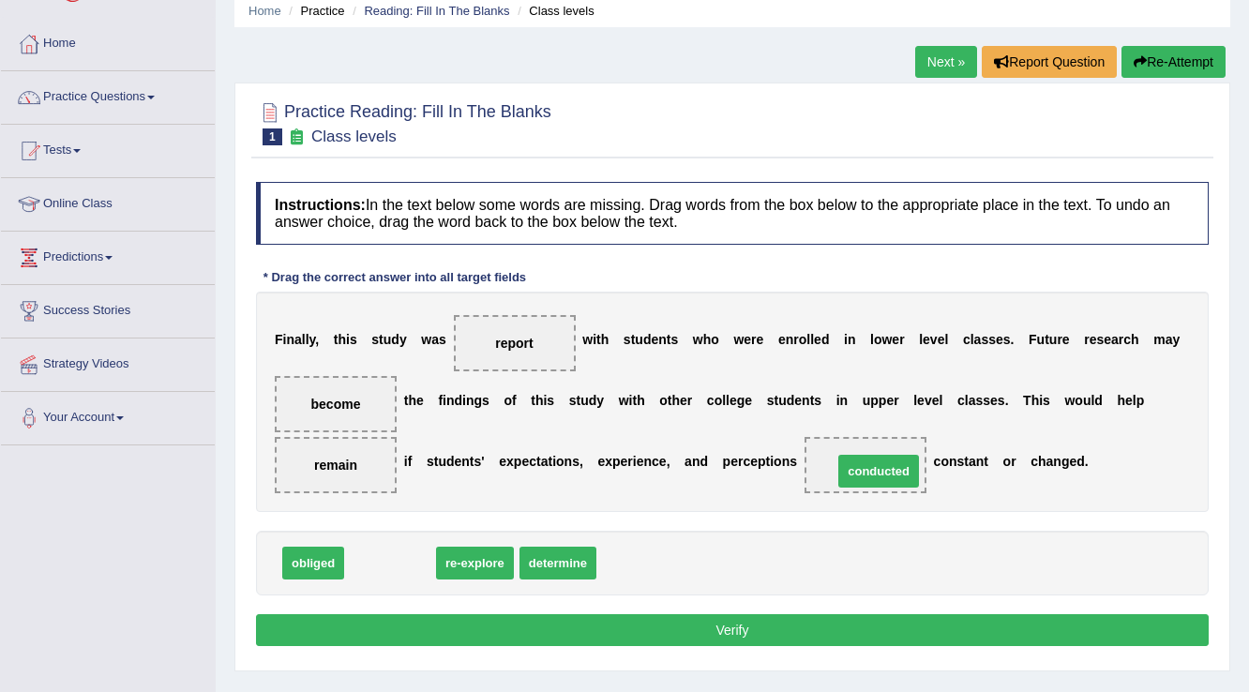
drag, startPoint x: 407, startPoint y: 563, endPoint x: 895, endPoint y: 471, distance: 497.1
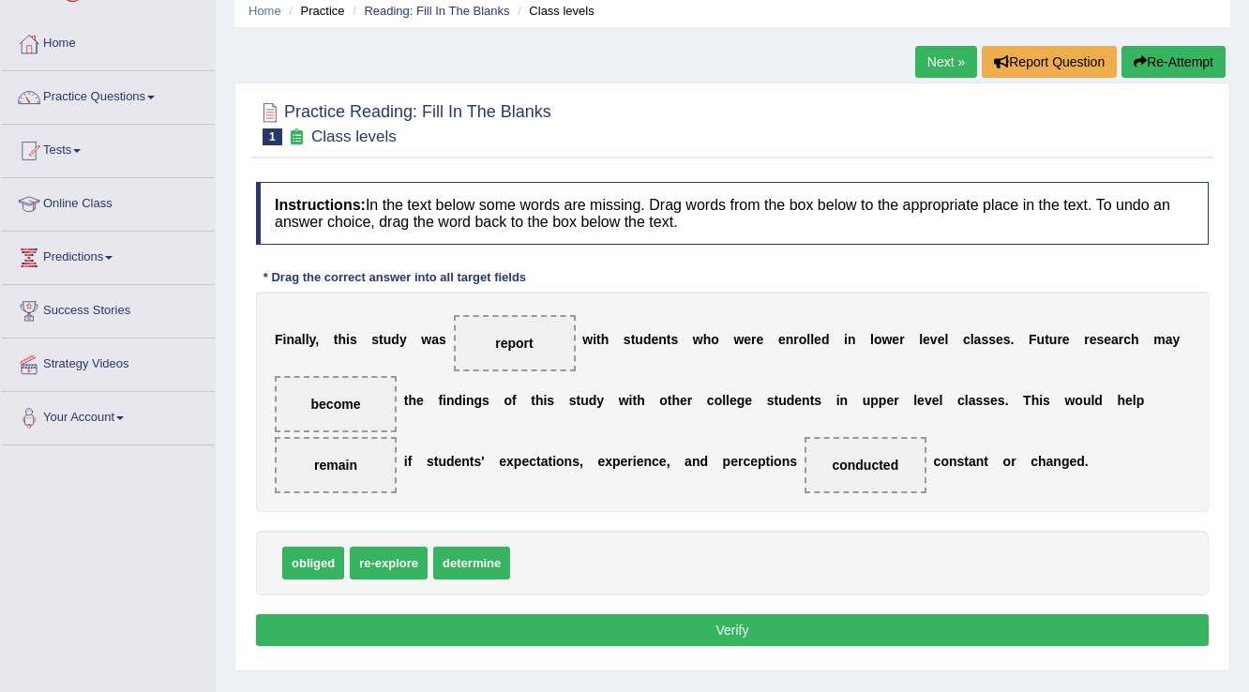
click at [738, 627] on button "Verify" at bounding box center [732, 630] width 953 height 32
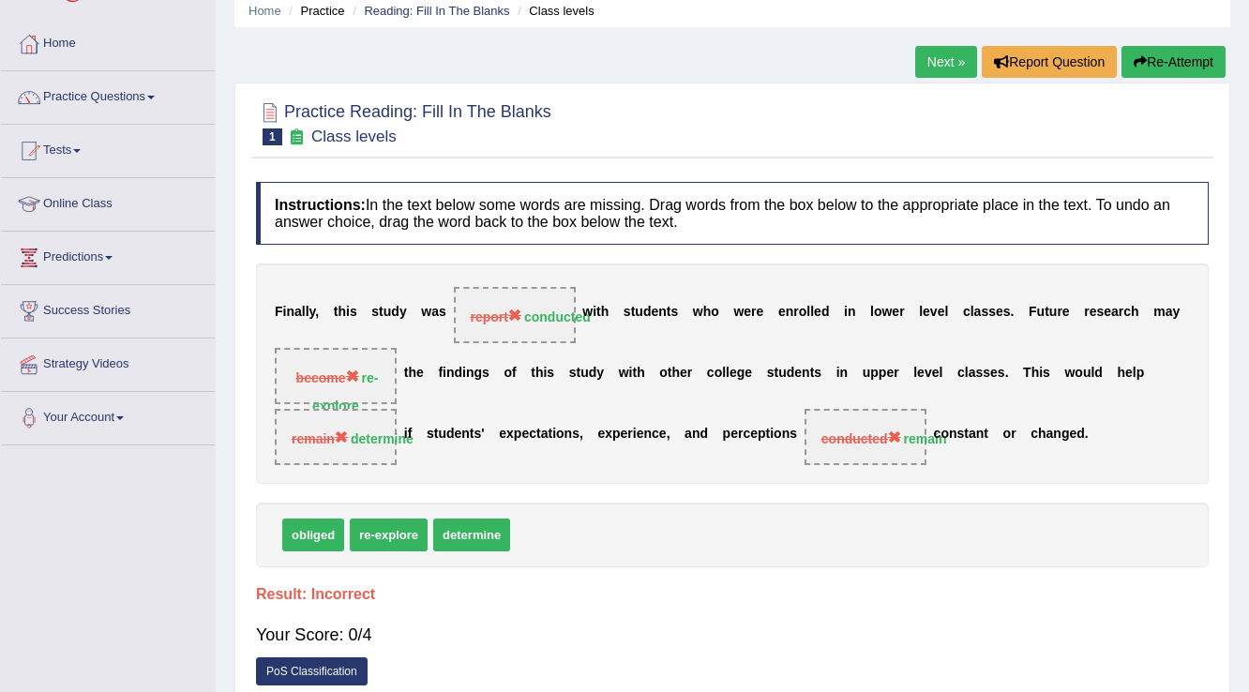
click at [1177, 60] on button "Re-Attempt" at bounding box center [1173, 62] width 104 height 32
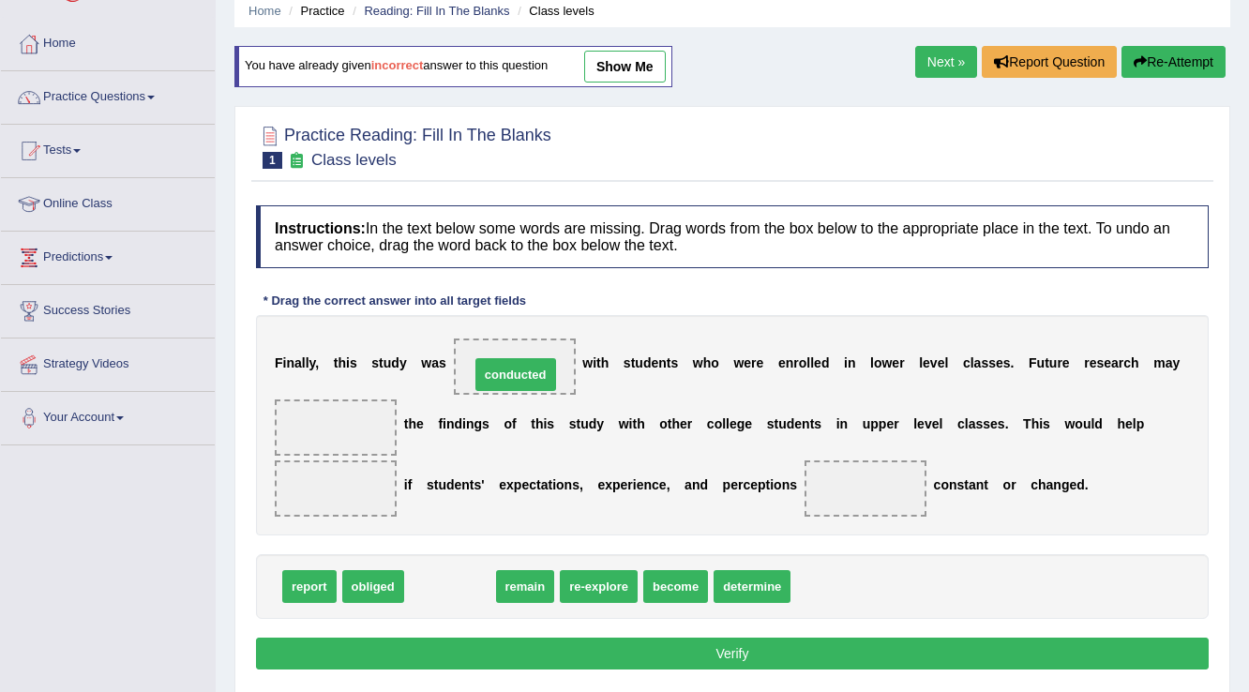
drag, startPoint x: 471, startPoint y: 594, endPoint x: 536, endPoint y: 380, distance: 223.6
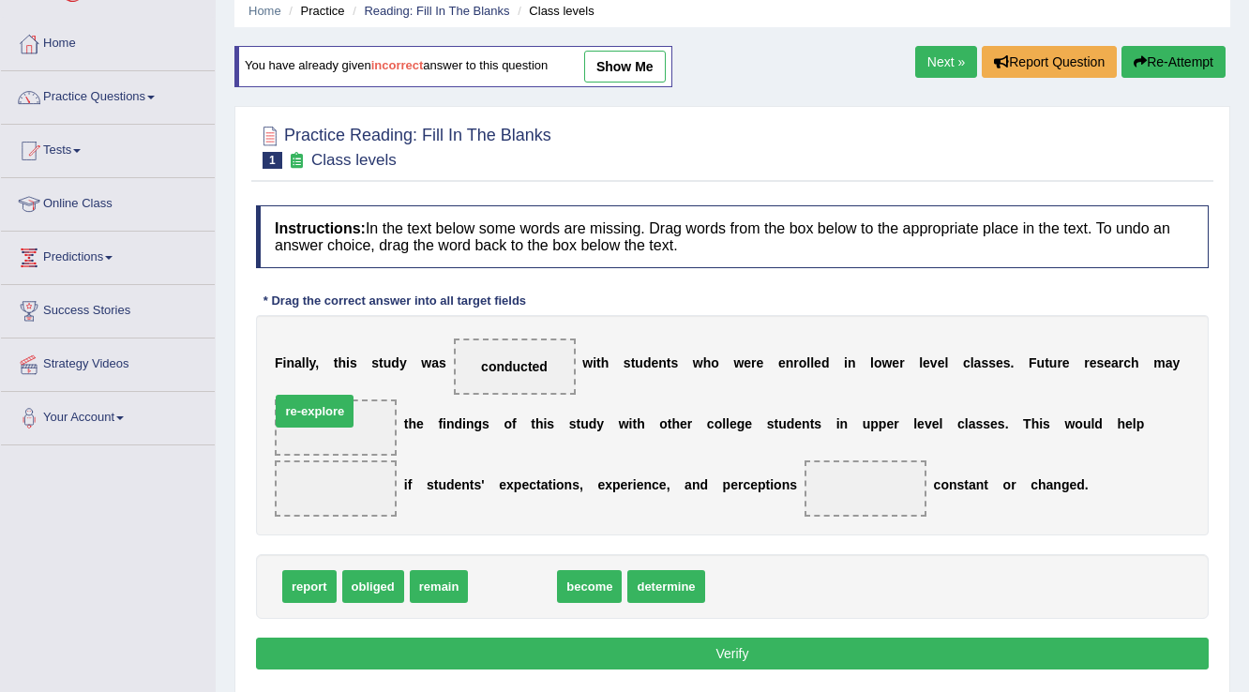
drag, startPoint x: 489, startPoint y: 588, endPoint x: 291, endPoint y: 413, distance: 264.4
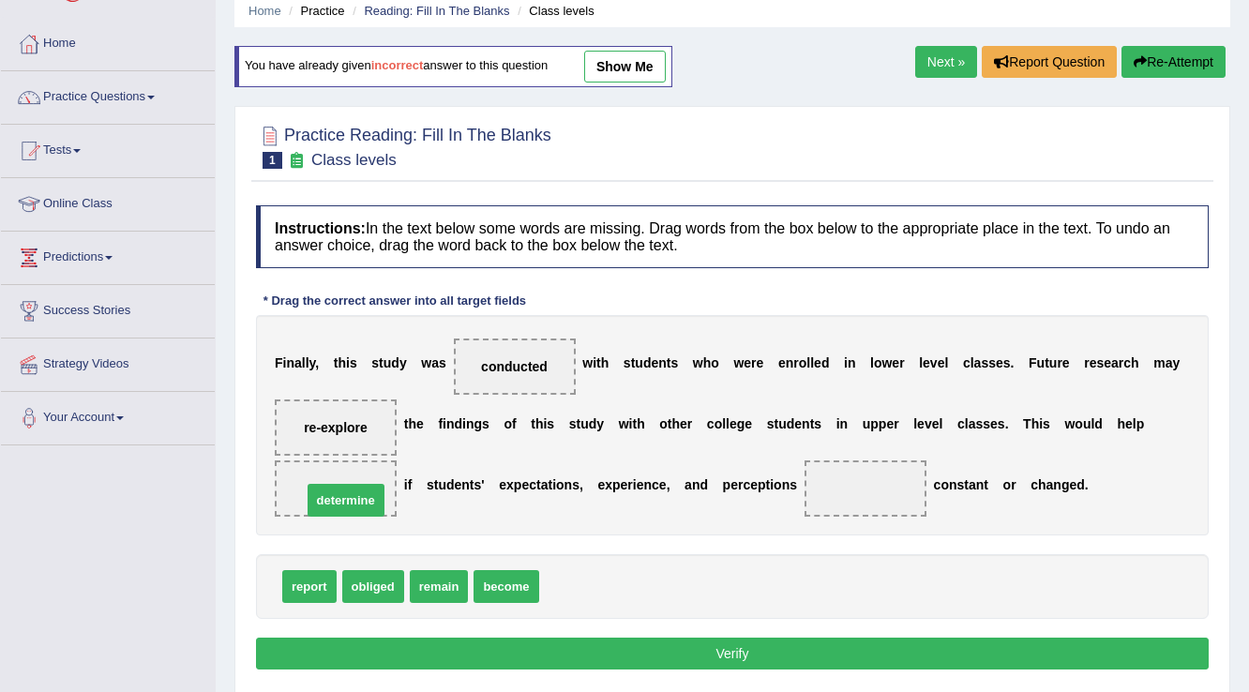
drag, startPoint x: 578, startPoint y: 580, endPoint x: 340, endPoint y: 494, distance: 252.4
drag, startPoint x: 308, startPoint y: 585, endPoint x: 847, endPoint y: 493, distance: 546.0
click at [737, 658] on button "Verify" at bounding box center [732, 654] width 953 height 32
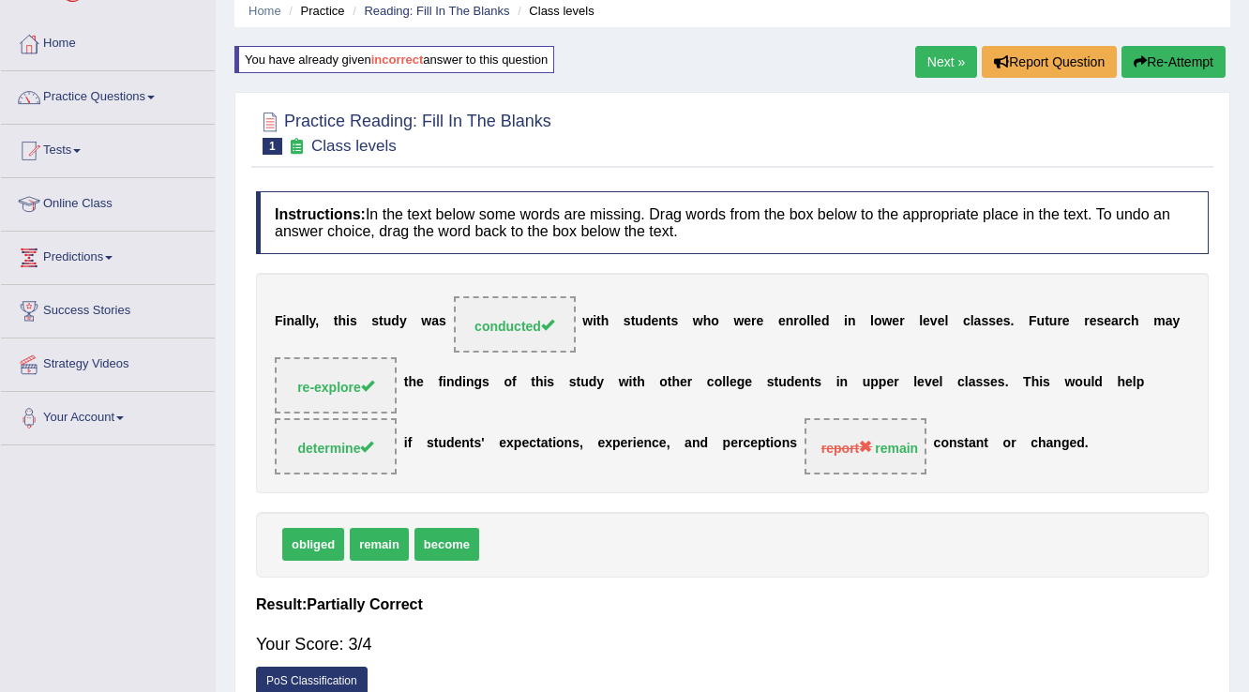
click at [940, 60] on link "Next »" at bounding box center [946, 62] width 62 height 32
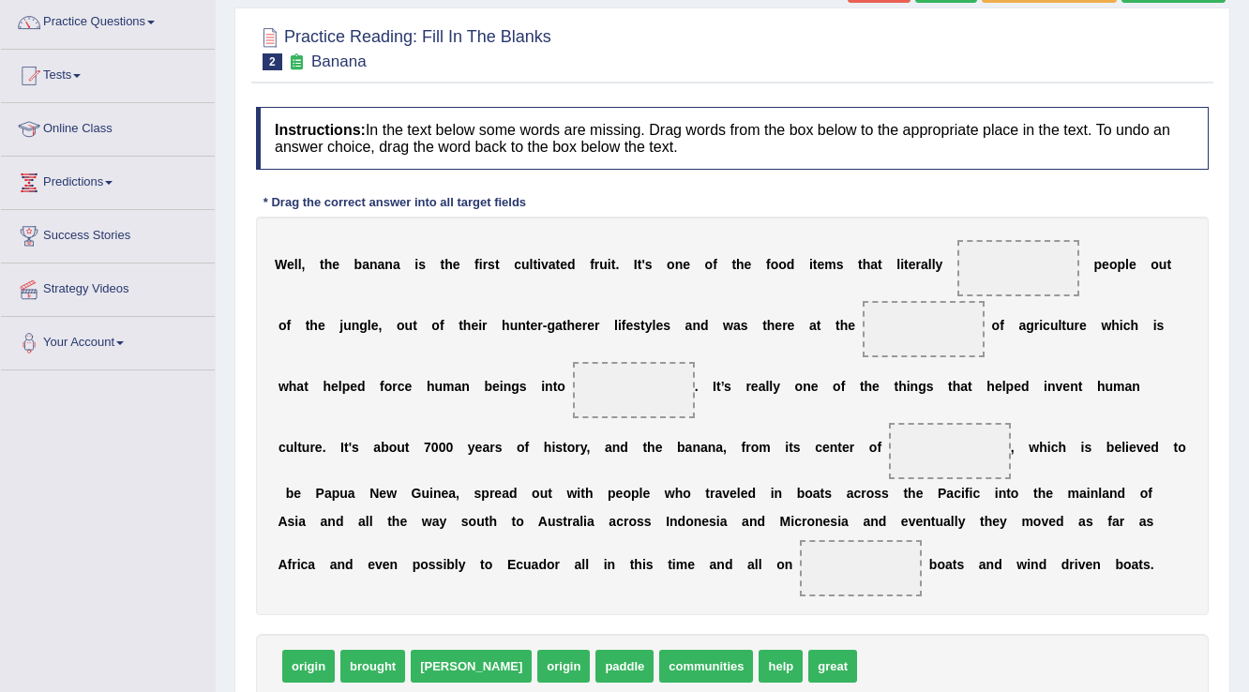
scroll to position [225, 0]
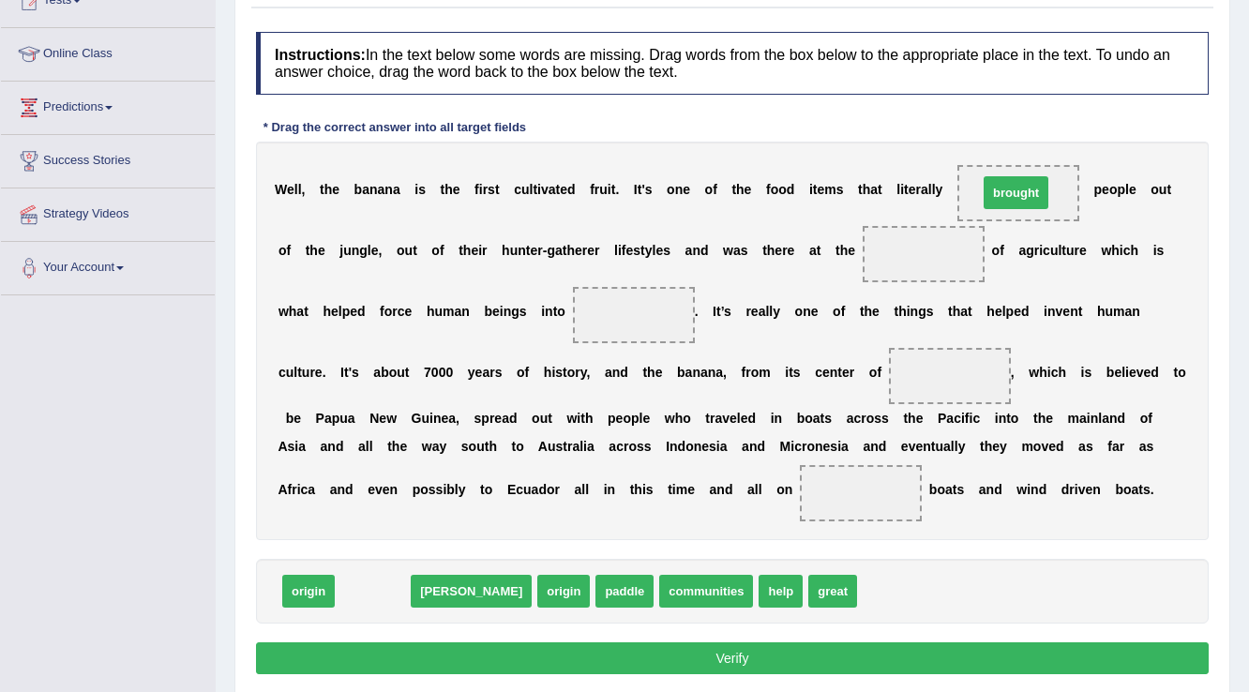
drag, startPoint x: 397, startPoint y: 586, endPoint x: 1040, endPoint y: 188, distance: 756.7
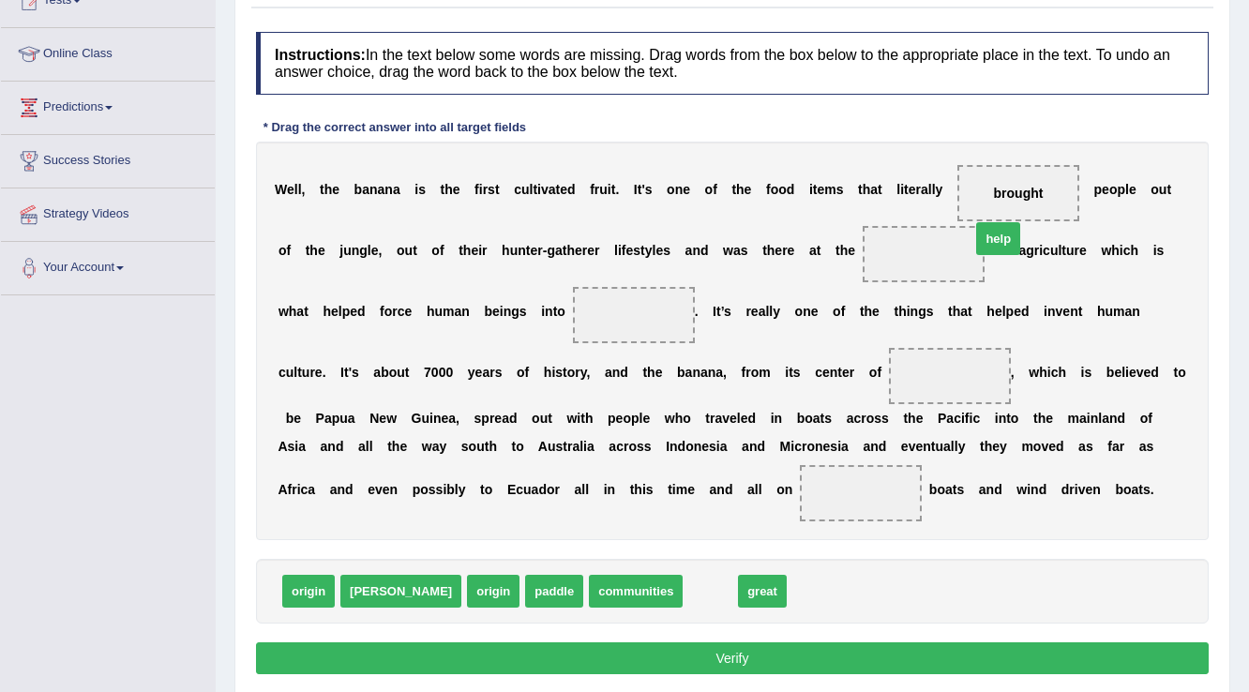
drag, startPoint x: 643, startPoint y: 589, endPoint x: 931, endPoint y: 236, distance: 455.2
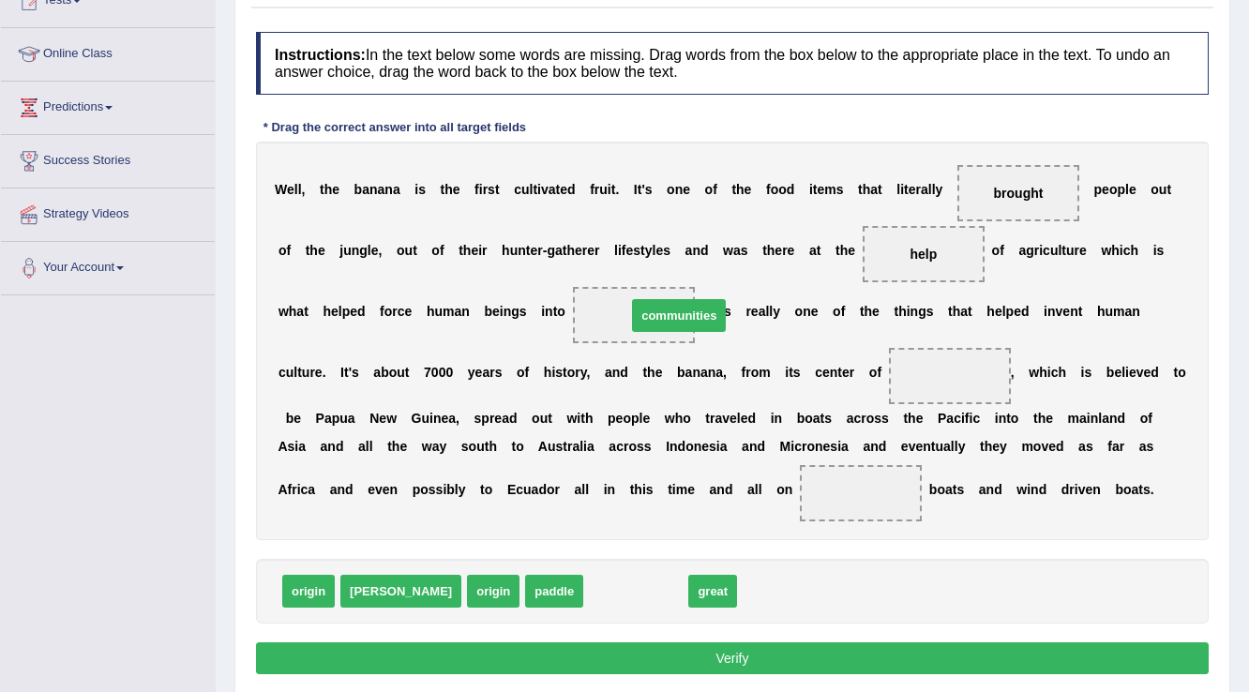
drag, startPoint x: 548, startPoint y: 585, endPoint x: 591, endPoint y: 309, distance: 279.0
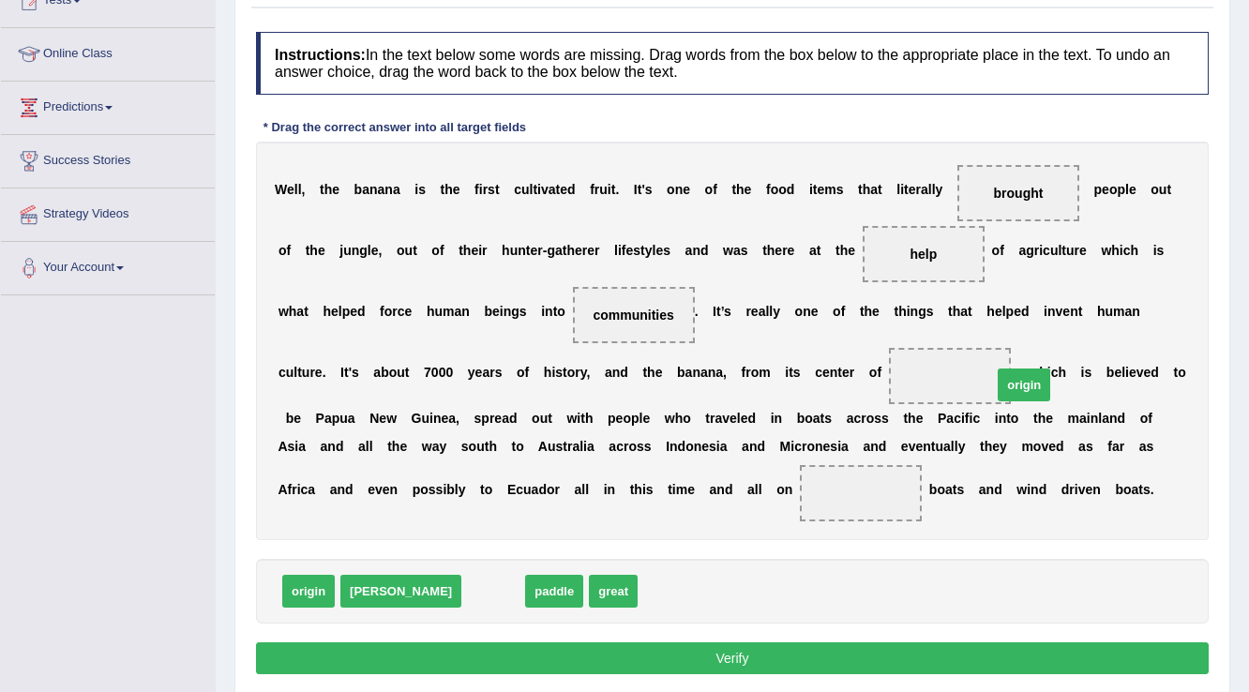
drag, startPoint x: 431, startPoint y: 585, endPoint x: 962, endPoint y: 379, distance: 569.4
drag, startPoint x: 434, startPoint y: 583, endPoint x: 893, endPoint y: 485, distance: 469.0
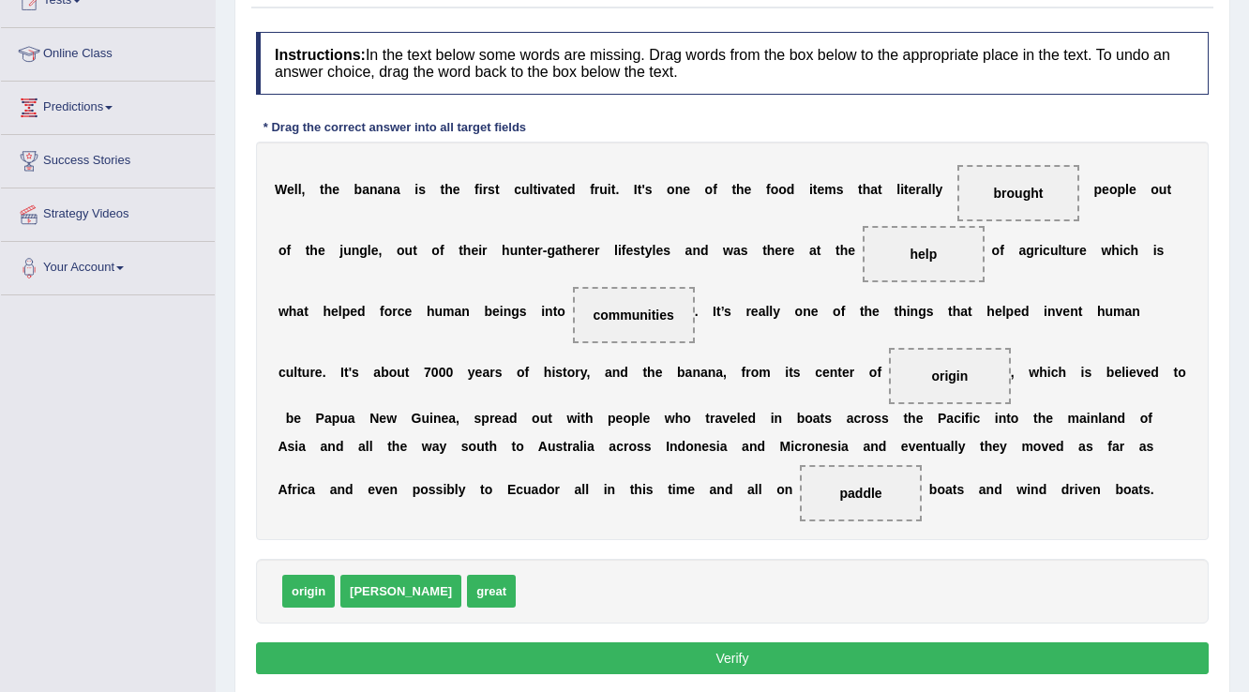
click at [743, 652] on button "Verify" at bounding box center [732, 658] width 953 height 32
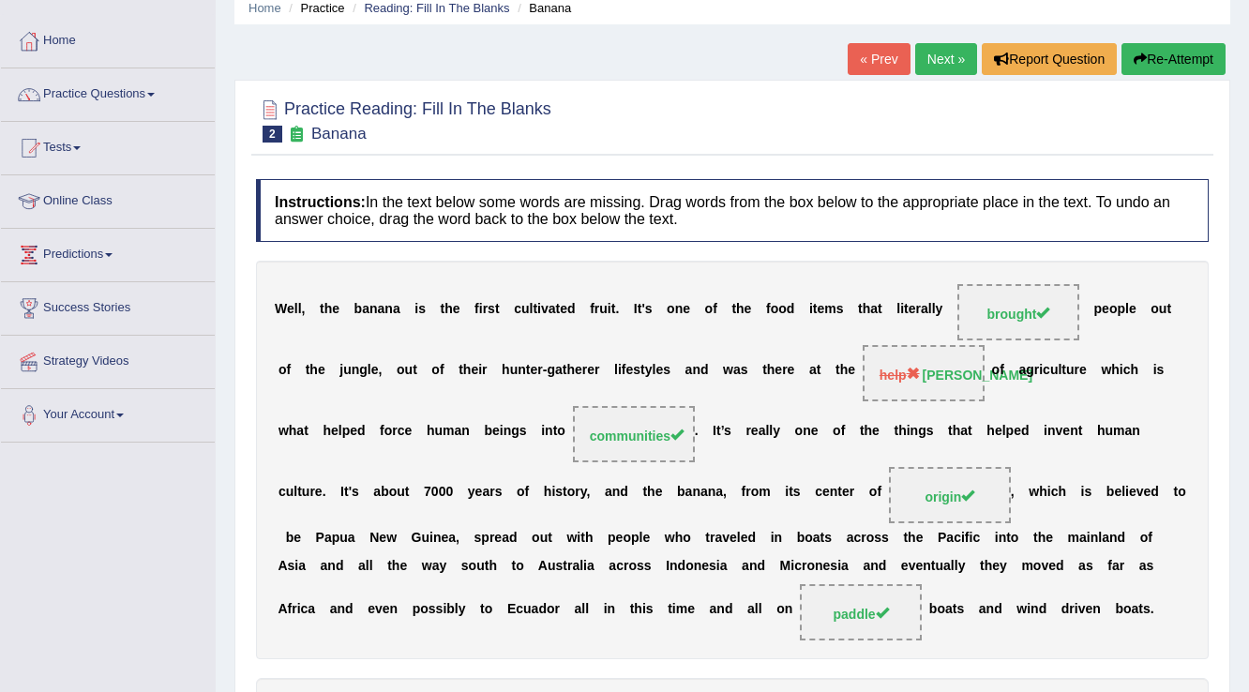
scroll to position [0, 0]
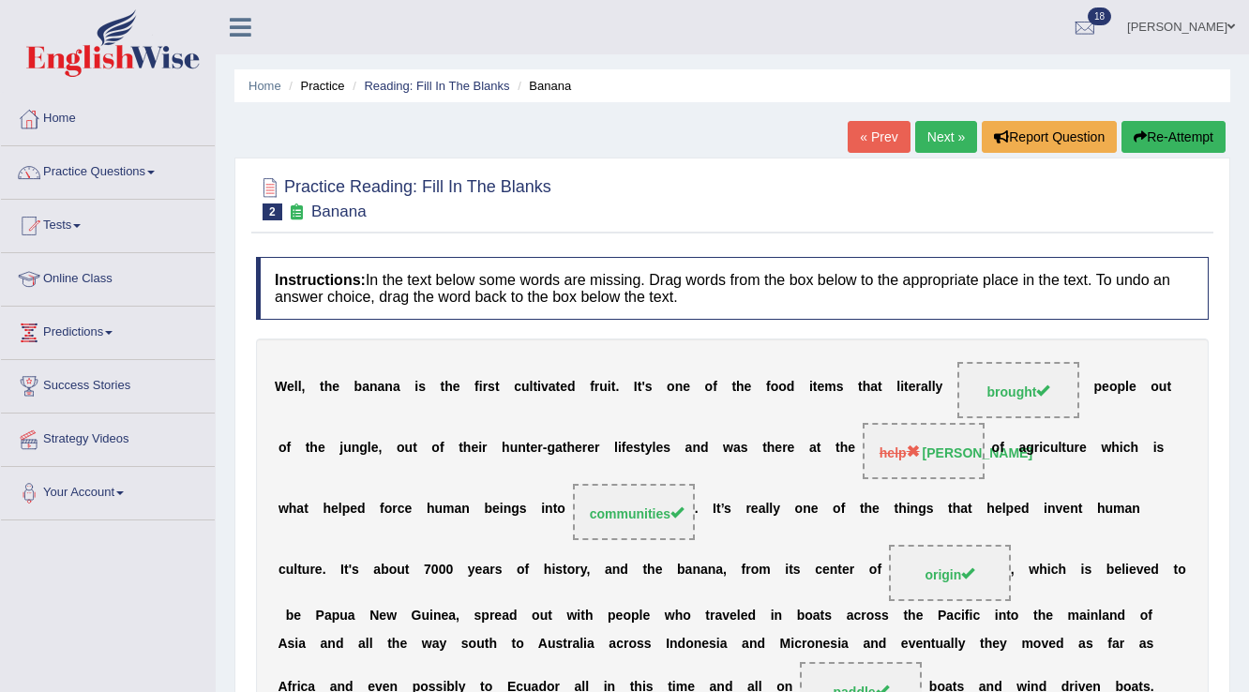
click at [940, 135] on link "Next »" at bounding box center [946, 137] width 62 height 32
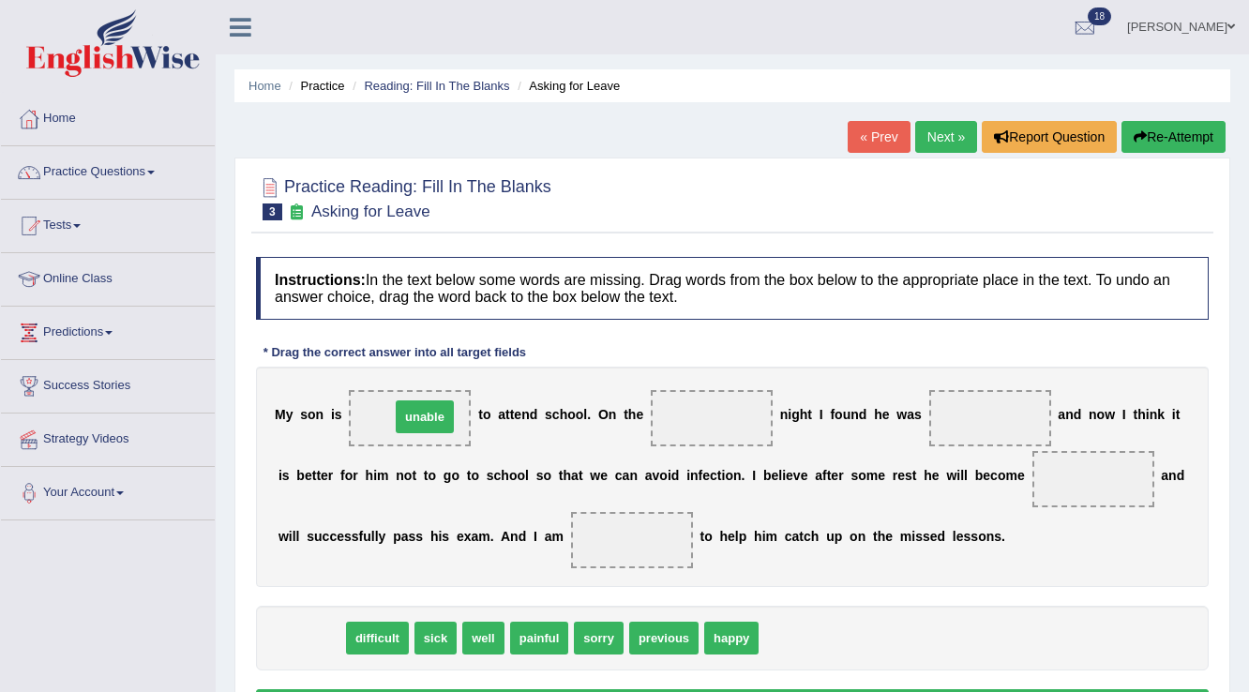
drag, startPoint x: 314, startPoint y: 640, endPoint x: 428, endPoint y: 419, distance: 248.7
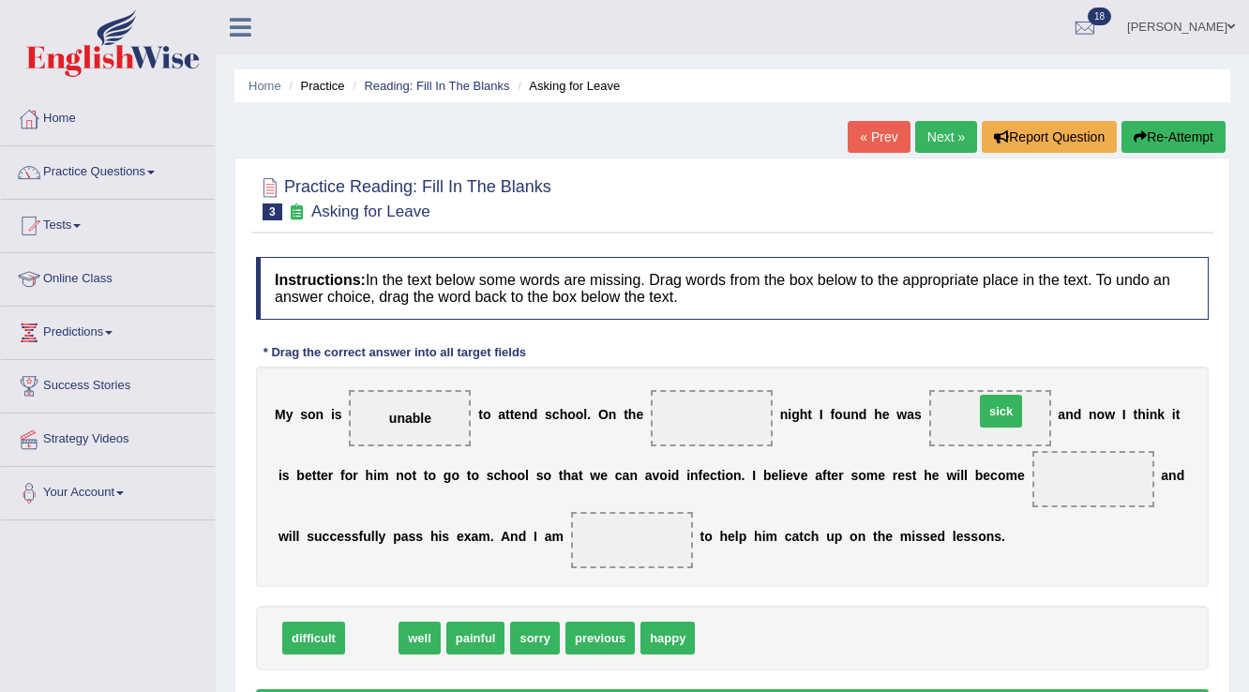
drag, startPoint x: 378, startPoint y: 643, endPoint x: 1009, endPoint y: 420, distance: 669.3
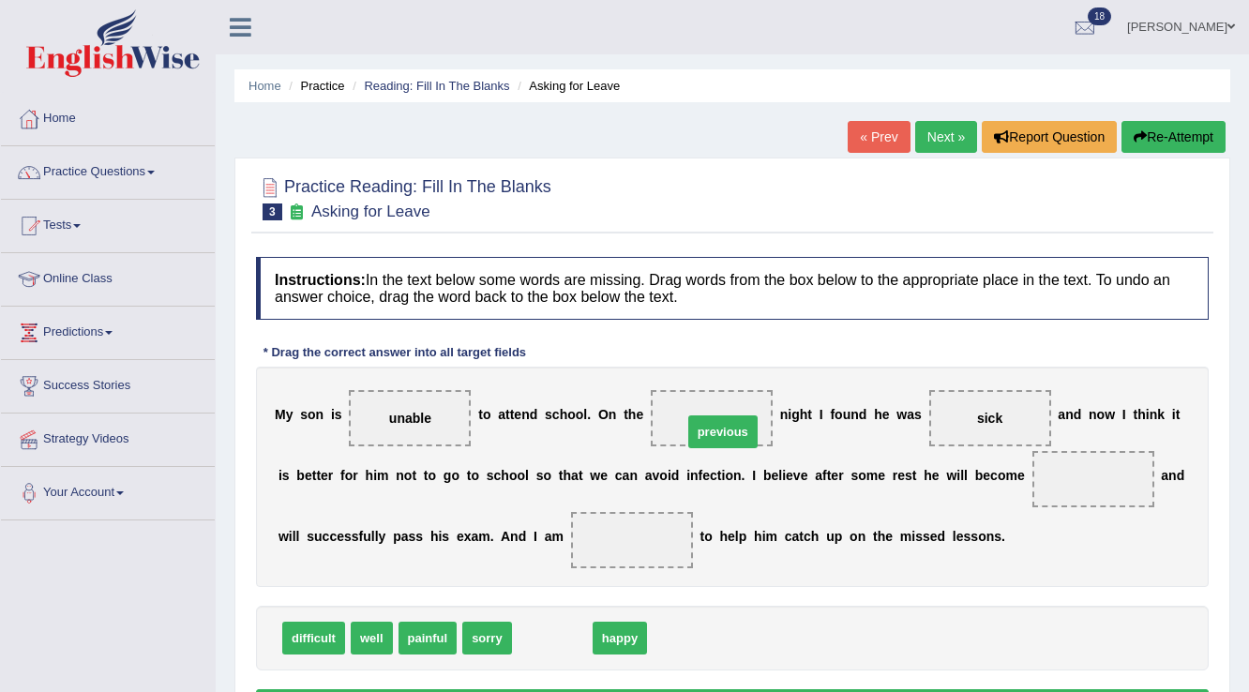
drag, startPoint x: 553, startPoint y: 638, endPoint x: 724, endPoint y: 431, distance: 267.7
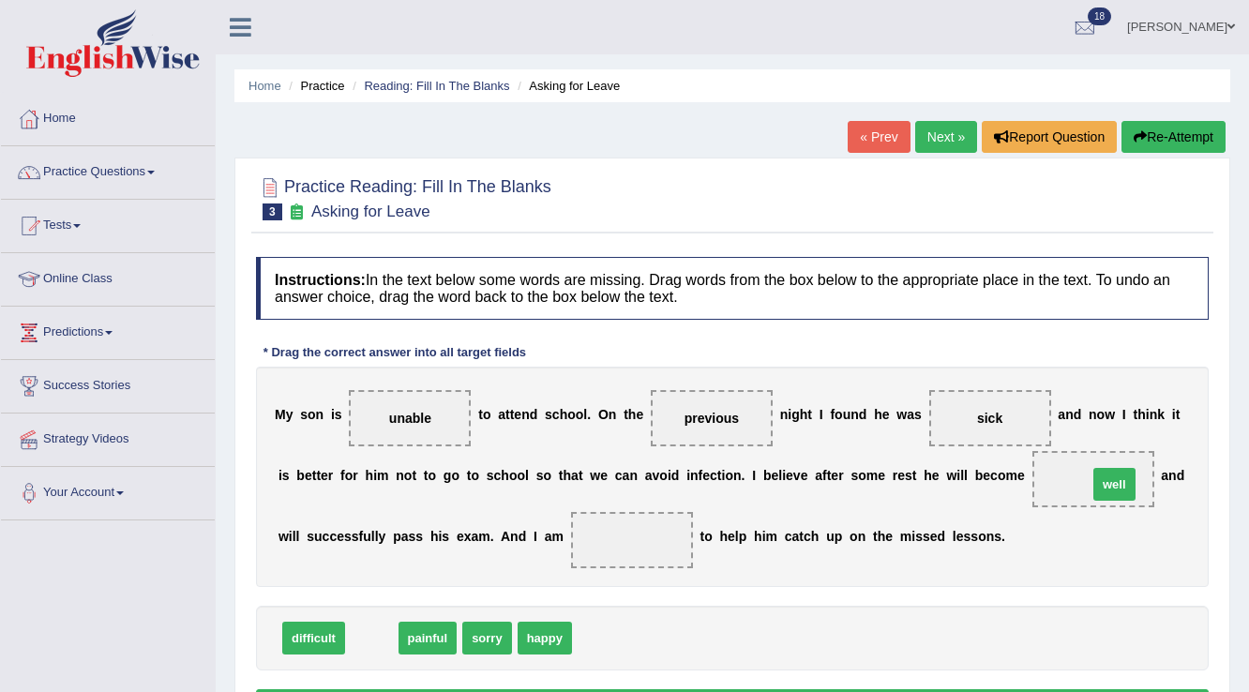
drag, startPoint x: 371, startPoint y: 634, endPoint x: 1114, endPoint y: 480, distance: 758.4
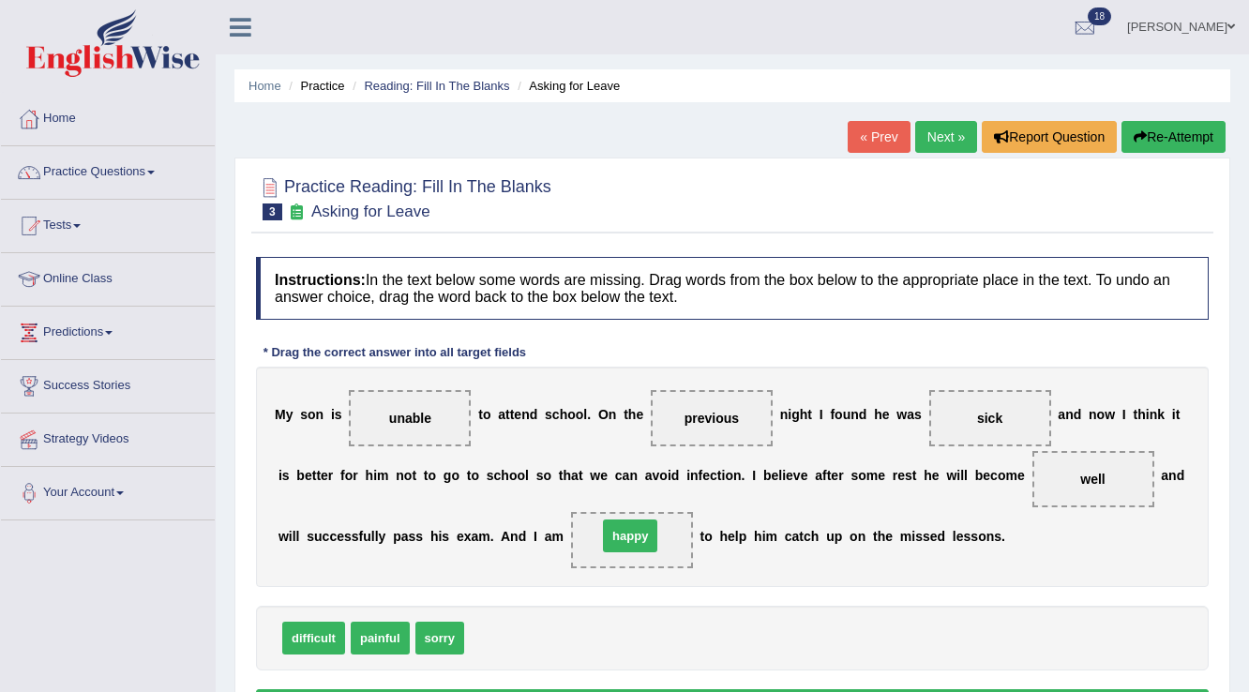
drag, startPoint x: 508, startPoint y: 634, endPoint x: 641, endPoint y: 532, distance: 167.9
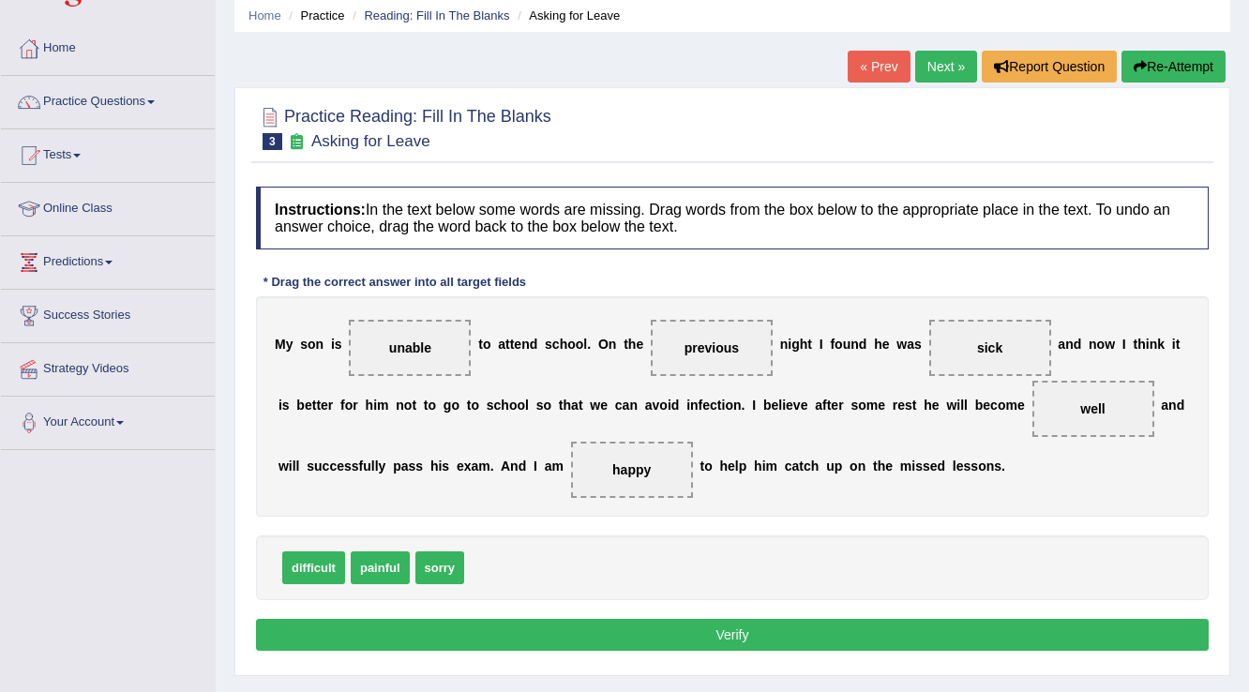
scroll to position [150, 0]
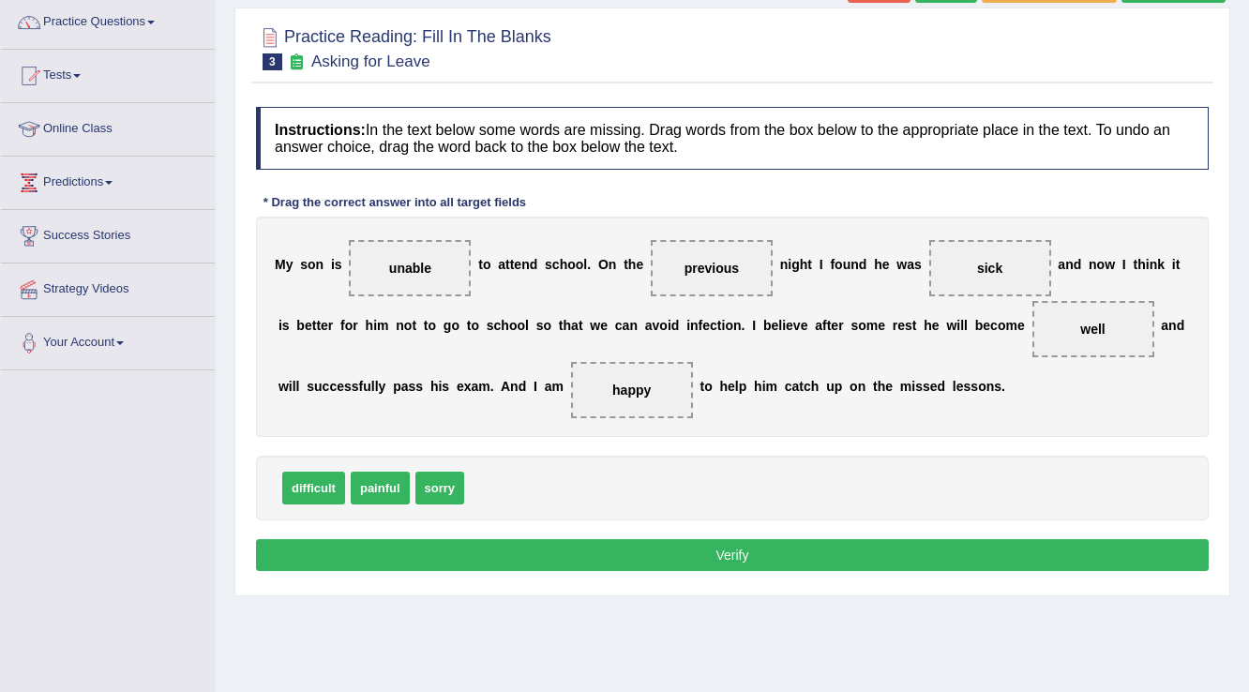
click at [652, 540] on button "Verify" at bounding box center [732, 555] width 953 height 32
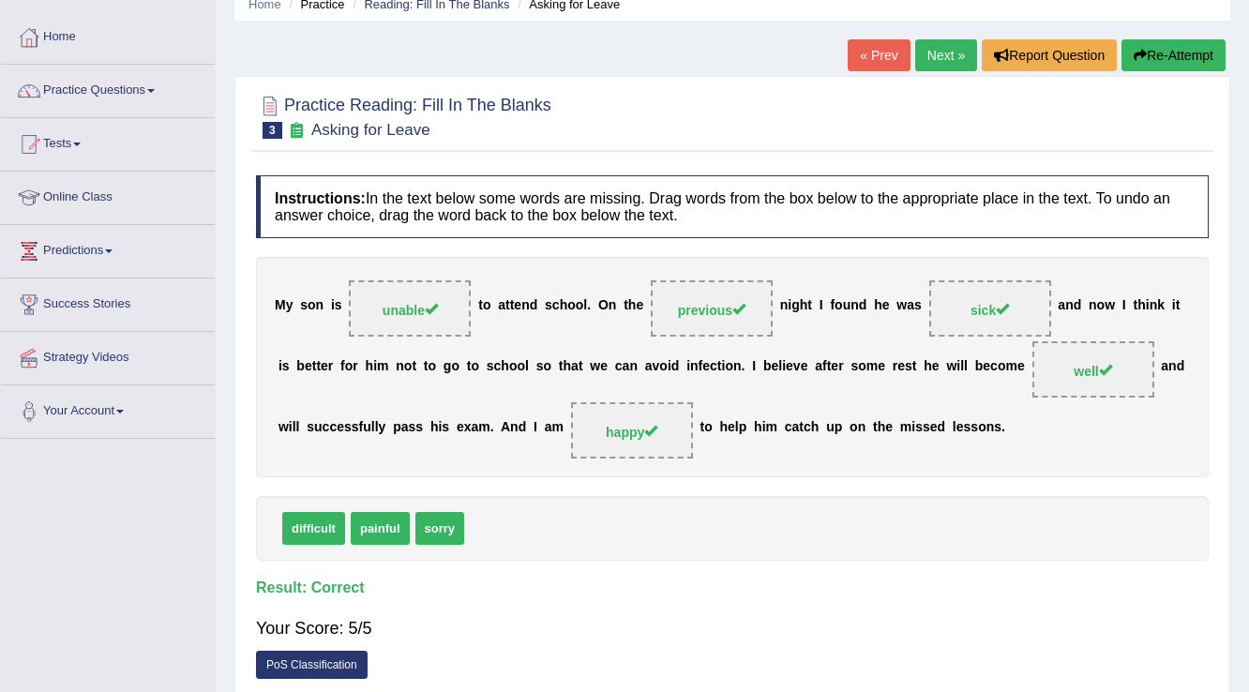
scroll to position [0, 0]
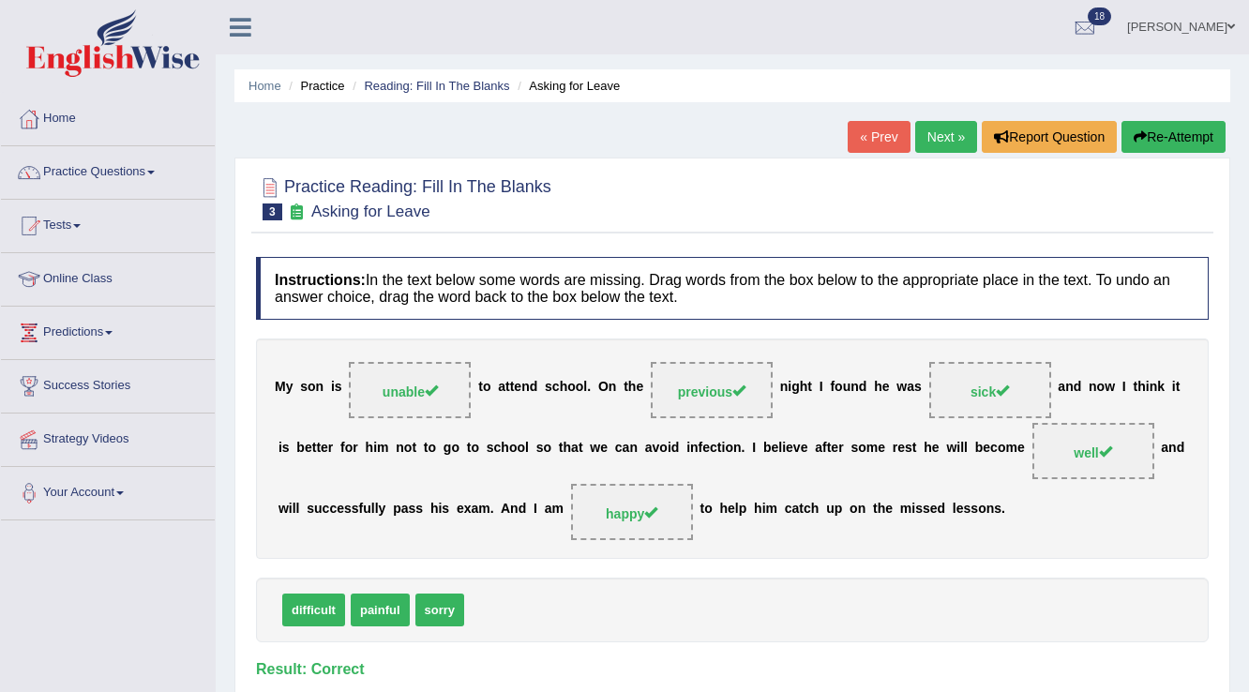
click at [938, 131] on link "Next »" at bounding box center [946, 137] width 62 height 32
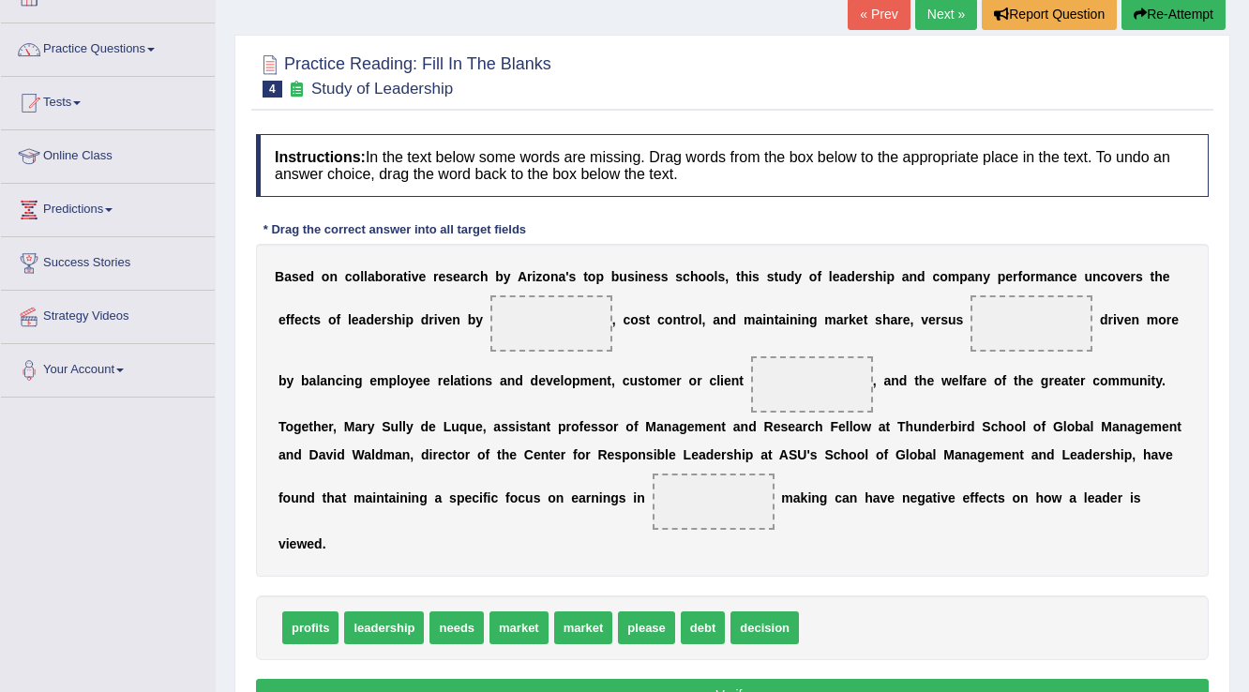
scroll to position [150, 0]
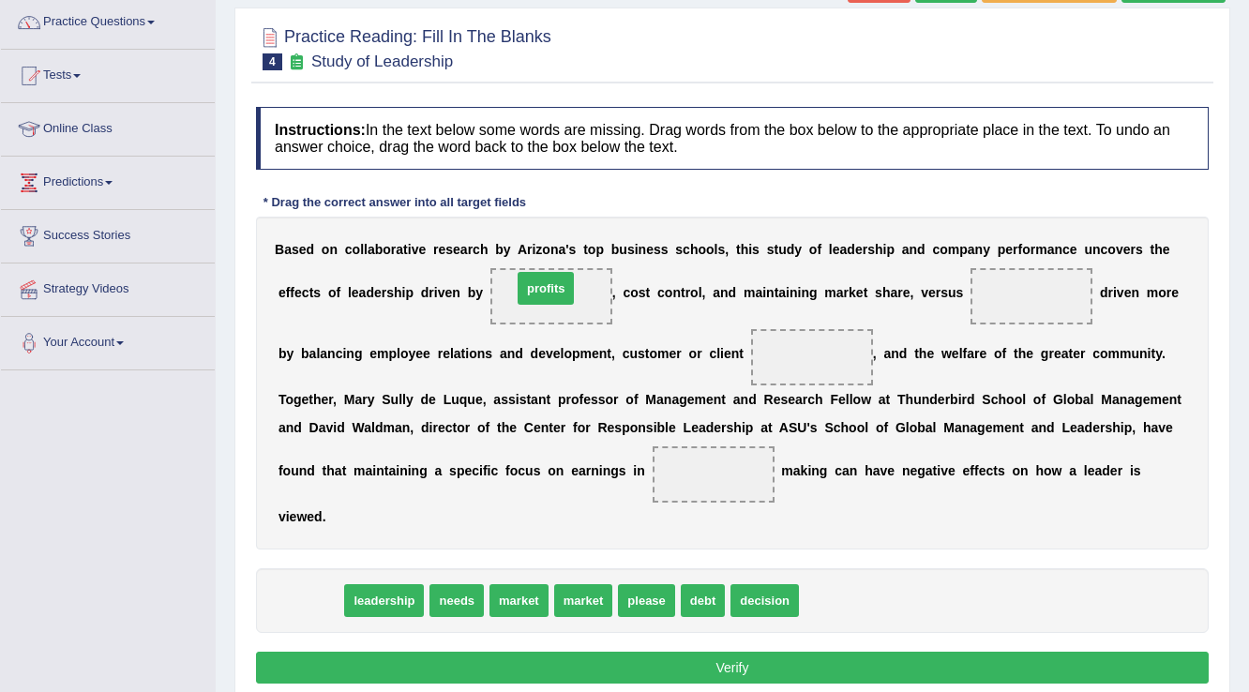
drag, startPoint x: 311, startPoint y: 604, endPoint x: 547, endPoint y: 292, distance: 391.0
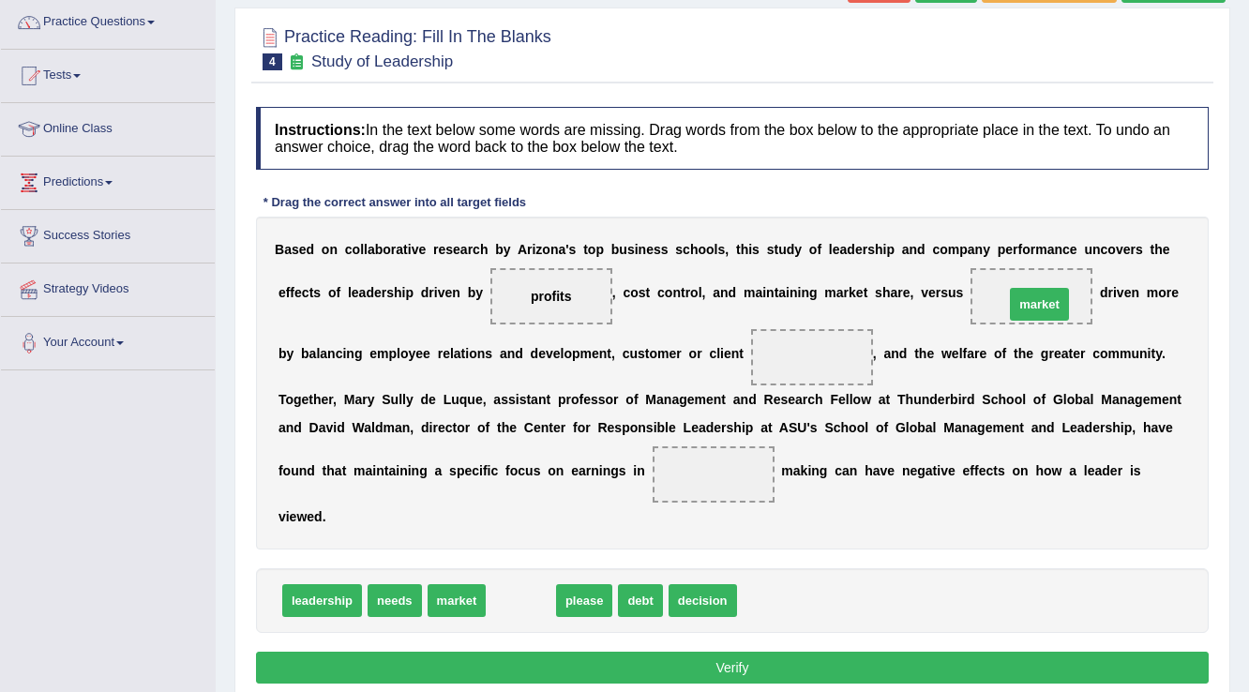
drag, startPoint x: 511, startPoint y: 596, endPoint x: 1035, endPoint y: 298, distance: 603.0
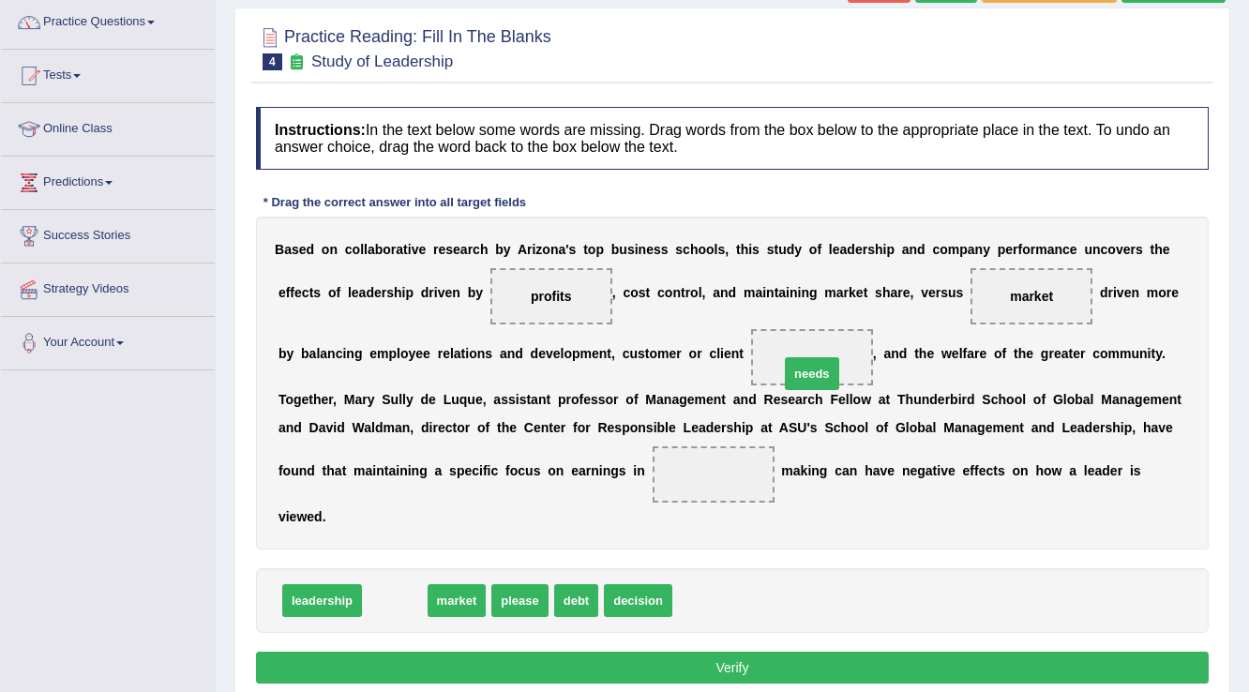
drag, startPoint x: 388, startPoint y: 597, endPoint x: 805, endPoint y: 370, distance: 475.0
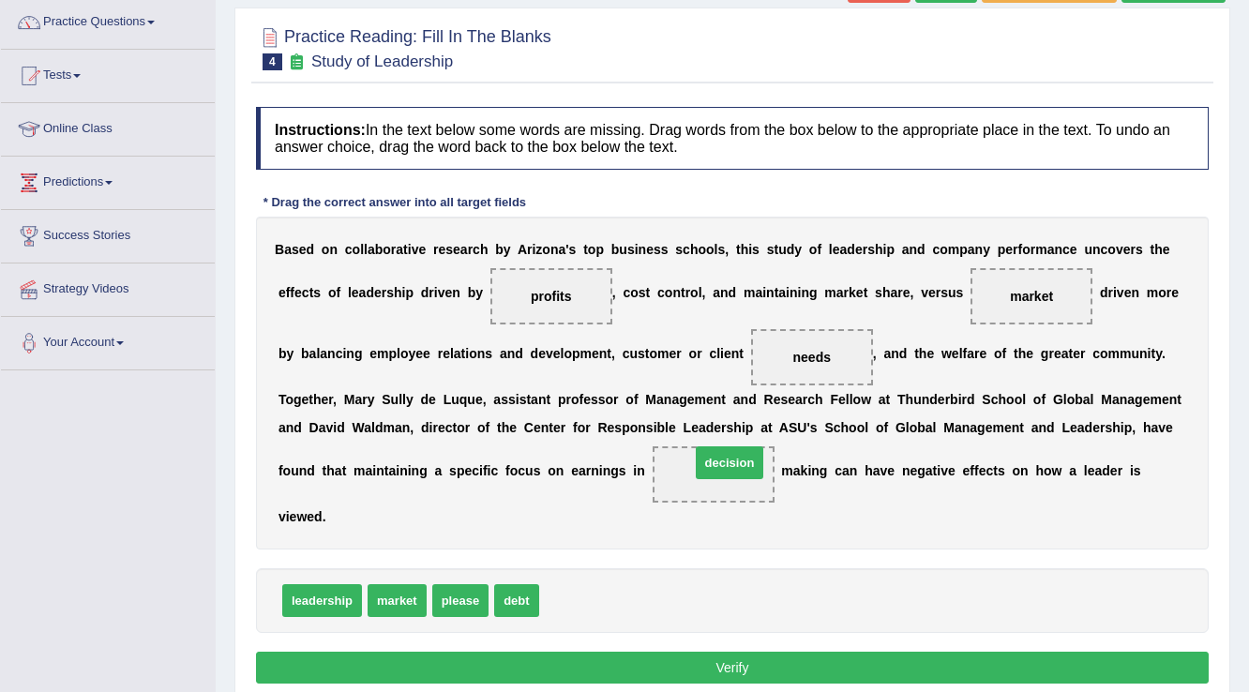
drag, startPoint x: 638, startPoint y: 545, endPoint x: 746, endPoint y: 462, distance: 136.5
click at [697, 663] on button "Verify" at bounding box center [732, 668] width 953 height 32
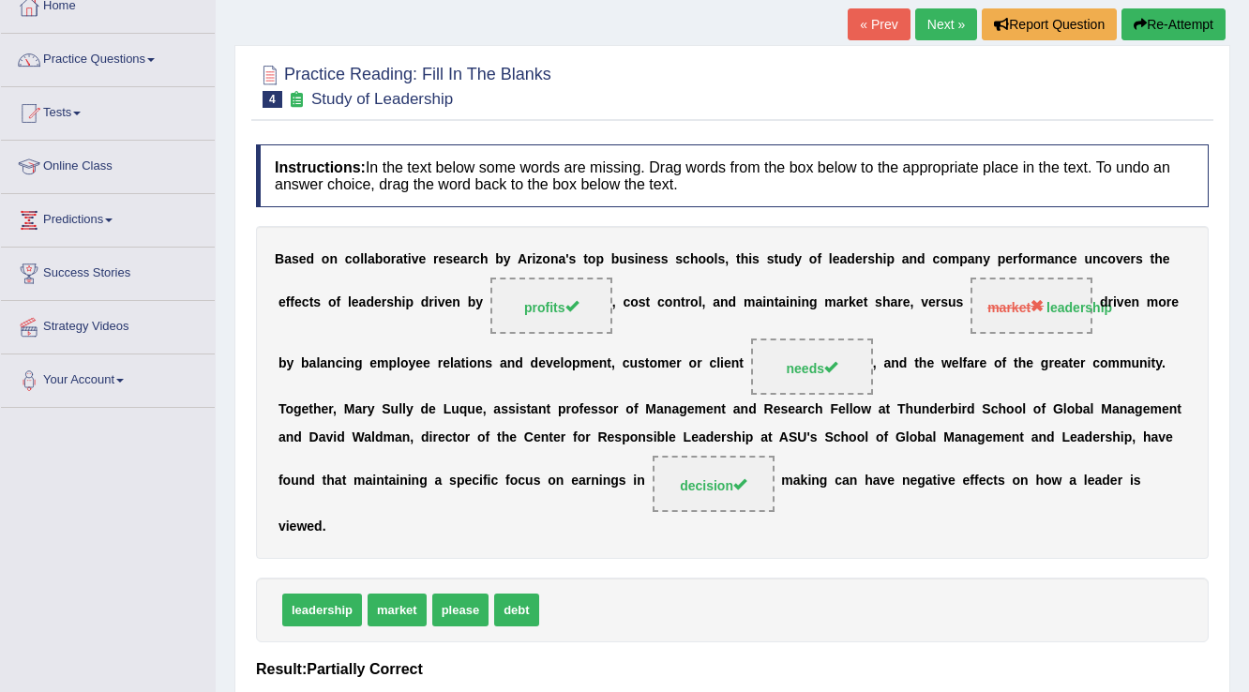
scroll to position [0, 0]
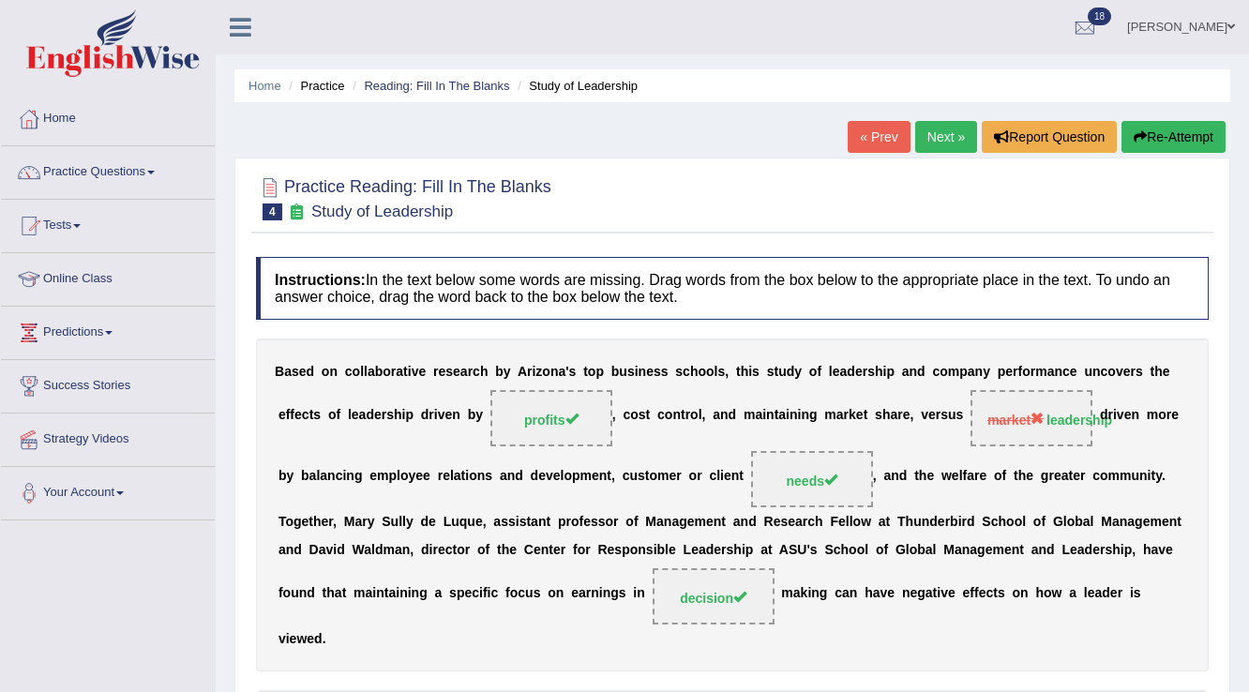
click at [950, 133] on link "Next »" at bounding box center [946, 137] width 62 height 32
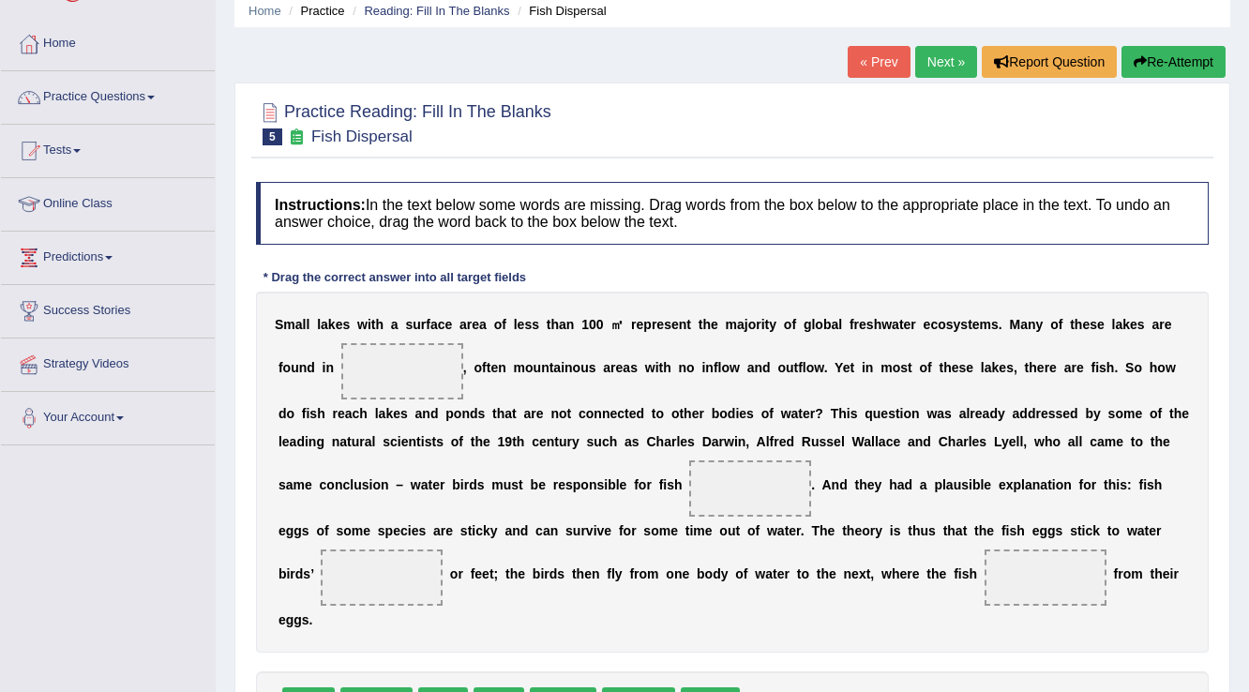
scroll to position [225, 0]
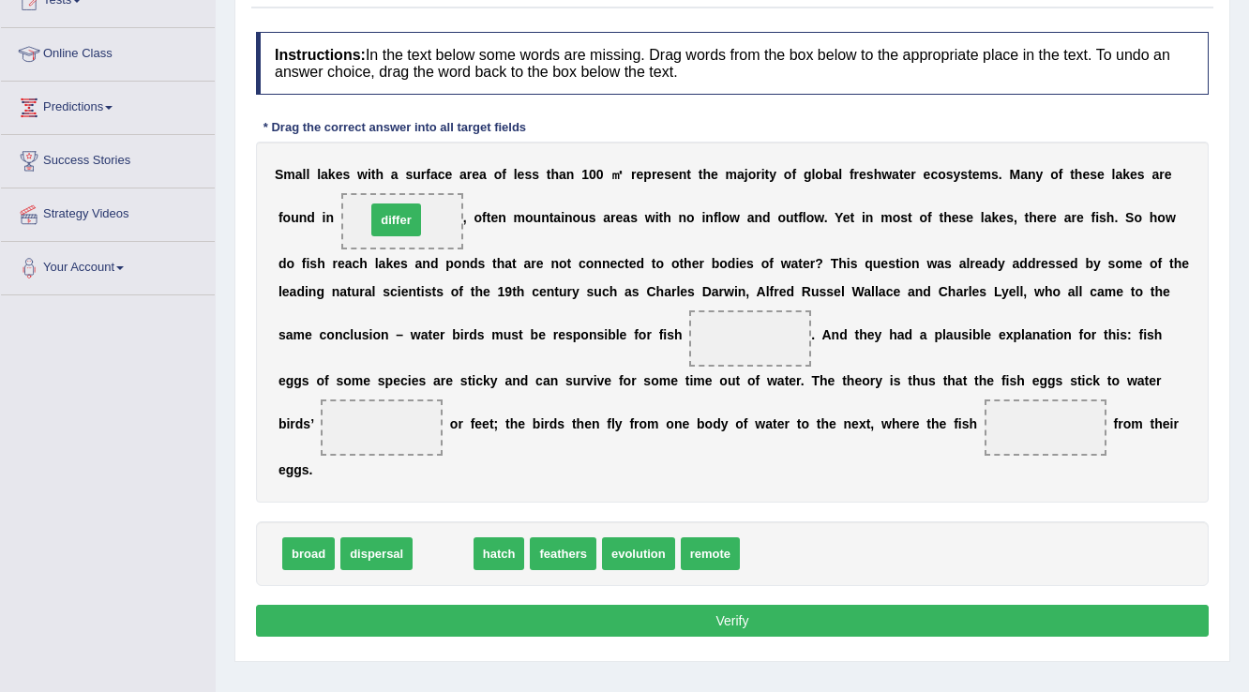
drag, startPoint x: 454, startPoint y: 562, endPoint x: 400, endPoint y: 229, distance: 337.1
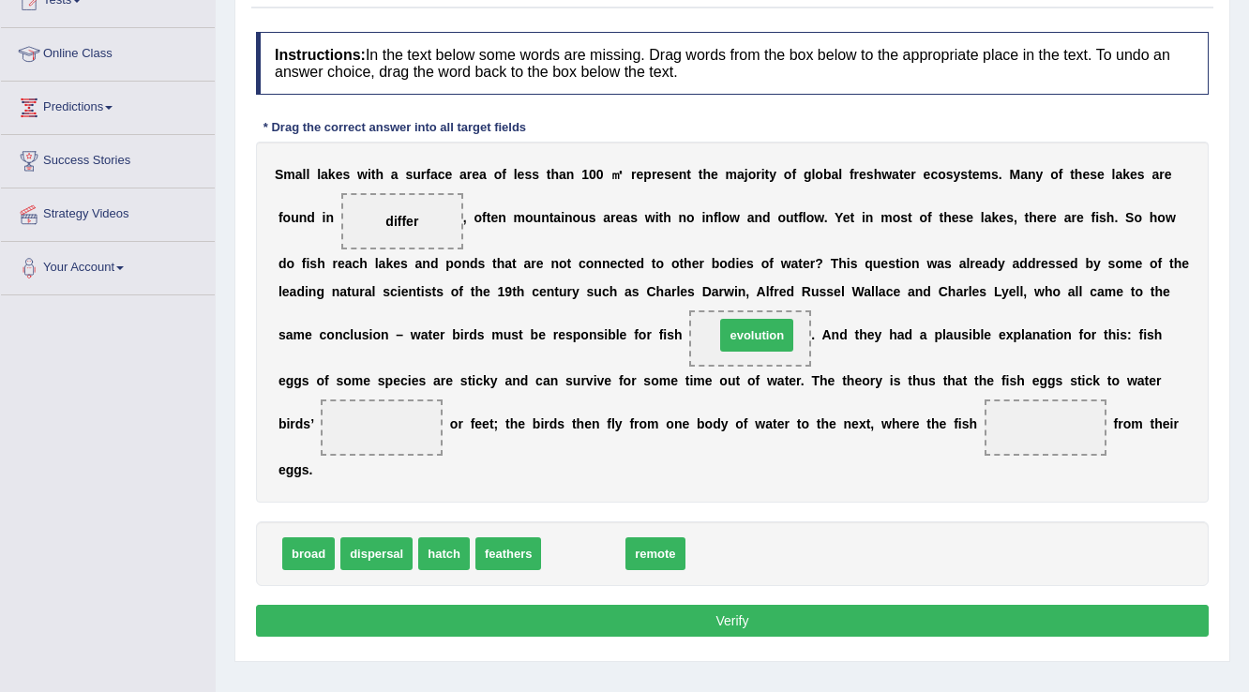
drag, startPoint x: 574, startPoint y: 550, endPoint x: 747, endPoint y: 332, distance: 279.0
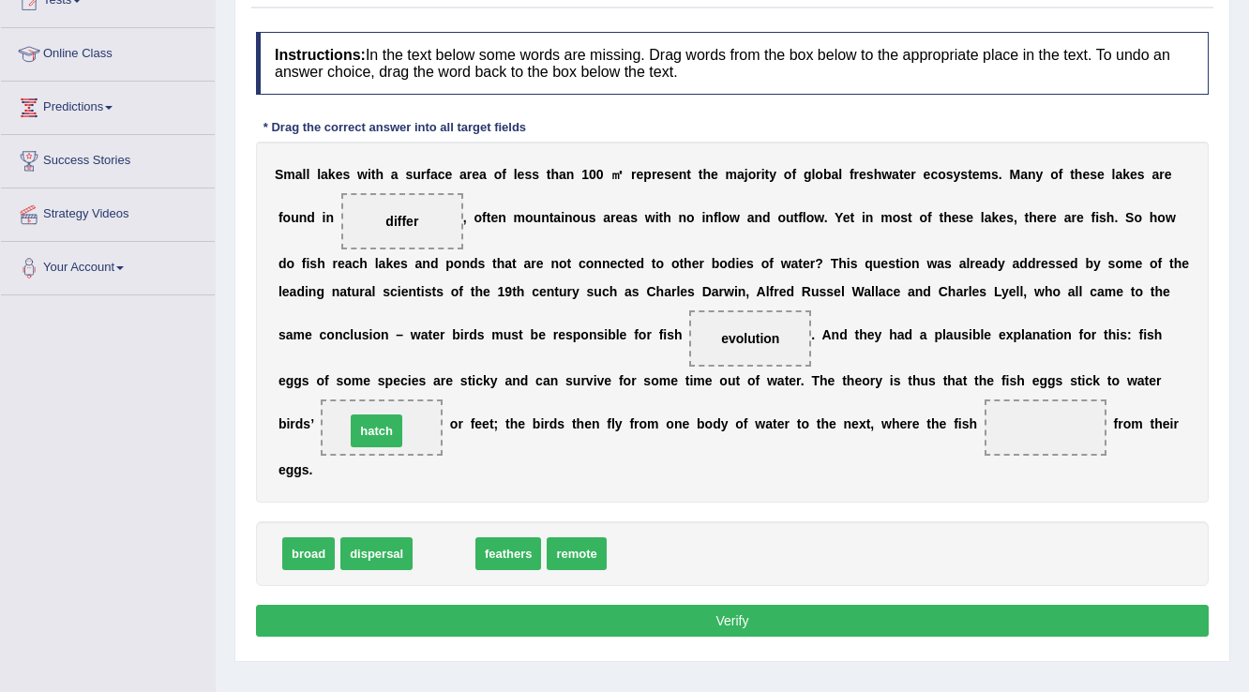
drag, startPoint x: 449, startPoint y: 555, endPoint x: 382, endPoint y: 432, distance: 140.2
drag, startPoint x: 415, startPoint y: 422, endPoint x: 657, endPoint y: 444, distance: 243.0
click at [957, 429] on div "S m a l l l a k e s w i t h a s u r f a c e a r e a o f l e s s t h a n 1 0 0 ㎡…" at bounding box center [732, 322] width 953 height 361
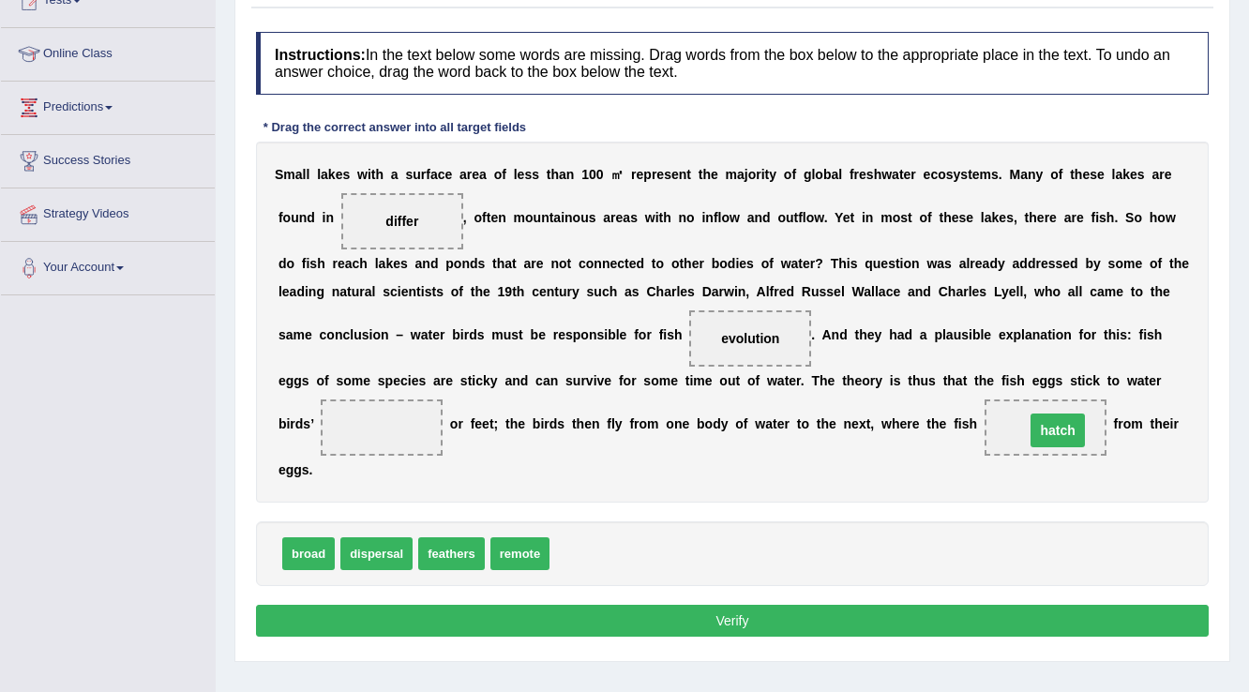
drag, startPoint x: 365, startPoint y: 420, endPoint x: 1041, endPoint y: 423, distance: 676.1
drag, startPoint x: 457, startPoint y: 548, endPoint x: 384, endPoint y: 437, distance: 132.6
click at [658, 624] on button "Verify" at bounding box center [732, 621] width 953 height 32
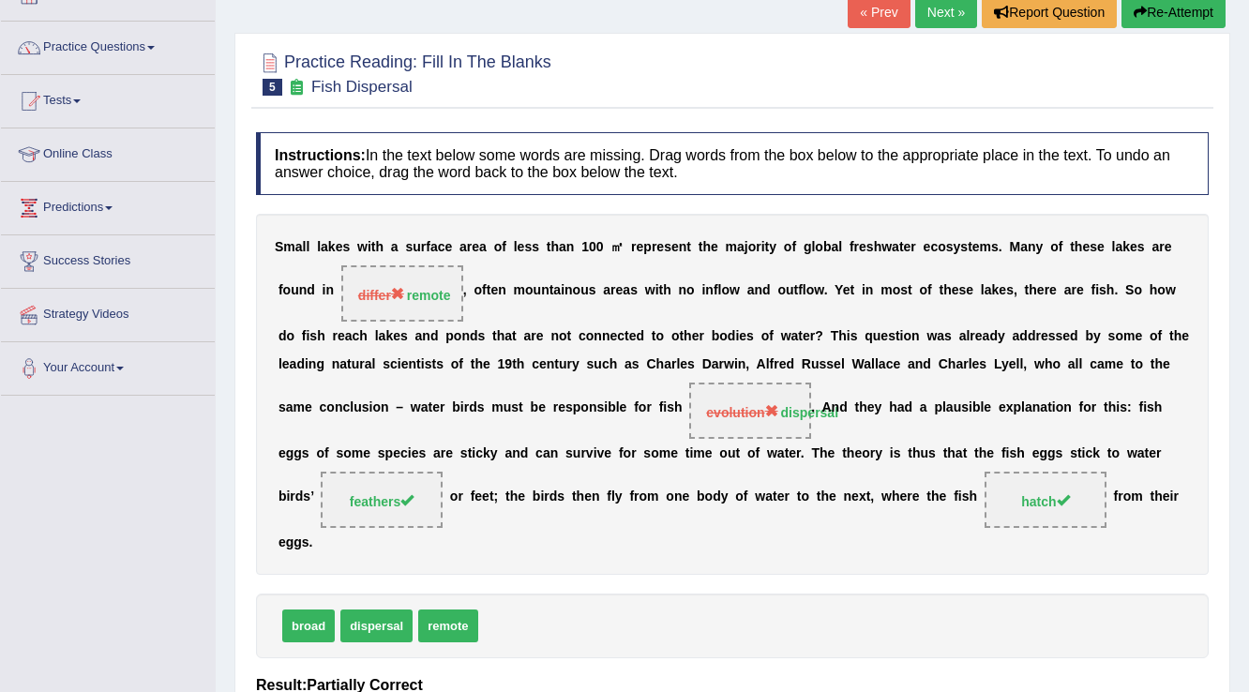
scroll to position [0, 0]
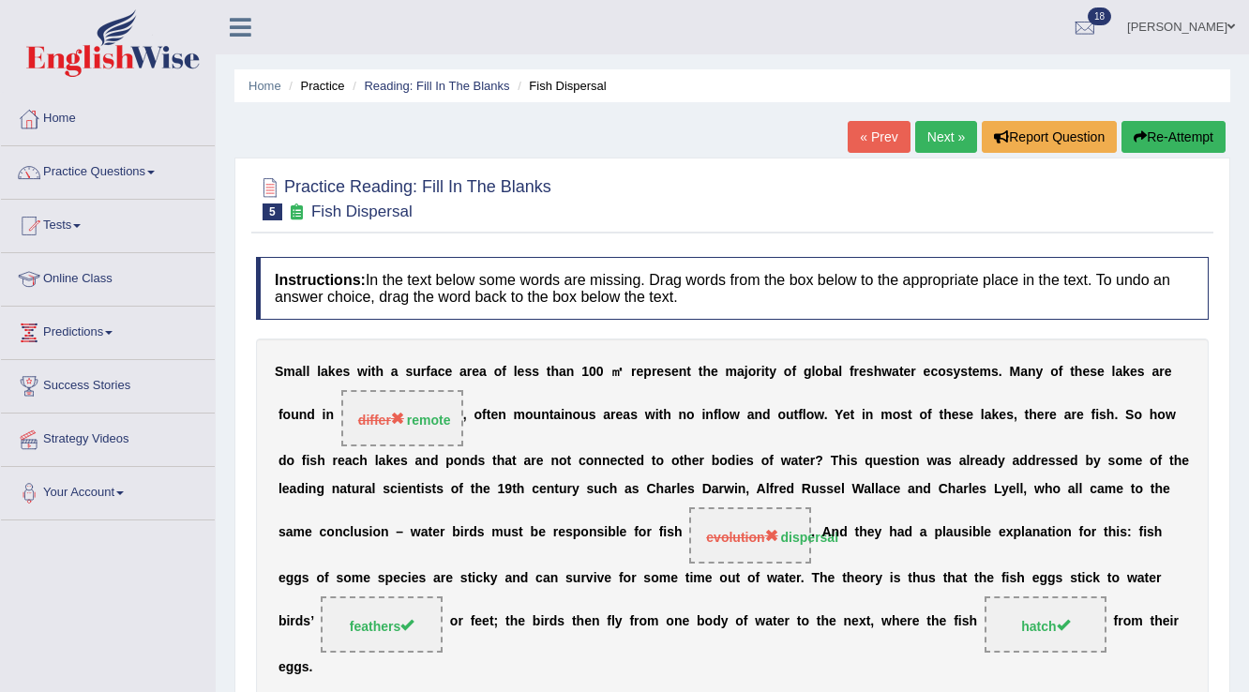
click at [946, 135] on link "Next »" at bounding box center [946, 137] width 62 height 32
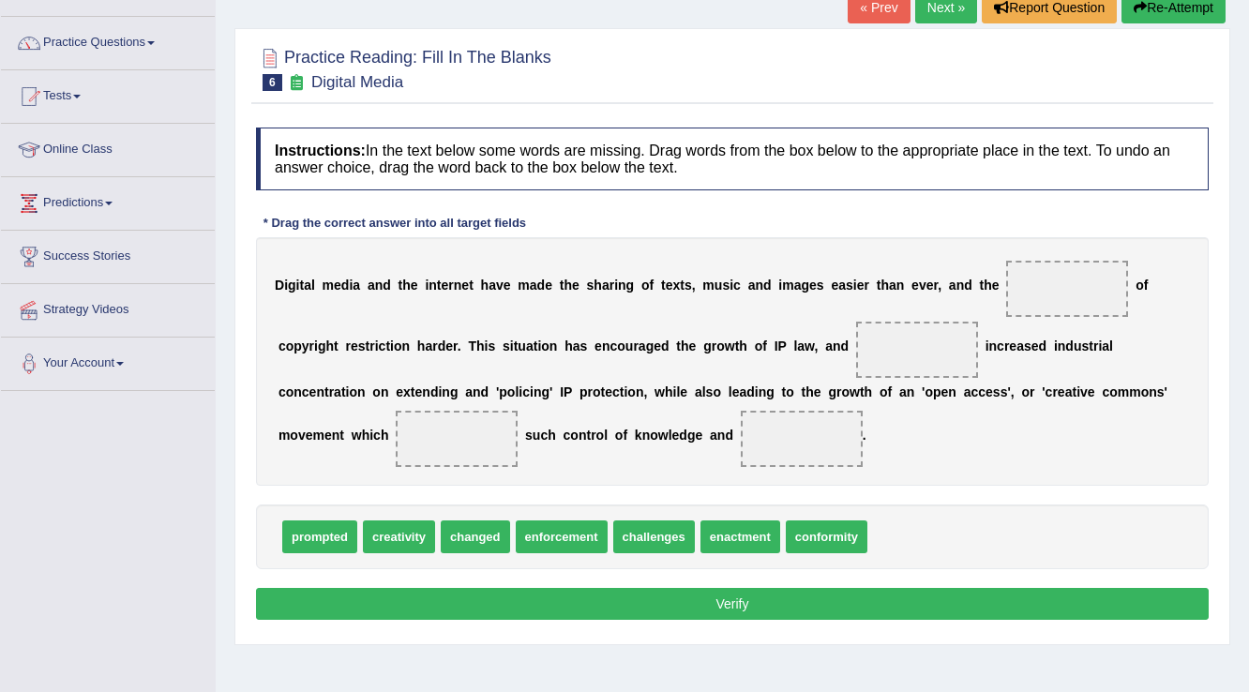
scroll to position [150, 0]
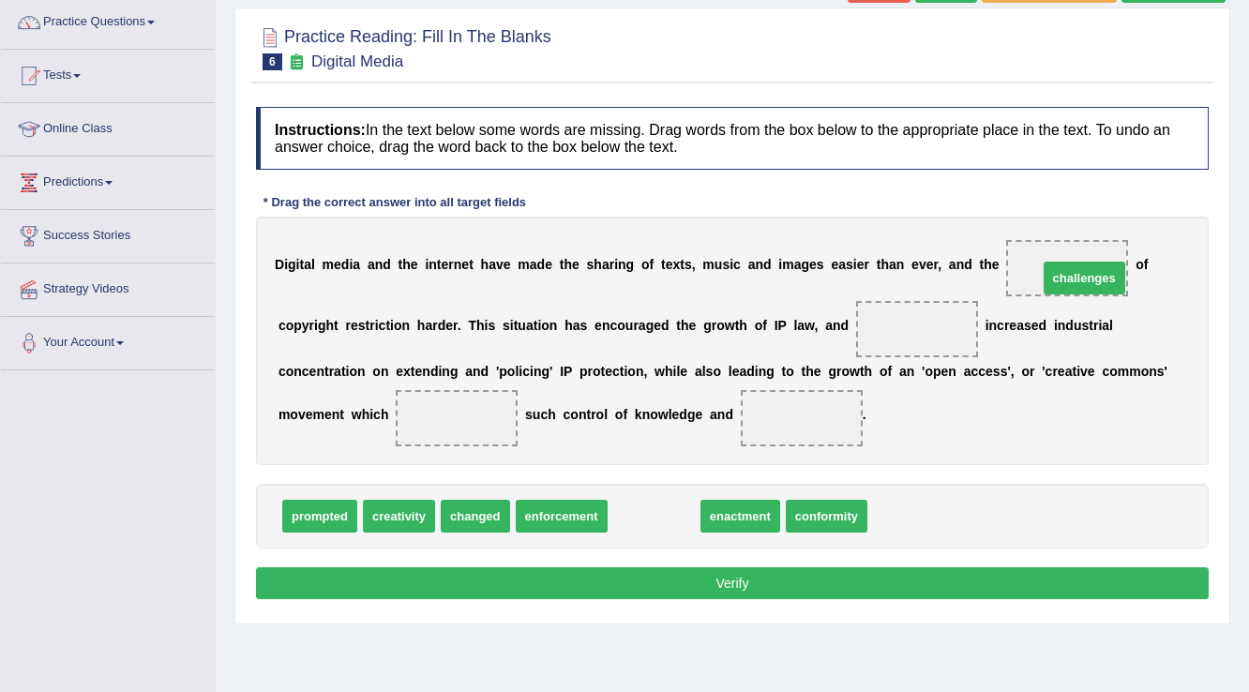
drag, startPoint x: 659, startPoint y: 513, endPoint x: 1090, endPoint y: 275, distance: 491.9
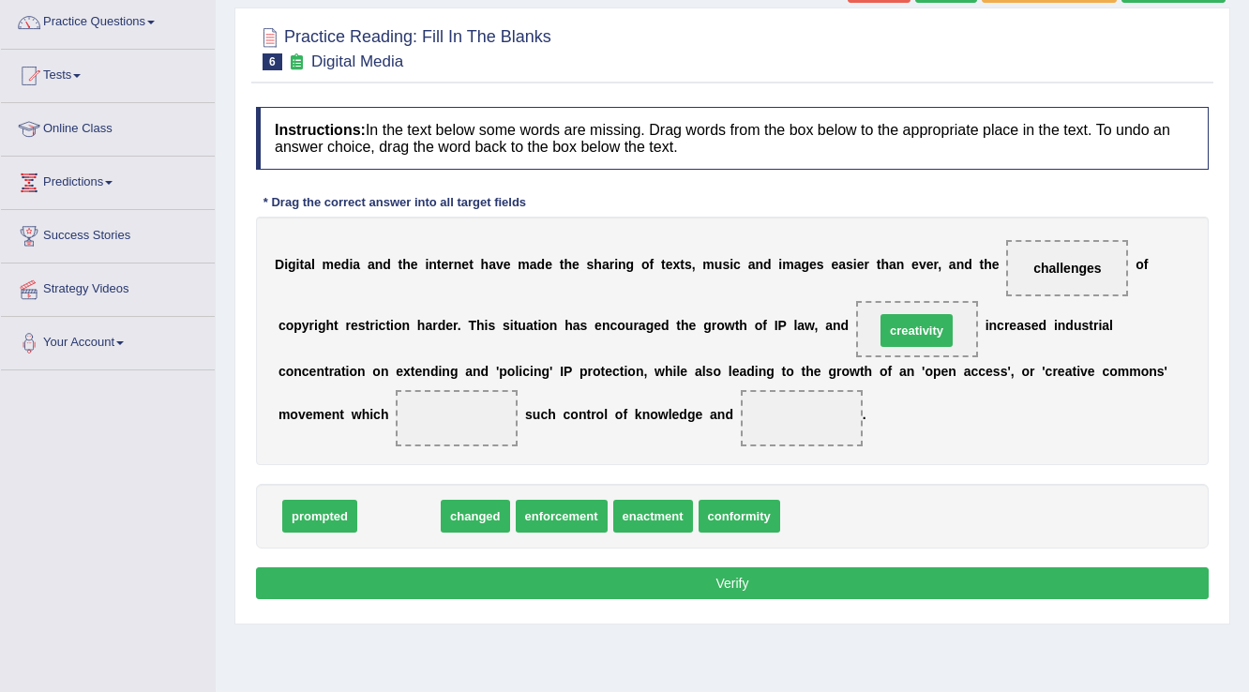
drag, startPoint x: 405, startPoint y: 506, endPoint x: 925, endPoint y: 322, distance: 551.3
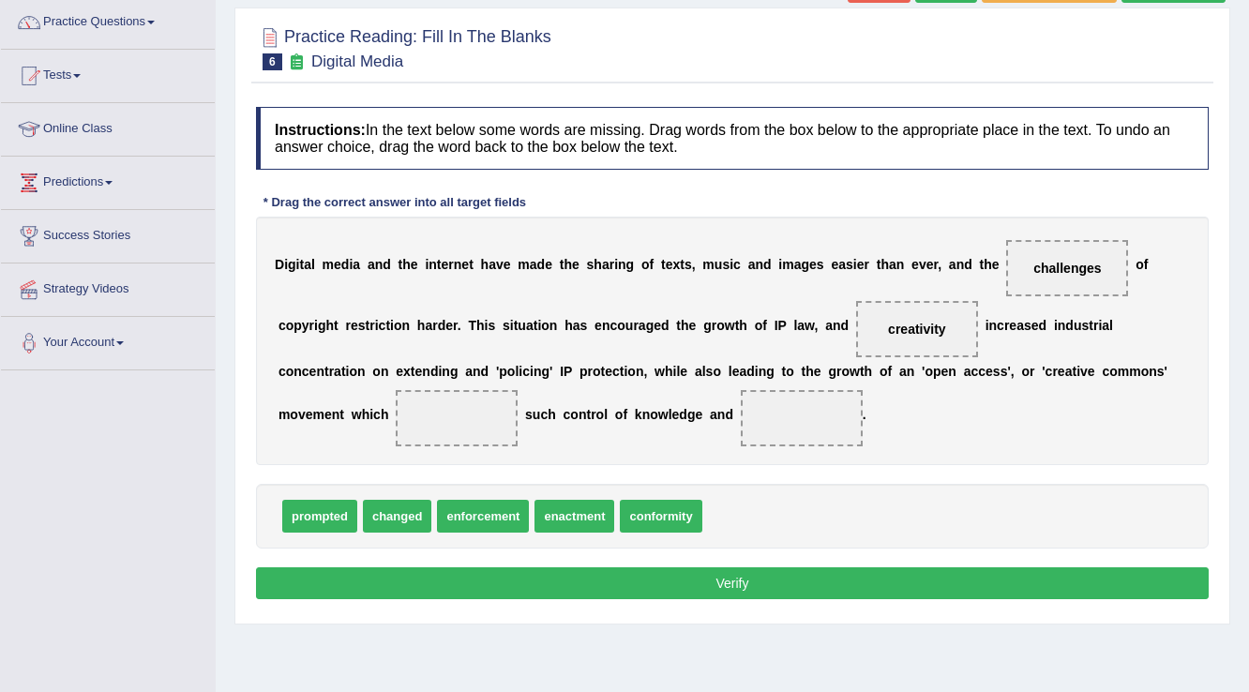
drag, startPoint x: 1066, startPoint y: 255, endPoint x: 926, endPoint y: 251, distance: 139.8
click at [925, 251] on div "D i g i t a l m e d i a a n d t h e i n t e r n e t h a v e m a d e t h e s h a…" at bounding box center [732, 341] width 953 height 248
drag, startPoint x: 1066, startPoint y: 263, endPoint x: 809, endPoint y: 413, distance: 297.5
drag, startPoint x: 413, startPoint y: 512, endPoint x: 1068, endPoint y: 277, distance: 696.4
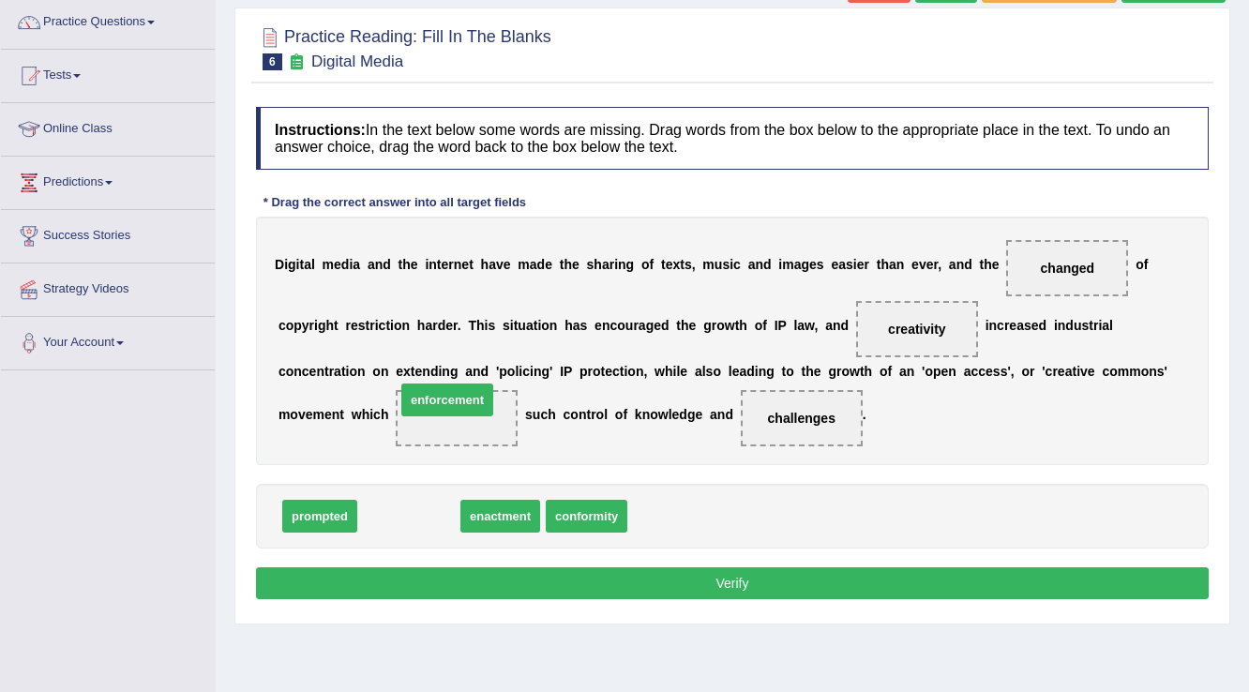
drag, startPoint x: 443, startPoint y: 519, endPoint x: 481, endPoint y: 403, distance: 122.5
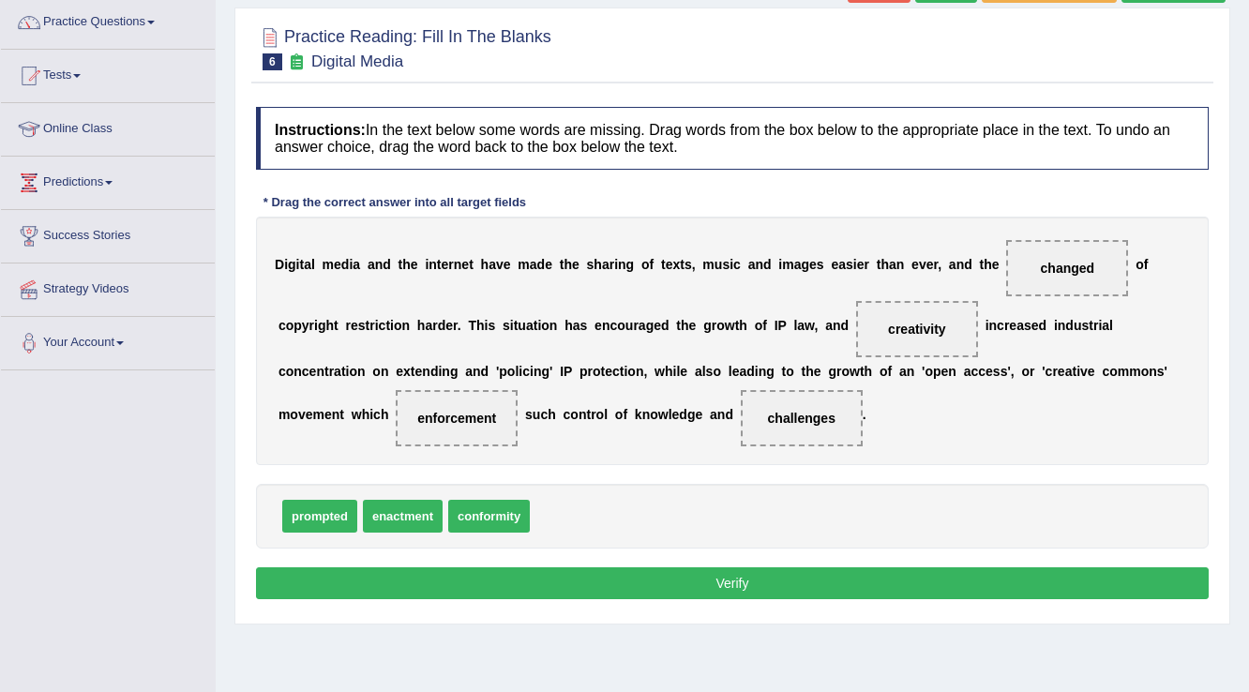
click at [735, 576] on button "Verify" at bounding box center [732, 583] width 953 height 32
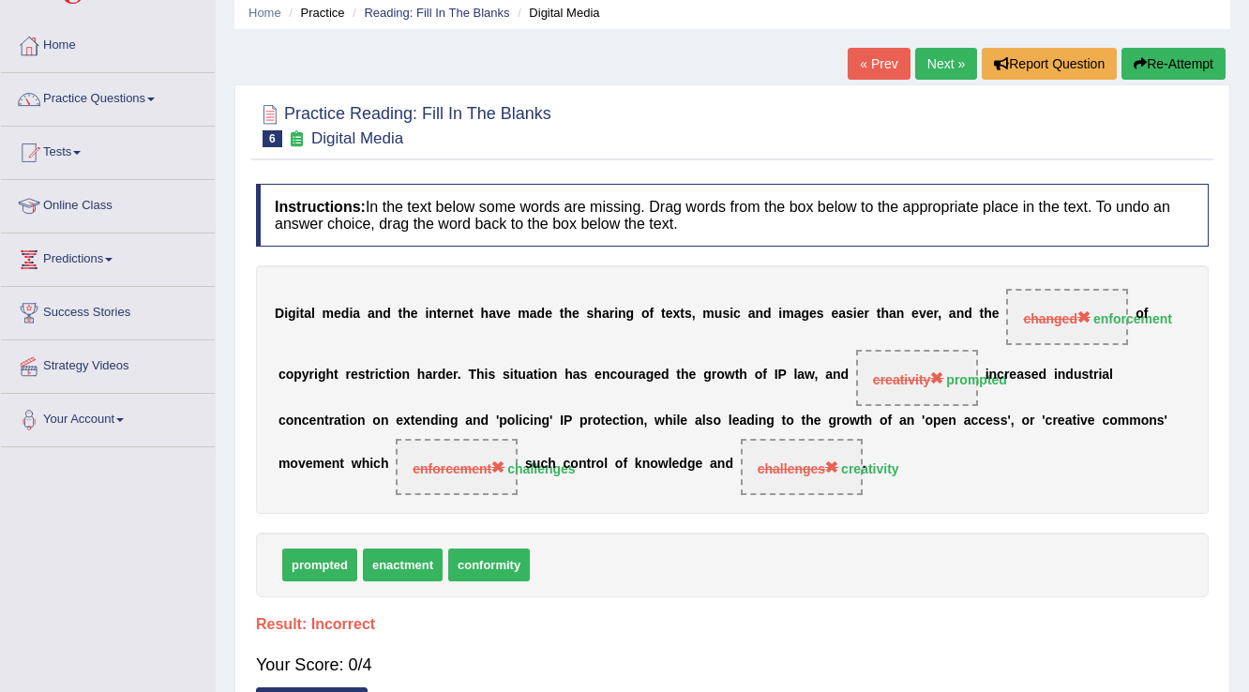
scroll to position [0, 0]
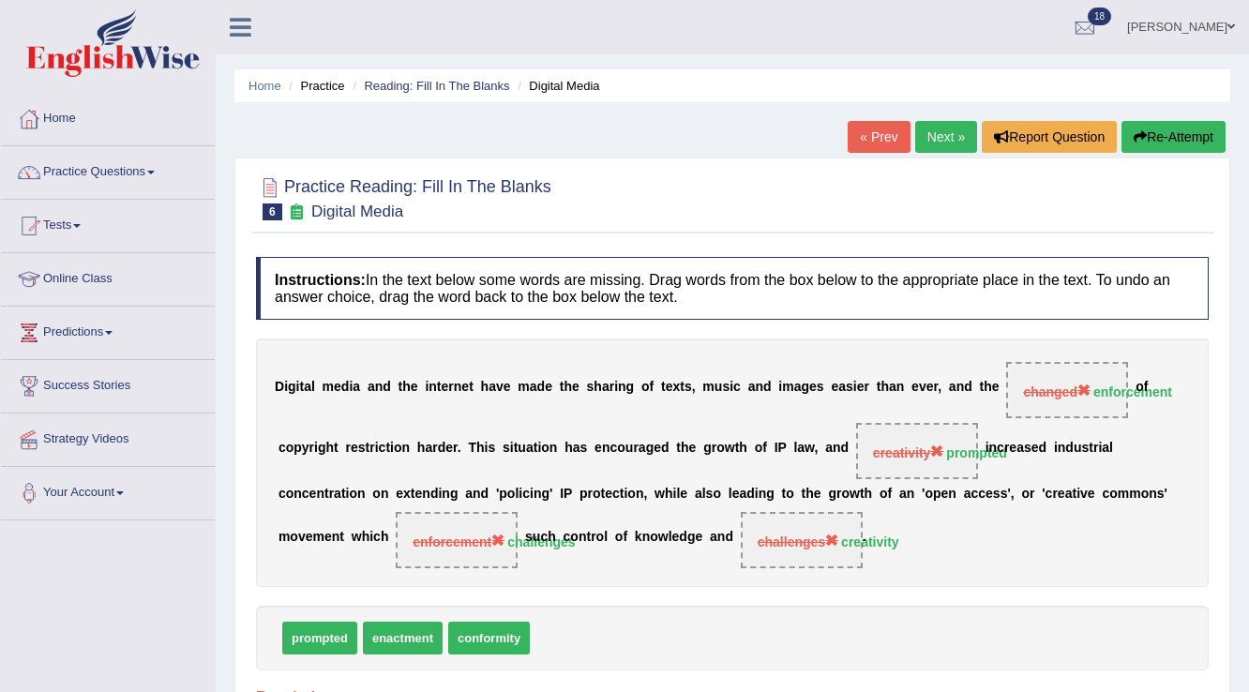
click at [942, 128] on link "Next »" at bounding box center [946, 137] width 62 height 32
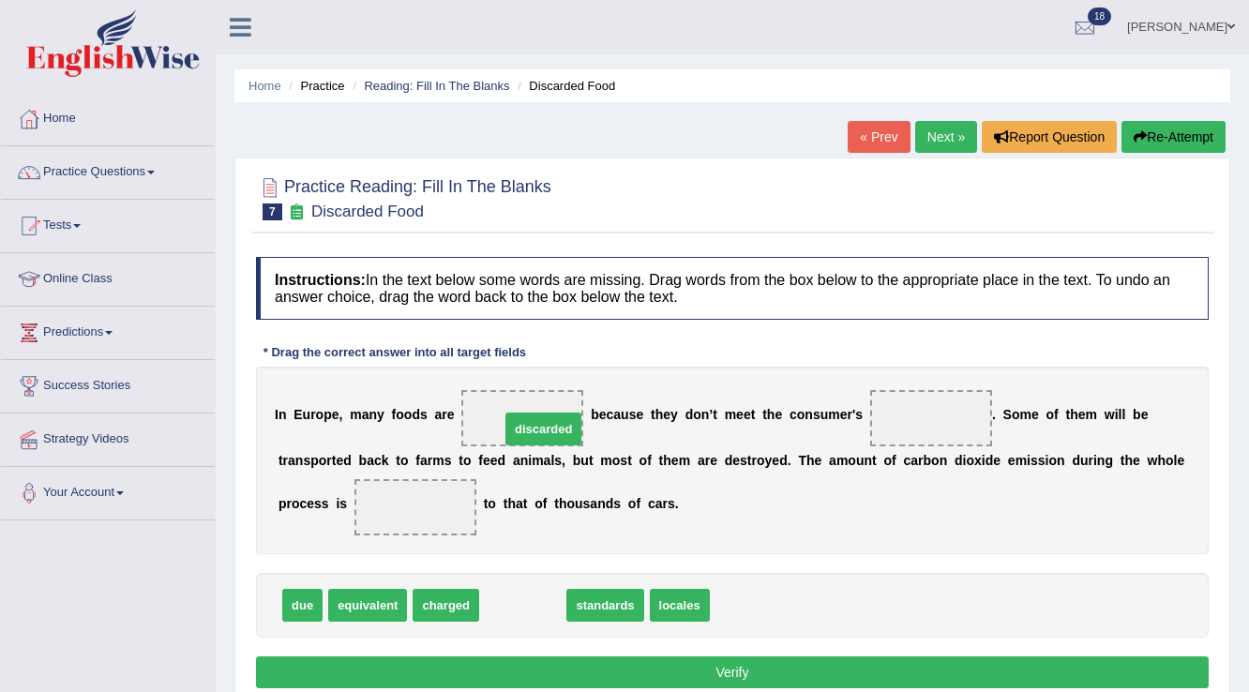
drag, startPoint x: 519, startPoint y: 615, endPoint x: 540, endPoint y: 439, distance: 177.5
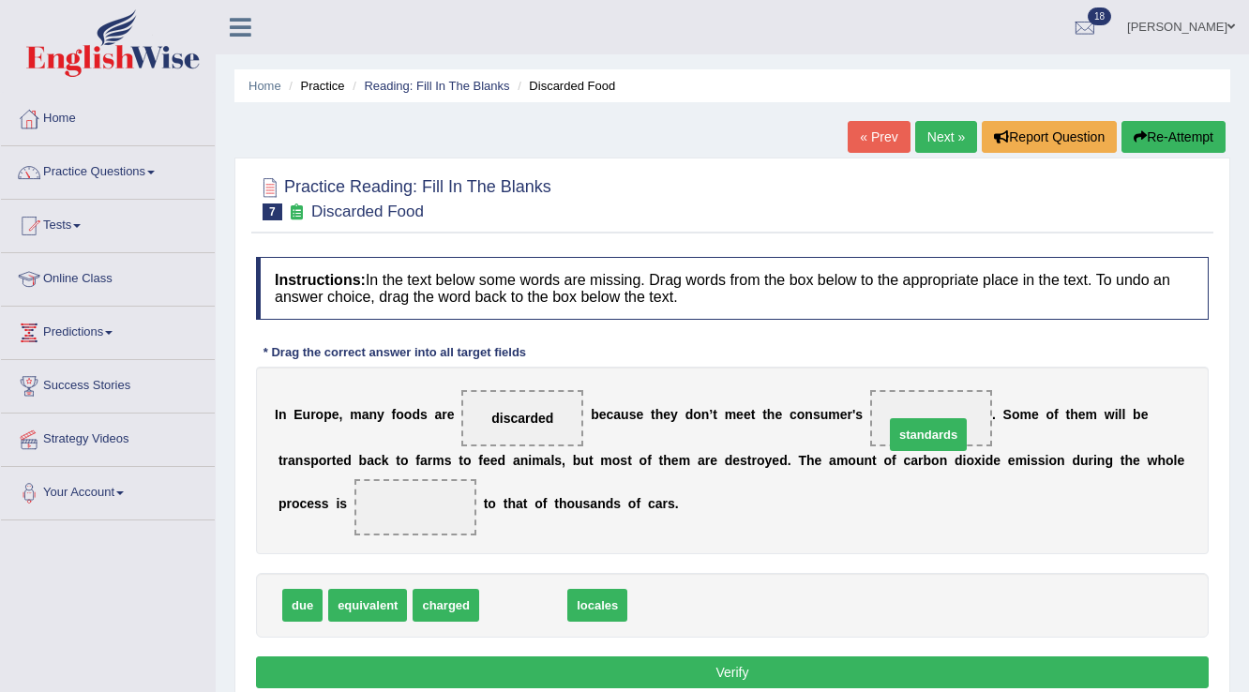
drag, startPoint x: 525, startPoint y: 602, endPoint x: 930, endPoint y: 431, distance: 439.6
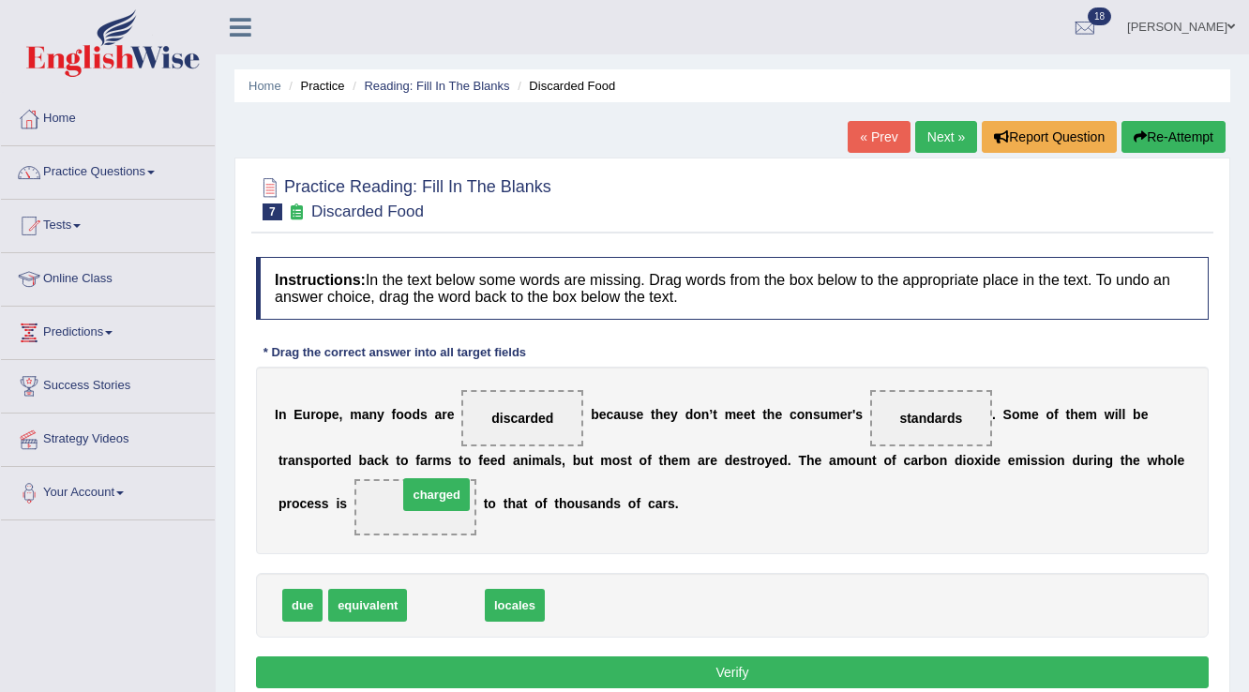
drag, startPoint x: 446, startPoint y: 604, endPoint x: 437, endPoint y: 493, distance: 111.0
click at [668, 676] on button "Verify" at bounding box center [732, 672] width 953 height 32
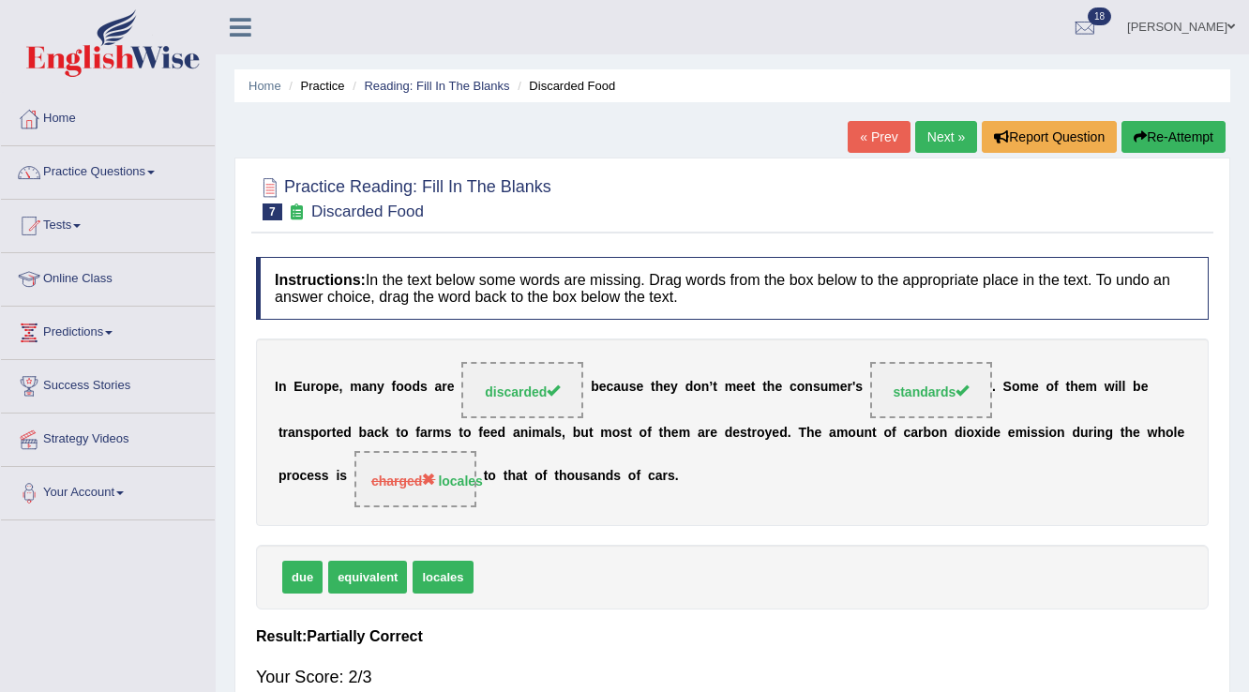
click at [951, 131] on link "Next »" at bounding box center [946, 137] width 62 height 32
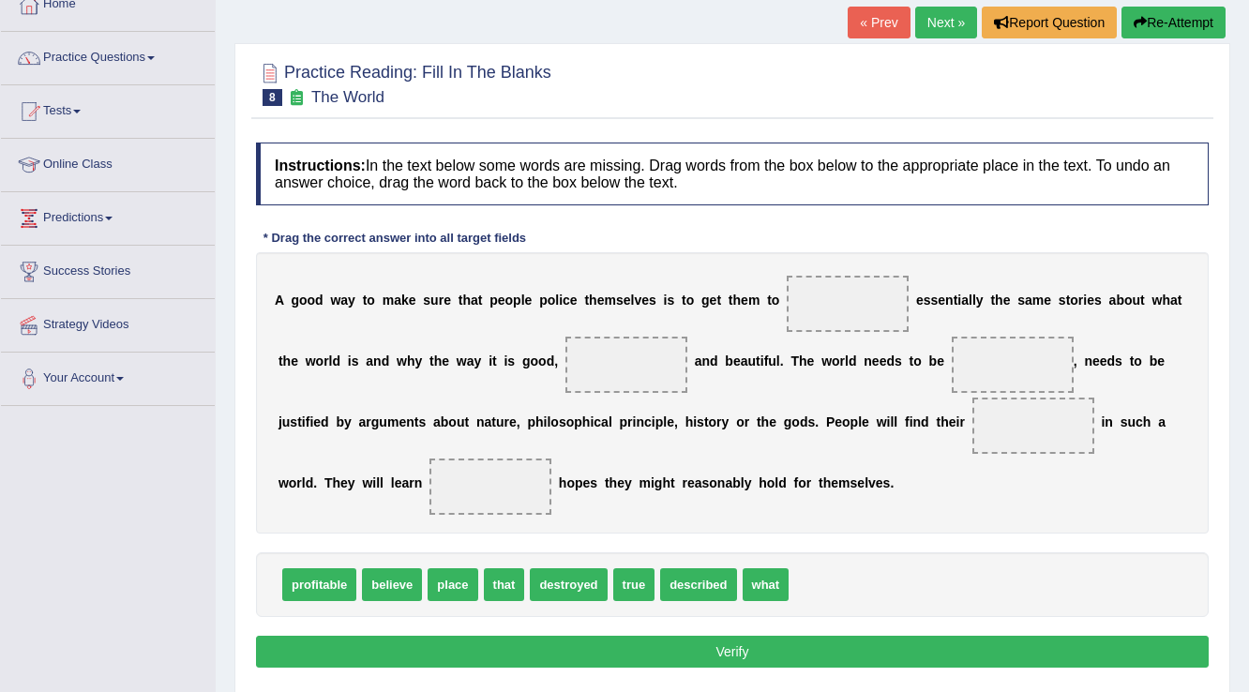
scroll to position [150, 0]
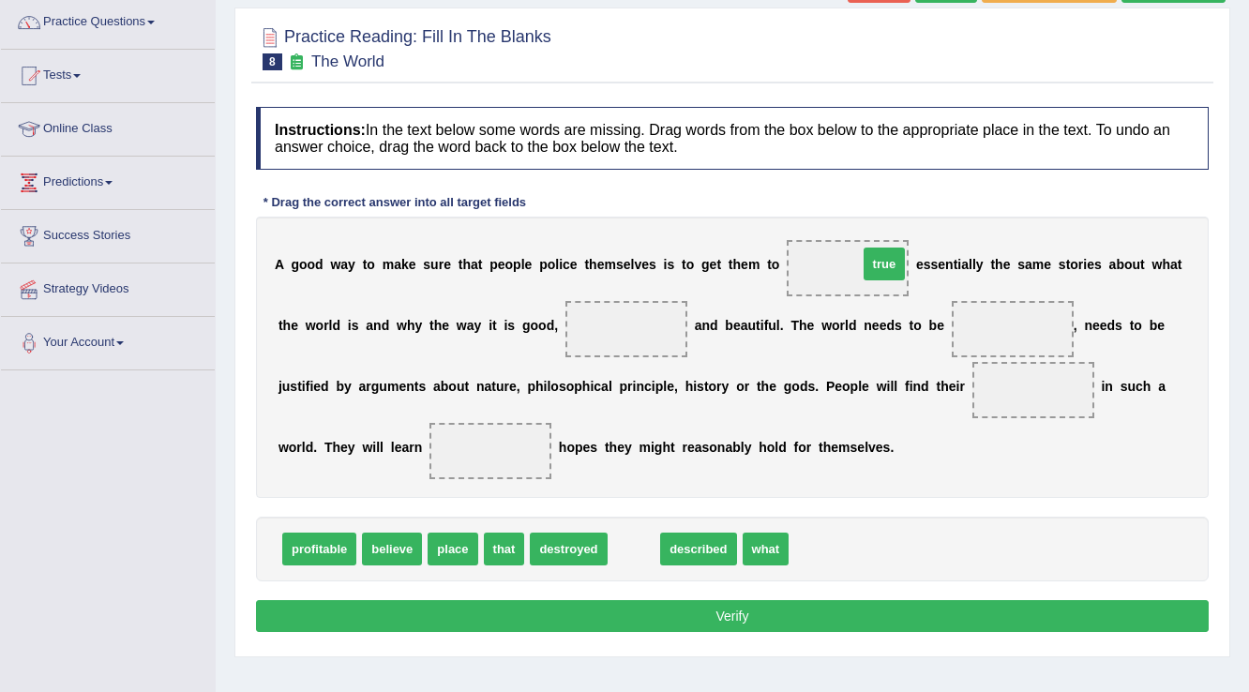
drag, startPoint x: 624, startPoint y: 548, endPoint x: 875, endPoint y: 263, distance: 379.4
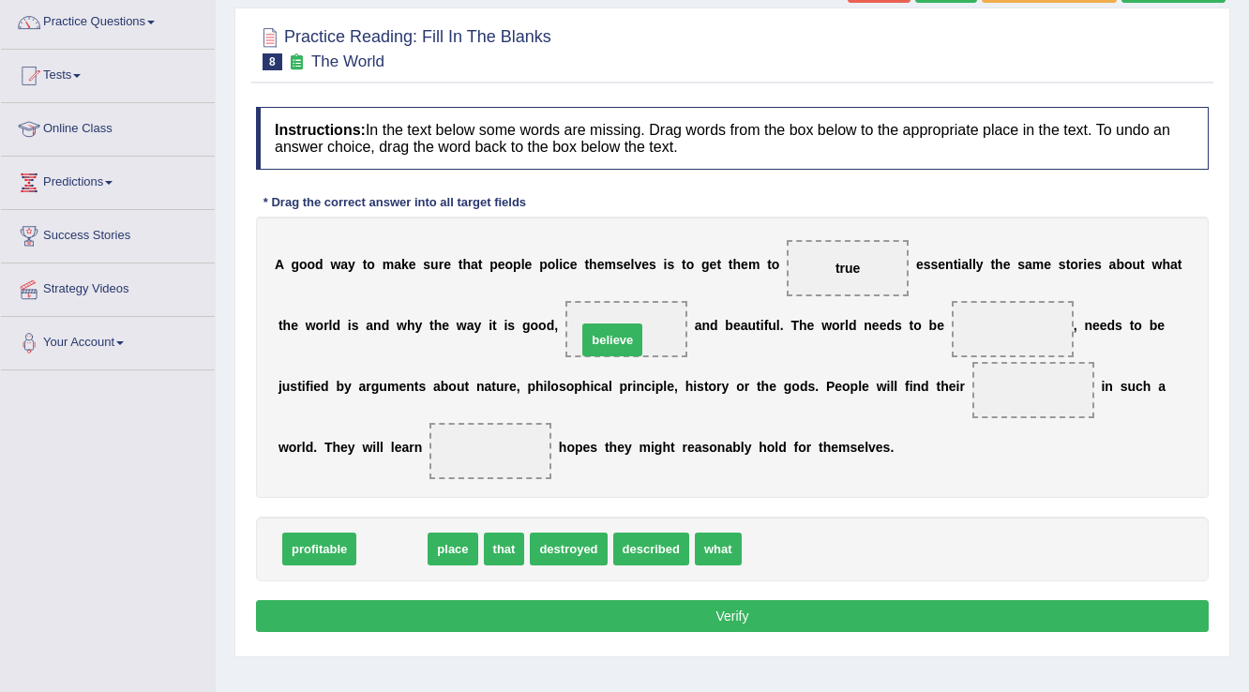
drag, startPoint x: 399, startPoint y: 545, endPoint x: 619, endPoint y: 336, distance: 303.8
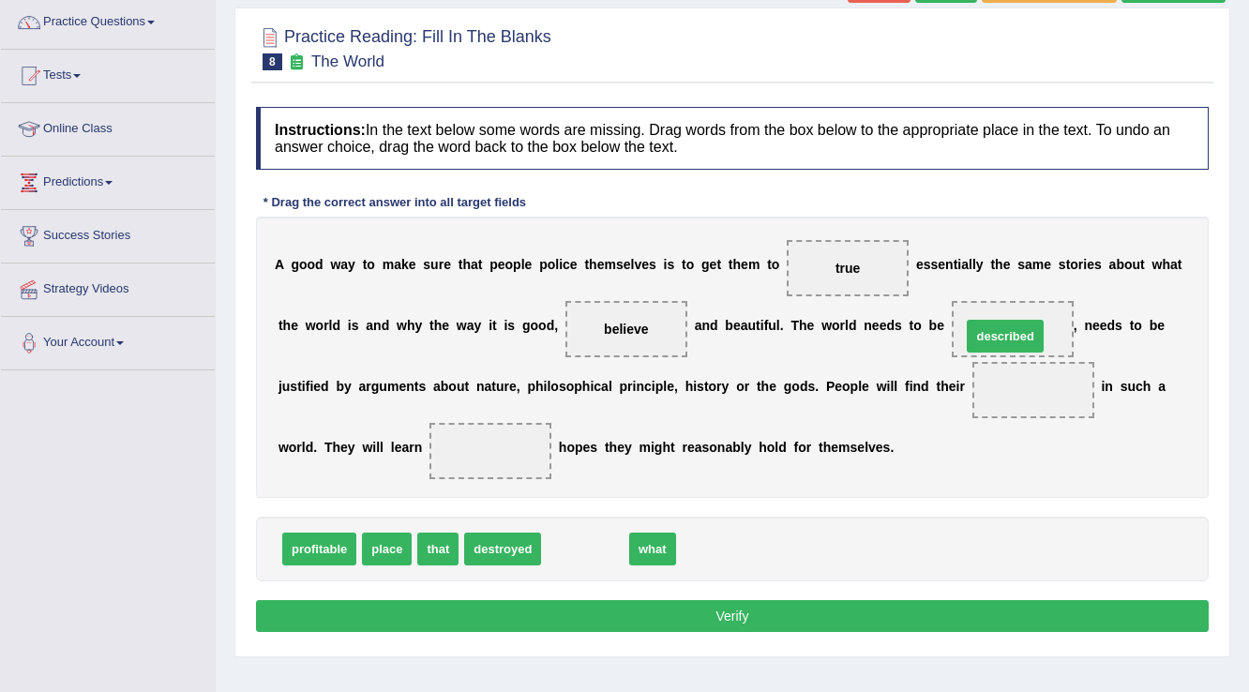
drag, startPoint x: 600, startPoint y: 549, endPoint x: 1020, endPoint y: 337, distance: 470.9
drag, startPoint x: 577, startPoint y: 550, endPoint x: 1020, endPoint y: 397, distance: 469.4
click at [1023, 383] on span "what" at bounding box center [1033, 390] width 30 height 15
drag, startPoint x: 1023, startPoint y: 382, endPoint x: 474, endPoint y: 438, distance: 552.3
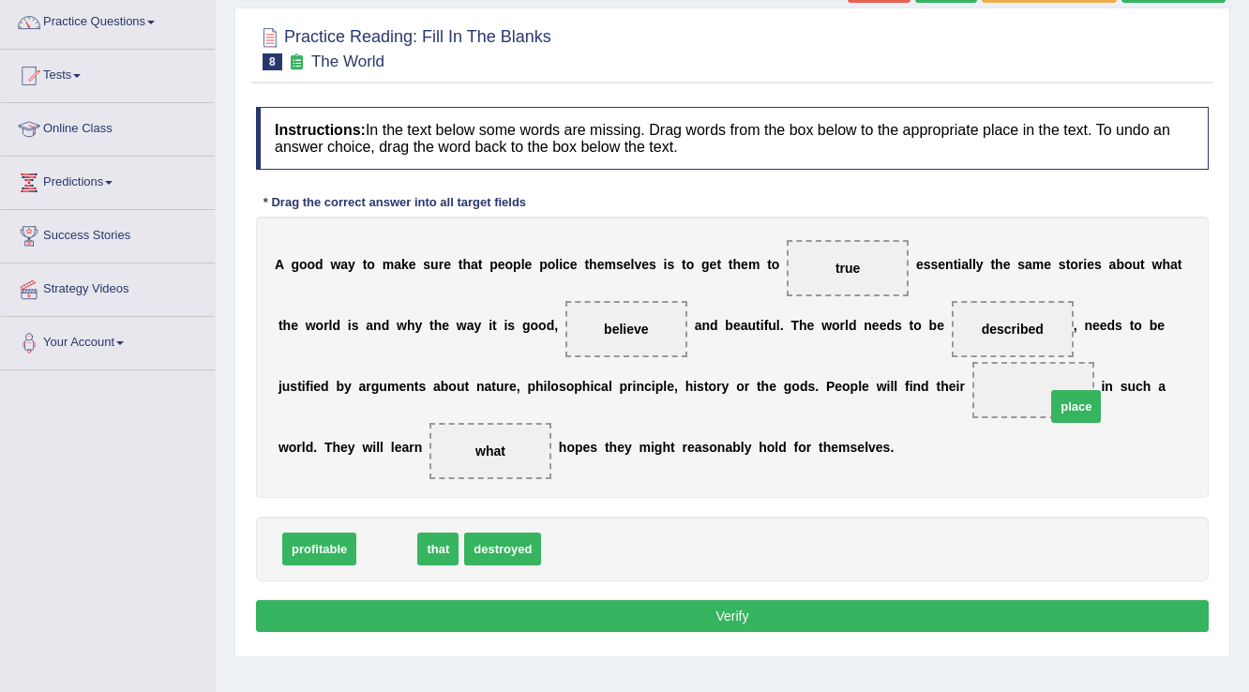
drag, startPoint x: 384, startPoint y: 537, endPoint x: 1073, endPoint y: 395, distance: 703.8
click at [762, 618] on button "Verify" at bounding box center [732, 616] width 953 height 32
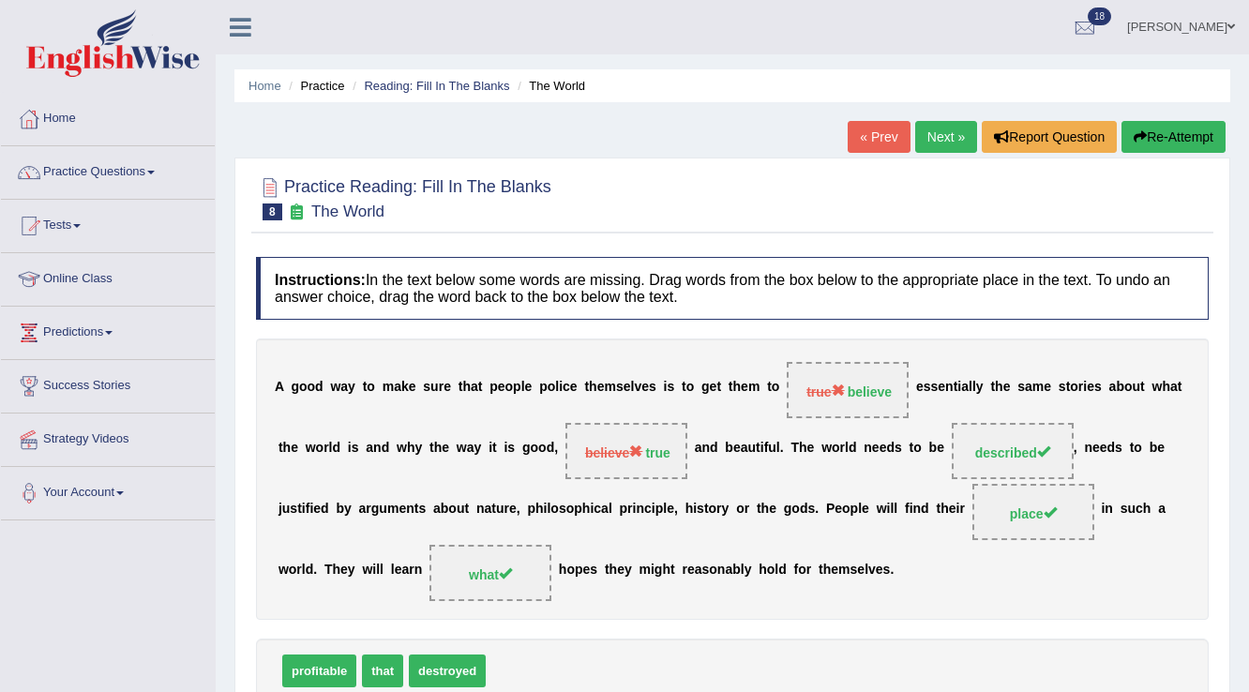
scroll to position [0, 0]
click at [943, 128] on link "Next »" at bounding box center [946, 137] width 62 height 32
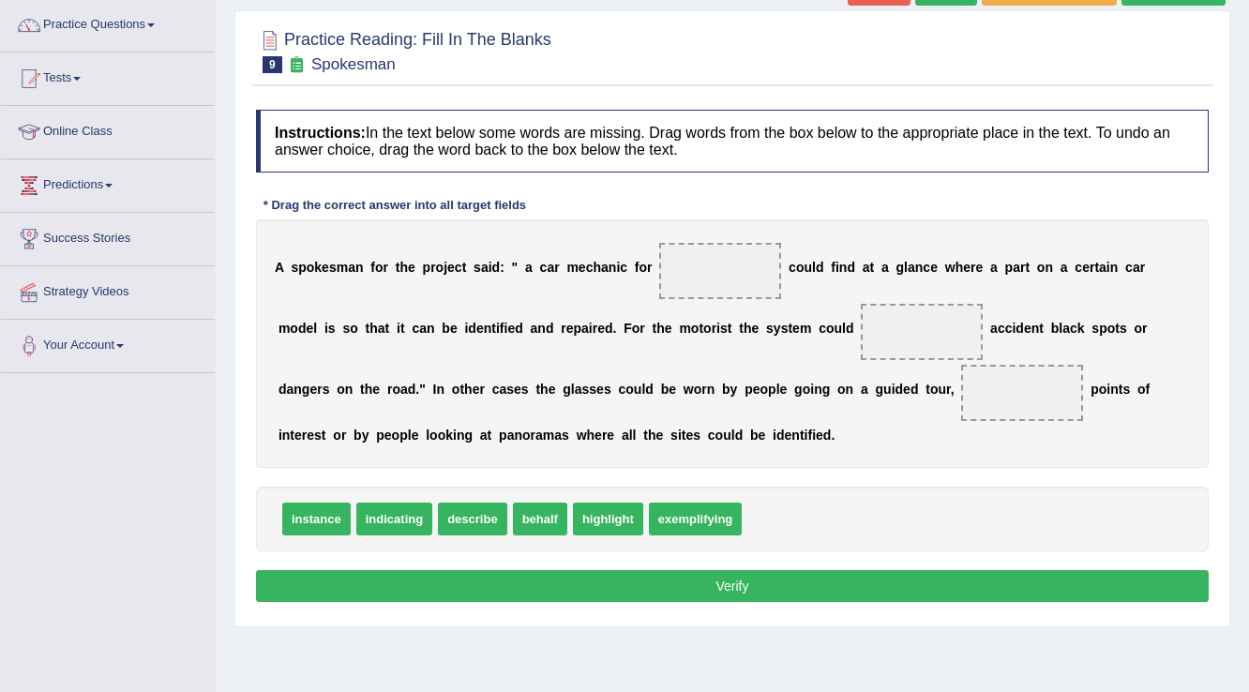
scroll to position [150, 0]
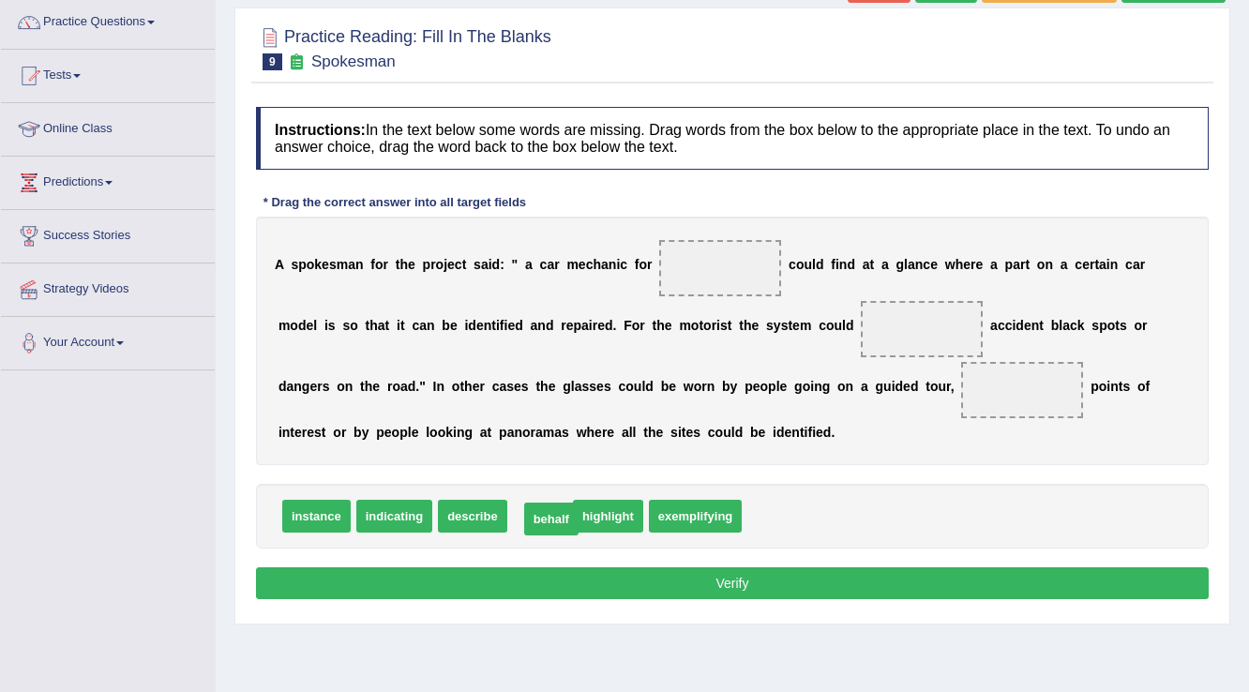
drag, startPoint x: 550, startPoint y: 509, endPoint x: 562, endPoint y: 512, distance: 11.6
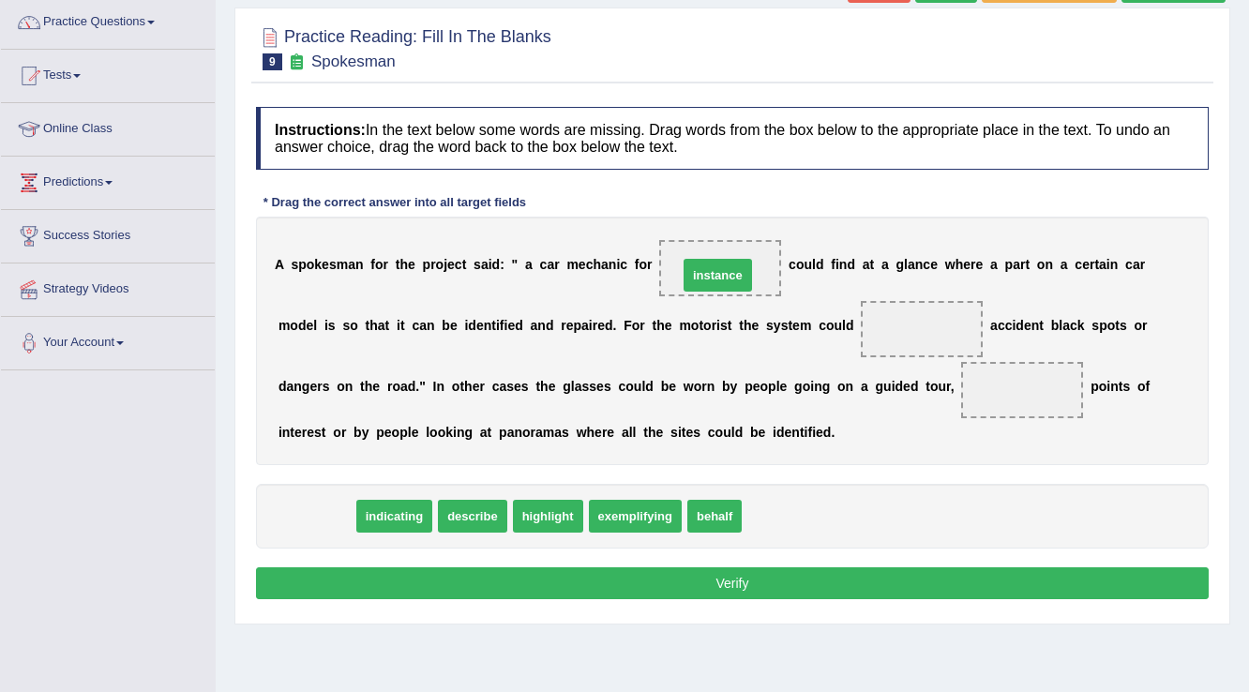
drag, startPoint x: 339, startPoint y: 519, endPoint x: 741, endPoint y: 278, distance: 468.1
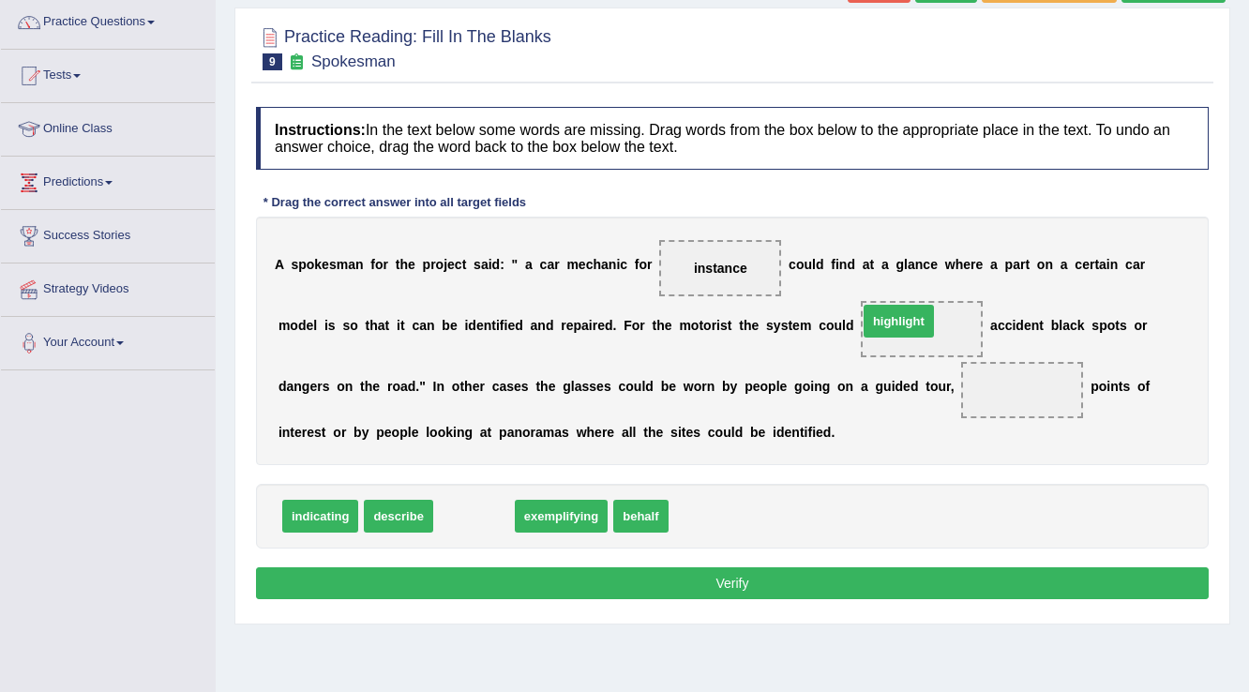
drag, startPoint x: 467, startPoint y: 518, endPoint x: 895, endPoint y: 323, distance: 469.6
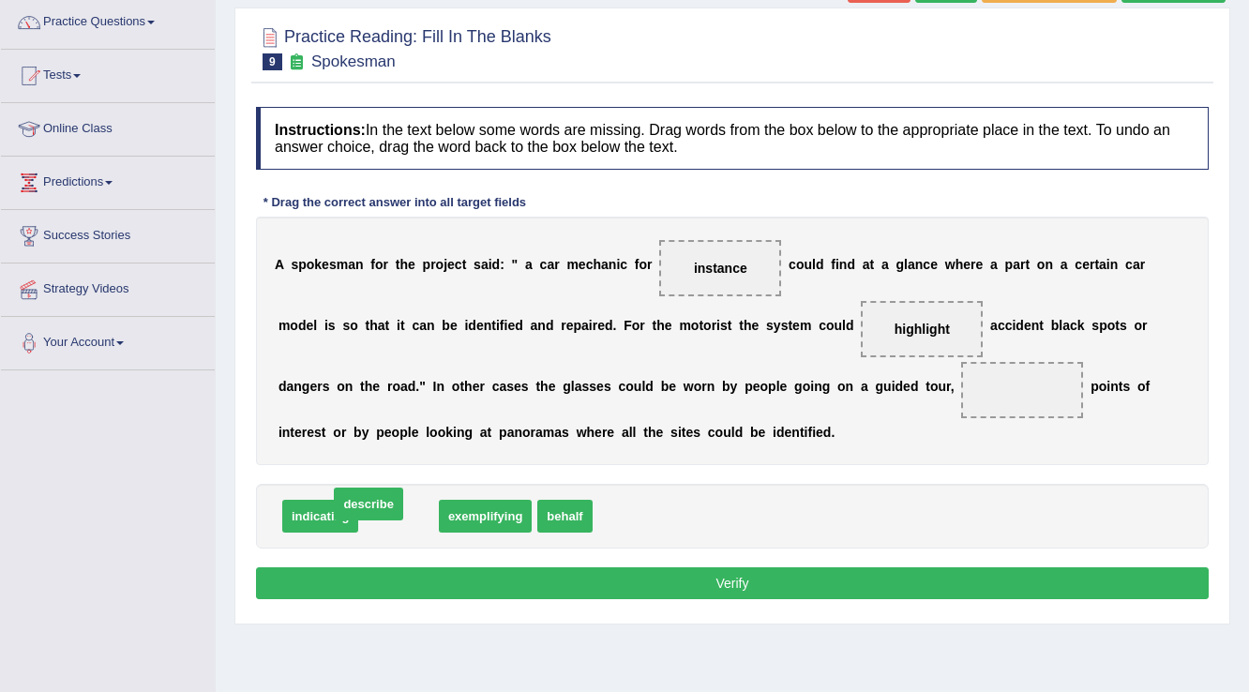
drag, startPoint x: 402, startPoint y: 512, endPoint x: 373, endPoint y: 498, distance: 32.3
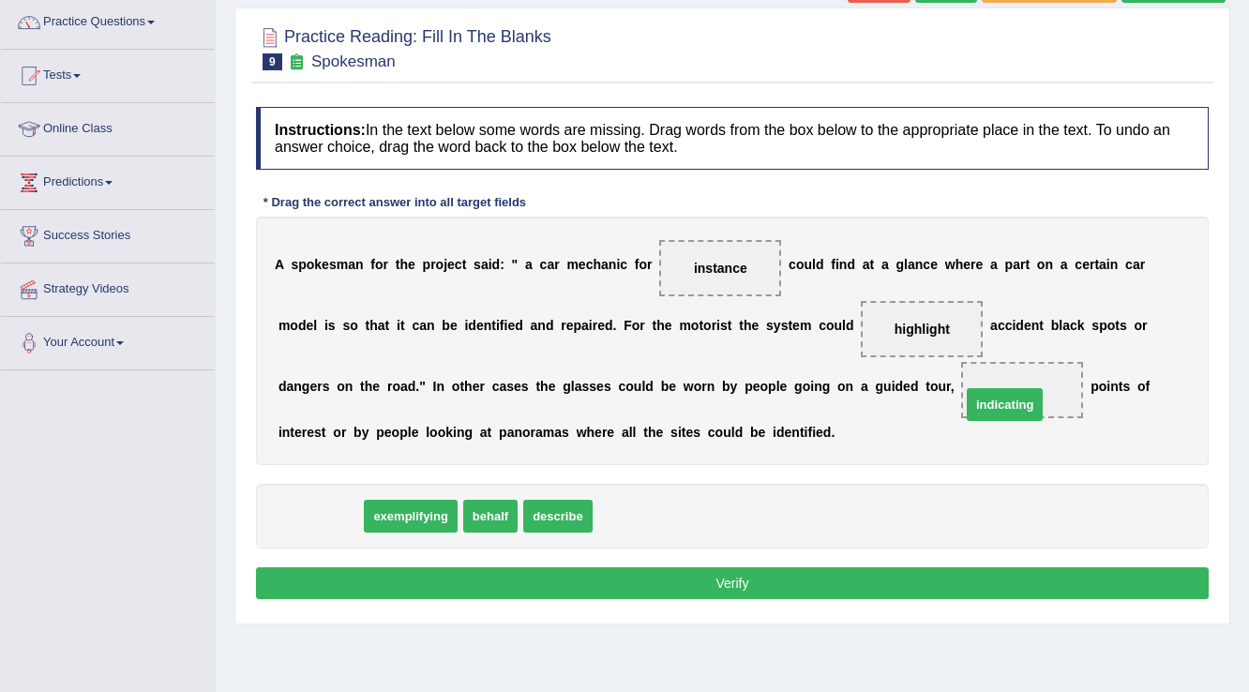
drag, startPoint x: 294, startPoint y: 517, endPoint x: 979, endPoint y: 405, distance: 693.5
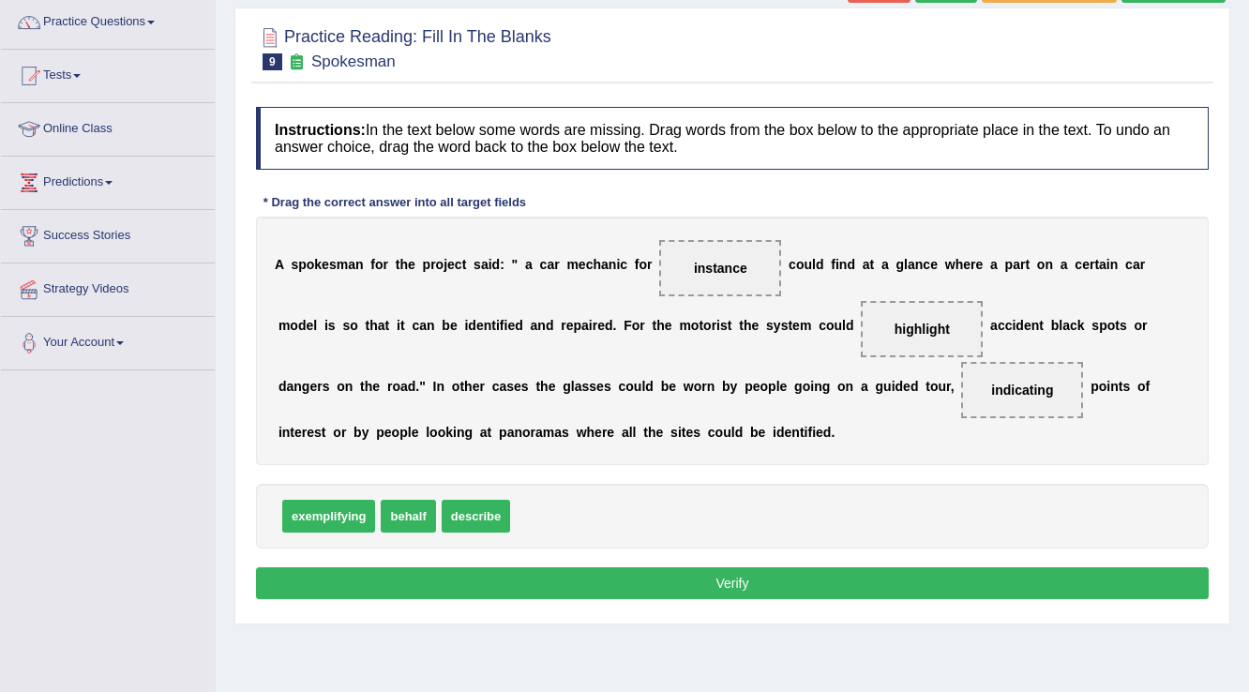
click at [849, 587] on button "Verify" at bounding box center [732, 583] width 953 height 32
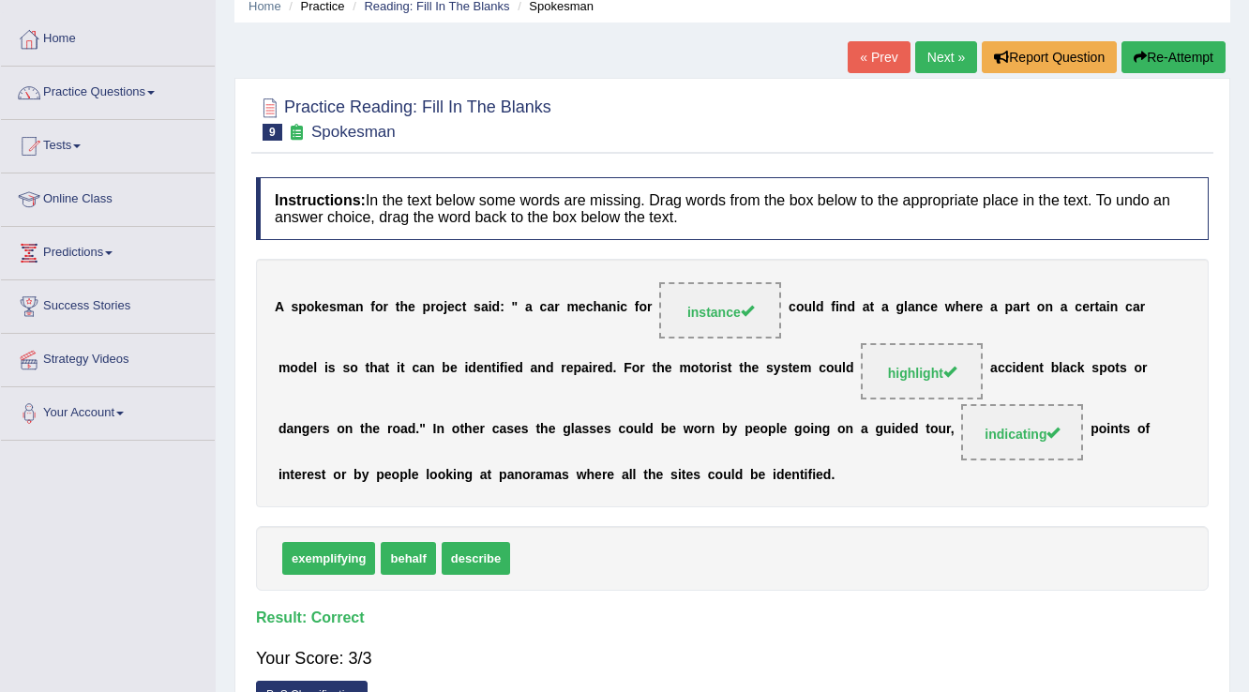
scroll to position [0, 0]
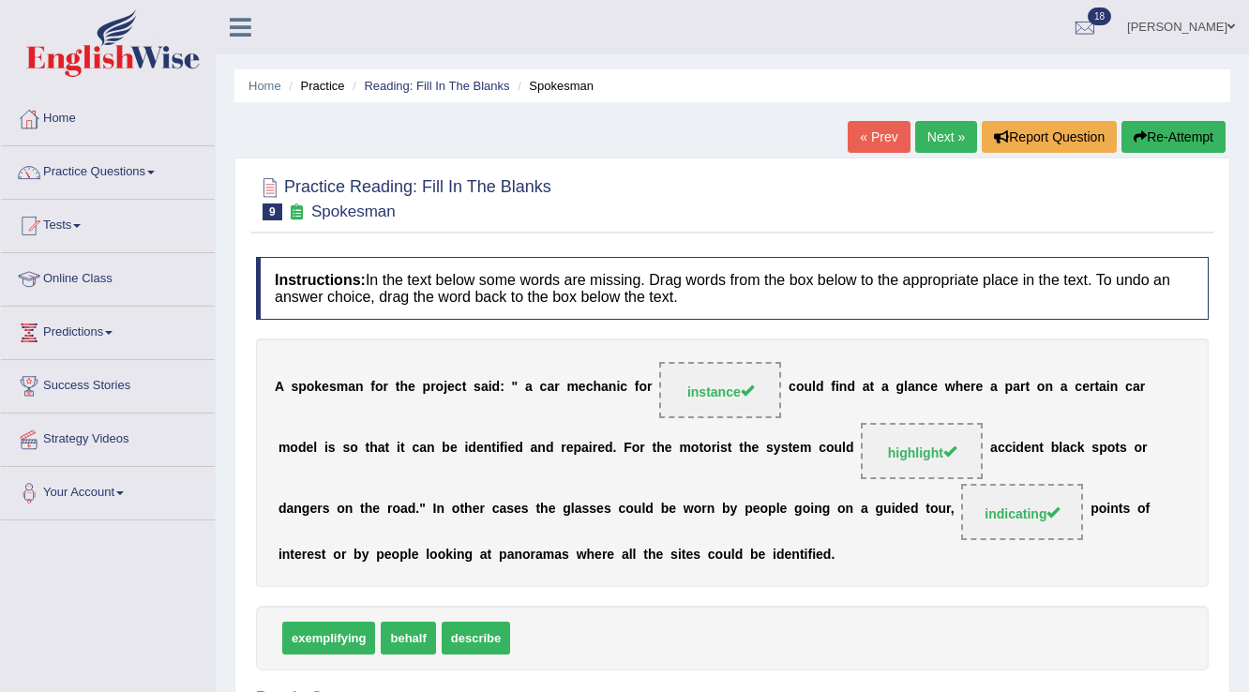
click at [947, 128] on link "Next »" at bounding box center [946, 137] width 62 height 32
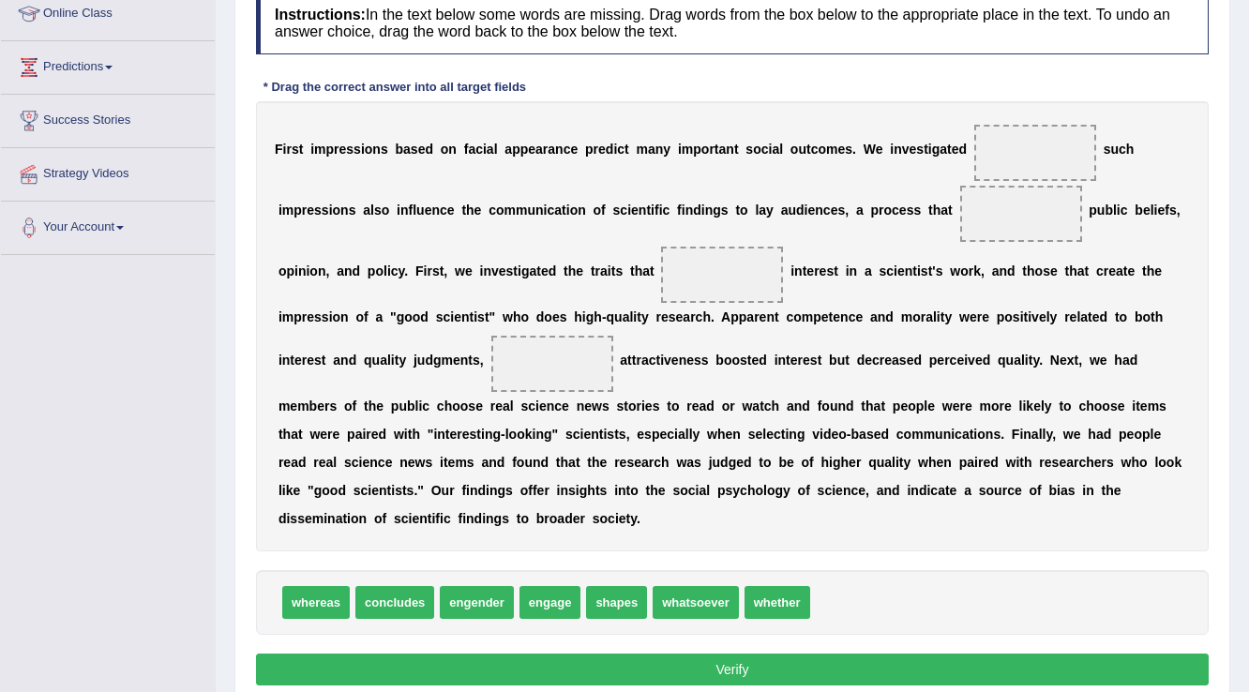
scroll to position [300, 0]
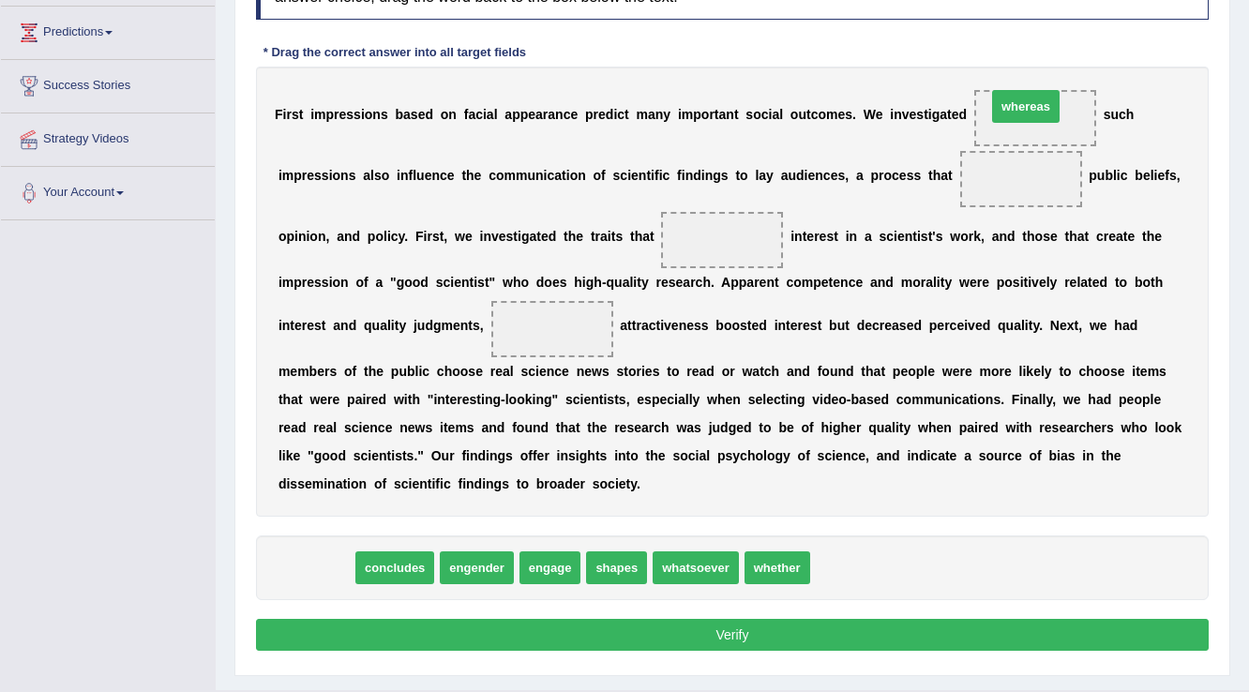
drag, startPoint x: 329, startPoint y: 574, endPoint x: 1039, endPoint y: 113, distance: 846.6
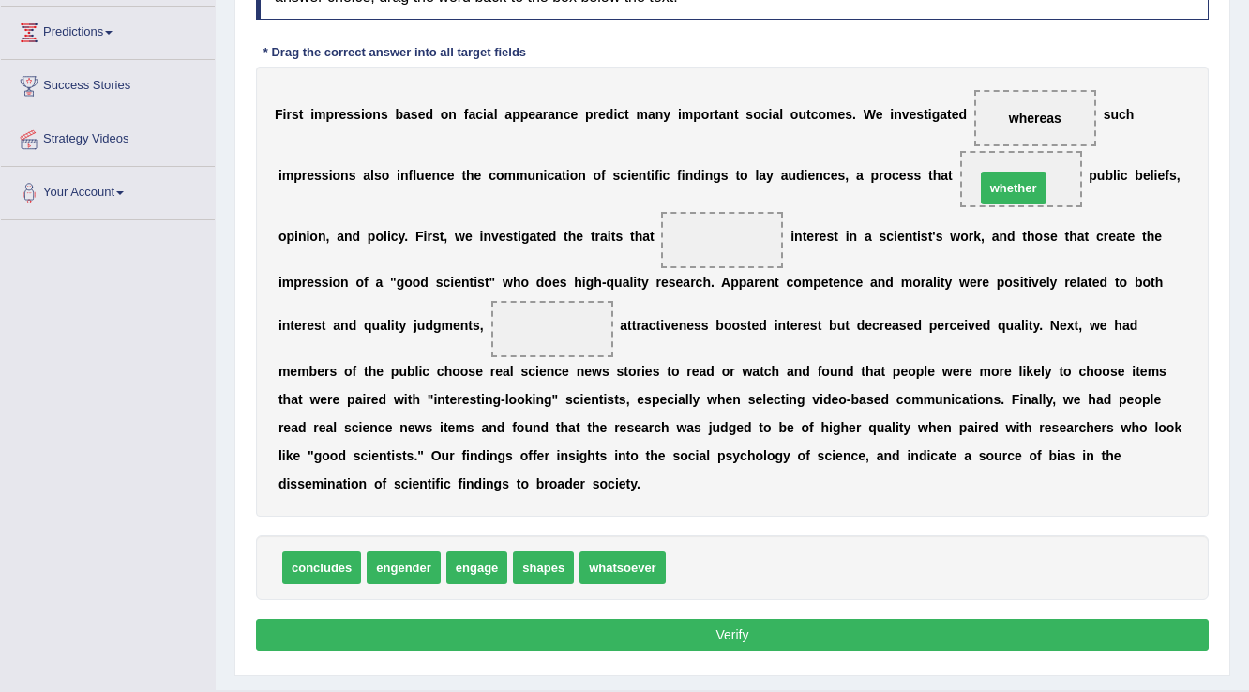
drag, startPoint x: 726, startPoint y: 563, endPoint x: 1035, endPoint y: 183, distance: 489.9
drag, startPoint x: 328, startPoint y: 569, endPoint x: 732, endPoint y: 249, distance: 515.3
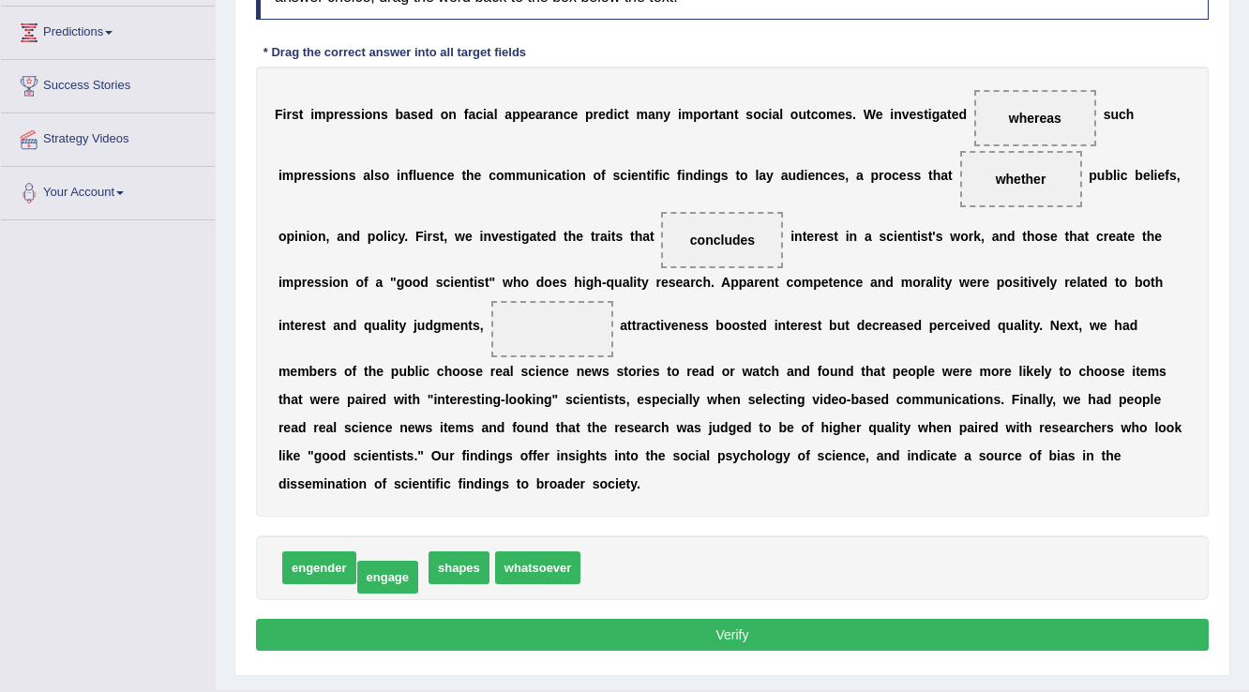
drag, startPoint x: 407, startPoint y: 567, endPoint x: 402, endPoint y: 577, distance: 10.5
drag, startPoint x: 395, startPoint y: 566, endPoint x: 566, endPoint y: 326, distance: 295.1
click at [735, 639] on button "Verify" at bounding box center [732, 635] width 953 height 32
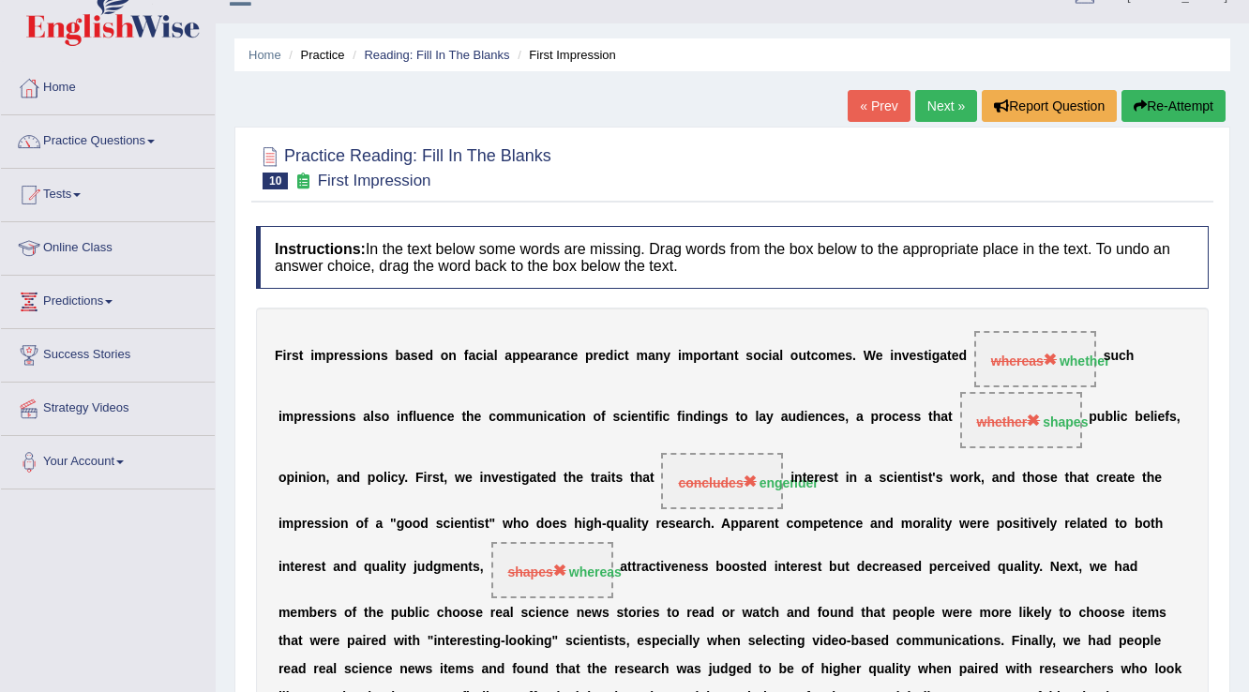
scroll to position [0, 0]
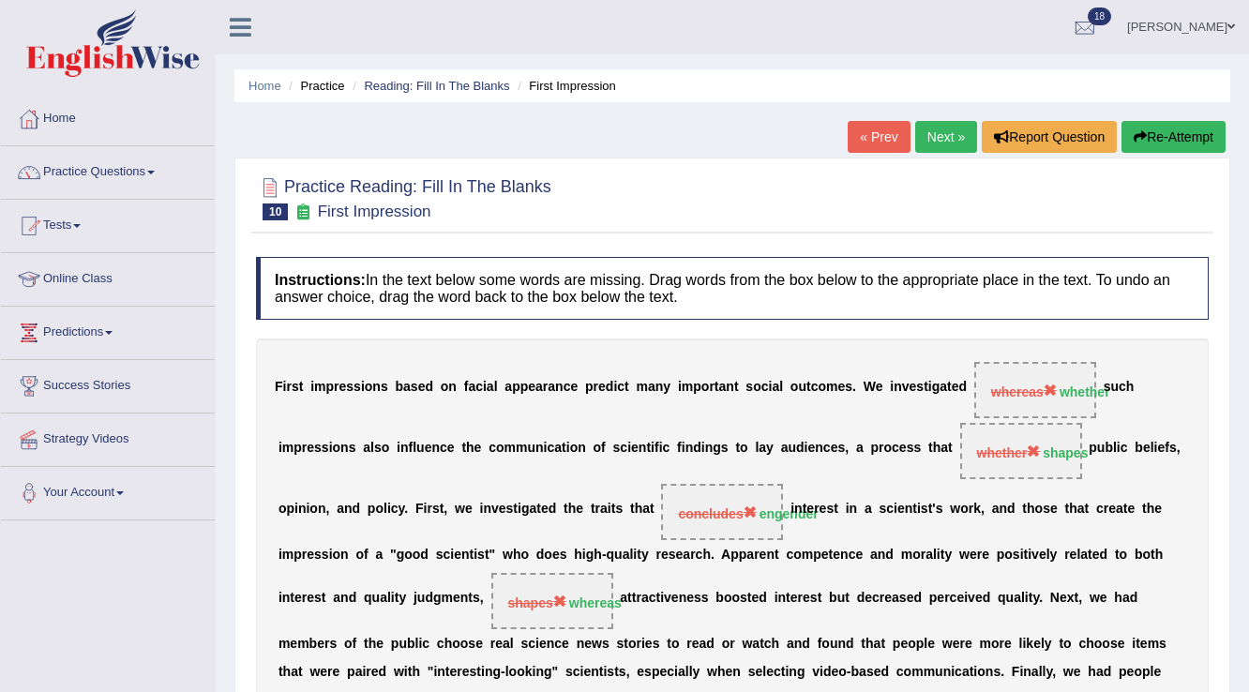
click at [938, 136] on link "Next »" at bounding box center [946, 137] width 62 height 32
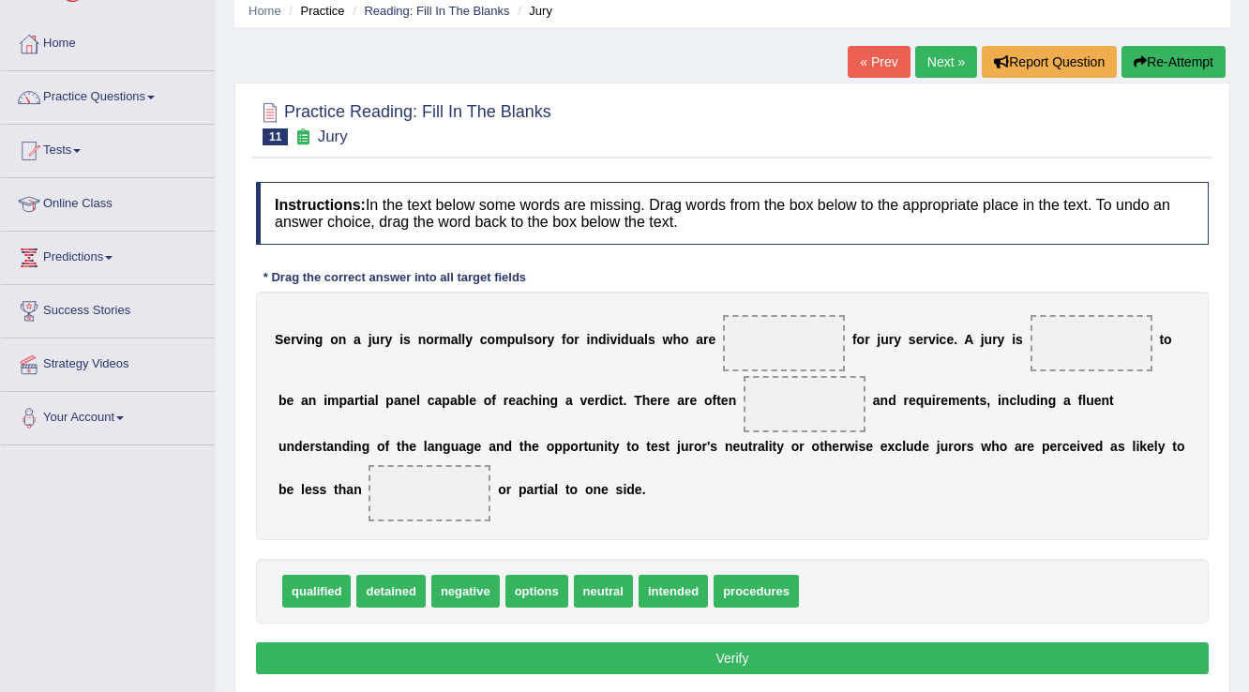
scroll to position [150, 0]
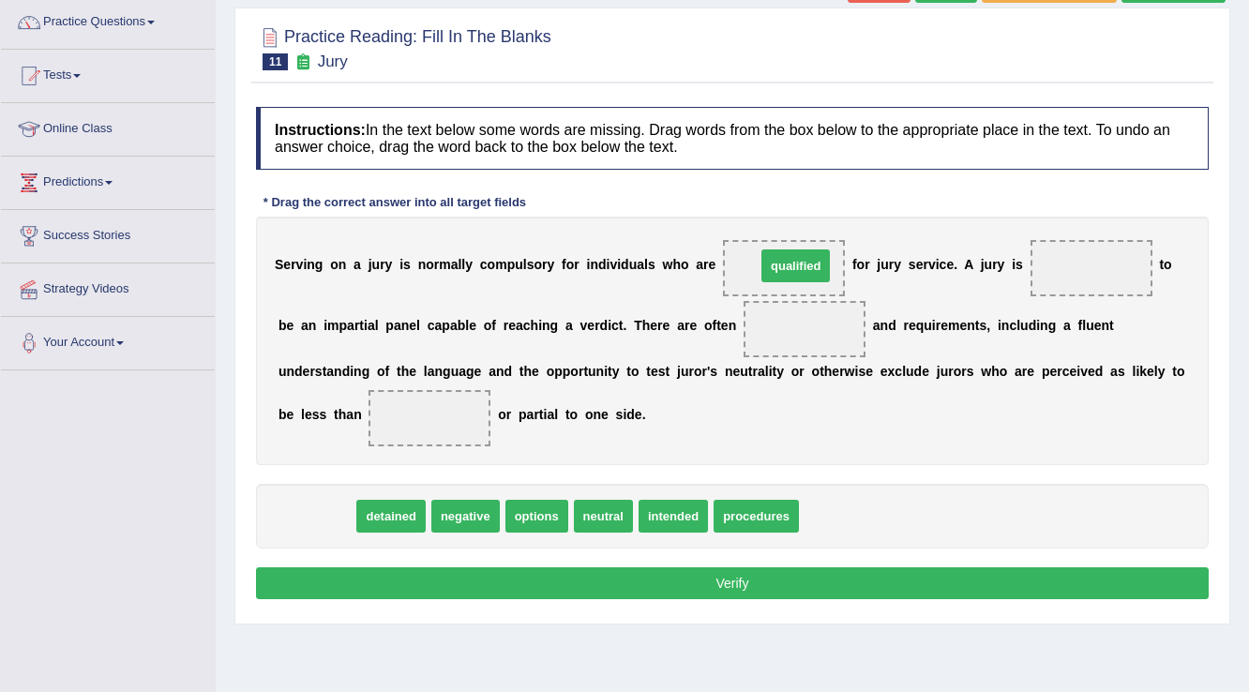
drag, startPoint x: 320, startPoint y: 515, endPoint x: 799, endPoint y: 264, distance: 540.6
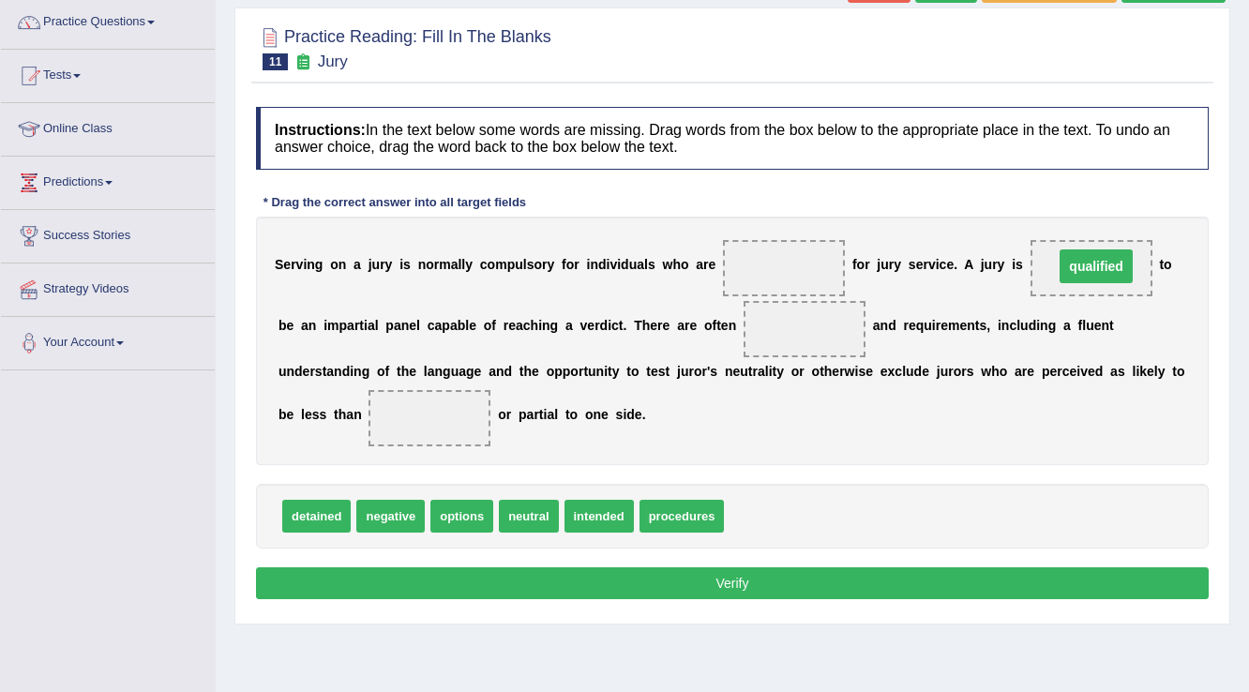
drag, startPoint x: 776, startPoint y: 258, endPoint x: 1089, endPoint y: 256, distance: 312.2
drag, startPoint x: 617, startPoint y: 518, endPoint x: 796, endPoint y: 272, distance: 304.0
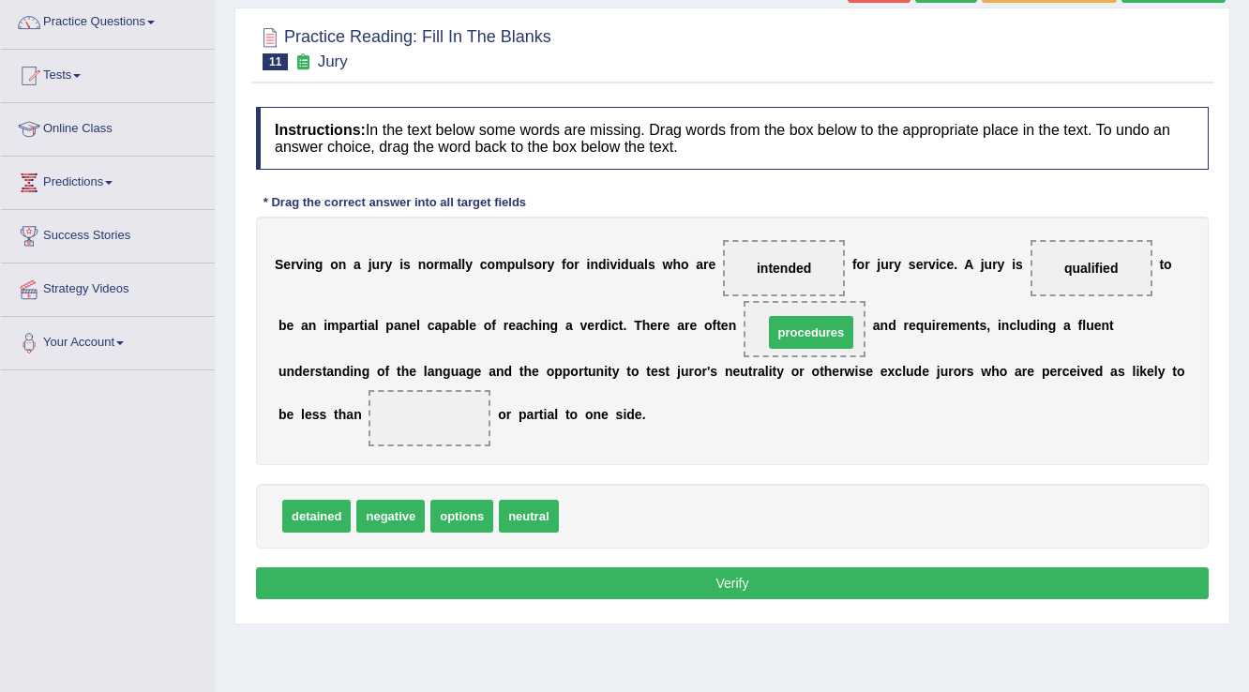
drag, startPoint x: 624, startPoint y: 521, endPoint x: 829, endPoint y: 338, distance: 274.9
drag, startPoint x: 533, startPoint y: 514, endPoint x: 436, endPoint y: 428, distance: 129.5
click at [611, 567] on button "Verify" at bounding box center [732, 583] width 953 height 32
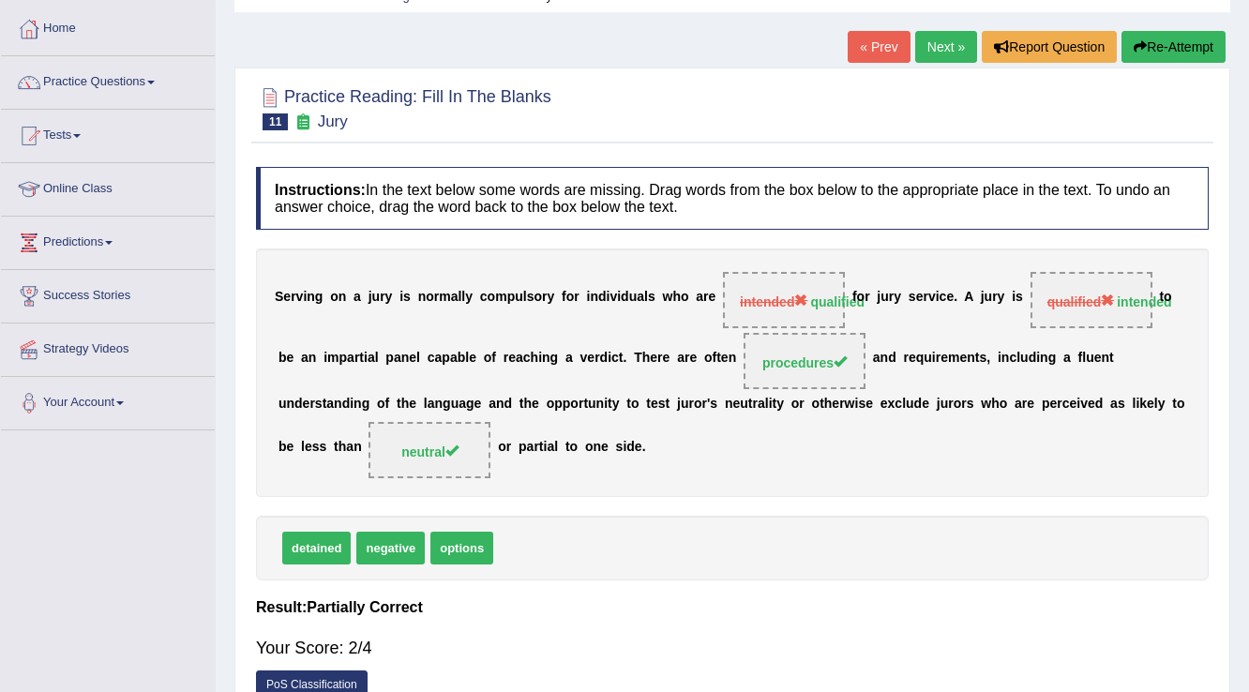
scroll to position [0, 0]
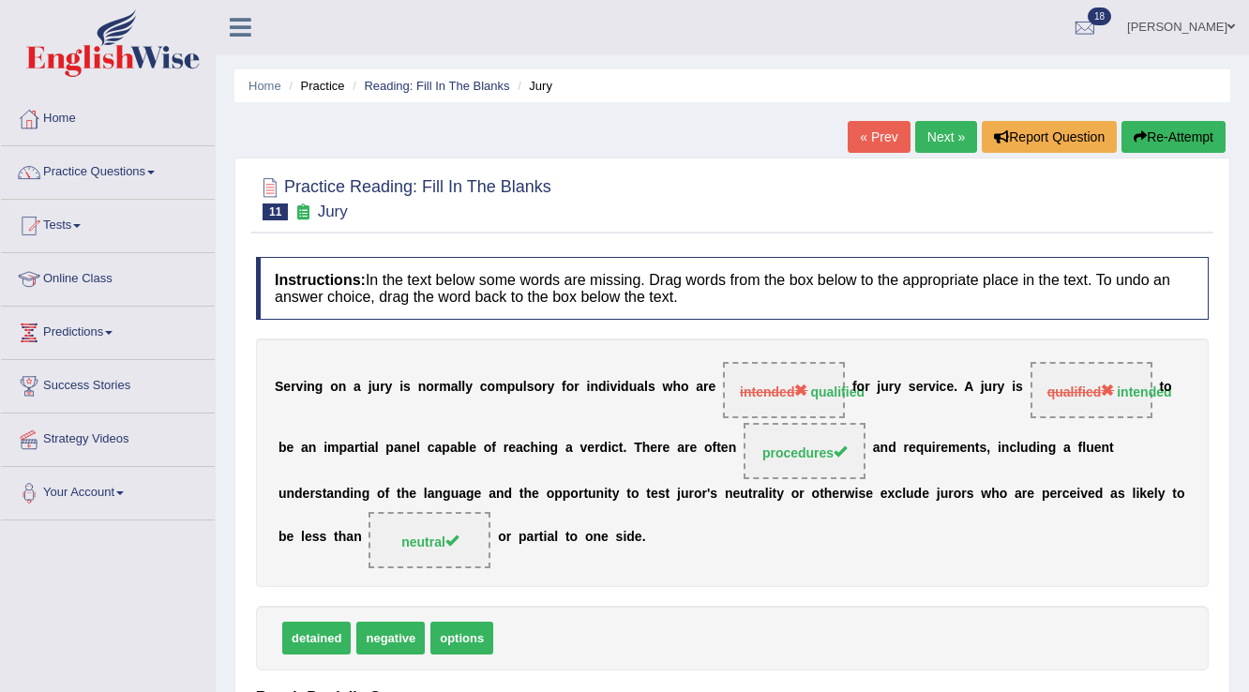
click at [926, 135] on link "Next »" at bounding box center [946, 137] width 62 height 32
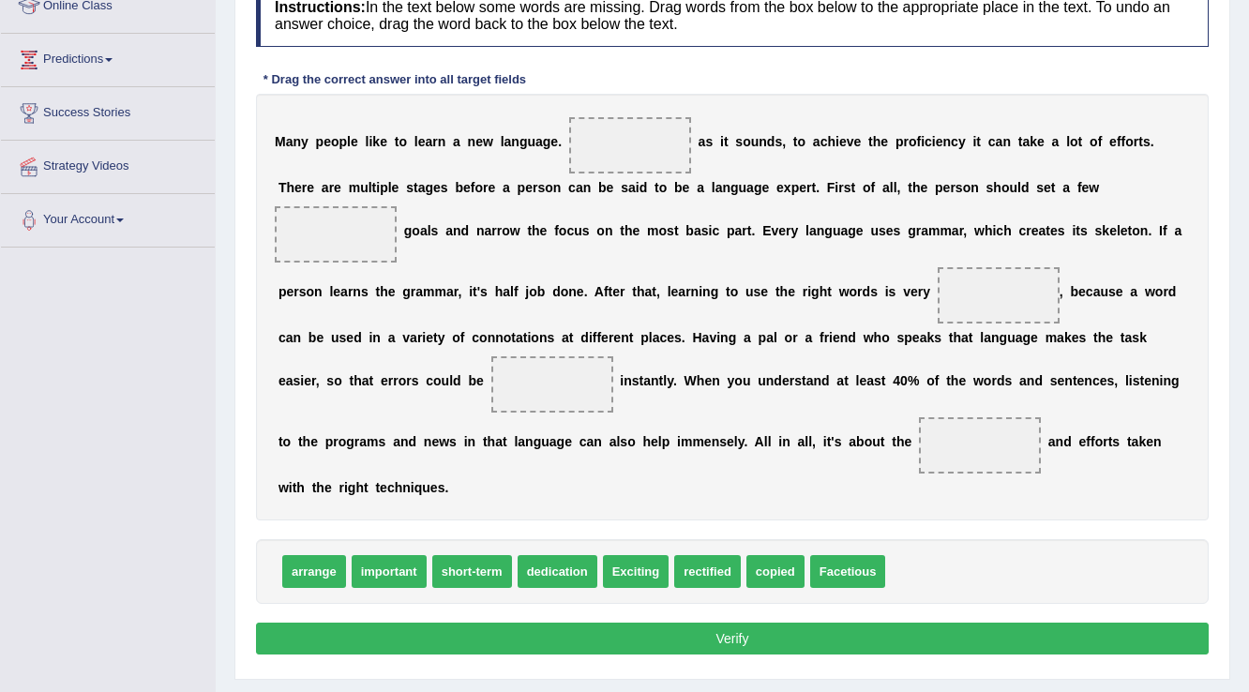
scroll to position [300, 0]
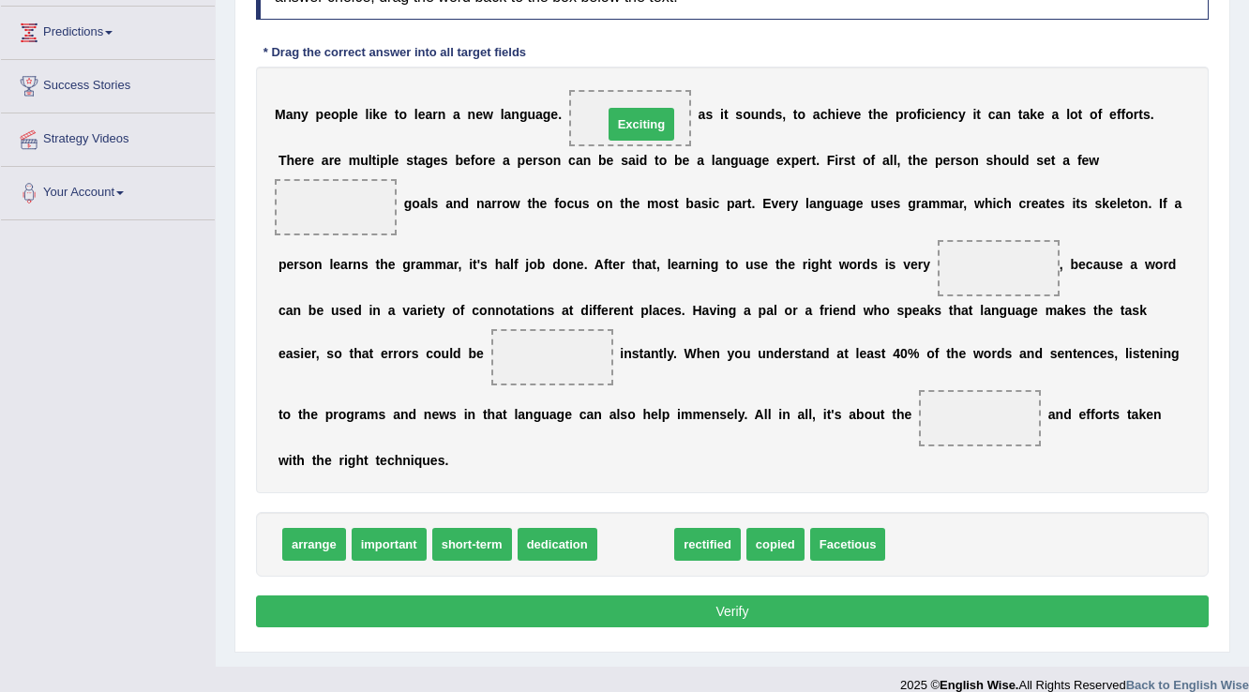
drag, startPoint x: 622, startPoint y: 542, endPoint x: 626, endPoint y: 123, distance: 419.2
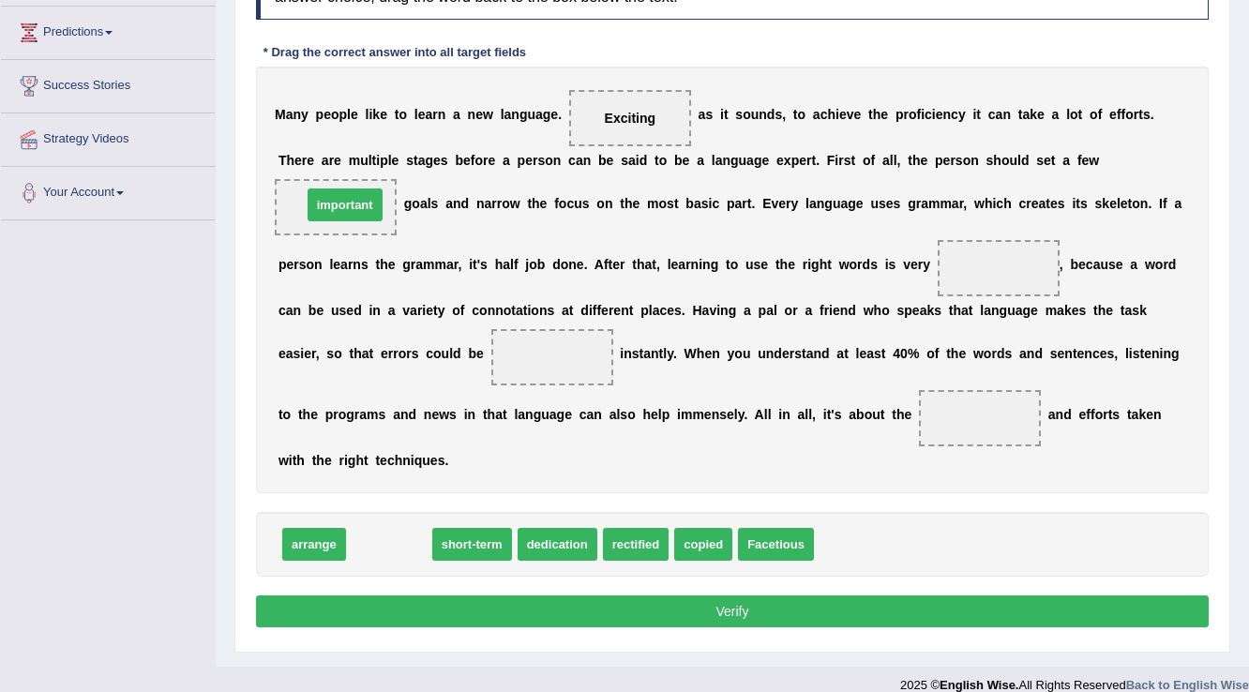
drag, startPoint x: 414, startPoint y: 550, endPoint x: 370, endPoint y: 211, distance: 342.3
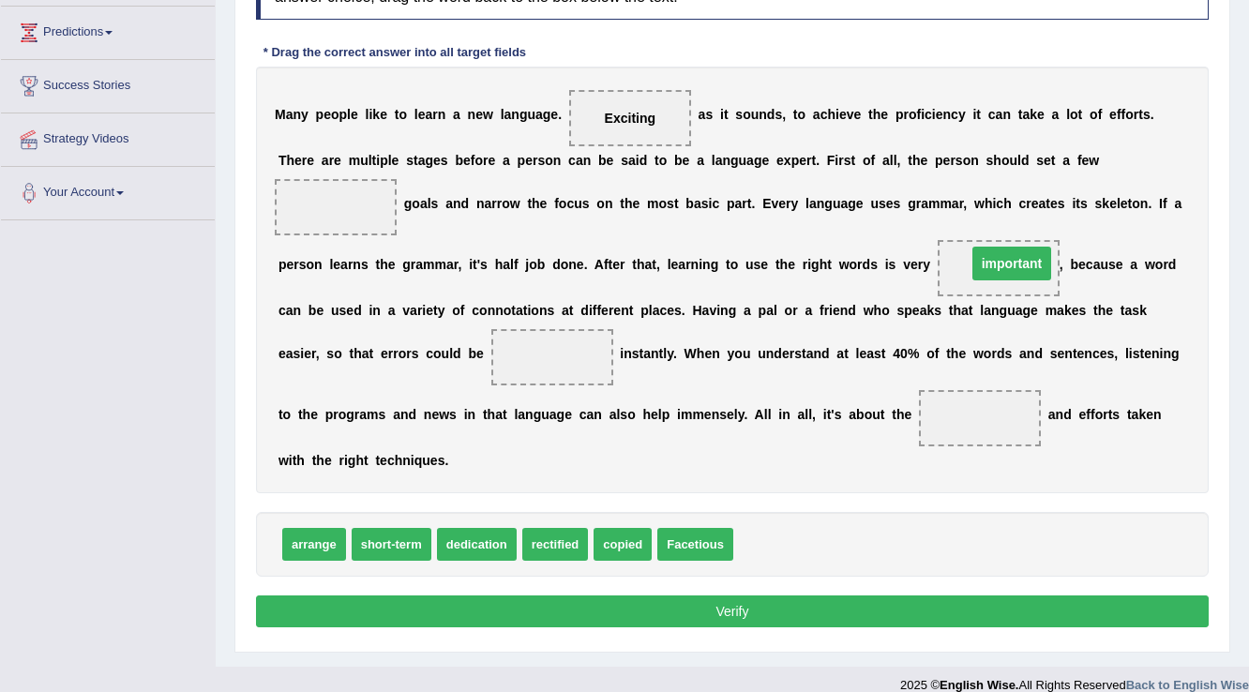
drag, startPoint x: 323, startPoint y: 206, endPoint x: 999, endPoint y: 263, distance: 678.4
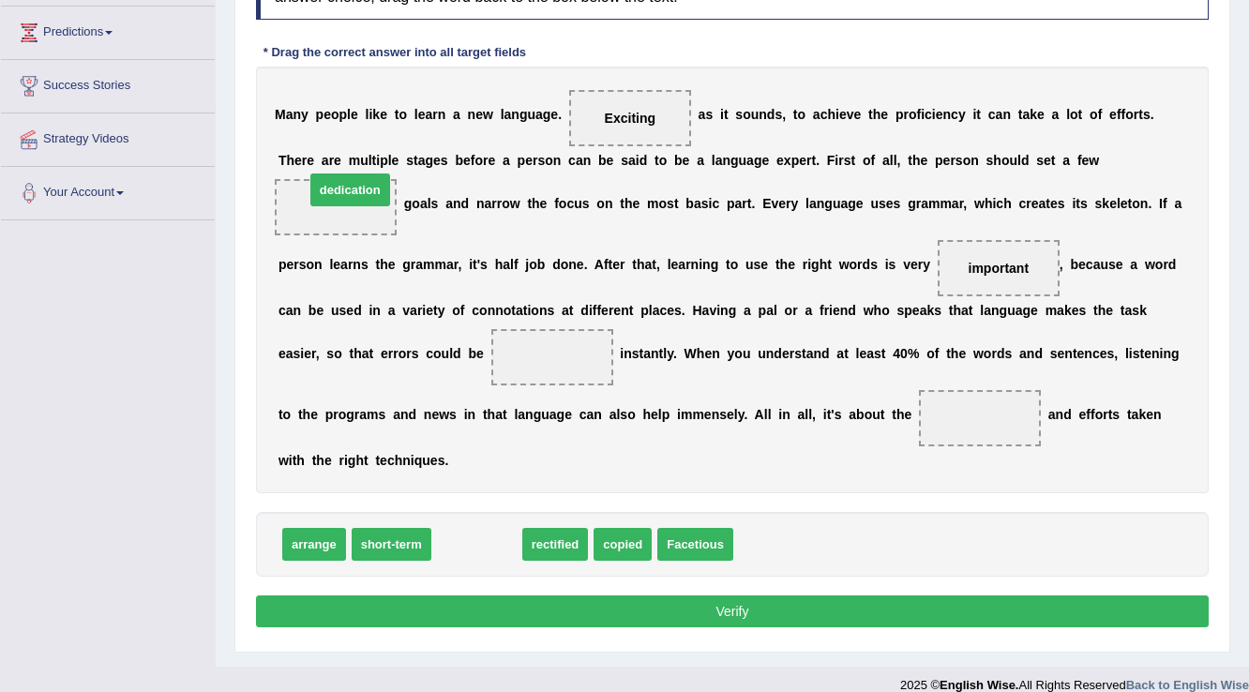
drag, startPoint x: 468, startPoint y: 547, endPoint x: 347, endPoint y: 194, distance: 372.7
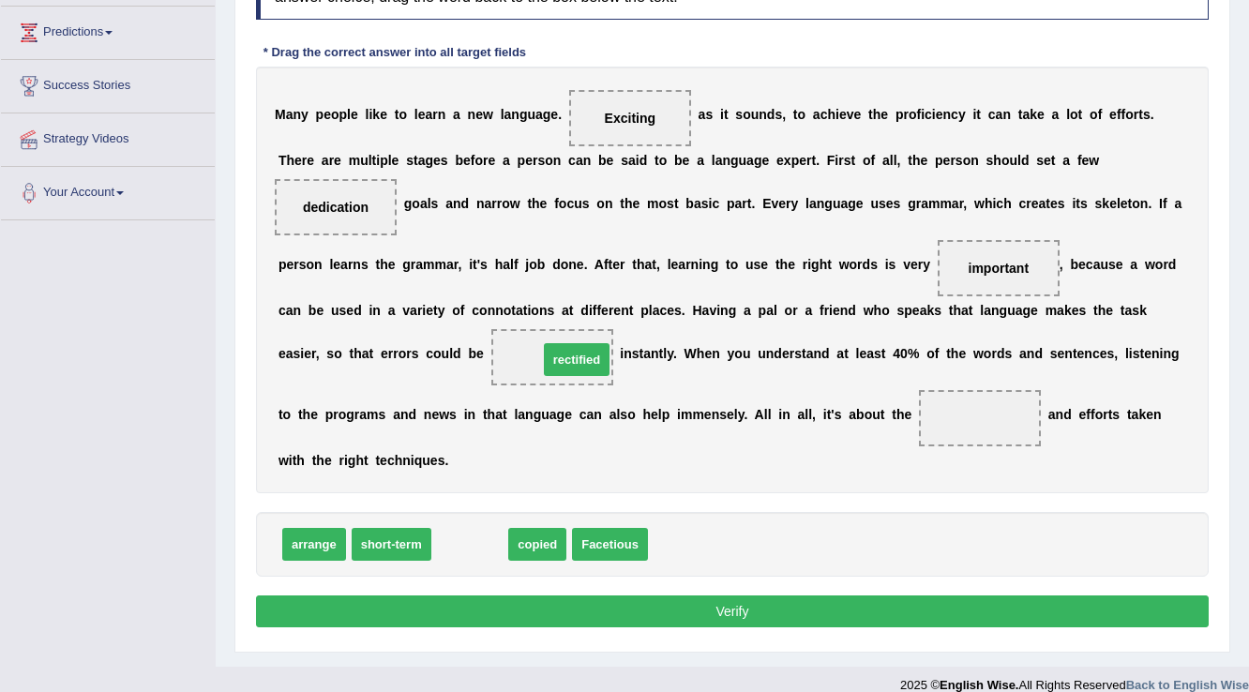
drag, startPoint x: 475, startPoint y: 548, endPoint x: 582, endPoint y: 363, distance: 213.4
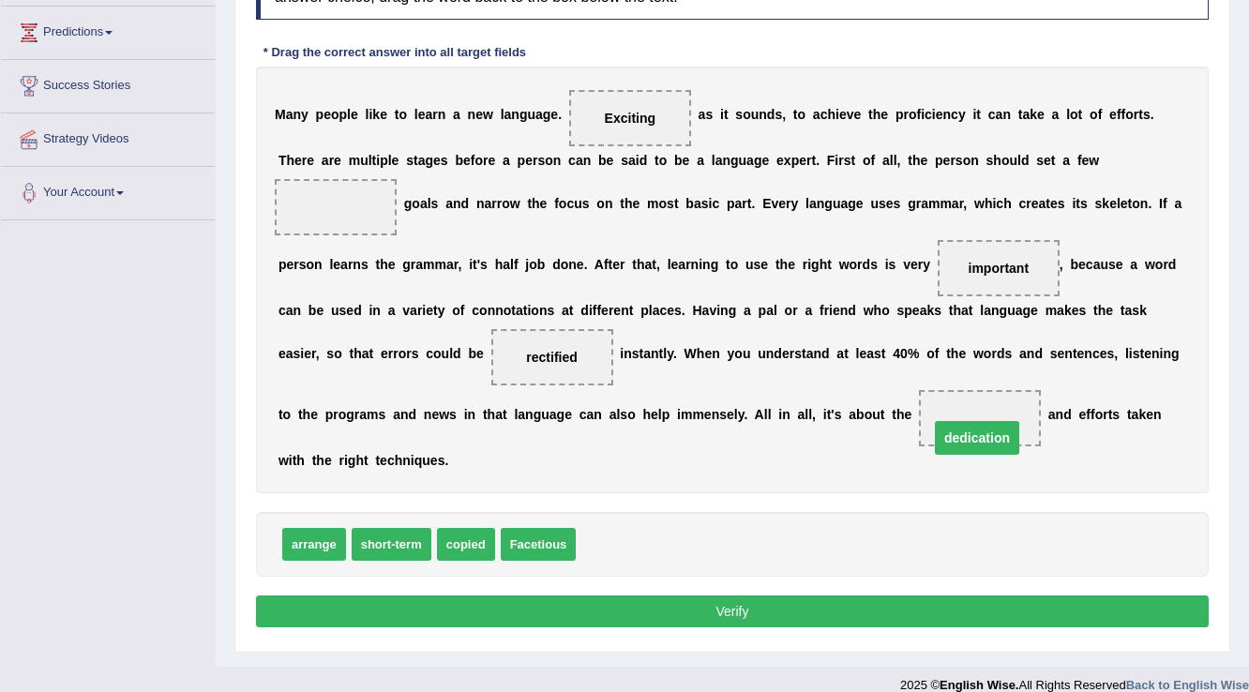
drag, startPoint x: 330, startPoint y: 211, endPoint x: 971, endPoint y: 442, distance: 681.6
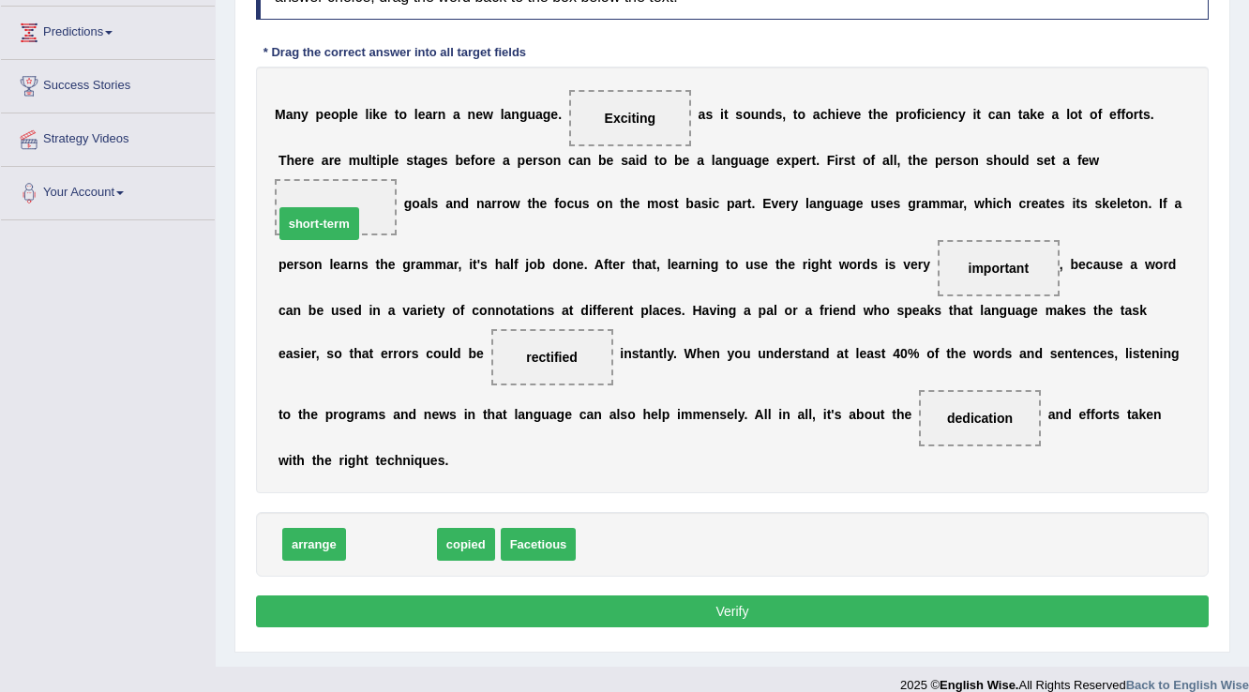
drag, startPoint x: 404, startPoint y: 549, endPoint x: 332, endPoint y: 228, distance: 328.7
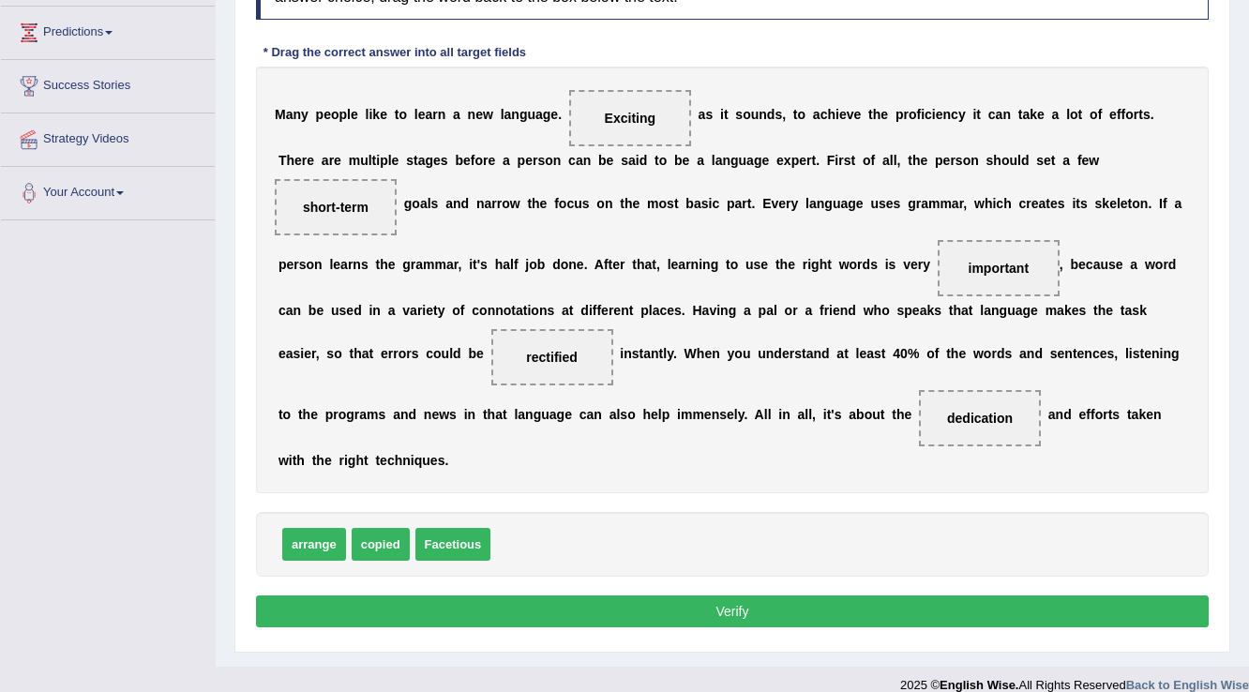
click at [668, 607] on button "Verify" at bounding box center [732, 611] width 953 height 32
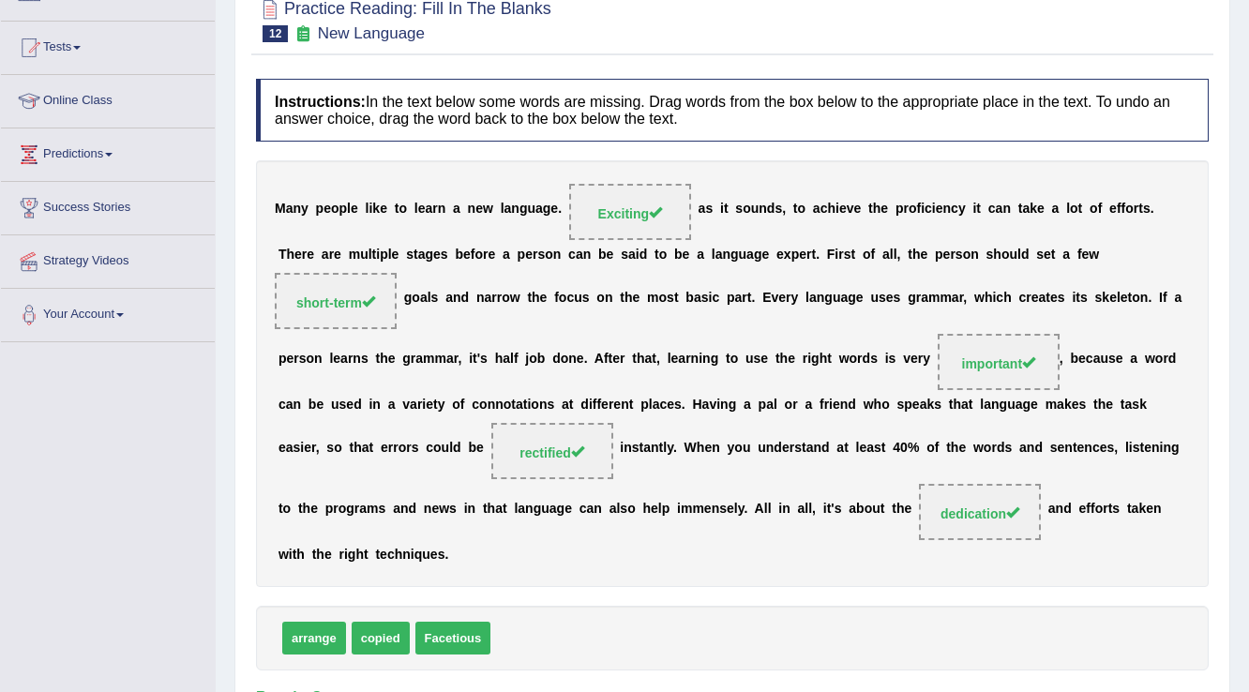
scroll to position [0, 0]
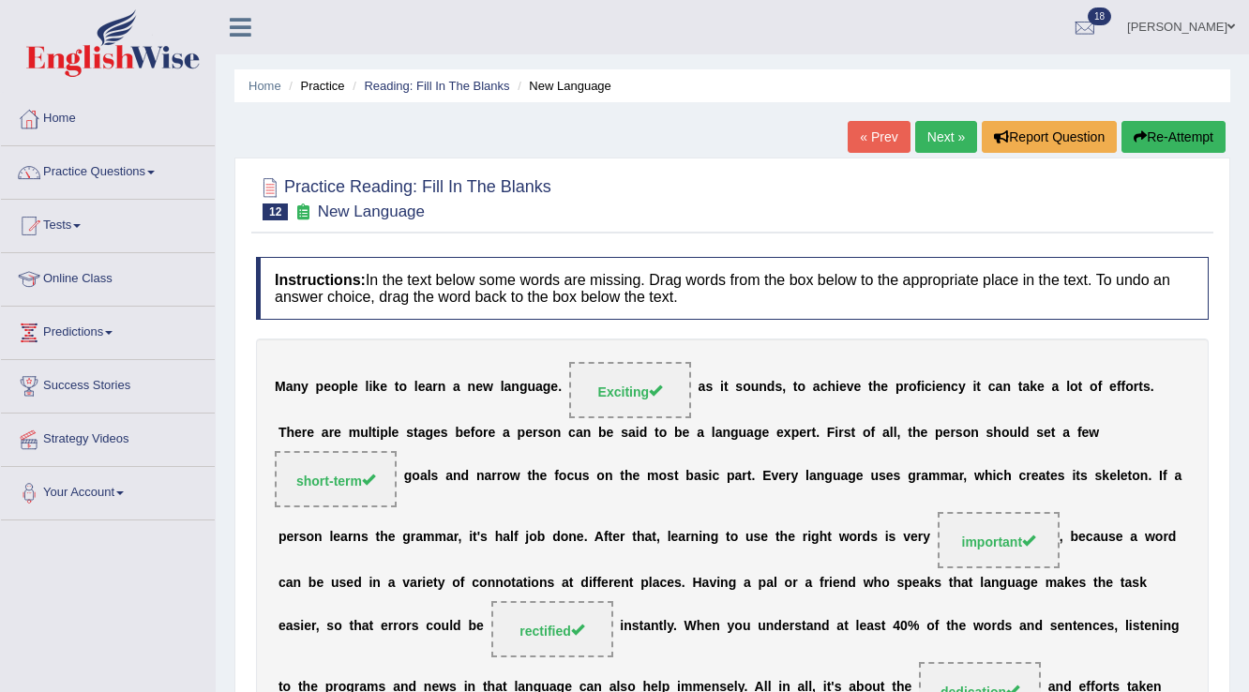
click at [945, 138] on link "Next »" at bounding box center [946, 137] width 62 height 32
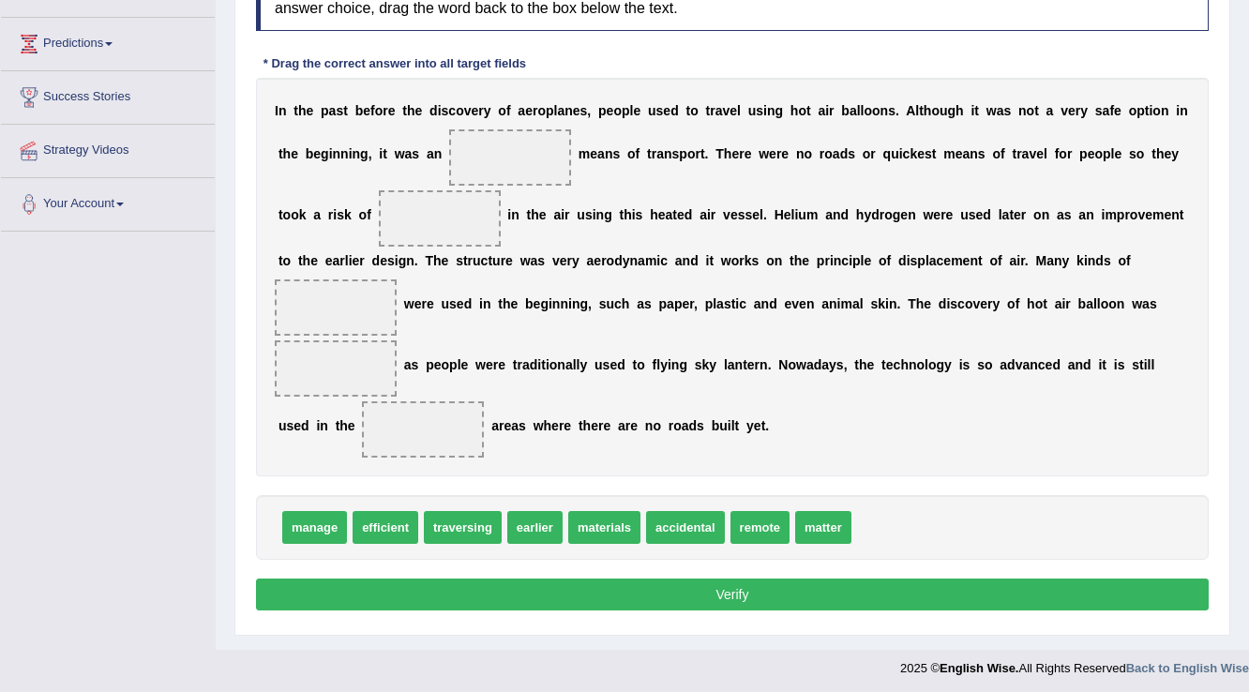
scroll to position [293, 0]
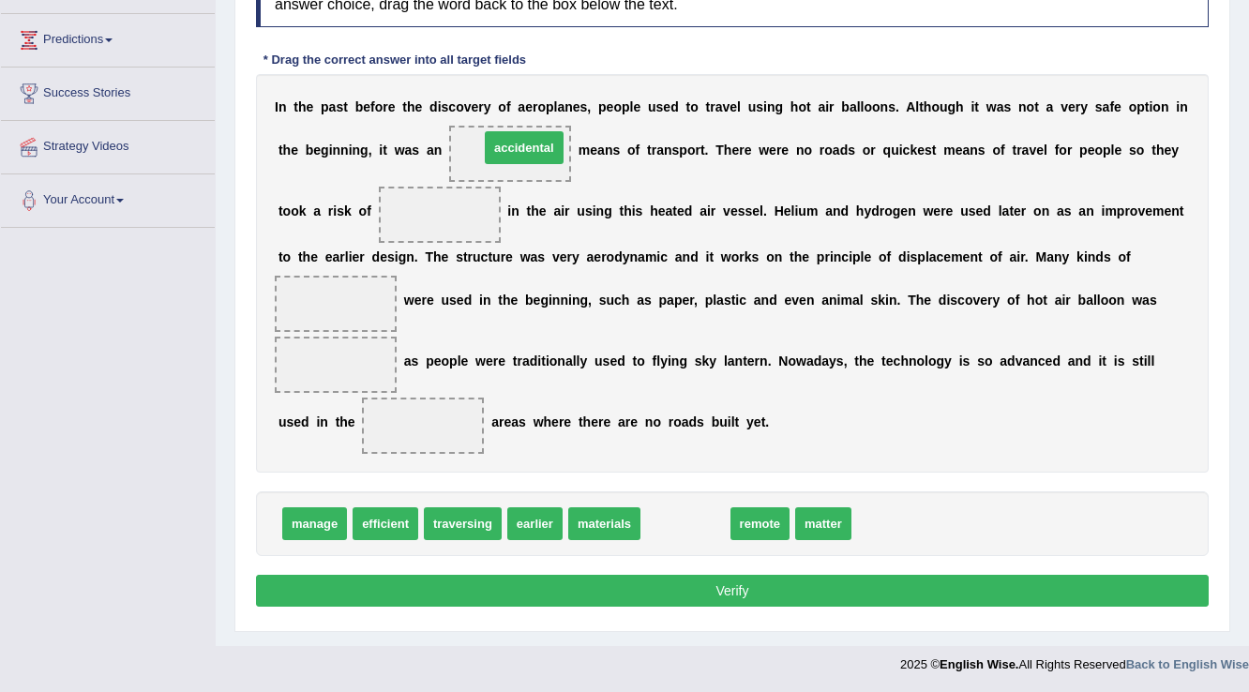
drag, startPoint x: 690, startPoint y: 529, endPoint x: 529, endPoint y: 153, distance: 409.1
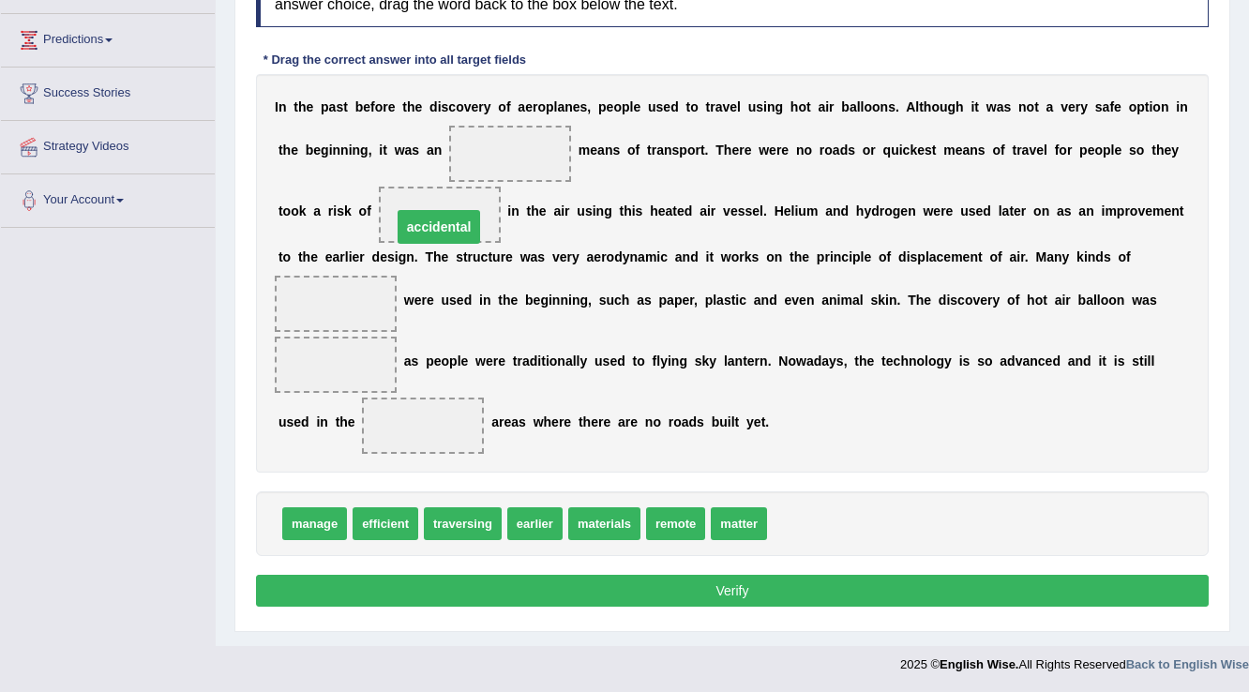
drag, startPoint x: 522, startPoint y: 150, endPoint x: 451, endPoint y: 223, distance: 102.1
drag, startPoint x: 539, startPoint y: 529, endPoint x: 544, endPoint y: 154, distance: 375.1
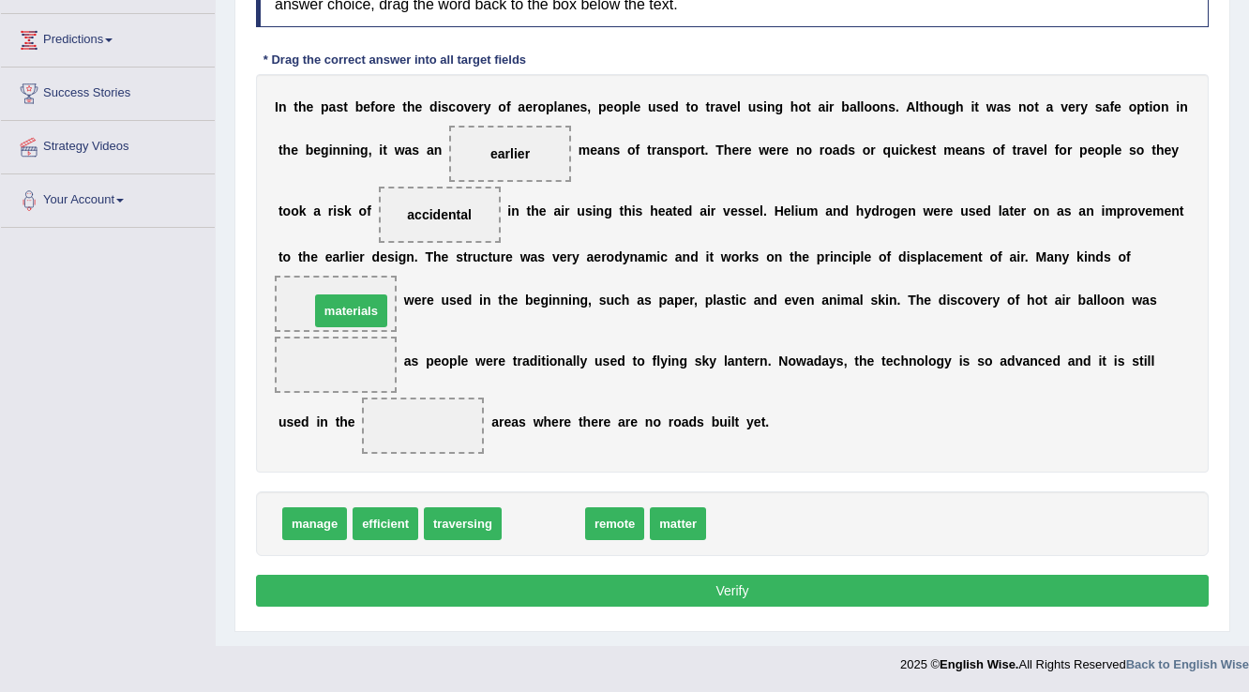
drag, startPoint x: 559, startPoint y: 525, endPoint x: 367, endPoint y: 312, distance: 286.8
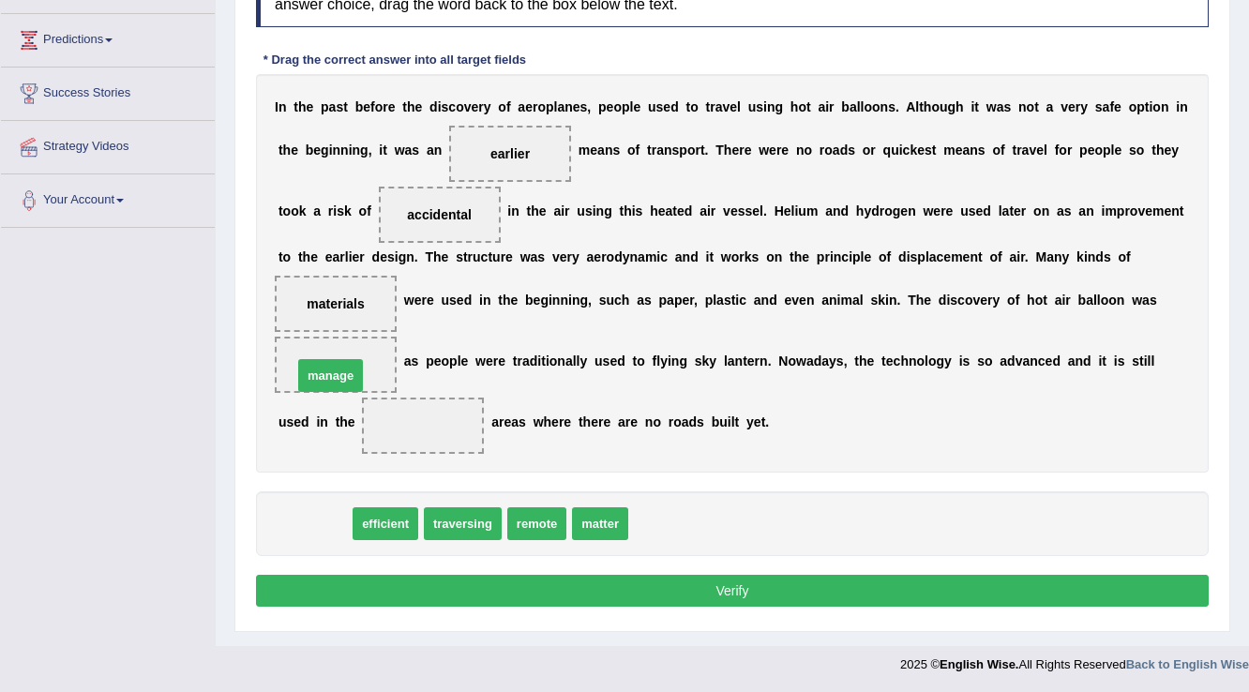
drag, startPoint x: 305, startPoint y: 526, endPoint x: 321, endPoint y: 378, distance: 149.0
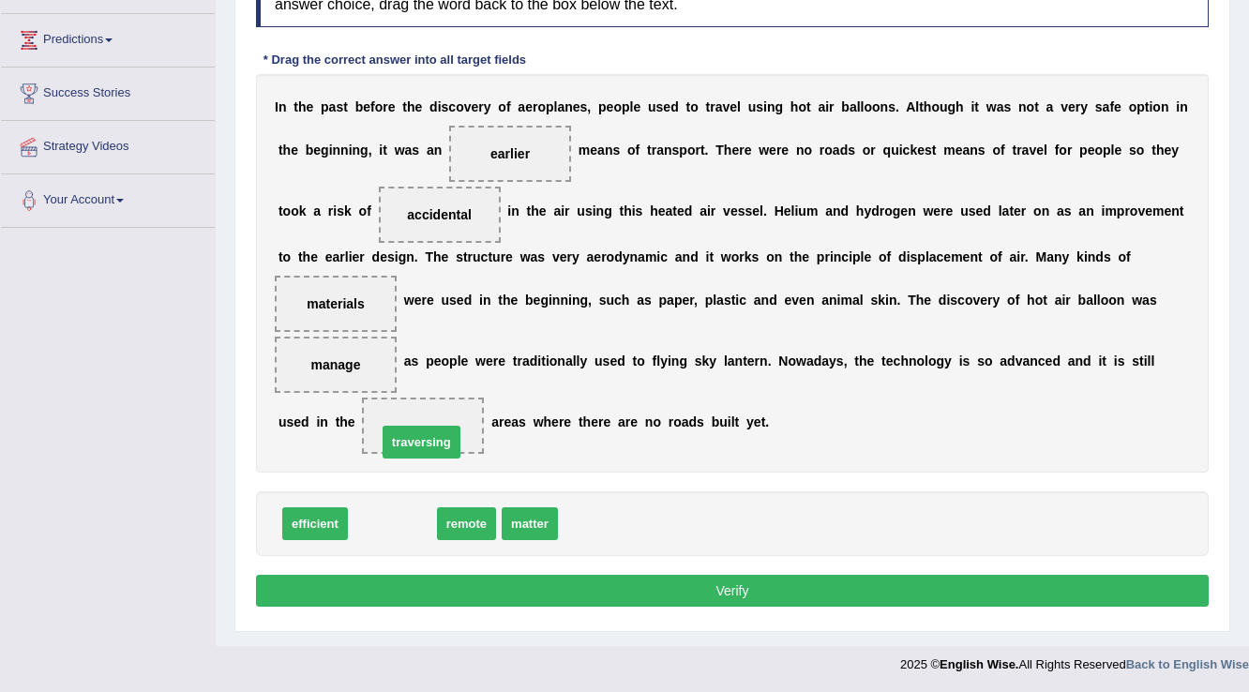
drag, startPoint x: 398, startPoint y: 525, endPoint x: 427, endPoint y: 444, distance: 86.6
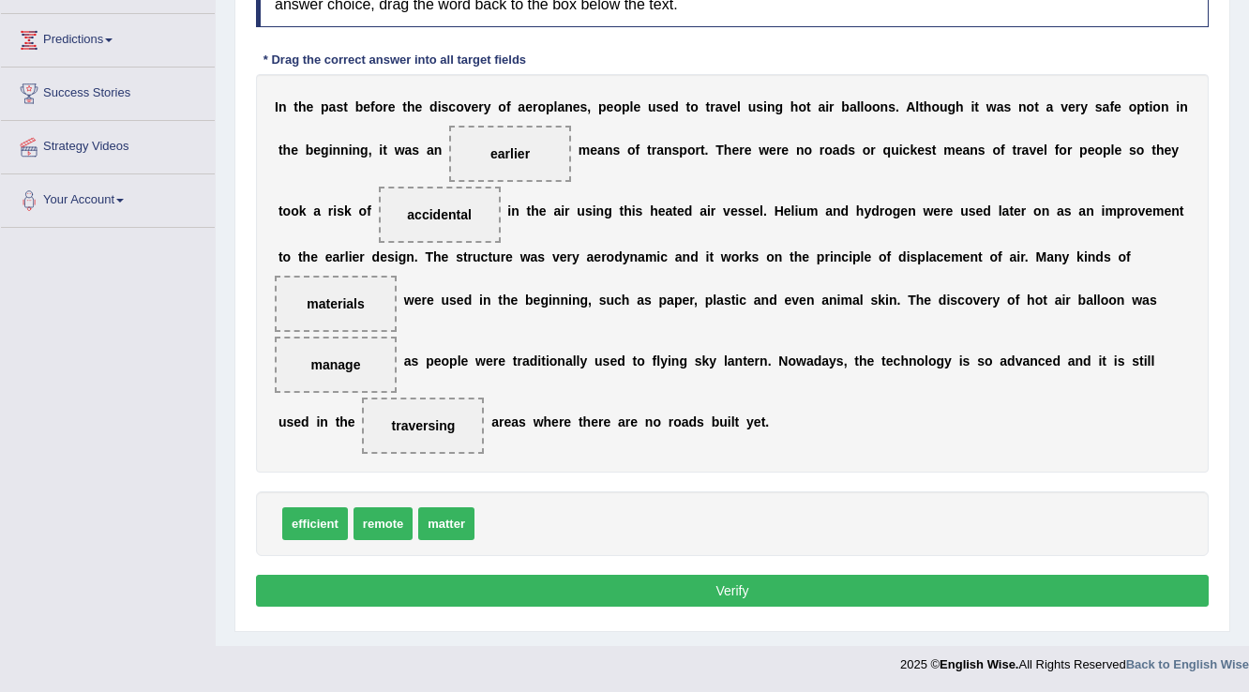
click at [636, 575] on button "Verify" at bounding box center [732, 591] width 953 height 32
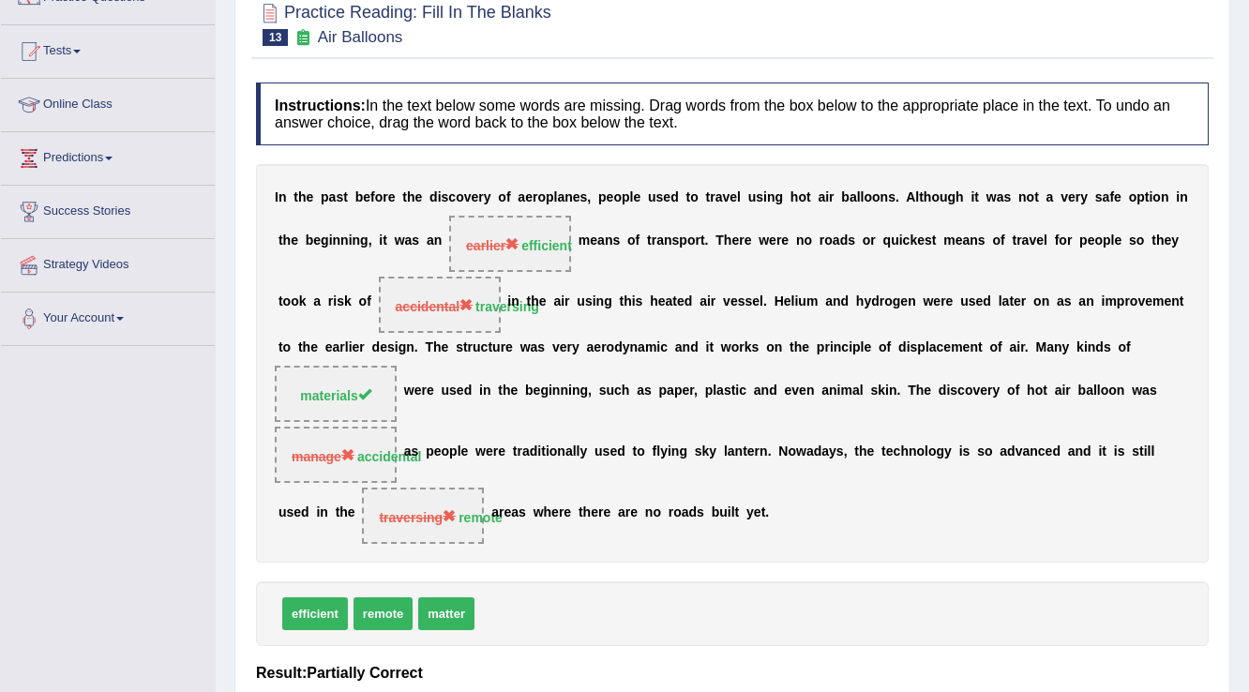
scroll to position [68, 0]
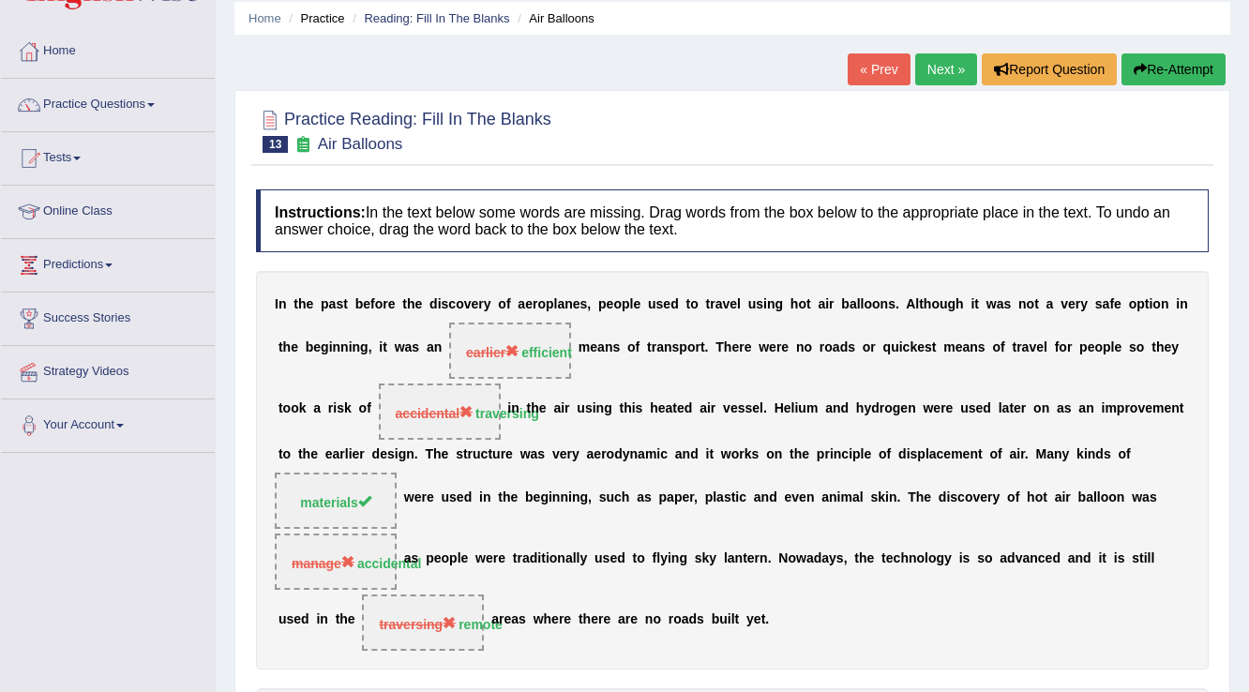
click at [943, 71] on link "Next »" at bounding box center [946, 69] width 62 height 32
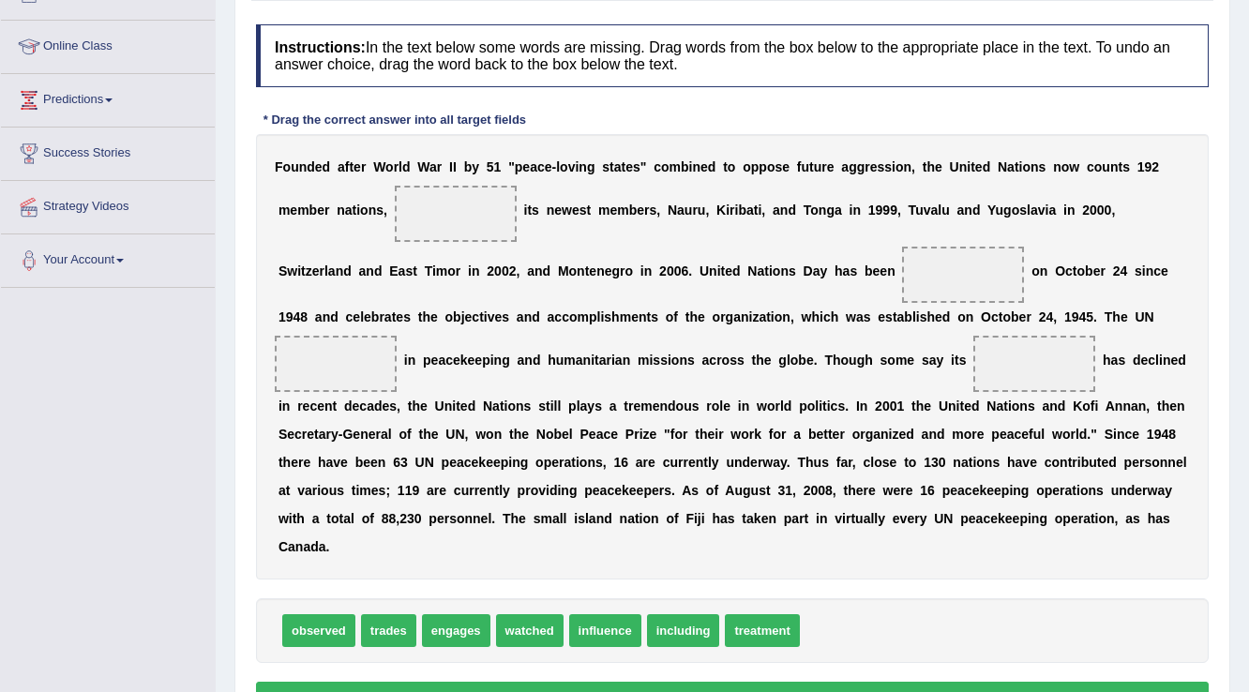
scroll to position [338, 0]
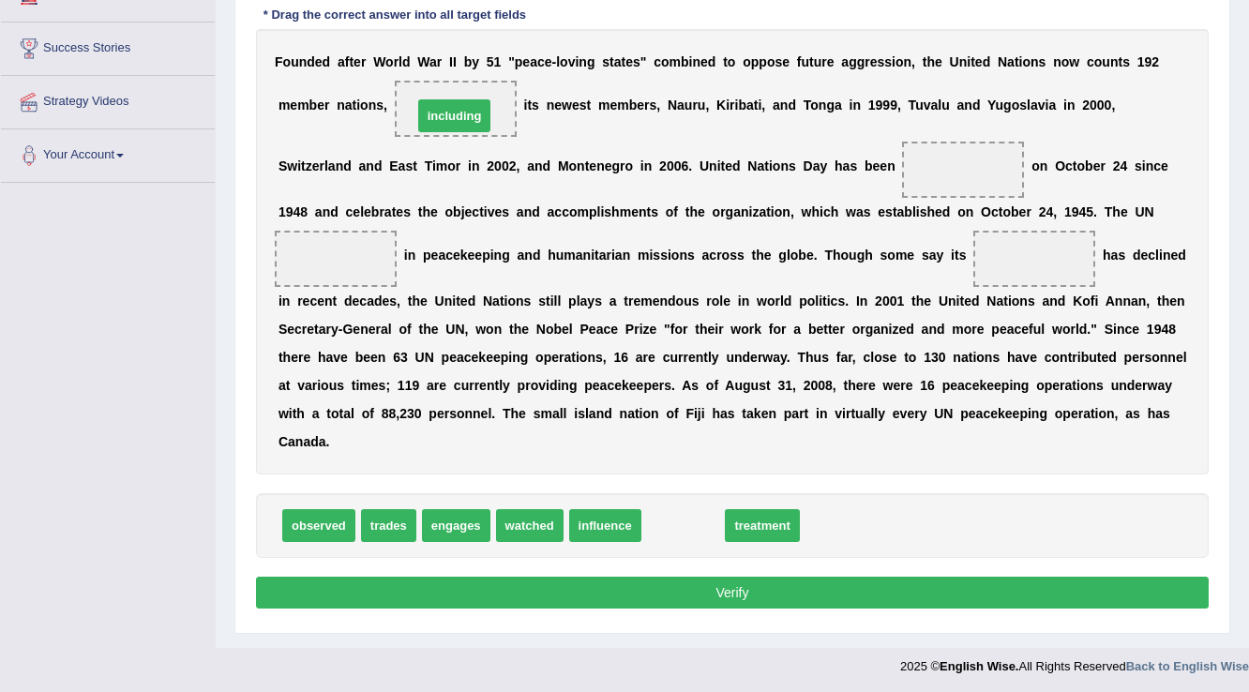
drag, startPoint x: 672, startPoint y: 522, endPoint x: 444, endPoint y: 113, distance: 469.3
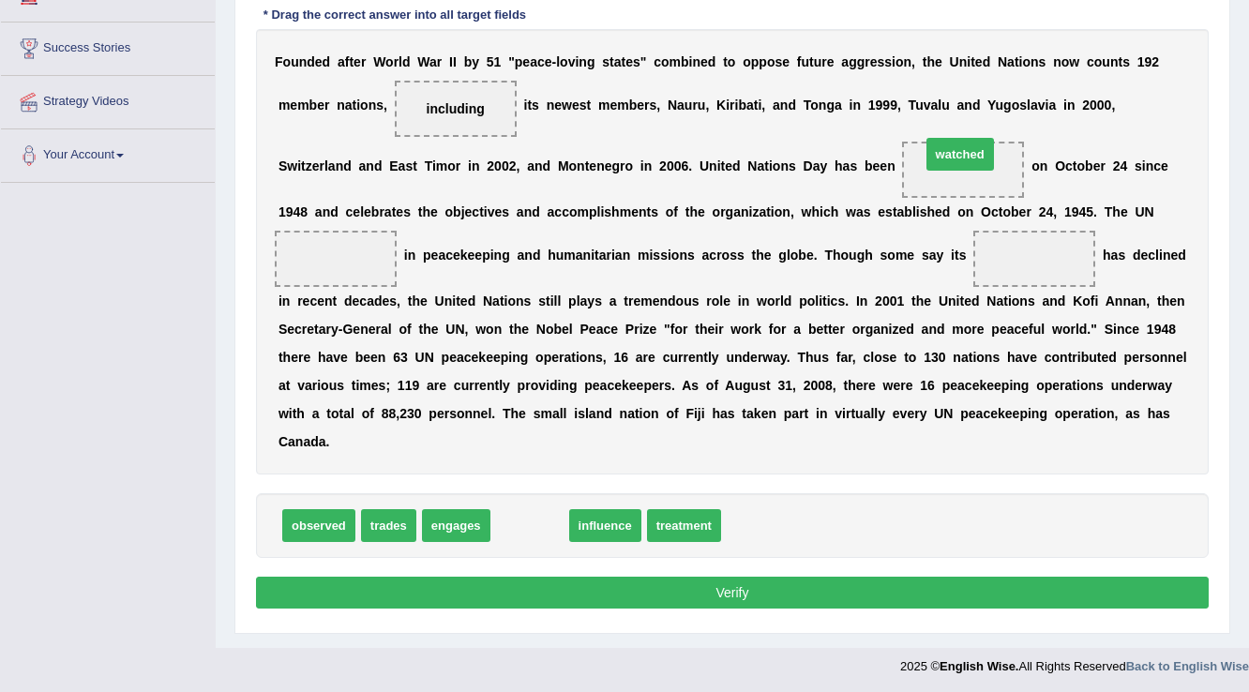
drag, startPoint x: 529, startPoint y: 525, endPoint x: 959, endPoint y: 154, distance: 568.4
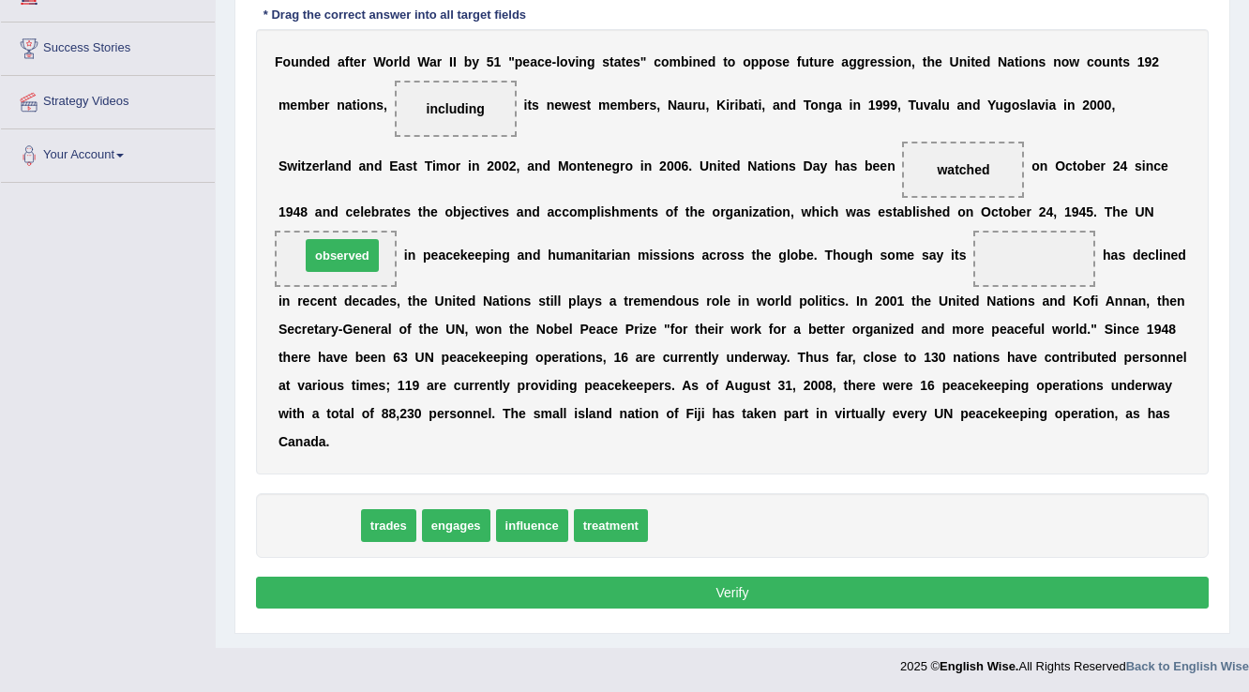
drag, startPoint x: 337, startPoint y: 529, endPoint x: 360, endPoint y: 259, distance: 271.1
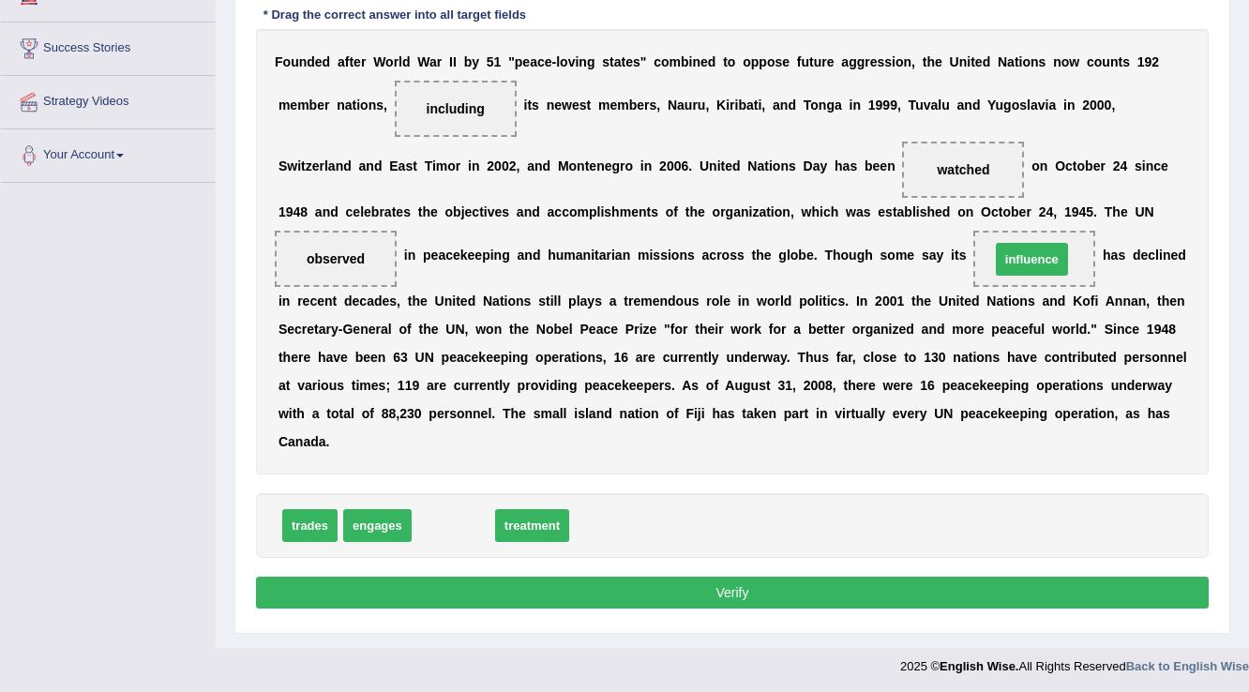
drag, startPoint x: 470, startPoint y: 518, endPoint x: 1048, endPoint y: 251, distance: 636.9
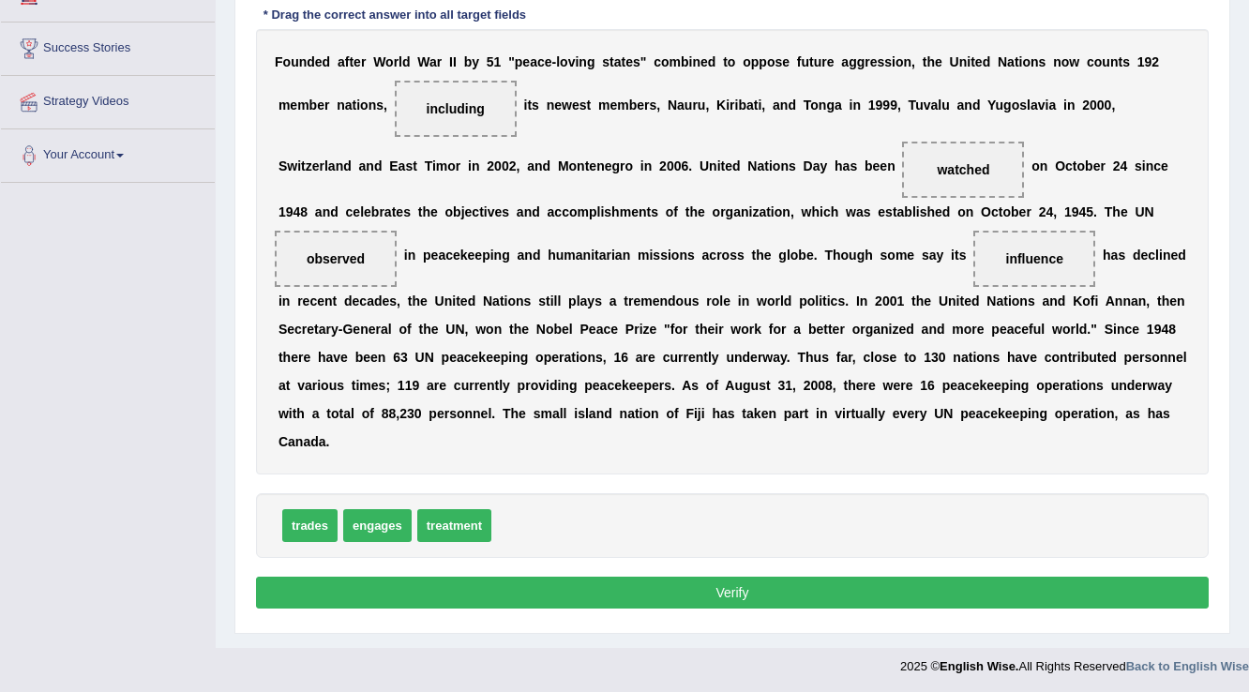
click at [724, 581] on button "Verify" at bounding box center [732, 593] width 953 height 32
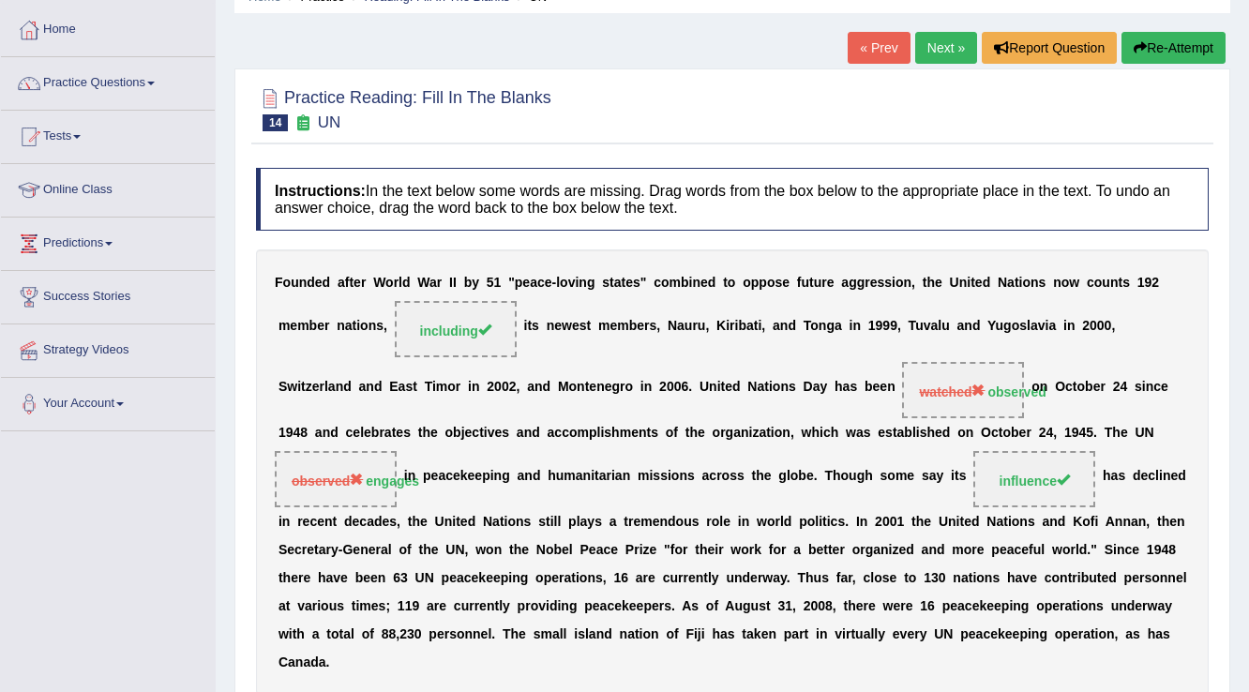
scroll to position [82, 0]
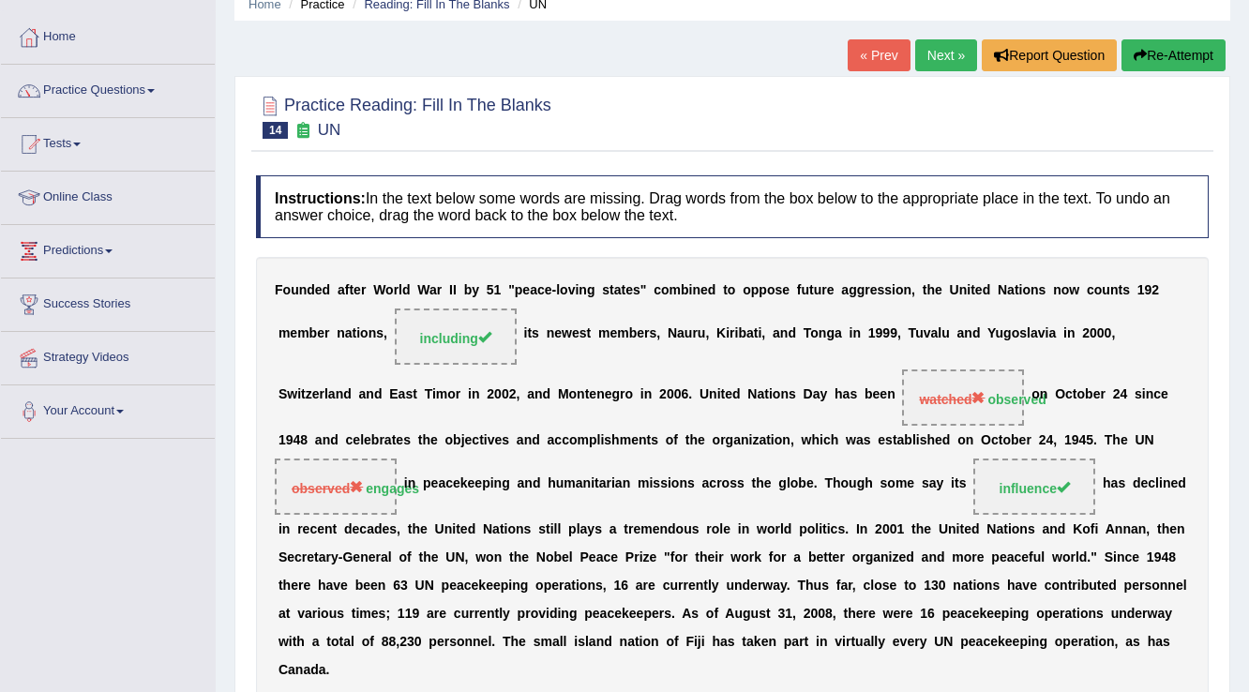
click at [931, 51] on link "Next »" at bounding box center [946, 55] width 62 height 32
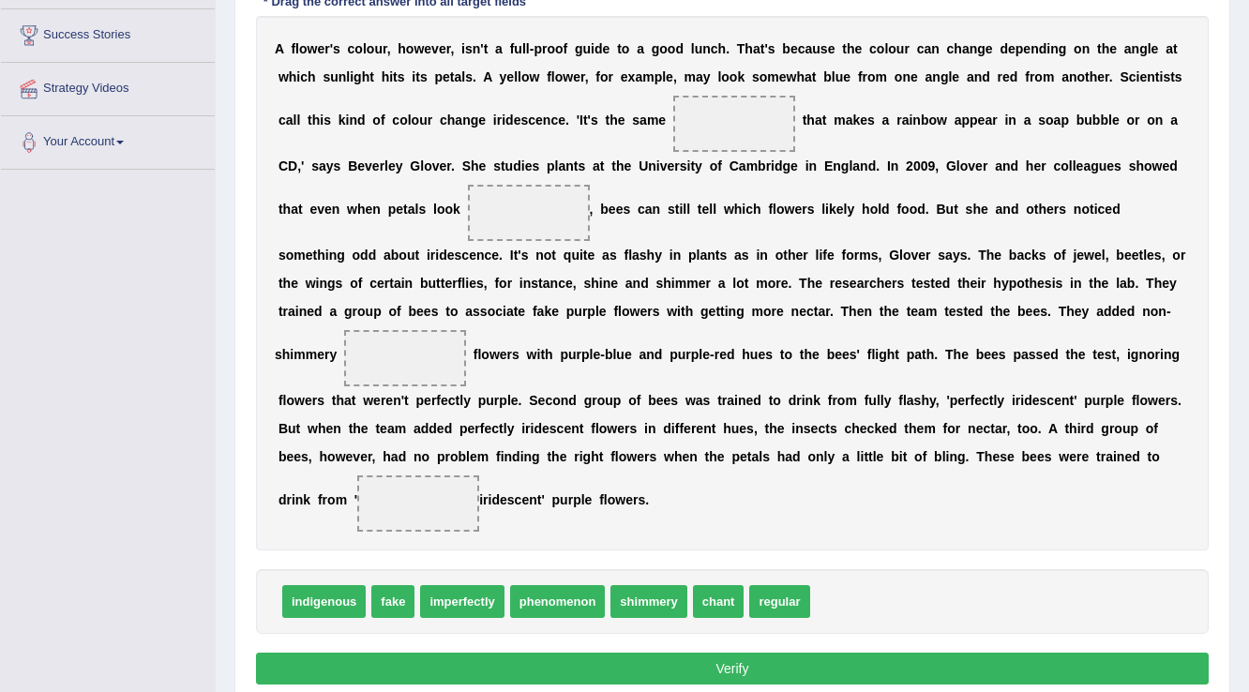
scroll to position [375, 0]
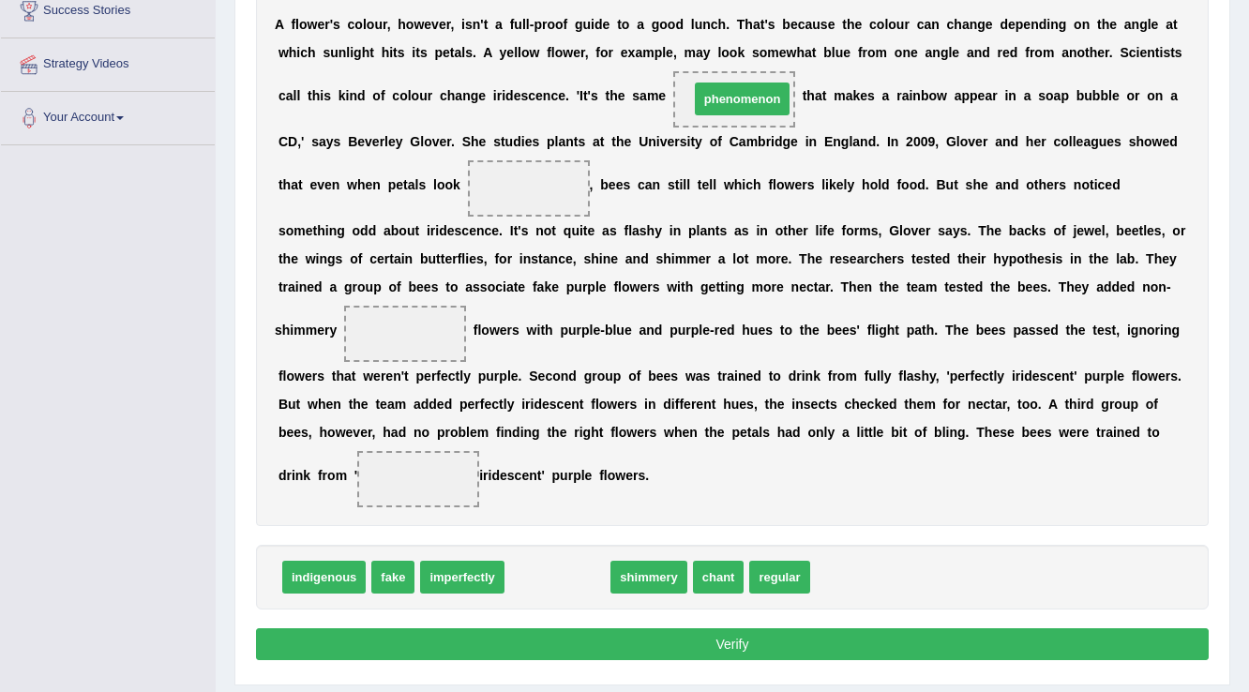
drag, startPoint x: 559, startPoint y: 577, endPoint x: 744, endPoint y: 98, distance: 512.6
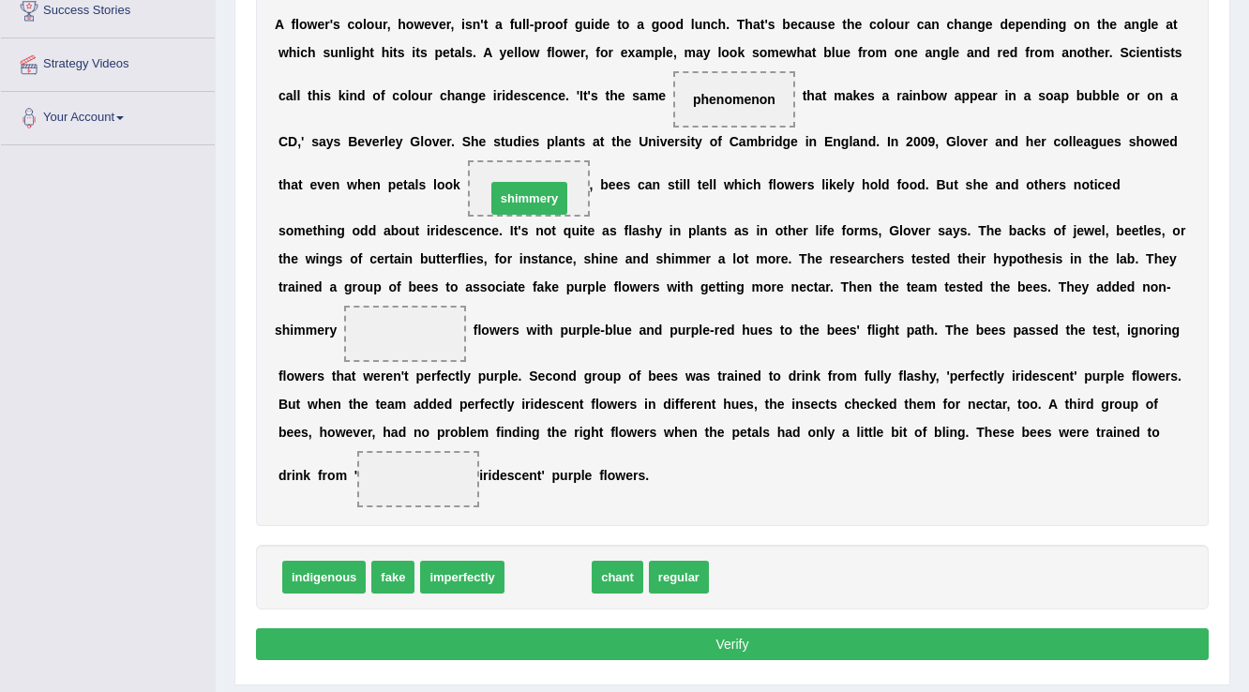
drag, startPoint x: 534, startPoint y: 571, endPoint x: 515, endPoint y: 192, distance: 379.3
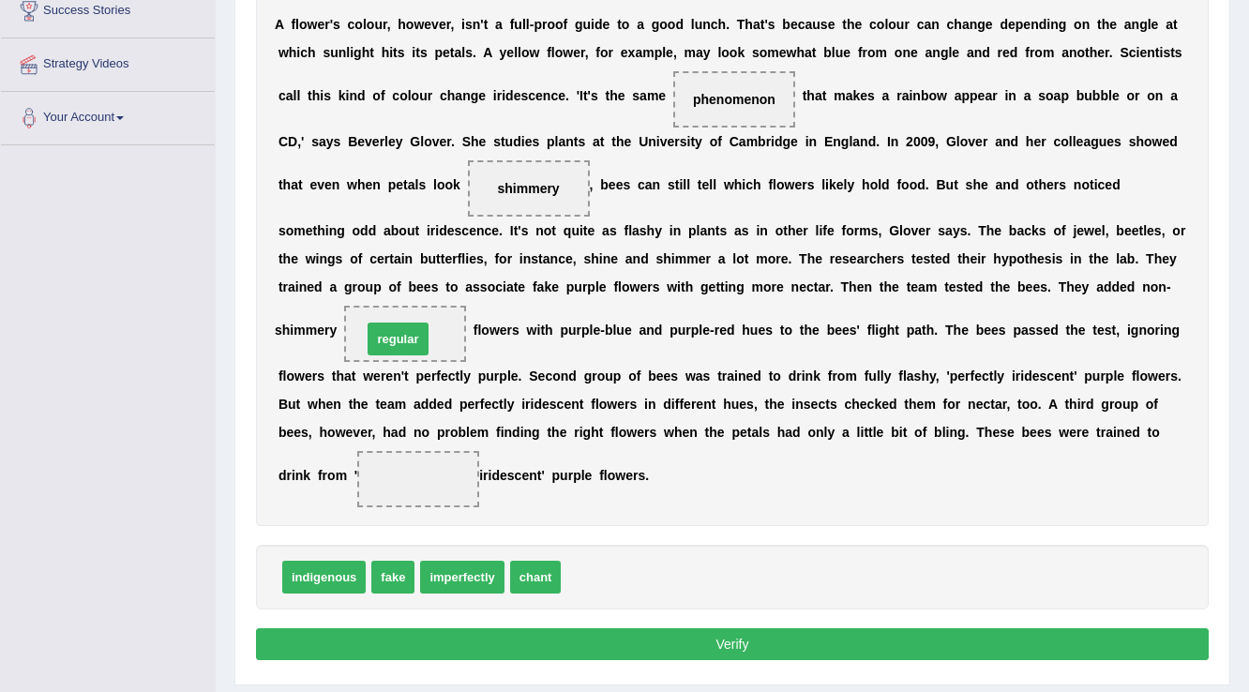
drag, startPoint x: 607, startPoint y: 583, endPoint x: 408, endPoint y: 345, distance: 310.2
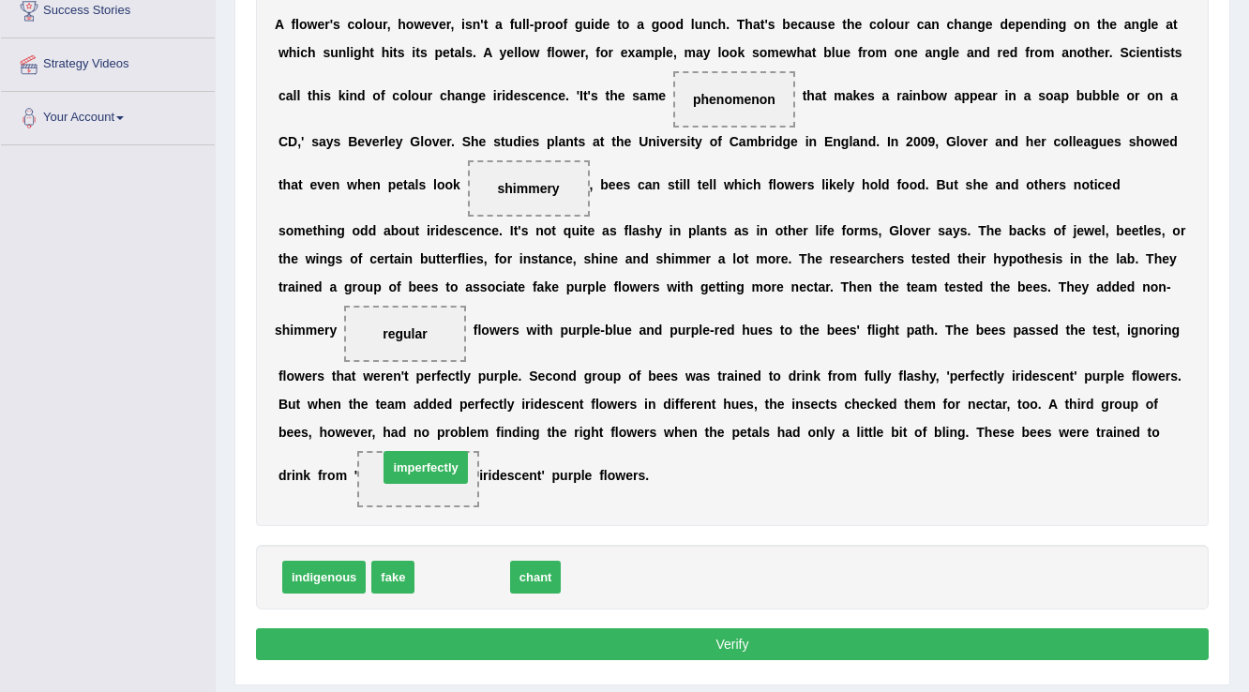
drag, startPoint x: 466, startPoint y: 573, endPoint x: 429, endPoint y: 463, distance: 115.6
click at [622, 638] on button "Verify" at bounding box center [732, 644] width 953 height 32
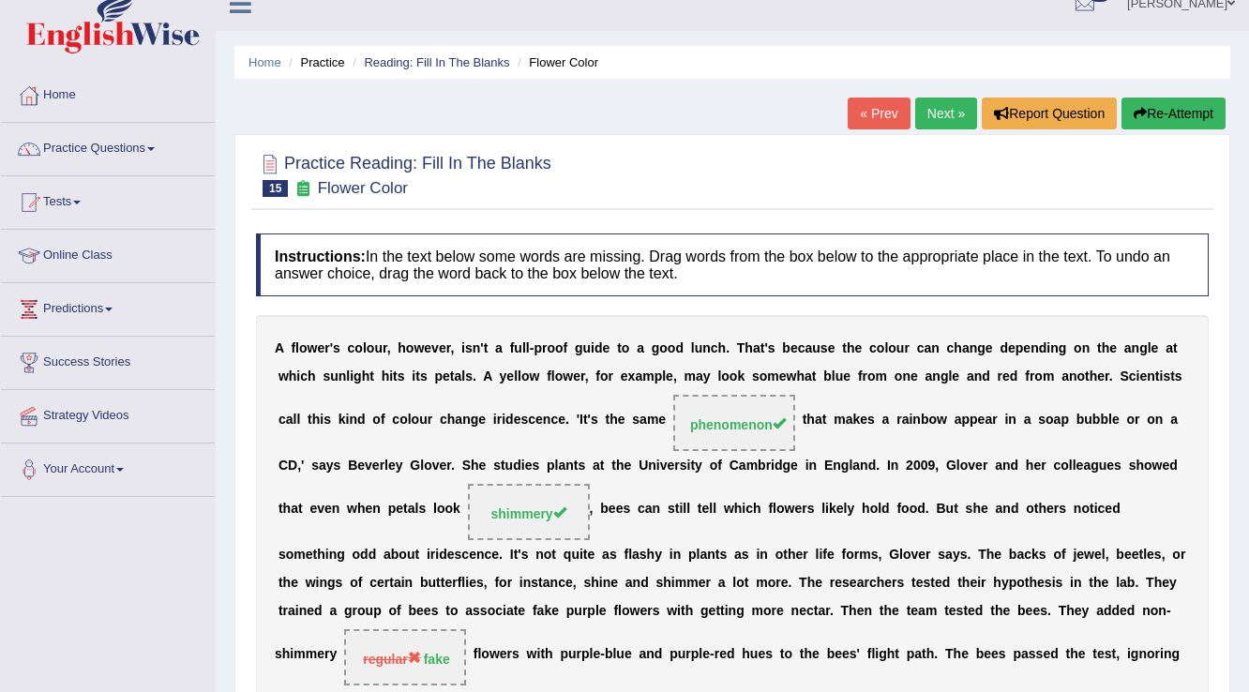
scroll to position [0, 0]
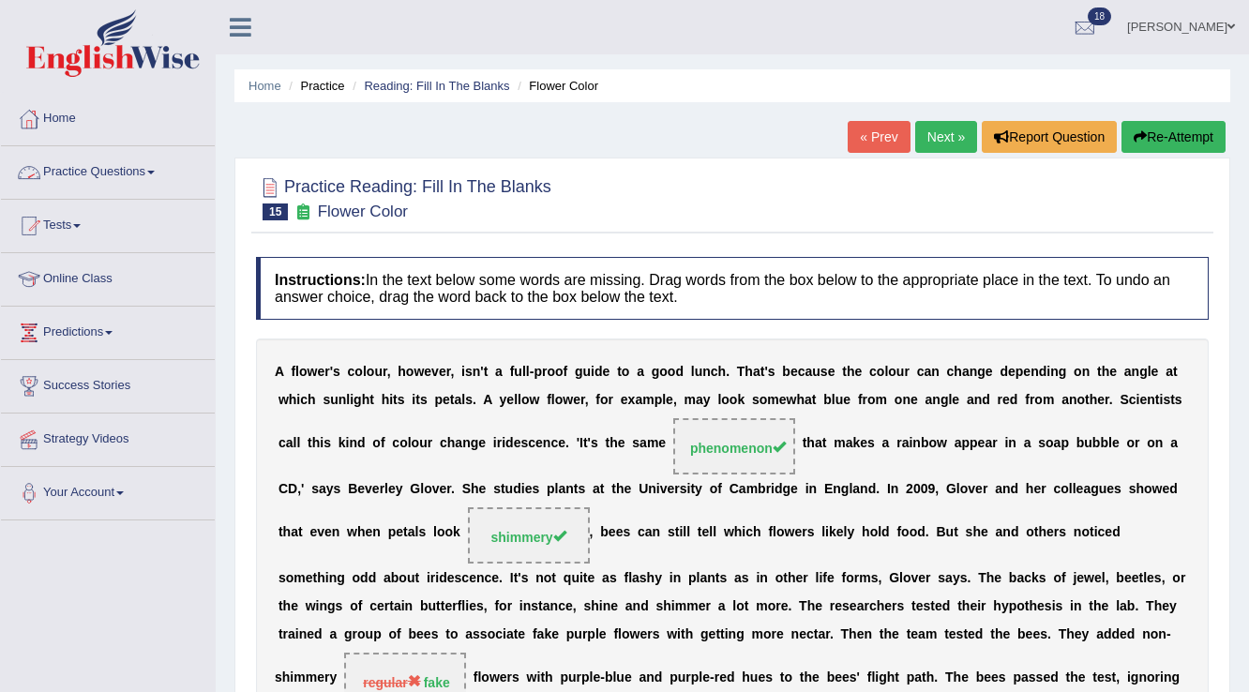
click at [155, 171] on span at bounding box center [151, 173] width 8 height 4
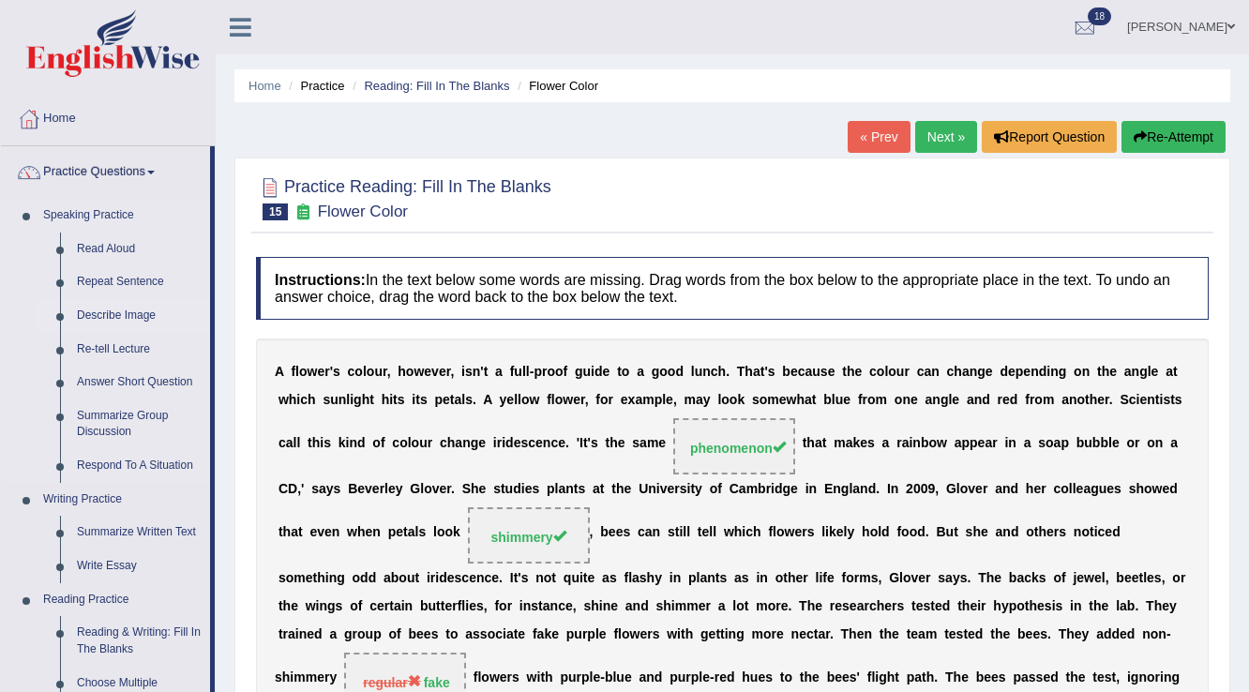
click at [138, 313] on link "Describe Image" at bounding box center [139, 316] width 142 height 34
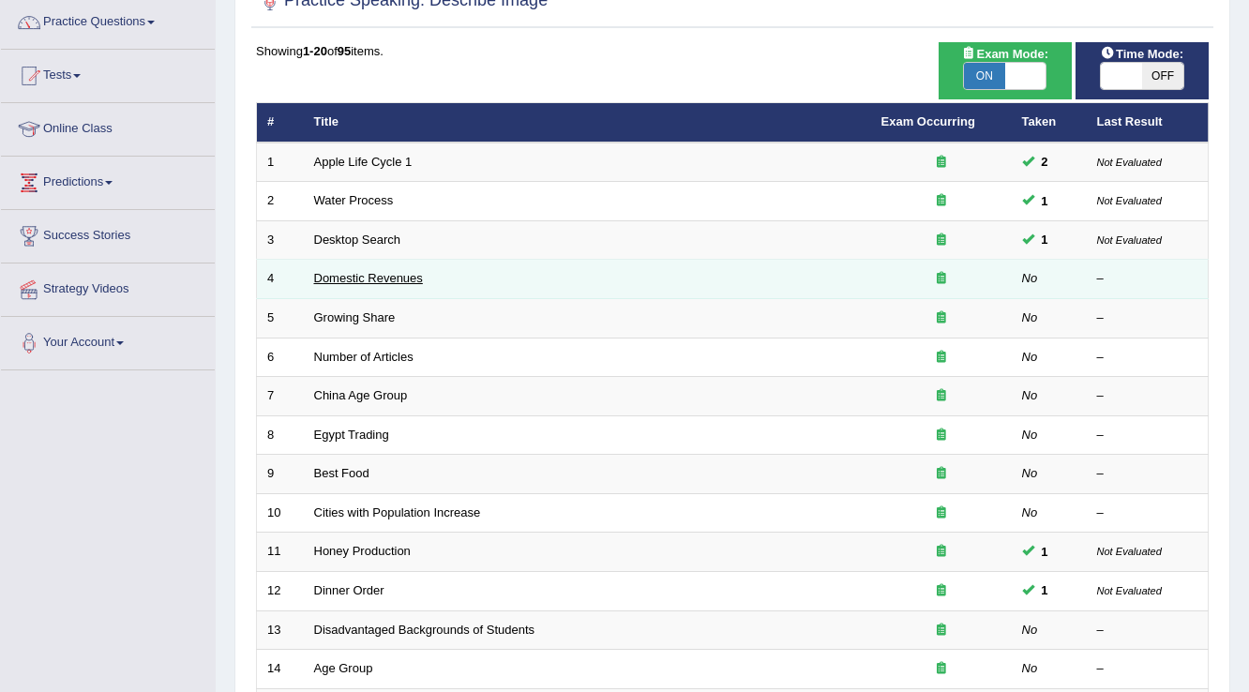
click at [369, 277] on link "Domestic Revenues" at bounding box center [368, 278] width 109 height 14
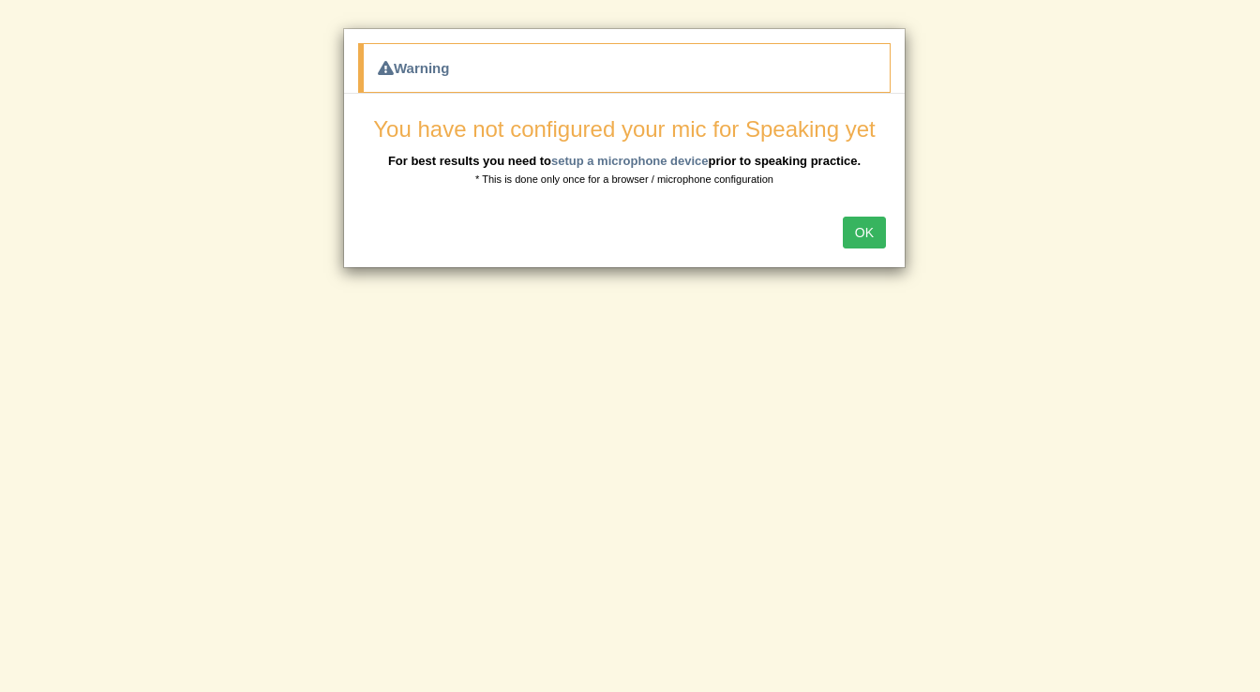
click at [866, 231] on button "OK" at bounding box center [864, 233] width 43 height 32
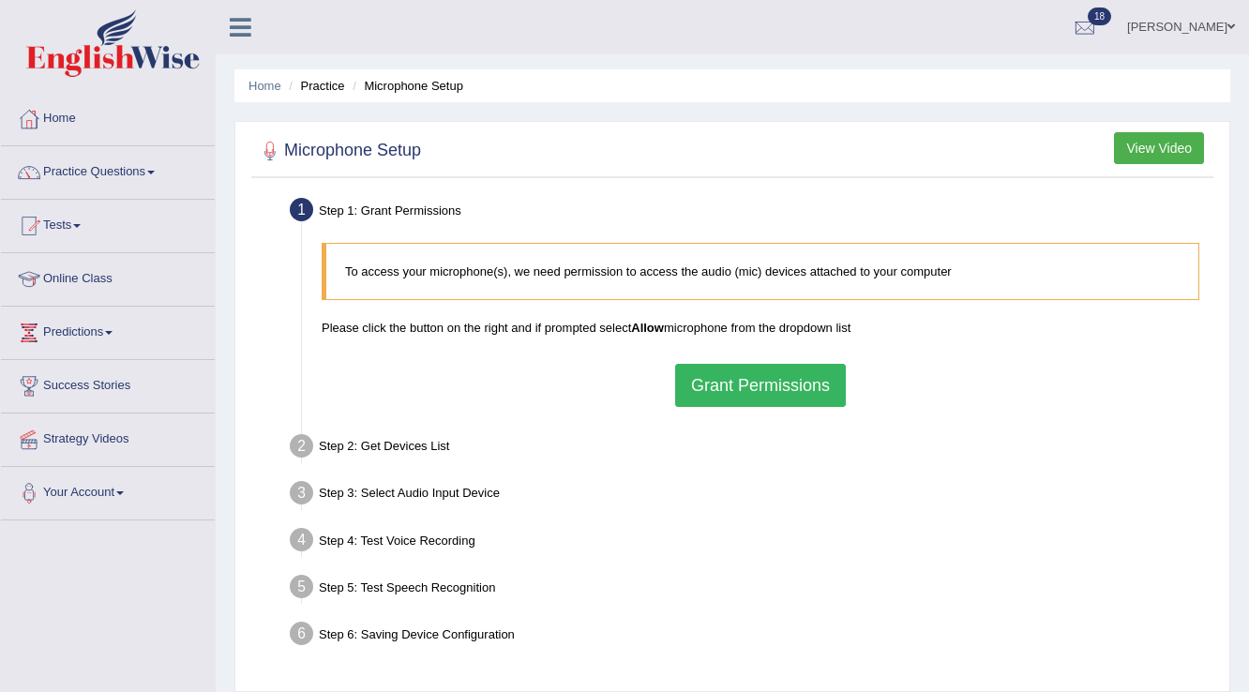
click at [797, 386] on button "Grant Permissions" at bounding box center [760, 385] width 171 height 43
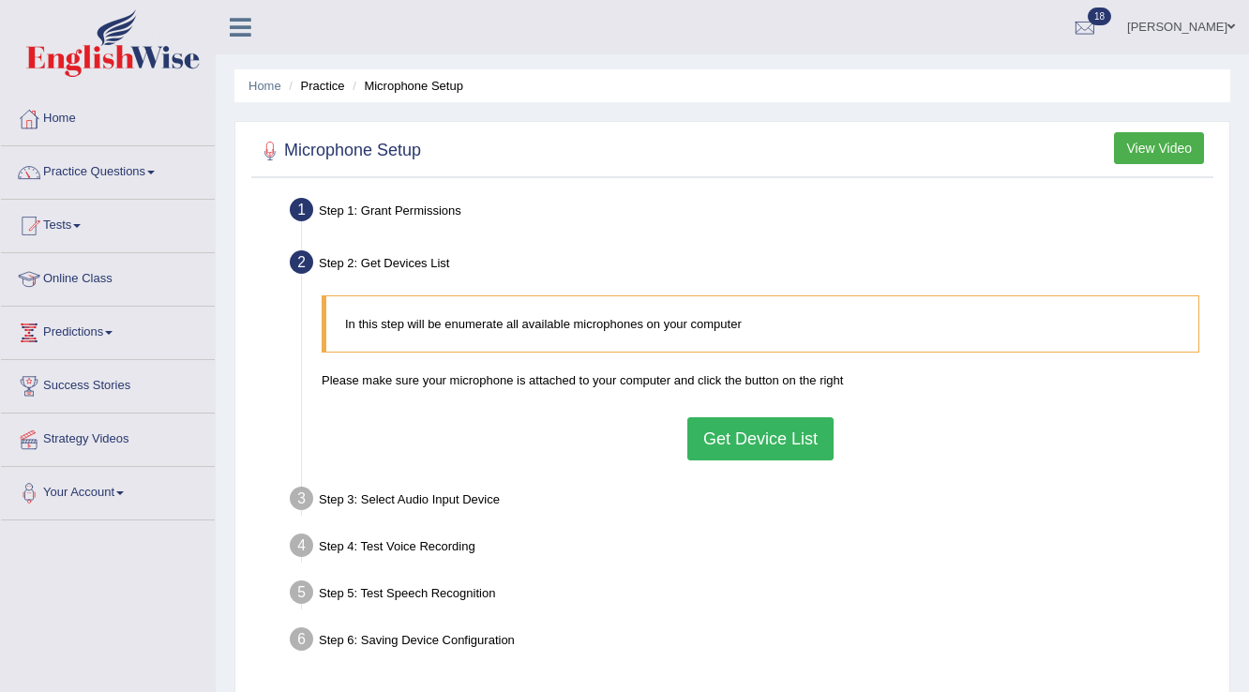
click at [793, 439] on button "Get Device List" at bounding box center [760, 438] width 146 height 43
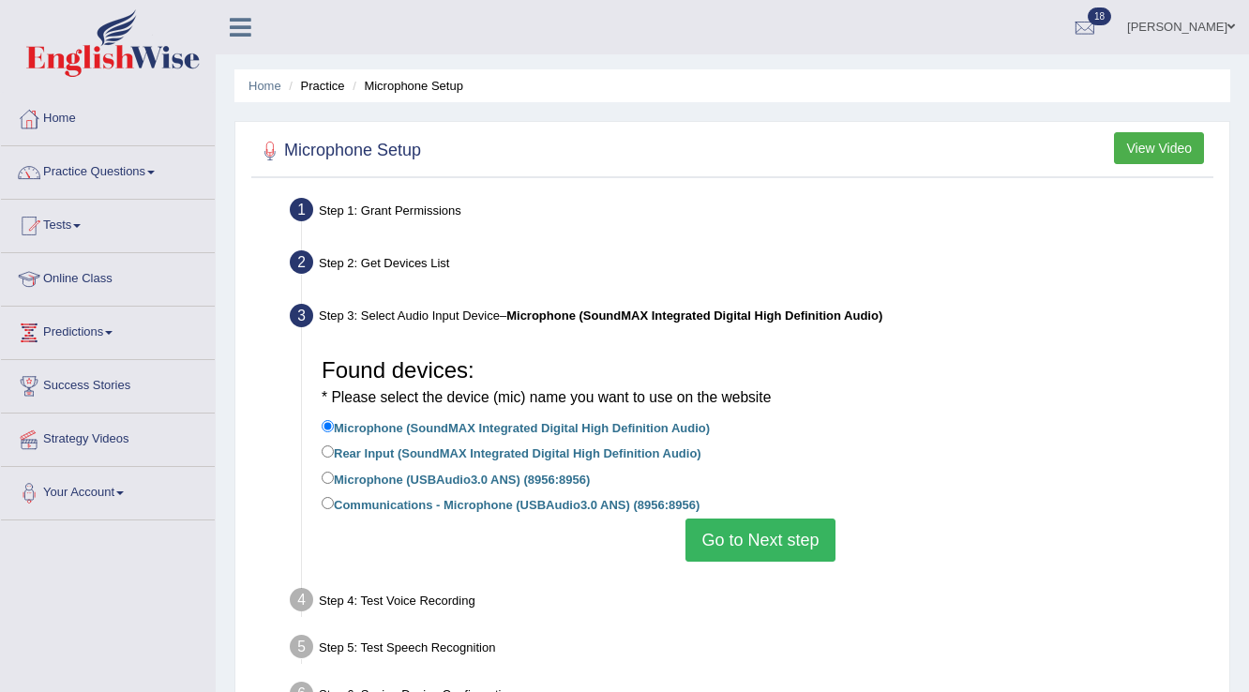
click at [730, 538] on button "Go to Next step" at bounding box center [759, 540] width 149 height 43
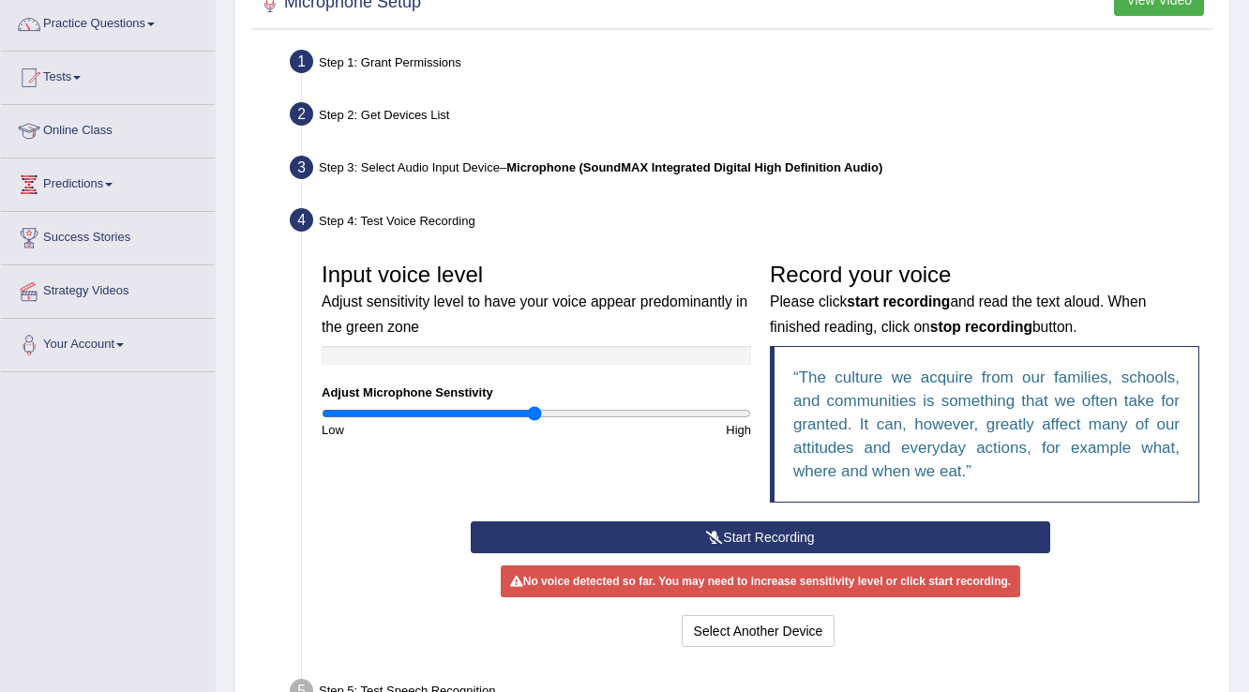
scroll to position [150, 0]
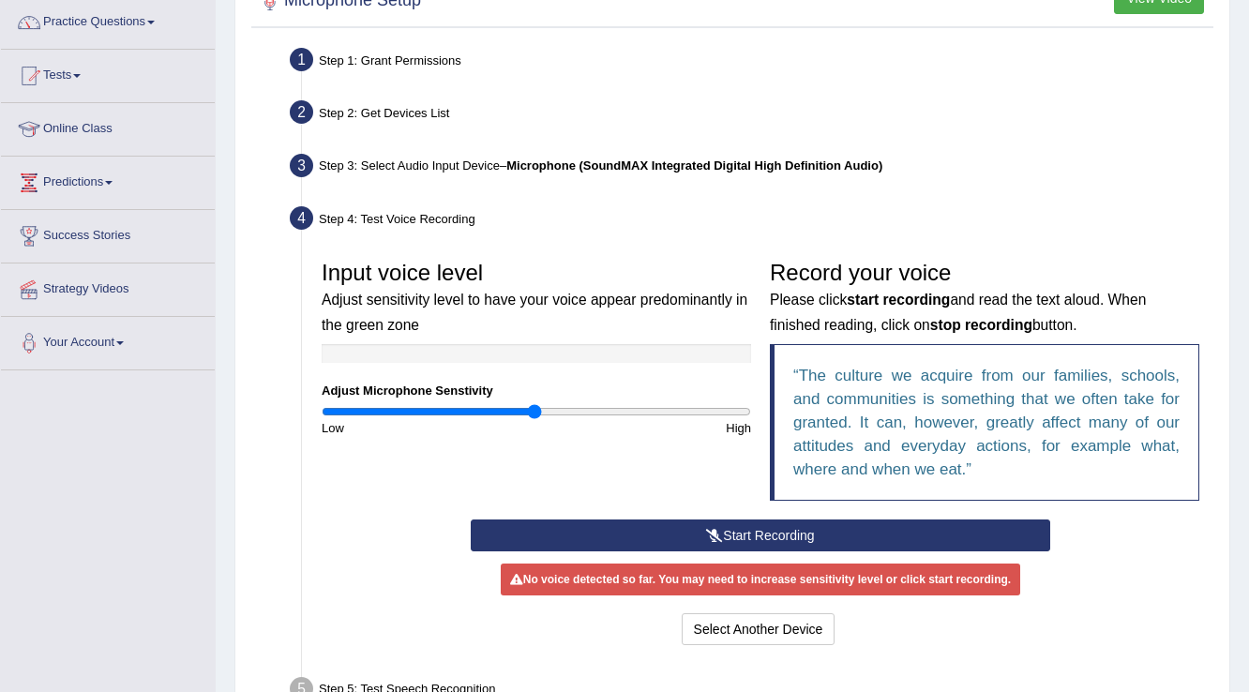
click at [765, 536] on button "Start Recording" at bounding box center [760, 535] width 579 height 32
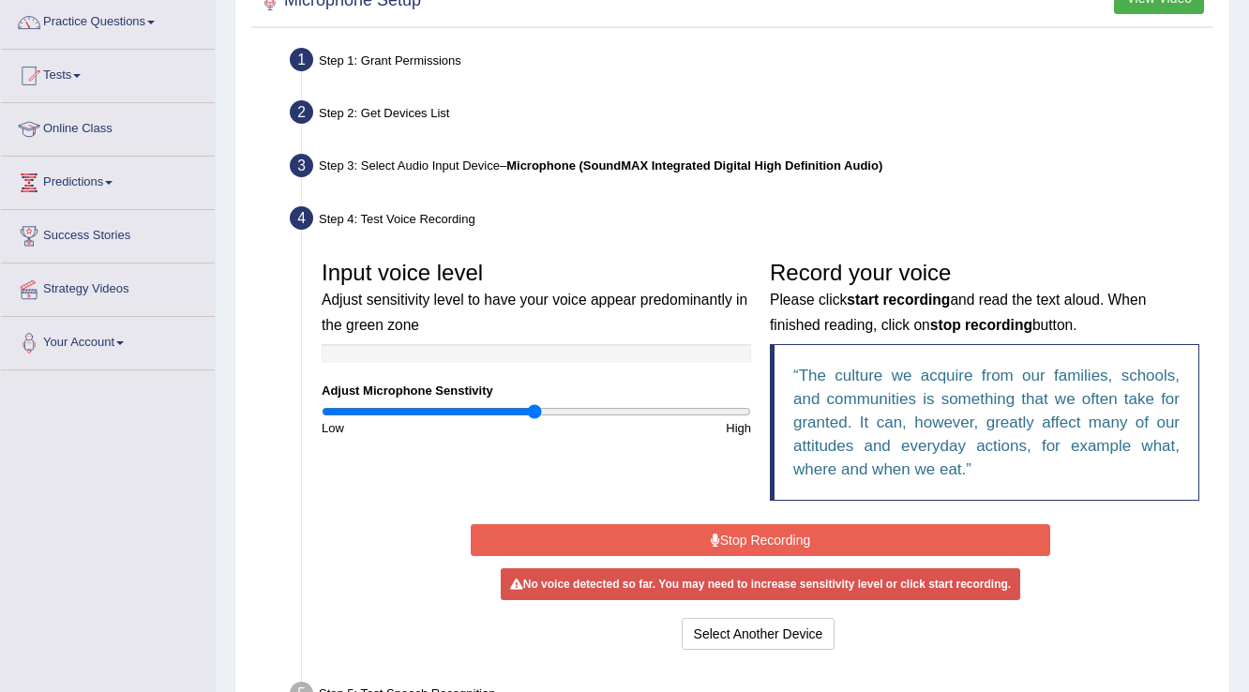
click at [781, 544] on button "Stop Recording" at bounding box center [760, 540] width 579 height 32
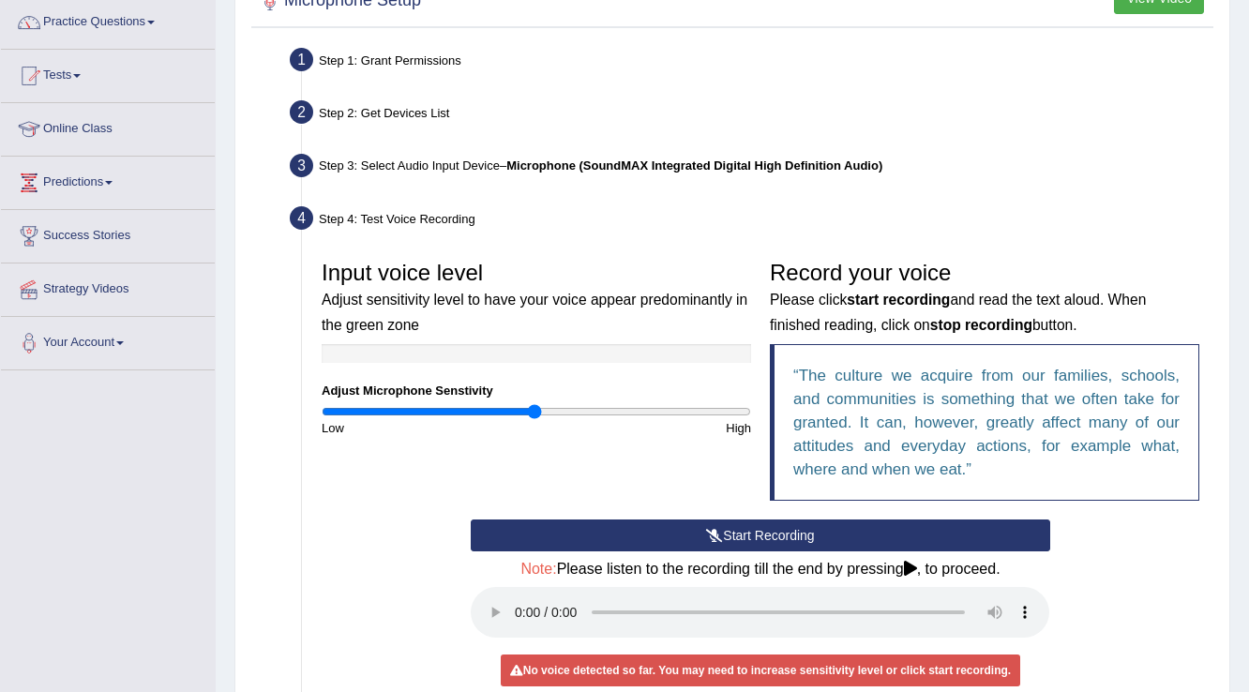
click at [768, 530] on button "Start Recording" at bounding box center [760, 535] width 579 height 32
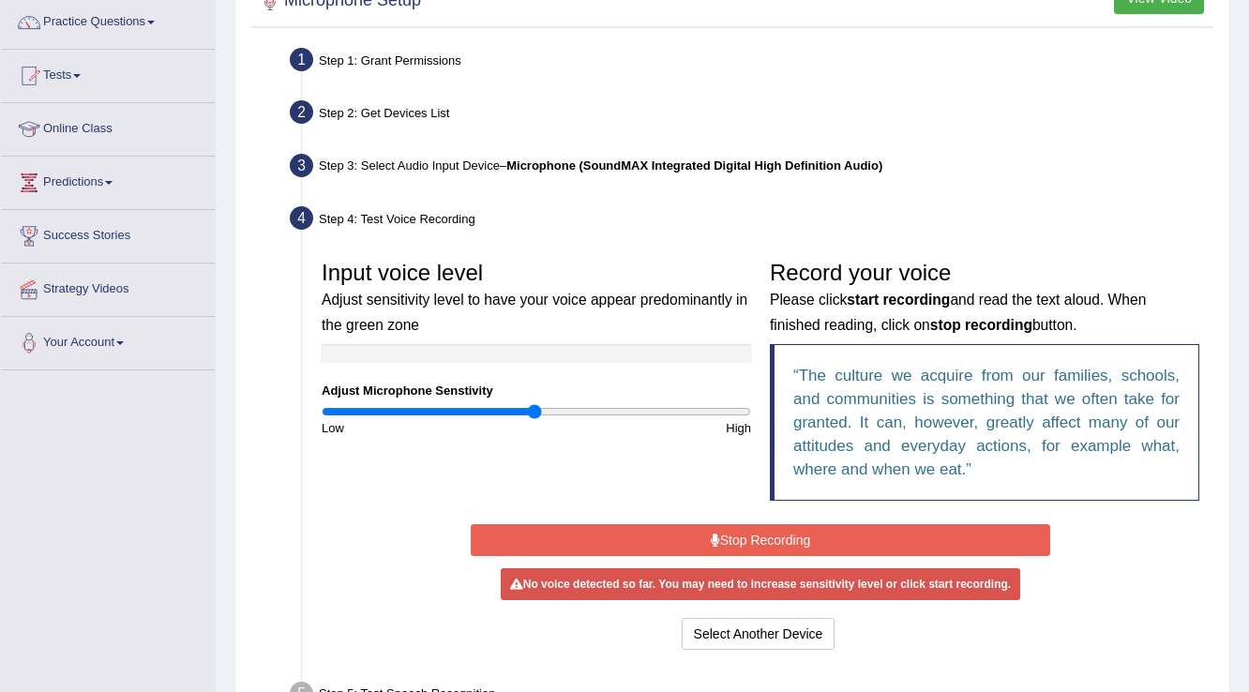
click at [766, 532] on button "Stop Recording" at bounding box center [760, 540] width 579 height 32
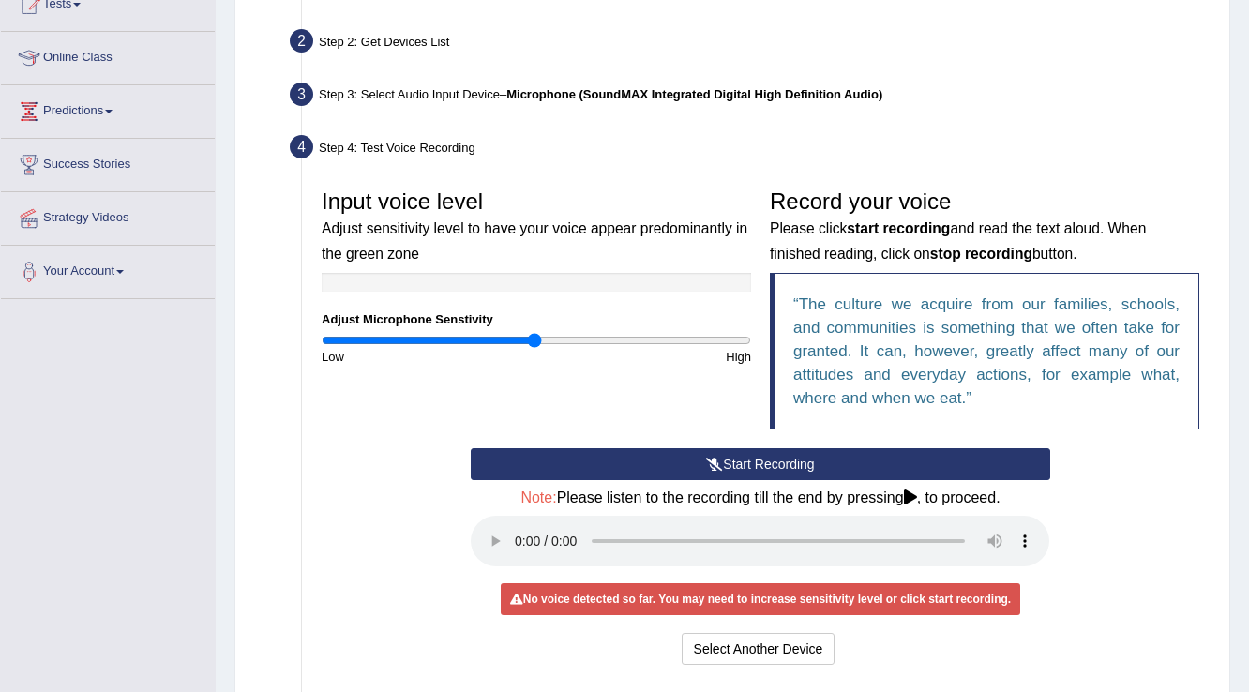
scroll to position [300, 0]
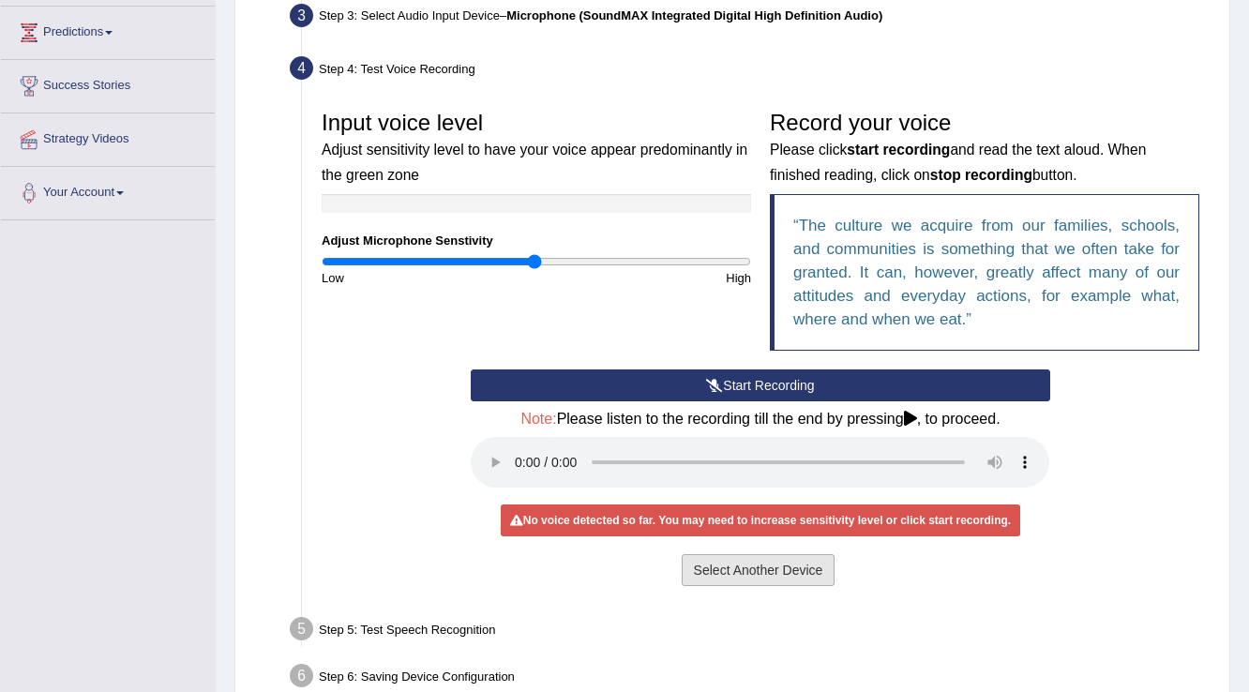
click at [820, 567] on button "Select Another Device" at bounding box center [759, 570] width 154 height 32
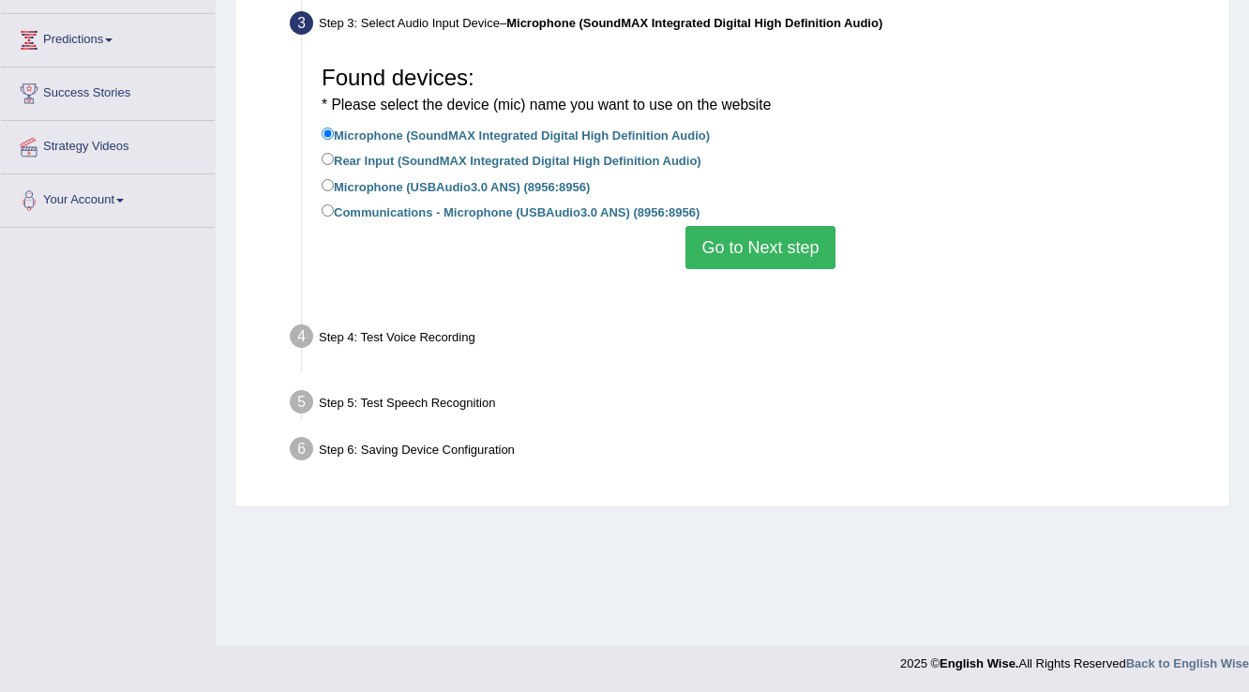
scroll to position [293, 0]
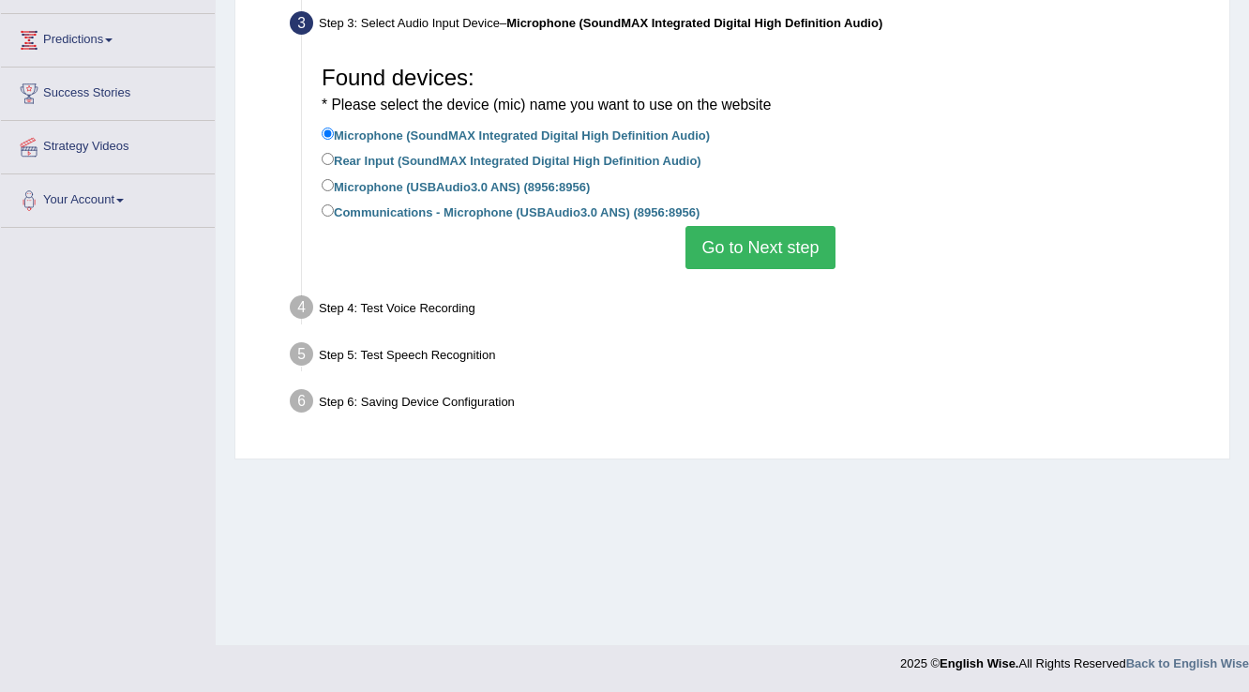
click at [335, 154] on label "Rear Input (SoundMAX Integrated Digital High Definition Audio)" at bounding box center [512, 159] width 380 height 21
click at [334, 154] on input "Rear Input (SoundMAX Integrated Digital High Definition Audio)" at bounding box center [328, 159] width 12 height 12
radio input "true"
click at [713, 241] on button "Go to Next step" at bounding box center [759, 247] width 149 height 43
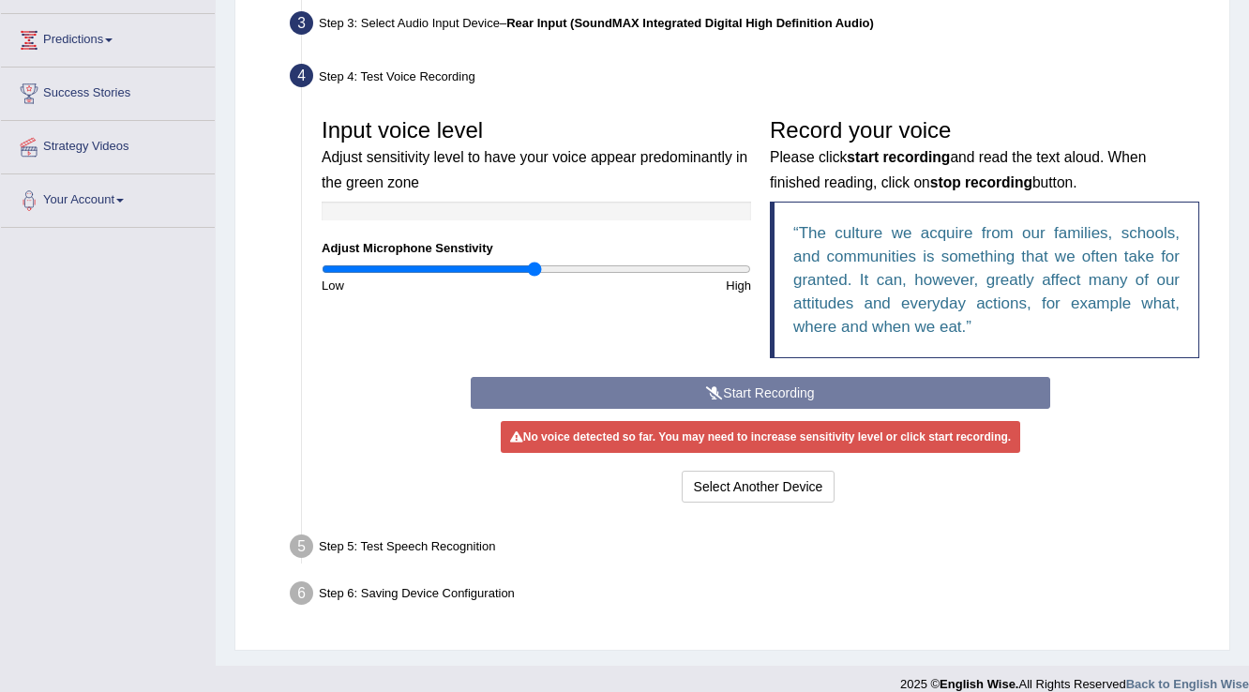
click at [766, 390] on div "Start Recording Stop Recording Note: Please listen to the recording till the en…" at bounding box center [759, 442] width 597 height 130
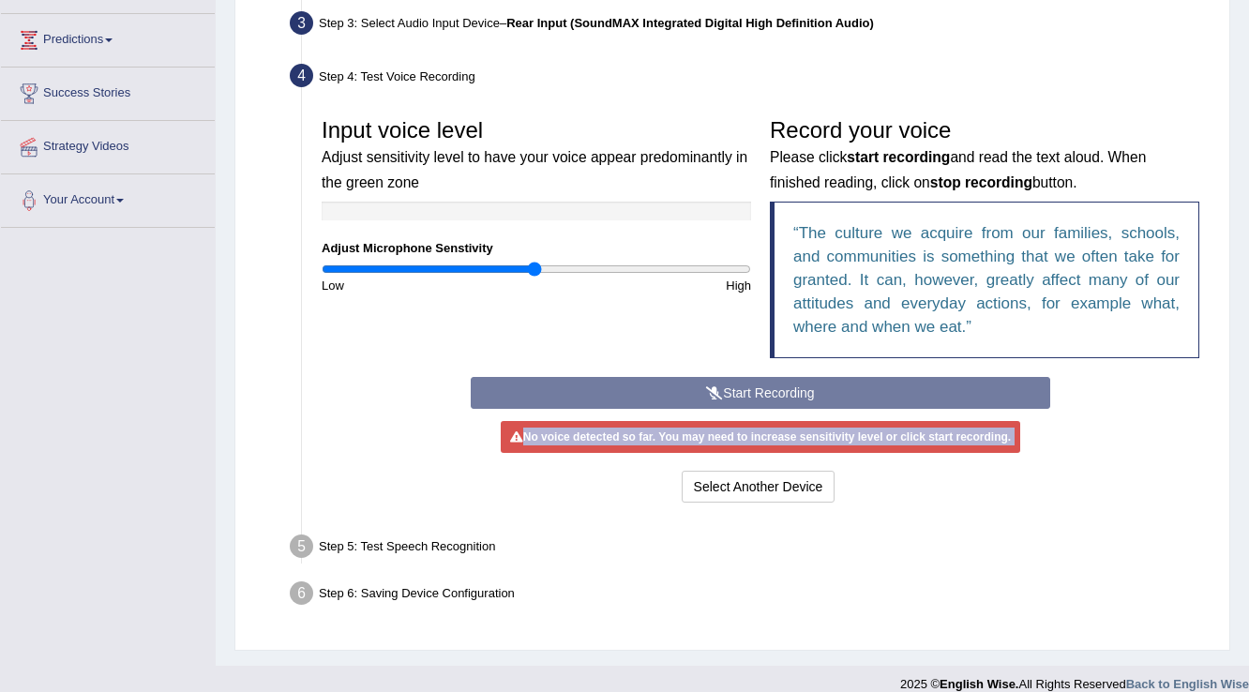
click at [766, 390] on div "Start Recording Stop Recording Note: Please listen to the recording till the en…" at bounding box center [759, 442] width 597 height 130
click at [765, 479] on button "Select Another Device" at bounding box center [759, 487] width 154 height 32
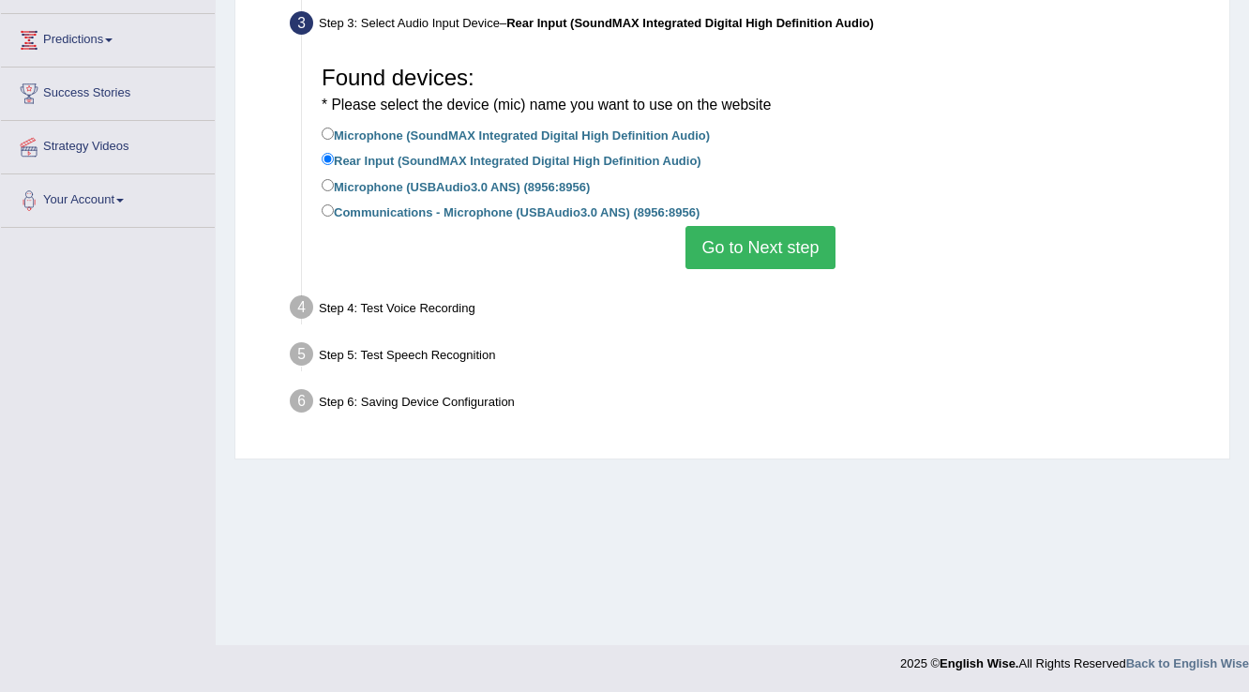
click at [353, 188] on label "Microphone (USBAudio3.0 ANS) (8956:8956)" at bounding box center [456, 185] width 268 height 21
click at [334, 188] on input "Microphone (USBAudio3.0 ANS) (8956:8956)" at bounding box center [328, 185] width 12 height 12
radio input "true"
click at [755, 251] on button "Go to Next step" at bounding box center [759, 247] width 149 height 43
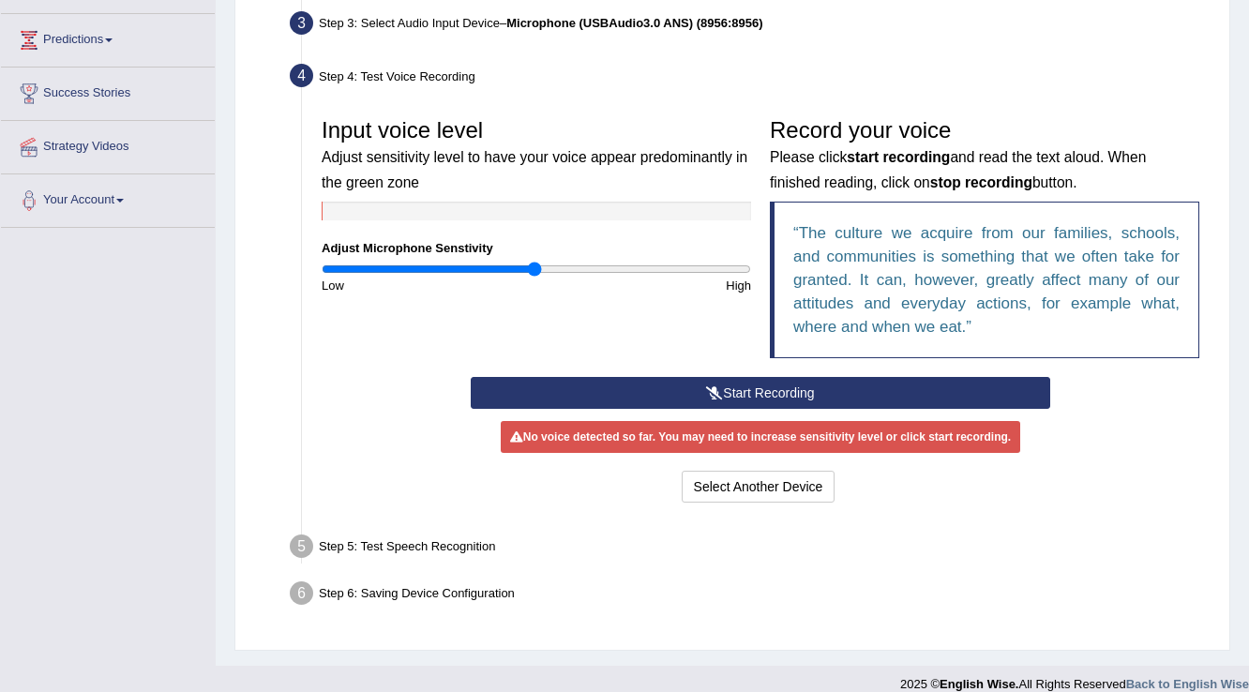
click at [758, 385] on button "Start Recording" at bounding box center [760, 393] width 579 height 32
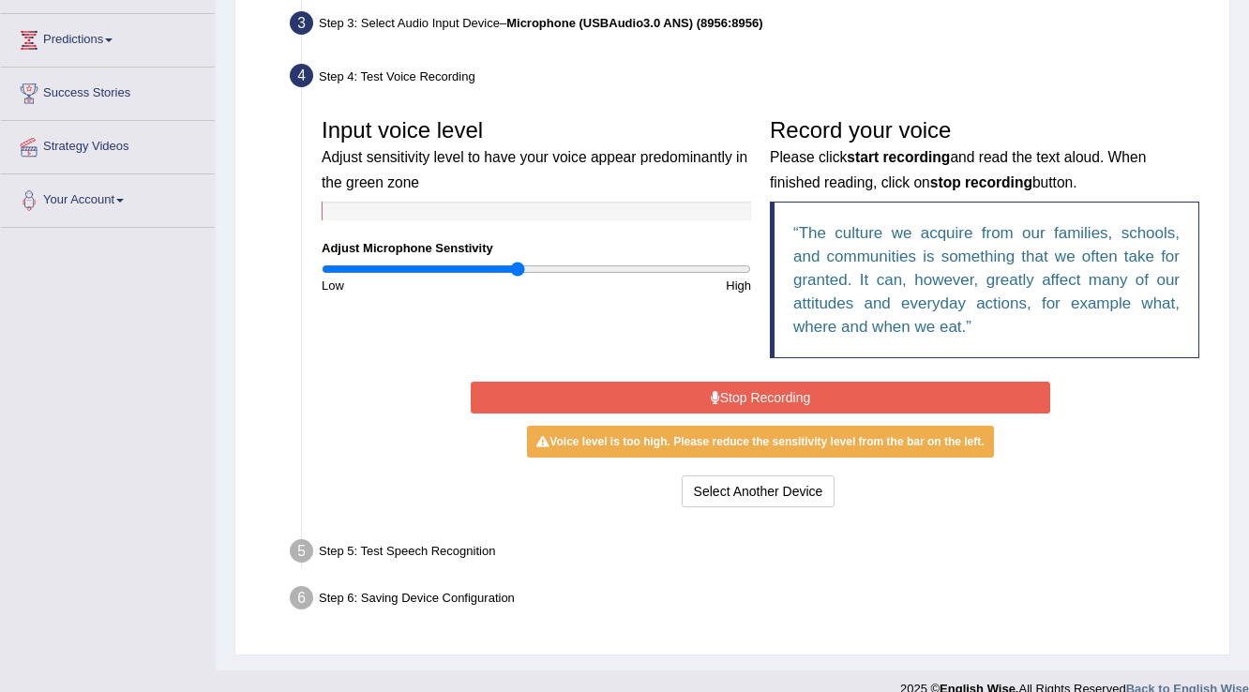
click at [519, 272] on input "range" at bounding box center [536, 269] width 429 height 15
click at [810, 402] on button "Stop Recording" at bounding box center [760, 398] width 579 height 32
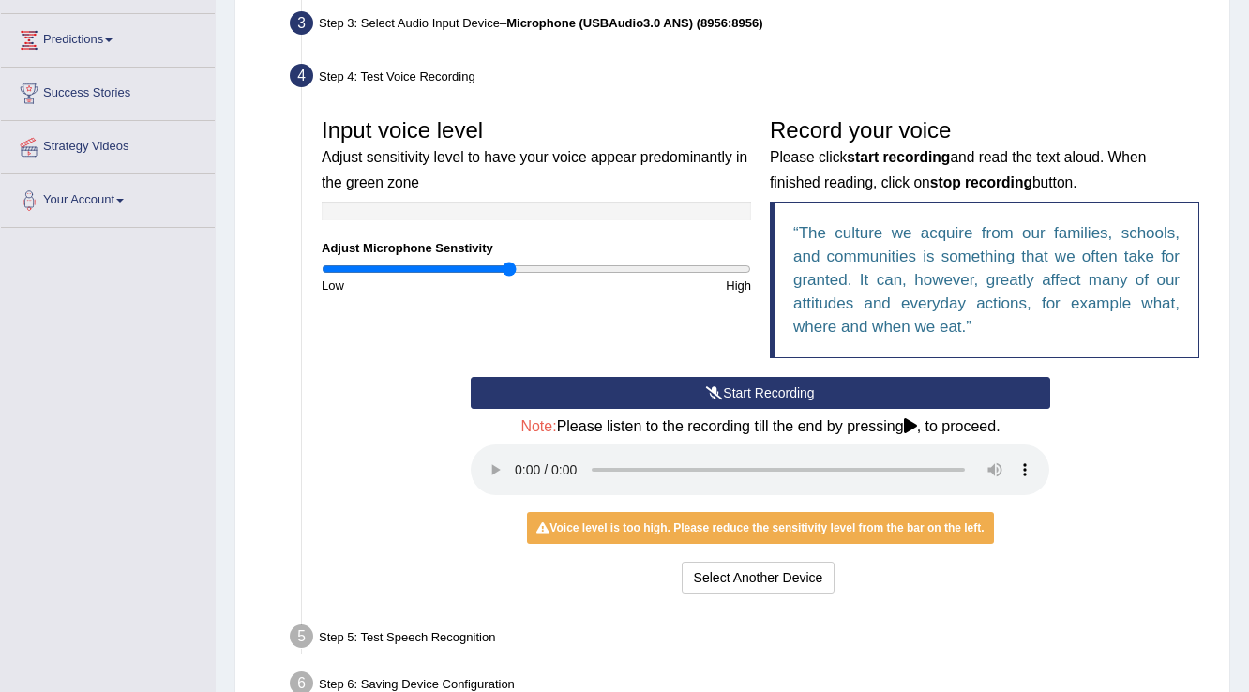
click at [508, 267] on input "range" at bounding box center [536, 269] width 429 height 15
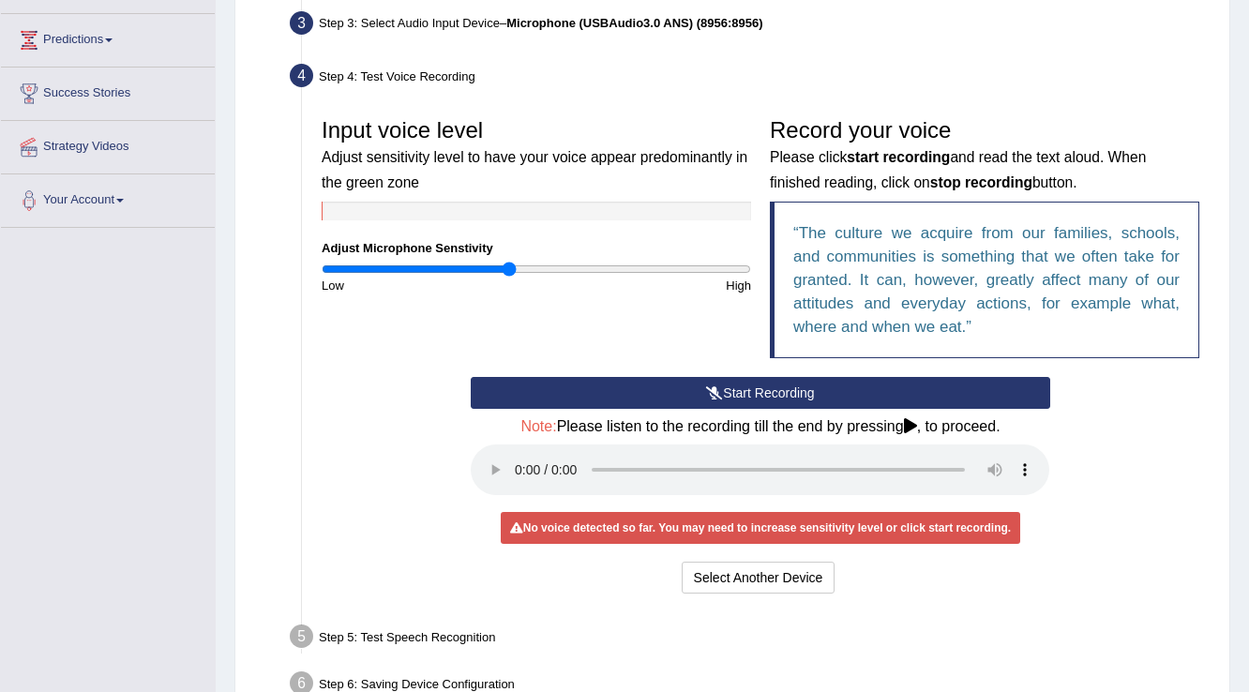
click at [765, 392] on button "Start Recording" at bounding box center [760, 393] width 579 height 32
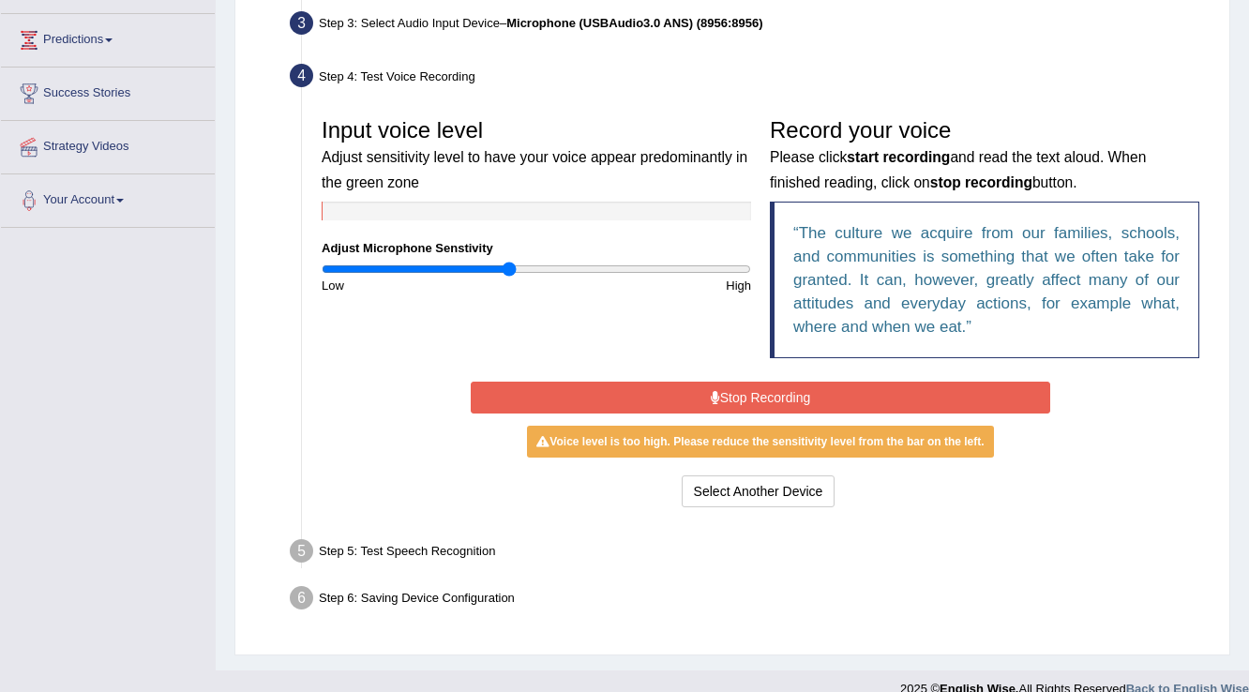
click at [773, 395] on button "Stop Recording" at bounding box center [760, 398] width 579 height 32
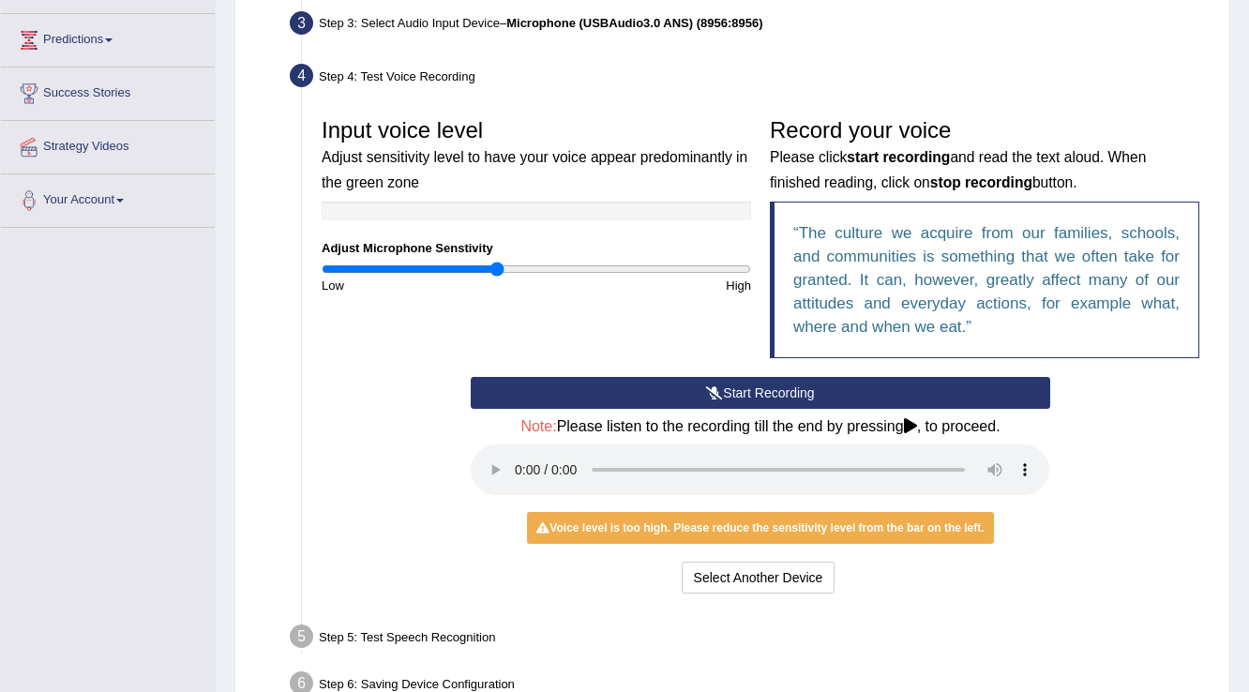
click at [495, 270] on input "range" at bounding box center [536, 269] width 429 height 15
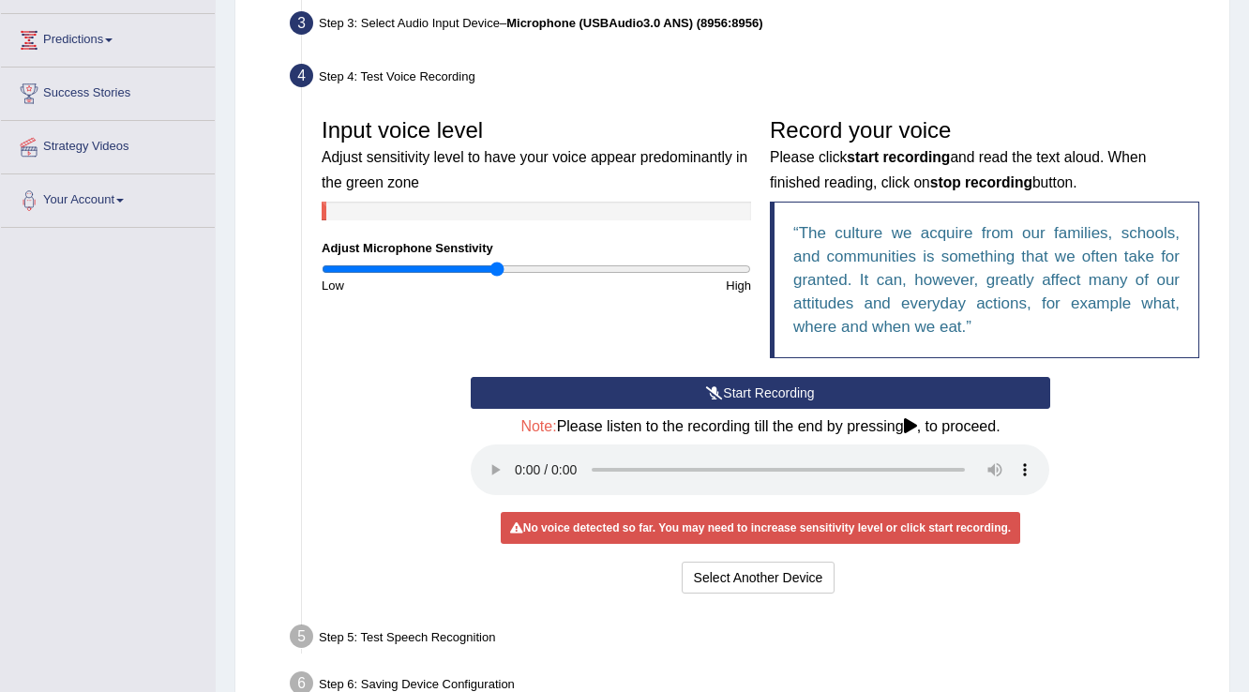
click at [745, 390] on button "Start Recording" at bounding box center [760, 393] width 579 height 32
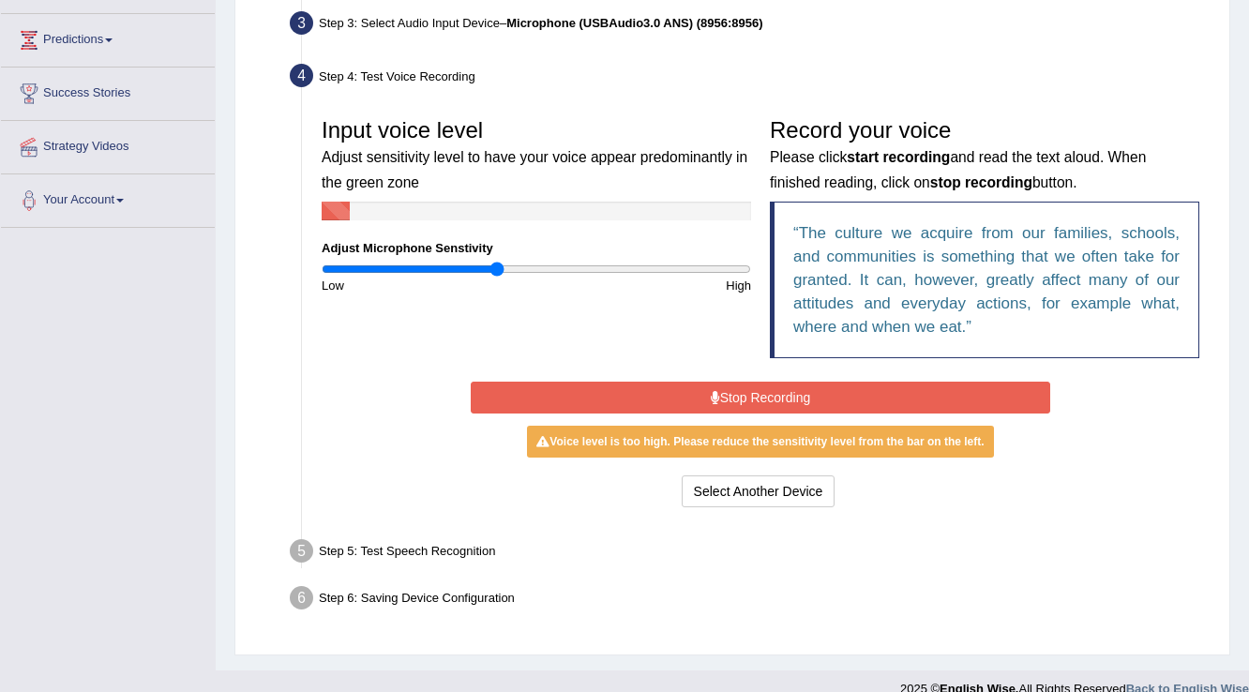
click at [745, 390] on button "Stop Recording" at bounding box center [760, 398] width 579 height 32
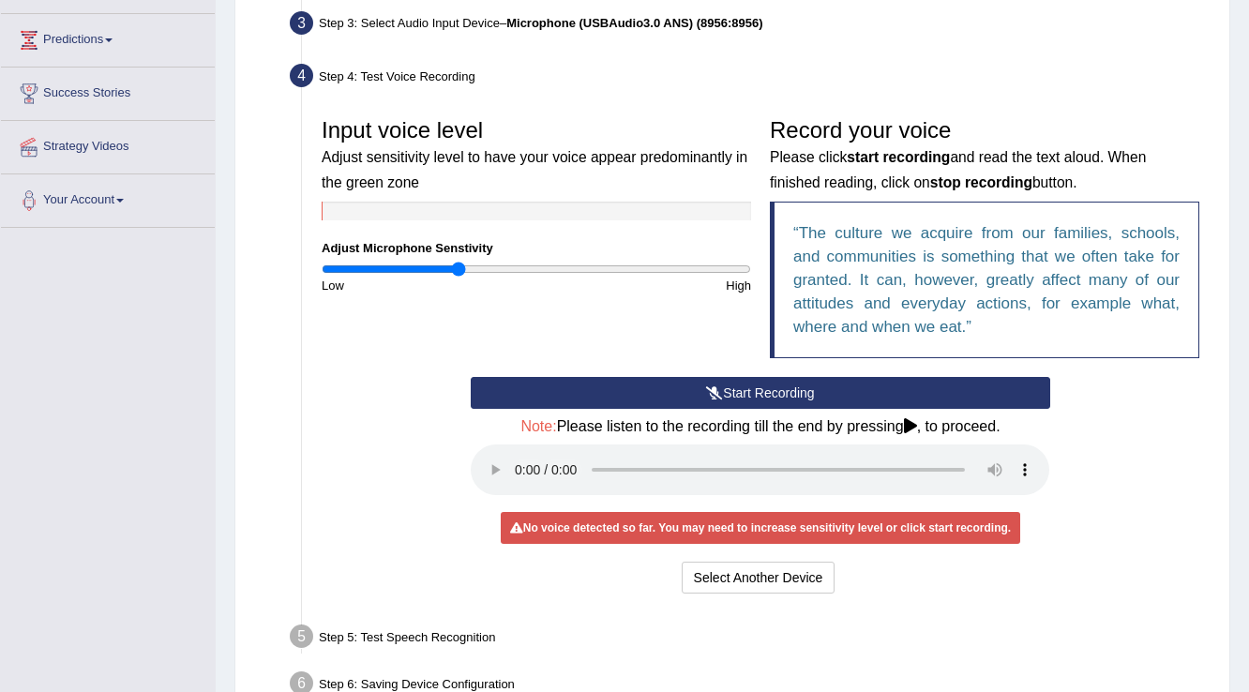
type input "0.64"
click at [460, 267] on input "range" at bounding box center [536, 269] width 429 height 15
click at [647, 398] on button "Start Recording" at bounding box center [760, 393] width 579 height 32
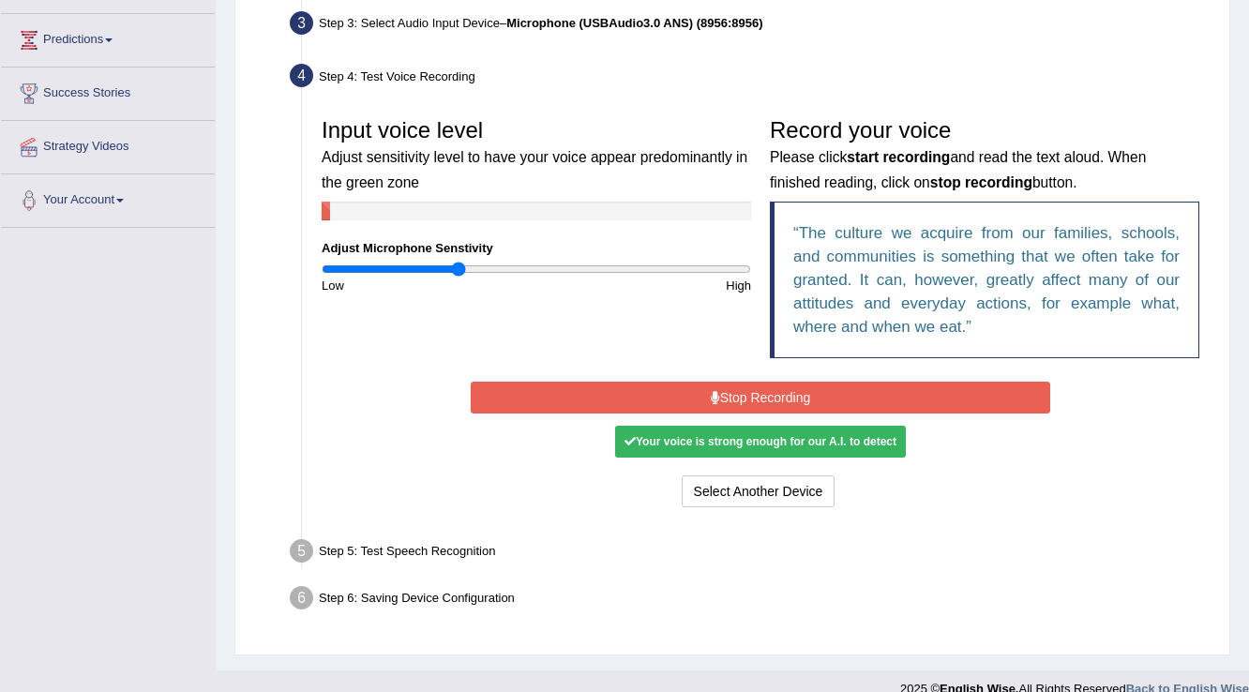
click at [660, 394] on button "Stop Recording" at bounding box center [760, 398] width 579 height 32
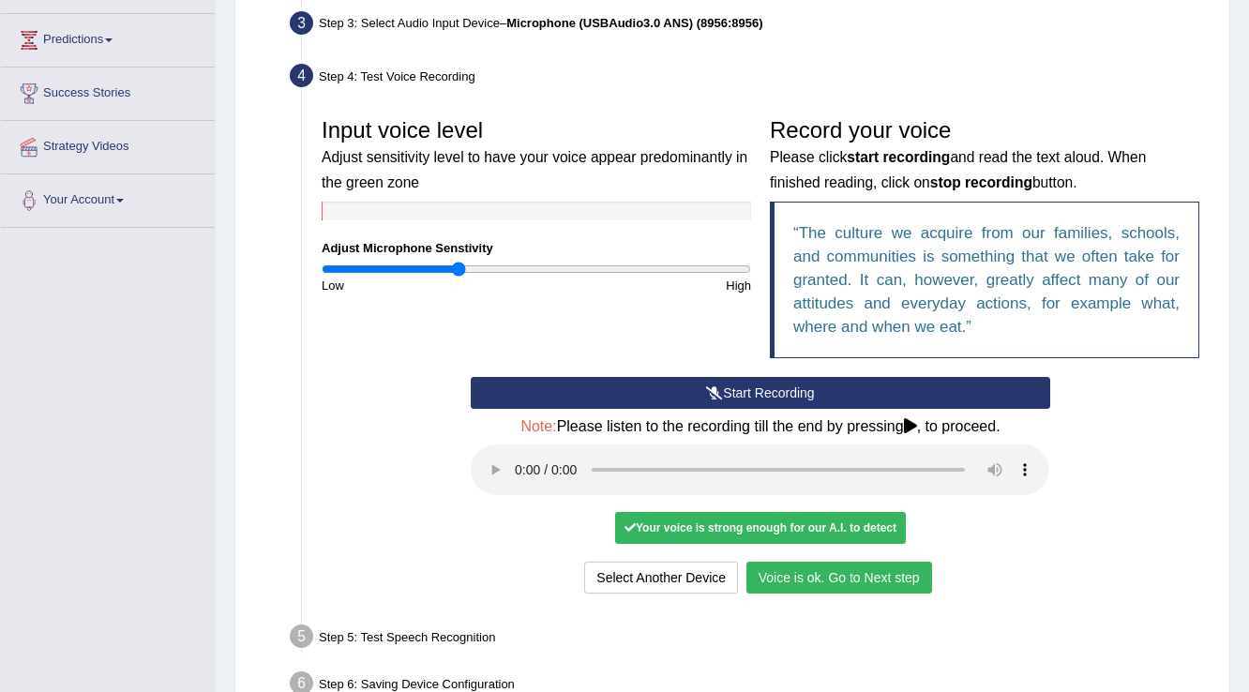
click at [895, 575] on button "Voice is ok. Go to Next step" at bounding box center [839, 578] width 186 height 32
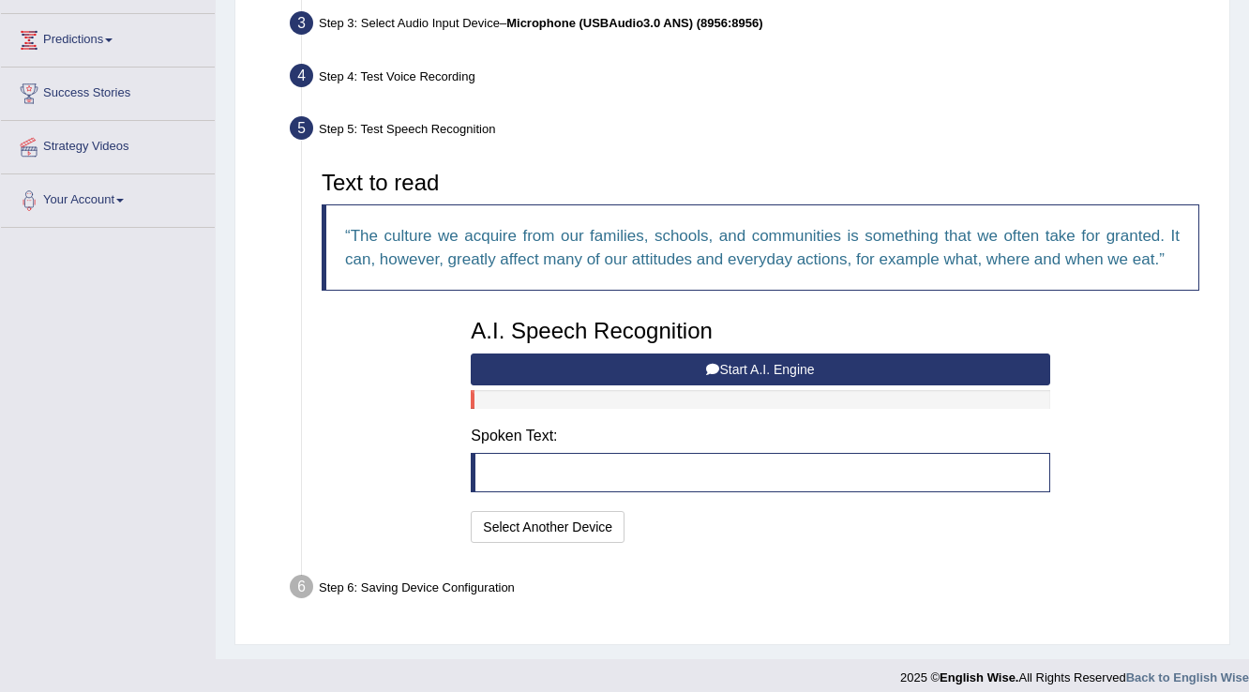
click at [695, 365] on button "Start A.I. Engine" at bounding box center [760, 370] width 579 height 32
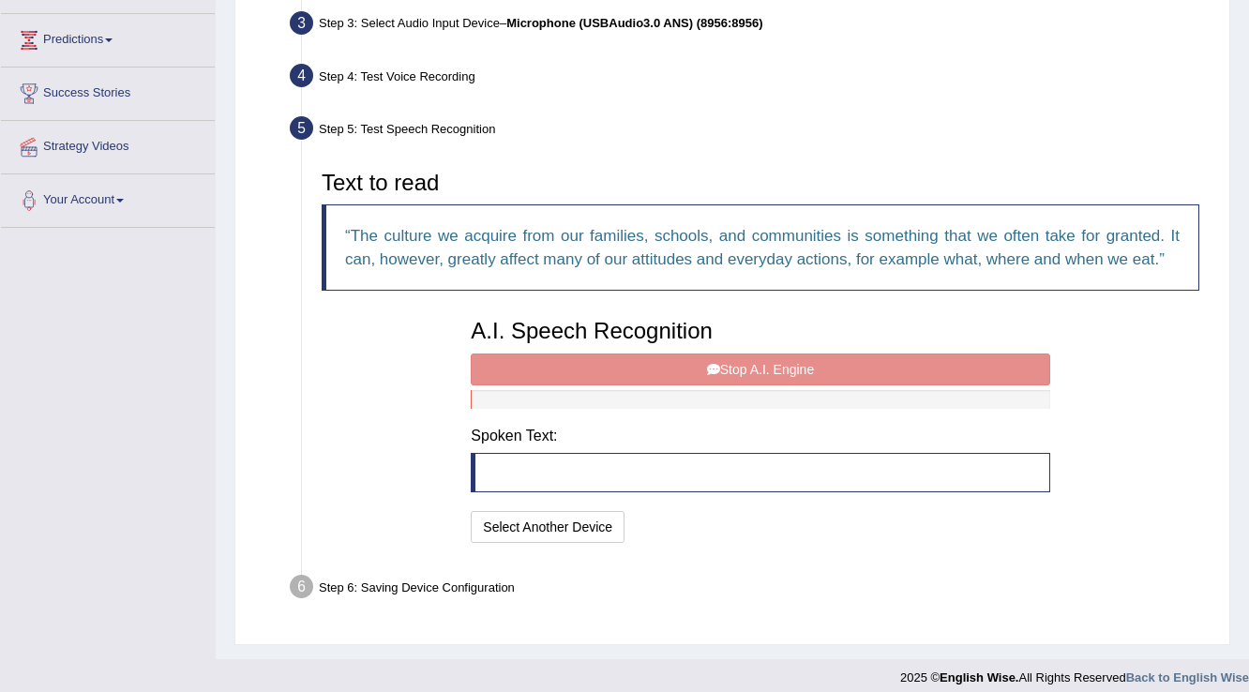
click at [745, 371] on div "A.I. Speech Recognition Start A.I. Engine Stop A.I. Engine Note: Please listen …" at bounding box center [759, 428] width 597 height 238
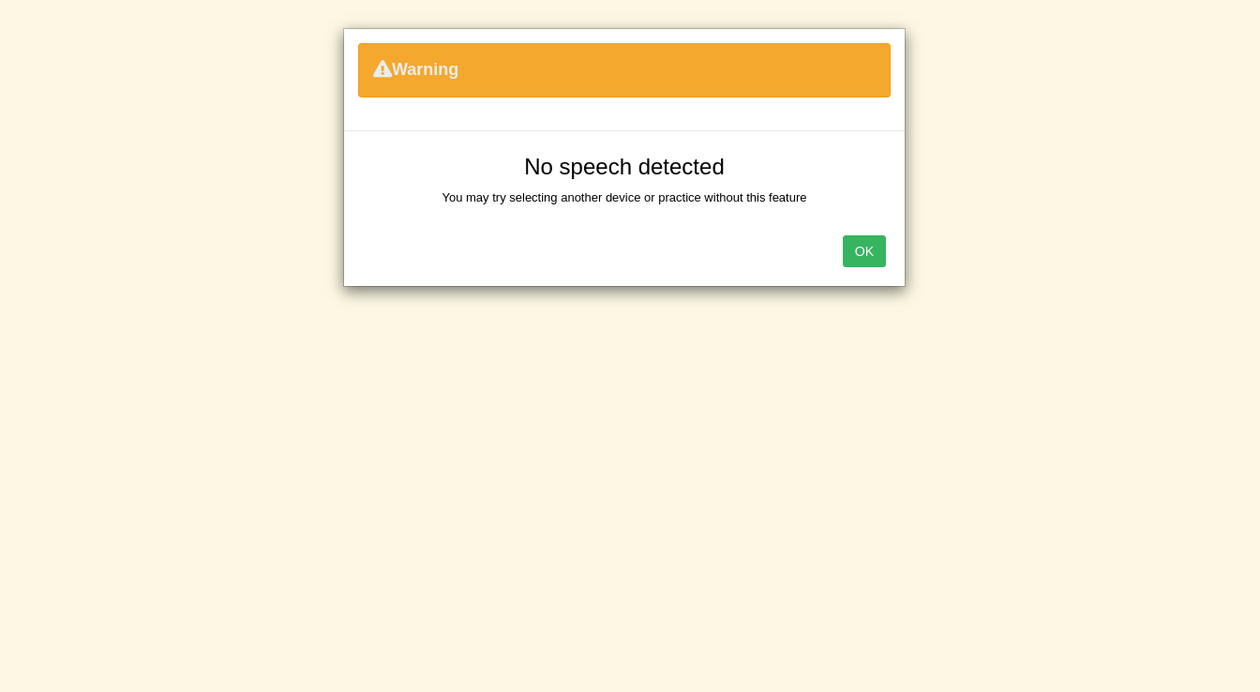
click at [626, 476] on div "Warning No speech detected You may try selecting another device or practice wit…" at bounding box center [630, 346] width 1260 height 692
click at [853, 255] on button "OK" at bounding box center [864, 251] width 43 height 32
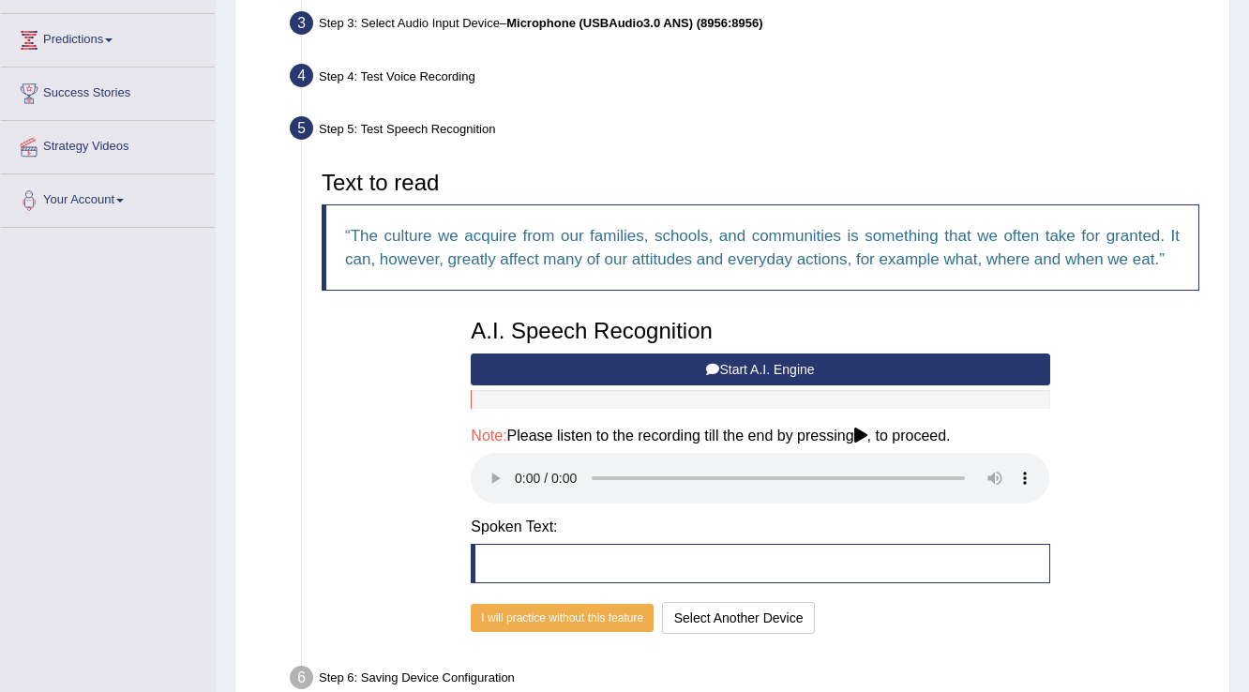
click at [654, 561] on blockquote at bounding box center [760, 563] width 579 height 39
click at [538, 562] on blockquote at bounding box center [760, 563] width 579 height 39
click at [781, 371] on button "Start A.I. Engine" at bounding box center [760, 370] width 579 height 32
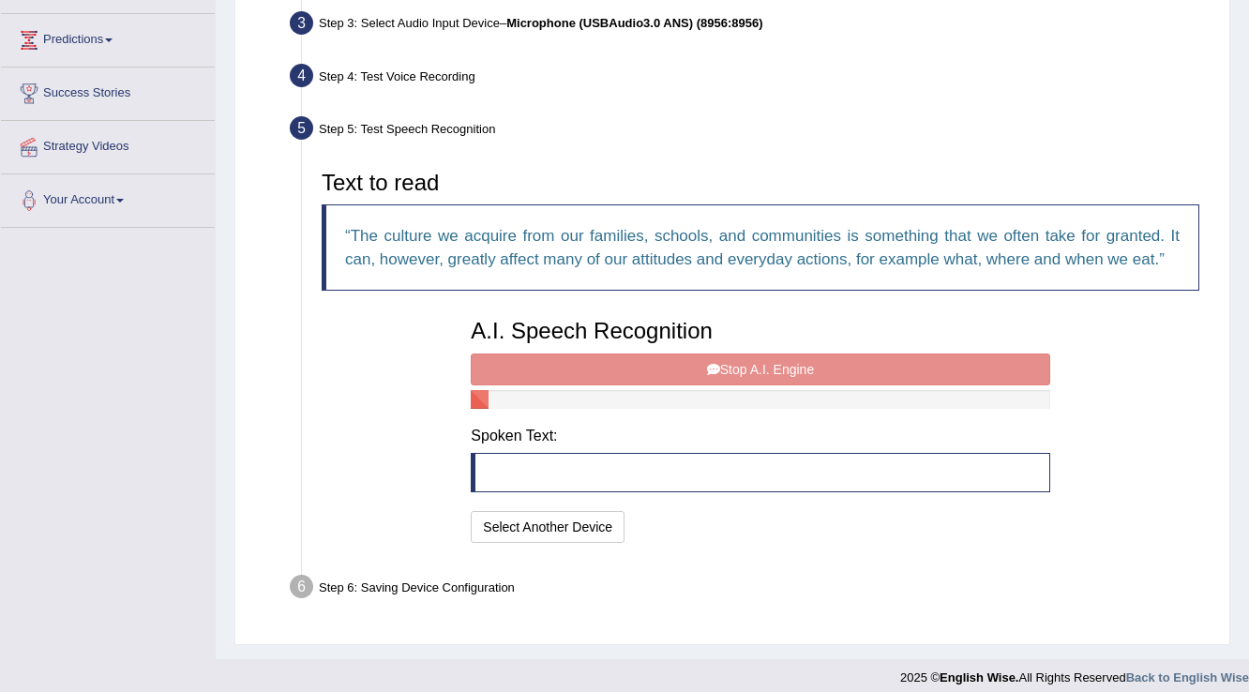
click at [568, 475] on blockquote at bounding box center [760, 472] width 579 height 39
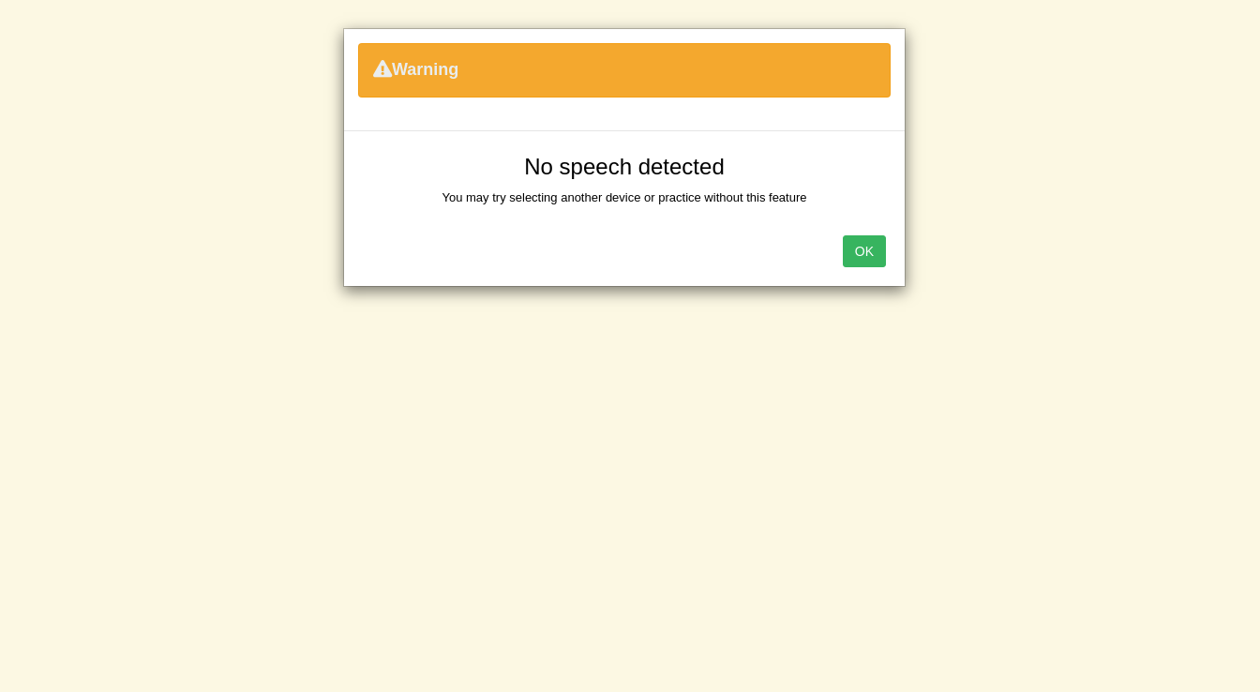
click at [861, 236] on button "OK" at bounding box center [864, 251] width 43 height 32
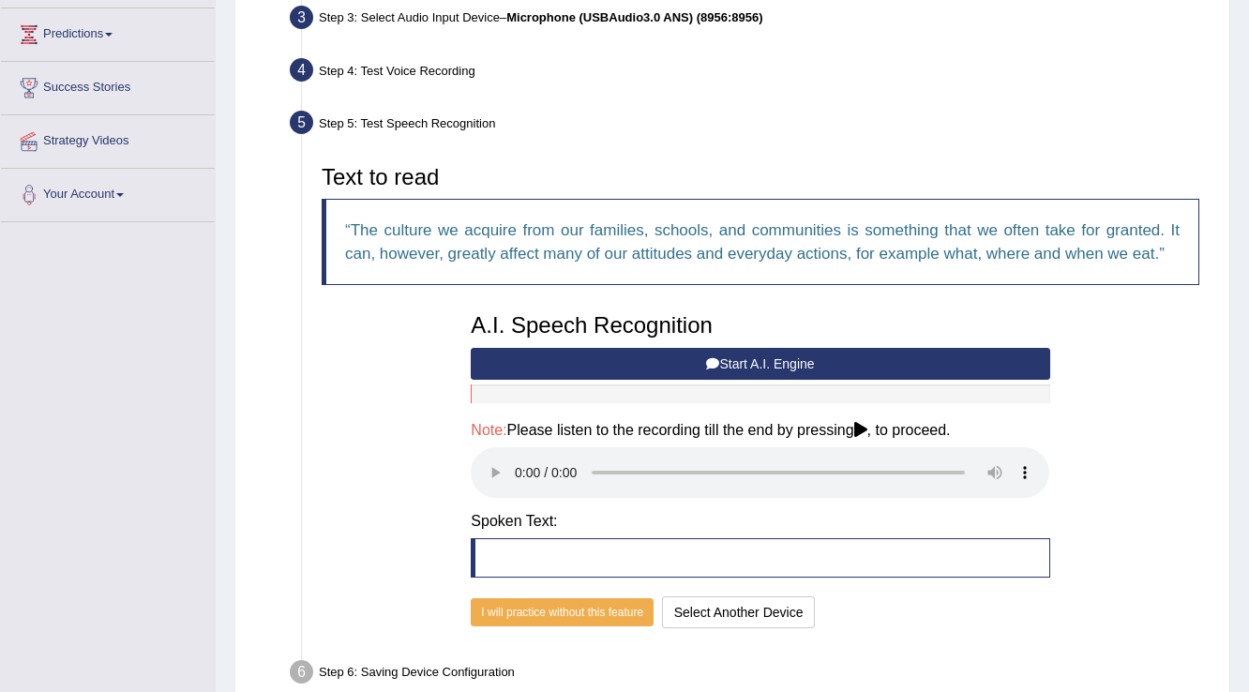
scroll to position [375, 0]
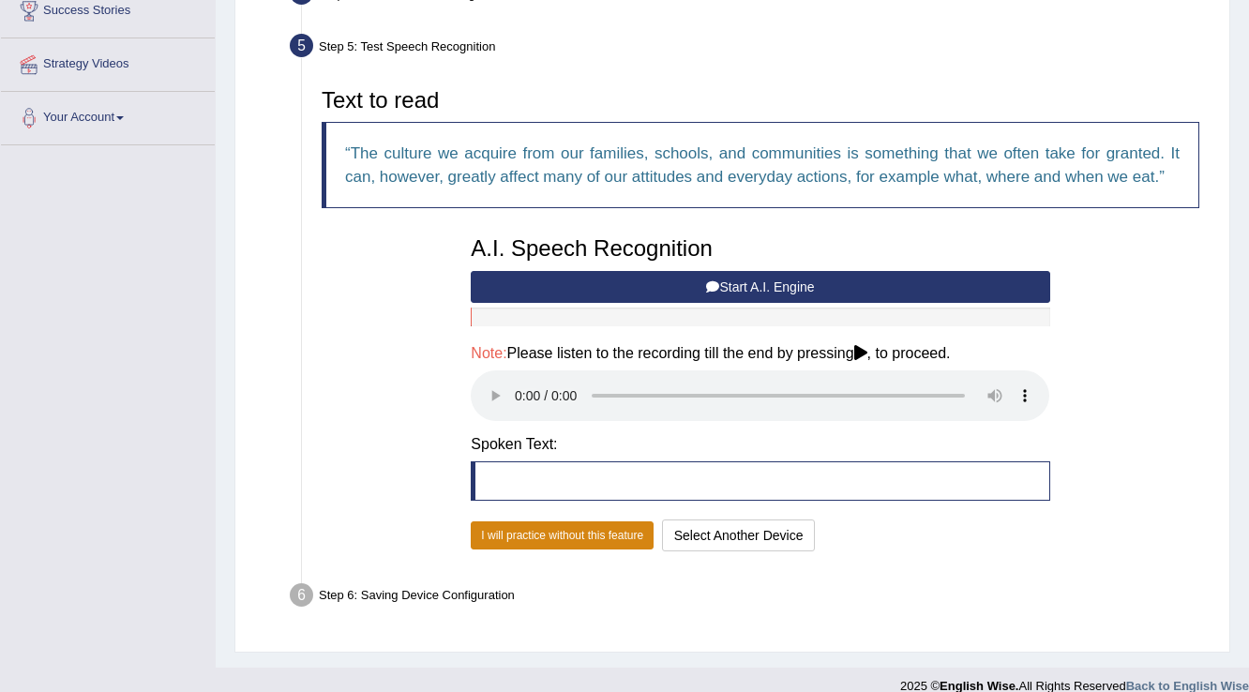
click at [566, 533] on button "I will practice without this feature" at bounding box center [562, 535] width 183 height 28
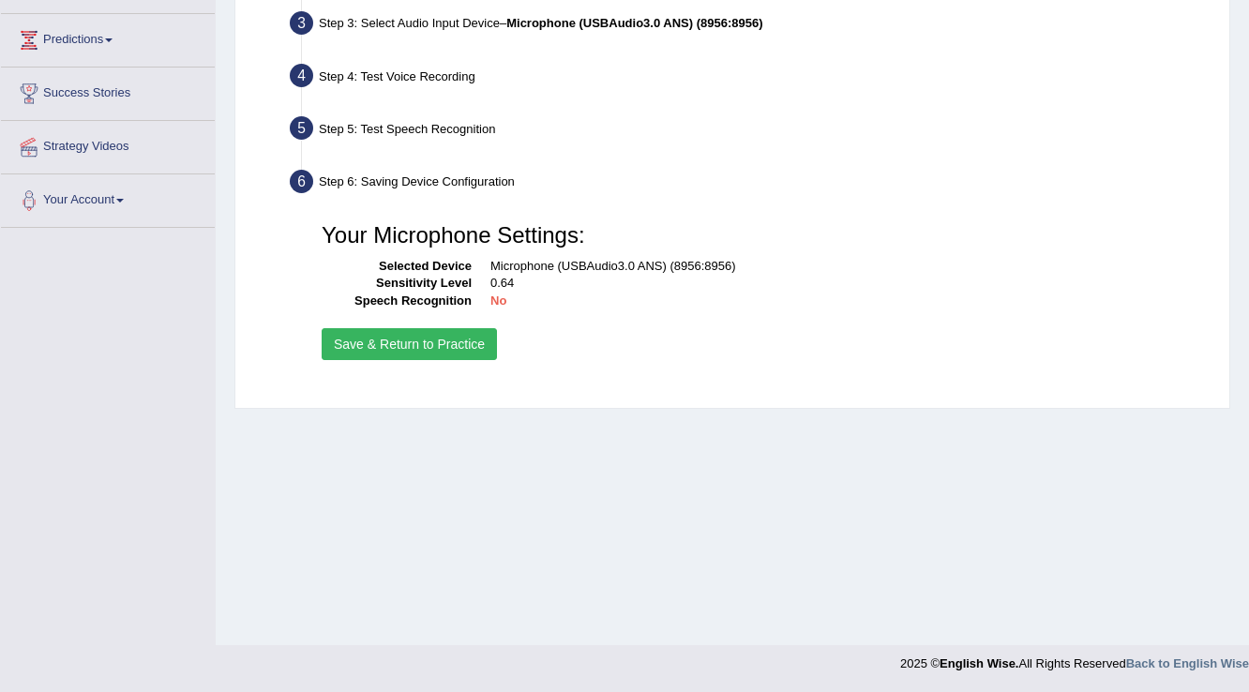
click at [483, 338] on button "Save & Return to Practice" at bounding box center [409, 344] width 175 height 32
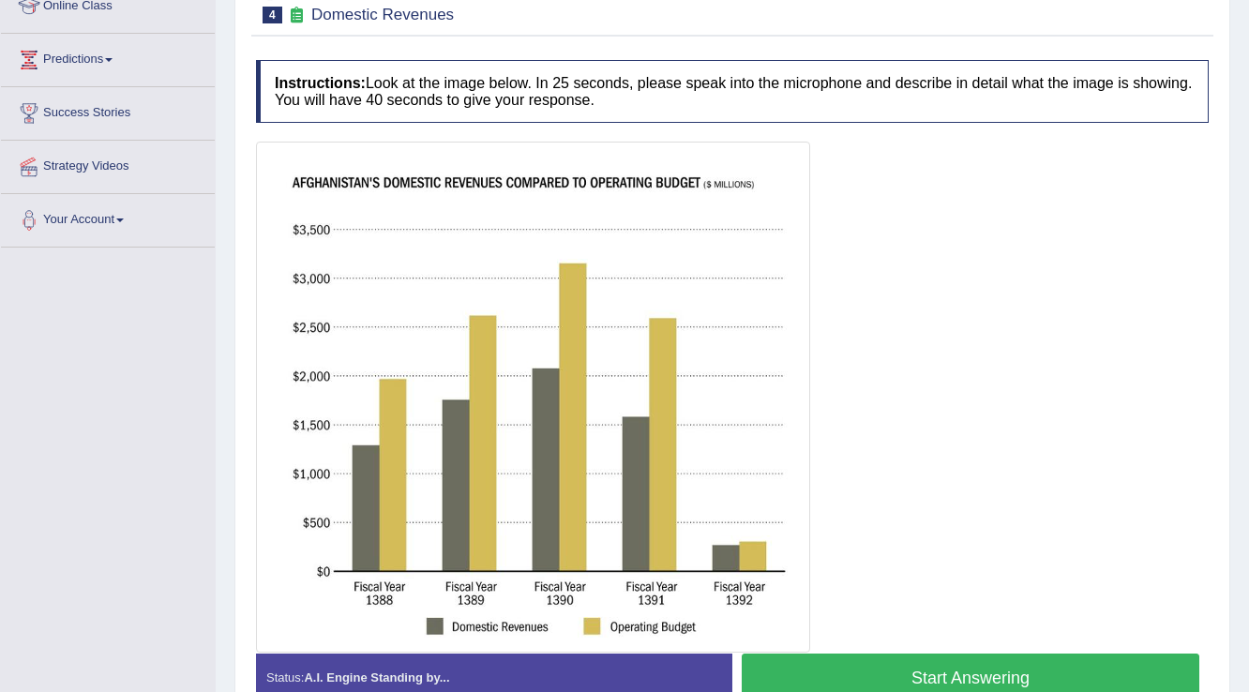
scroll to position [300, 0]
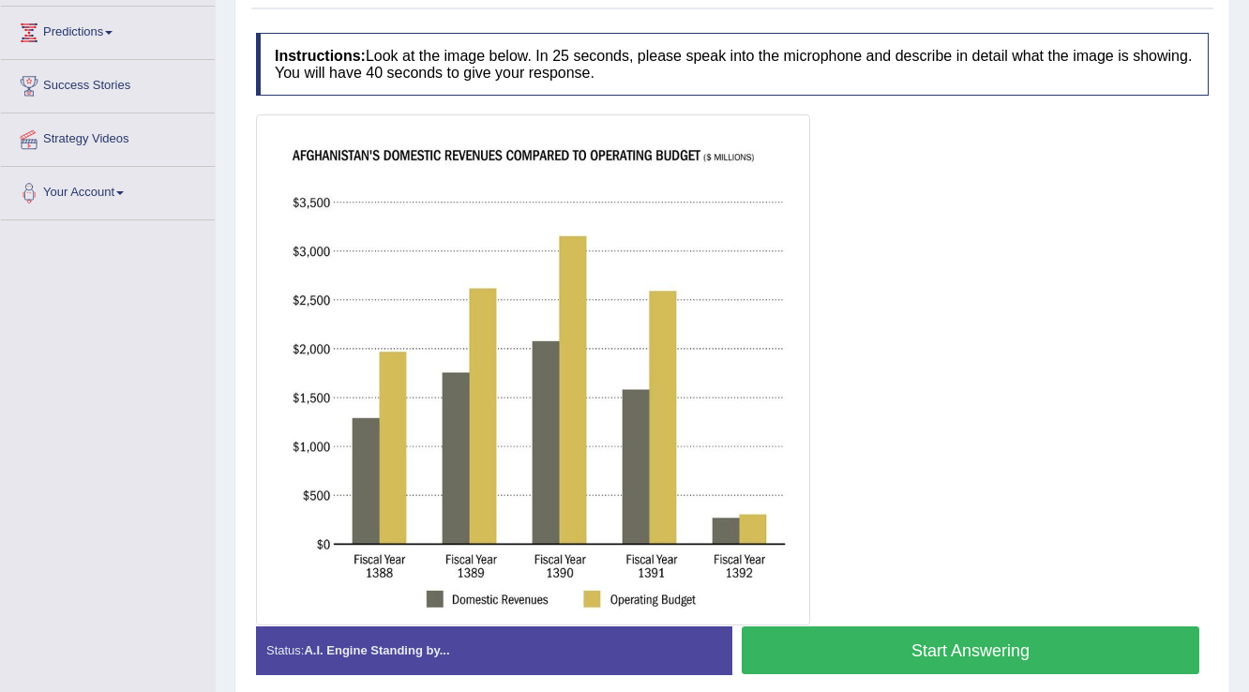
click at [1022, 636] on button "Start Answering" at bounding box center [971, 650] width 458 height 48
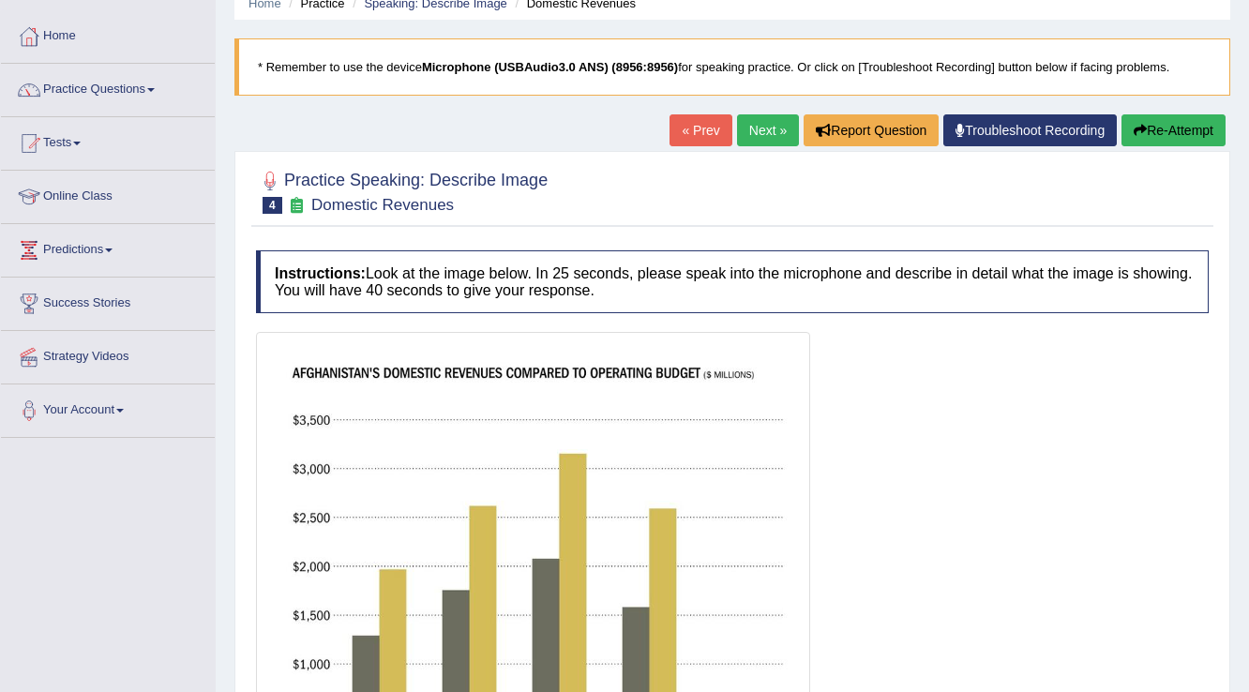
scroll to position [0, 0]
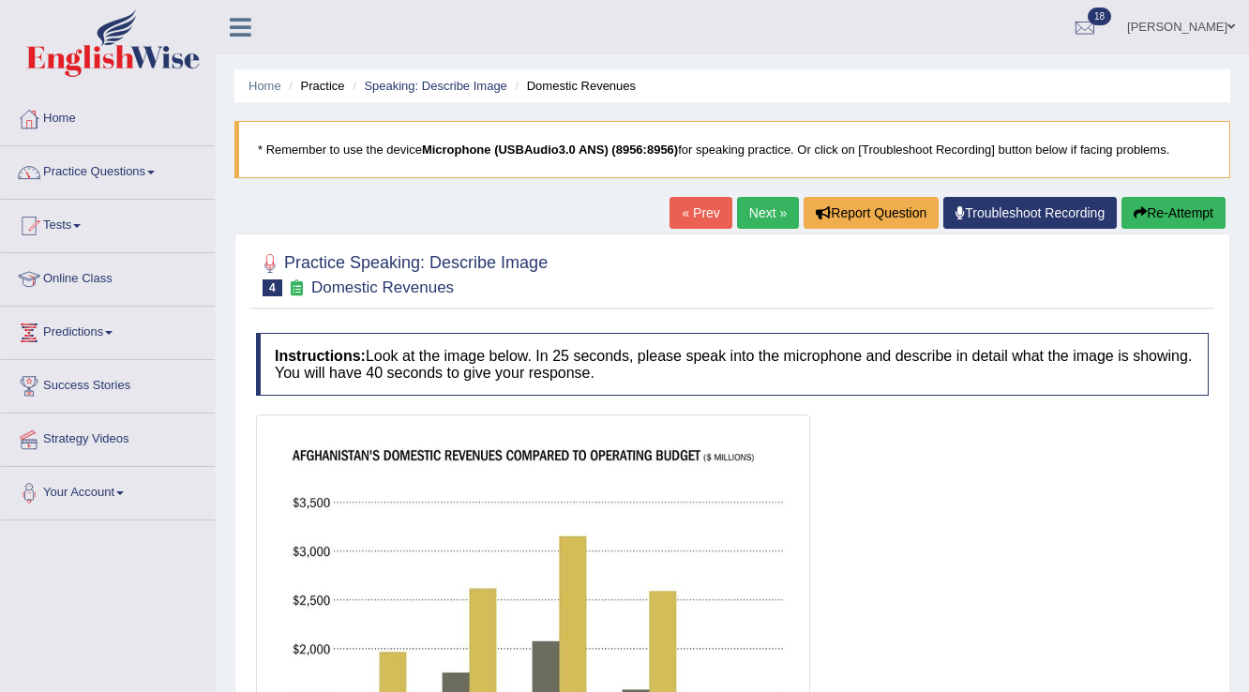
click at [155, 171] on span at bounding box center [151, 173] width 8 height 4
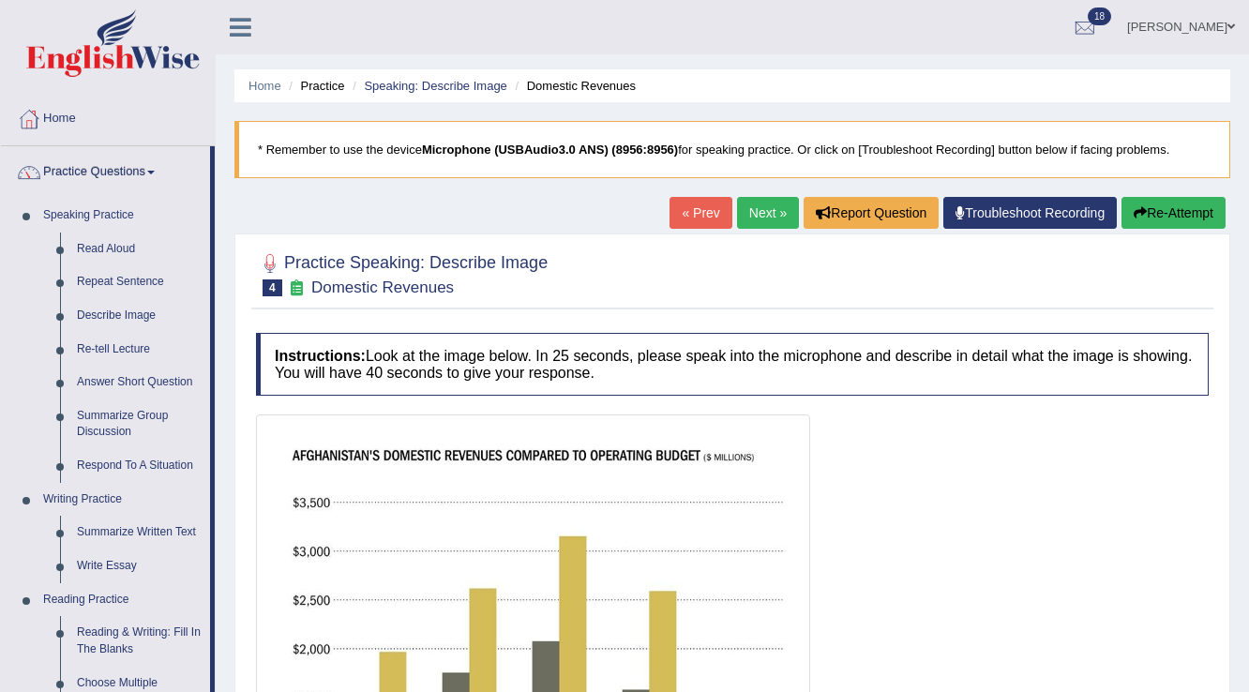
click at [56, 120] on link "Home" at bounding box center [108, 116] width 214 height 47
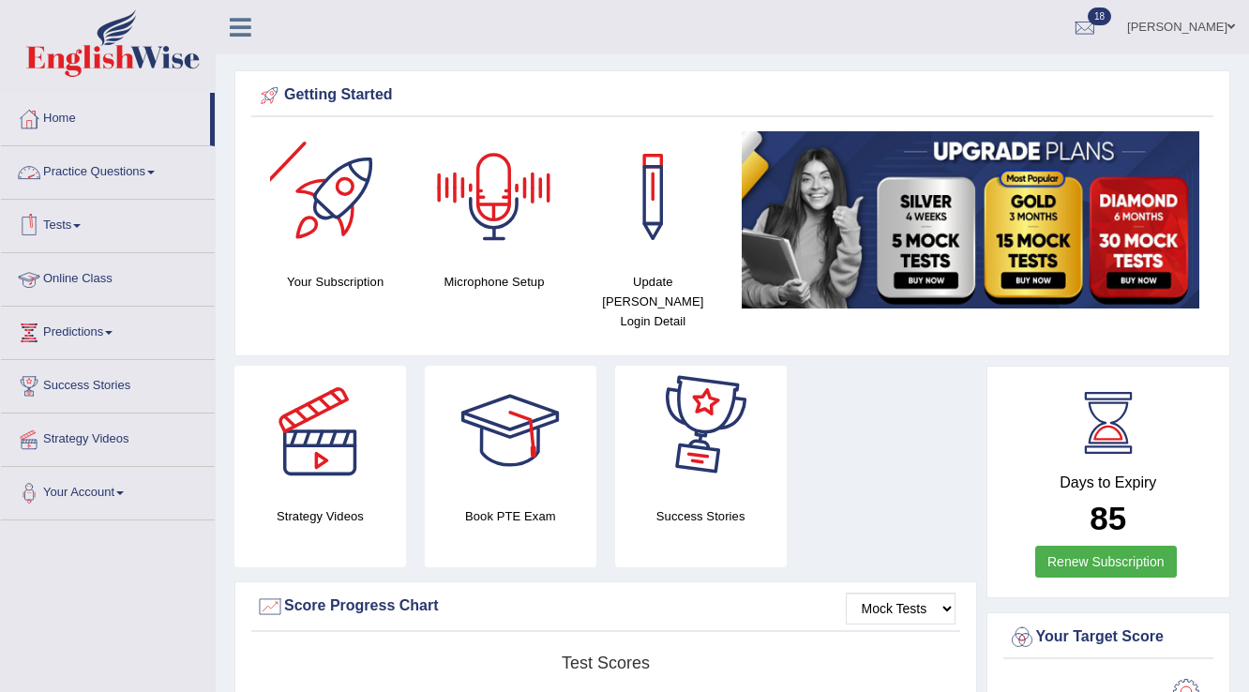
click at [105, 169] on link "Practice Questions" at bounding box center [108, 169] width 214 height 47
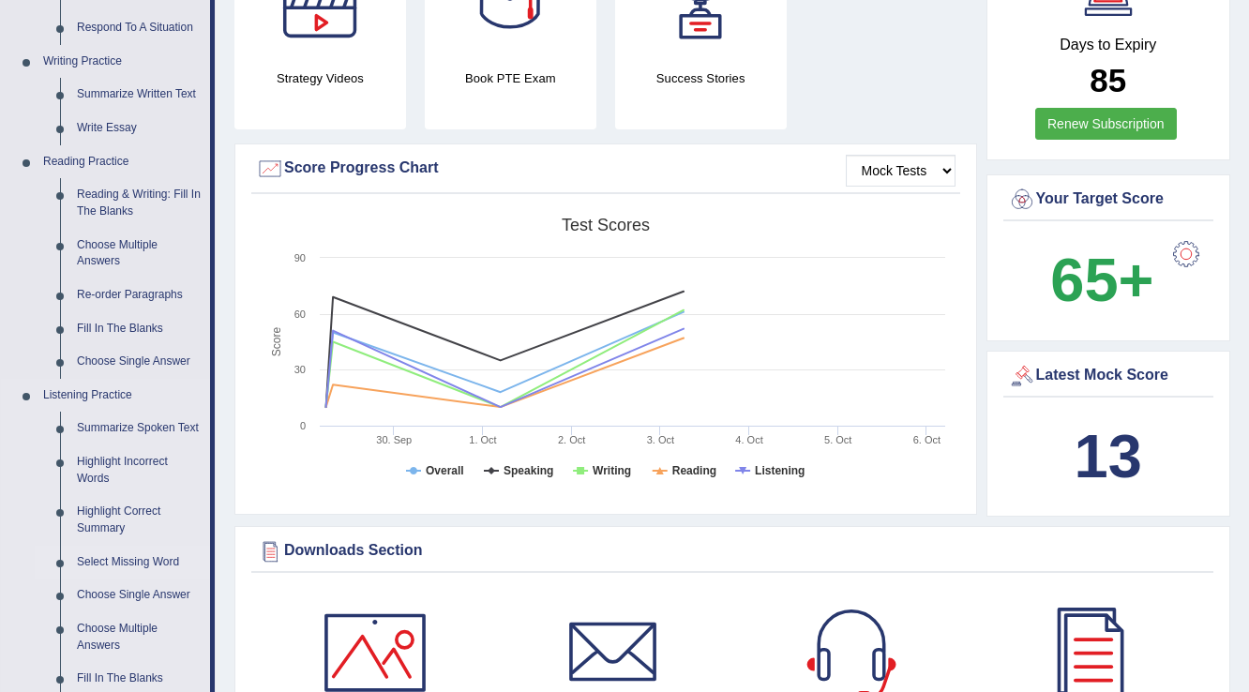
scroll to position [525, 0]
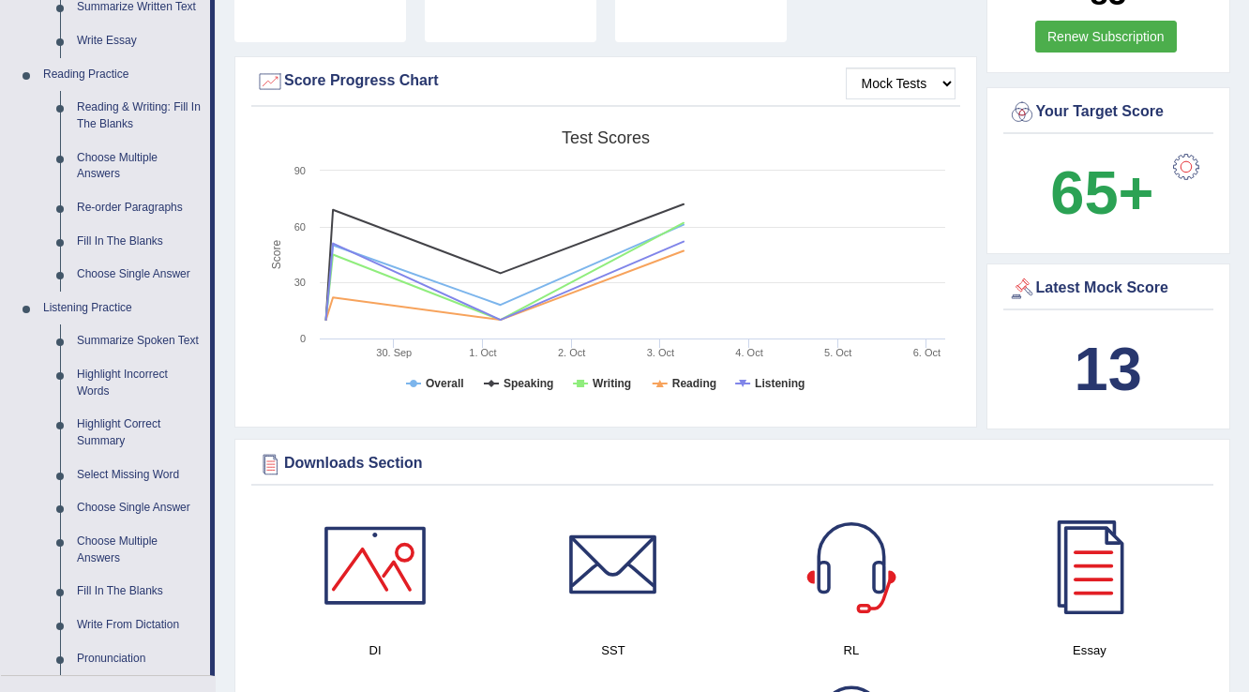
click at [283, 403] on div "Mock Tests Score Progress Chart Created with Highcharts 7.1.2 Score Test scores…" at bounding box center [605, 241] width 743 height 371
click at [109, 379] on link "Highlight Incorrect Words" at bounding box center [139, 383] width 142 height 50
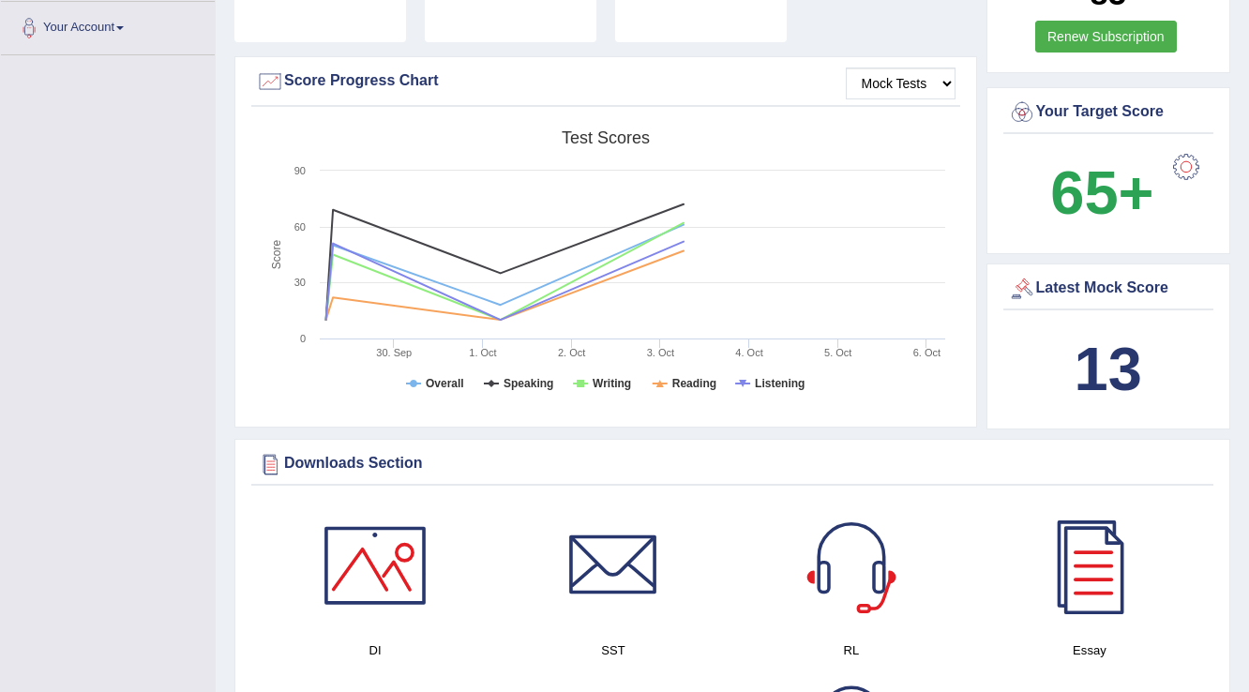
scroll to position [204, 0]
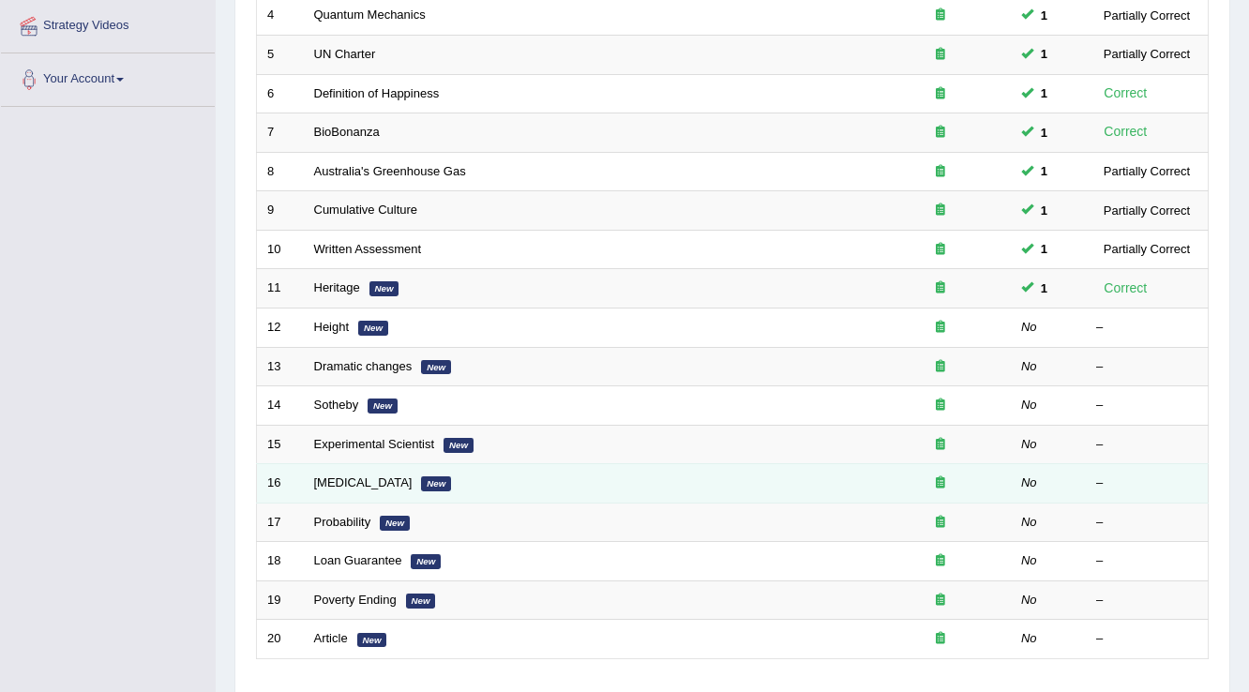
scroll to position [450, 0]
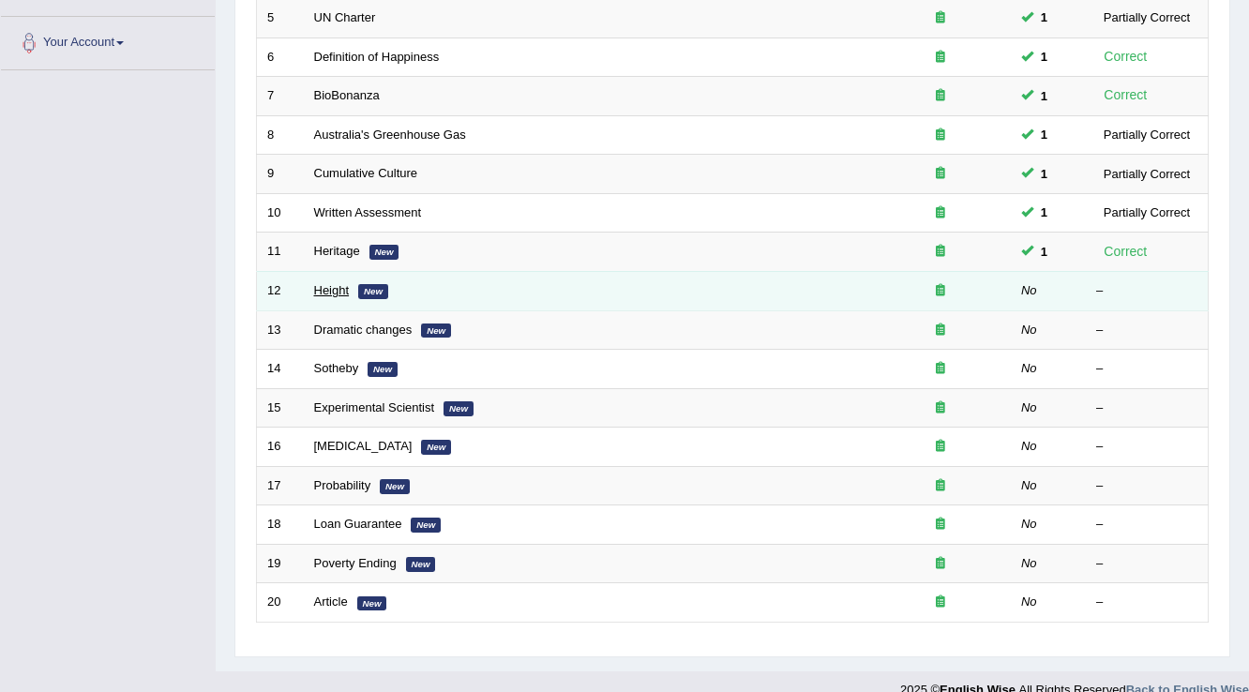
click at [335, 292] on link "Height" at bounding box center [332, 290] width 36 height 14
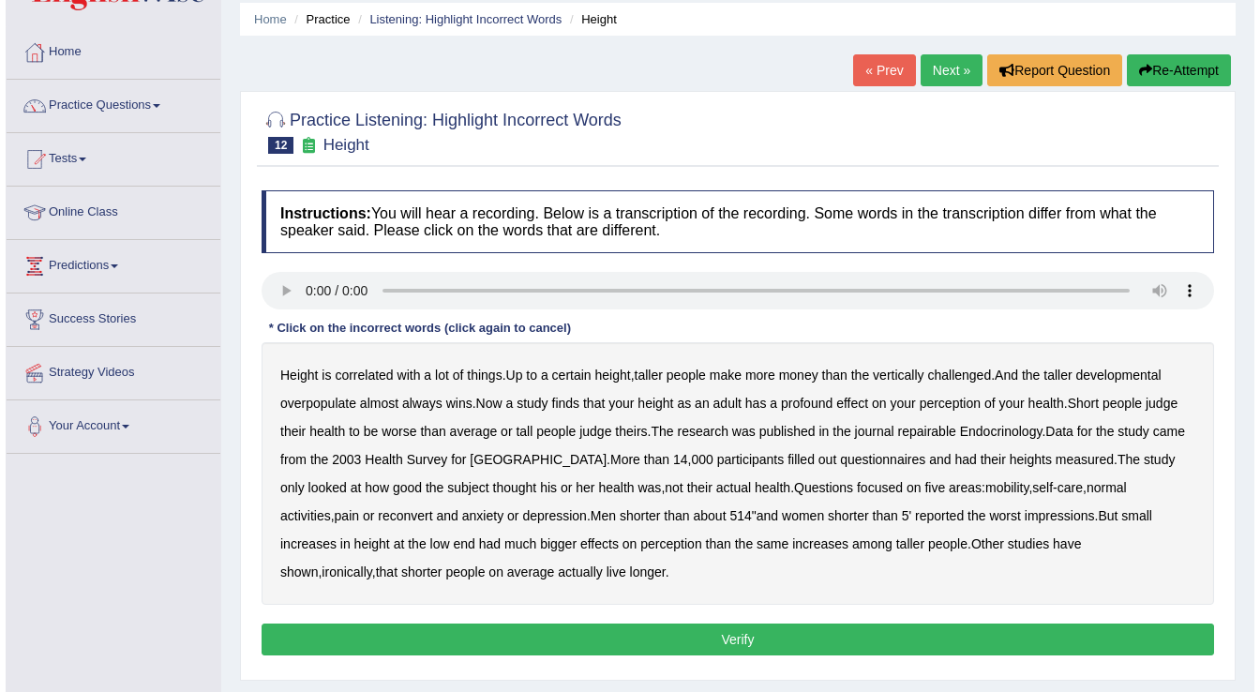
scroll to position [150, 0]
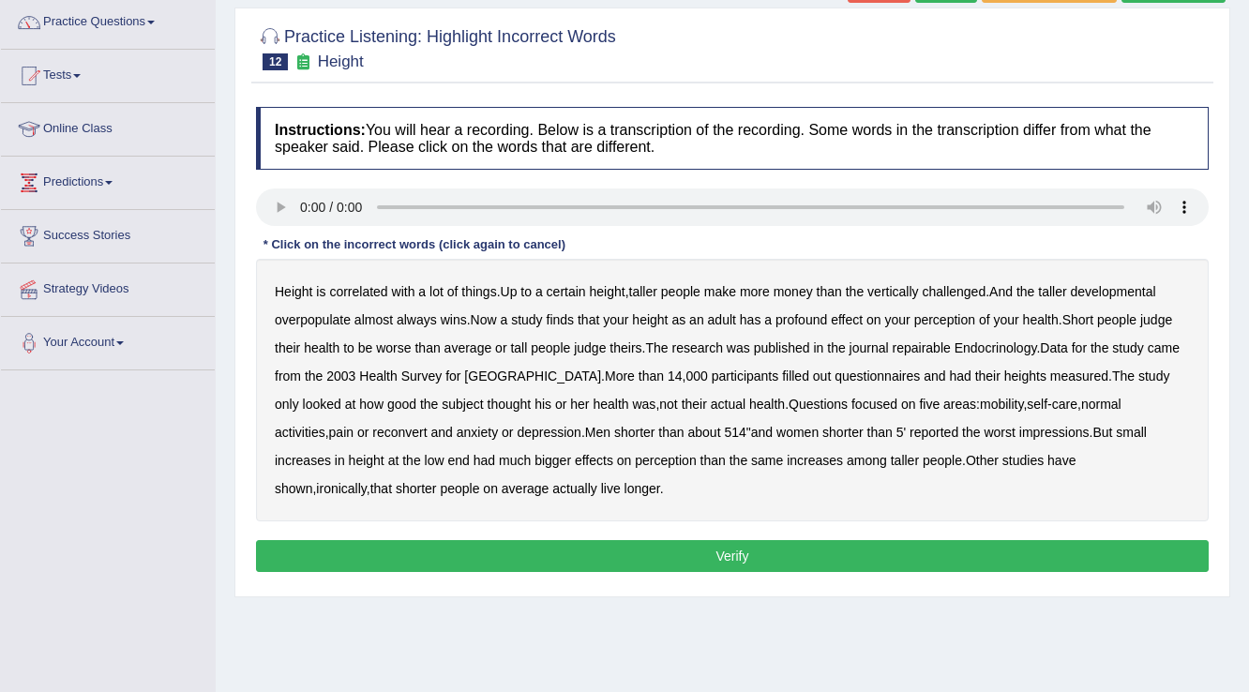
click at [1129, 287] on b "developmental" at bounding box center [1113, 291] width 85 height 15
click at [324, 318] on b "overpopulate" at bounding box center [313, 319] width 76 height 15
click at [941, 349] on b "repairable" at bounding box center [922, 347] width 58 height 15
click at [372, 428] on b "reconvert" at bounding box center [399, 432] width 54 height 15
click at [523, 561] on button "Verify" at bounding box center [732, 556] width 953 height 32
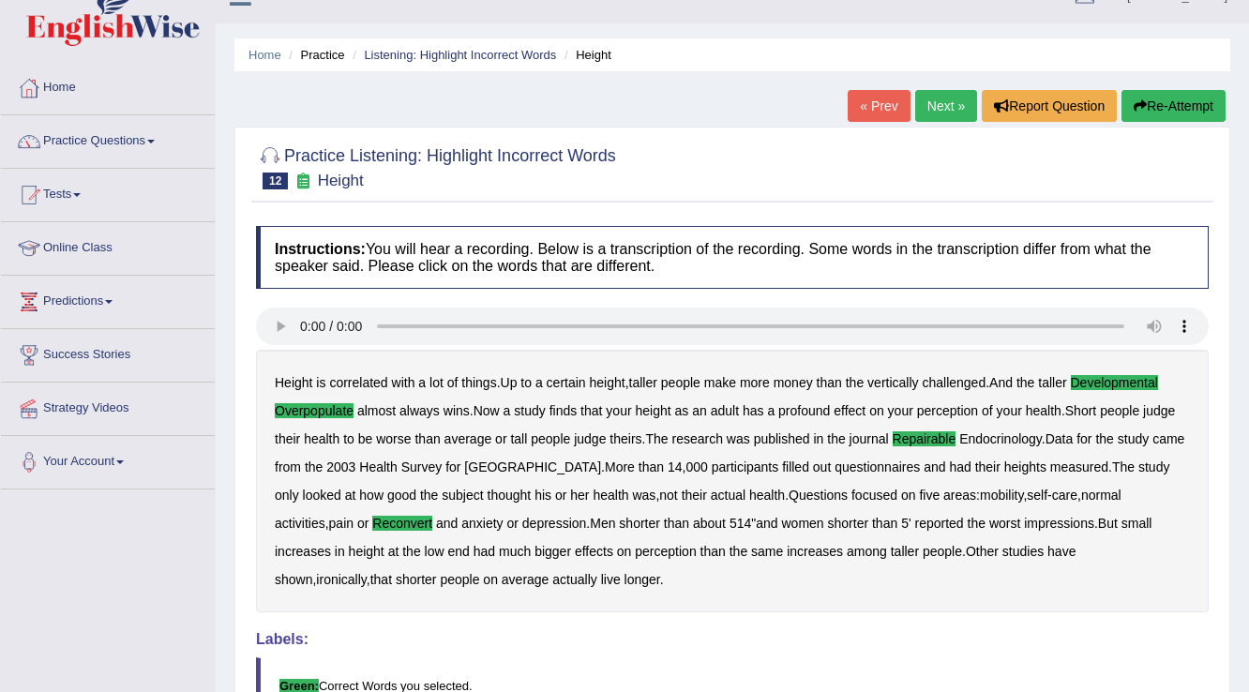
scroll to position [0, 0]
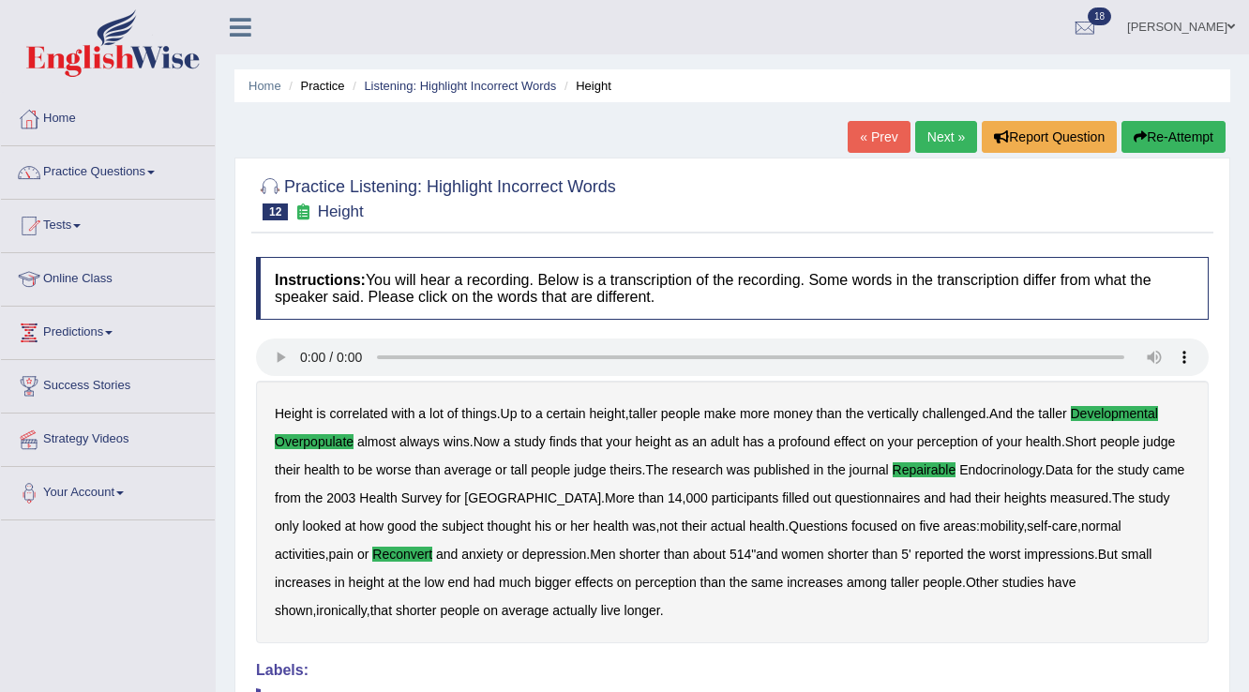
click at [932, 124] on link "Next »" at bounding box center [946, 137] width 62 height 32
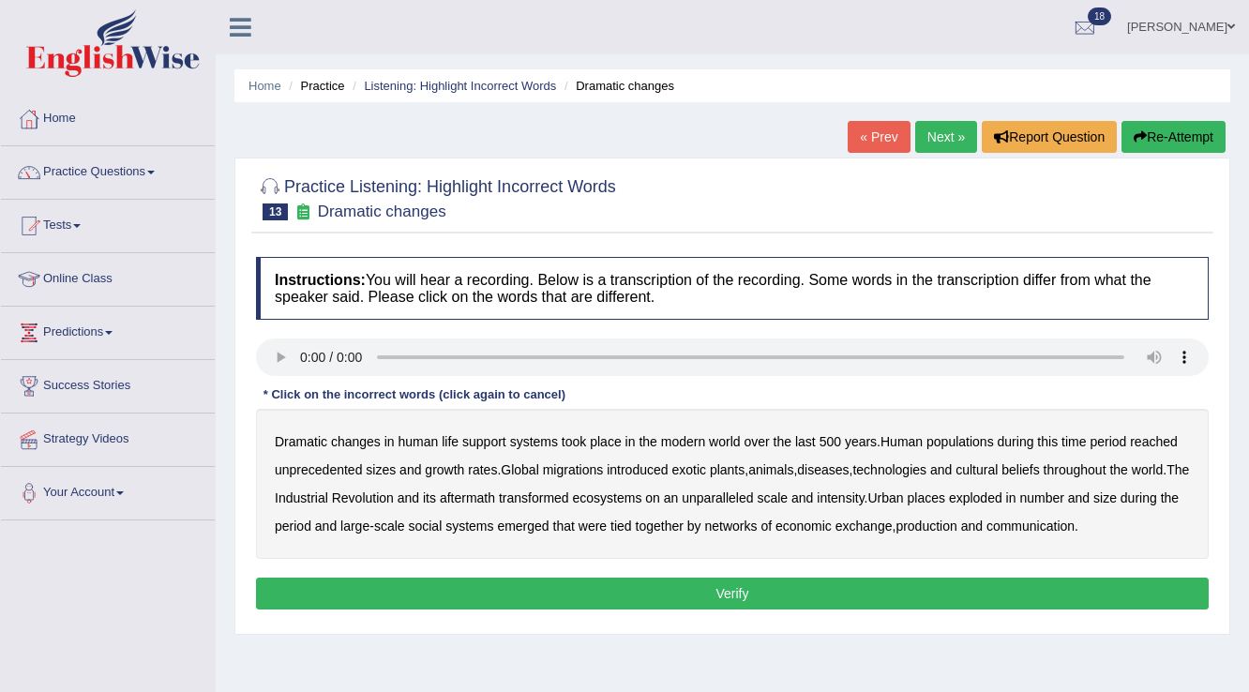
click at [975, 439] on b "populations" at bounding box center [960, 441] width 68 height 15
click at [813, 463] on b "diseases" at bounding box center [823, 469] width 52 height 15
click at [627, 494] on b "ecosystems" at bounding box center [607, 497] width 69 height 15
click at [832, 523] on b "economic" at bounding box center [803, 526] width 56 height 15
click at [832, 522] on b "economic" at bounding box center [803, 526] width 56 height 15
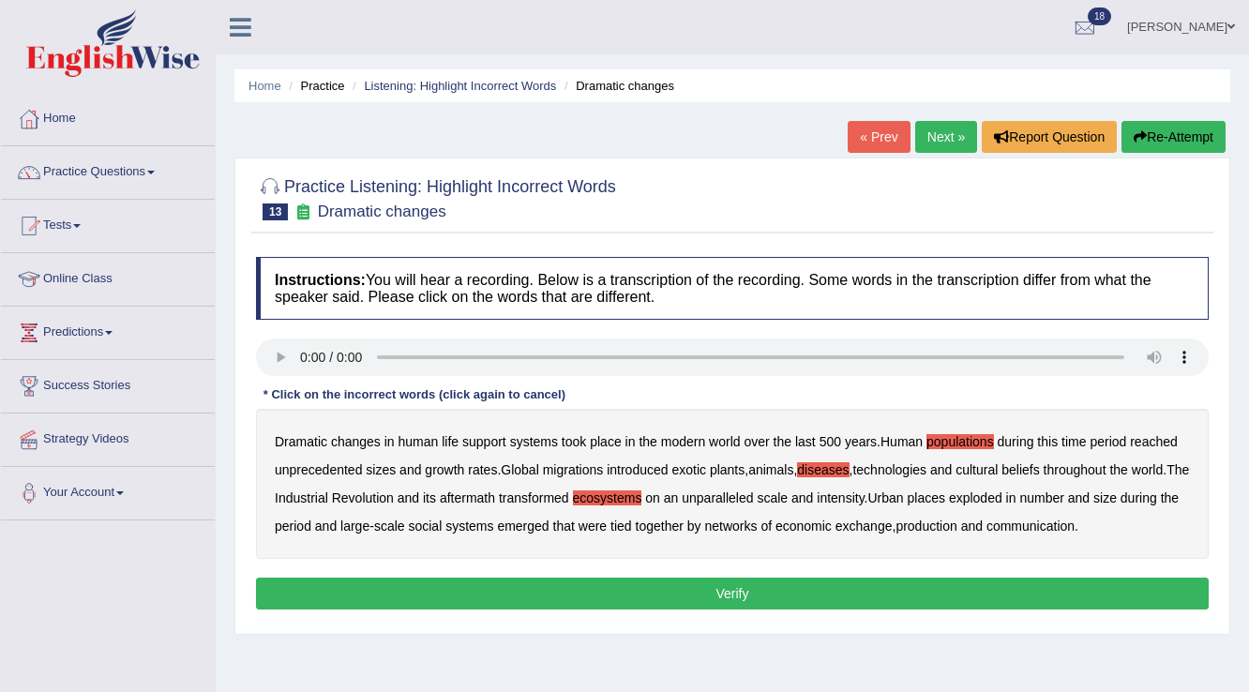
click at [717, 595] on button "Verify" at bounding box center [732, 594] width 953 height 32
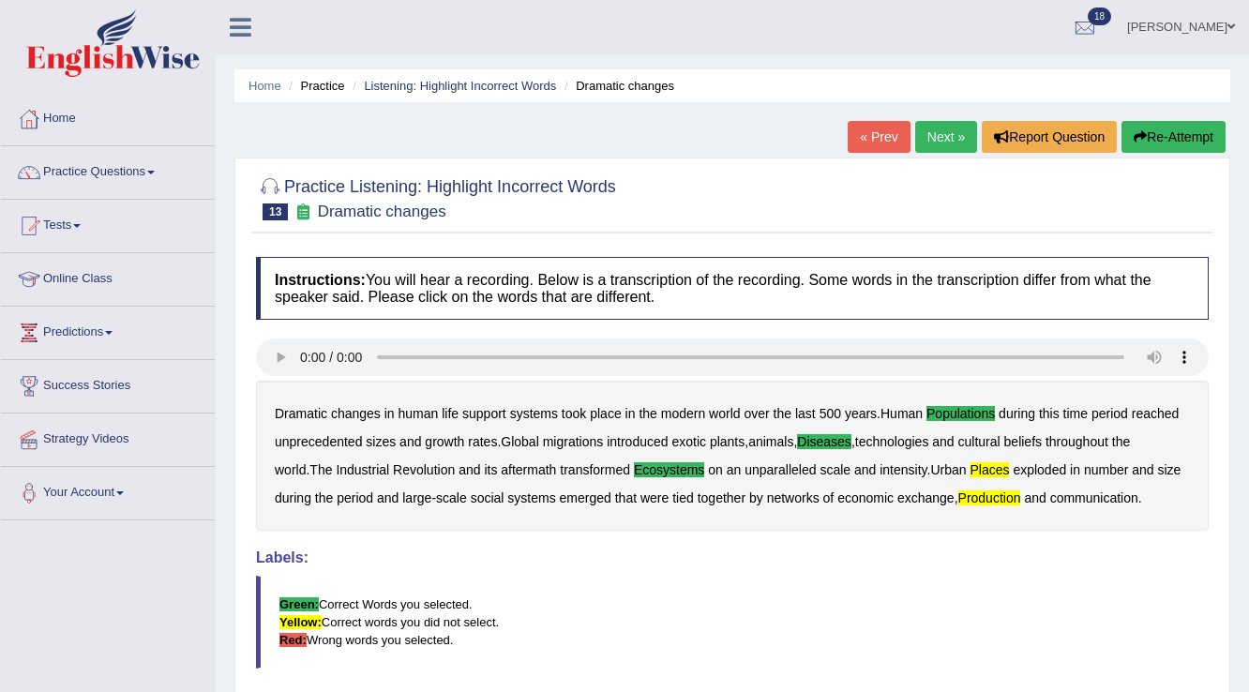
click at [929, 141] on link "Next »" at bounding box center [946, 137] width 62 height 32
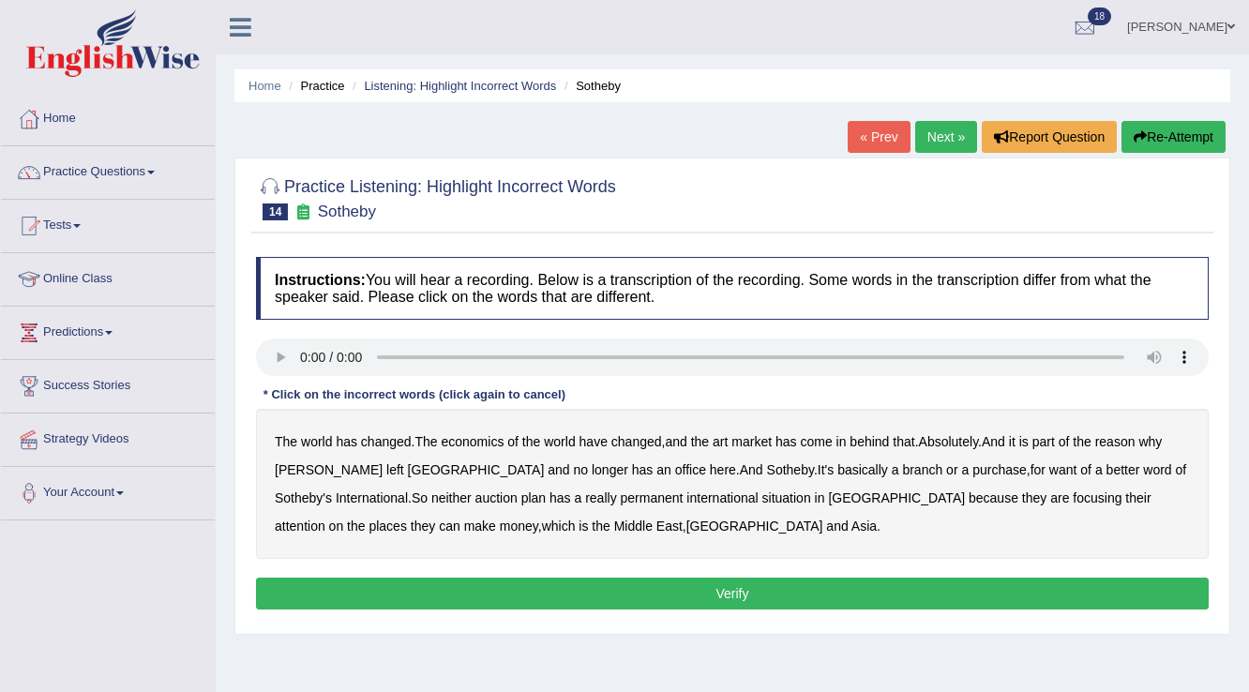
click at [972, 471] on b "purchase" at bounding box center [999, 469] width 54 height 15
click at [521, 497] on b "plan" at bounding box center [533, 497] width 24 height 15
click at [800, 594] on button "Verify" at bounding box center [732, 594] width 953 height 32
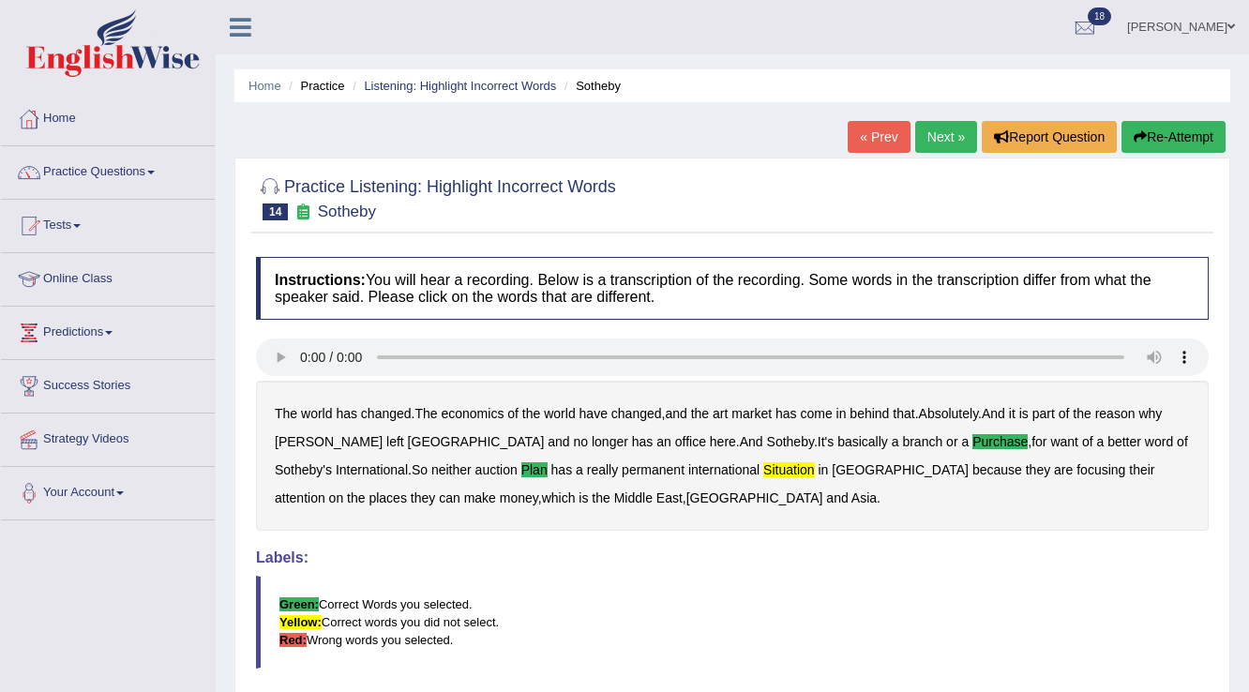
click at [941, 143] on link "Next »" at bounding box center [946, 137] width 62 height 32
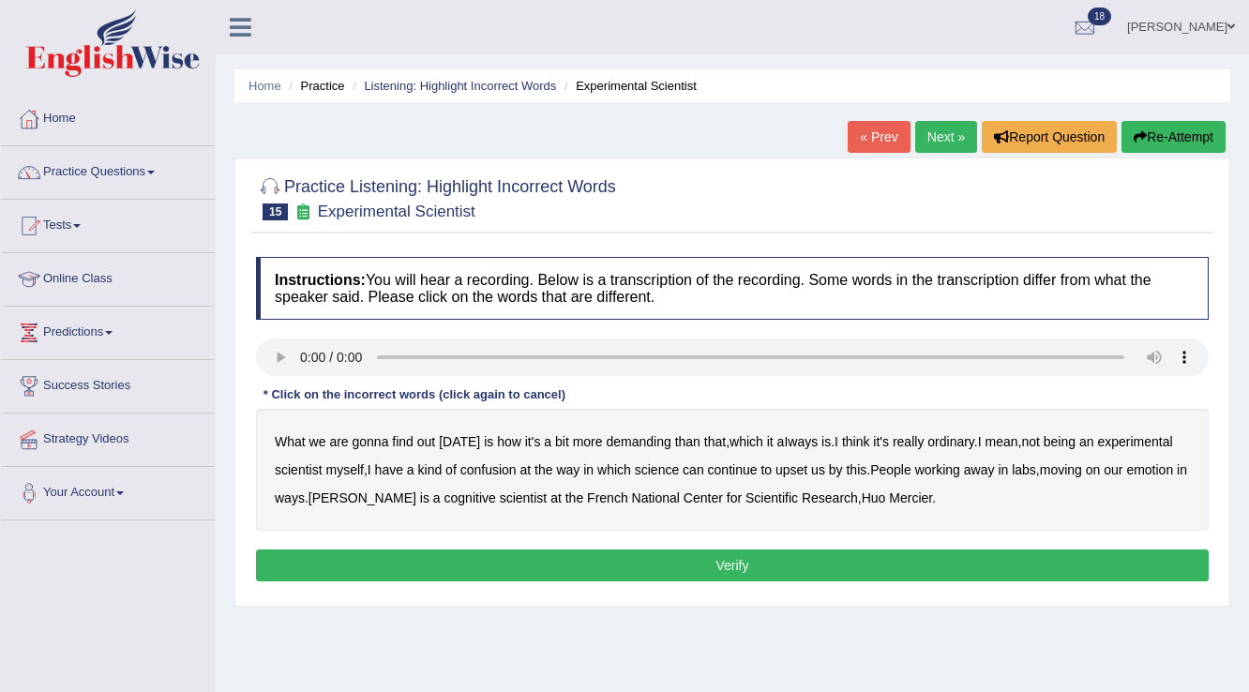
click at [643, 439] on b "demanding" at bounding box center [638, 441] width 65 height 15
click at [940, 436] on b "ordinary" at bounding box center [950, 441] width 47 height 15
click at [512, 469] on b "confusion" at bounding box center [488, 469] width 56 height 15
drag, startPoint x: 789, startPoint y: 469, endPoint x: 816, endPoint y: 472, distance: 27.3
click at [790, 469] on b "upset" at bounding box center [791, 469] width 32 height 15
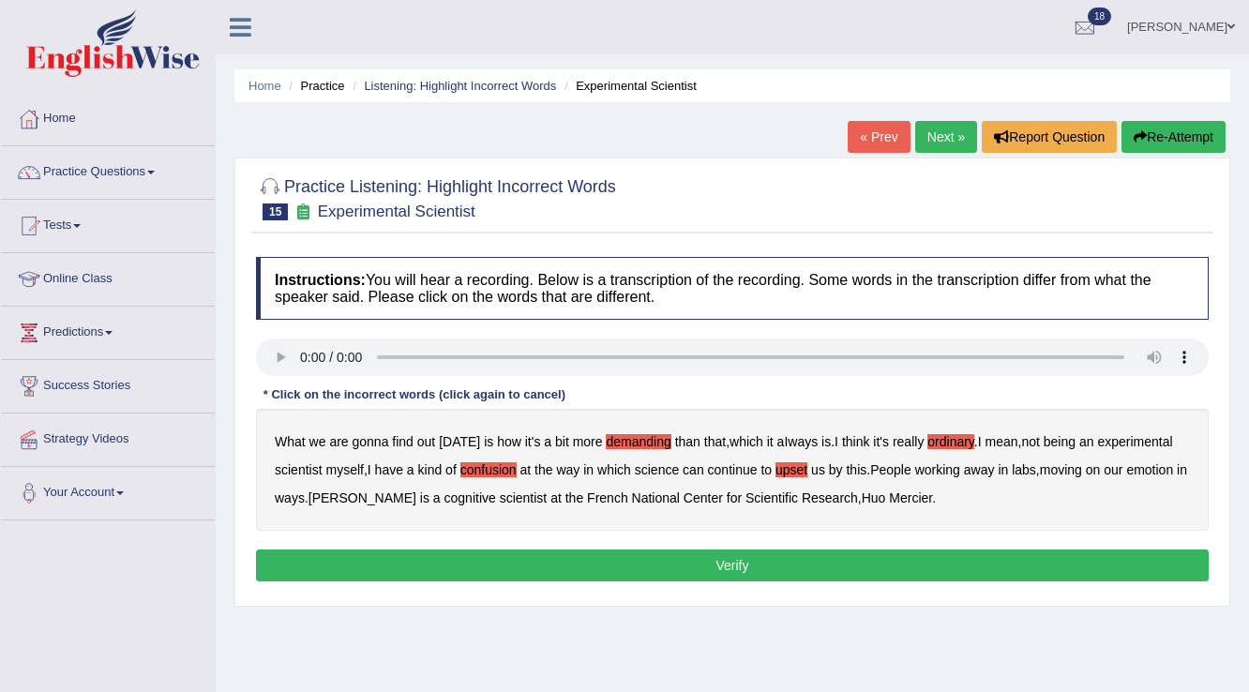
click at [1076, 468] on b "moving" at bounding box center [1061, 469] width 42 height 15
click at [1039, 568] on button "Verify" at bounding box center [732, 565] width 953 height 32
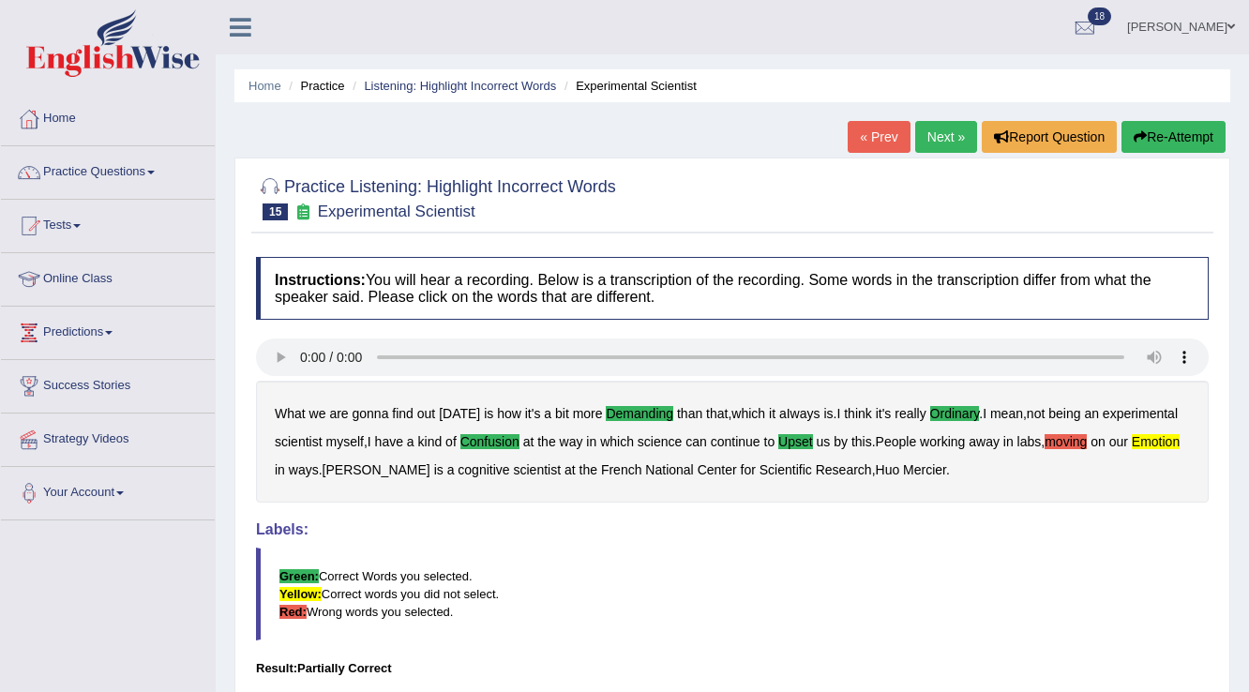
click at [962, 143] on link "Next »" at bounding box center [946, 137] width 62 height 32
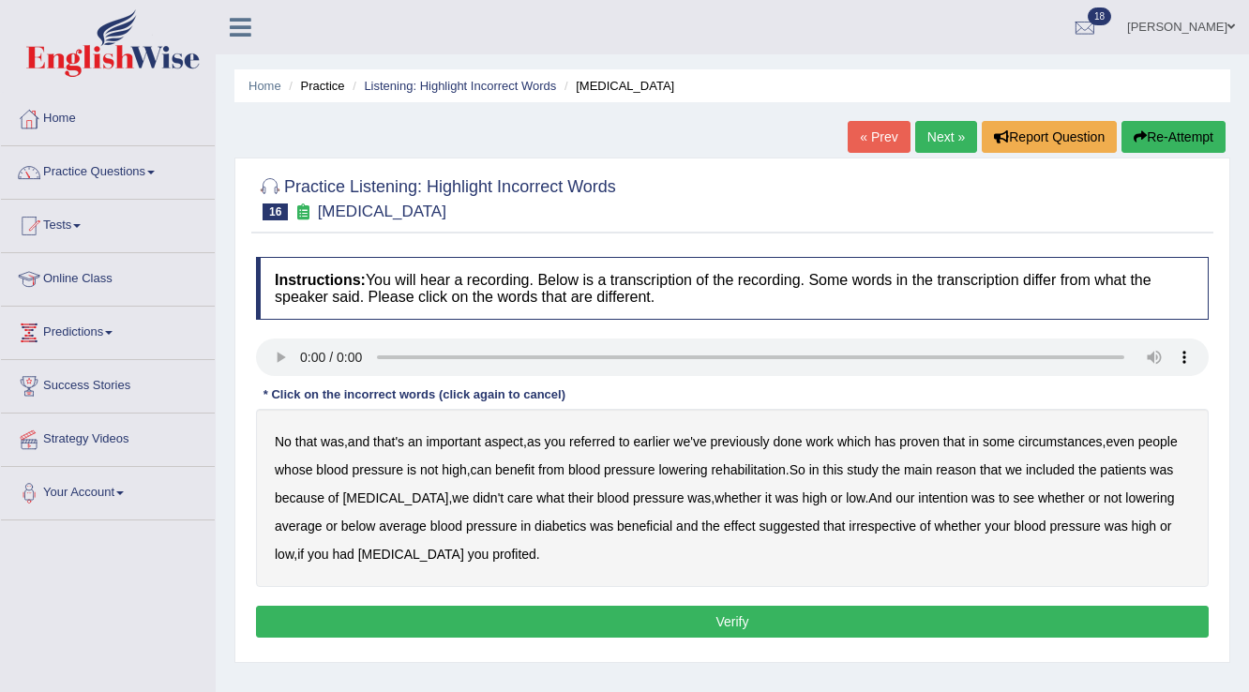
click at [592, 438] on b "referred" at bounding box center [592, 441] width 46 height 15
click at [1082, 439] on b "circumstances" at bounding box center [1059, 441] width 83 height 15
click at [785, 464] on b "rehabilitation" at bounding box center [748, 469] width 74 height 15
click at [962, 495] on b "intention" at bounding box center [943, 497] width 50 height 15
click at [756, 526] on b "effect" at bounding box center [740, 526] width 32 height 15
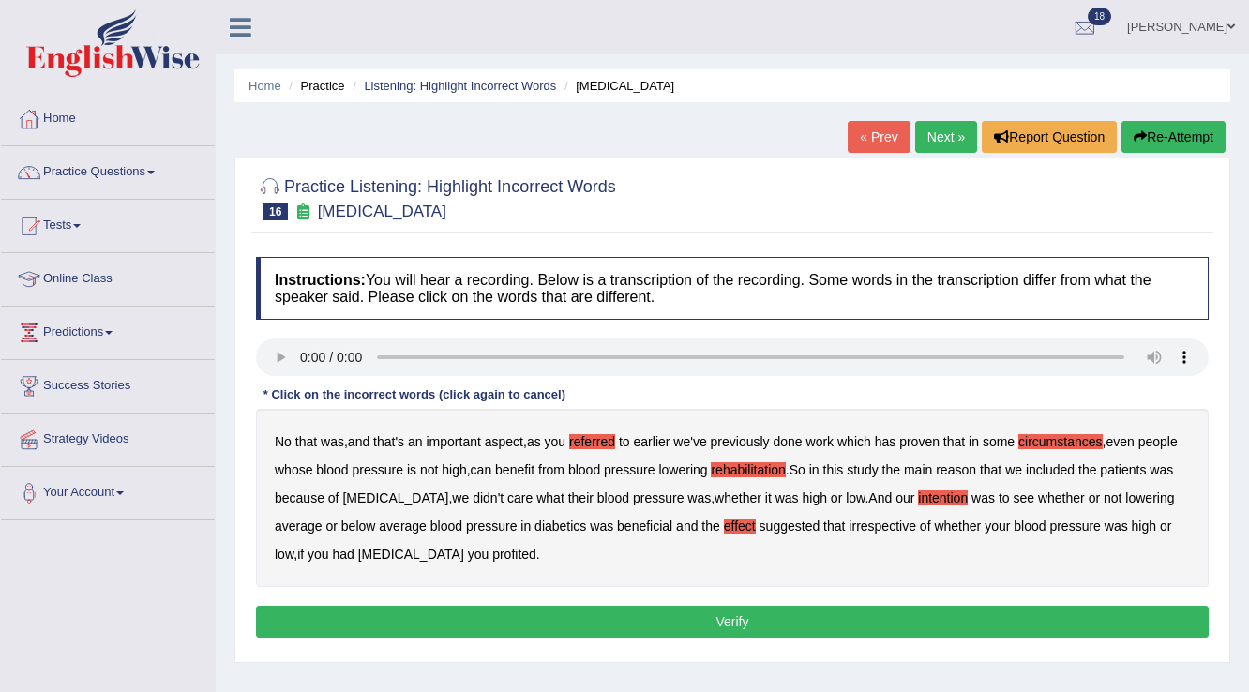
click at [516, 550] on b "profited" at bounding box center [514, 554] width 44 height 15
click at [636, 624] on button "Verify" at bounding box center [732, 622] width 953 height 32
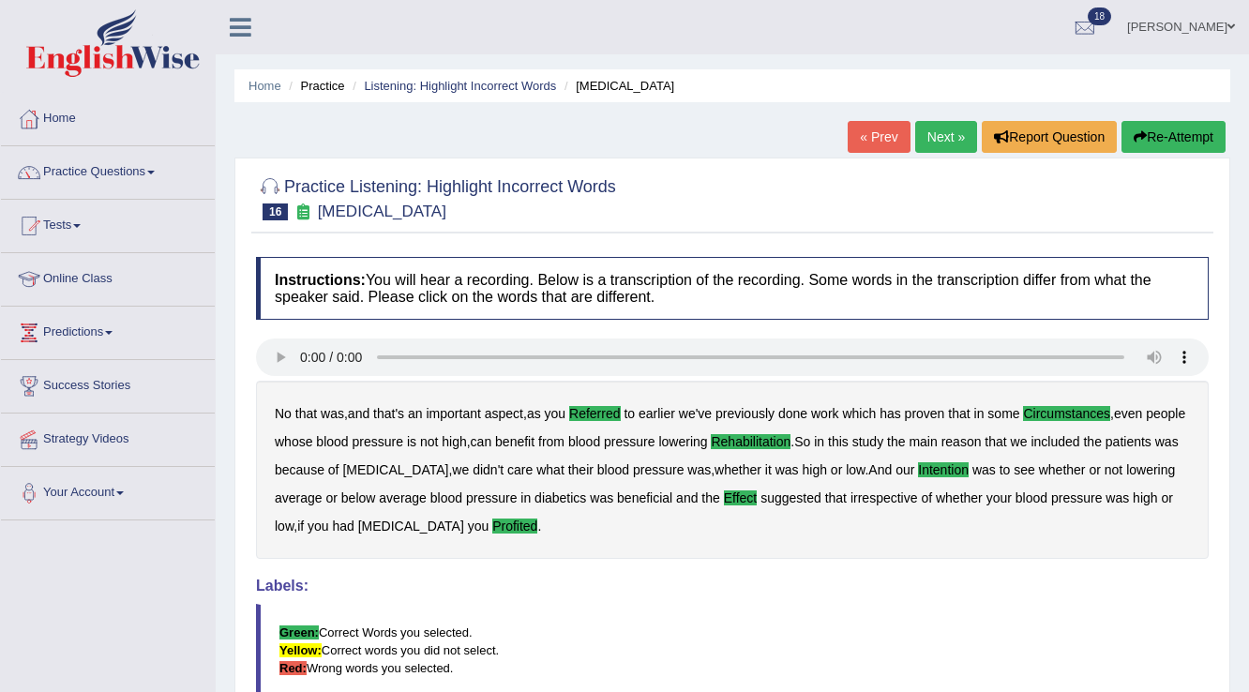
click at [950, 144] on link "Next »" at bounding box center [946, 137] width 62 height 32
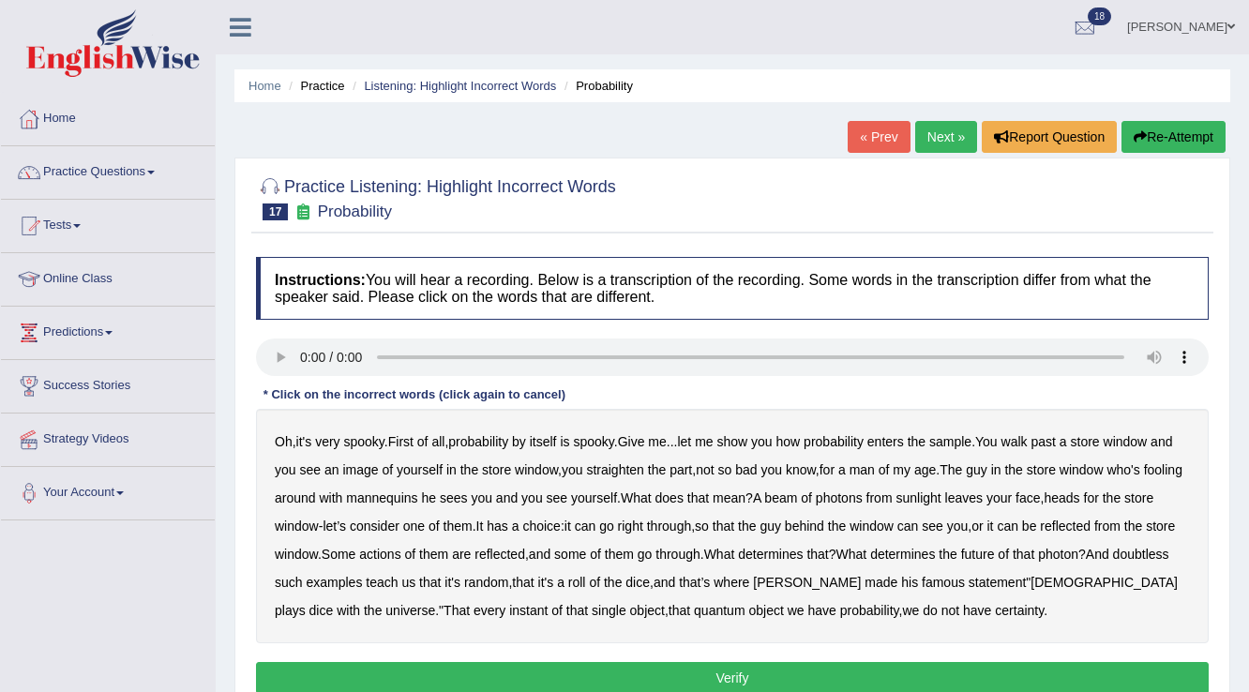
click at [963, 440] on b "sample" at bounding box center [950, 441] width 42 height 15
click at [797, 498] on b "beam" at bounding box center [780, 497] width 33 height 15
click at [1113, 562] on b "doubtless" at bounding box center [1141, 554] width 56 height 15
click at [586, 581] on b "roll" at bounding box center [577, 582] width 18 height 15
click at [772, 675] on button "Verify" at bounding box center [732, 678] width 953 height 32
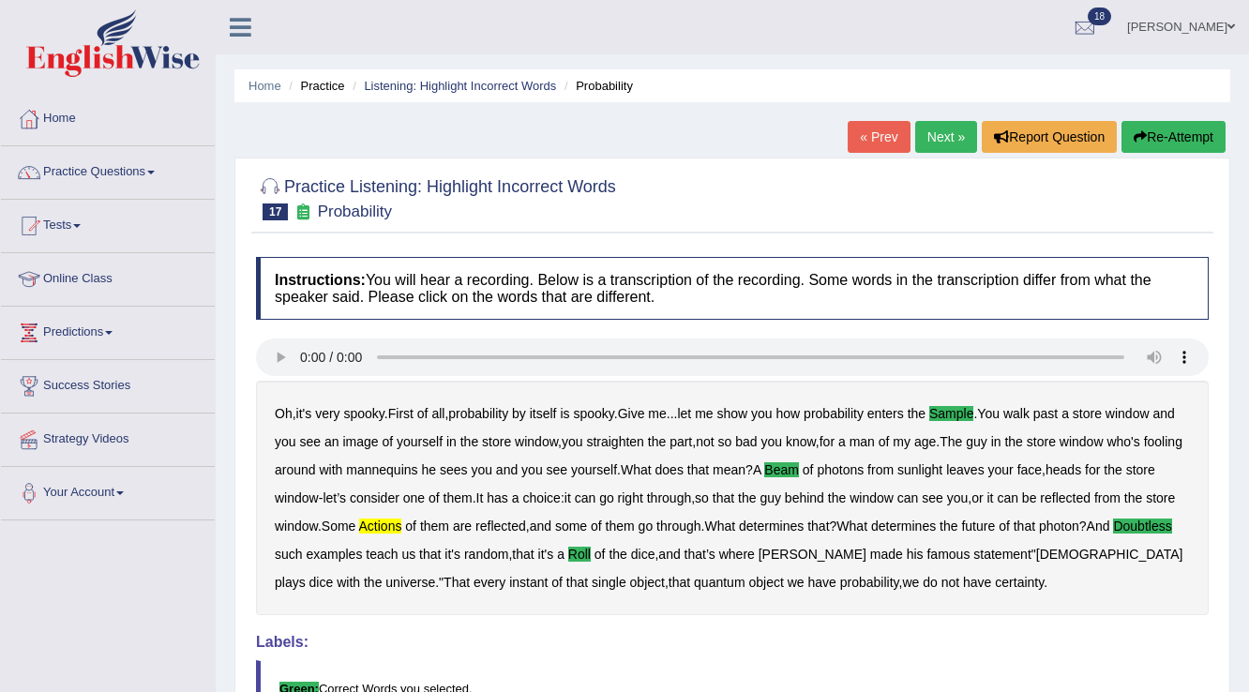
click at [940, 131] on link "Next »" at bounding box center [946, 137] width 62 height 32
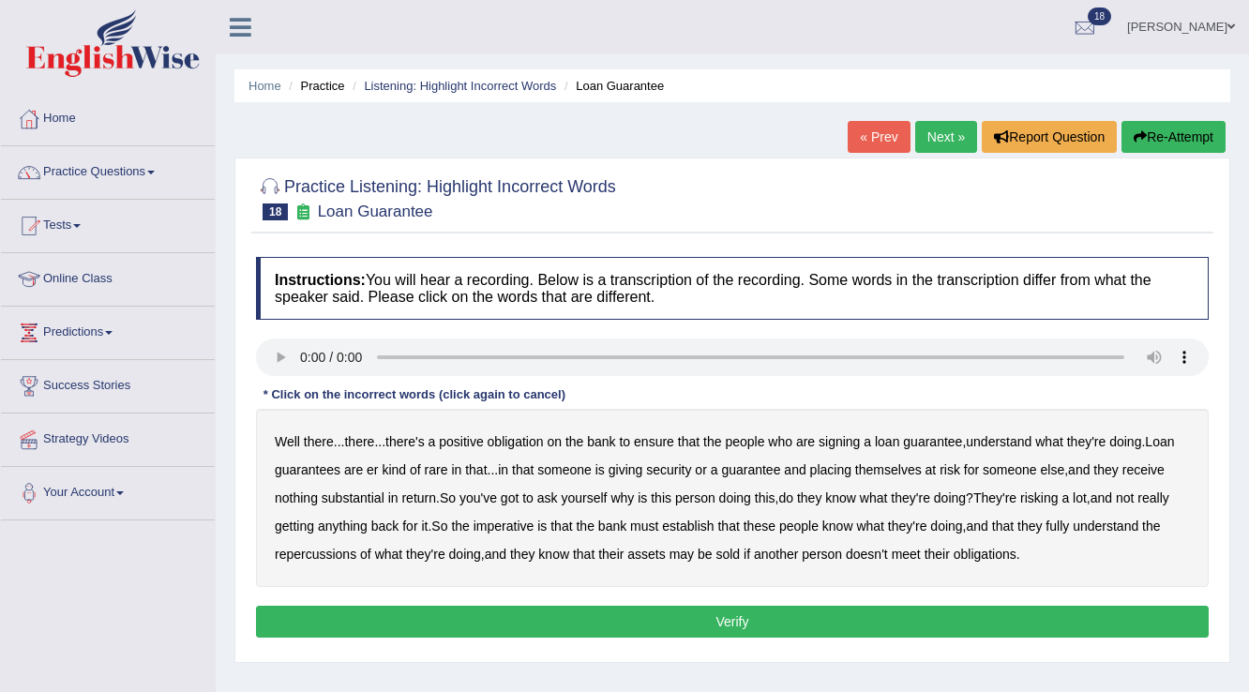
click at [1021, 437] on b "understand" at bounding box center [999, 441] width 66 height 15
click at [443, 470] on b "rare" at bounding box center [436, 469] width 23 height 15
click at [367, 495] on b "substantial" at bounding box center [353, 497] width 63 height 15
click at [703, 524] on b "establish" at bounding box center [688, 526] width 52 height 15
click at [323, 552] on b "repercussions" at bounding box center [316, 554] width 82 height 15
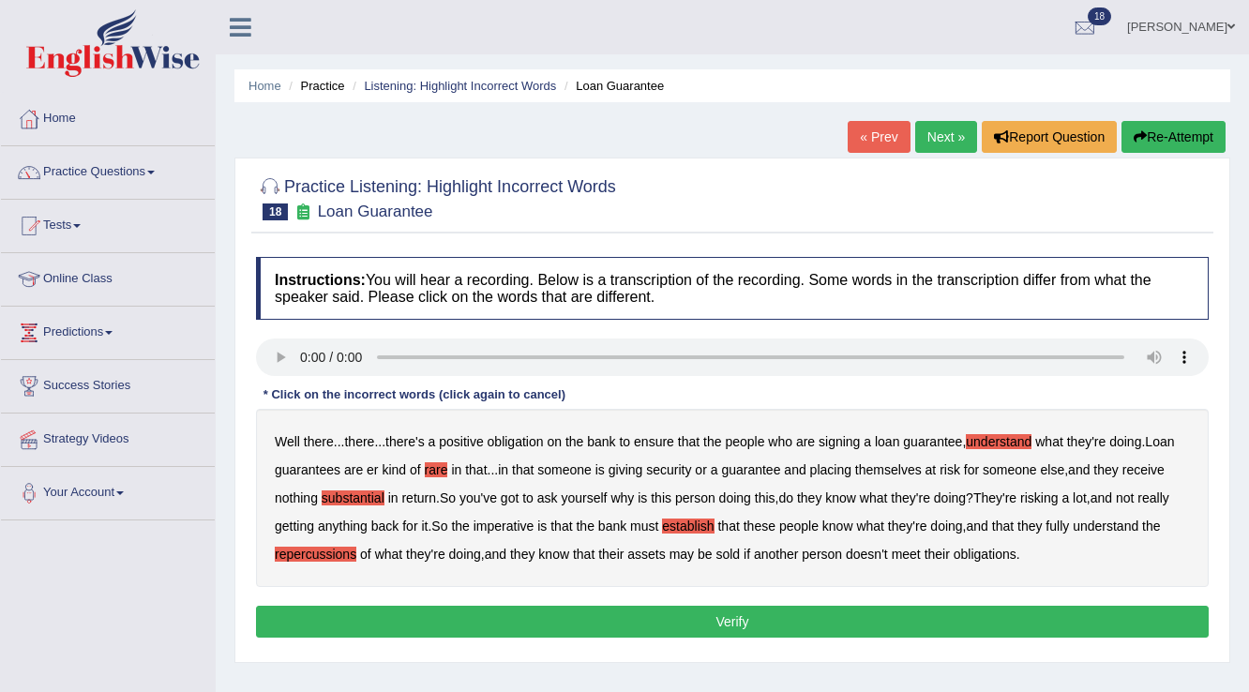
click at [642, 550] on b "assets" at bounding box center [646, 554] width 38 height 15
click at [895, 611] on button "Verify" at bounding box center [732, 622] width 953 height 32
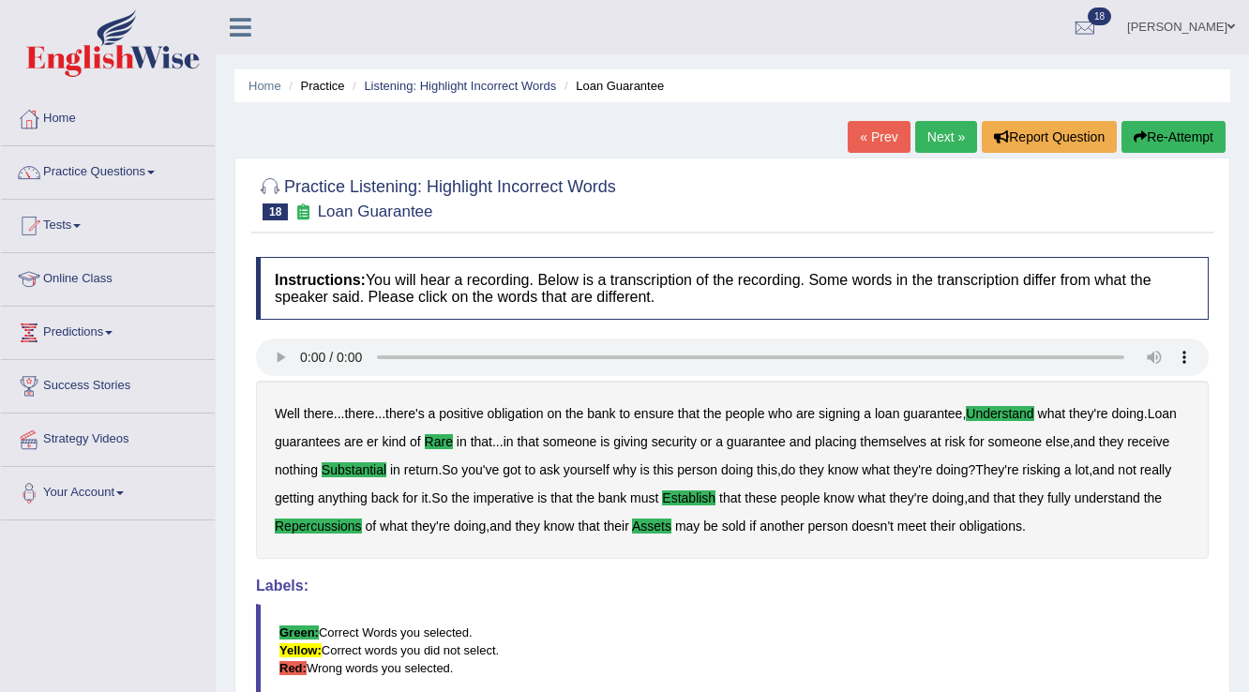
click at [945, 130] on link "Next »" at bounding box center [946, 137] width 62 height 32
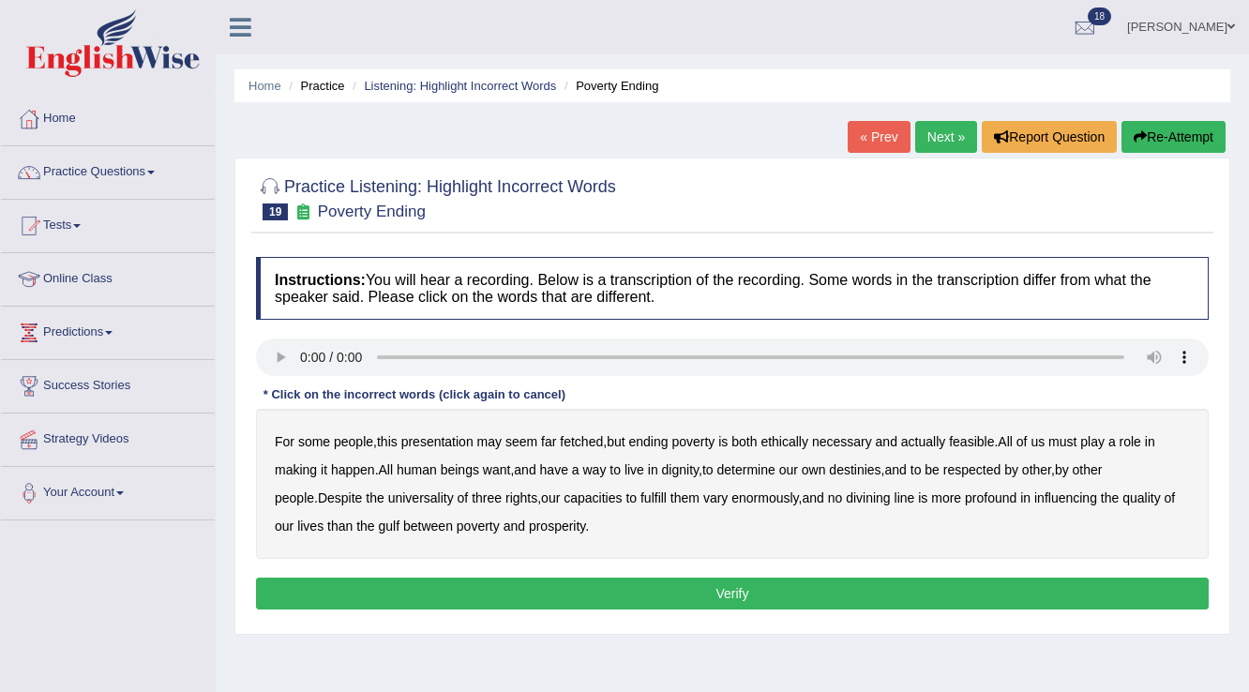
click at [439, 434] on b "presentation" at bounding box center [437, 441] width 72 height 15
click at [787, 438] on b "ethically" at bounding box center [784, 441] width 48 height 15
click at [602, 467] on b "way" at bounding box center [594, 469] width 23 height 15
click at [580, 584] on button "Verify" at bounding box center [732, 594] width 953 height 32
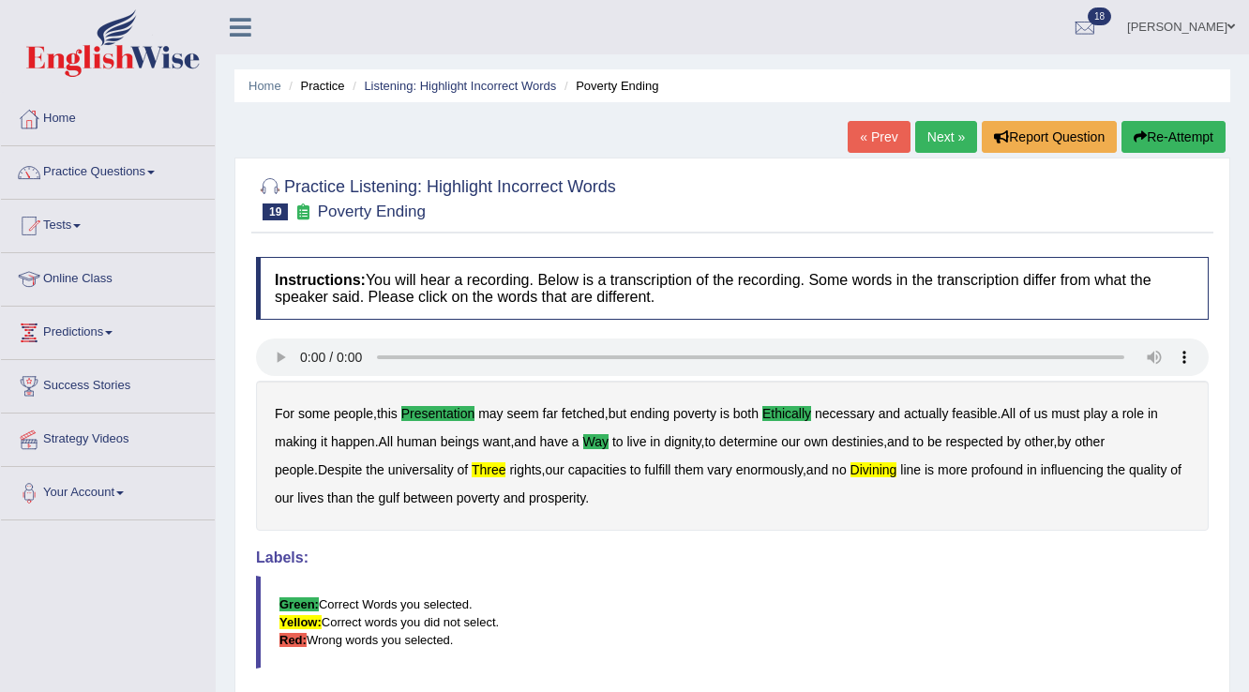
click at [945, 136] on link "Next »" at bounding box center [946, 137] width 62 height 32
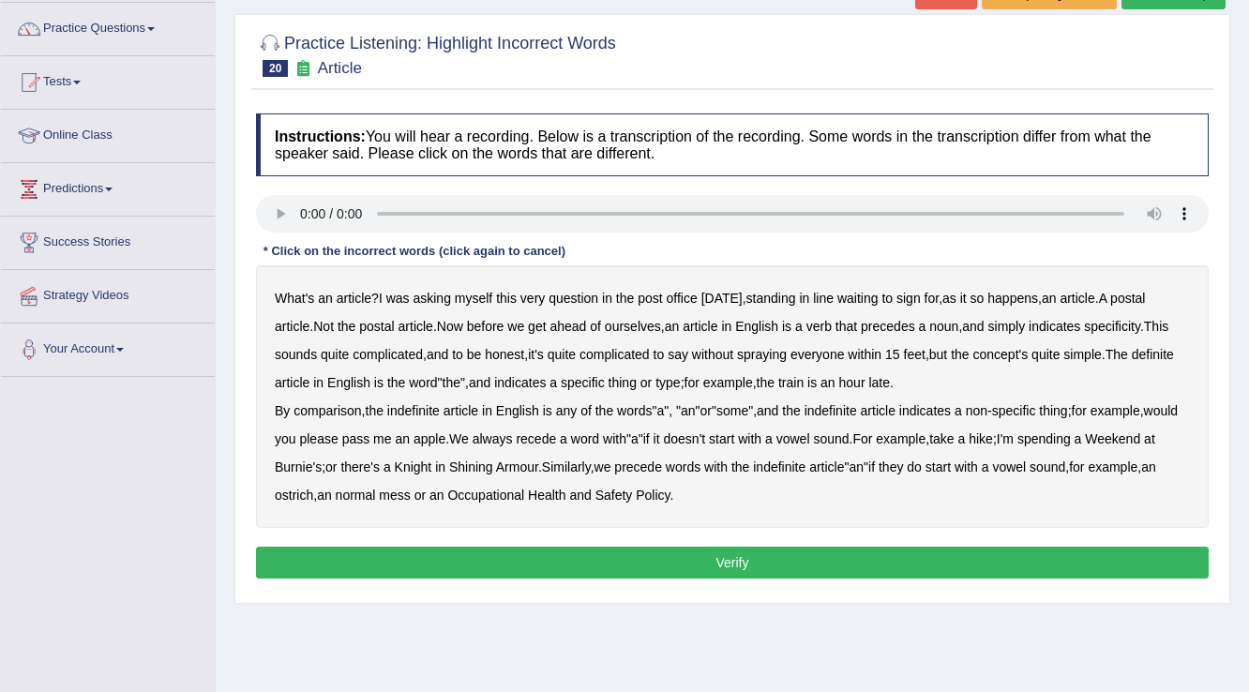
scroll to position [150, 0]
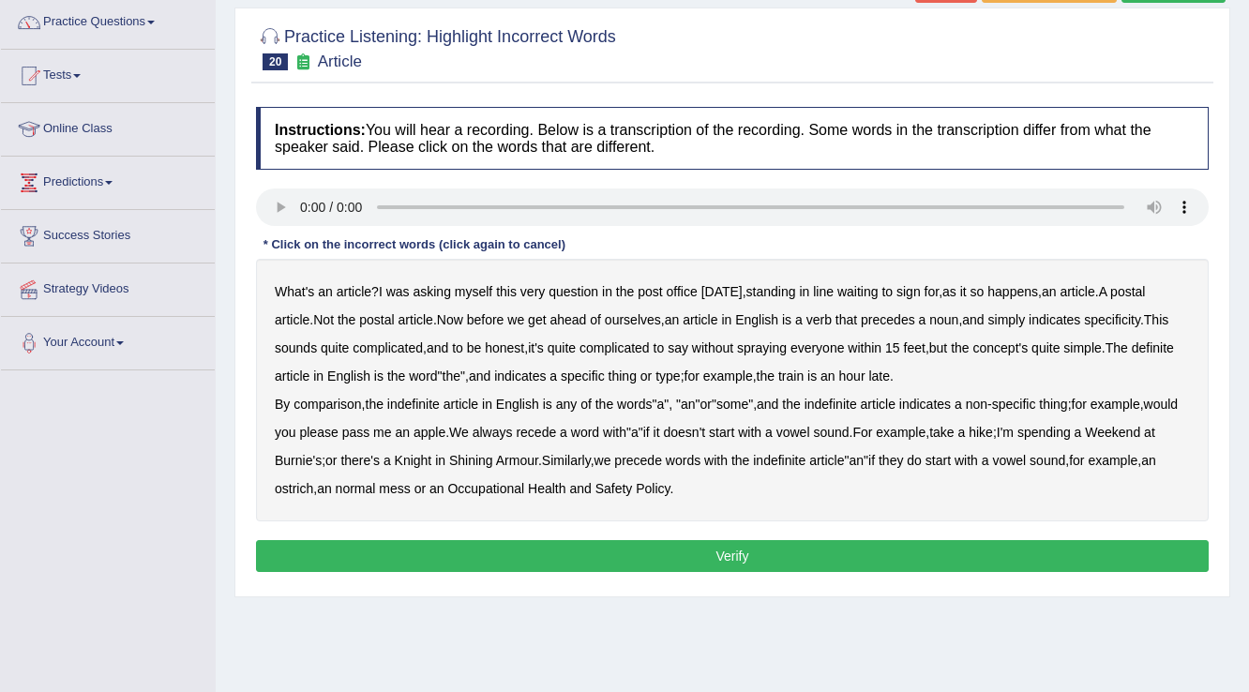
click at [354, 401] on b "comparison" at bounding box center [327, 404] width 68 height 15
click at [556, 431] on b "recede" at bounding box center [536, 432] width 40 height 15
click at [888, 548] on button "Verify" at bounding box center [732, 556] width 953 height 32
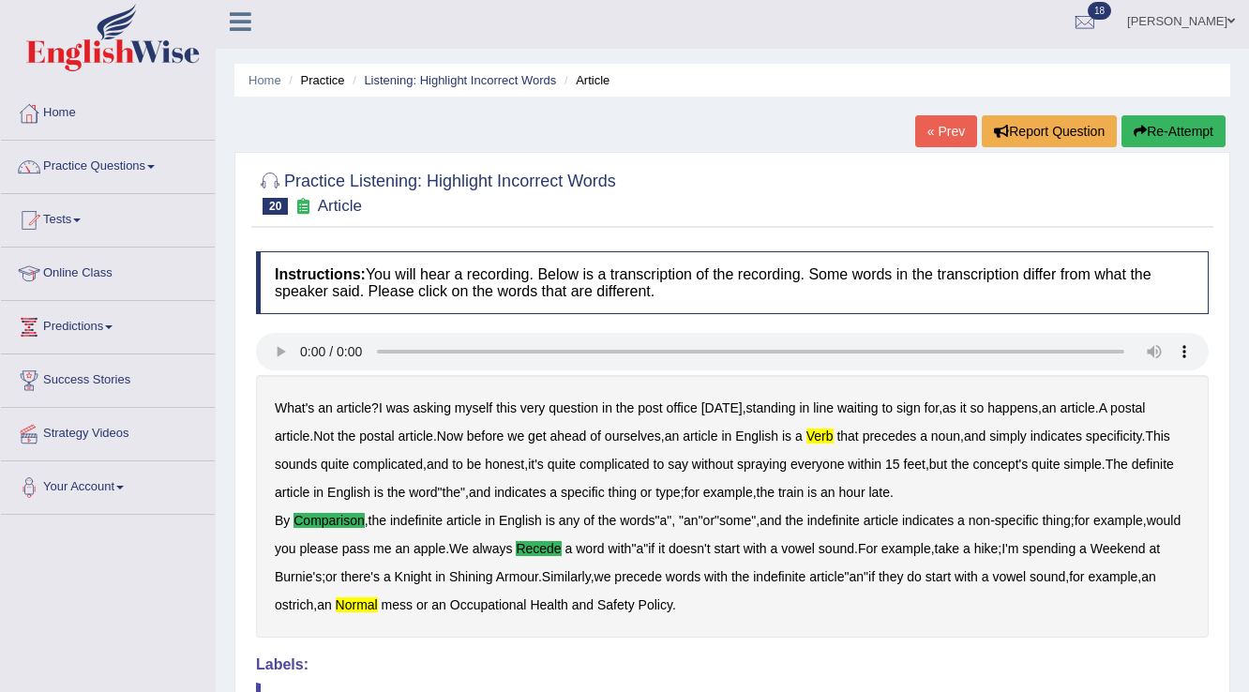
scroll to position [0, 0]
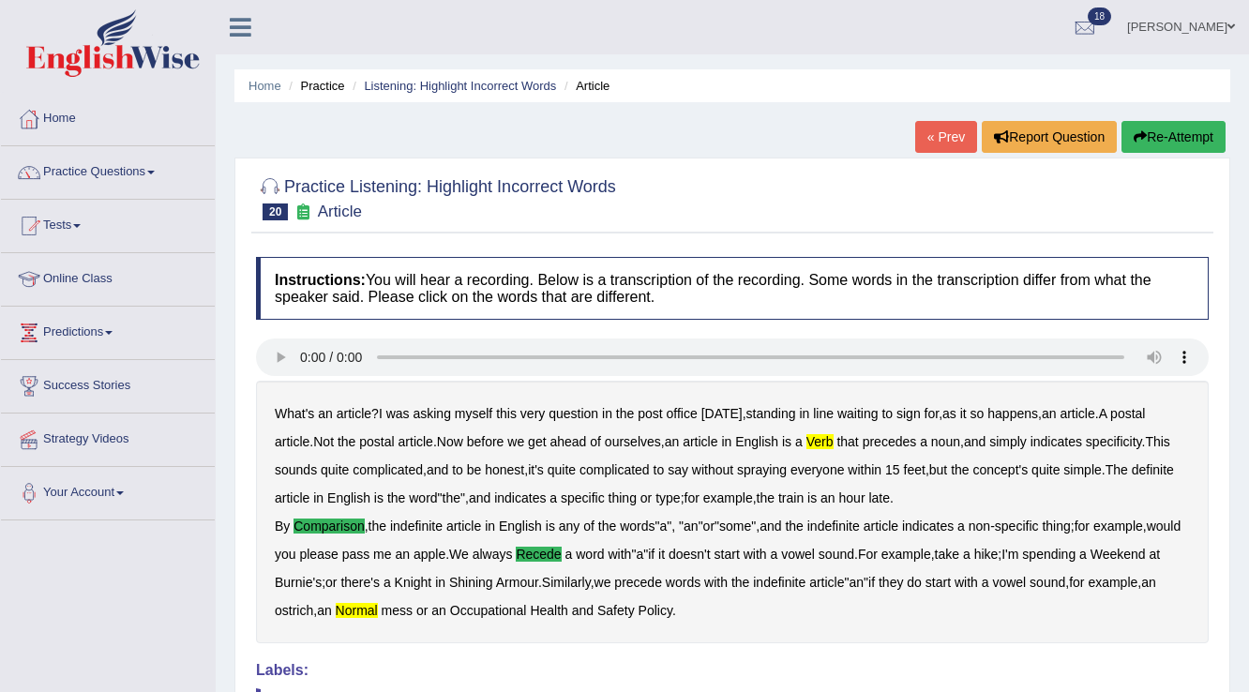
click at [1224, 23] on link "Surbhi" at bounding box center [1181, 24] width 136 height 49
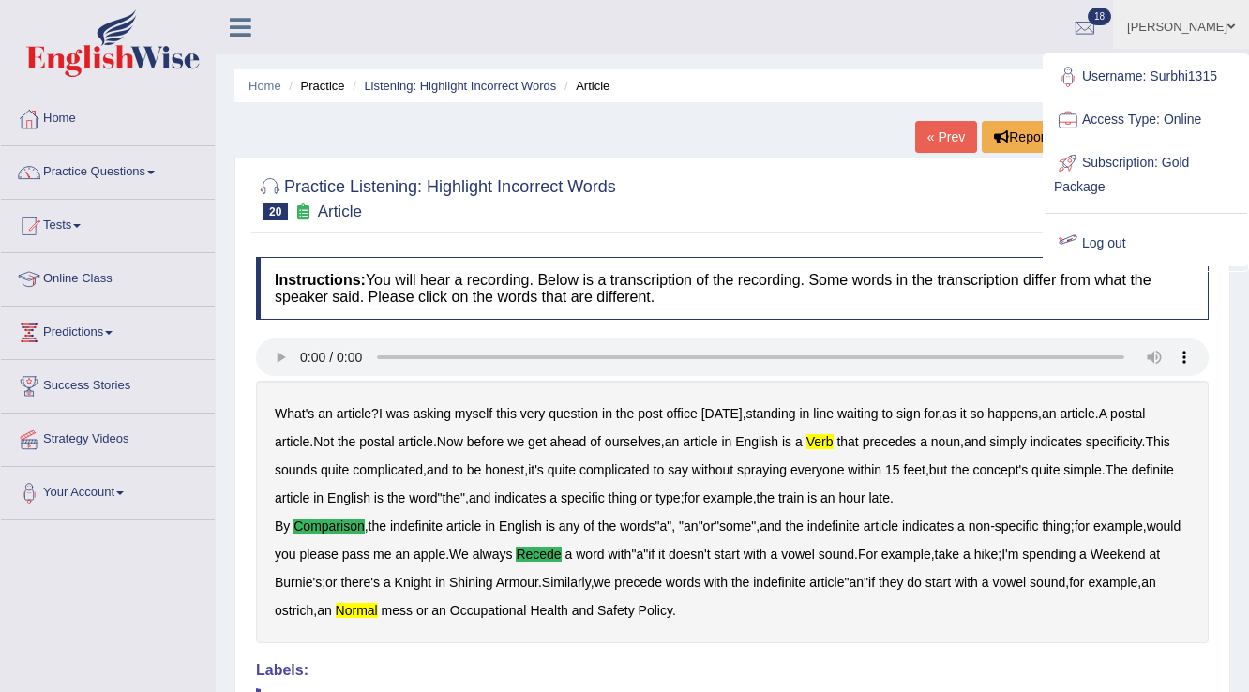
click at [1093, 244] on link "Log out" at bounding box center [1146, 243] width 203 height 43
